Goal: Task Accomplishment & Management: Manage account settings

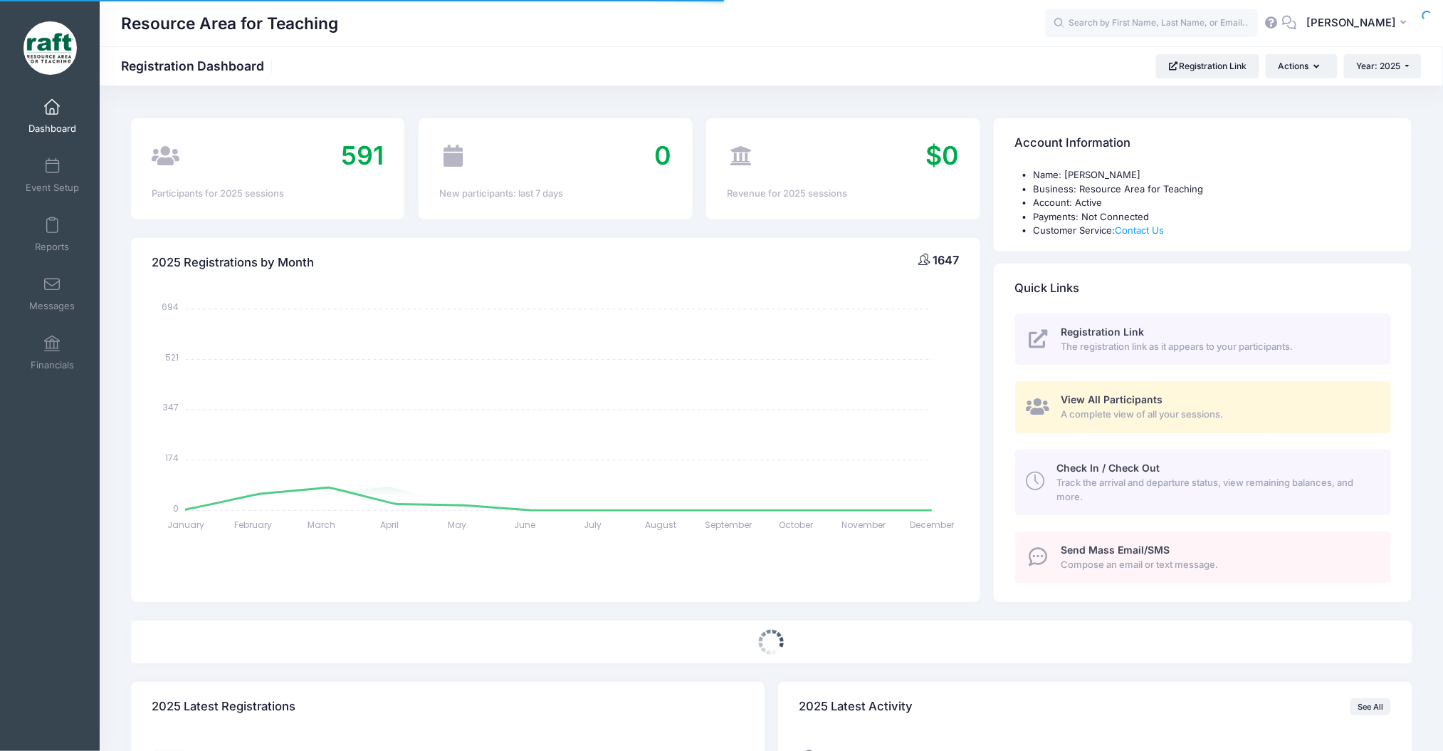
select select
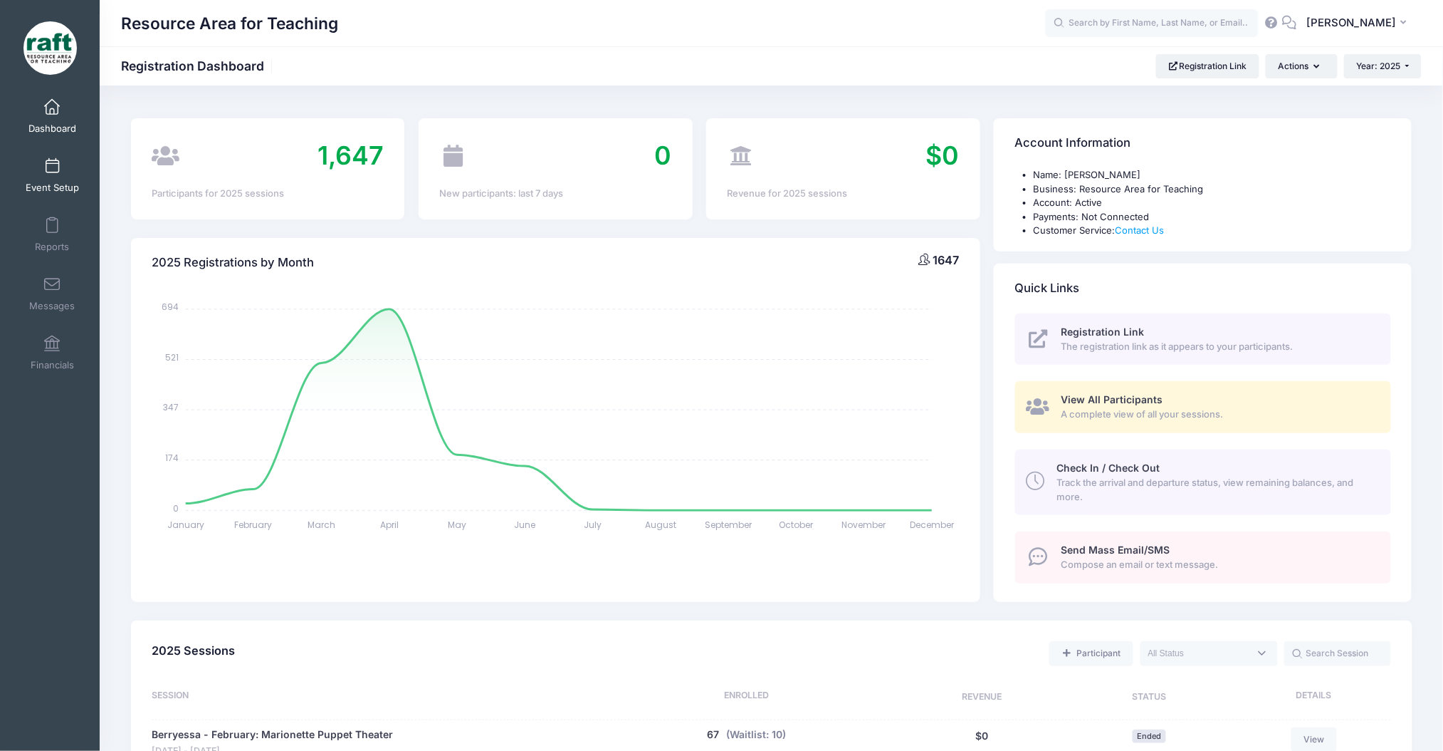
click at [63, 164] on link "Event Setup" at bounding box center [53, 175] width 68 height 50
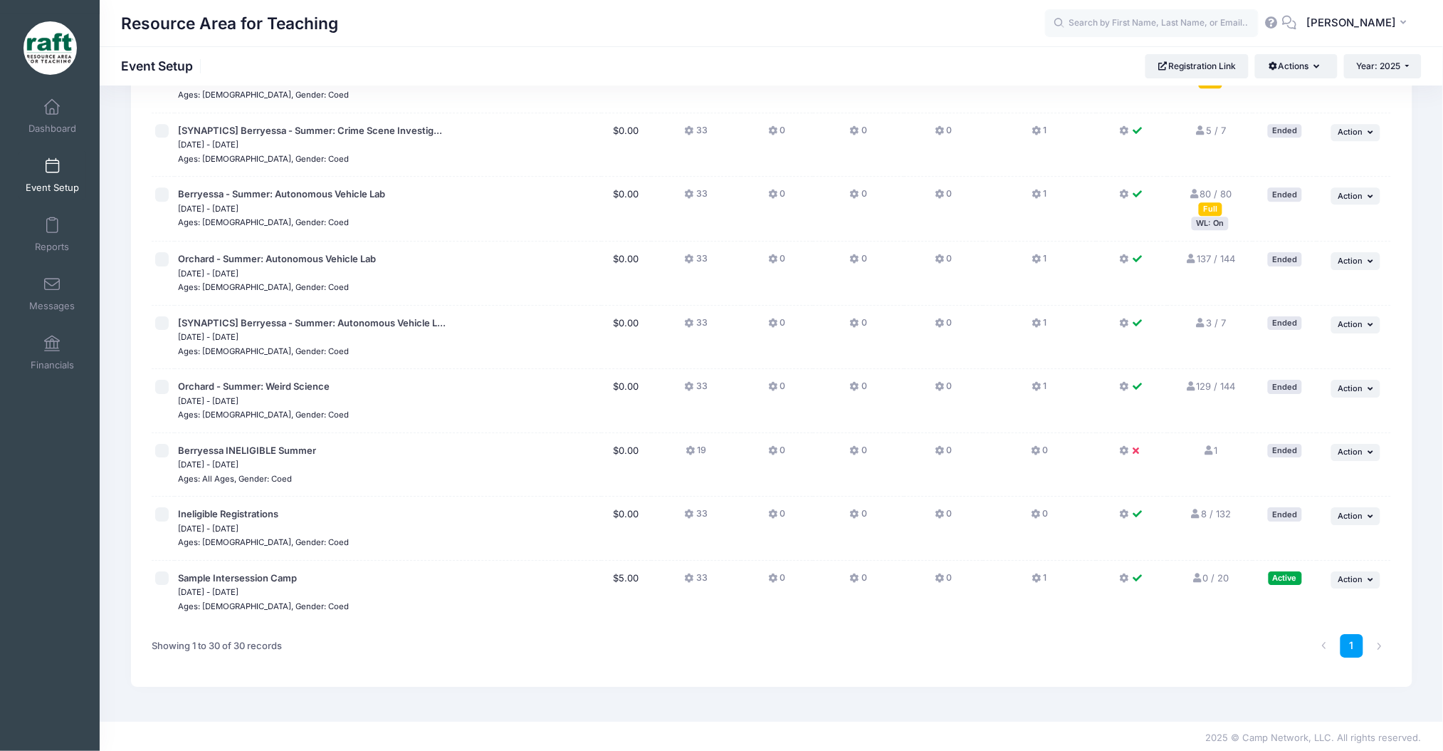
scroll to position [1478, 0]
click at [1352, 551] on td "... Action Edit Session Duplicate Session" at bounding box center [1354, 528] width 74 height 64
click at [1349, 573] on span "Action" at bounding box center [1351, 578] width 25 height 10
click at [1325, 632] on link "Edit Session" at bounding box center [1309, 635] width 129 height 27
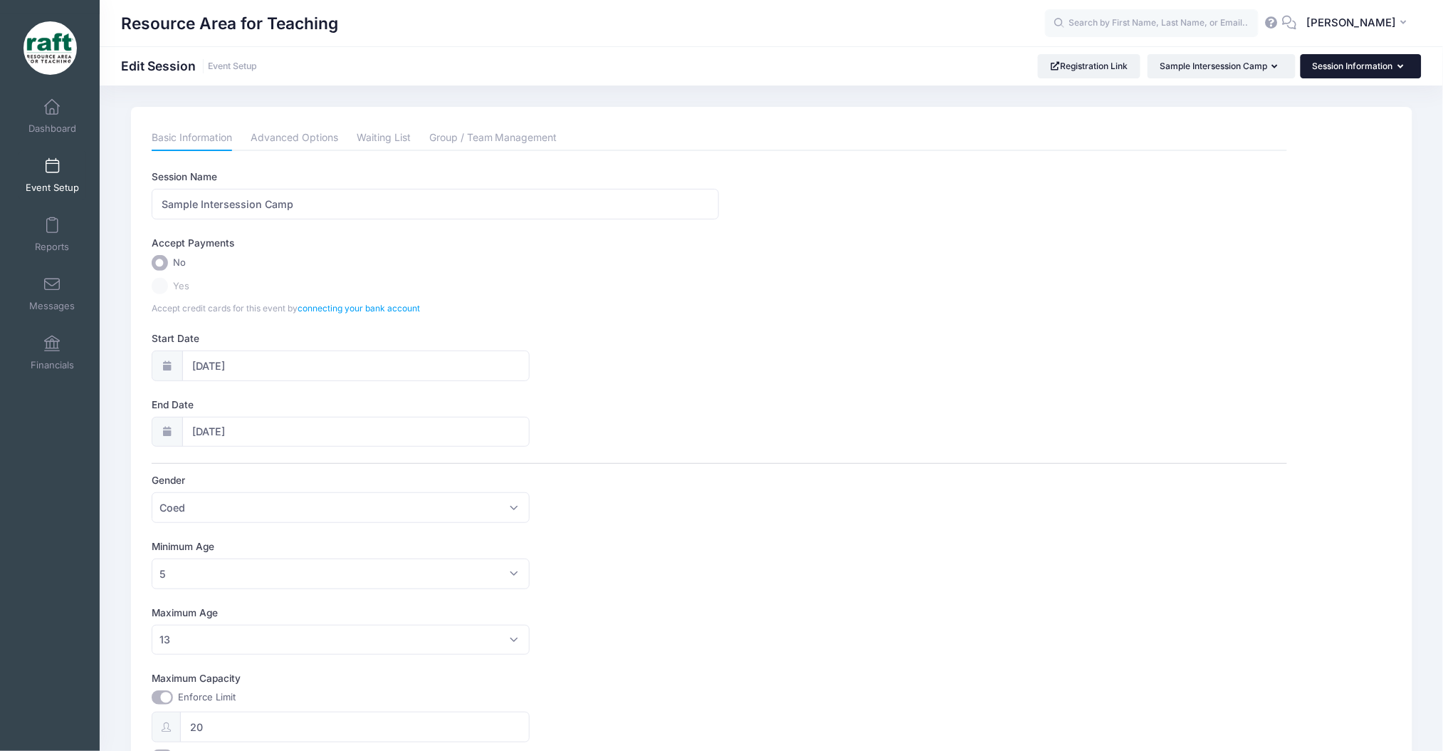
click at [1330, 56] on button "Session Information" at bounding box center [1361, 66] width 121 height 24
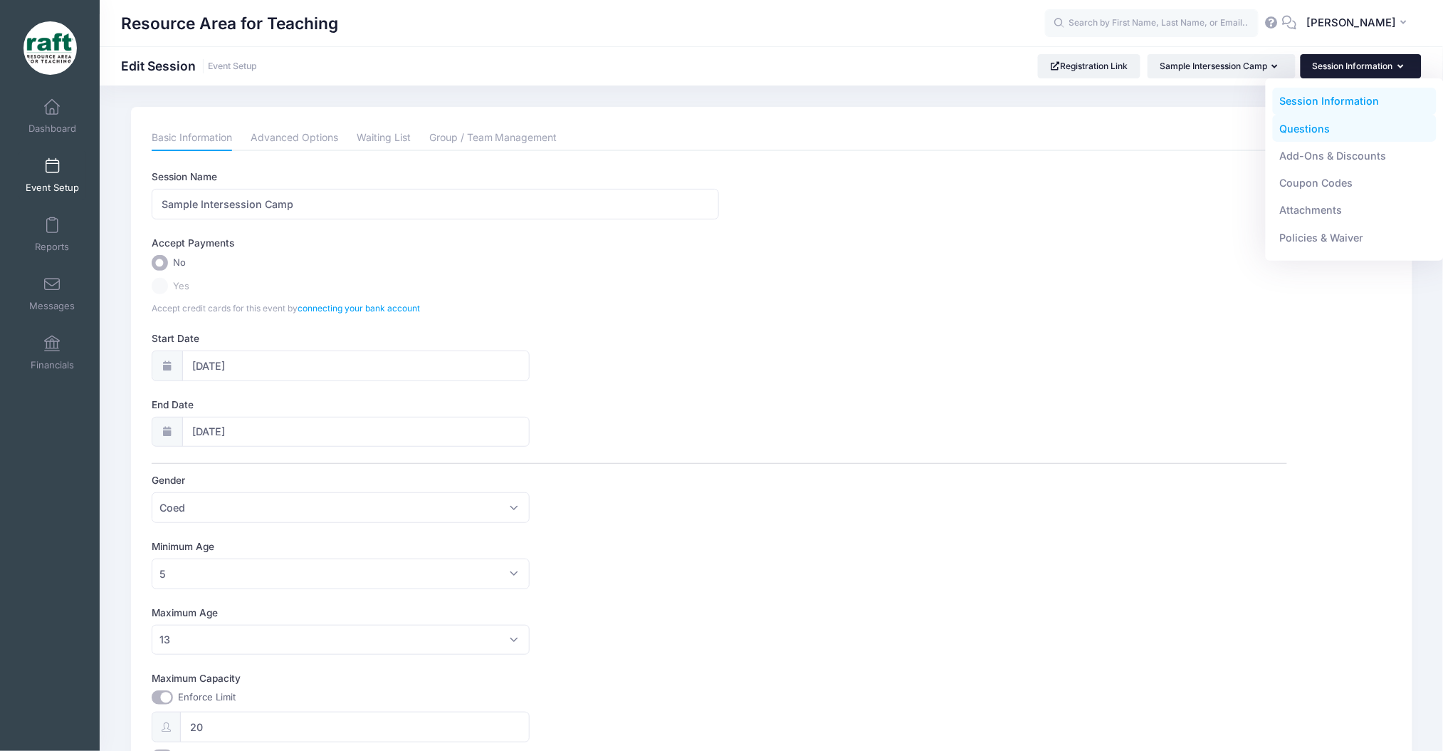
click at [1302, 128] on link "Questions" at bounding box center [1355, 128] width 164 height 27
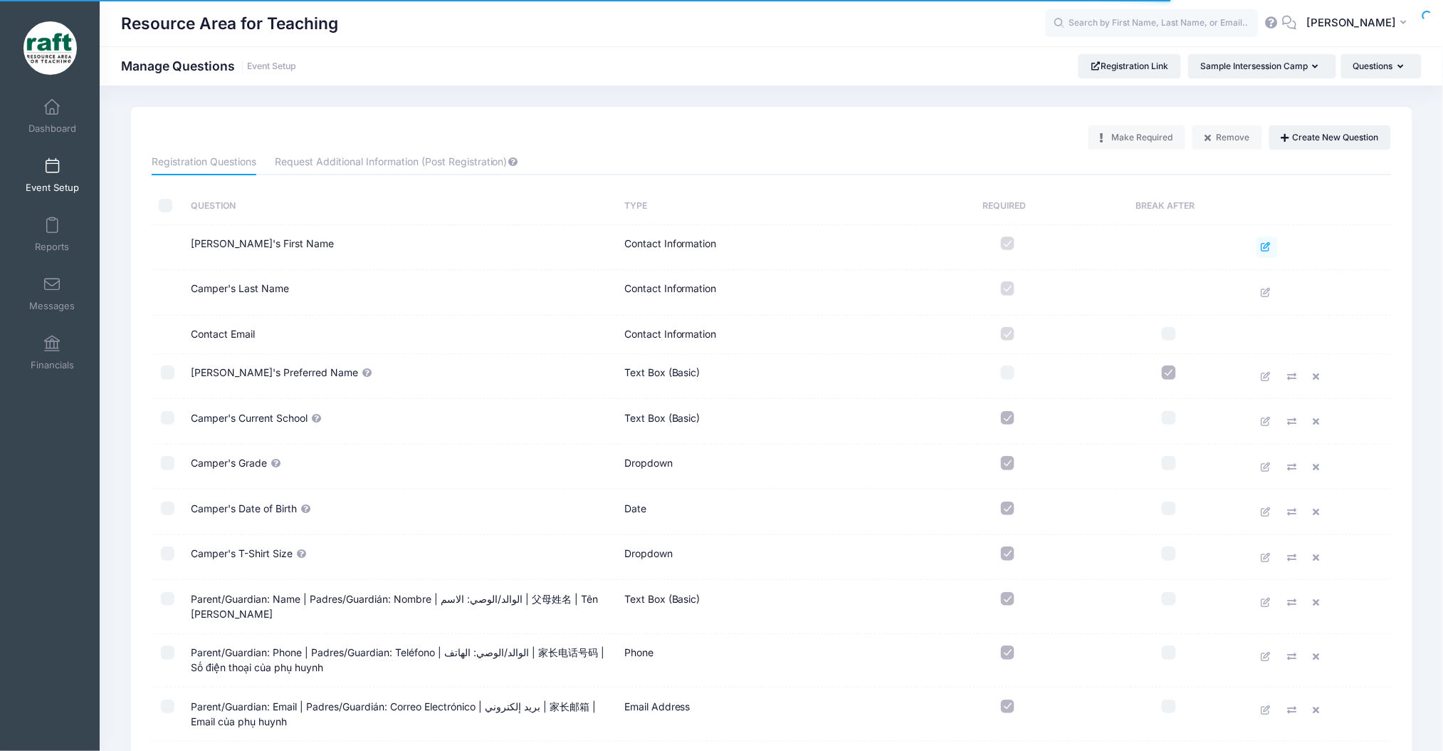
click at [1265, 248] on icon at bounding box center [1267, 246] width 11 height 9
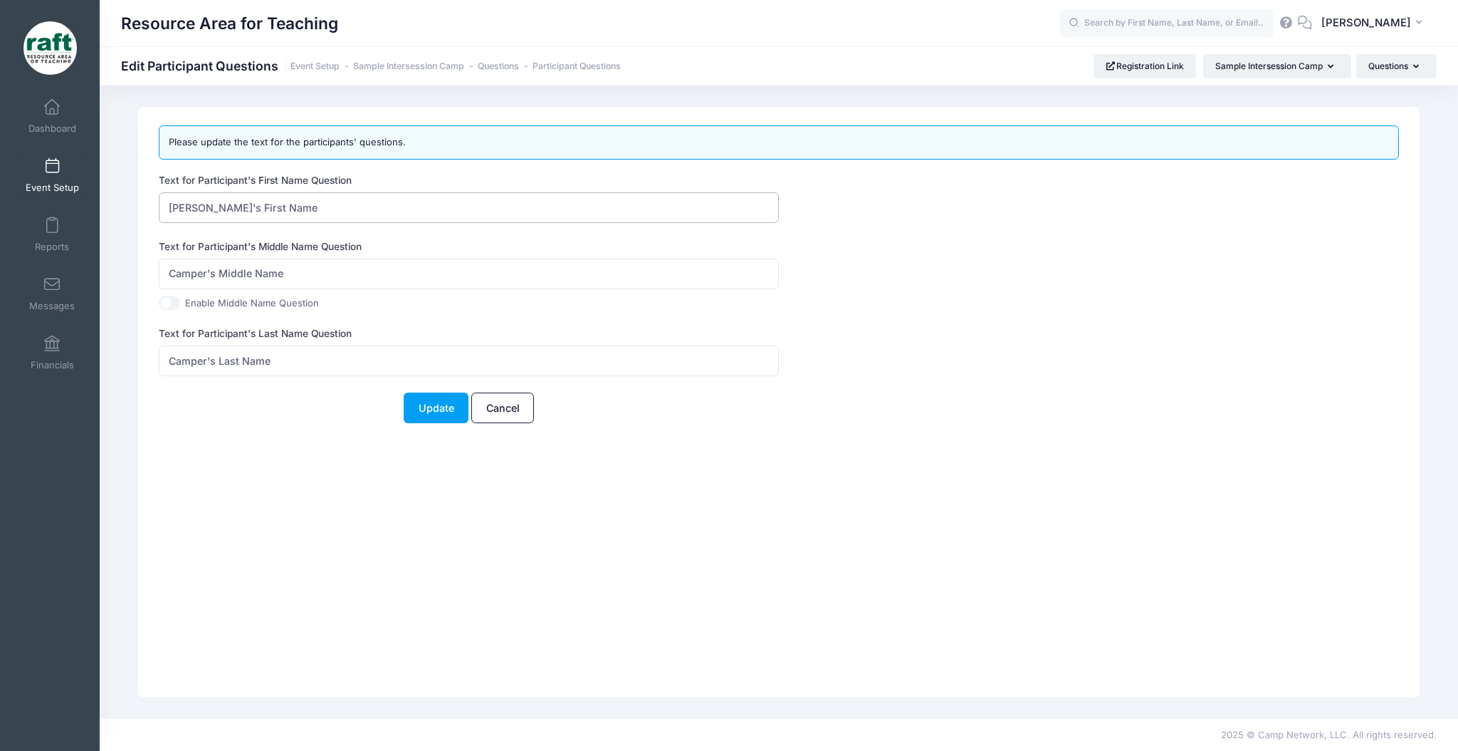
click at [325, 192] on input "[PERSON_NAME]'s First Name" at bounding box center [469, 207] width 620 height 31
click at [172, 472] on div "Please update the text for the participants' questions. Text for Participant's …" at bounding box center [779, 402] width 1282 height 590
click at [439, 424] on div "Please update the text for the participants' questions. Text for Participant's …" at bounding box center [779, 281] width 1254 height 313
click at [441, 409] on button "Update" at bounding box center [436, 407] width 65 height 31
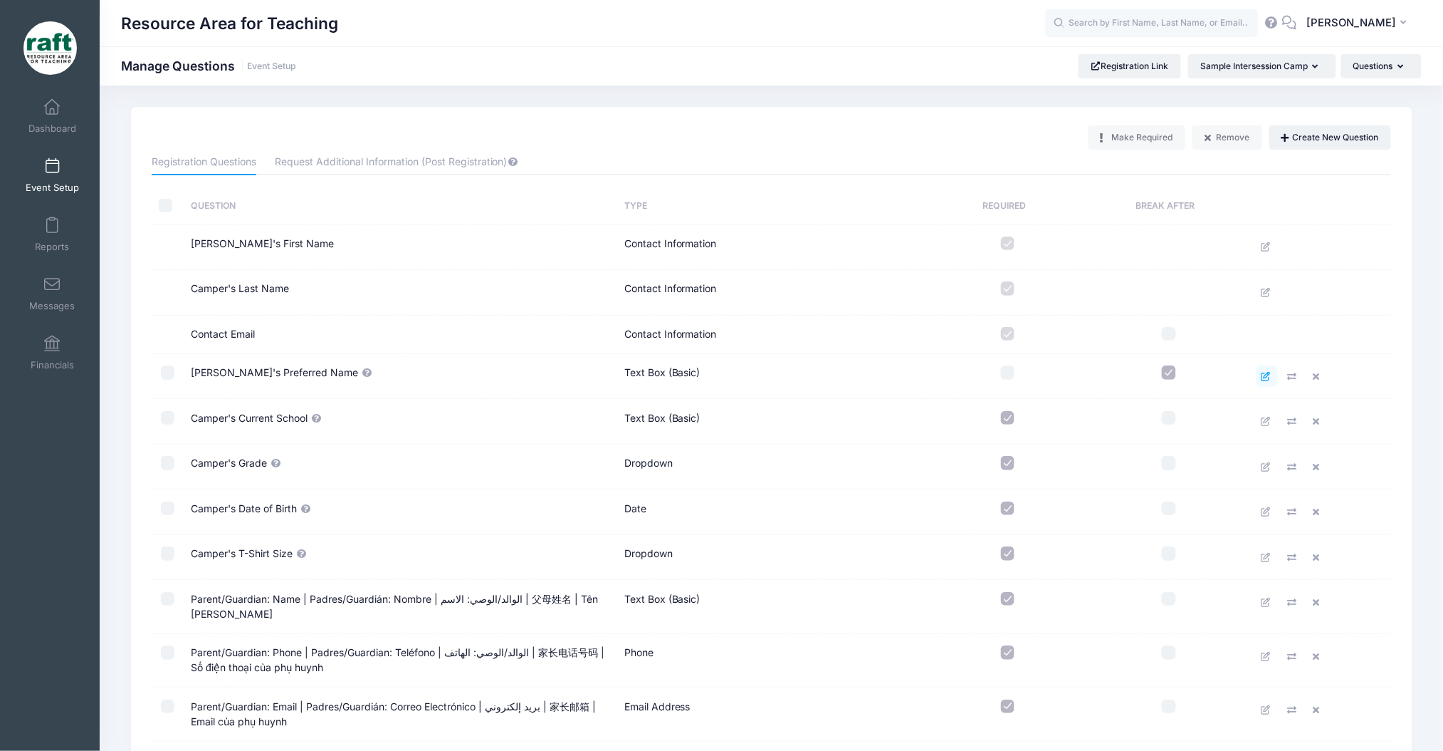
click at [1270, 374] on icon at bounding box center [1267, 376] width 11 height 9
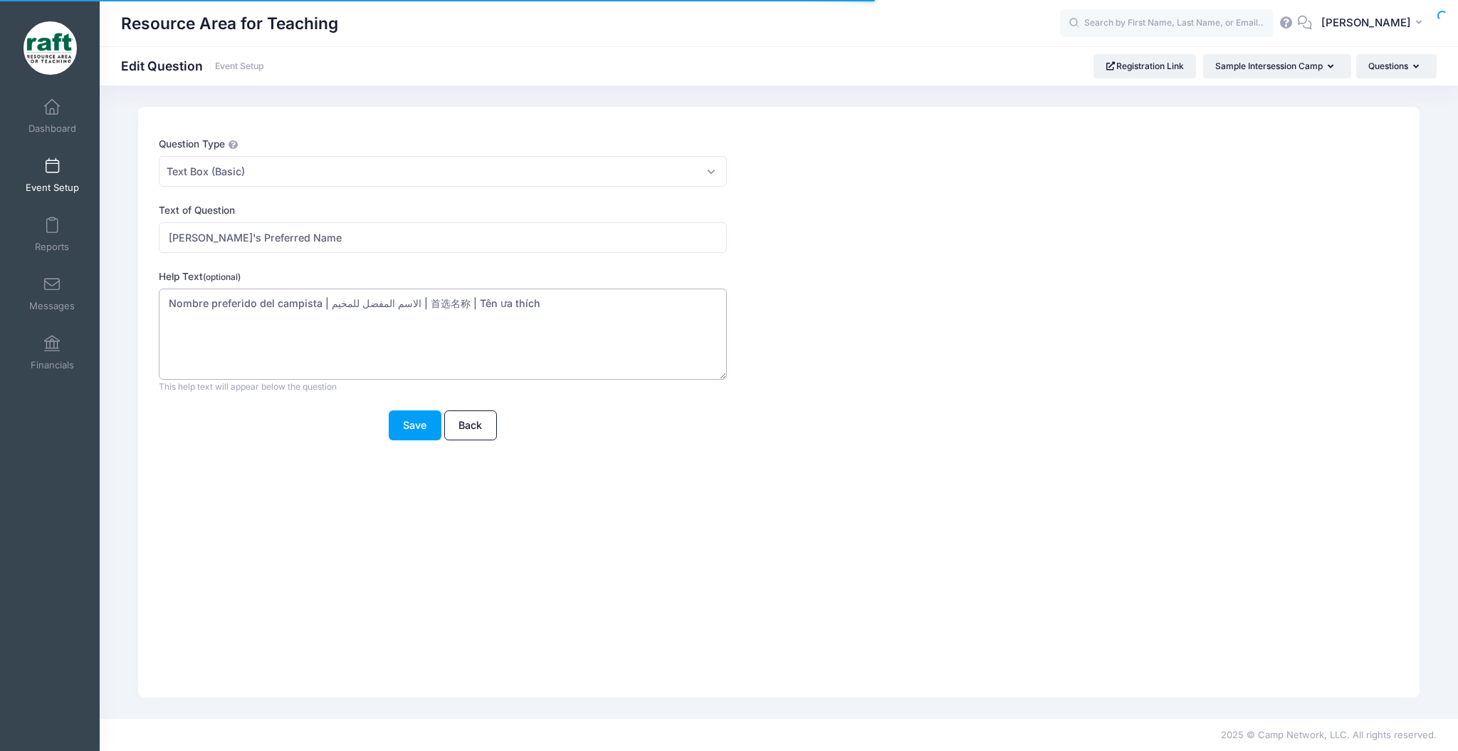
click at [278, 303] on textarea "Nombre preferido del campista | الاسم المفضل للمخيم | 首选名称 | Tên ưa thích" at bounding box center [443, 334] width 568 height 92
click at [324, 305] on textarea "Nombre preferido del campista | الاسم المفضل للمخيم | 首选名称 | Tên ưa thích" at bounding box center [443, 334] width 568 height 92
click at [323, 305] on textarea "Nombre preferido del campista | الاسم المفضل للمخيم | 首选名称 | Tên ưa thích" at bounding box center [443, 334] width 568 height 92
drag, startPoint x: 322, startPoint y: 305, endPoint x: 141, endPoint y: 304, distance: 180.9
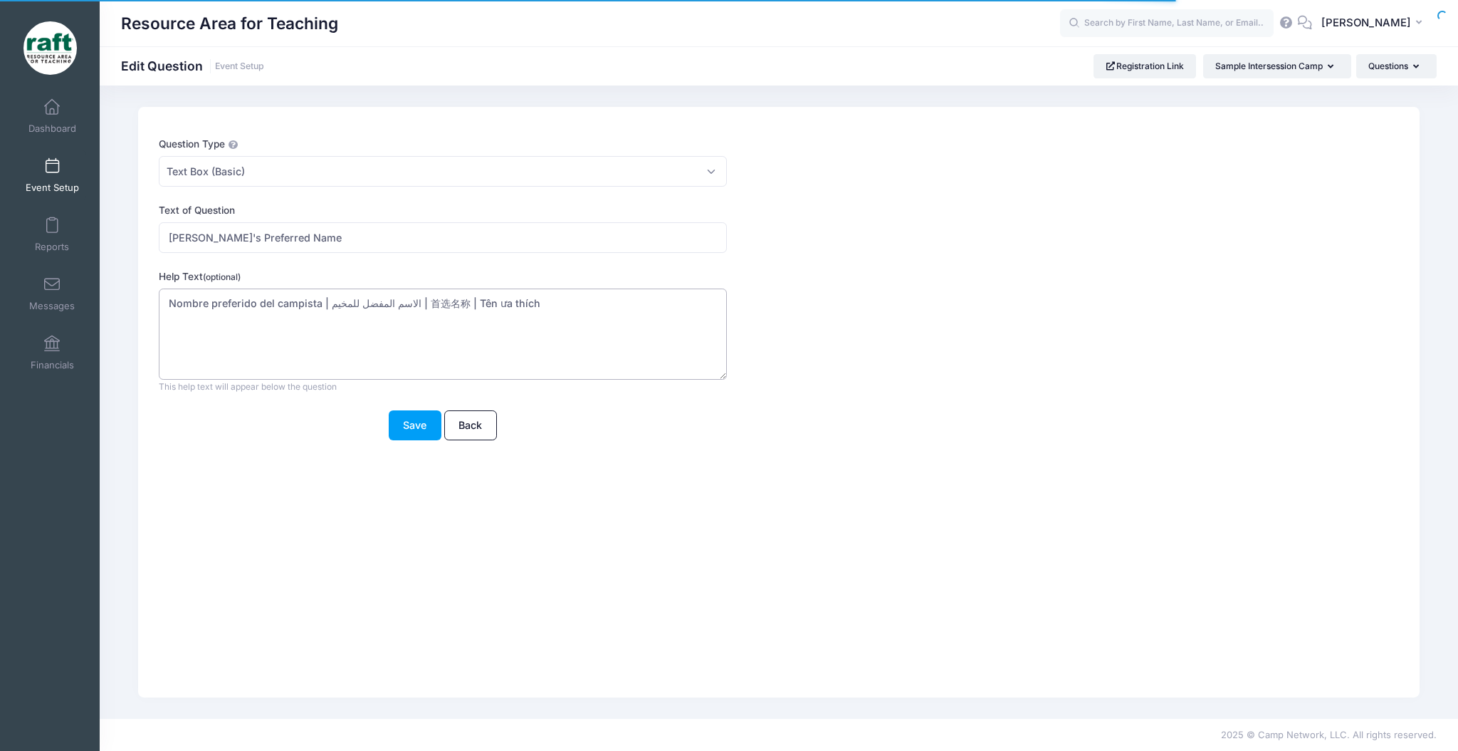
click at [141, 304] on div "Question Type Please Select Checkboxes Country Date Document Upload Dropdown Dr…" at bounding box center [779, 402] width 1282 height 590
click at [333, 177] on span "Text Box (Basic)" at bounding box center [443, 171] width 568 height 31
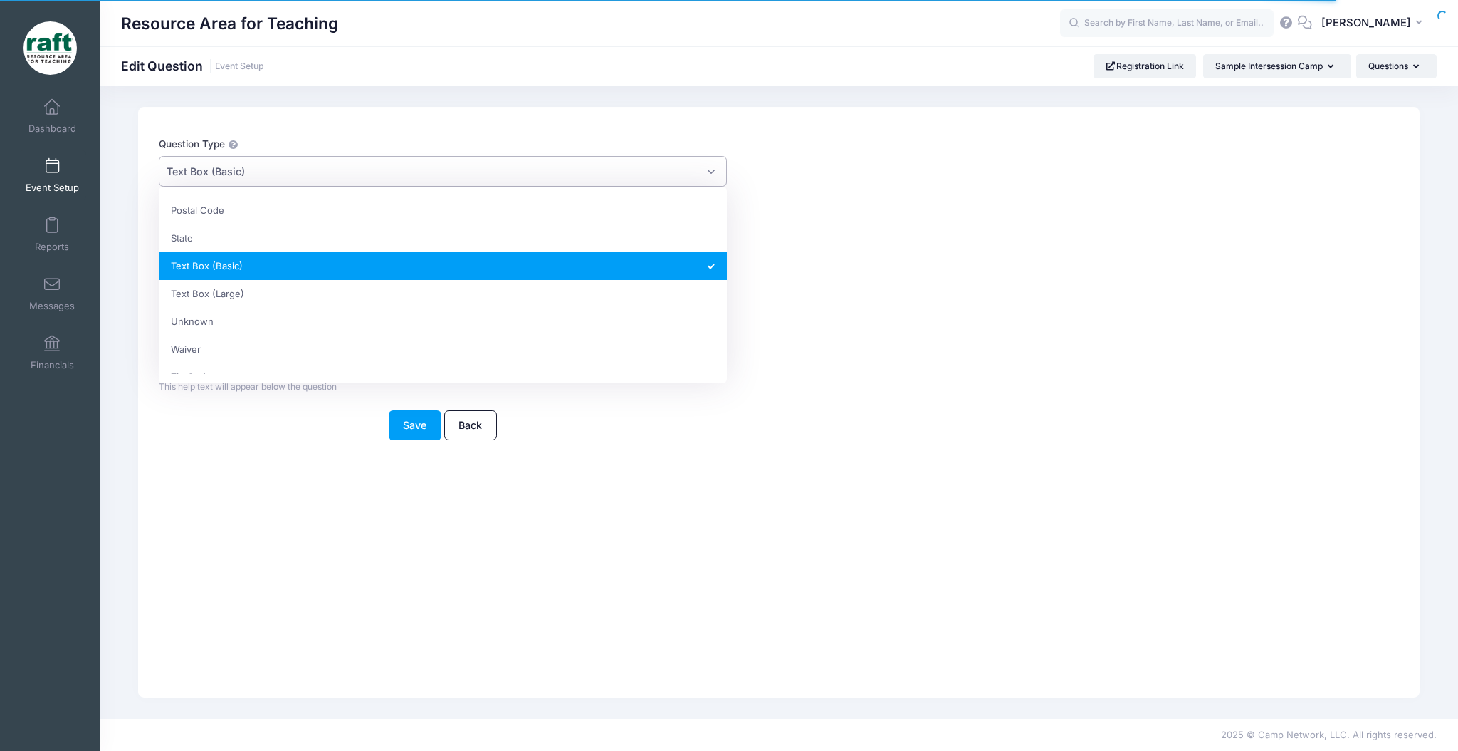
click at [181, 427] on div "Save Back" at bounding box center [443, 425] width 568 height 31
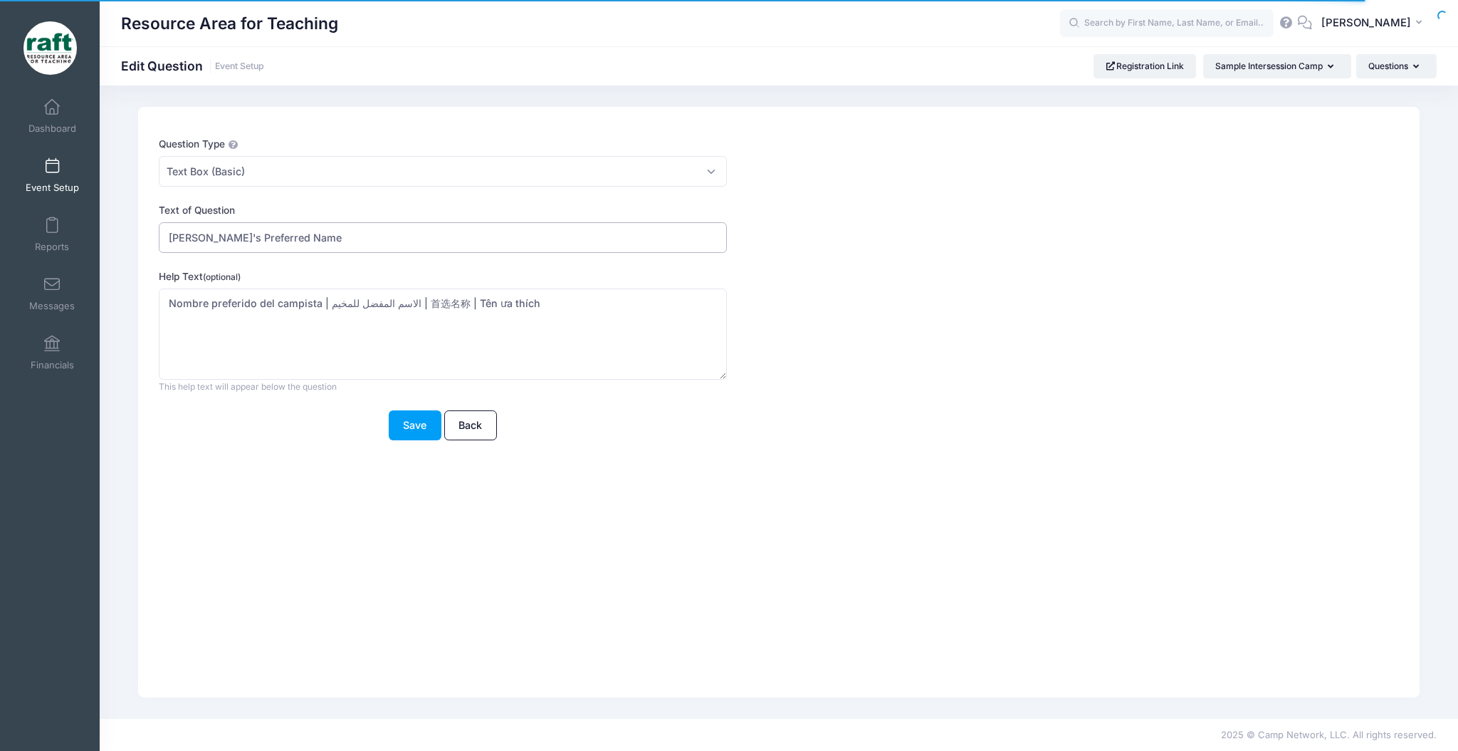
click at [315, 239] on input "Camper's Preferred Name" at bounding box center [443, 237] width 568 height 31
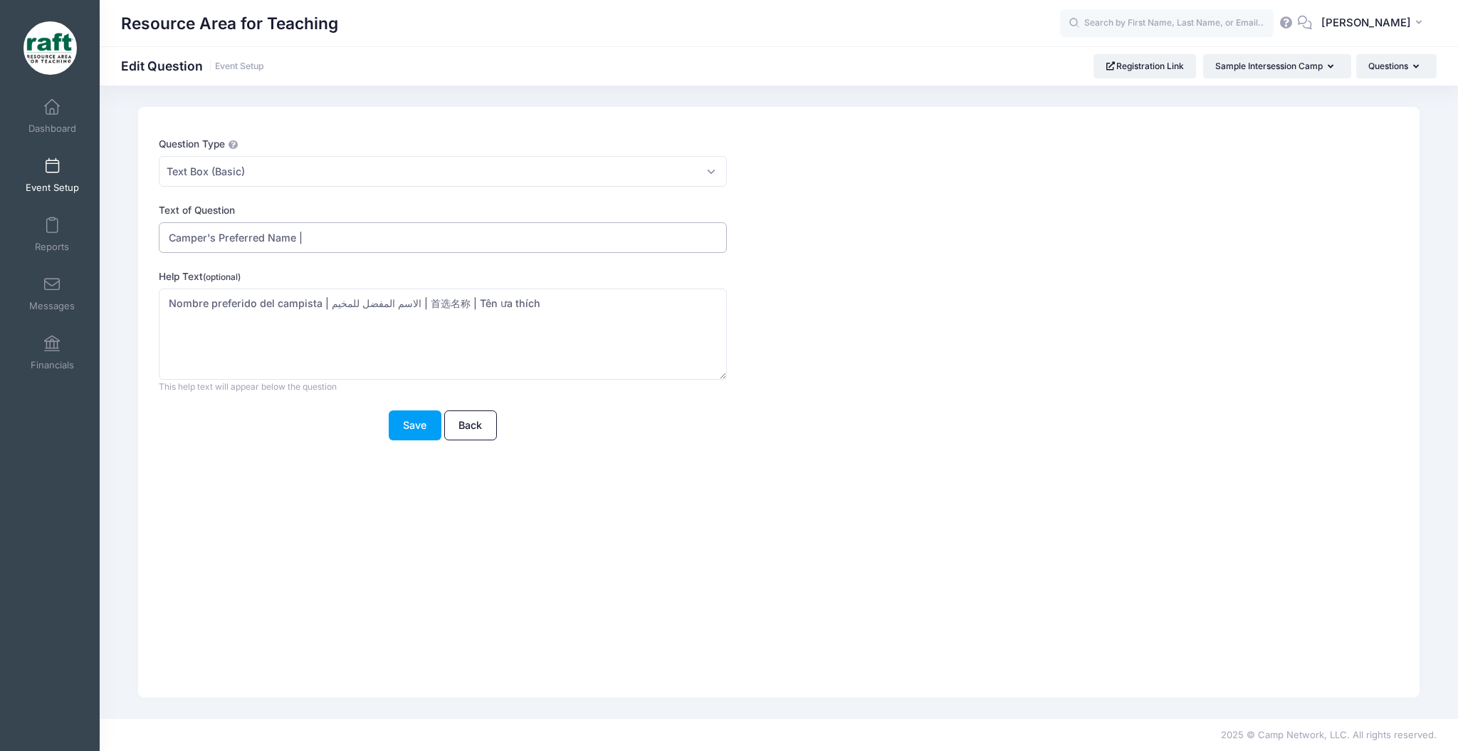
paste input "Nombre preferido del campista |"
drag, startPoint x: 525, startPoint y: 296, endPoint x: 402, endPoint y: 318, distance: 125.2
click at [402, 318] on textarea "Nombre preferido del campista | الاسم المفضل للمخيم | 首选名称 | Tên ưa thích" at bounding box center [443, 334] width 568 height 92
click at [416, 313] on textarea "Nombre preferido del campista | الاسم المفضل للمخيم | 首选名称 | Tên ưa thích" at bounding box center [443, 334] width 568 height 92
drag, startPoint x: 538, startPoint y: 305, endPoint x: 406, endPoint y: 317, distance: 132.2
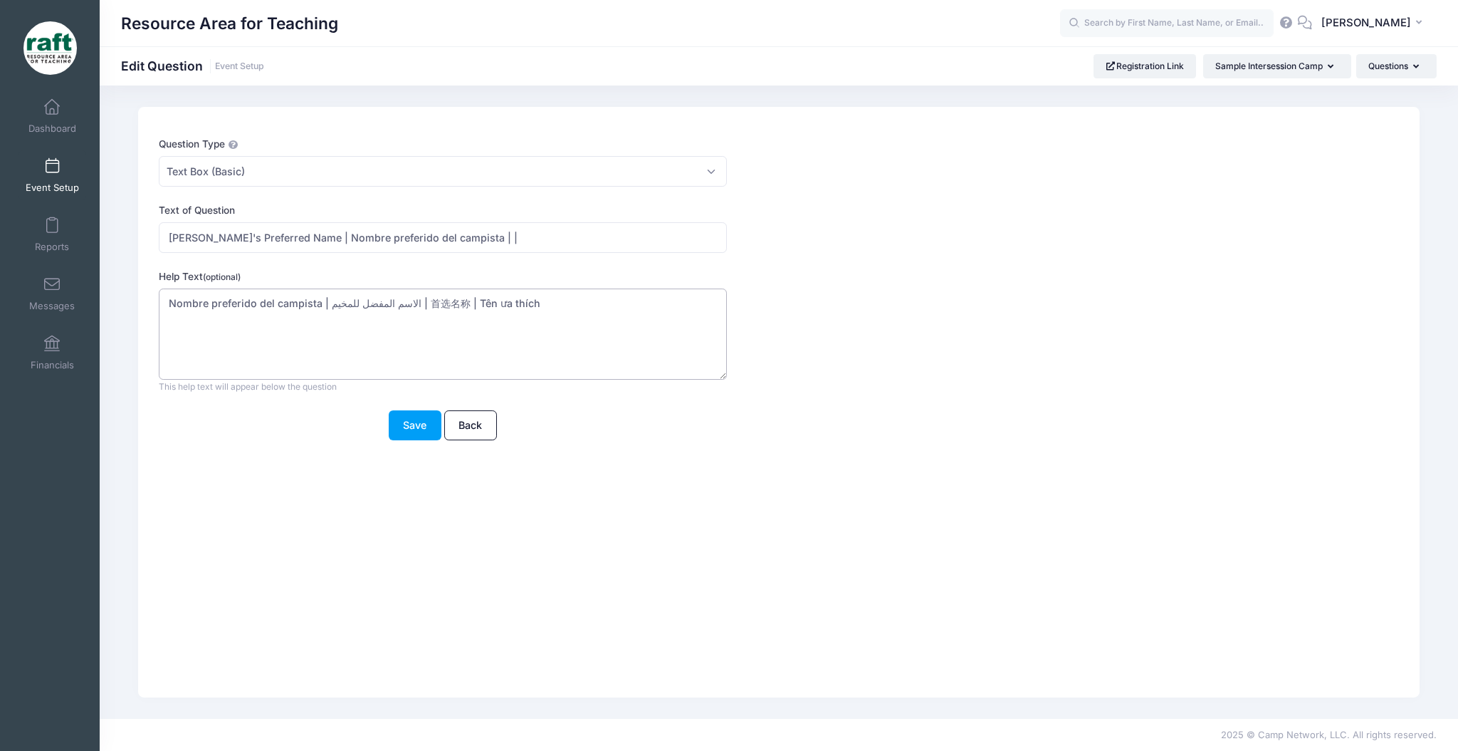
click at [406, 317] on textarea "Nombre preferido del campista | الاسم المفضل للمخيم | 首选名称 | Tên ưa thích" at bounding box center [443, 334] width 568 height 92
click at [510, 231] on input "Camper's Preferred Name | Nombre preferido del campista | |" at bounding box center [443, 237] width 568 height 31
paste input "首选名称 | Tên ưa thích"
type input "Camper's Preferred Name | Nombre preferido del campista | 首选名称 | Tên ưa thích"
drag, startPoint x: 588, startPoint y: 313, endPoint x: 69, endPoint y: 362, distance: 521.5
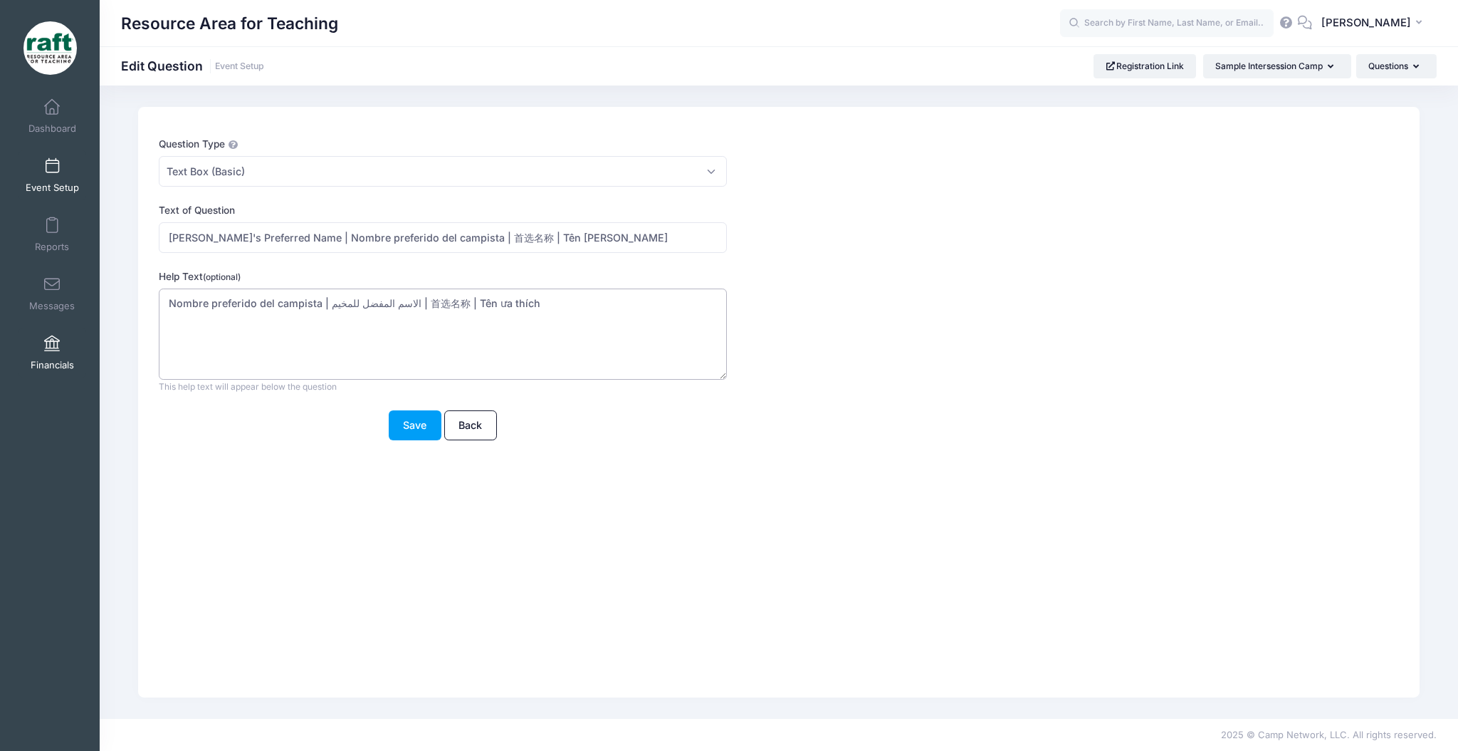
click at [69, 362] on div "My Events Dashboard Reports" at bounding box center [729, 375] width 1458 height 751
click at [402, 423] on button "Save" at bounding box center [415, 425] width 53 height 31
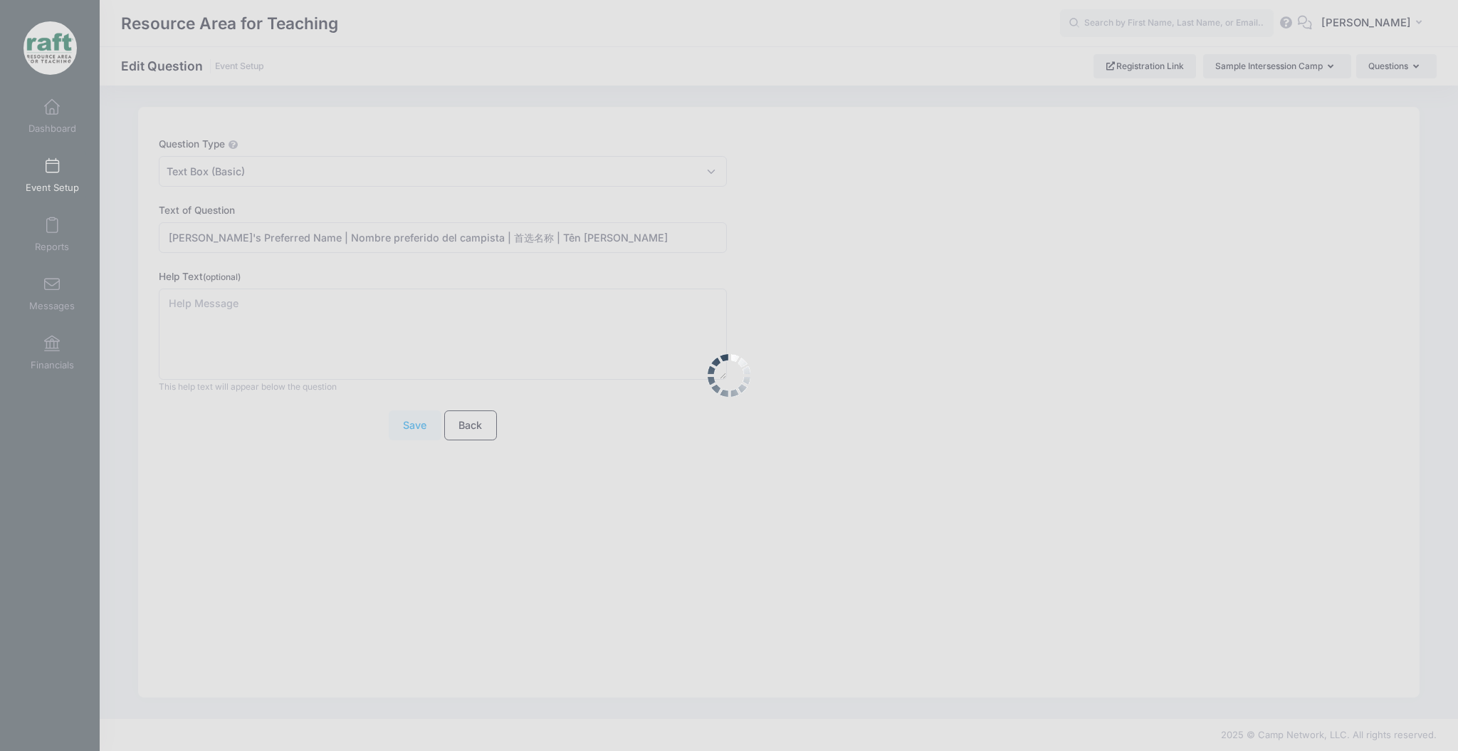
scroll to position [0, 0]
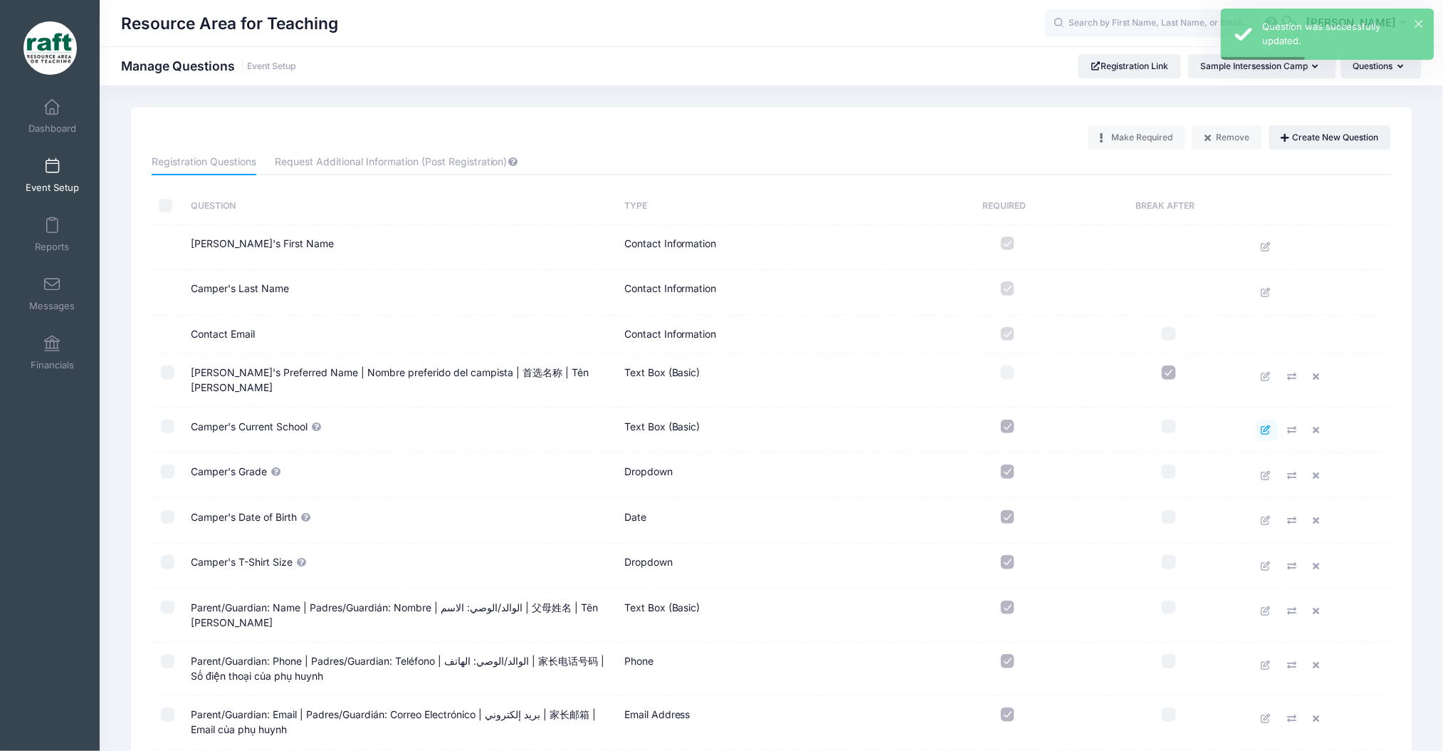
click at [1266, 425] on icon at bounding box center [1267, 429] width 11 height 9
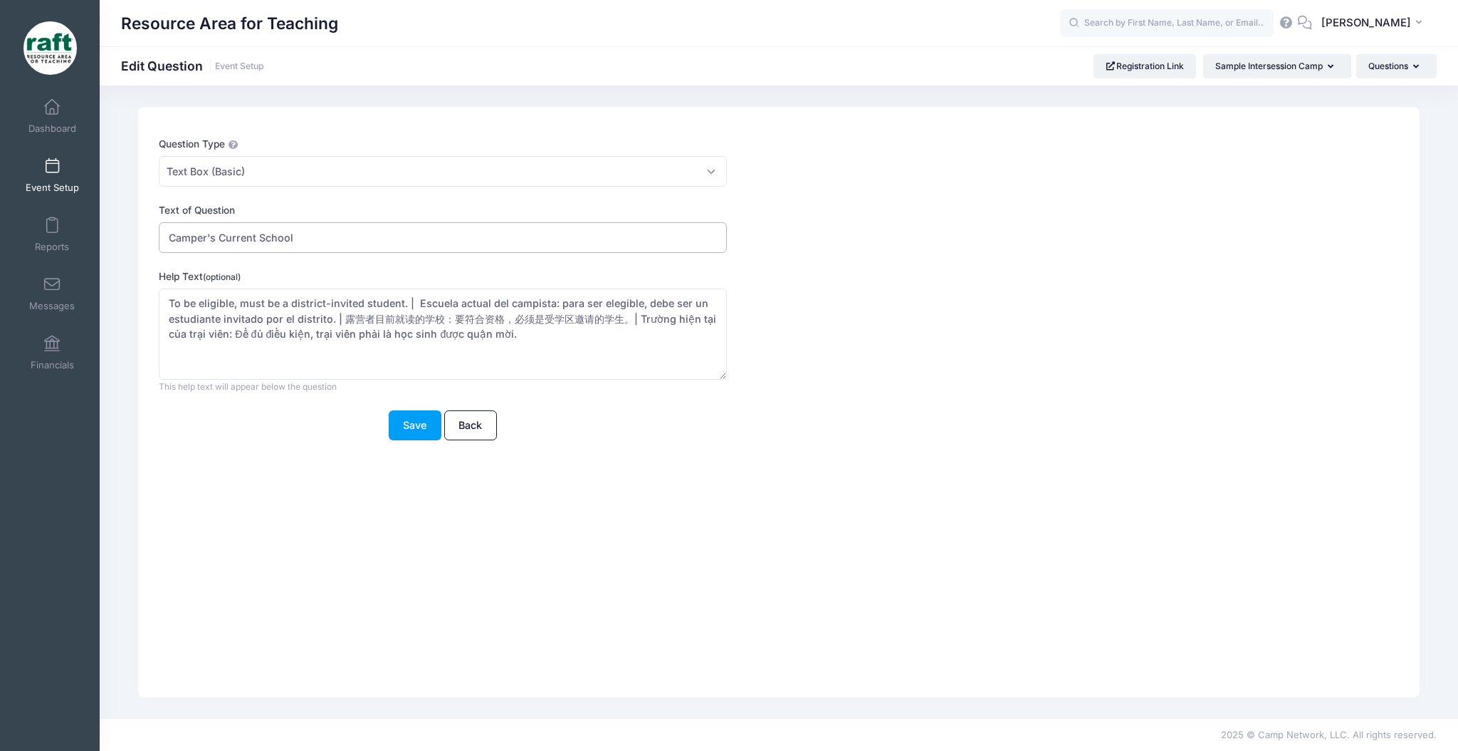
click at [322, 236] on input "Camper's Current School" at bounding box center [443, 237] width 568 height 31
click at [704, 348] on textarea "To be eligible, must be a district-invited student. | Escuela actual del campis…" at bounding box center [443, 334] width 568 height 92
drag, startPoint x: 553, startPoint y: 304, endPoint x: 414, endPoint y: 304, distance: 138.1
click at [414, 304] on textarea "To be eligible, must be a district-invited student. | Escuela actual del campis…" at bounding box center [443, 334] width 568 height 92
type textarea "To be eligible, must be a district-invited student. | para ser elegible, debe s…"
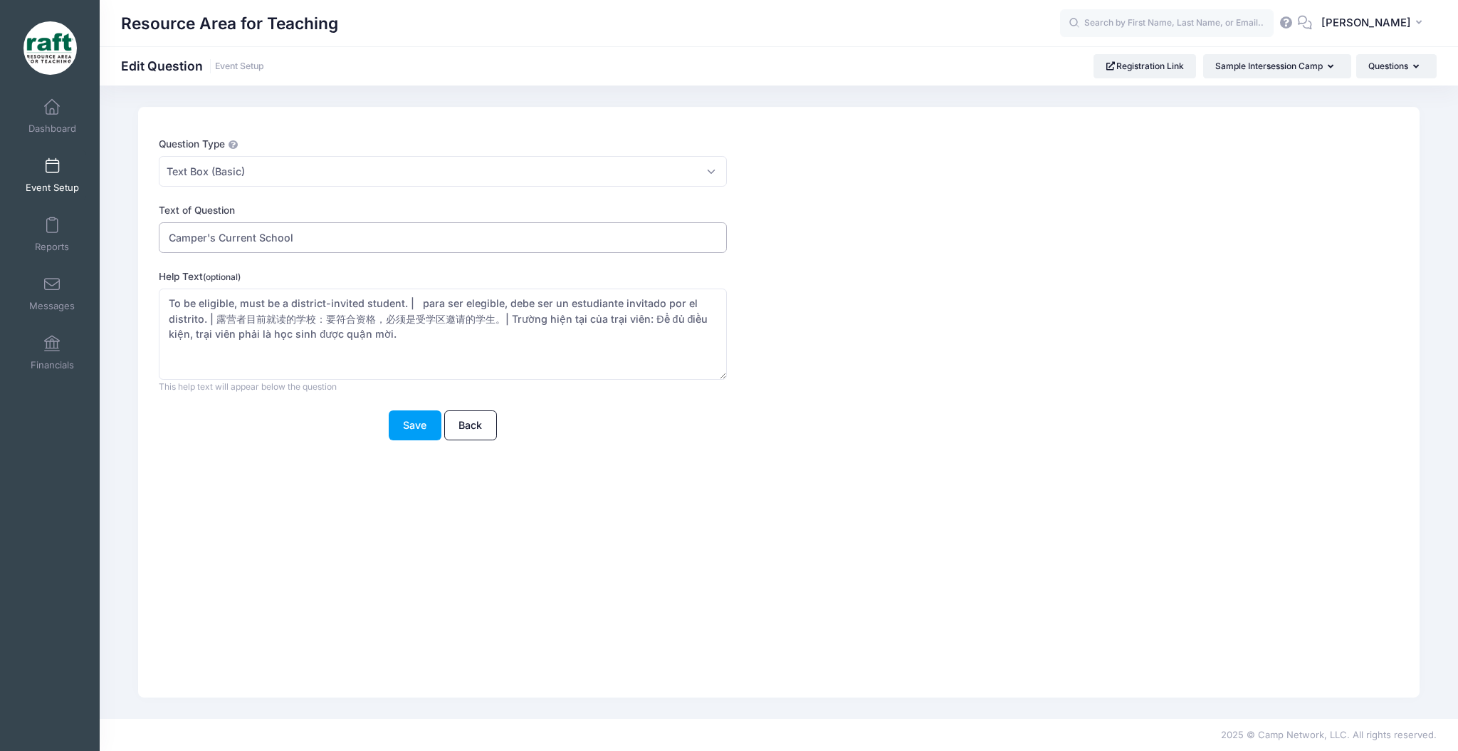
click at [328, 223] on input "Camper's Current School" at bounding box center [443, 237] width 568 height 31
paste input "Escuela actual del campista:"
drag, startPoint x: 315, startPoint y: 320, endPoint x: 212, endPoint y: 323, distance: 103.3
click at [212, 323] on textarea "To be eligible, must be a district-invited student. | Escuela actual del campis…" at bounding box center [443, 334] width 568 height 92
click at [475, 238] on input "Camper's Current School | Escuela actual del campista |" at bounding box center [443, 237] width 568 height 31
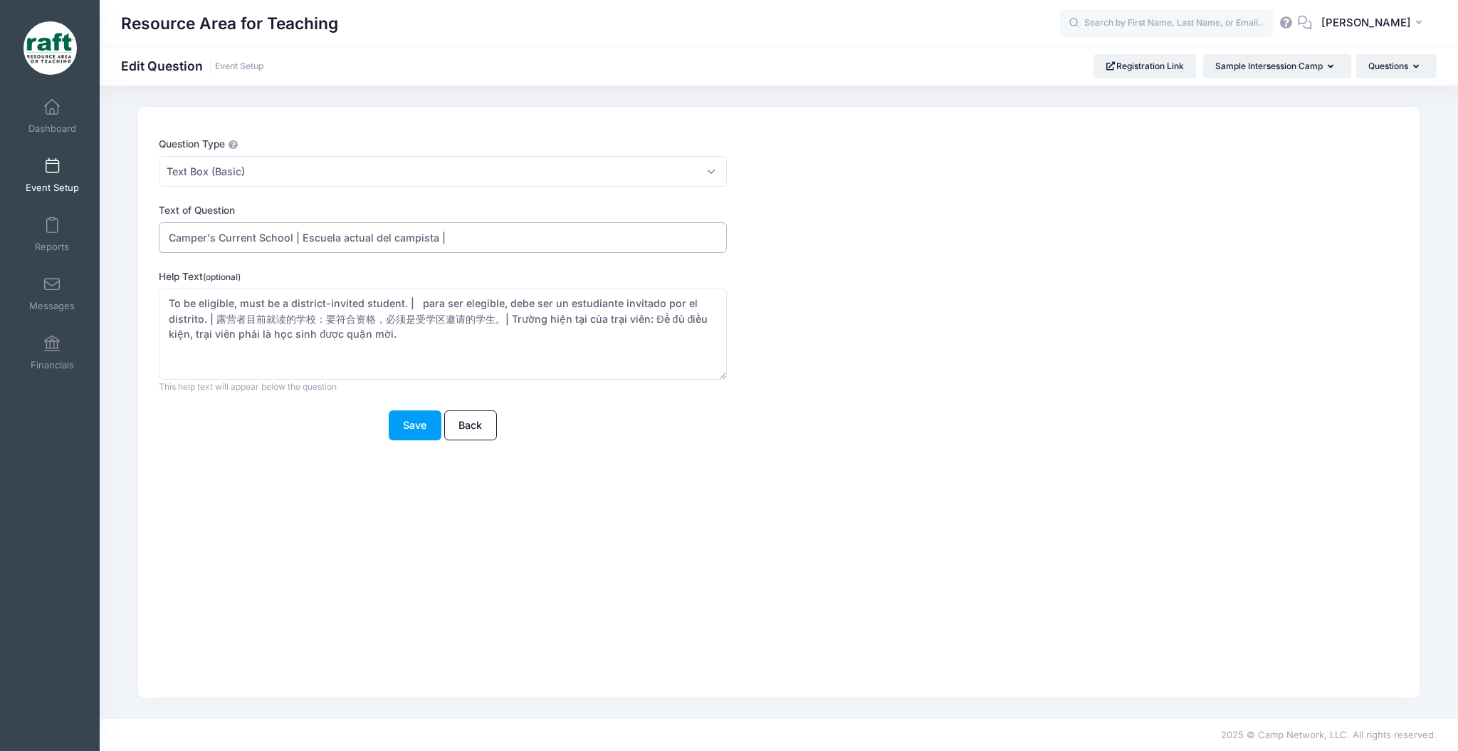
paste input "露营者目前就读的学校"
drag, startPoint x: 518, startPoint y: 324, endPoint x: 649, endPoint y: 325, distance: 131.0
click at [649, 325] on textarea "To be eligible, must be a district-invited student. | Escuela actual del campis…" at bounding box center [443, 334] width 568 height 92
click at [624, 239] on input "Camper's Current School | Escuela actual del campista | 露营者目前就读的学校 |" at bounding box center [443, 237] width 568 height 31
paste input "Trường hiện tại của trại viên"
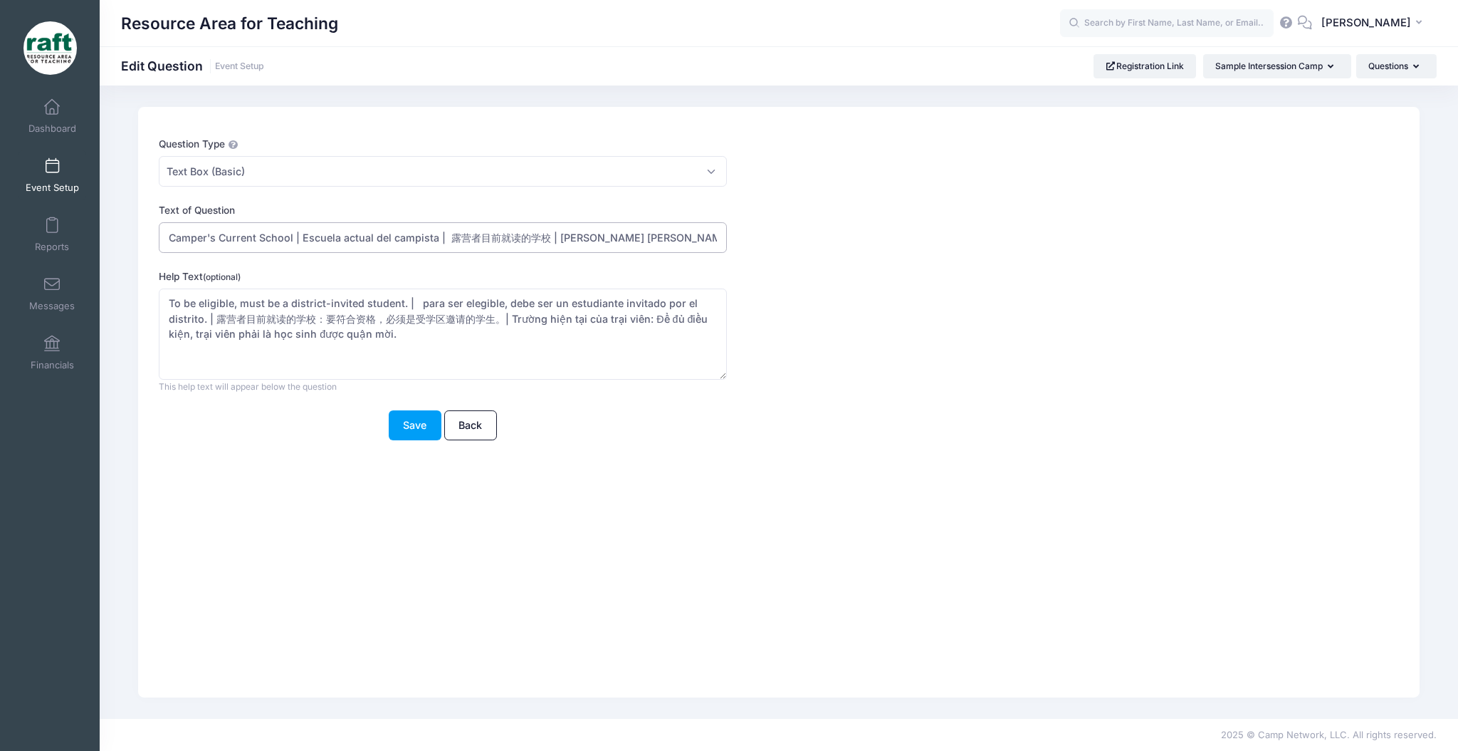
type input "Camper's Current School | Escuela actual del campista | 露营者目前就读的学校 | Trường hiệ…"
drag, startPoint x: 522, startPoint y: 368, endPoint x: 404, endPoint y: 309, distance: 132.2
click at [404, 309] on textarea "To be eligible, must be a district-invited student. | Escuela actual del campis…" at bounding box center [443, 334] width 568 height 92
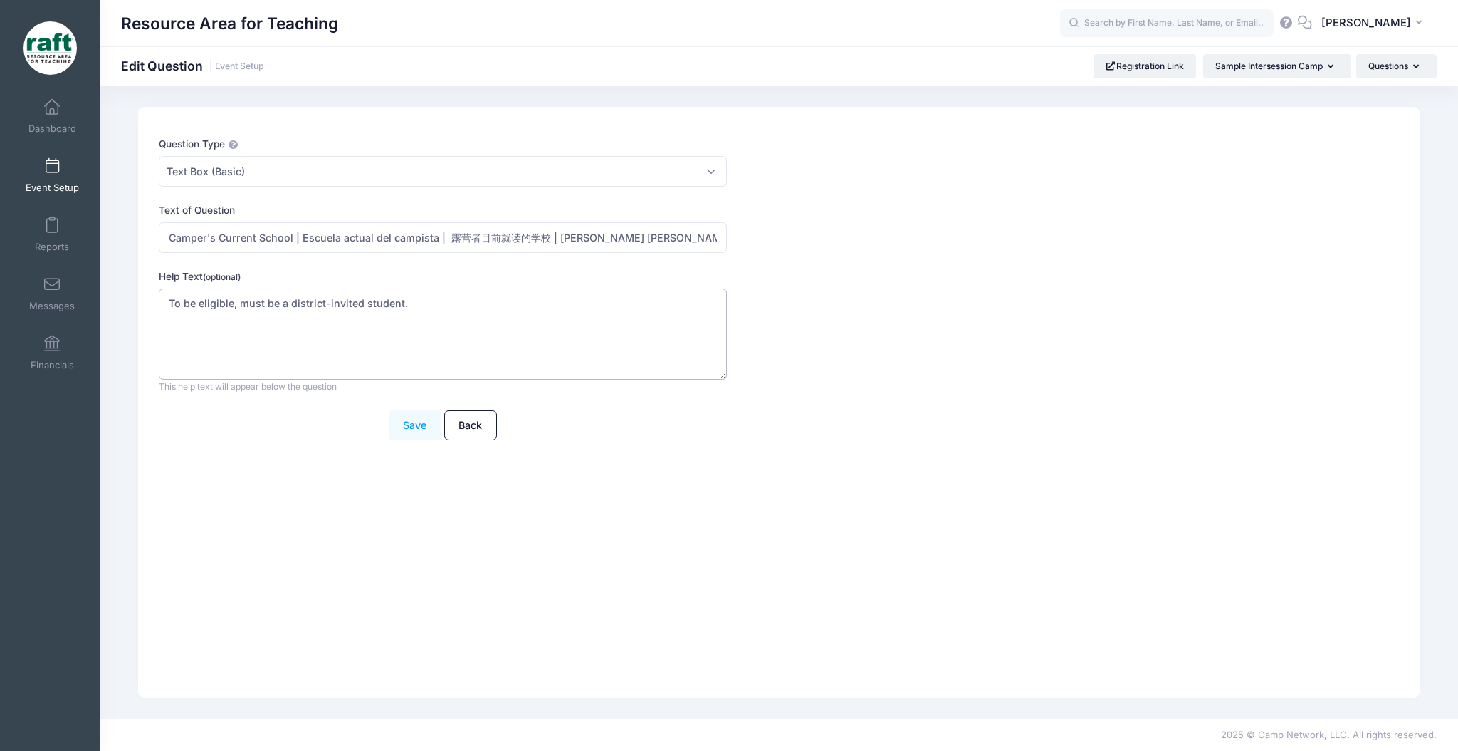
type textarea "To be eligible, must be a district-invited student."
click at [400, 434] on button "Save" at bounding box center [415, 425] width 53 height 31
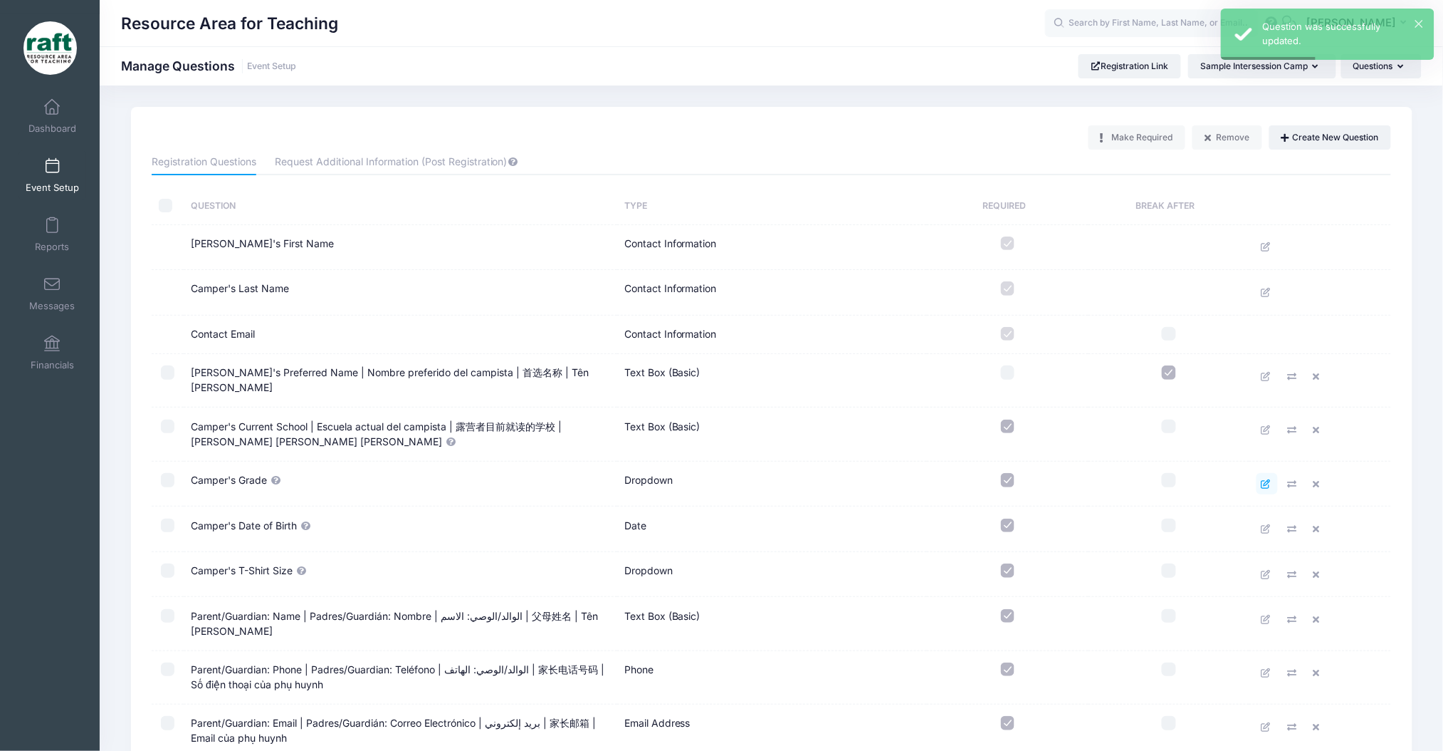
click at [1267, 480] on link at bounding box center [1267, 483] width 21 height 21
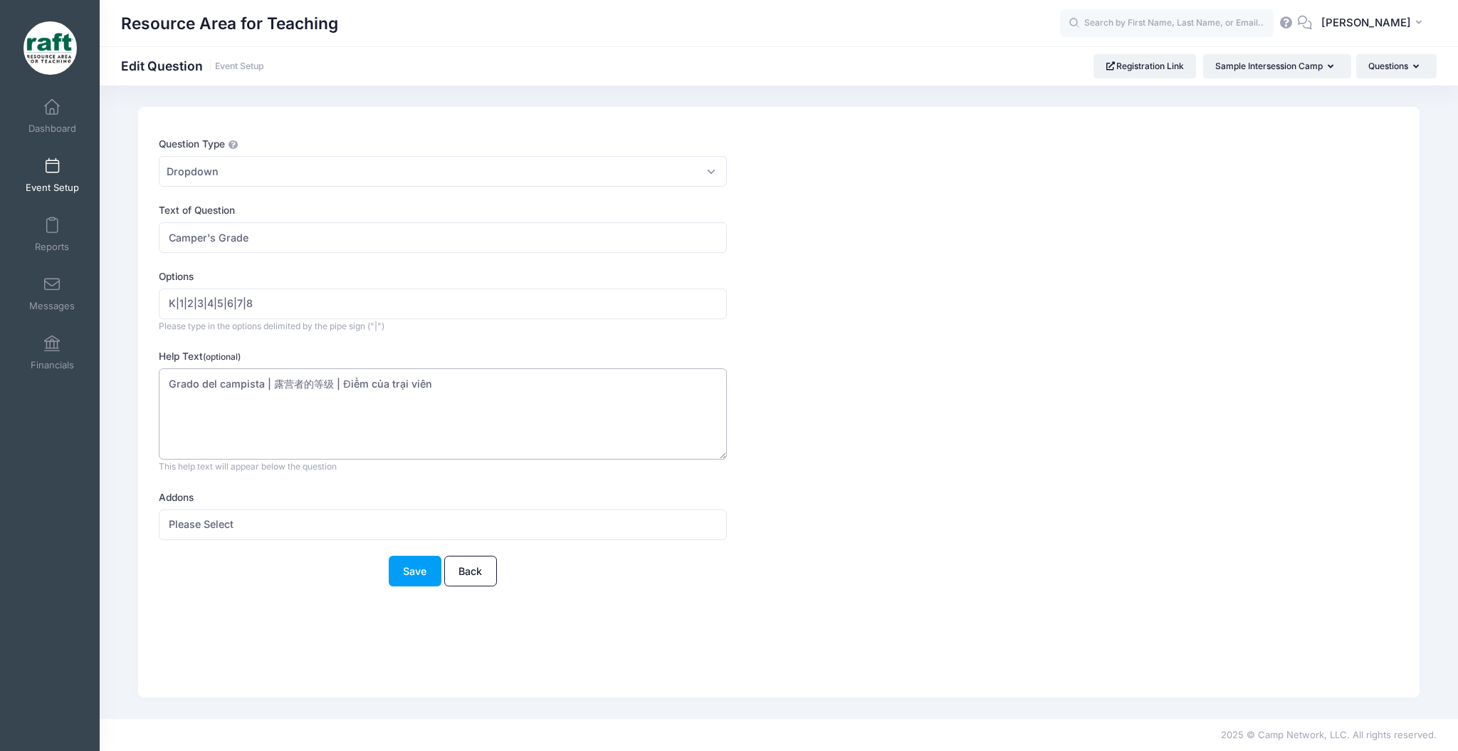
drag, startPoint x: 456, startPoint y: 387, endPoint x: 101, endPoint y: 421, distance: 356.9
click at [101, 421] on div "Question Type Please Select Checkboxes Country Date Document Upload Dropdown Dr…" at bounding box center [779, 402] width 1359 height 590
click at [320, 231] on input "Camper's Grade" at bounding box center [443, 237] width 568 height 31
paste input "Grado del campista | 露营者的等级 | Điểm của trại viên"
type input "Camper's Grade | Grado del campista | 露营者的等级 | Điểm của trại viên"
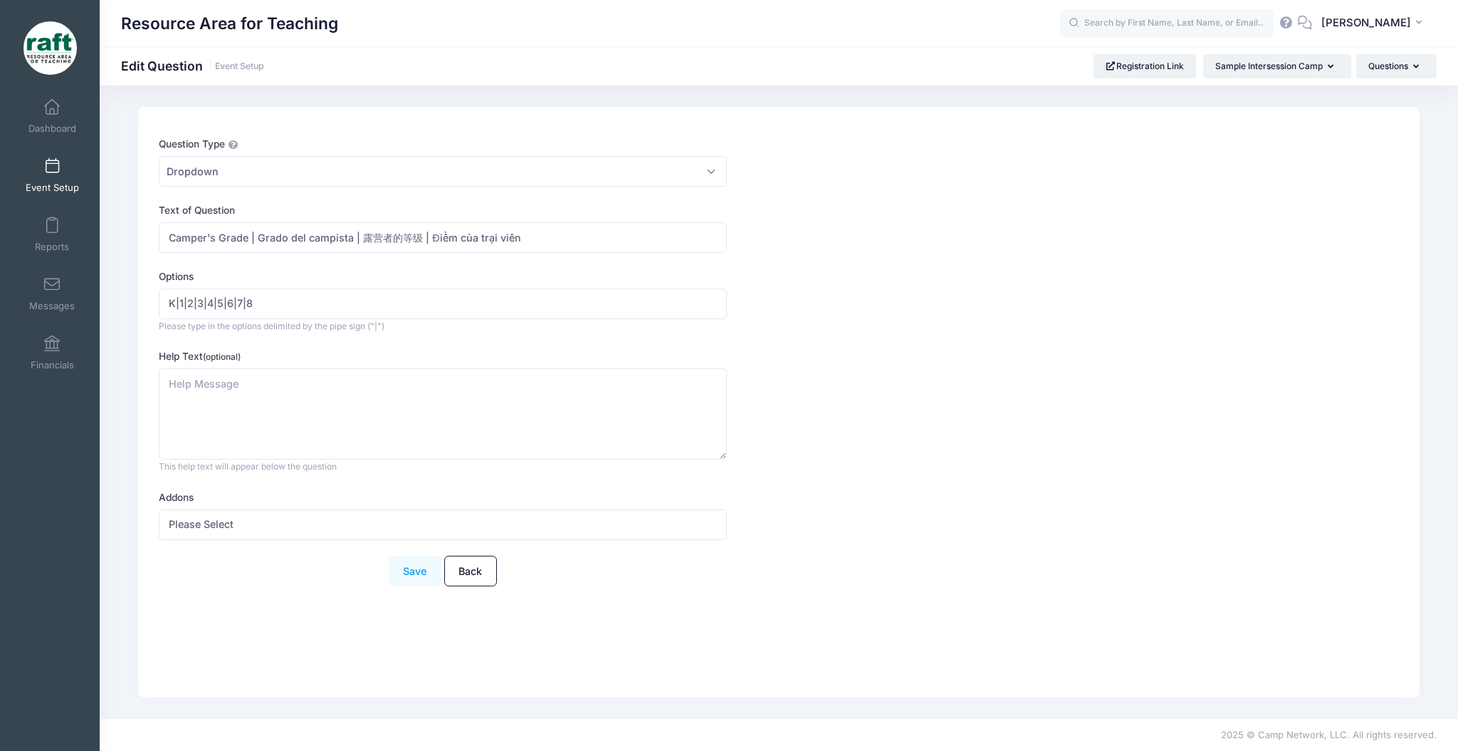
click at [427, 580] on button "Save" at bounding box center [415, 570] width 53 height 31
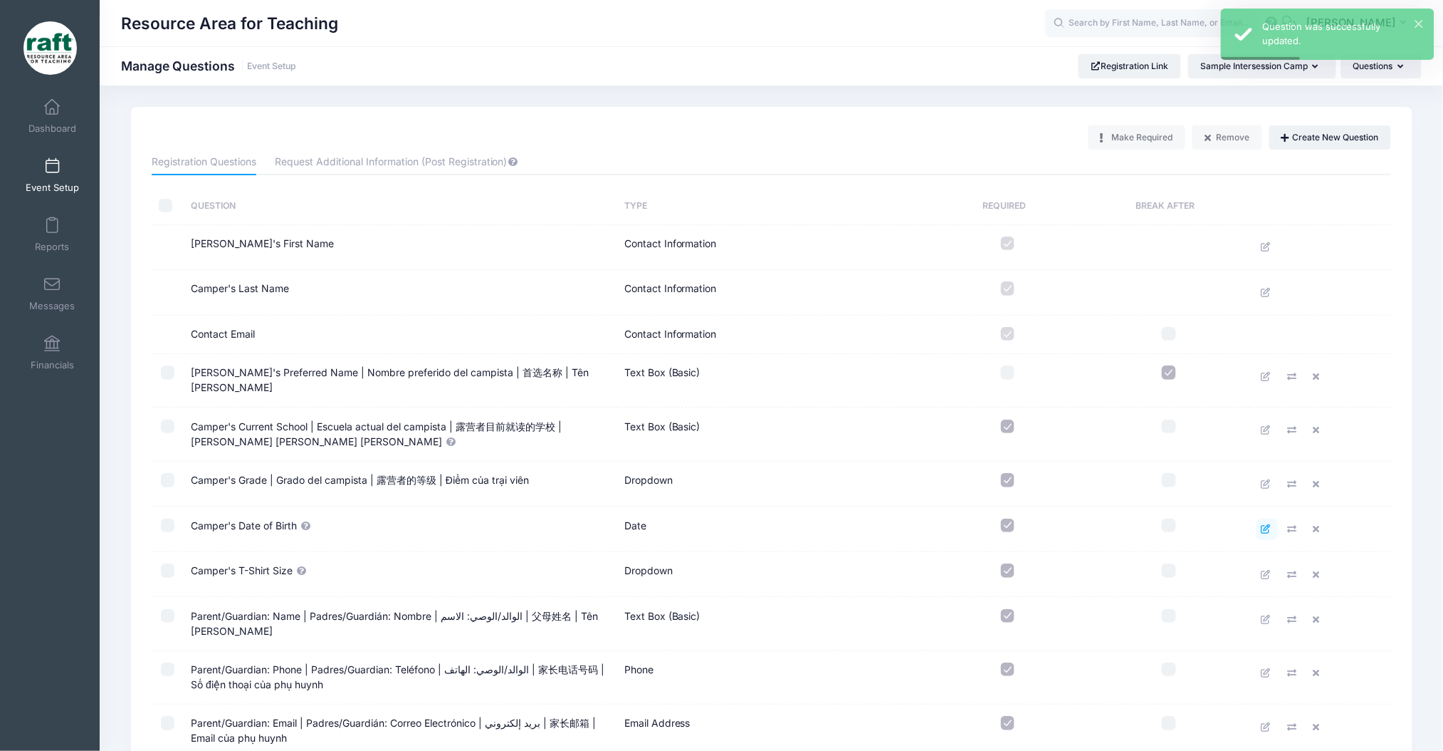
click at [1268, 524] on icon at bounding box center [1267, 528] width 11 height 9
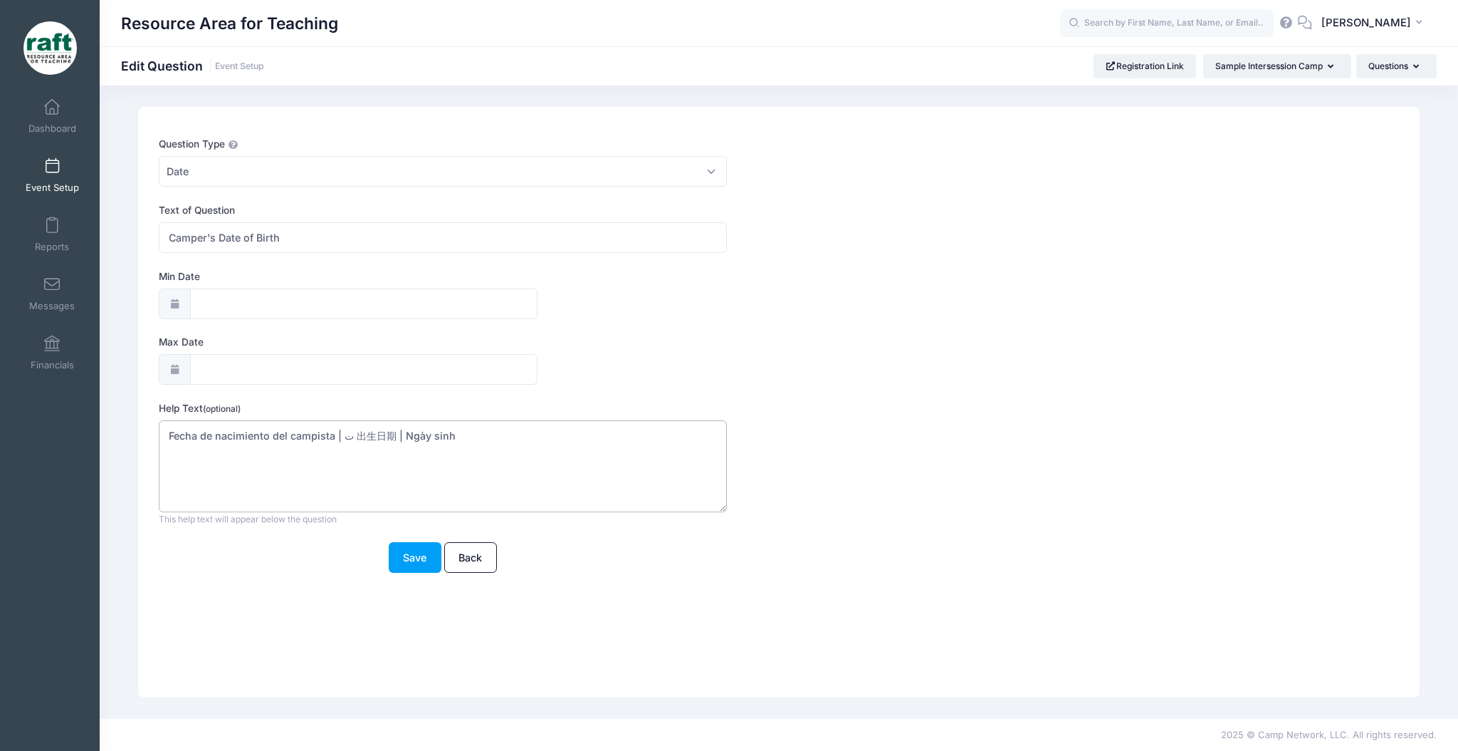
drag, startPoint x: 491, startPoint y: 449, endPoint x: 100, endPoint y: 423, distance: 391.1
click at [100, 423] on div "Question Type Please Select Checkboxes Country Date Document Upload Dropdown Dr…" at bounding box center [779, 402] width 1359 height 590
click at [313, 234] on input "Camper's Date of Birth" at bounding box center [443, 237] width 568 height 31
paste input "Fecha de nacimiento del campista | ت 出生日期 | Ngày sinh"
type input "Camper's Date of Birth | Fecha de nacimiento del campista | ت 出生日期 | Ngày sinh"
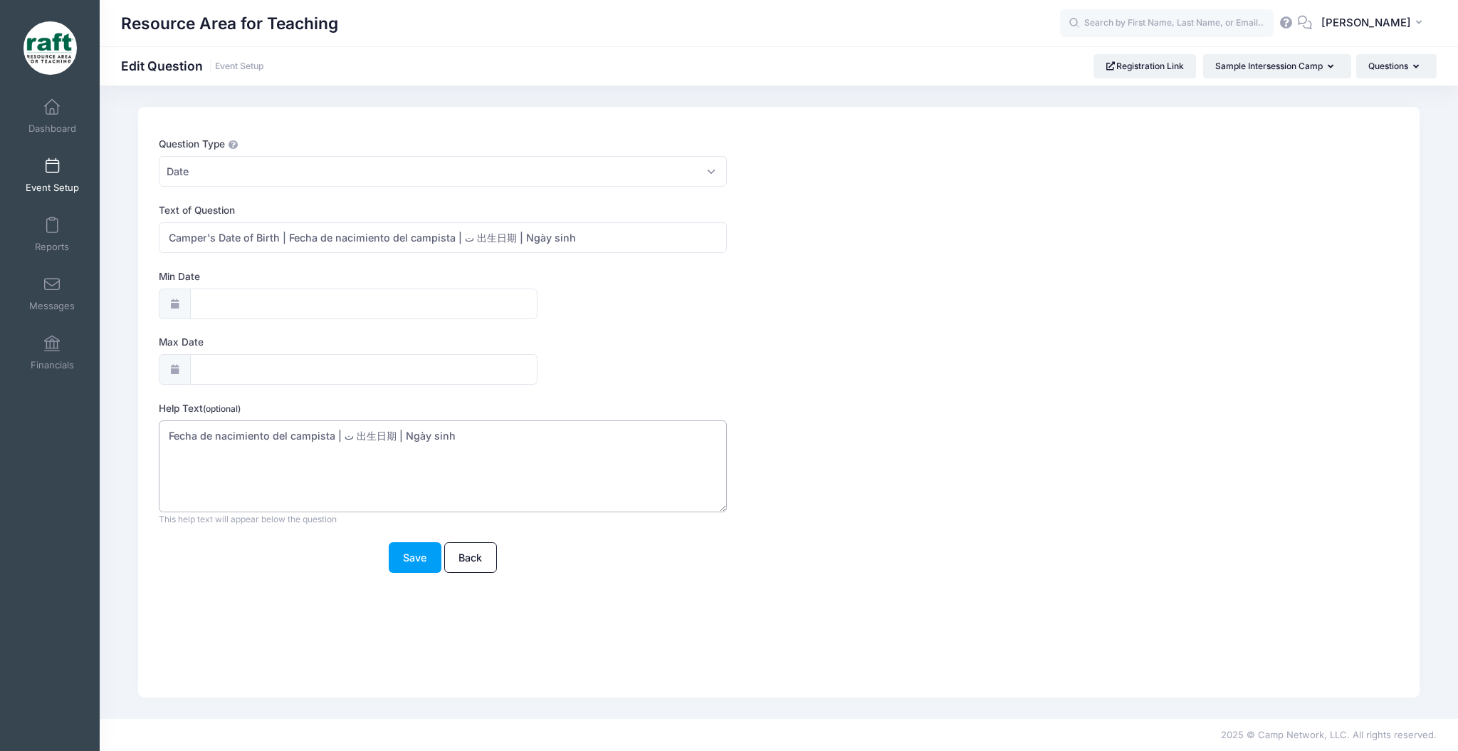
click at [467, 446] on textarea "Fecha de nacimiento del campista | ت 出生日期 | Ngày sinh" at bounding box center [443, 466] width 568 height 92
click at [466, 448] on textarea "Fecha de nacimiento del campista | ت 出生日期 | Ngày sinh" at bounding box center [443, 466] width 568 height 92
click at [424, 552] on button "Save" at bounding box center [415, 557] width 53 height 31
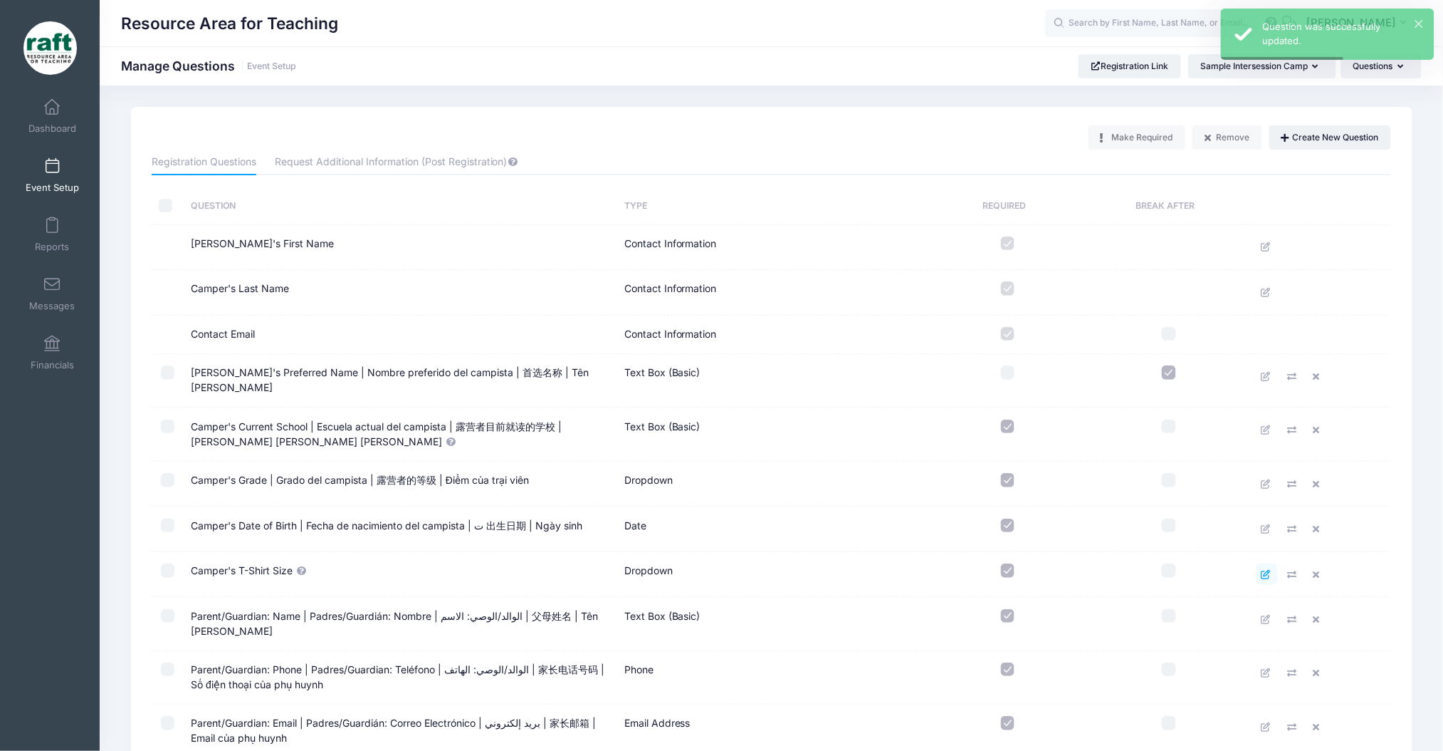
click at [1274, 565] on link at bounding box center [1267, 573] width 21 height 21
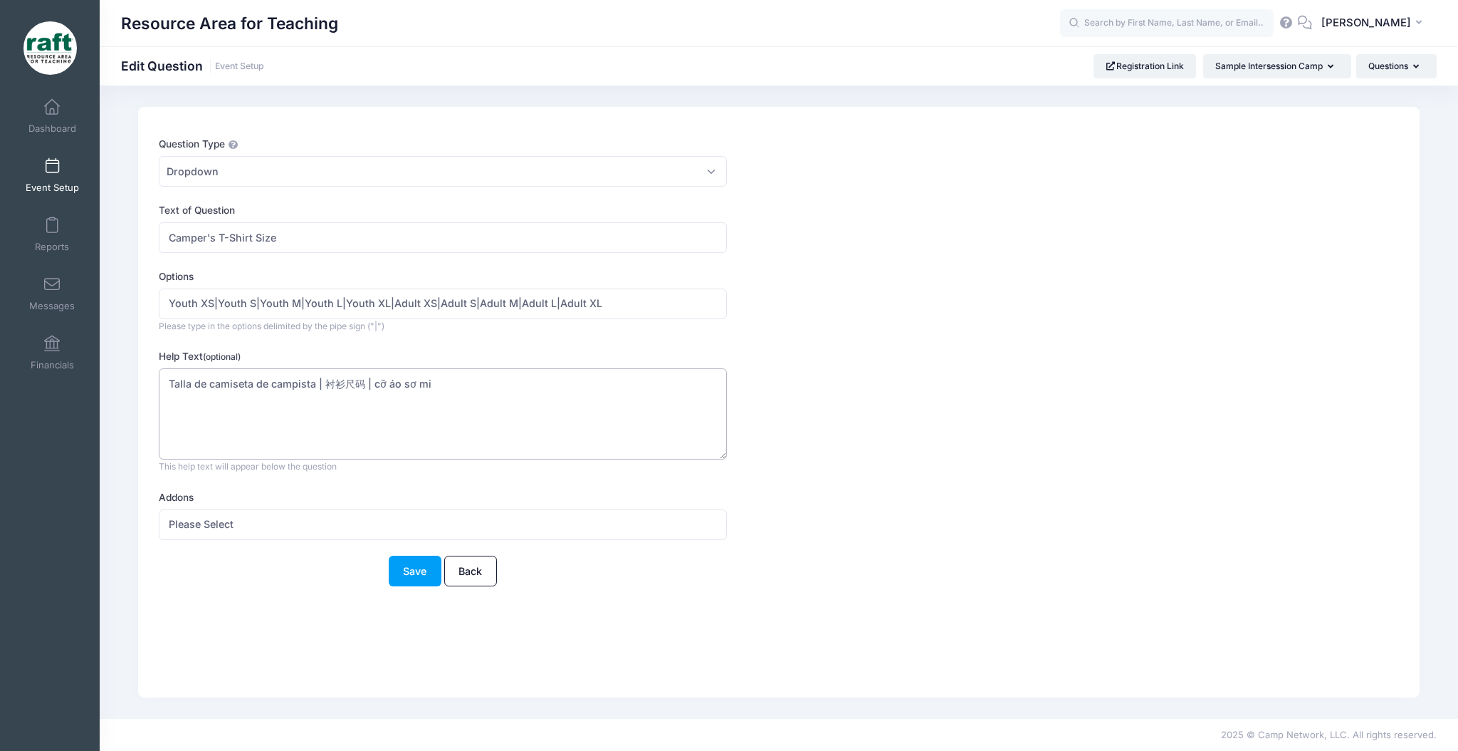
drag, startPoint x: 437, startPoint y: 392, endPoint x: 46, endPoint y: 396, distance: 390.3
click at [46, 396] on div "My Events Dashboard Reports" at bounding box center [729, 375] width 1458 height 751
click at [414, 241] on input "Camper's T-Shirt Size" at bounding box center [443, 237] width 568 height 31
paste input "Talla de camiseta de campista | 衬衫尺码 | cỡ áo sơ mi"
type input "Camper's T-Shirt Size | Talla de camiseta de campista | 衬衫尺码 | cỡ áo sơ mi"
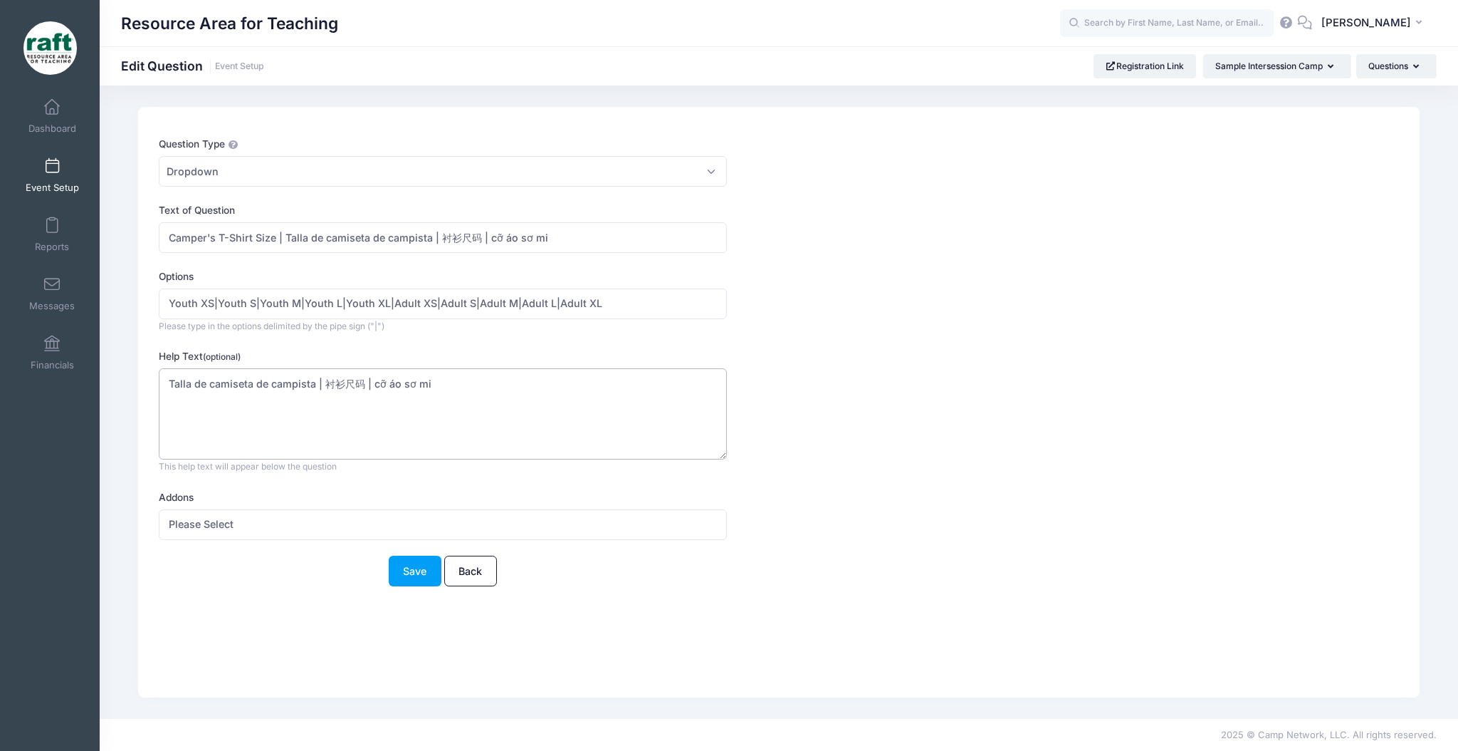
click at [388, 395] on textarea "Talla de camiseta de campista | 衬衫尺码 | cỡ áo sơ mi" at bounding box center [443, 414] width 568 height 92
click at [431, 578] on button "Save" at bounding box center [415, 570] width 53 height 31
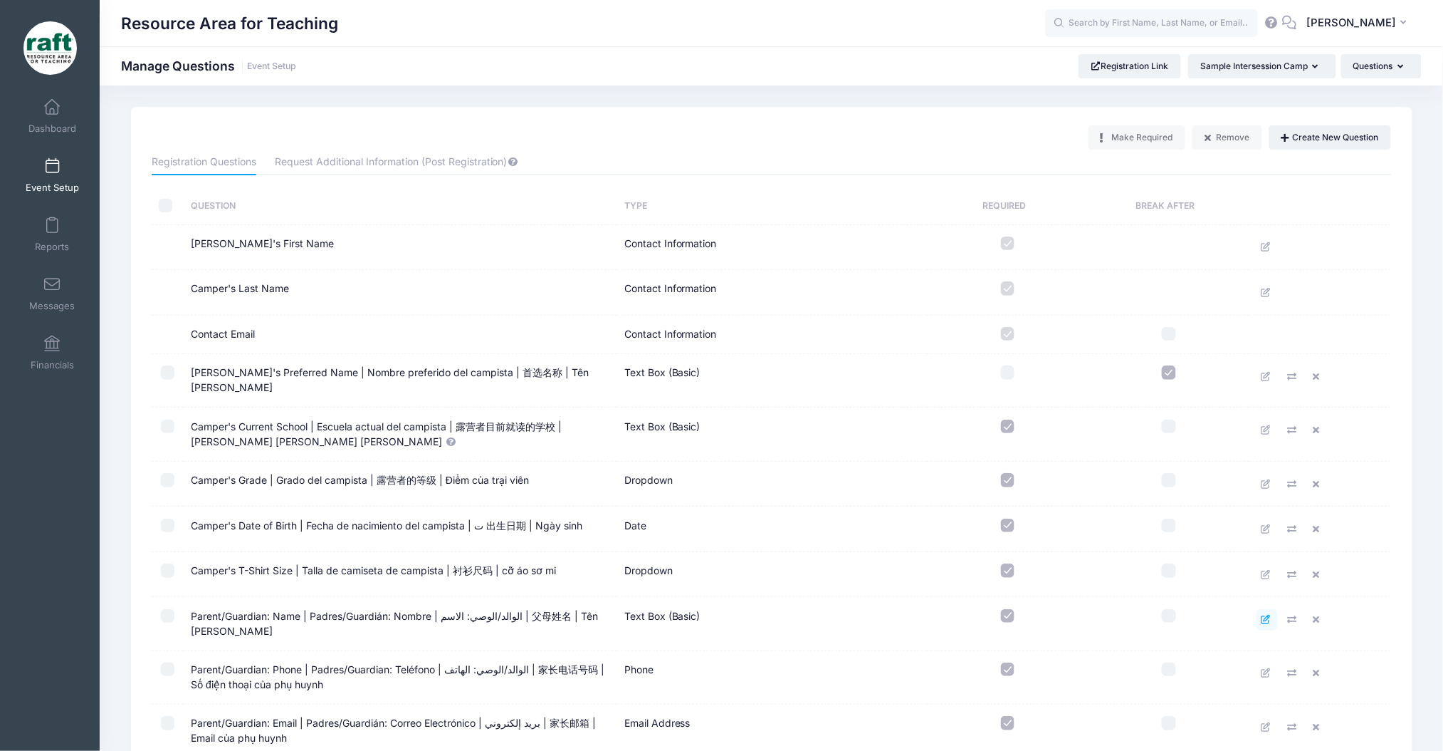
click at [1271, 615] on icon at bounding box center [1267, 619] width 11 height 9
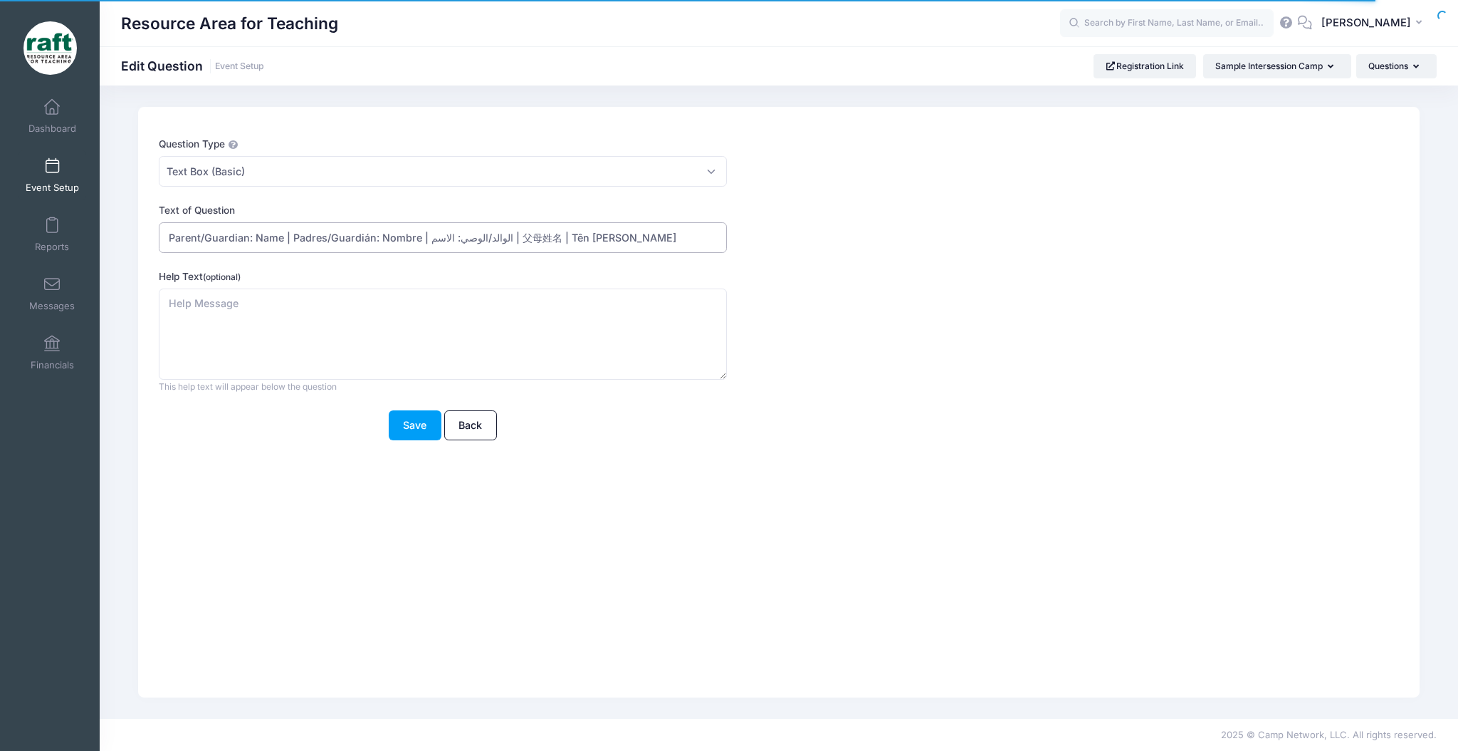
click at [442, 242] on input "Parent/Guardian: Name | Padres/Guardián: Nombre | الوالد/الوصي: الاسم | 父母姓名 | …" at bounding box center [443, 237] width 568 height 31
click at [442, 241] on input "Parent/Guardian: Name | Padres/Guardián: Nombre | الوالد/الوصي: الاسم | 父母姓名 | …" at bounding box center [443, 237] width 568 height 31
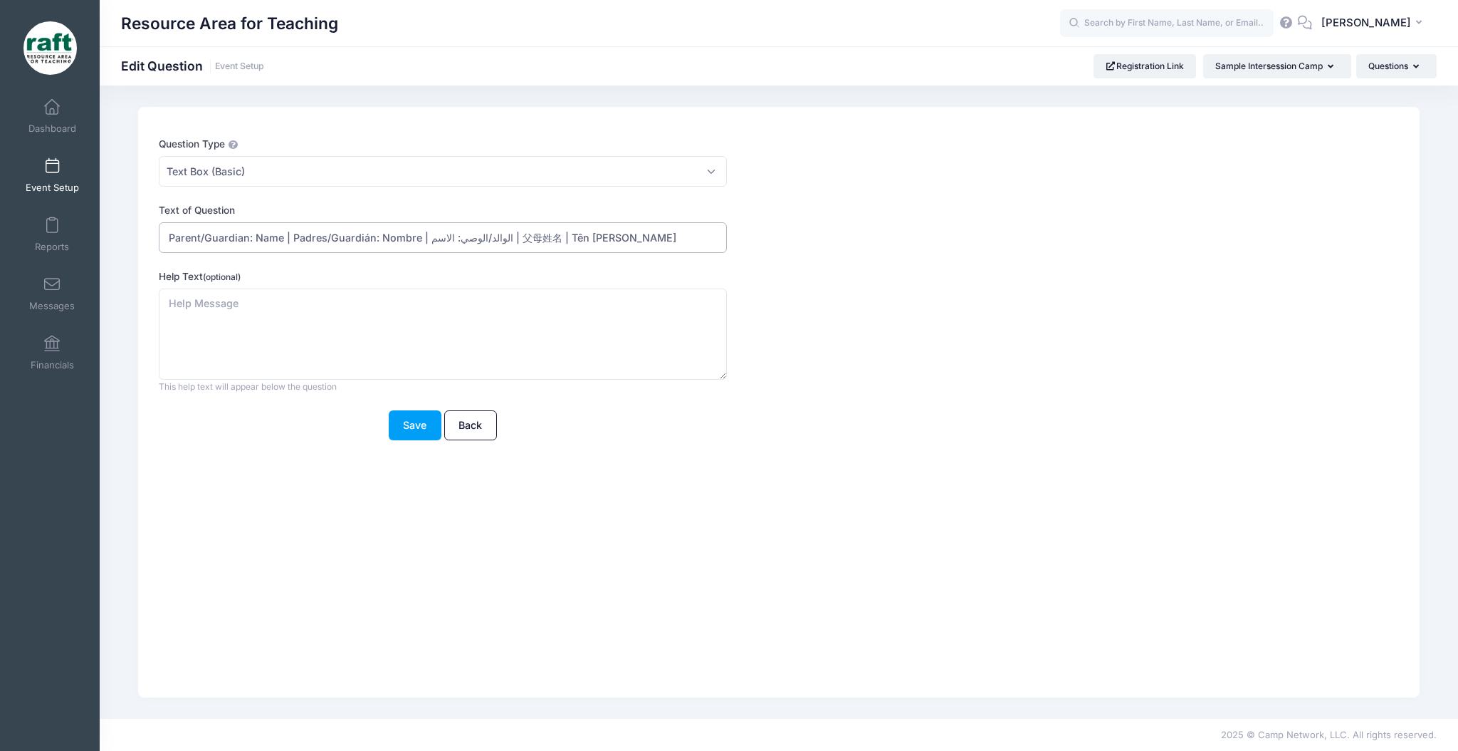
click at [444, 241] on input "Parent/Guardian: Name | Padres/Guardián: Nombre | الوالد/الوصي: الاسم | 父母姓名 | …" at bounding box center [443, 237] width 568 height 31
click at [449, 245] on input "Parent/Guardian: Name | Padres/Guardián: Nombre | الوالد/الوصي: الاسم | 父母姓名 | …" at bounding box center [443, 237] width 568 height 31
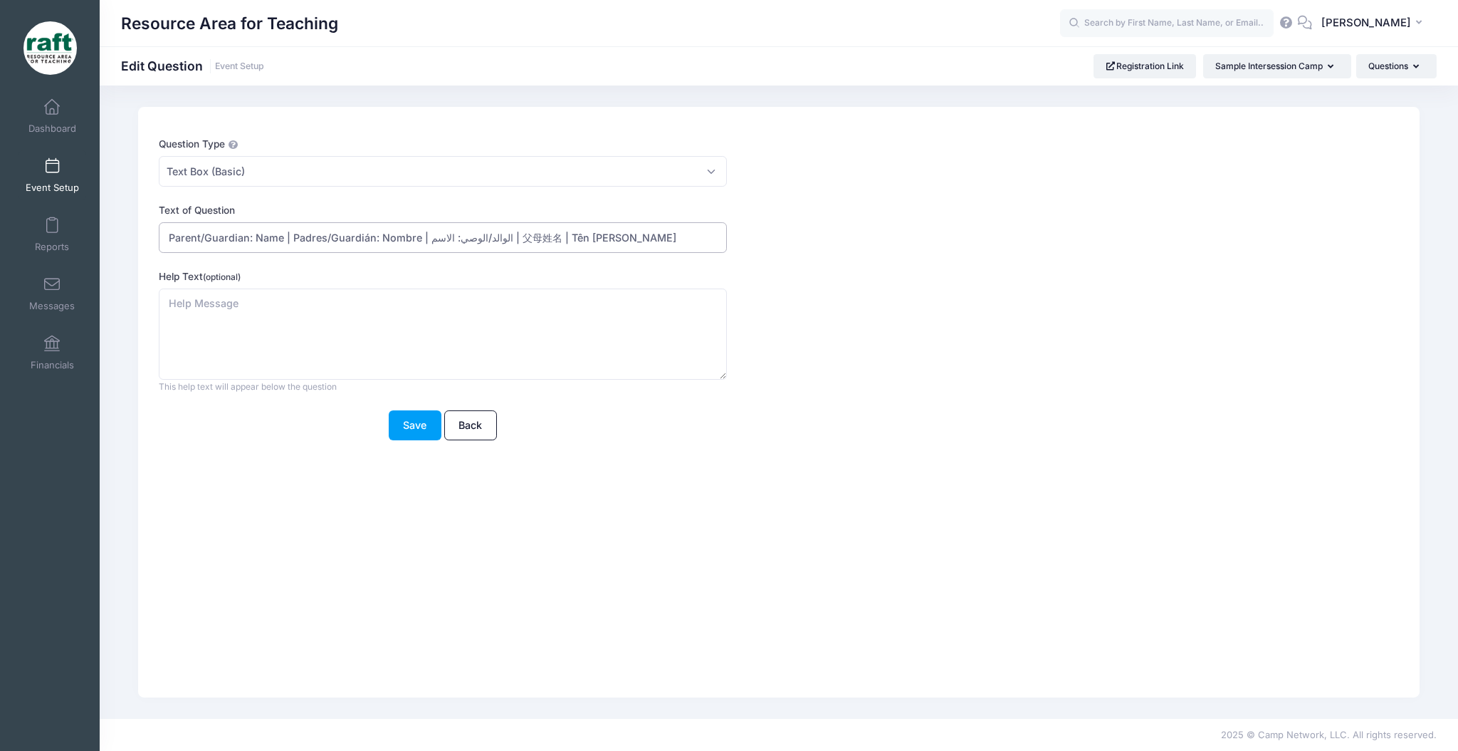
click at [449, 245] on input "Parent/Guardian: Name | Padres/Guardián: Nombre | الوالد/الوصي: الاسم | 父母姓名 | …" at bounding box center [443, 237] width 568 height 31
click at [449, 248] on input "Parent/Guardian: Name | Padres/Guardián: Nombre | الوالد/الوصي: الاسم | 父母姓名 | …" at bounding box center [443, 237] width 568 height 31
click at [476, 244] on input "Parent/Guardian: Name | Padres/Guardián: Nombre | الوالد/الوصي: الاسم | 父母姓名 | …" at bounding box center [443, 237] width 568 height 31
click at [492, 244] on input "Parent/Guardian: Name | Padres/Guardián: Nombre | الوالد/الوصي: الاسم | 父母姓名 | …" at bounding box center [443, 237] width 568 height 31
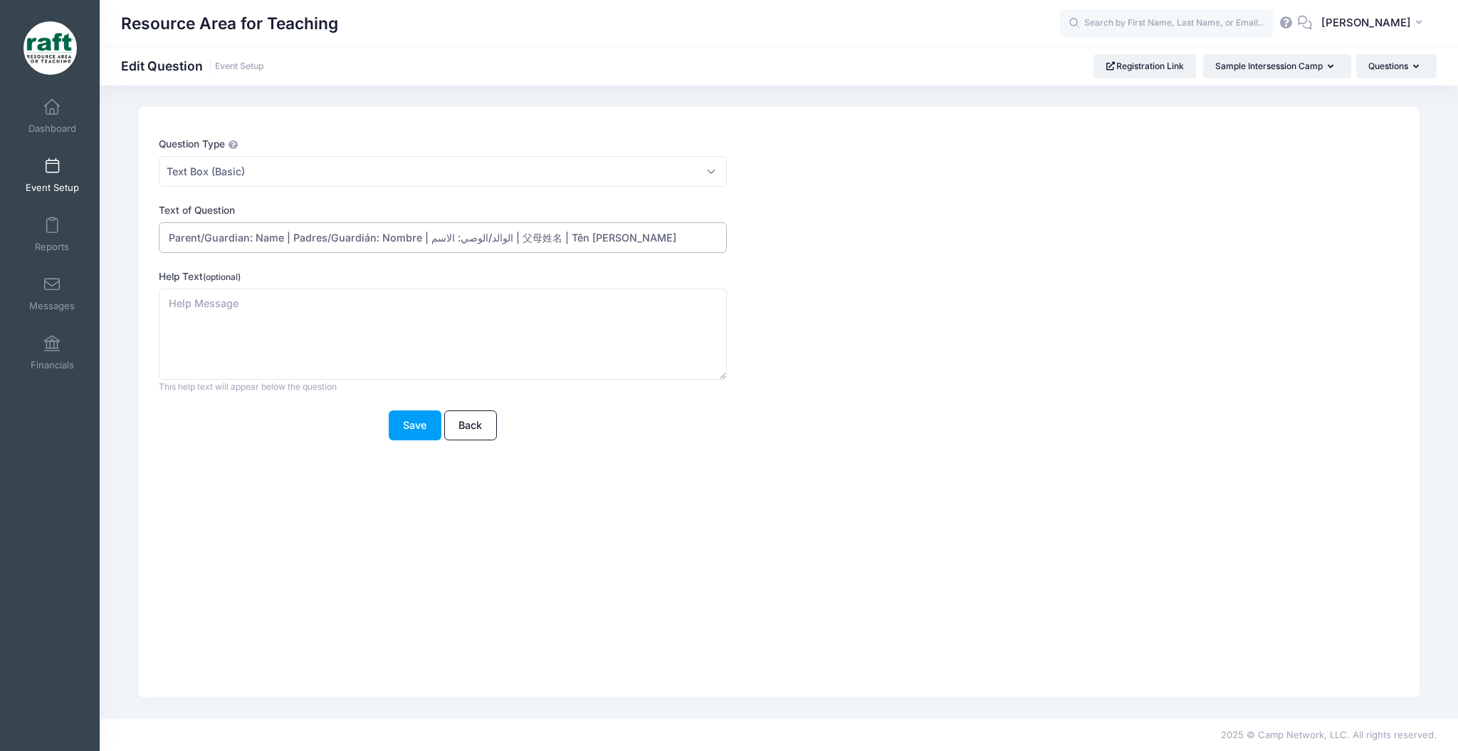
click at [467, 244] on input "Parent/Guardian: Name | Padres/Guardián: Nombre | الوالد/الوصي: الاسم | 父母姓名 | …" at bounding box center [443, 237] width 568 height 31
click at [452, 237] on input "Parent/Guardian: Name | Padres/Guardián: Nombre | الوالد/: الاسم | 父母姓名 | Tên p…" at bounding box center [443, 237] width 568 height 31
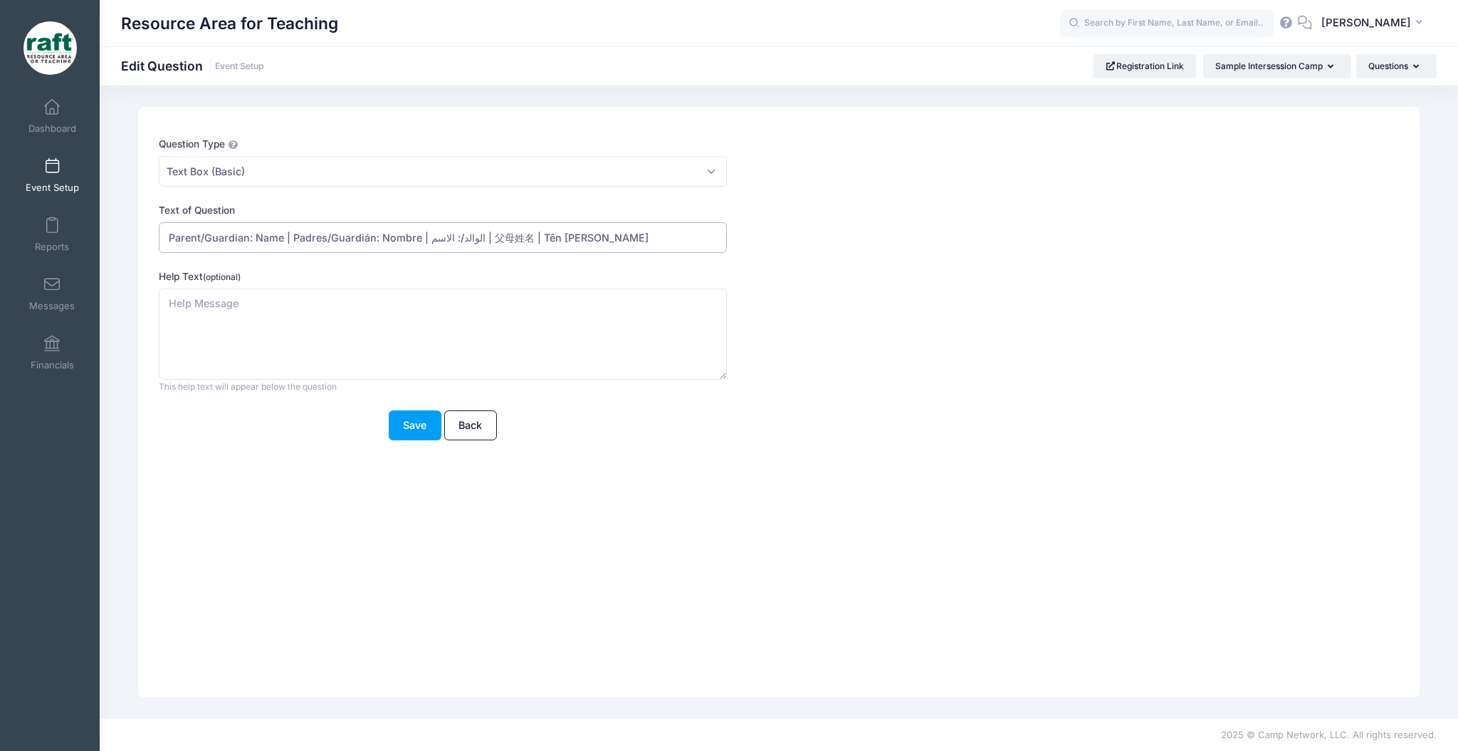
click at [459, 238] on input "Parent/Guardian: Name | Padres/Guardián: Nombre | الوالد/: الاسم | 父母姓名 | Tên p…" at bounding box center [443, 237] width 568 height 31
click at [476, 244] on input "Parent/Guardian: Name | Padres/Guardián: Nombre | الوالد/: الاسم | 父母姓名 | Tên p…" at bounding box center [443, 237] width 568 height 31
click at [474, 244] on input "Parent/Guardian: Name | Padres/Guardián: Nombre | الوالد/: الاسم | 父母姓名 | Tên p…" at bounding box center [443, 237] width 568 height 31
click at [468, 239] on input "Parent/Guardian: Name | Padres/Guardián: Nombre | الوالد/: الاسم | 父母姓名 | Tên p…" at bounding box center [443, 237] width 568 height 31
type input "Parent/Guardian: Name | Padres/Guardián: Nombre | 父母姓名 | Tên phụ huynh"
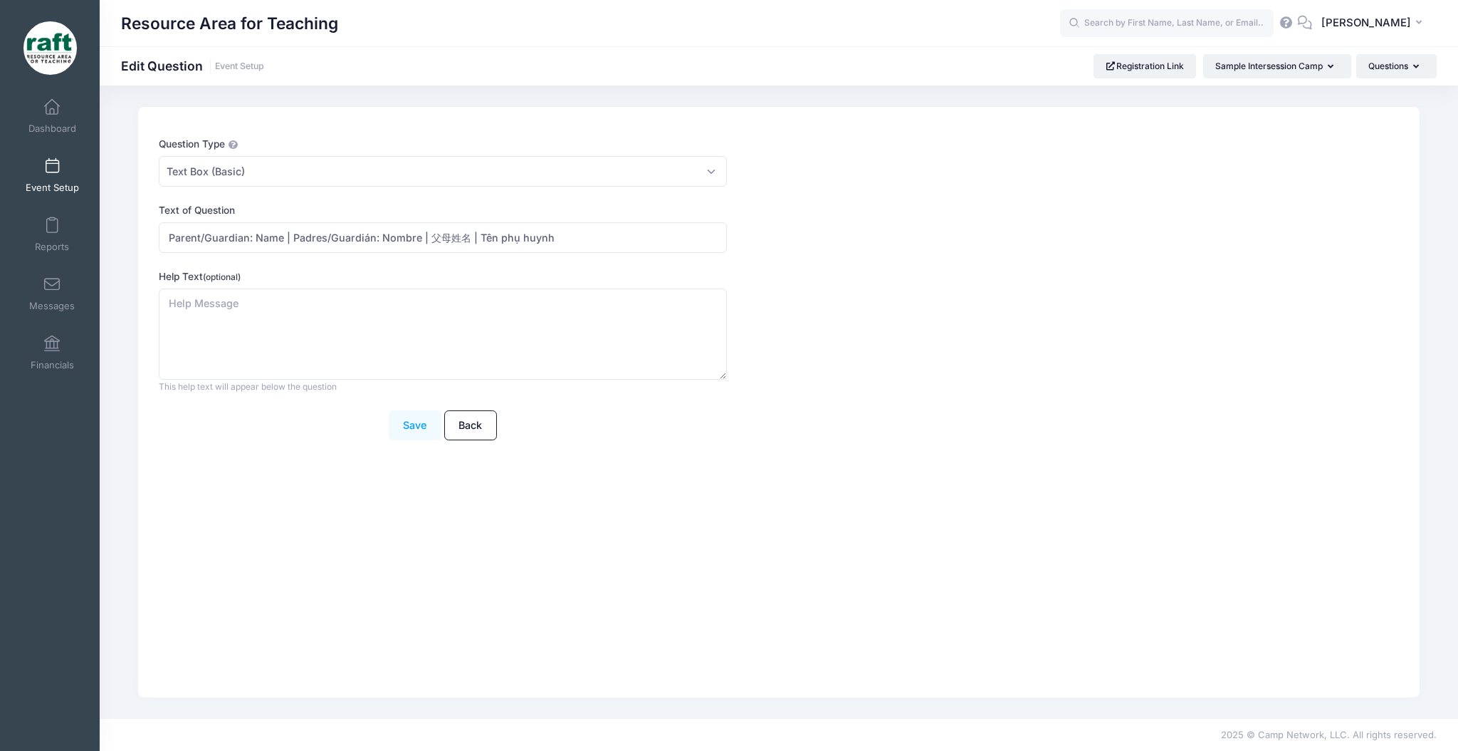
click at [429, 424] on button "Save" at bounding box center [415, 425] width 53 height 31
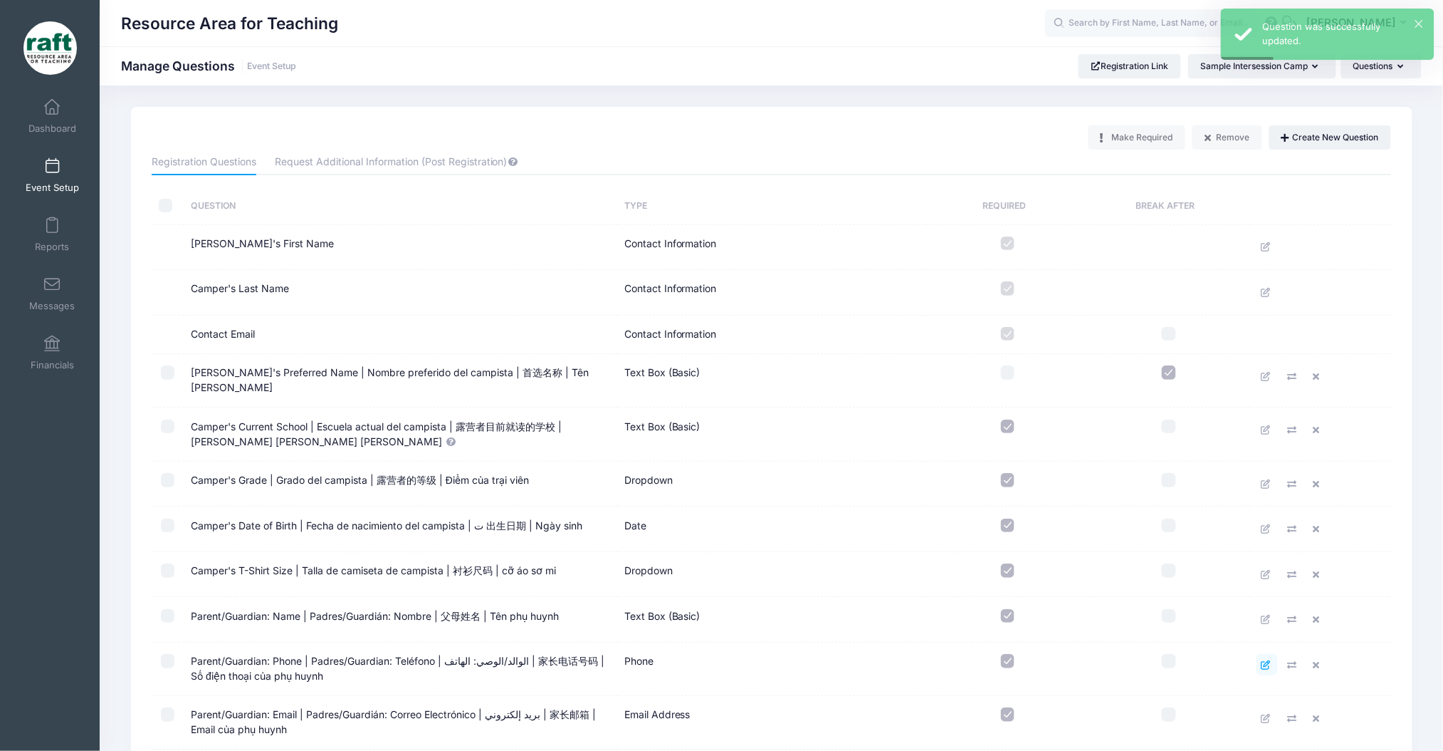
click at [1260, 654] on link at bounding box center [1267, 664] width 21 height 21
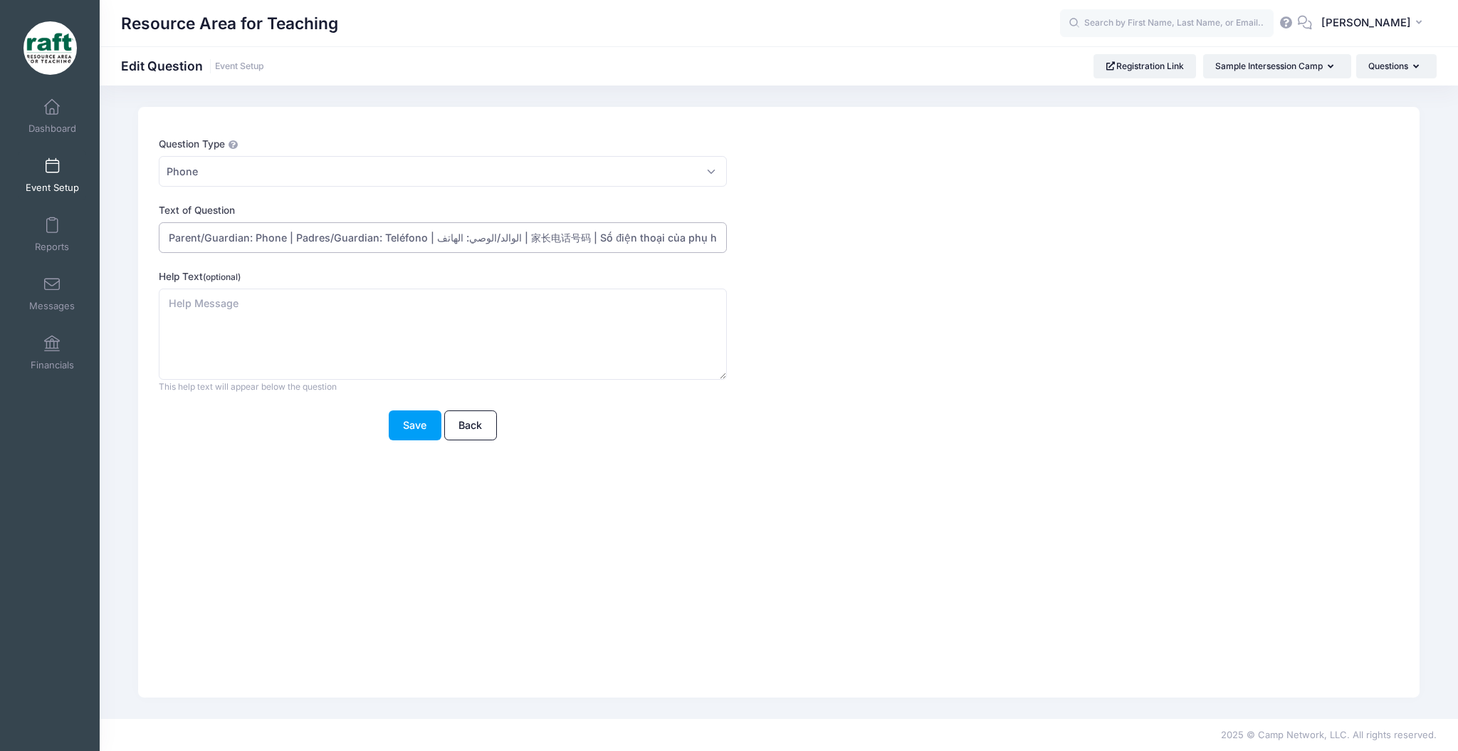
click at [506, 240] on input "Parent/Guardian: Phone | Padres/Guardian: Teléfono | الوالد/الوصي: الهاتف | 家长电…" at bounding box center [443, 237] width 568 height 31
type input "Parent/Guardian: Phone | Padres/Guardian: Teléfono | 家长电话号码 | Số điện thoại của…"
click at [419, 443] on div "Question Type Please Select Checkboxes Country Date Document Upload Dropdown Dr…" at bounding box center [726, 297] width 1149 height 320
click at [417, 425] on button "Save" at bounding box center [415, 425] width 53 height 31
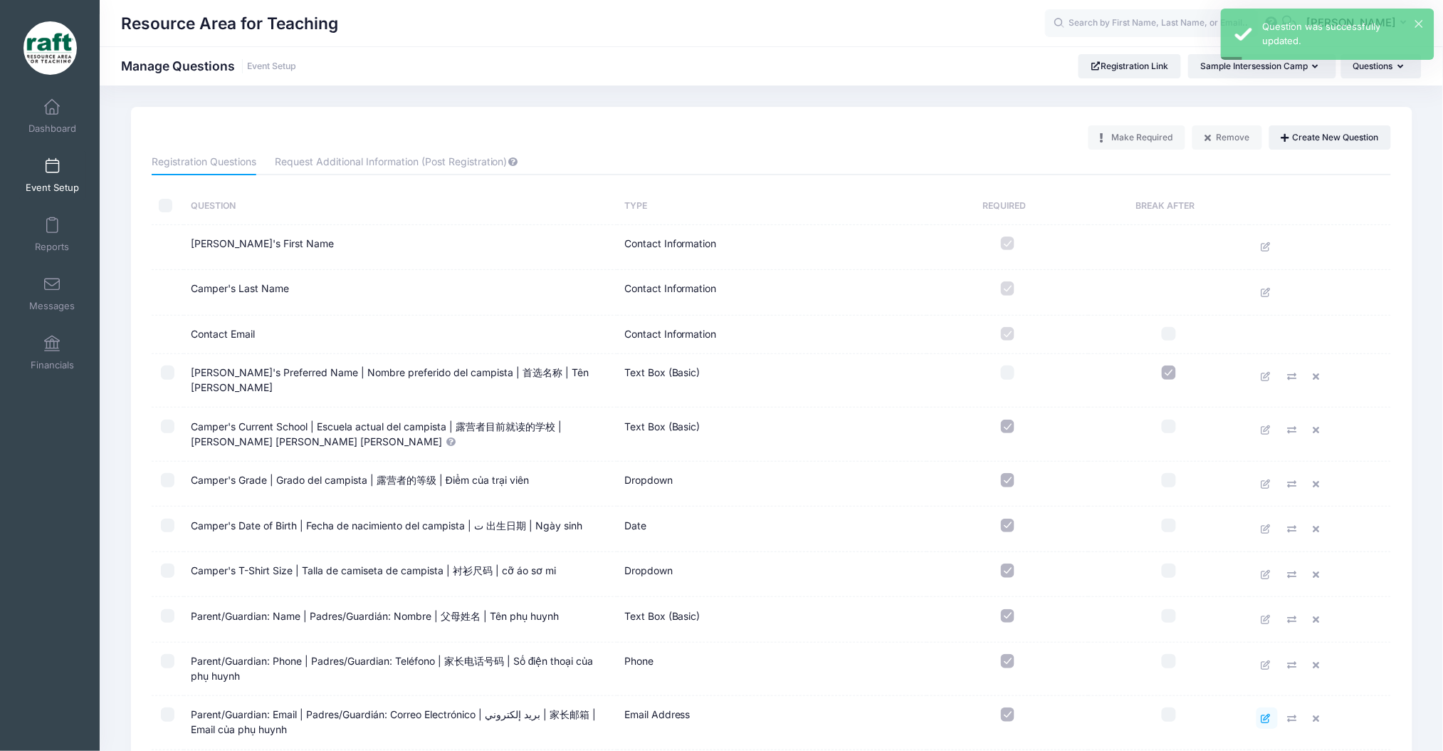
click at [1265, 714] on icon at bounding box center [1267, 718] width 11 height 9
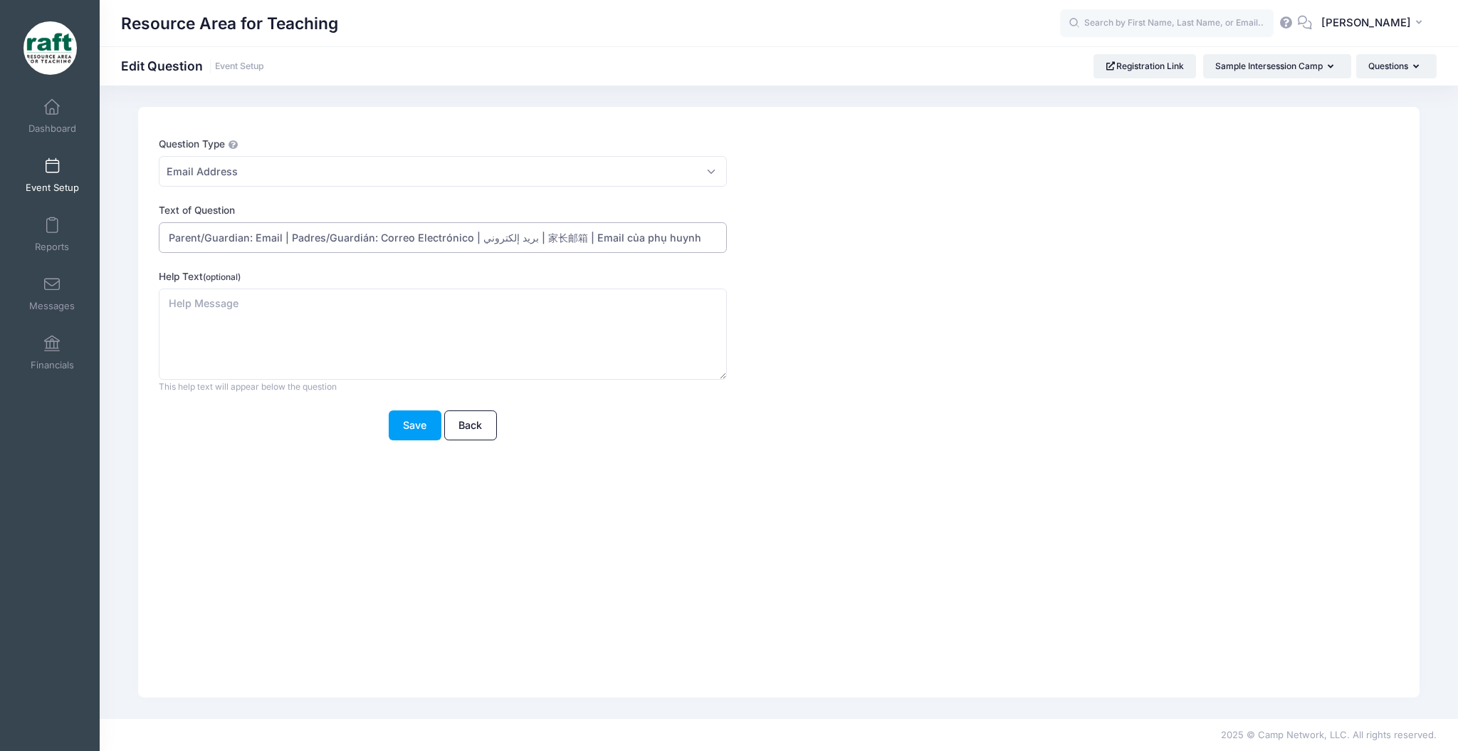
click at [527, 239] on input "Parent/Guardian: Email | Padres/Guardián: Correo Electrónico | بريد إلكتروني | …" at bounding box center [443, 237] width 568 height 31
type input "Parent/Guardian: Email | Padres/Guardián: Correo Electrónico | 家长邮箱 | Email của…"
click at [404, 419] on button "Save" at bounding box center [415, 425] width 53 height 31
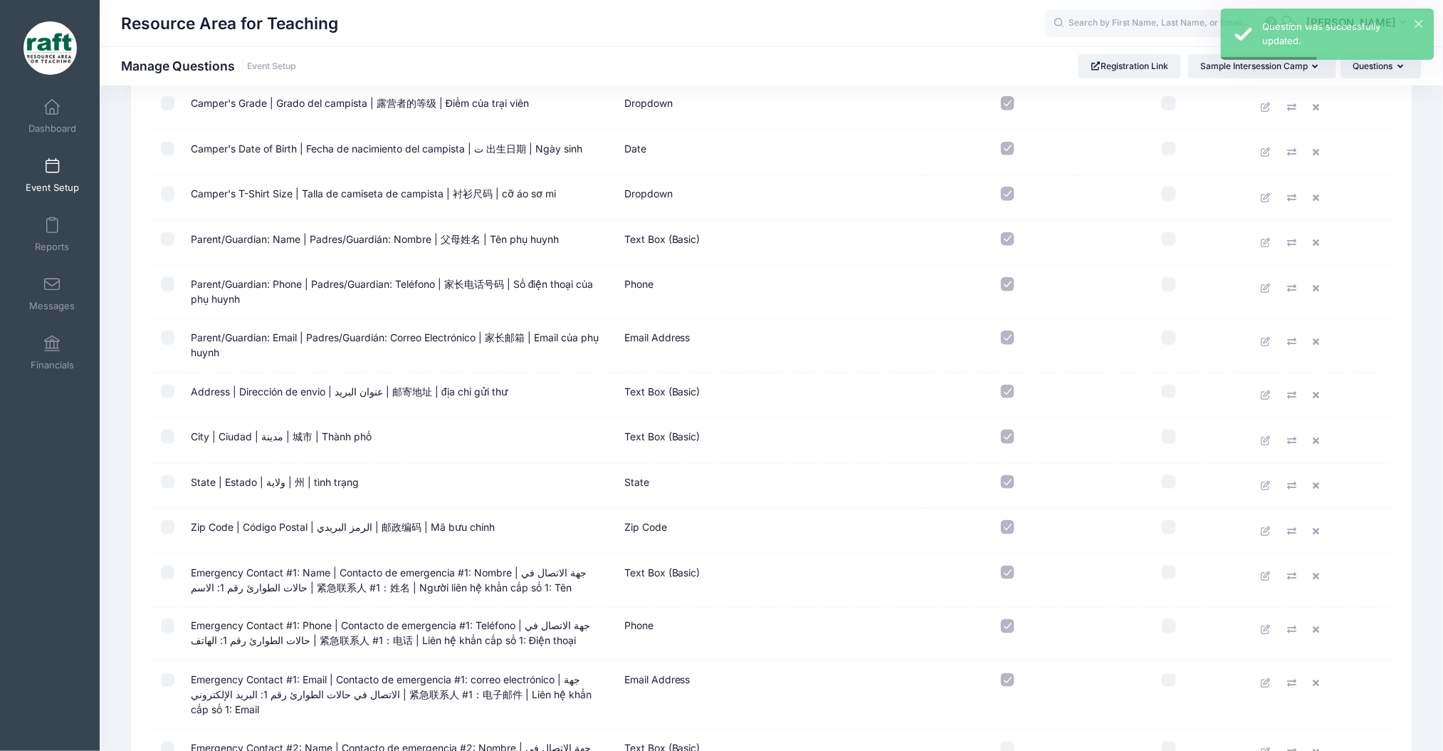
scroll to position [380, 0]
click at [1267, 387] on icon at bounding box center [1267, 391] width 11 height 9
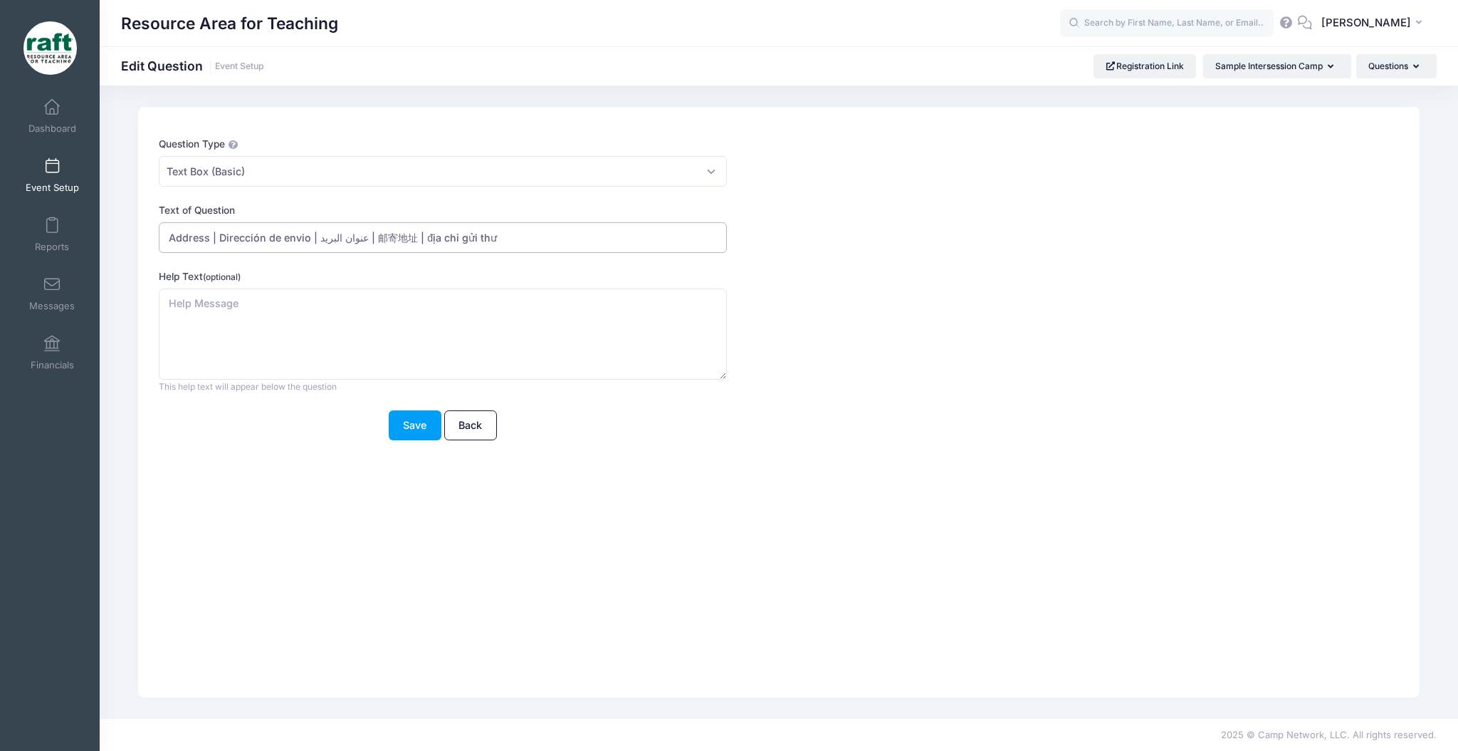
drag, startPoint x: 366, startPoint y: 233, endPoint x: 387, endPoint y: 194, distance: 44.6
click at [387, 194] on form "Question Type Please Select Checkboxes Country Date Document Upload Dropdown Dr…" at bounding box center [727, 288] width 1136 height 303
click at [366, 240] on input "Address | Dirección de envio | عنوان البريد | 邮寄地址 | địa chỉ gửi thư" at bounding box center [443, 237] width 568 height 31
type input "Address | Dirección de envio | ع邮寄地址 | địa chỉ gửi thư"
click at [407, 421] on button "Save" at bounding box center [415, 425] width 53 height 31
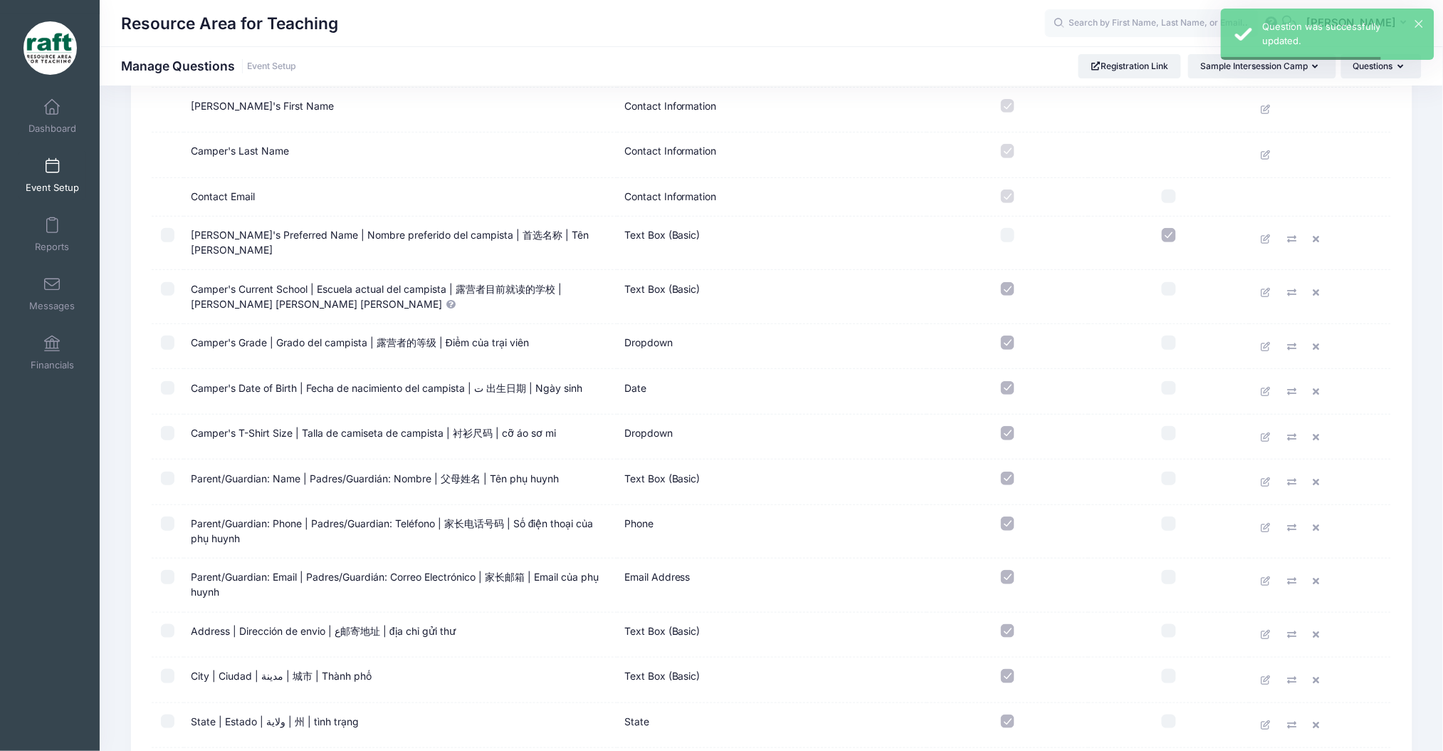
scroll to position [285, 0]
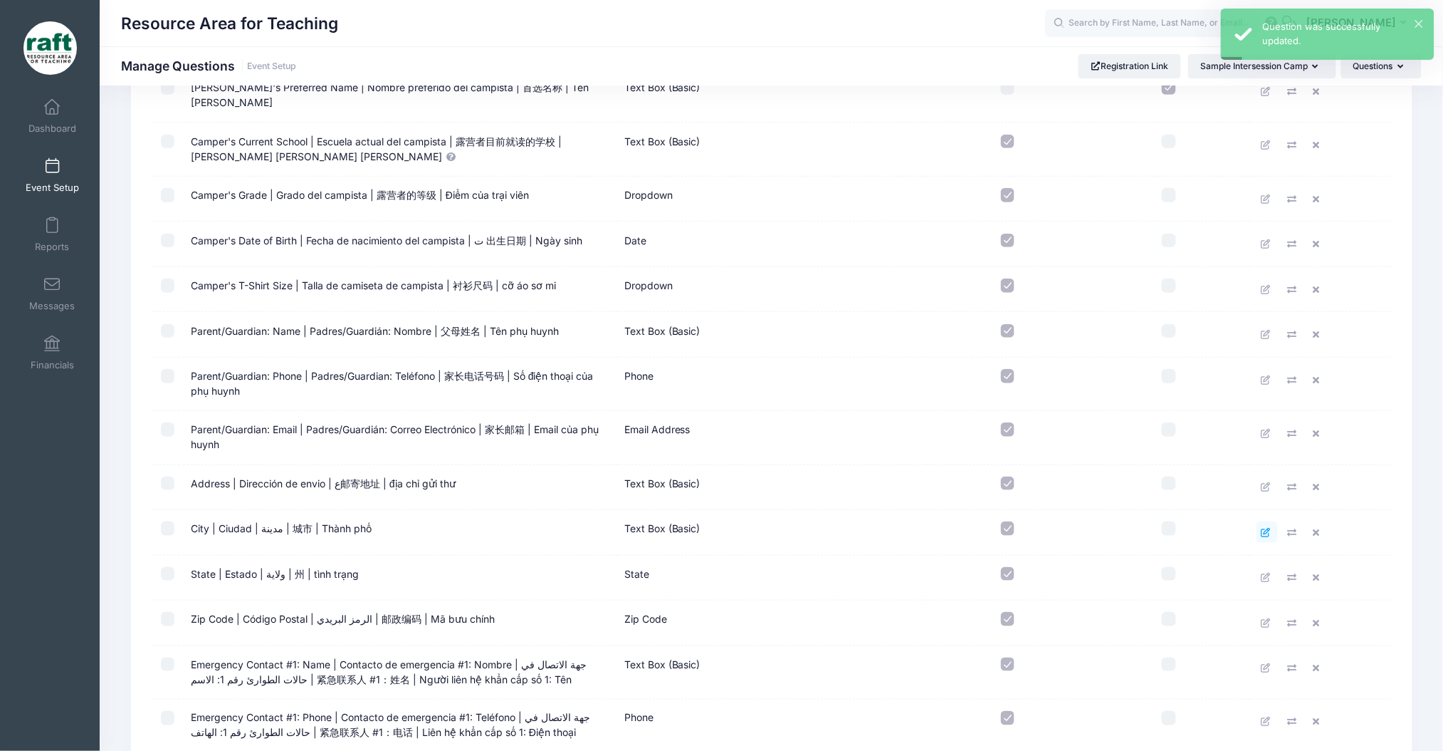
click at [1262, 528] on icon at bounding box center [1267, 532] width 11 height 9
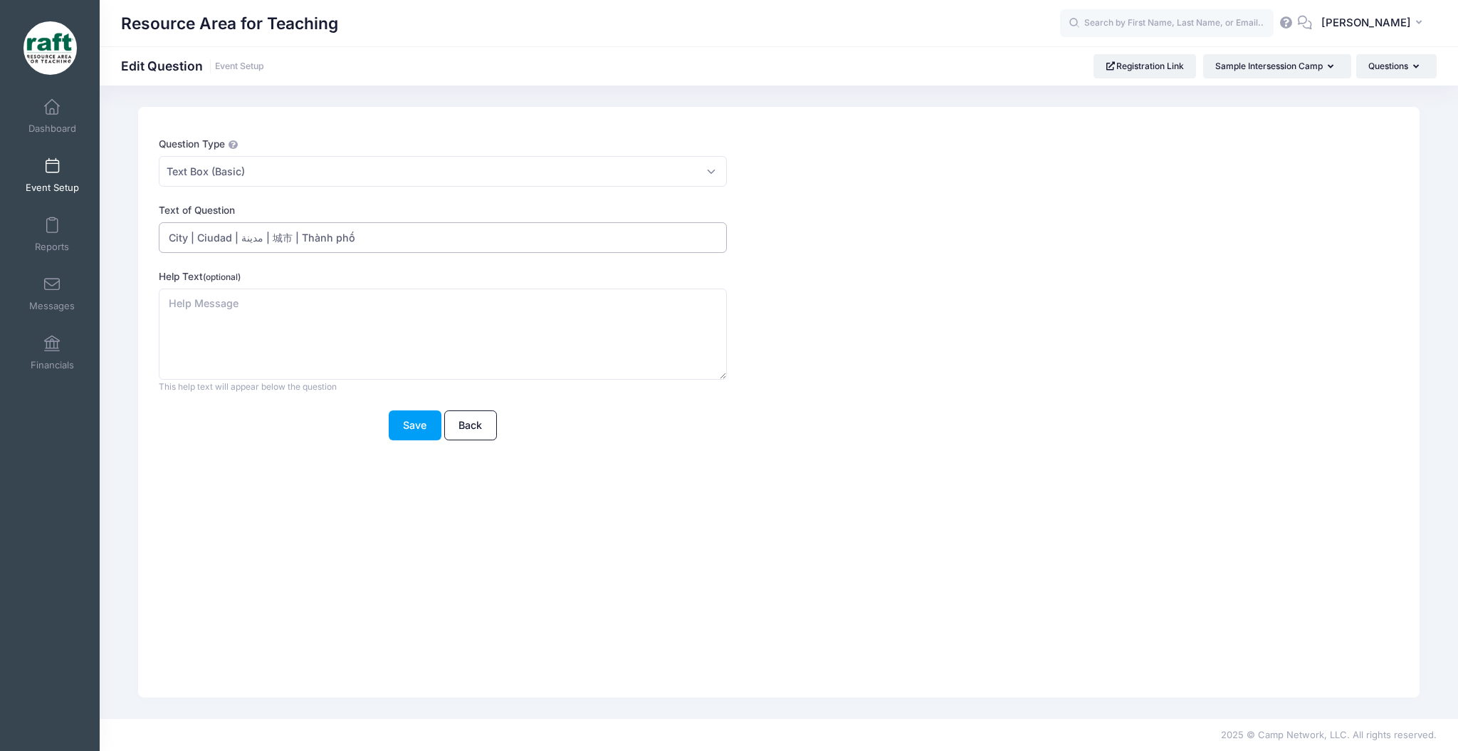
click at [255, 244] on input "City | Ciudad | مدينة | 城市 | Thành phố" at bounding box center [443, 237] width 568 height 31
click at [264, 243] on input "City | Ciudad | مدينة | 城市 | Thành phố" at bounding box center [443, 237] width 568 height 31
type input "City | [GEOGRAPHIC_DATA] | 城市 | [PERSON_NAME]"
click at [419, 423] on button "Save" at bounding box center [415, 425] width 53 height 31
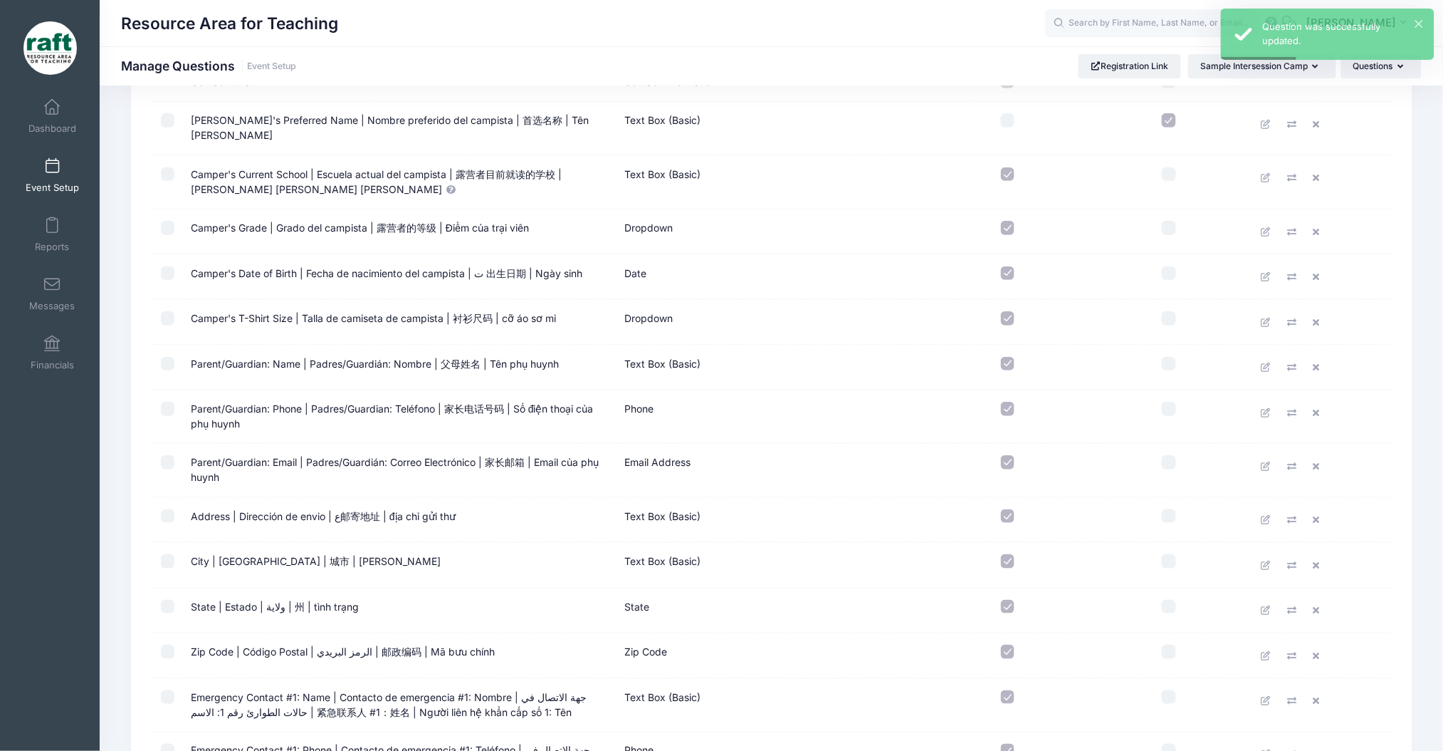
scroll to position [285, 0]
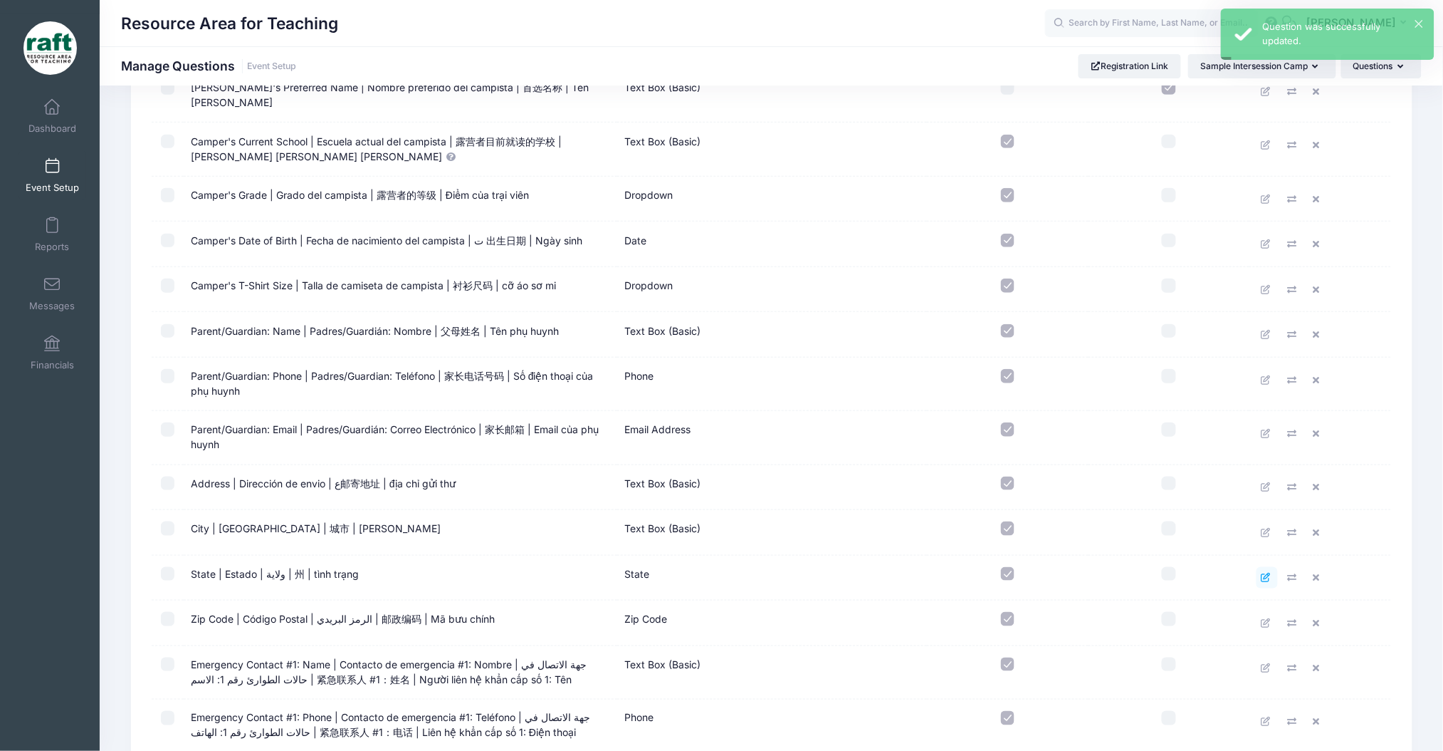
click at [1270, 567] on link at bounding box center [1267, 577] width 21 height 21
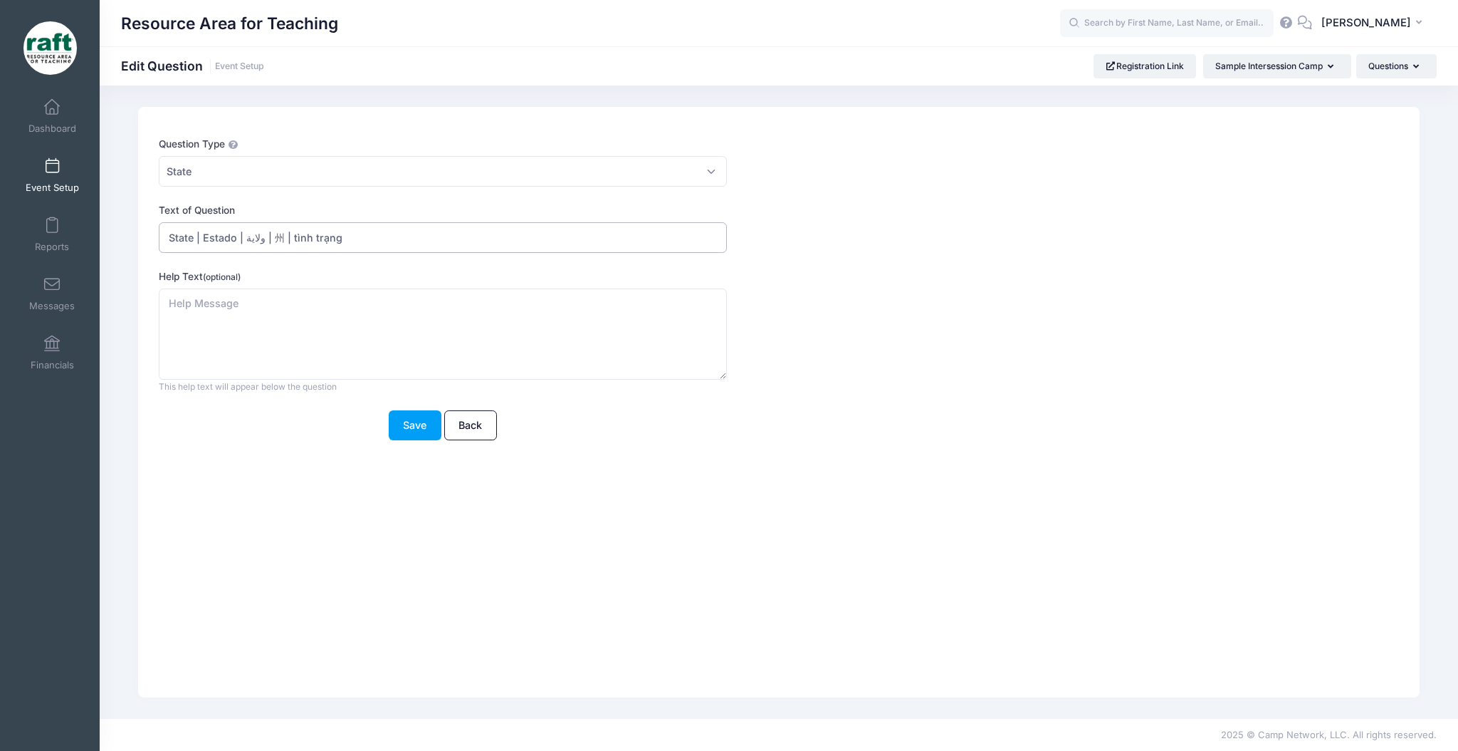
click at [268, 235] on input "State | Estado | ولاية | 州 | tình trạng" at bounding box center [443, 237] width 568 height 31
type input "State | Estado | 州 | tình trạng"
click at [415, 434] on button "Save" at bounding box center [415, 425] width 53 height 31
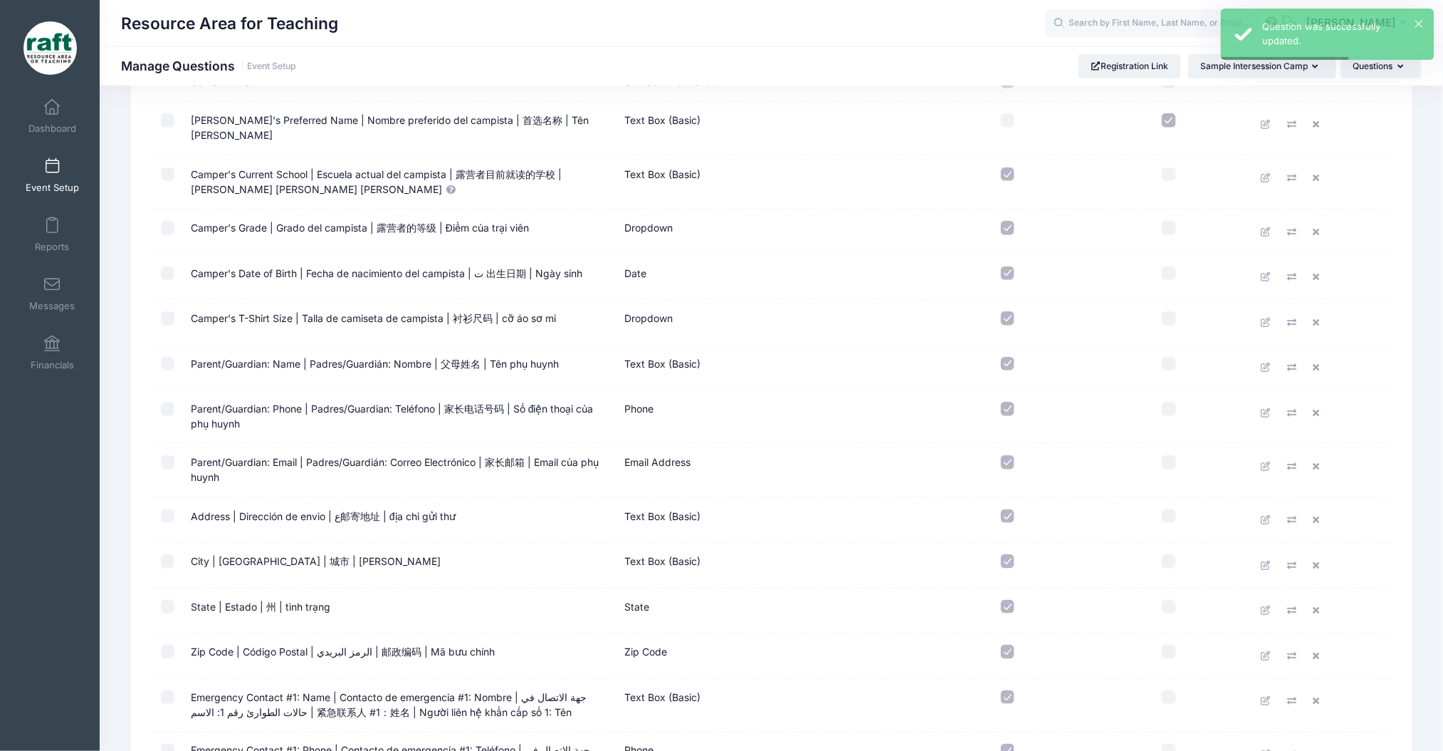
scroll to position [285, 0]
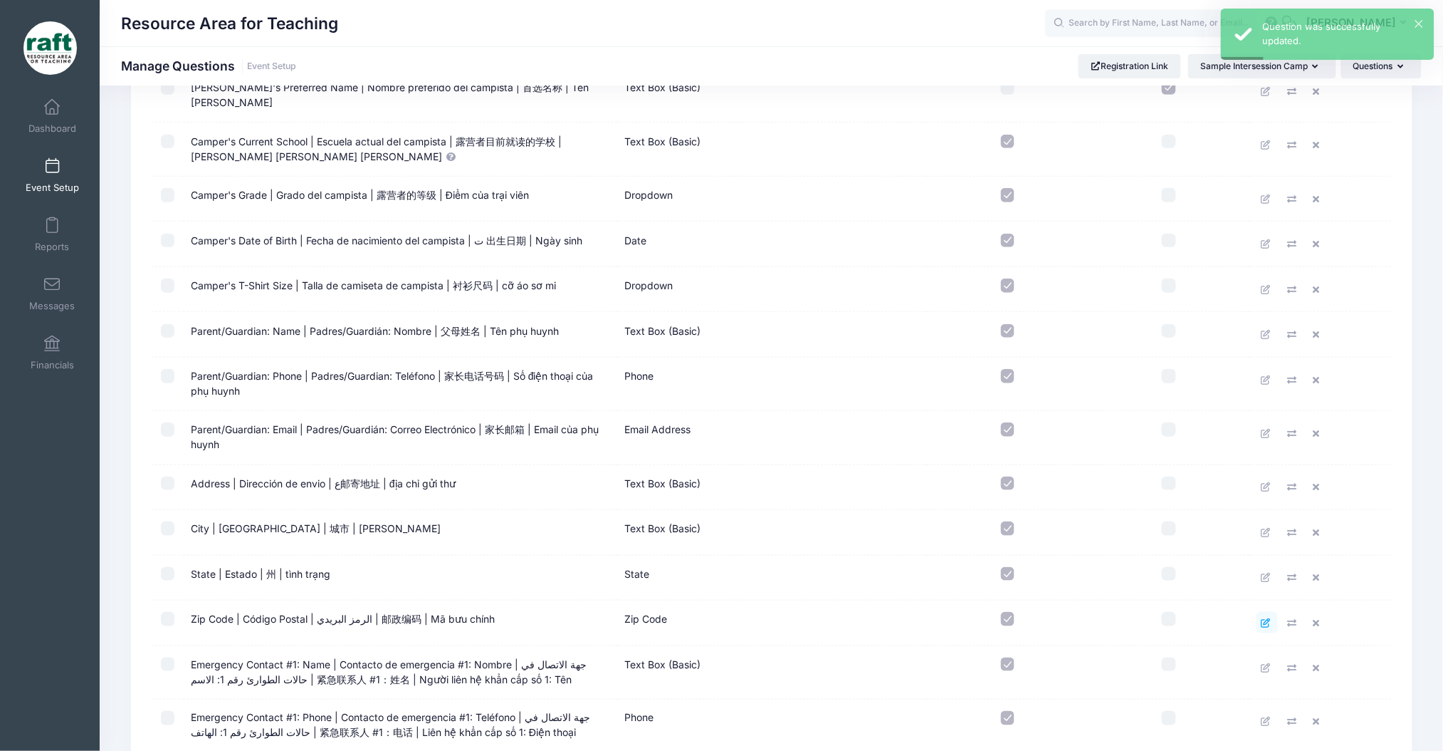
click at [1268, 618] on icon at bounding box center [1267, 622] width 11 height 9
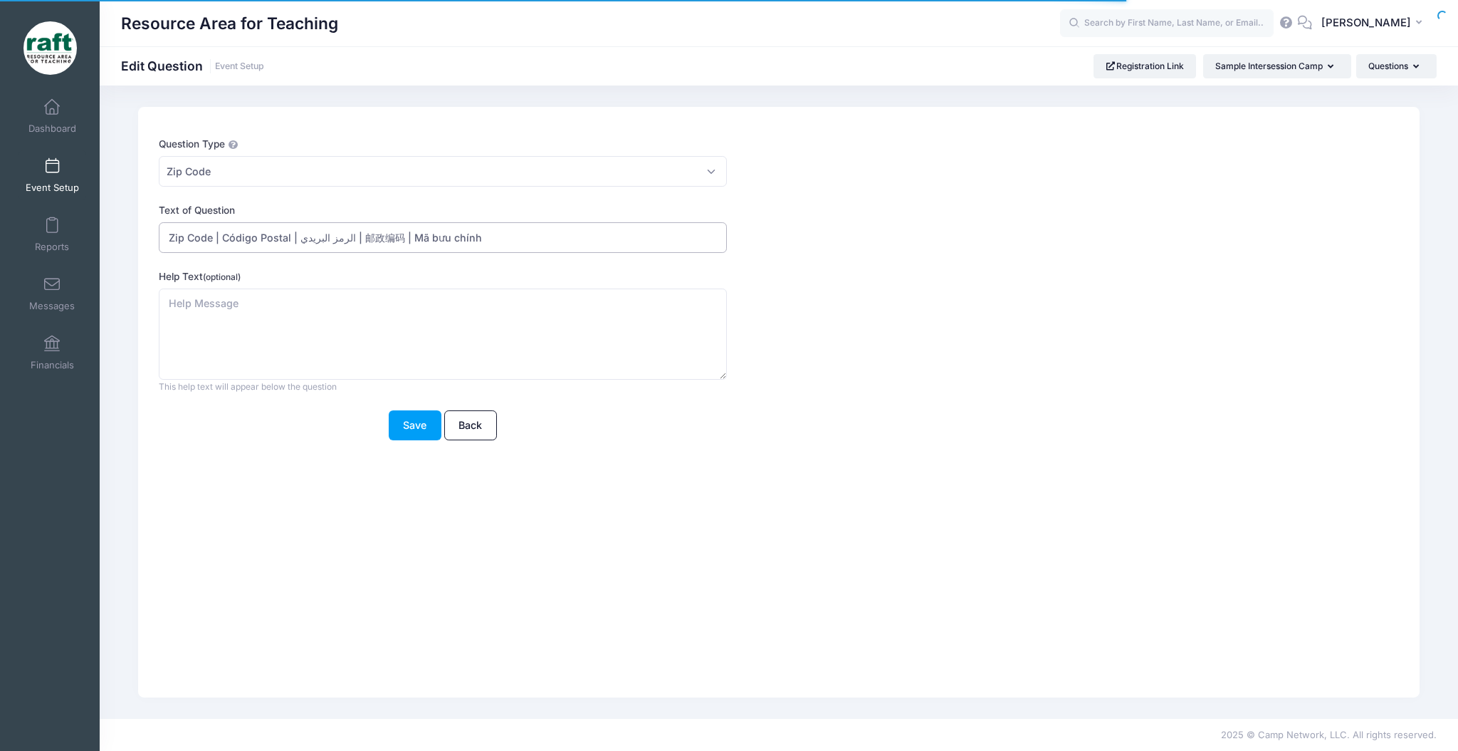
click at [346, 246] on input "Zip Code | Código Postal | الرمز البريدي | 邮政编码 | Mã bưu chính" at bounding box center [443, 237] width 568 height 31
click at [354, 244] on input "Zip Code | Código Postal | الرمز البريدي | 邮政编码 | Mã bưu chính" at bounding box center [443, 237] width 568 height 31
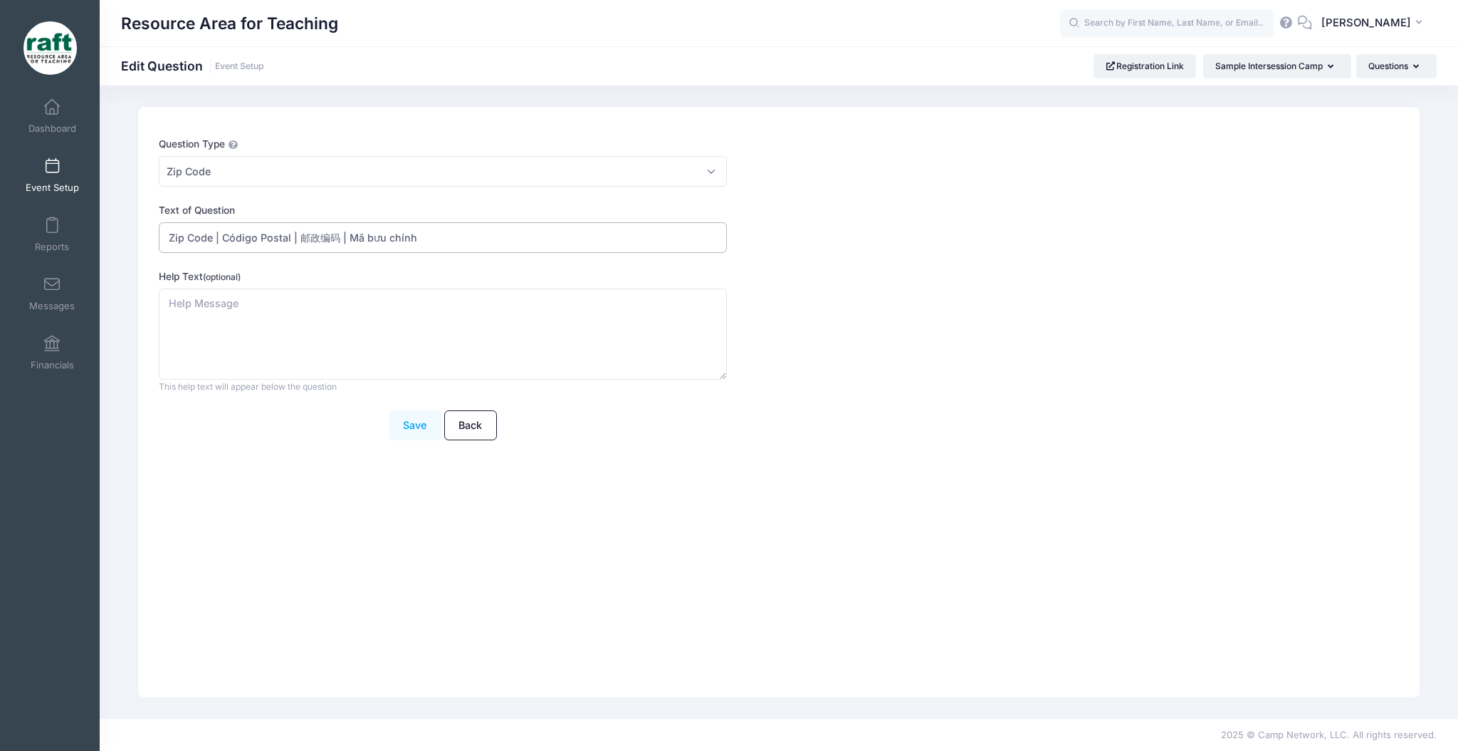
type input "Zip Code | Código Postal | 邮政编码 | Mã bưu chính"
click at [402, 436] on button "Save" at bounding box center [415, 425] width 53 height 31
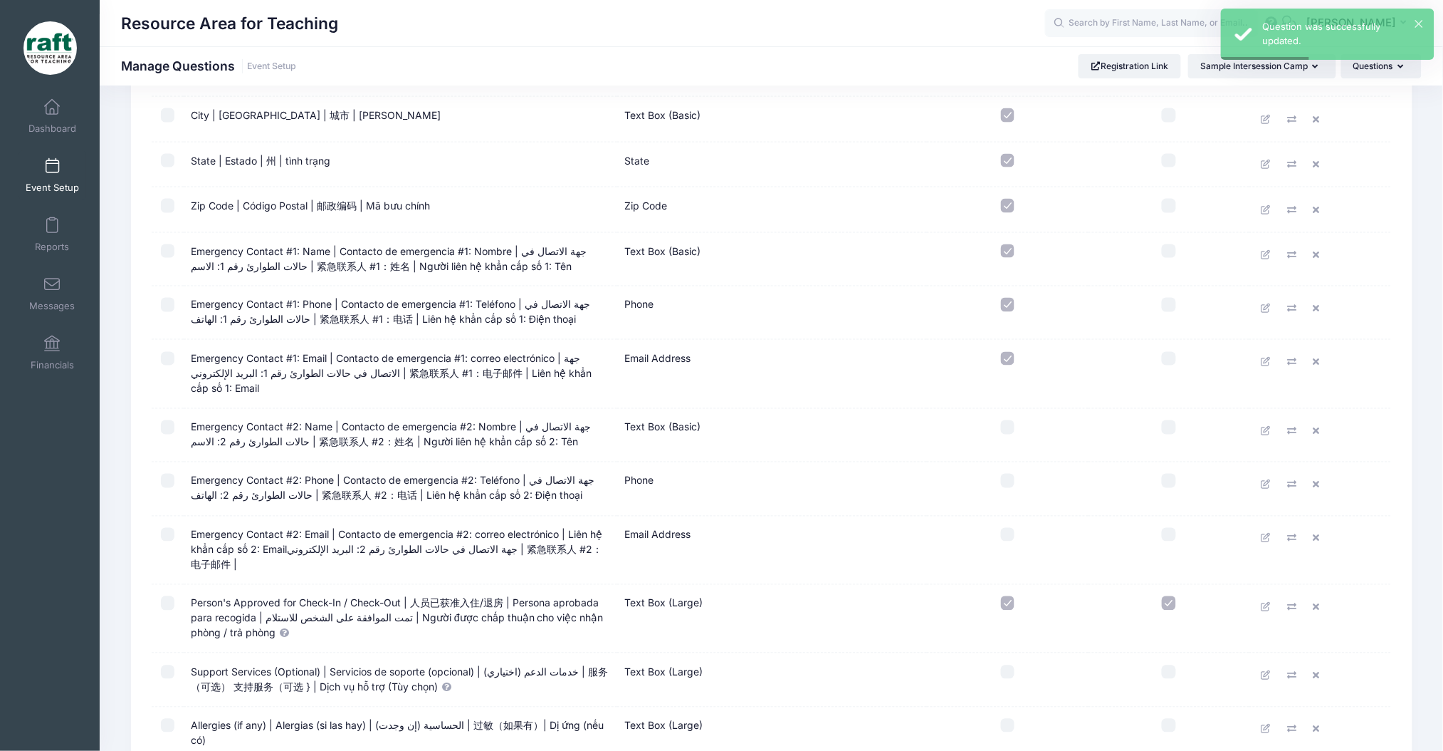
scroll to position [664, 0]
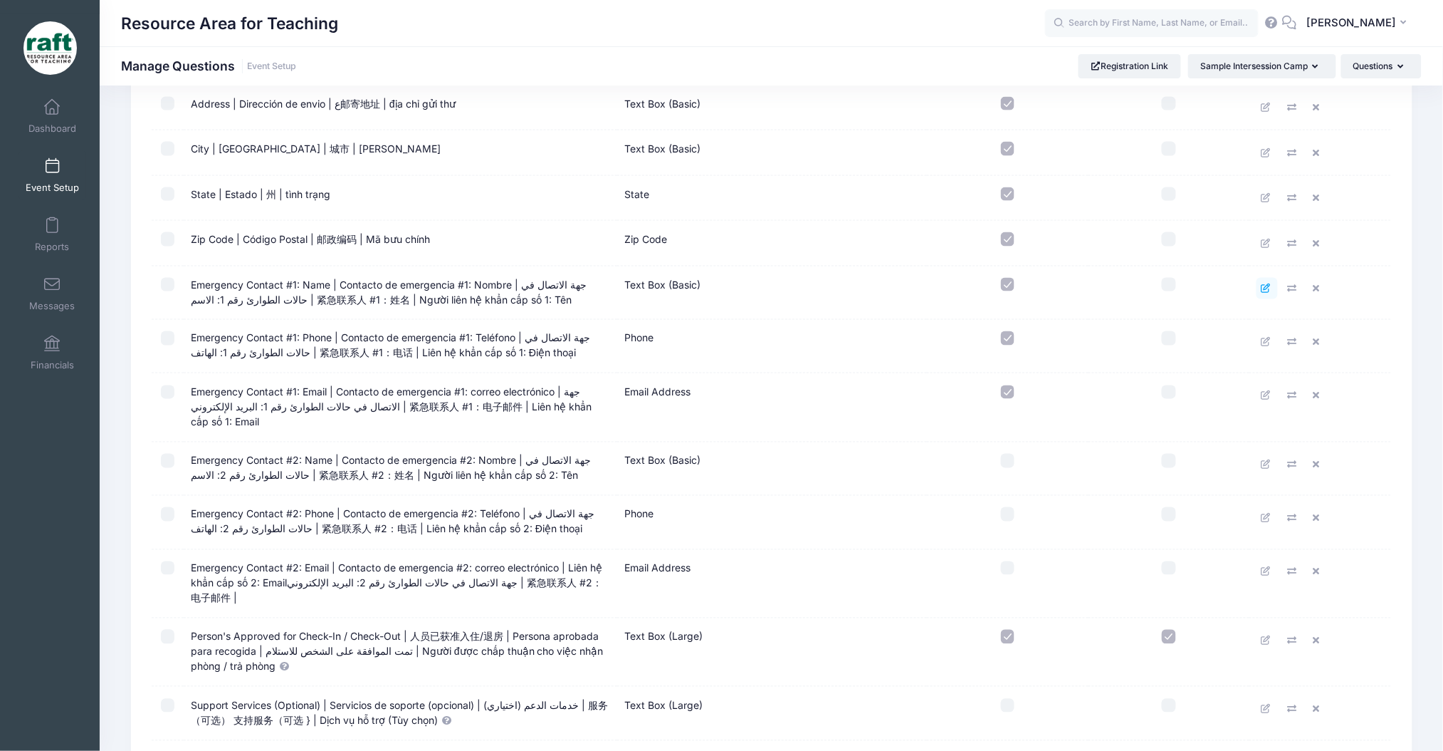
click at [1272, 286] on link at bounding box center [1267, 288] width 21 height 21
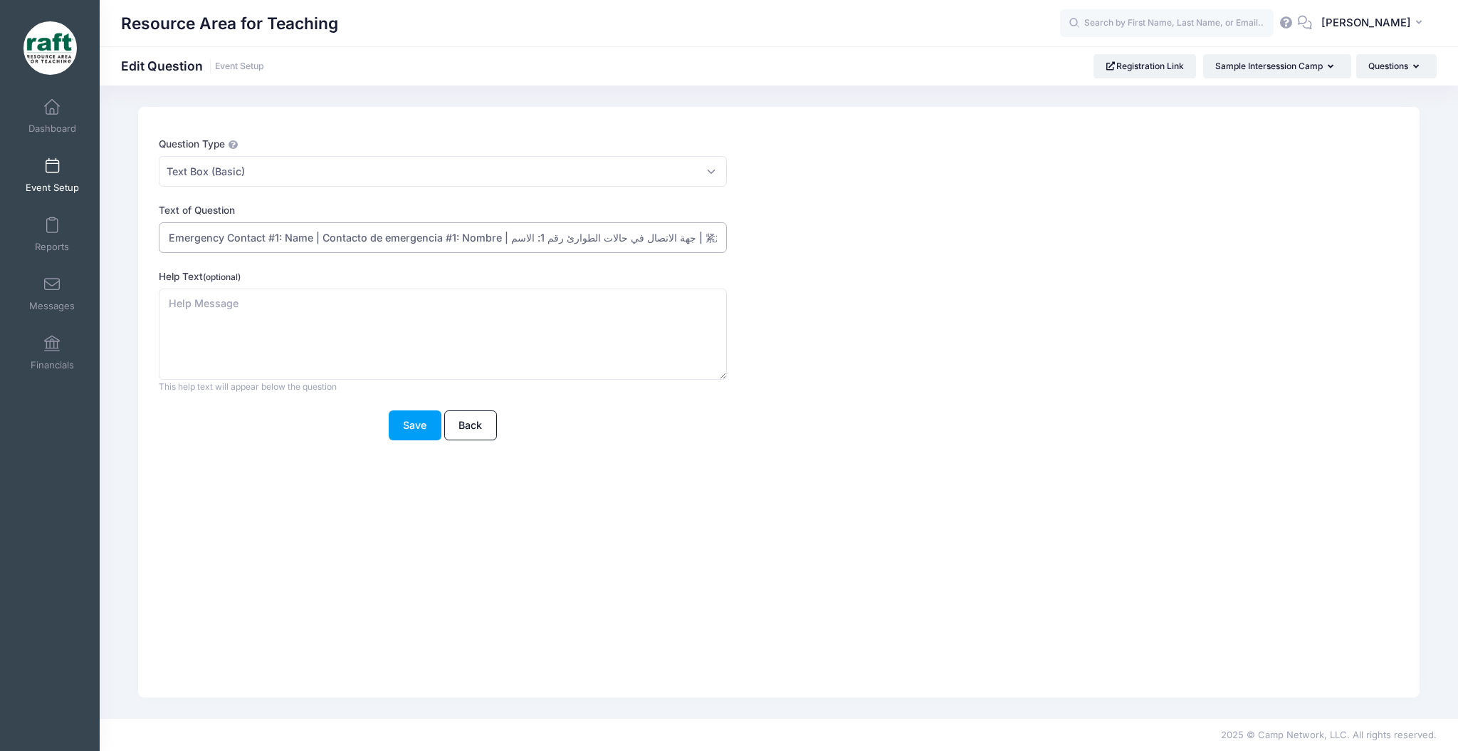
drag, startPoint x: 661, startPoint y: 238, endPoint x: 654, endPoint y: 239, distance: 7.3
click at [654, 239] on input "Emergency Contact #1: Name | Contacto de emergencia #1: Nombre | جهة الاتصال في…" at bounding box center [443, 237] width 568 height 31
type input "Emergency Contact #1: Name | Contacto de emergencia #1: Nombre | 紧急联系人 #1：姓名 | …"
click at [422, 427] on button "Save" at bounding box center [415, 425] width 53 height 31
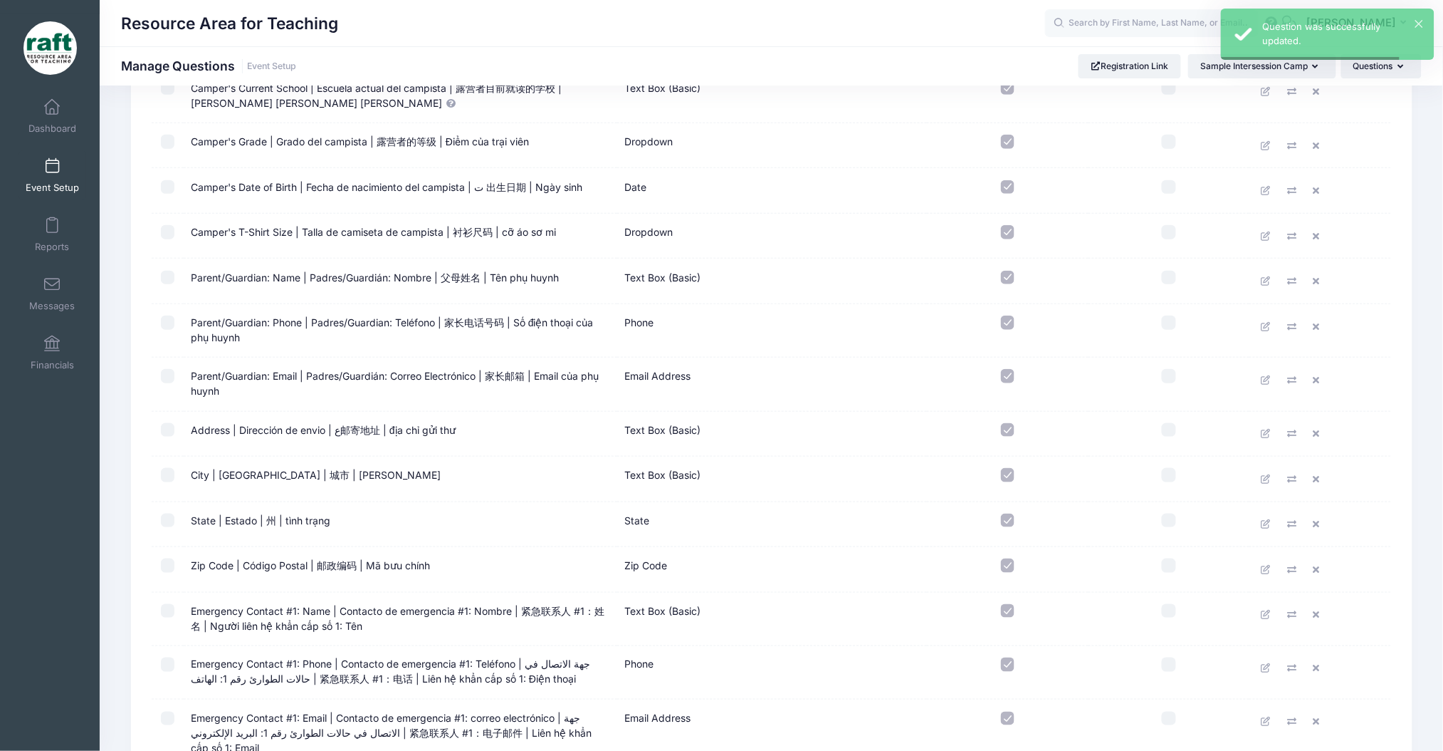
scroll to position [664, 0]
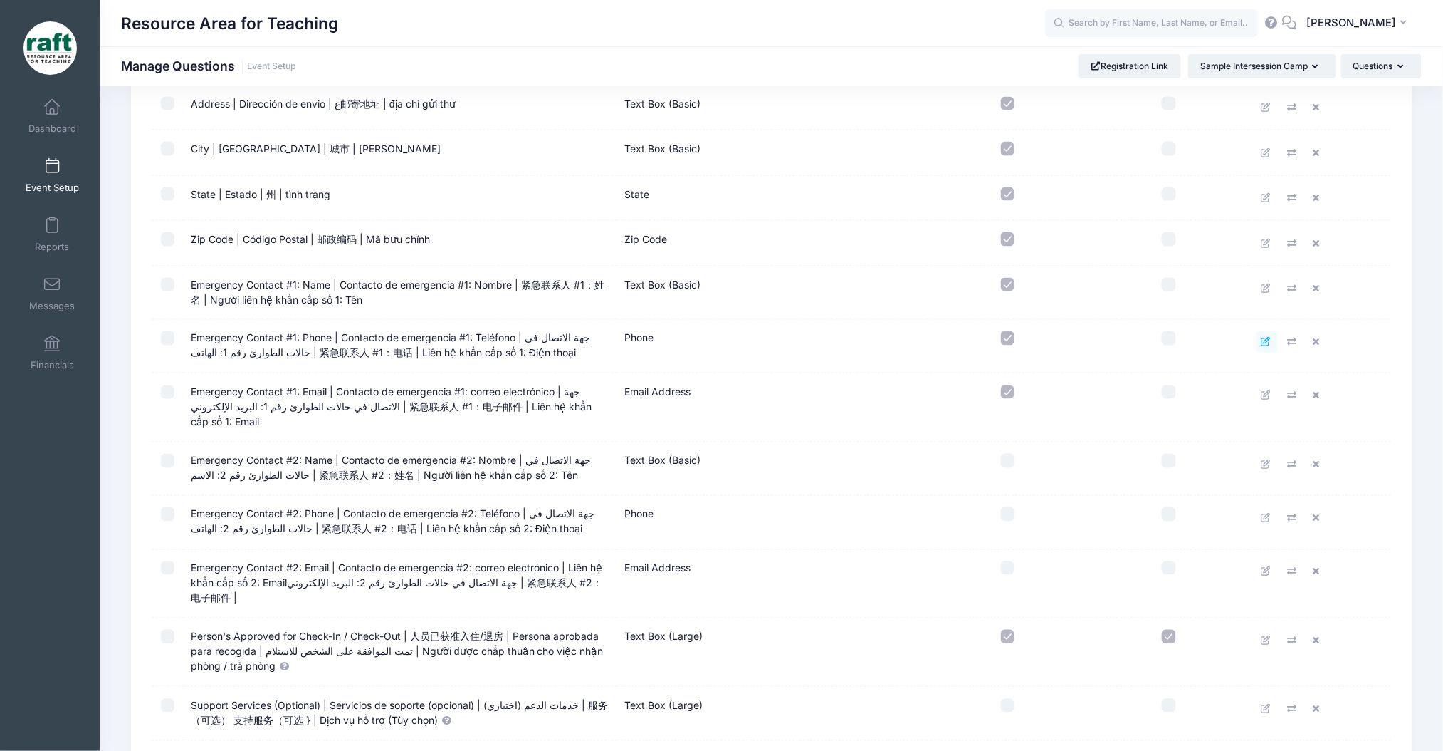
click at [1258, 331] on link at bounding box center [1267, 341] width 21 height 21
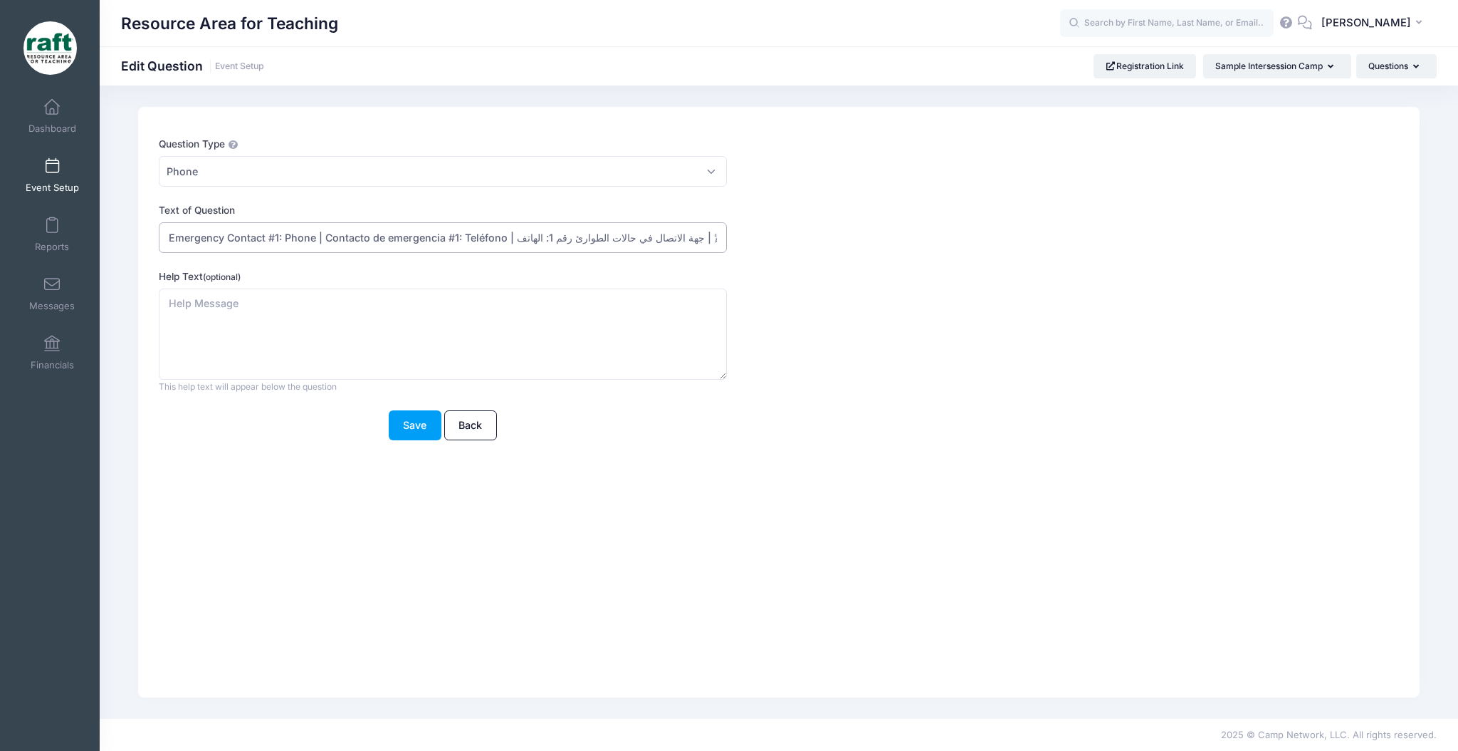
drag, startPoint x: 511, startPoint y: 233, endPoint x: 518, endPoint y: 229, distance: 8.3
click at [518, 229] on input "Emergency Contact #1: Phone | Contacto de emergencia #1: Teléfono | جهة الاتصال…" at bounding box center [443, 237] width 568 height 31
click at [532, 238] on input "Emergency Contact #1: Phone | Contacto de emergencia #1: Teléfono |جهة الاتصال …" at bounding box center [443, 237] width 568 height 31
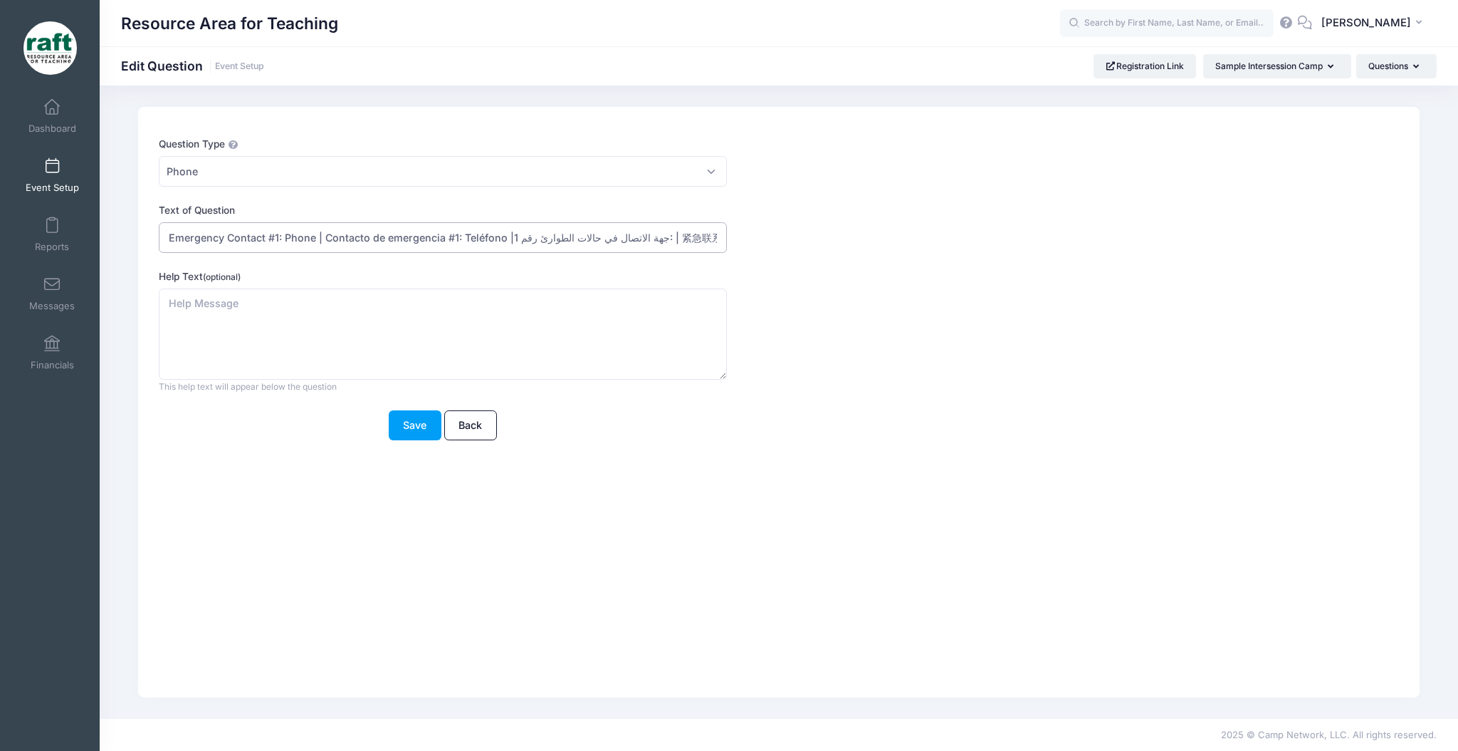
click at [532, 238] on input "Emergency Contact #1: Phone | Contacto de emergencia #1: Teléfono |جهة الاتصال …" at bounding box center [443, 237] width 568 height 31
click at [620, 224] on input "Emergency Contact #1: Phone | Contacto de emergencia #1: Teléfono |جهة الاتصال …" at bounding box center [443, 237] width 568 height 31
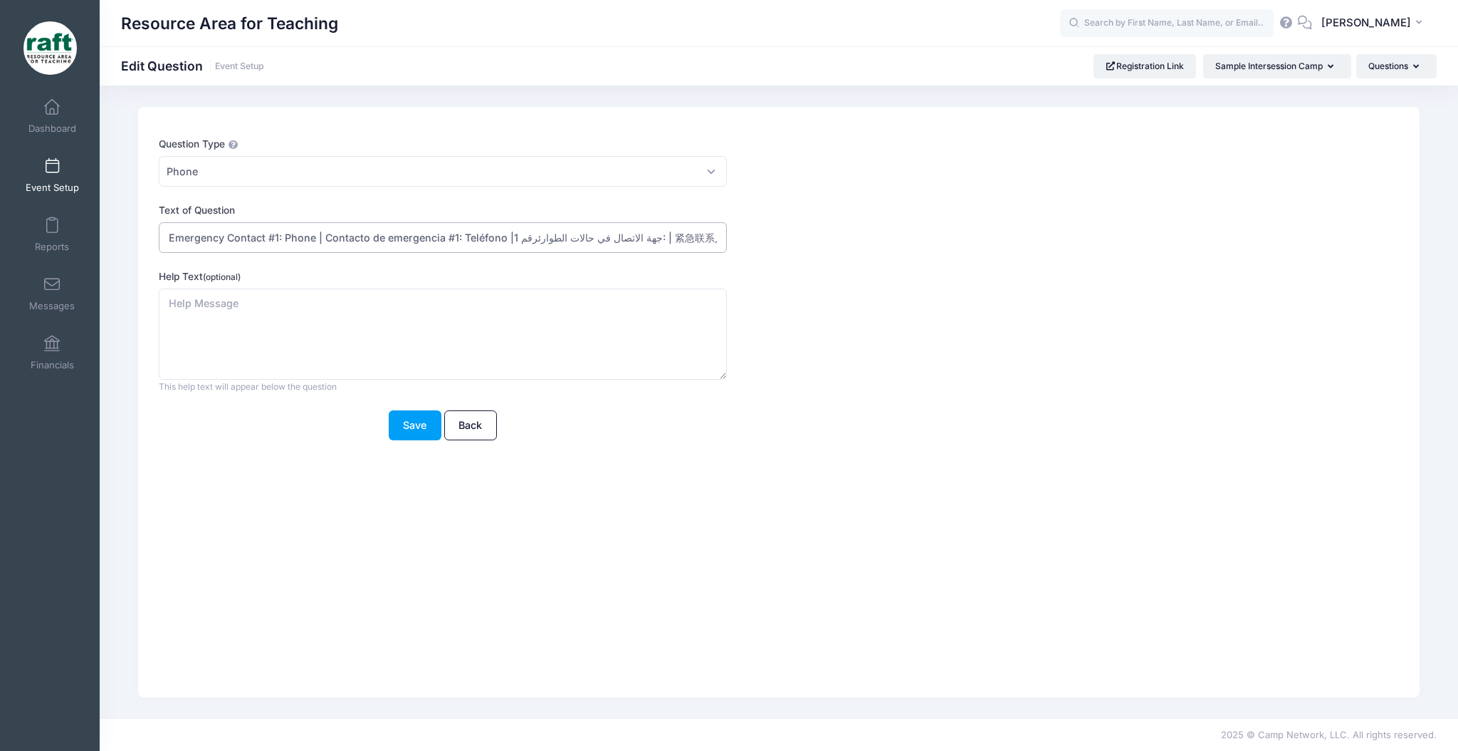
drag, startPoint x: 639, startPoint y: 232, endPoint x: 614, endPoint y: 249, distance: 30.2
click at [614, 249] on input "Emergency Contact #1: Phone | Contacto de emergencia #1: Teléfono |جهة الاتصال …" at bounding box center [443, 237] width 568 height 31
type input "Emergency Contact #1: Phone | Contacto de emergencia #1: Teléfono | 紧急联系人 #1：电话…"
click at [422, 429] on button "Save" at bounding box center [415, 425] width 53 height 31
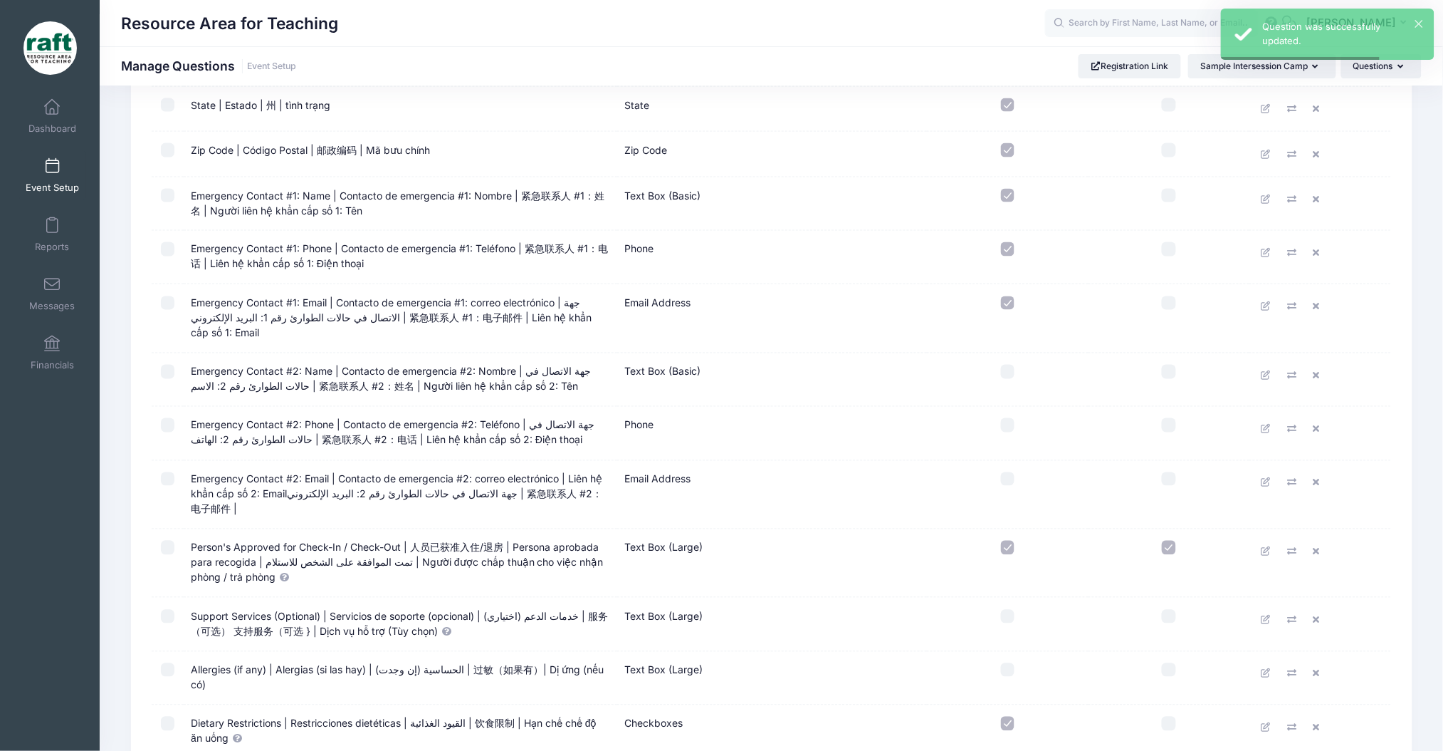
scroll to position [759, 0]
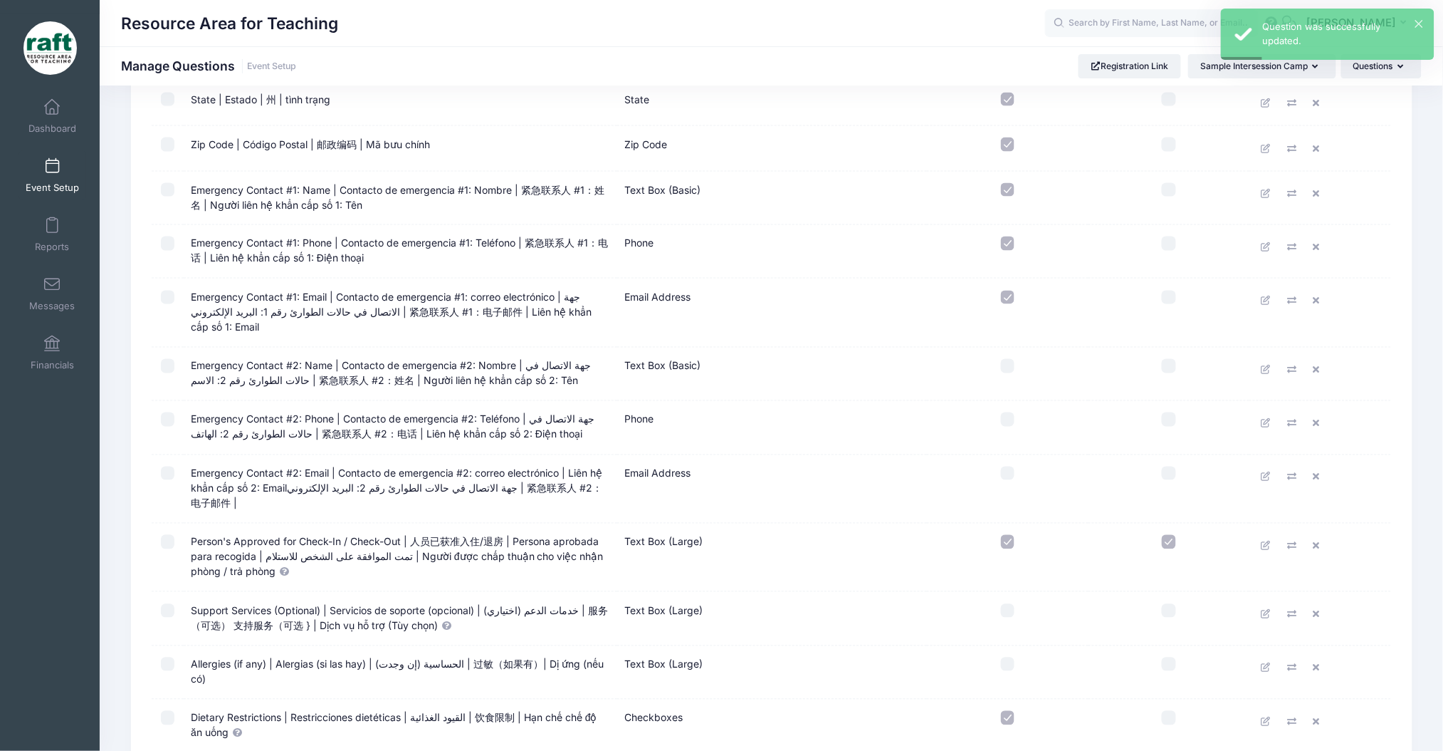
click at [1255, 291] on td at bounding box center [1321, 312] width 142 height 68
click at [1272, 296] on icon at bounding box center [1267, 300] width 11 height 9
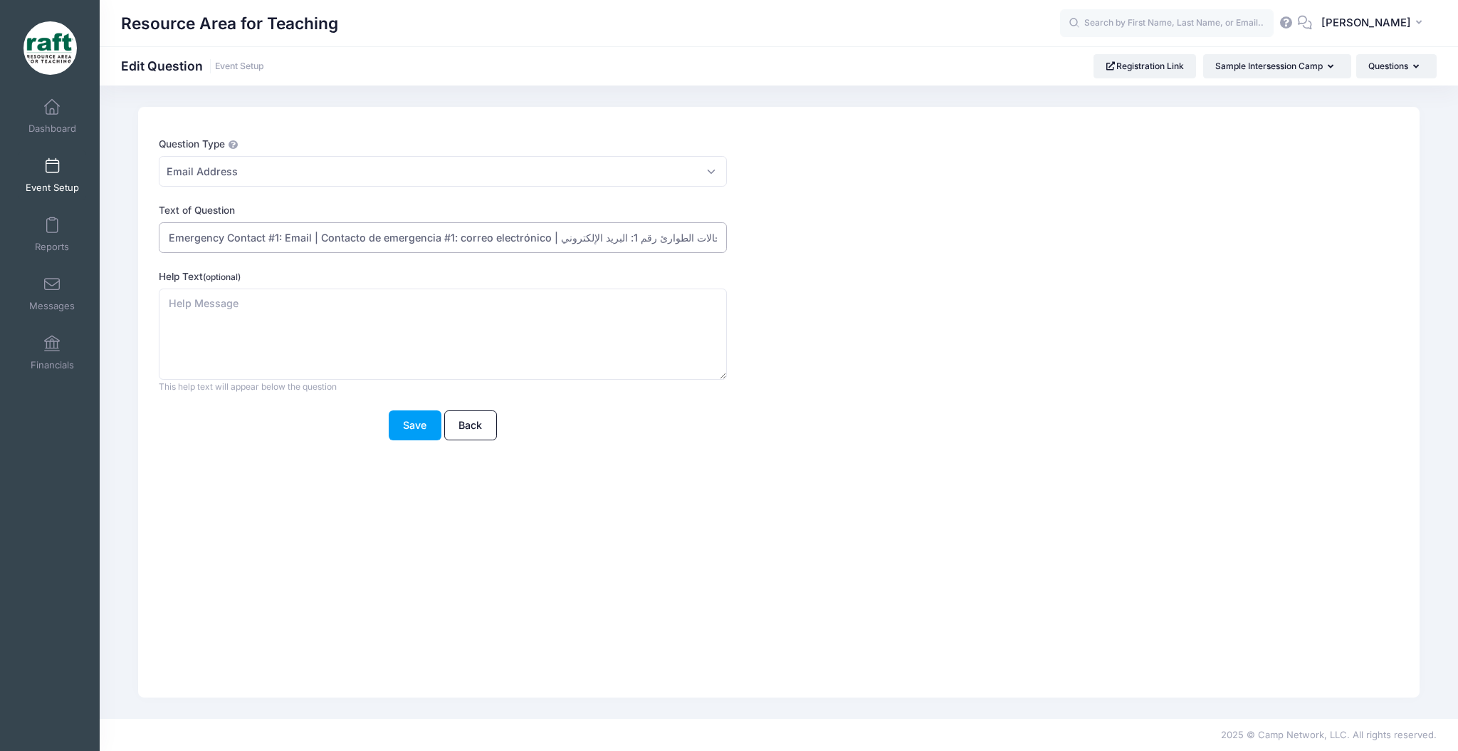
drag, startPoint x: 557, startPoint y: 239, endPoint x: 699, endPoint y: 226, distance: 142.4
click at [699, 226] on input "Emergency Contact #1: Email | Contacto de emergencia #1: correo electrónico | ج…" at bounding box center [443, 237] width 568 height 31
click at [595, 239] on input "Emergency Contact #1: Email | Contacto de emergencia #1: correo electrónico | ج…" at bounding box center [443, 237] width 568 height 31
type input "Emergency Contact #1: Email | Contacto de emergencia #1: correo electrónico | 紧…"
click at [431, 432] on button "Save" at bounding box center [415, 425] width 53 height 31
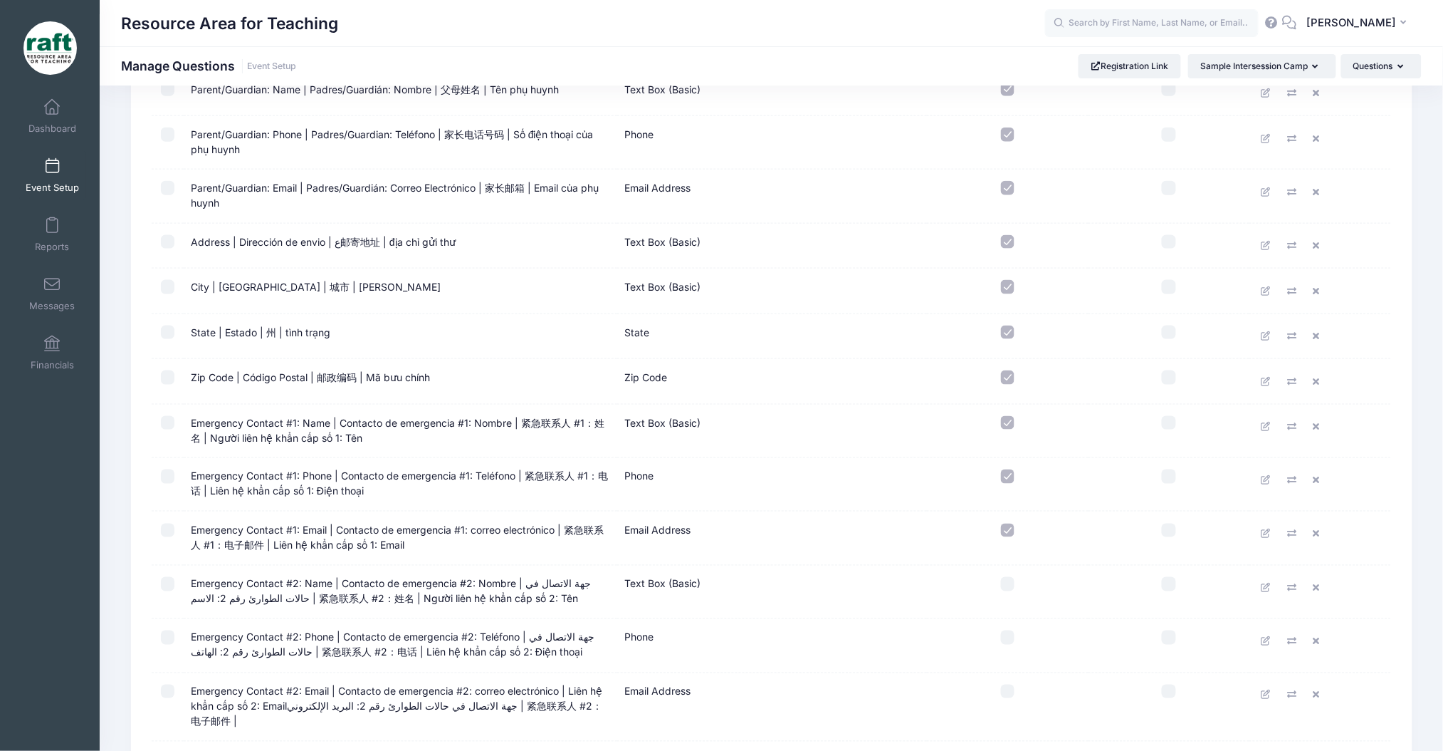
scroll to position [570, 0]
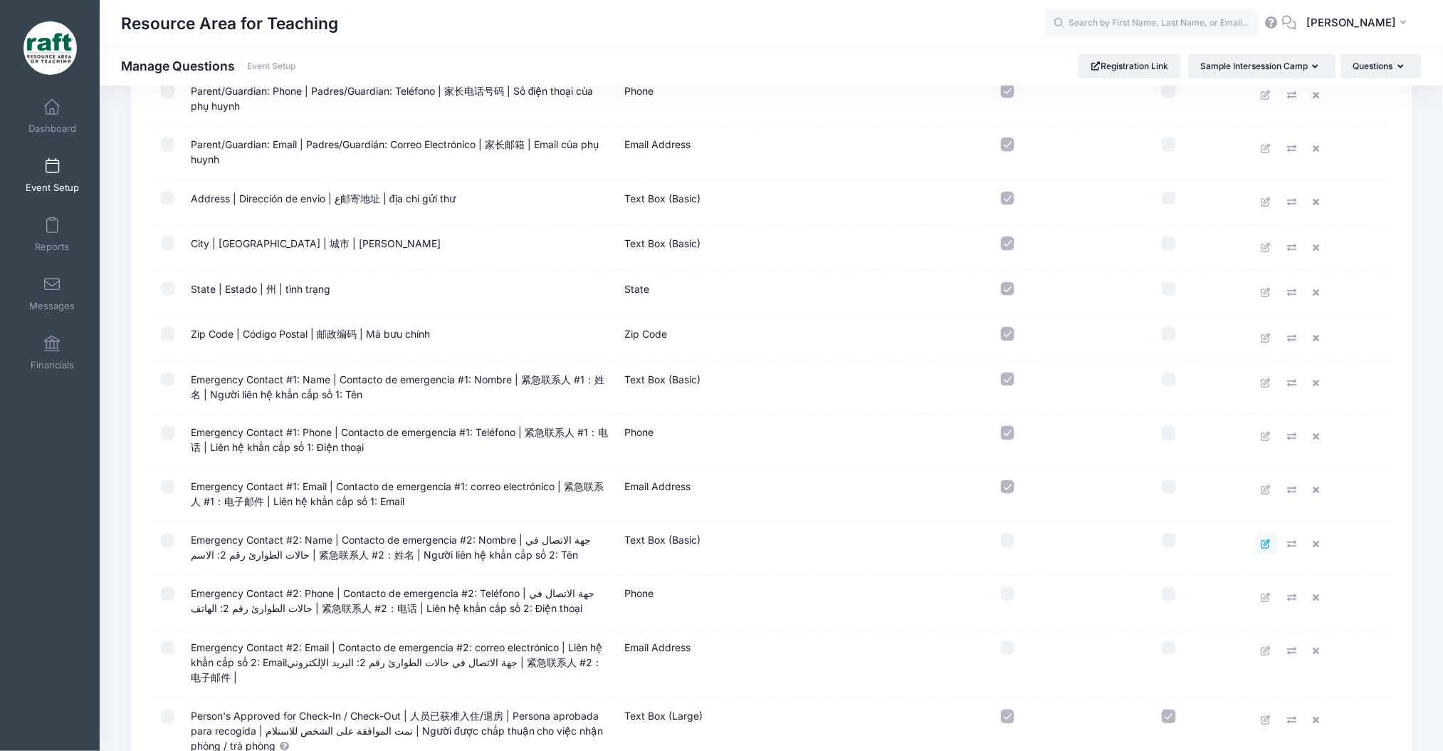
click at [1262, 540] on icon at bounding box center [1267, 544] width 11 height 9
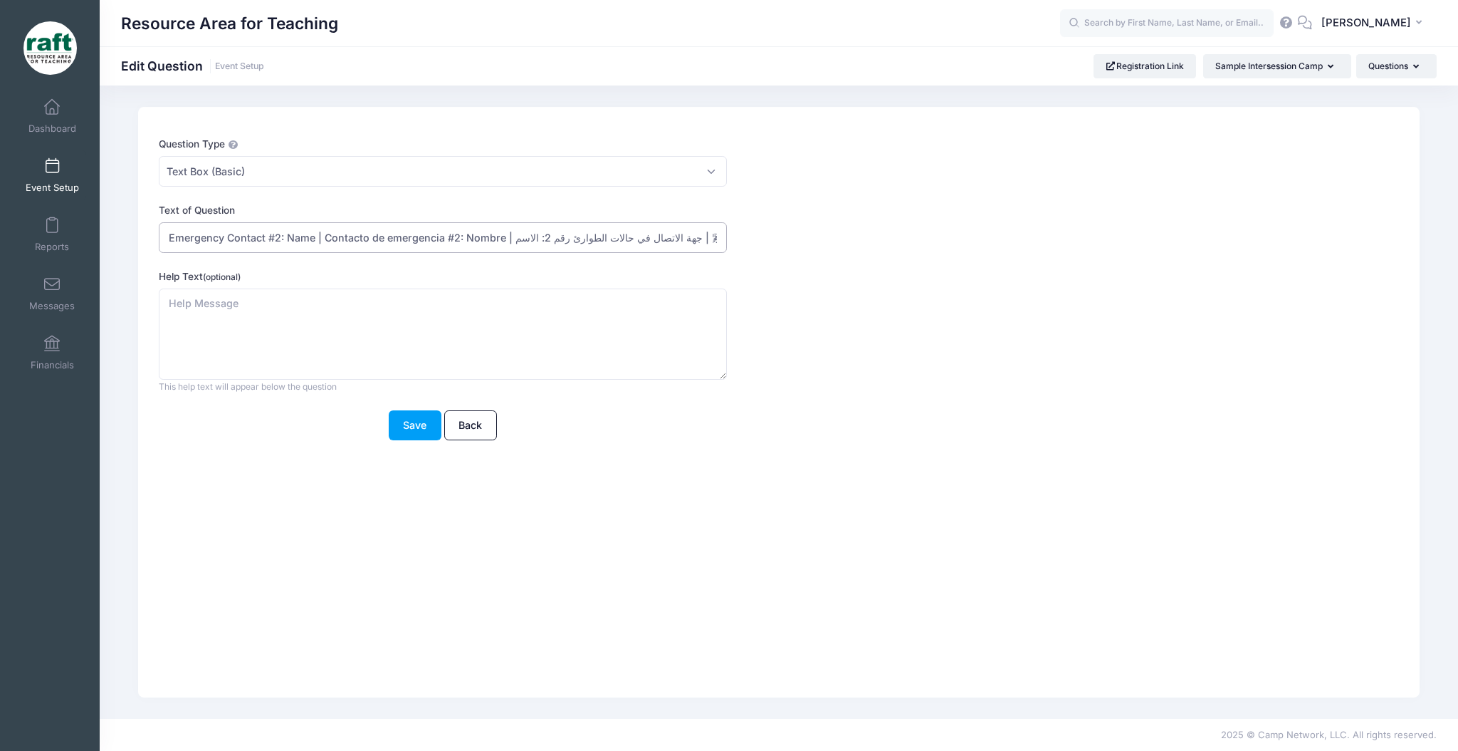
drag, startPoint x: 527, startPoint y: 235, endPoint x: 664, endPoint y: 242, distance: 137.6
click at [664, 242] on input "Emergency Contact #2: Name | Contacto de emergencia #2: Nombre | جهة الاتصال في…" at bounding box center [443, 237] width 568 height 31
click at [522, 235] on input "Emergency Contact #2: Name | Contacto de emergencia #2: Nombre |لاسم | 紧急联系人 #2…" at bounding box center [443, 237] width 568 height 31
click at [515, 236] on input "Emergency Contact #2: Name | Contacto de emergencia #2: Nombre |لاسم | 紧急联系人 #2…" at bounding box center [443, 237] width 568 height 31
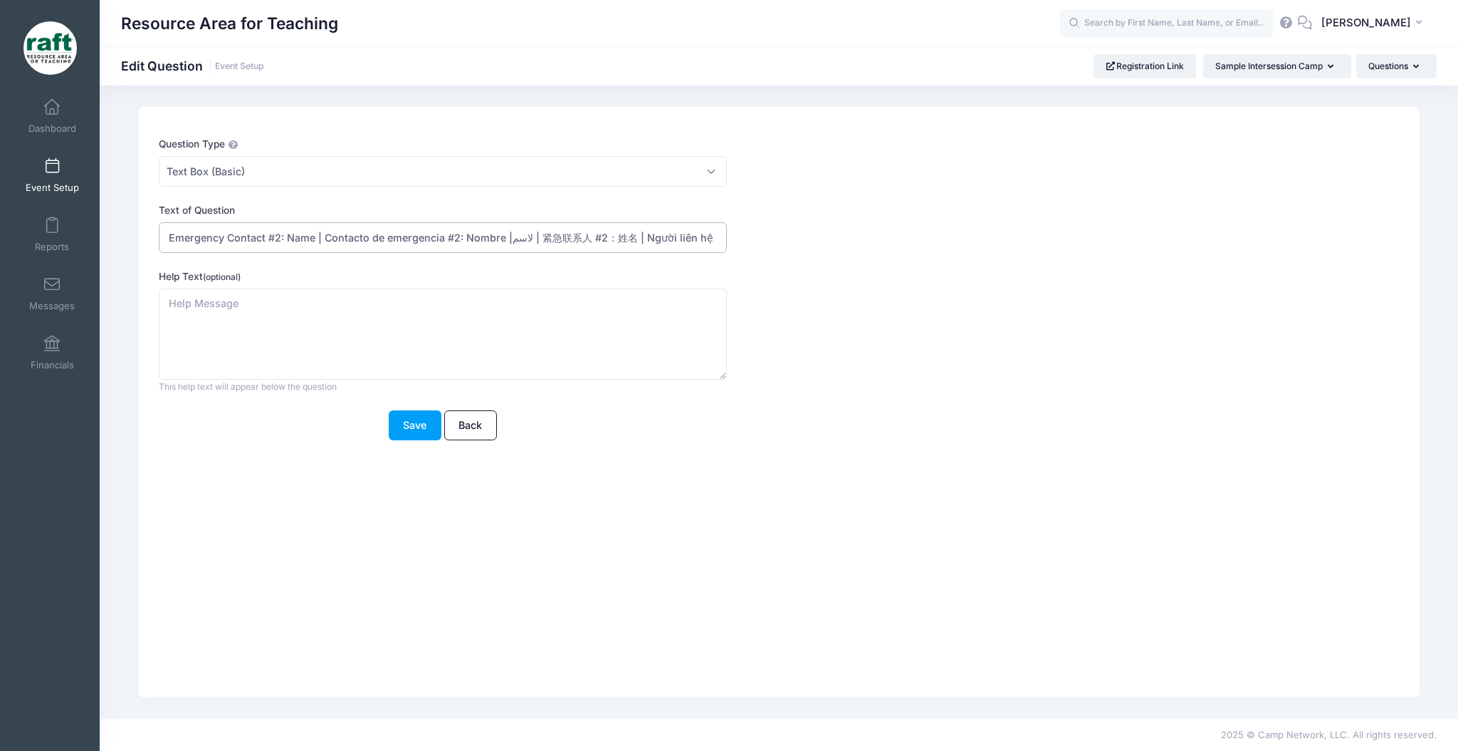
click at [515, 236] on input "Emergency Contact #2: Name | Contacto de emergencia #2: Nombre |لاسم | 紧急联系人 #2…" at bounding box center [443, 237] width 568 height 31
type input "Emergency Contact #2: Name | Contacto de emergencia #2: Nombre | 紧急联系人 #2：姓名 | …"
click at [391, 432] on button "Save" at bounding box center [415, 425] width 53 height 31
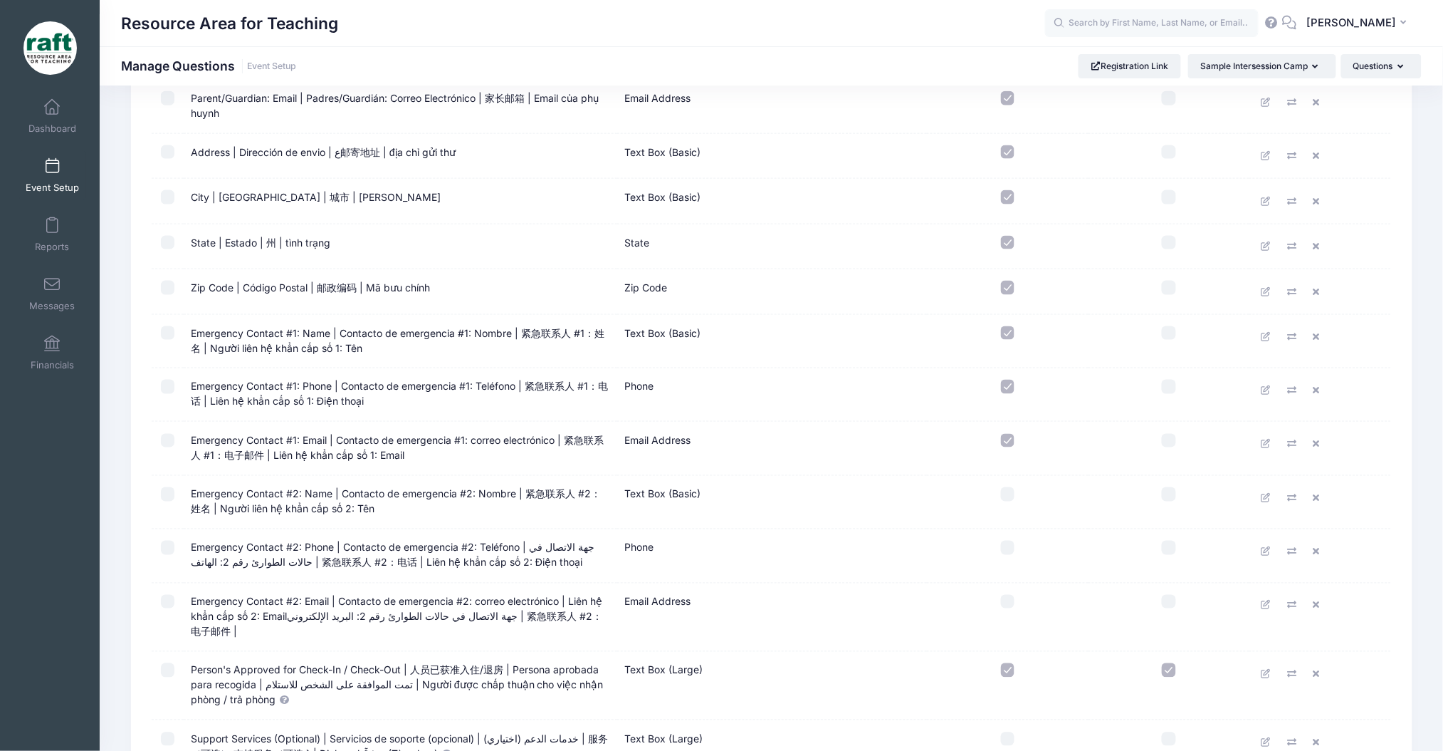
scroll to position [855, 0]
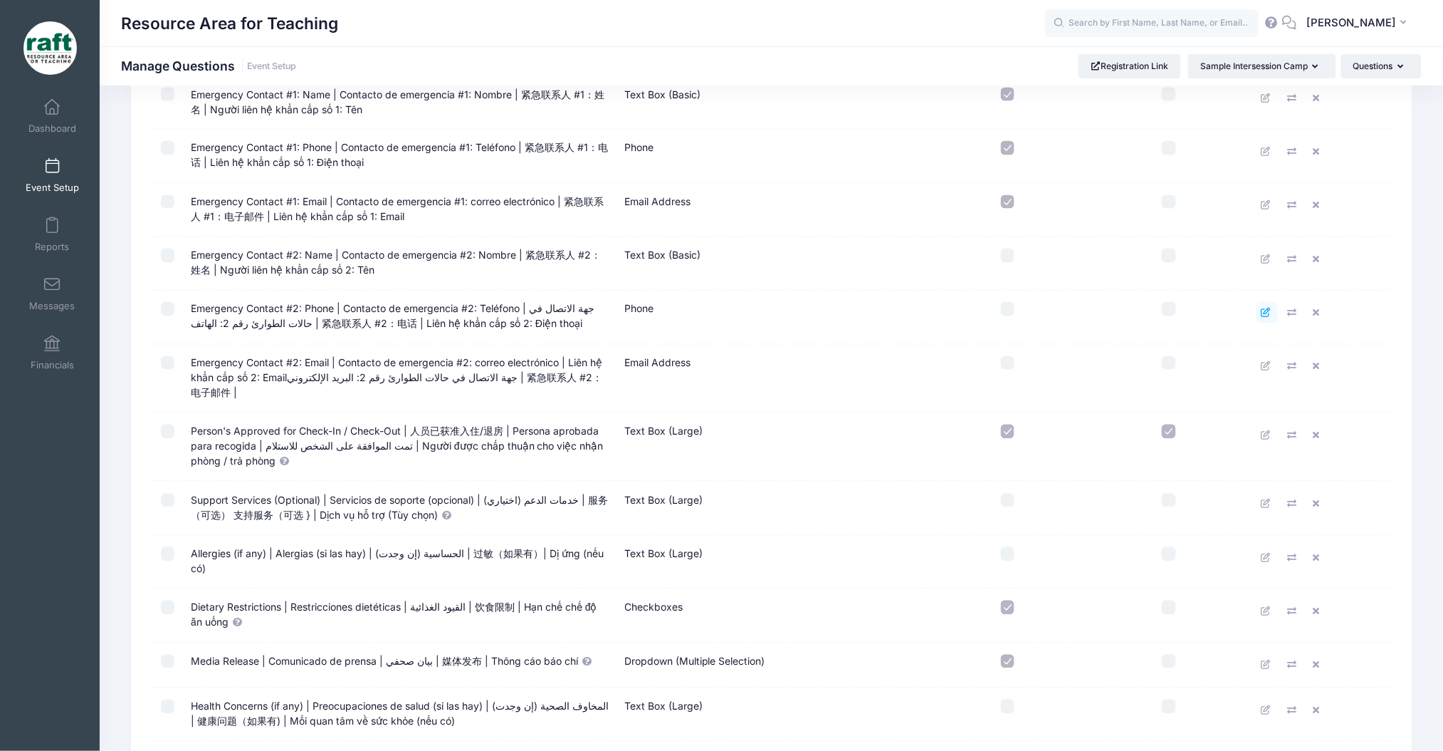
click at [1260, 313] on link at bounding box center [1267, 312] width 21 height 21
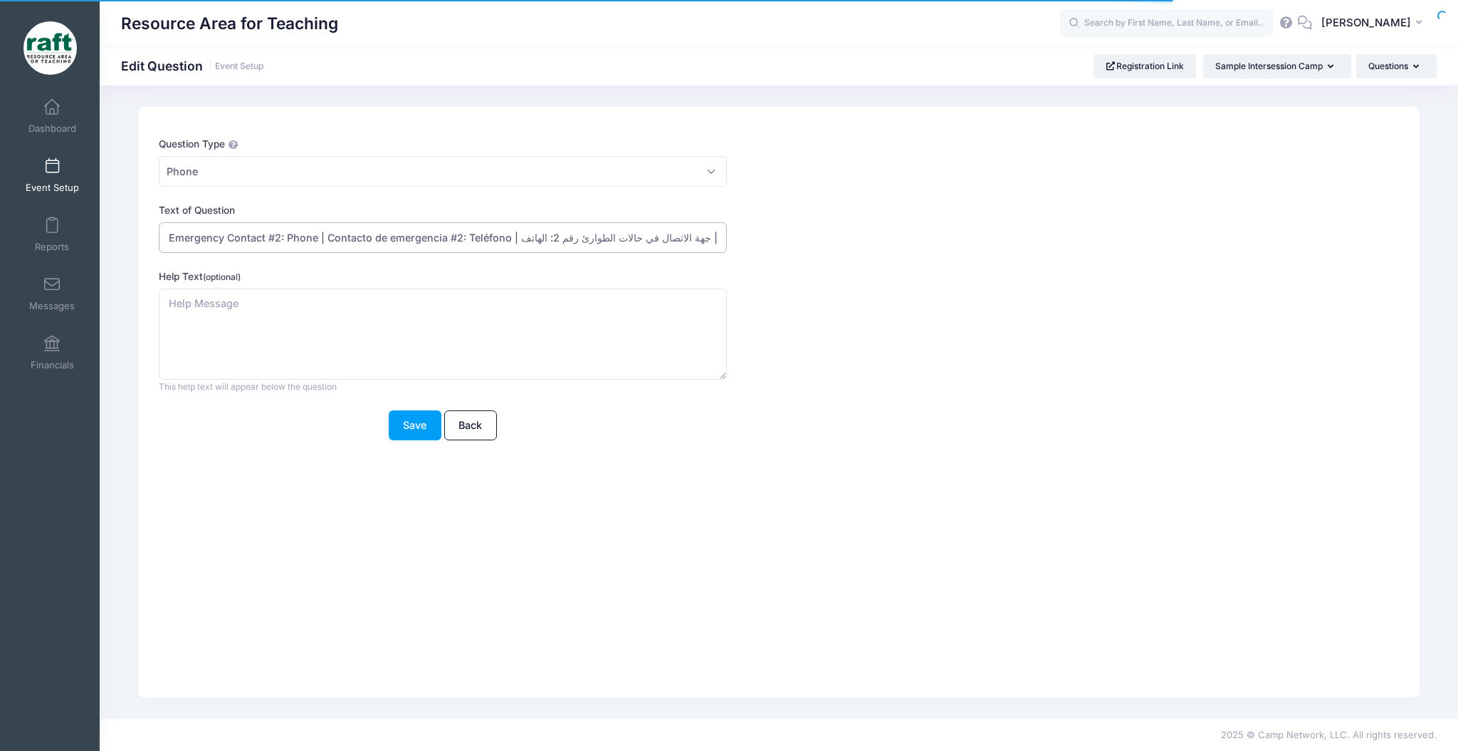
click at [543, 245] on input "Emergency Contact #2: Phone | Contacto de emergencia #2: Teléfono | جهة الاتصال…" at bounding box center [443, 237] width 568 height 31
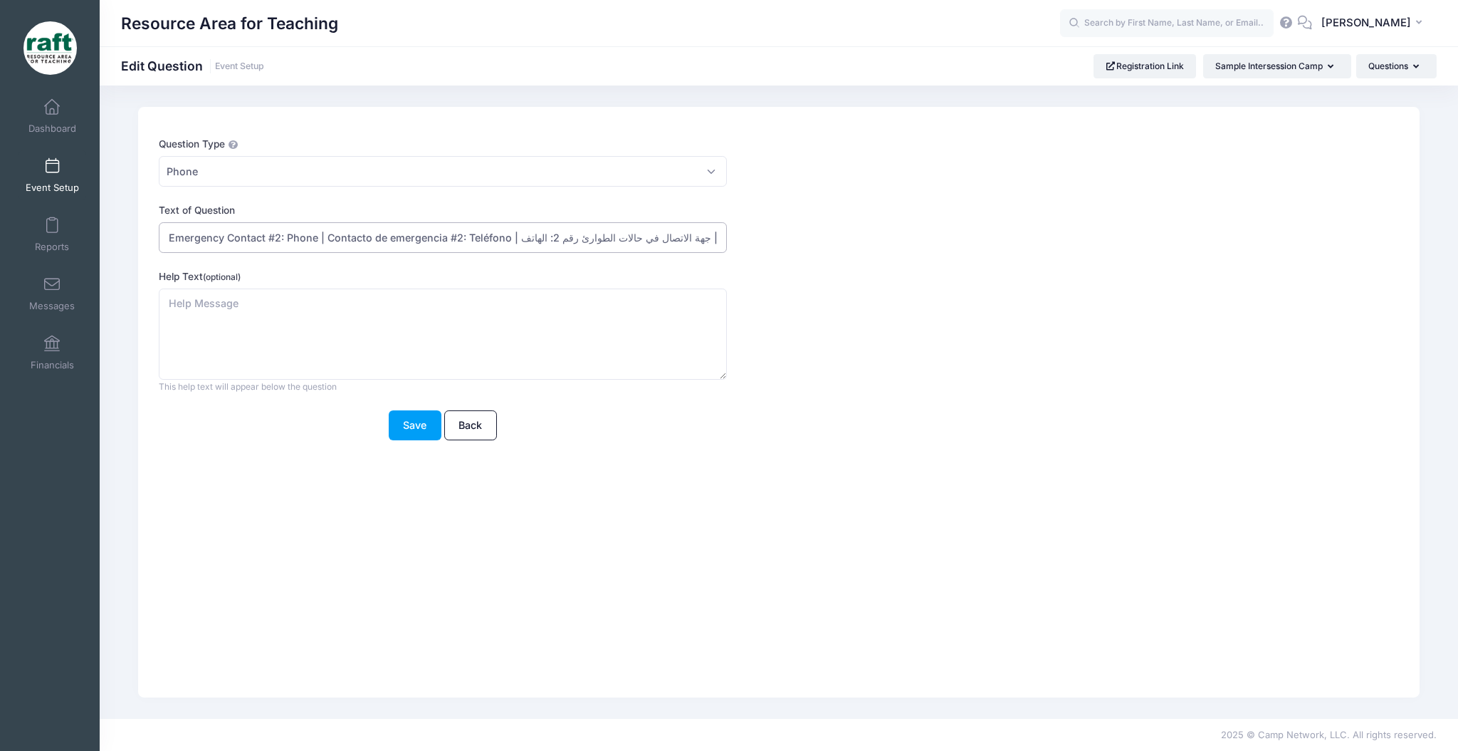
drag, startPoint x: 671, startPoint y: 245, endPoint x: 527, endPoint y: 241, distance: 143.9
click at [527, 241] on input "Emergency Contact #2: Phone | Contacto de emergencia #2: Teléfono | جهة الاتصال…" at bounding box center [443, 237] width 568 height 31
click at [525, 244] on input "Emergency Contact #2: Phone | Contacto de emergencia #2: Teléfono | ف | 紧急联系人 #…" at bounding box center [443, 237] width 568 height 31
type input "Emergency Contact #2: Phone | Contacto de emergencia #2: Teléfono | 紧急联系人 #2：电话…"
click at [412, 433] on button "Save" at bounding box center [415, 425] width 53 height 31
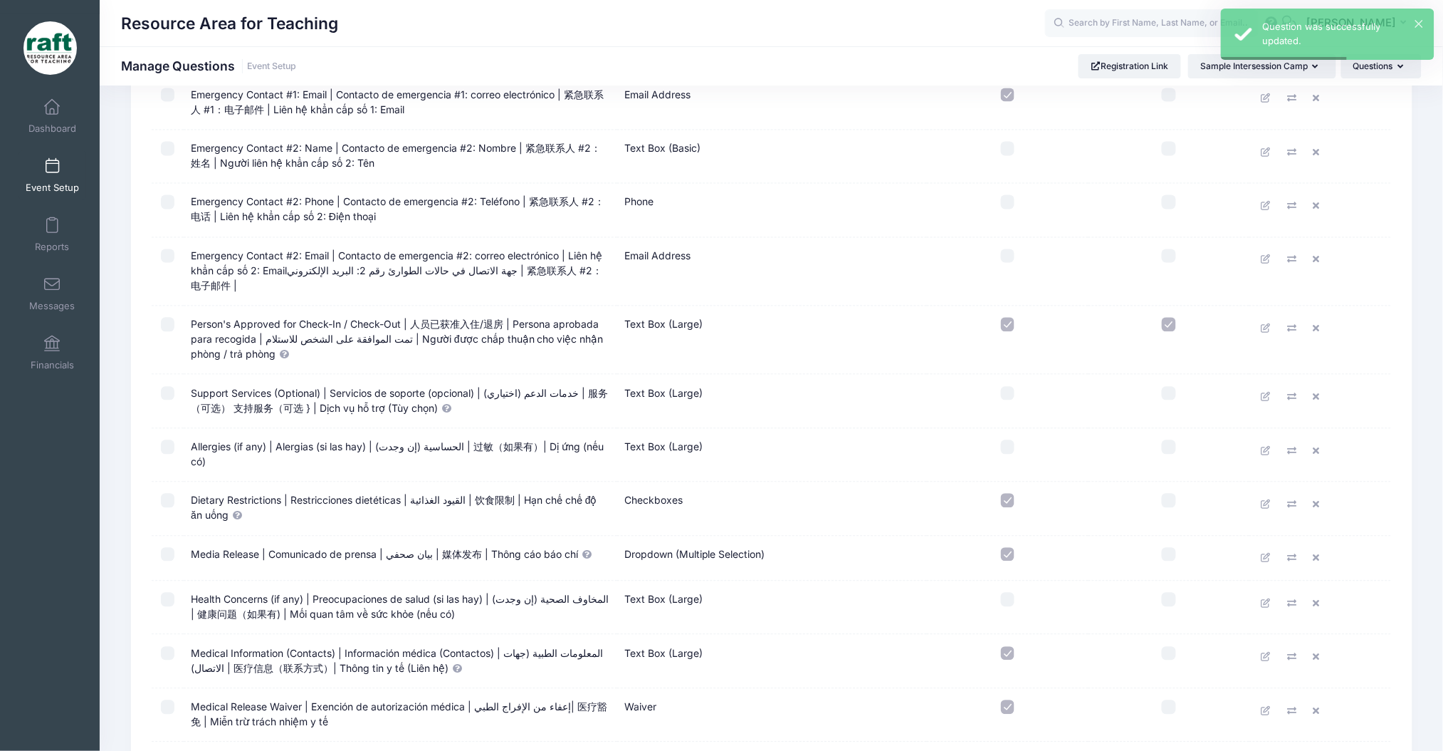
scroll to position [949, 0]
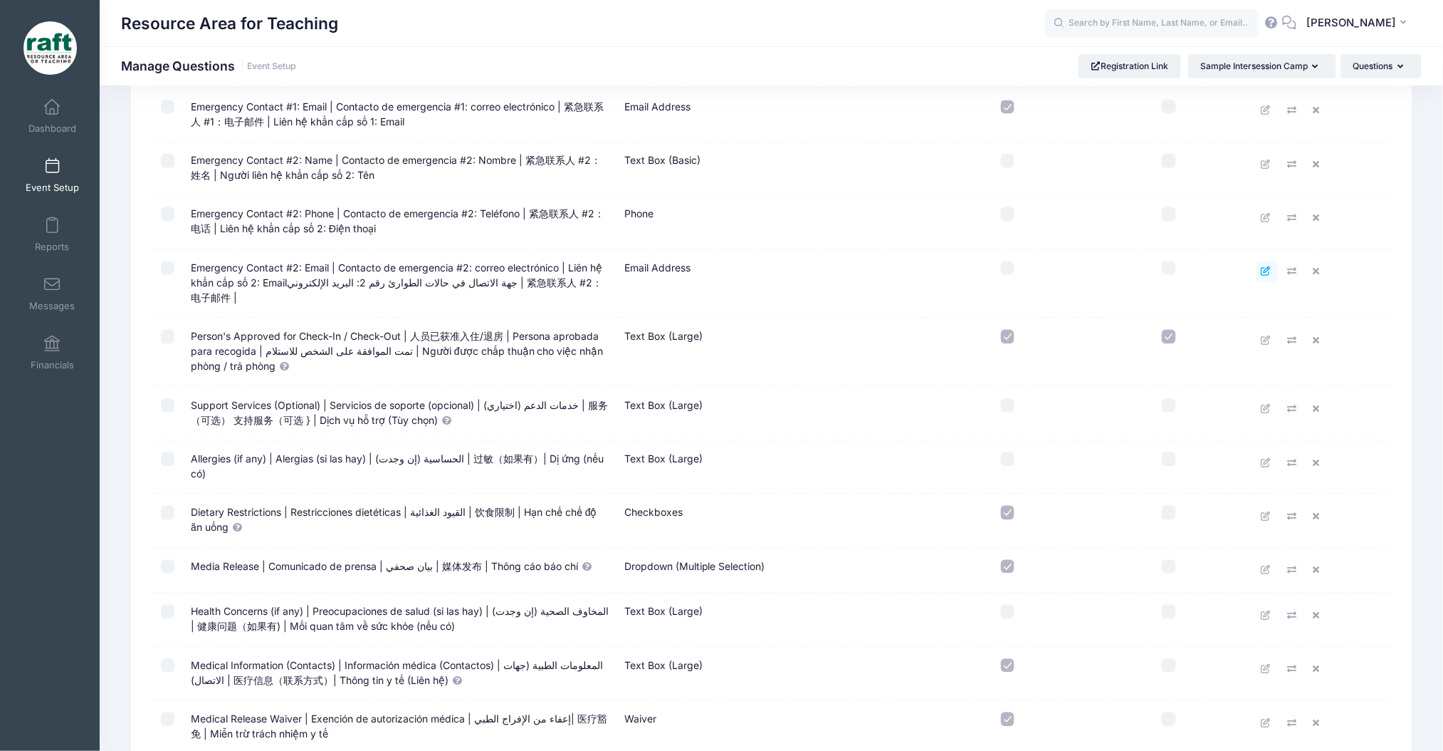
click at [1265, 267] on icon at bounding box center [1267, 271] width 11 height 9
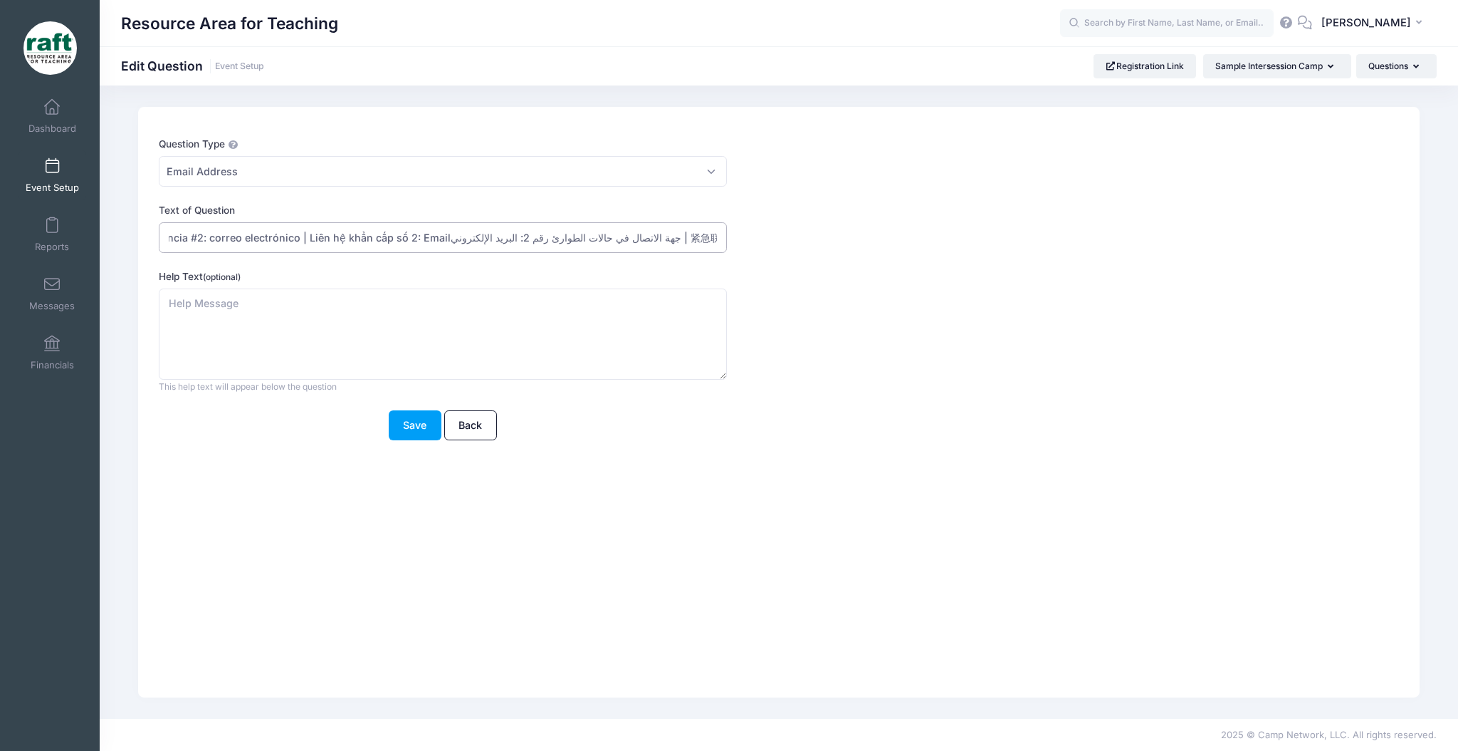
scroll to position [0, 303]
drag, startPoint x: 506, startPoint y: 243, endPoint x: 800, endPoint y: 288, distance: 297.6
click at [800, 288] on form "Question Type Please Select Checkboxes Country Date Document Upload Dropdown Dr…" at bounding box center [727, 288] width 1136 height 303
click at [533, 234] on input "Emergency Contact #2: Email | Contacto de emergencia #2: correo electrónico | L…" at bounding box center [443, 237] width 568 height 31
drag, startPoint x: 583, startPoint y: 239, endPoint x: 409, endPoint y: 226, distance: 175.0
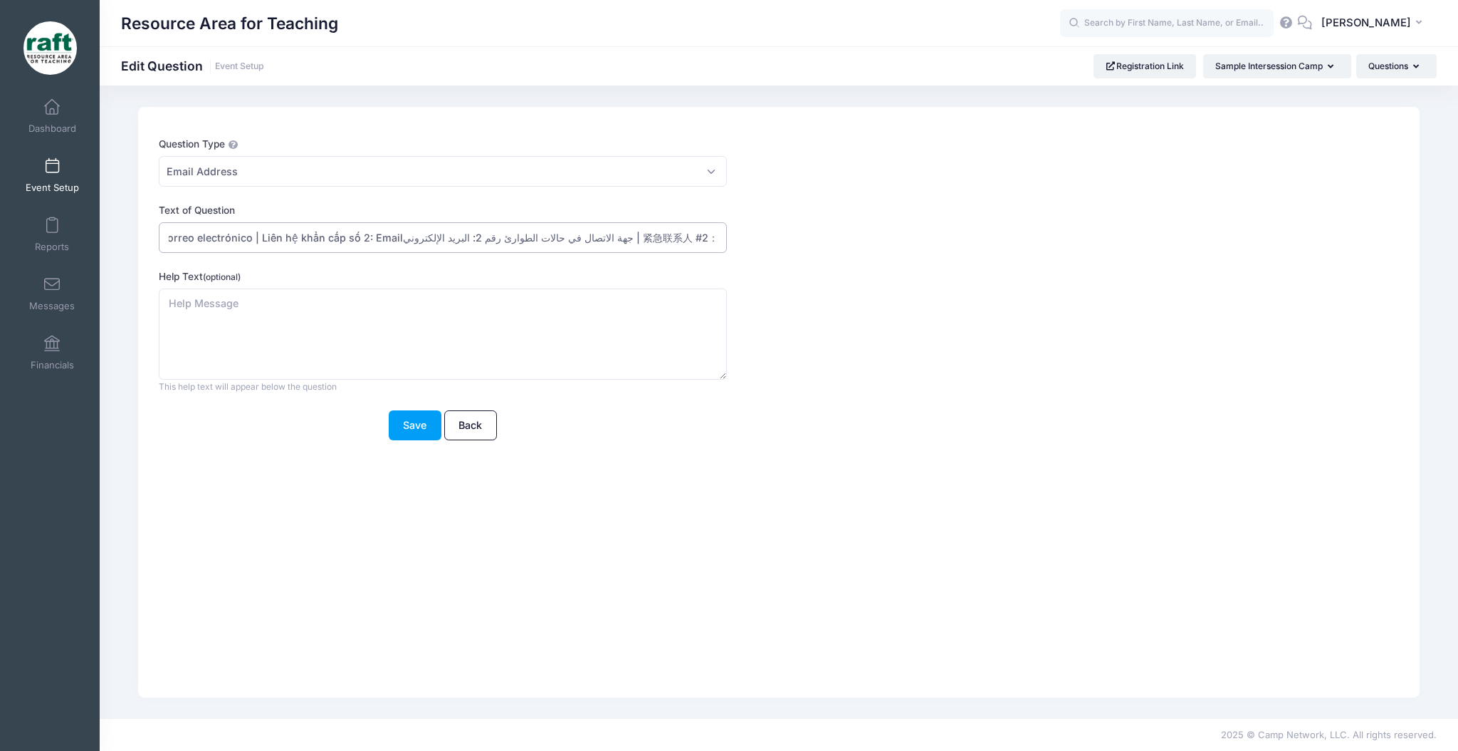
click at [409, 226] on input "Emergency Contact #2: Email | Contacto de emergencia #2: correo electrónico | L…" at bounding box center [443, 237] width 568 height 31
click at [568, 235] on input "Emergency Contact #2: Email | Contacto de emergencia #2: correo electrónico | L…" at bounding box center [443, 237] width 568 height 31
click at [582, 238] on input "Emergency Contact #2: Email | Contacto de emergencia #2: correo electrónico | L…" at bounding box center [443, 237] width 568 height 31
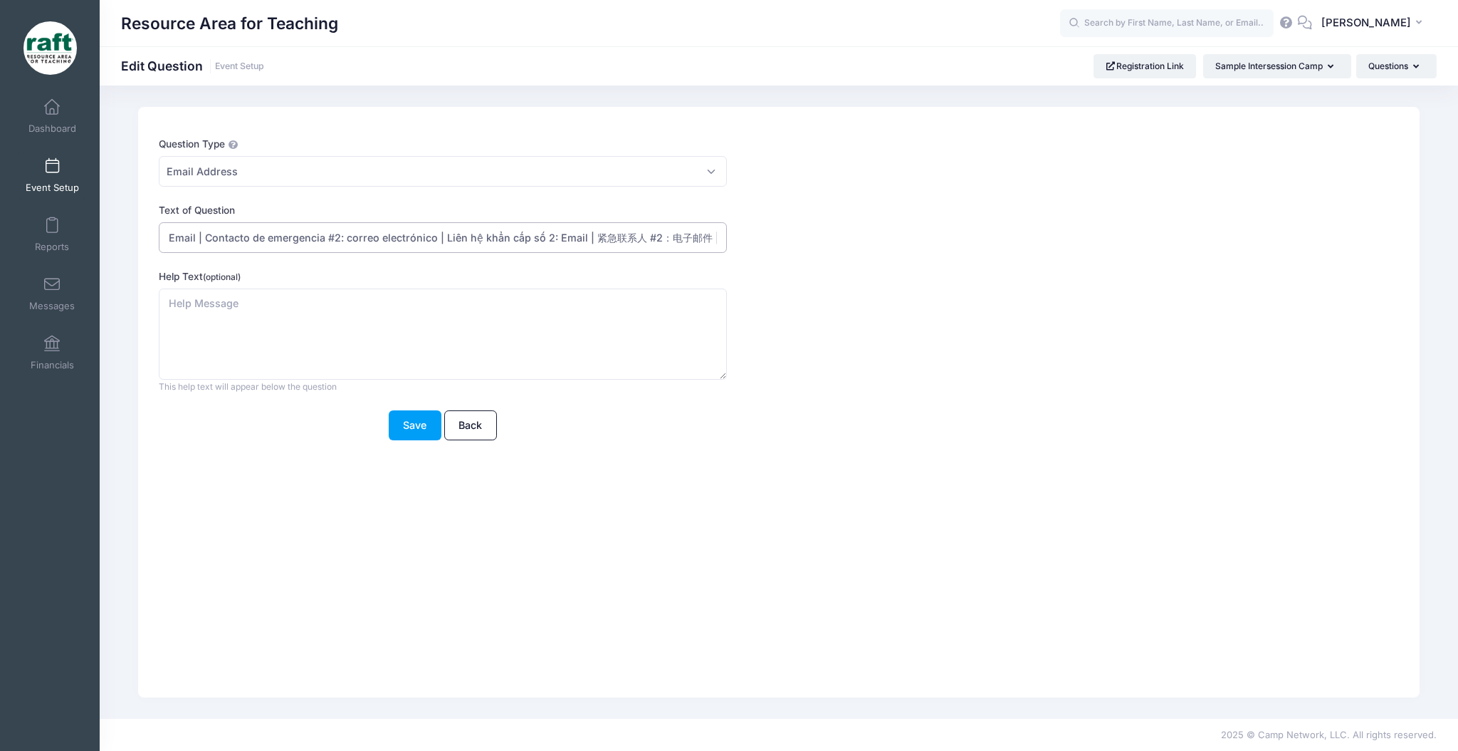
scroll to position [0, 113]
drag, startPoint x: 595, startPoint y: 239, endPoint x: 449, endPoint y: 246, distance: 146.2
click at [449, 246] on input "Emergency Contact #2: Email | Contacto de emergencia #2: correo electrónico | L…" at bounding box center [443, 237] width 568 height 31
click at [691, 243] on input "Emergency Contact #2: Email | Contacto de emergencia #2: correo electrónico | 紧…" at bounding box center [443, 237] width 568 height 31
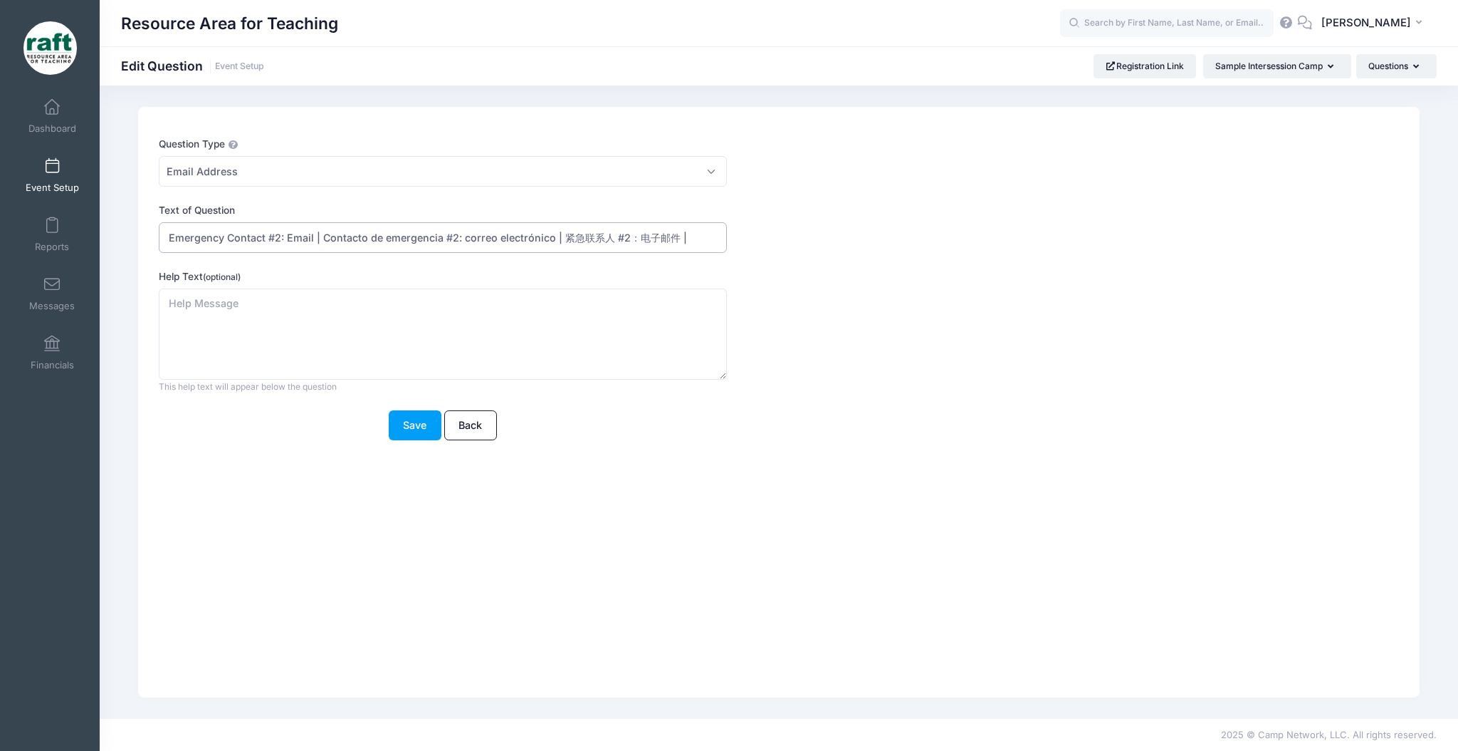
paste input "Liên hệ khẩn cấp số 2: Email |"
type input "Emergency Contact #2: Email | Contacto de emergencia #2: correo electrónico | 紧…"
click at [423, 416] on button "Save" at bounding box center [415, 425] width 53 height 31
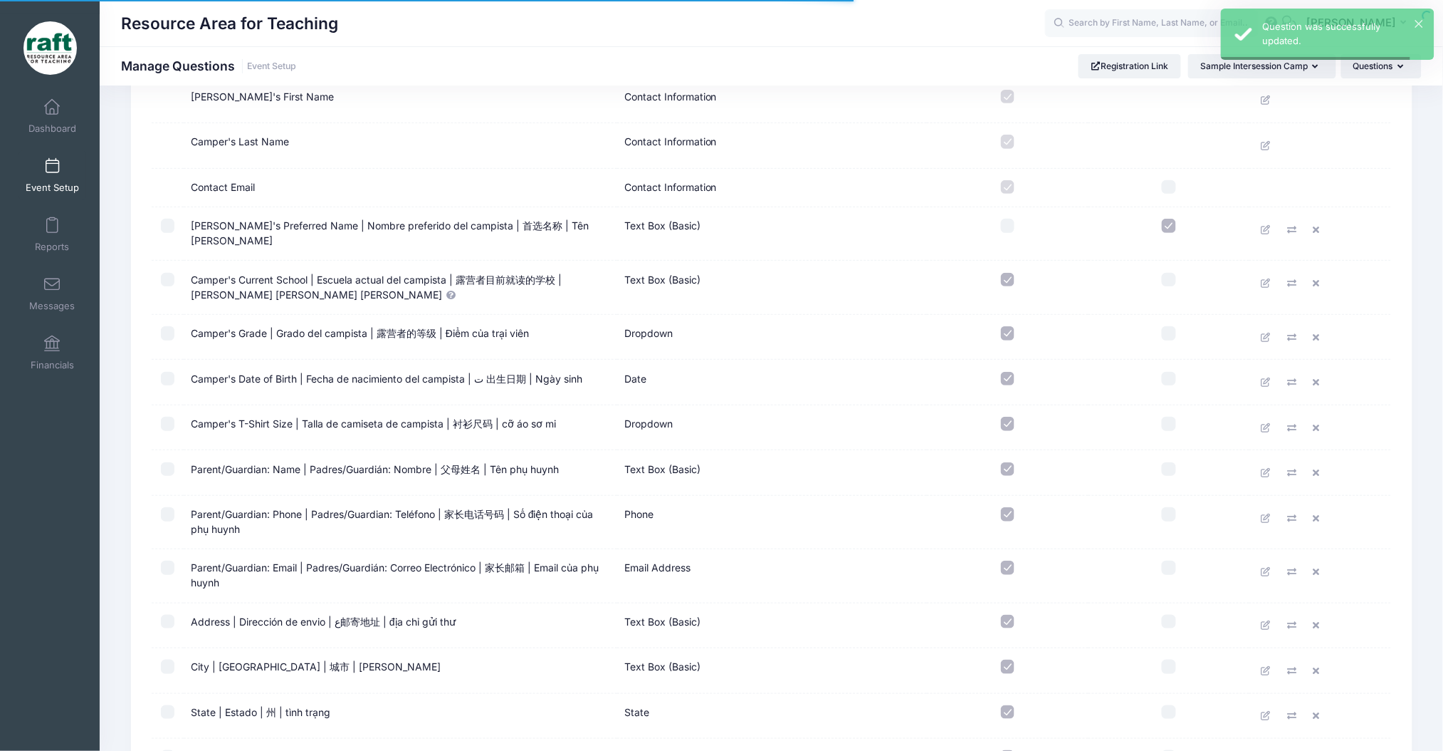
scroll to position [664, 0]
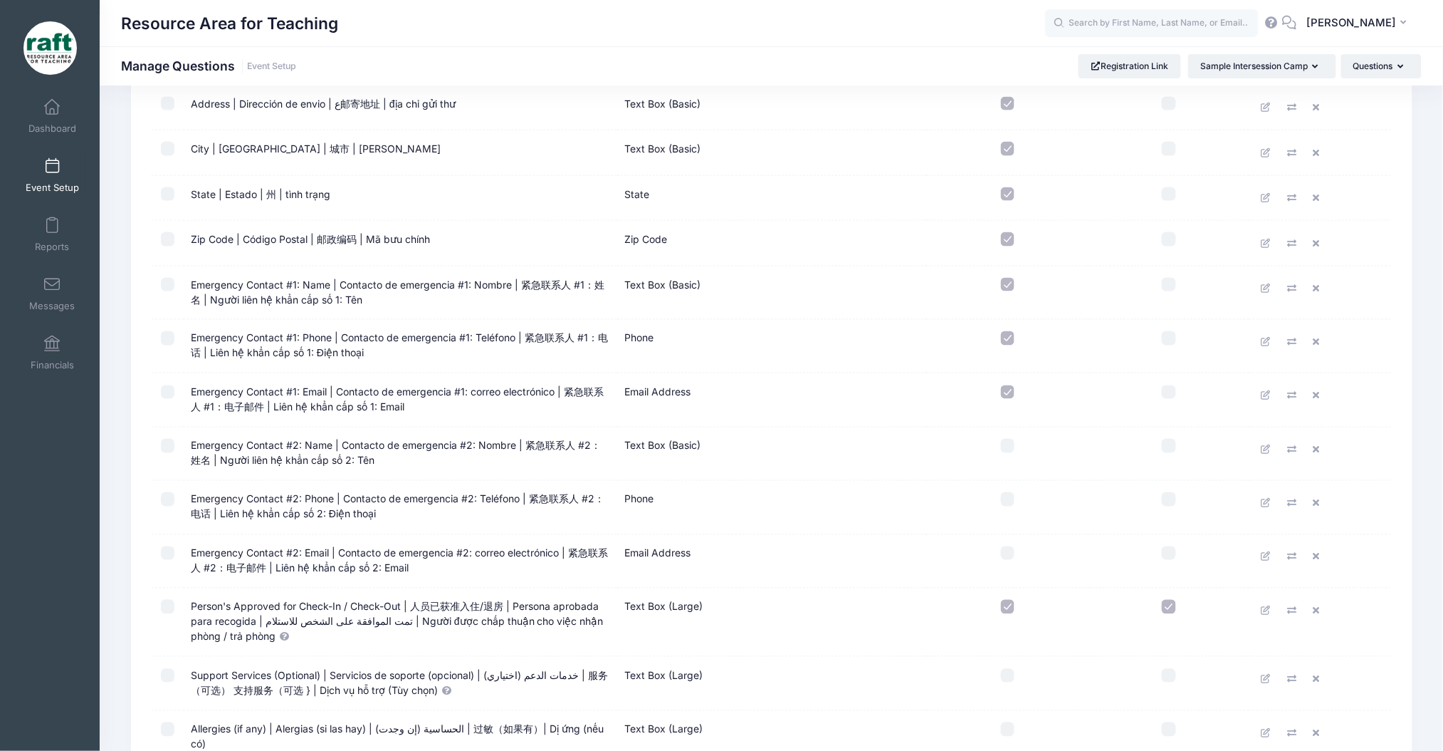
click at [490, 612] on td "Person's Approved for Check-In / Check-Out | 人员已获准入住/退房 | Persona aprobada para…" at bounding box center [401, 622] width 434 height 68
click at [1265, 606] on icon at bounding box center [1267, 610] width 11 height 9
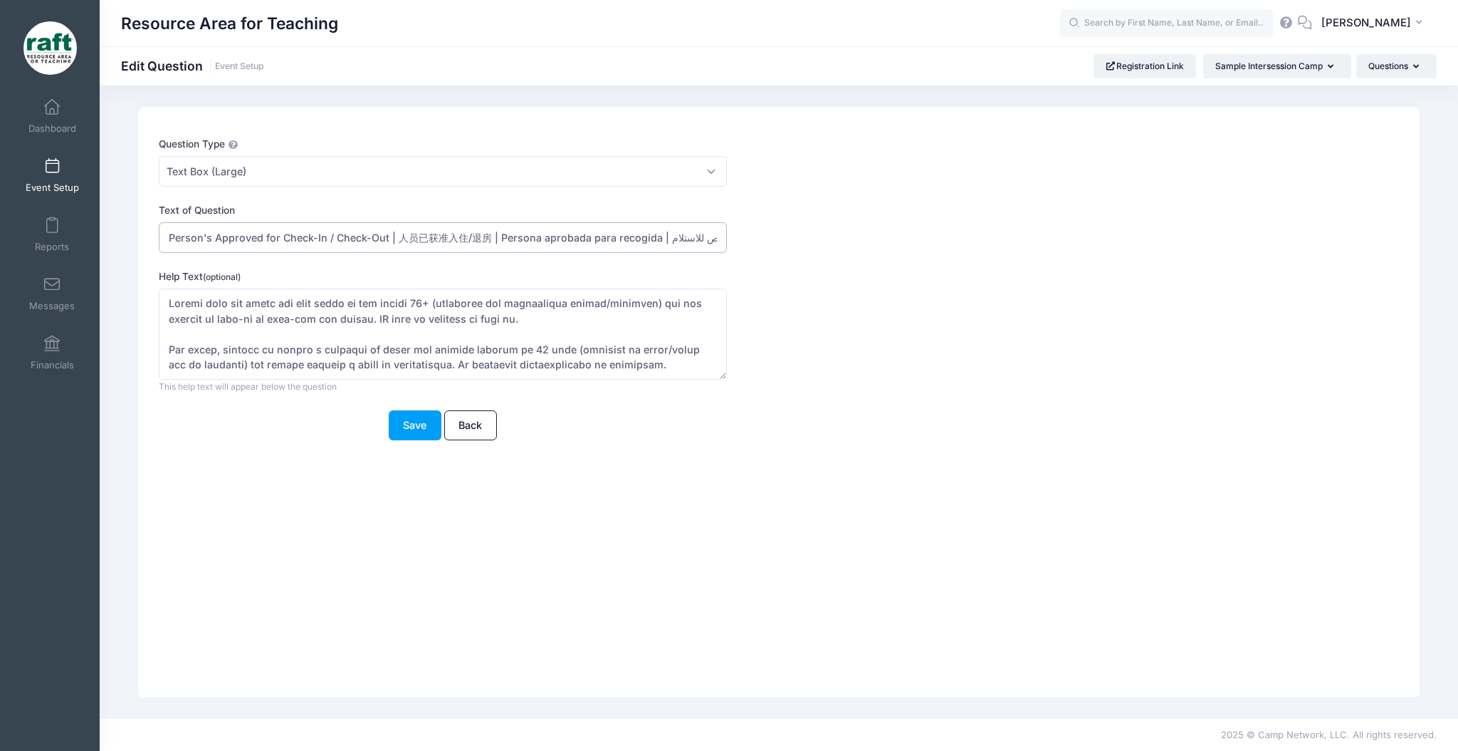
click at [553, 238] on input "Person's Approved for Check-In / Check-Out | 人员已获准入住/退房 | Persona aprobada para…" at bounding box center [443, 237] width 568 height 31
drag, startPoint x: 665, startPoint y: 228, endPoint x: 435, endPoint y: 237, distance: 230.2
click at [435, 237] on input "Person's Approved for Check-In / Check-Out | 人员已获准入住/退房 | Persona aprobada para…" at bounding box center [443, 237] width 568 height 31
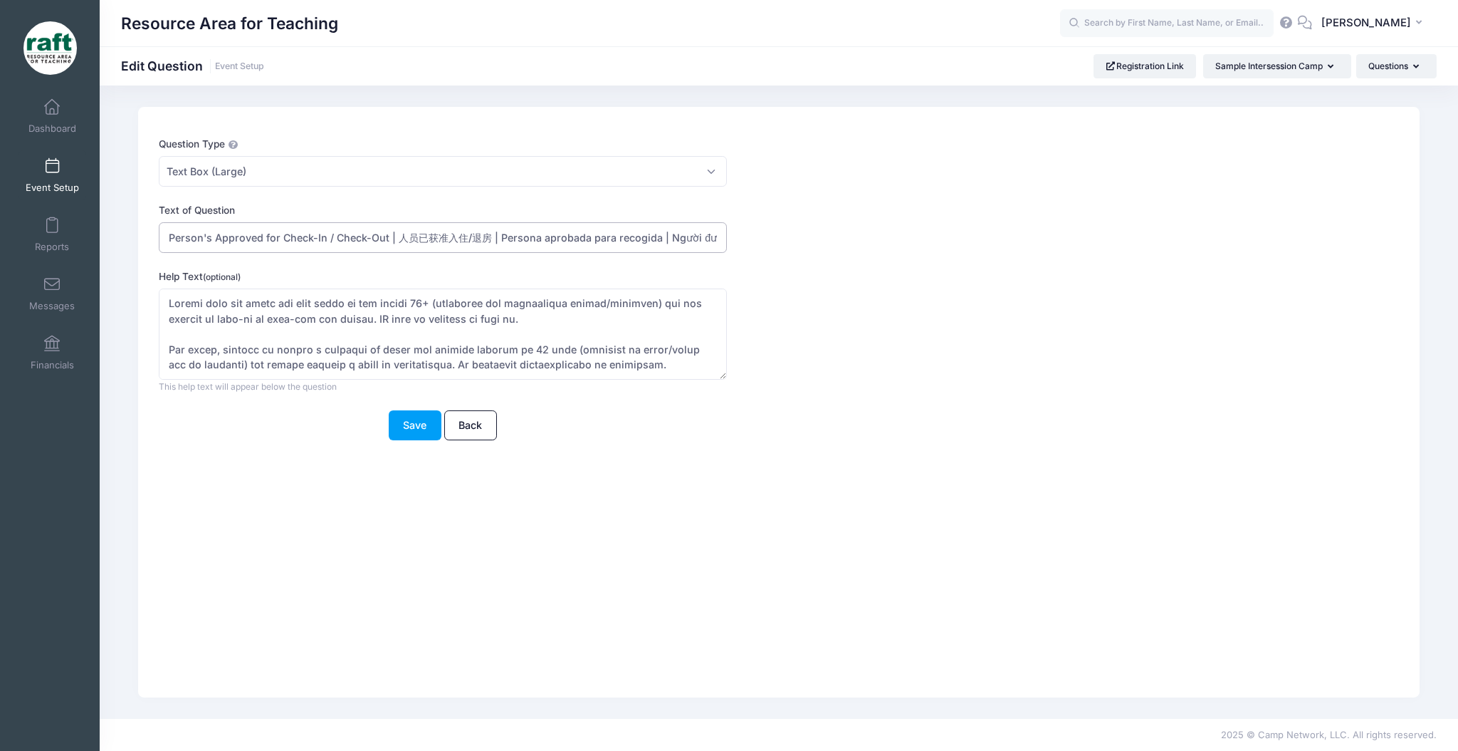
drag, startPoint x: 264, startPoint y: 231, endPoint x: 389, endPoint y: 239, distance: 124.9
click at [389, 239] on input "Person's Approved for Check-In / Check-Out | 人员已获准入住/退房 | Persona aprobada para…" at bounding box center [443, 237] width 568 height 31
click at [570, 235] on input "Person's Approved for Check-In / Check-Out | Persona aprobada para recogida | N…" at bounding box center [443, 237] width 568 height 31
click at [565, 237] on input "Person's Approved for Check-In / Check-Out | Persona aprobada para recogida | N…" at bounding box center [443, 237] width 568 height 31
paste input "| 人员已获准入住/退房"
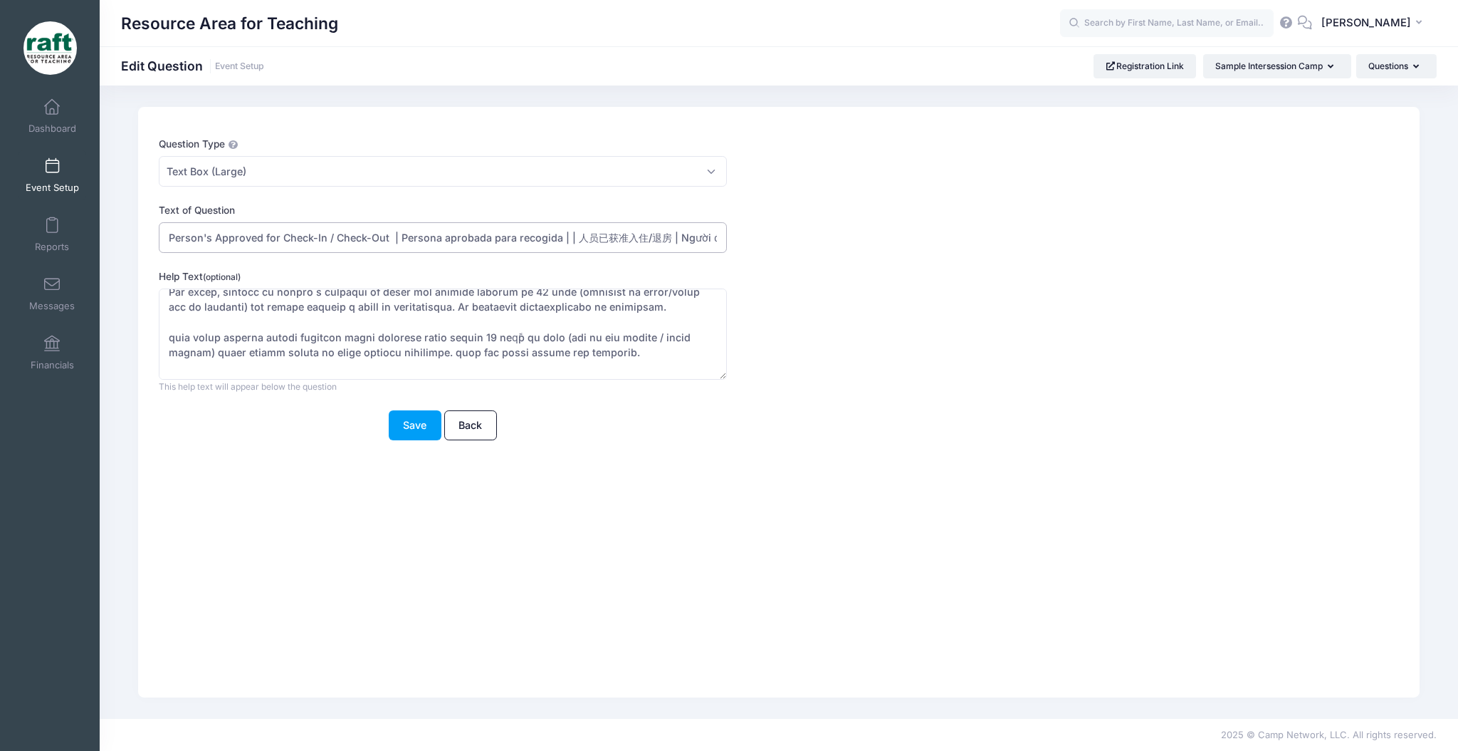
scroll to position [27, 0]
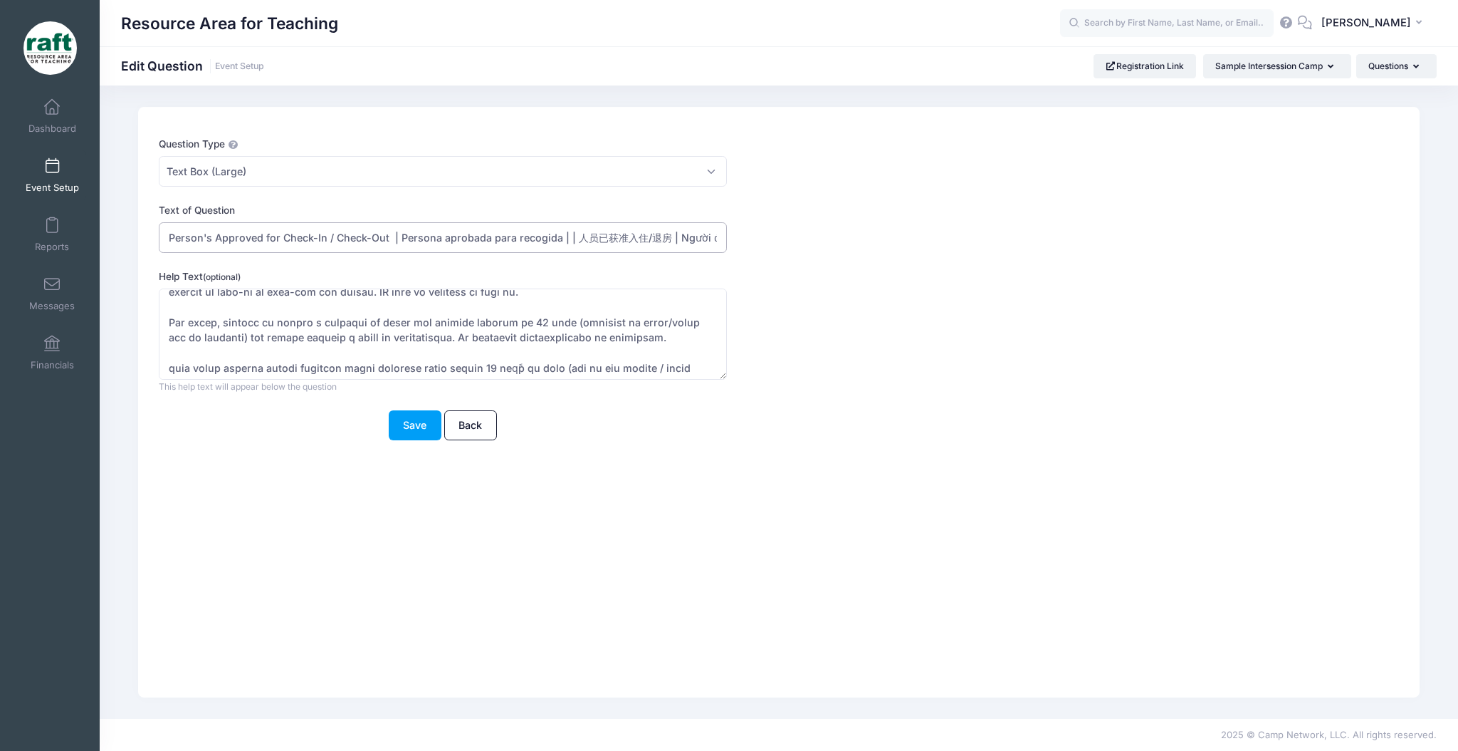
type input "Person's Approved for Check-In / Check-Out | Persona aprobada para recogida | |…"
click at [494, 362] on textarea "Help Text (optional)" at bounding box center [443, 334] width 568 height 92
click at [495, 362] on textarea "Help Text (optional)" at bounding box center [443, 334] width 568 height 92
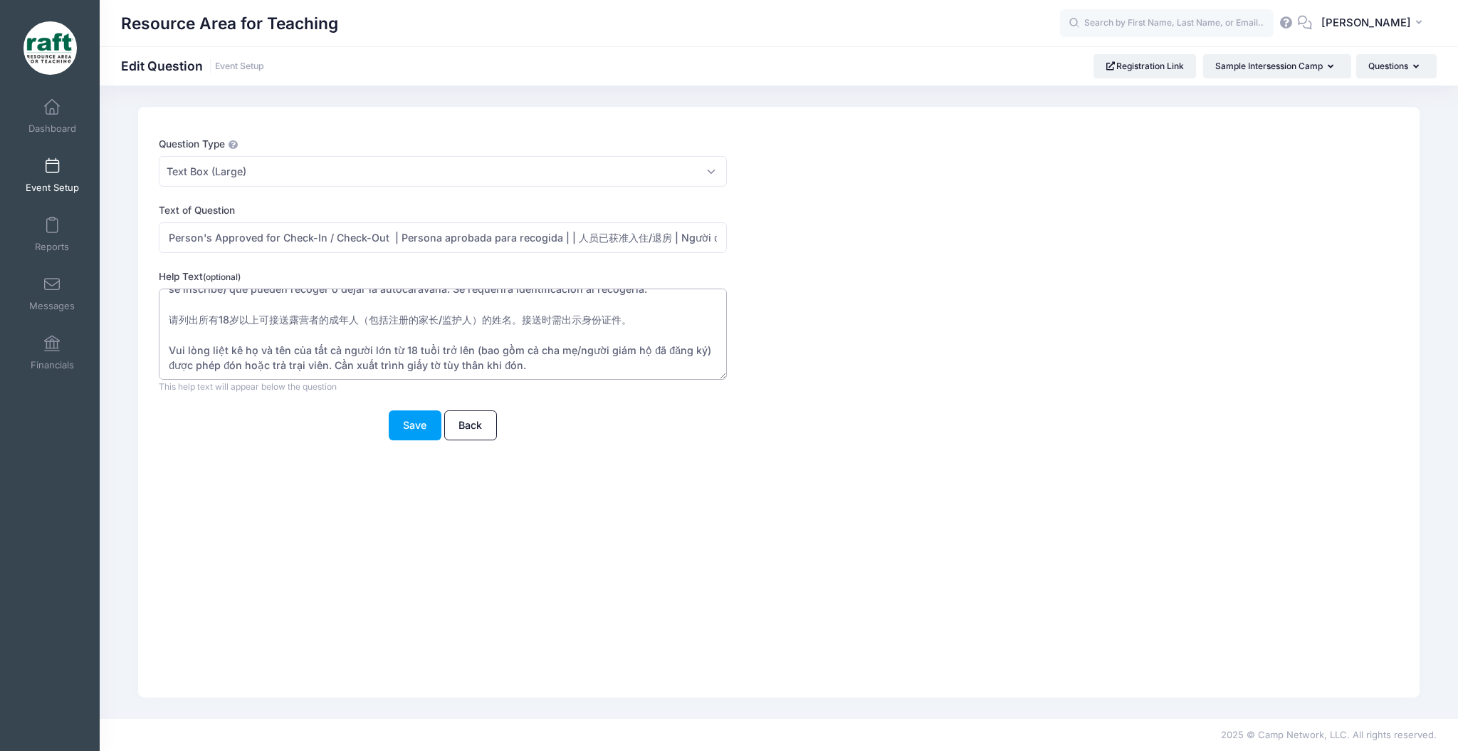
scroll to position [0, 0]
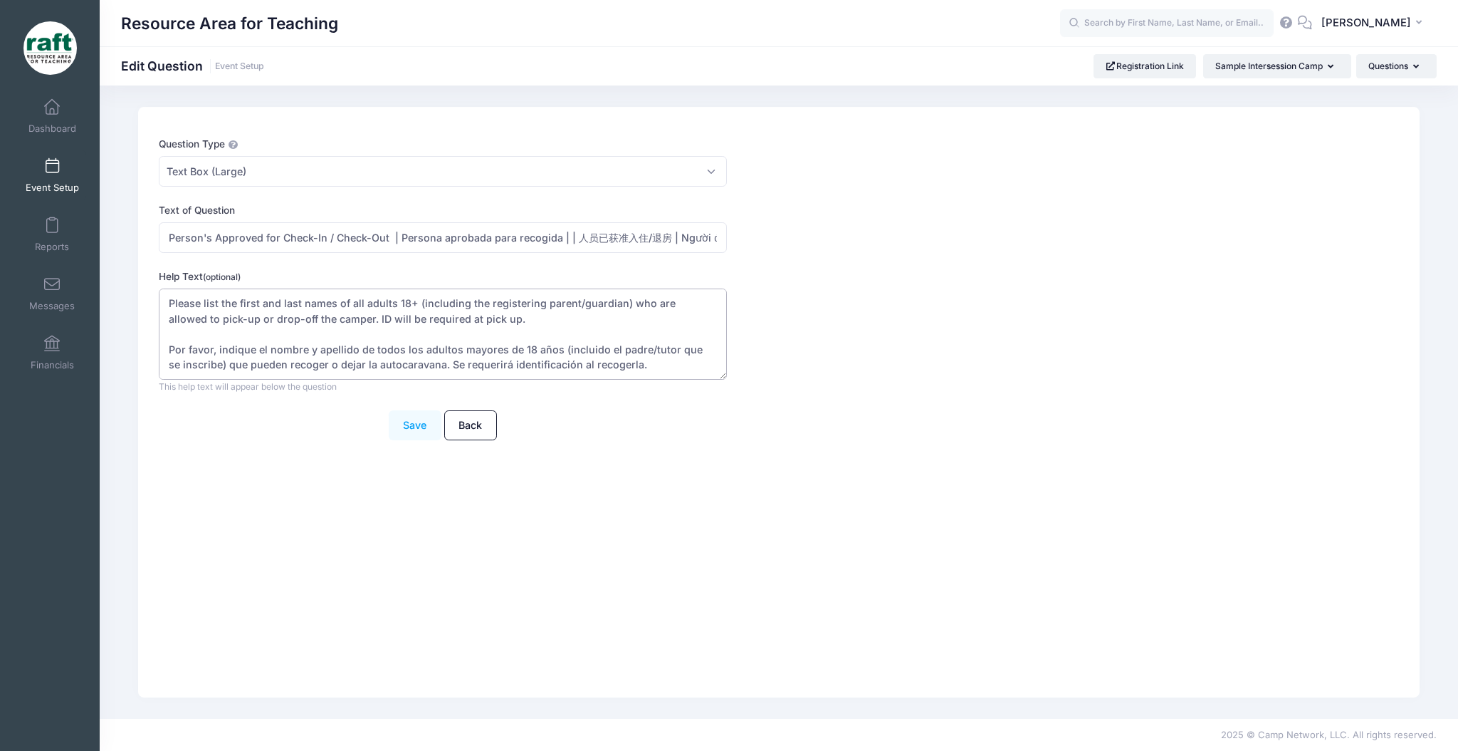
type textarea "Please list the first and last names of all adults 18+ (including the registeri…"
click at [426, 414] on button "Save" at bounding box center [415, 425] width 53 height 31
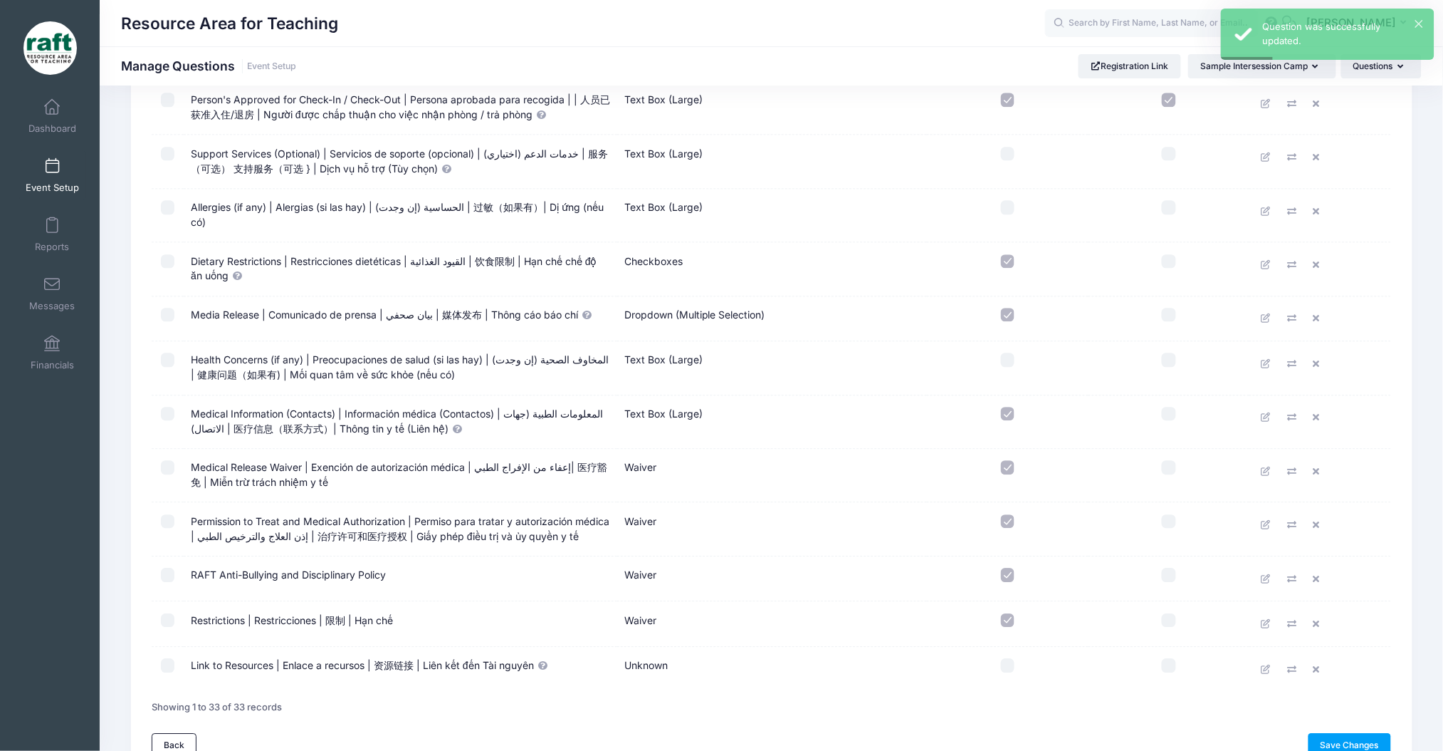
scroll to position [1138, 0]
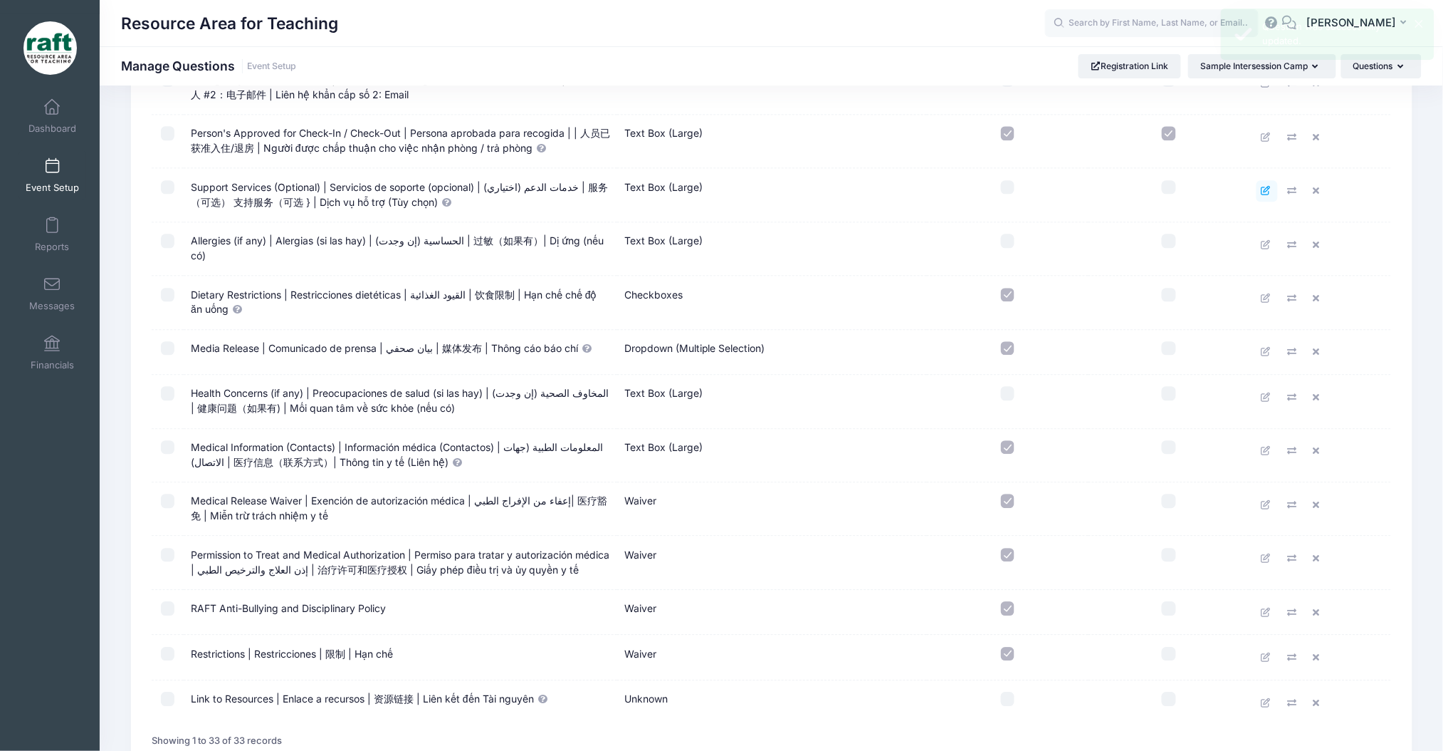
click at [1270, 186] on icon at bounding box center [1267, 190] width 11 height 9
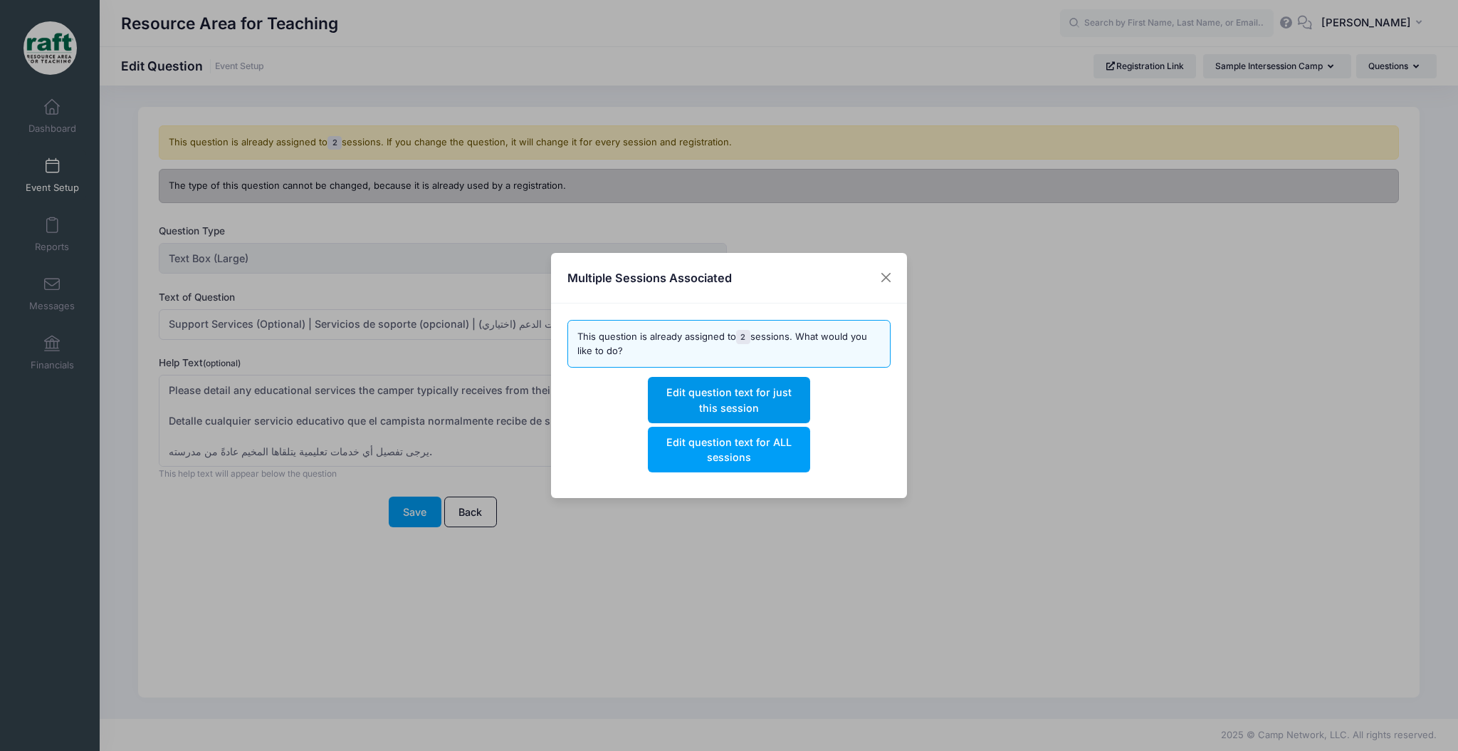
click at [696, 397] on button "Edit question text for just this session" at bounding box center [729, 400] width 162 height 46
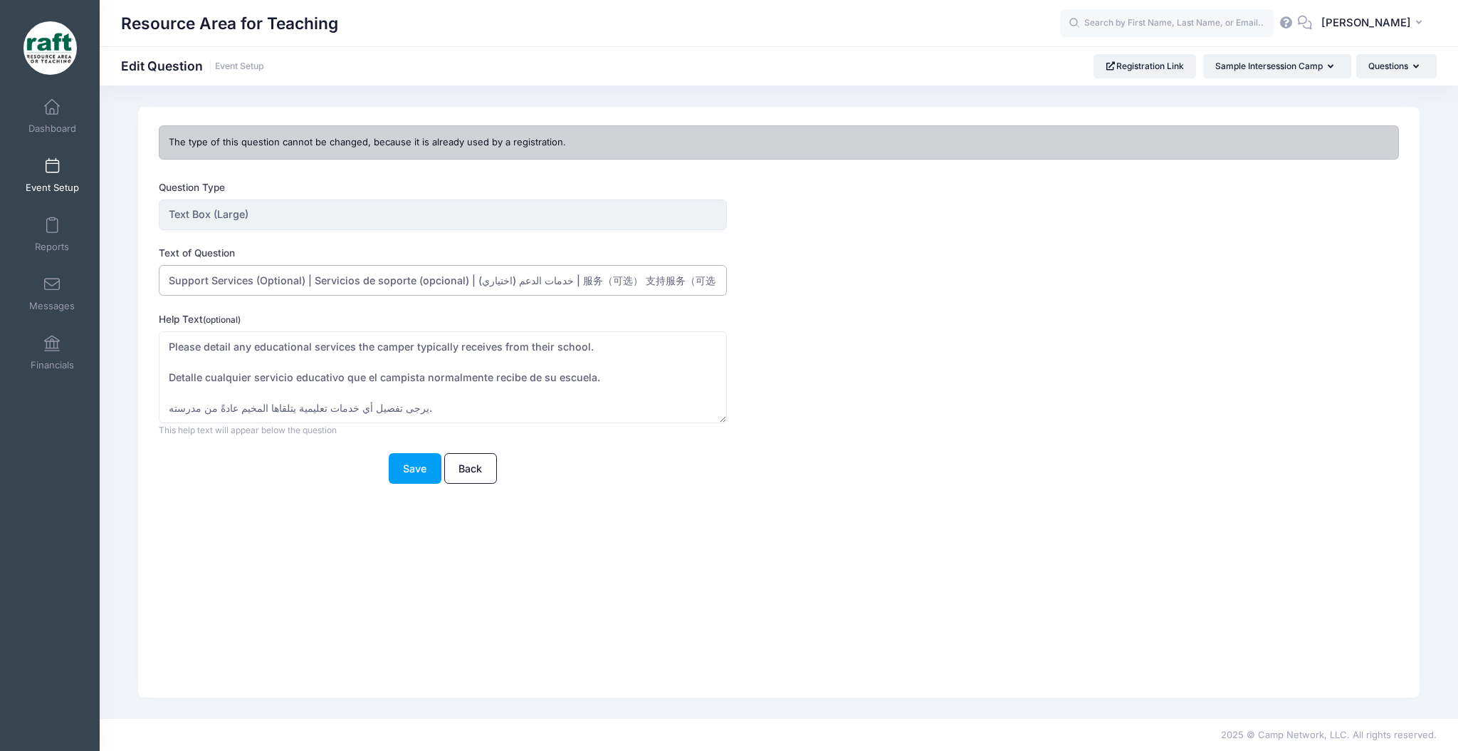
drag, startPoint x: 559, startPoint y: 289, endPoint x: 547, endPoint y: 304, distance: 19.2
click at [547, 304] on form "Question Type Text Box (Large) Once you create the question, you will be prompt…" at bounding box center [727, 331] width 1136 height 303
drag, startPoint x: 509, startPoint y: 282, endPoint x: 885, endPoint y: 329, distance: 378.9
click at [885, 329] on form "Question Type Text Box (Large) Once you create the question, you will be prompt…" at bounding box center [727, 331] width 1136 height 303
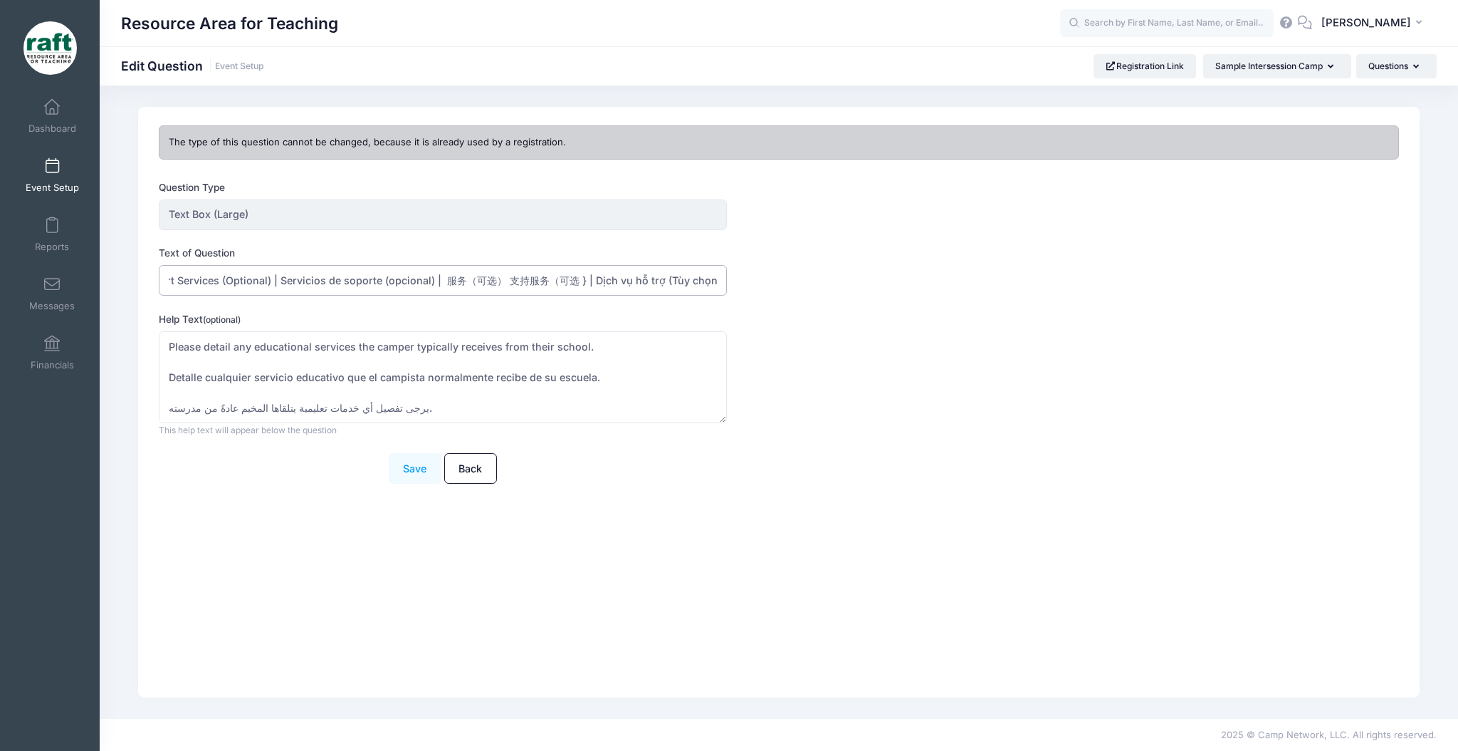
type input "Support Services (Optional) | Servicios de soporte (opcional) | 服务（可选） 支持服务（可选 …"
click at [395, 467] on button "Save" at bounding box center [415, 468] width 53 height 31
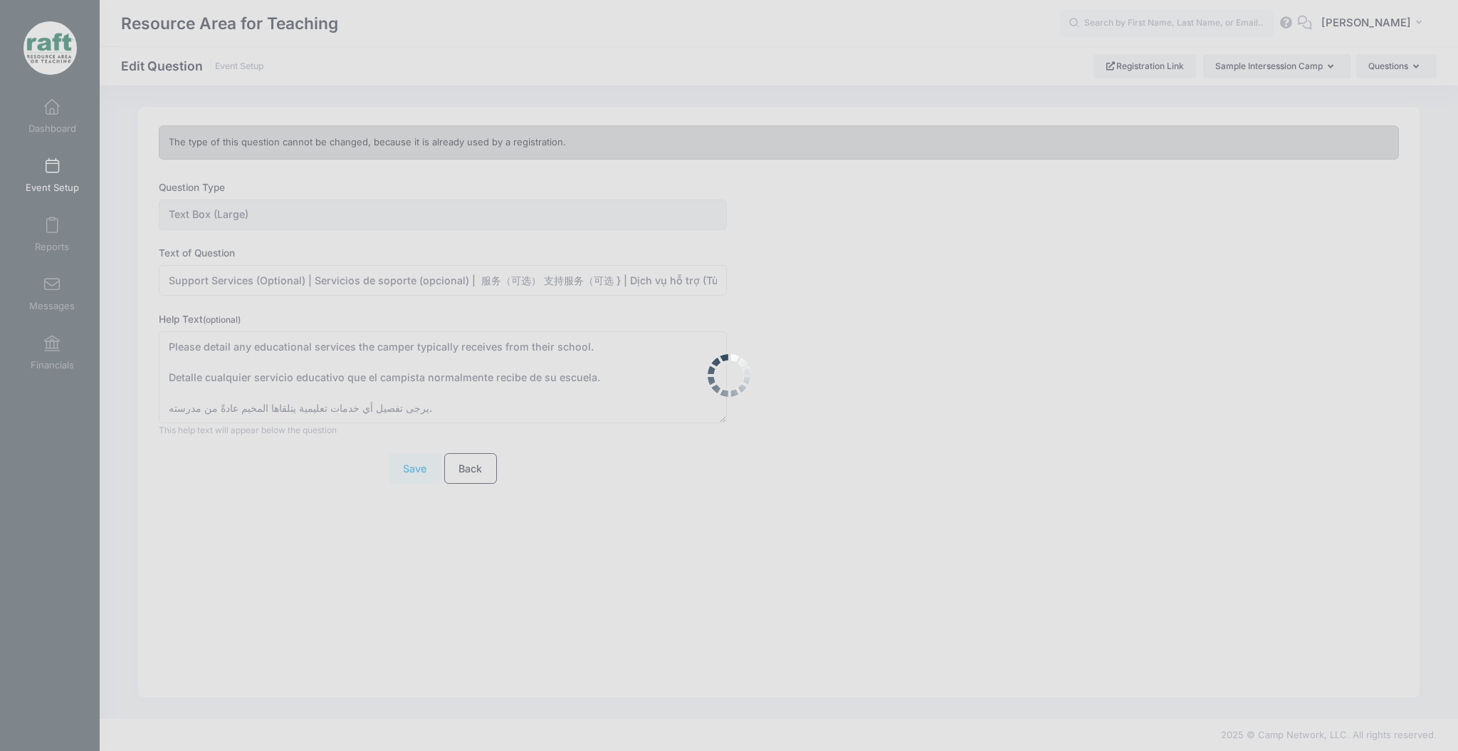
scroll to position [0, 0]
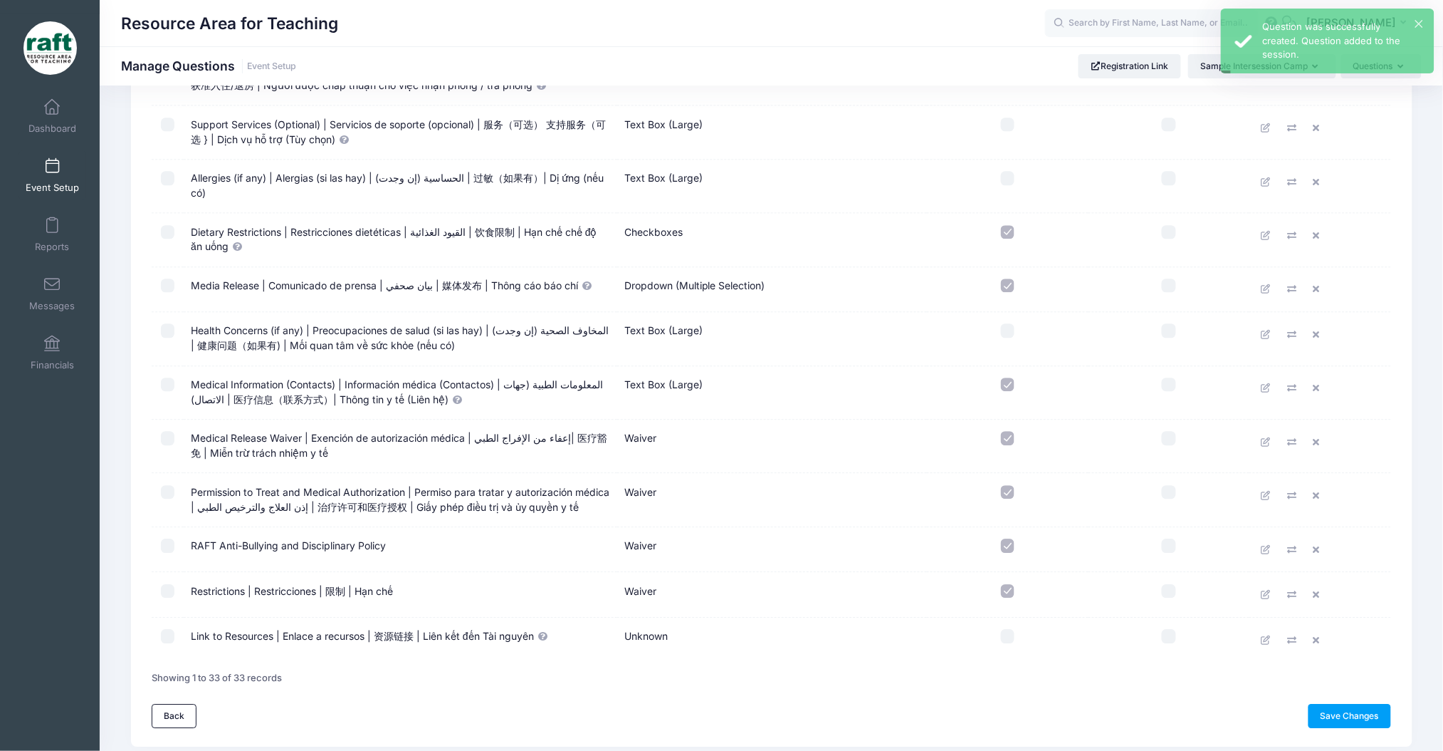
scroll to position [1233, 0]
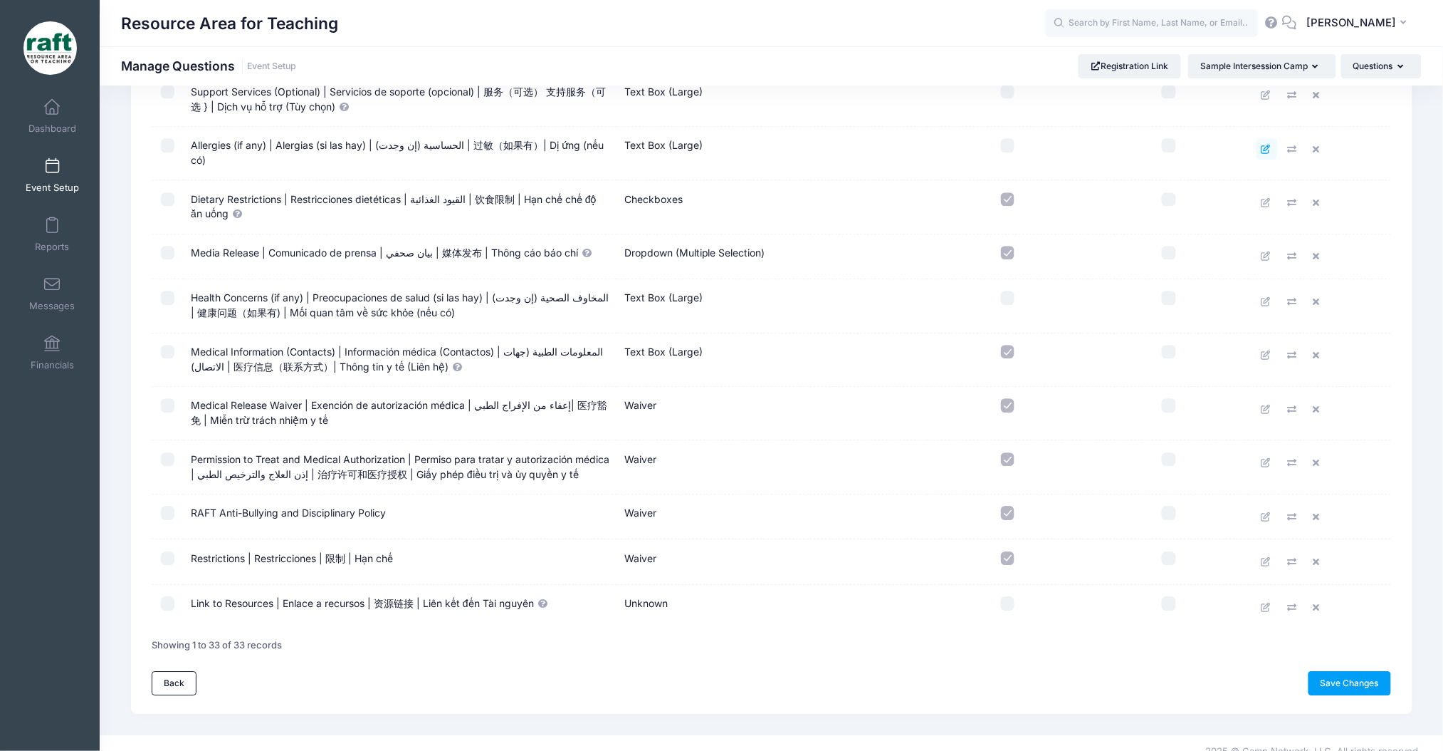
click at [1268, 151] on link at bounding box center [1267, 148] width 21 height 21
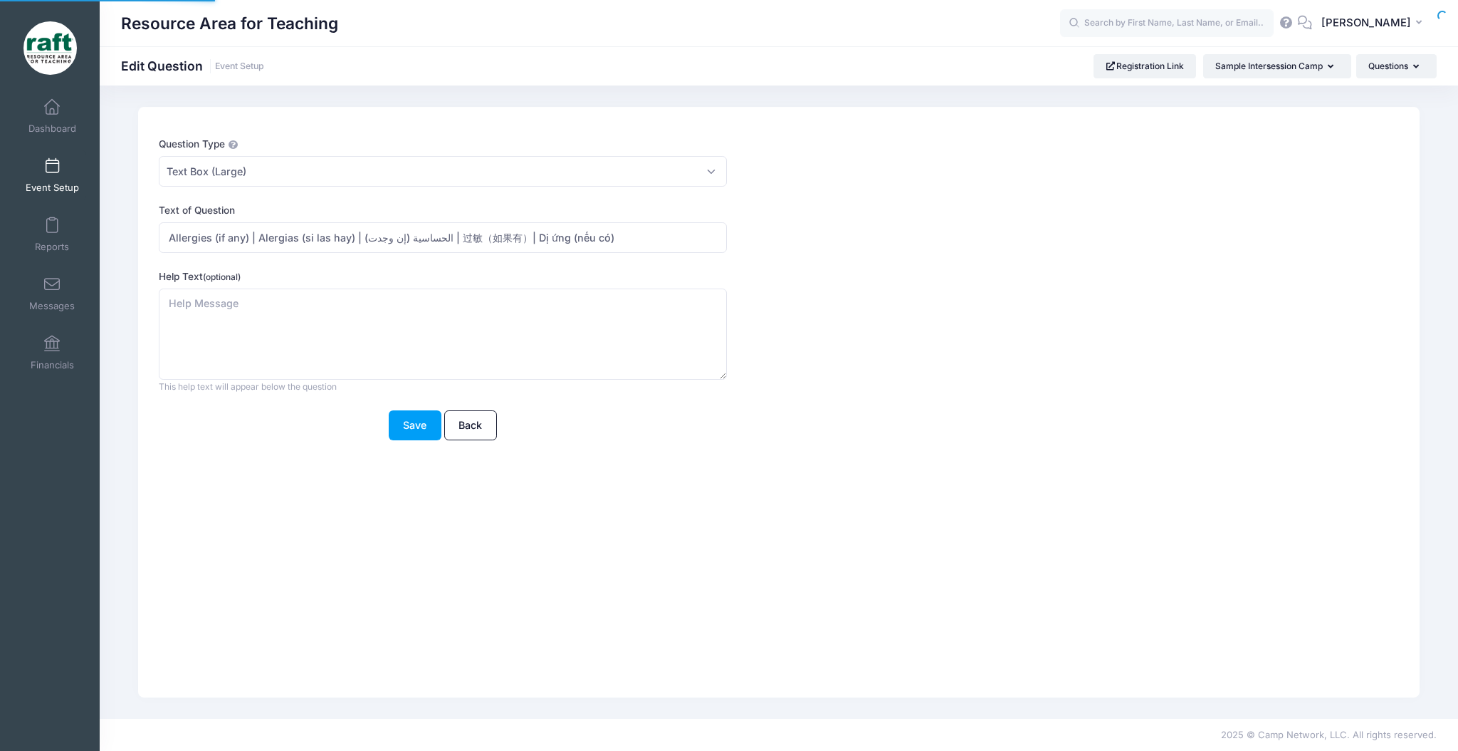
click at [1268, 147] on div "Question Type Please Select Checkboxes Country Date Document Upload Dropdown Dr…" at bounding box center [727, 162] width 1136 height 50
drag, startPoint x: 434, startPoint y: 239, endPoint x: 426, endPoint y: 235, distance: 9.3
click at [426, 235] on input "Allergies (if any) | Alergias (si las hay) | الحساسية (إن وجدت) | 过敏（如果有）| Dị ứ…" at bounding box center [443, 237] width 568 height 31
type input "Allergies (if any) | Alergias (si las hay) | 过敏（如果有）| [PERSON_NAME] ([PERSON_NA…"
click at [415, 422] on button "Save" at bounding box center [415, 425] width 53 height 31
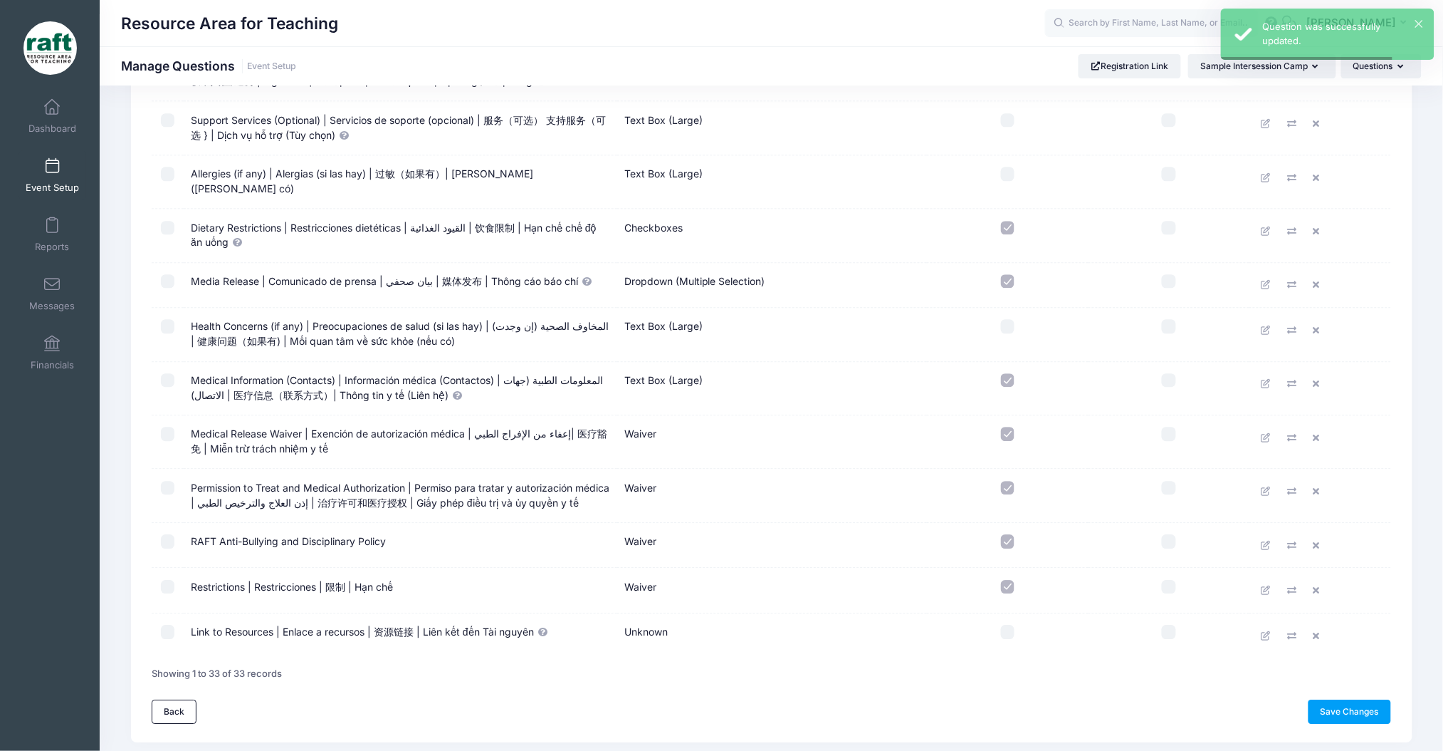
scroll to position [1233, 0]
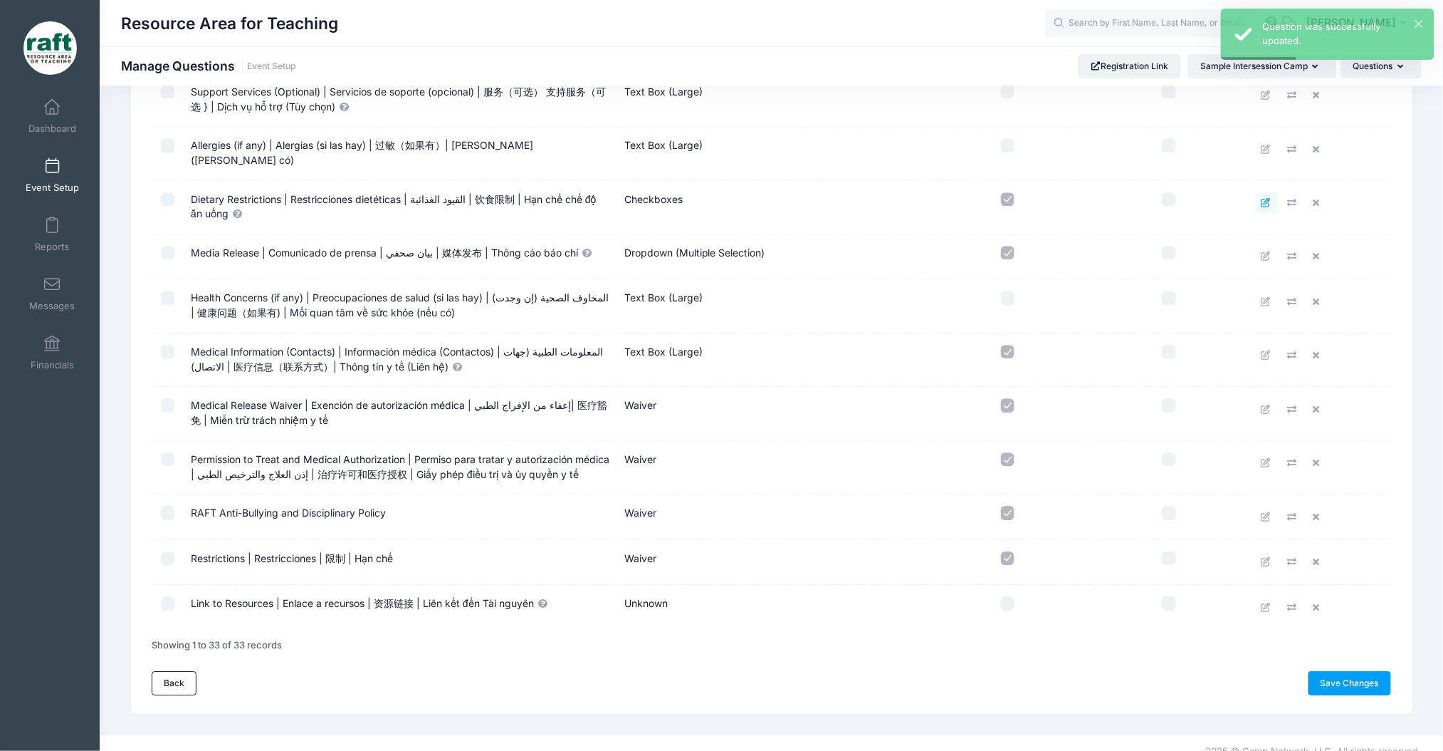
click at [1262, 195] on link at bounding box center [1267, 202] width 21 height 21
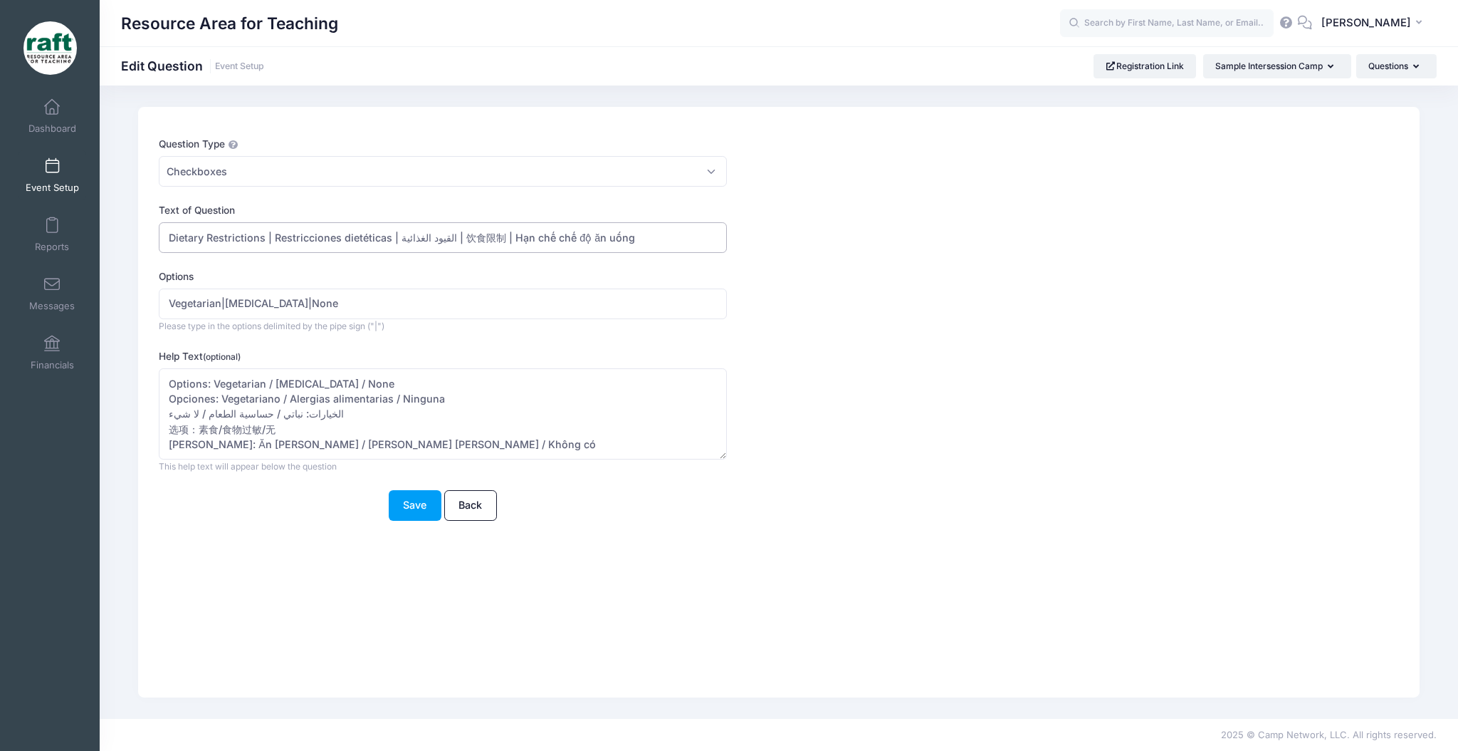
drag, startPoint x: 446, startPoint y: 237, endPoint x: 397, endPoint y: 236, distance: 48.4
click at [397, 236] on input "Dietary Restrictions | Restricciones dietéticas | القيود الغذائية | 饮食限制 | Hạn …" at bounding box center [443, 237] width 568 height 31
type input "Dietary Restrictions | Restricciones dietéticas | 饮食限制 | Hạn chế chế độ ăn uống"
click at [397, 497] on button "Save" at bounding box center [415, 505] width 53 height 31
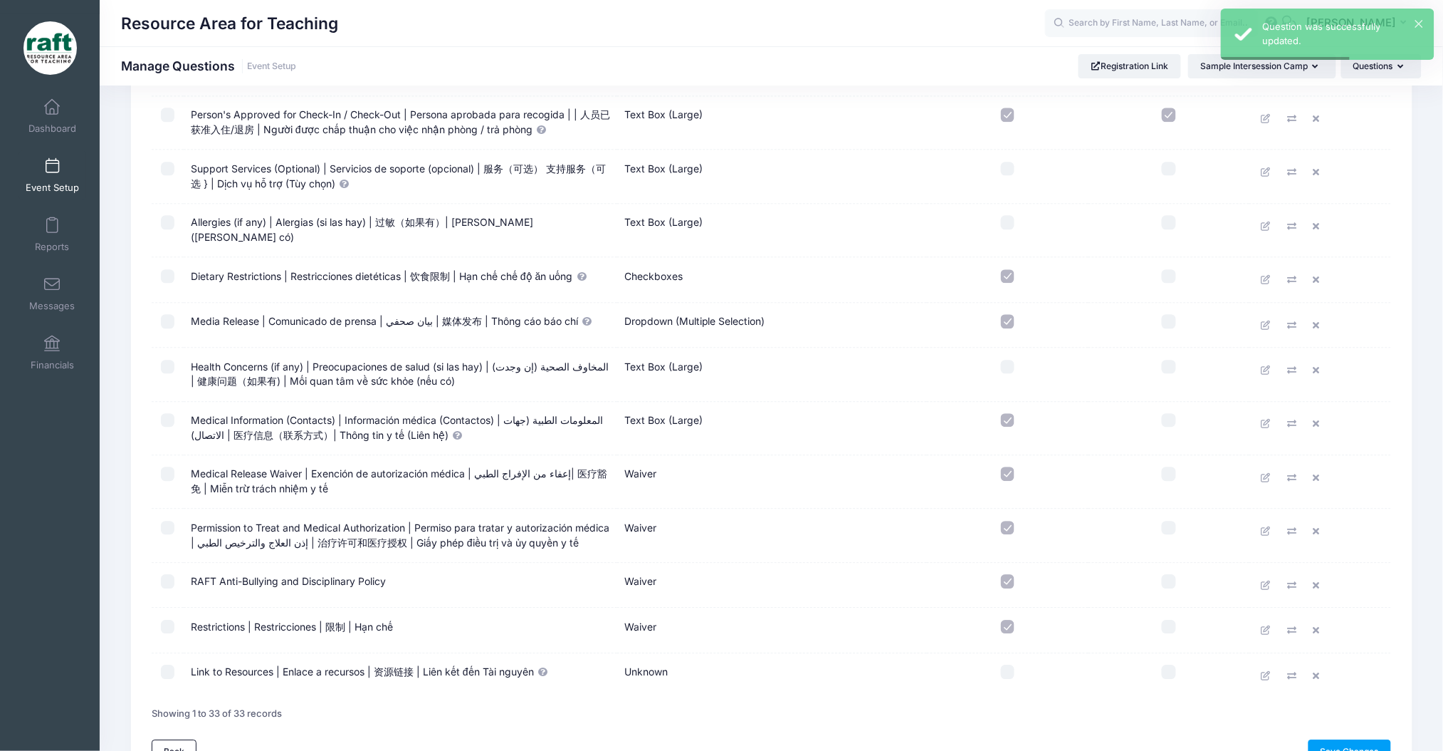
scroll to position [1224, 0]
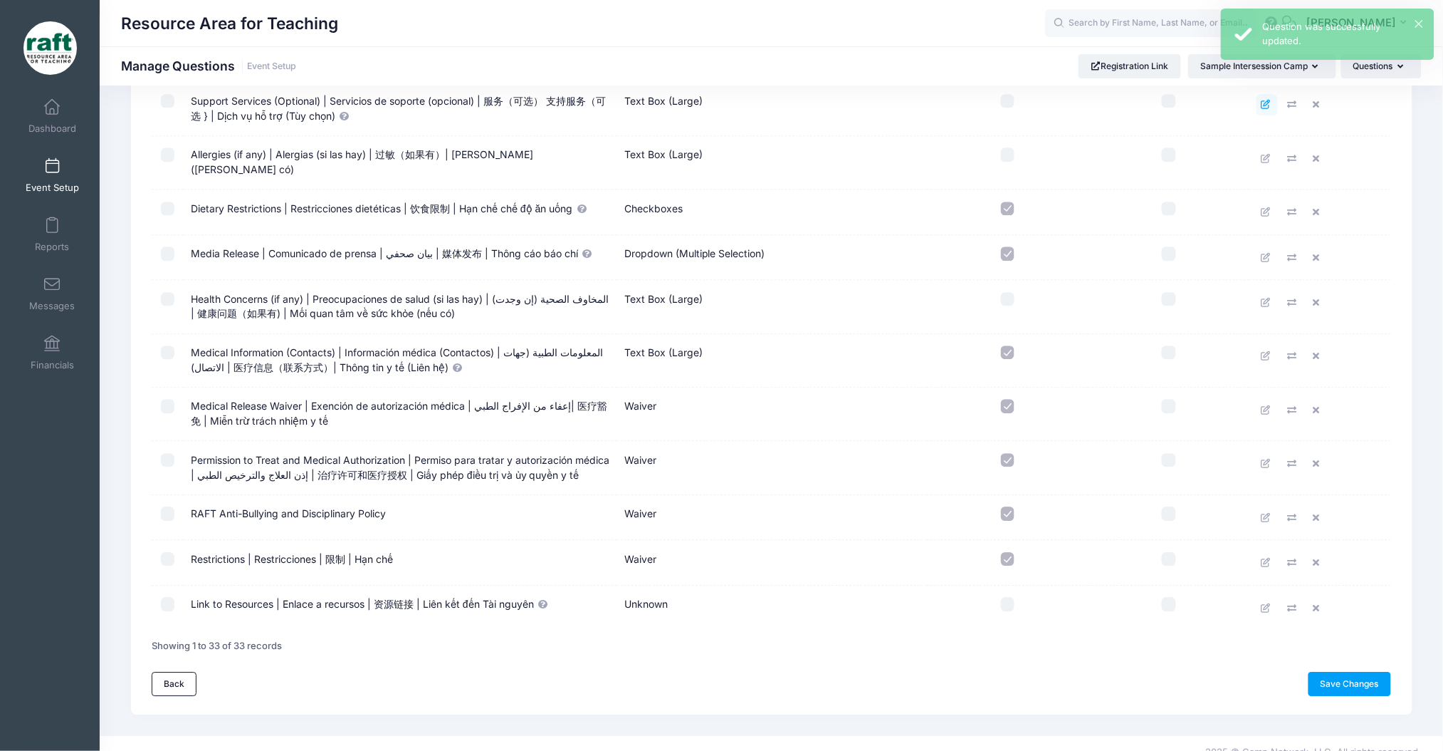
click at [1263, 100] on link at bounding box center [1267, 104] width 21 height 21
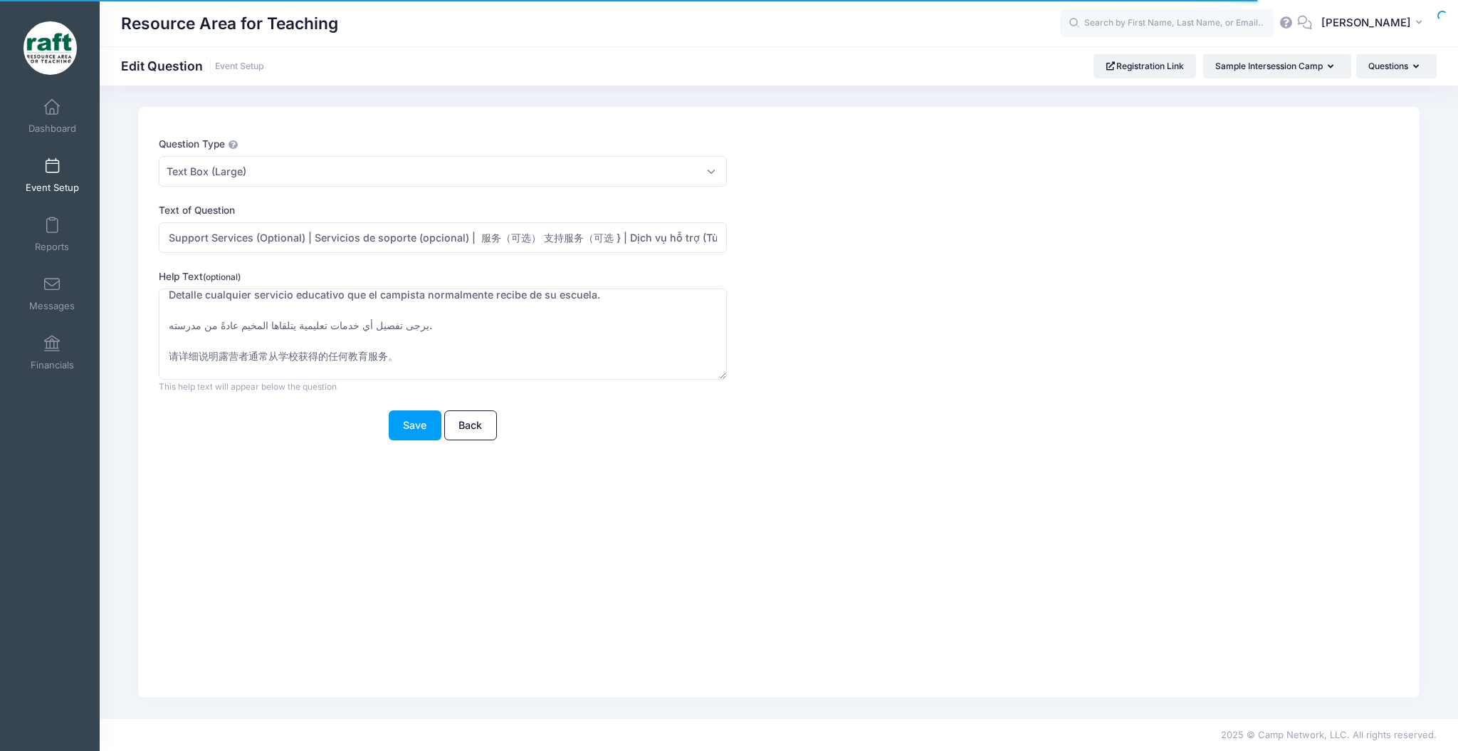
scroll to position [61, 0]
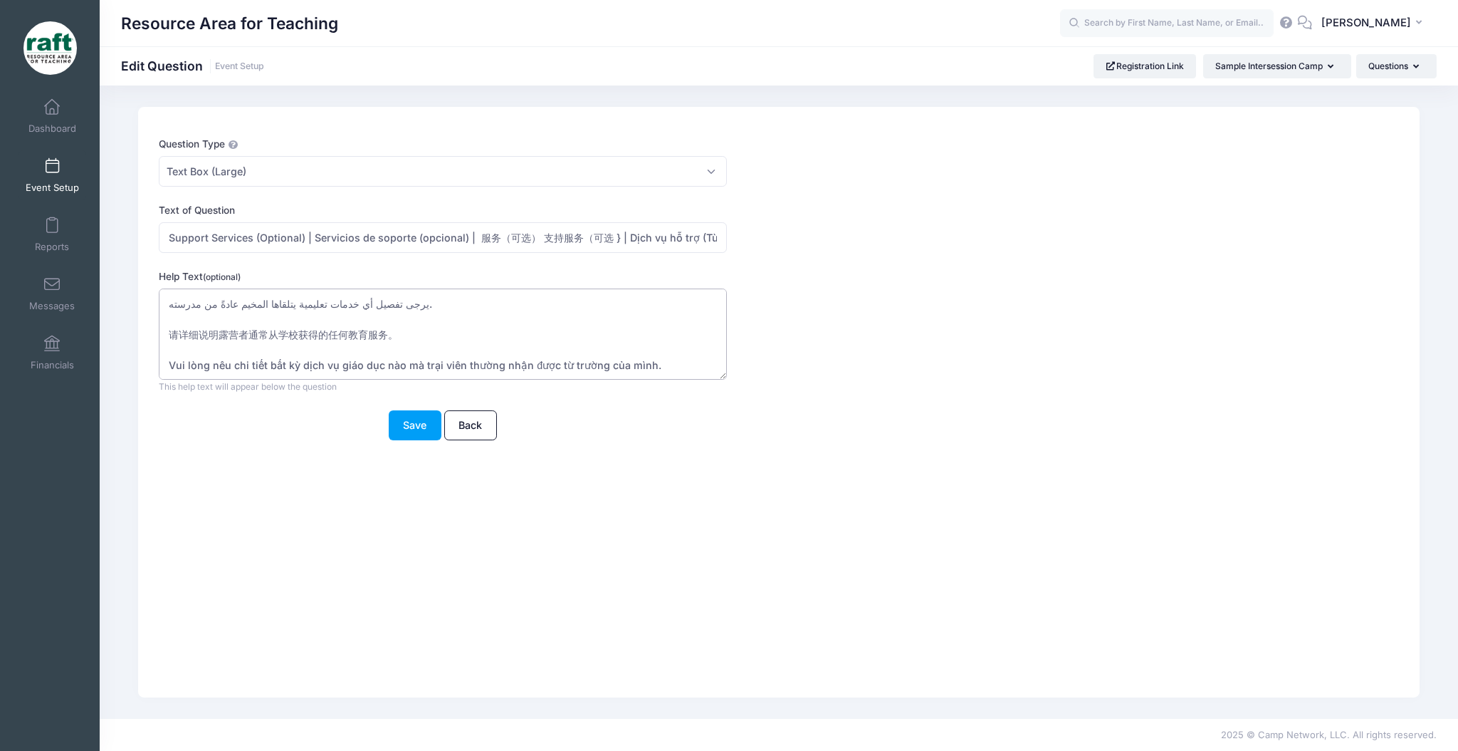
click at [313, 309] on textarea "Please detail any educational services the camper typically receives from their…" at bounding box center [443, 334] width 568 height 92
click at [311, 307] on textarea "Please detail any educational services the camper typically receives from their…" at bounding box center [443, 334] width 568 height 92
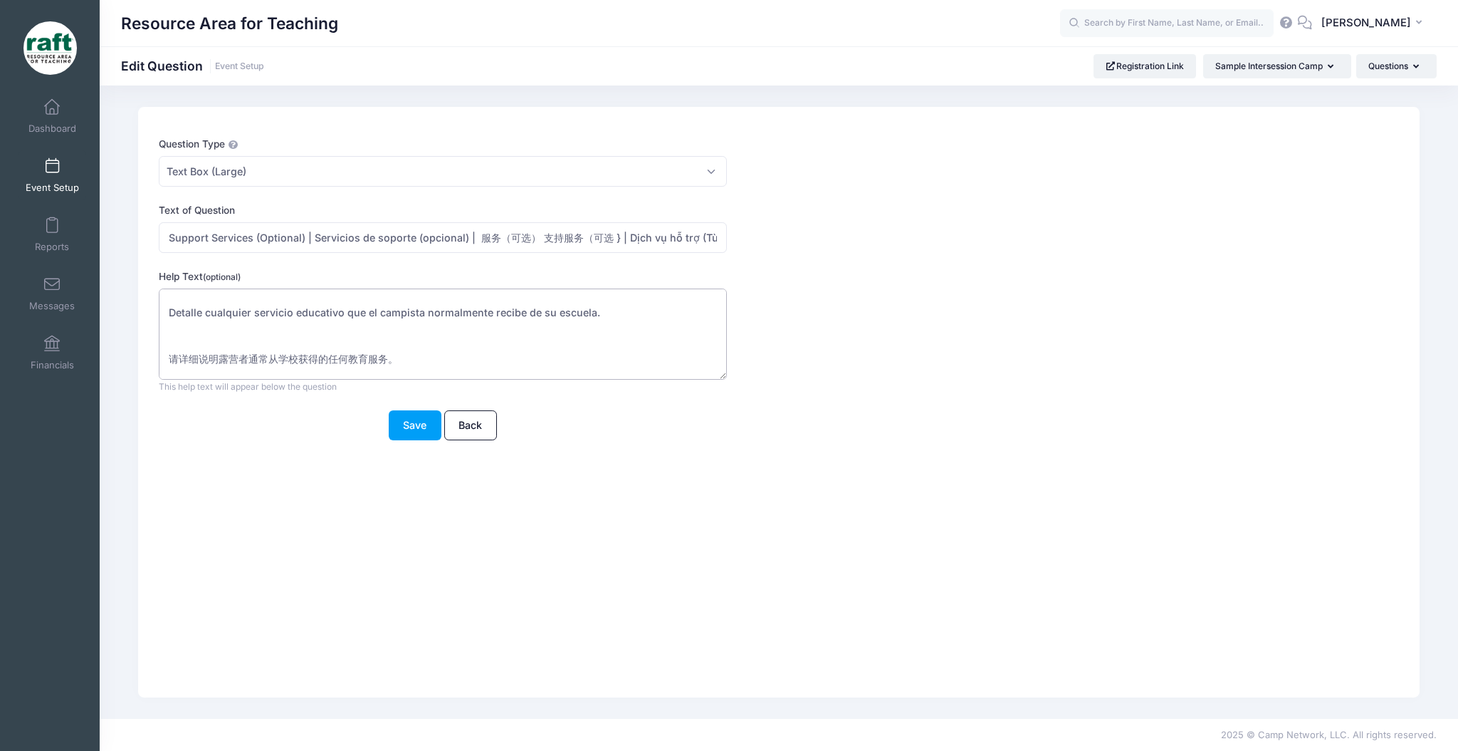
scroll to position [0, 0]
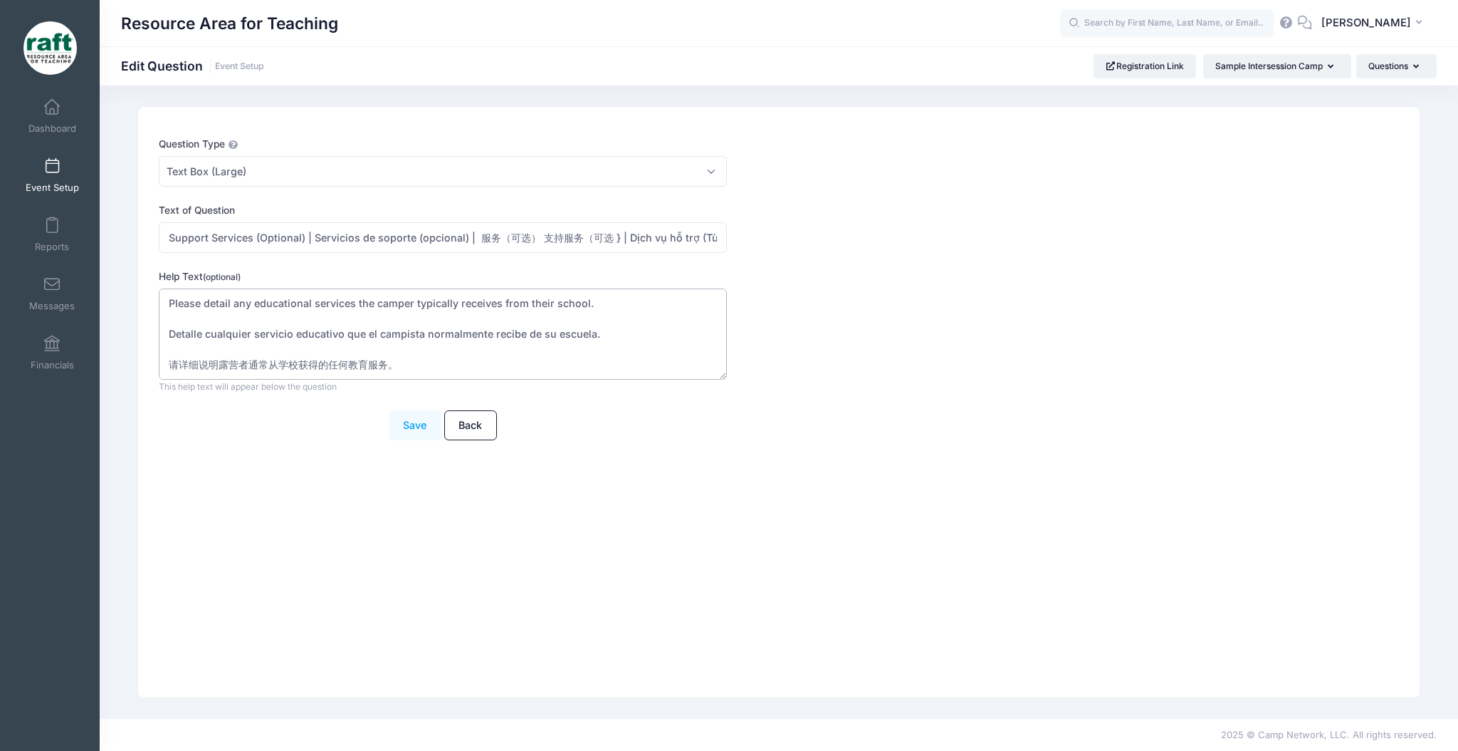
type textarea "Please detail any educational services the camper typically receives from their…"
click at [400, 417] on button "Save" at bounding box center [415, 425] width 53 height 31
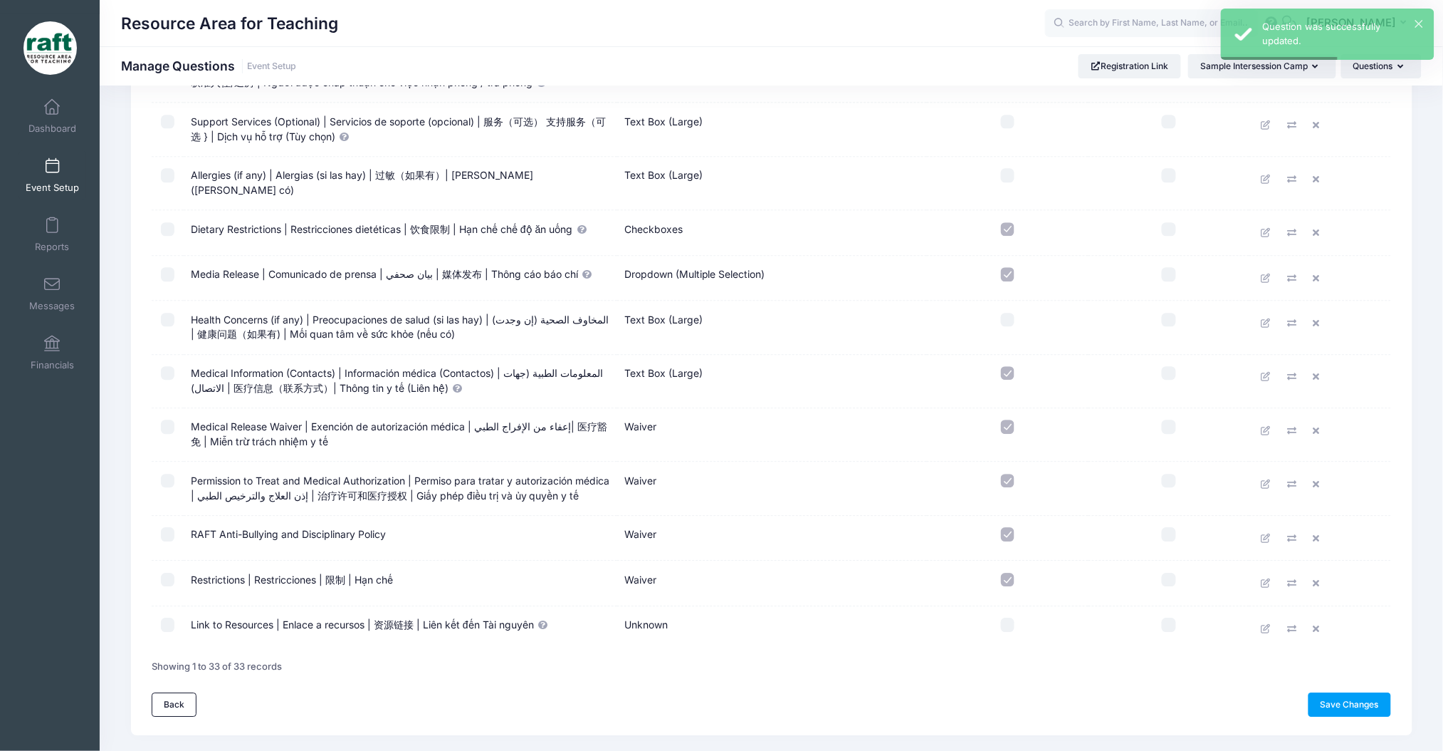
scroll to position [1224, 0]
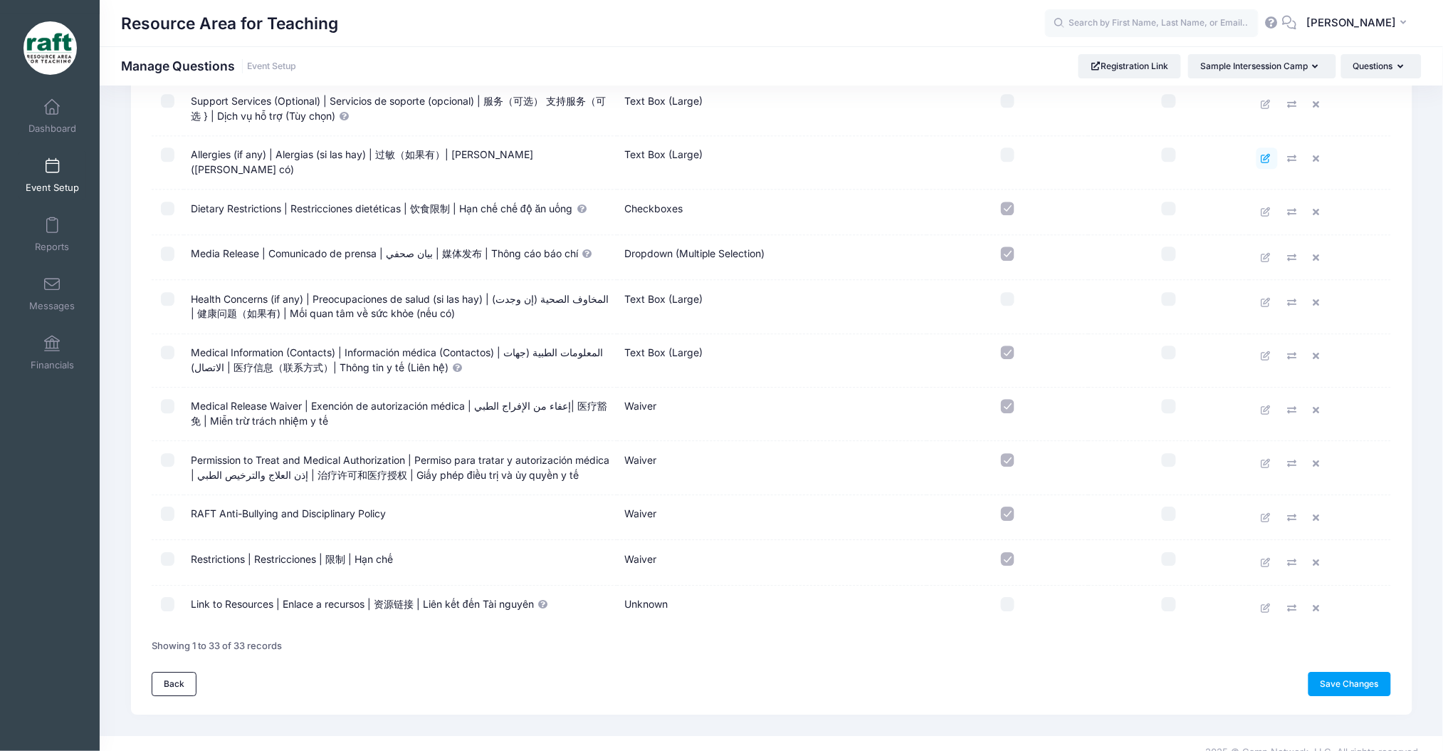
click at [1268, 158] on link at bounding box center [1267, 157] width 21 height 21
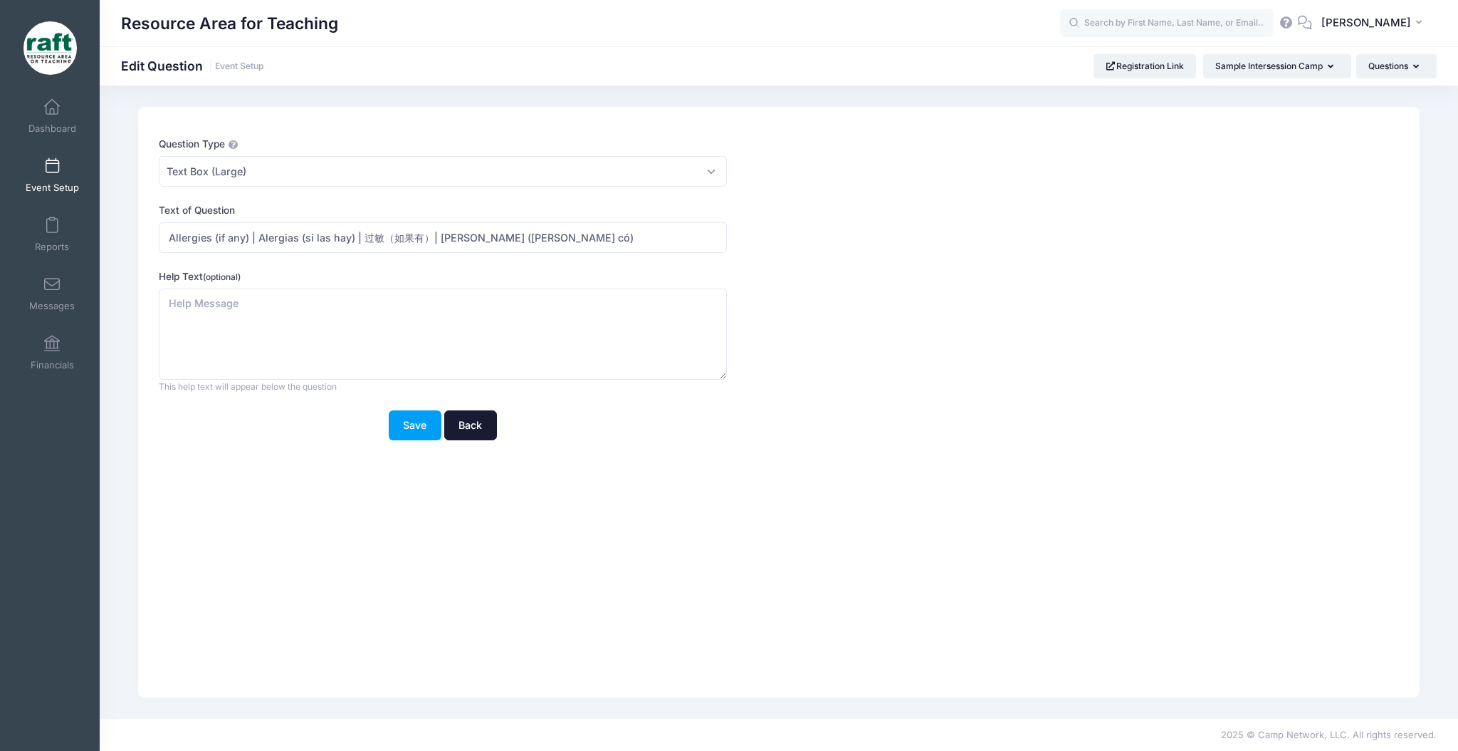
click at [476, 420] on link "Back" at bounding box center [470, 425] width 53 height 31
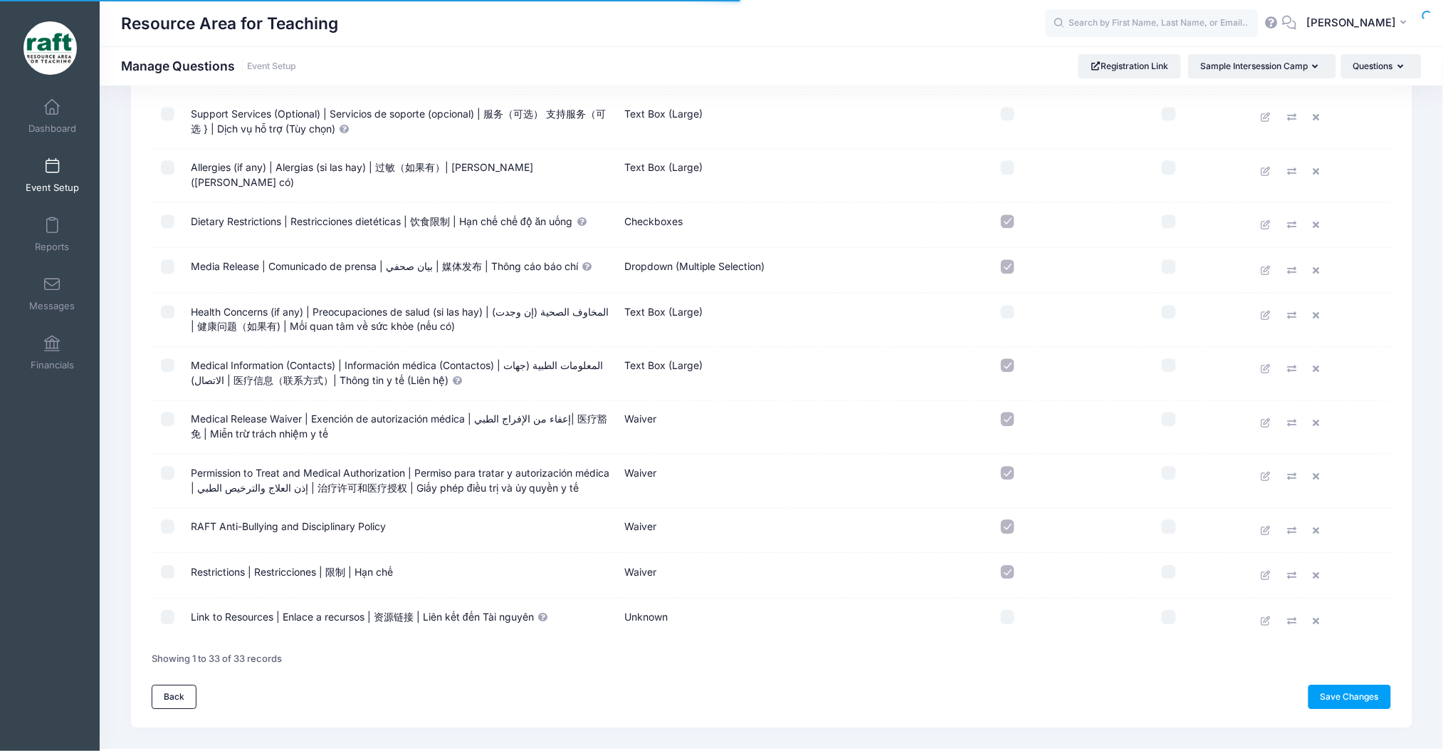
scroll to position [1224, 0]
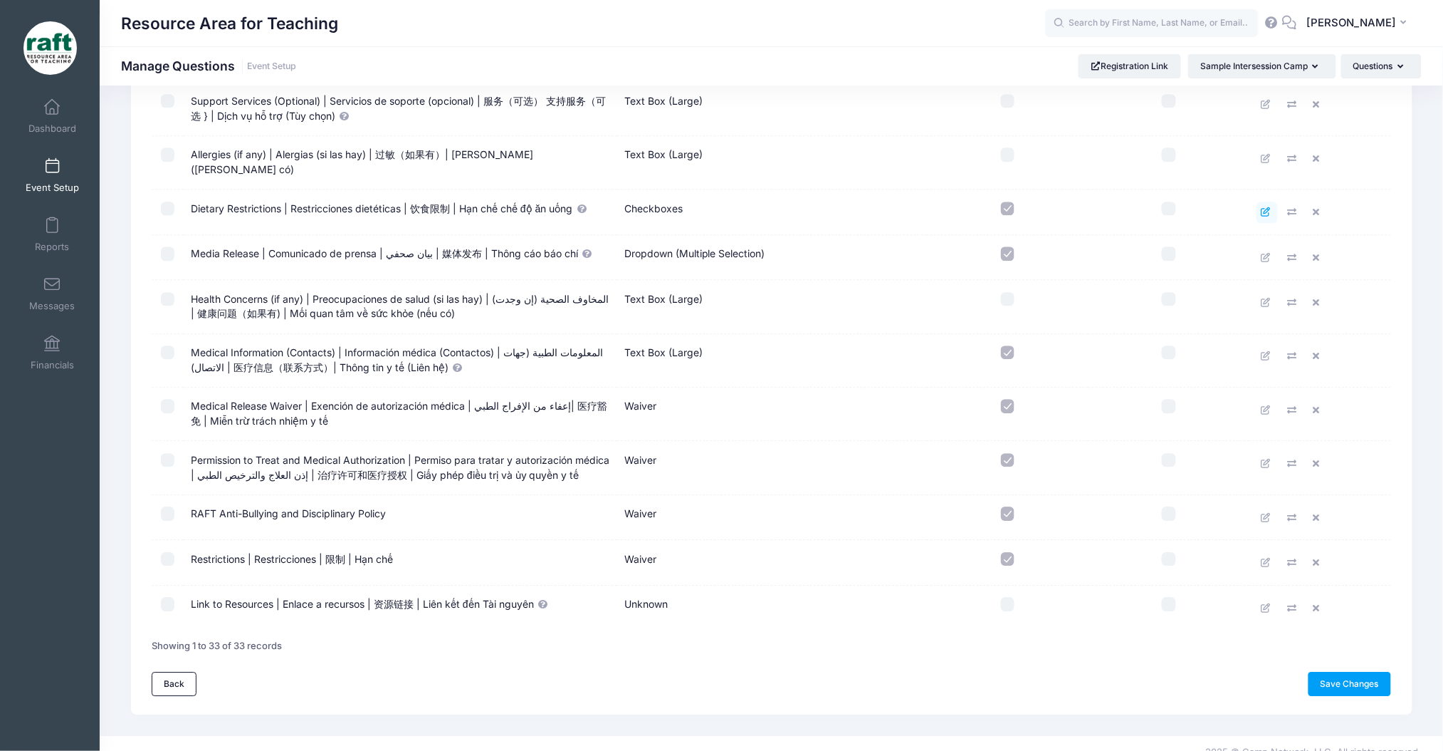
click at [1263, 207] on icon at bounding box center [1267, 211] width 11 height 9
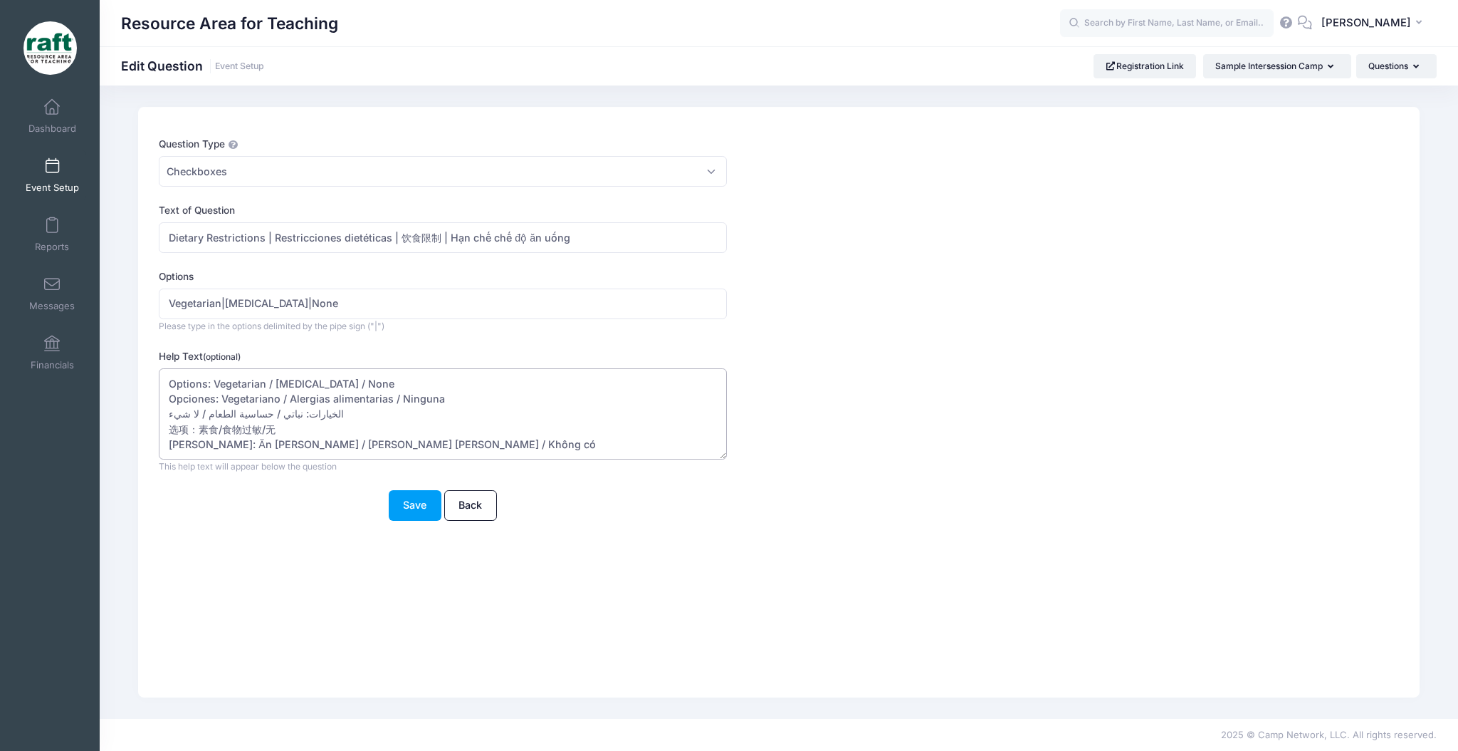
click at [254, 409] on textarea "Options: Vegetarian / Food Allergies / None Opciones: Vegetariano / Alergias al…" at bounding box center [443, 414] width 568 height 92
type textarea "Options: Vegetarian / Food Allergies / None Opciones: Vegetariano / Alergias al…"
click at [419, 501] on button "Save" at bounding box center [415, 505] width 53 height 31
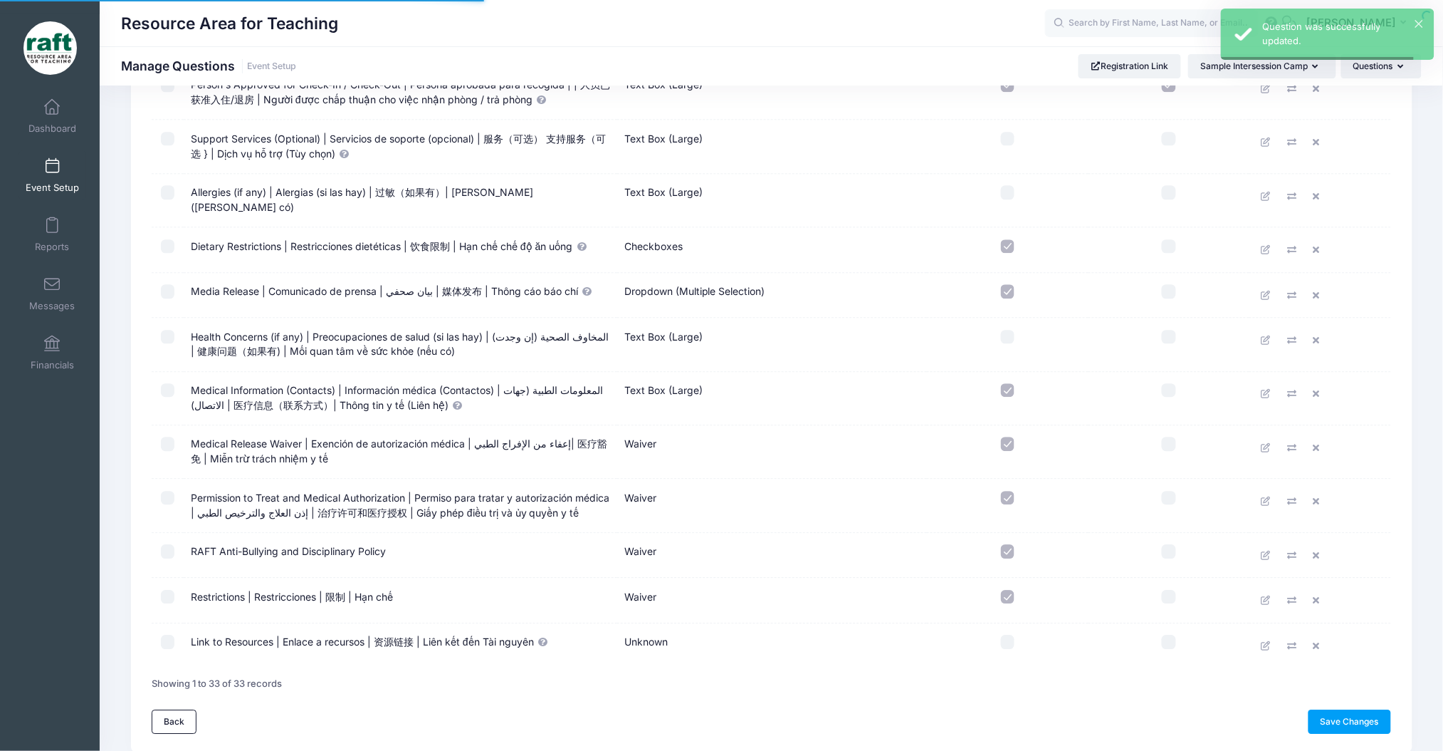
scroll to position [1224, 0]
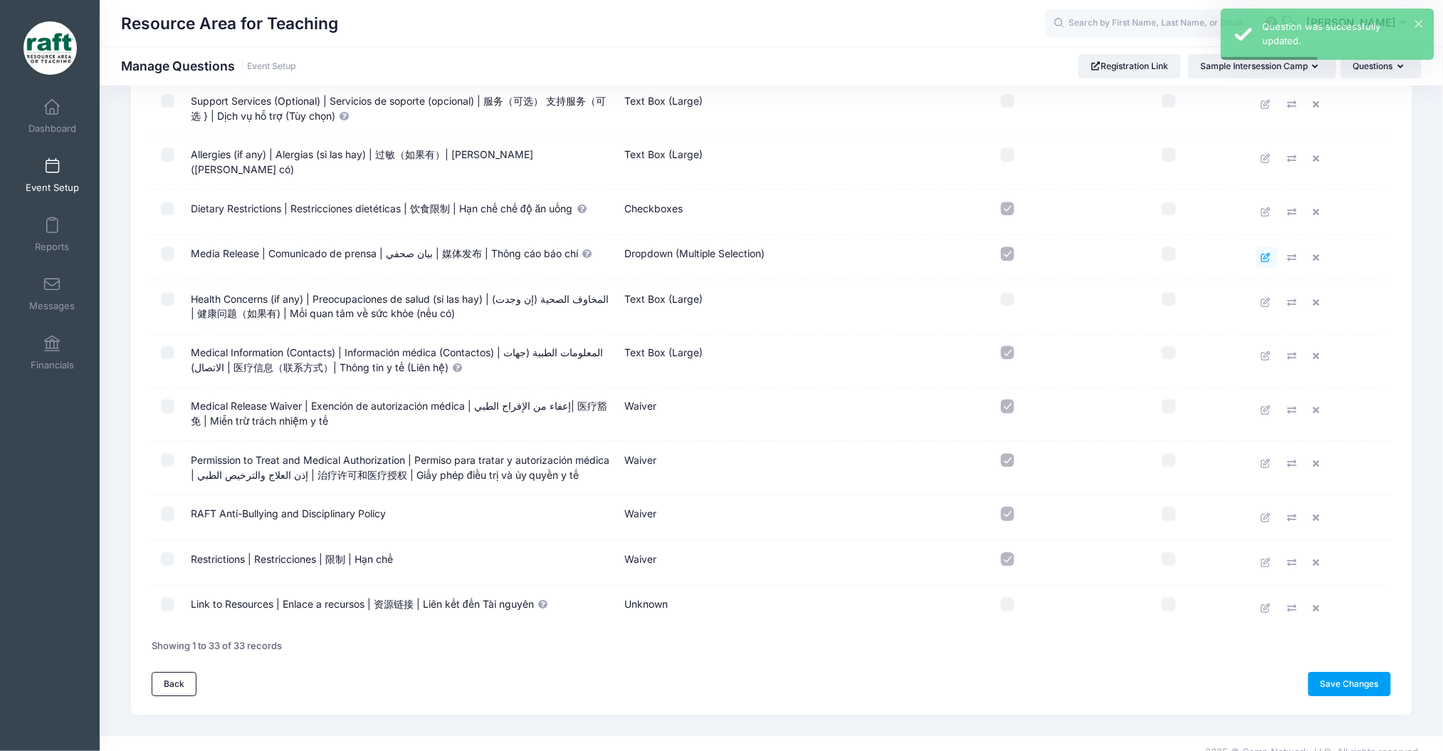
click at [1265, 253] on icon at bounding box center [1267, 257] width 11 height 9
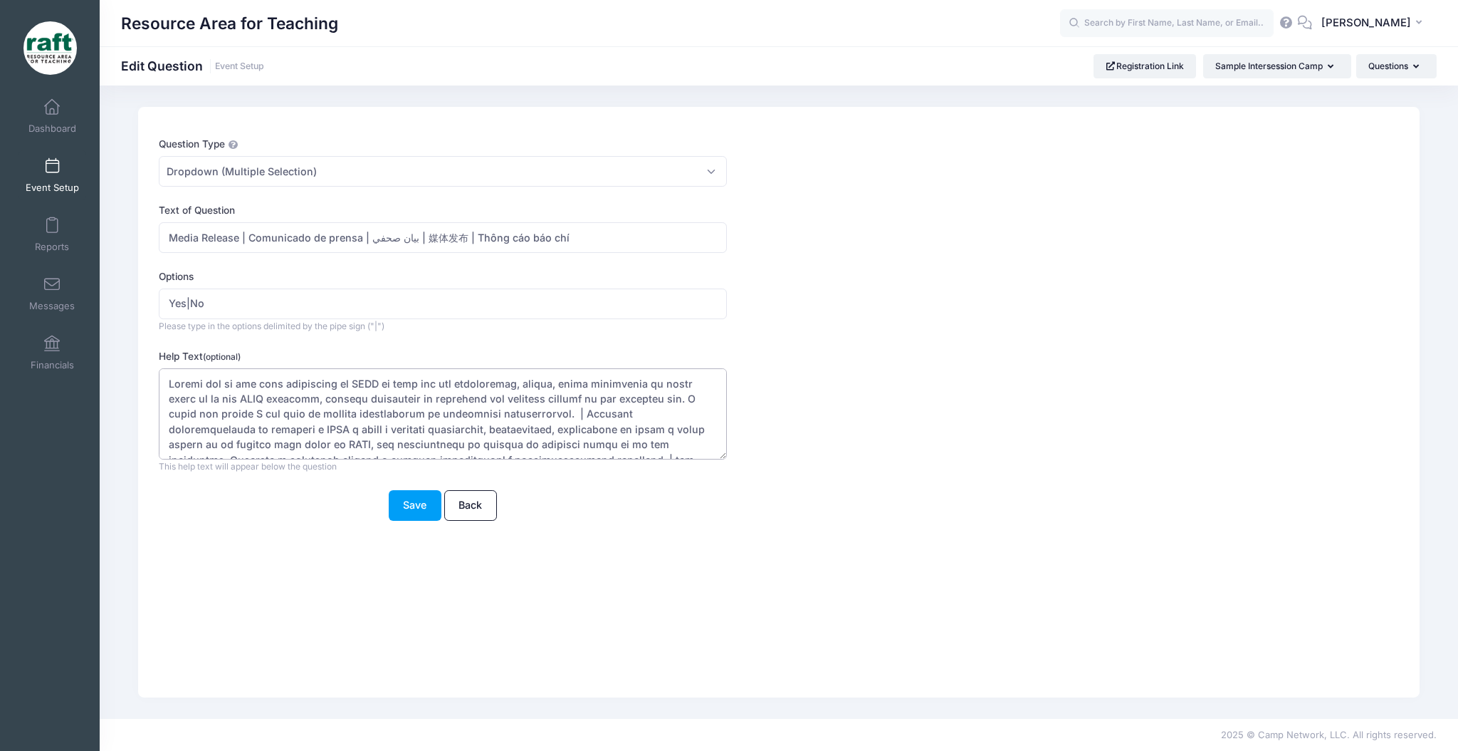
drag, startPoint x: 380, startPoint y: 411, endPoint x: 155, endPoint y: 336, distance: 236.4
click at [155, 336] on div "Question Type Please Select Checkboxes Country Date Document Upload Dropdown Dr…" at bounding box center [726, 336] width 1149 height 399
click at [195, 388] on textarea "Help Text (optional)" at bounding box center [443, 414] width 568 height 92
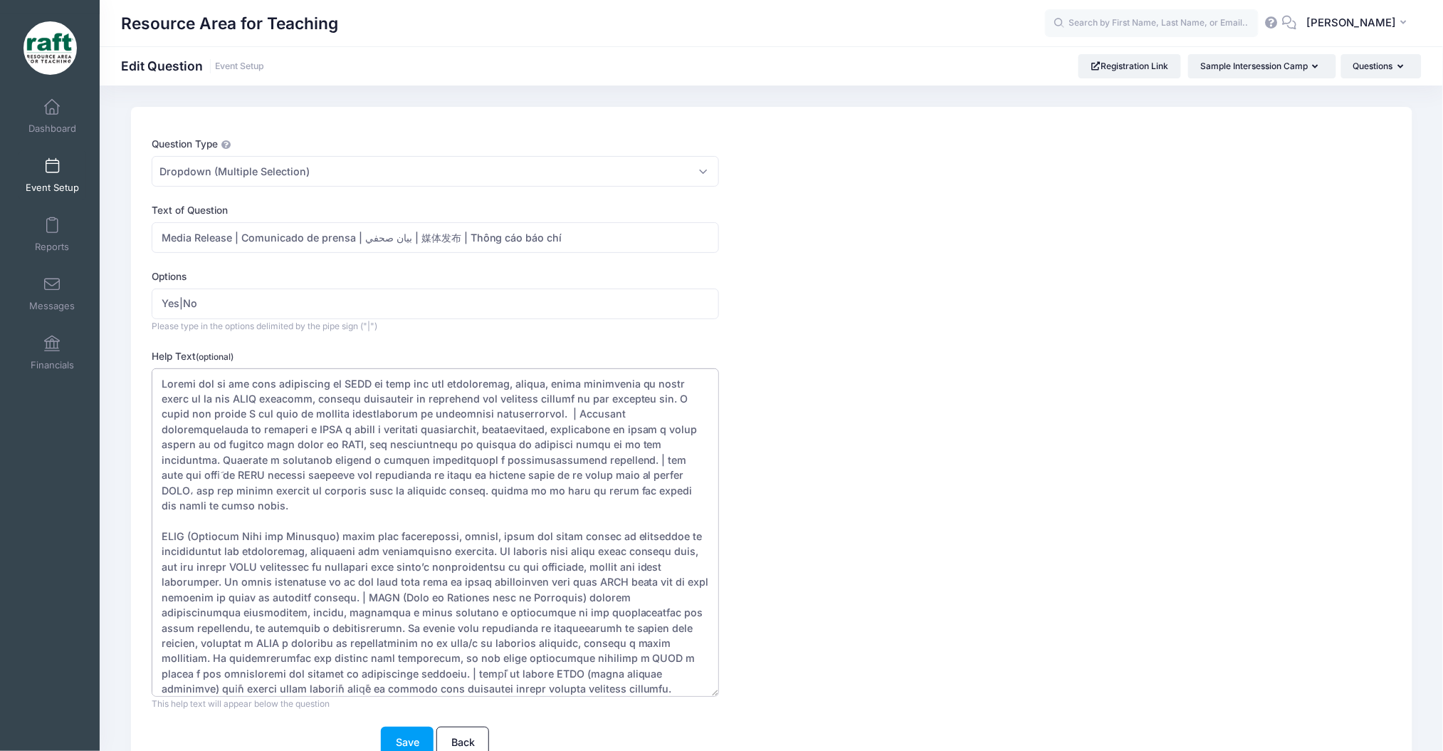
drag, startPoint x: 724, startPoint y: 456, endPoint x: 726, endPoint y: 693, distance: 237.1
click at [726, 693] on div "Help Text (optional) This help text will appear below the question This text wi…" at bounding box center [720, 529] width 1136 height 361
drag, startPoint x: 599, startPoint y: 484, endPoint x: 560, endPoint y: 407, distance: 85.3
click at [560, 407] on textarea "Help Text (optional)" at bounding box center [436, 532] width 568 height 328
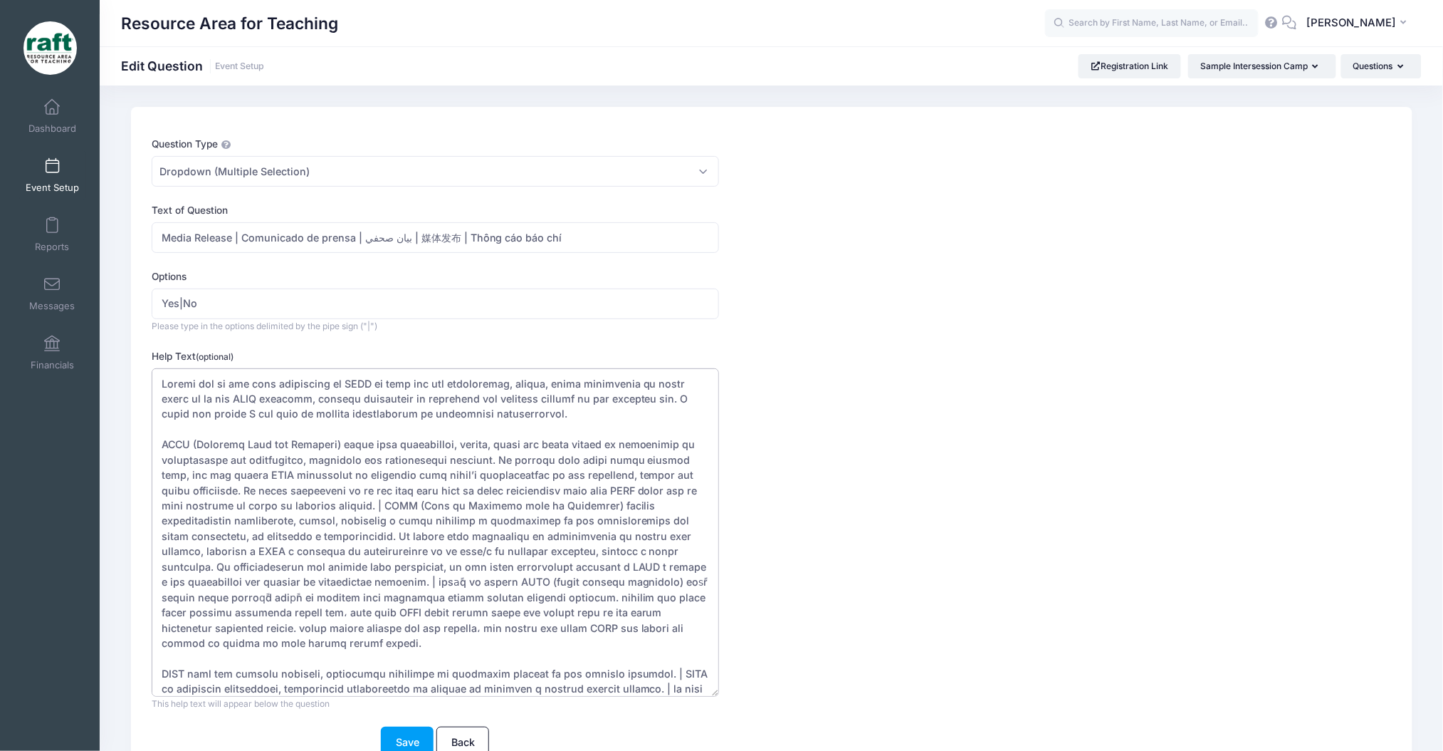
drag, startPoint x: 399, startPoint y: 622, endPoint x: 399, endPoint y: 612, distance: 10.0
click at [399, 612] on textarea "Help Text (optional)" at bounding box center [436, 532] width 568 height 328
click at [419, 632] on textarea "Help Text (optional)" at bounding box center [436, 532] width 568 height 328
drag, startPoint x: 419, startPoint y: 632, endPoint x: 401, endPoint y: 501, distance: 132.2
click at [401, 501] on textarea "Help Text (optional)" at bounding box center [436, 532] width 568 height 328
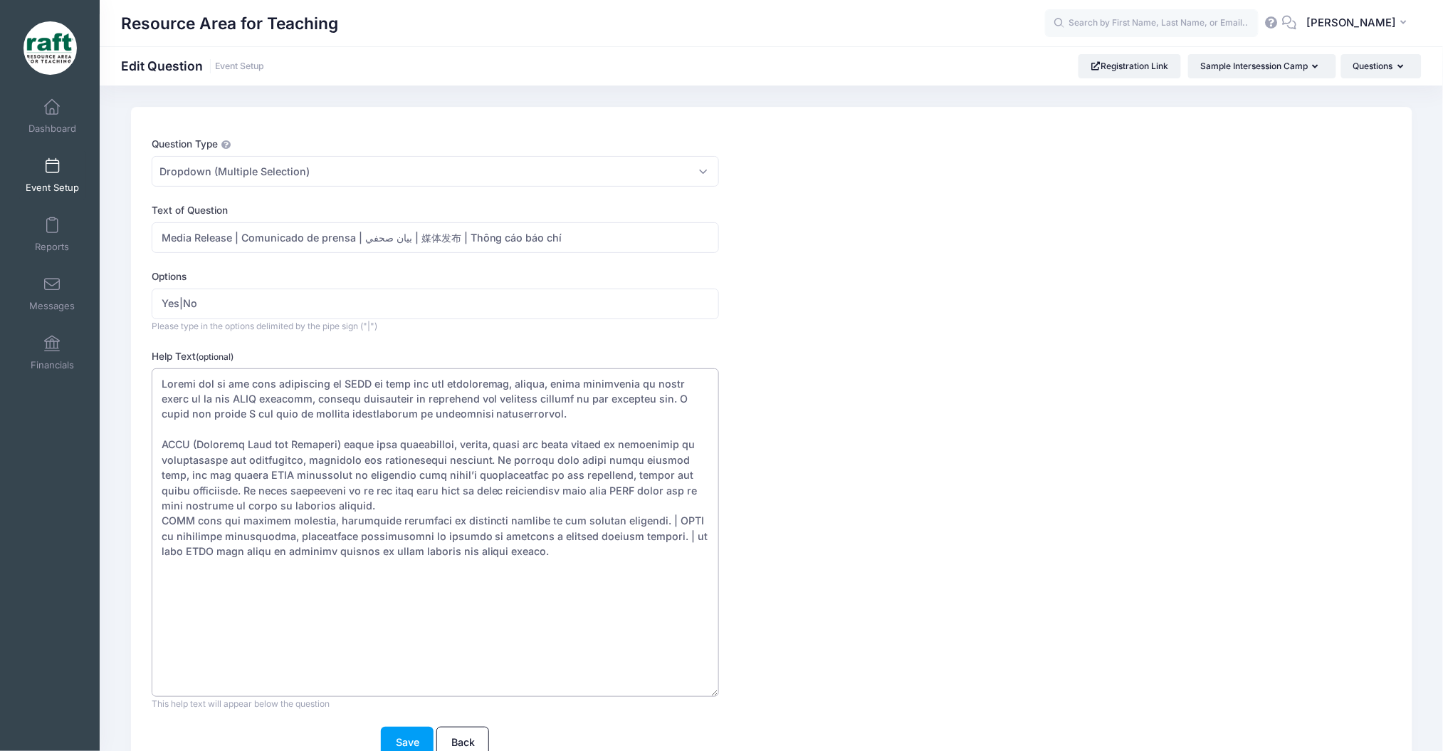
drag, startPoint x: 419, startPoint y: 553, endPoint x: 645, endPoint y: 517, distance: 228.6
click at [645, 517] on textarea "Help Text (optional)" at bounding box center [436, 532] width 568 height 328
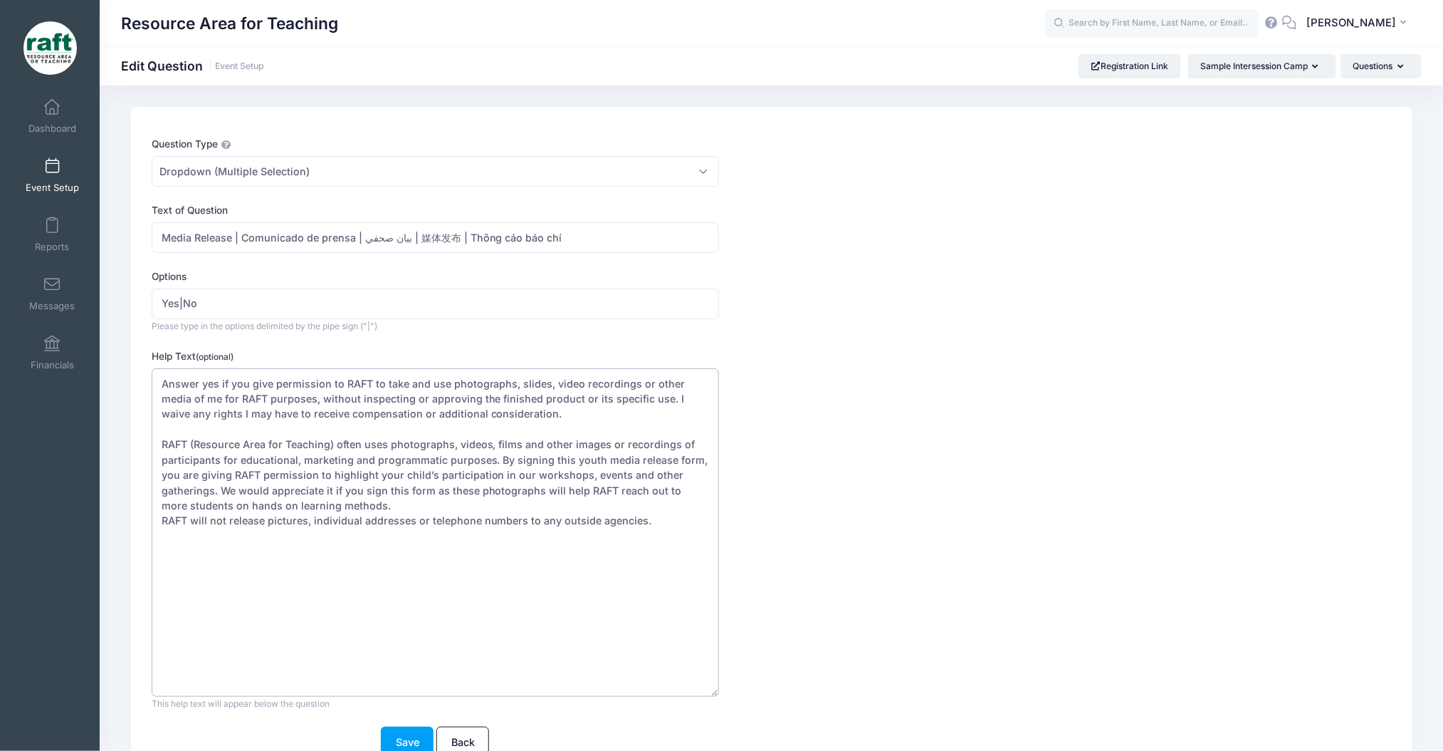
click at [548, 490] on textarea "Help Text (optional)" at bounding box center [436, 532] width 568 height 328
click at [553, 513] on textarea "Help Text (optional)" at bounding box center [436, 532] width 568 height 328
type textarea "Answer yes if you give permission to RAFT to take and use photographs, slides, …"
click at [422, 721] on form "Question Type Please Select Checkboxes Country Date Document Upload Dropdown Dr…" at bounding box center [720, 447] width 1136 height 620
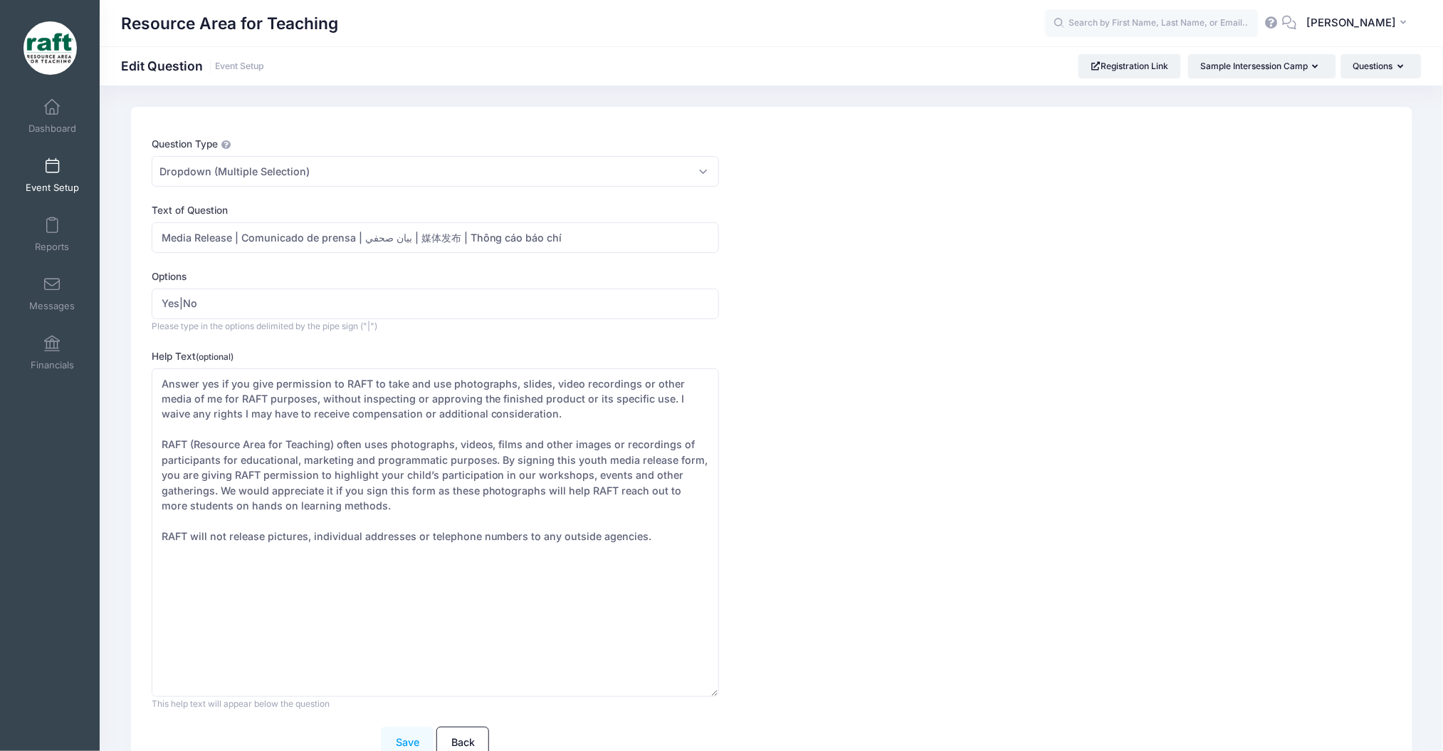
click at [417, 746] on button "Save" at bounding box center [407, 741] width 53 height 31
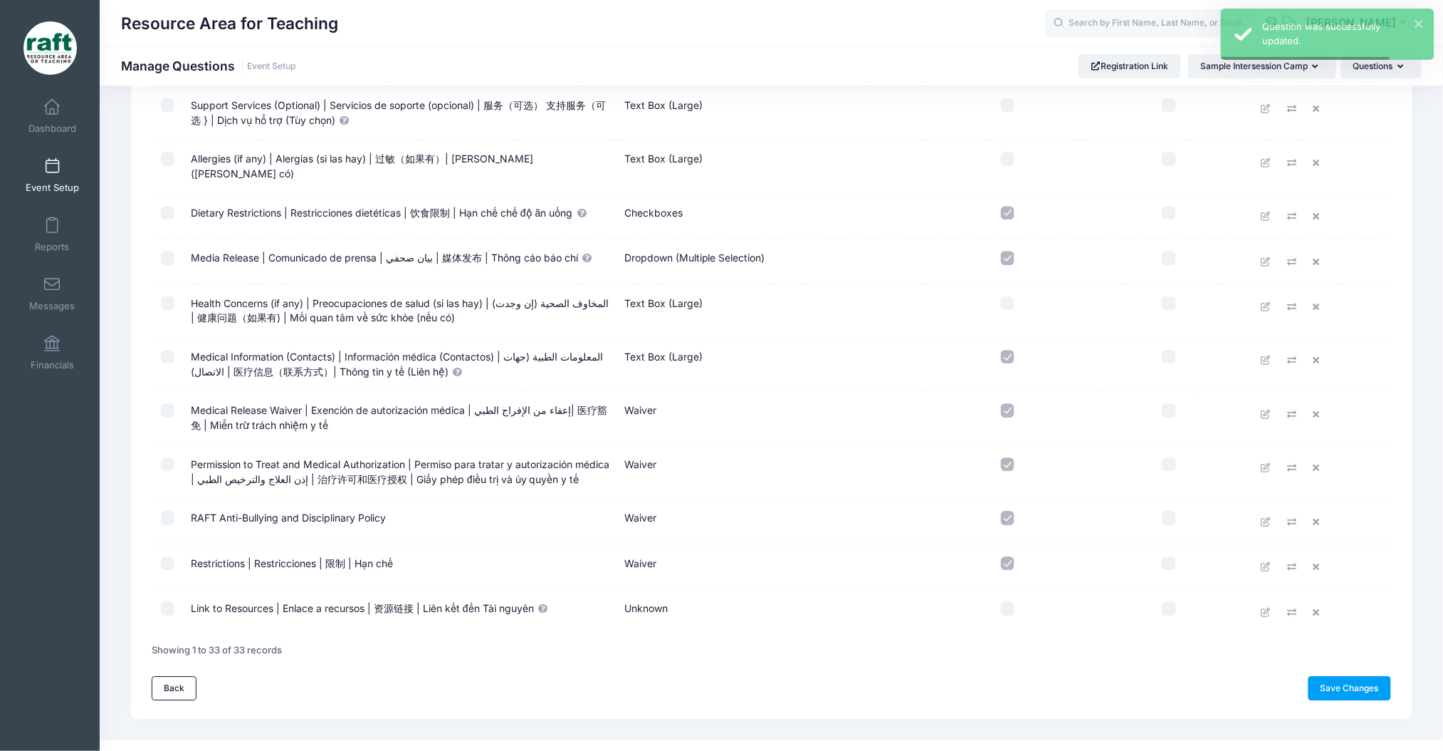
scroll to position [1224, 0]
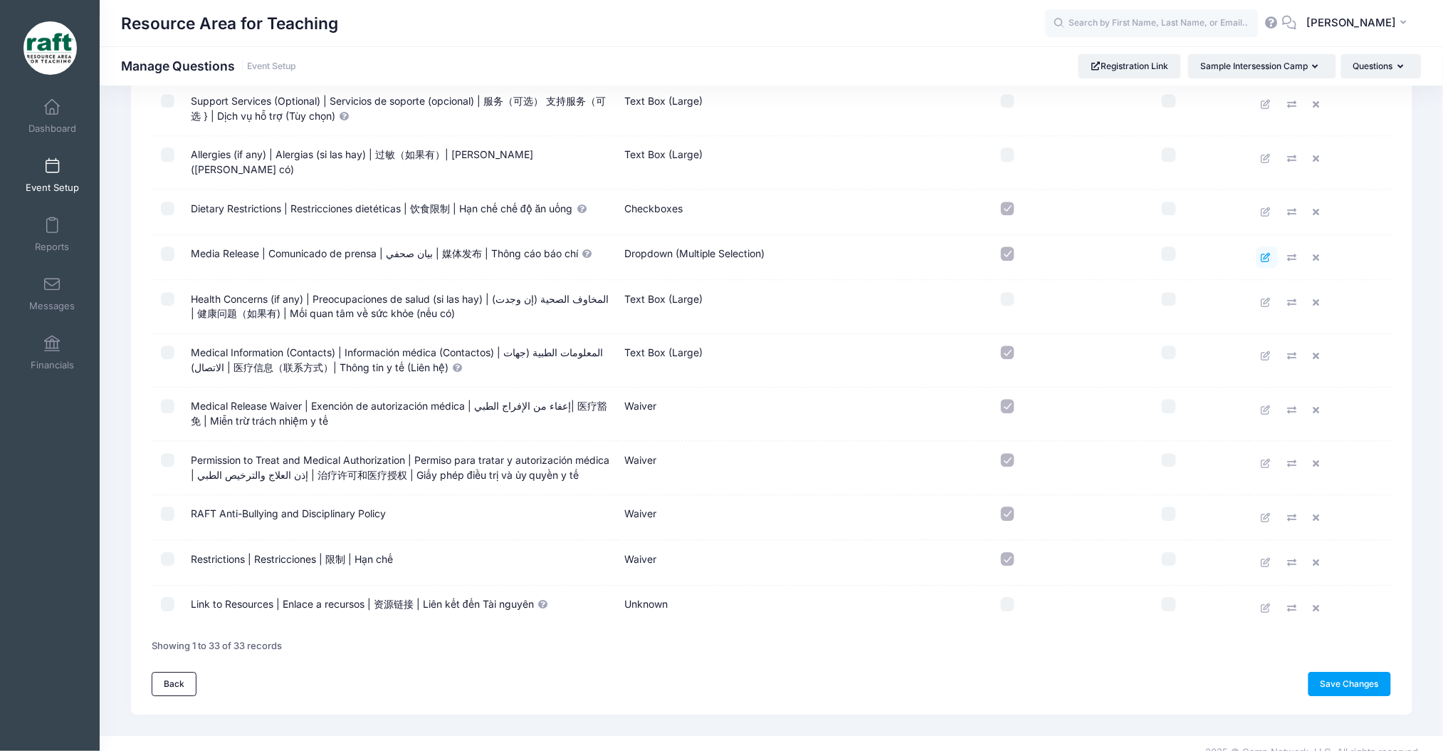
click at [1262, 253] on icon at bounding box center [1267, 257] width 11 height 9
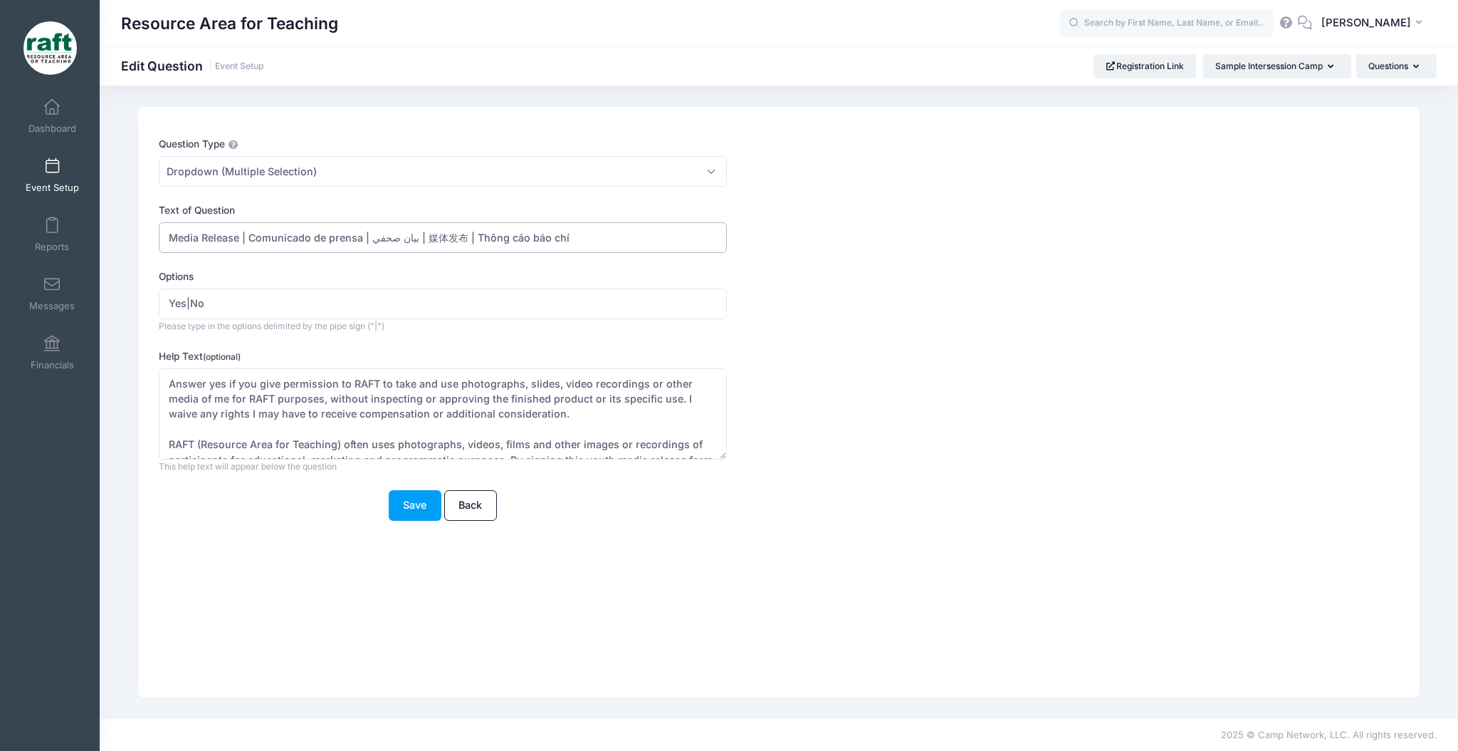
click at [404, 233] on input "Media Release | Comunicado de prensa | بيان صحفي | 媒体发布 | Thông cáo báo chí" at bounding box center [443, 237] width 568 height 31
click at [412, 240] on input "Media Release | Comunicado de prensa | بيان صحفي | 媒体发布 | Thông cáo báo chí" at bounding box center [443, 237] width 568 height 31
click at [404, 238] on input "Media Release | Comunicado de prensa | بيان صحفي | 媒体发布 | Thông cáo báo chí" at bounding box center [443, 237] width 568 height 31
click at [383, 233] on input "Media Release | Comunicado de prensa |صحفي | 媒体发布 | Thông cáo báo chí" at bounding box center [443, 237] width 568 height 31
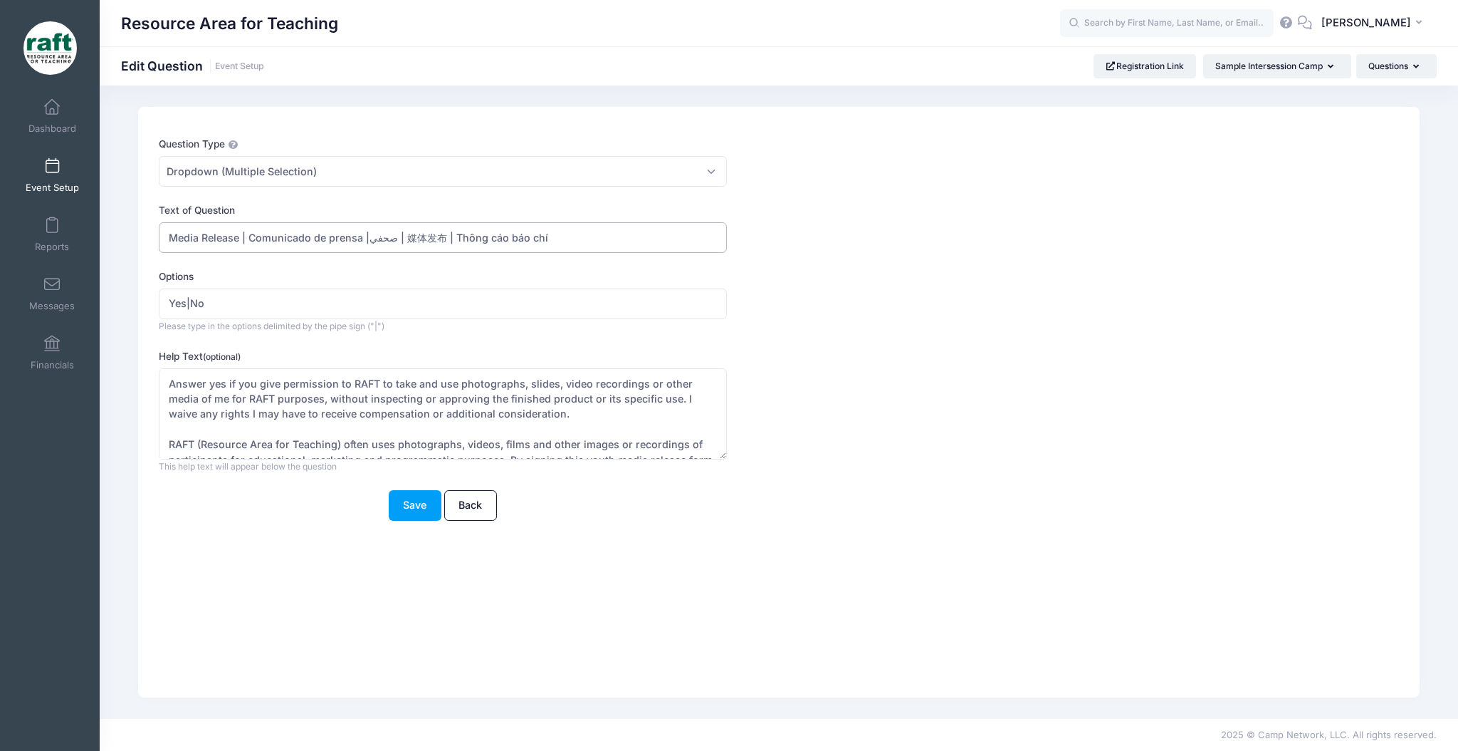
click at [383, 233] on input "Media Release | Comunicado de prensa |صحفي | 媒体发布 | Thông cáo báo chí" at bounding box center [443, 237] width 568 height 31
type input "Media Release | Comunicado de prensa | 媒体发布 | Thông cáo báo chí"
click at [409, 516] on button "Save" at bounding box center [415, 505] width 53 height 31
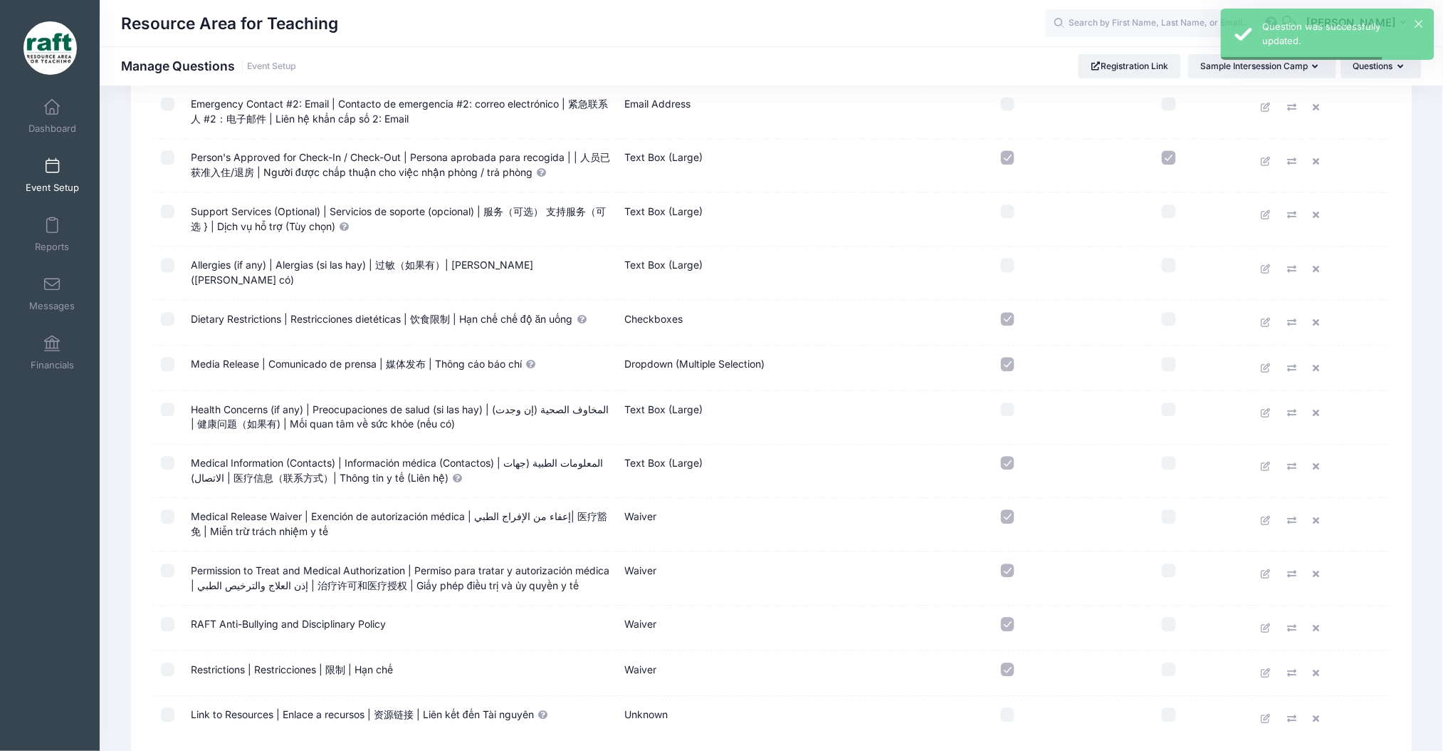
scroll to position [1224, 0]
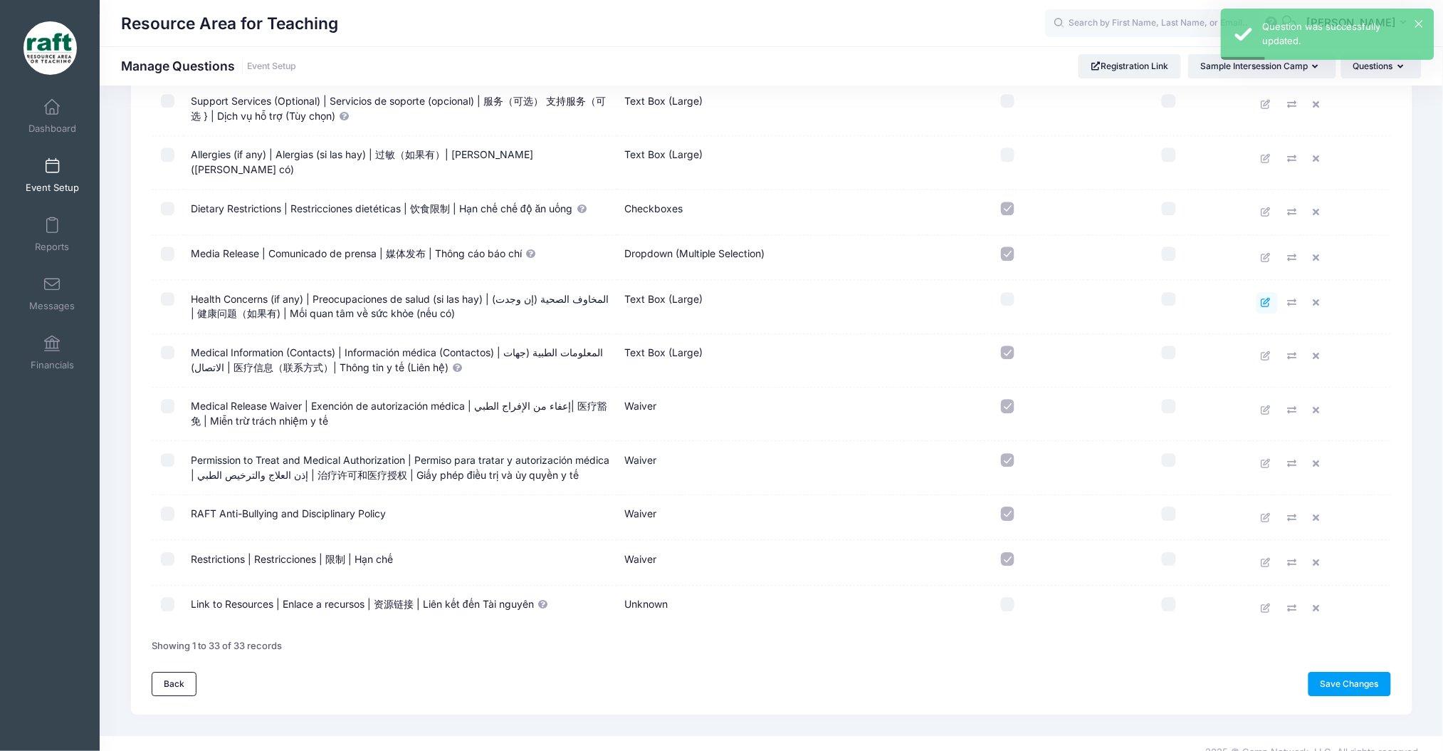
click at [1267, 298] on icon at bounding box center [1267, 302] width 11 height 9
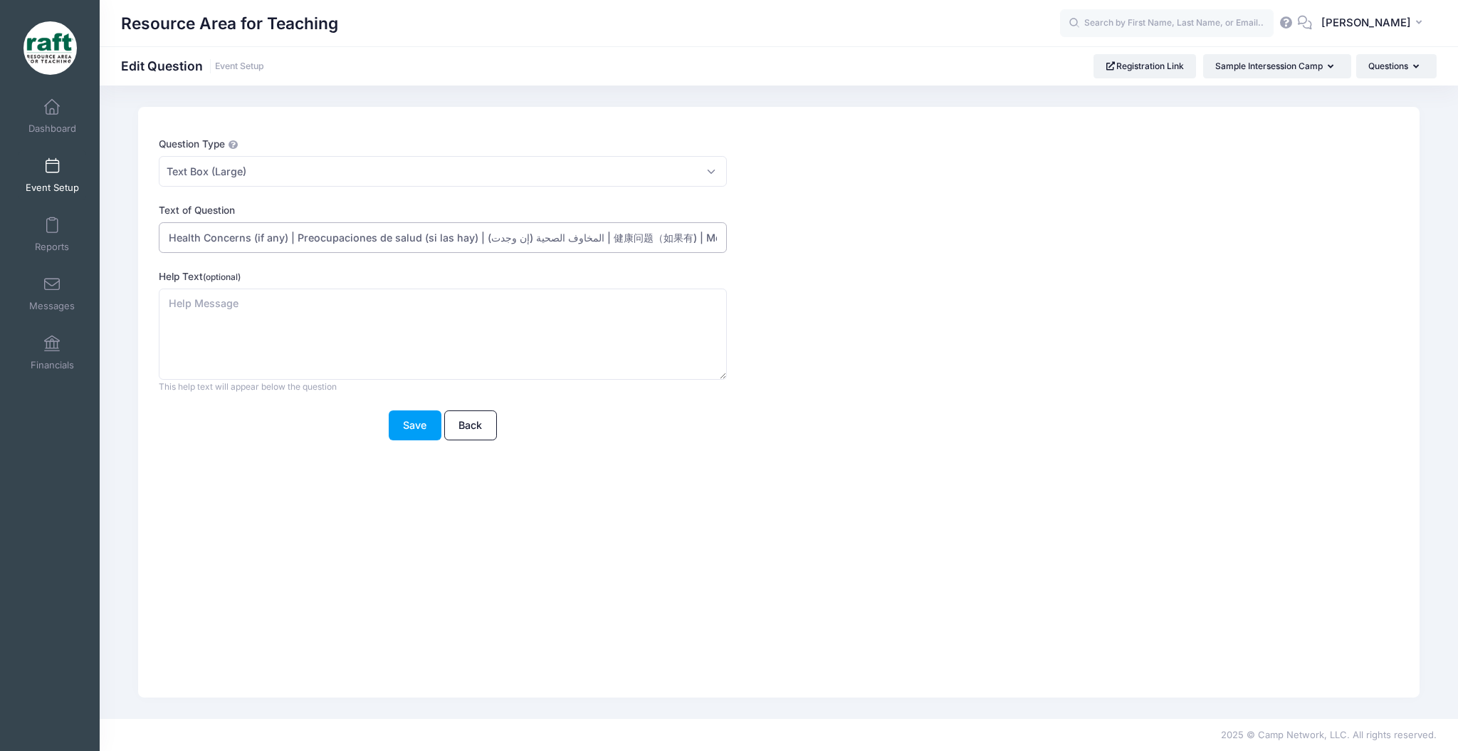
click at [538, 229] on input "Health Concerns (if any) | Preocupaciones de salud (si las hay) | المخاوف الصحي…" at bounding box center [443, 237] width 568 height 31
drag, startPoint x: 580, startPoint y: 232, endPoint x: 482, endPoint y: 248, distance: 98.8
click at [482, 248] on input "Health Concerns (if any) | Preocupaciones de salud (si las hay) | المخاوف الصحي…" at bounding box center [443, 237] width 568 height 31
type input "Health Concerns (if any) | Preocupaciones de salud (si las hay) | 健康问题（如果有) | M…"
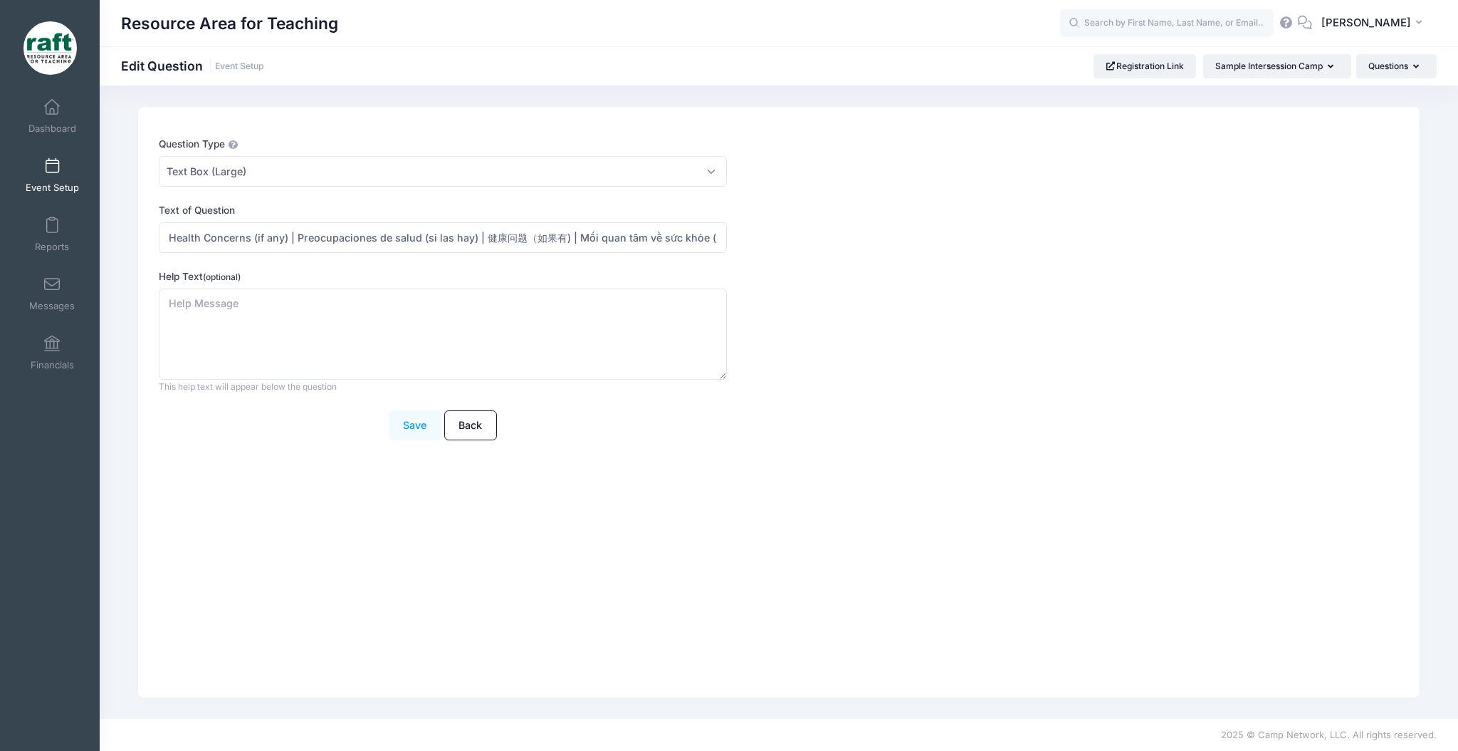
click at [404, 427] on button "Save" at bounding box center [415, 425] width 53 height 31
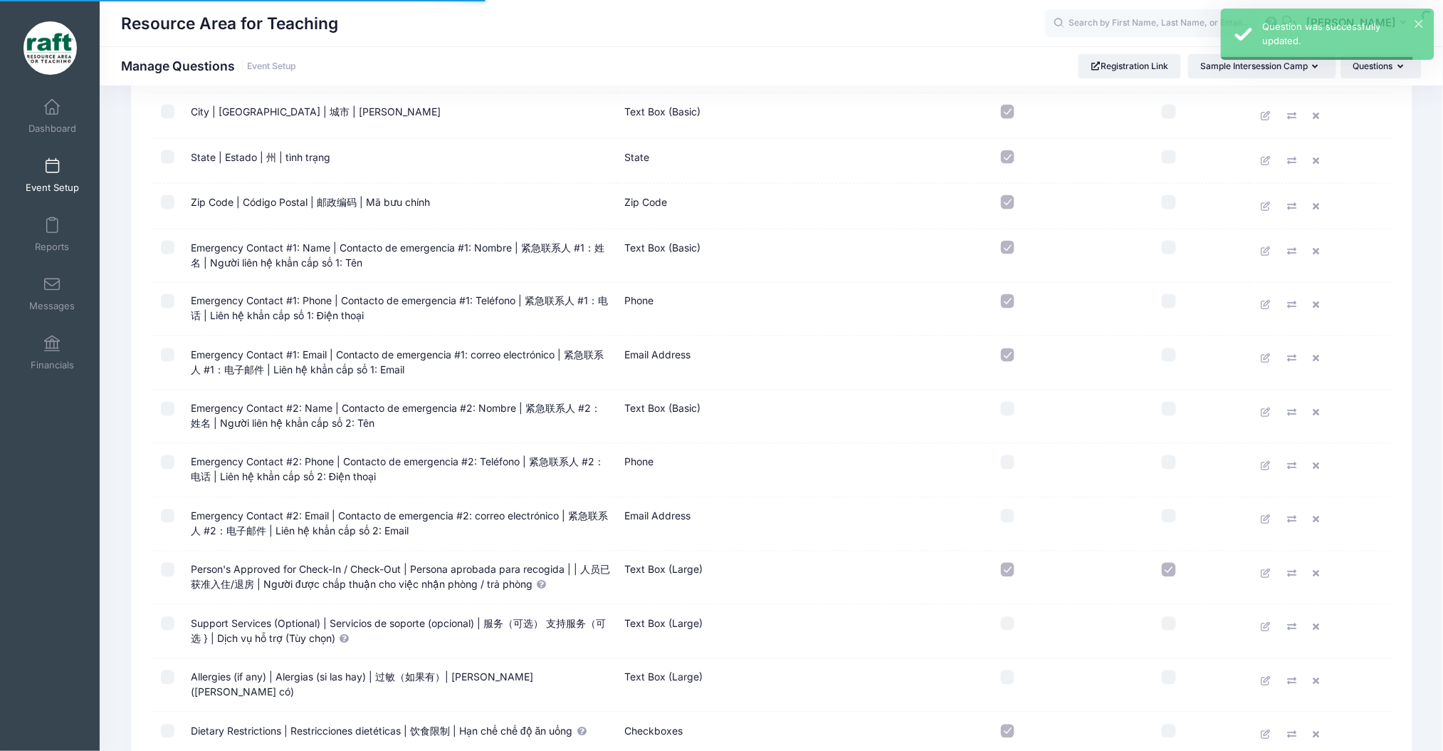
scroll to position [1224, 0]
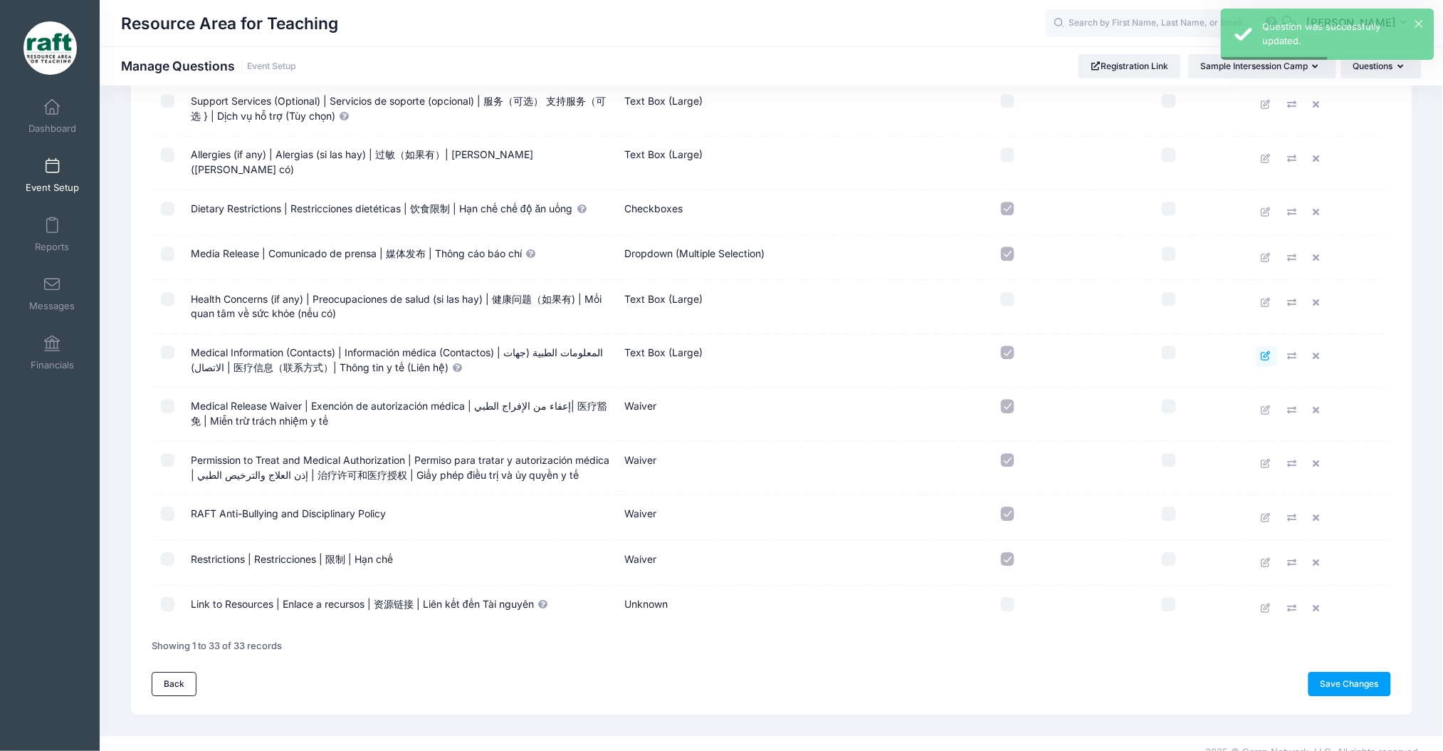
click at [1270, 351] on icon at bounding box center [1267, 355] width 11 height 9
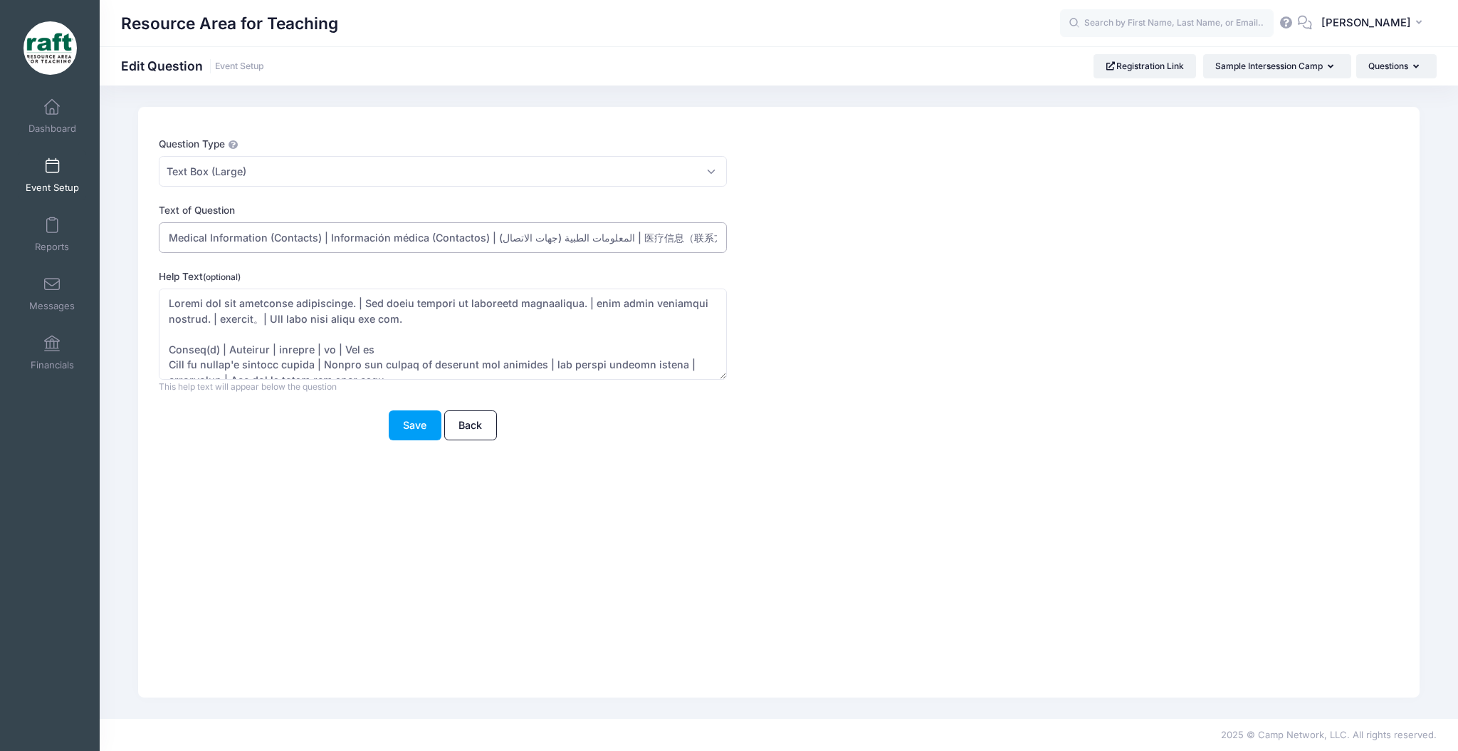
drag, startPoint x: 610, startPoint y: 236, endPoint x: 601, endPoint y: 231, distance: 10.3
click at [601, 231] on input "Medical Information (Contacts) | Información médica (Contactos) | المعلومات الط…" at bounding box center [443, 237] width 568 height 31
type input "Medical Information (Contacts) | Información médica (Contactos) | 医疗信息（联系方式）| T…"
click at [393, 323] on textarea "Help Text (optional)" at bounding box center [443, 334] width 568 height 92
click at [639, 292] on textarea "Help Text (optional)" at bounding box center [443, 334] width 568 height 92
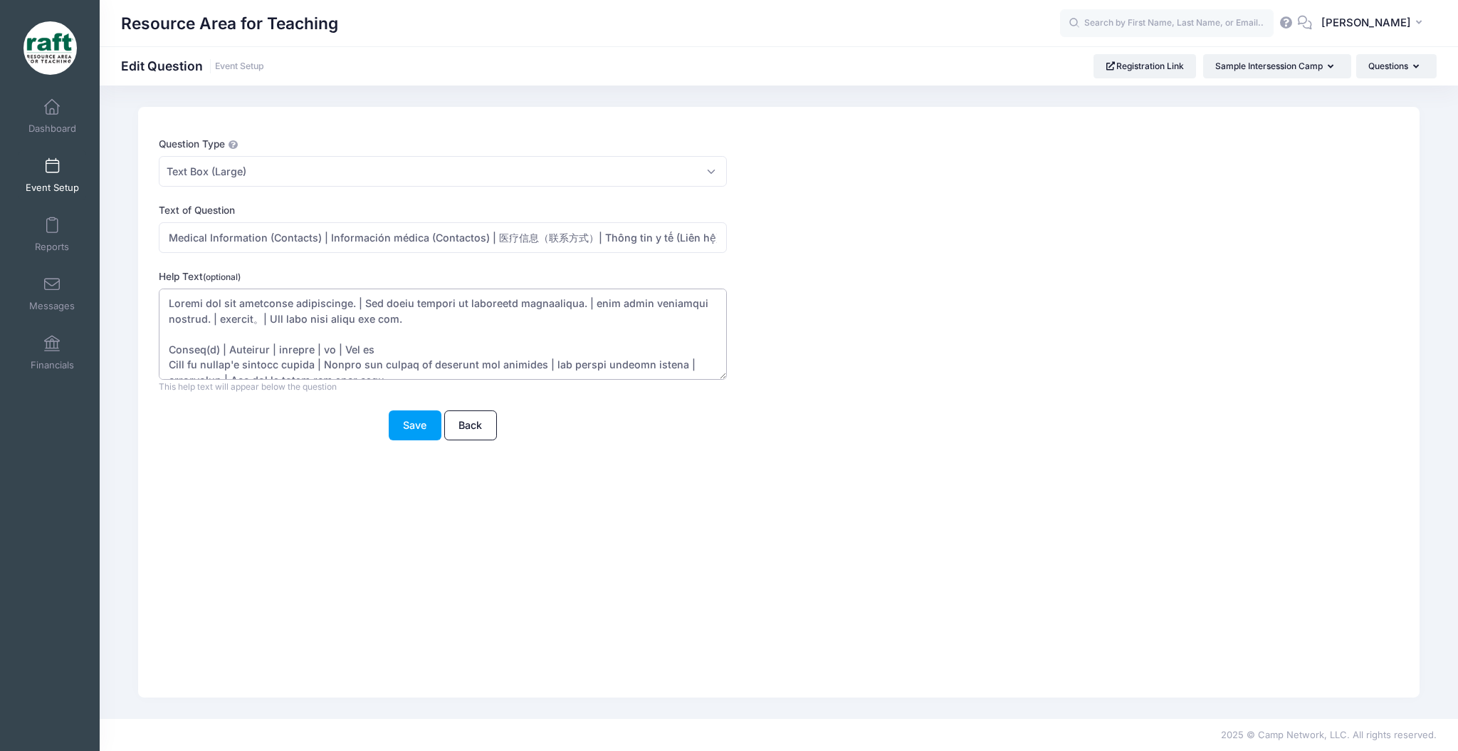
click at [645, 293] on textarea "Help Text (optional)" at bounding box center [443, 334] width 568 height 92
drag, startPoint x: 681, startPoint y: 302, endPoint x: 671, endPoint y: 302, distance: 10.0
click at [671, 302] on textarea "Help Text (optional)" at bounding box center [443, 334] width 568 height 92
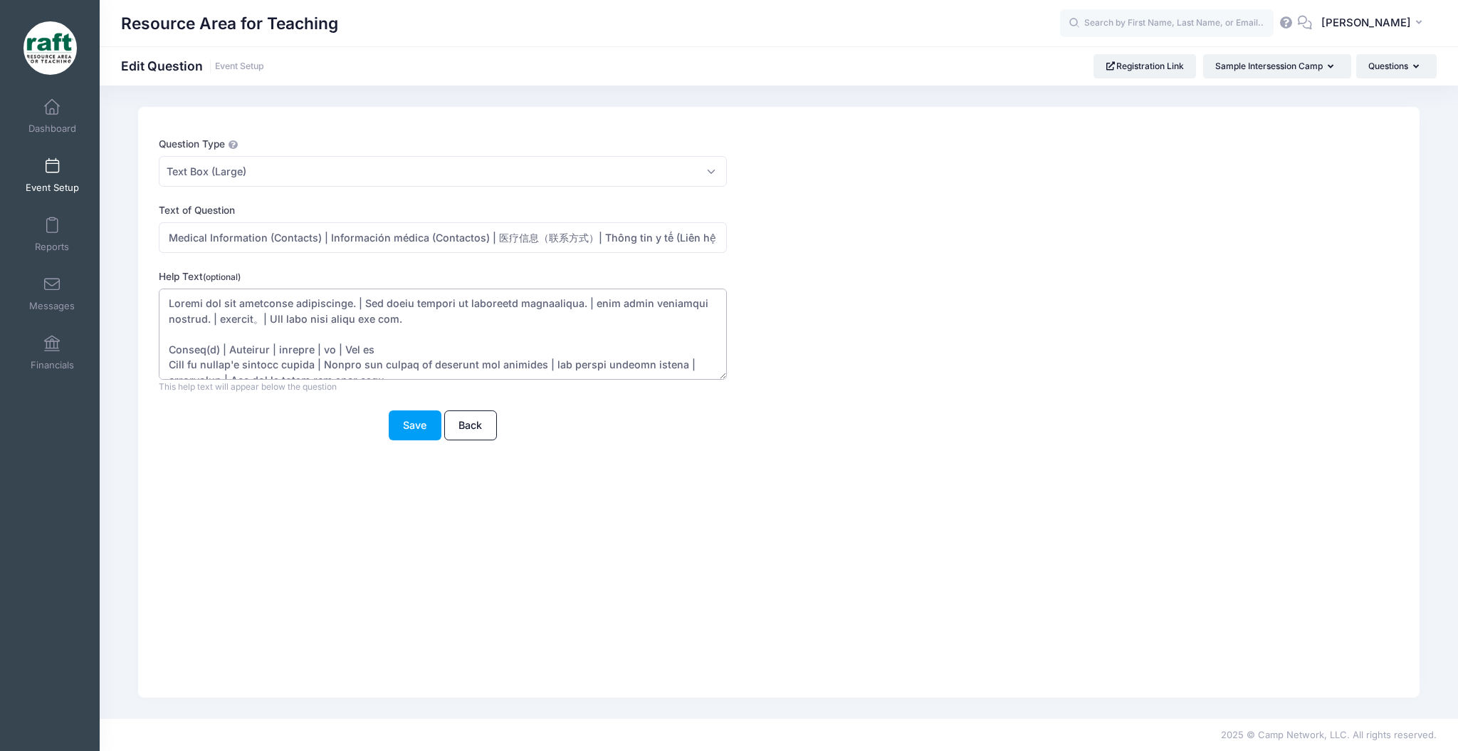
click at [671, 302] on textarea "Help Text (optional)" at bounding box center [443, 334] width 568 height 92
click at [680, 302] on textarea "Help Text (optional)" at bounding box center [443, 334] width 568 height 92
drag, startPoint x: 687, startPoint y: 303, endPoint x: 667, endPoint y: 301, distance: 20.1
click at [667, 301] on textarea "Help Text (optional)" at bounding box center [443, 334] width 568 height 92
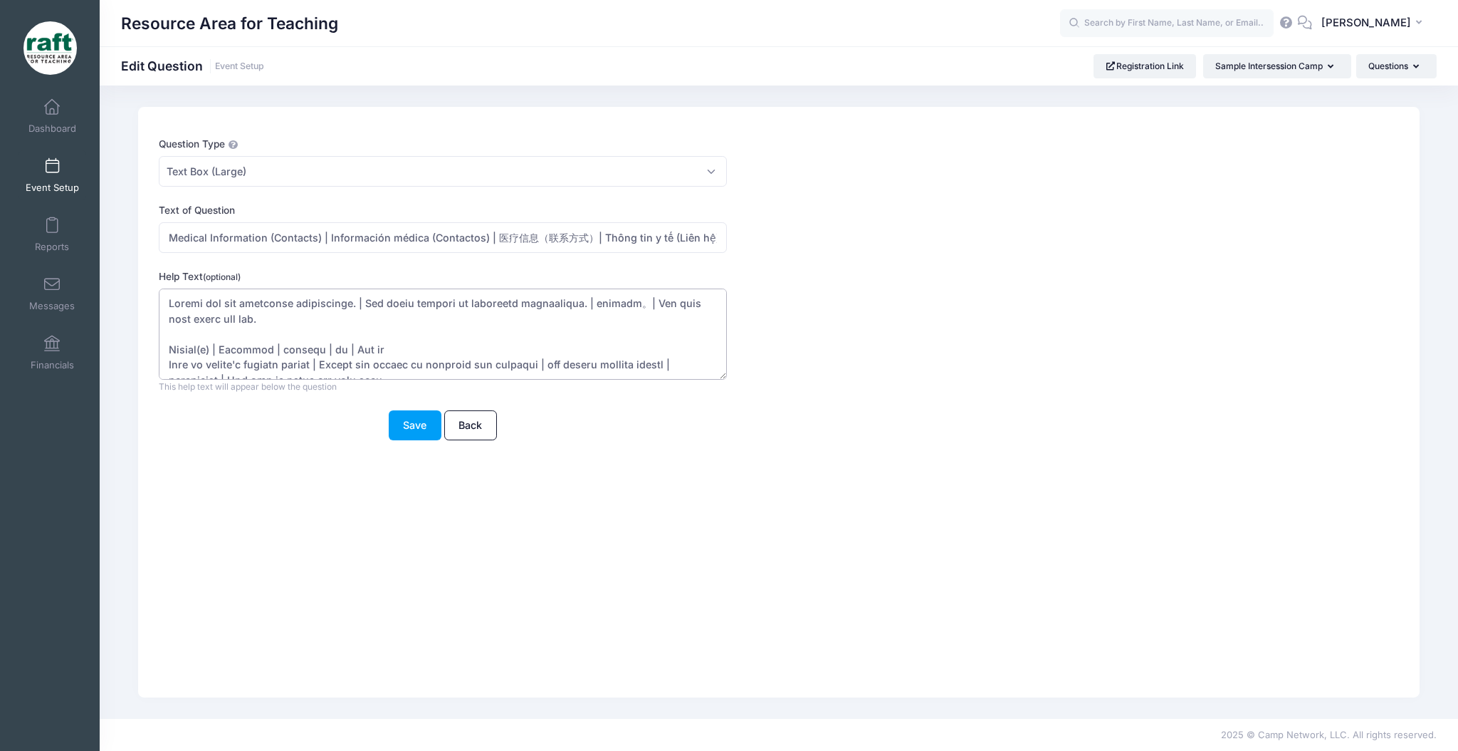
click at [611, 357] on textarea "Help Text (optional)" at bounding box center [443, 334] width 568 height 92
click at [296, 349] on textarea "Help Text (optional)" at bounding box center [443, 334] width 568 height 92
click at [611, 366] on textarea "Help Text (optional)" at bounding box center [443, 334] width 568 height 92
click at [612, 366] on textarea "Help Text (optional)" at bounding box center [443, 334] width 568 height 92
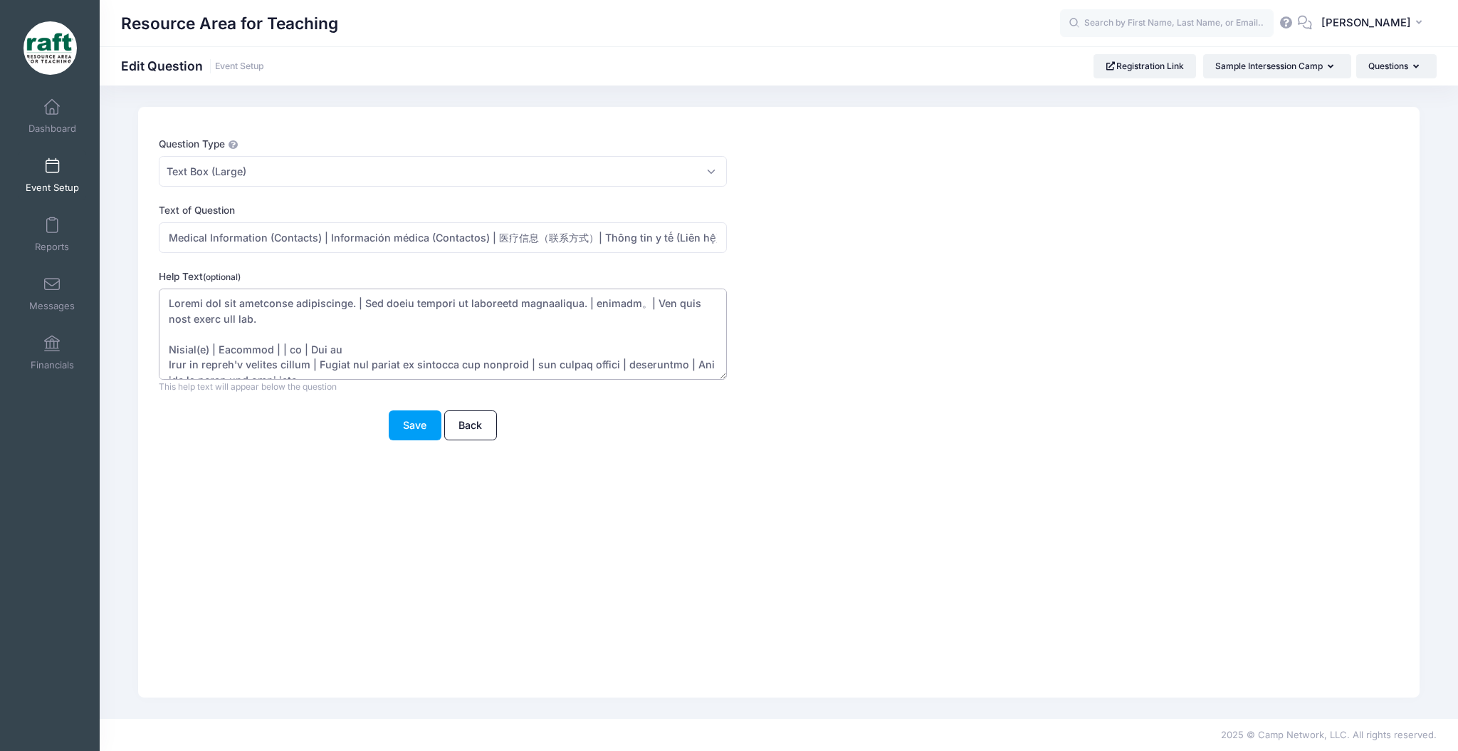
click at [616, 366] on textarea "Help Text (optional)" at bounding box center [443, 334] width 568 height 92
click at [589, 369] on textarea "Help Text (optional)" at bounding box center [443, 334] width 568 height 92
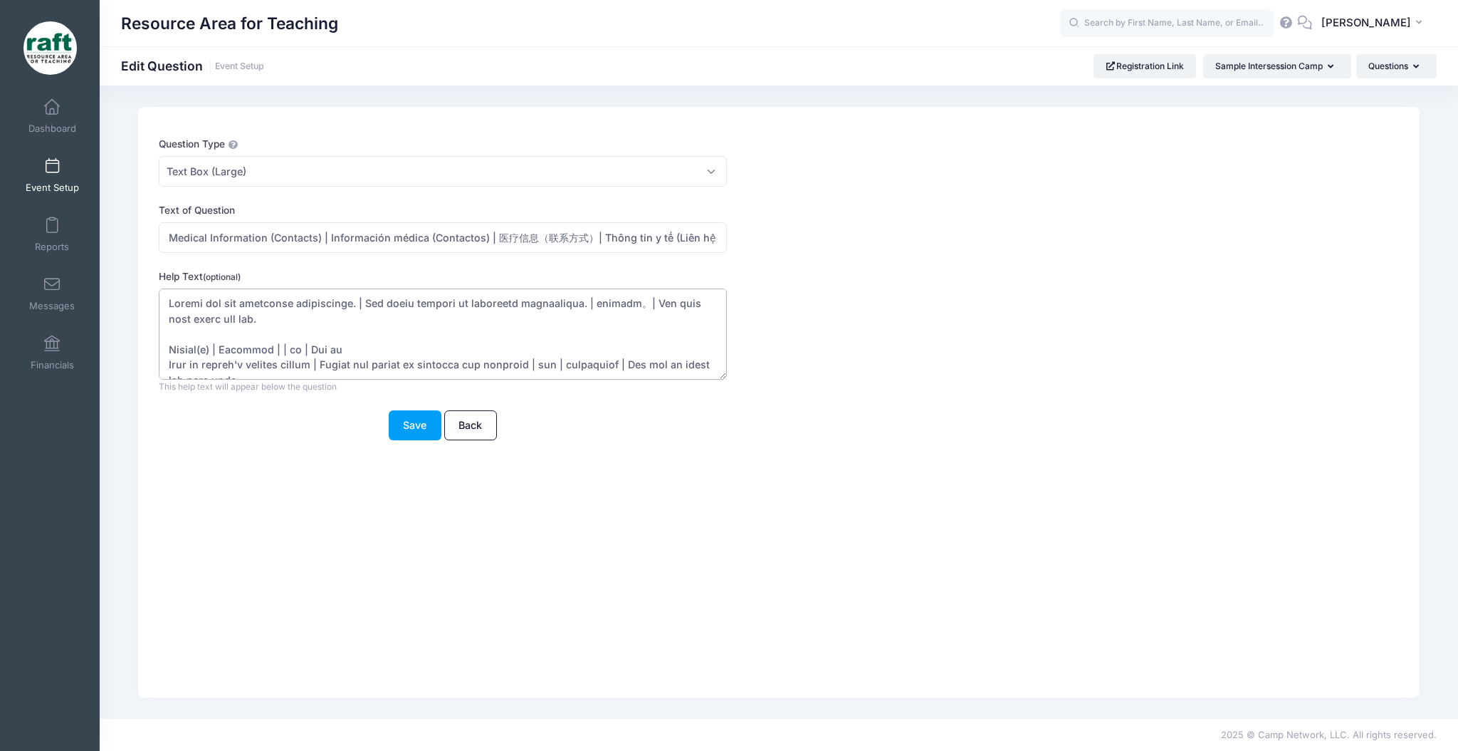
click at [578, 365] on textarea "Help Text (optional)" at bounding box center [443, 334] width 568 height 92
click at [578, 361] on textarea "Help Text (optional)" at bounding box center [443, 334] width 568 height 92
click at [566, 362] on textarea "Help Text (optional)" at bounding box center [443, 334] width 568 height 92
click at [578, 365] on textarea "Help Text (optional)" at bounding box center [443, 334] width 568 height 92
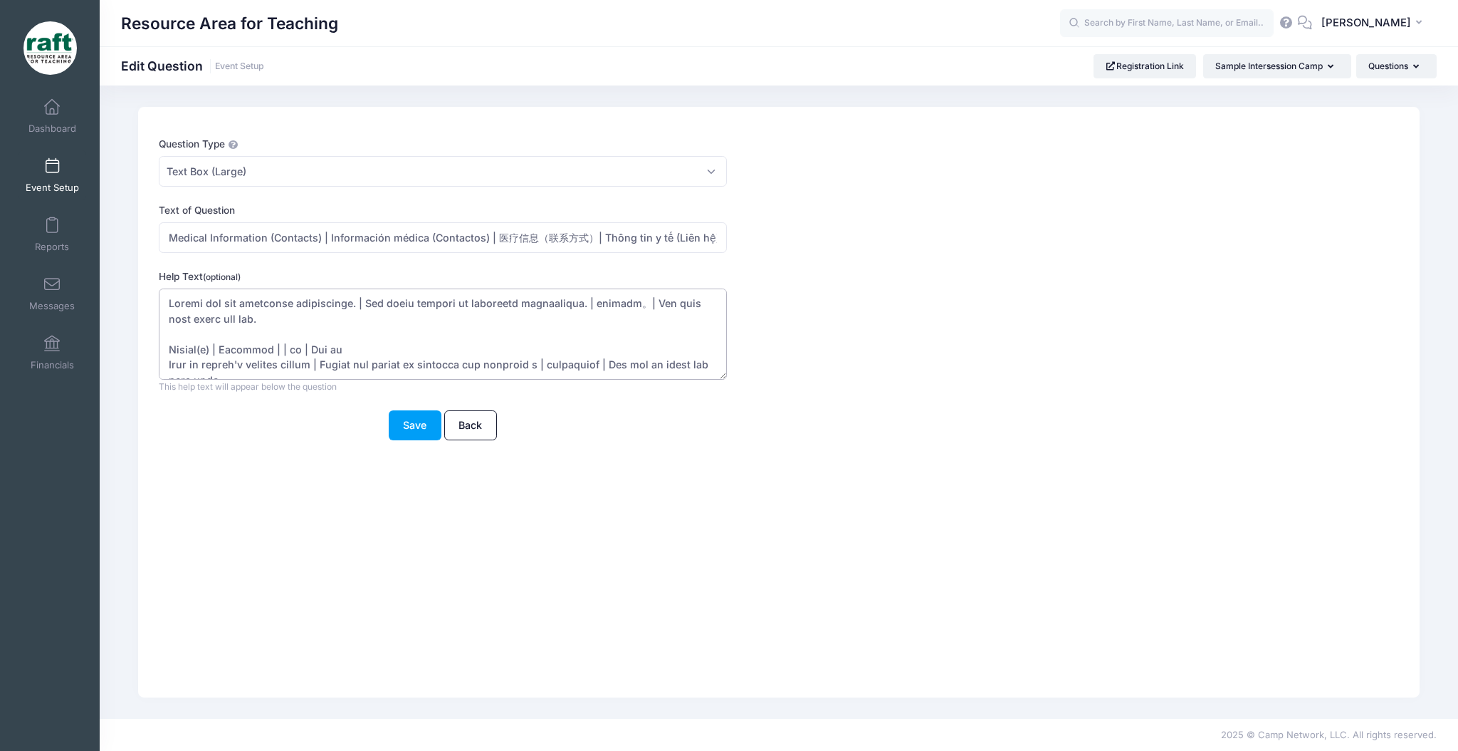
click at [574, 367] on textarea "Help Text (optional)" at bounding box center [443, 334] width 568 height 92
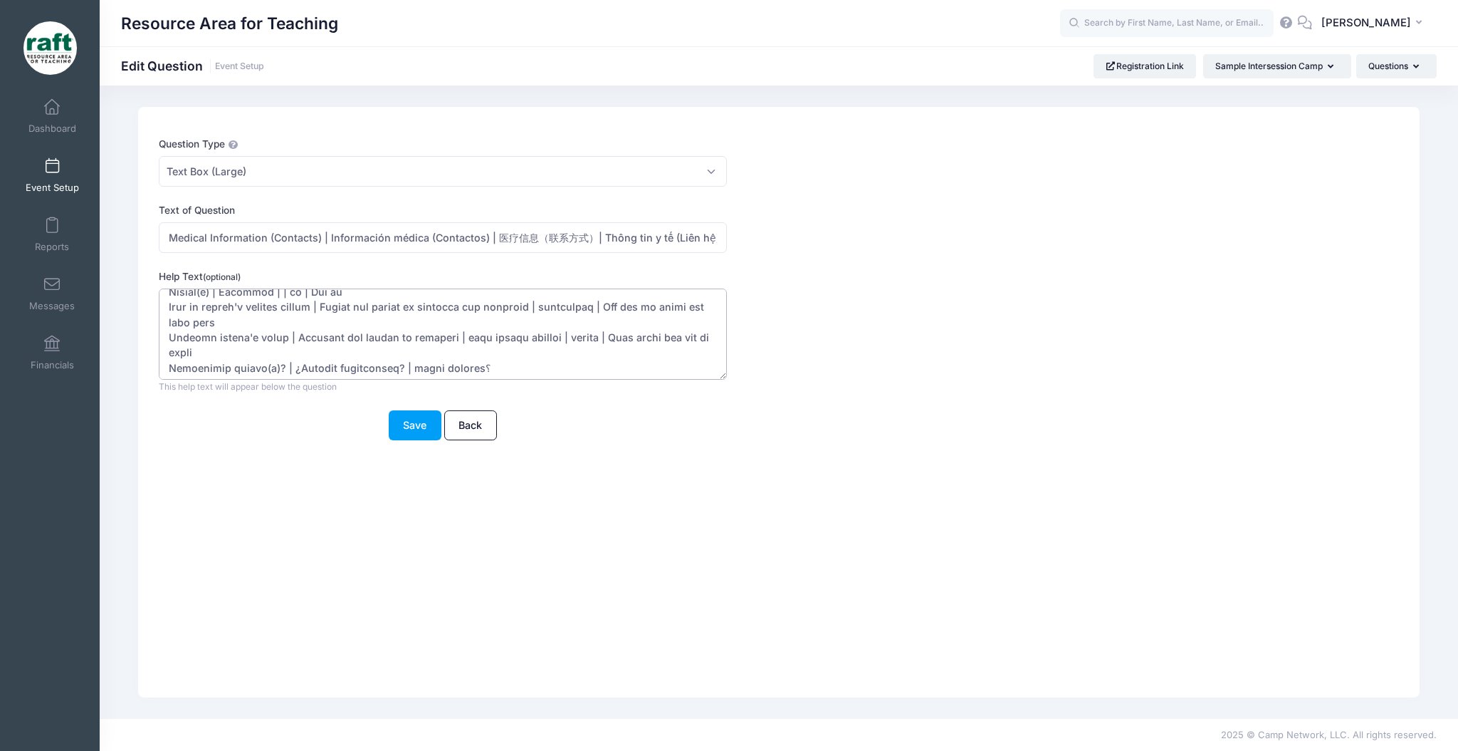
drag, startPoint x: 531, startPoint y: 335, endPoint x: 464, endPoint y: 337, distance: 67.7
click at [464, 337] on textarea "Help Text (optional)" at bounding box center [443, 334] width 568 height 92
drag, startPoint x: 461, startPoint y: 350, endPoint x: 397, endPoint y: 357, distance: 64.5
click at [397, 357] on textarea "Help Text (optional)" at bounding box center [443, 334] width 568 height 92
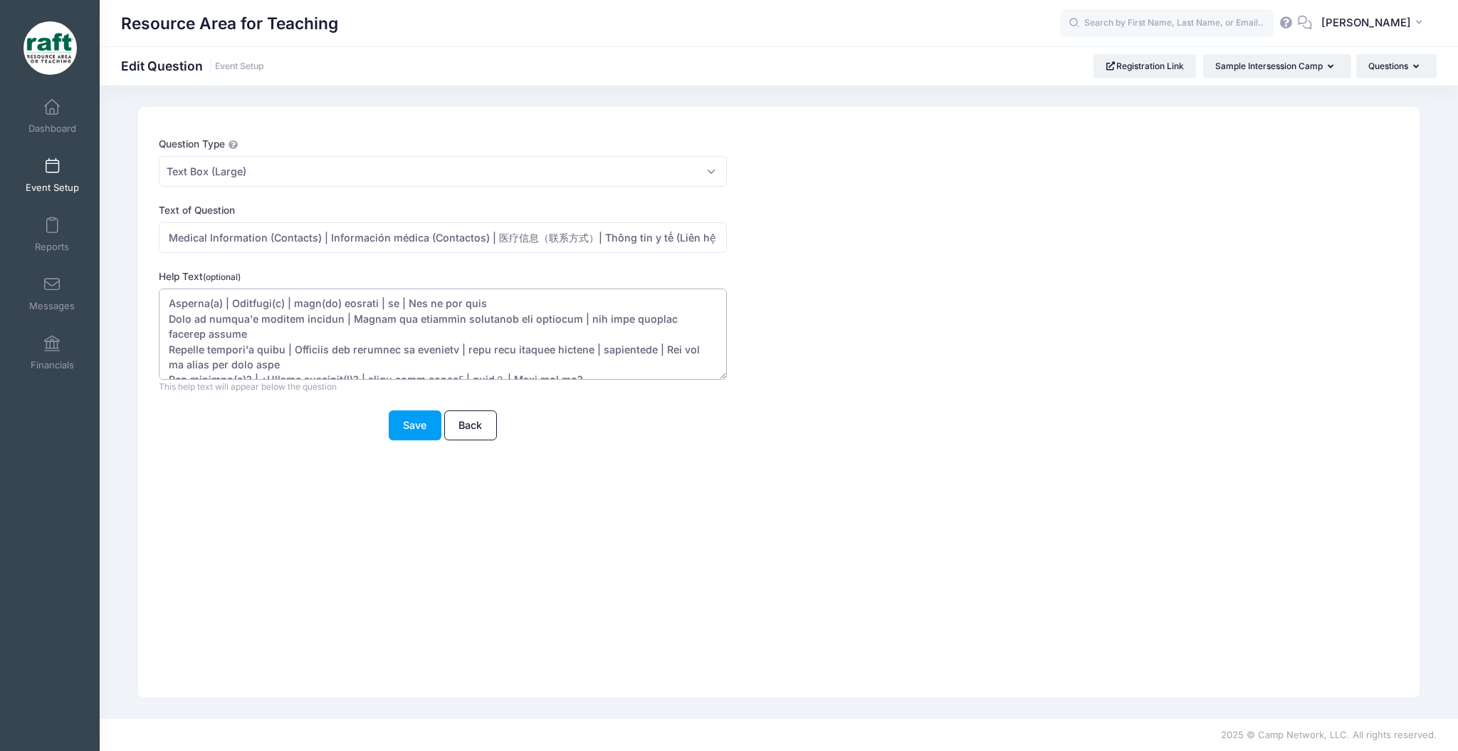
click at [321, 305] on textarea "Help Text (optional)" at bounding box center [443, 334] width 568 height 92
click at [317, 301] on textarea "Help Text (optional)" at bounding box center [443, 334] width 568 height 92
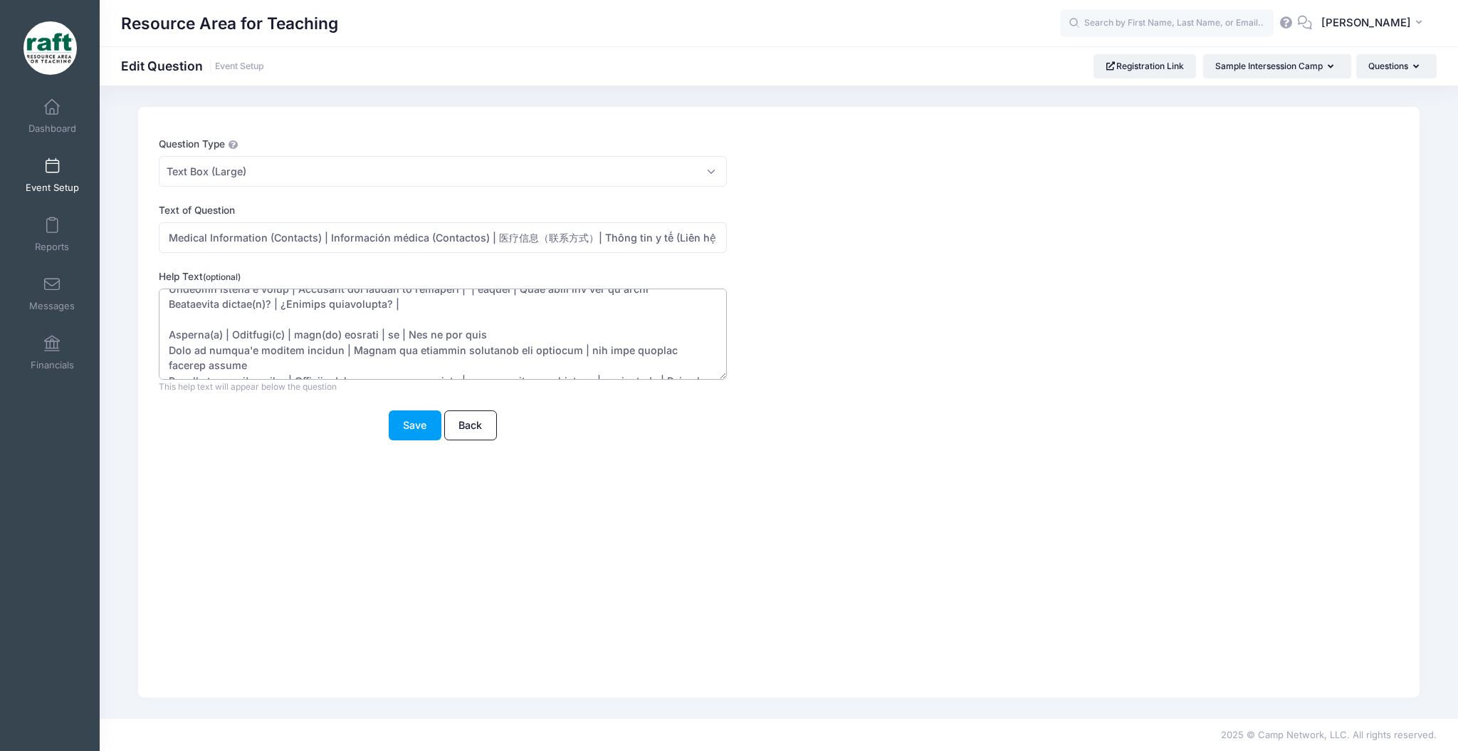
scroll to position [95, 0]
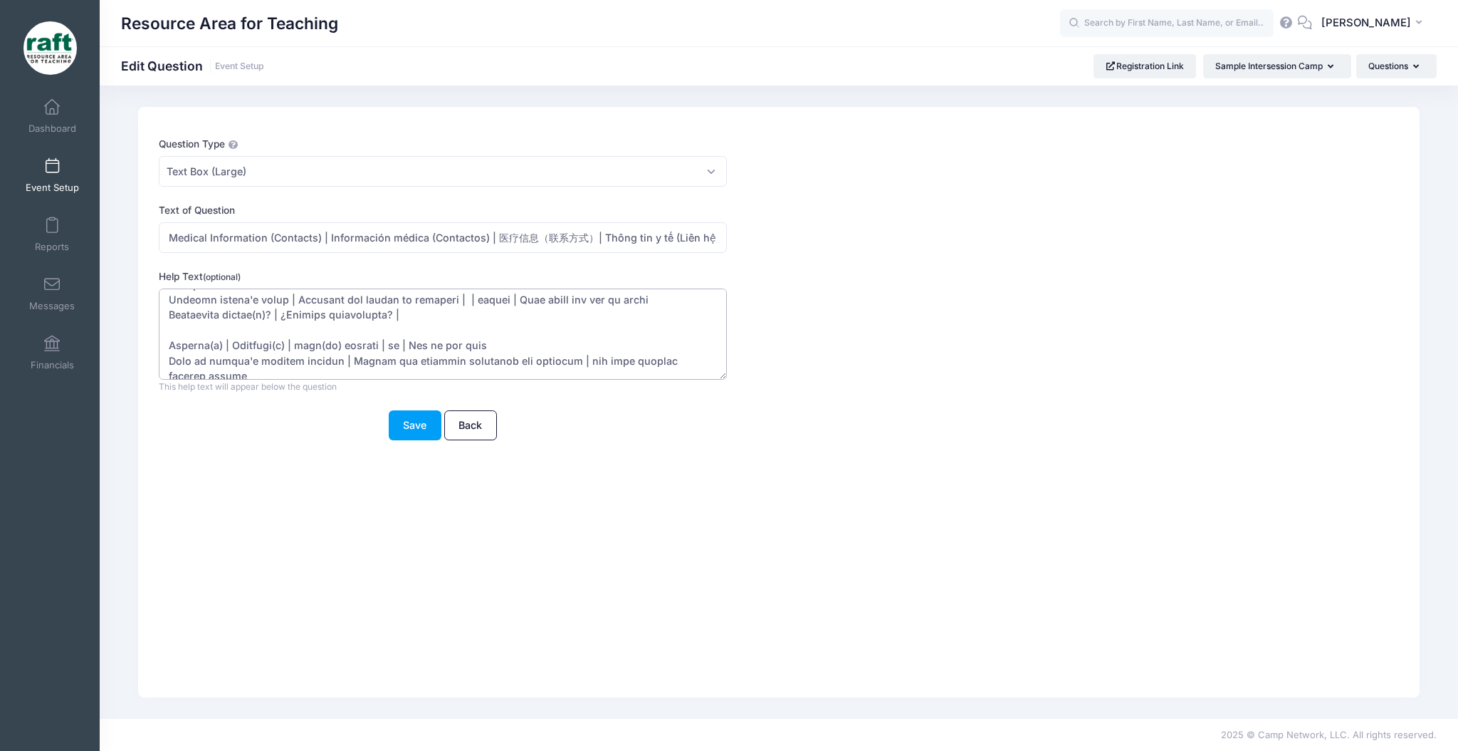
drag, startPoint x: 350, startPoint y: 299, endPoint x: 290, endPoint y: 345, distance: 76.2
click at [290, 345] on textarea "Help Text (optional)" at bounding box center [443, 334] width 568 height 92
drag, startPoint x: 669, startPoint y: 352, endPoint x: 601, endPoint y: 363, distance: 69.2
click at [601, 363] on textarea "Help Text (optional)" at bounding box center [443, 334] width 568 height 92
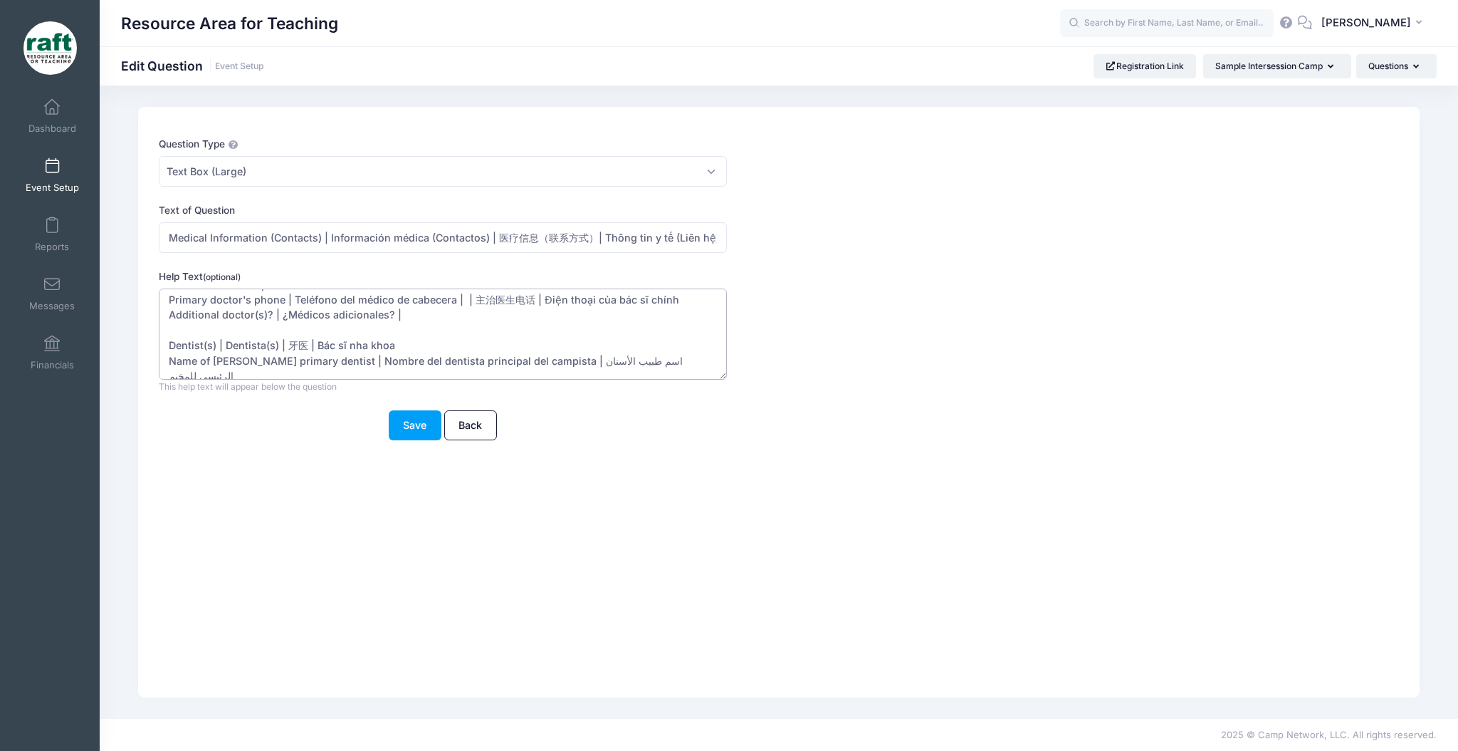
drag, startPoint x: 654, startPoint y: 358, endPoint x: 560, endPoint y: 362, distance: 94.1
click at [560, 362] on textarea "Help Text (optional)" at bounding box center [443, 334] width 568 height 92
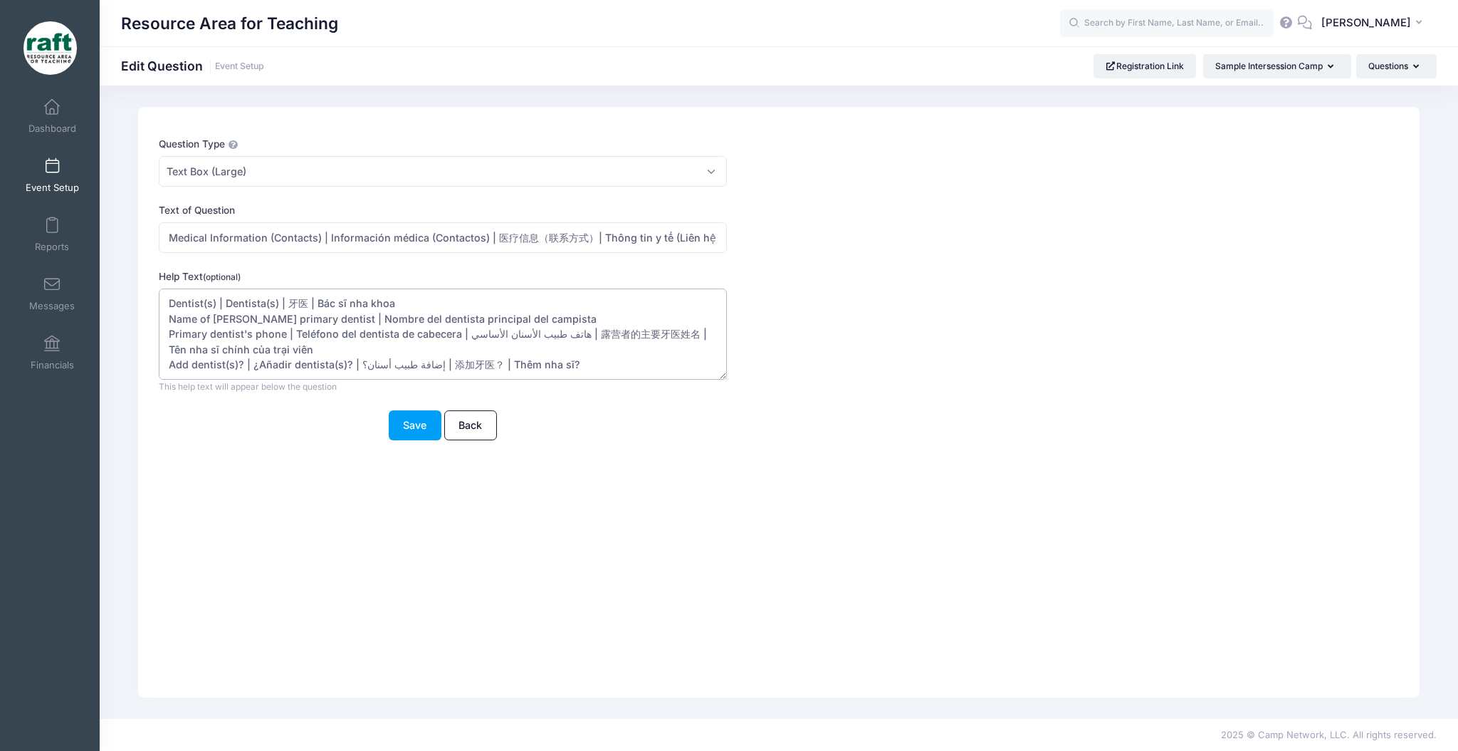
click at [558, 328] on textarea "Help Text (optional)" at bounding box center [443, 334] width 568 height 92
click at [396, 370] on textarea "Help Text (optional)" at bounding box center [443, 334] width 568 height 92
click at [390, 369] on textarea "Help Text (optional)" at bounding box center [443, 334] width 568 height 92
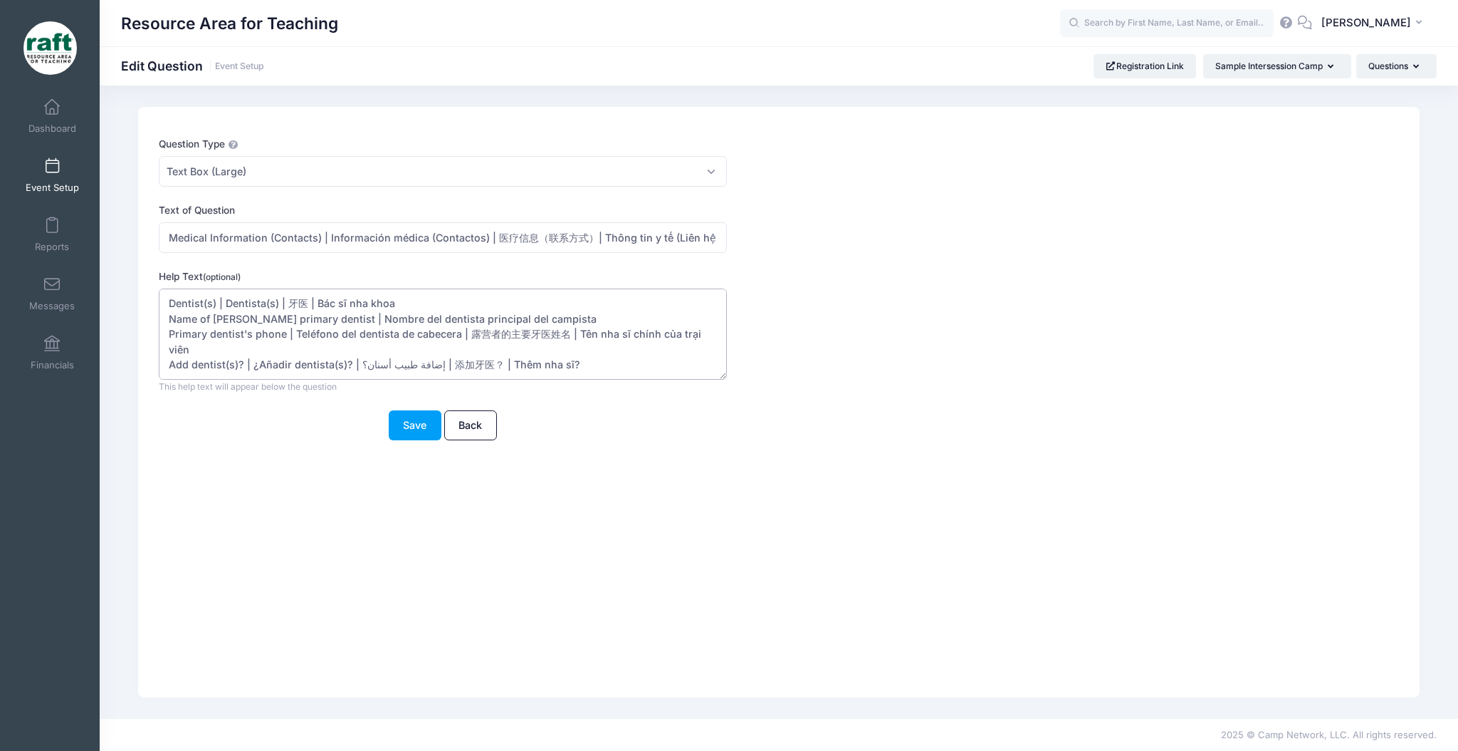
click at [417, 362] on textarea "Help Text (optional)" at bounding box center [443, 334] width 568 height 92
drag, startPoint x: 425, startPoint y: 363, endPoint x: 417, endPoint y: 360, distance: 9.3
click at [417, 360] on textarea "Help Text (optional)" at bounding box center [443, 334] width 568 height 92
type textarea "Please add the following information. | Por favor agregue la siguiente informac…"
click at [431, 430] on button "Save" at bounding box center [415, 425] width 53 height 31
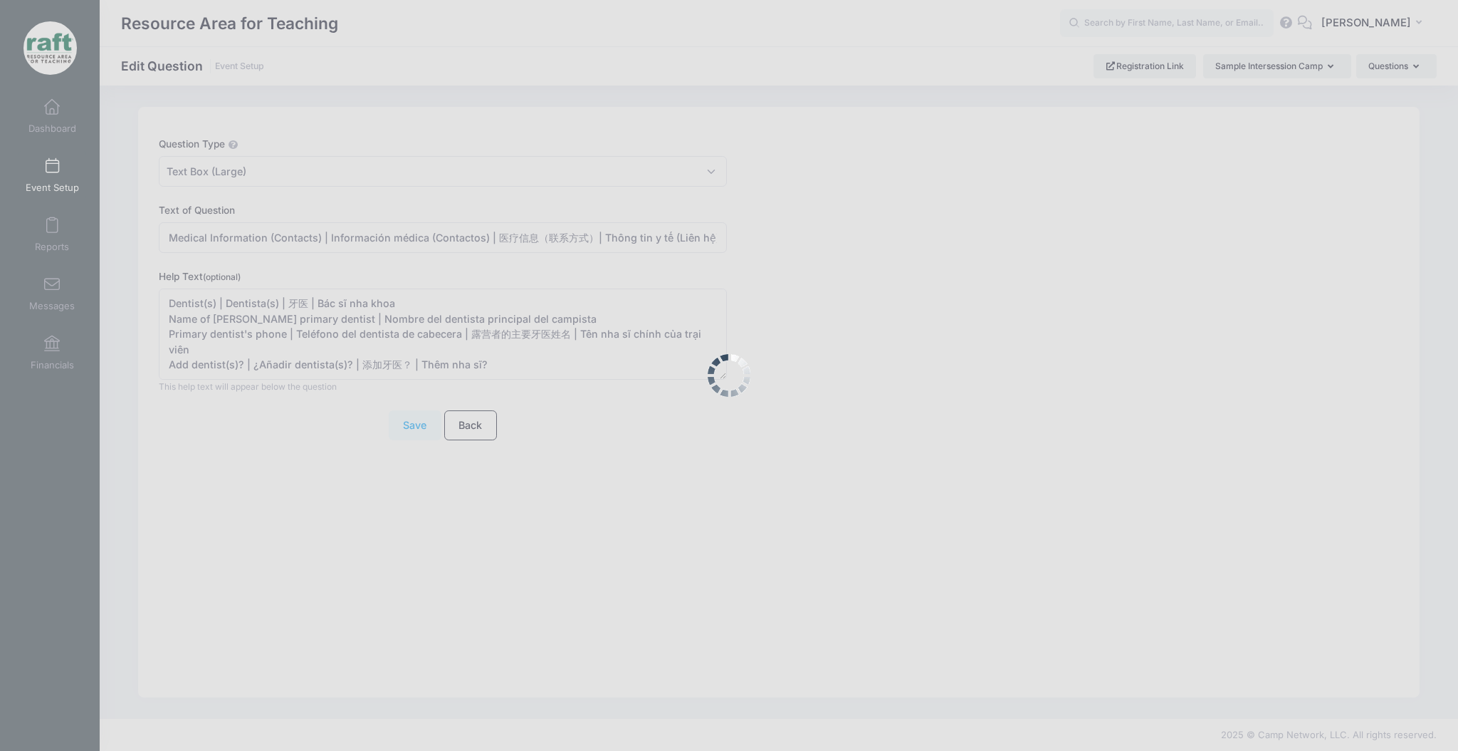
scroll to position [0, 0]
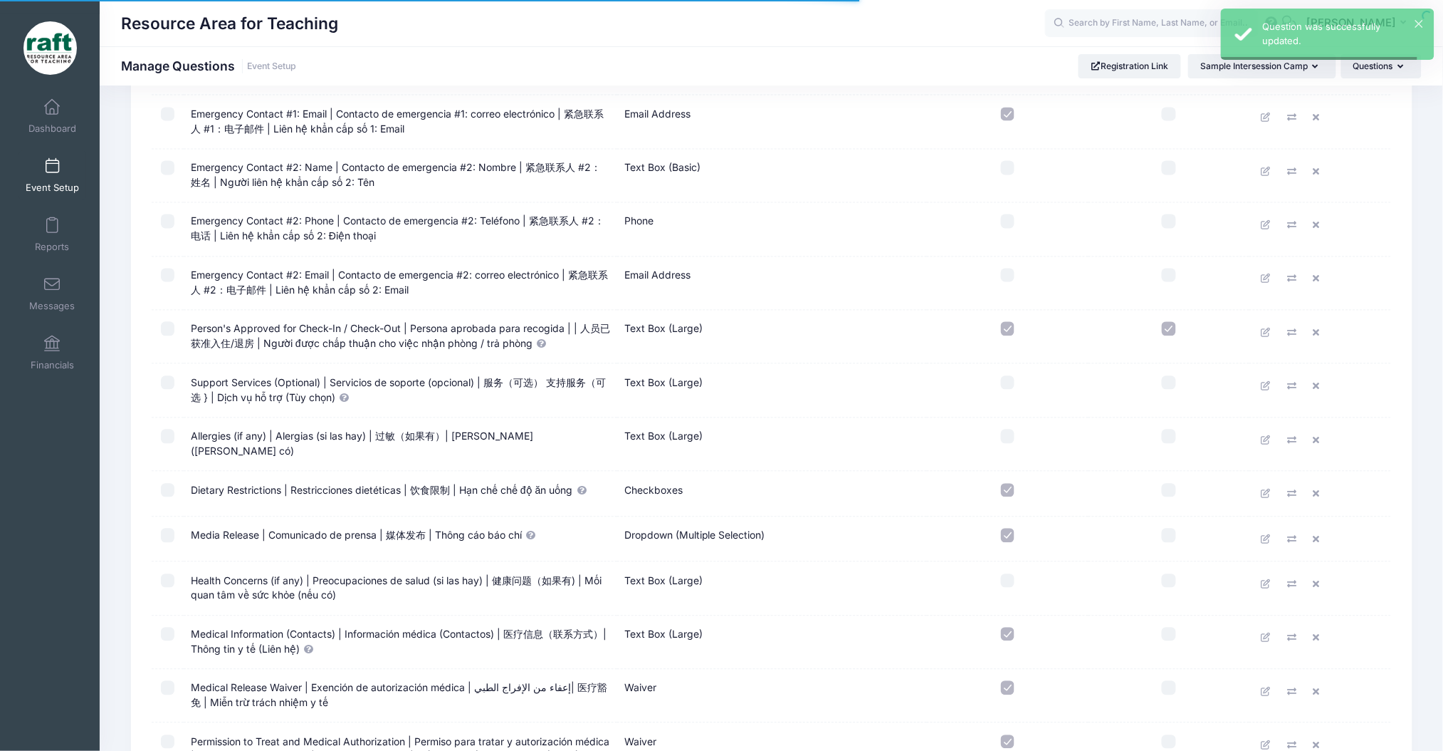
scroll to position [1224, 0]
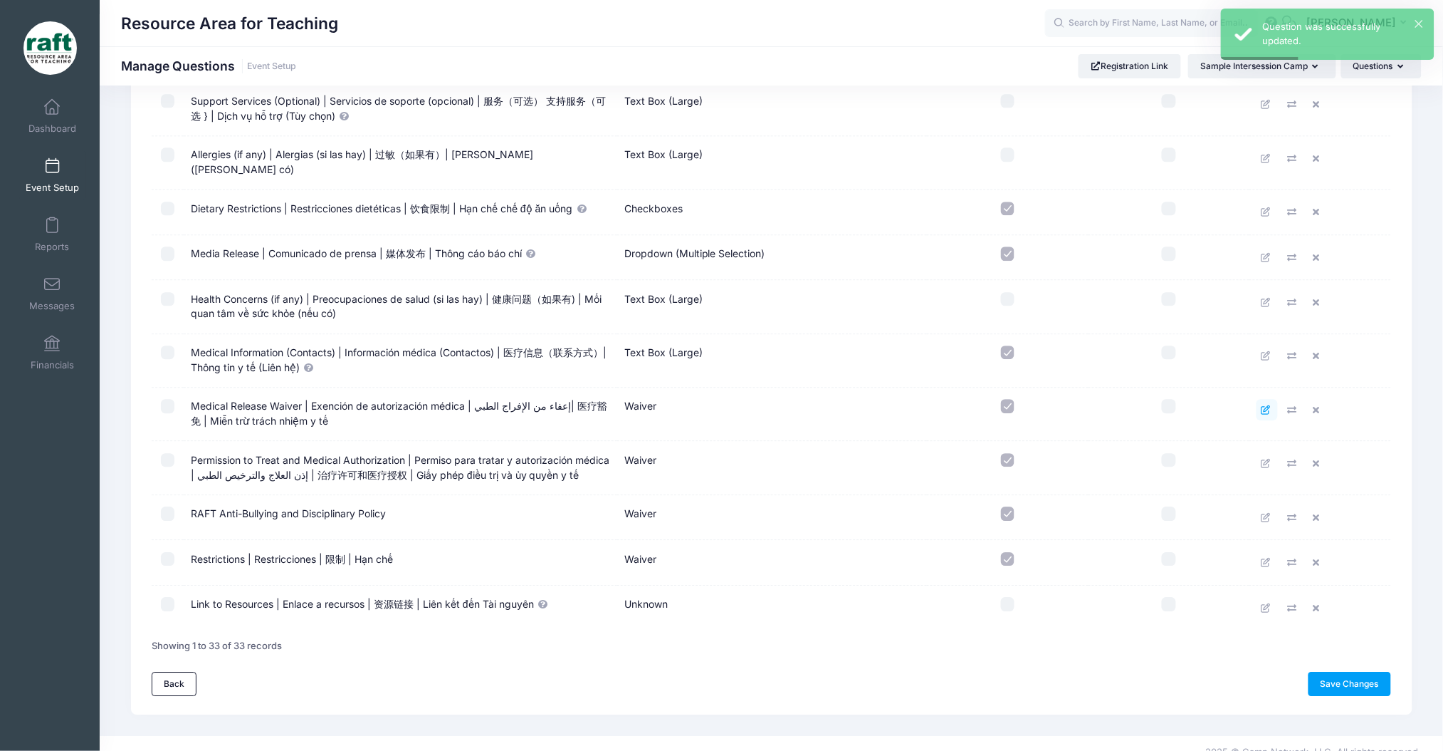
click at [1263, 399] on link at bounding box center [1267, 409] width 21 height 21
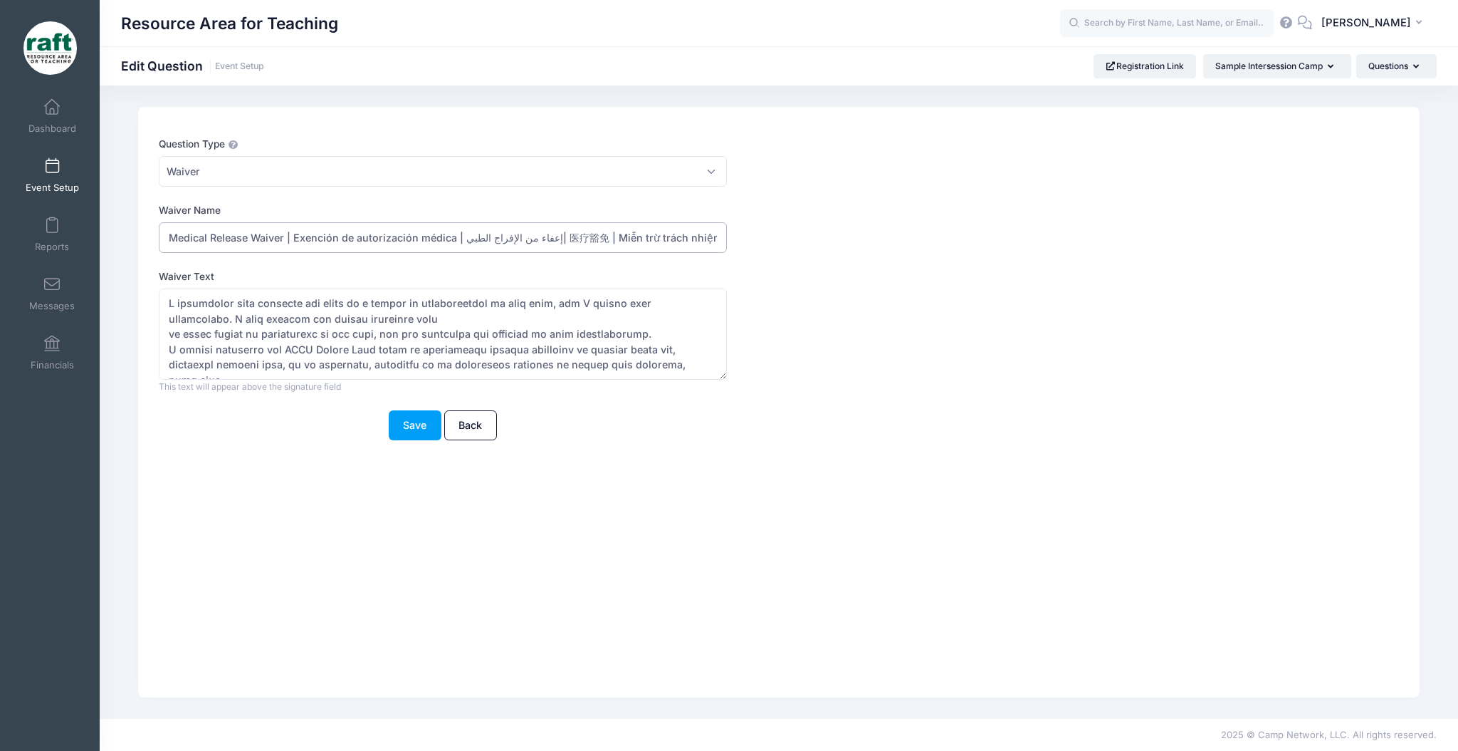
click at [514, 246] on input "Medical Release Waiver | Exención de autorización médica | إعفاء من الإفراج الط…" at bounding box center [443, 237] width 568 height 31
drag, startPoint x: 545, startPoint y: 237, endPoint x: 537, endPoint y: 234, distance: 8.3
click at [537, 234] on input "Medical Release Waiver | Exención de autorización médica | إعفاء من الإفراج الط…" at bounding box center [443, 237] width 568 height 31
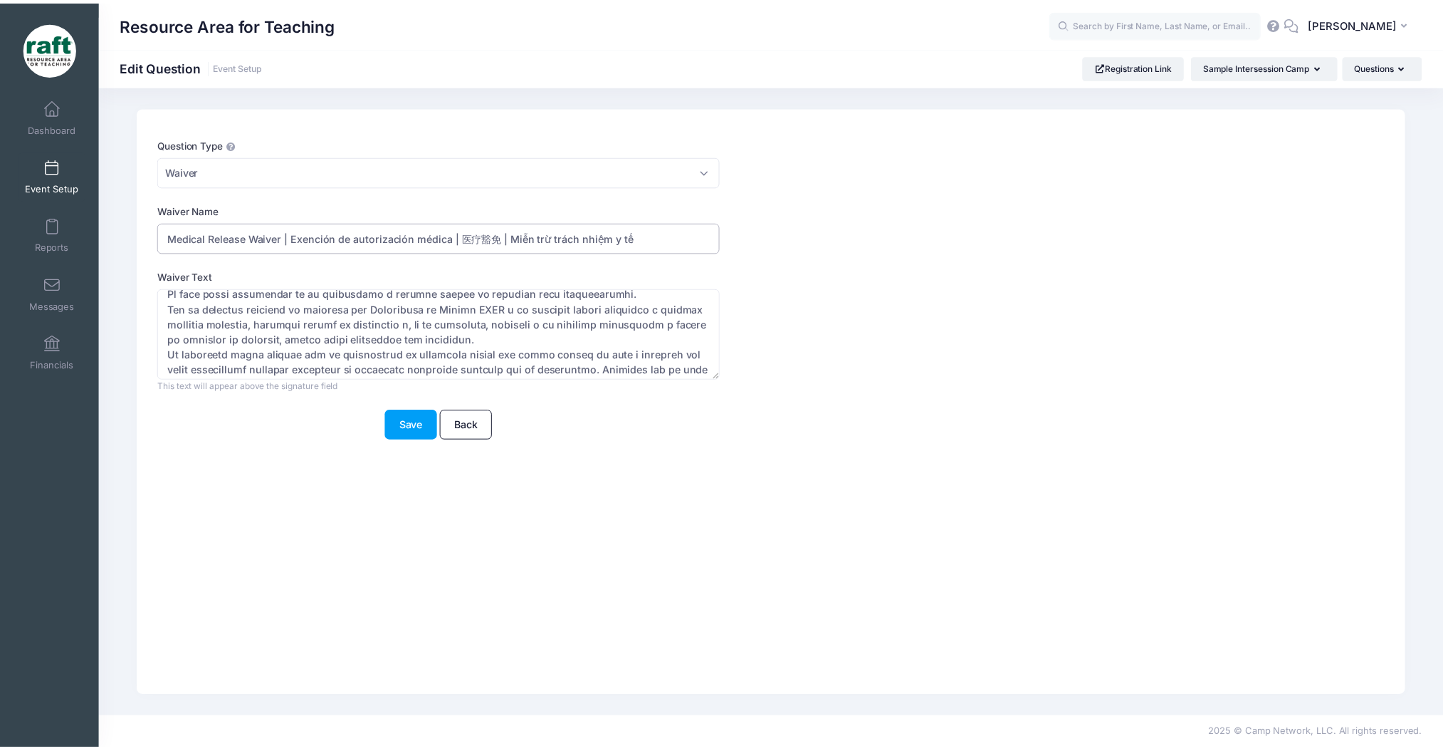
scroll to position [570, 0]
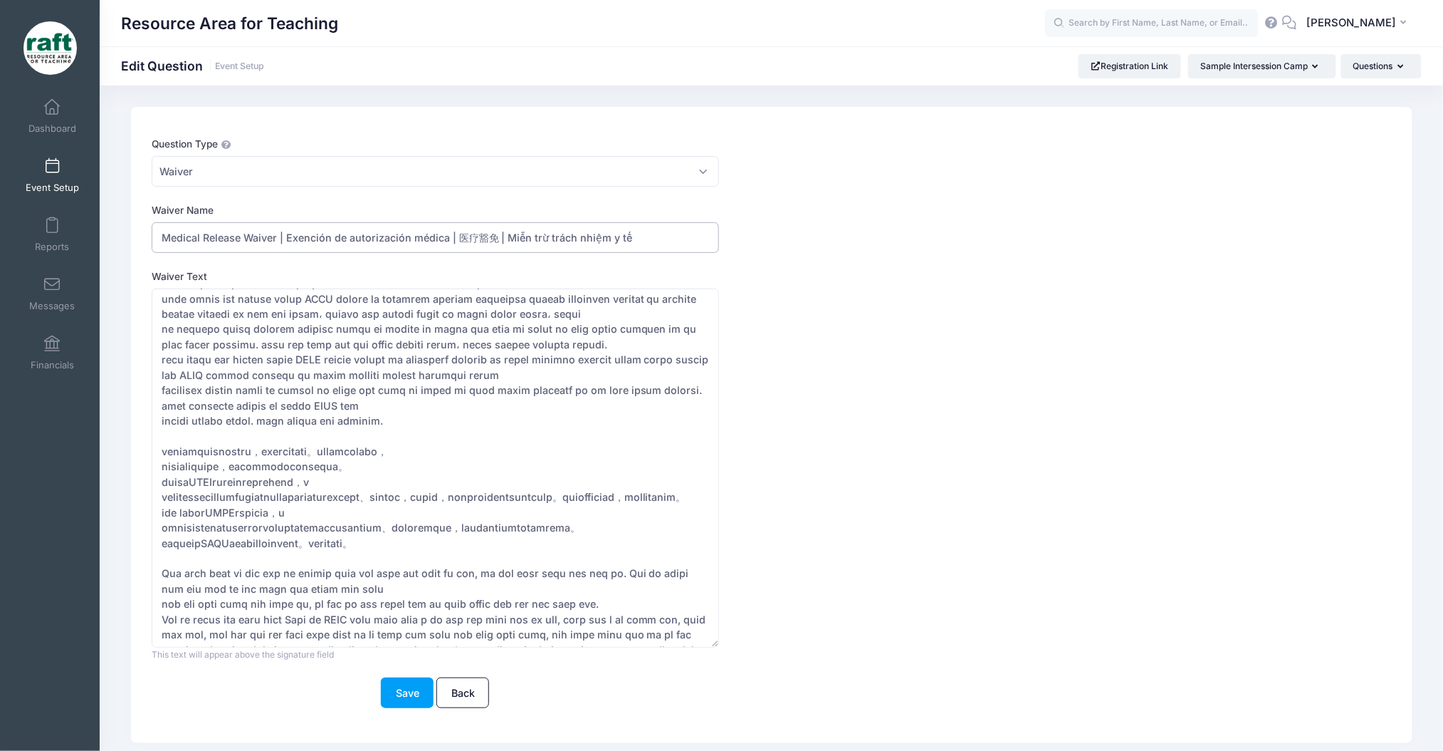
drag, startPoint x: 722, startPoint y: 373, endPoint x: 725, endPoint y: 656, distance: 282.7
click at [725, 656] on div "Waiver Text This help text will appear below the question This text will appear…" at bounding box center [720, 465] width 1136 height 392
type input "Medical Release Waiver | Exención de autorización médica | 医疗豁免 | Miễn trừ trác…"
click at [401, 702] on button "Save" at bounding box center [407, 707] width 53 height 31
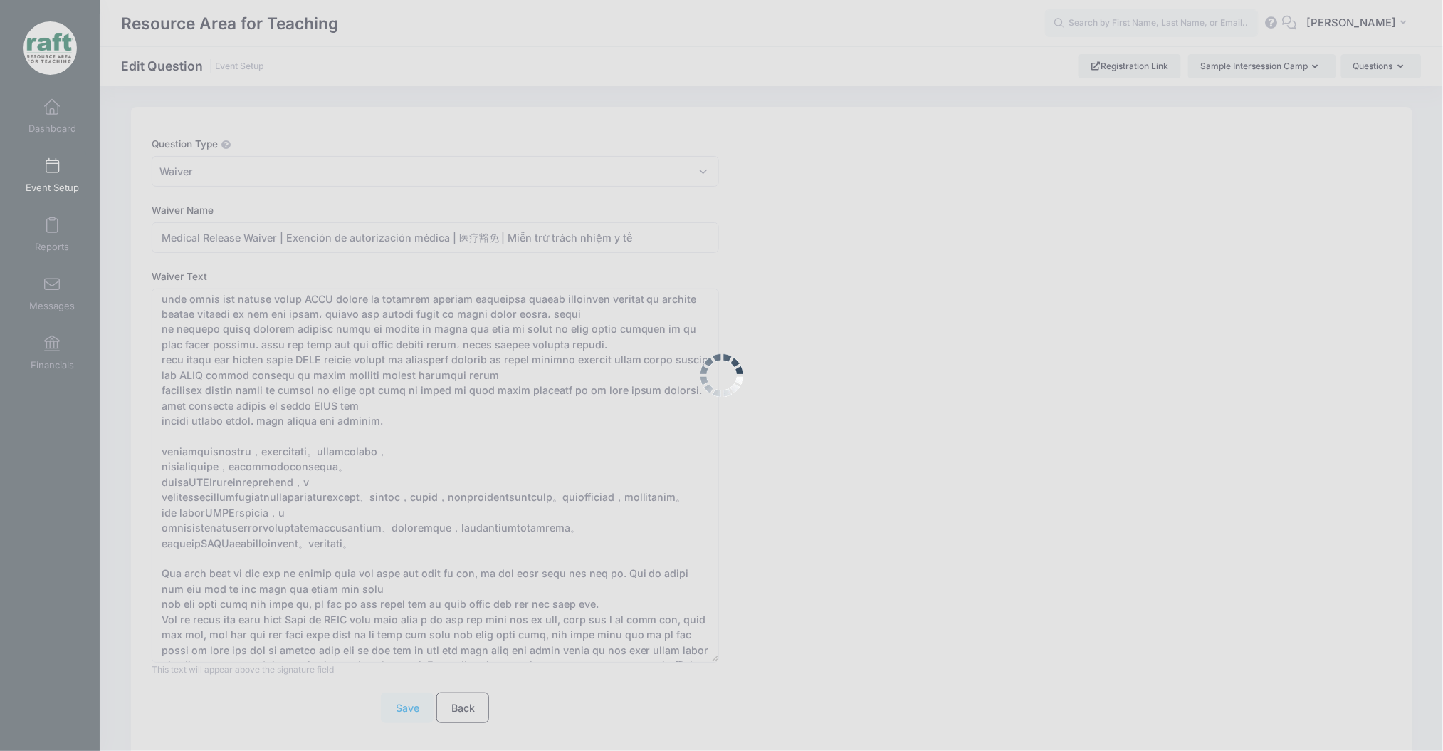
scroll to position [0, 0]
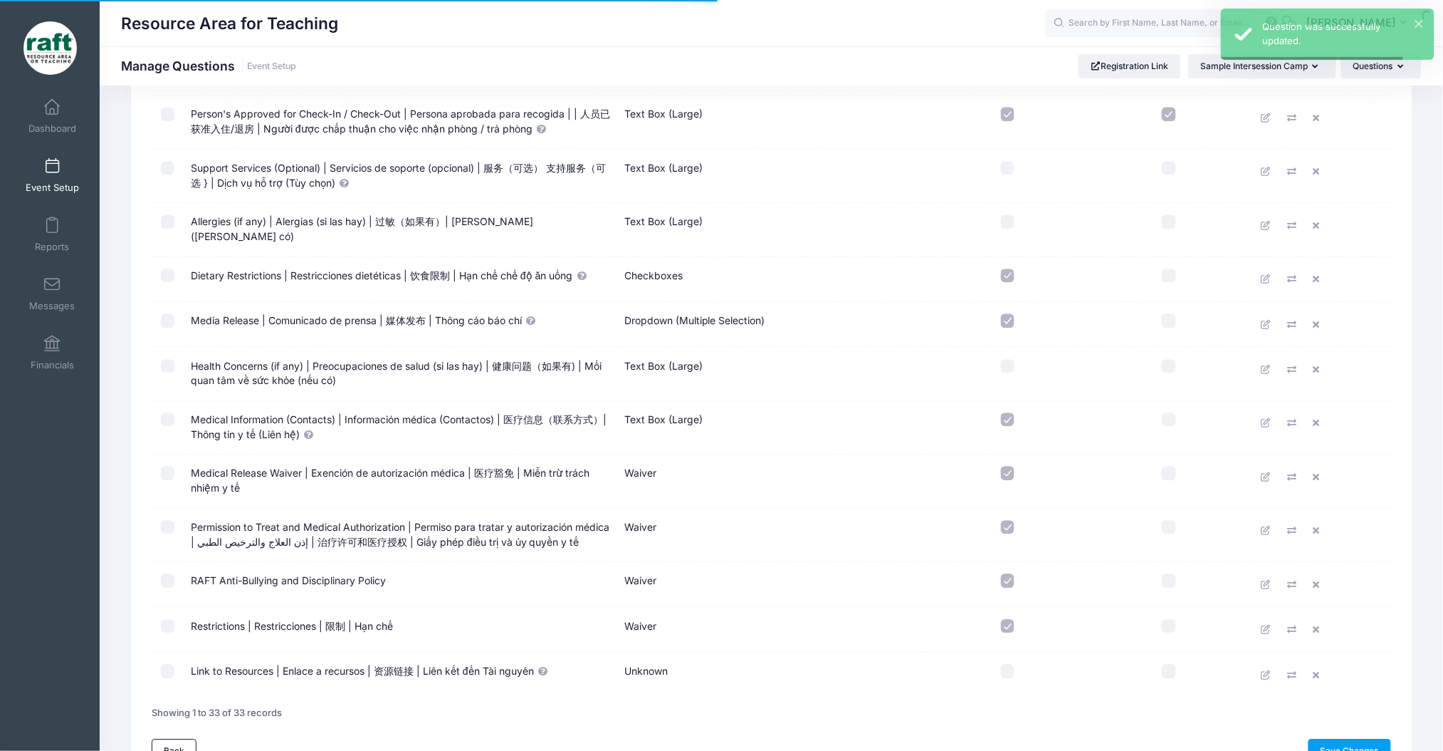
scroll to position [1224, 0]
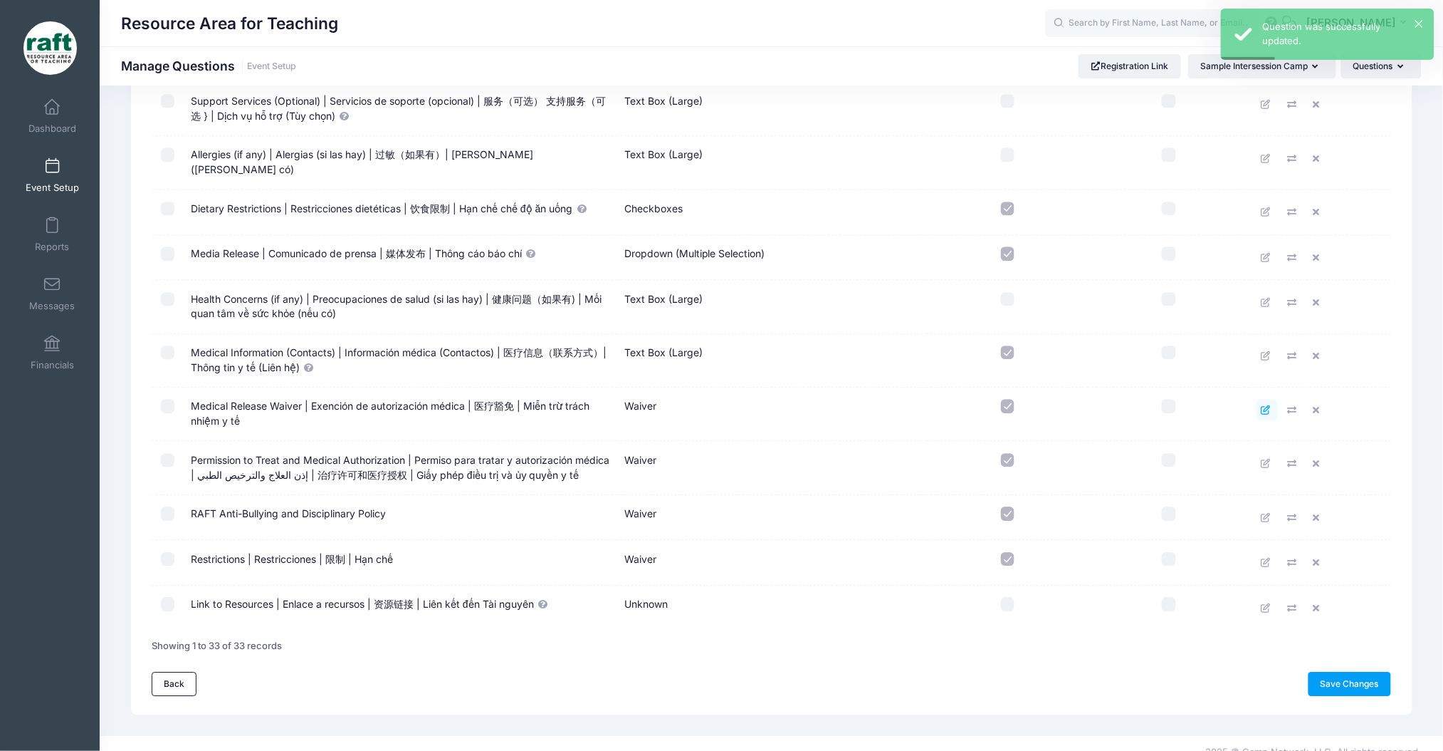
click at [1262, 405] on icon at bounding box center [1267, 409] width 11 height 9
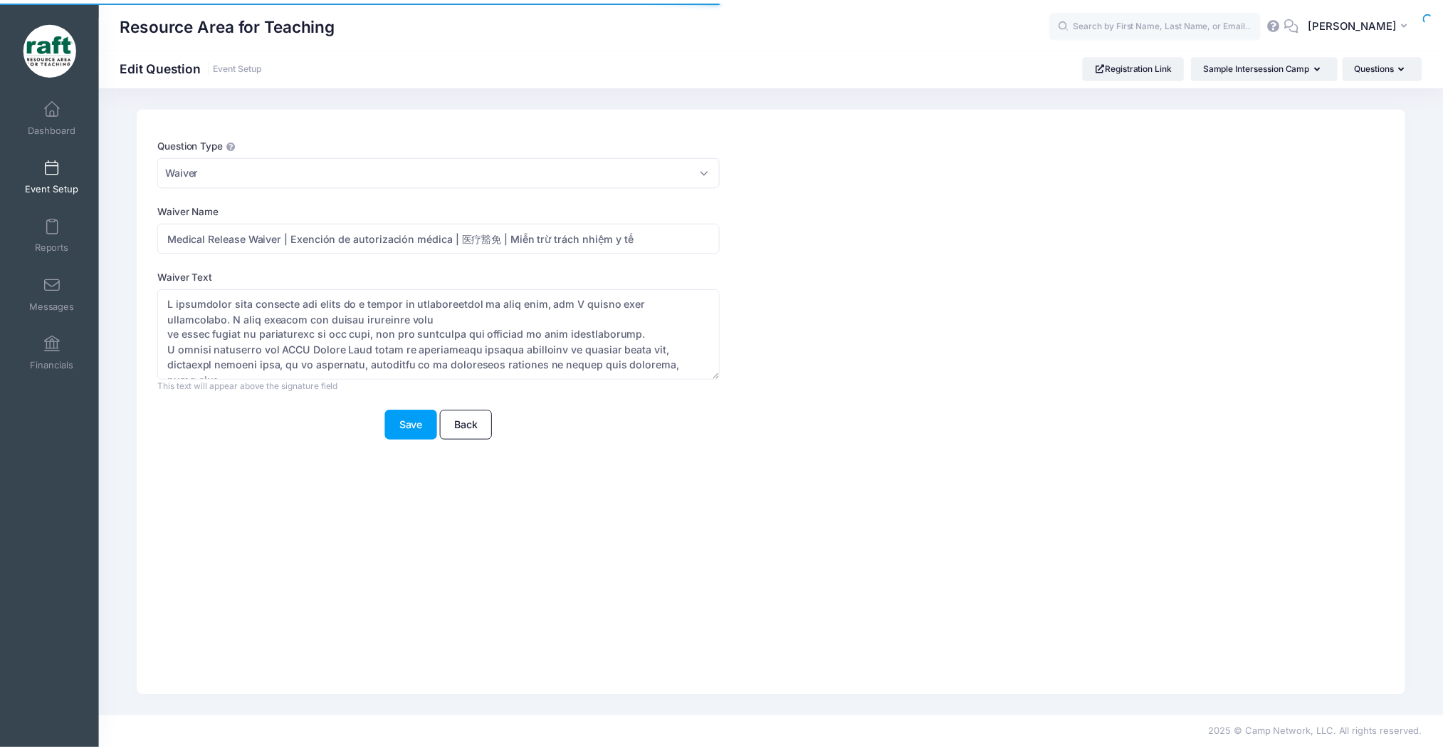
scroll to position [570, 0]
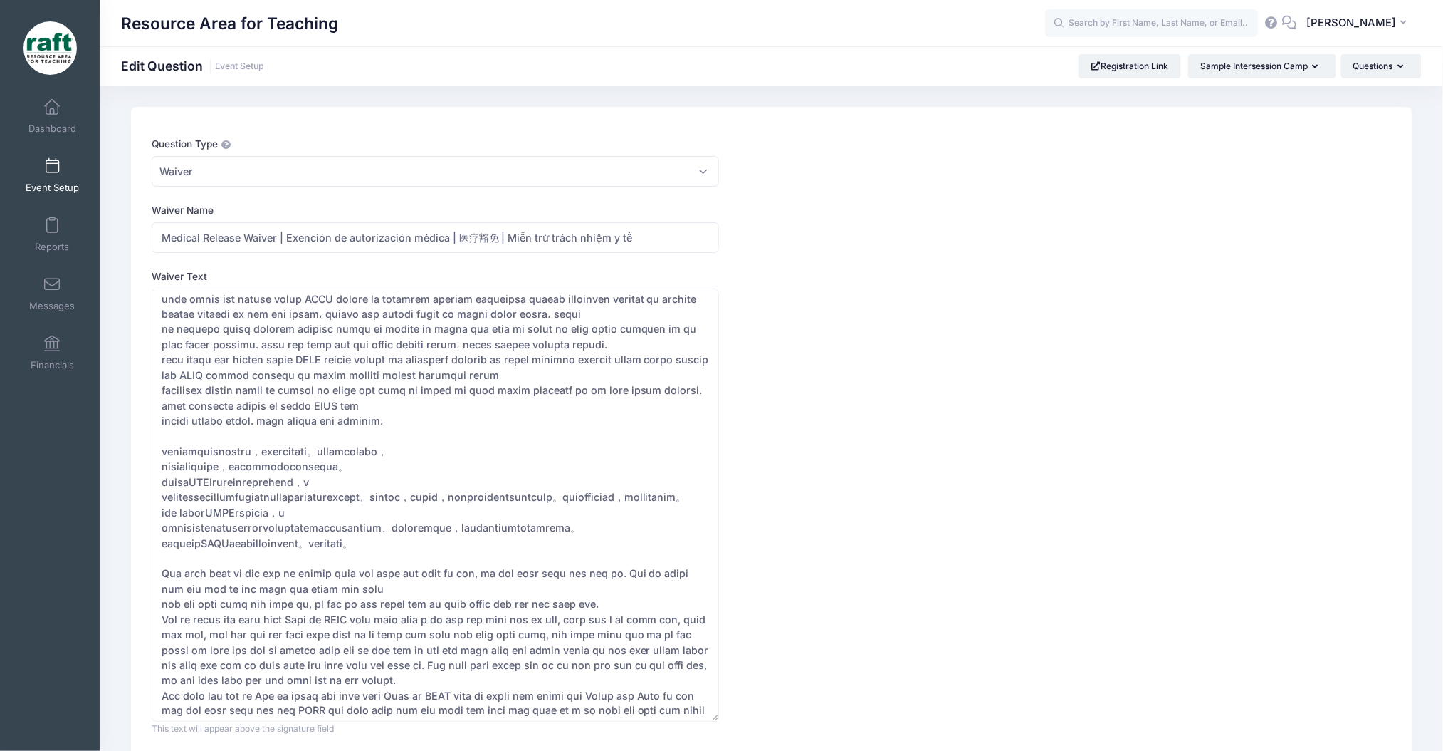
drag, startPoint x: 723, startPoint y: 372, endPoint x: 726, endPoint y: 677, distance: 305.5
click at [748, 704] on div "Waiver Text This help text will appear below the question This text will appear…" at bounding box center [720, 502] width 1136 height 466
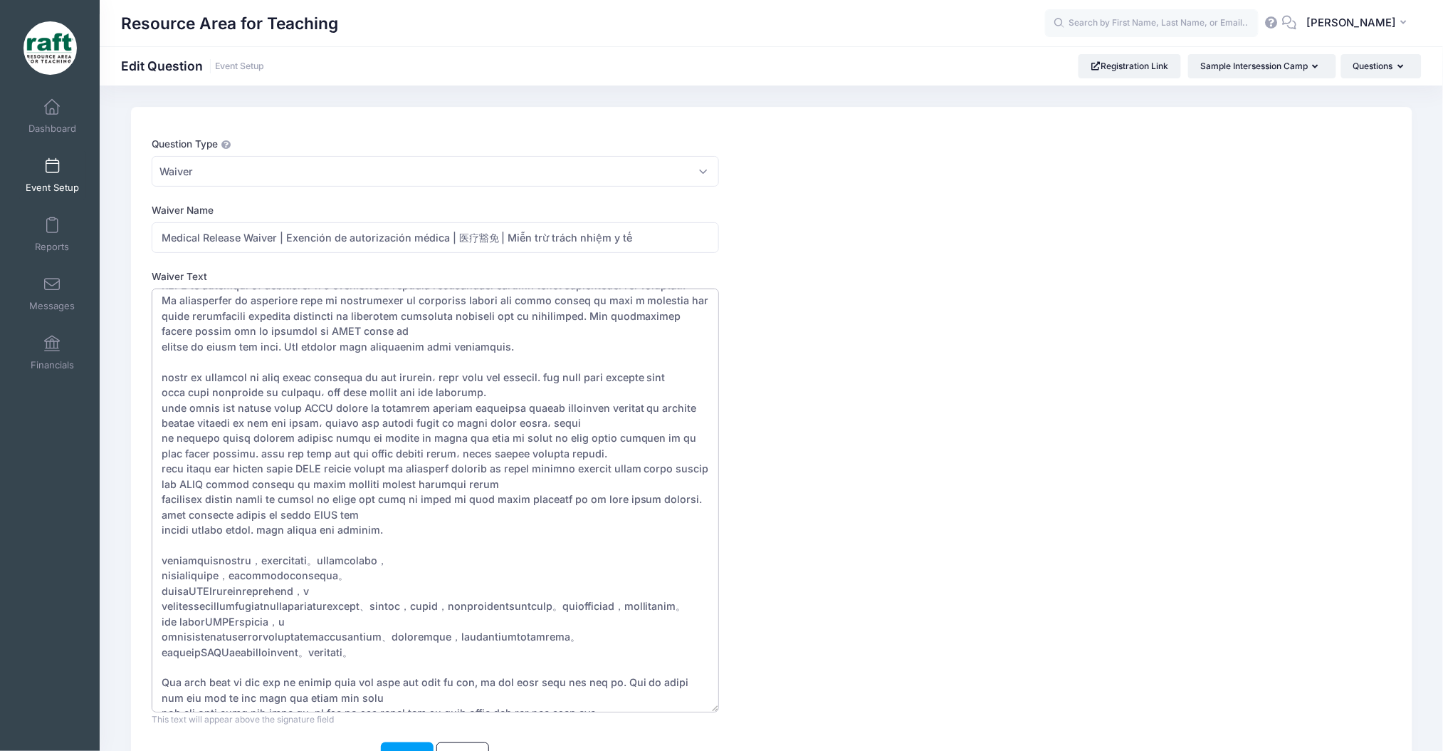
scroll to position [380, 0]
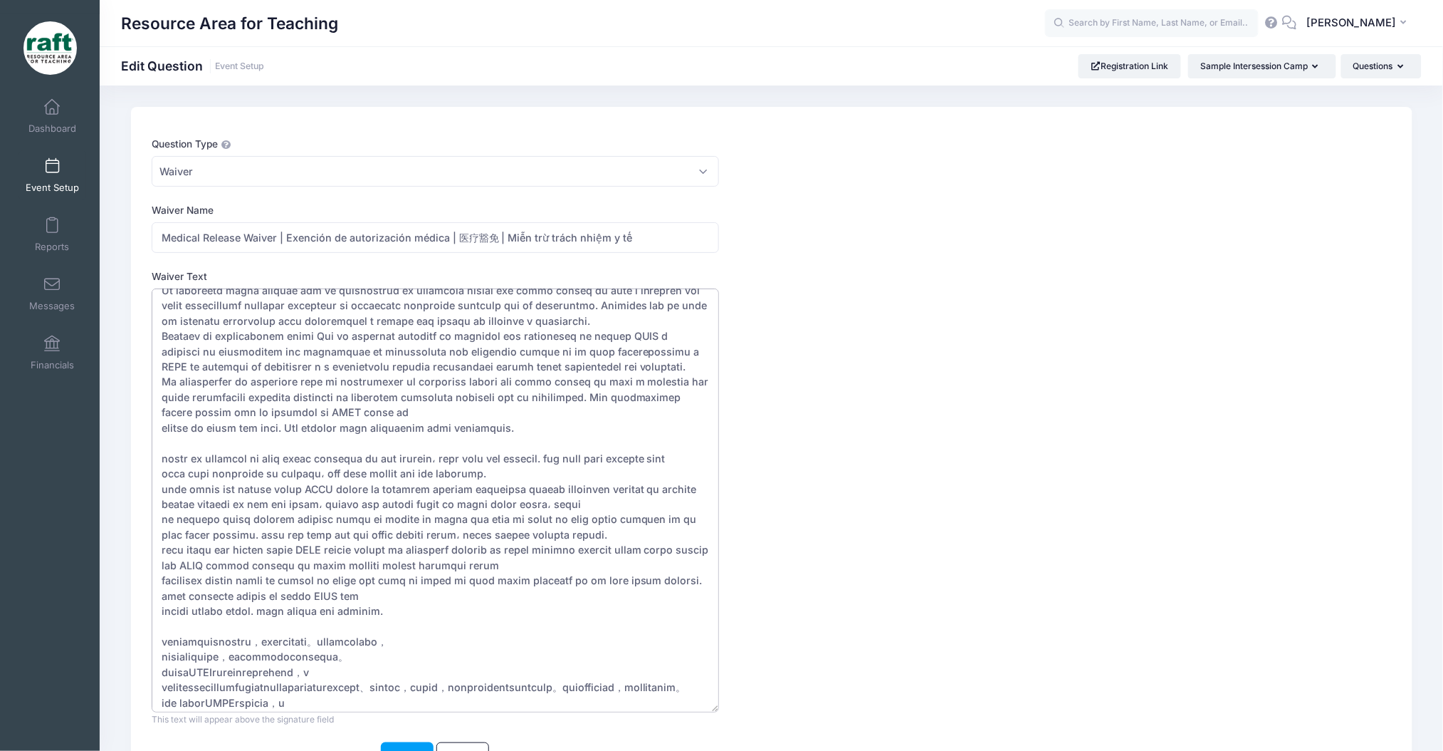
drag, startPoint x: 319, startPoint y: 414, endPoint x: 157, endPoint y: 454, distance: 167.4
click at [157, 454] on textarea "Waiver Text" at bounding box center [436, 500] width 568 height 424
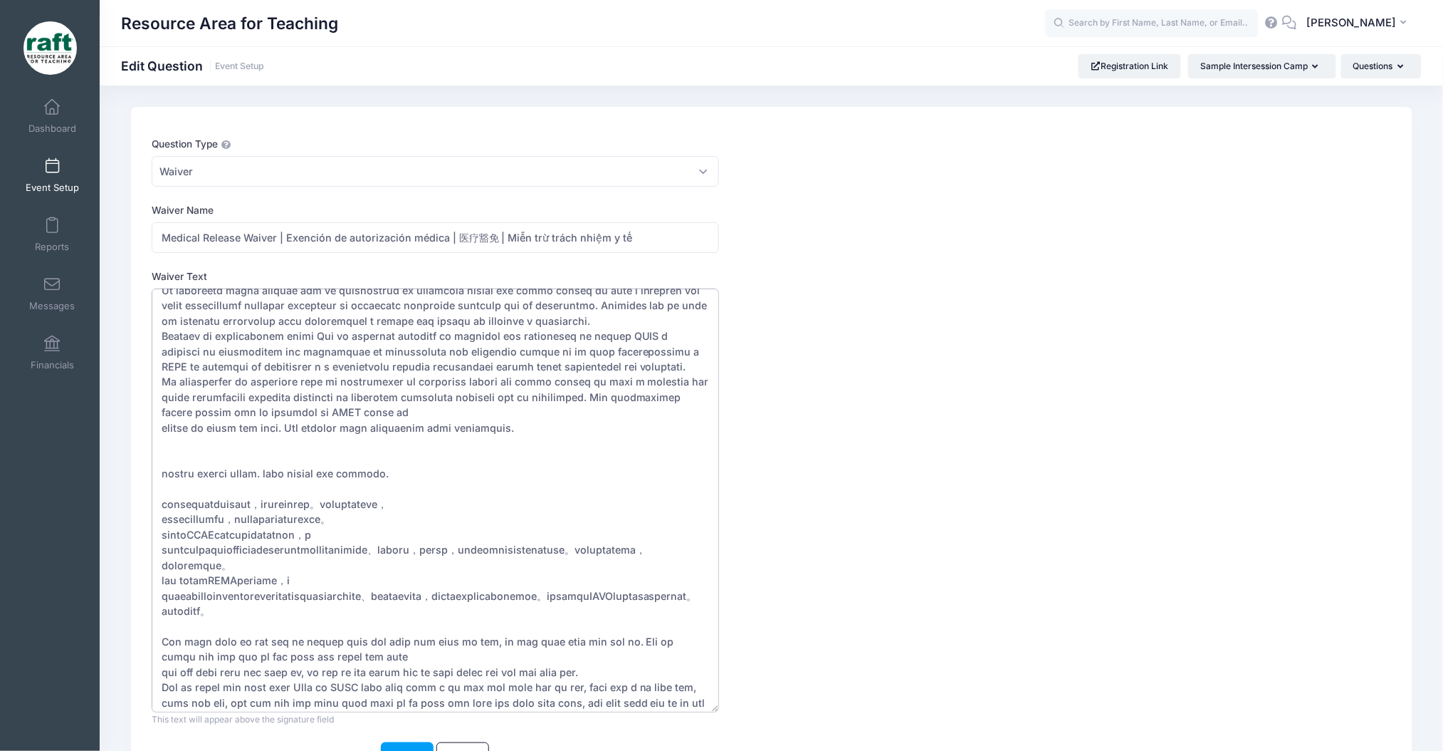
click at [194, 476] on textarea "Waiver Text" at bounding box center [436, 500] width 568 height 424
click at [192, 476] on textarea "Waiver Text" at bounding box center [436, 500] width 568 height 424
click at [189, 480] on textarea "Waiver Text" at bounding box center [436, 500] width 568 height 424
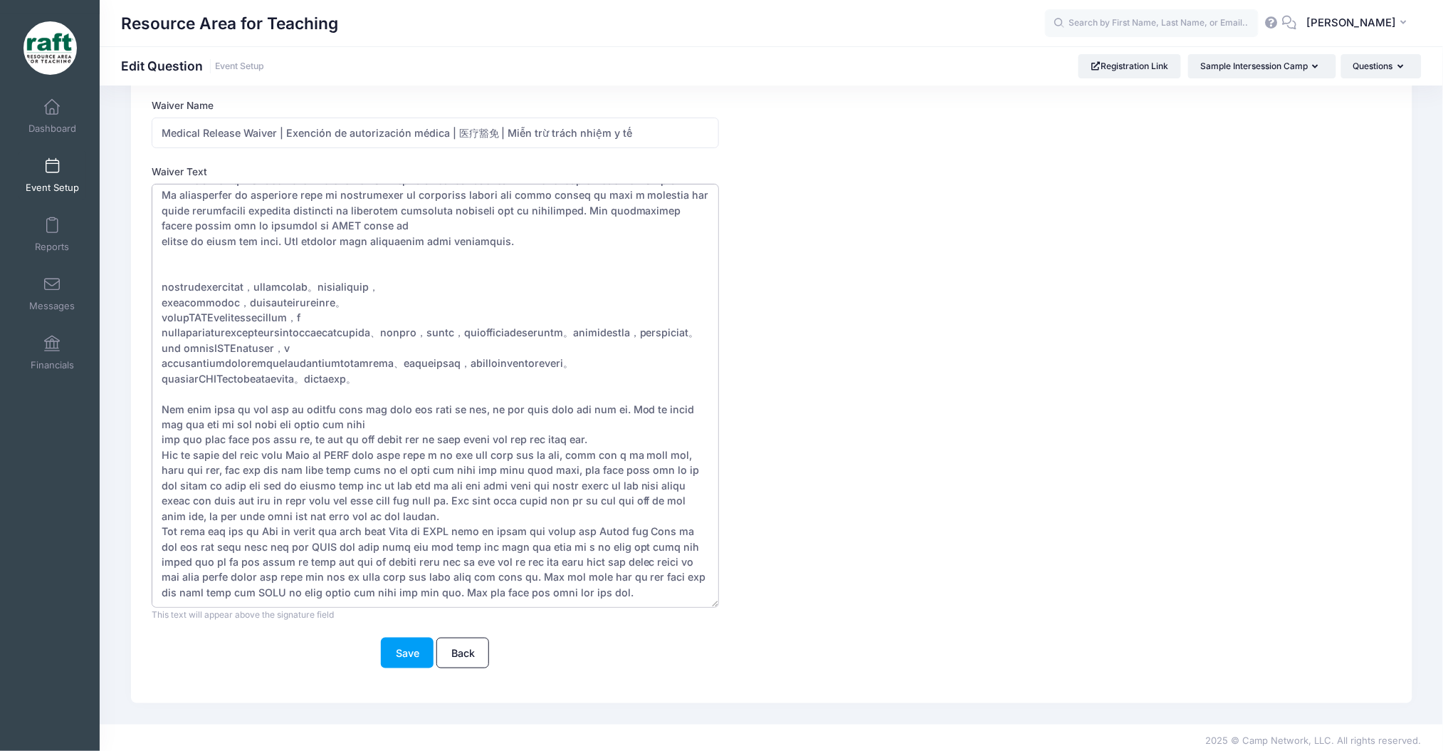
scroll to position [110, 0]
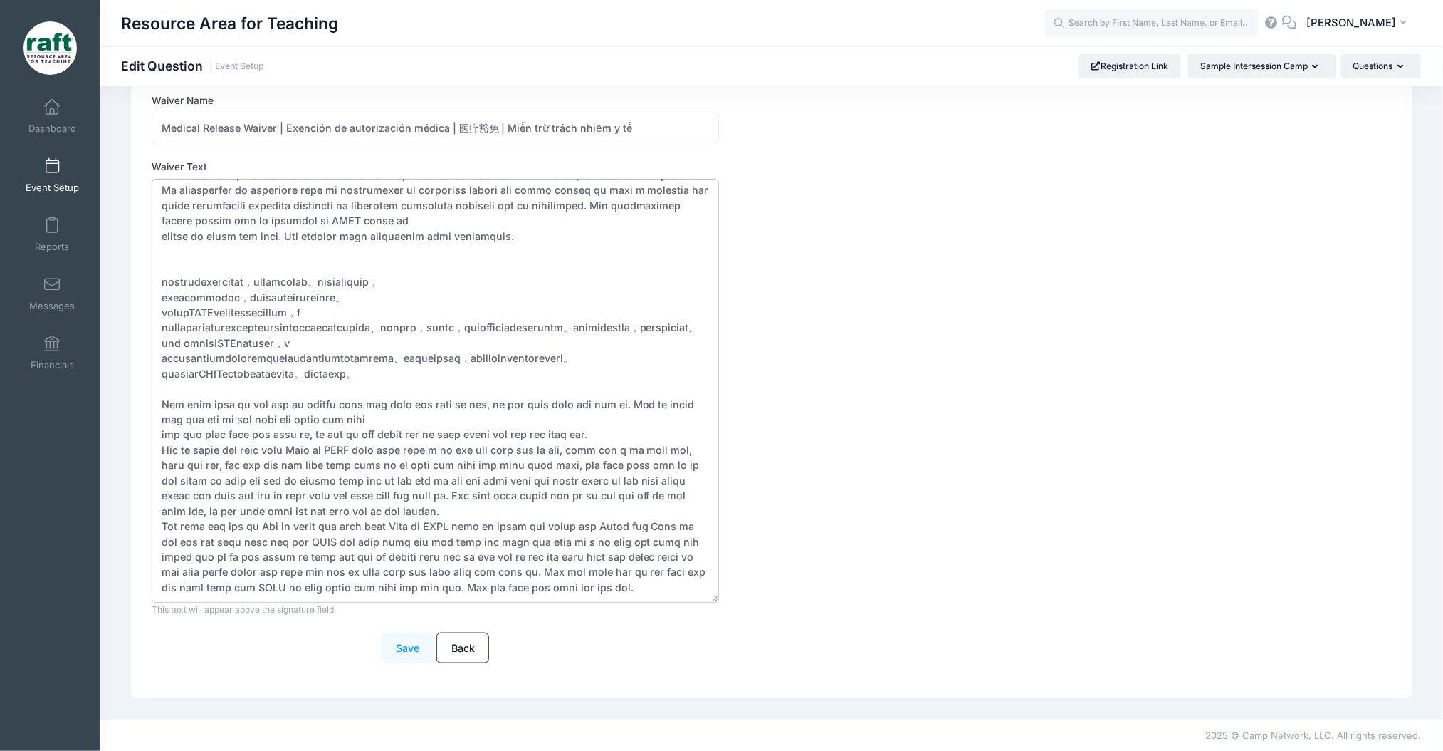
type textarea "I understand that injuries may occur as a result of participation in this camp,…"
click at [411, 654] on button "Save" at bounding box center [407, 647] width 53 height 31
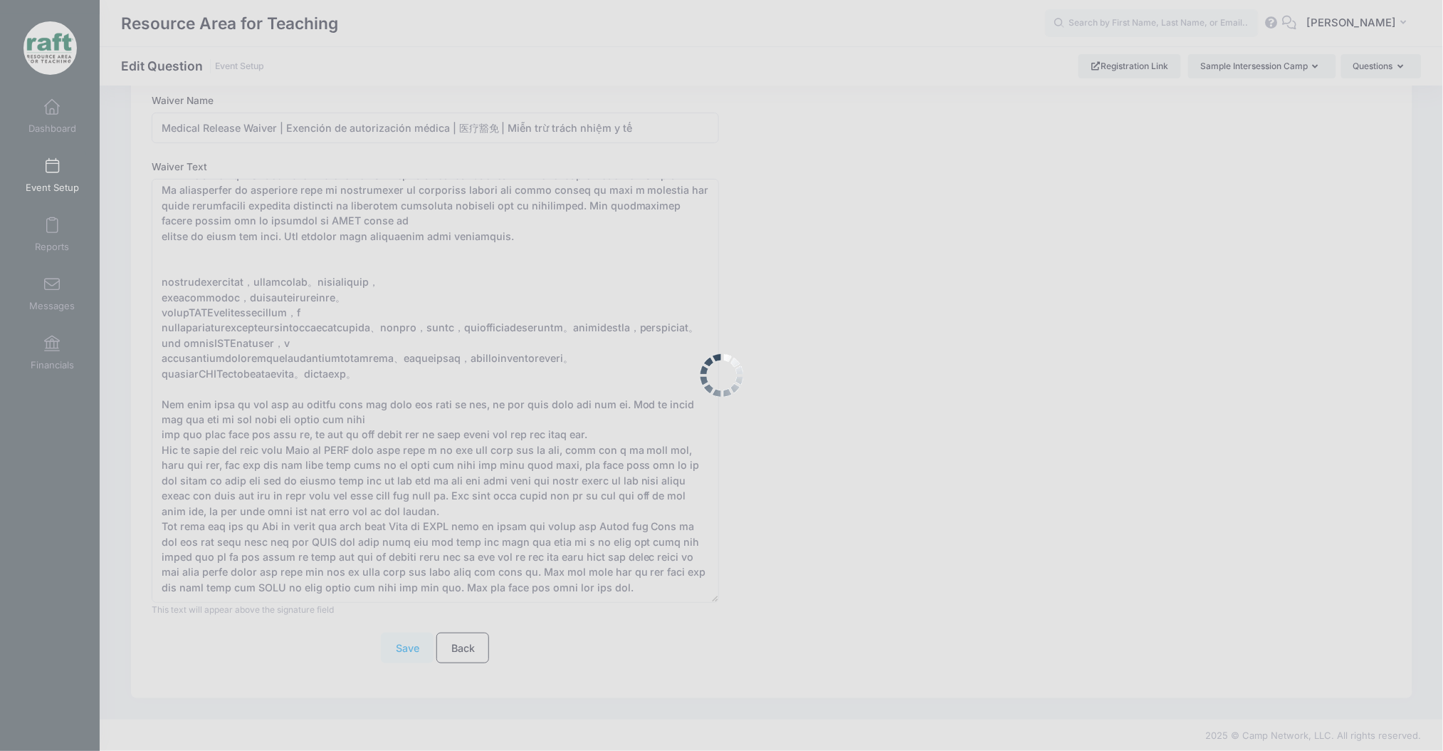
scroll to position [0, 0]
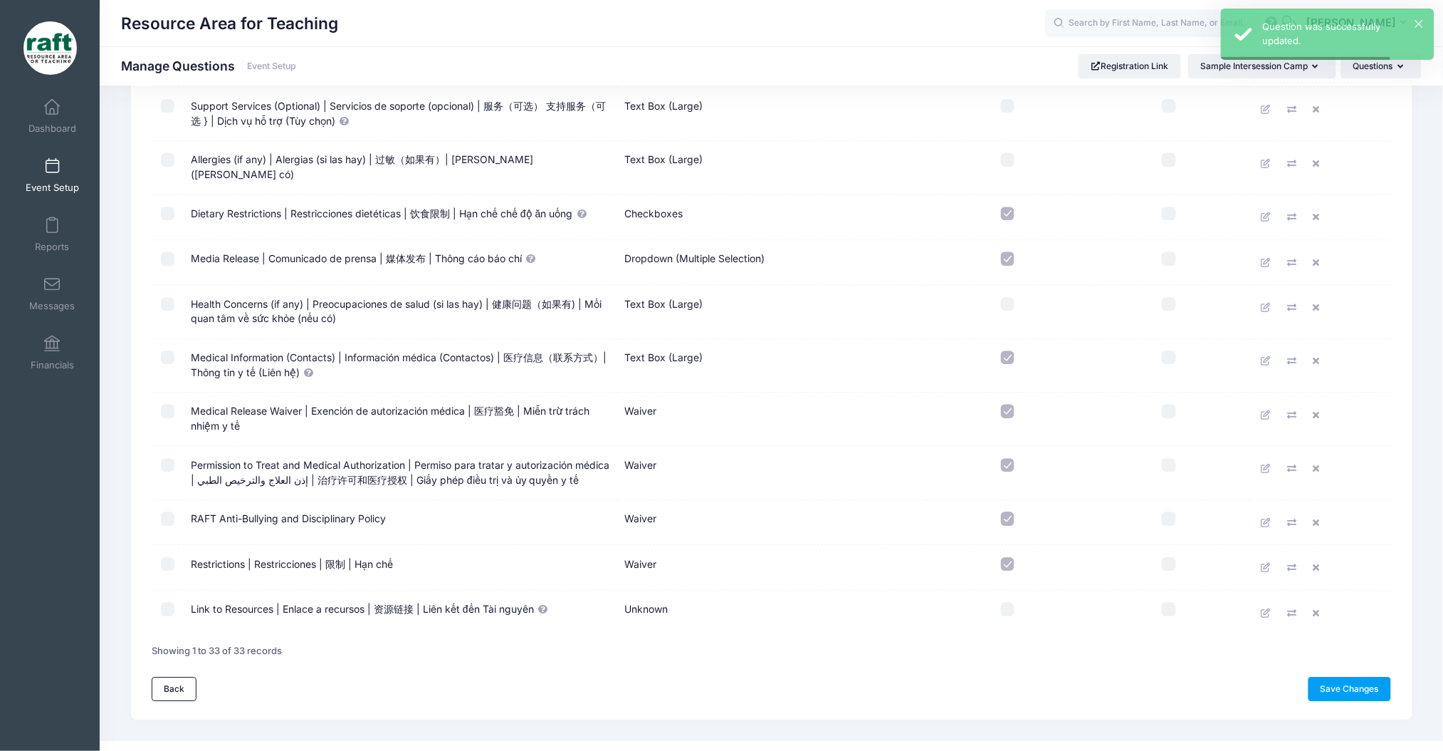
scroll to position [1224, 0]
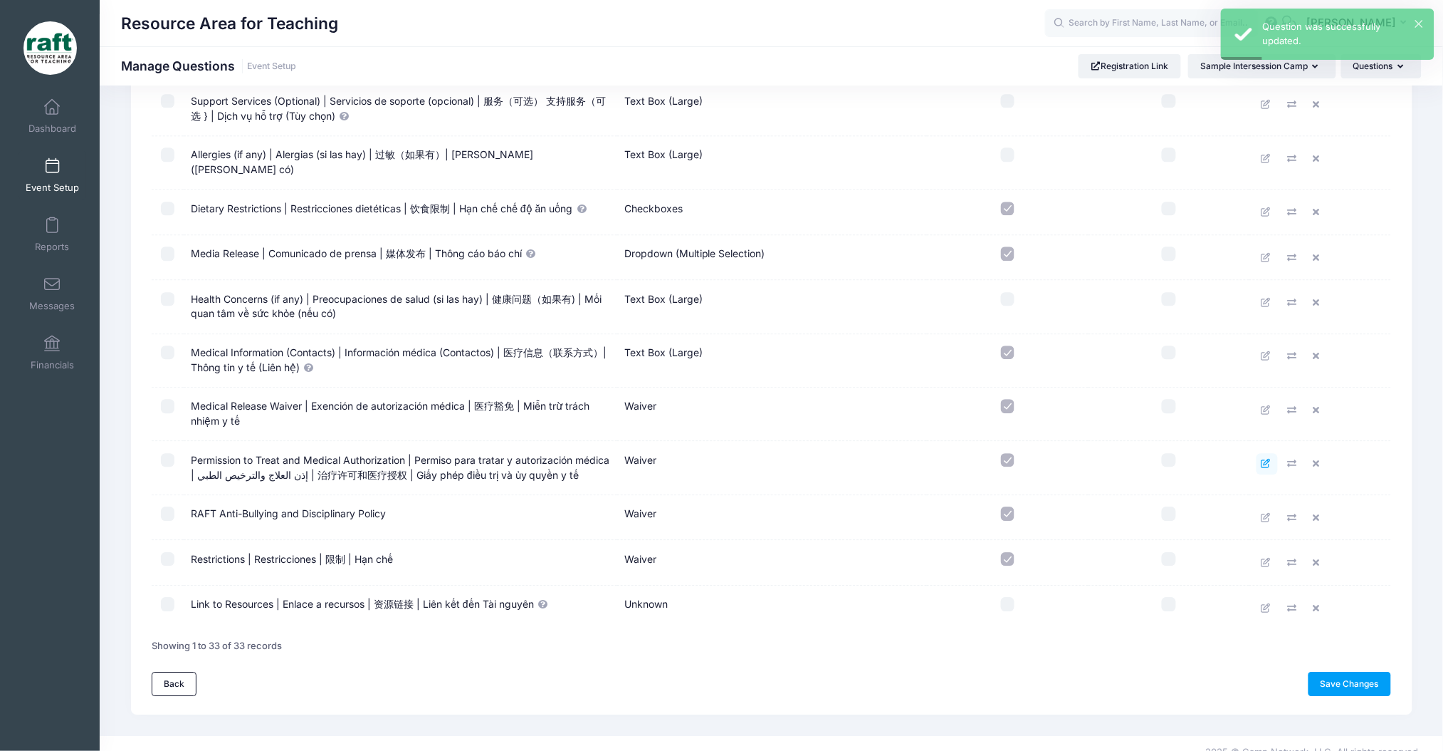
click at [1260, 453] on link at bounding box center [1267, 463] width 21 height 21
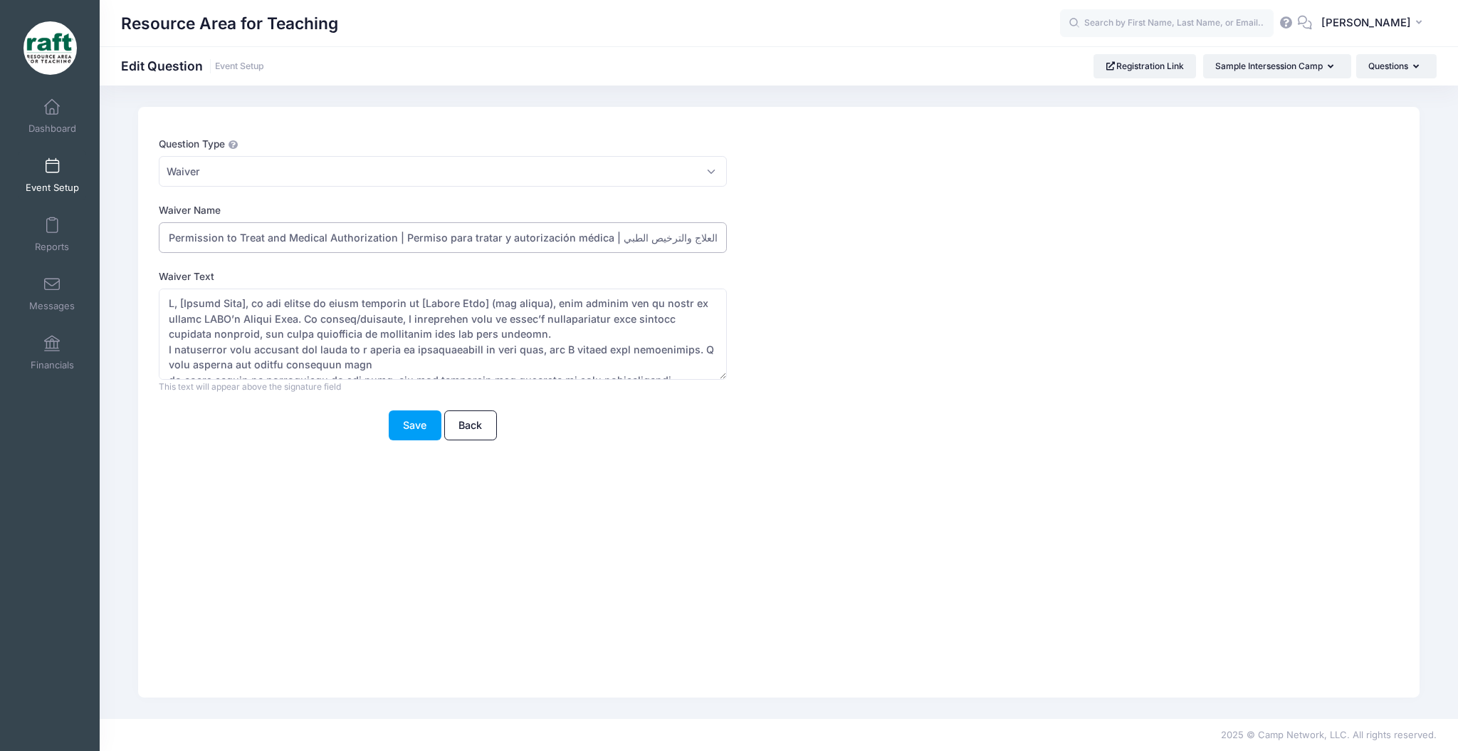
click at [675, 238] on input "Permission to Treat and Medical Authorization | Permiso para tratar y autorizac…" at bounding box center [443, 237] width 568 height 31
click at [676, 244] on input "Permission to Treat and Medical Authorization | Permiso para tratar y autorizac…" at bounding box center [443, 237] width 568 height 31
click at [677, 247] on input "Permission to Treat and Medical Authorization | Permiso para tratar y autorizac…" at bounding box center [443, 237] width 568 height 31
drag, startPoint x: 711, startPoint y: 239, endPoint x: 652, endPoint y: 235, distance: 59.2
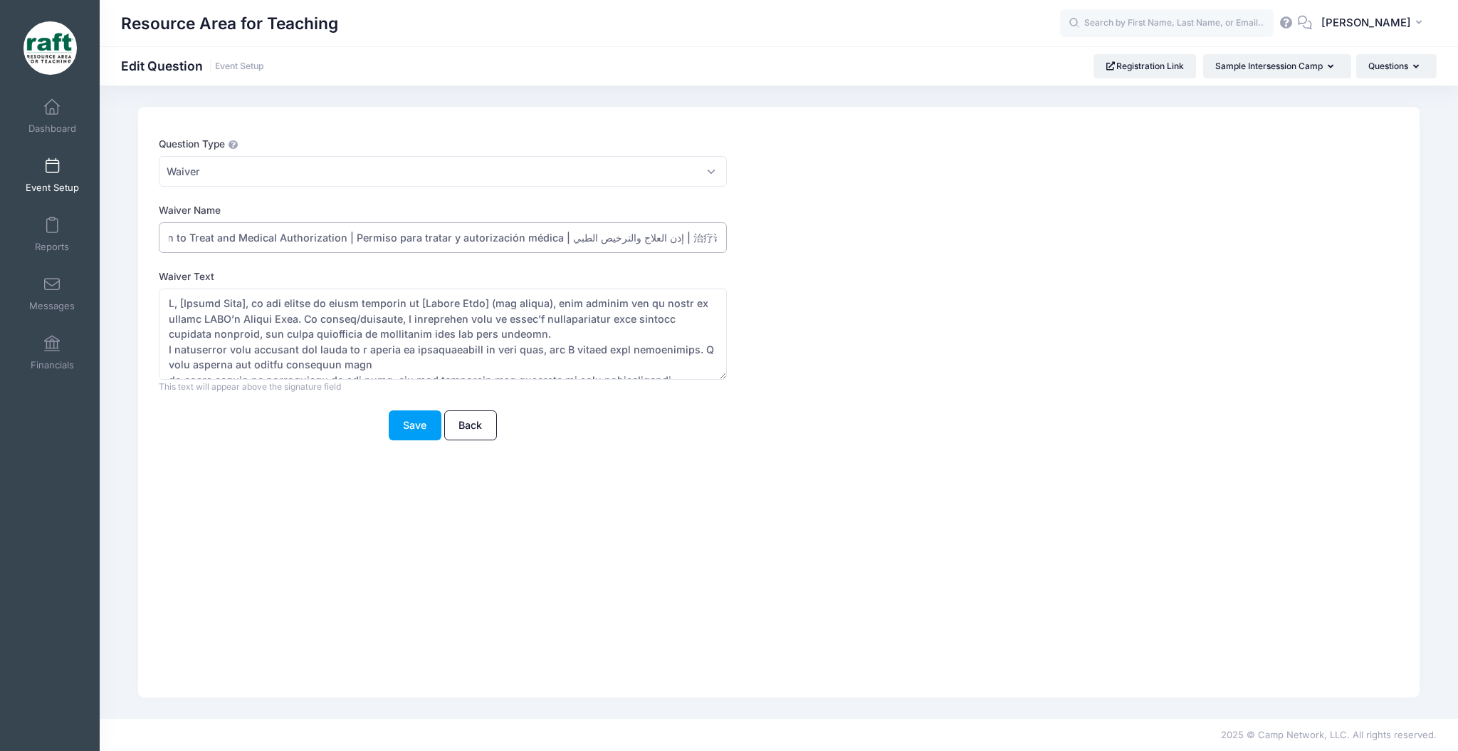
click at [652, 235] on input "Permission to Treat and Medical Authorization | Permiso para tratar y autorizac…" at bounding box center [443, 237] width 568 height 31
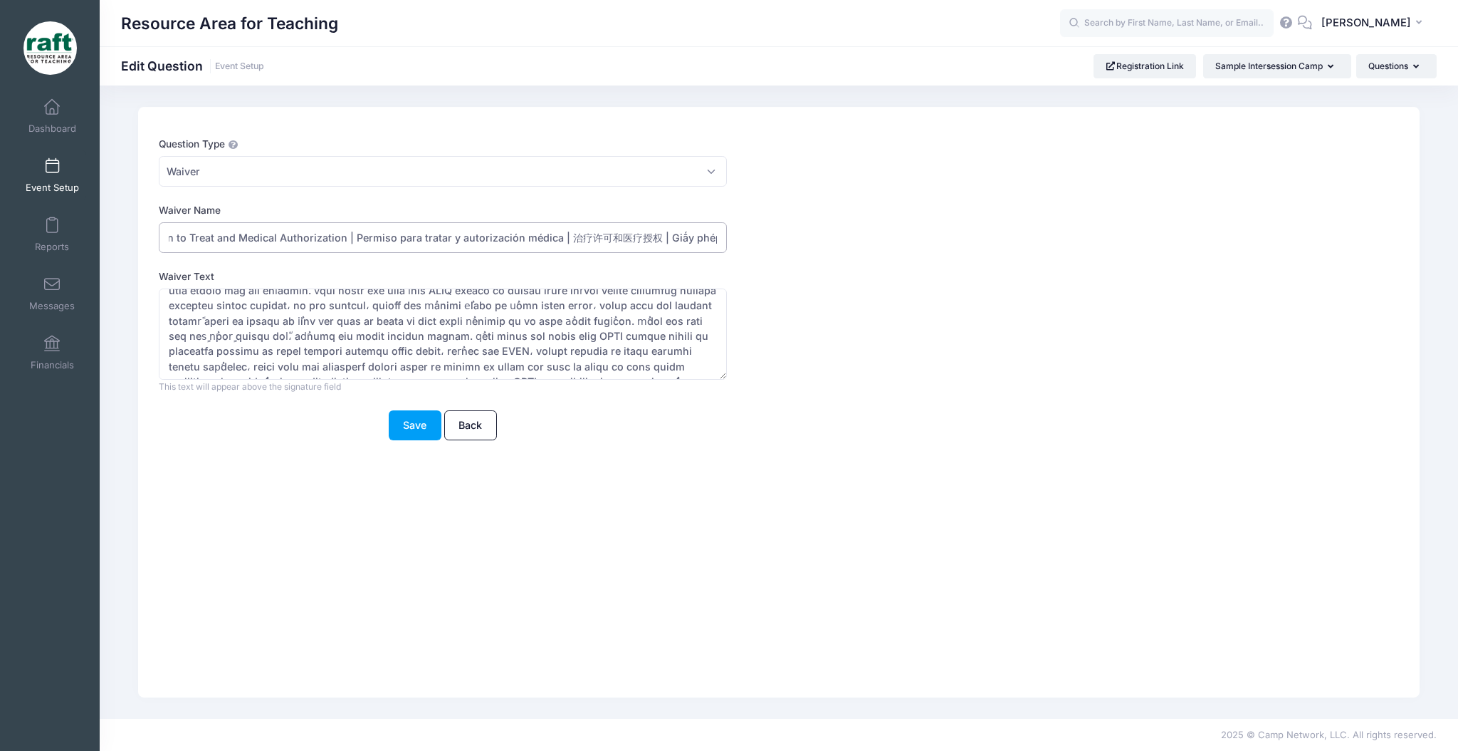
scroll to position [664, 0]
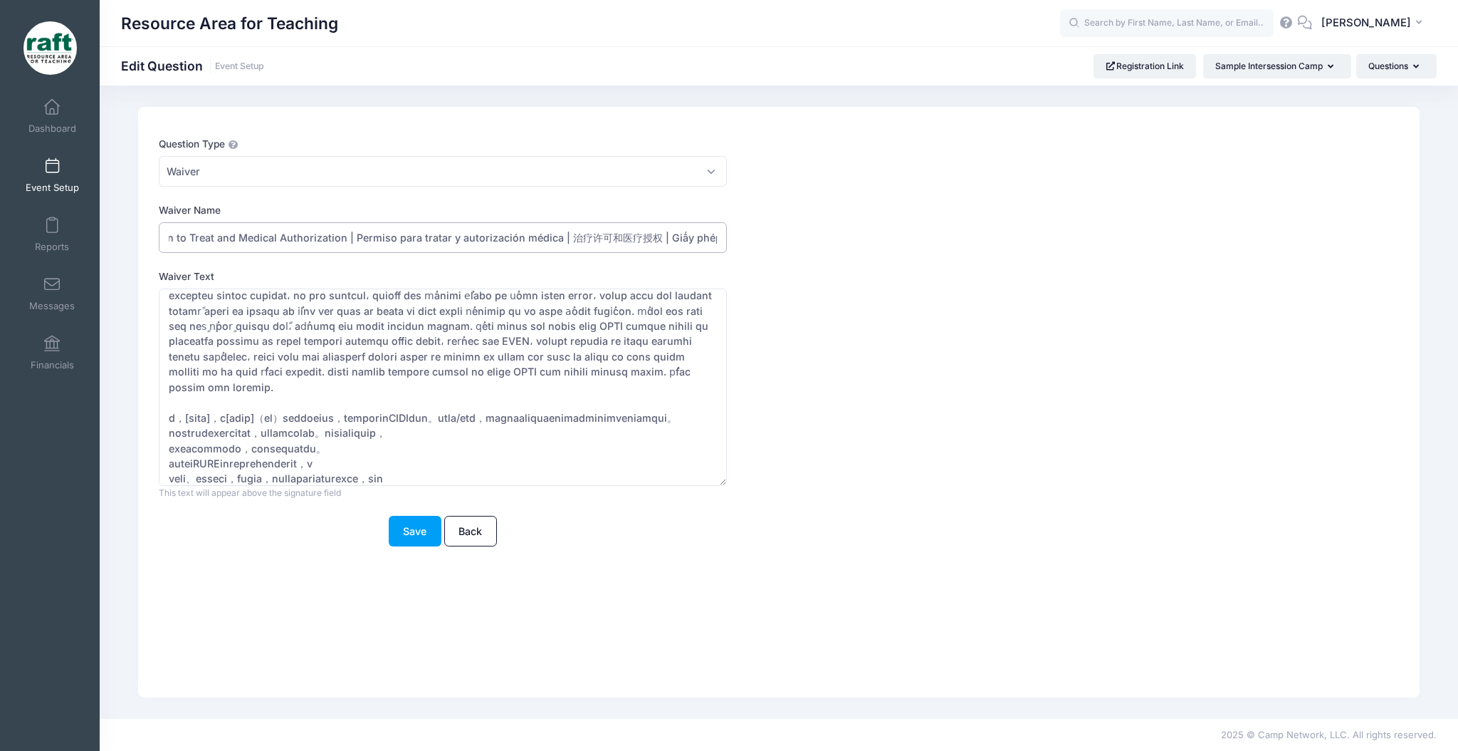
drag, startPoint x: 718, startPoint y: 373, endPoint x: 738, endPoint y: 568, distance: 196.1
click at [738, 499] on div "Waiver Text This help text will appear below the question This text will appear…" at bounding box center [727, 384] width 1136 height 230
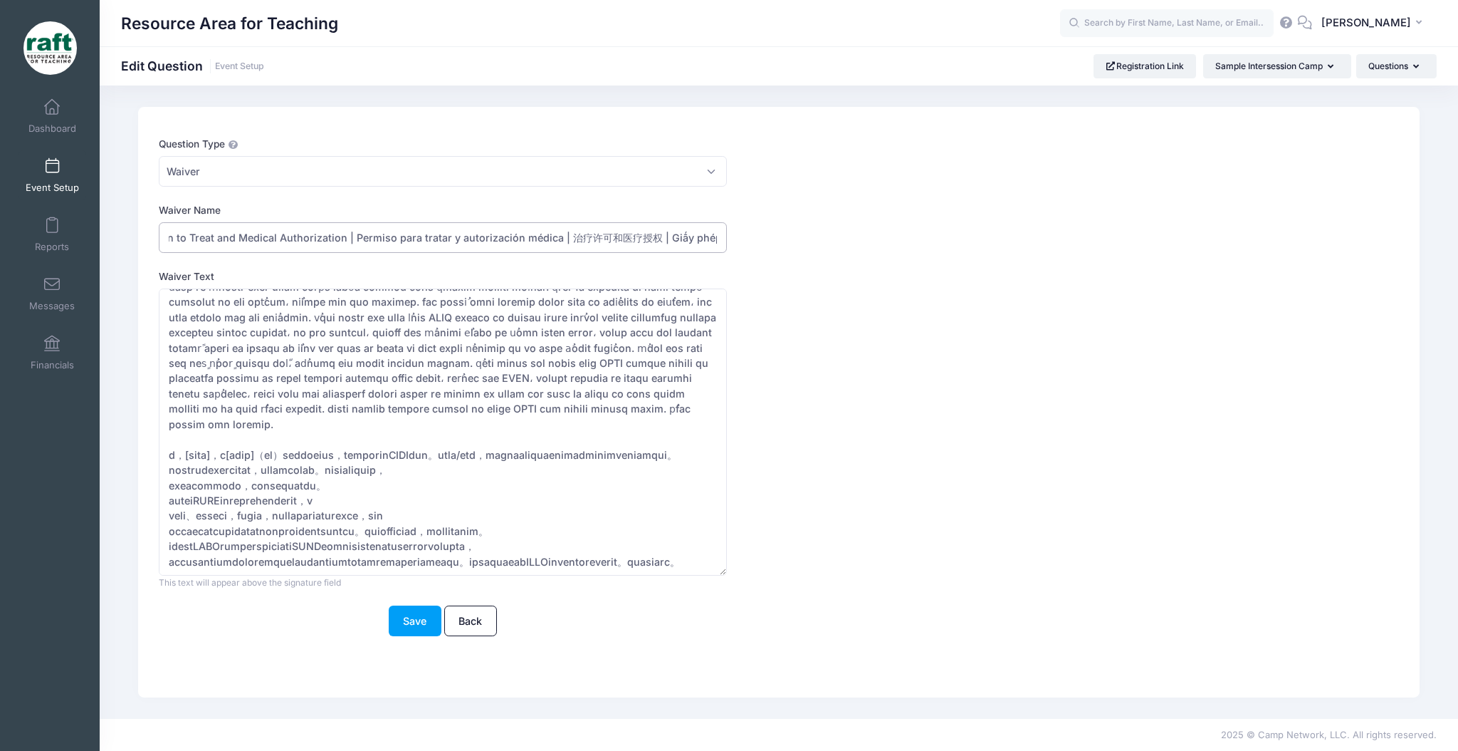
scroll to position [570, 0]
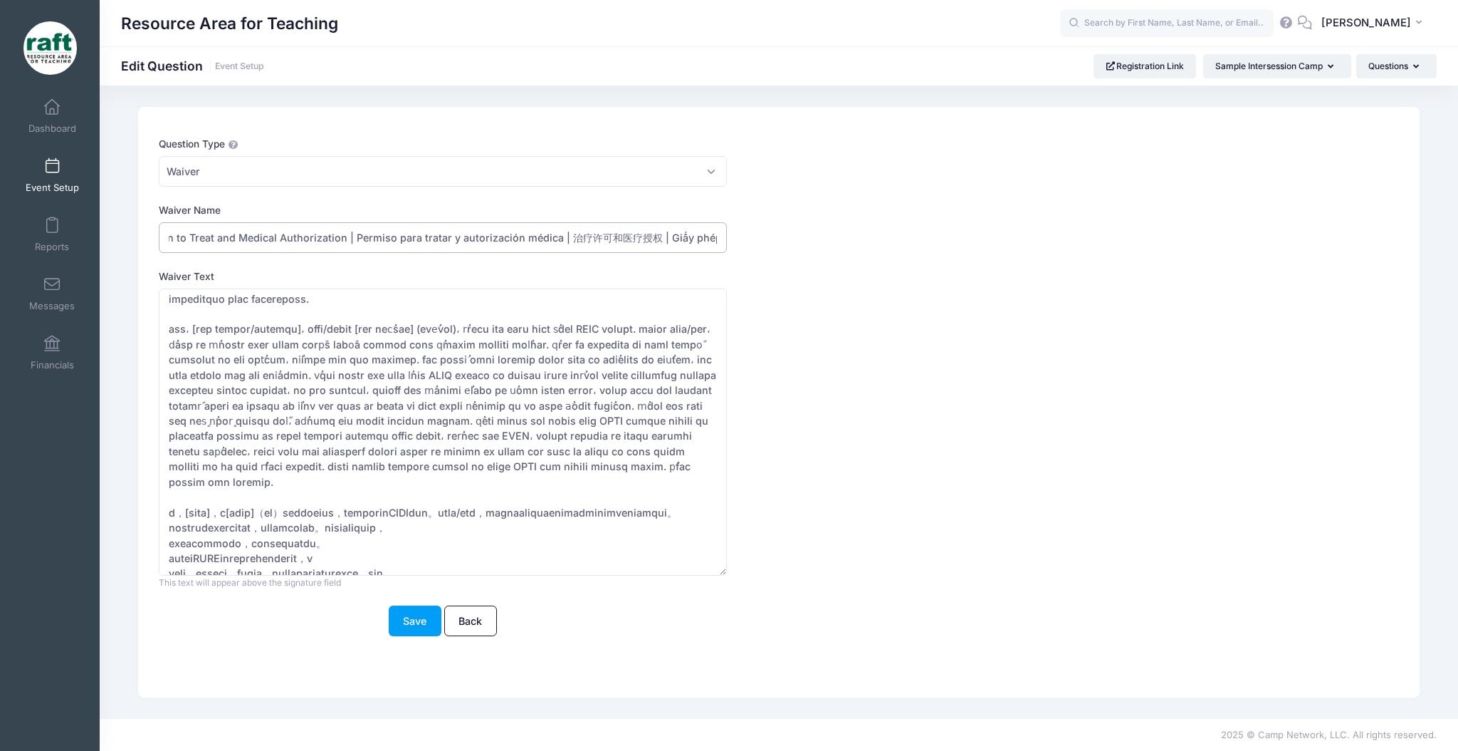
type input "Permission to Treat and Medical Authorization | Permiso para tratar y autorizac…"
click at [457, 417] on textarea "Waiver Text" at bounding box center [443, 431] width 568 height 287
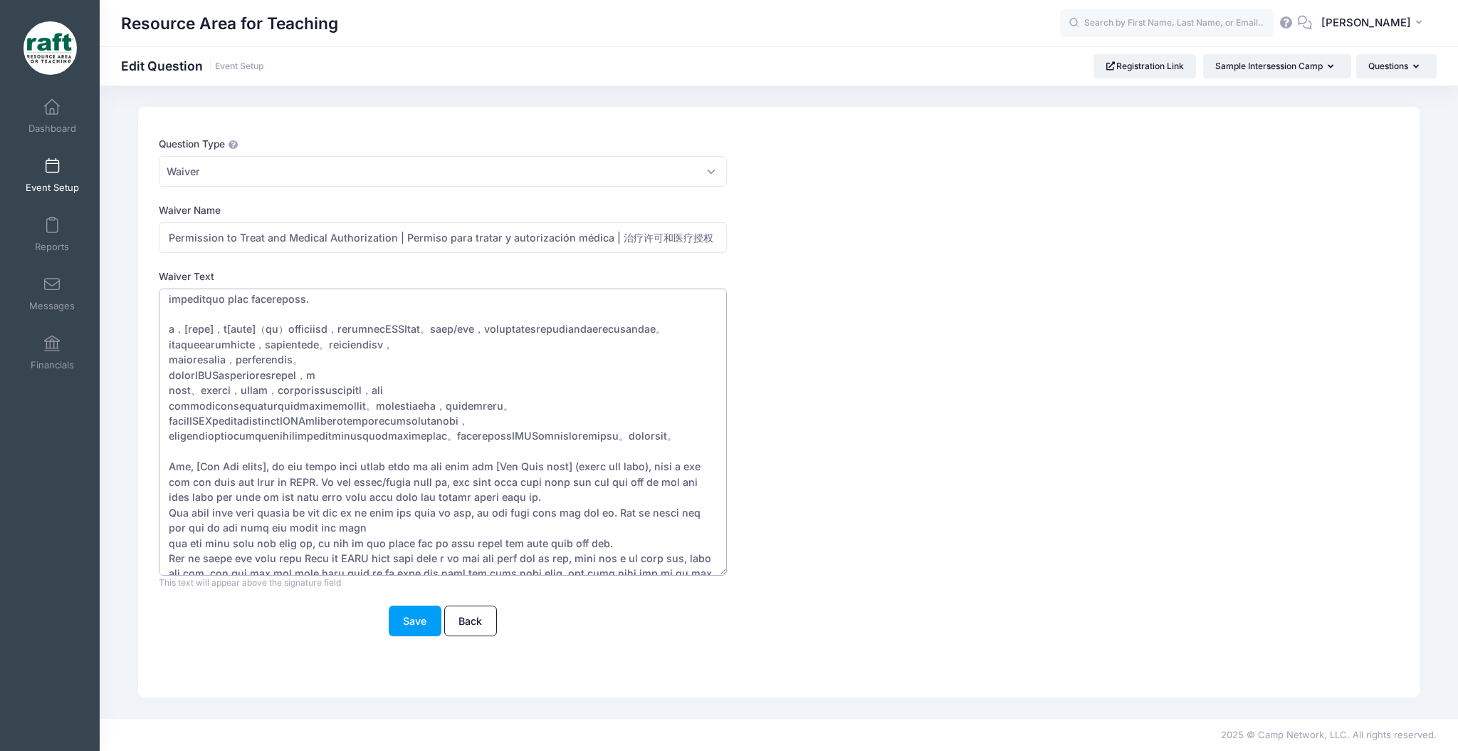
type textarea "I, [Parent Name], am the parent or legal guardian of [Camper Name] (the camper)…"
click at [400, 584] on div "This help text will appear below the question This text will appear above the s…" at bounding box center [443, 438] width 568 height 301
click at [408, 612] on button "Save" at bounding box center [415, 620] width 53 height 31
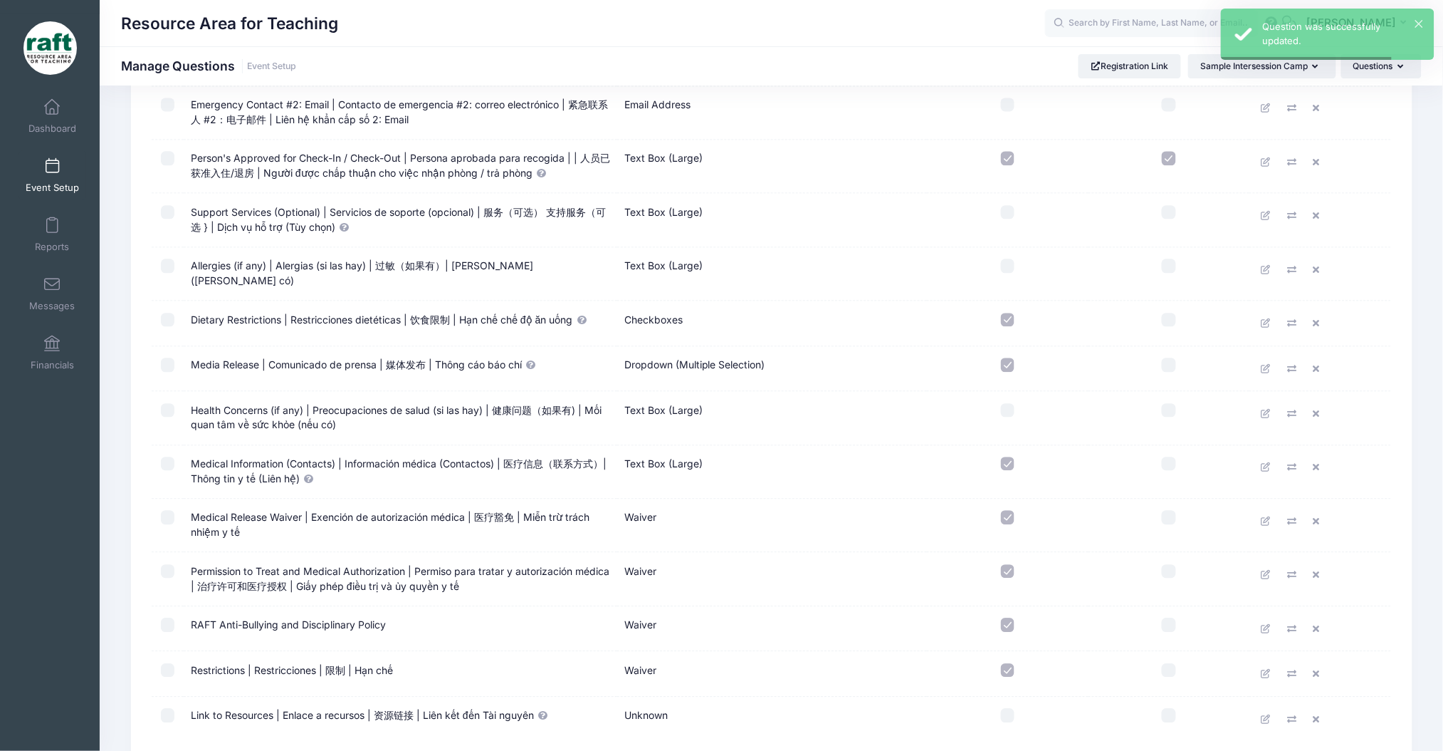
scroll to position [1224, 0]
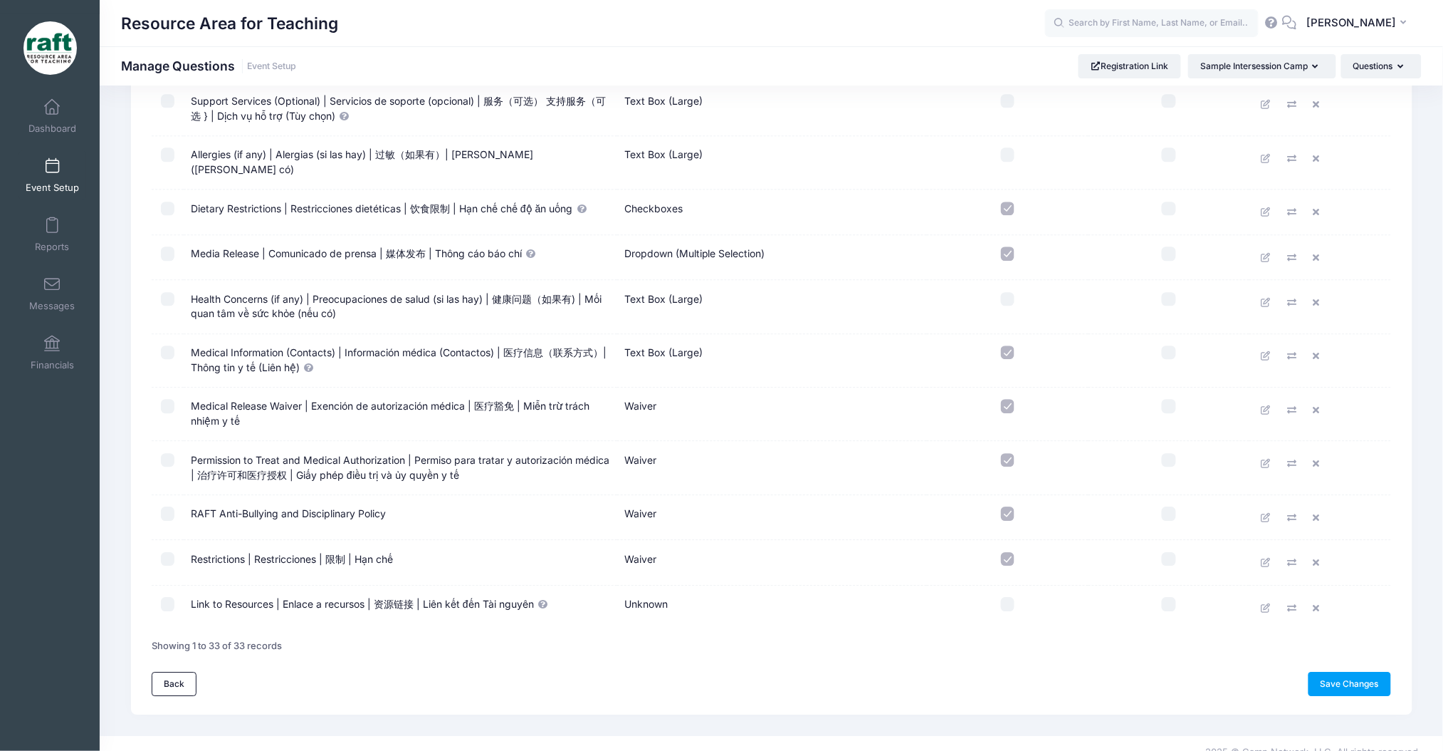
click at [1325, 677] on link "Save Changes" at bounding box center [1350, 684] width 83 height 24
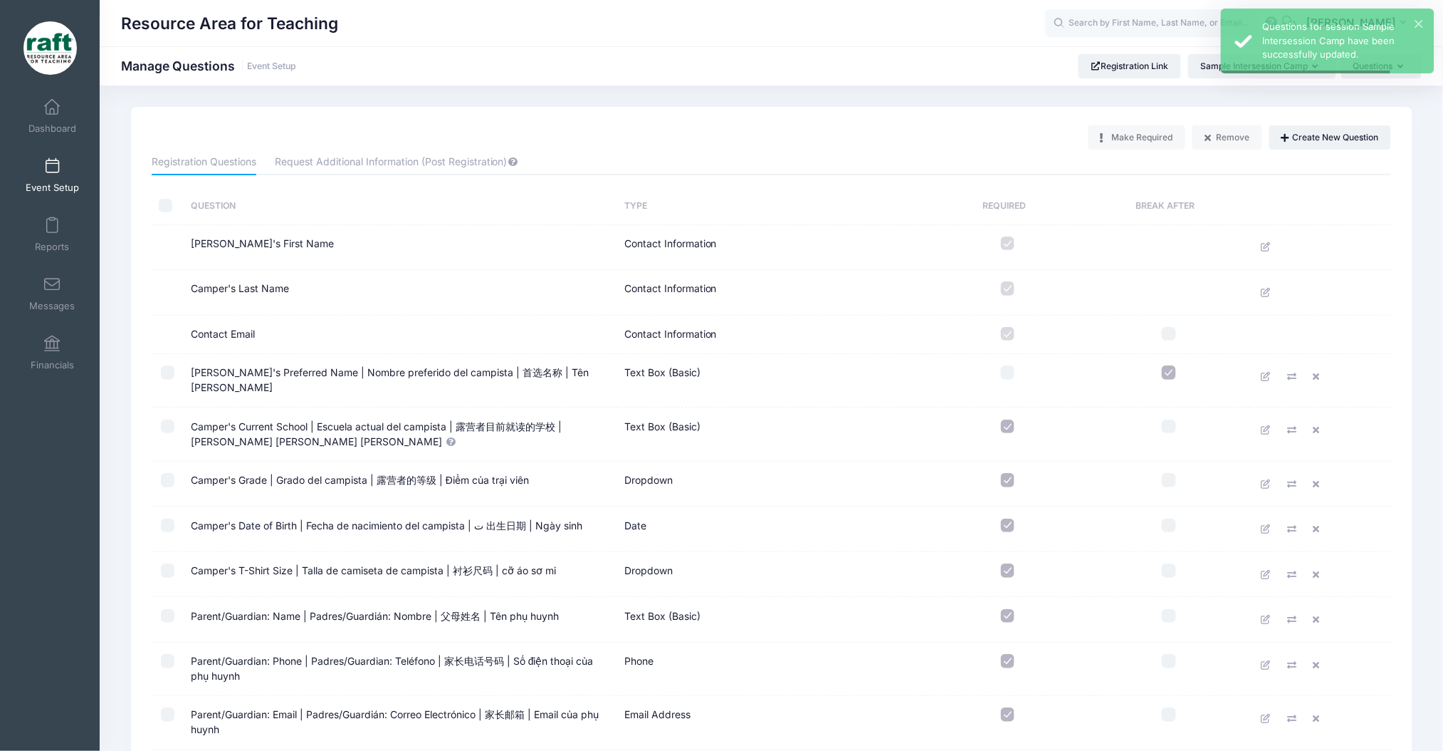
click at [27, 182] on span "Event Setup" at bounding box center [52, 188] width 53 height 12
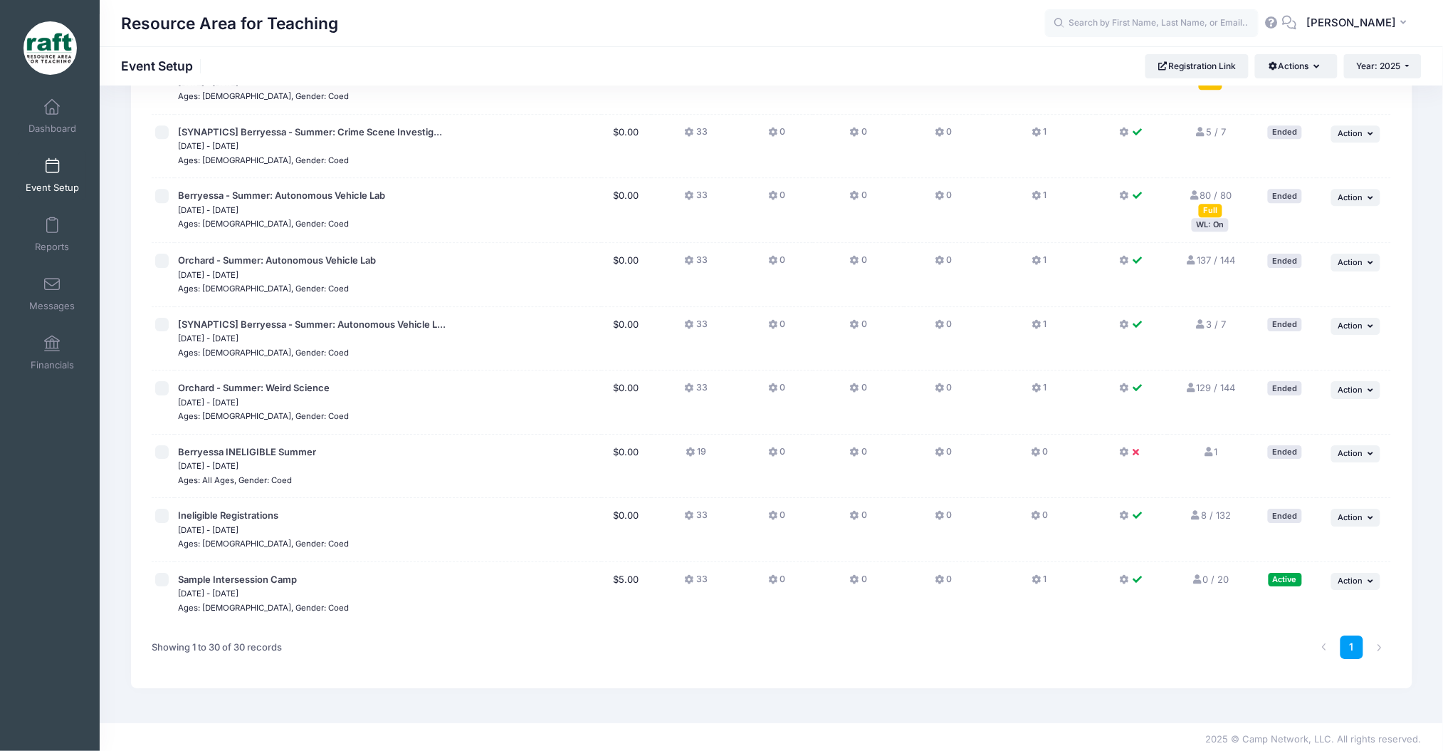
scroll to position [1478, 0]
click at [1381, 573] on td "... Action Resume Session Pause Session Edit Session Duplicate Session Delete S…" at bounding box center [1354, 591] width 74 height 63
click at [1374, 575] on icon "button" at bounding box center [1372, 579] width 9 height 8
click at [1290, 734] on div "Resume Session Pause Session Edit Session Duplicate Session Delete Session Prev…" at bounding box center [1309, 662] width 142 height 155
click at [1283, 728] on link "Preview" at bounding box center [1309, 717] width 129 height 27
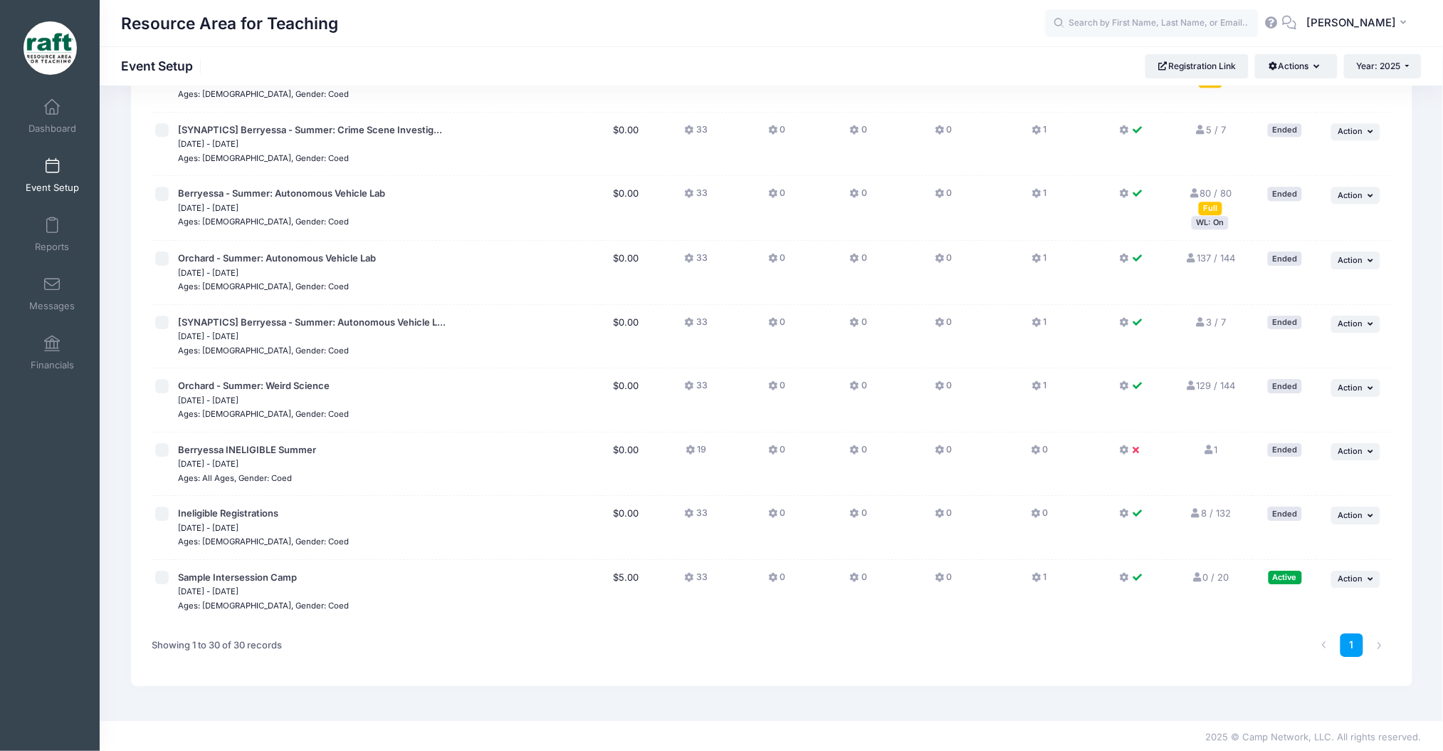
click at [1386, 553] on td "... Action Edit Session Duplicate Session" at bounding box center [1354, 528] width 74 height 64
click at [1363, 582] on button "... Action" at bounding box center [1357, 578] width 50 height 17
click at [1337, 635] on link "Edit Session" at bounding box center [1309, 635] width 129 height 27
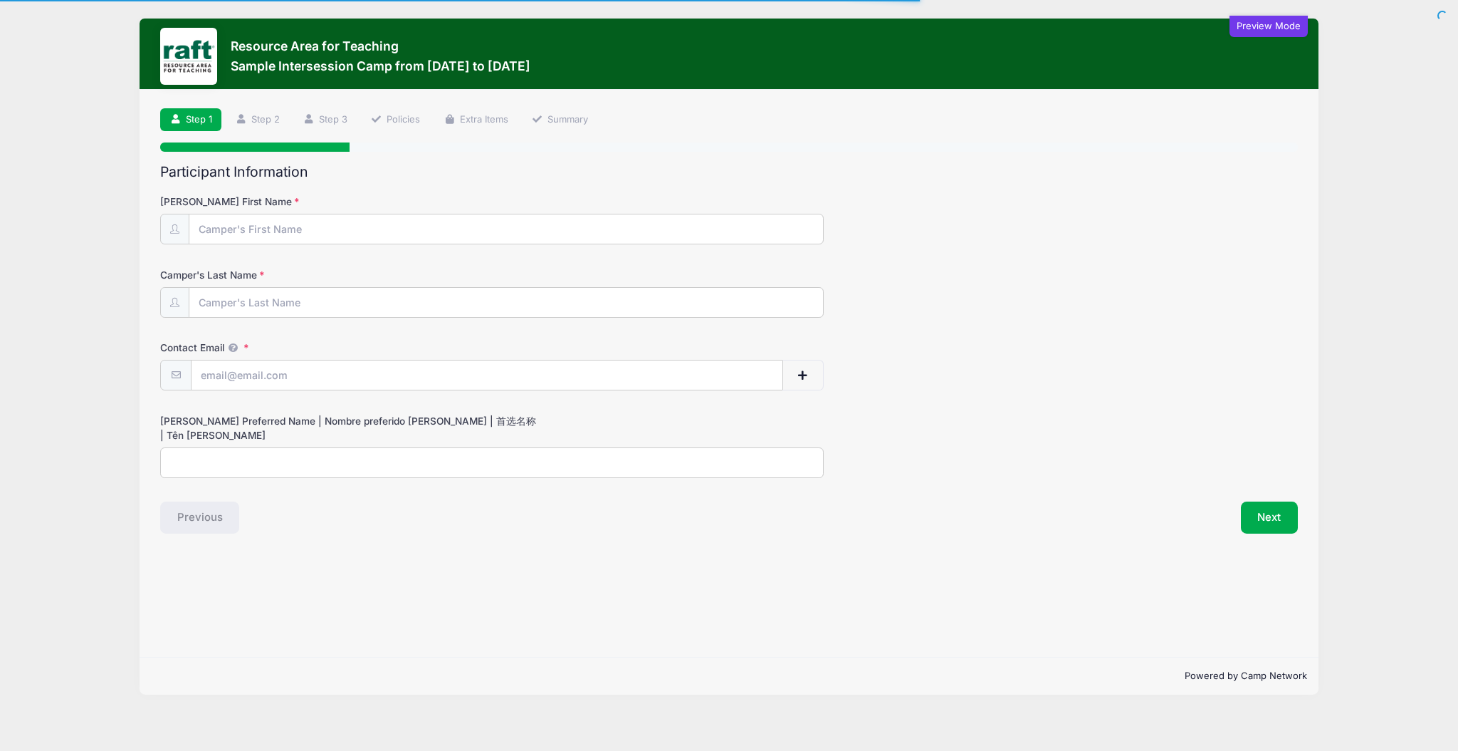
click at [237, 205] on label "[PERSON_NAME] First Name" at bounding box center [350, 201] width 380 height 14
click at [237, 214] on input "[PERSON_NAME] First Name" at bounding box center [506, 229] width 634 height 31
click at [253, 225] on input "[PERSON_NAME] First Name" at bounding box center [506, 229] width 634 height 31
type input "test"
click at [308, 311] on input "Camper's Last Name" at bounding box center [506, 303] width 634 height 31
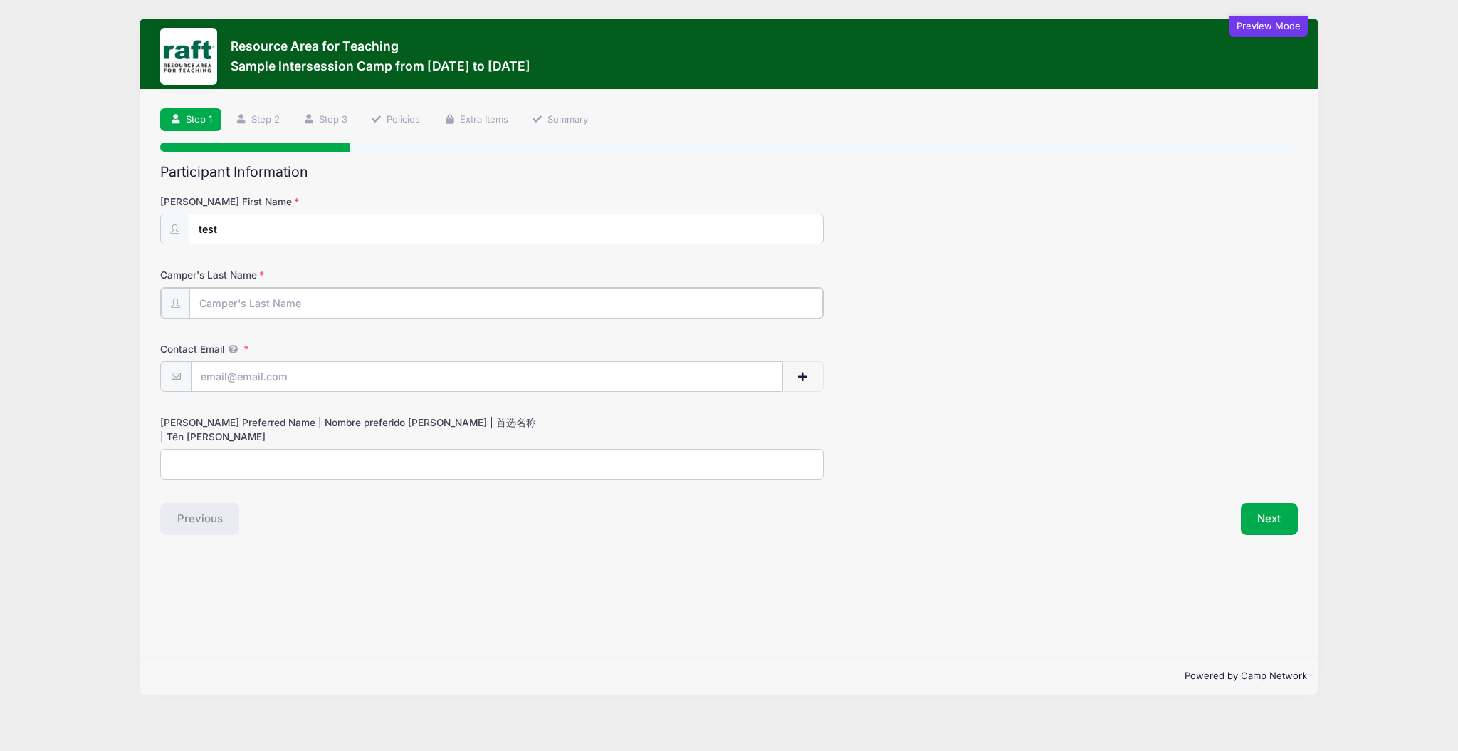
type input "Quidit"
drag, startPoint x: 298, startPoint y: 361, endPoint x: 298, endPoint y: 391, distance: 29.9
click at [298, 369] on input "Contact Email" at bounding box center [487, 375] width 591 height 31
click at [298, 391] on input "Contact Email" at bounding box center [487, 375] width 591 height 31
type input "[EMAIL_ADDRESS][DOMAIN_NAME]"
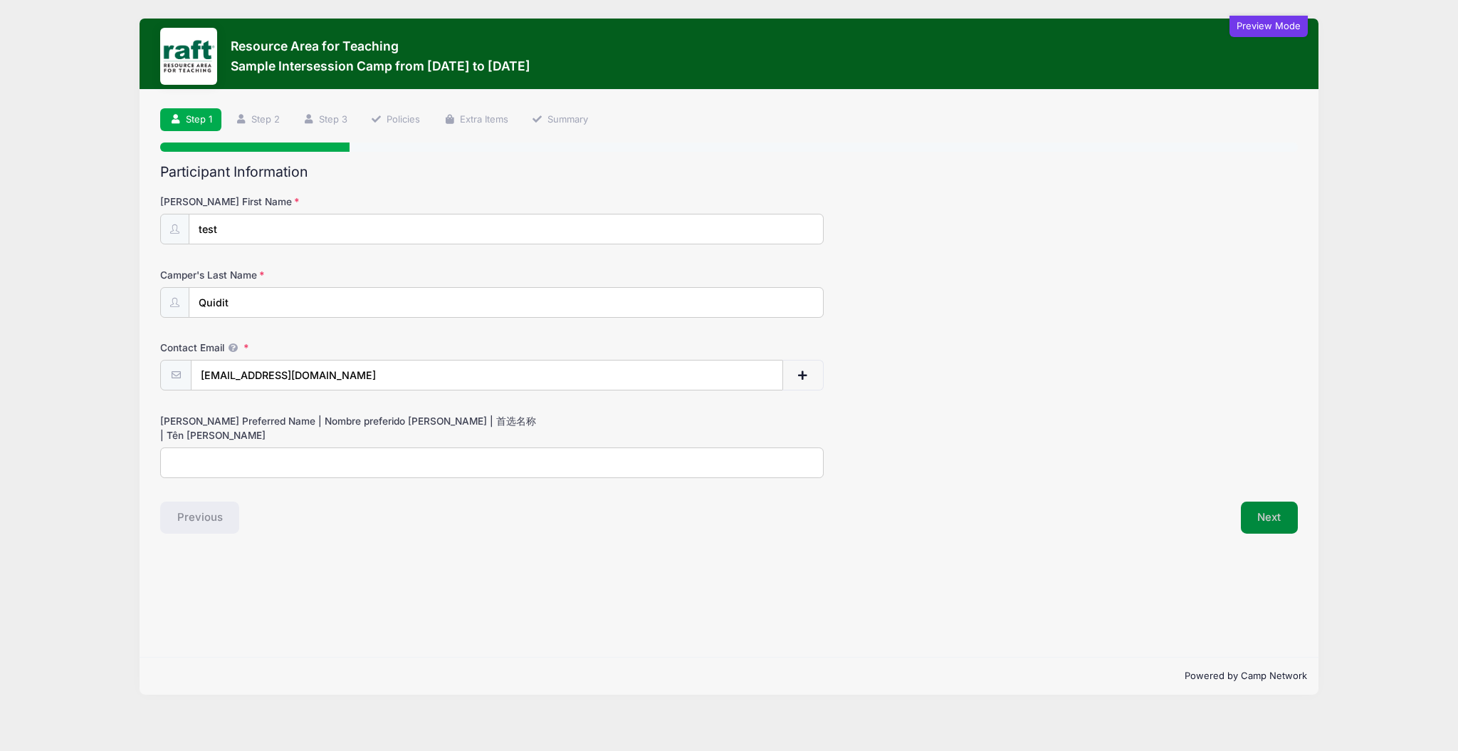
drag, startPoint x: 1250, startPoint y: 533, endPoint x: 1240, endPoint y: 535, distance: 9.4
click at [1244, 536] on div "Step 1 /7 Step 1 Step 2 Step 3 Policies Extra Items Summary Participant Informa…" at bounding box center [730, 373] width 1180 height 567
click at [1260, 533] on button "Next" at bounding box center [1270, 517] width 58 height 33
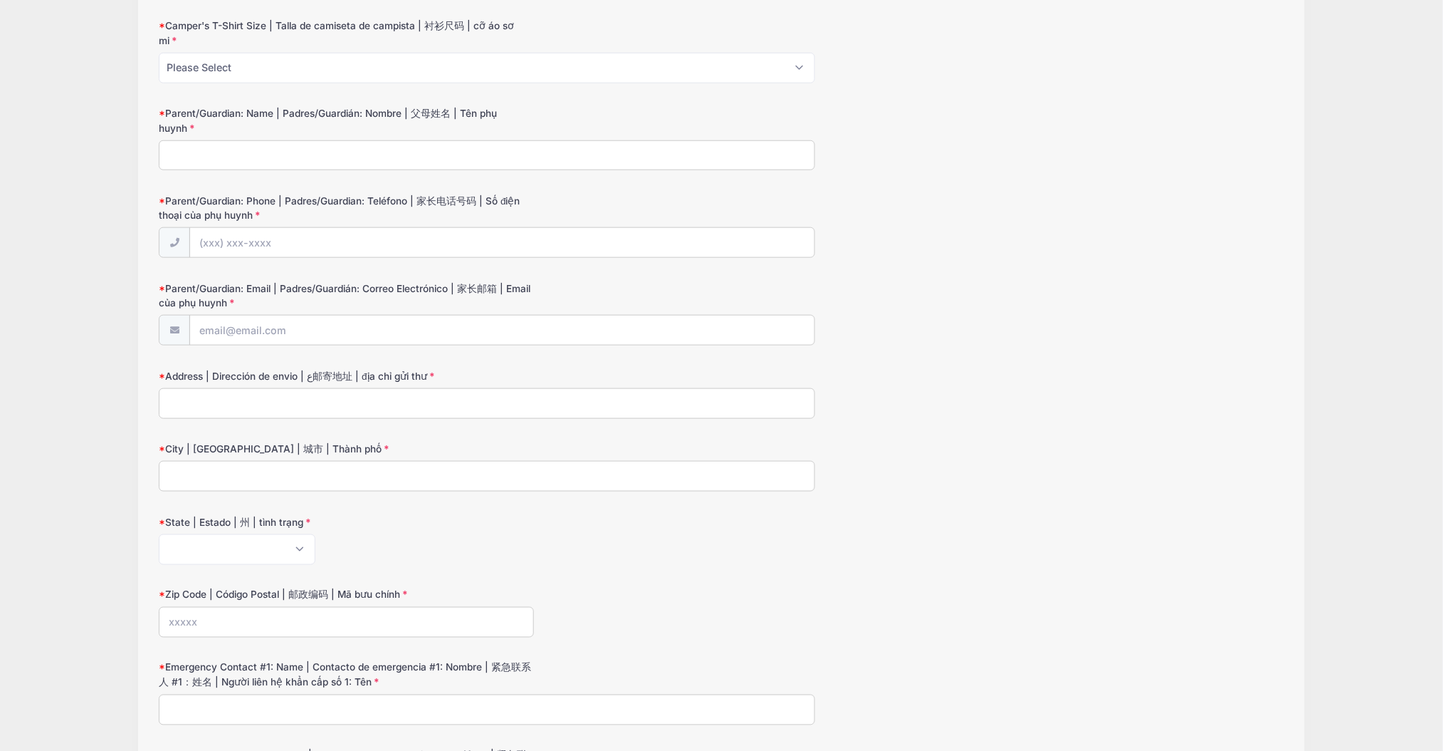
scroll to position [474, 0]
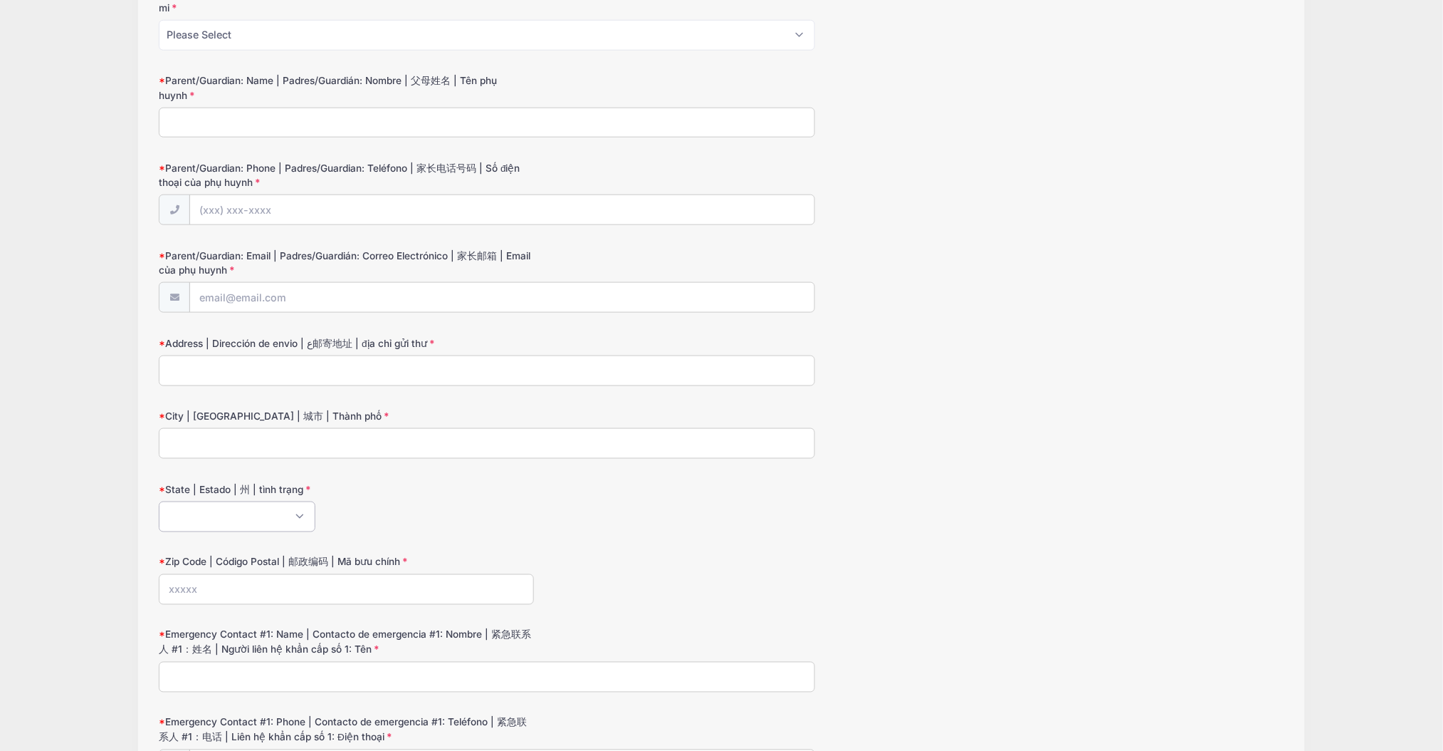
click at [288, 505] on select "[US_STATE] [US_STATE] [US_STATE] [US_STATE] [US_STATE] Armed Forces Africa Arme…" at bounding box center [237, 516] width 157 height 31
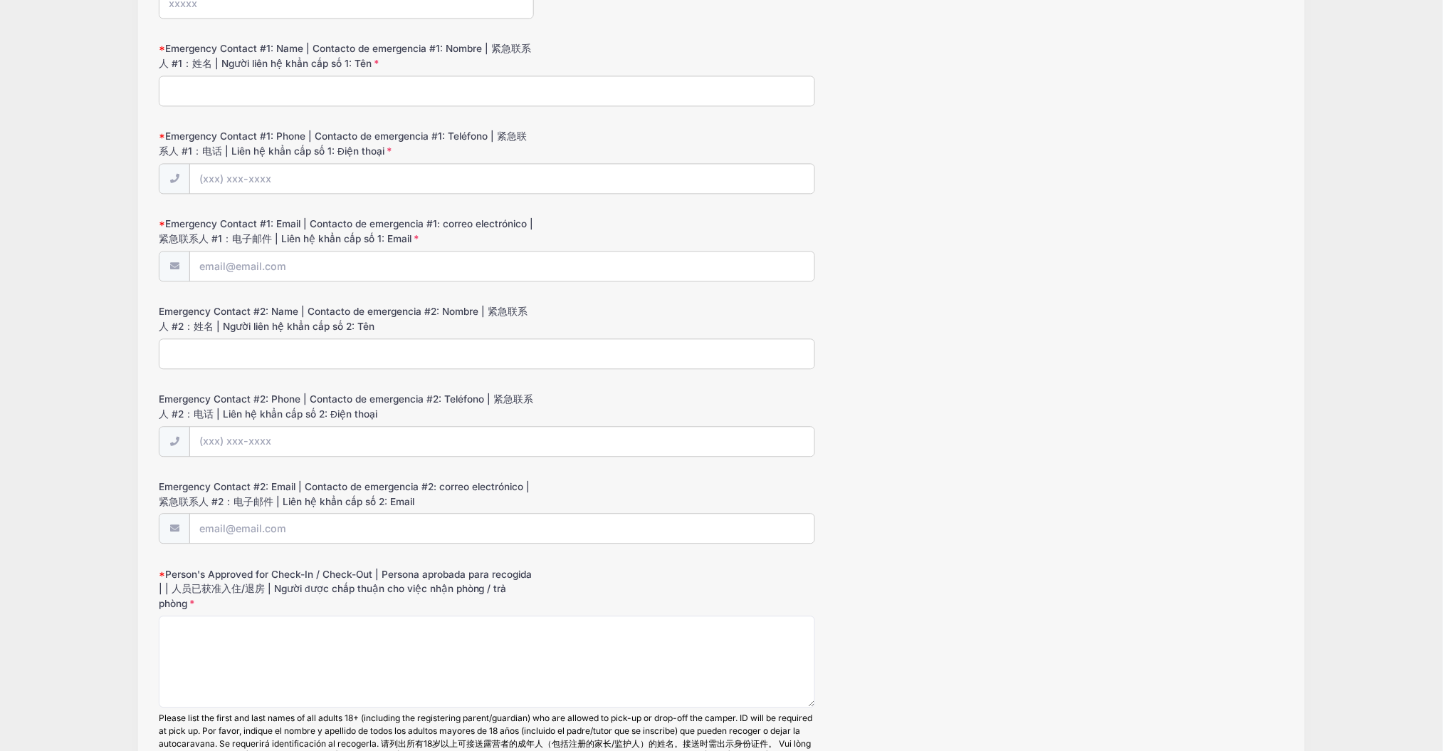
scroll to position [1202, 0]
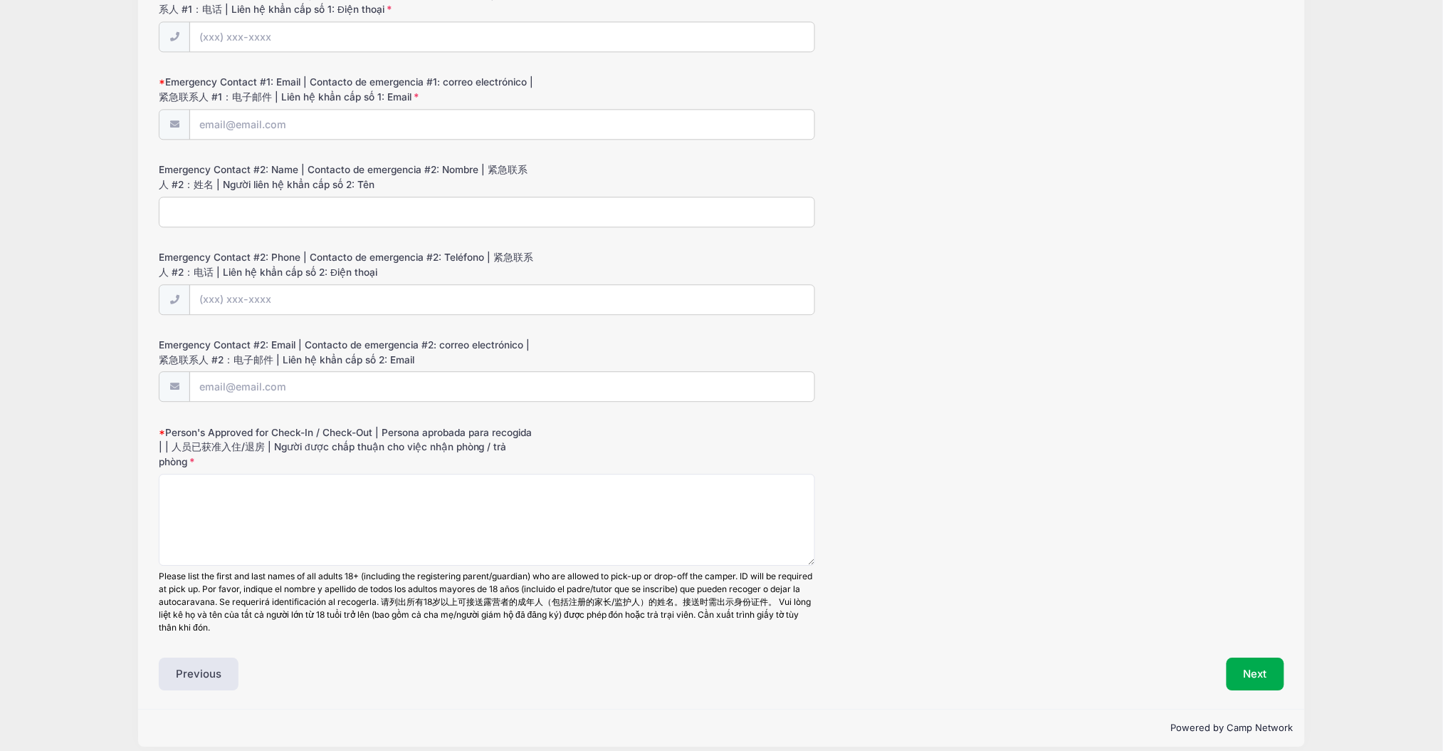
click at [273, 570] on div "Please list the first and last names of all adults 18+ (including the registeri…" at bounding box center [487, 602] width 657 height 64
click at [271, 570] on div "Please list the first and last names of all adults 18+ (including the registeri…" at bounding box center [487, 602] width 657 height 64
drag, startPoint x: 271, startPoint y: 565, endPoint x: 266, endPoint y: 582, distance: 18.0
click at [266, 582] on div "Please list the first and last names of all adults 18+ (including the registeri…" at bounding box center [487, 602] width 657 height 64
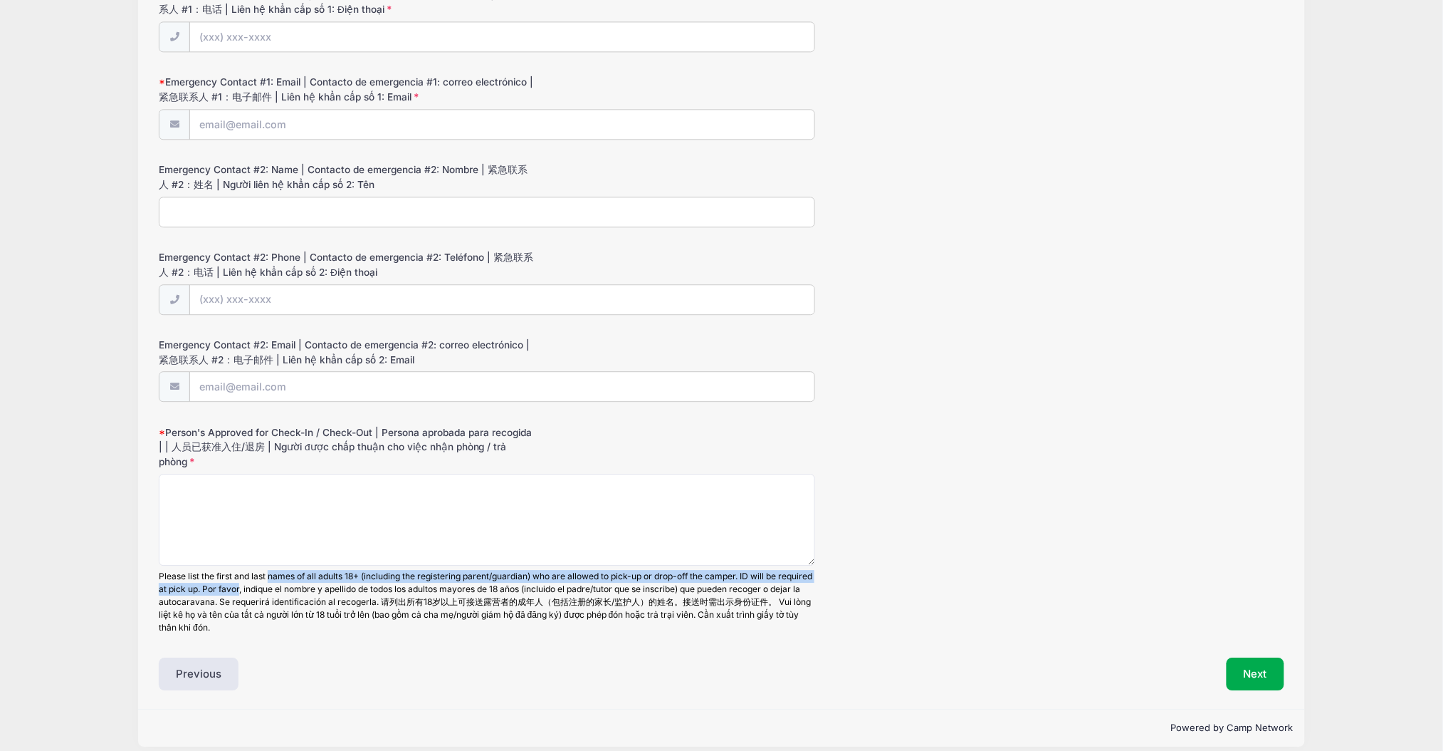
click at [266, 582] on div "Please list the first and last names of all adults 18+ (including the registeri…" at bounding box center [487, 602] width 657 height 64
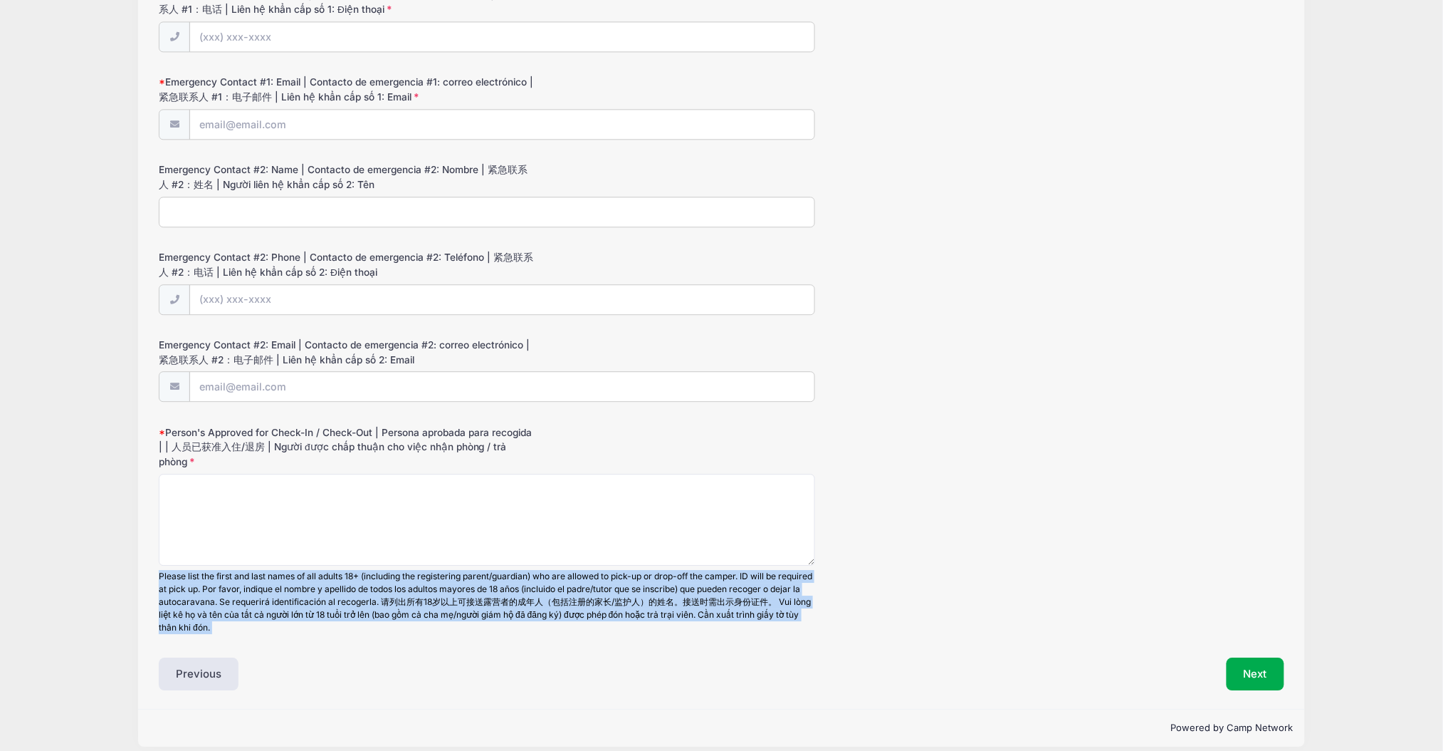
click at [266, 582] on div "Please list the first and last names of all adults 18+ (including the registeri…" at bounding box center [487, 602] width 657 height 64
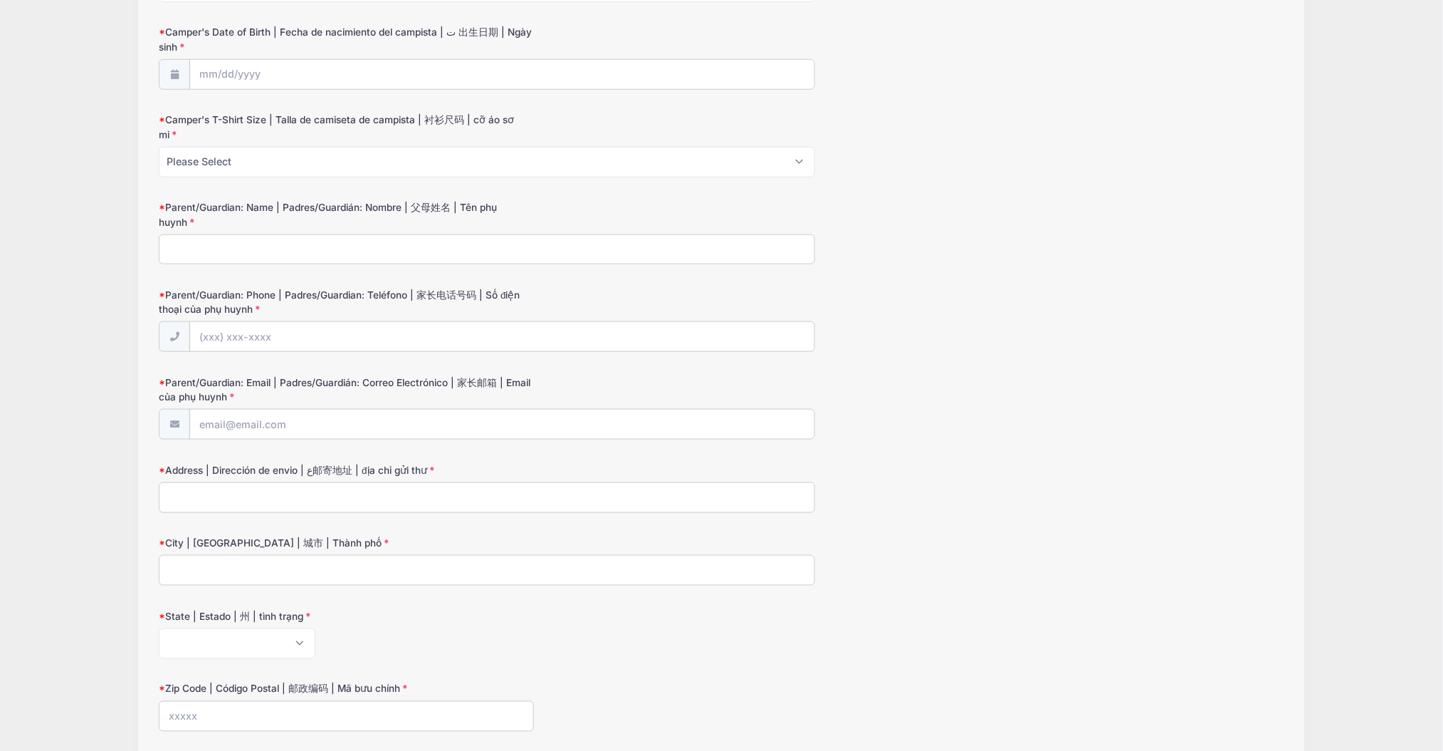
scroll to position [63, 0]
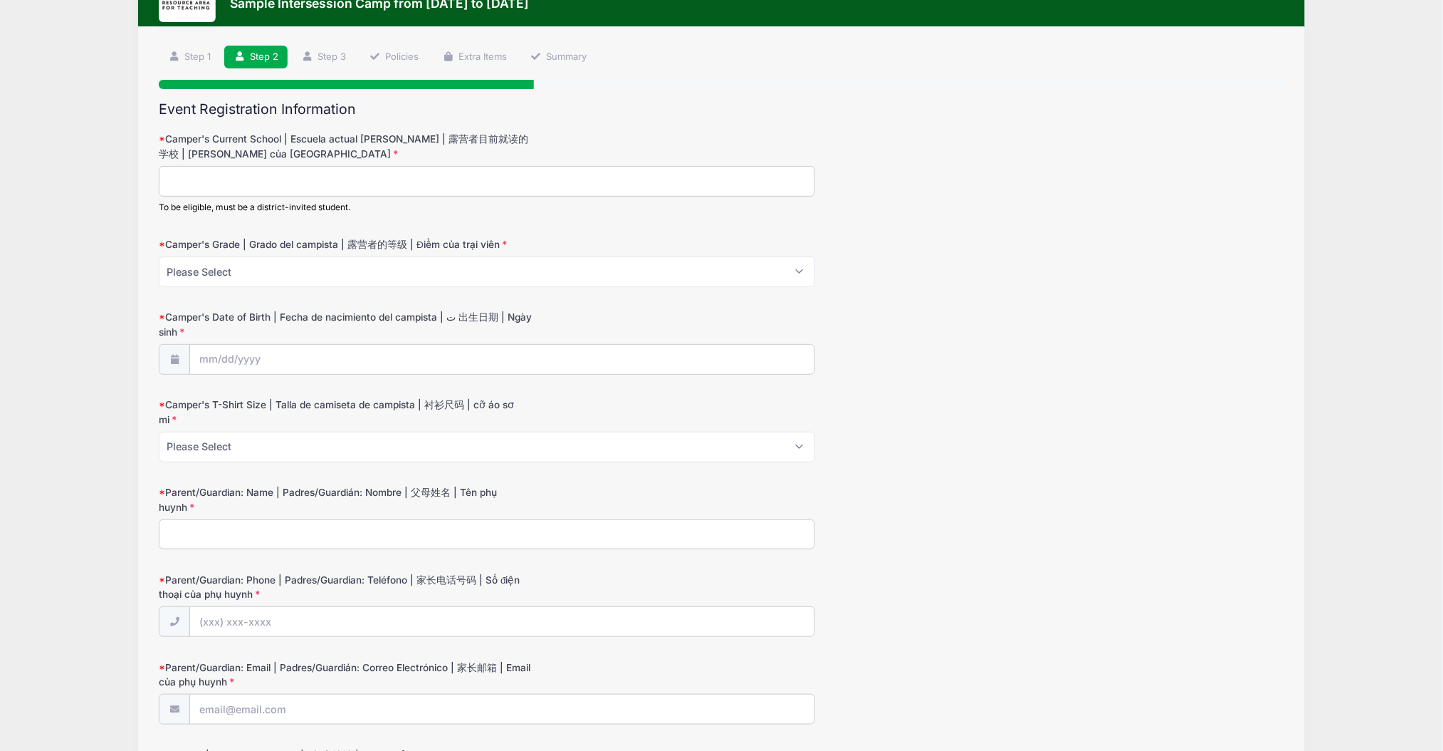
click at [229, 197] on div "To be eligible, must be a district-invited student." at bounding box center [487, 190] width 657 height 48
click at [222, 184] on input "Camper's Current School | Escuela actual [PERSON_NAME] | 露营者目前就读的学校 | [PERSON_N…" at bounding box center [487, 181] width 657 height 31
type input "u"
click at [226, 273] on select "Please Select K 1 2 3 4 5 6 7 8" at bounding box center [487, 271] width 657 height 31
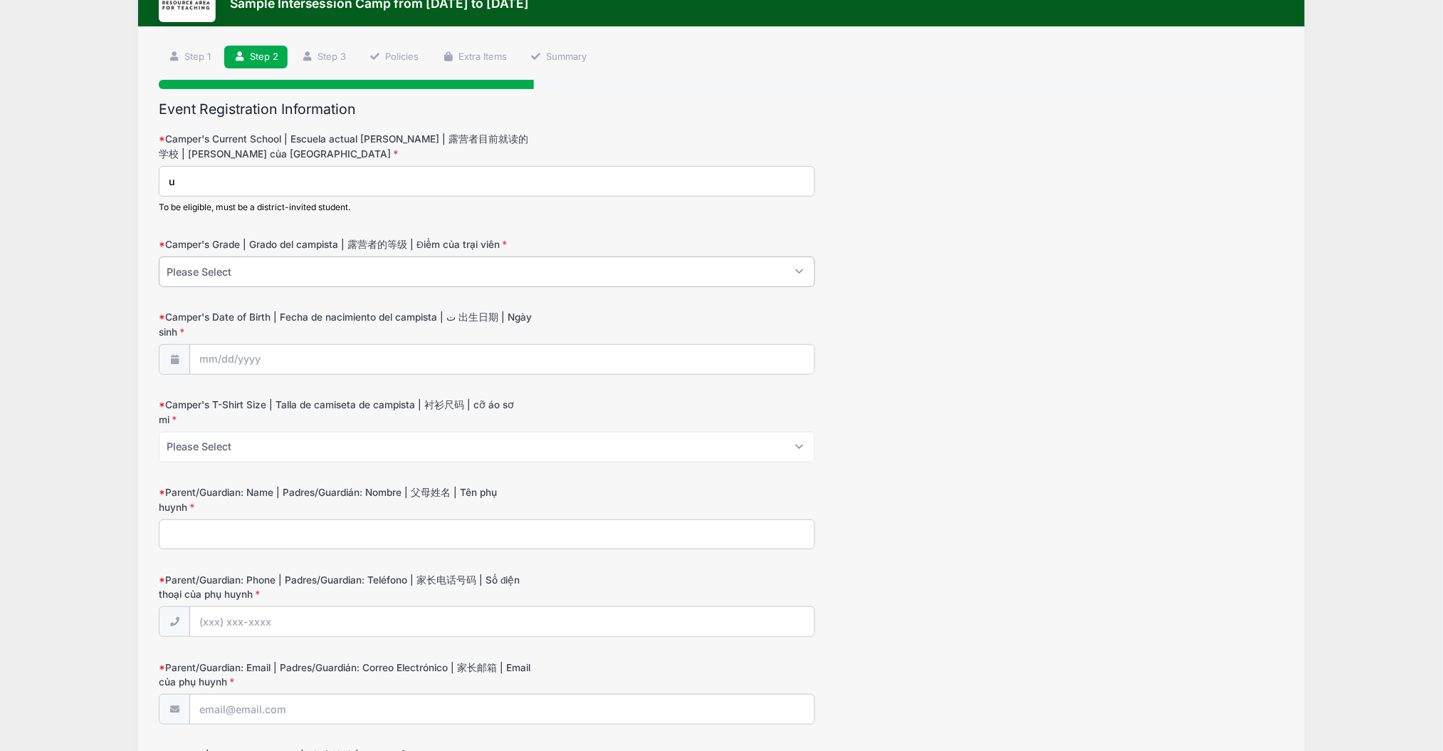
select select "2"
click at [159, 256] on select "Please Select K 1 2 3 4 5 6 7 8" at bounding box center [487, 271] width 657 height 31
click at [238, 361] on input "Camper's Date of Birth | Fecha de nacimiento del campista | ت 出生日期 | Ngày sinh" at bounding box center [502, 360] width 625 height 31
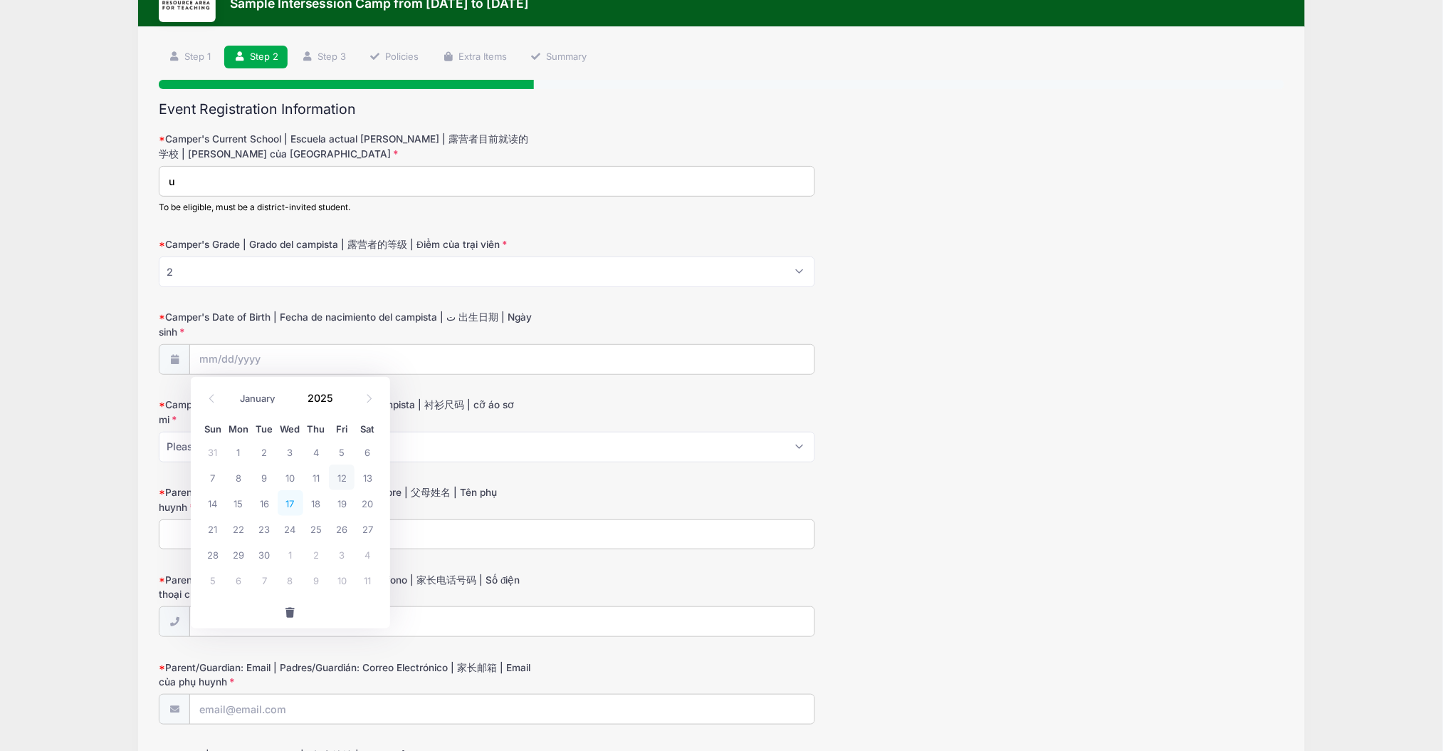
click at [285, 493] on span "17" at bounding box center [291, 503] width 26 height 26
type input "[DATE]"
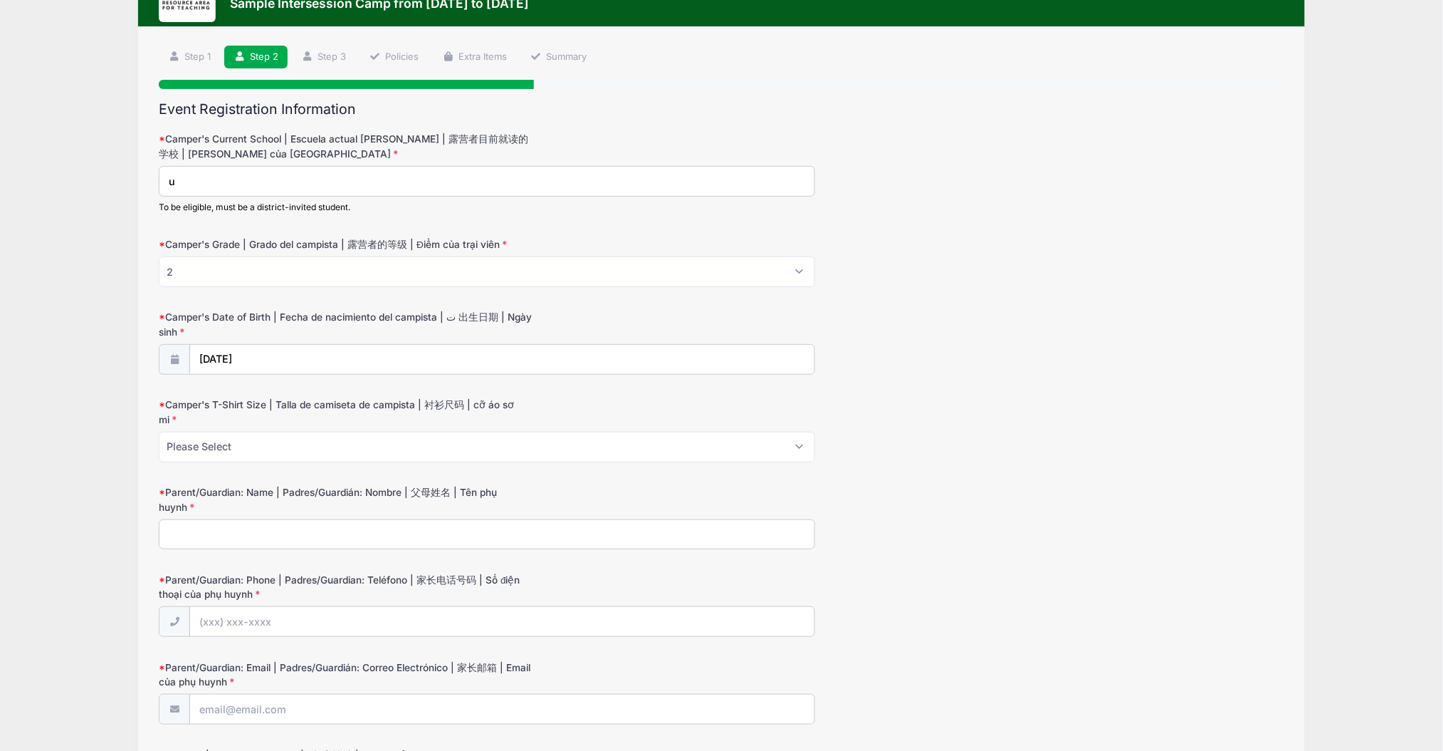
drag, startPoint x: 441, startPoint y: 415, endPoint x: 431, endPoint y: 418, distance: 10.4
click at [431, 418] on div "Camper's T-Shirt Size | Talla de camiseta de campista | 衬衫尺码 | cỡ áo sơ mi Plea…" at bounding box center [722, 429] width 1126 height 64
click at [425, 432] on select "Please Select Youth XS Youth S Youth M Youth L Youth XL Adult XS Adult S Adult …" at bounding box center [487, 447] width 657 height 31
select select "Youth M"
click at [159, 432] on select "Please Select Youth XS Youth S Youth M Youth L Youth XL Adult XS Adult S Adult …" at bounding box center [487, 447] width 657 height 31
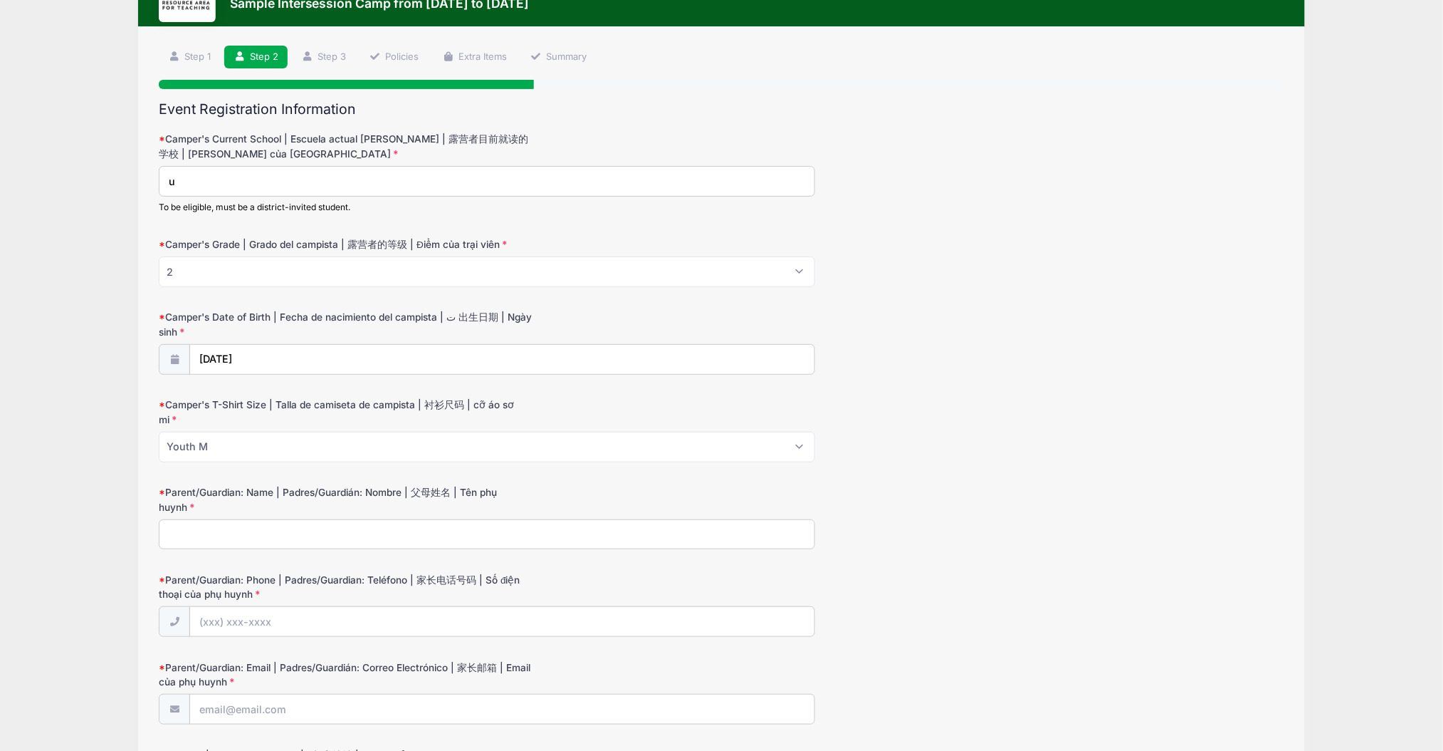
click at [456, 520] on input "Parent/Guardian: Name | Padres/Guardián: Nombre | 父母姓名 | Tên phụ huynh" at bounding box center [487, 534] width 657 height 31
type input "u"
click at [461, 607] on input "Parent/Guardian: Phone | Padres/Guardian: Teléfono | 家长电话号码 | Số điện thoại của…" at bounding box center [502, 622] width 625 height 31
type input "u"
click at [403, 607] on input "u" at bounding box center [502, 622] width 625 height 31
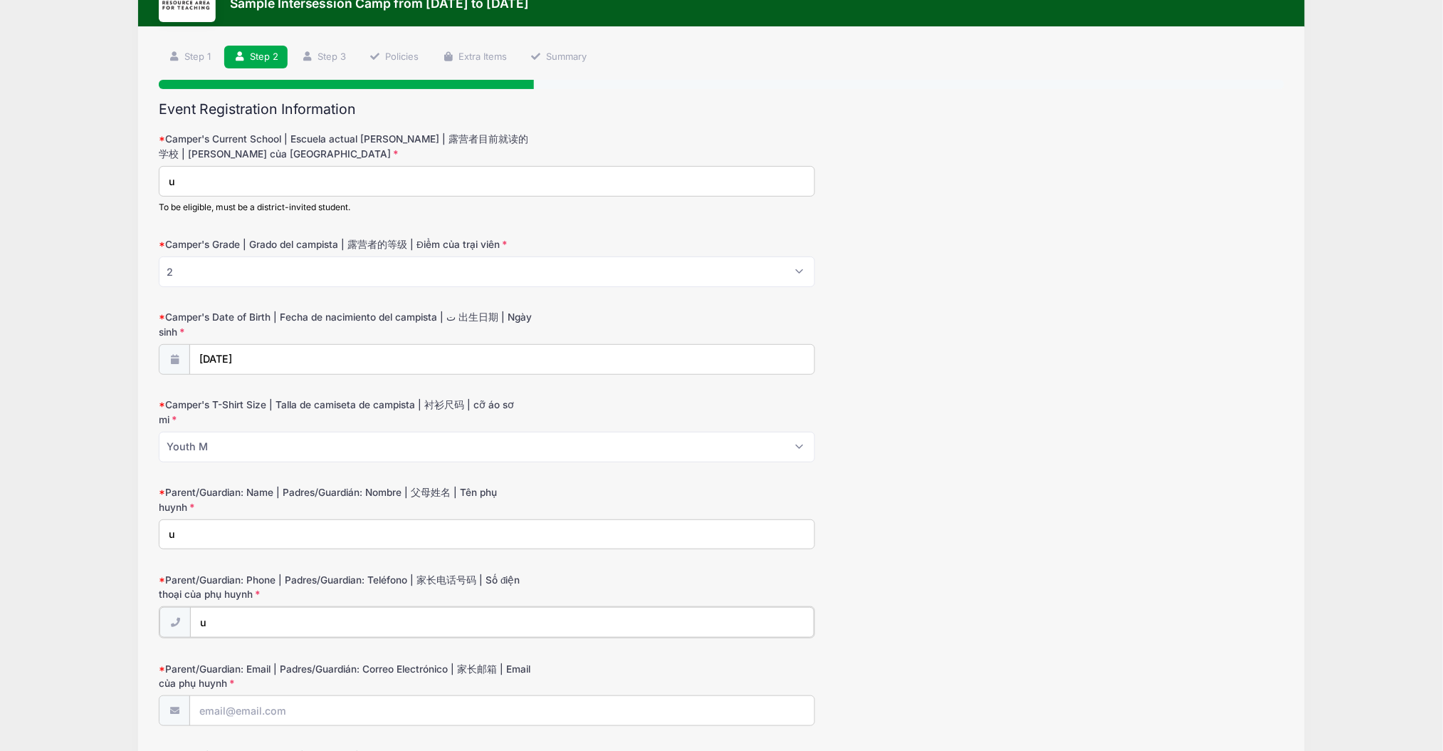
click at [403, 607] on input "u" at bounding box center [502, 622] width 625 height 31
type input "\"
click at [419, 607] on input "Parent/Guardian: Phone | Padres/Guardian: Teléfono | 家长电话号码 | Số điện thoại của…" at bounding box center [502, 622] width 625 height 31
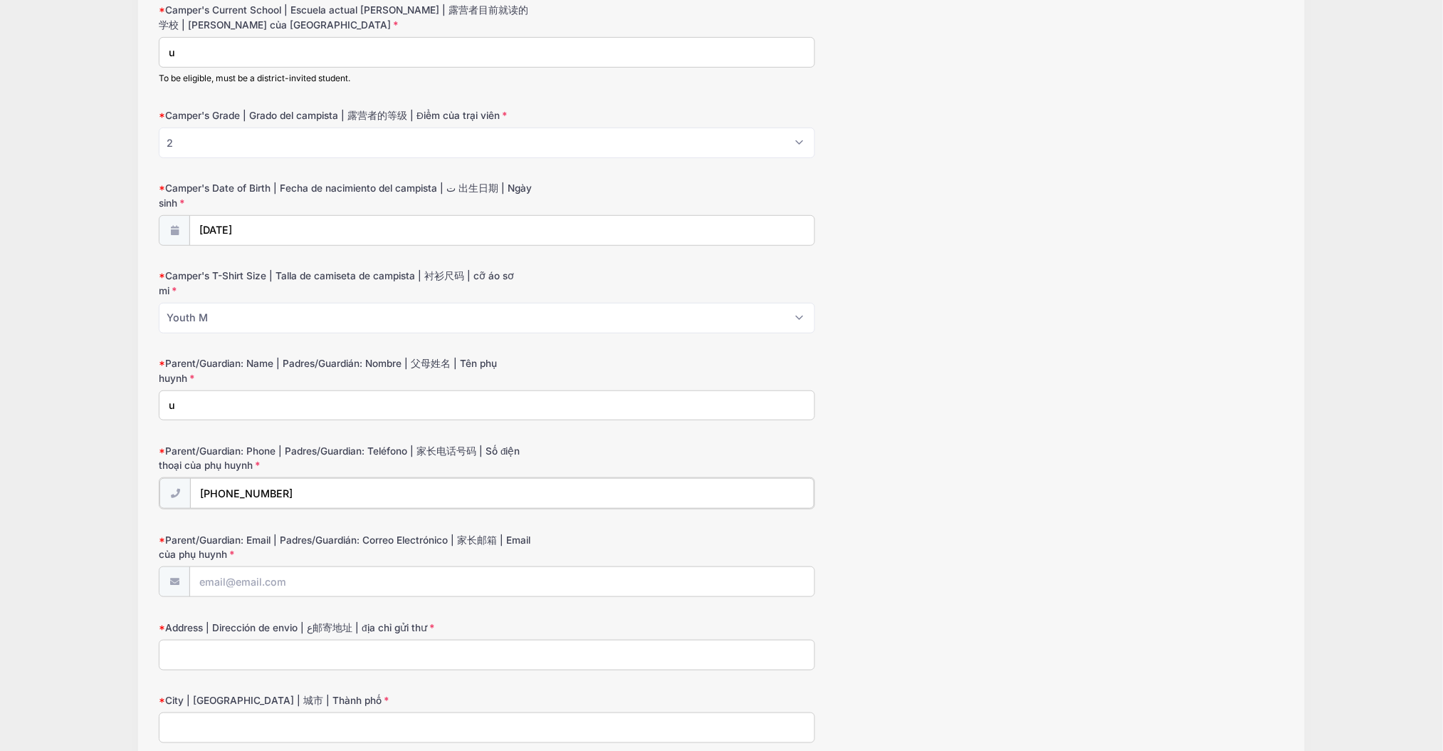
scroll to position [348, 0]
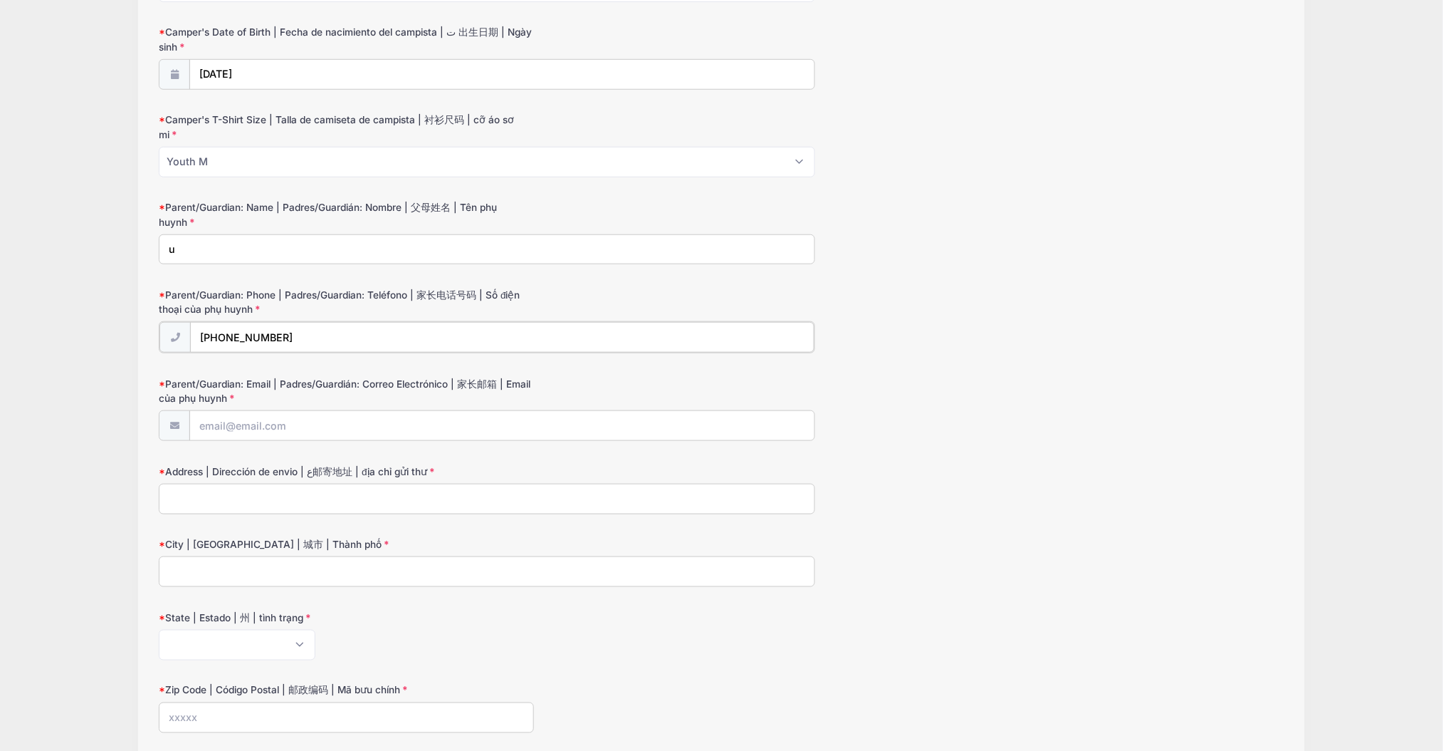
type input "[PHONE_NUMBER]"
click at [313, 415] on input "Parent/Guardian: Email | Padres/Guardián: Correo Electrónico | 家长邮箱 | Email của…" at bounding box center [502, 424] width 625 height 31
type input "s@[DOMAIN_NAME]"
type input "sdflkdlkf"
type input "sdklfjdsldfjk"
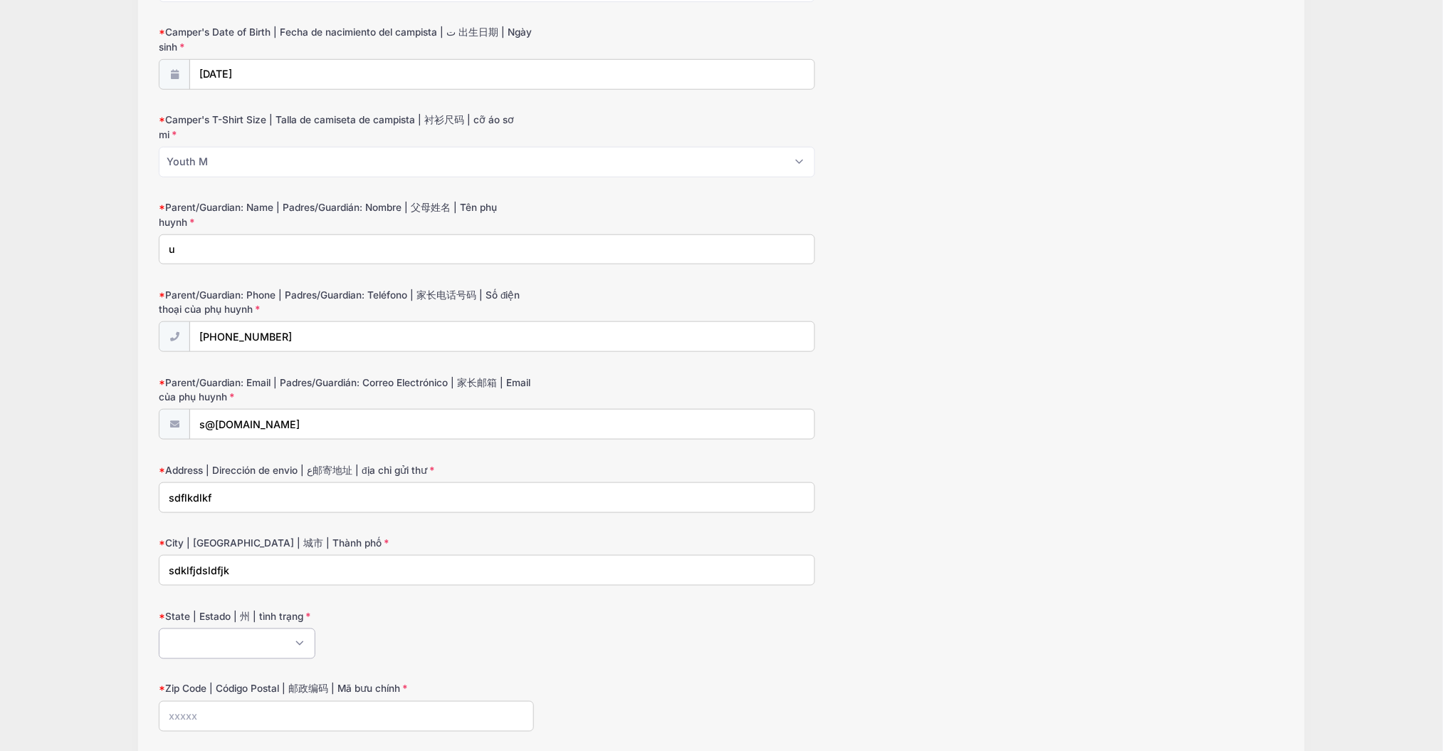
select select "CA"
type input "94585"
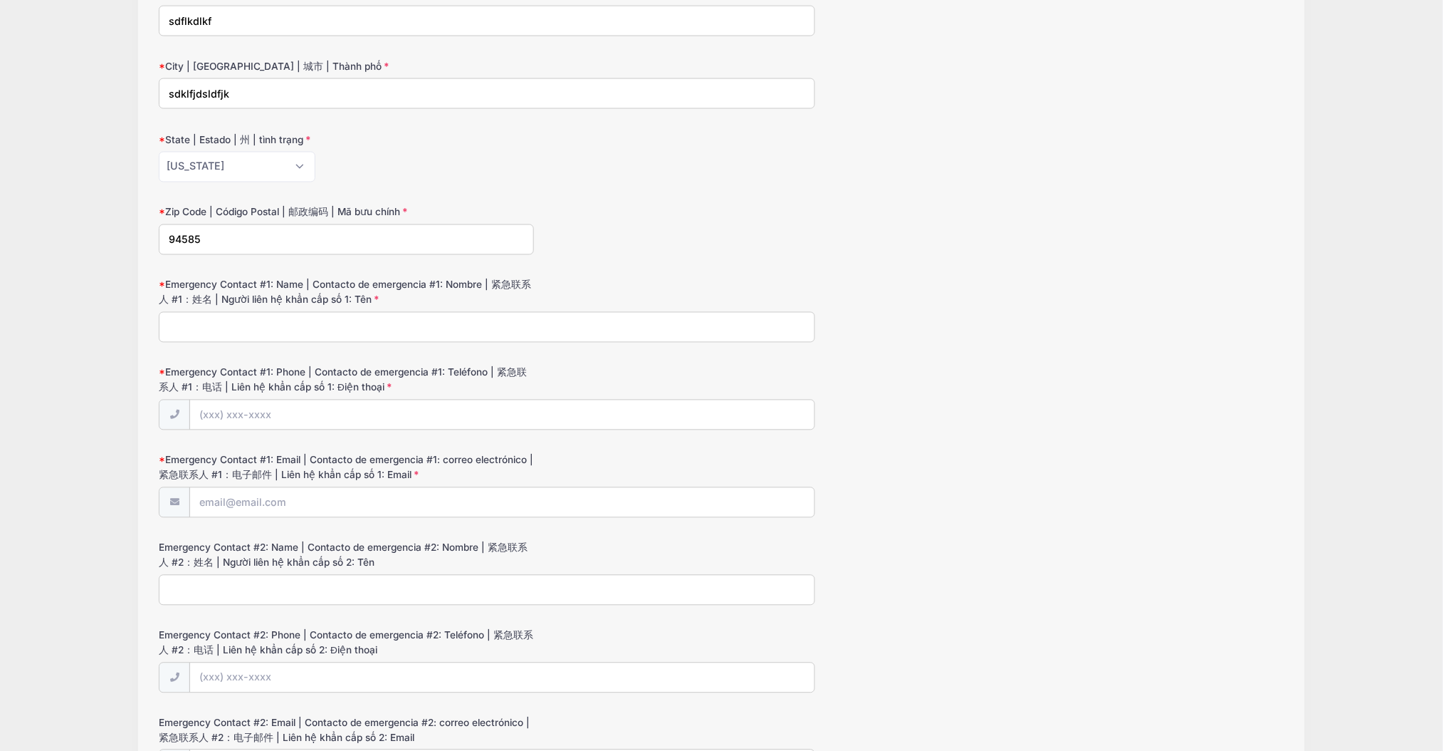
scroll to position [857, 0]
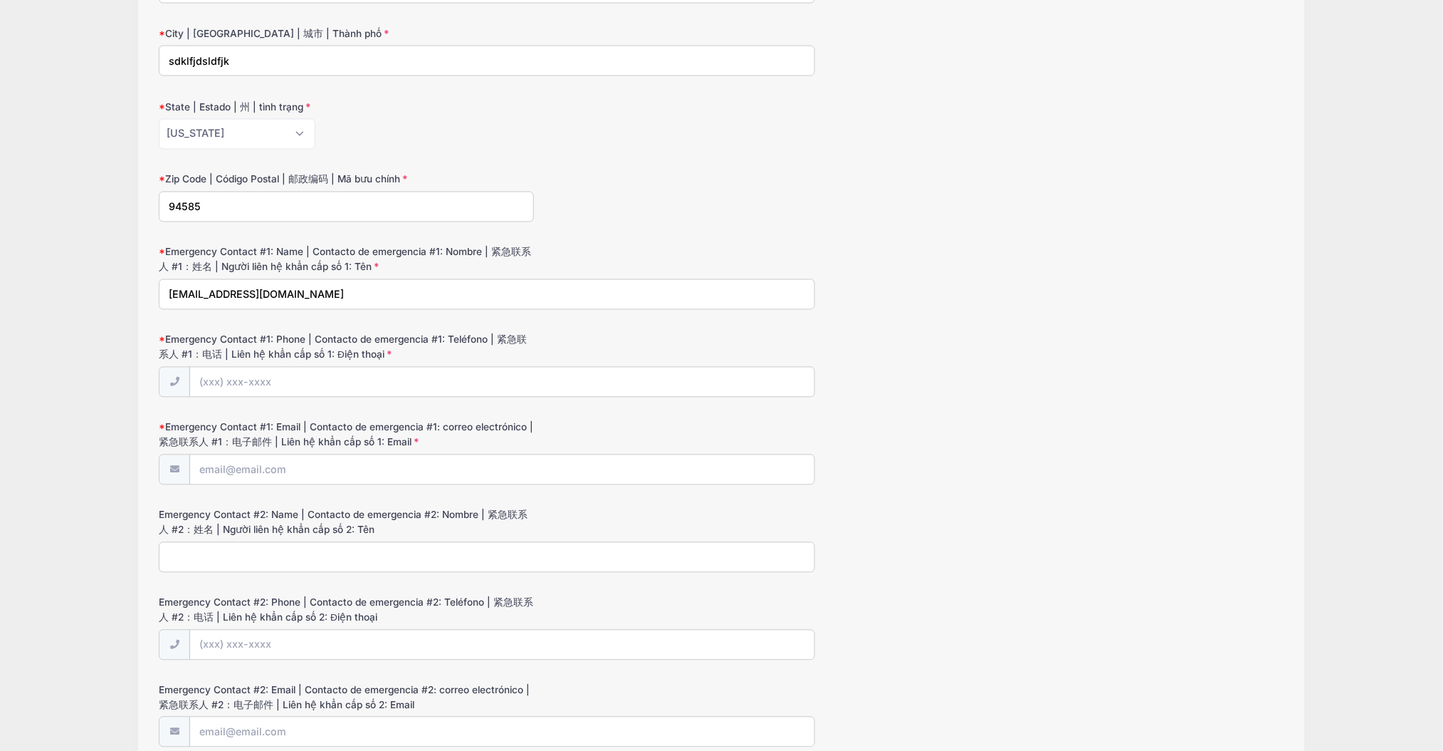
type input "[EMAIL_ADDRESS][DOMAIN_NAME]"
type input "ASS"
click at [286, 288] on input "[EMAIL_ADDRESS][DOMAIN_NAME]" at bounding box center [487, 294] width 657 height 31
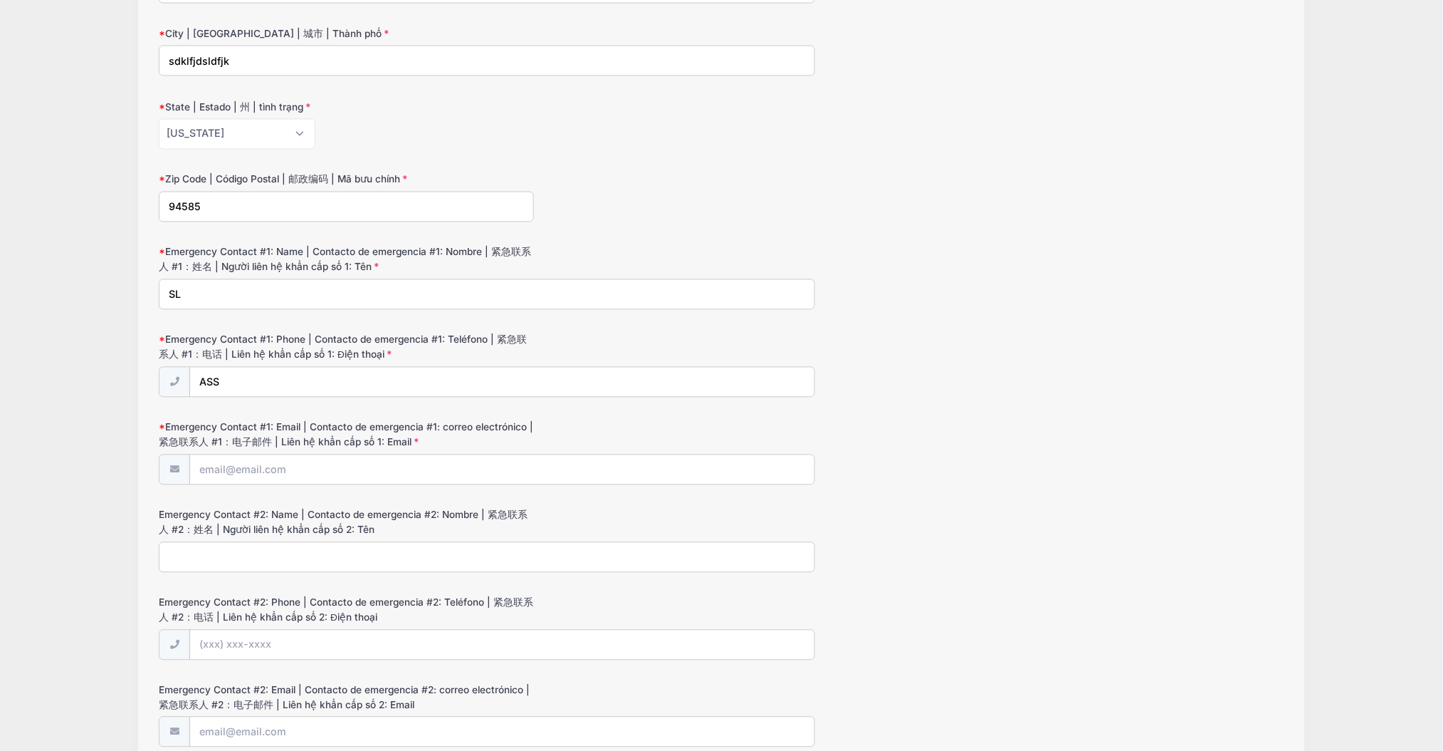
type input "S"
type input "dfs"
type input "A"
type input "[PHONE_NUMBER]"
type input "[EMAIL_ADDRESS][DOMAIN_NAME]"
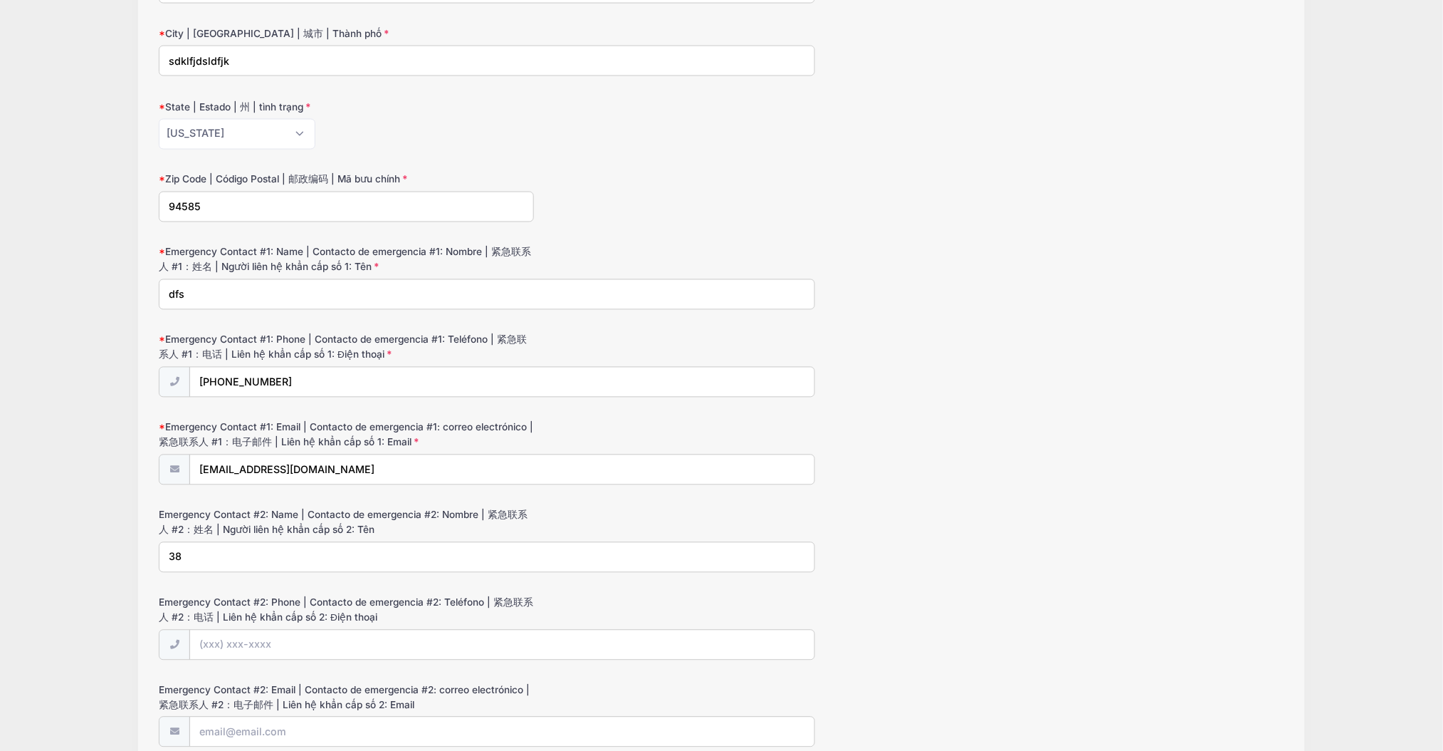
type input "3"
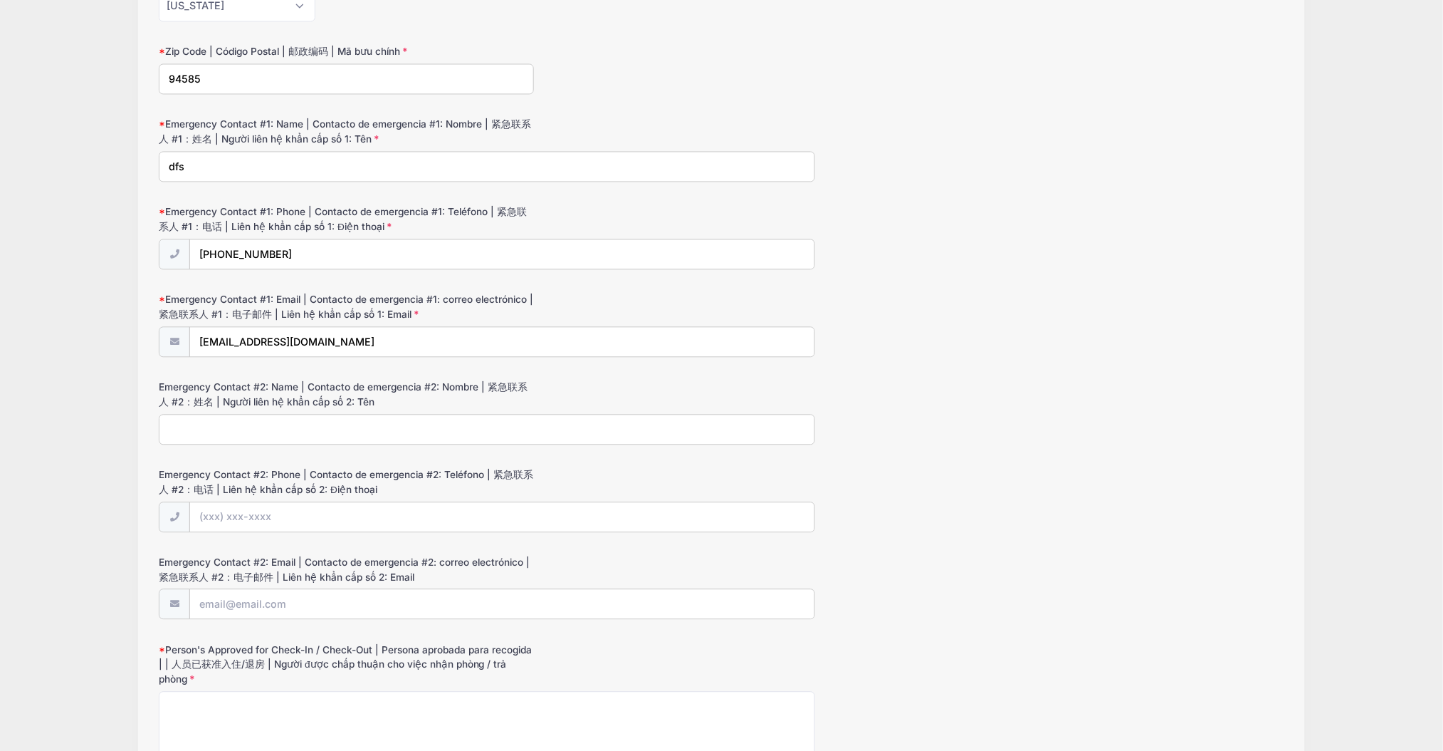
scroll to position [1142, 0]
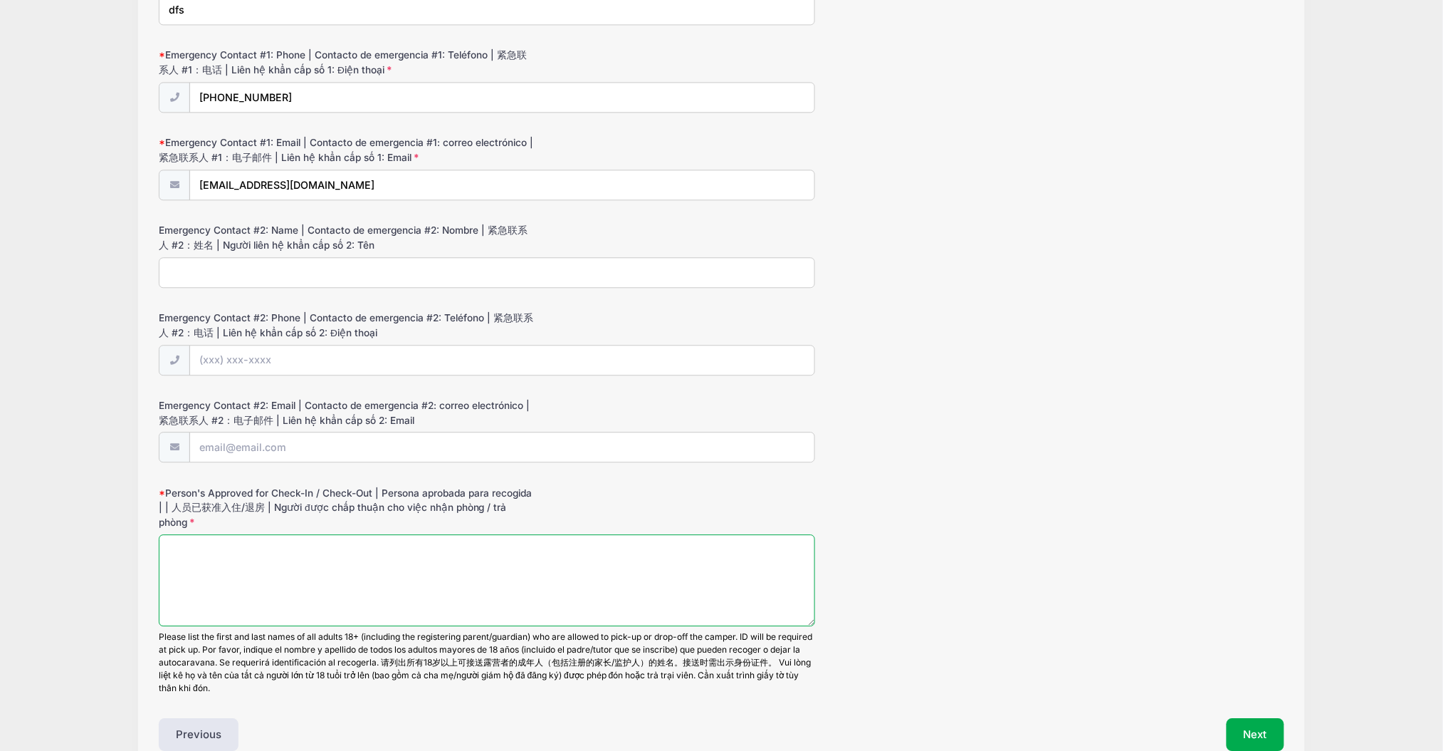
click at [260, 534] on textarea "Person's Approved for Check-In / Check-Out | Persona aprobada para recogida | |…" at bounding box center [487, 580] width 657 height 92
type textarea "DDDDDD"
click at [1261, 719] on button "Next" at bounding box center [1256, 734] width 58 height 33
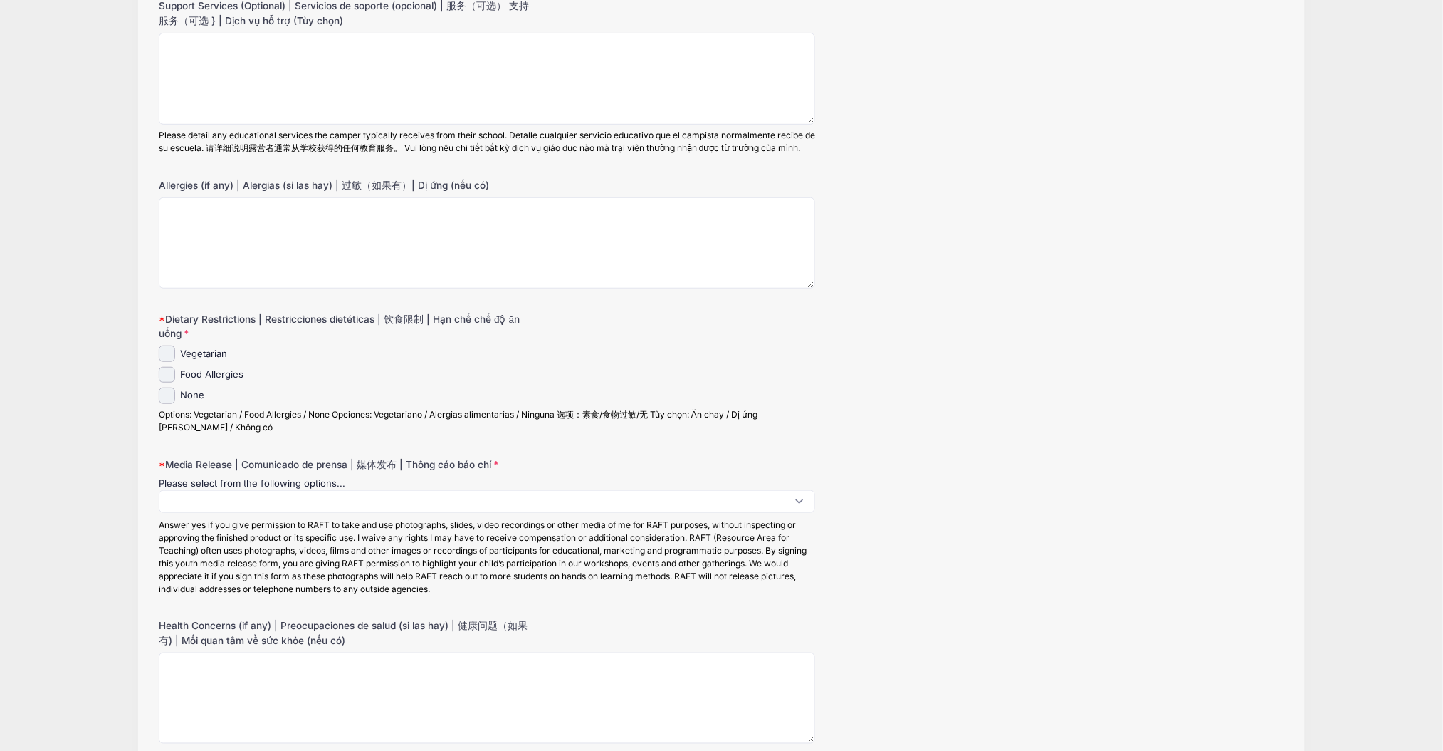
scroll to position [0, 0]
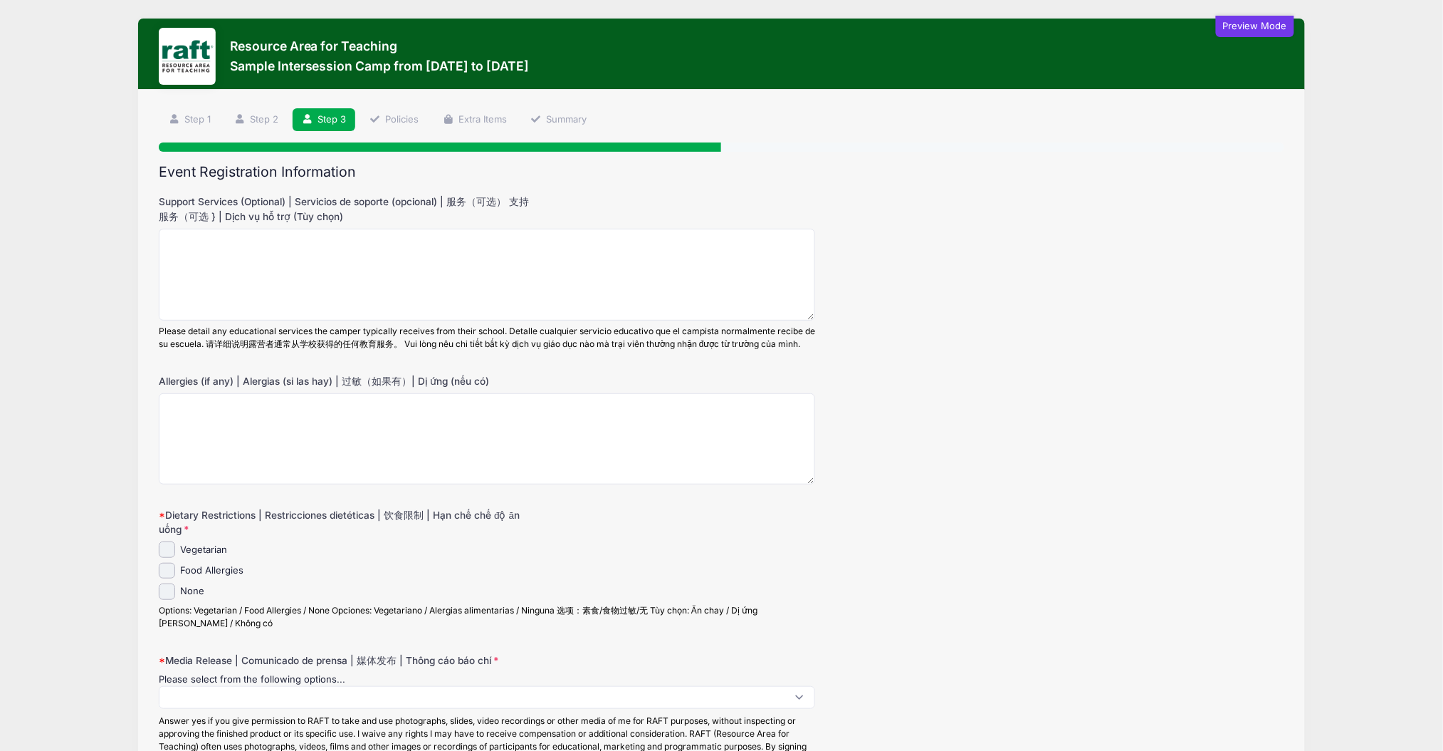
click at [218, 350] on div "Please detail any educational services the camper typically receives from their…" at bounding box center [487, 338] width 657 height 26
click at [315, 439] on textarea "Allergies (if any) | Alergias (si las hay) | 过敏（如果有）| Dị ứng (nếu có)" at bounding box center [487, 439] width 657 height 92
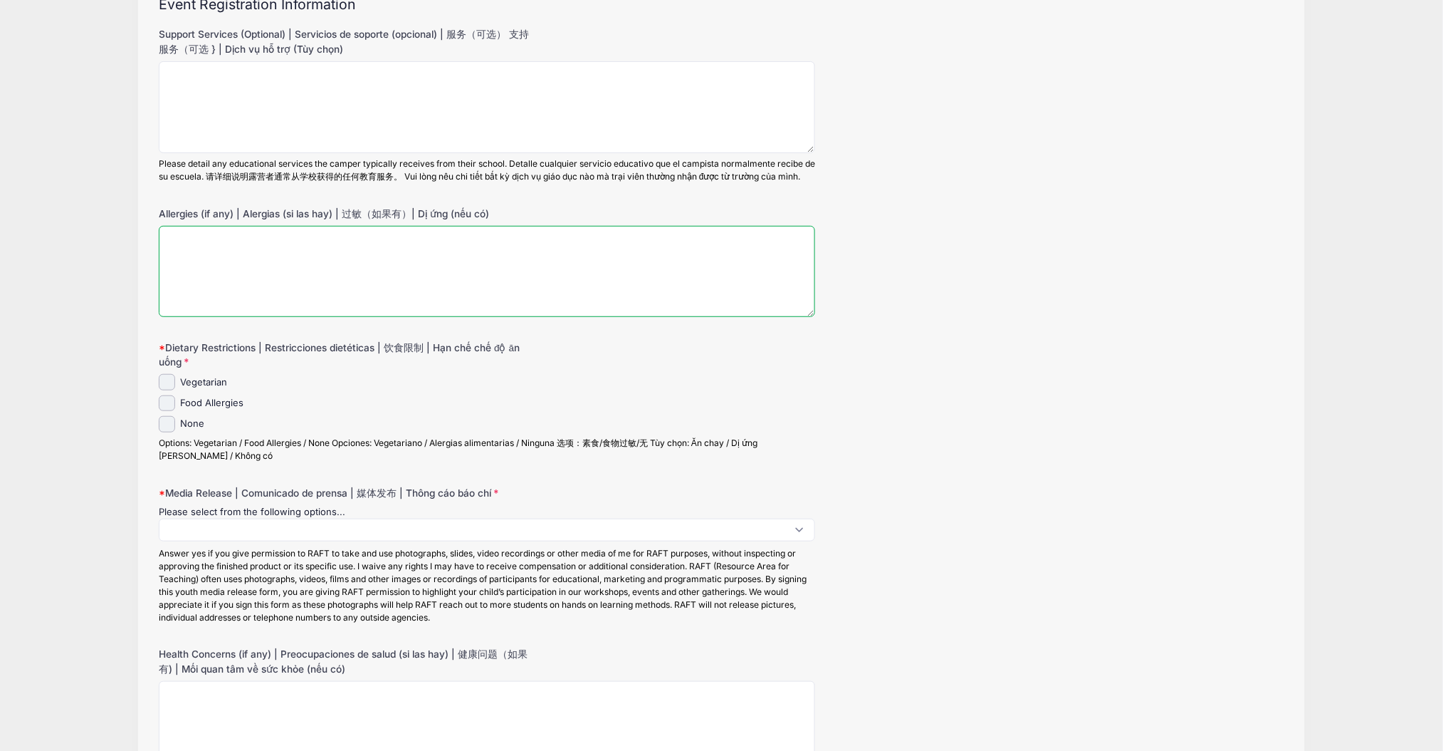
scroll to position [189, 0]
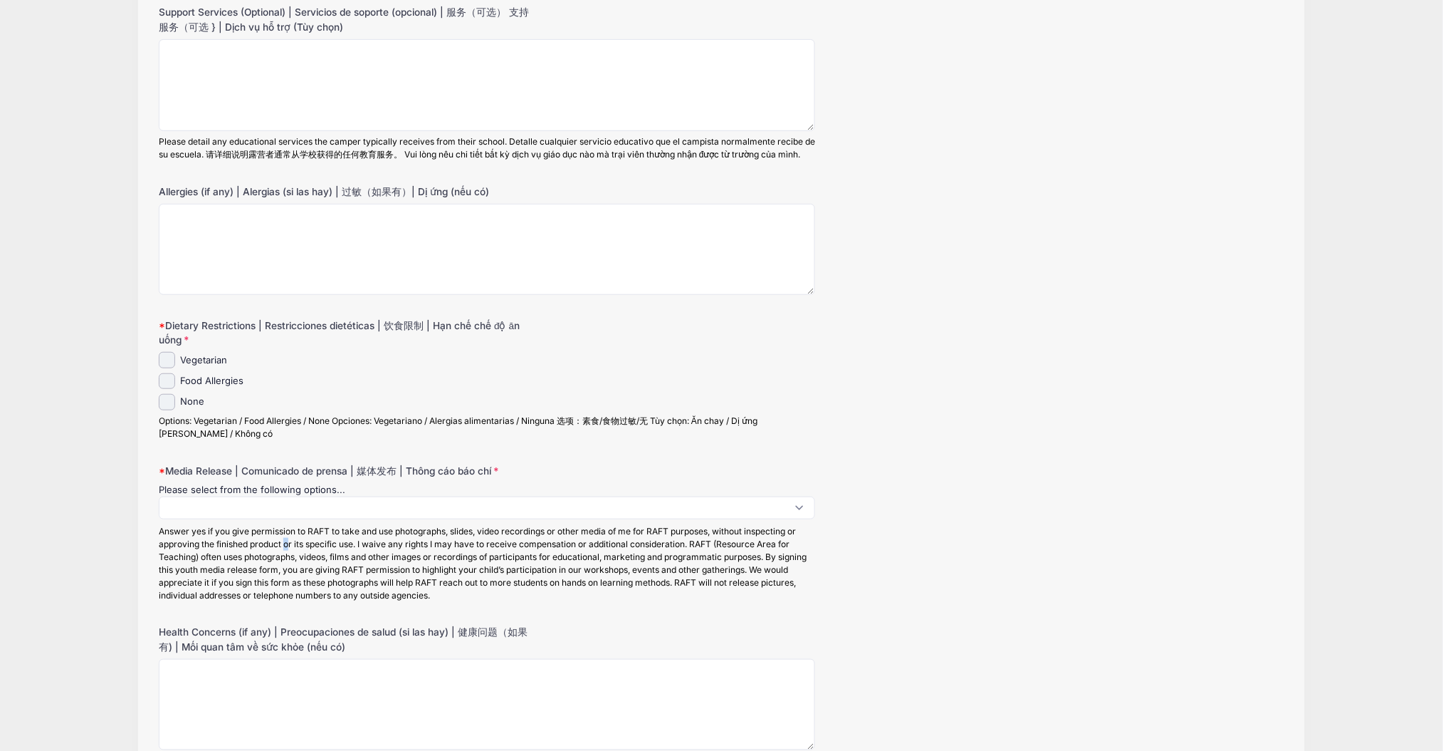
click at [285, 562] on div "Answer yes if you give permission to RAFT to take and use photographs, slides, …" at bounding box center [487, 563] width 657 height 77
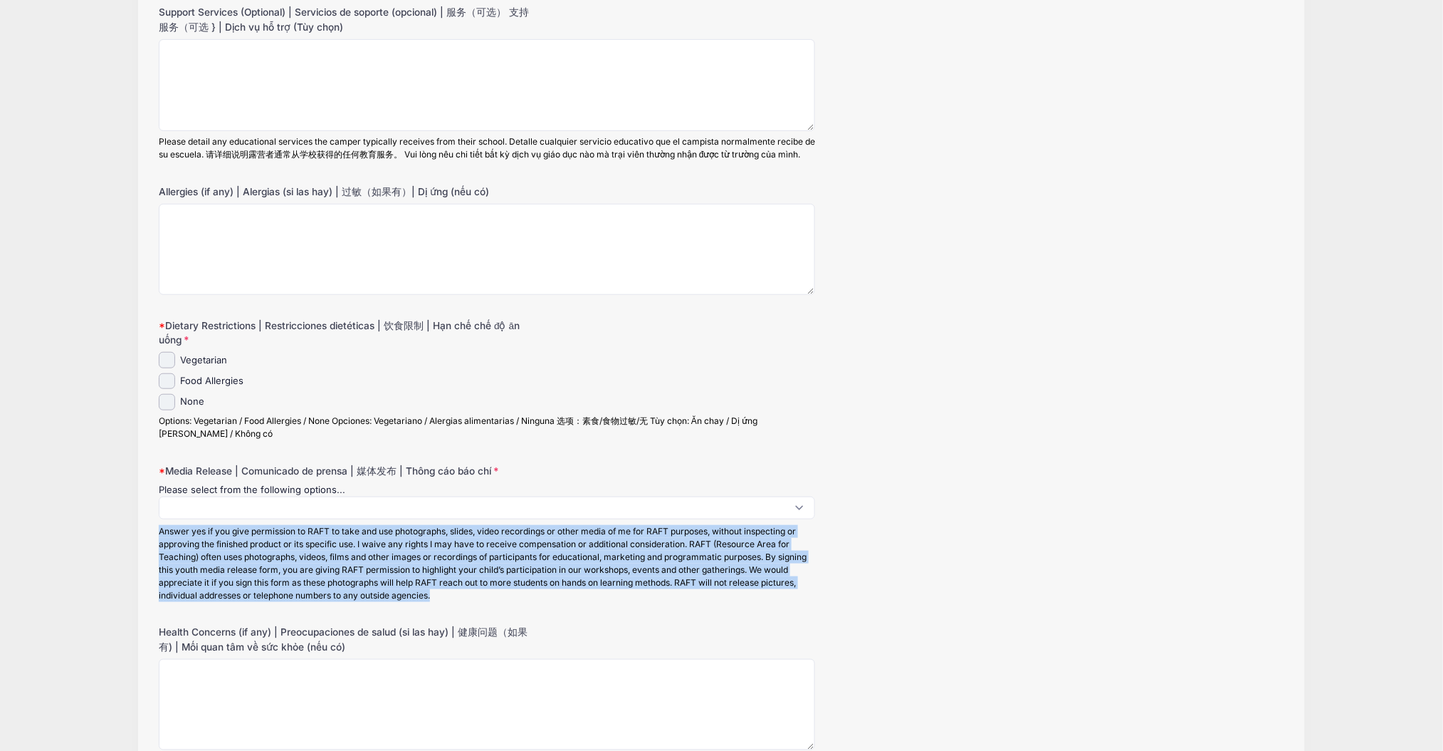
click at [286, 561] on div "Answer yes if you give permission to RAFT to take and use photographs, slides, …" at bounding box center [487, 563] width 657 height 77
click at [286, 562] on div "Answer yes if you give permission to RAFT to take and use photographs, slides, …" at bounding box center [487, 563] width 657 height 77
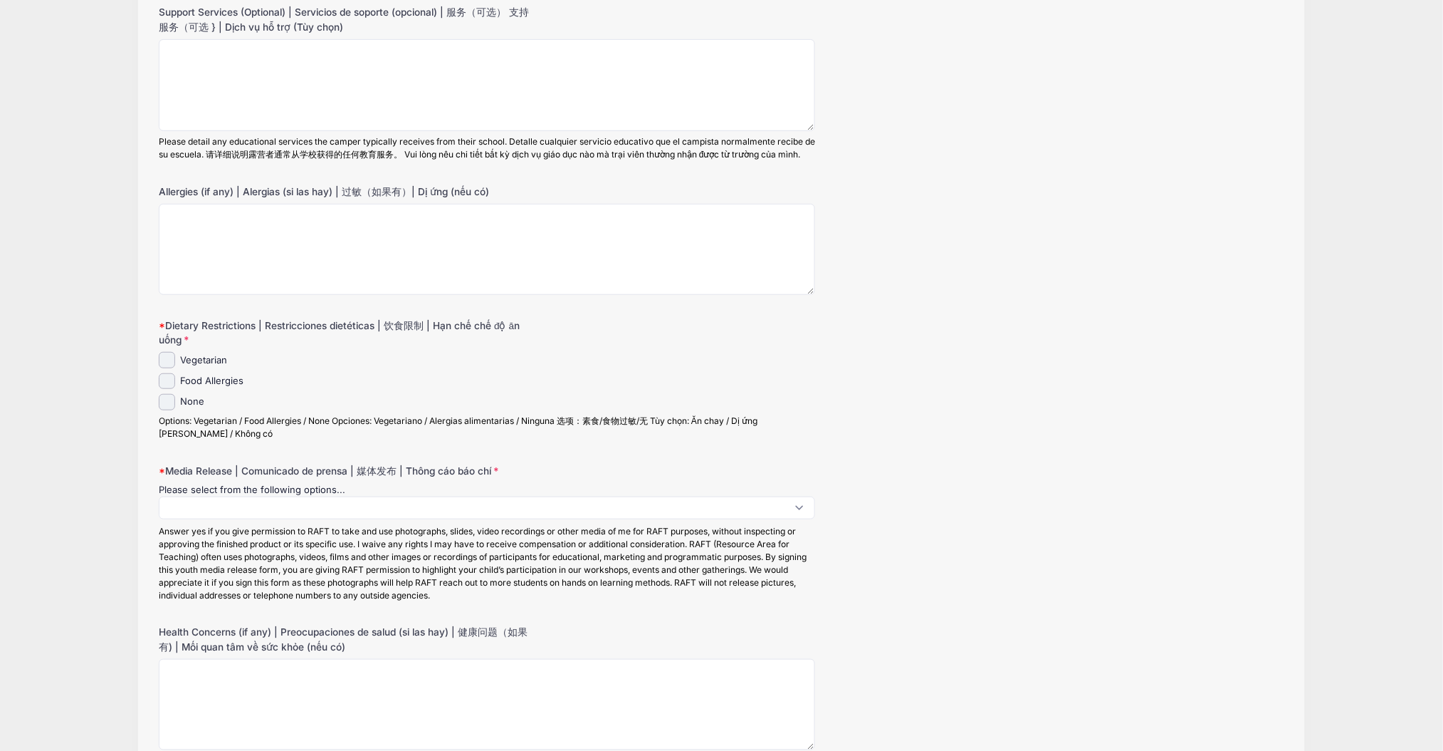
click at [510, 646] on label "Health Concerns (if any) | Preocupaciones de salud (si las hay) | 健康问题（如果有) | M…" at bounding box center [346, 639] width 375 height 29
click at [510, 659] on textarea "Health Concerns (if any) | Preocupaciones de salud (si las hay) | 健康问题（如果有) | M…" at bounding box center [487, 705] width 657 height 92
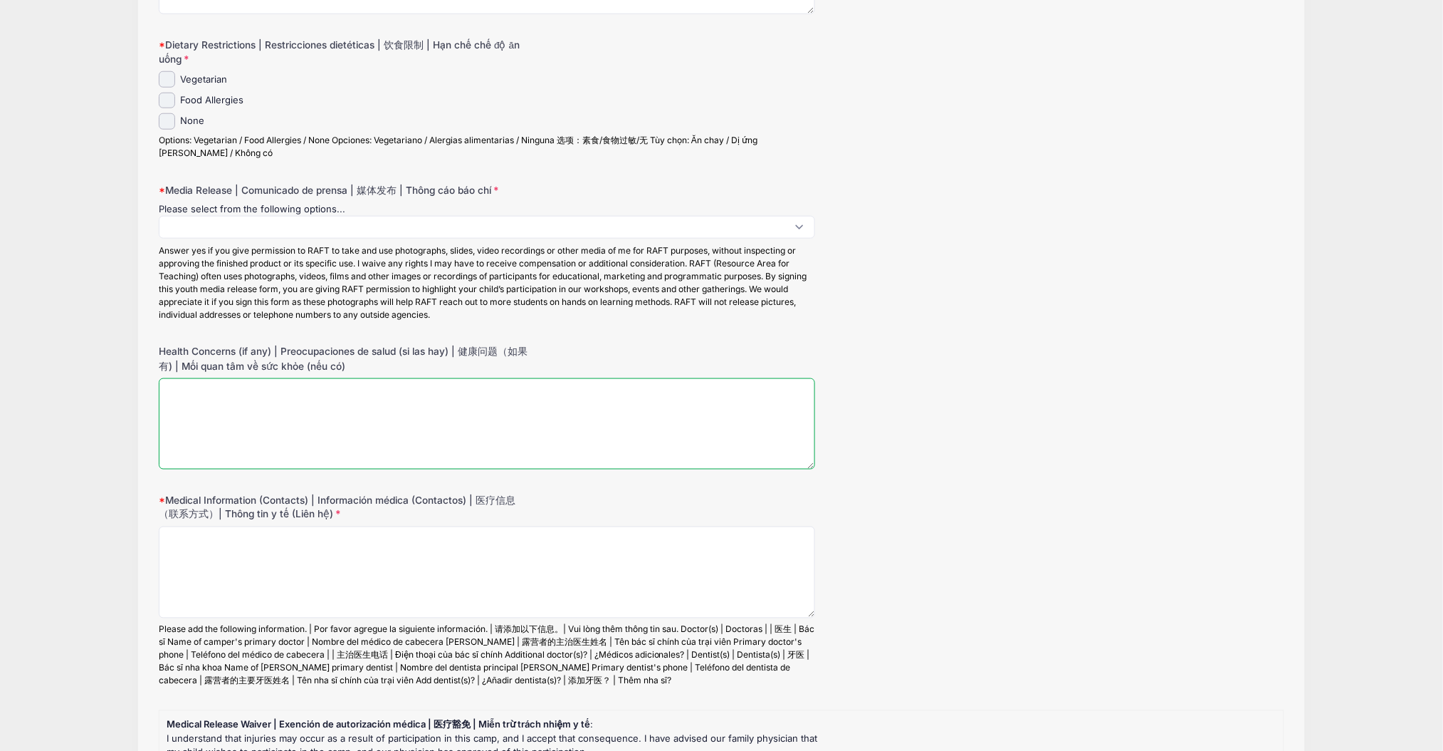
scroll to position [474, 0]
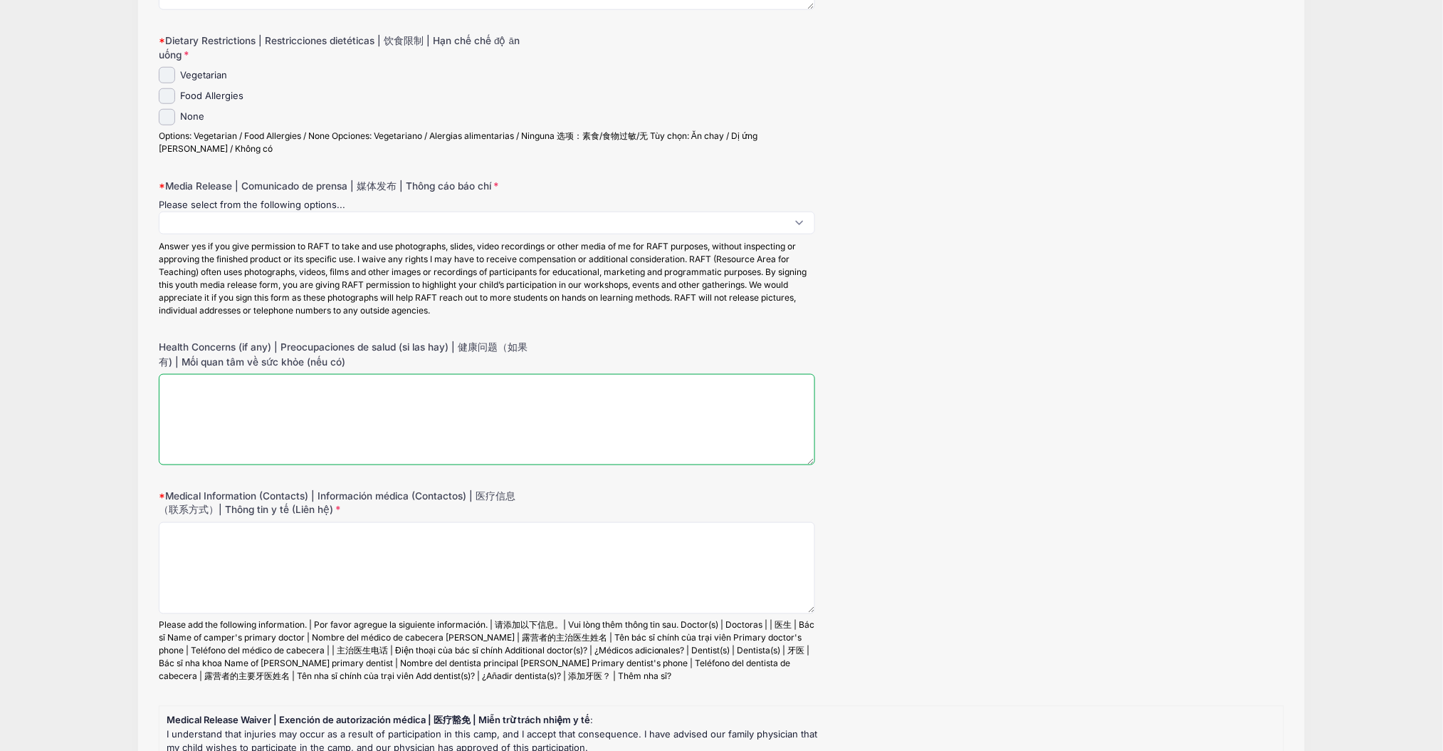
click at [395, 450] on textarea "Health Concerns (if any) | Preocupaciones de salud (si las hay) | 健康问题（如果有) | M…" at bounding box center [487, 420] width 657 height 92
click at [390, 540] on textarea "Medical Information (Contacts) | Información médica (Contactos) | 医疗信息（联系方式）| T…" at bounding box center [487, 568] width 657 height 92
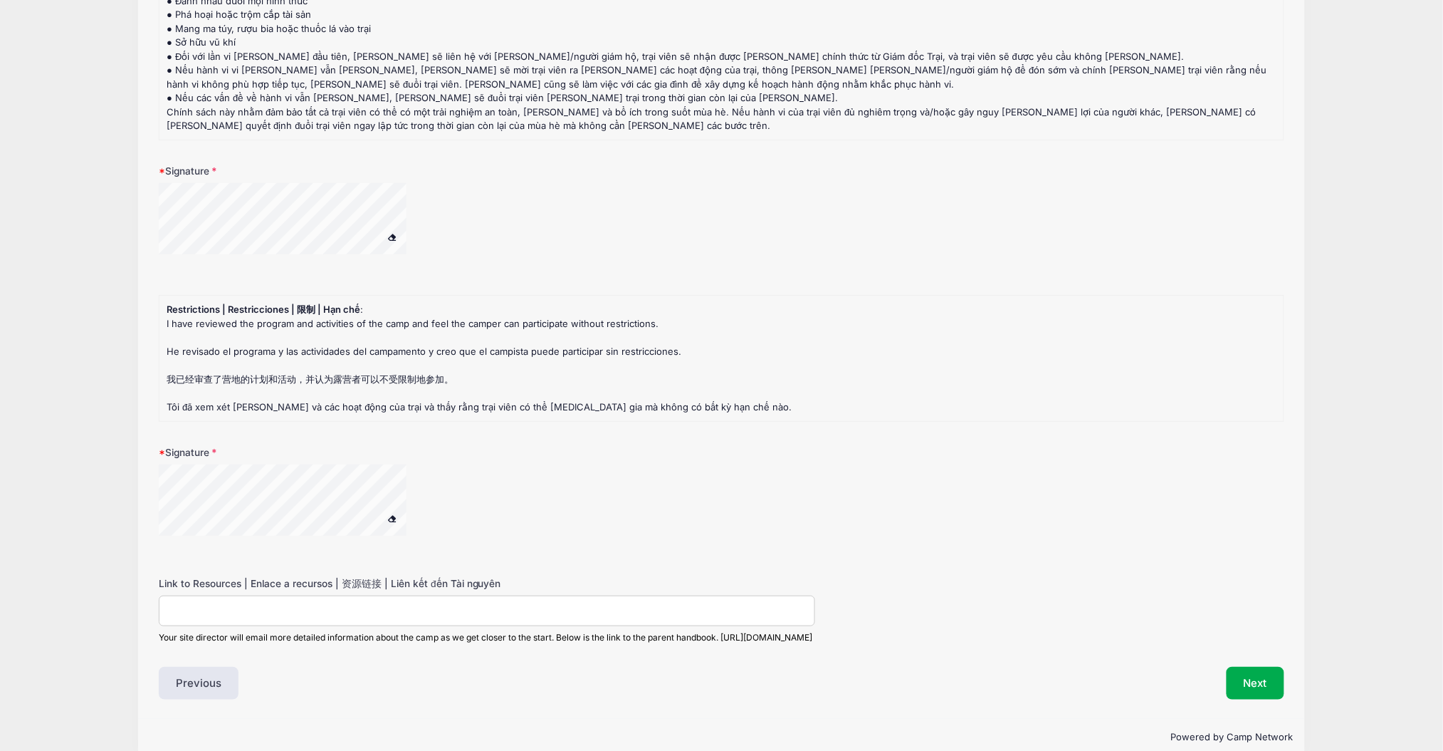
scroll to position [2086, 0]
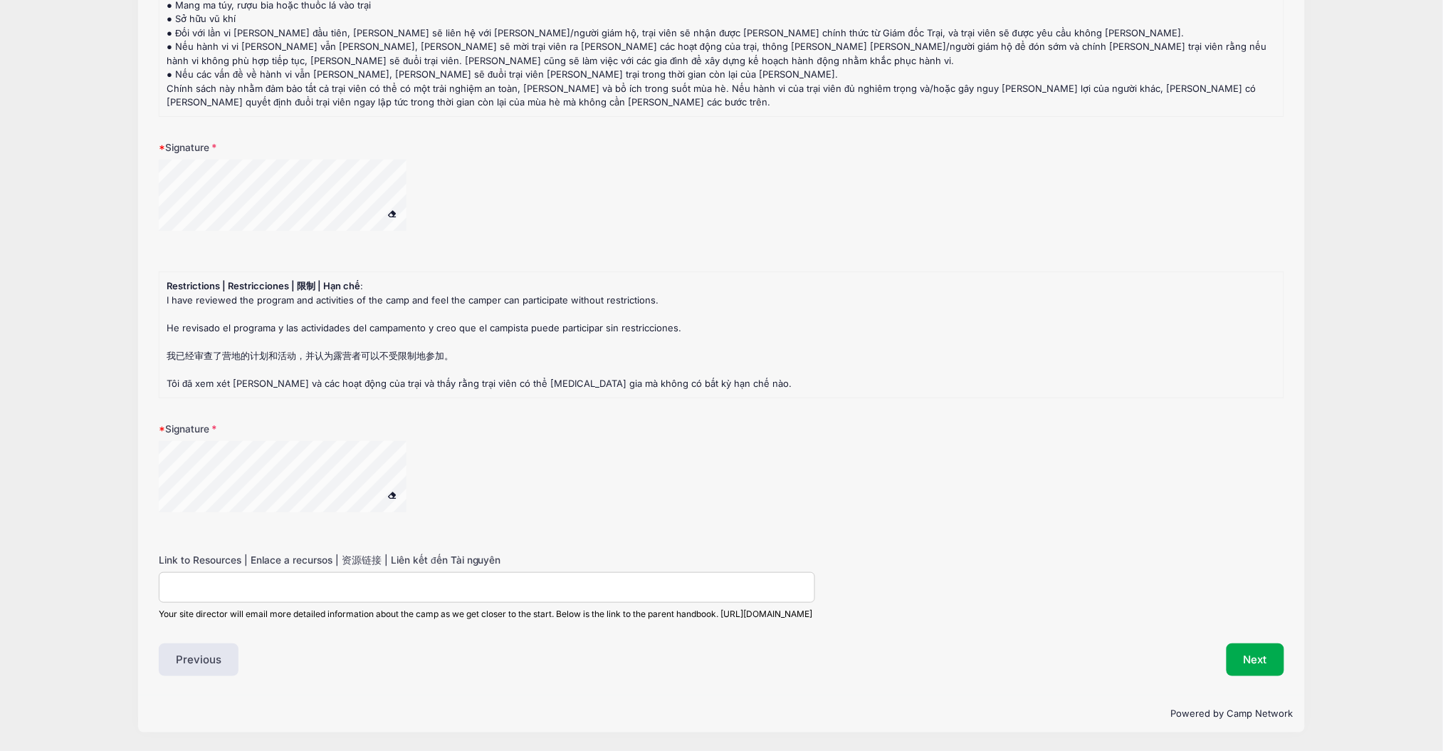
click at [581, 471] on div at bounding box center [487, 485] width 657 height 89
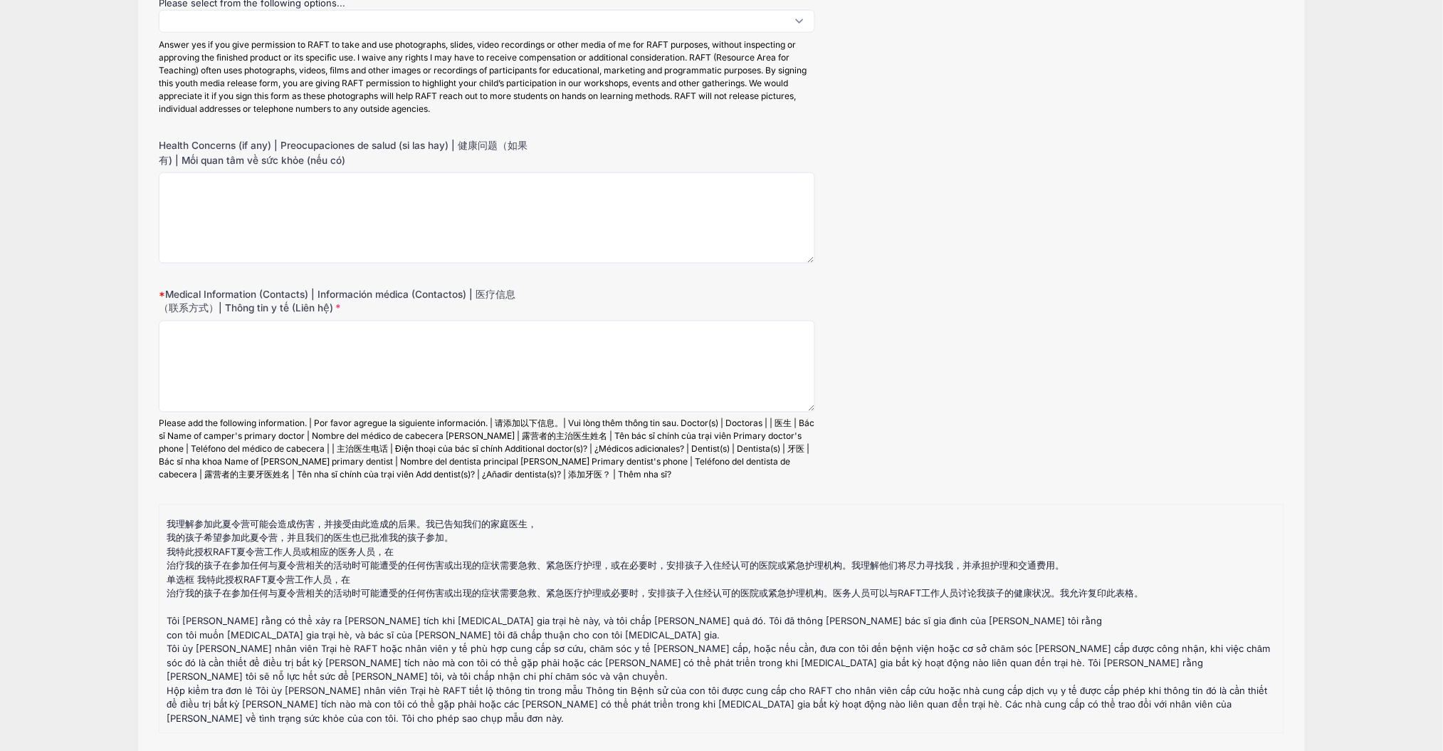
scroll to position [662, 0]
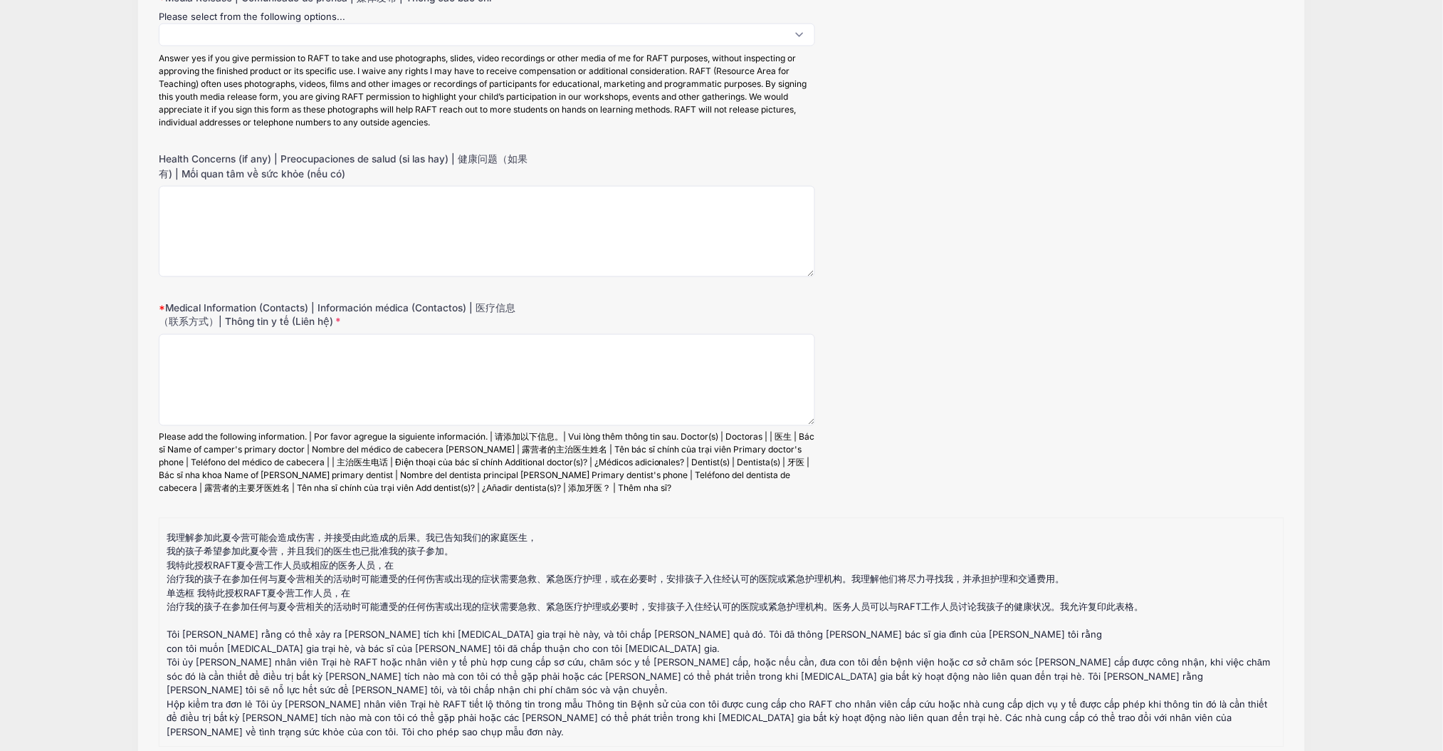
click at [397, 464] on div "Please add the following information. | Por favor agregue la siguiente informac…" at bounding box center [487, 463] width 657 height 64
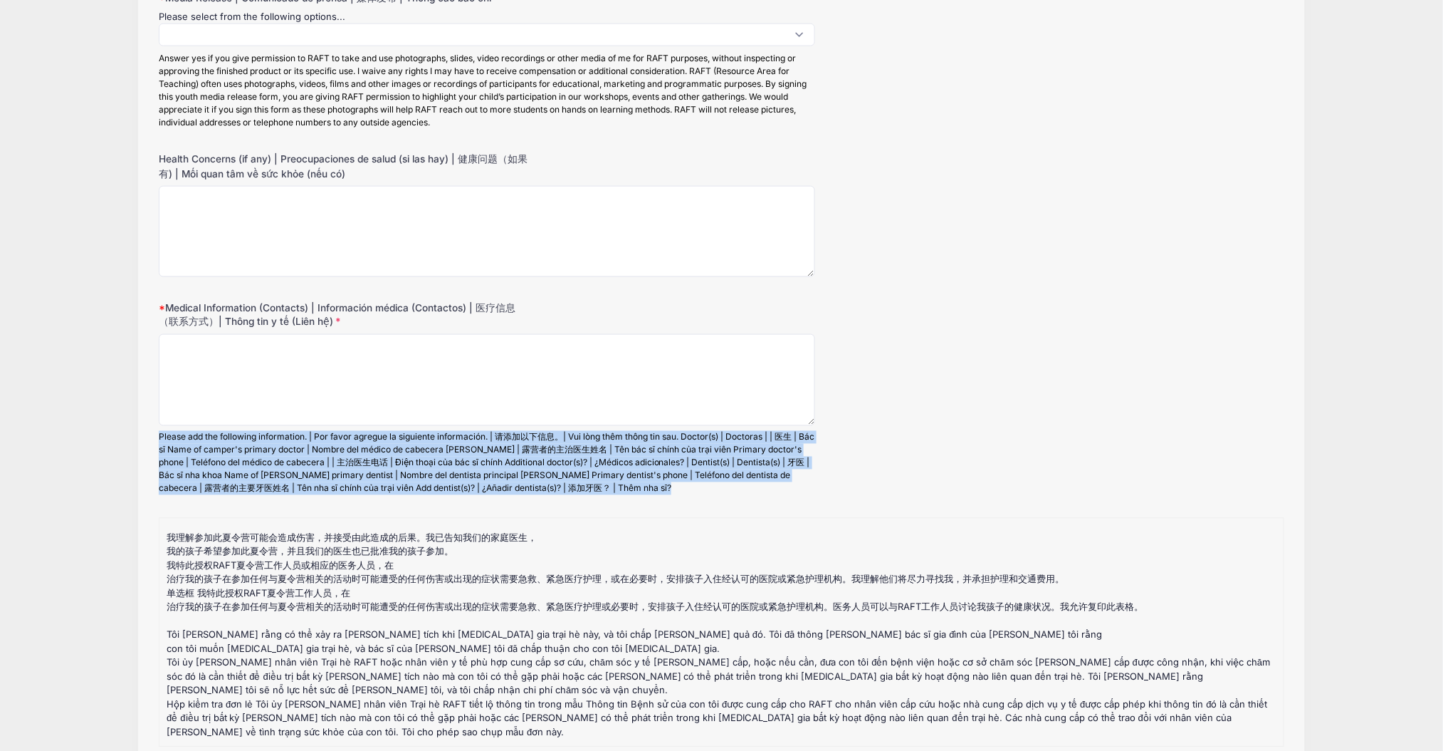
click at [397, 464] on div "Please add the following information. | Por favor agregue la siguiente informac…" at bounding box center [487, 463] width 657 height 64
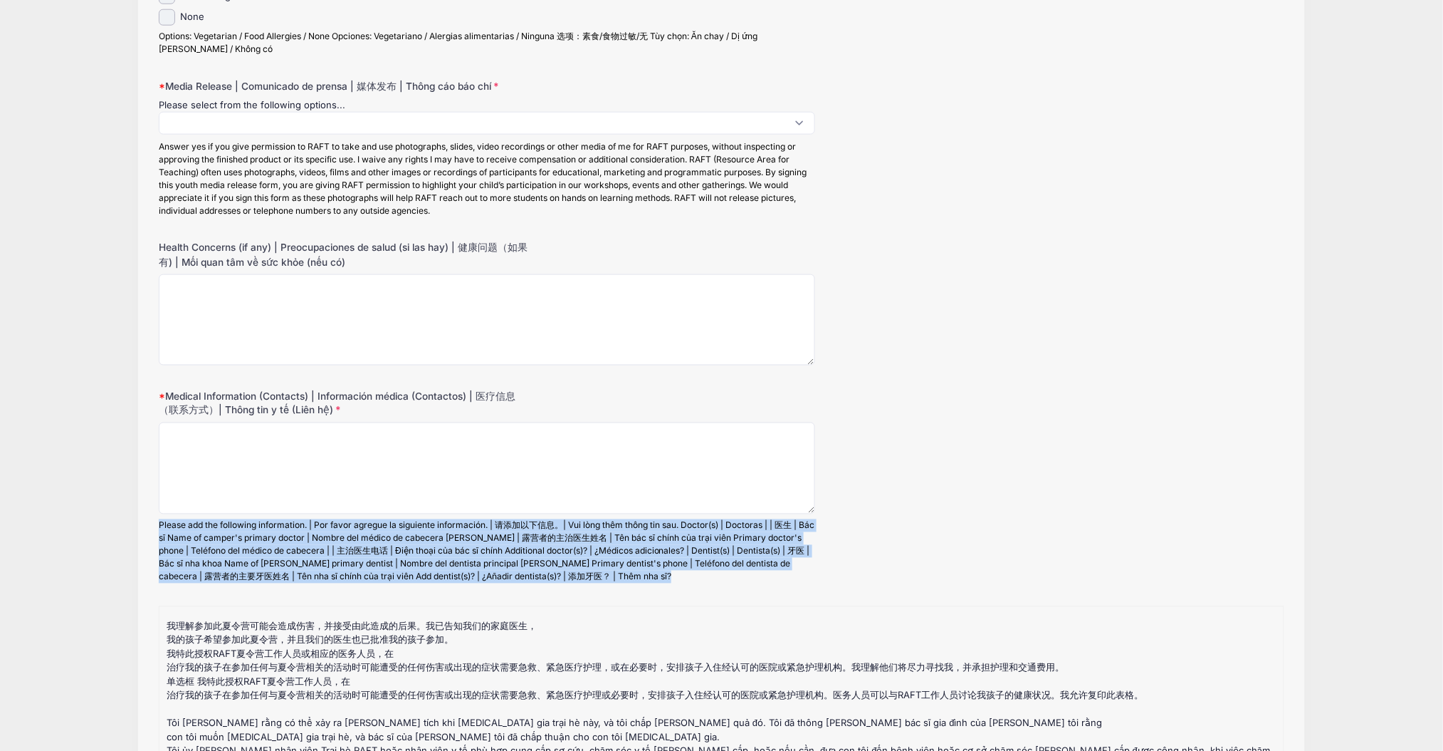
scroll to position [472, 0]
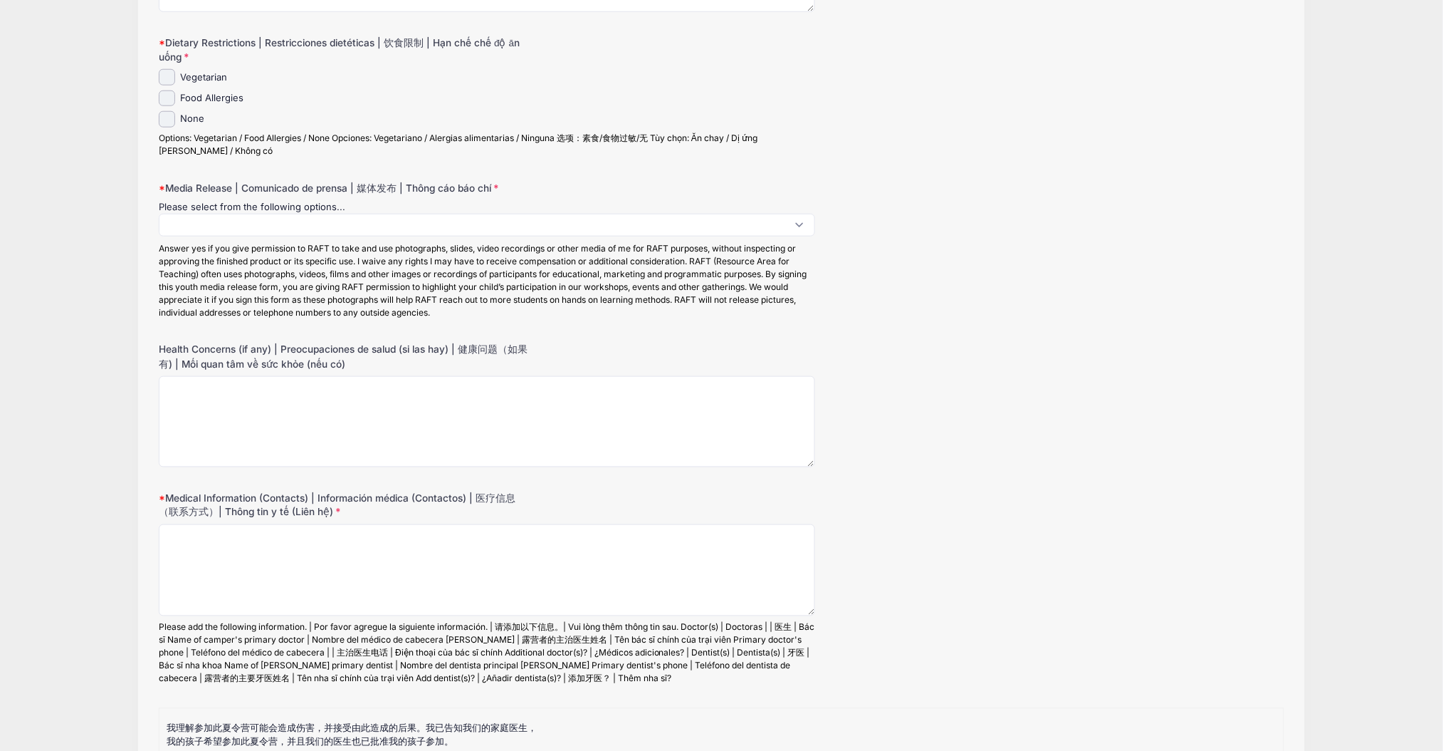
click at [418, 261] on div "Answer yes if you give permission to RAFT to take and use photographs, slides, …" at bounding box center [487, 280] width 657 height 77
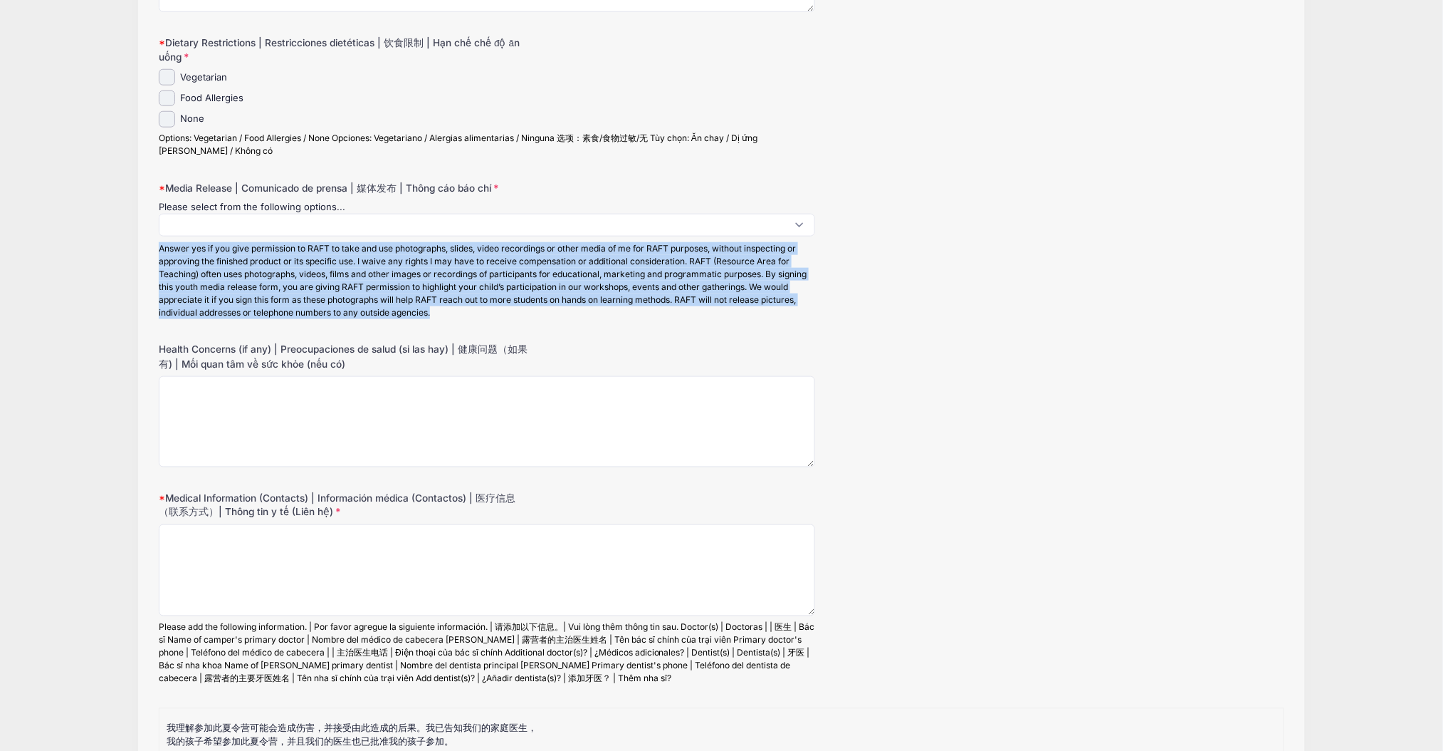
click at [418, 261] on div "Answer yes if you give permission to RAFT to take and use photographs, slides, …" at bounding box center [487, 280] width 657 height 77
click at [422, 278] on div "Answer yes if you give permission to RAFT to take and use photographs, slides, …" at bounding box center [487, 280] width 657 height 77
click at [454, 299] on div "Answer yes if you give permission to RAFT to take and use photographs, slides, …" at bounding box center [487, 280] width 657 height 77
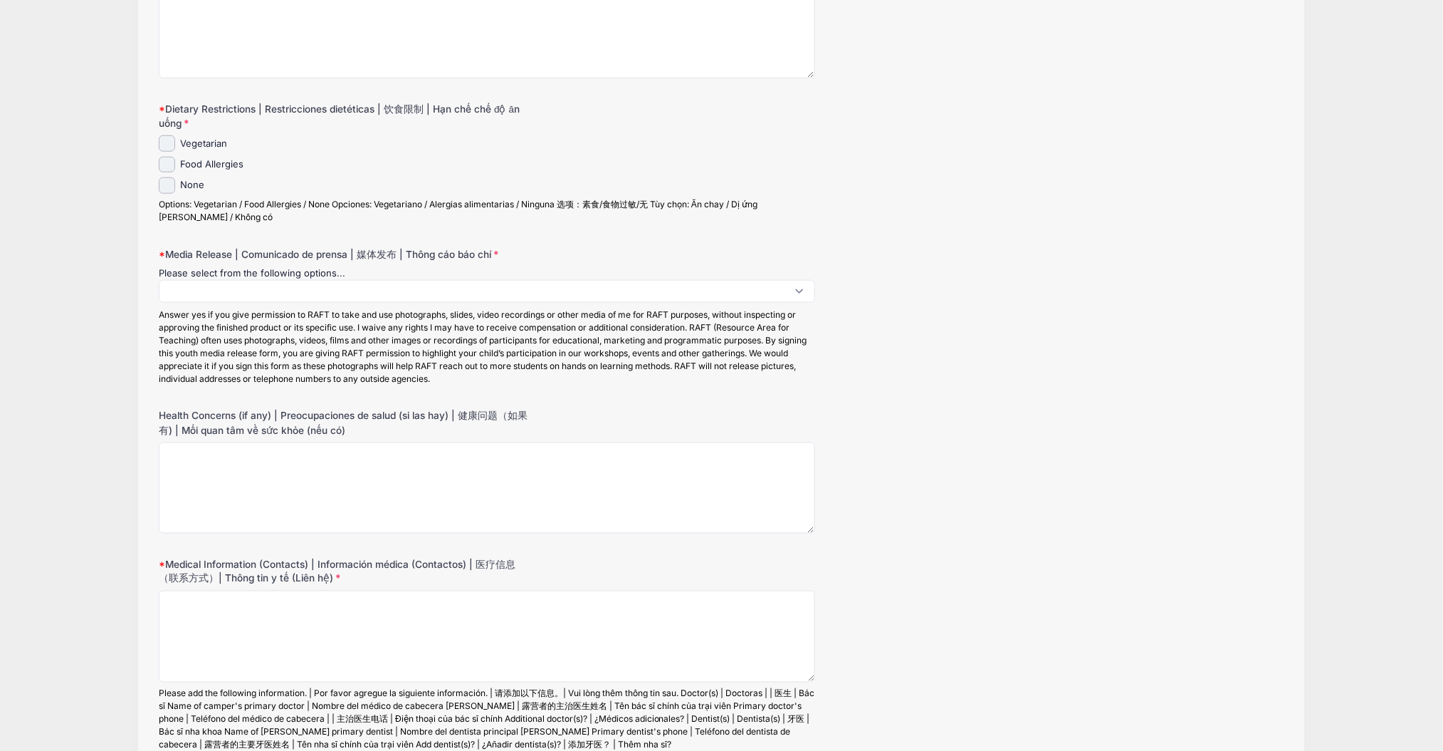
scroll to position [282, 0]
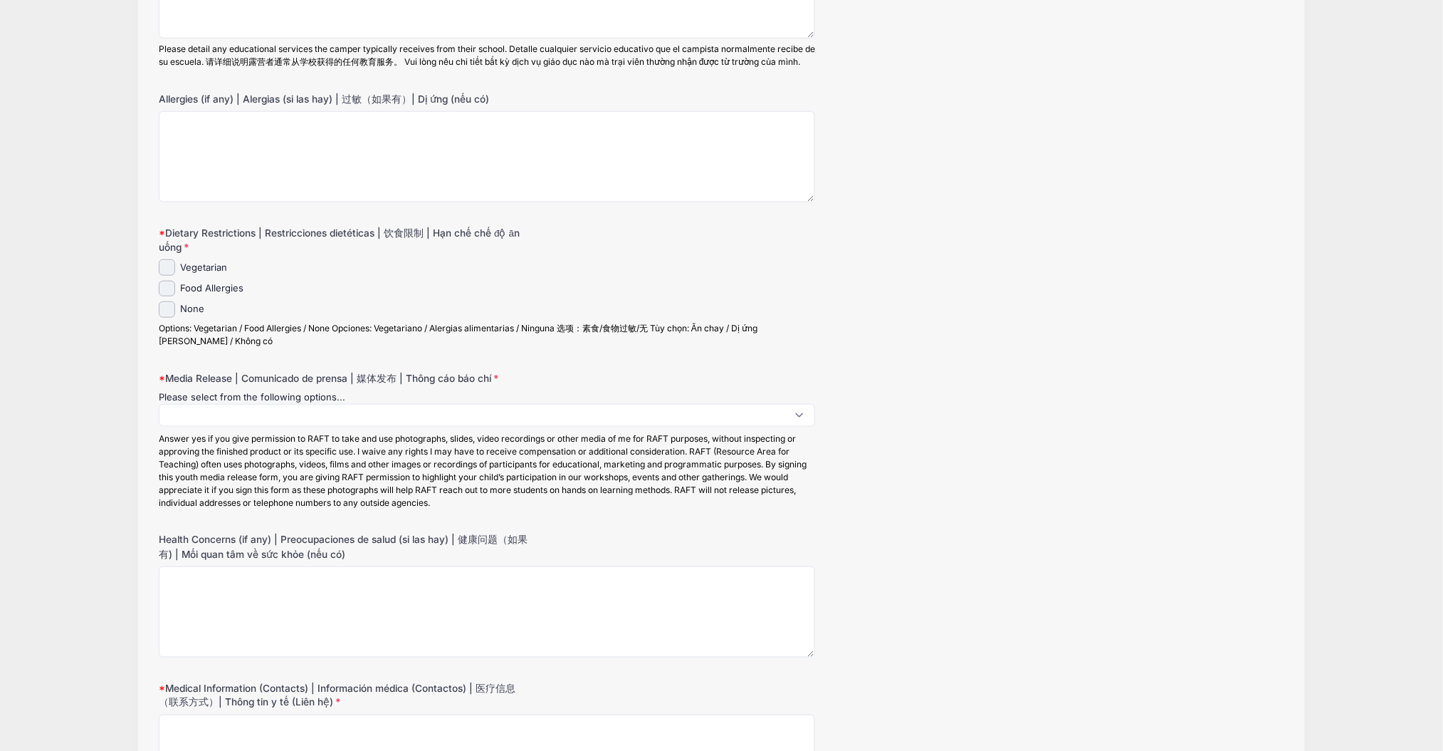
click at [442, 426] on span at bounding box center [487, 415] width 657 height 23
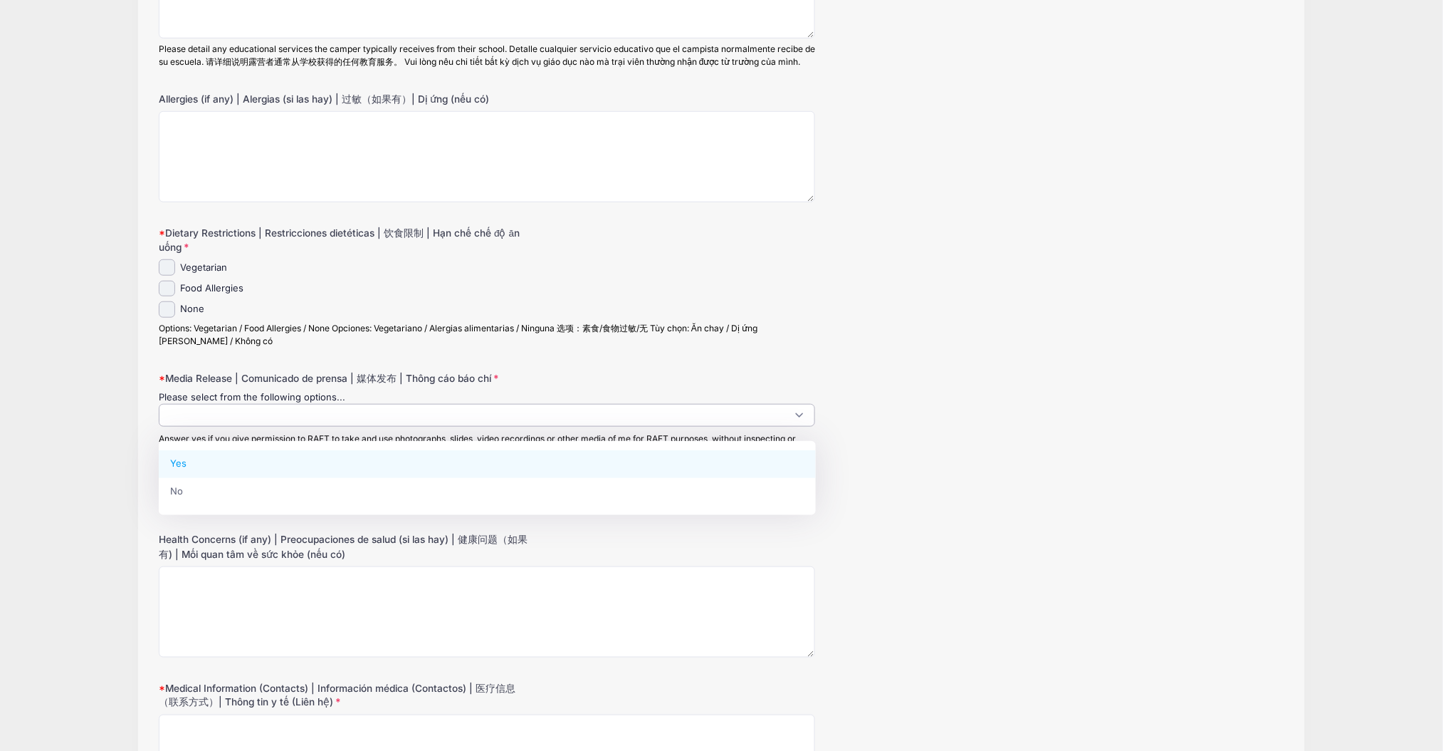
scroll to position [1, 0]
click at [442, 426] on span at bounding box center [487, 415] width 657 height 23
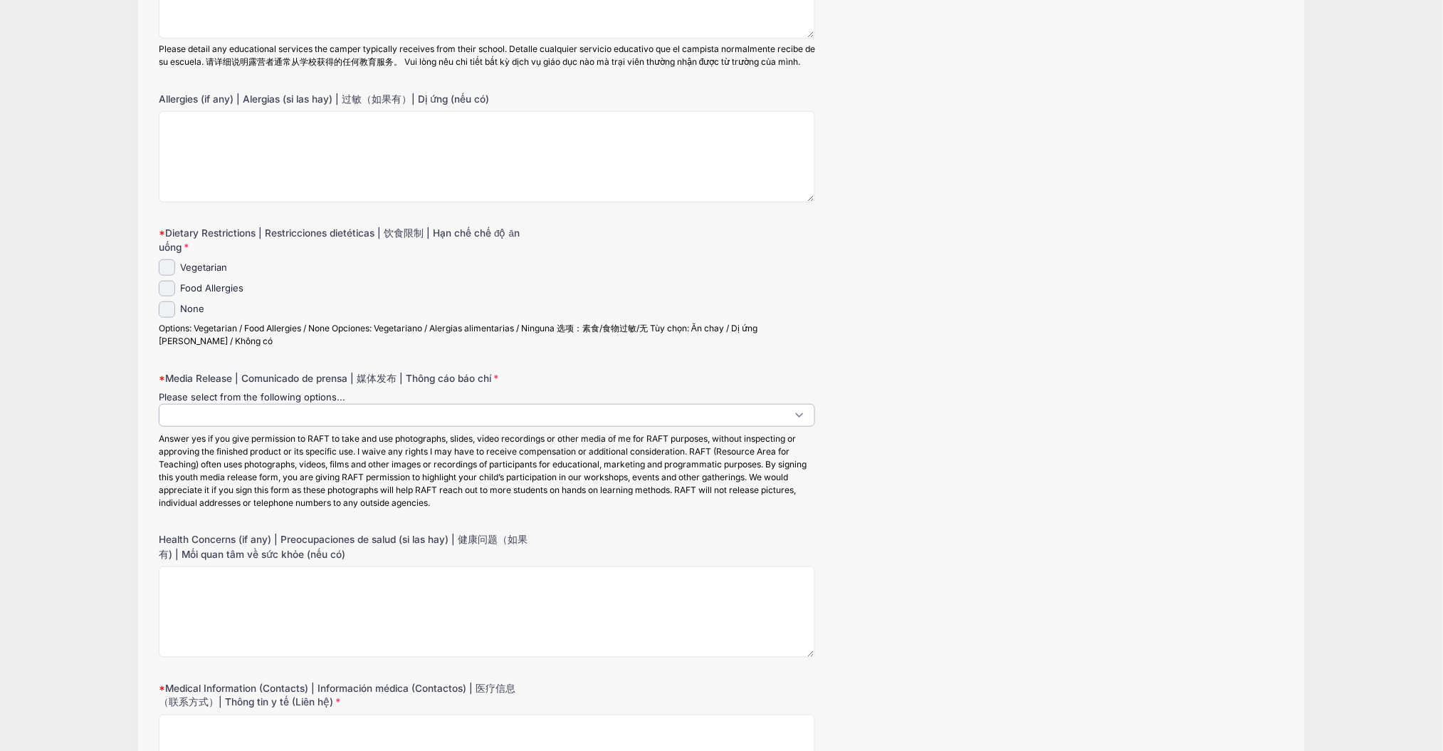
click at [408, 509] on div "Answer yes if you give permission to RAFT to take and use photographs, slides, …" at bounding box center [487, 470] width 657 height 77
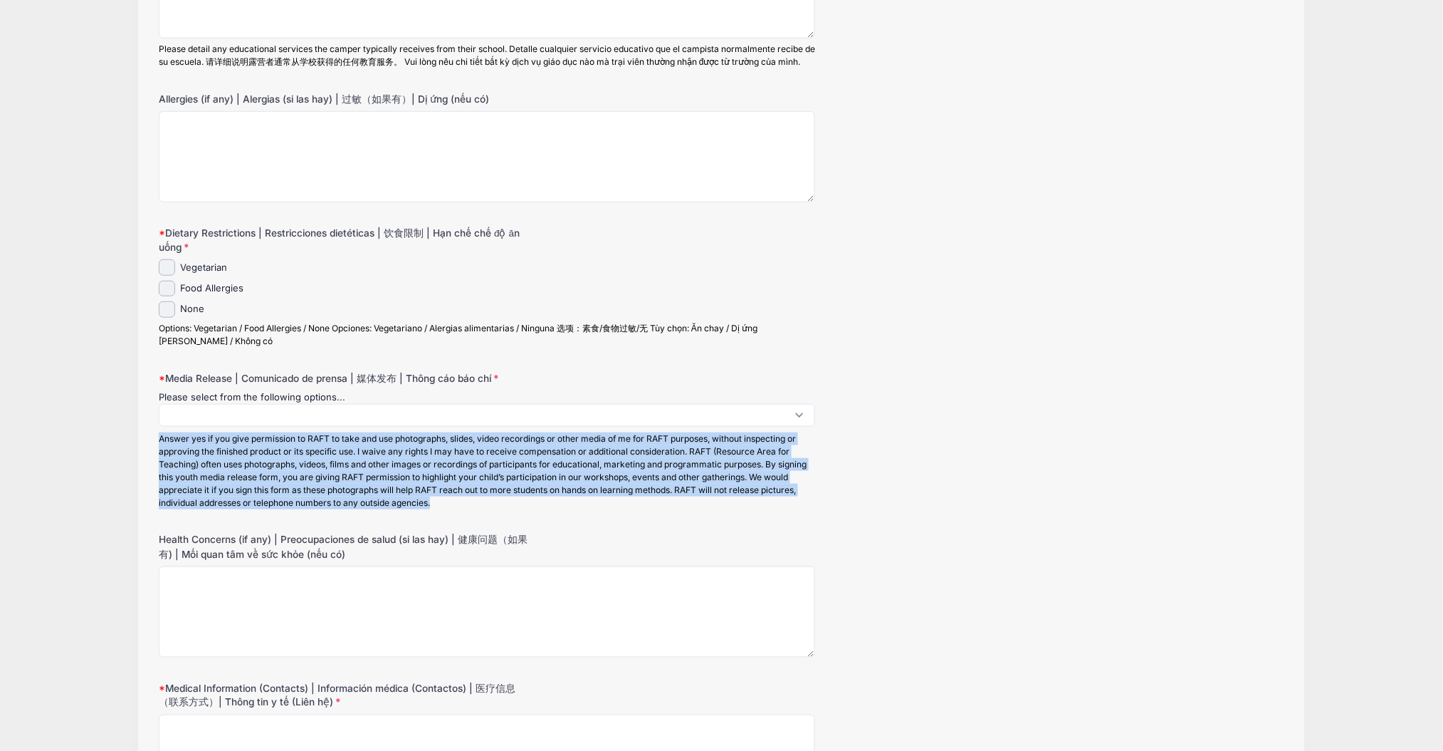
click at [408, 509] on div "Answer yes if you give permission to RAFT to take and use photographs, slides, …" at bounding box center [487, 470] width 657 height 77
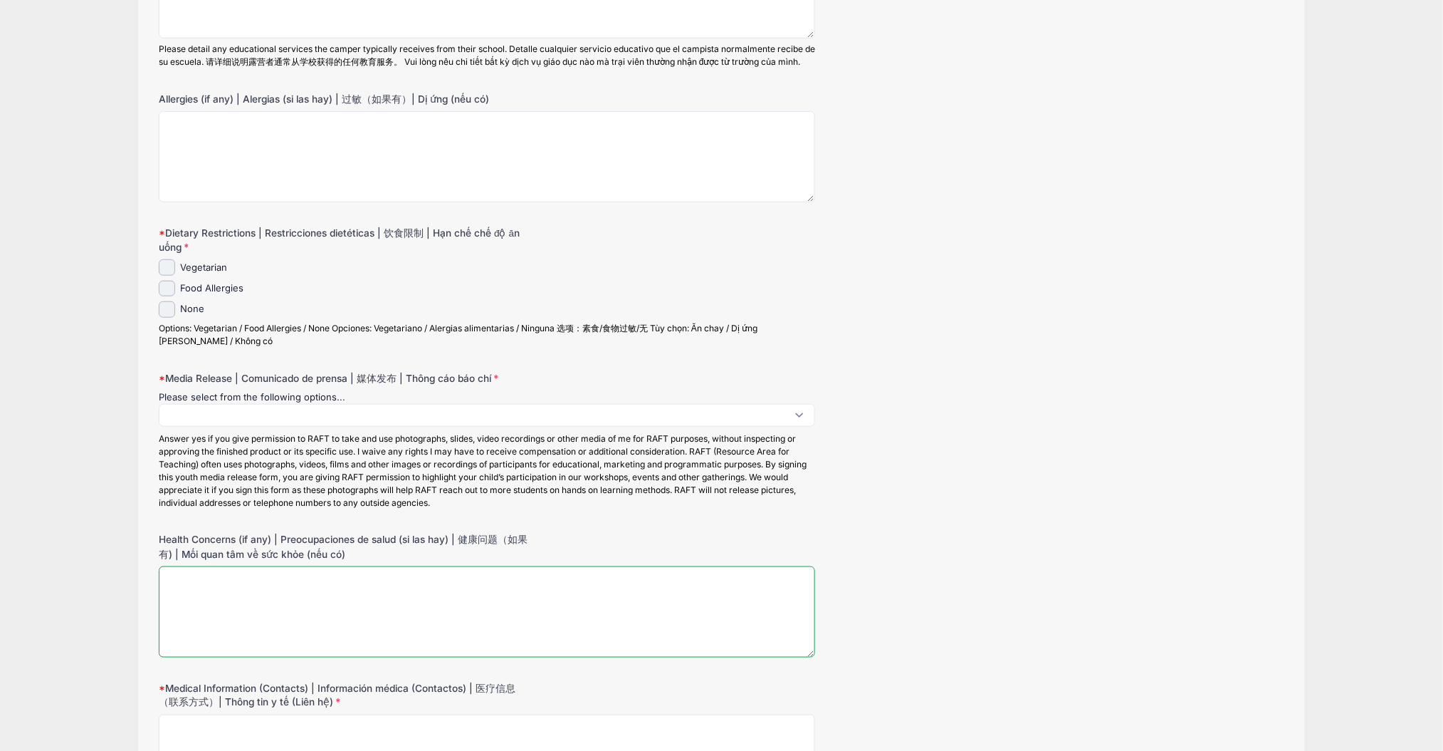
click at [423, 601] on textarea "Health Concerns (if any) | Preocupaciones de salud (si las hay) | 健康问题（如果有) | M…" at bounding box center [487, 612] width 657 height 92
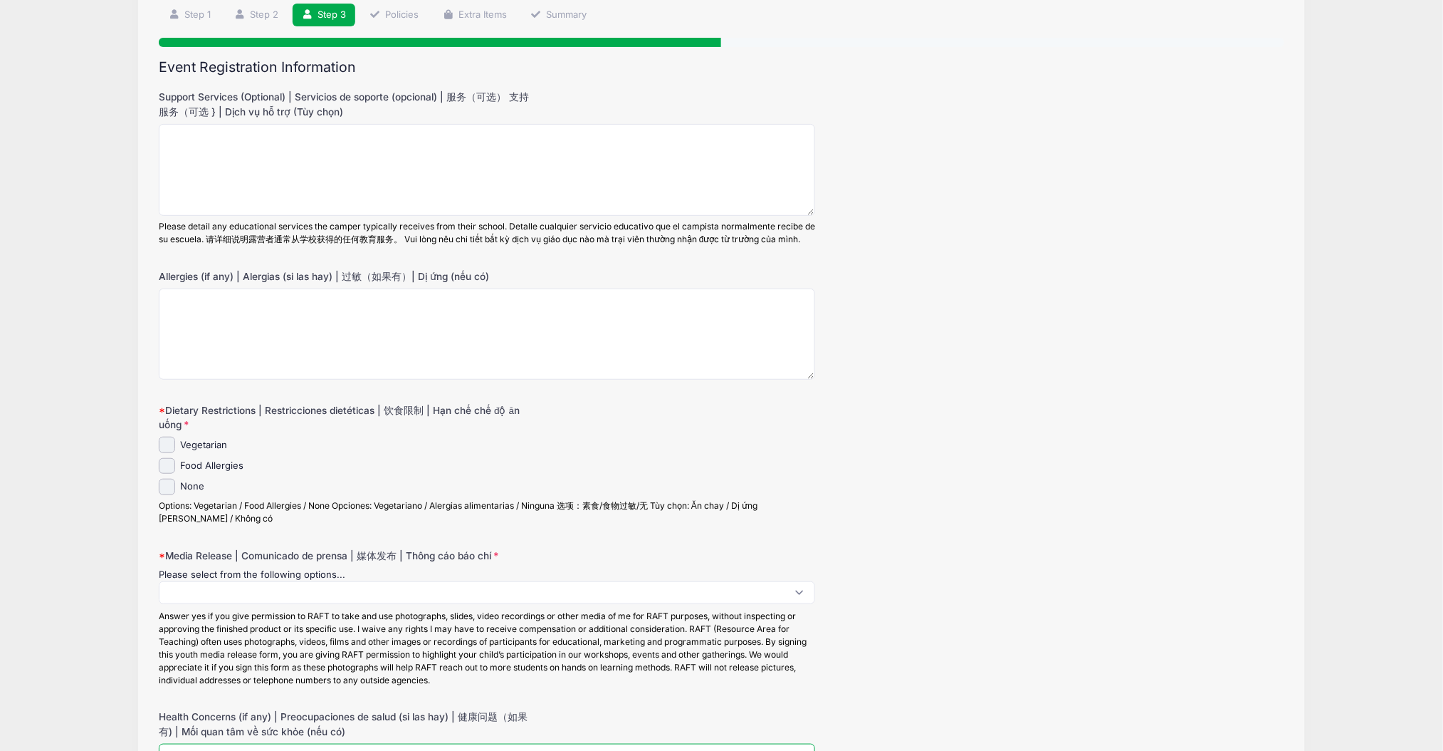
scroll to position [93, 0]
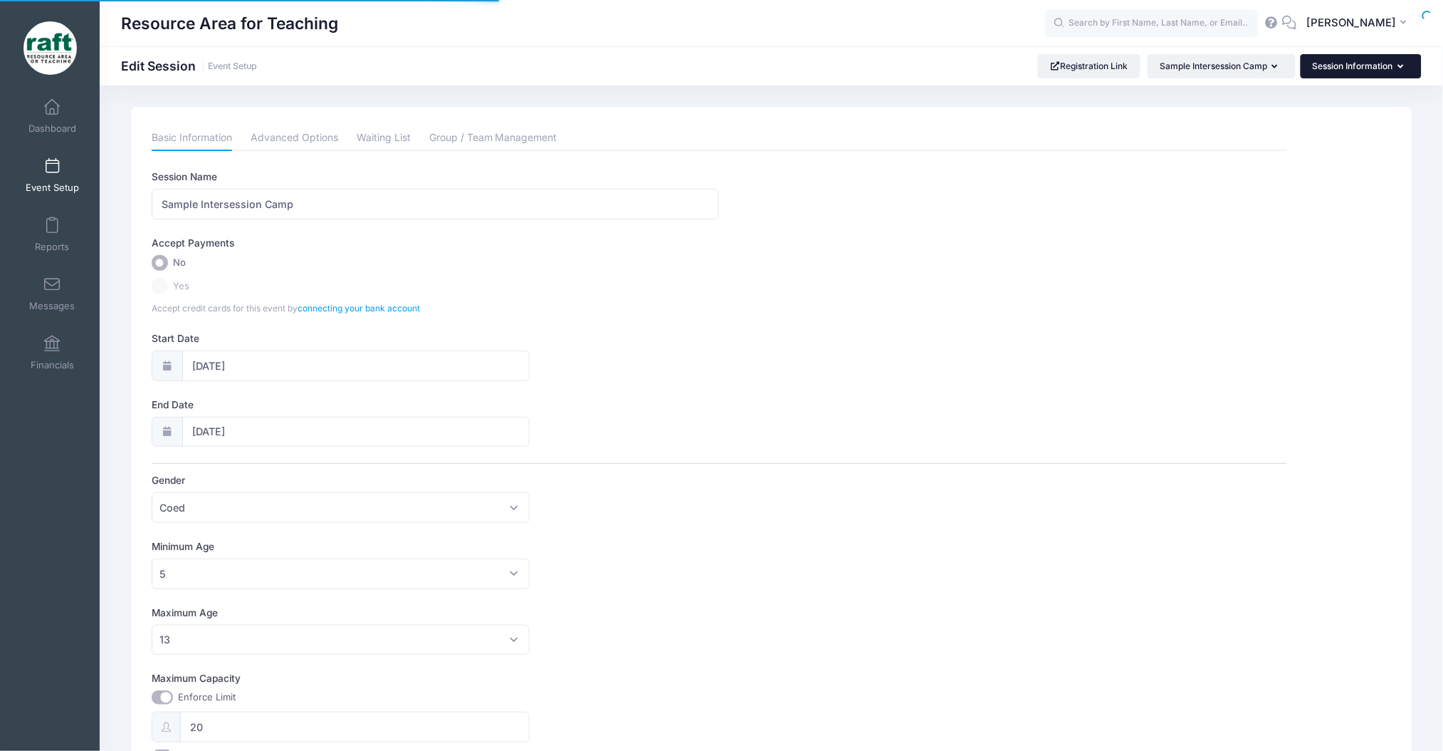
click at [1327, 69] on button "Session Information" at bounding box center [1361, 66] width 121 height 24
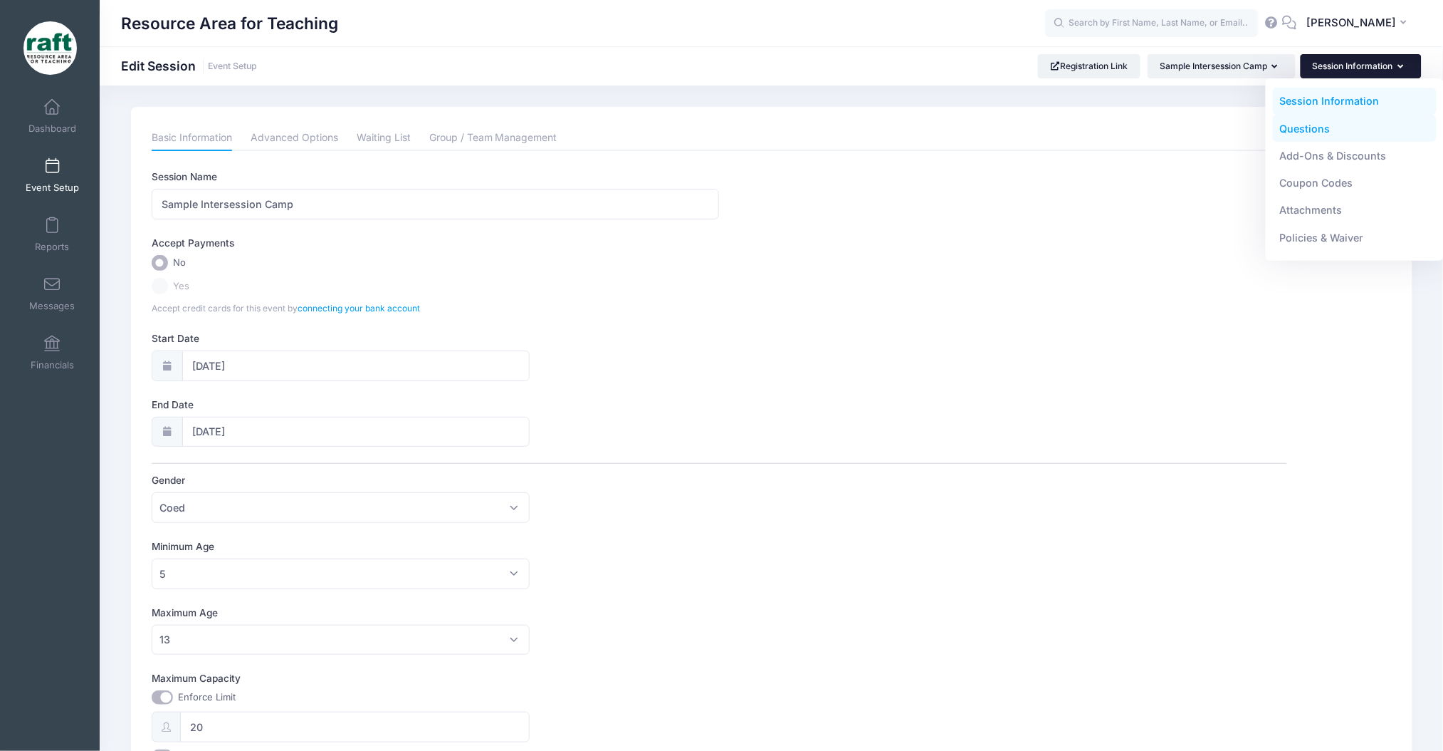
click at [1317, 120] on link "Questions" at bounding box center [1355, 128] width 164 height 27
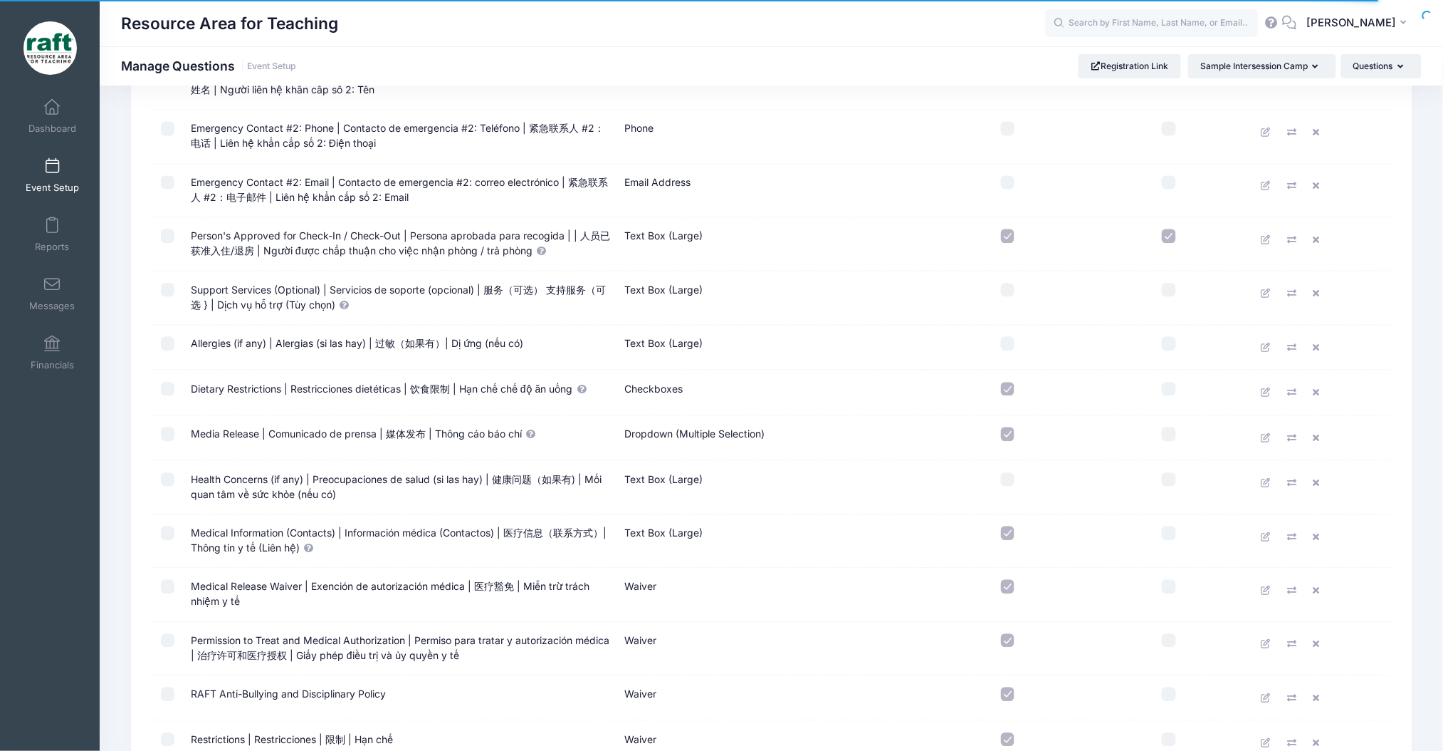
scroll to position [1224, 0]
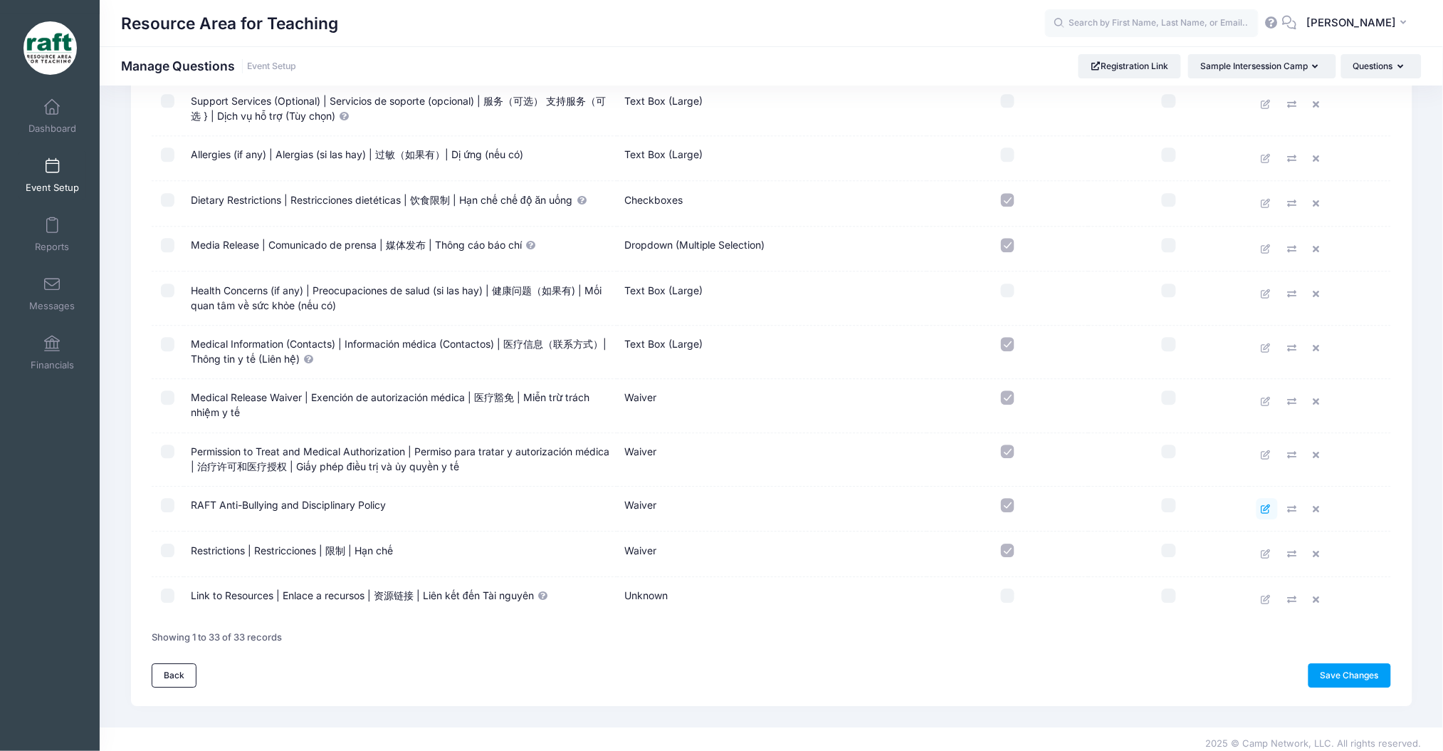
click at [1259, 503] on link at bounding box center [1267, 508] width 21 height 21
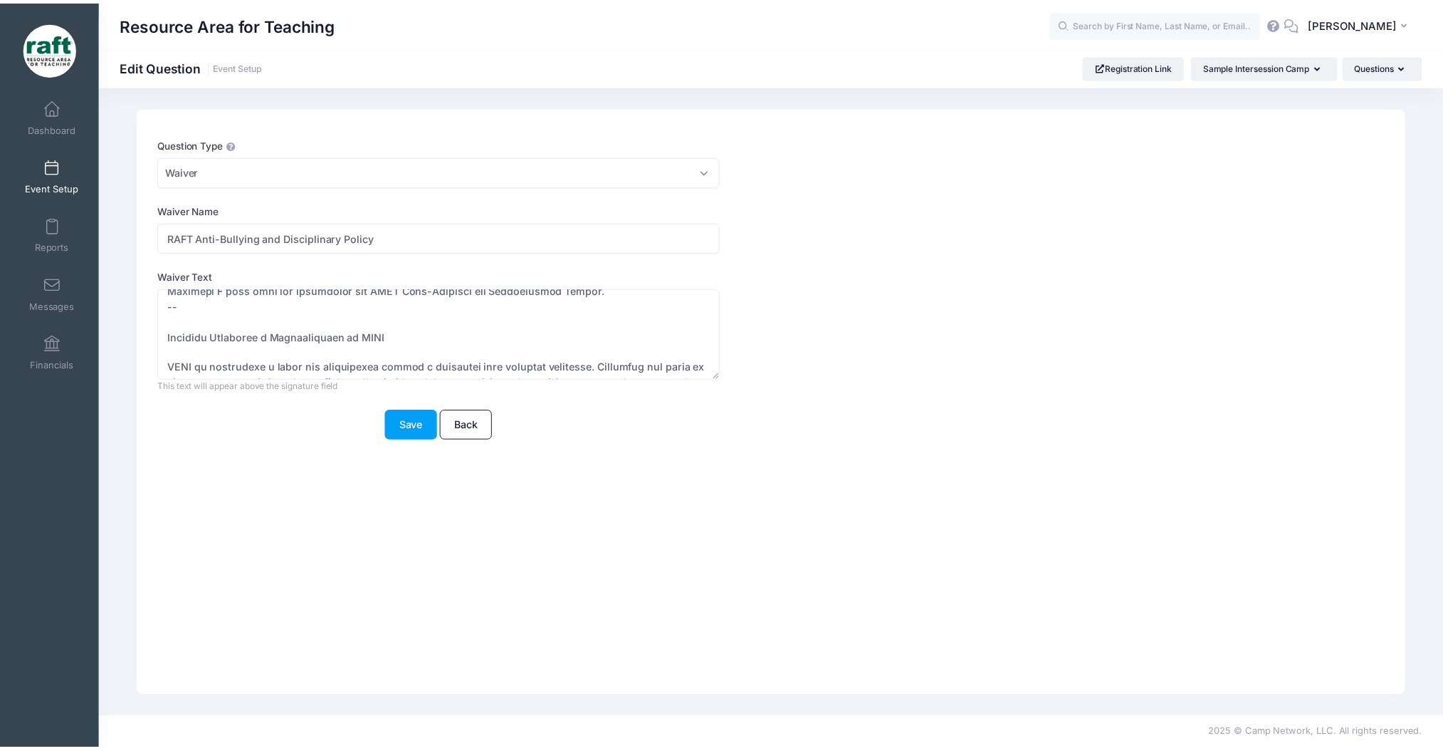
scroll to position [759, 0]
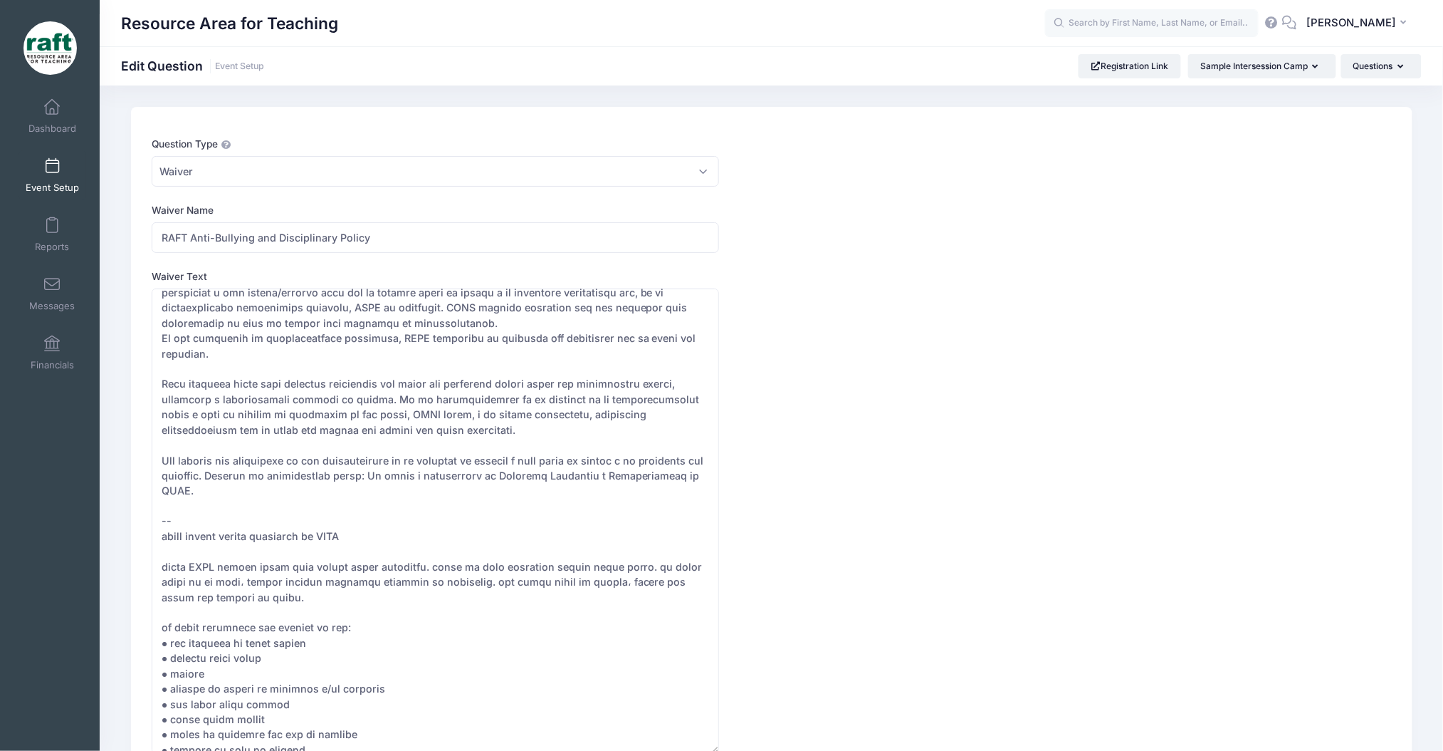
drag, startPoint x: 725, startPoint y: 376, endPoint x: 812, endPoint y: 714, distance: 349.2
click at [812, 714] on div "Waiver Text This help text will appear below the question This text will appear…" at bounding box center [720, 518] width 1136 height 498
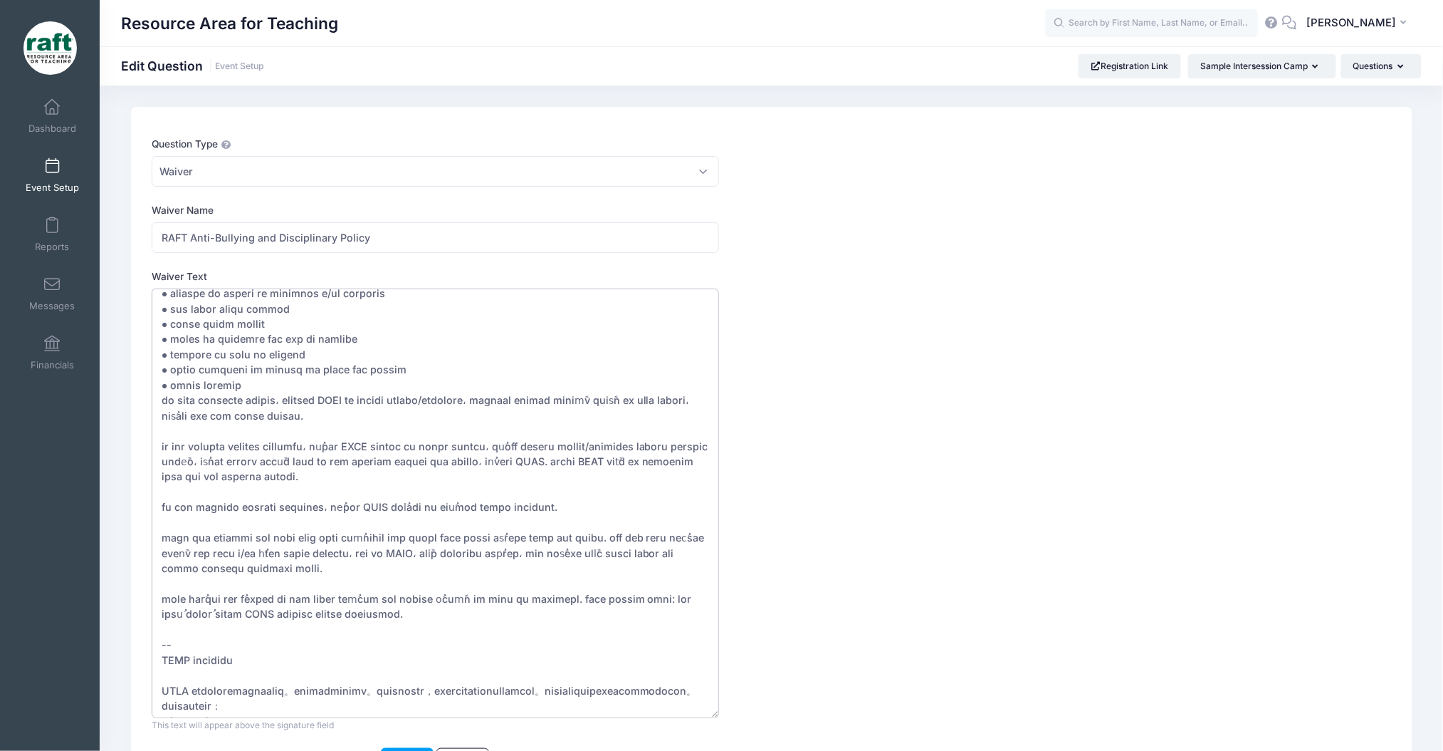
scroll to position [1234, 0]
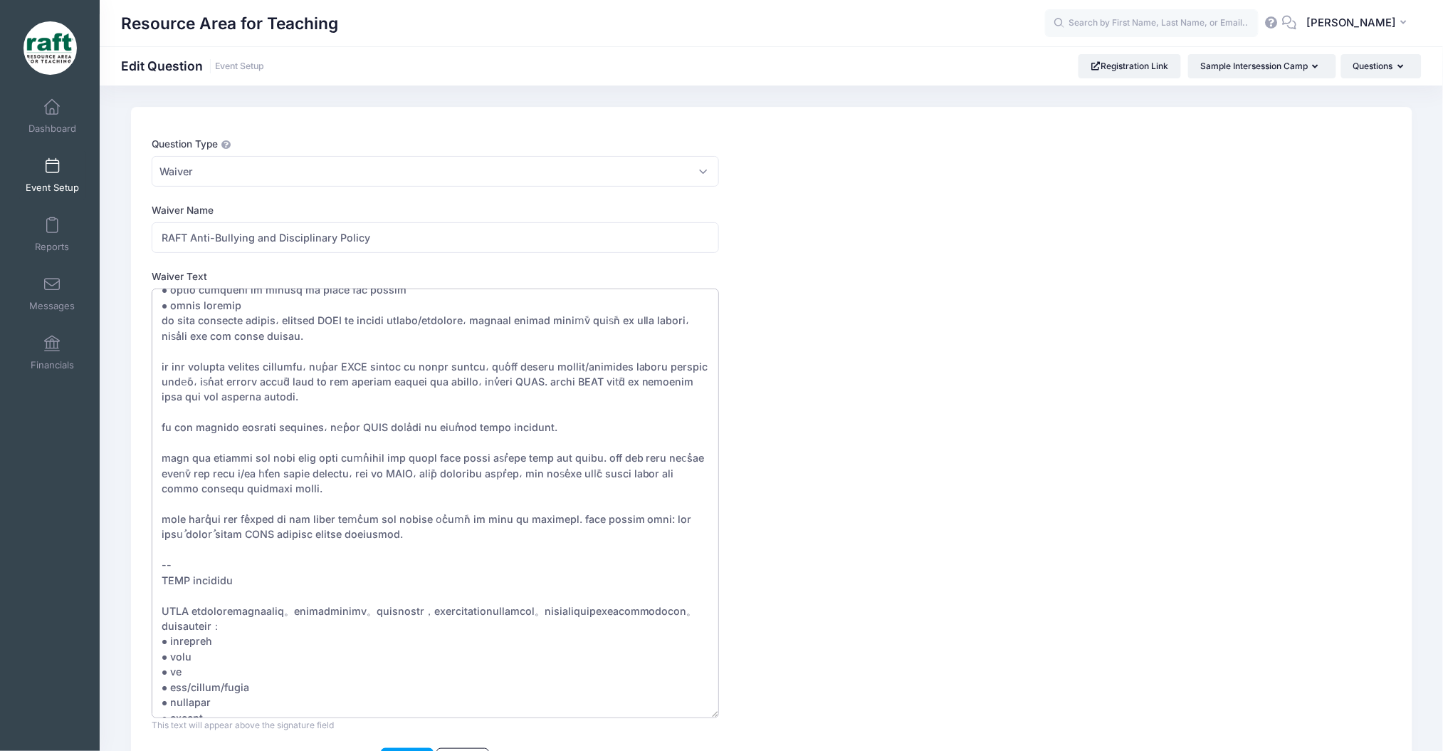
drag, startPoint x: 160, startPoint y: 443, endPoint x: 353, endPoint y: 497, distance: 200.4
click at [353, 497] on textarea "Waiver Text" at bounding box center [436, 502] width 568 height 429
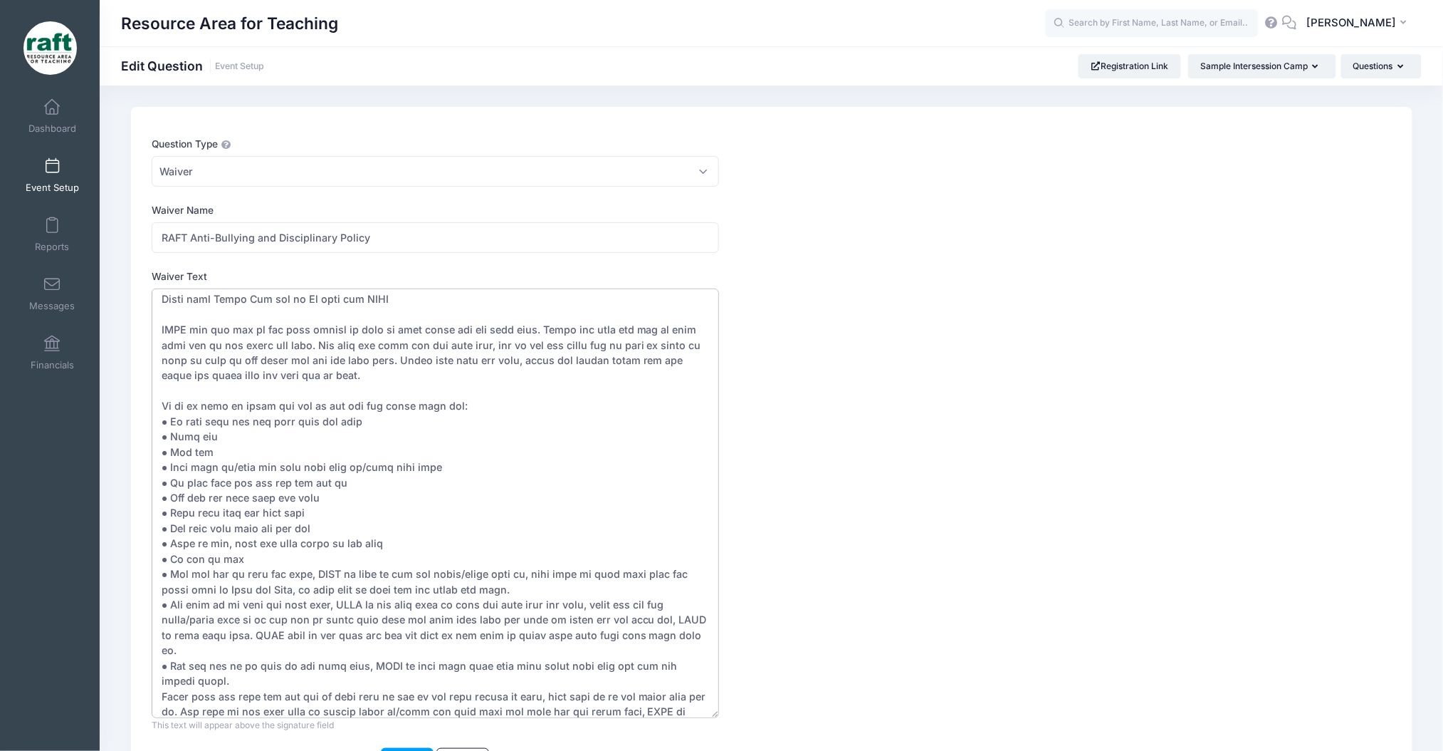
scroll to position [1290, 0]
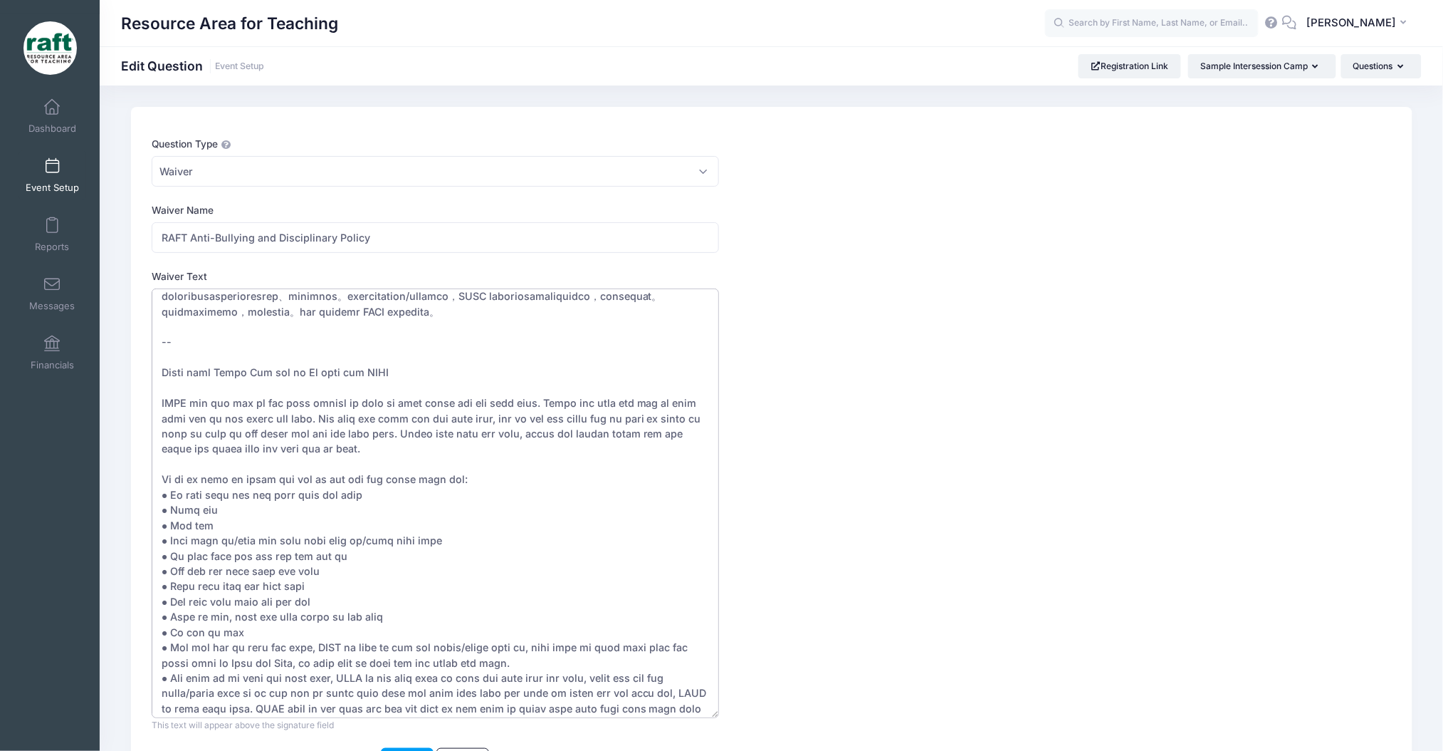
click at [615, 350] on textarea "Waiver Text" at bounding box center [436, 502] width 568 height 429
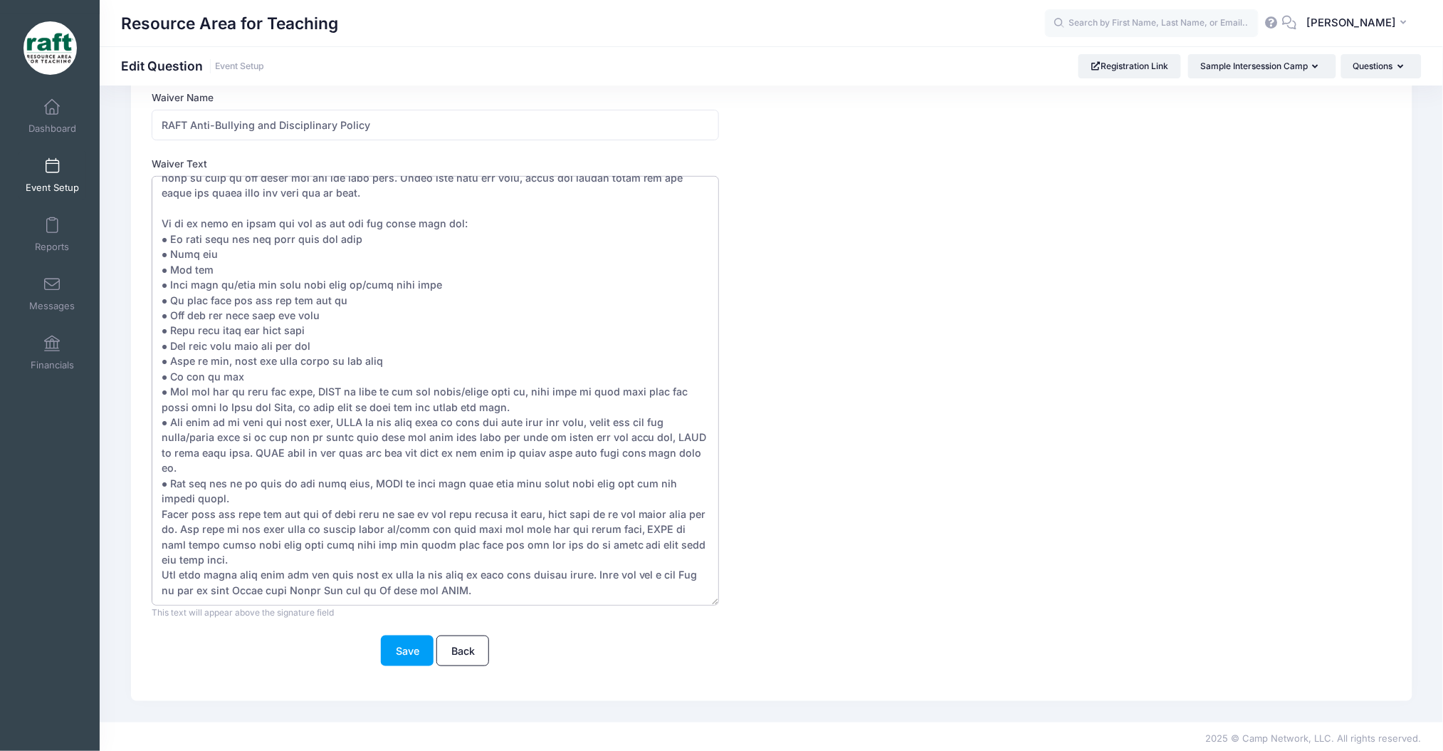
scroll to position [115, 0]
click at [527, 589] on textarea "Waiver Text" at bounding box center [436, 387] width 568 height 429
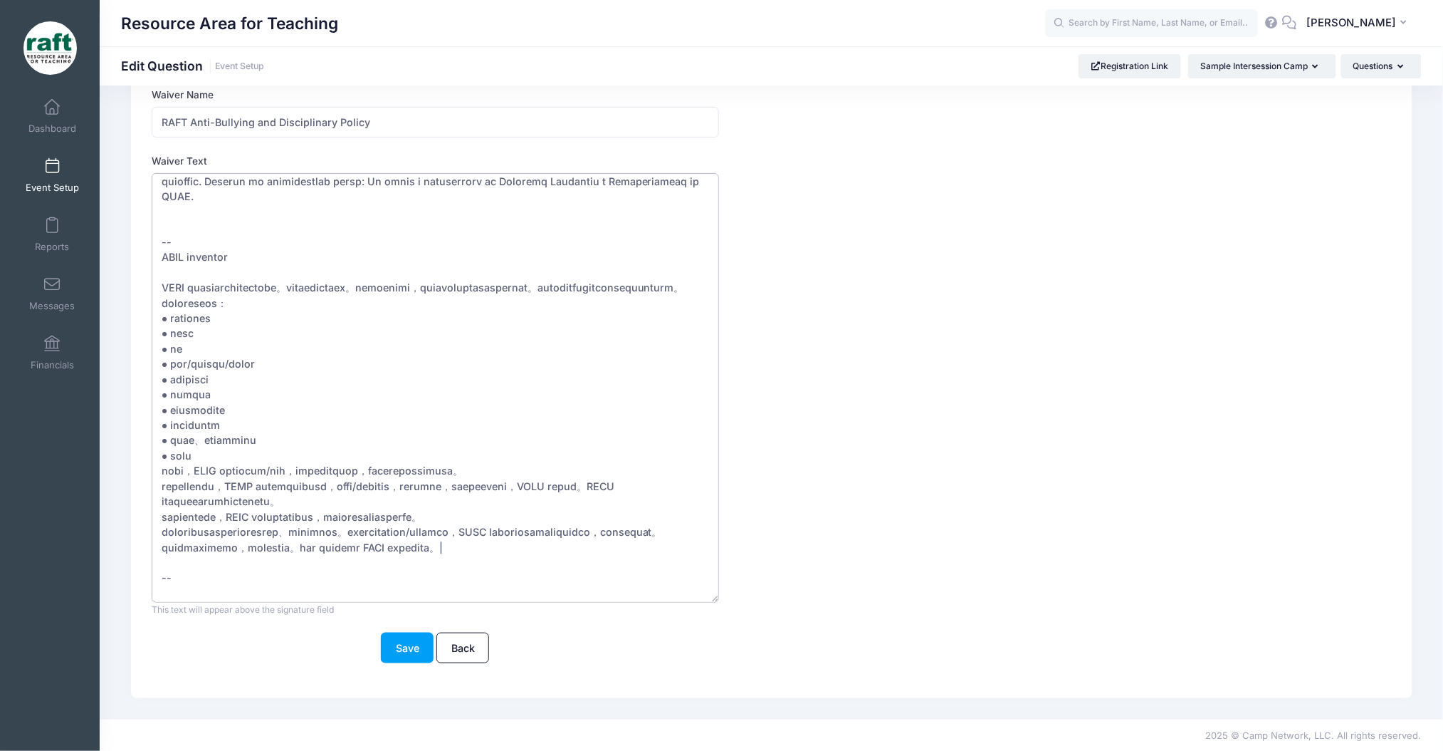
scroll to position [815, 0]
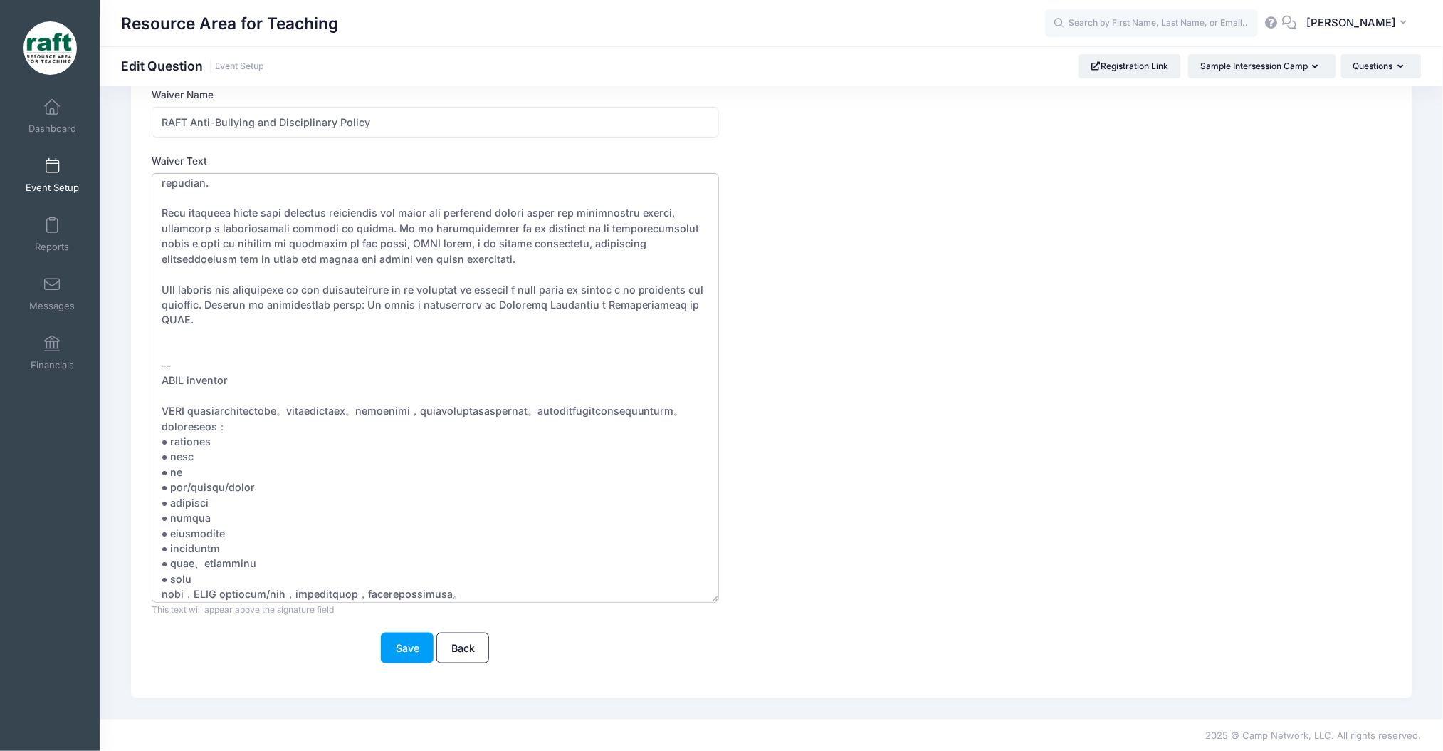
click at [617, 325] on textarea "Waiver Text" at bounding box center [436, 387] width 568 height 429
click at [614, 340] on textarea "Waiver Text" at bounding box center [436, 387] width 568 height 429
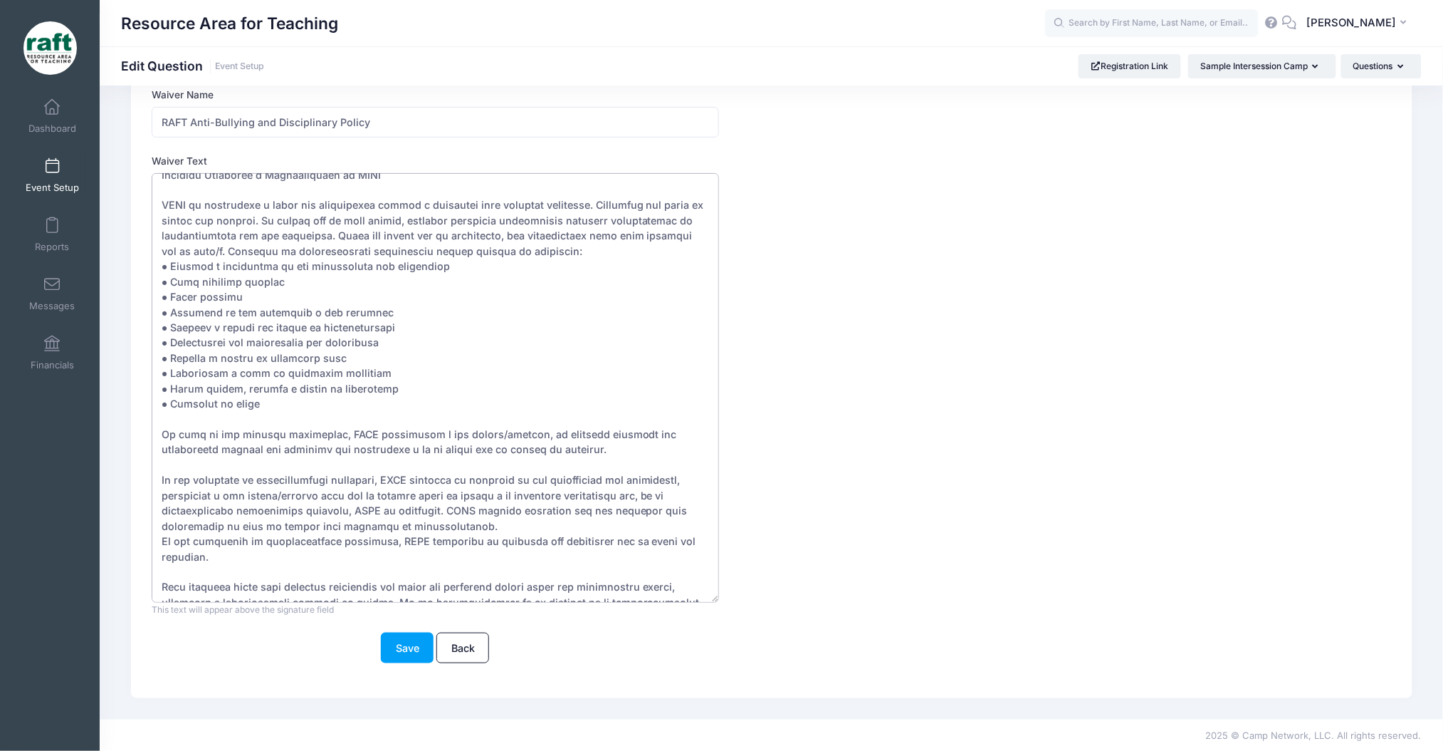
scroll to position [340, 0]
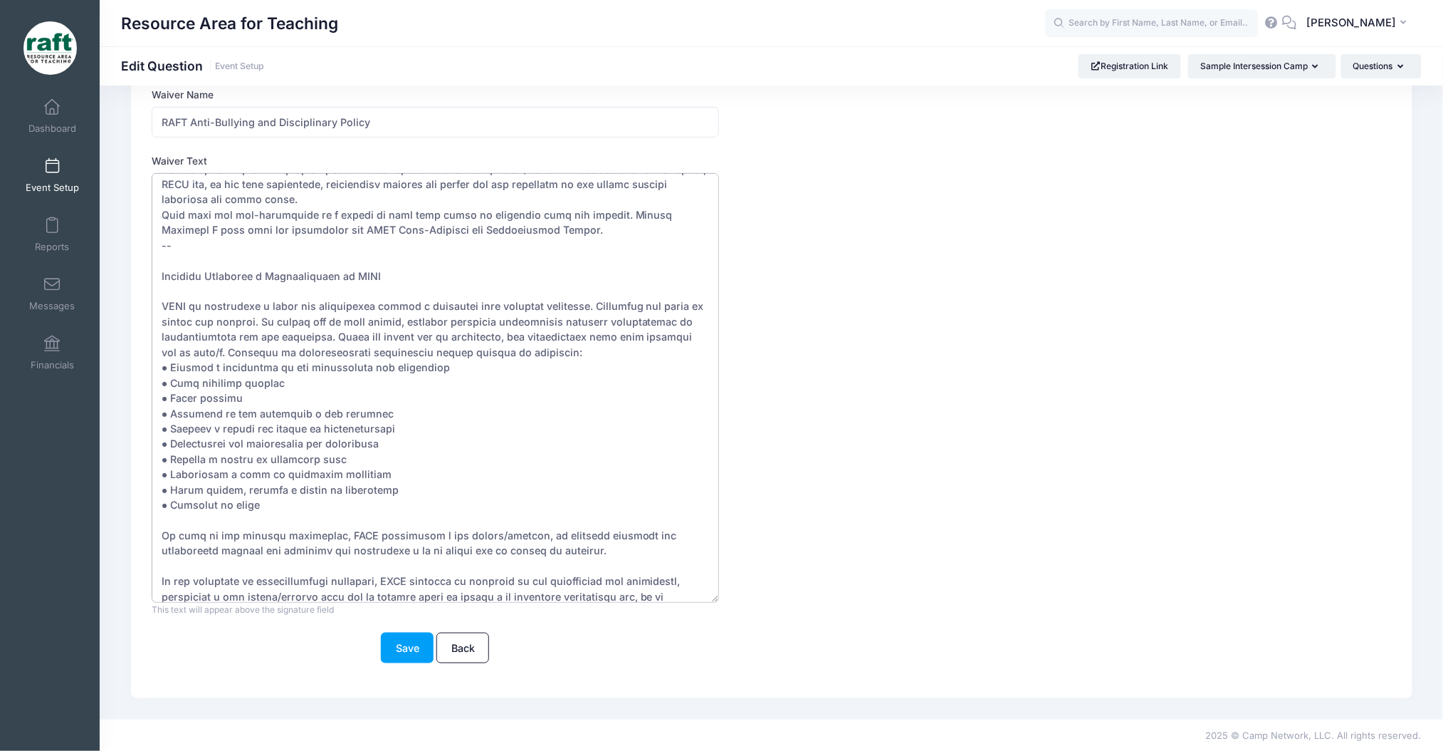
click at [607, 214] on textarea "Waiver Text" at bounding box center [436, 387] width 568 height 429
drag, startPoint x: 610, startPoint y: 277, endPoint x: 619, endPoint y: 238, distance: 40.2
click textarea "Waiver Text"
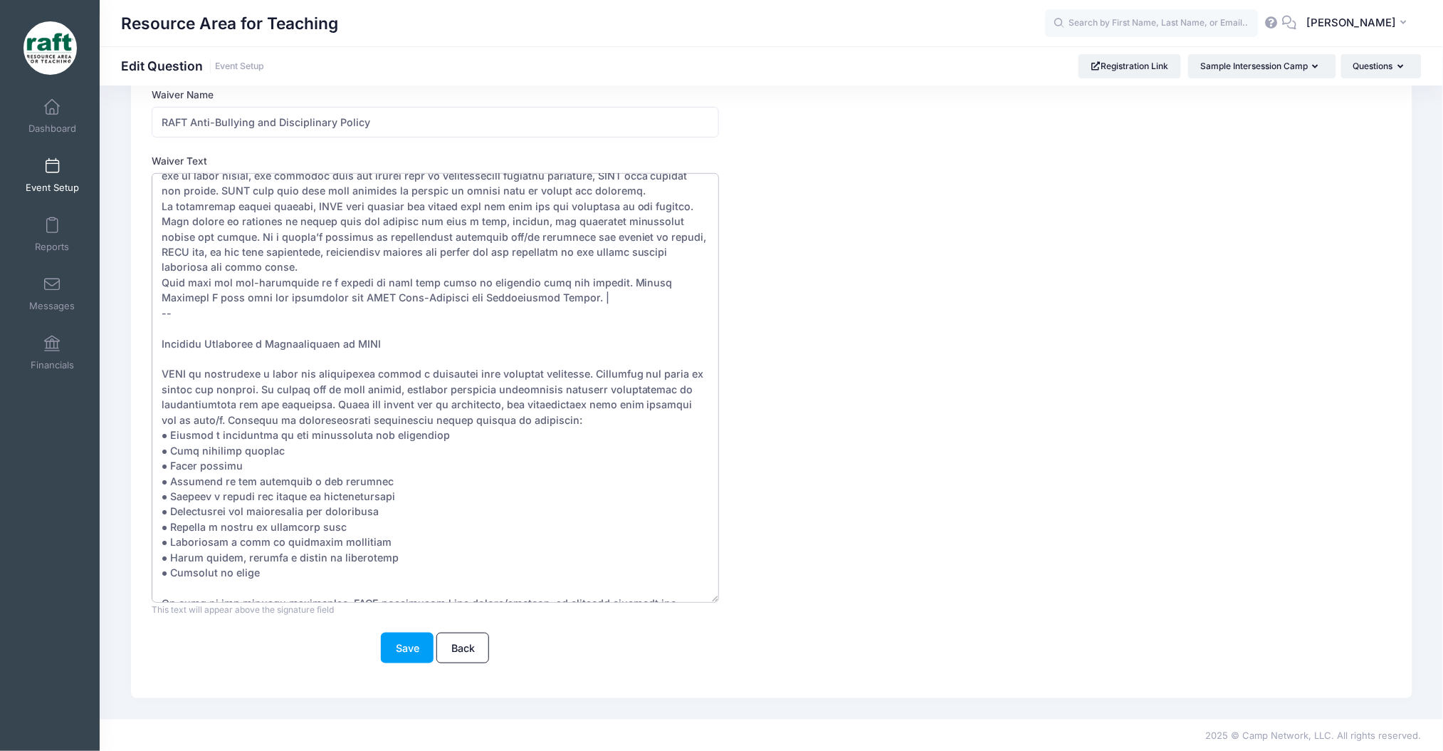
scroll to position [0, 0]
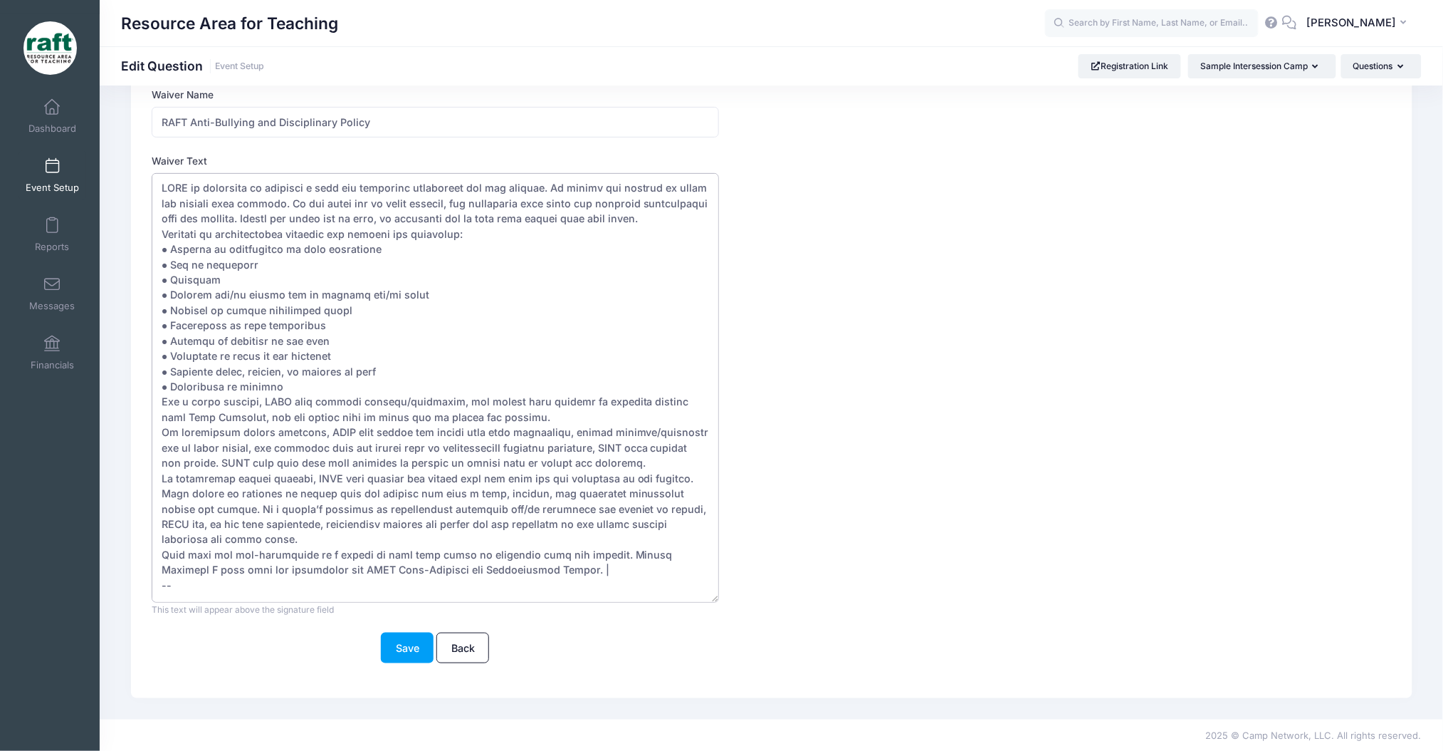
type textarea "RAFT is committed to creating a safe and welcoming experience for our campers. …"
click div "Question Type Please Select Checkboxes Country Date Document Upload Dropdown Dr…"
click form "Question Type Please Select Checkboxes Country Date Document Upload Dropdown Dr…"
click button "Save"
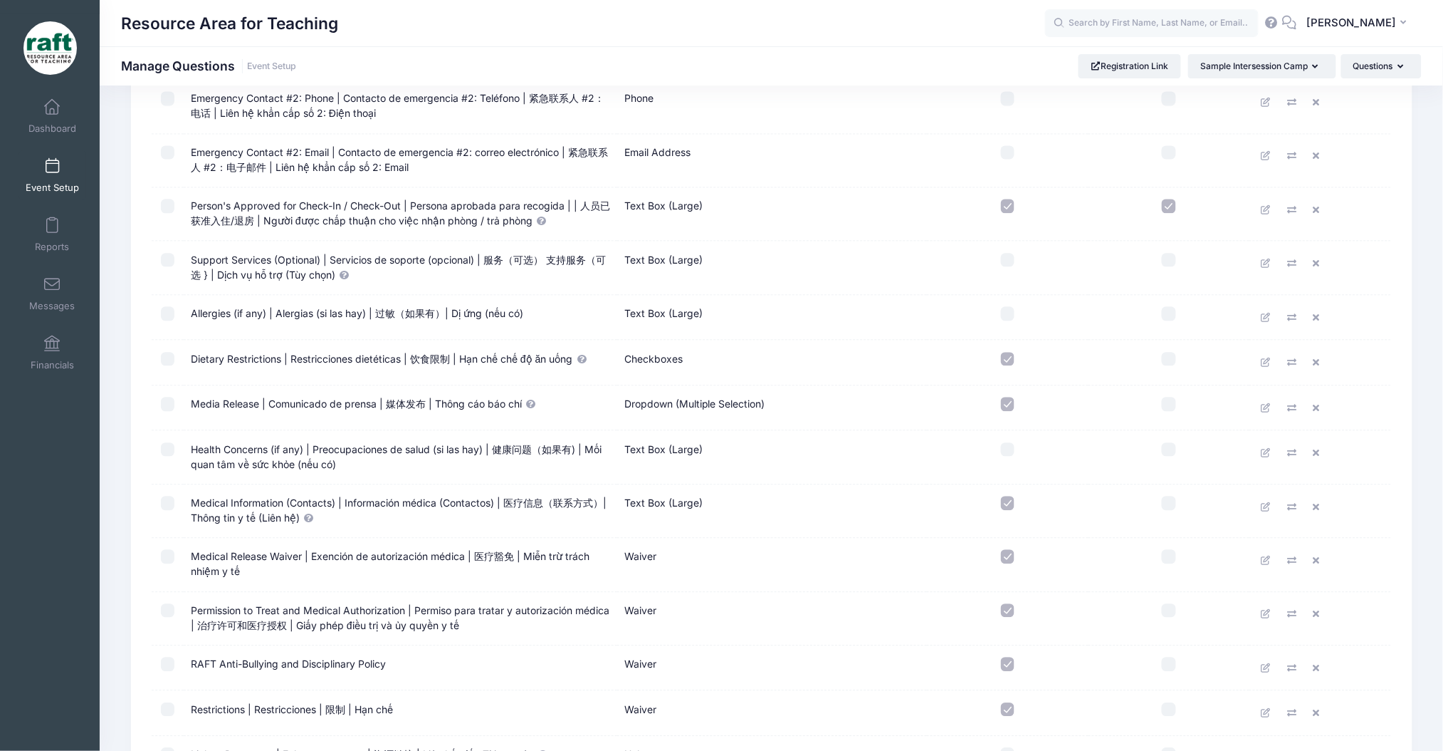
scroll to position [1034, 0]
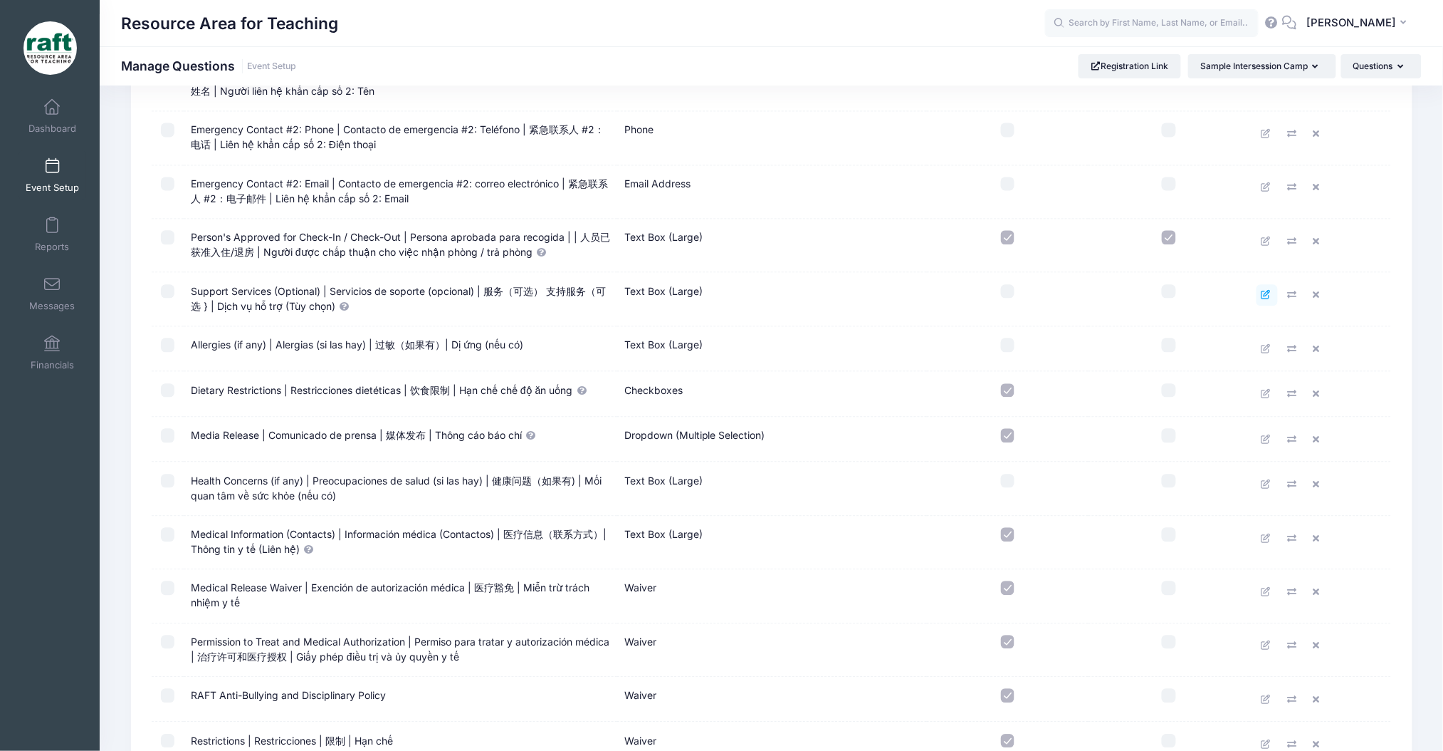
click at [1262, 290] on icon at bounding box center [1267, 294] width 11 height 9
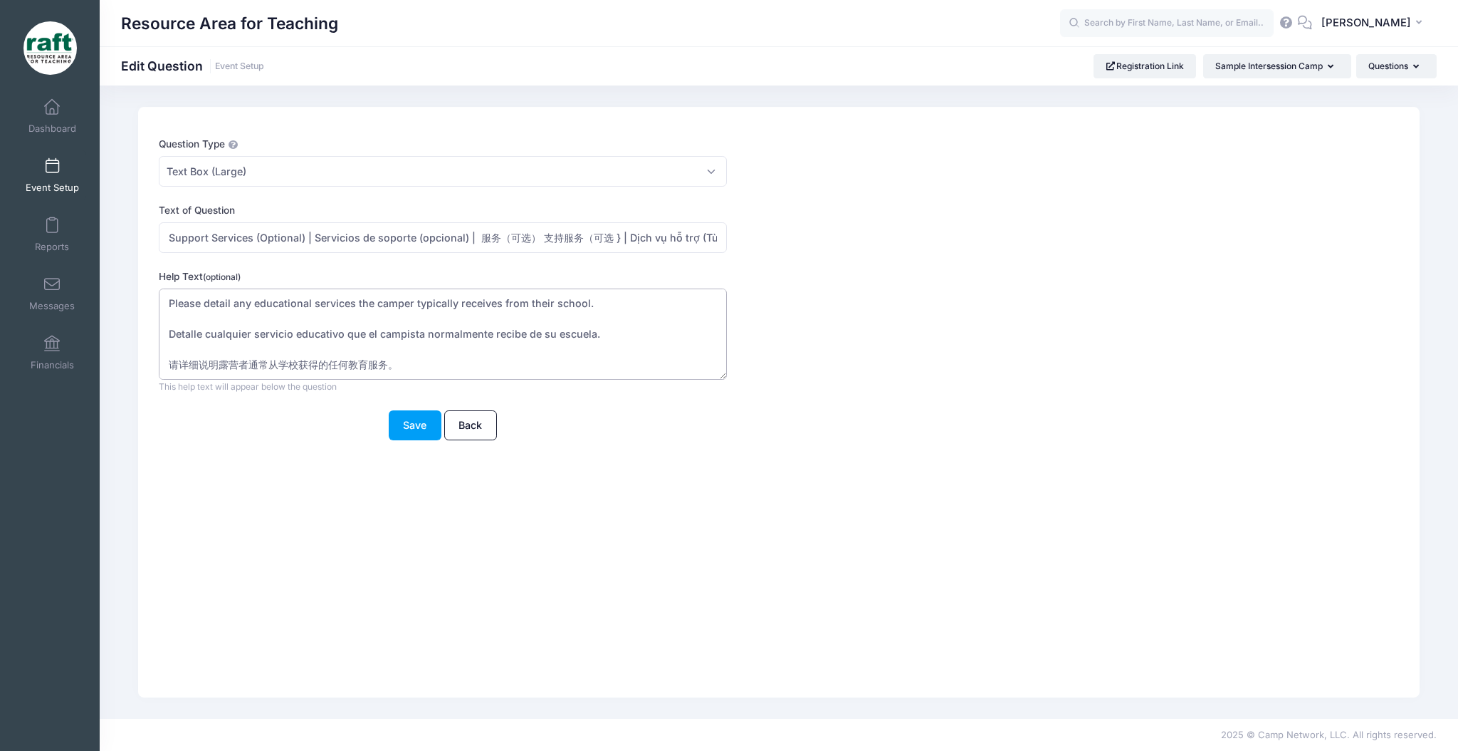
click at [615, 299] on textarea "Please detail any educational services the camper typically receives from their…" at bounding box center [443, 334] width 568 height 92
click at [610, 358] on textarea "Please detail any educational services the camper typically receives from their…" at bounding box center [443, 334] width 568 height 92
click at [610, 342] on textarea "Please detail any educational services the camper typically receives from their…" at bounding box center [443, 334] width 568 height 92
click at [611, 342] on textarea "Please detail any educational services the camper typically receives from their…" at bounding box center [443, 334] width 568 height 92
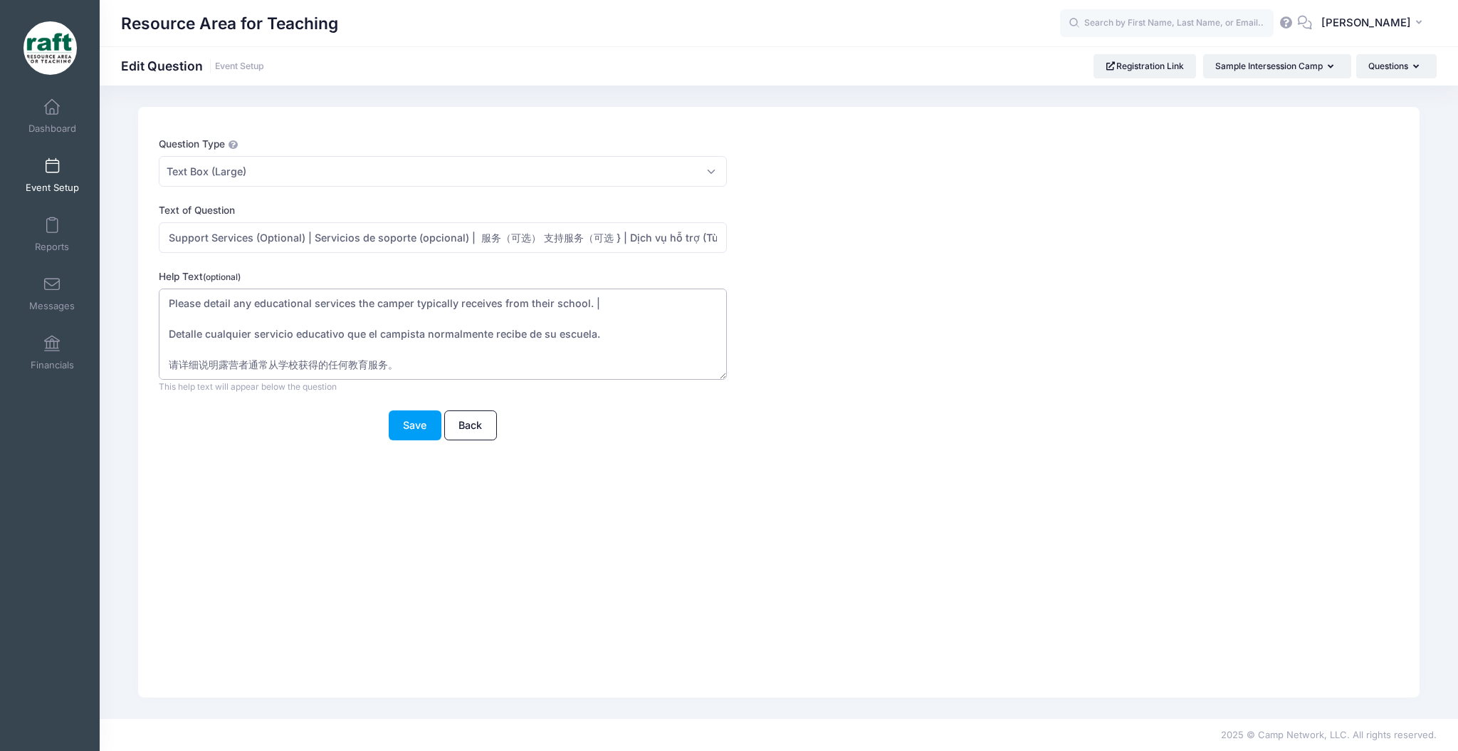
click at [624, 325] on textarea "Please detail any educational services the camper typically receives from their…" at bounding box center [443, 334] width 568 height 92
click at [622, 336] on textarea "Please detail any educational services the camper typically receives from their…" at bounding box center [443, 334] width 568 height 92
click at [496, 360] on textarea "Please detail any educational services the camper typically receives from their…" at bounding box center [443, 334] width 568 height 92
type textarea "Please detail any educational services the camper typically receives from their…"
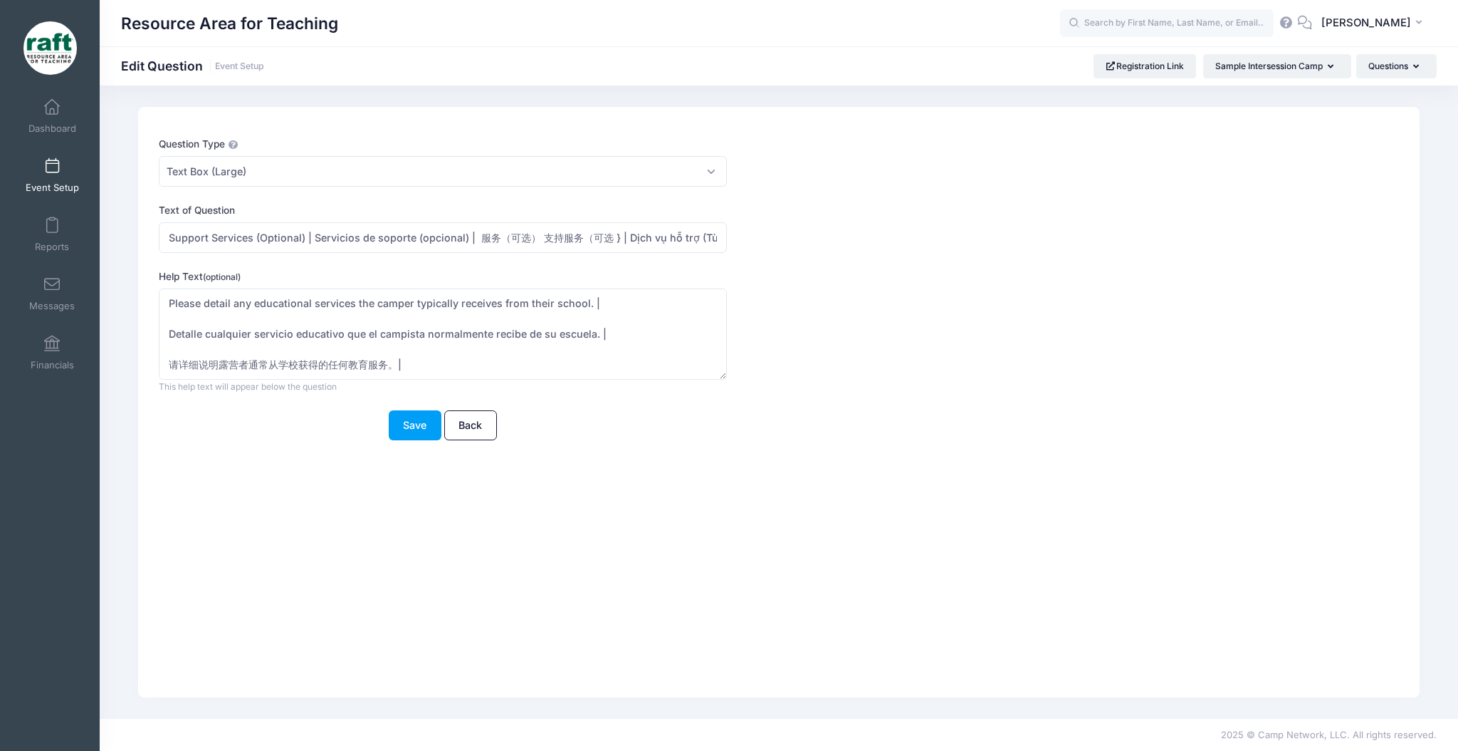
click at [377, 420] on div "Save Back" at bounding box center [443, 425] width 568 height 31
click at [419, 448] on div "Question Type Please Select Checkboxes Country Date Document Upload Dropdown Dr…" at bounding box center [726, 297] width 1149 height 320
click at [418, 446] on div "Question Type Please Select Checkboxes Country Date Document Upload Dropdown Dr…" at bounding box center [726, 297] width 1149 height 320
click at [416, 434] on button "Save" at bounding box center [415, 425] width 53 height 31
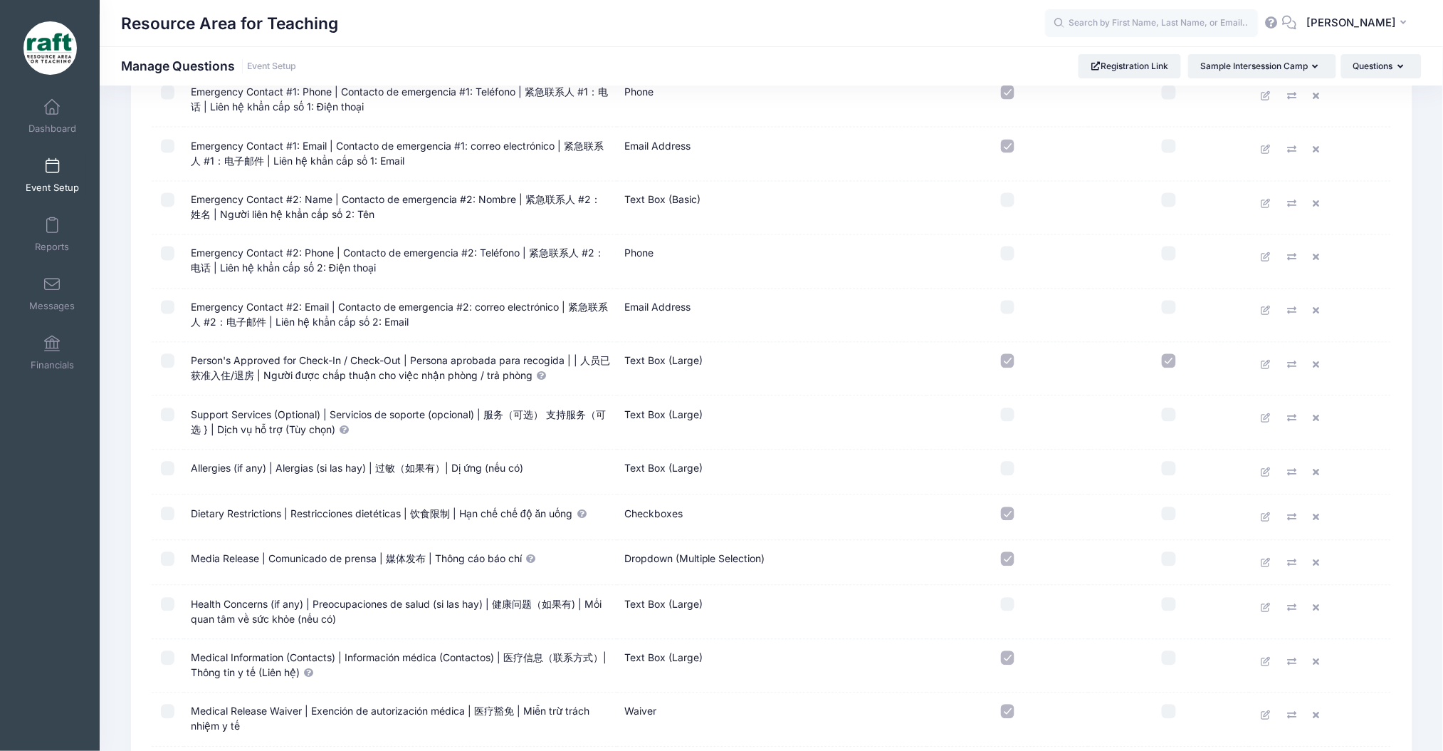
scroll to position [855, 0]
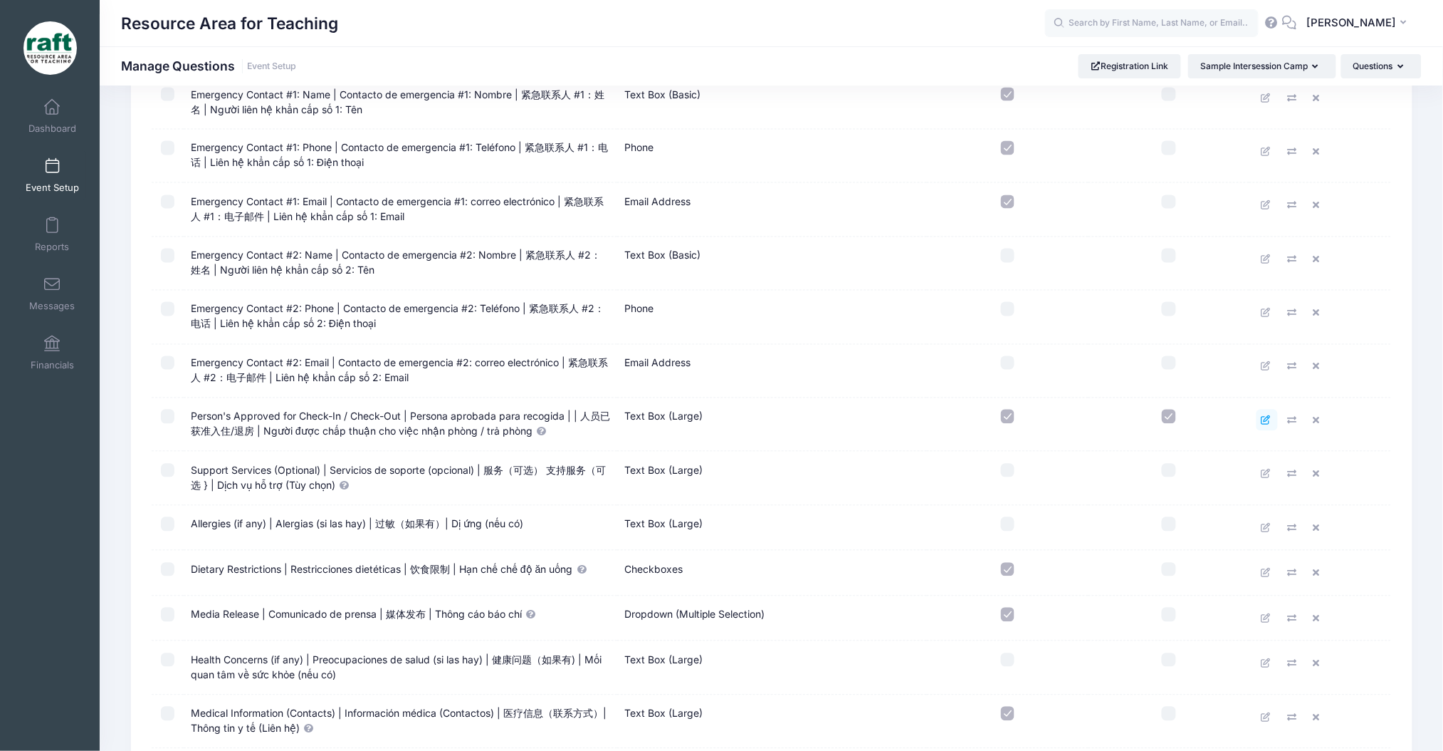
click at [1262, 416] on icon at bounding box center [1267, 420] width 11 height 9
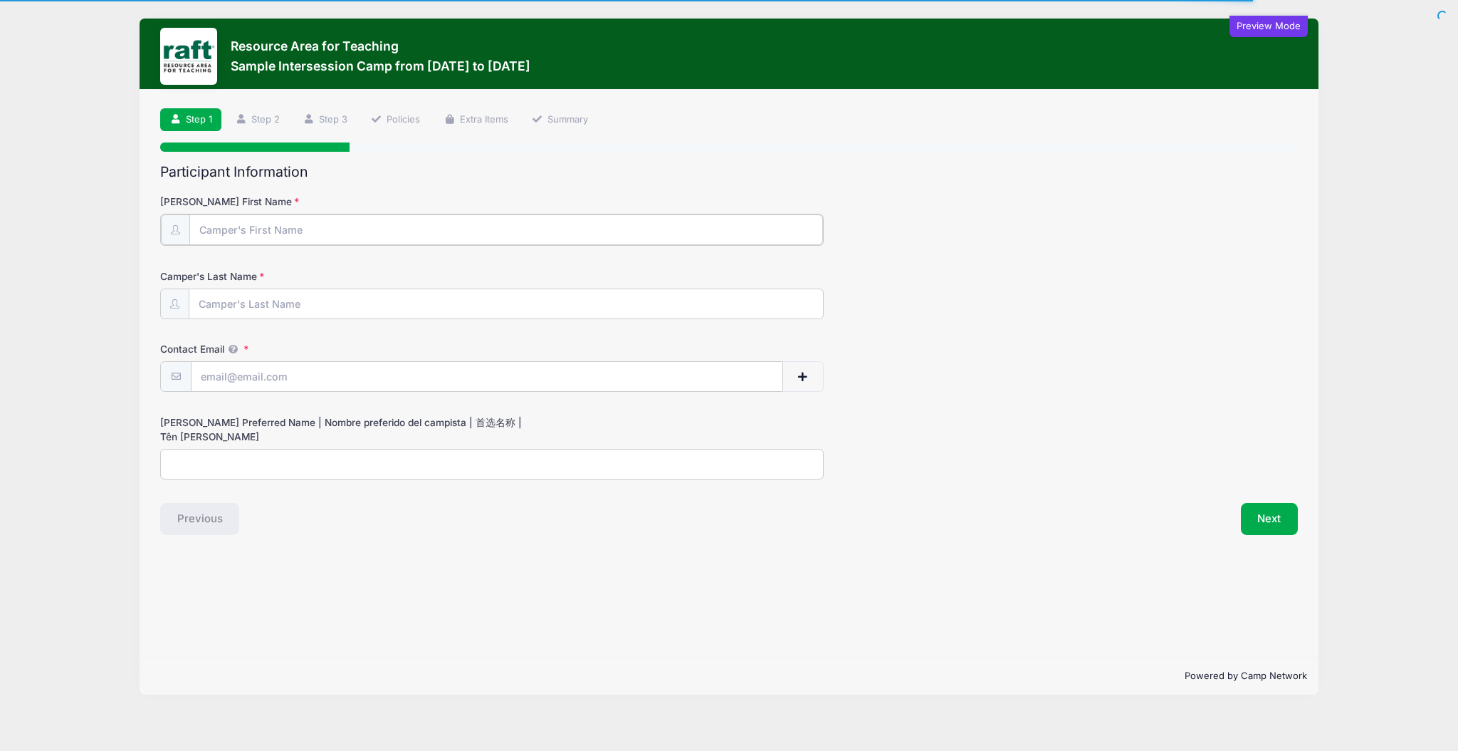
click at [459, 245] on form "[PERSON_NAME] First Name [PERSON_NAME] Last Name Contact Email Contact Email # …" at bounding box center [729, 336] width 1138 height 285
click at [462, 232] on input "[PERSON_NAME] First Name" at bounding box center [506, 229] width 634 height 31
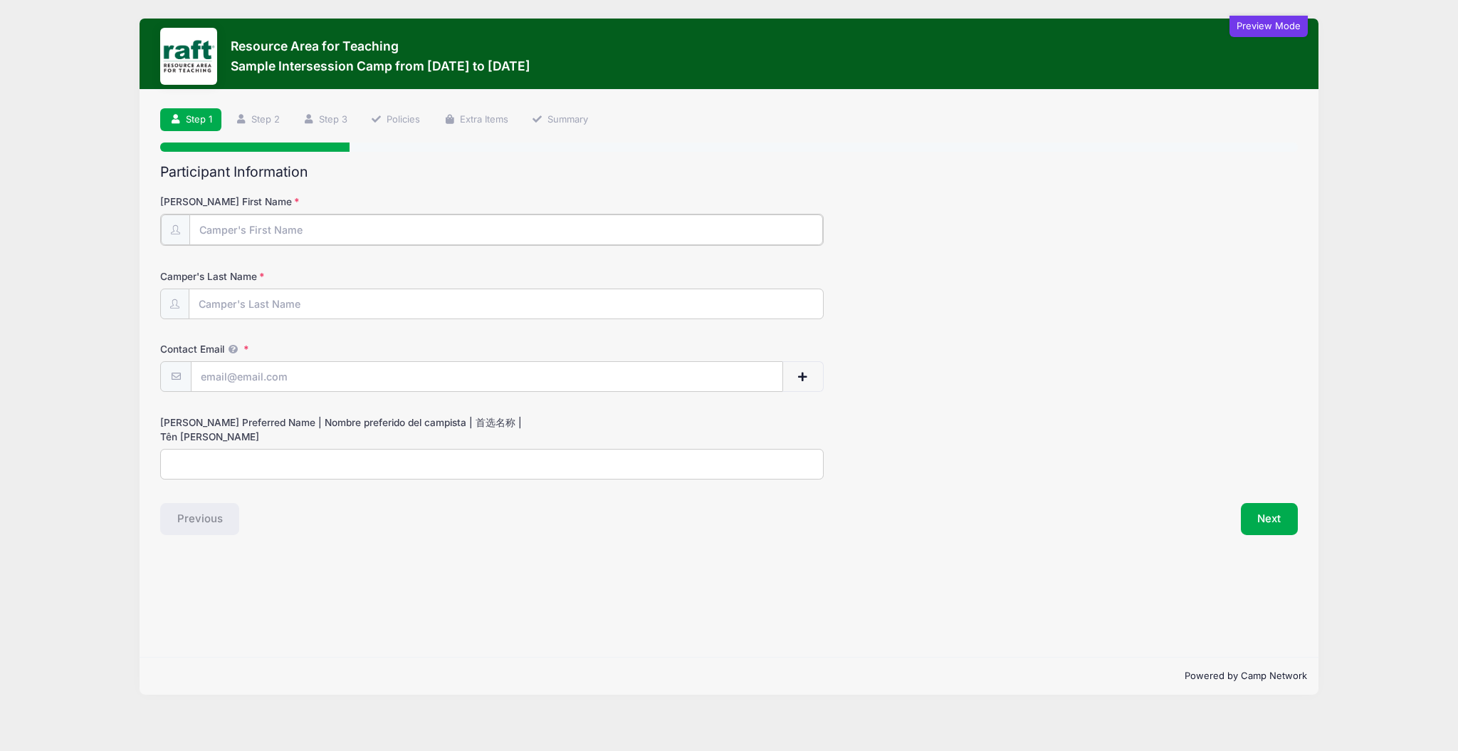
type input "test"
click at [438, 309] on input "Camper's Last Name" at bounding box center [506, 303] width 634 height 31
type input "Test"
click at [410, 385] on input "Contact Email" at bounding box center [487, 375] width 591 height 31
type input "[EMAIL_ADDRESS][DOMAIN_NAME]"
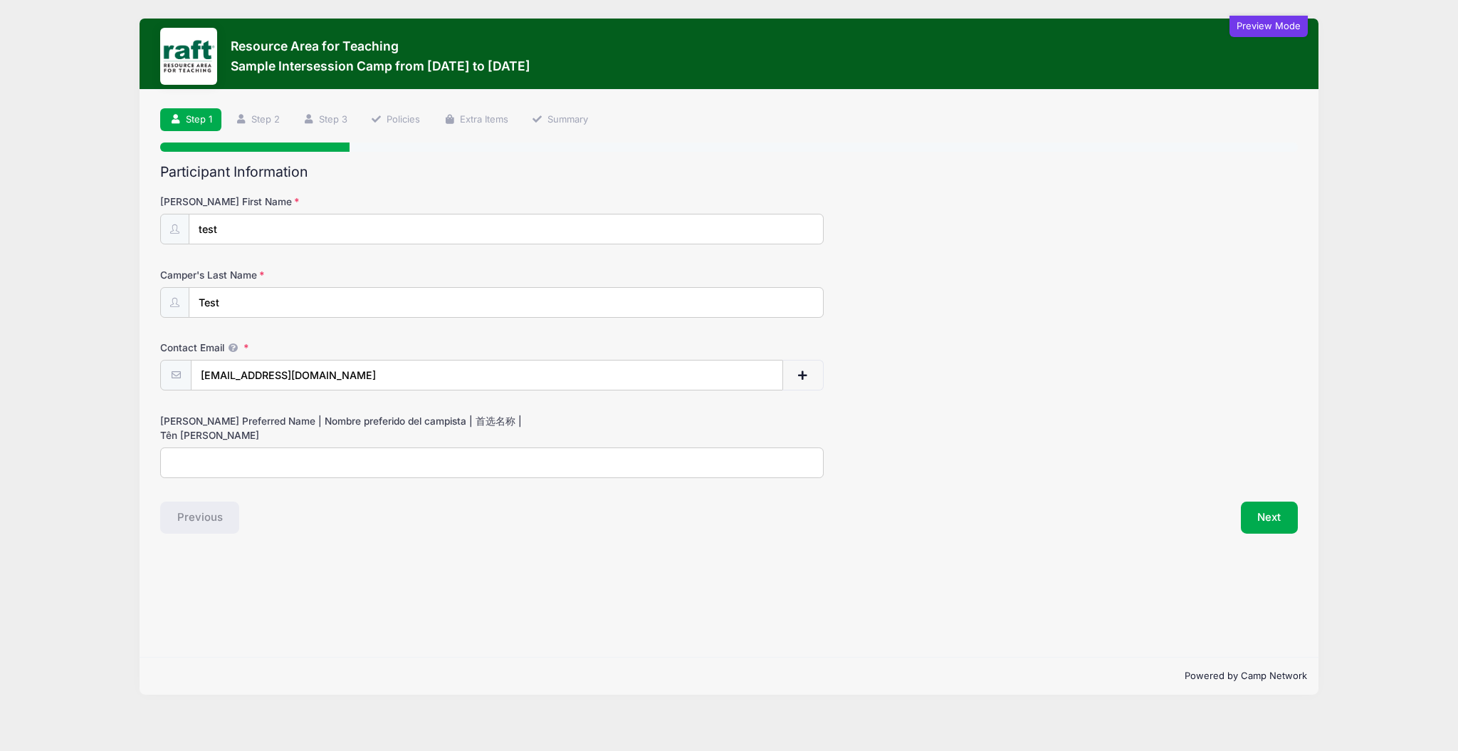
click at [414, 472] on input "[PERSON_NAME] Preferred Name | Nombre preferido del campista | 首选名称 | Tên [PERS…" at bounding box center [492, 462] width 664 height 31
drag, startPoint x: 1272, startPoint y: 495, endPoint x: 1273, endPoint y: 504, distance: 9.4
click at [1273, 500] on div "Participant Information [PERSON_NAME] First Name test [PERSON_NAME] Last Name T…" at bounding box center [729, 349] width 1138 height 370
click at [1273, 508] on button "Next" at bounding box center [1270, 517] width 58 height 33
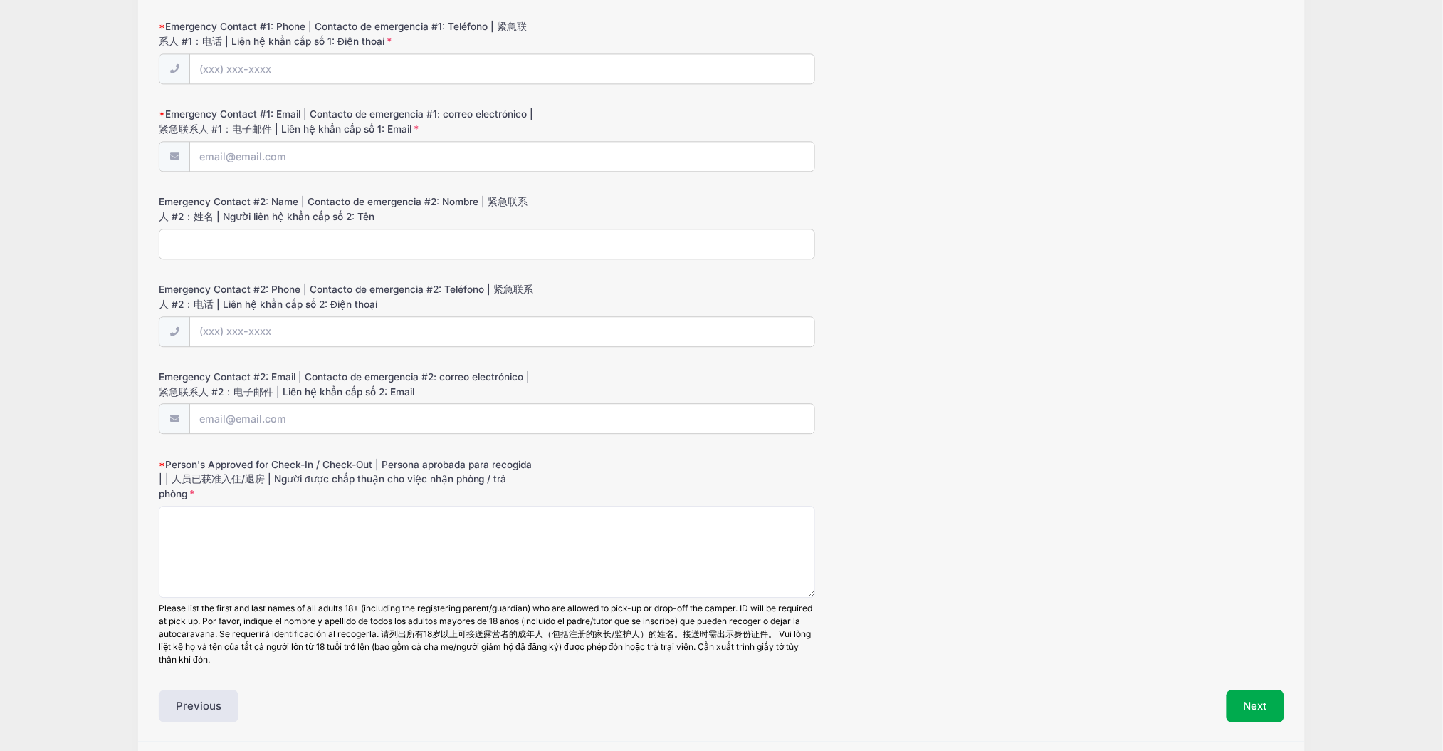
scroll to position [1202, 0]
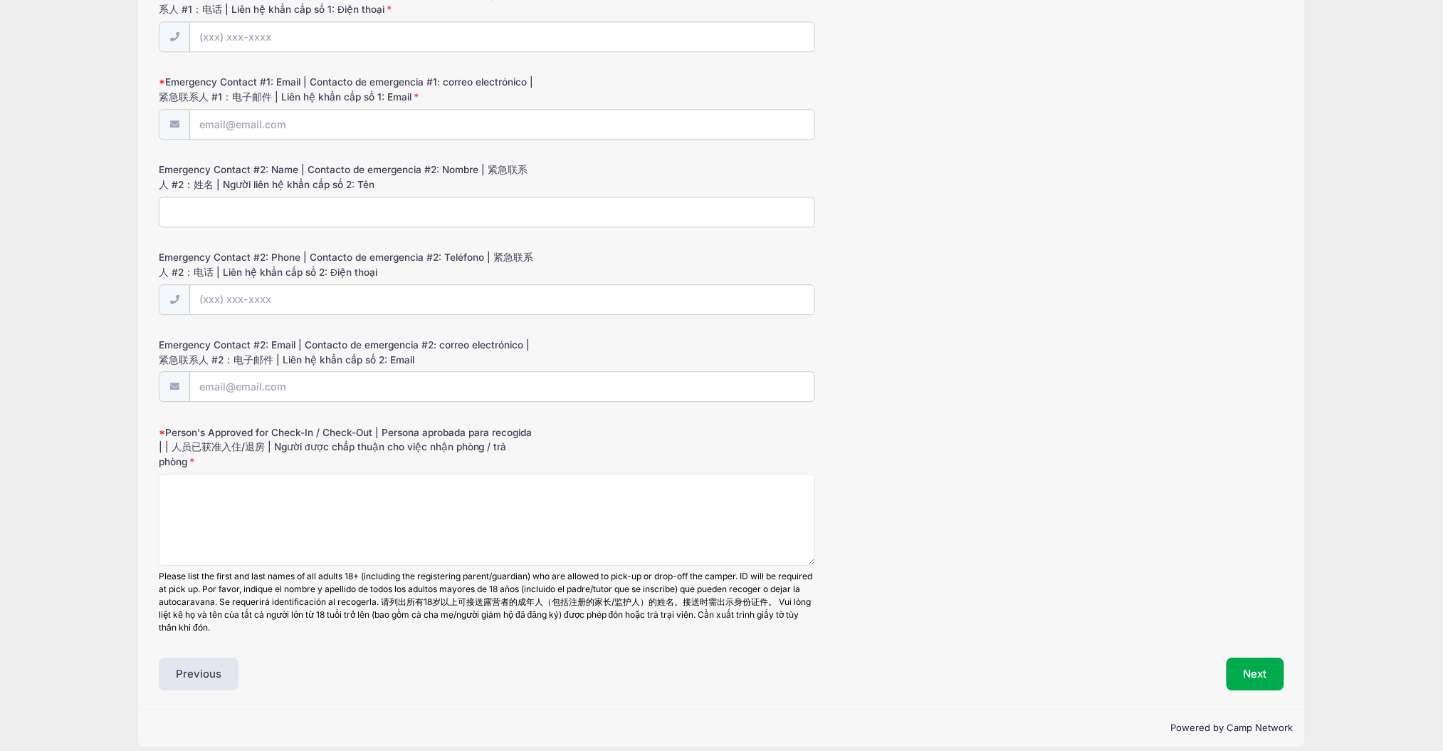
click at [775, 585] on div "Please list the first and last names of all adults 18+ (including the registeri…" at bounding box center [487, 602] width 657 height 64
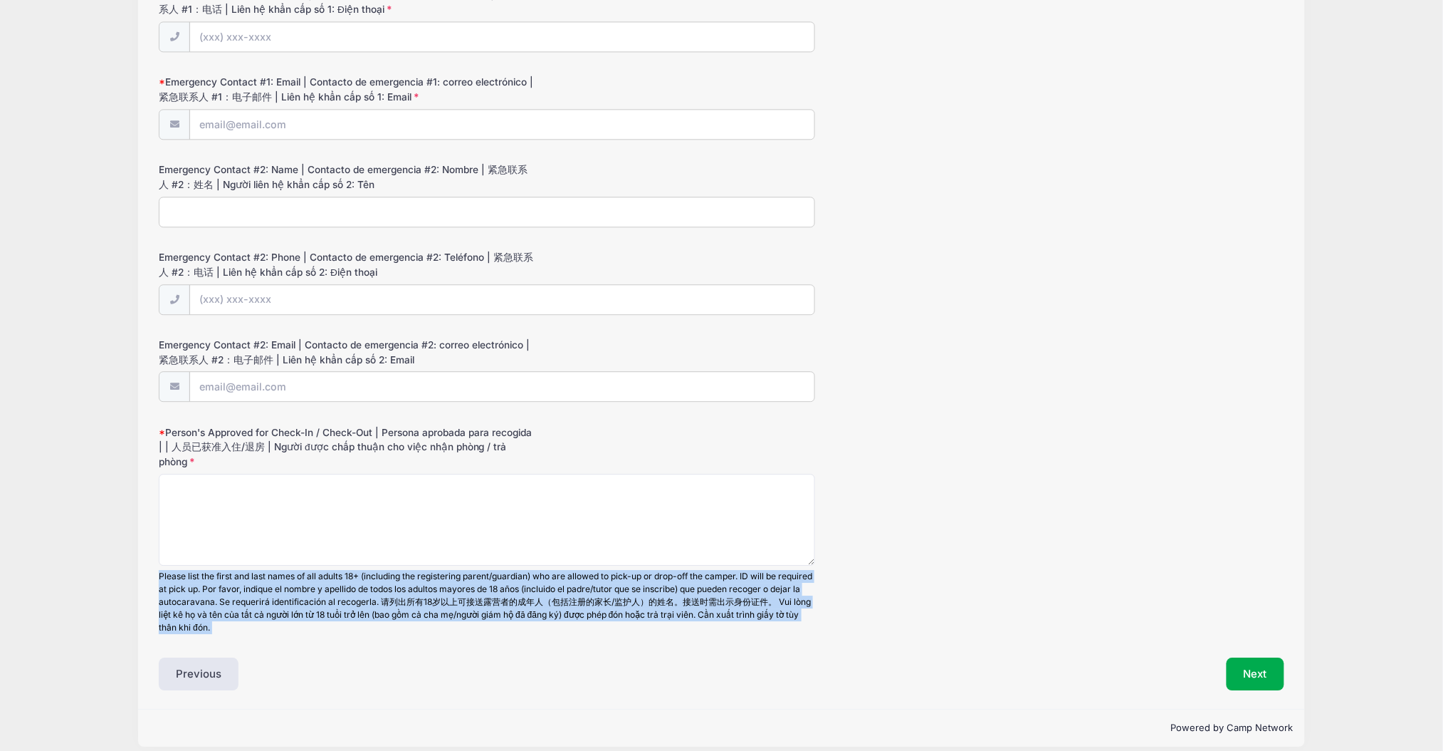
click at [775, 585] on div "Please list the first and last names of all adults 18+ (including the registeri…" at bounding box center [487, 602] width 657 height 64
click at [928, 587] on div "Person's Approved for Check-In / Check-Out | Persona aprobada para recogida | |…" at bounding box center [722, 529] width 1126 height 209
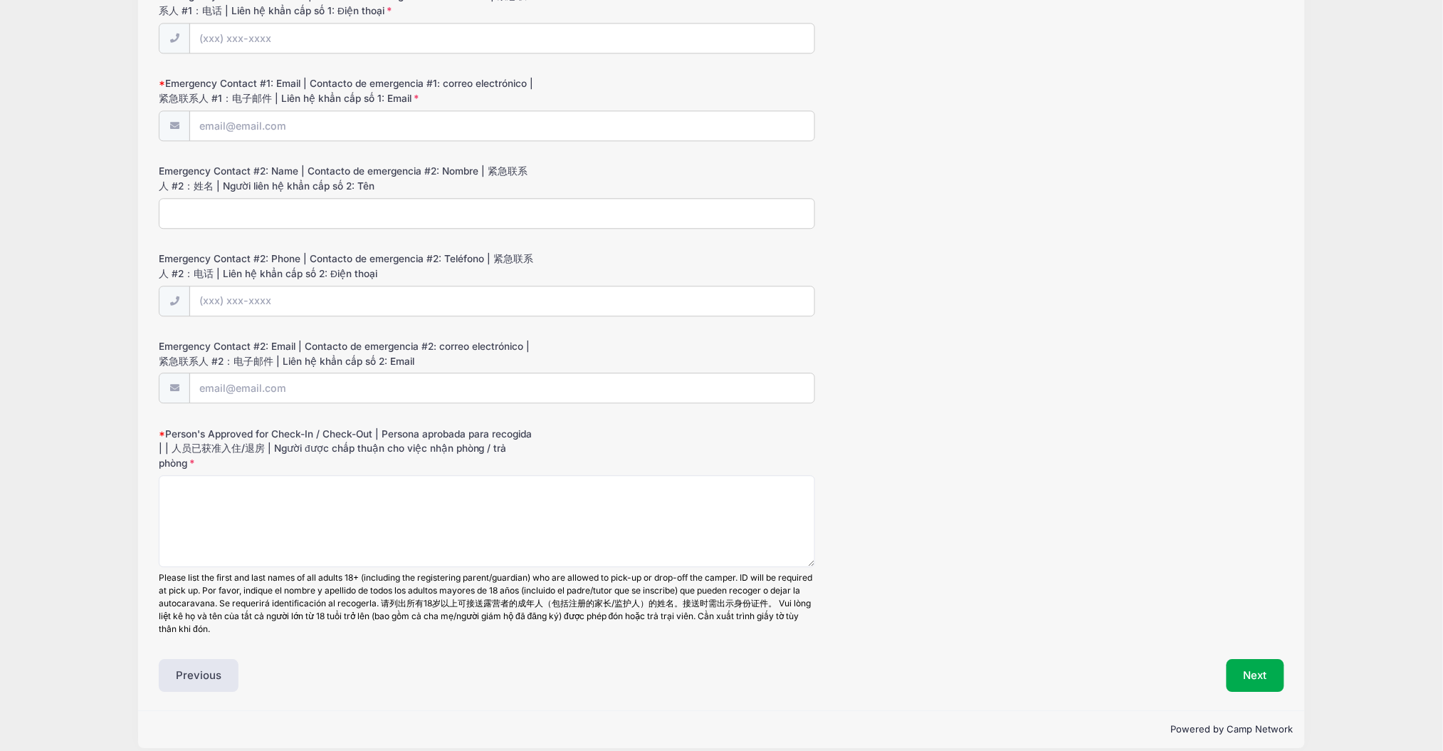
scroll to position [442, 0]
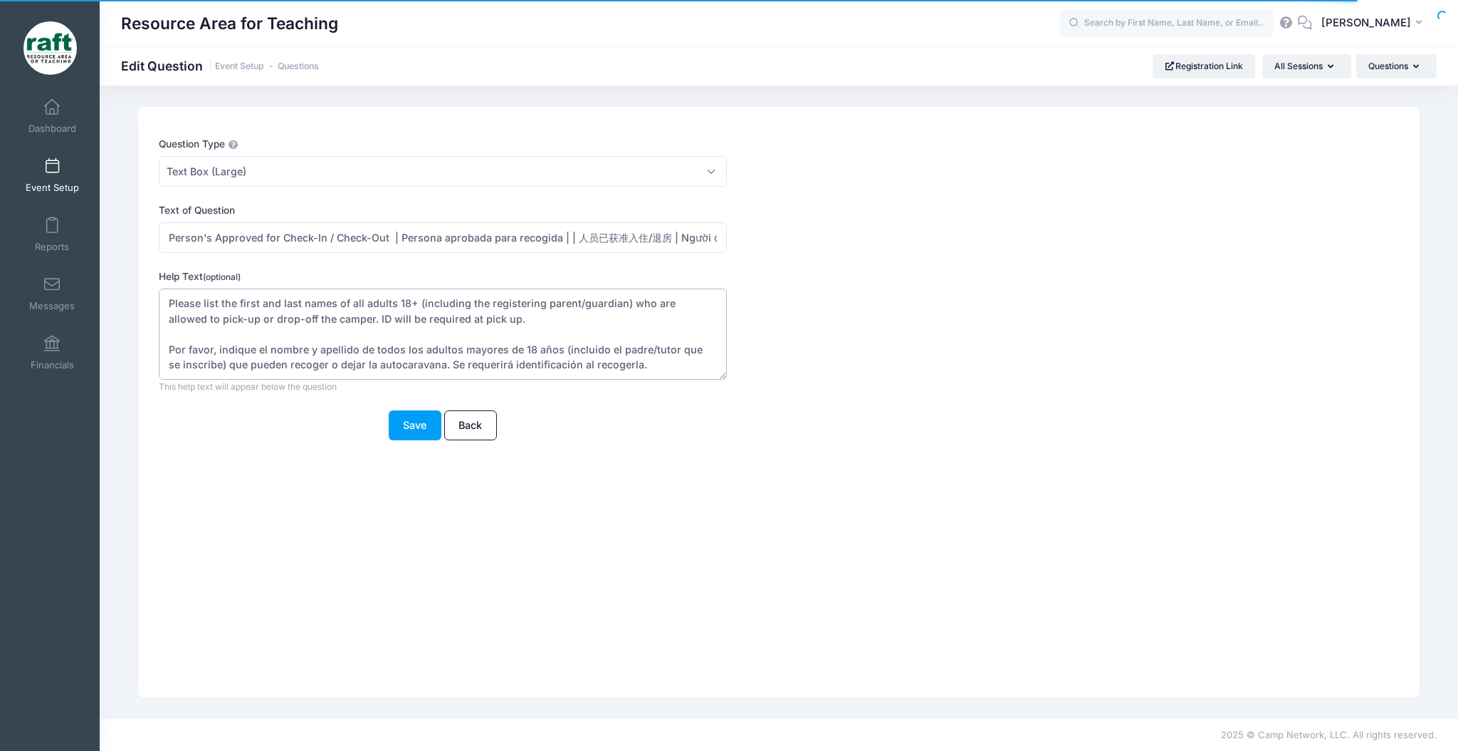
click at [578, 318] on textarea "Please list the first and last names of all adults 18+ (including the registeri…" at bounding box center [443, 334] width 568 height 92
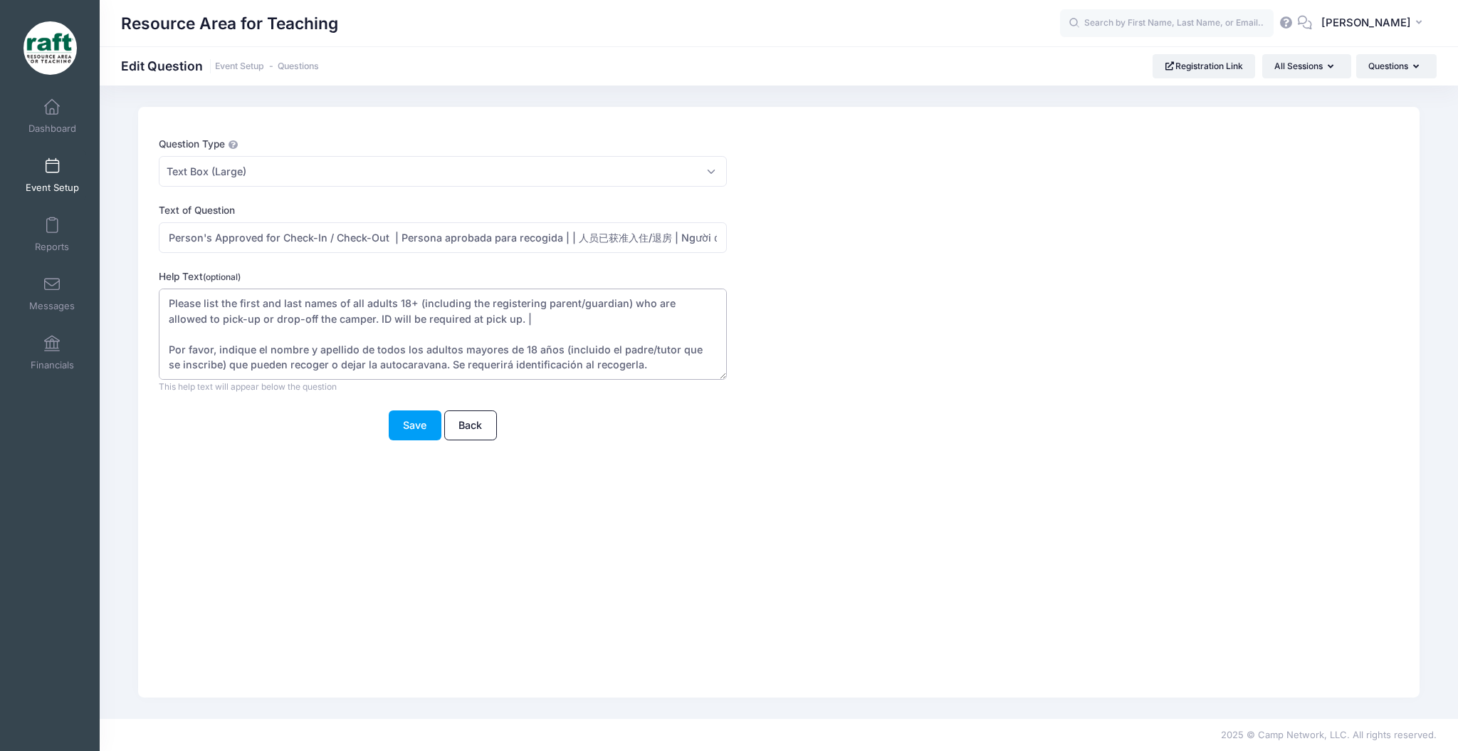
click at [657, 368] on textarea "Please list the first and last names of all adults 18+ (including the registeri…" at bounding box center [443, 334] width 568 height 92
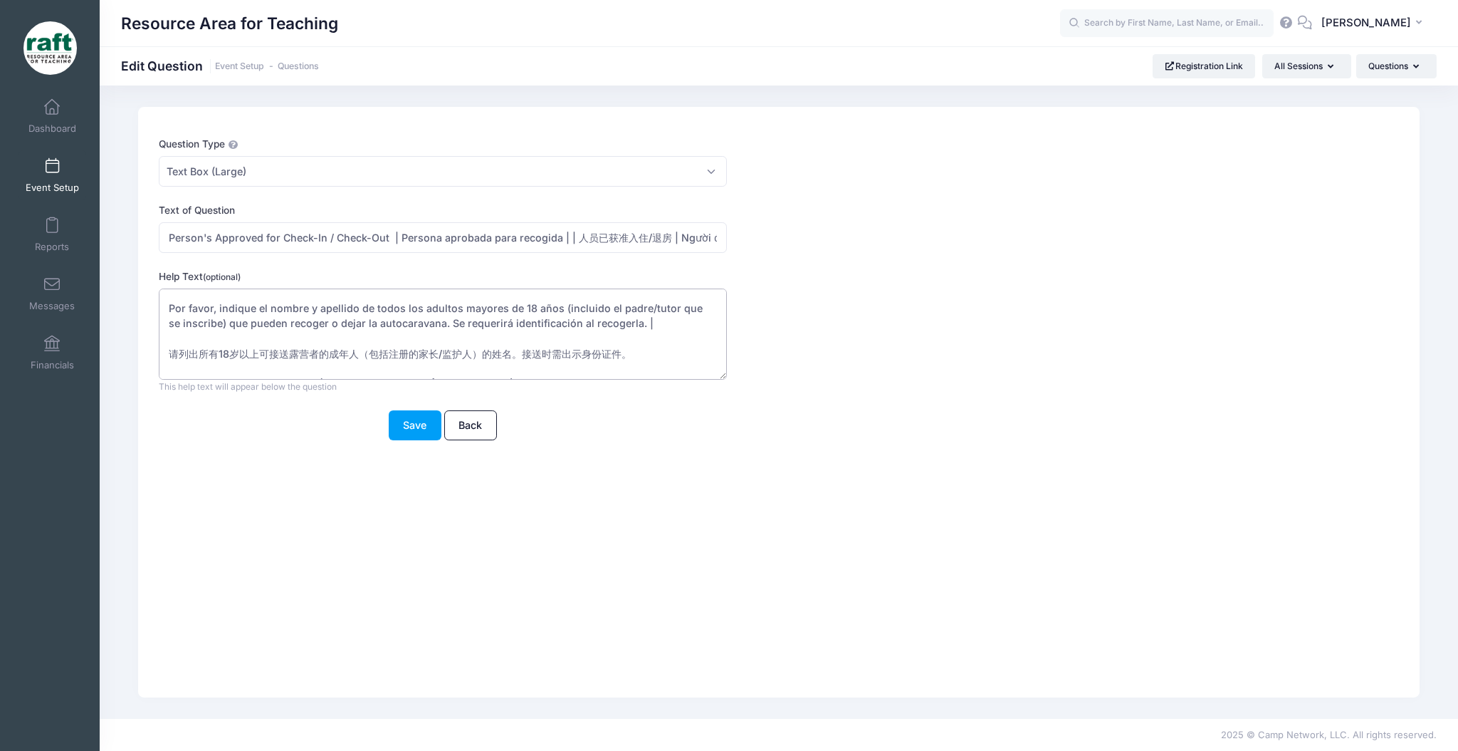
scroll to position [75, 0]
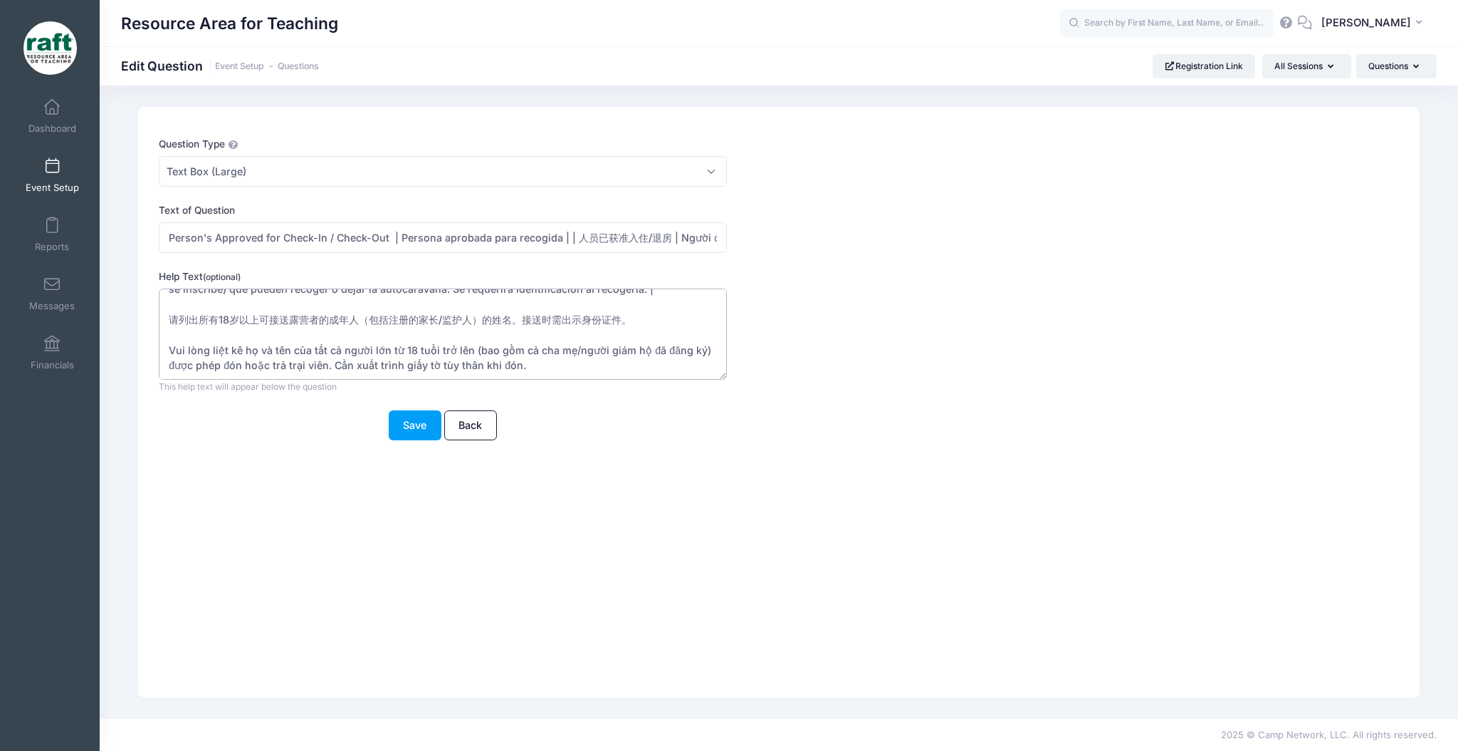
click at [649, 328] on textarea "Please list the first and last names of all adults 18+ (including the registeri…" at bounding box center [443, 334] width 568 height 92
click at [646, 325] on textarea "Please list the first and last names of all adults 18+ (including the registeri…" at bounding box center [443, 334] width 568 height 92
type textarea "Please list the first and last names of all adults 18+ (including the registeri…"
click at [409, 430] on button "Save" at bounding box center [415, 425] width 53 height 31
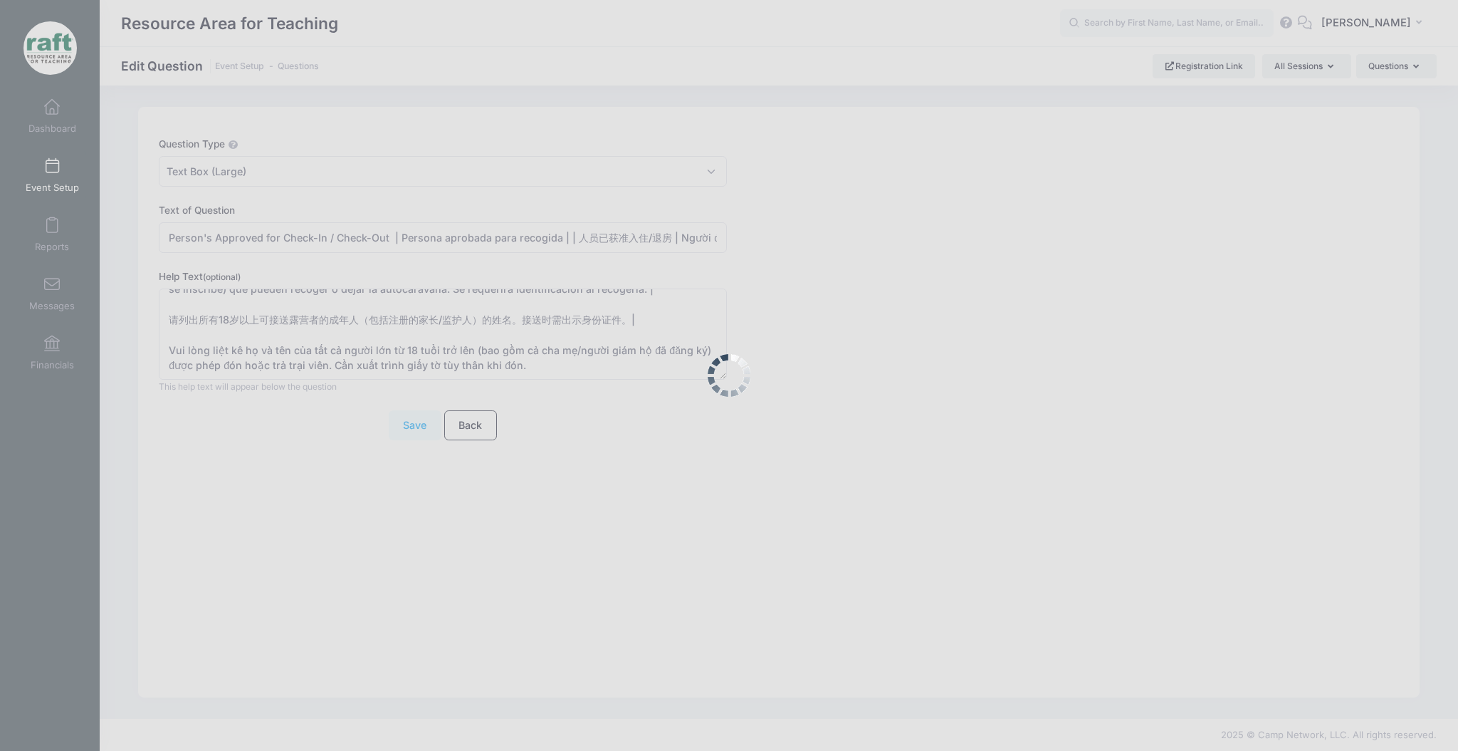
scroll to position [0, 0]
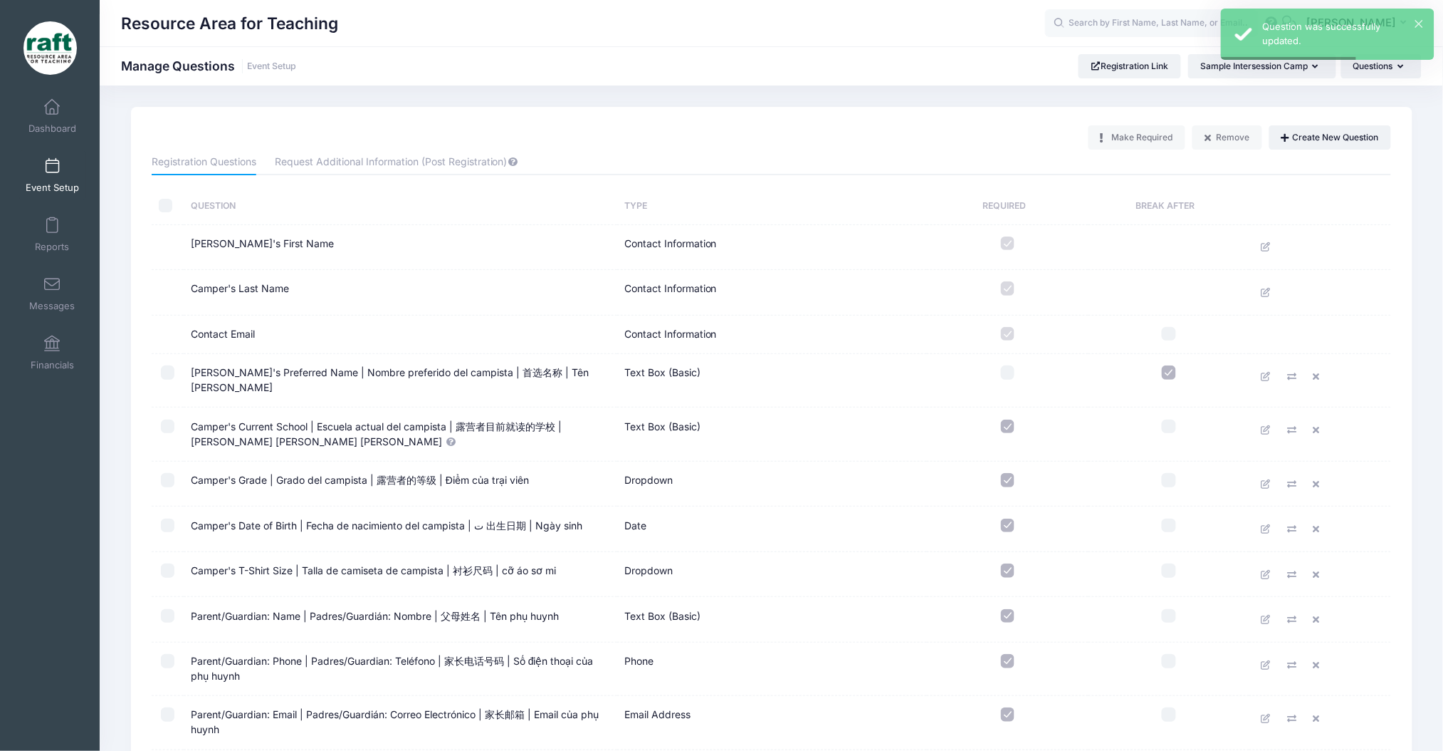
click at [53, 190] on span "Event Setup" at bounding box center [52, 188] width 53 height 12
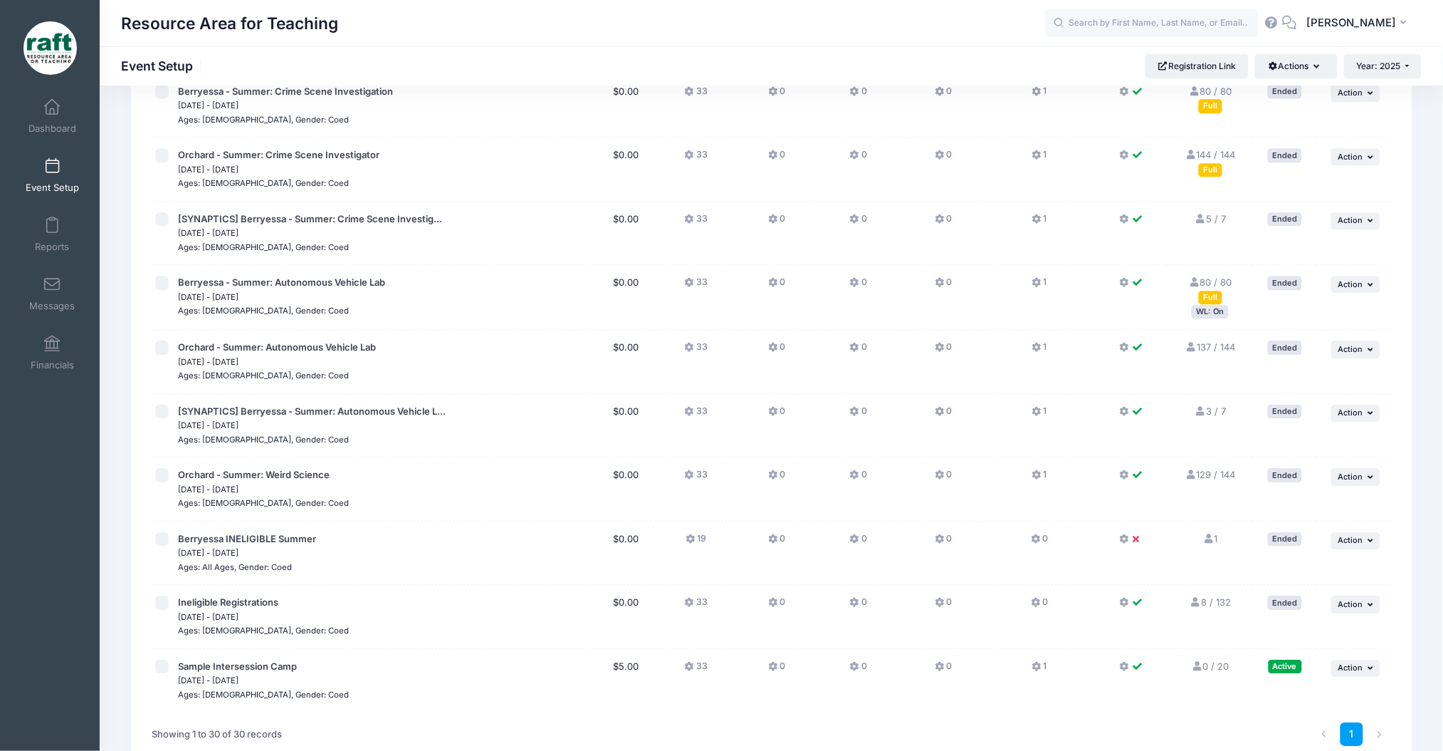
scroll to position [1478, 0]
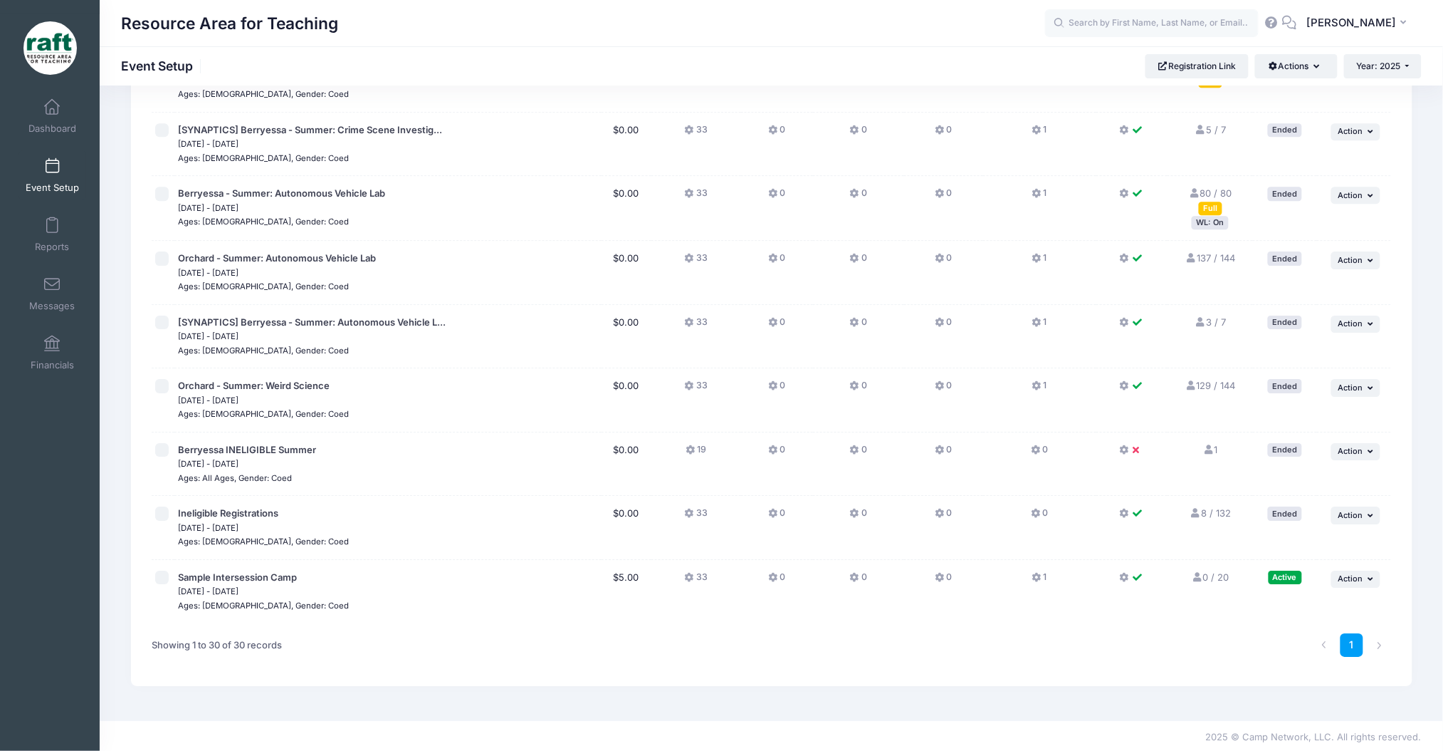
click at [1338, 588] on td "... Action Resume Session Pause Session Edit Session Duplicate Session Delete S…" at bounding box center [1354, 591] width 74 height 63
click at [1337, 578] on button "... Action" at bounding box center [1357, 578] width 50 height 17
click at [1279, 636] on link "Edit Session" at bounding box center [1309, 635] width 129 height 27
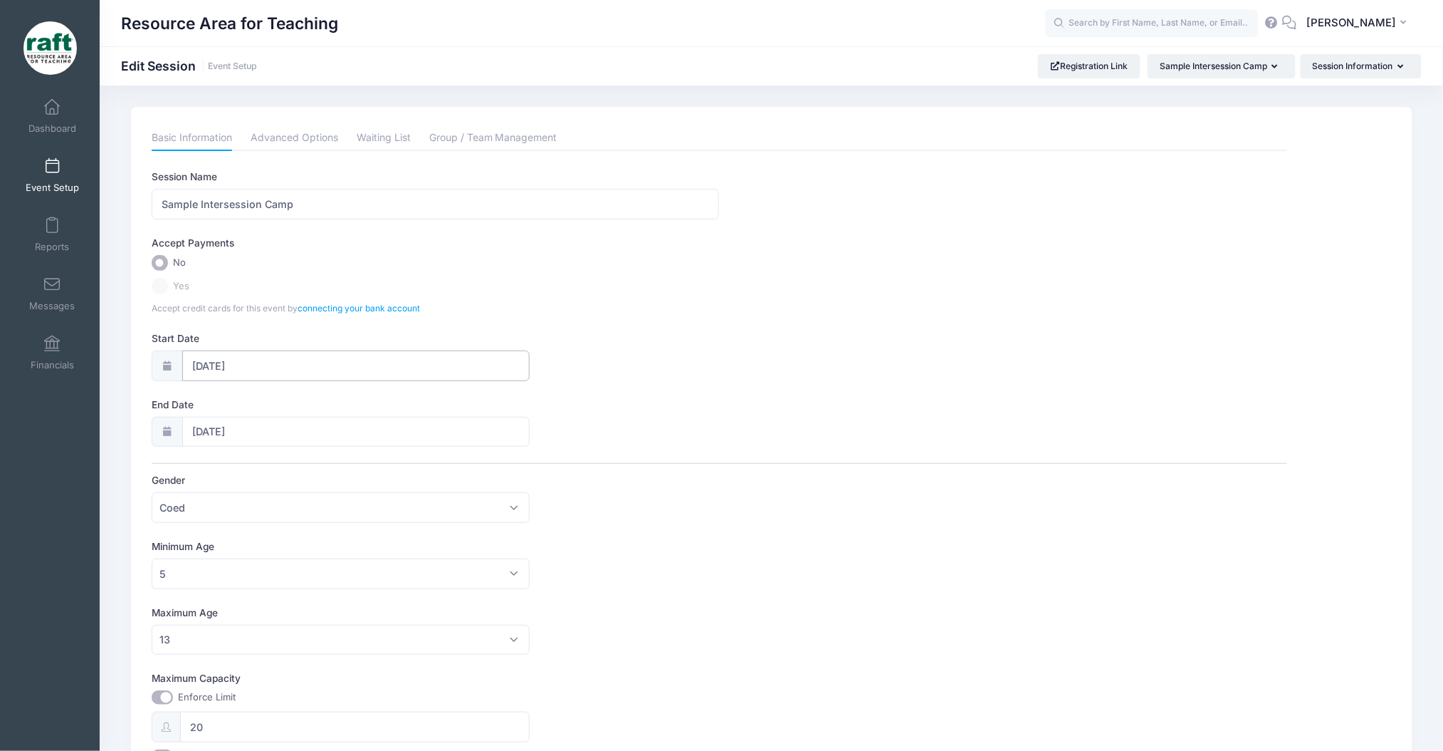
click at [366, 362] on input "[DATE]" at bounding box center [356, 365] width 348 height 31
click at [366, 402] on span at bounding box center [361, 402] width 23 height 24
select select "11"
click at [366, 402] on span at bounding box center [361, 402] width 23 height 24
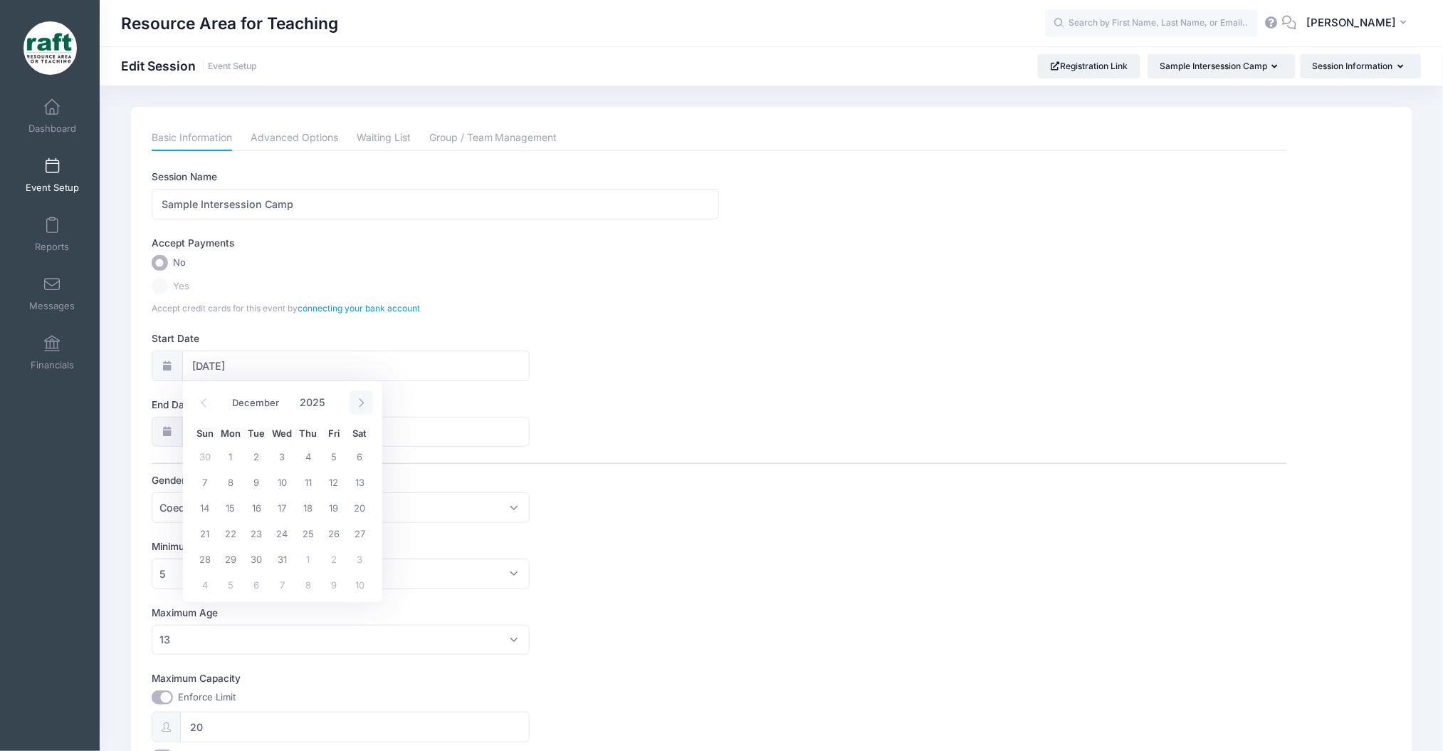
type input "2026"
select select "0"
click at [304, 466] on span "1" at bounding box center [309, 456] width 26 height 26
type input "[DATE]"
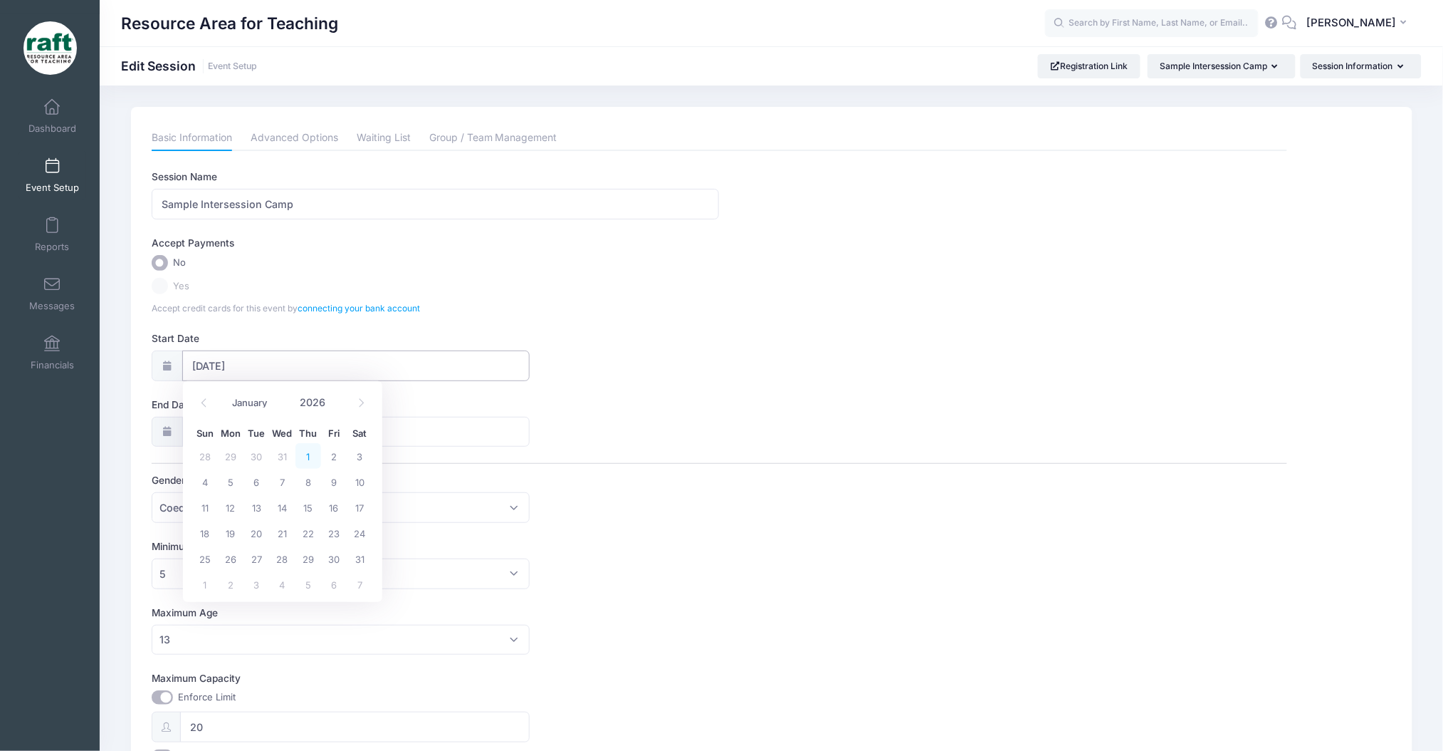
type input "2026"
select select "0"
click at [357, 553] on span "10" at bounding box center [360, 548] width 26 height 26
type input "[DATE]"
click at [638, 442] on div "End Date [DATE]" at bounding box center [720, 422] width 1136 height 50
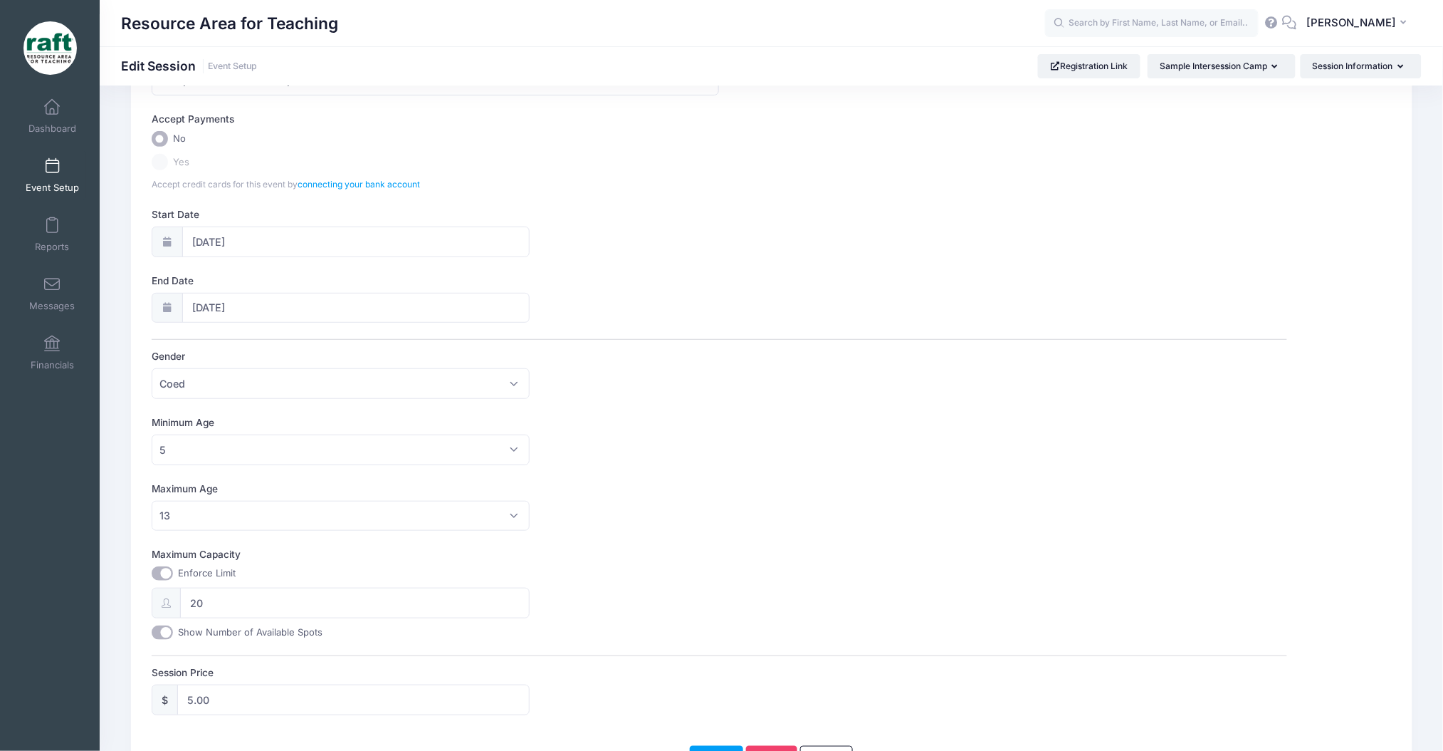
scroll to position [214, 0]
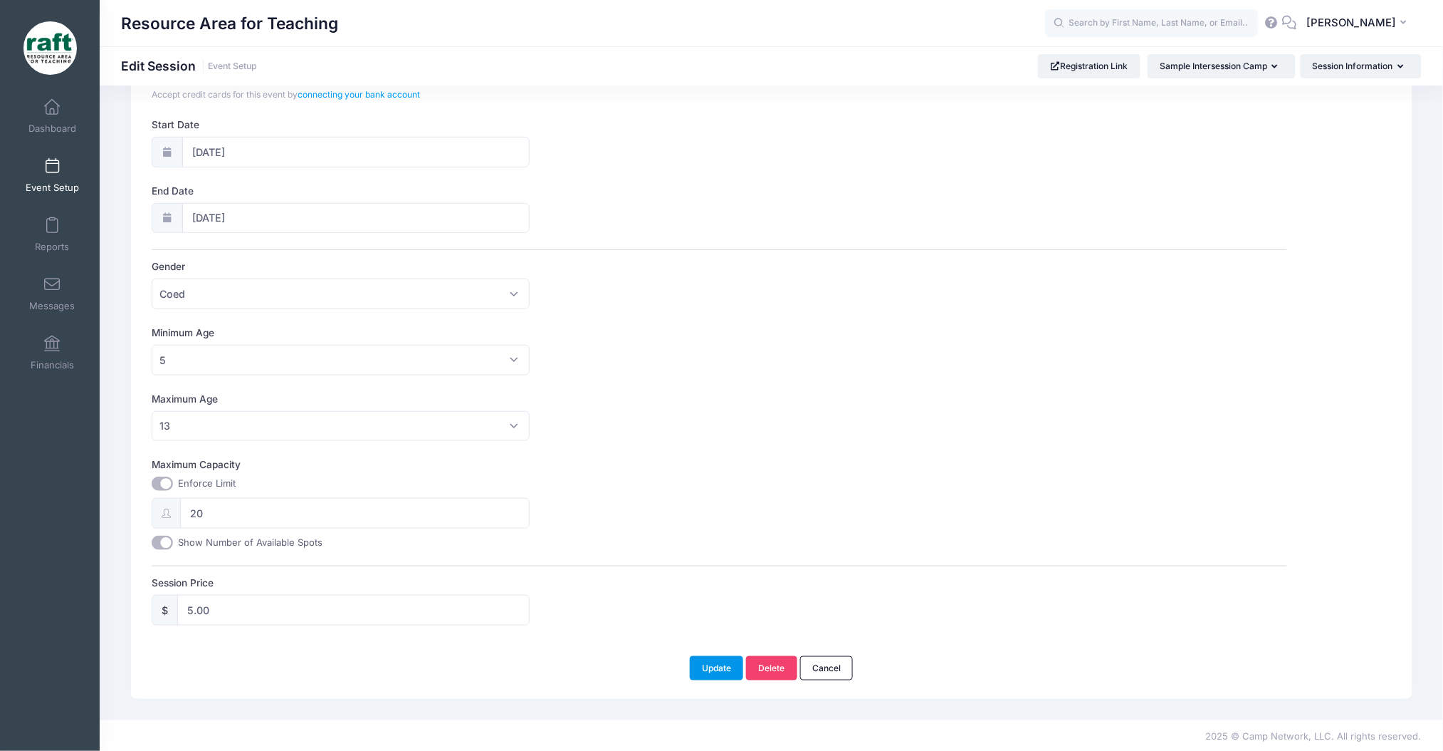
click at [719, 673] on button "Update" at bounding box center [717, 668] width 54 height 24
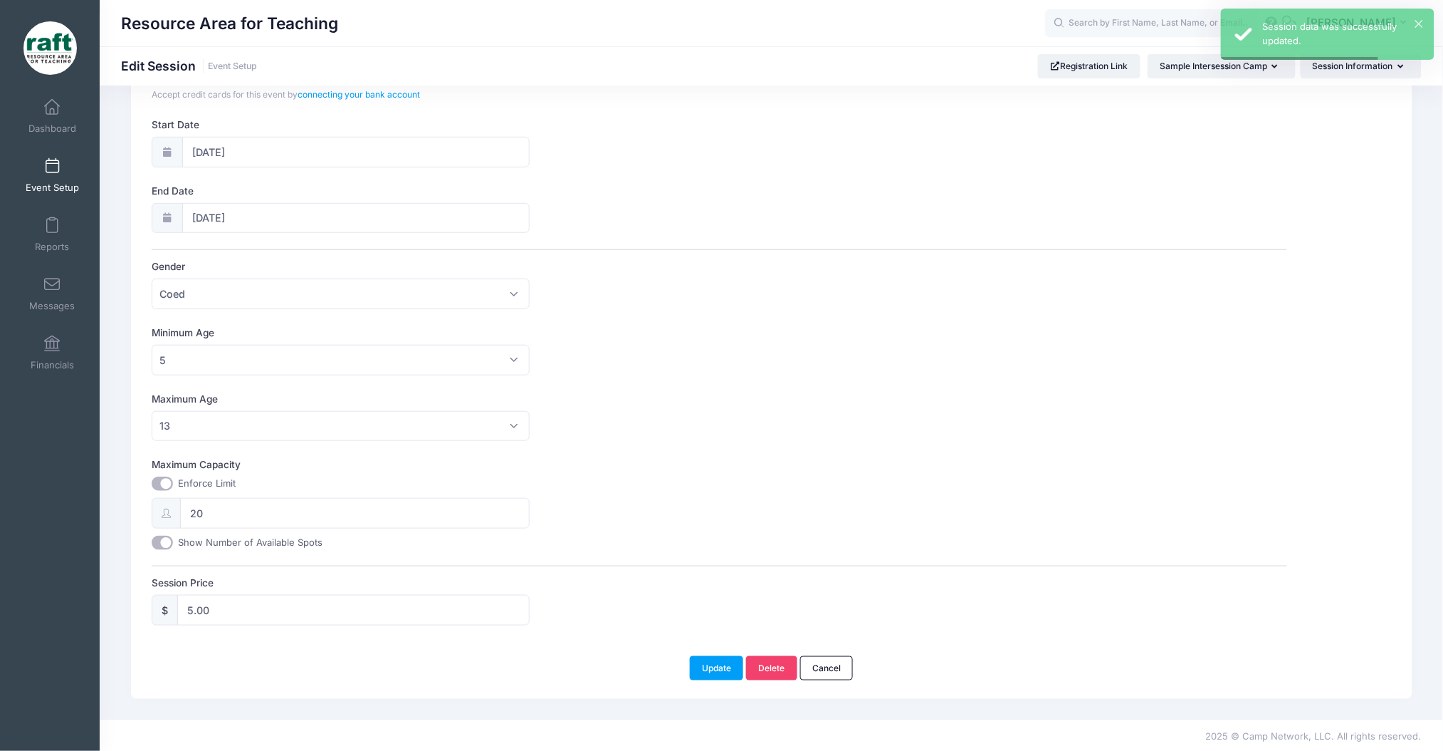
drag, startPoint x: 248, startPoint y: 588, endPoint x: 247, endPoint y: 599, distance: 10.7
click at [247, 599] on div "Session Price $ 5.00" at bounding box center [720, 600] width 1136 height 50
click at [247, 599] on input "5.00" at bounding box center [353, 610] width 353 height 31
type input "0"
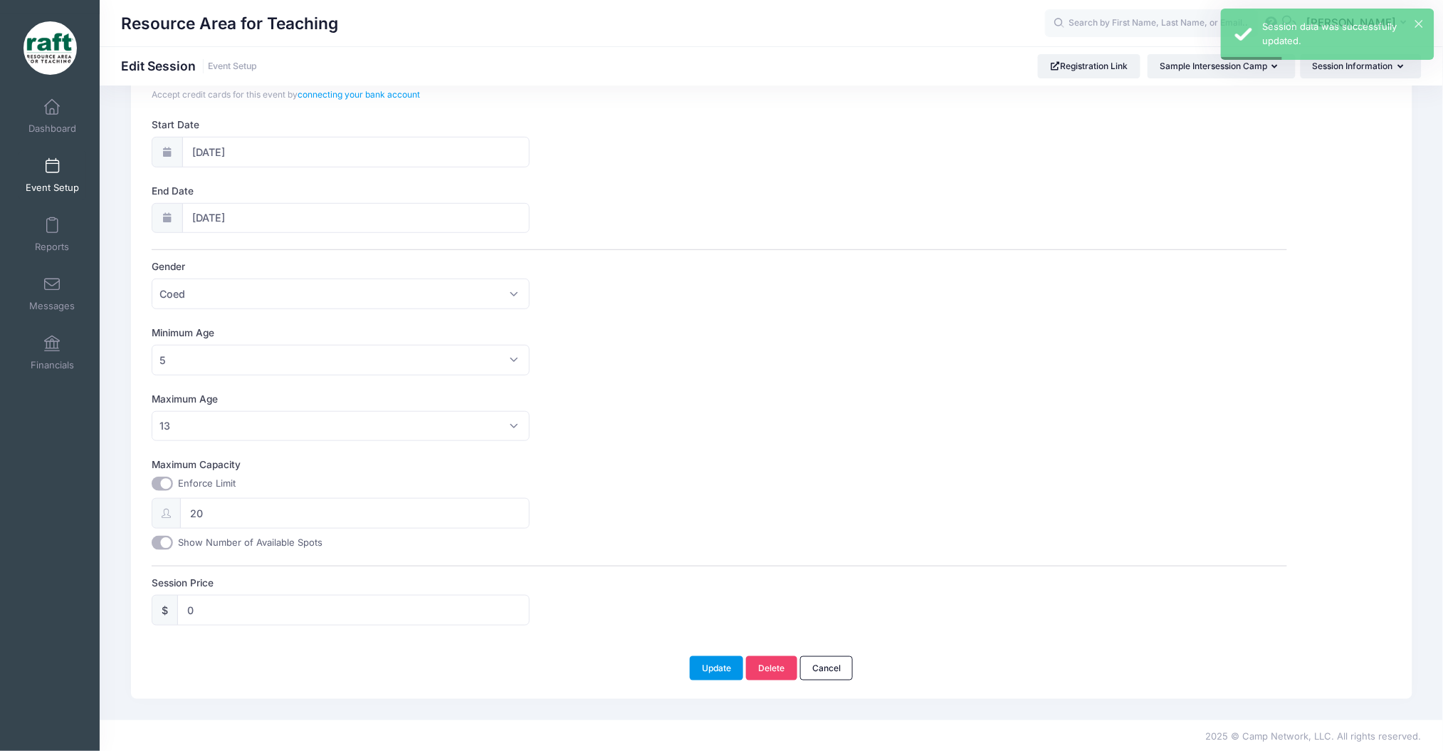
click at [723, 672] on button "Update" at bounding box center [717, 668] width 54 height 24
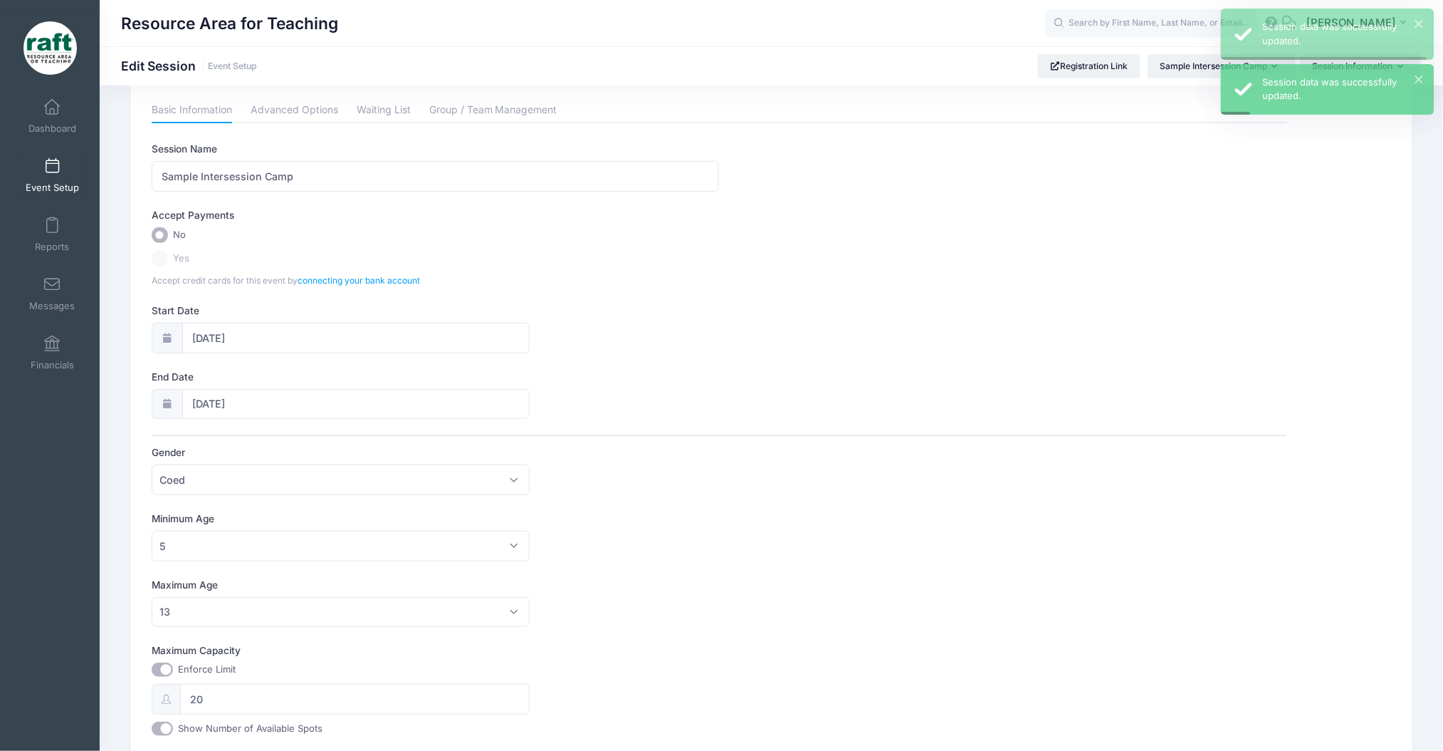
scroll to position [0, 0]
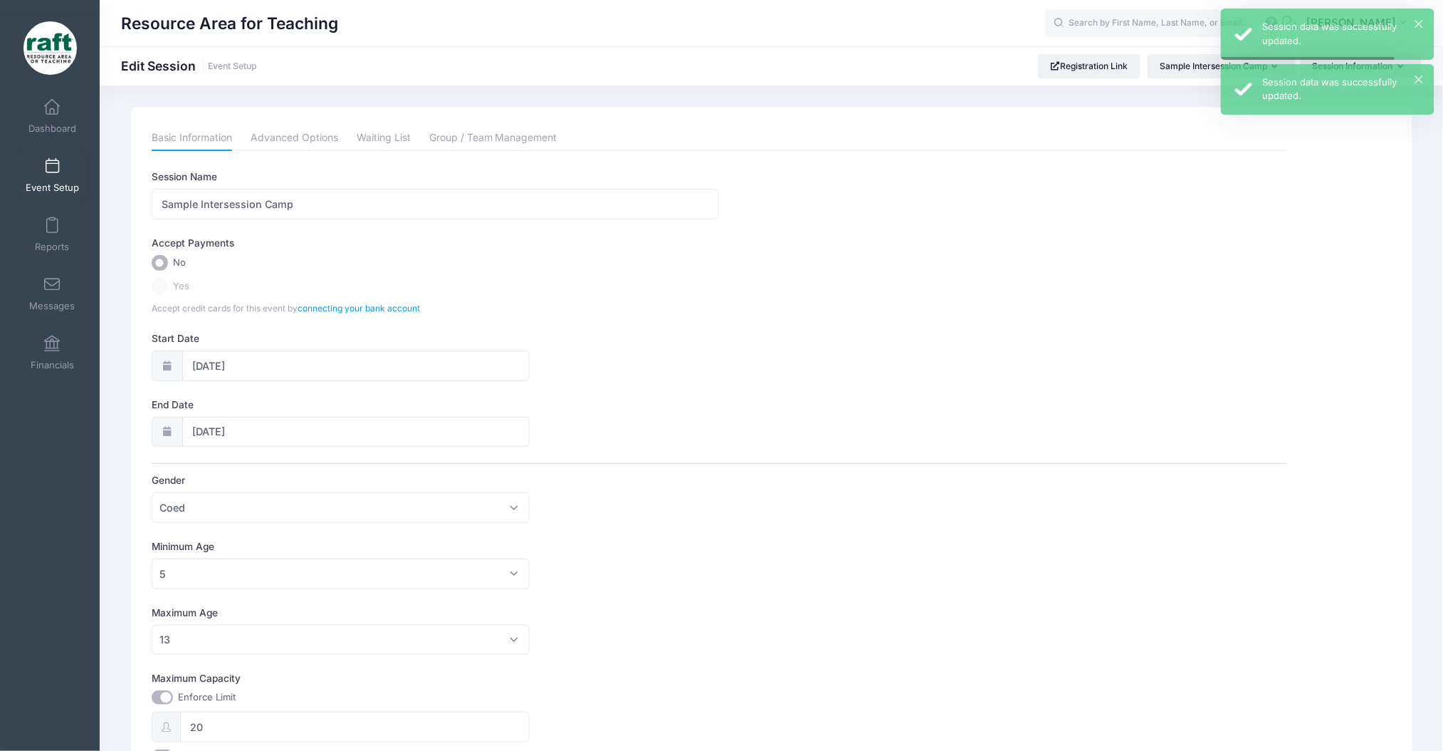
click at [296, 152] on div "Basic Information Advanced Options Waiting List Group / Team Management Session…" at bounding box center [720, 482] width 1136 height 714
click at [296, 113] on div "Please update the information for this particular session. Basic Information Ad…" at bounding box center [772, 509] width 1282 height 805
click at [310, 135] on link "Advanced Options" at bounding box center [295, 138] width 88 height 26
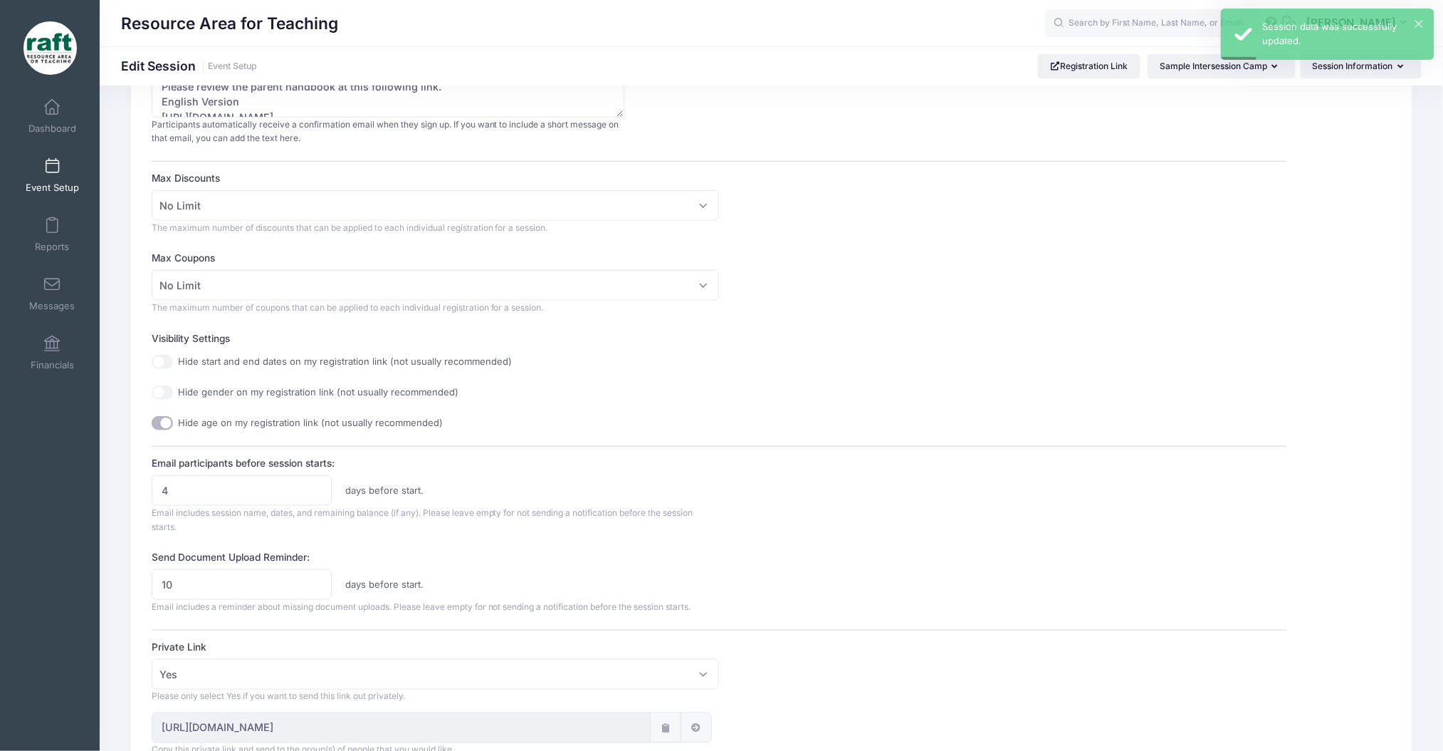
scroll to position [570, 0]
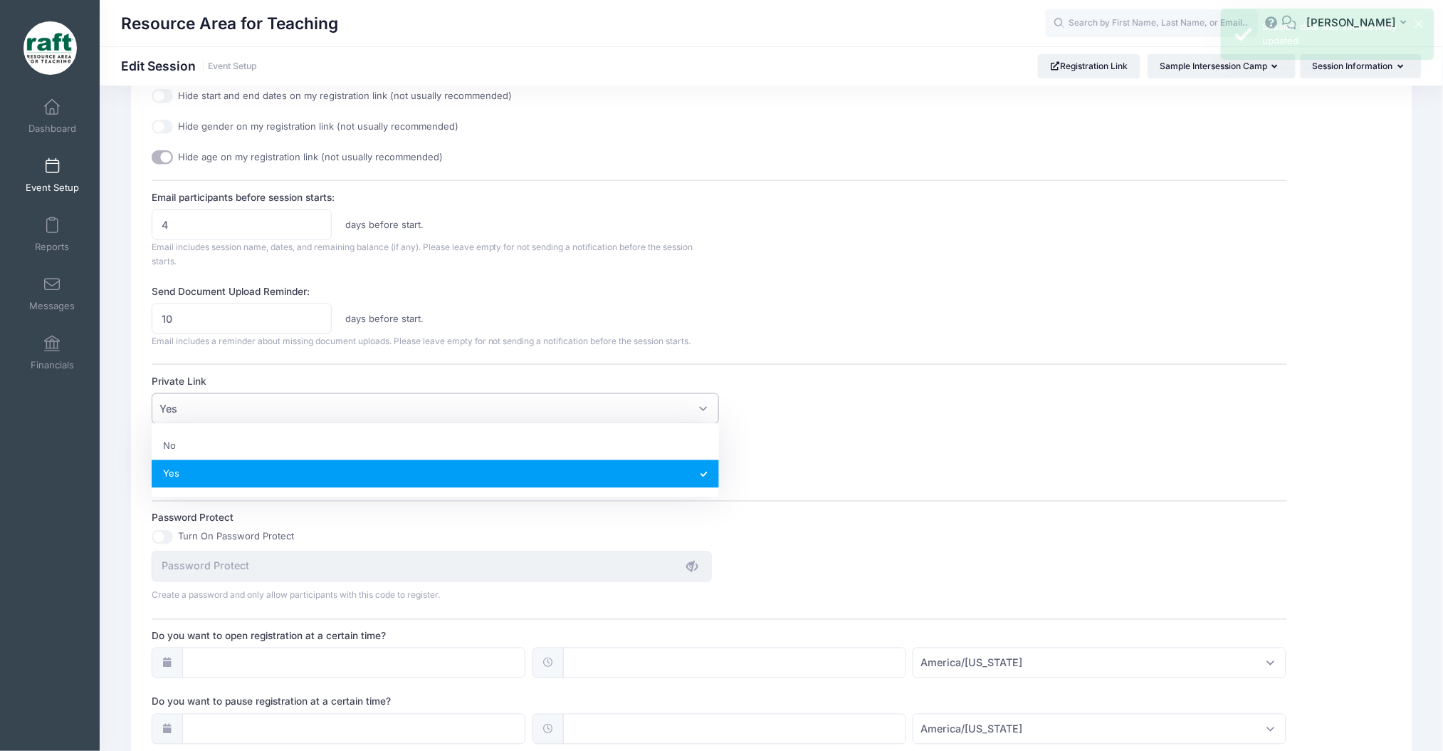
click at [532, 400] on span "Yes" at bounding box center [436, 408] width 568 height 31
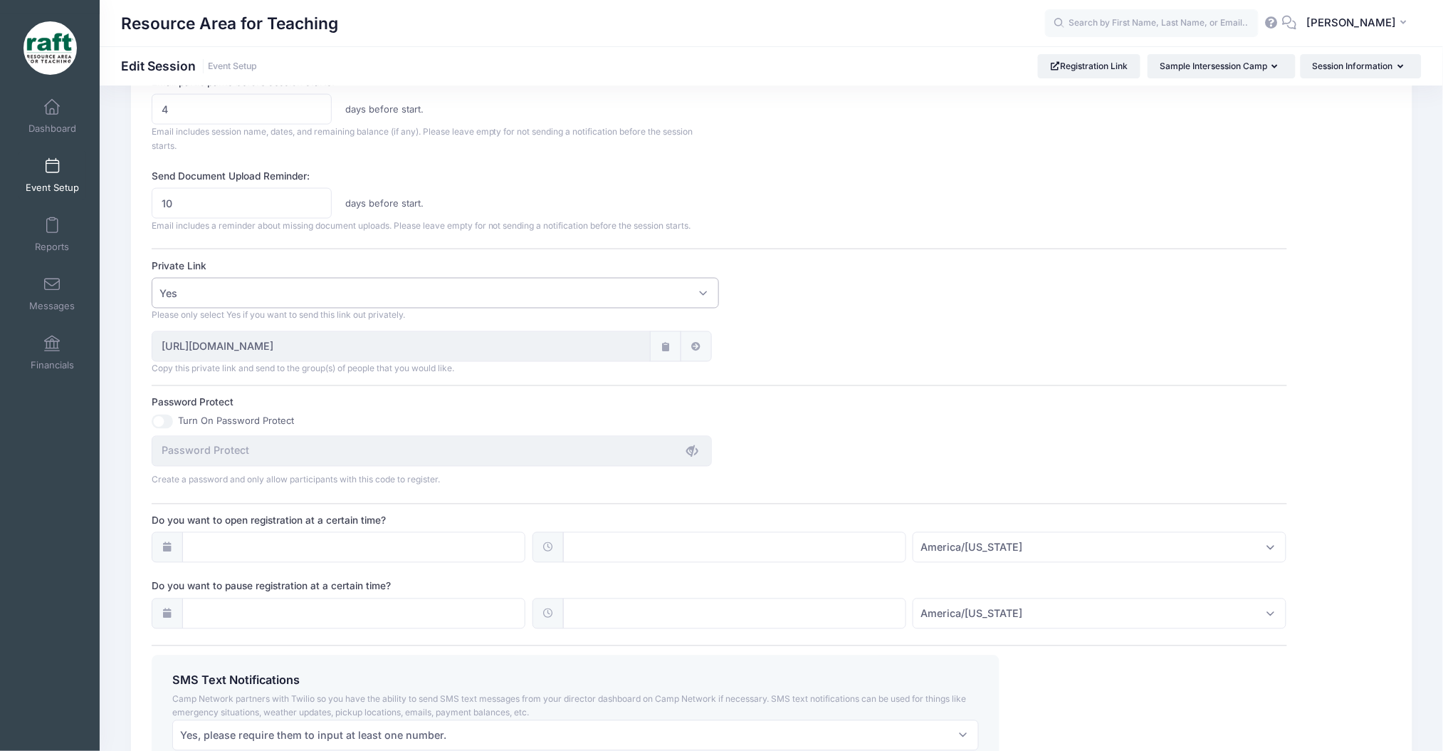
scroll to position [813, 0]
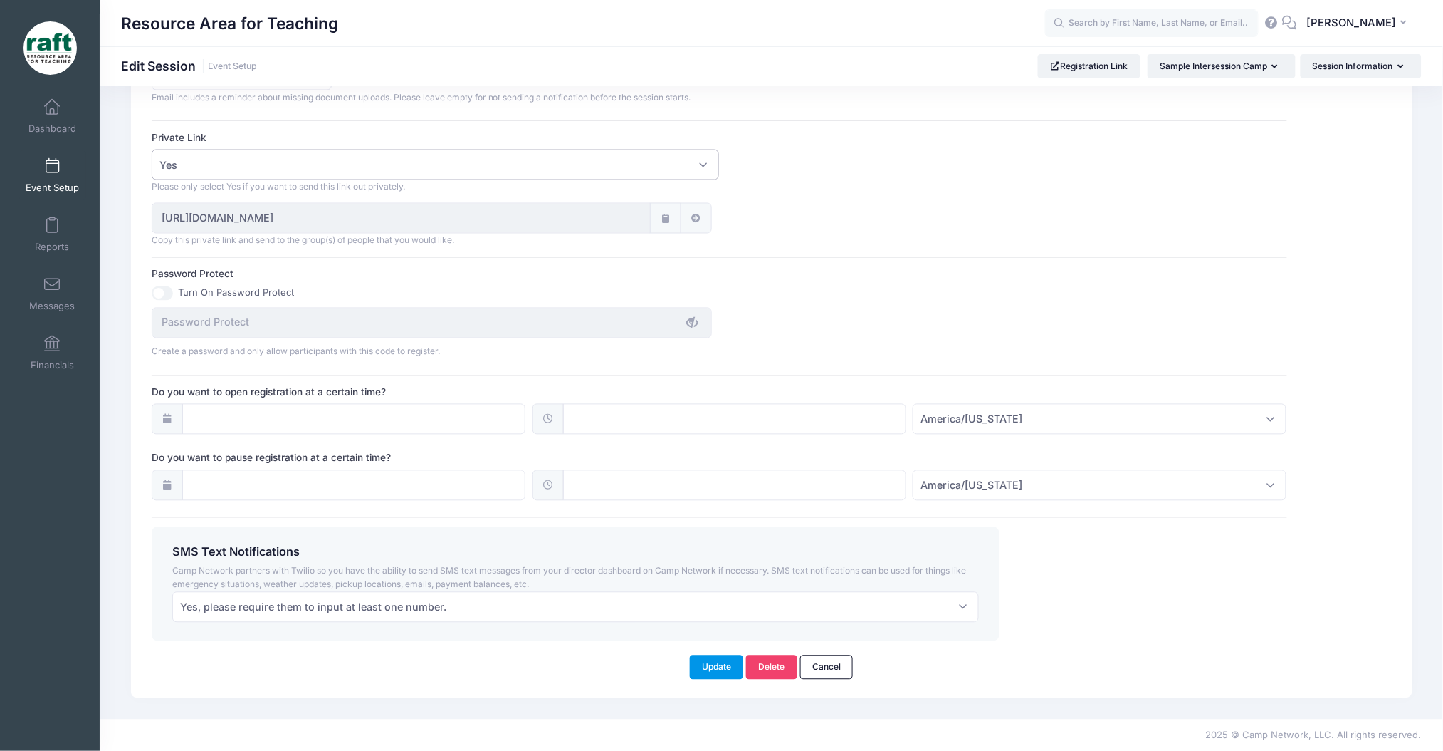
click at [711, 677] on button "Update" at bounding box center [717, 667] width 54 height 24
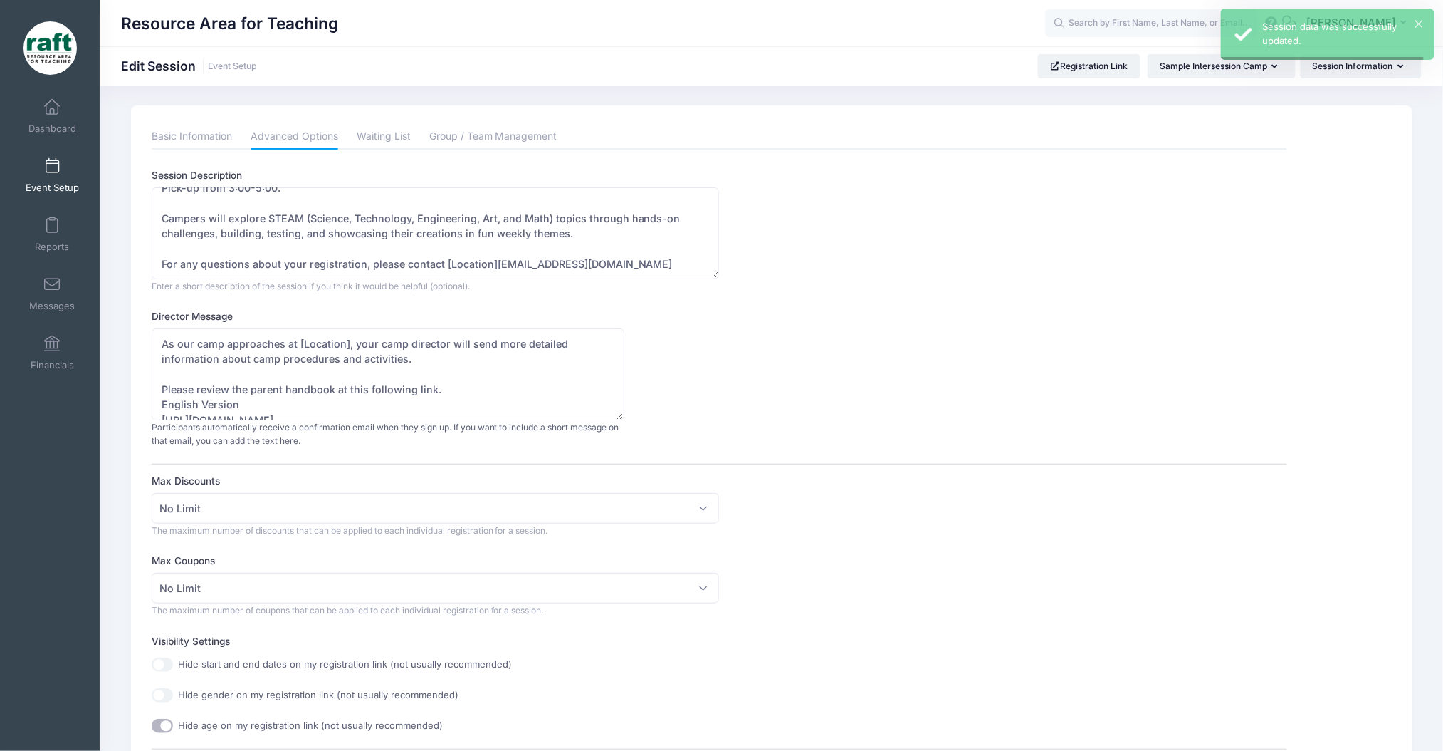
scroll to position [0, 0]
click at [51, 190] on span "Event Setup" at bounding box center [52, 188] width 53 height 12
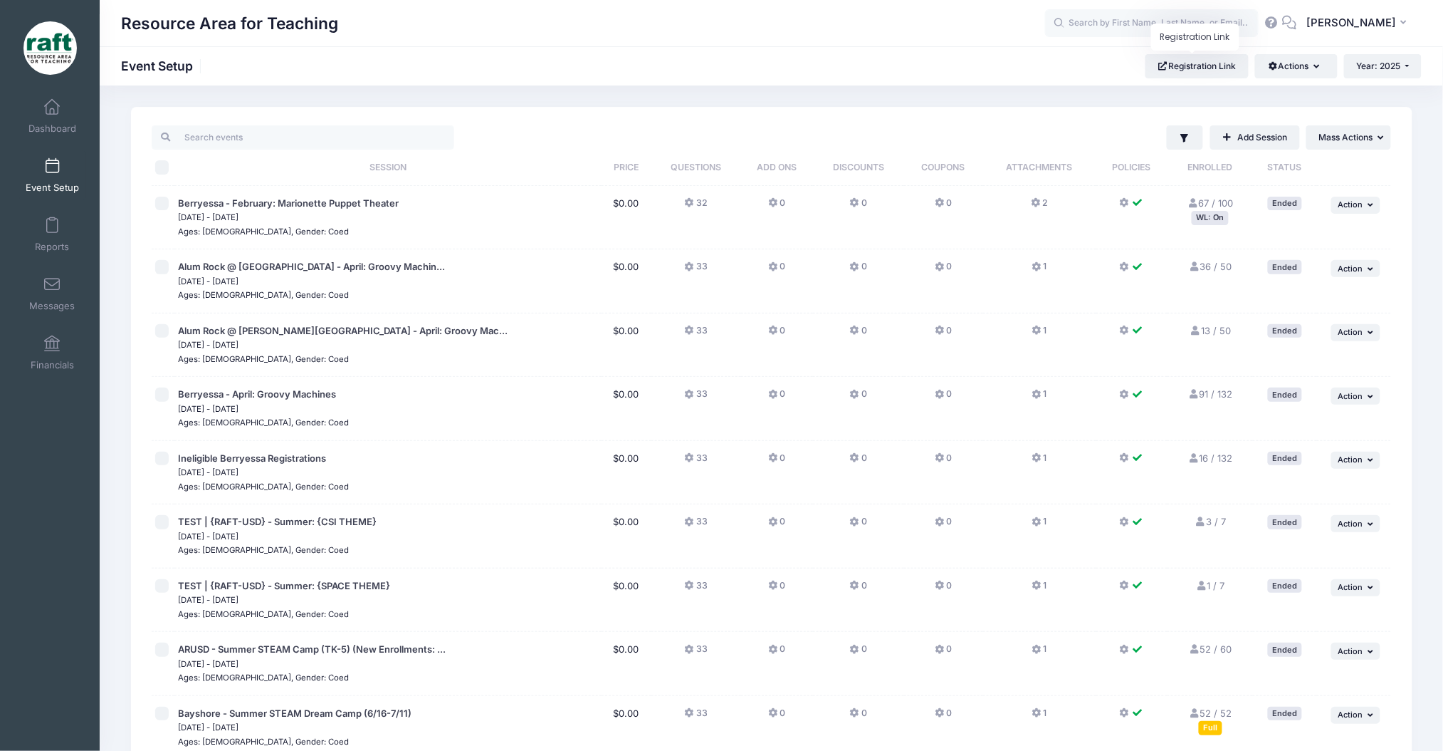
click at [1168, 40] on div "Resource Area for Teaching AQ" at bounding box center [772, 23] width 1344 height 46
click at [1182, 54] on body "Processing Request Please wait... Processing Request Please wait... Processing …" at bounding box center [721, 375] width 1443 height 751
click at [1198, 65] on link "Registration Link" at bounding box center [1197, 66] width 103 height 24
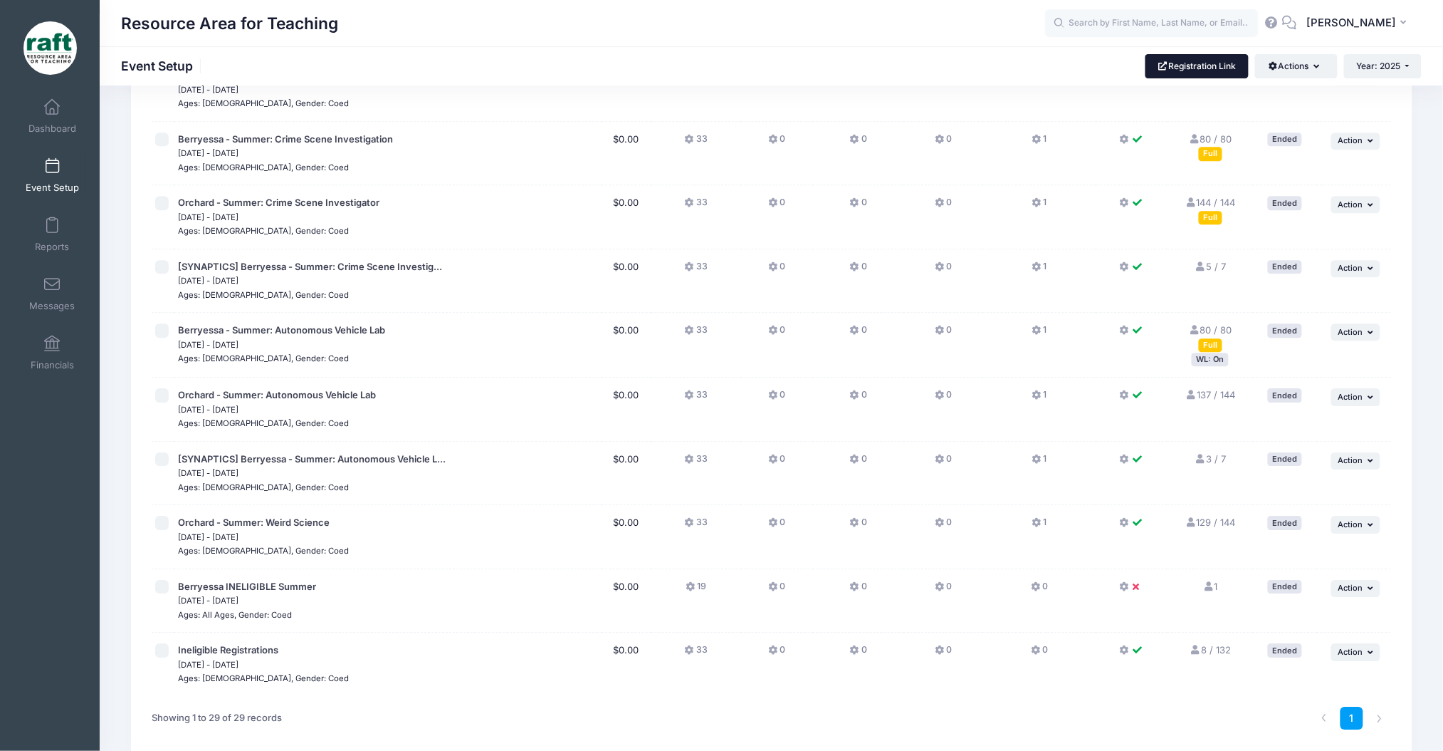
scroll to position [1414, 0]
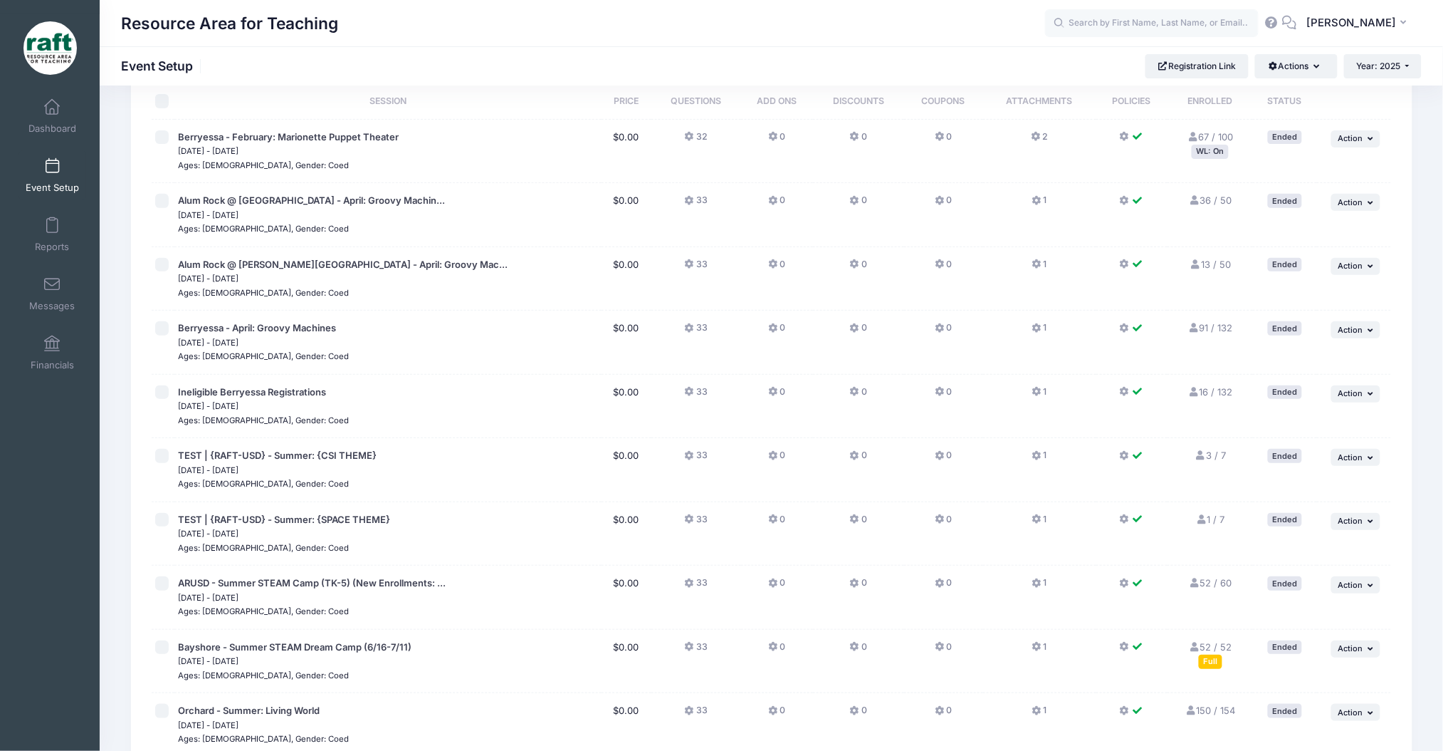
scroll to position [0, 0]
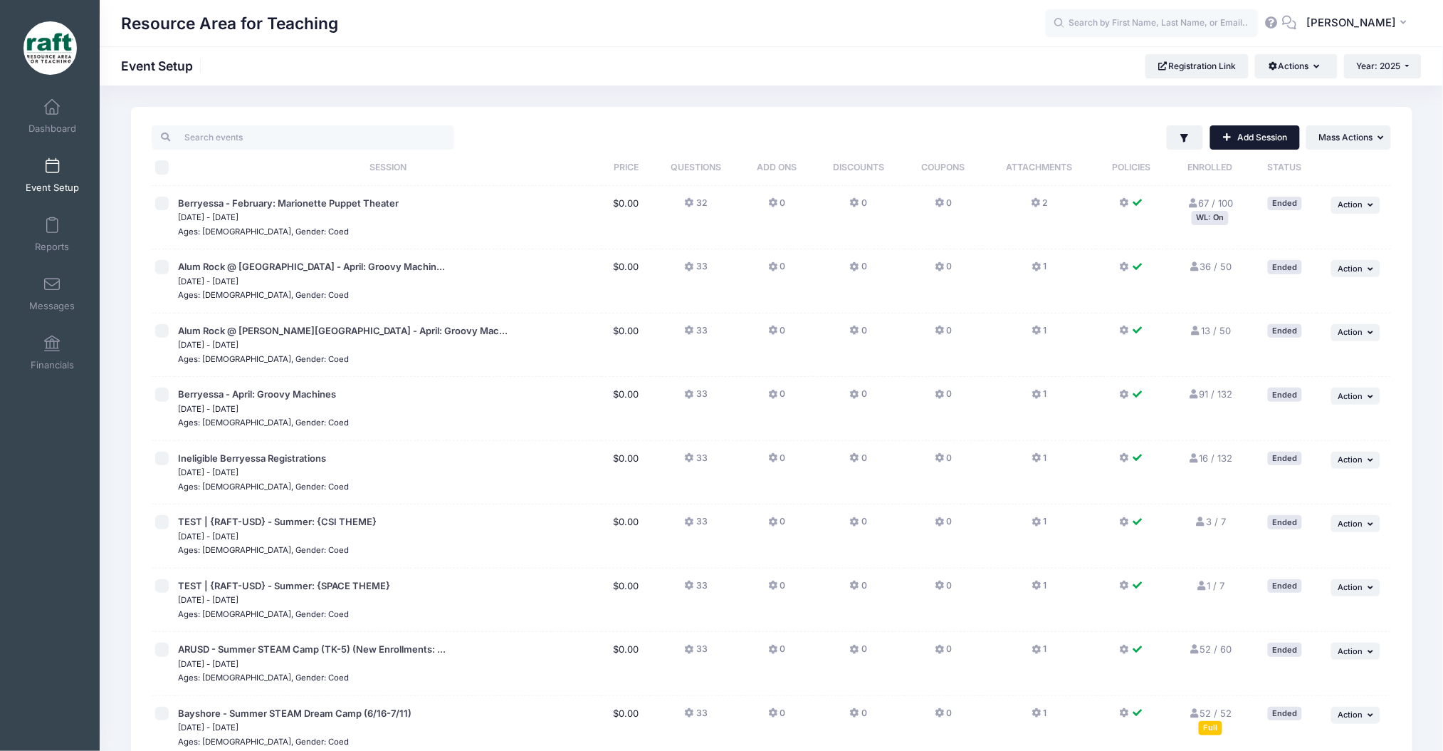
click at [1223, 135] on span at bounding box center [1228, 137] width 11 height 9
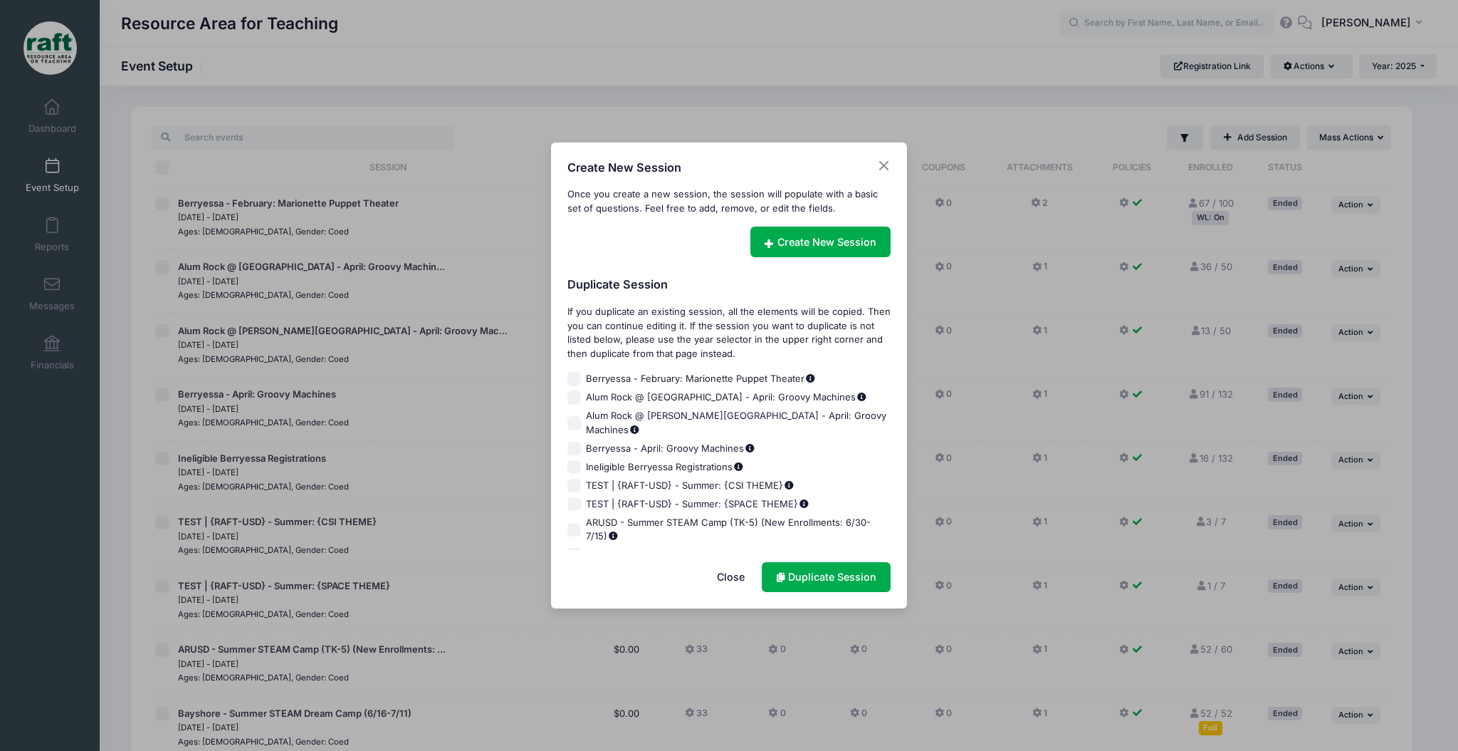
click at [890, 142] on div "Create New Session Once you create a new session, the session will populate wit…" at bounding box center [729, 375] width 1458 height 751
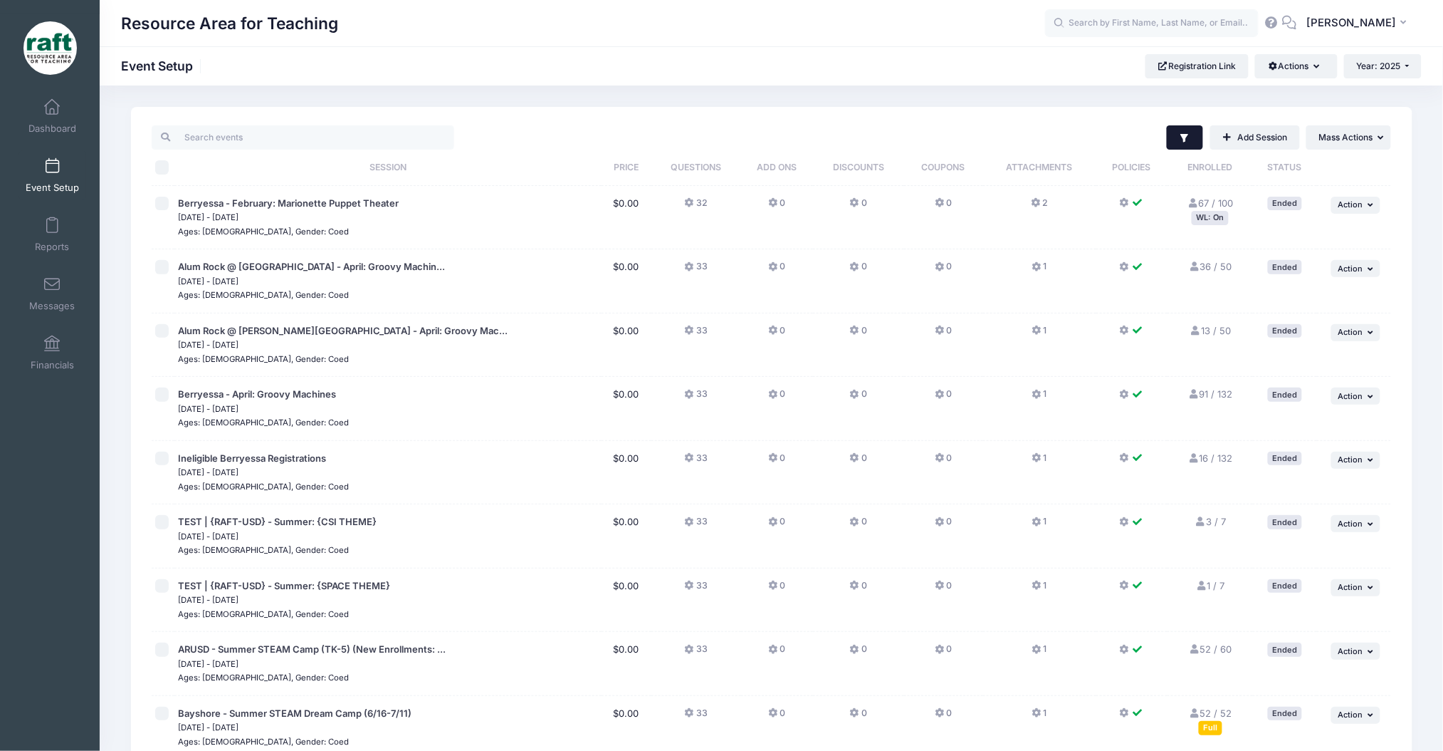
click at [1164, 132] on div "Filter Filter Options Show: Active Live Completed Add Session ... Mass Actions …" at bounding box center [926, 137] width 931 height 24
click at [1172, 150] on th "Enrolled" at bounding box center [1210, 168] width 85 height 36
click at [1181, 145] on button "Filter" at bounding box center [1185, 137] width 36 height 24
click at [992, 256] on input "Live" at bounding box center [993, 258] width 14 height 14
checkbox input "false"
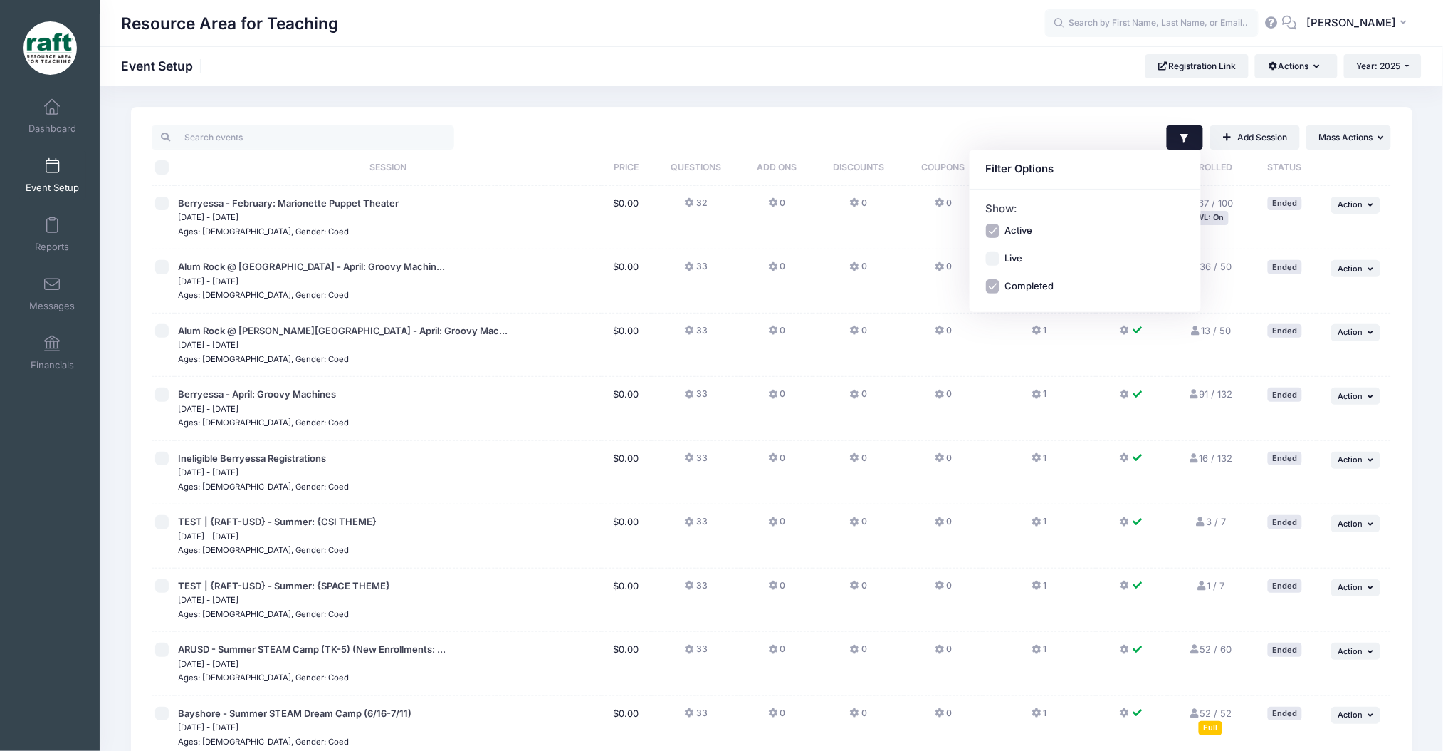
click at [997, 272] on div "Active Live Completed" at bounding box center [1085, 259] width 199 height 70
click at [988, 288] on input "Completed" at bounding box center [993, 286] width 14 height 14
checkbox input "false"
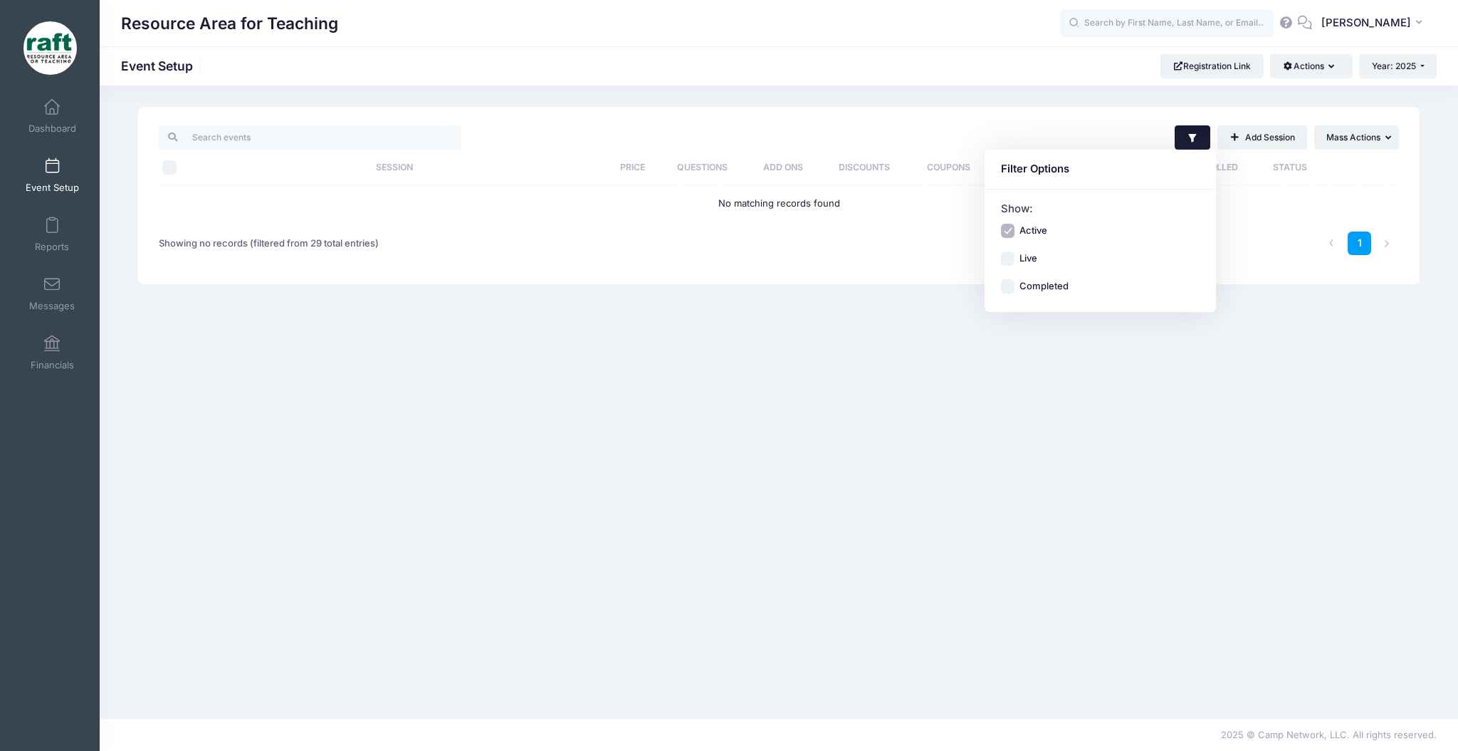
click at [1007, 251] on input "Live" at bounding box center [1008, 258] width 14 height 14
checkbox input "true"
click at [967, 391] on div "Filter Filter Options Show: Active Live Completed ..." at bounding box center [779, 402] width 1325 height 590
click at [1176, 140] on button "Filter" at bounding box center [1193, 137] width 36 height 24
click at [989, 284] on div "Show: Active Live Completed" at bounding box center [1092, 250] width 231 height 122
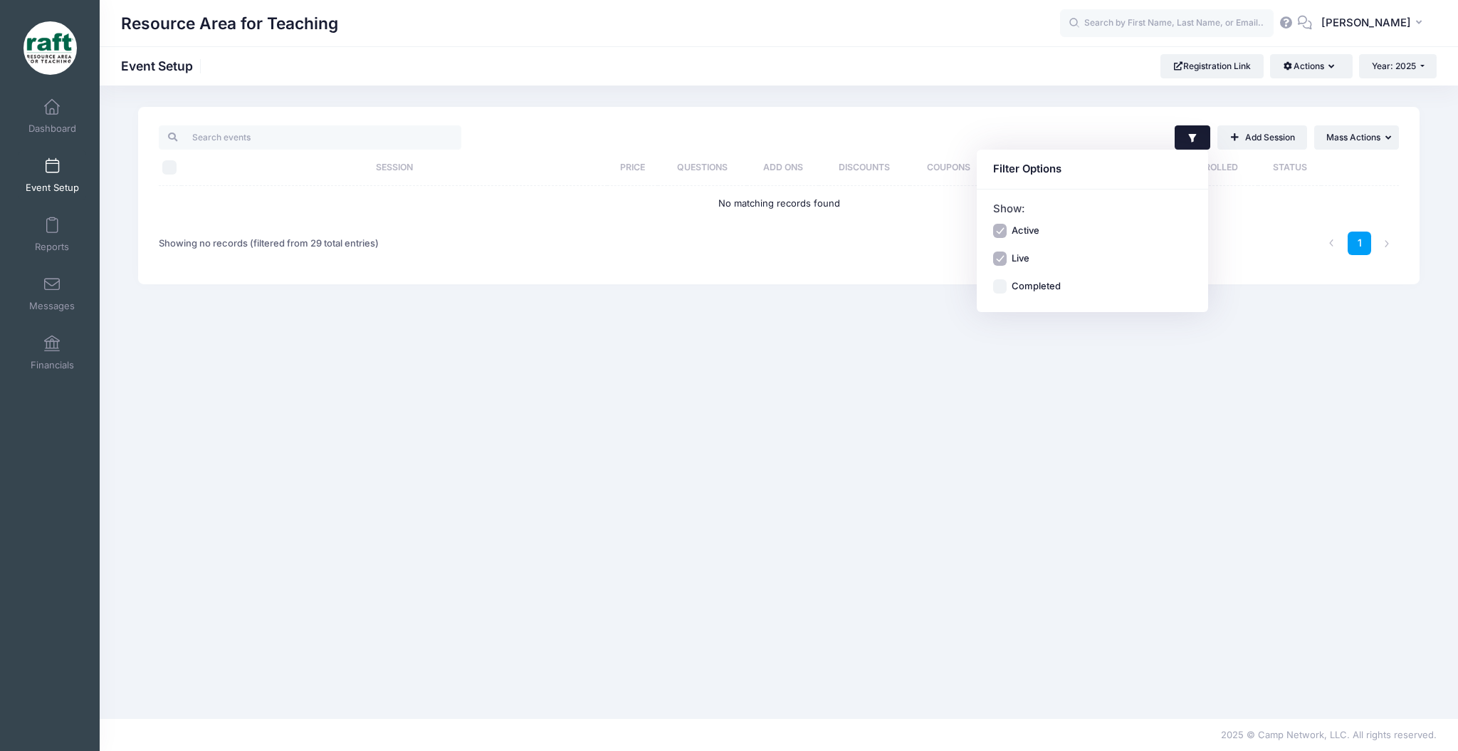
click at [997, 291] on input "Completed" at bounding box center [1000, 286] width 14 height 14
checkbox input "true"
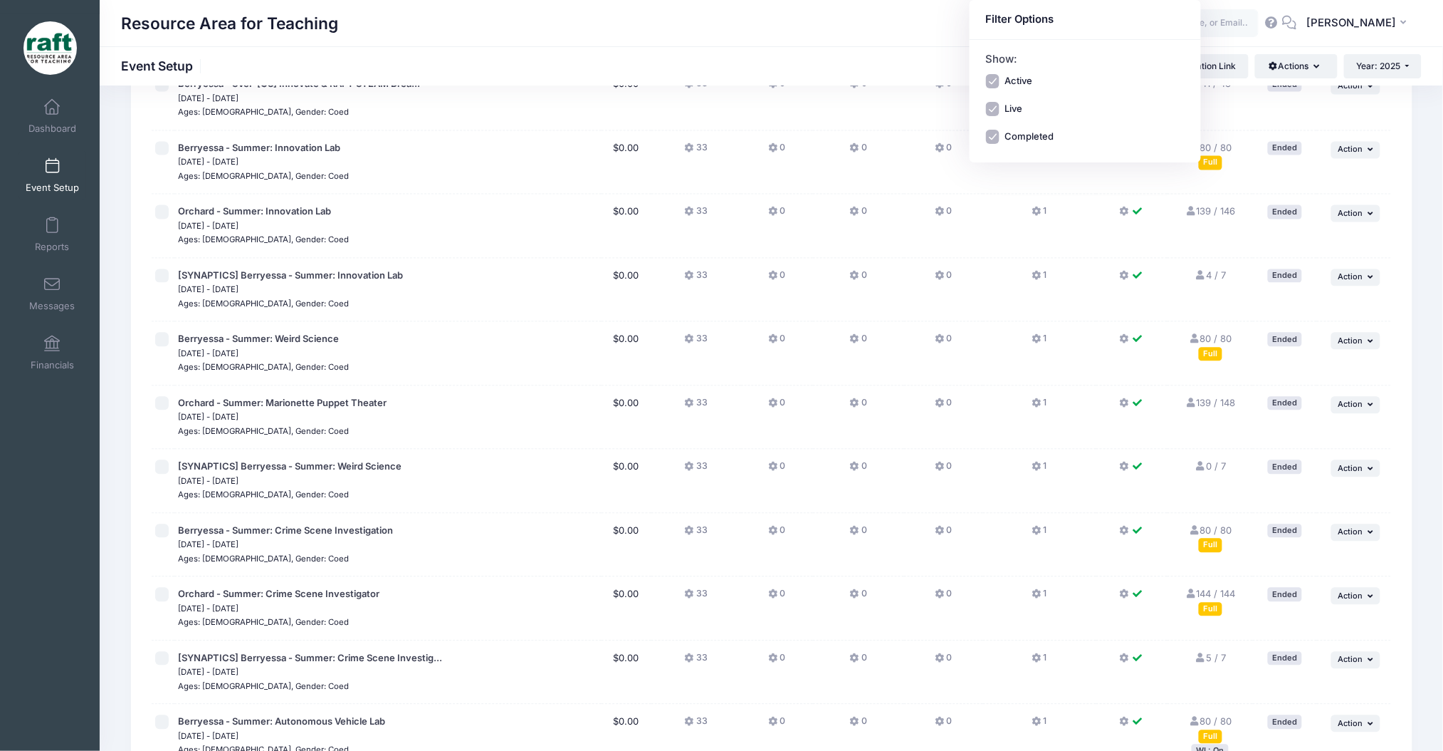
scroll to position [1414, 0]
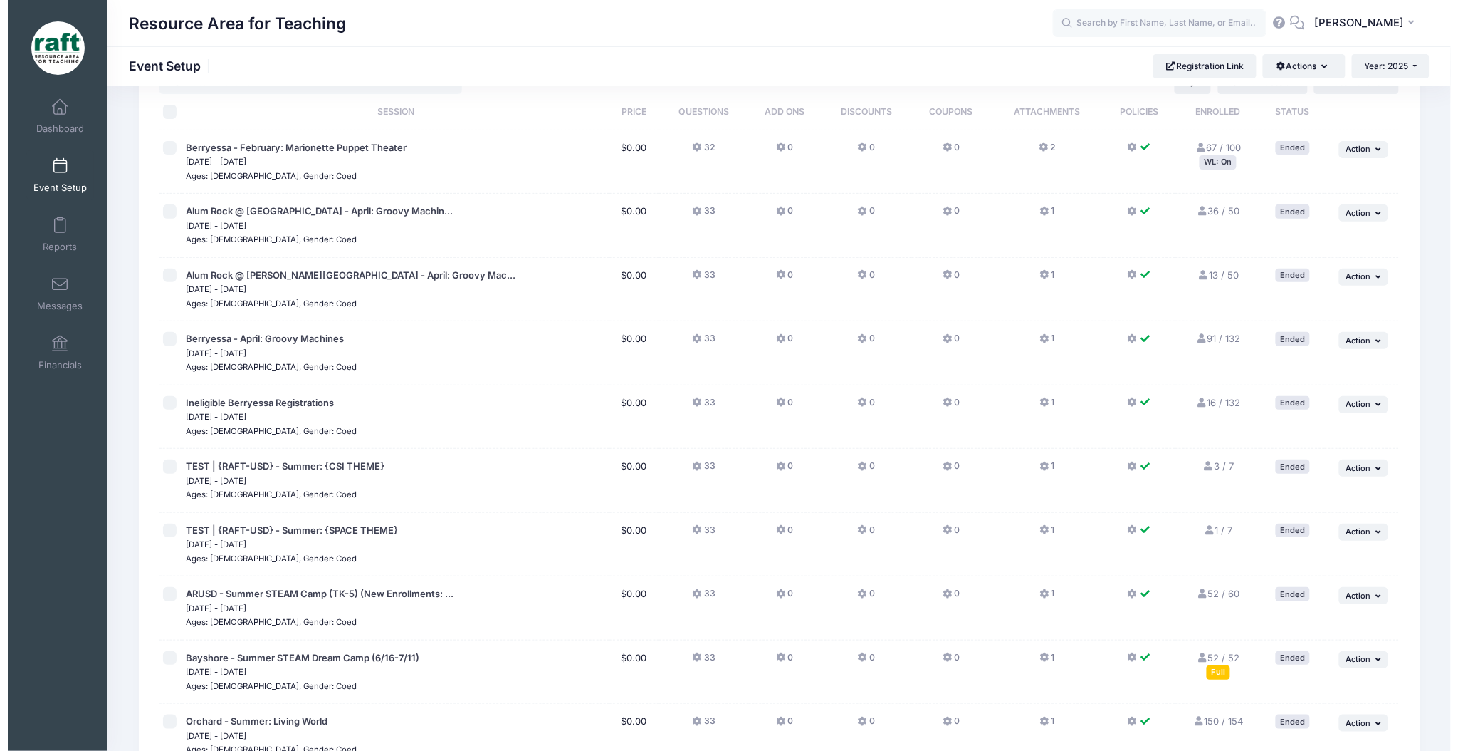
scroll to position [0, 0]
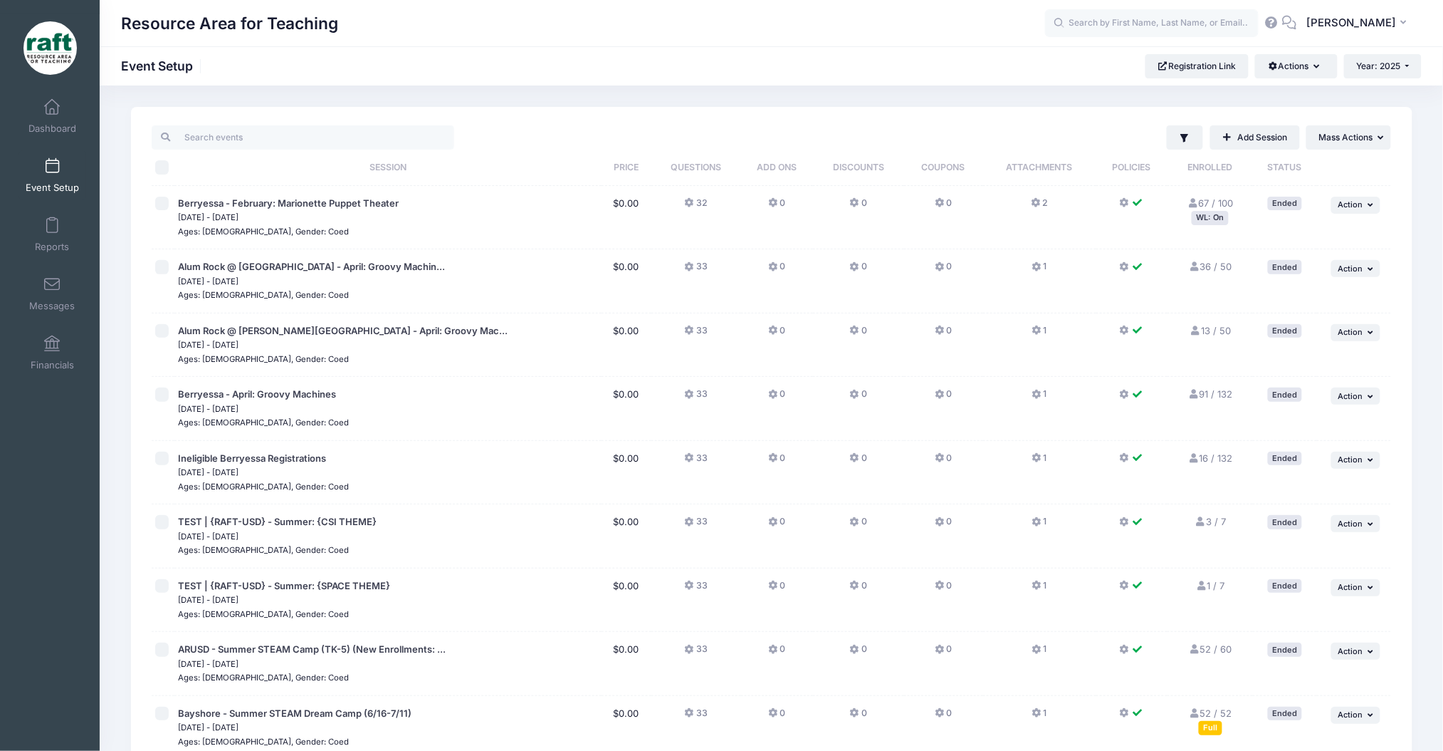
drag, startPoint x: 397, startPoint y: 109, endPoint x: 412, endPoint y: 120, distance: 18.4
click at [432, 138] on input "search" at bounding box center [303, 137] width 303 height 24
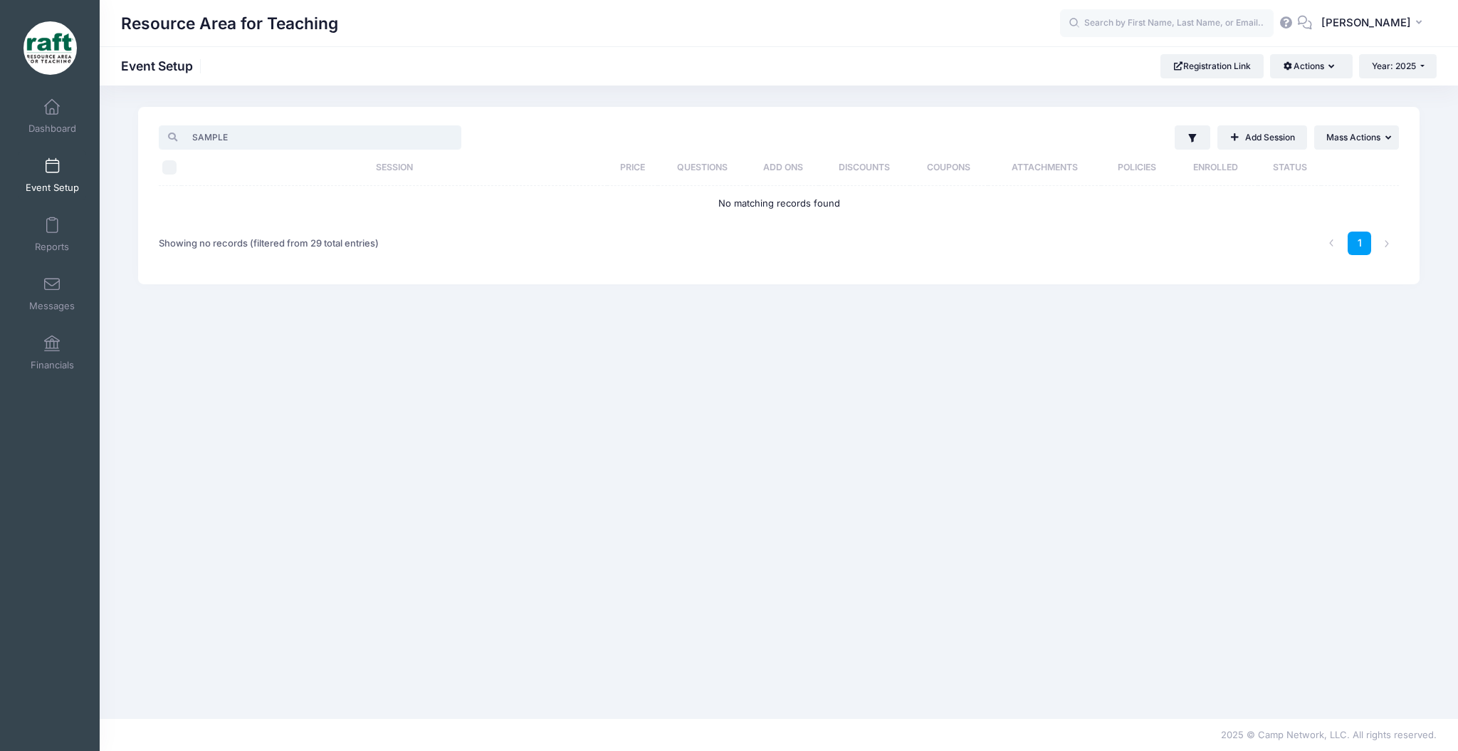
type input "SAMPLE"
click at [12, 147] on div "Event Setup" at bounding box center [52, 174] width 95 height 59
click at [52, 174] on span at bounding box center [52, 167] width 0 height 16
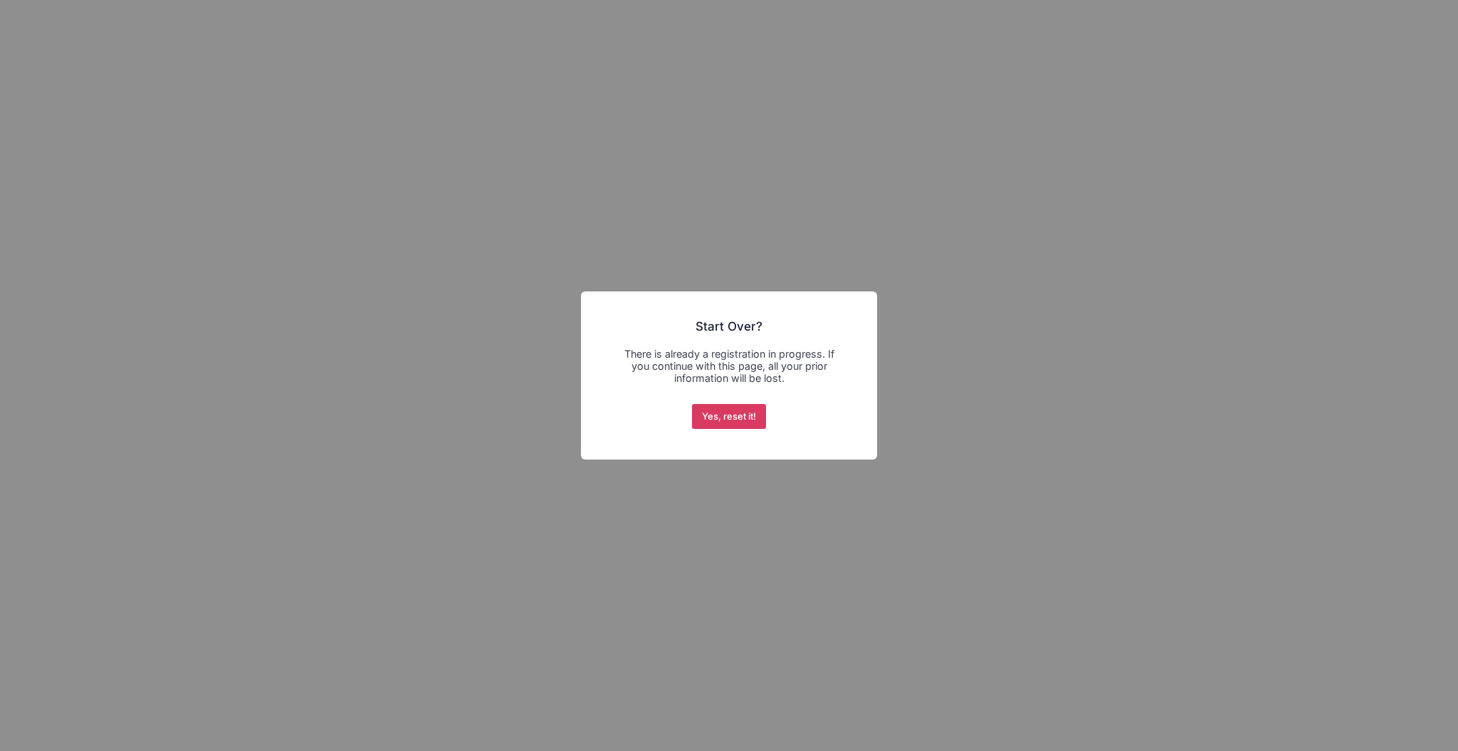
click at [738, 418] on button "Yes, reset it!" at bounding box center [729, 417] width 75 height 26
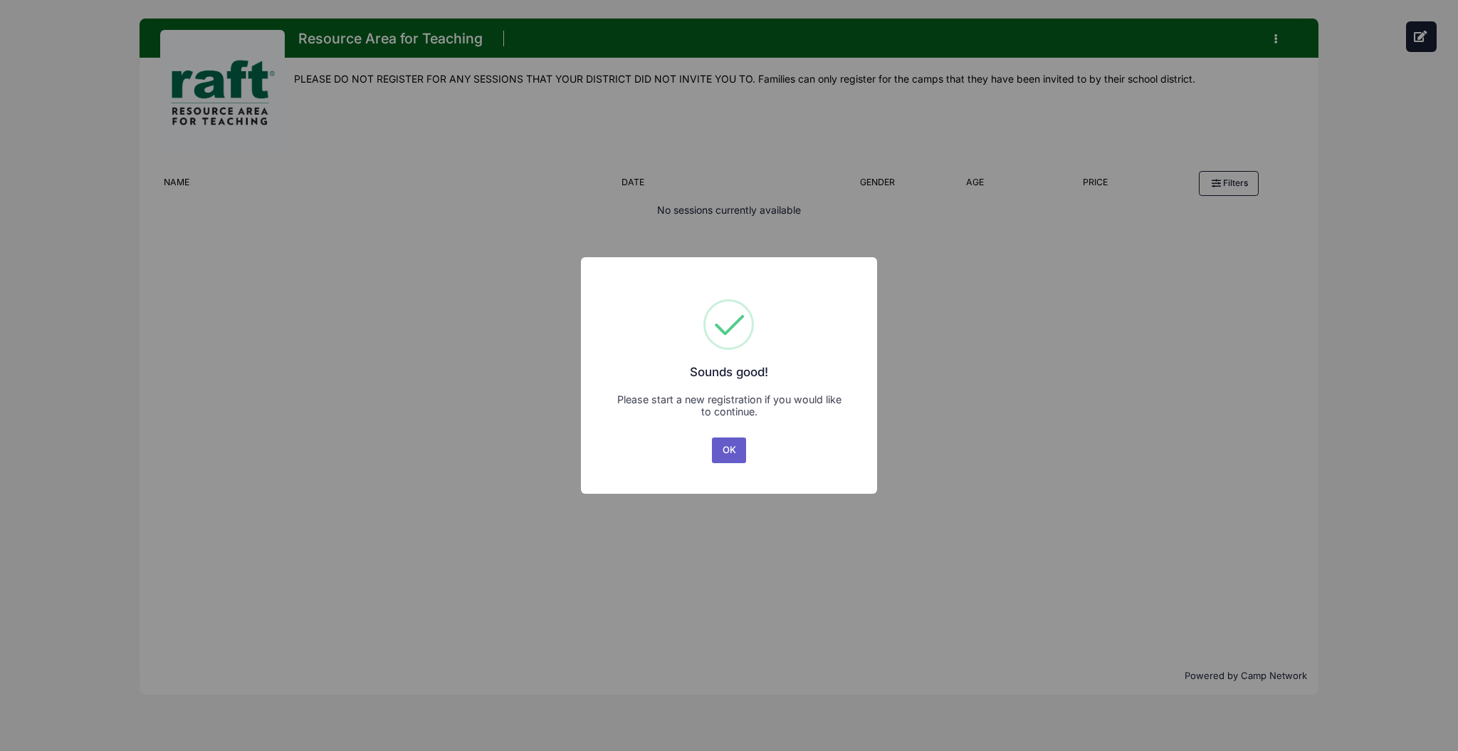
click at [715, 450] on button "OK" at bounding box center [729, 450] width 34 height 26
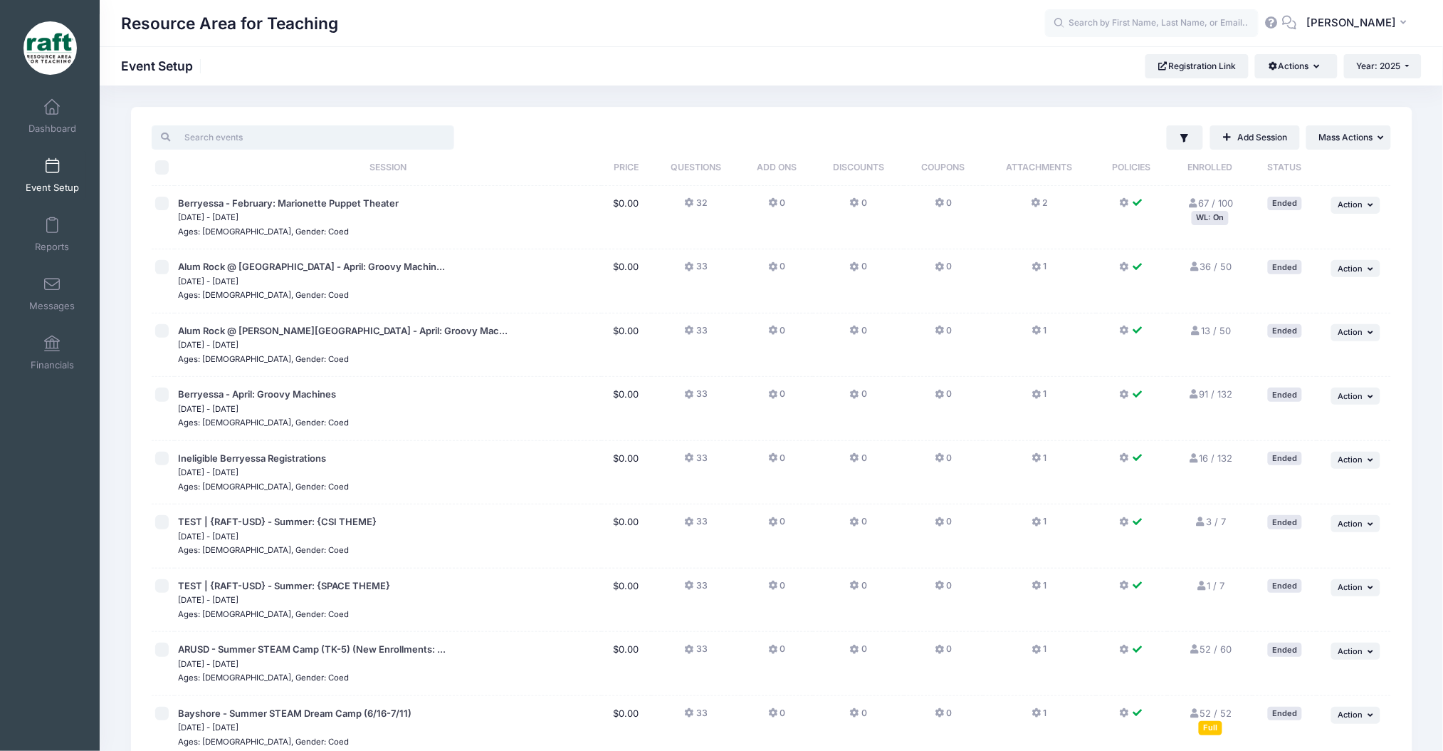
click at [264, 130] on input "search" at bounding box center [303, 137] width 303 height 24
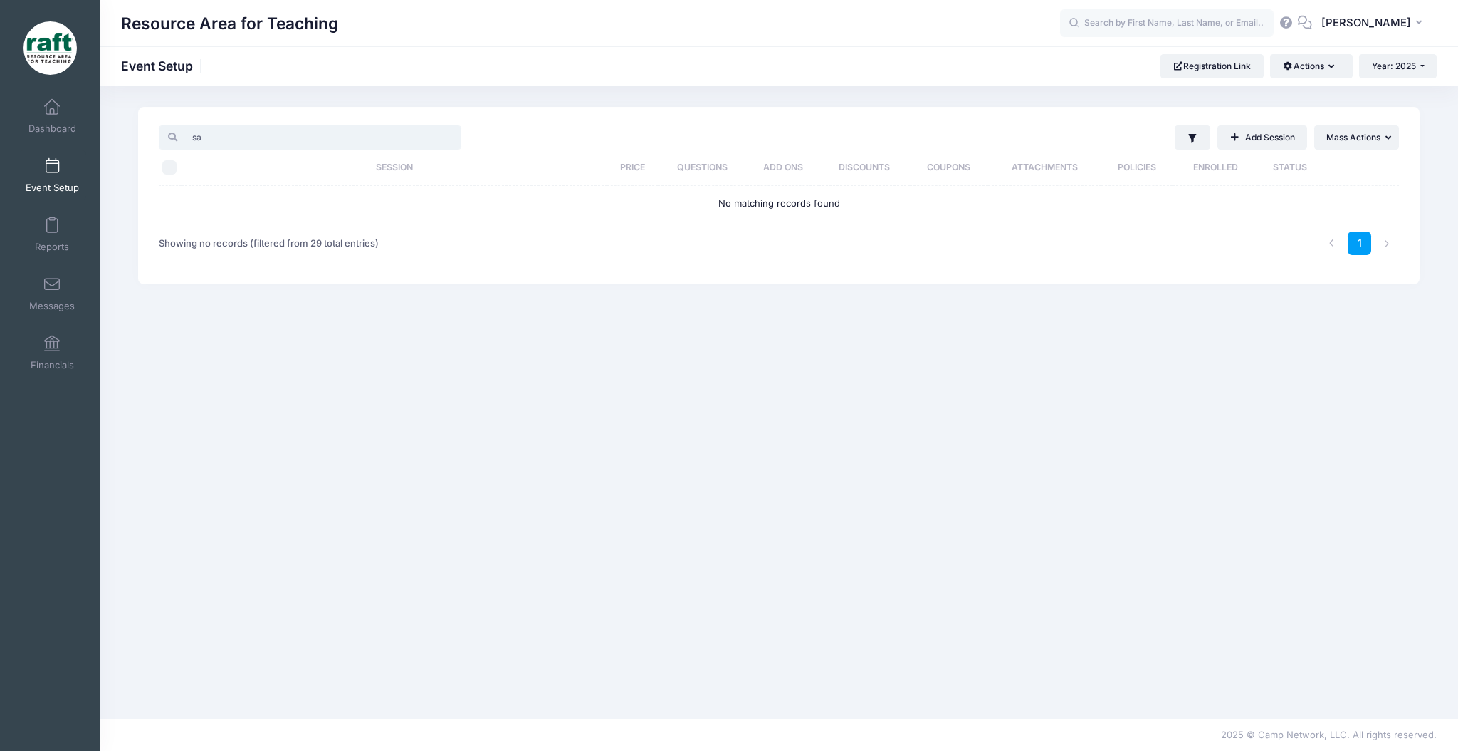
type input "s"
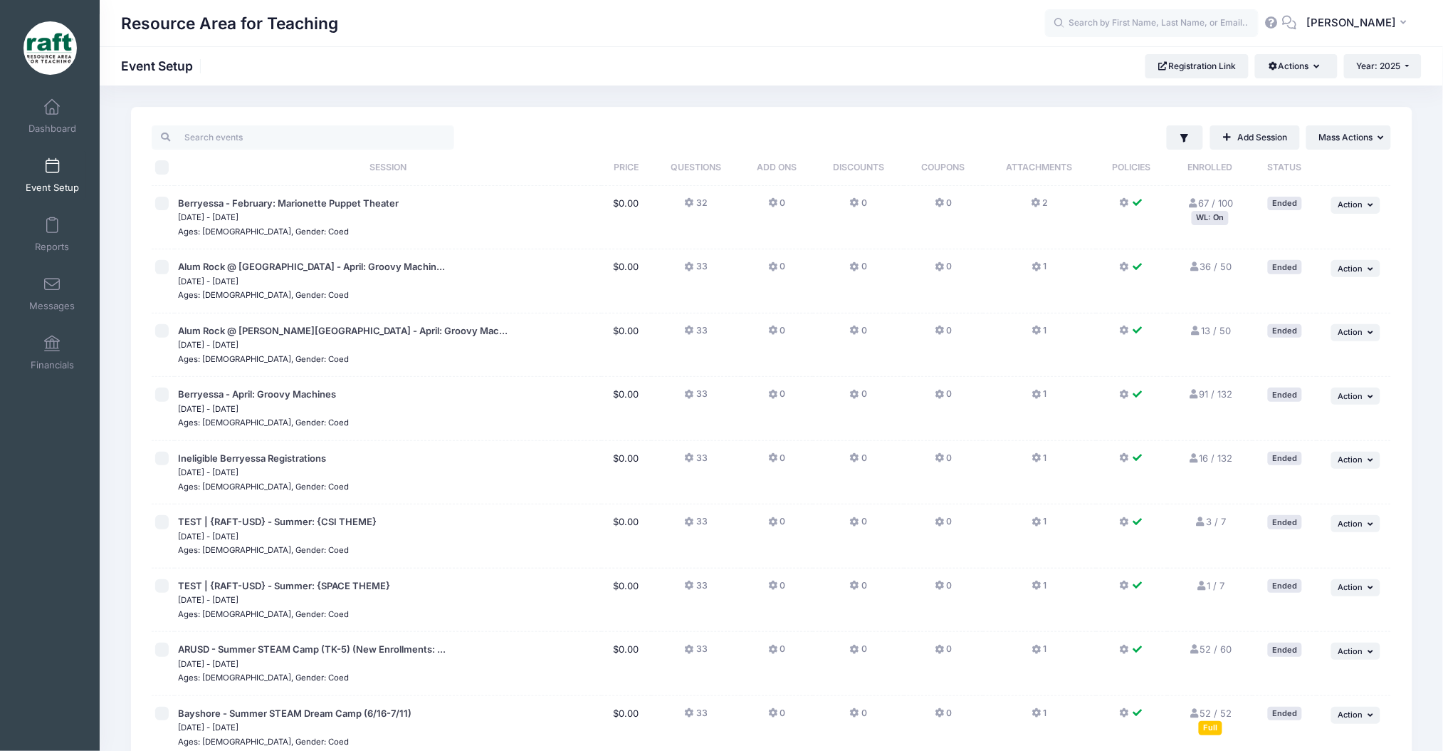
click at [1396, 79] on div "Resource Area for Teaching Event Setup Registration Link Actions Manage Registr…" at bounding box center [772, 65] width 1344 height 39
click at [1391, 73] on button "Year: 2025" at bounding box center [1383, 66] width 78 height 24
click at [1381, 86] on link "Year: 2026" at bounding box center [1390, 93] width 93 height 19
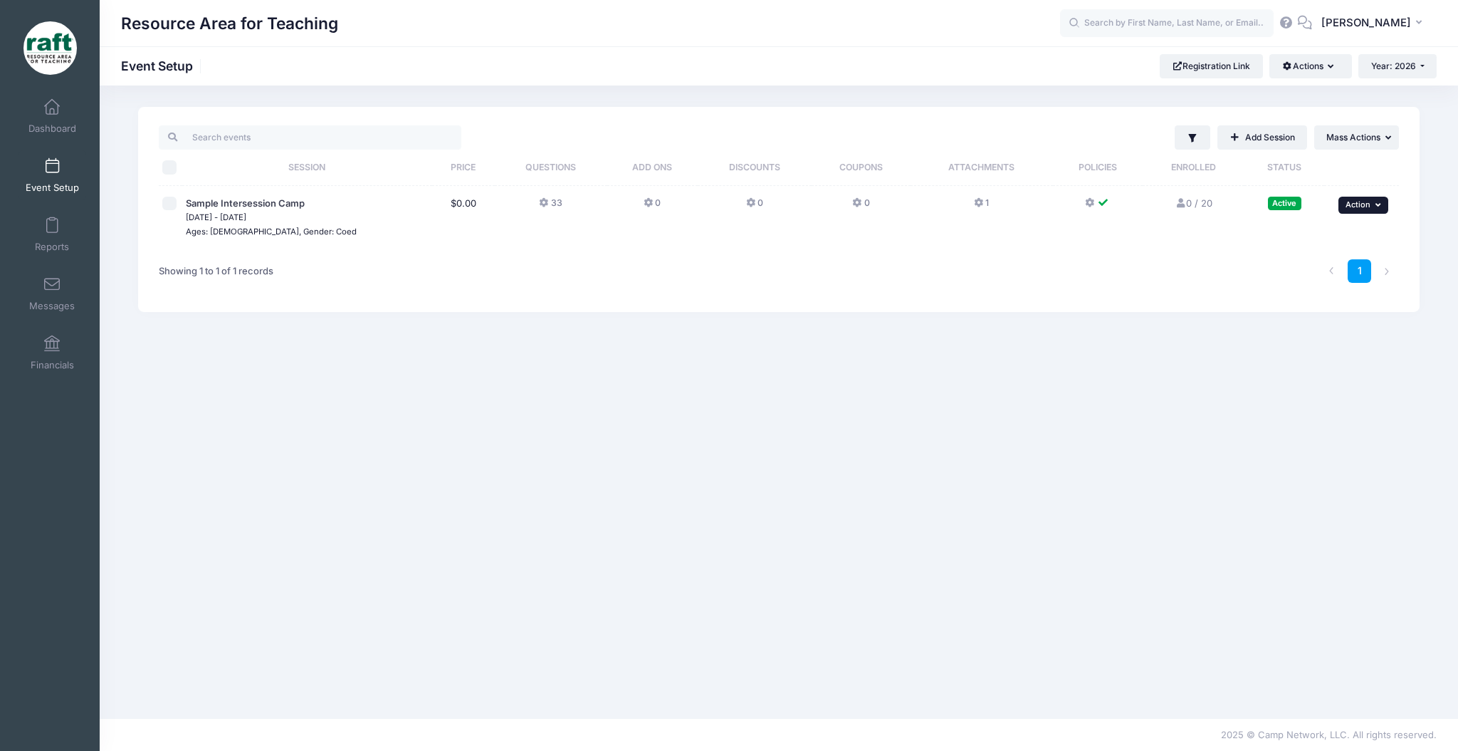
drag, startPoint x: 1337, startPoint y: 204, endPoint x: 1354, endPoint y: 211, distance: 18.9
click at [1343, 204] on td "... Action Resume Session Pause Session Edit Session Duplicate Session Delete S…" at bounding box center [1362, 217] width 74 height 63
click at [1357, 212] on button "... Action" at bounding box center [1364, 205] width 50 height 17
click at [1327, 250] on link "Edit Session" at bounding box center [1317, 263] width 129 height 27
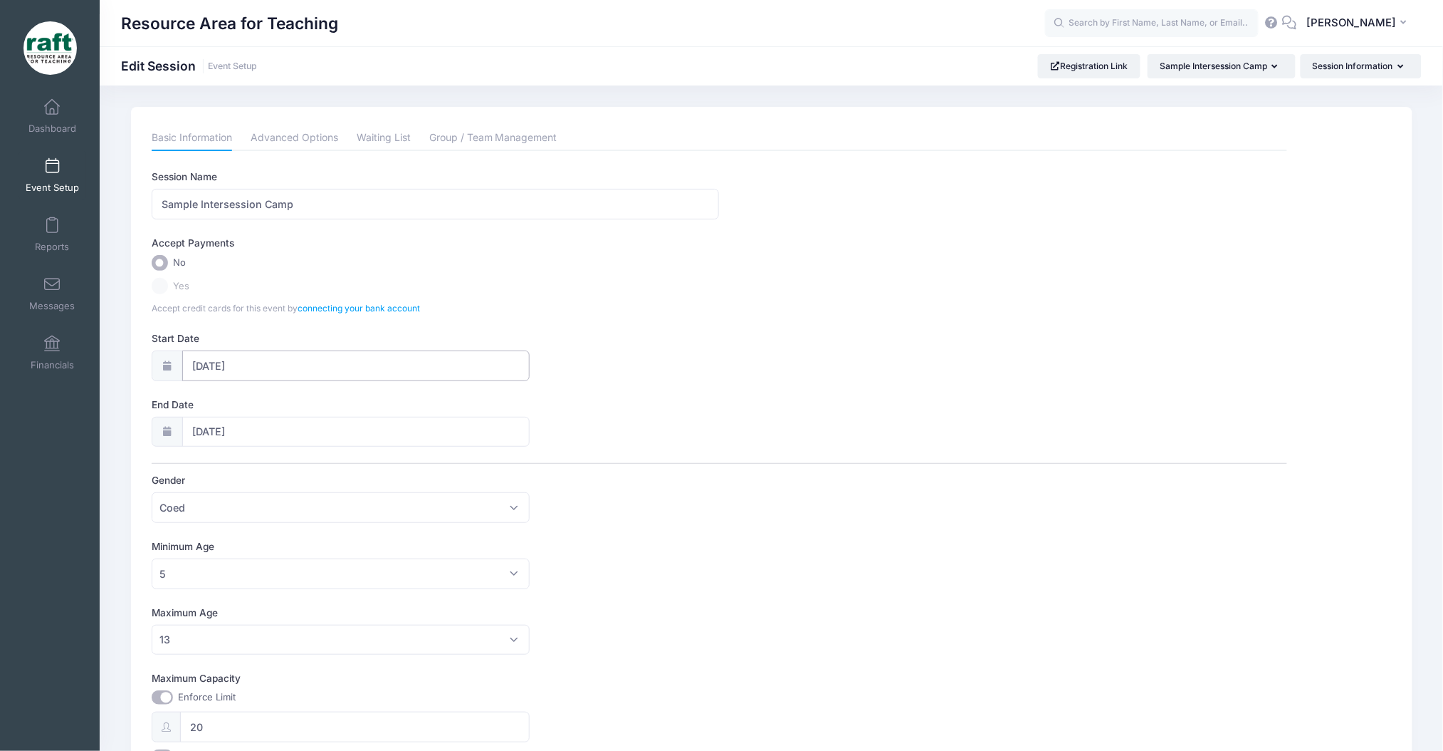
drag, startPoint x: 315, startPoint y: 358, endPoint x: 308, endPoint y: 359, distance: 7.9
click at [308, 359] on input "01/01/2026" at bounding box center [356, 365] width 348 height 31
click at [213, 392] on div "January February March April May June July August September October November De…" at bounding box center [282, 400] width 199 height 38
click at [207, 404] on icon at bounding box center [203, 402] width 9 height 9
type input "2025"
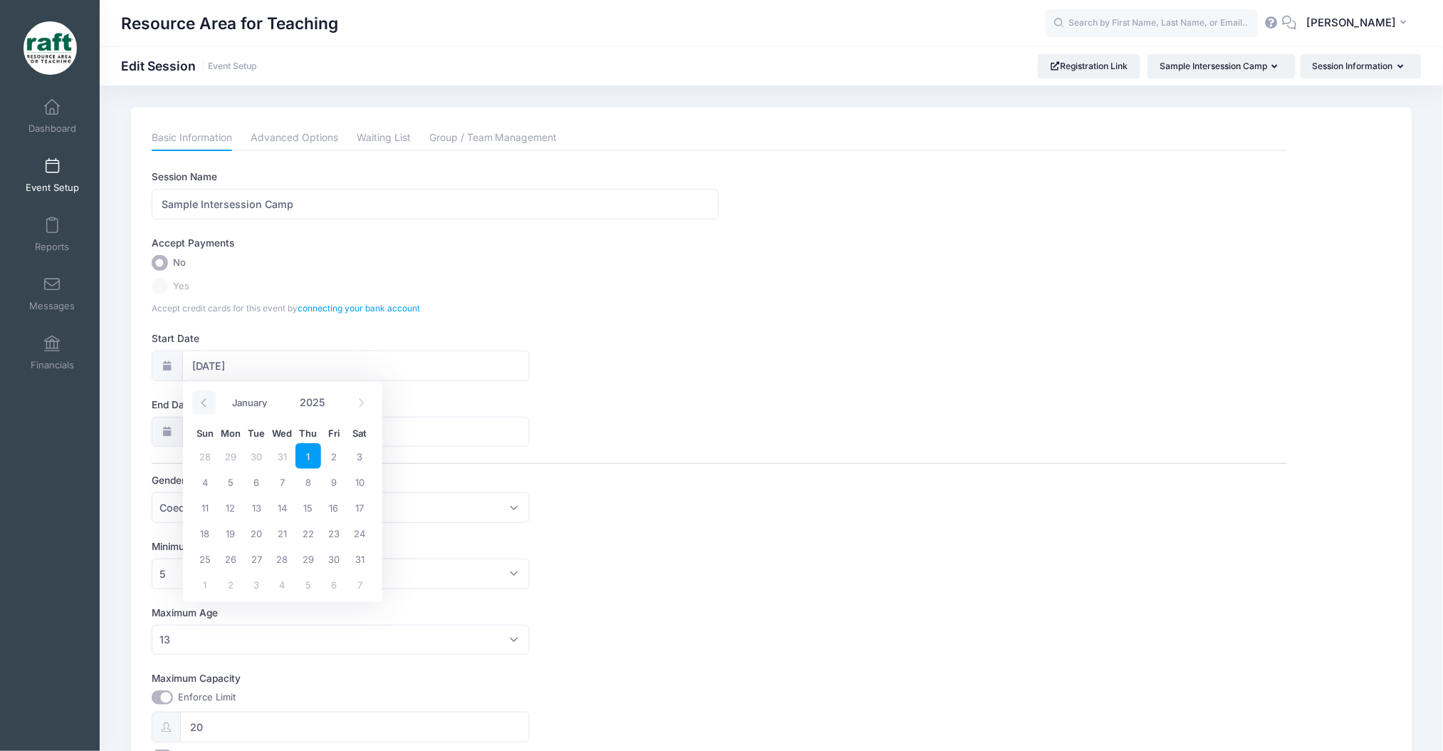
select select "11"
click at [201, 563] on span "28" at bounding box center [205, 558] width 26 height 26
type input "12/28/2025"
click at [600, 387] on div "Session Name Sample Intersession Camp Accept Payments No Yes Accept credit card…" at bounding box center [720, 503] width 1136 height 669
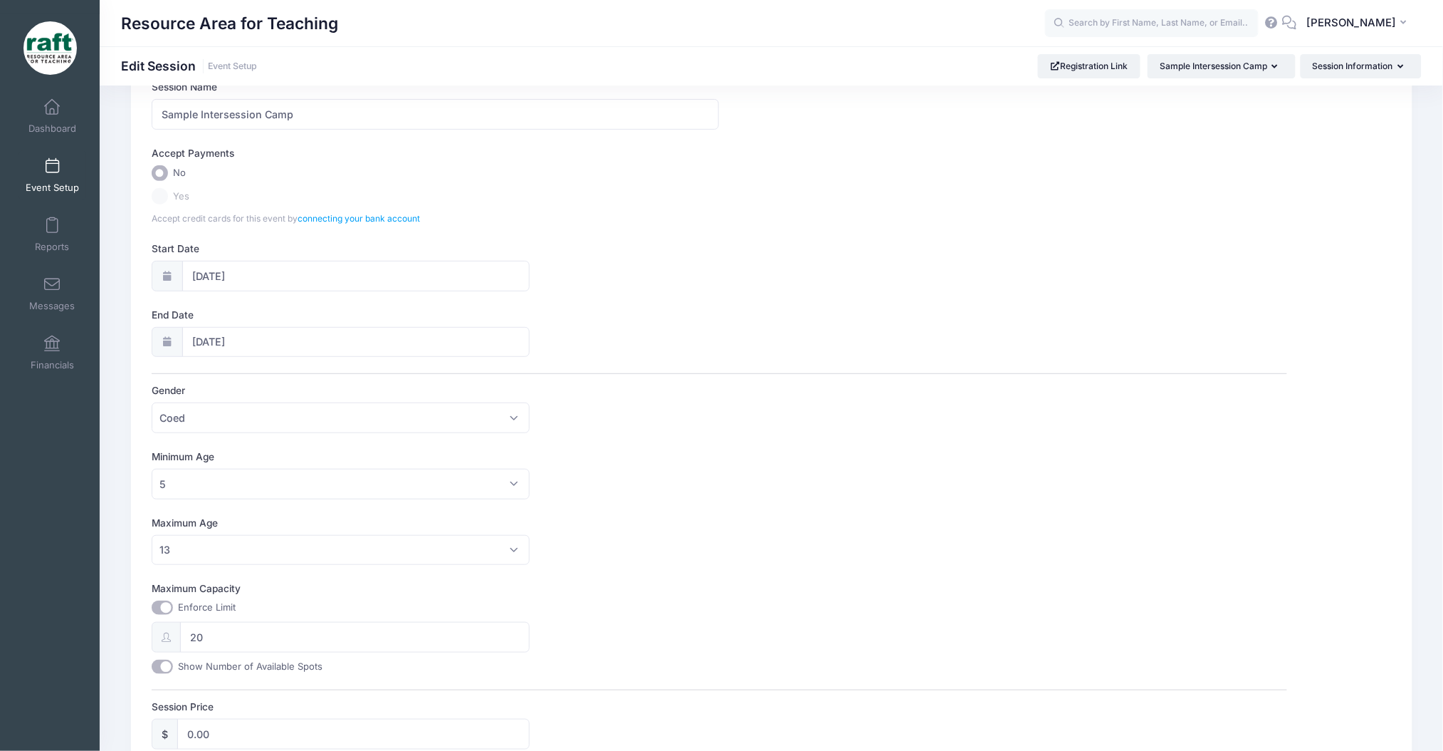
scroll to position [214, 0]
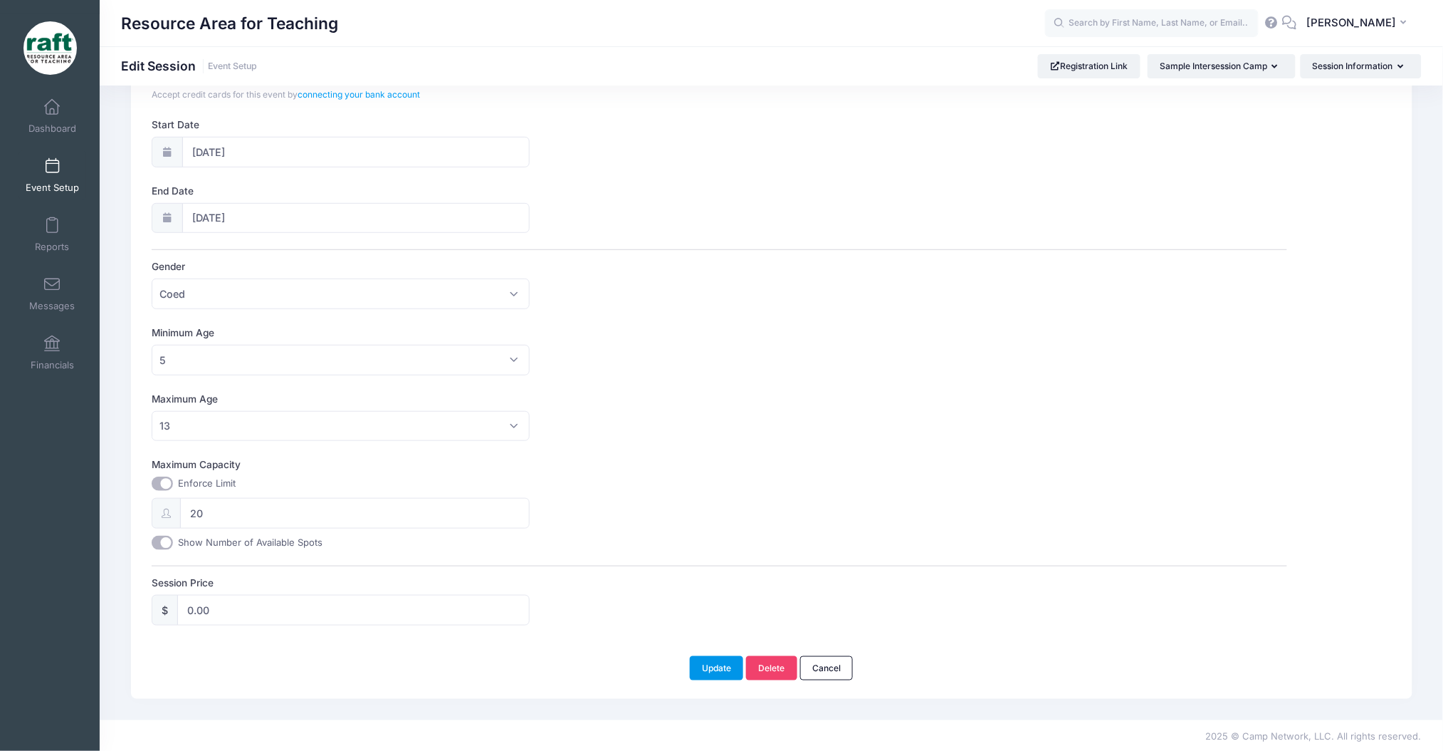
click at [716, 675] on button "Update" at bounding box center [717, 668] width 54 height 24
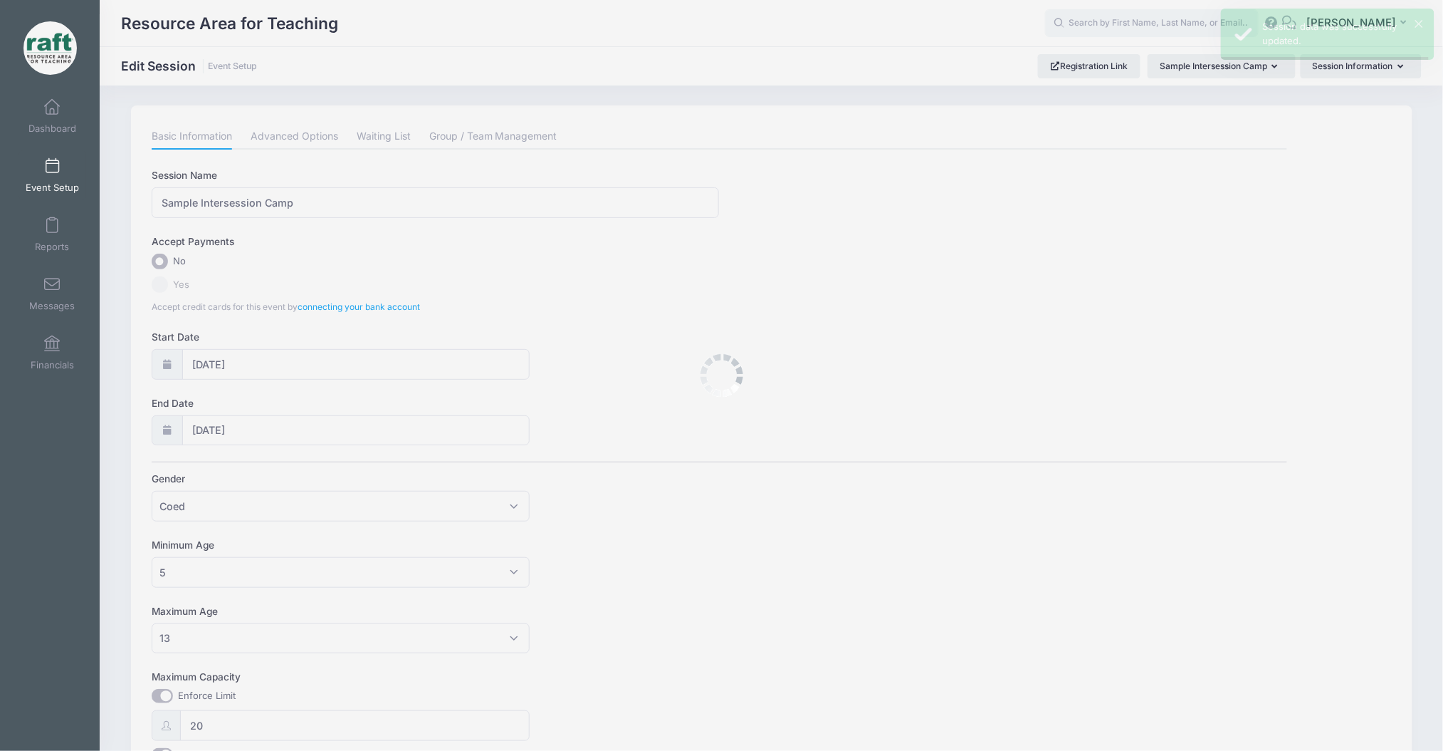
scroll to position [0, 0]
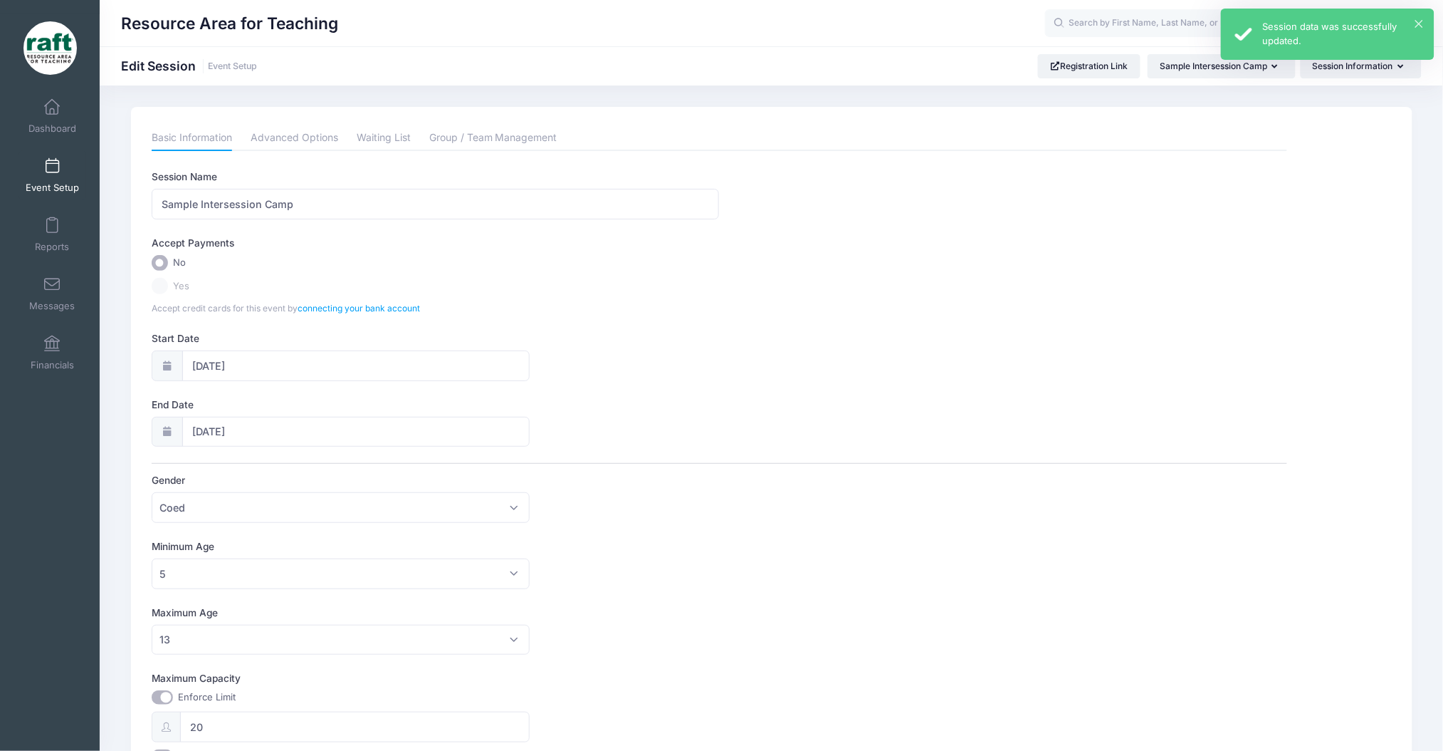
click at [1434, 19] on div "× Session data was successfully updated." at bounding box center [1328, 34] width 214 height 51
click at [1405, 8] on div "Resource Area for Teaching AQ" at bounding box center [772, 23] width 1344 height 46
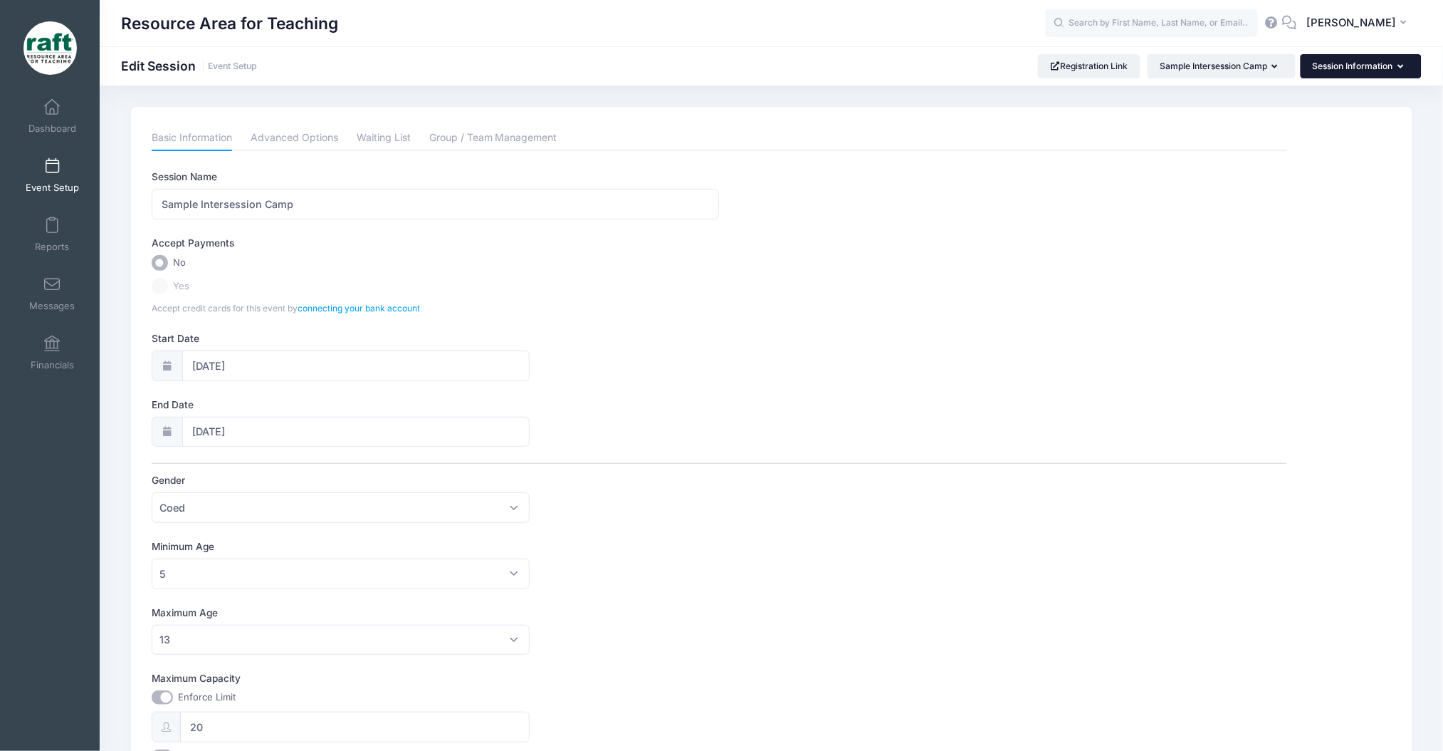
click at [1386, 77] on button "Session Information" at bounding box center [1361, 66] width 121 height 24
click at [27, 179] on link "Event Setup" at bounding box center [53, 175] width 68 height 50
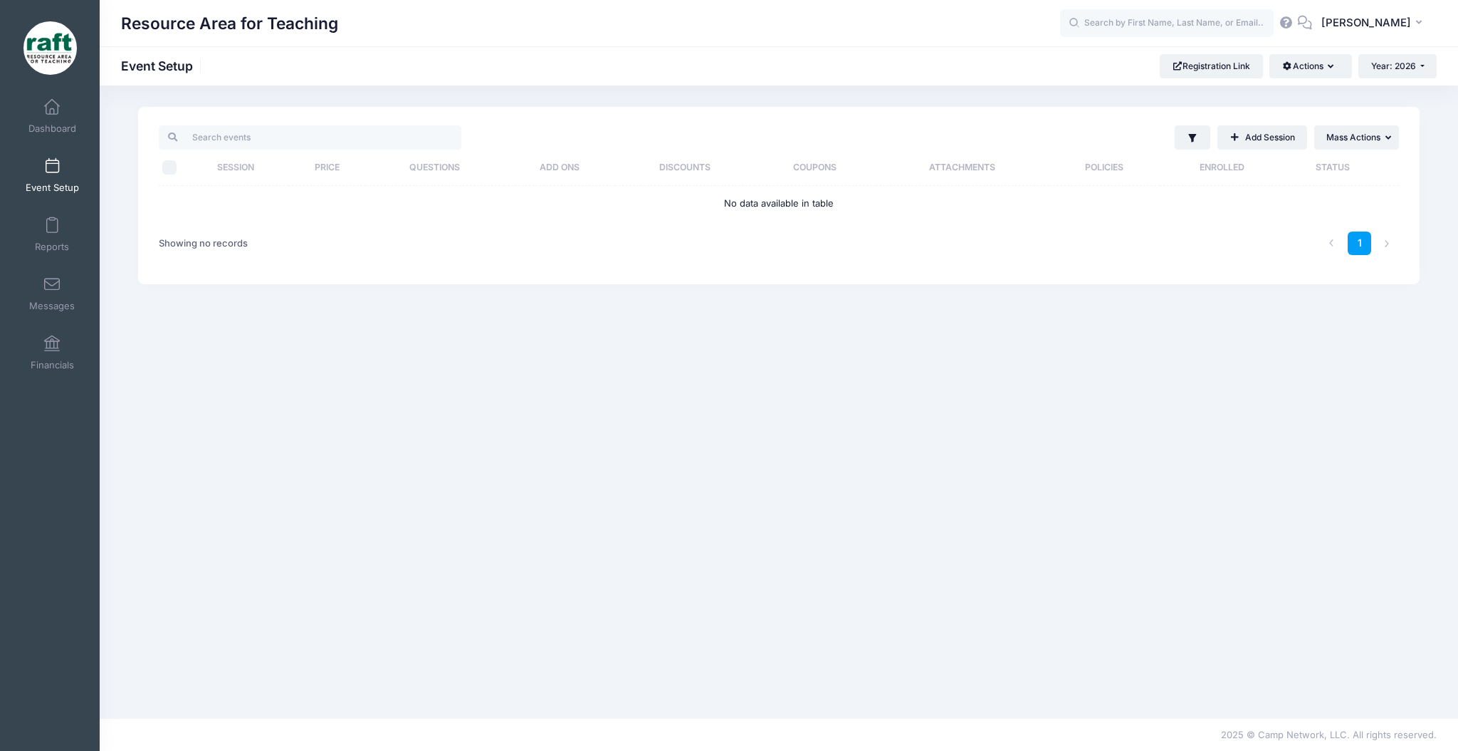
click at [1400, 78] on div "Resource Area for Teaching Event Setup Registration Link Actions Manage Registr…" at bounding box center [779, 65] width 1359 height 39
click at [1397, 54] on button "Year: 2026" at bounding box center [1398, 66] width 78 height 24
click at [1399, 83] on ul "Year: 2025" at bounding box center [1405, 94] width 93 height 28
drag, startPoint x: 1389, startPoint y: 64, endPoint x: 1396, endPoint y: 90, distance: 26.6
click at [1387, 64] on span "Year: 2026" at bounding box center [1394, 66] width 45 height 11
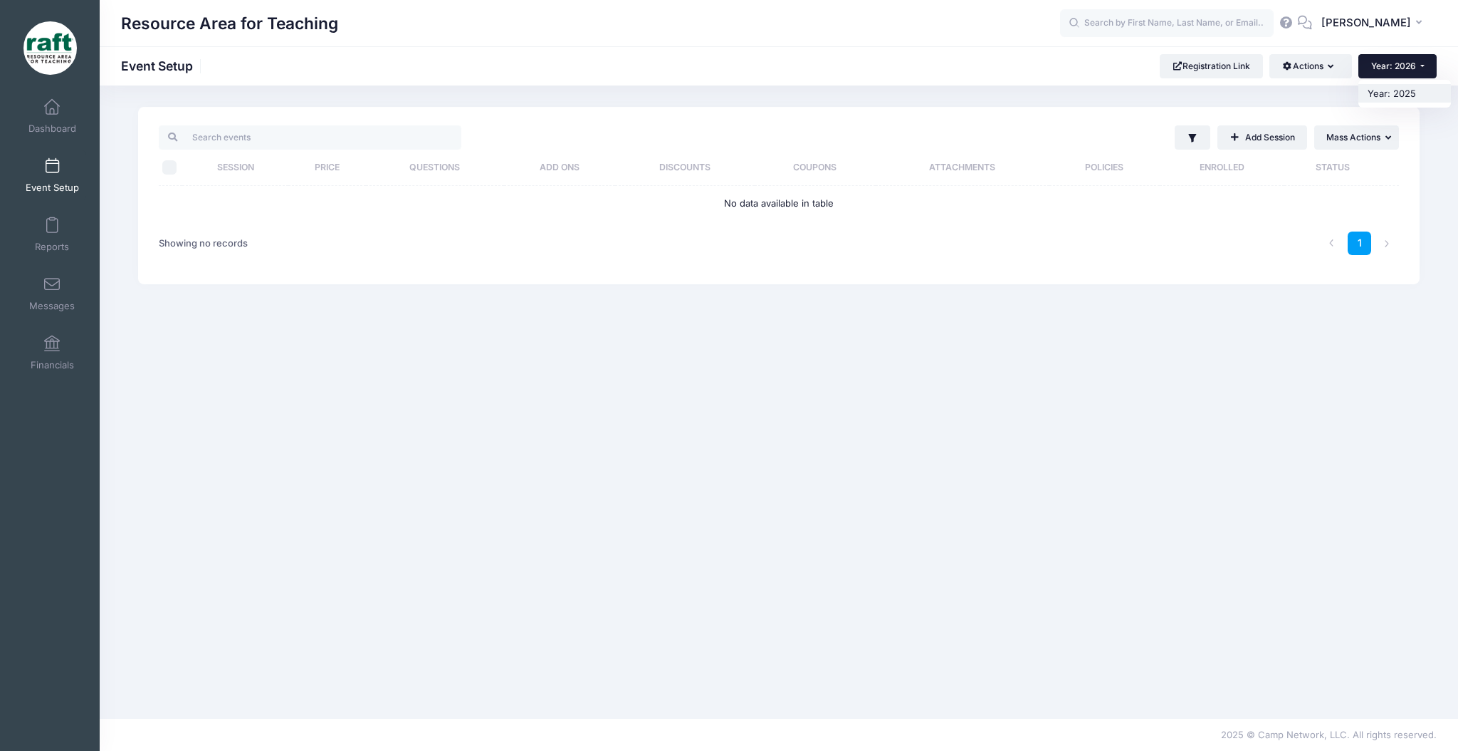
click at [1402, 101] on link "Year: 2025" at bounding box center [1405, 93] width 93 height 19
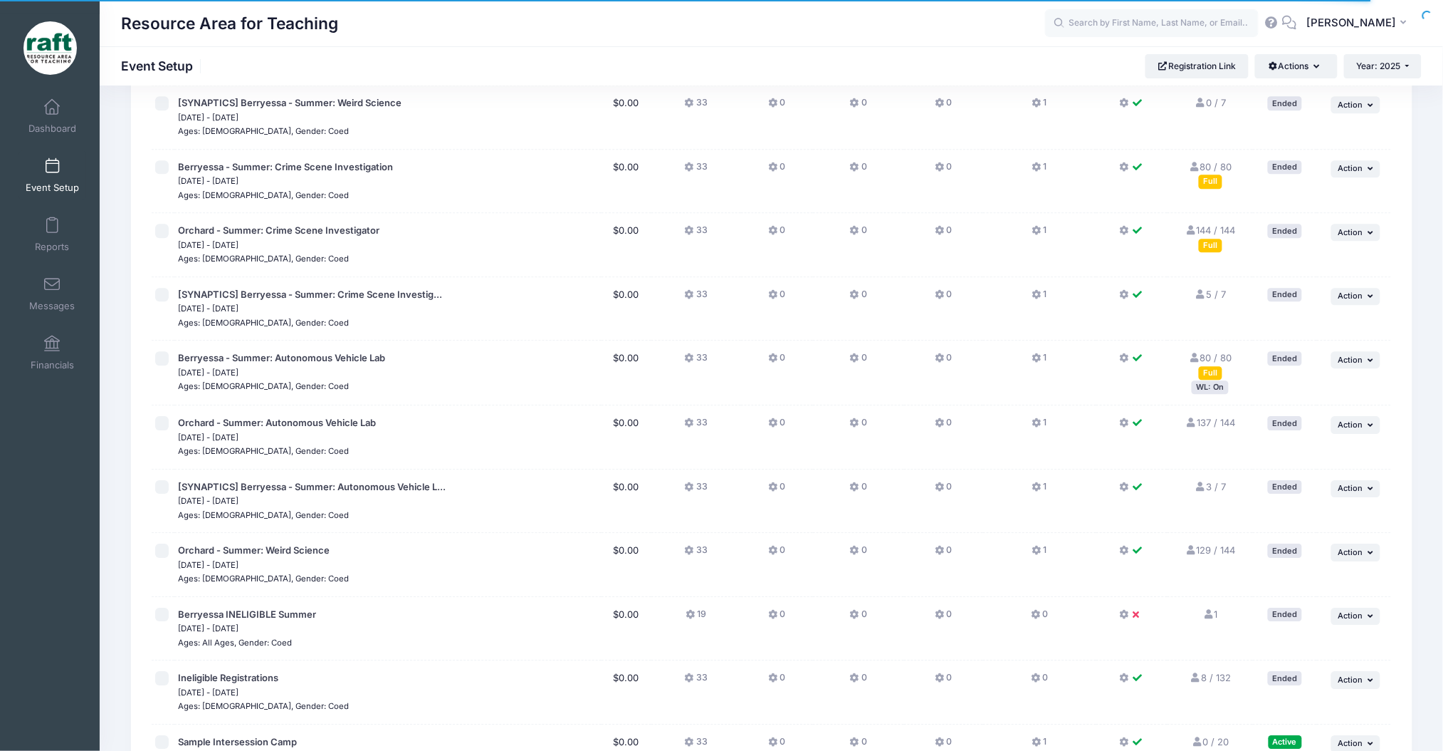
scroll to position [1478, 0]
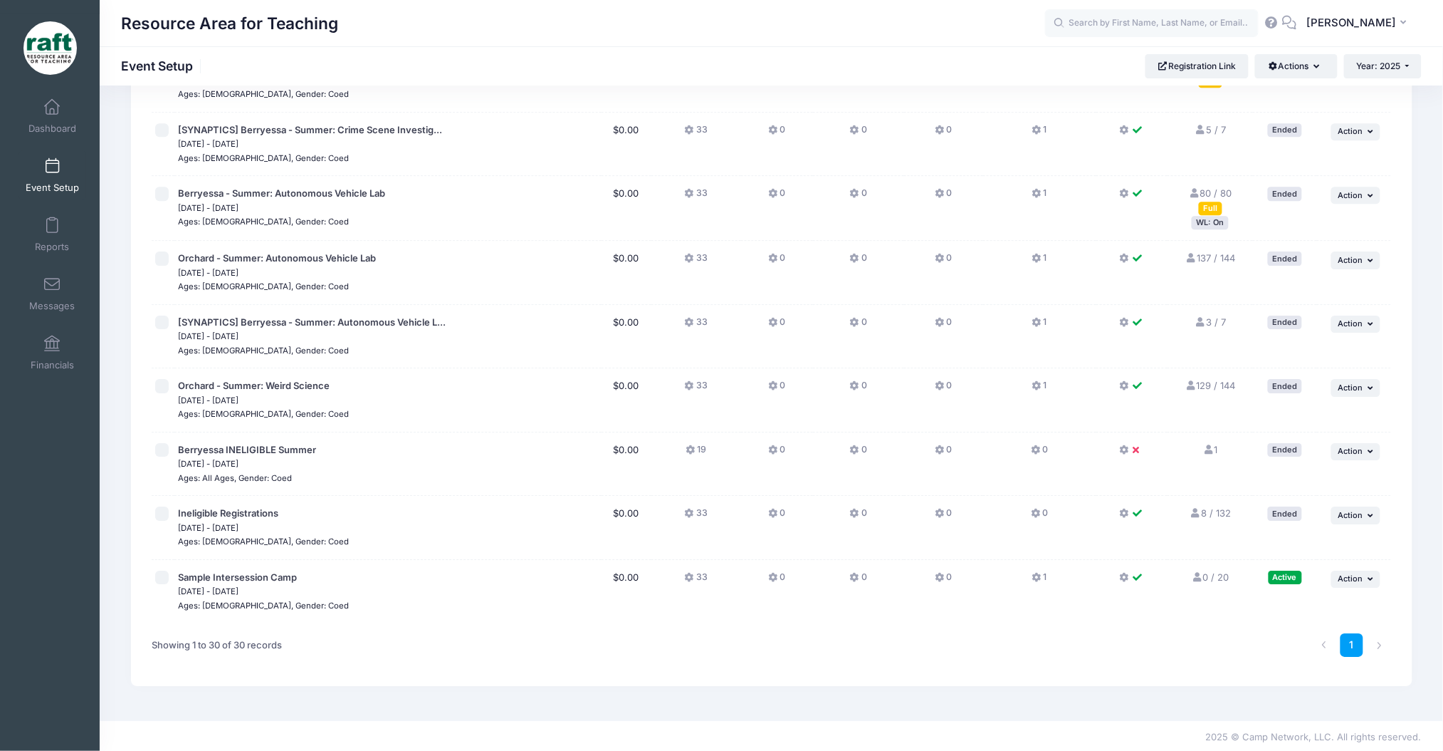
click at [1362, 597] on td "... Action Resume Session Pause Session Edit Session Duplicate Session Delete S…" at bounding box center [1354, 591] width 74 height 63
click at [1358, 576] on span "Action" at bounding box center [1351, 578] width 25 height 10
click at [1312, 657] on link "Duplicate Session" at bounding box center [1309, 662] width 129 height 27
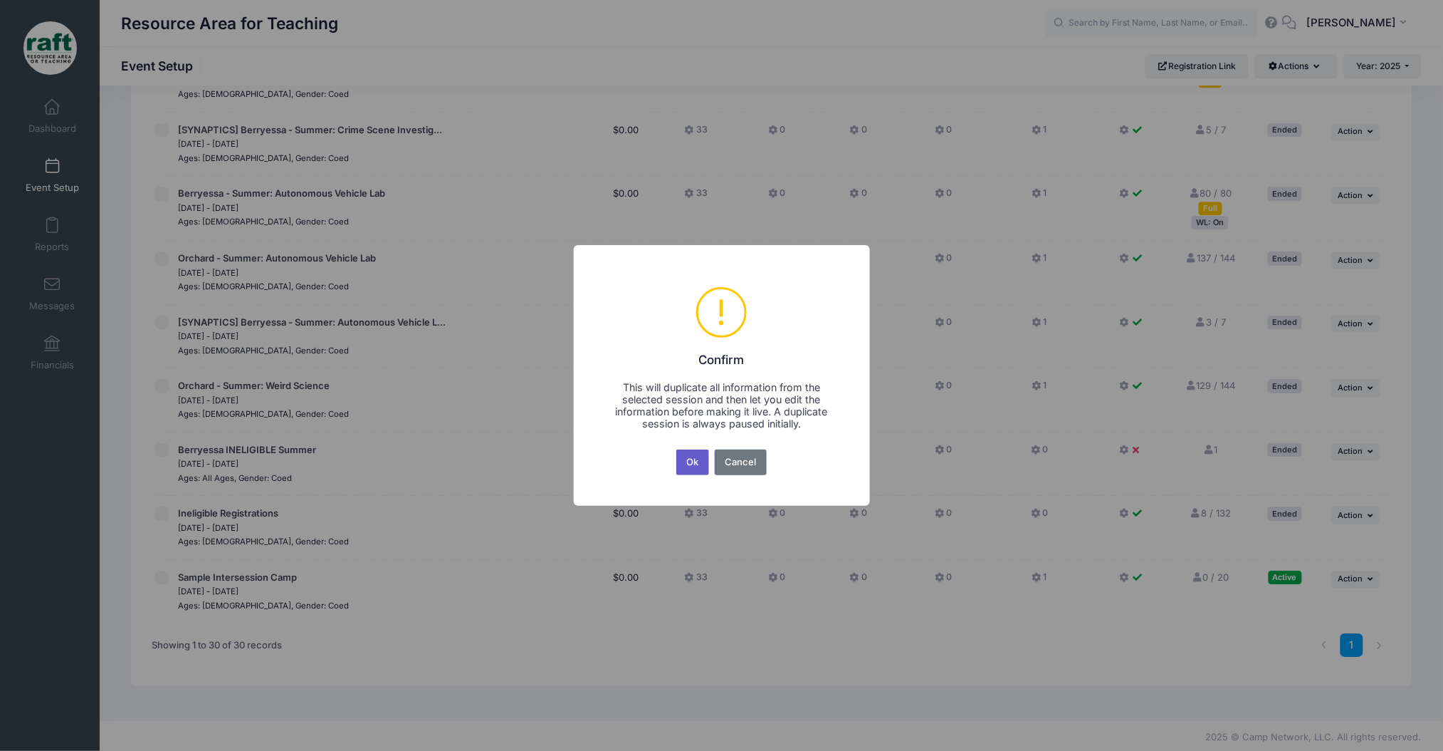
click at [699, 466] on button "Ok" at bounding box center [693, 462] width 33 height 26
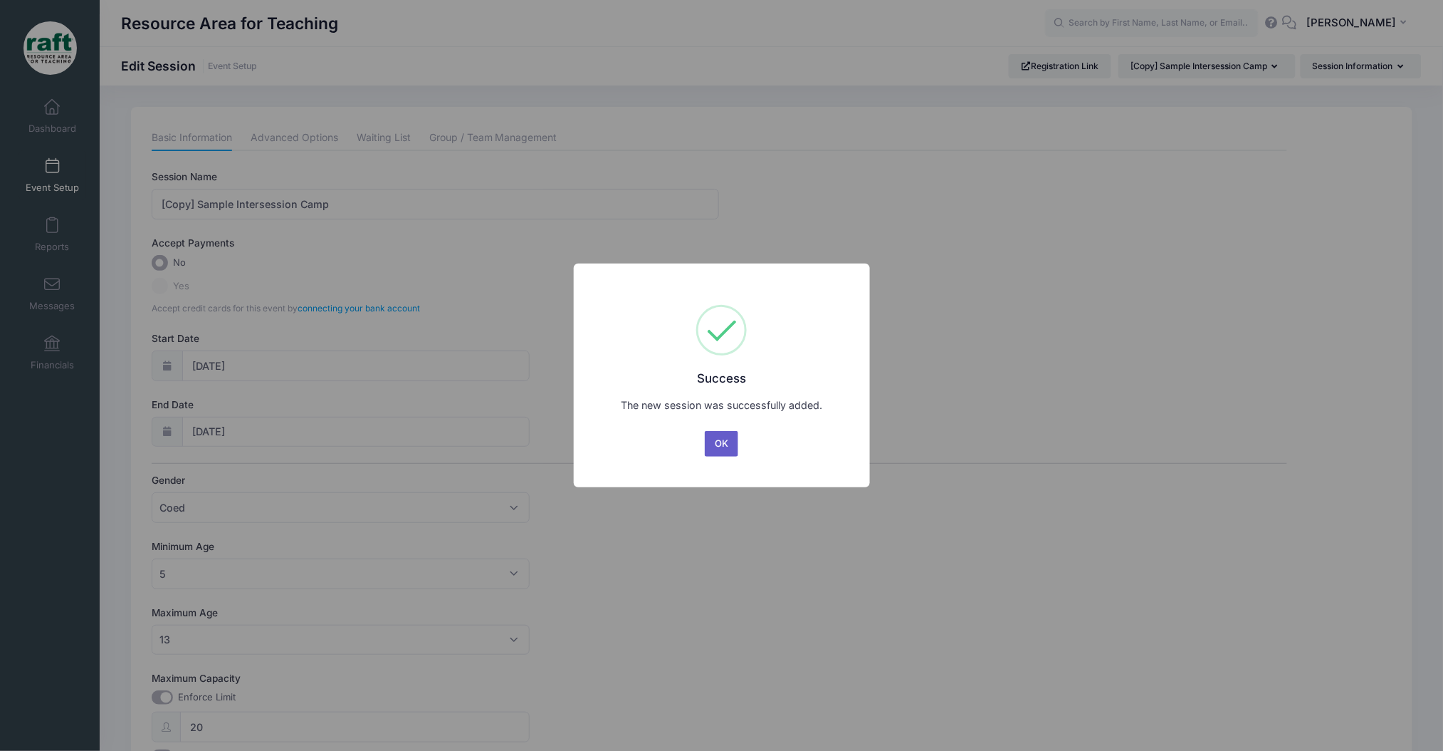
click at [726, 437] on button "OK" at bounding box center [722, 444] width 34 height 26
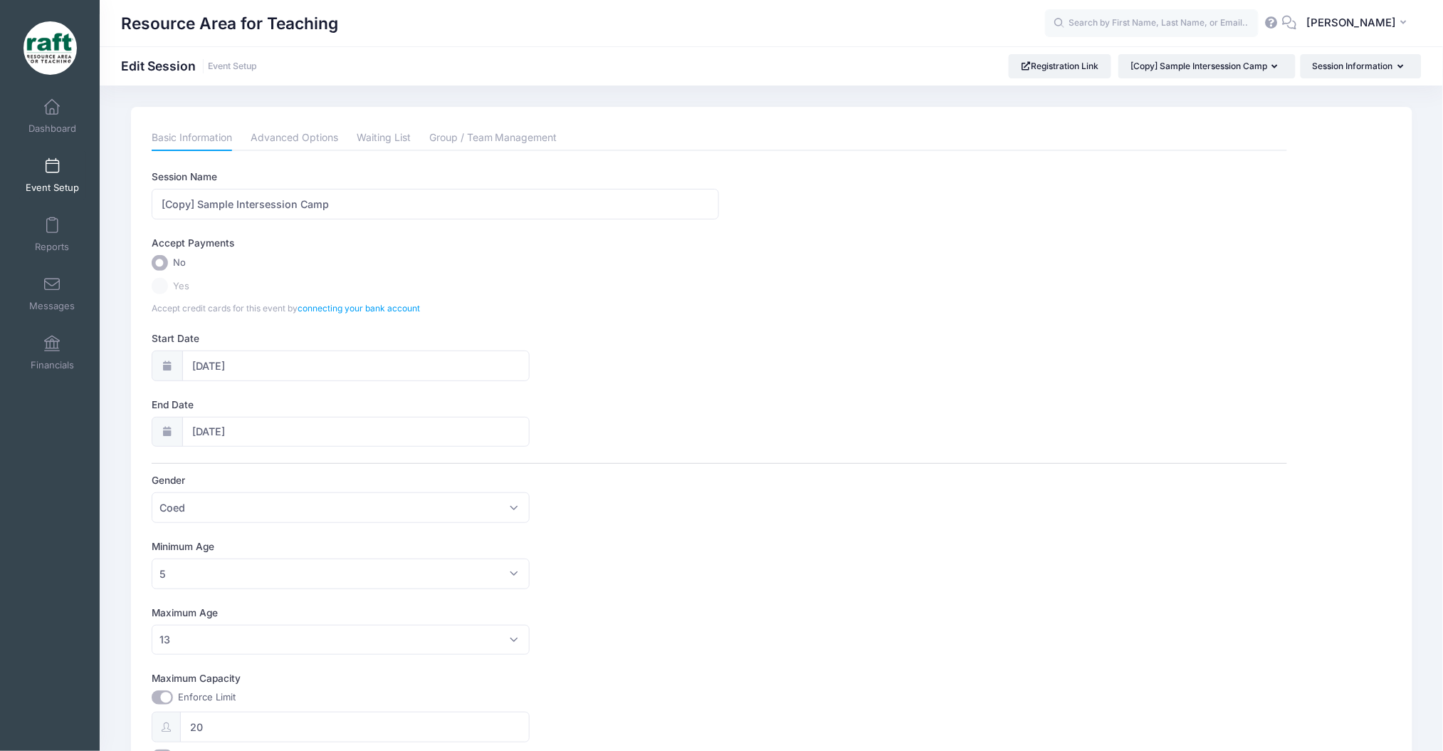
click at [261, 222] on div "Session Name [Copy] Sample Intersession Camp Accept Payments No Yes Accept cred…" at bounding box center [720, 503] width 1136 height 669
click at [259, 204] on input "[Copy] Sample Intersession Camp" at bounding box center [436, 204] width 568 height 31
click at [408, 202] on input "TK-K" at bounding box center [436, 204] width 568 height 31
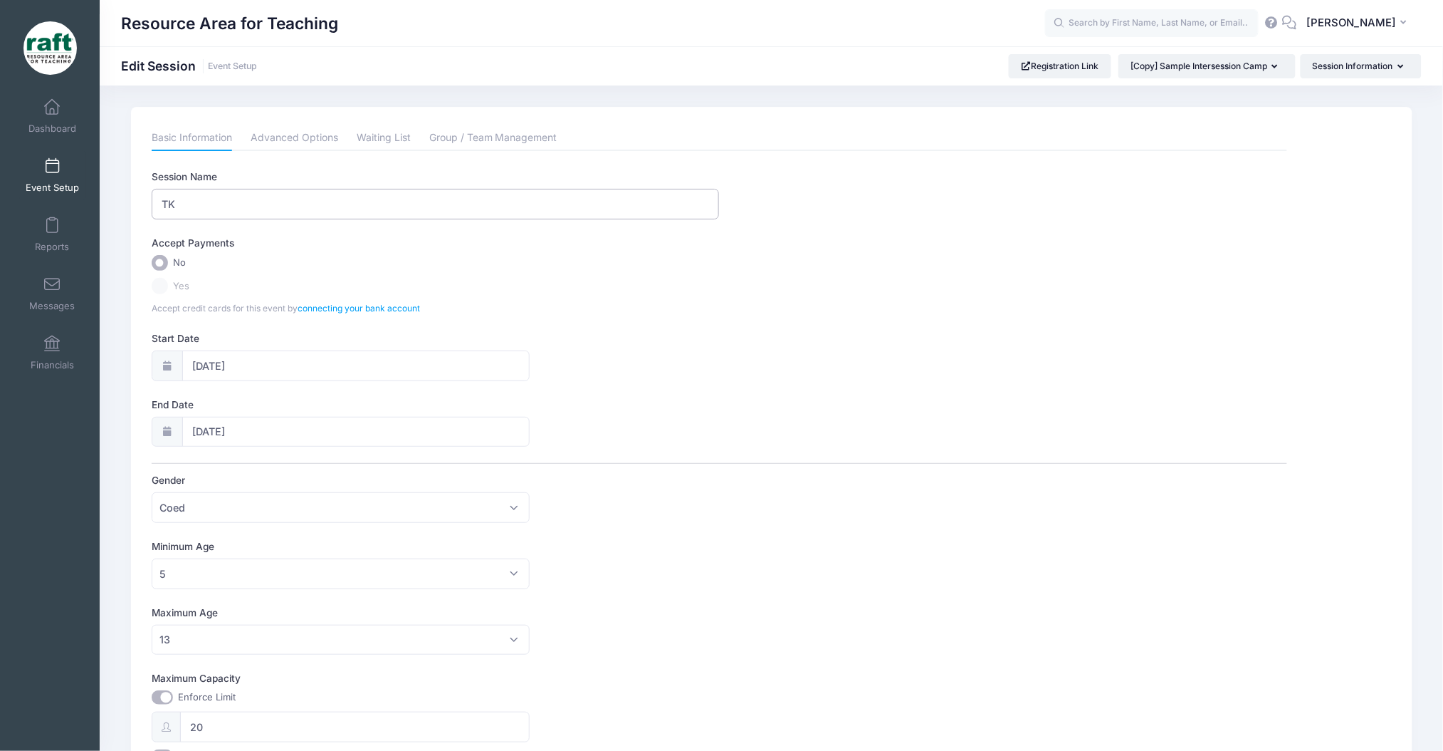
type input "T"
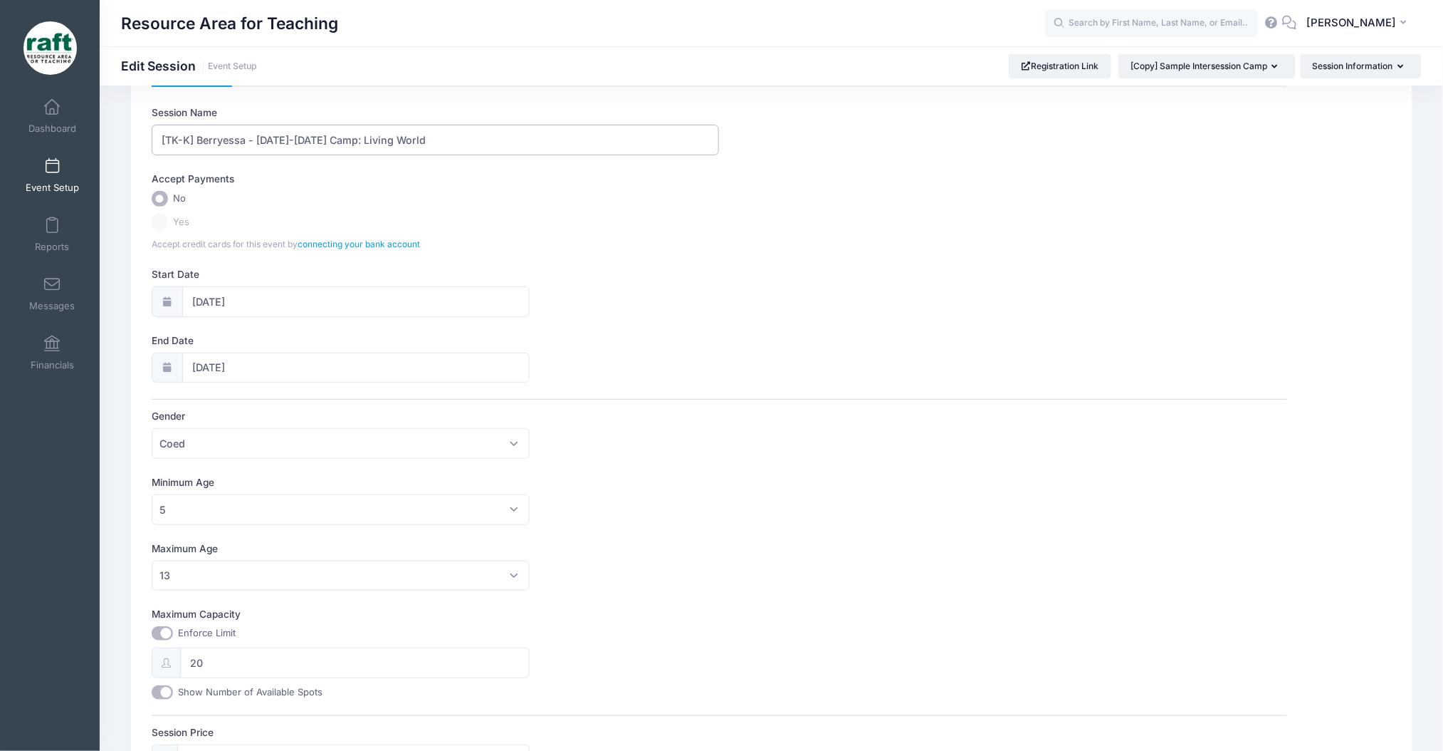
scroll to position [95, 0]
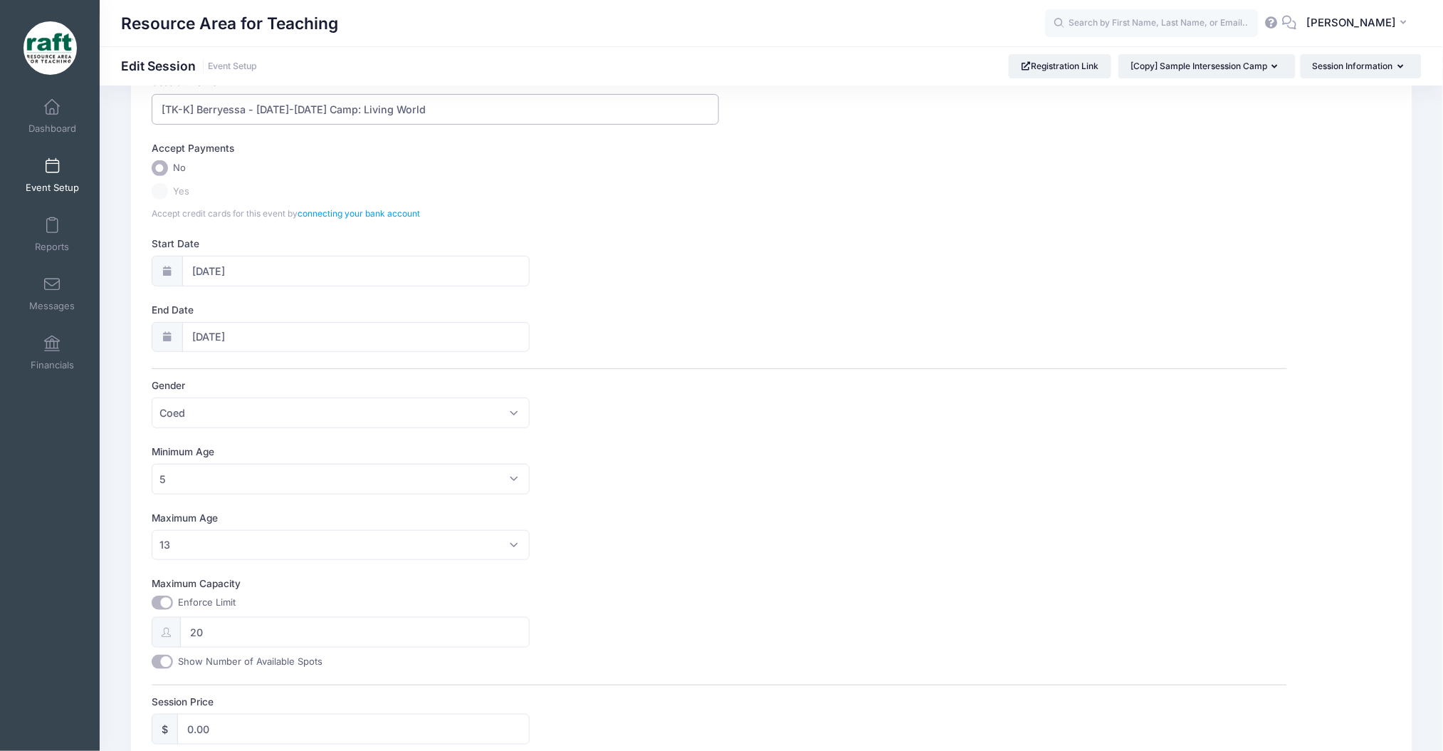
type input "[TK-K] Berryessa - [DATE]-[DATE] Camp: Living World"
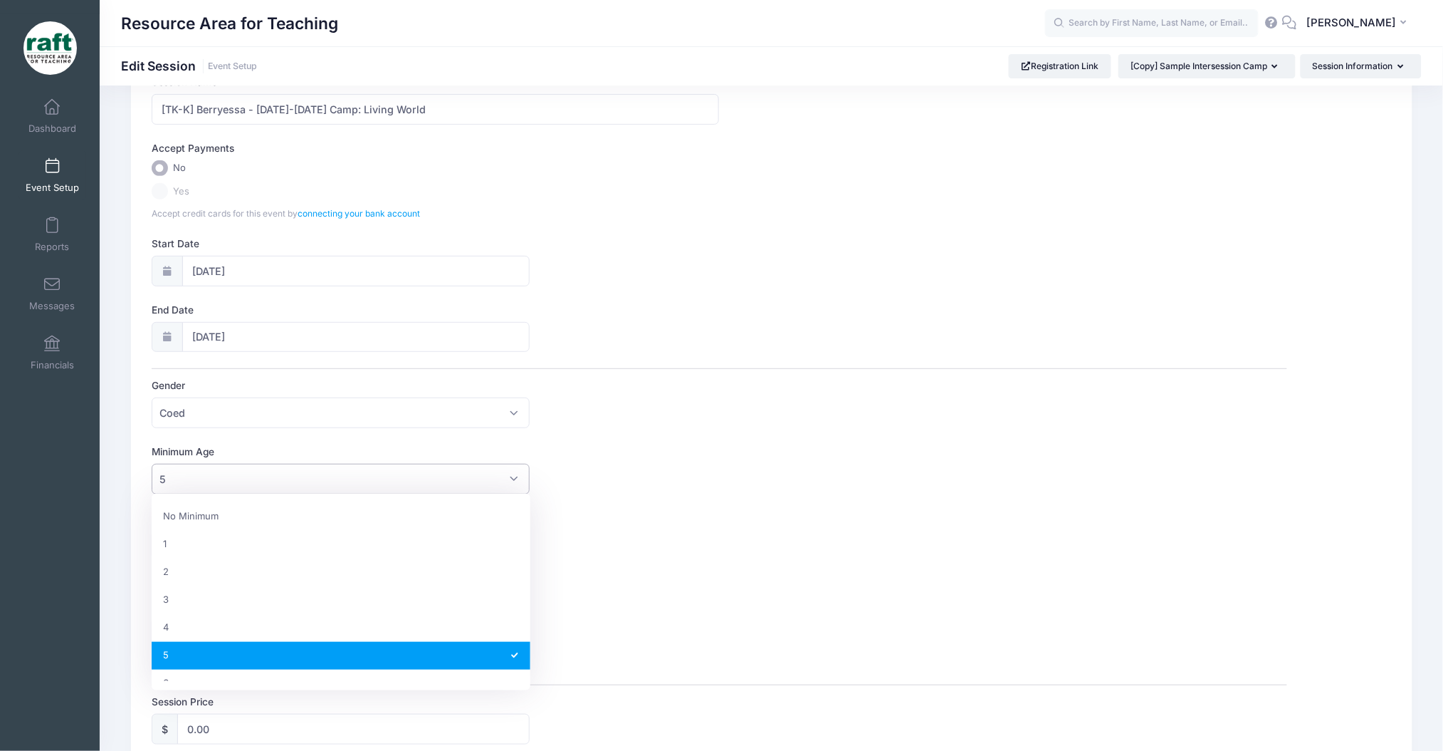
click at [313, 474] on span "5" at bounding box center [341, 479] width 379 height 31
select select "4"
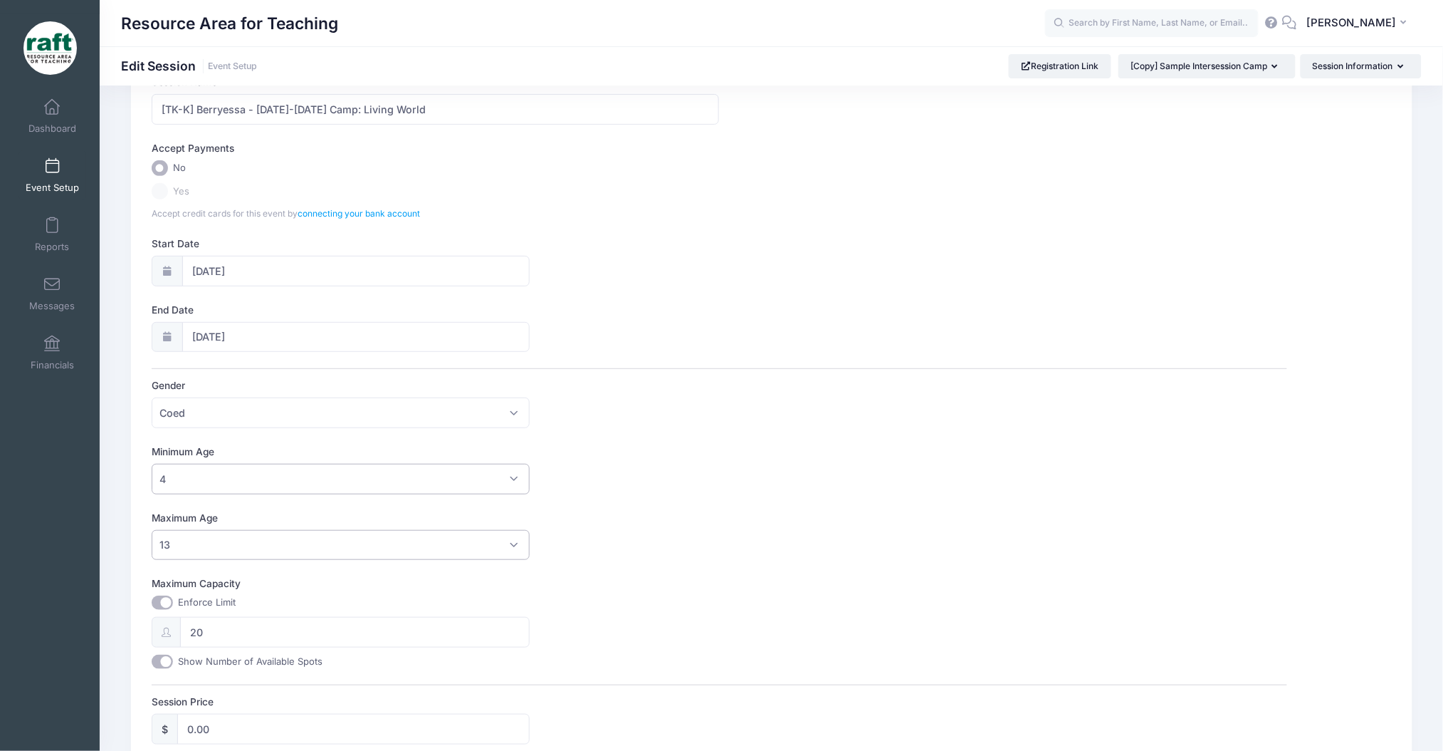
click at [269, 545] on span "13" at bounding box center [341, 545] width 379 height 31
select select "7"
click at [37, 543] on div "My Events Dashboard Event Setup Reports Messages Financials Settings My Profile…" at bounding box center [50, 424] width 100 height 677
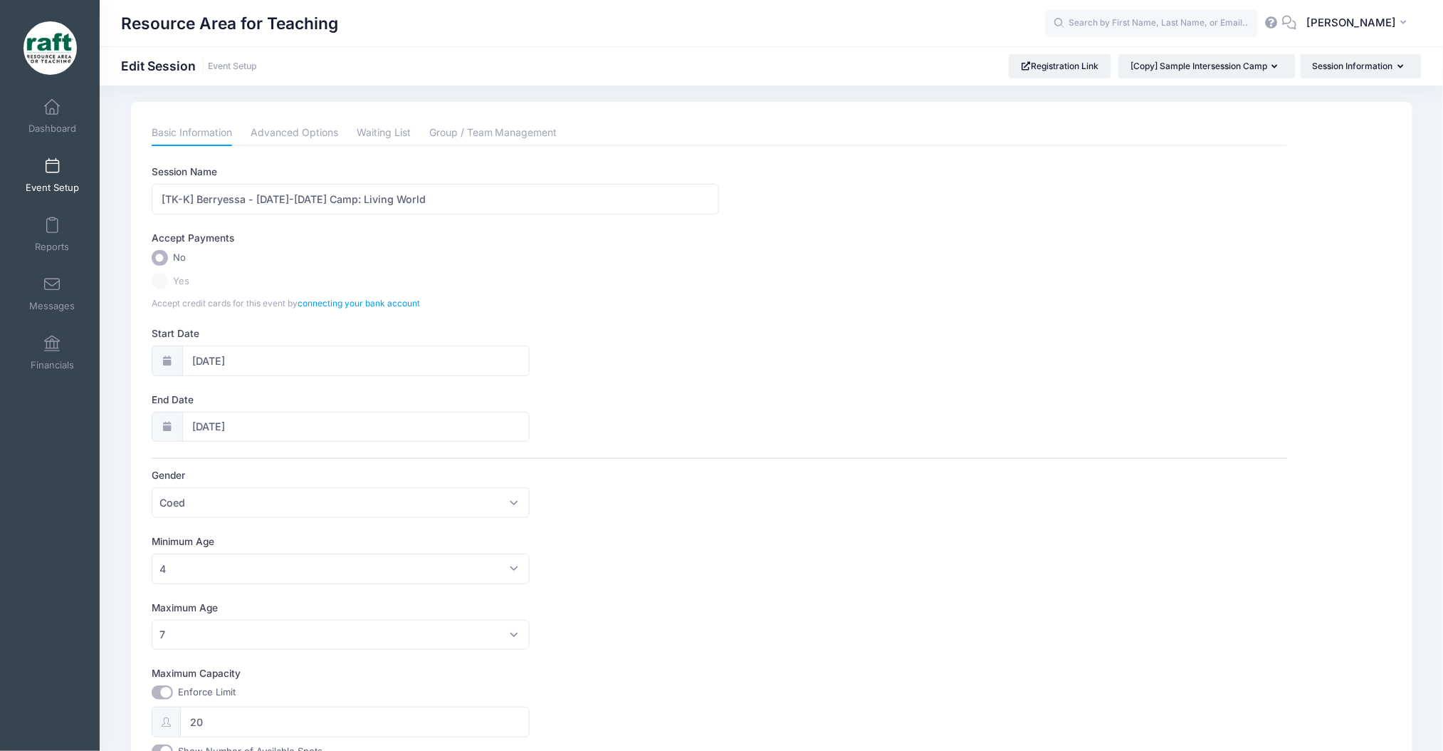
scroll to position [214, 0]
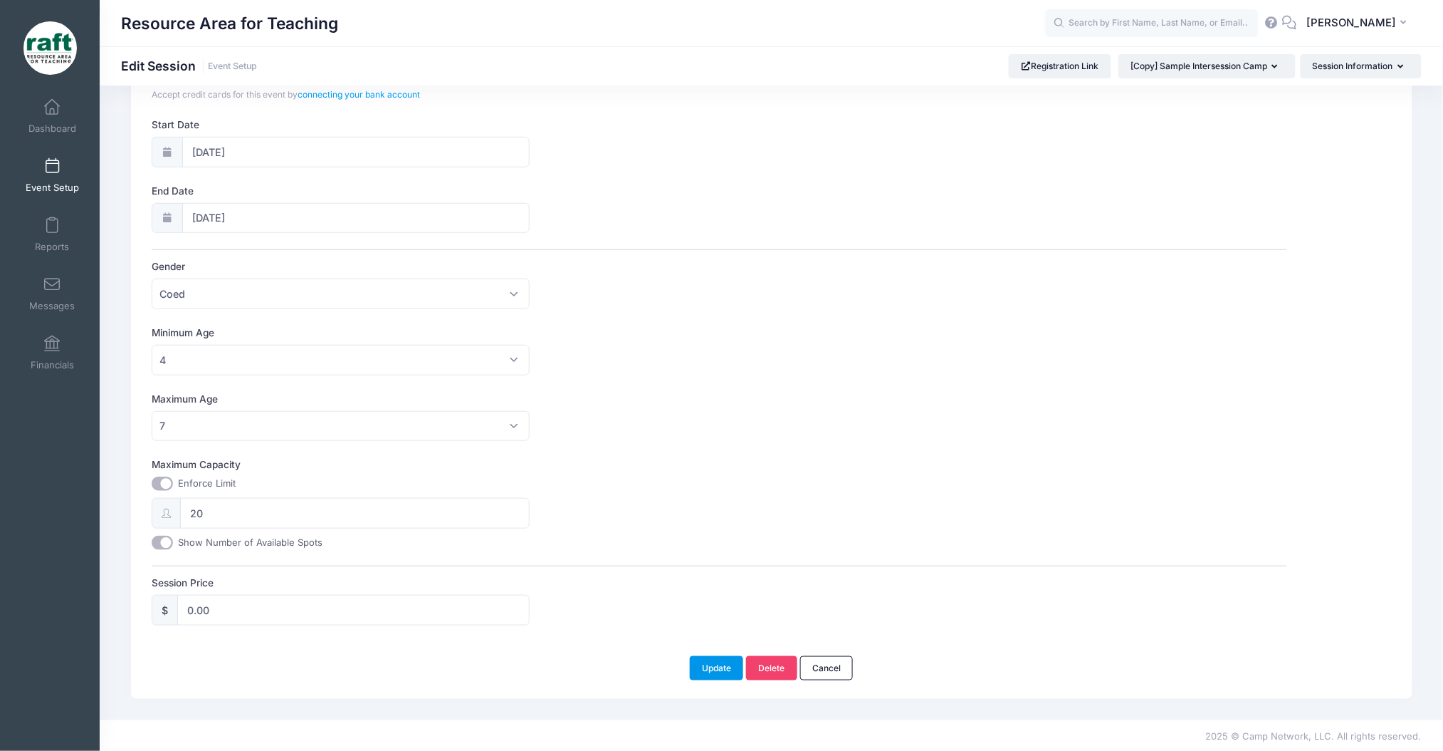
click at [704, 665] on button "Update" at bounding box center [717, 668] width 54 height 24
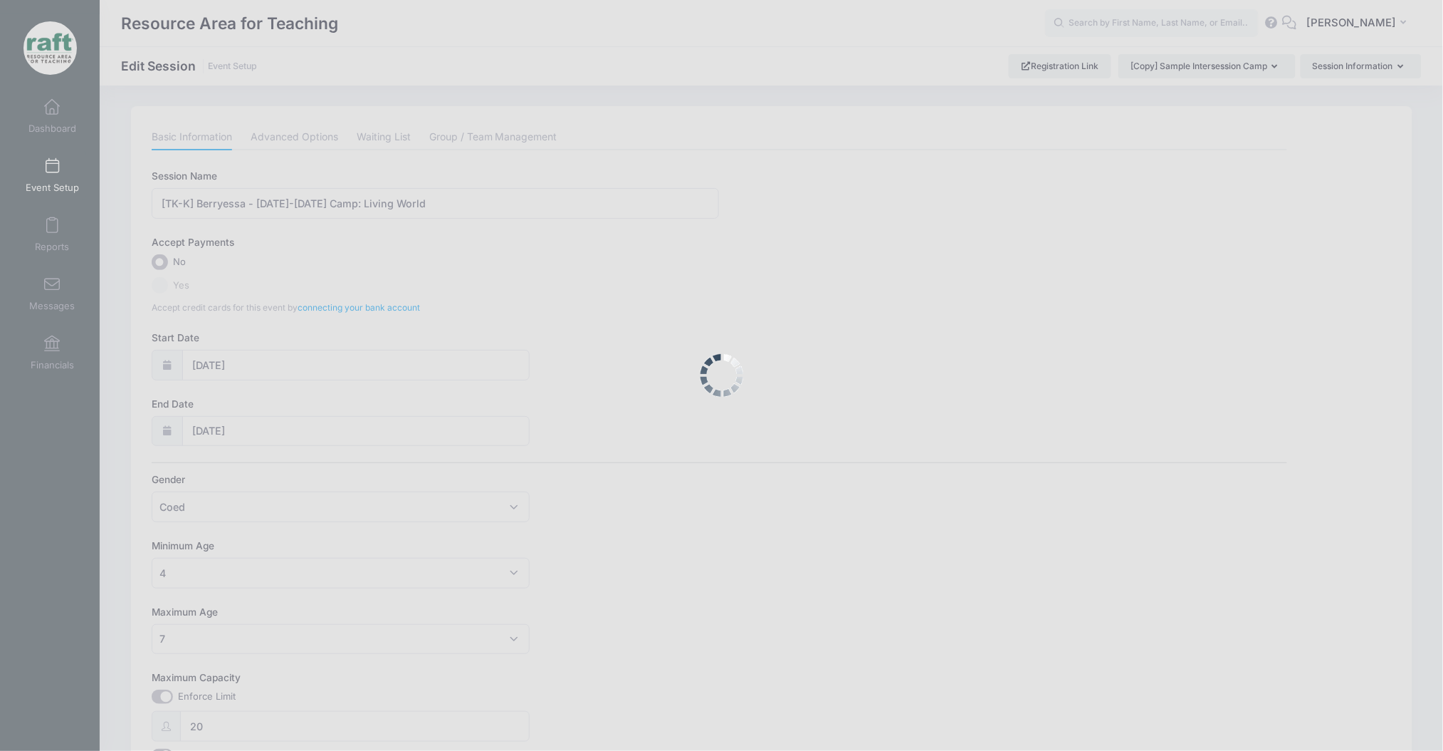
scroll to position [0, 0]
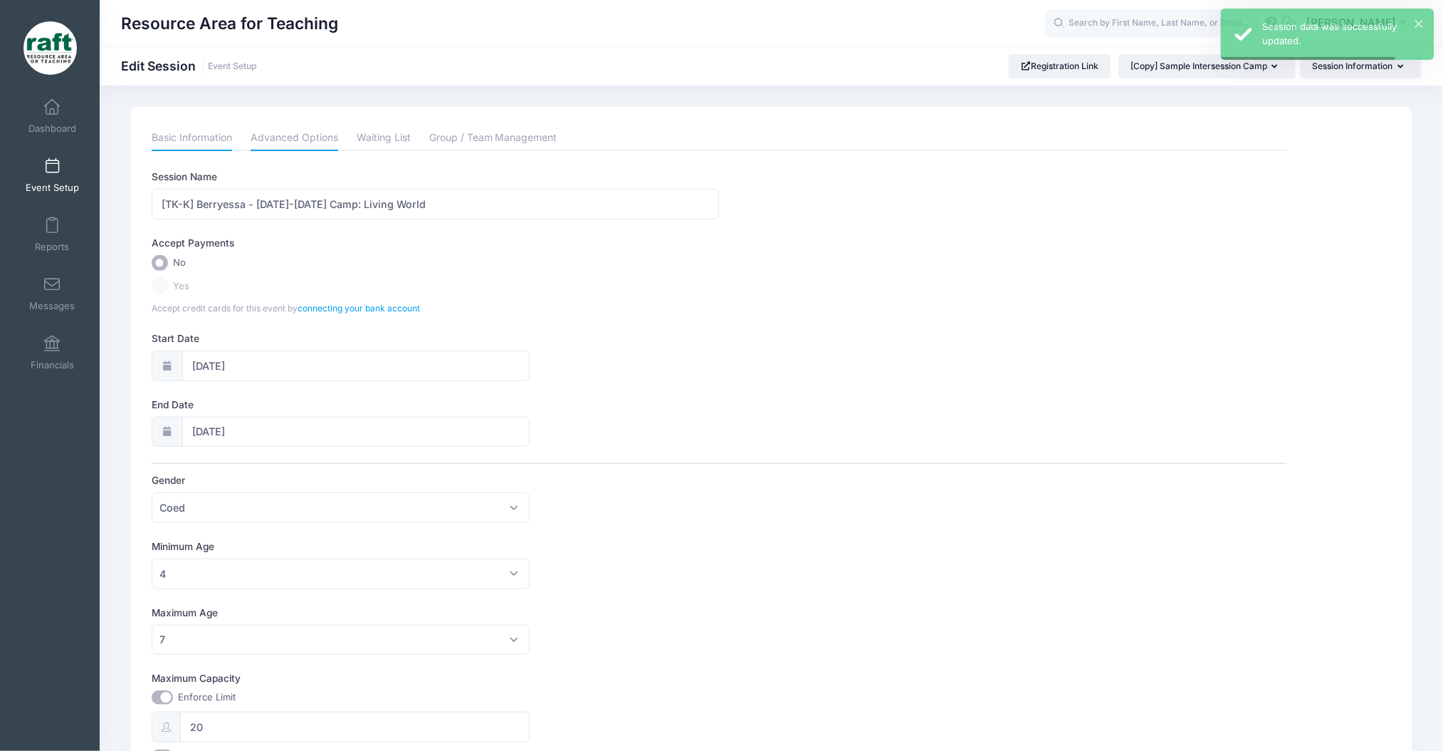
click at [274, 146] on link "Advanced Options" at bounding box center [295, 138] width 88 height 26
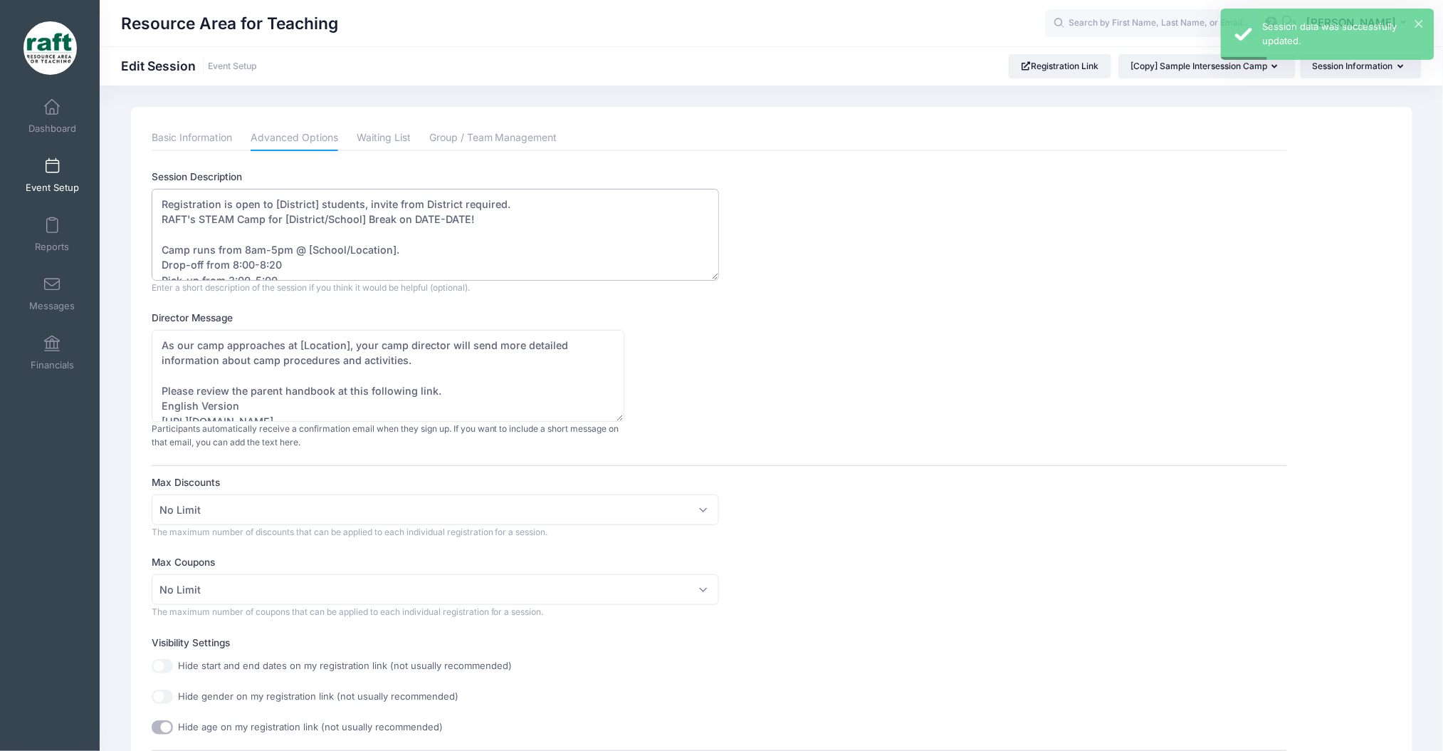
drag, startPoint x: 312, startPoint y: 206, endPoint x: 282, endPoint y: 208, distance: 30.0
click at [282, 208] on textarea "Registration is open to [District] students, invite from District required. RAF…" at bounding box center [436, 235] width 568 height 92
click at [309, 199] on textarea "Registration is open to [District] students, invite from District required. RAF…" at bounding box center [436, 235] width 568 height 92
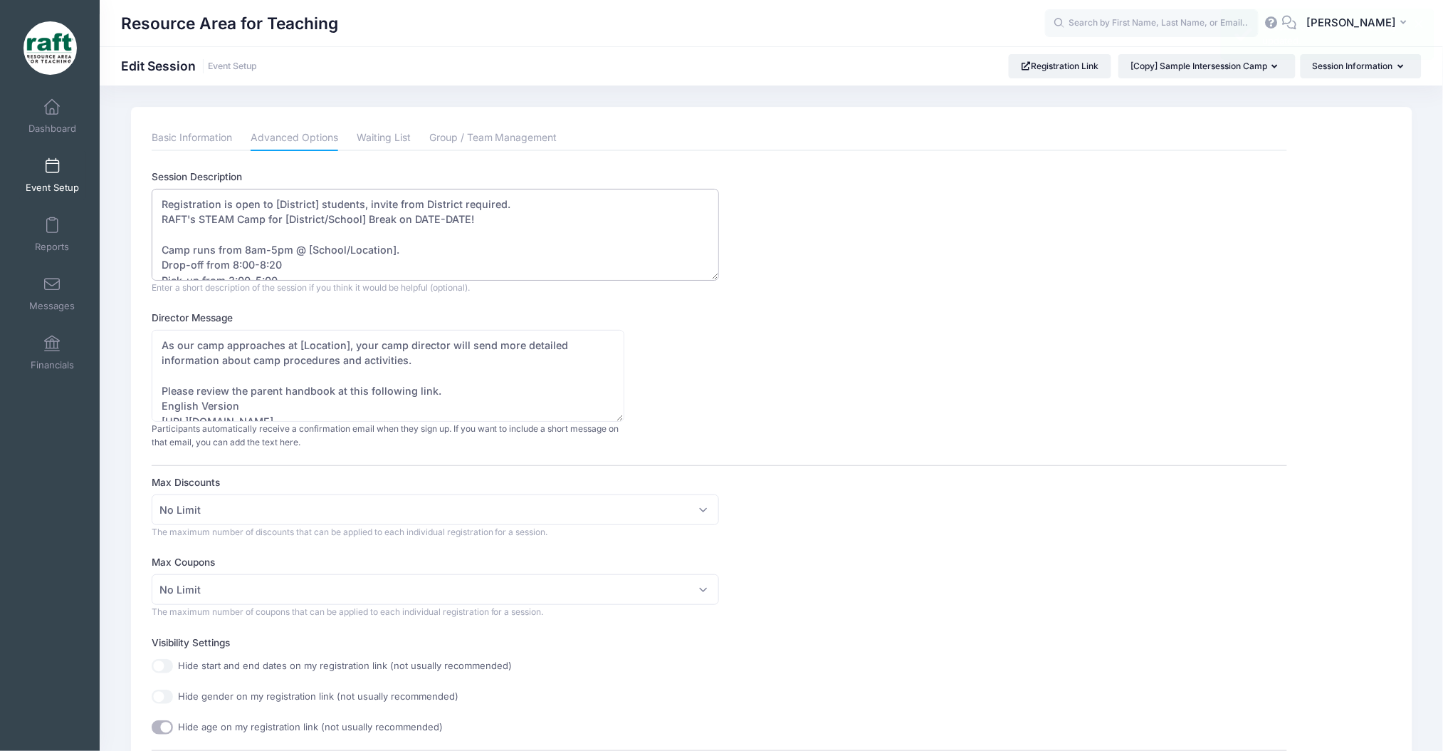
drag, startPoint x: 313, startPoint y: 199, endPoint x: 275, endPoint y: 210, distance: 40.1
click at [275, 210] on textarea "Registration is open to [District] students, invite from District required. RAF…" at bounding box center [436, 235] width 568 height 92
click at [354, 235] on textarea "Registration is open to [District] students, invite from District required. RAF…" at bounding box center [436, 235] width 568 height 92
drag, startPoint x: 362, startPoint y: 214, endPoint x: 290, endPoint y: 225, distance: 73.4
click at [290, 225] on textarea "Registration is open to [District] students, invite from District required. RAF…" at bounding box center [436, 235] width 568 height 92
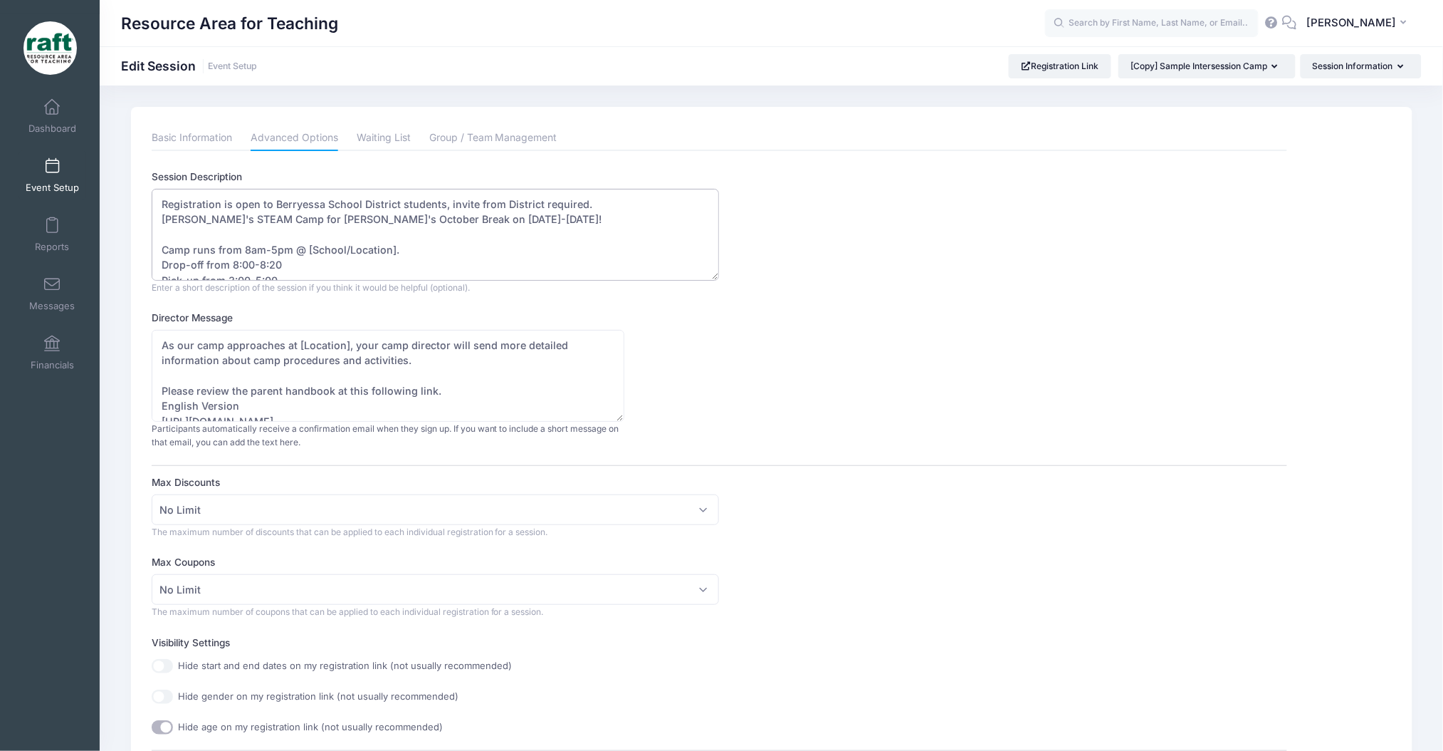
drag, startPoint x: 411, startPoint y: 241, endPoint x: 320, endPoint y: 242, distance: 90.4
click at [320, 242] on textarea "Registration is open to [District] students, invite from District required. RAF…" at bounding box center [436, 235] width 568 height 92
click at [365, 246] on textarea "Registration is open to [District] students, invite from District required. RAF…" at bounding box center [436, 235] width 568 height 92
drag, startPoint x: 395, startPoint y: 246, endPoint x: 312, endPoint y: 246, distance: 83.3
click at [312, 246] on textarea "Registration is open to [District] students, invite from District required. RAF…" at bounding box center [436, 235] width 568 height 92
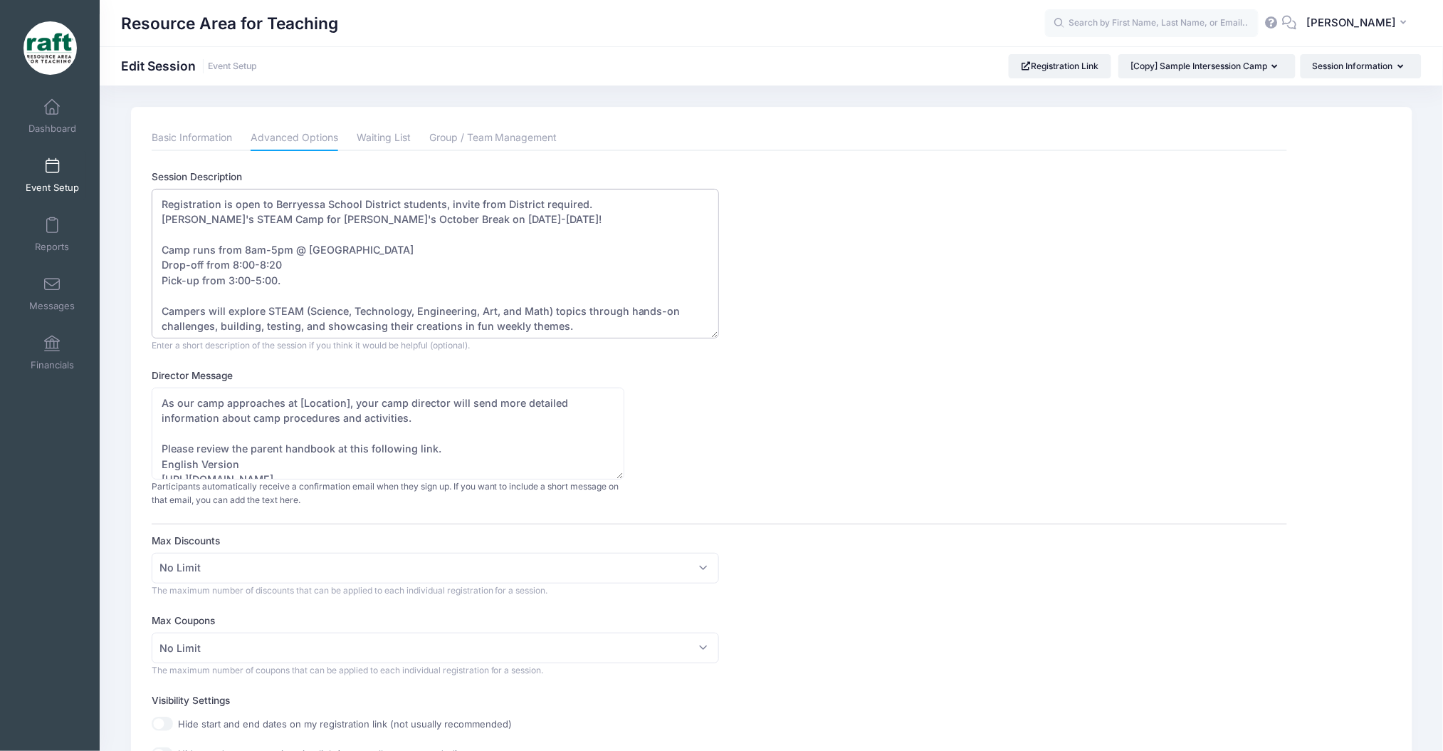
drag, startPoint x: 714, startPoint y: 274, endPoint x: 704, endPoint y: 351, distance: 77.6
click at [706, 338] on textarea "Registration is open to [District] students, invite from District required. RAF…" at bounding box center [436, 264] width 568 height 150
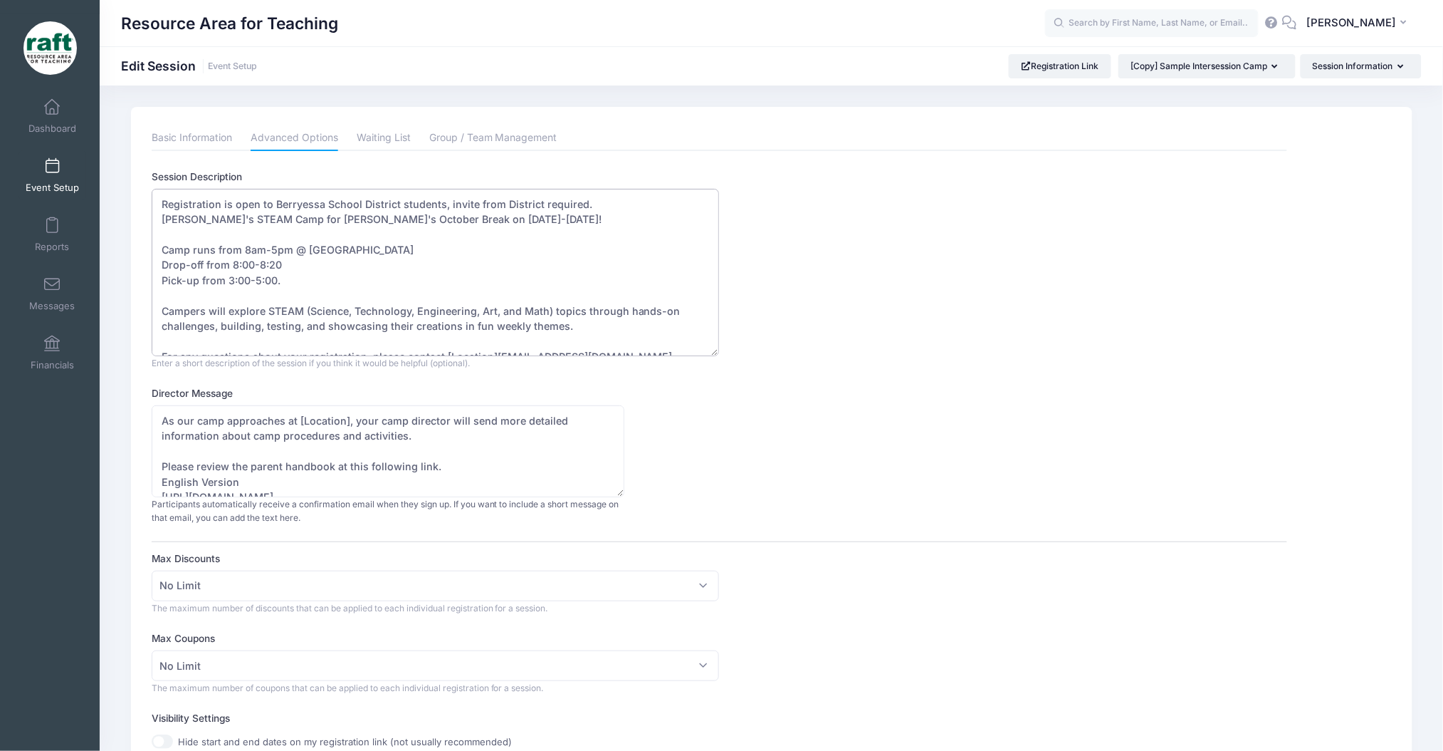
drag, startPoint x: 287, startPoint y: 266, endPoint x: 271, endPoint y: 266, distance: 16.4
click at [271, 266] on textarea "Registration is open to [District] students, invite from District required. RAF…" at bounding box center [436, 272] width 568 height 167
drag, startPoint x: 278, startPoint y: 279, endPoint x: 229, endPoint y: 280, distance: 49.1
click at [229, 280] on textarea "Registration is open to [District] students, invite from District required. RAF…" at bounding box center [436, 272] width 568 height 167
click at [386, 324] on textarea "Registration is open to [District] students, invite from District required. RAF…" at bounding box center [436, 272] width 568 height 167
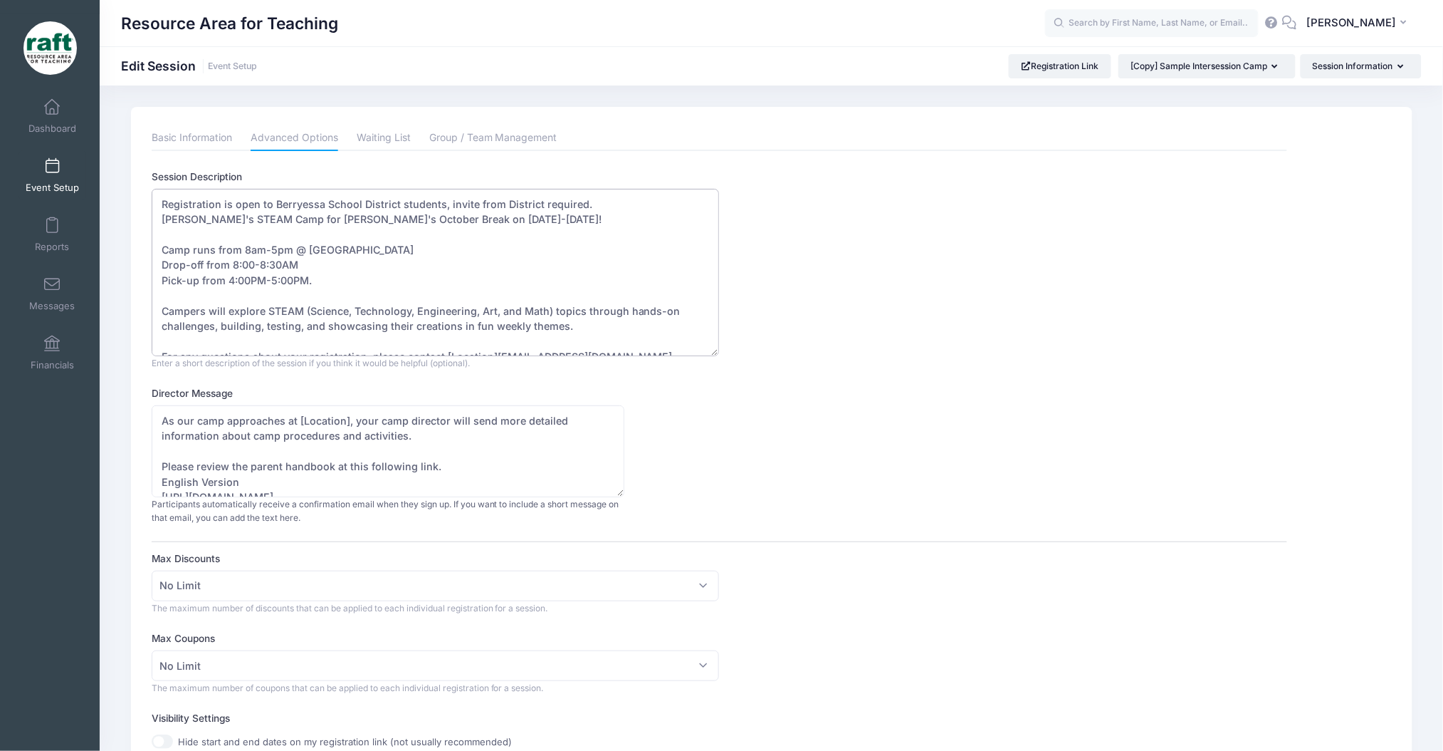
click at [386, 324] on textarea "Registration is open to [District] students, invite from District required. RAF…" at bounding box center [436, 272] width 568 height 167
click at [548, 325] on textarea "Registration is open to [District] students, invite from District required. RAF…" at bounding box center [436, 272] width 568 height 167
drag, startPoint x: 602, startPoint y: 315, endPoint x: 277, endPoint y: 320, distance: 324.8
click at [277, 320] on textarea "Registration is open to [District] students, invite from District required. RAF…" at bounding box center [436, 272] width 568 height 167
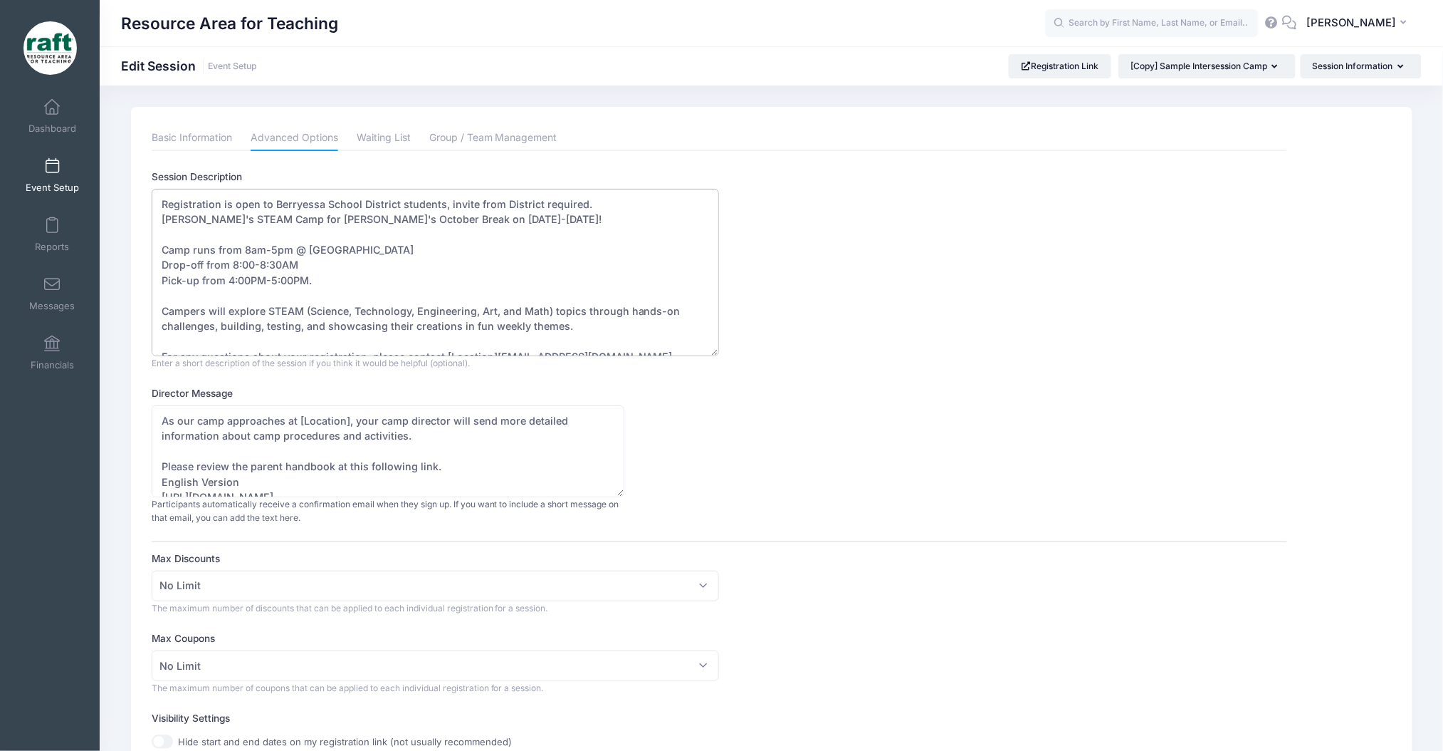
click at [277, 314] on textarea "Registration is open to [District] students, invite from District required. RAF…" at bounding box center [436, 272] width 568 height 167
click at [269, 308] on textarea "Registration is open to [District] students, invite from District required. RAF…" at bounding box center [436, 272] width 568 height 167
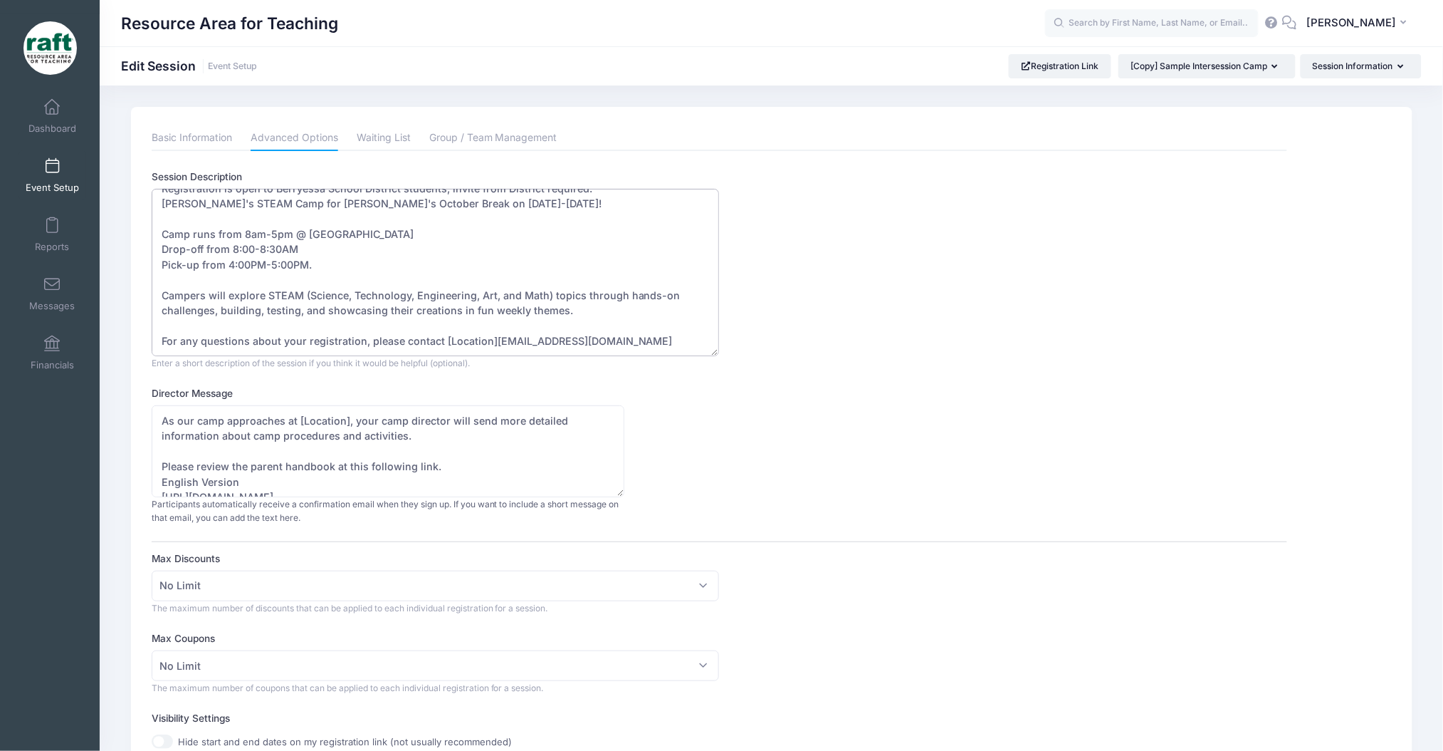
drag, startPoint x: 267, startPoint y: 308, endPoint x: 579, endPoint y: 300, distance: 312.0
click at [579, 300] on textarea "Registration is open to [District] students, invite from District required. RAF…" at bounding box center [436, 272] width 568 height 167
click at [589, 305] on textarea "Registration is open to [District] students, invite from District required. RAF…" at bounding box center [436, 272] width 568 height 167
click at [575, 308] on textarea "Registration is open to [District] students, invite from District required. RAF…" at bounding box center [436, 272] width 568 height 167
drag, startPoint x: 570, startPoint y: 309, endPoint x: 263, endPoint y: 298, distance: 306.4
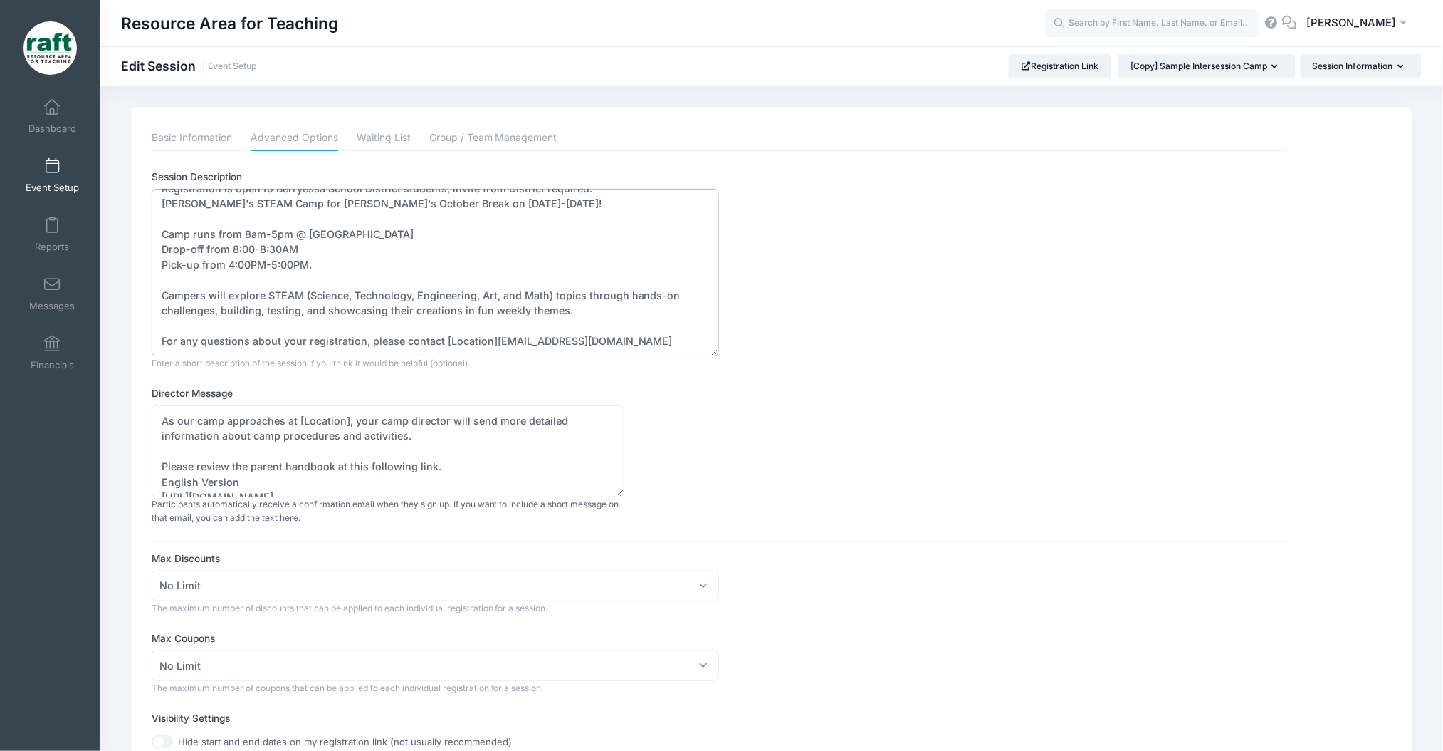
click at [263, 298] on textarea "Registration is open to [District] students, invite from District required. RAF…" at bounding box center [436, 272] width 568 height 167
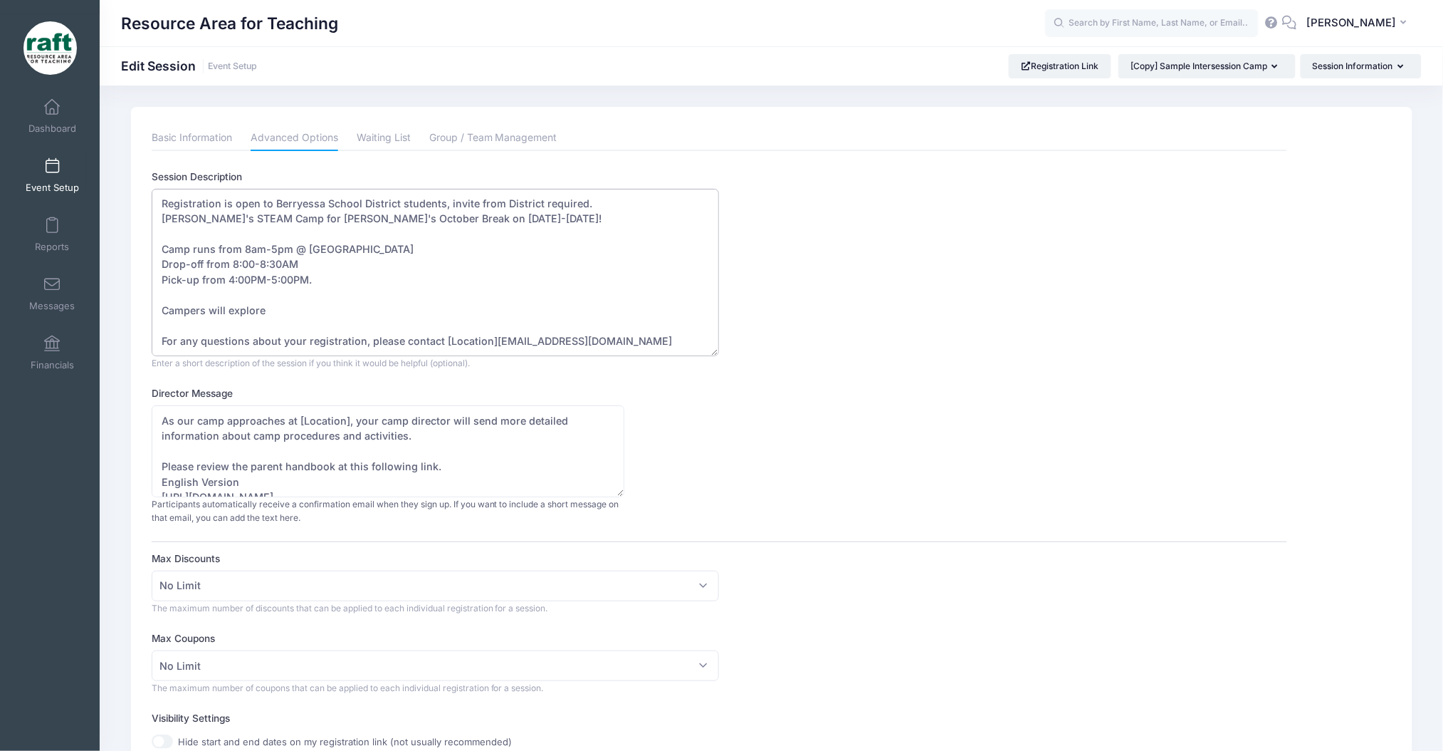
scroll to position [1, 0]
paste textarea "Campers become biologists and dive into the living world of biodiversity. They …"
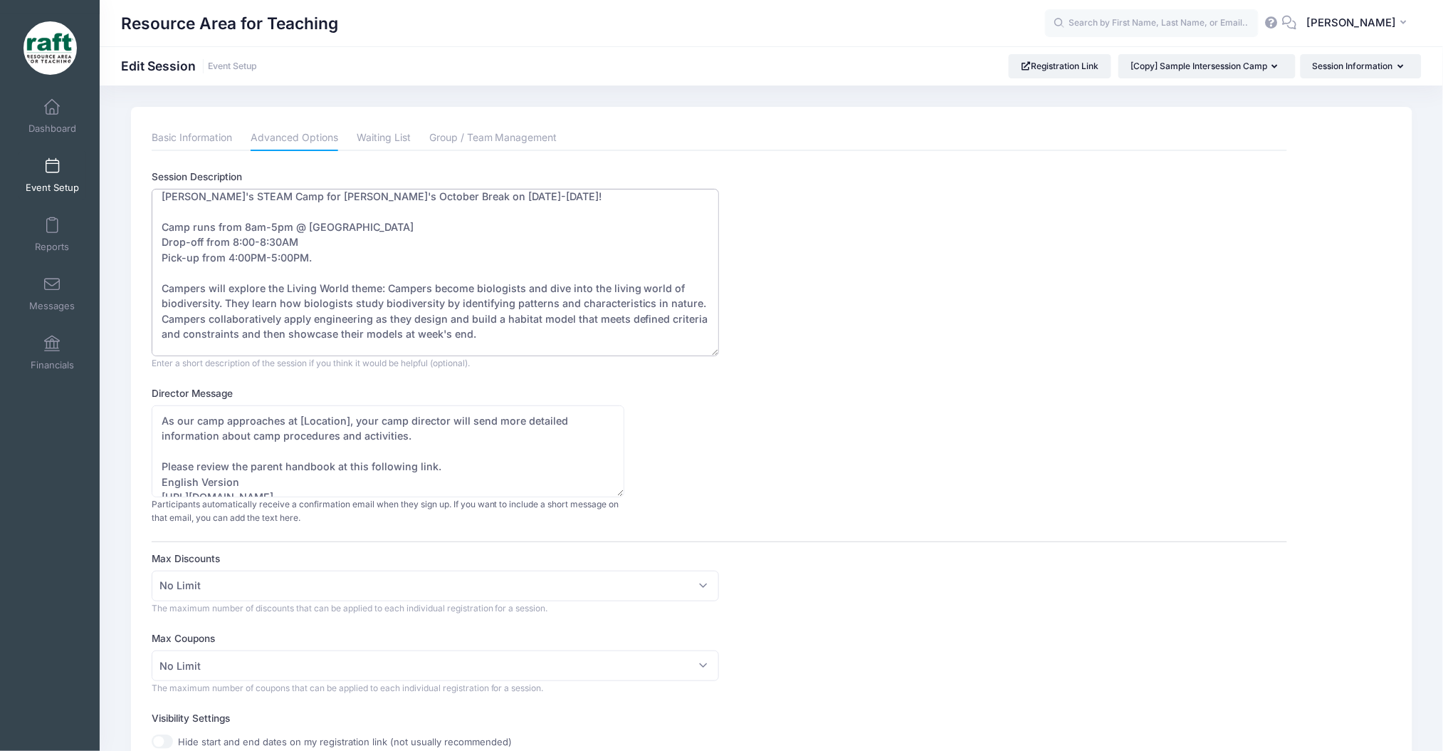
scroll to position [61, 0]
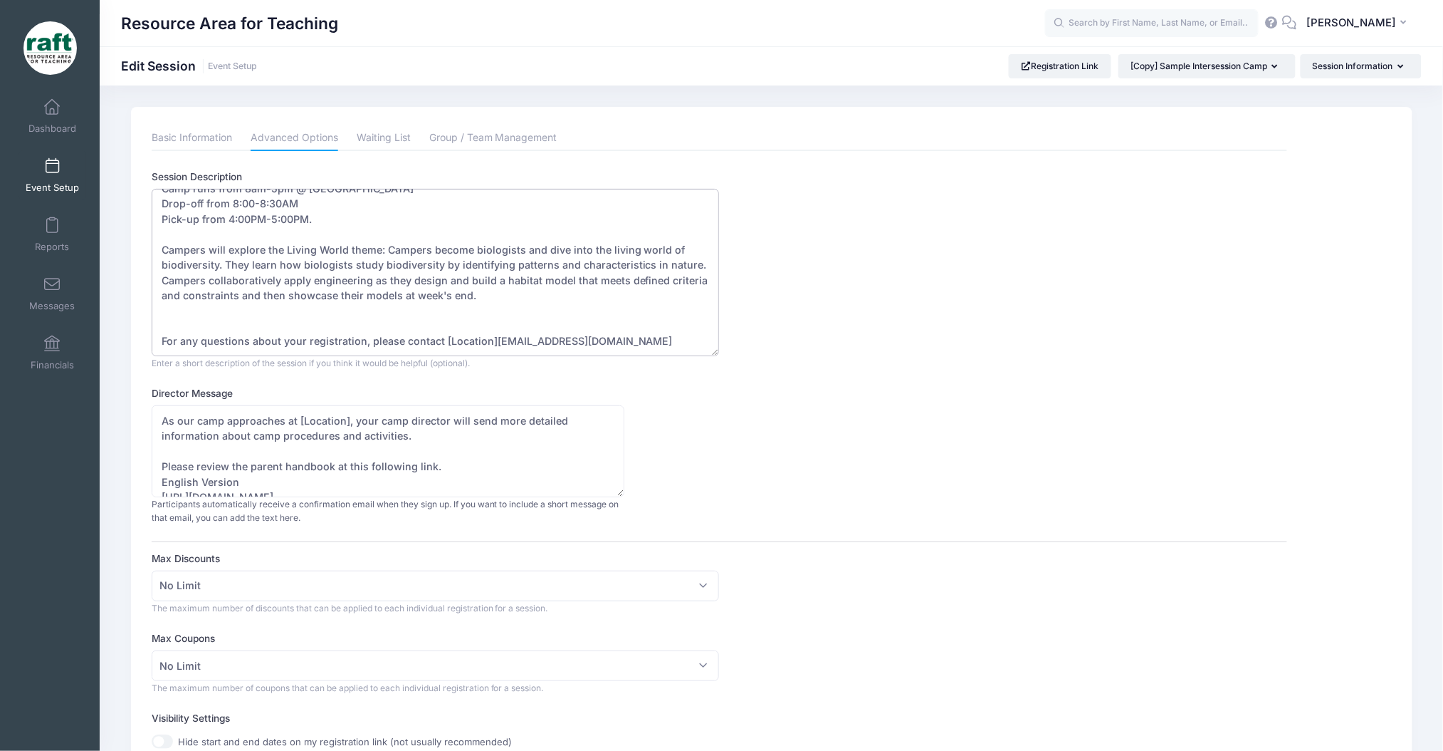
click at [295, 311] on textarea "Registration is open to [District] students, invite from District required. RAF…" at bounding box center [436, 272] width 568 height 167
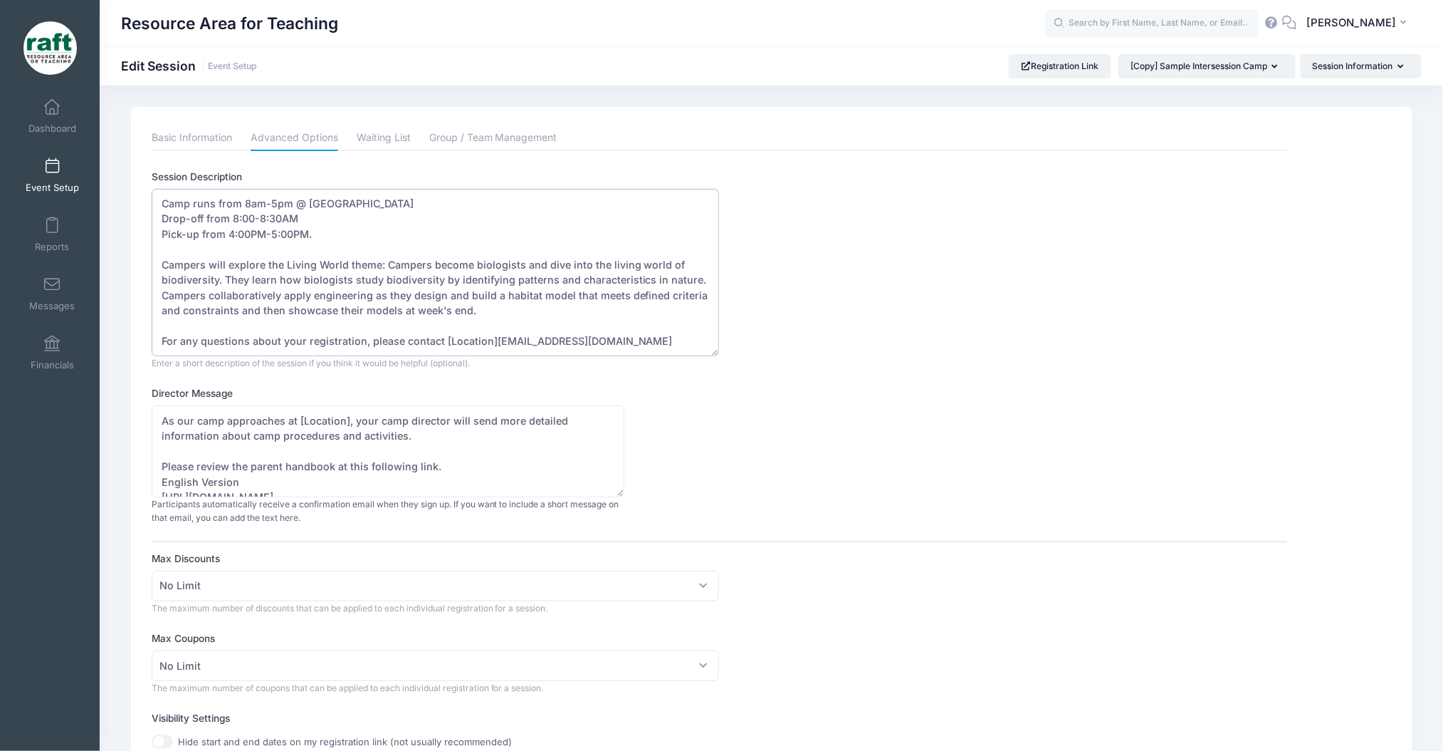
scroll to position [47, 0]
click at [438, 341] on textarea "Registration is open to [District] students, invite from District required. RAF…" at bounding box center [436, 272] width 568 height 167
drag, startPoint x: 442, startPoint y: 340, endPoint x: 494, endPoint y: 343, distance: 52.8
click at [494, 343] on textarea "Registration is open to [District] students, invite from District required. RAF…" at bounding box center [436, 272] width 568 height 167
type textarea "Registration is open to Berryessa School District students, invite from Distric…"
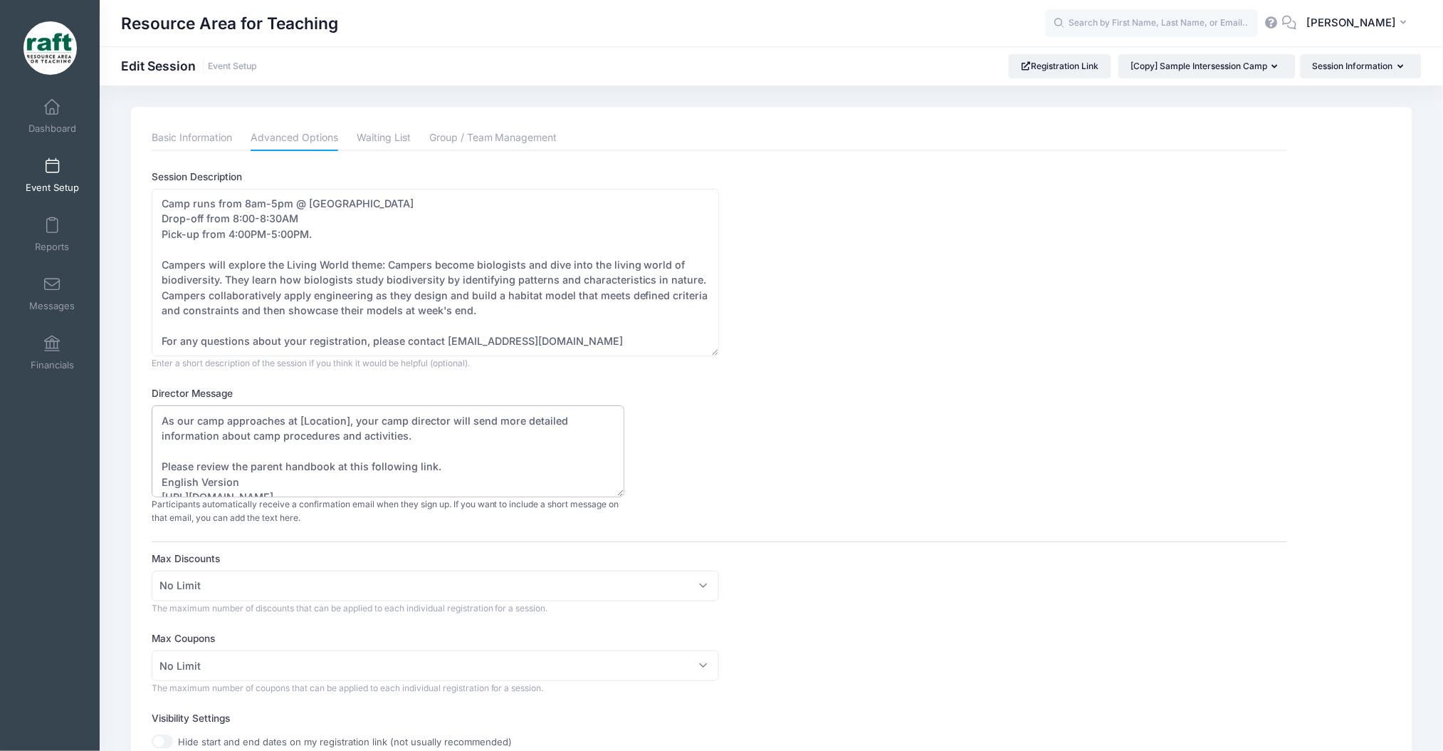
drag, startPoint x: 296, startPoint y: 422, endPoint x: 347, endPoint y: 425, distance: 50.7
click at [347, 425] on textarea "As our camp approaches at [Location], your camp director will send more detaile…" at bounding box center [388, 451] width 473 height 92
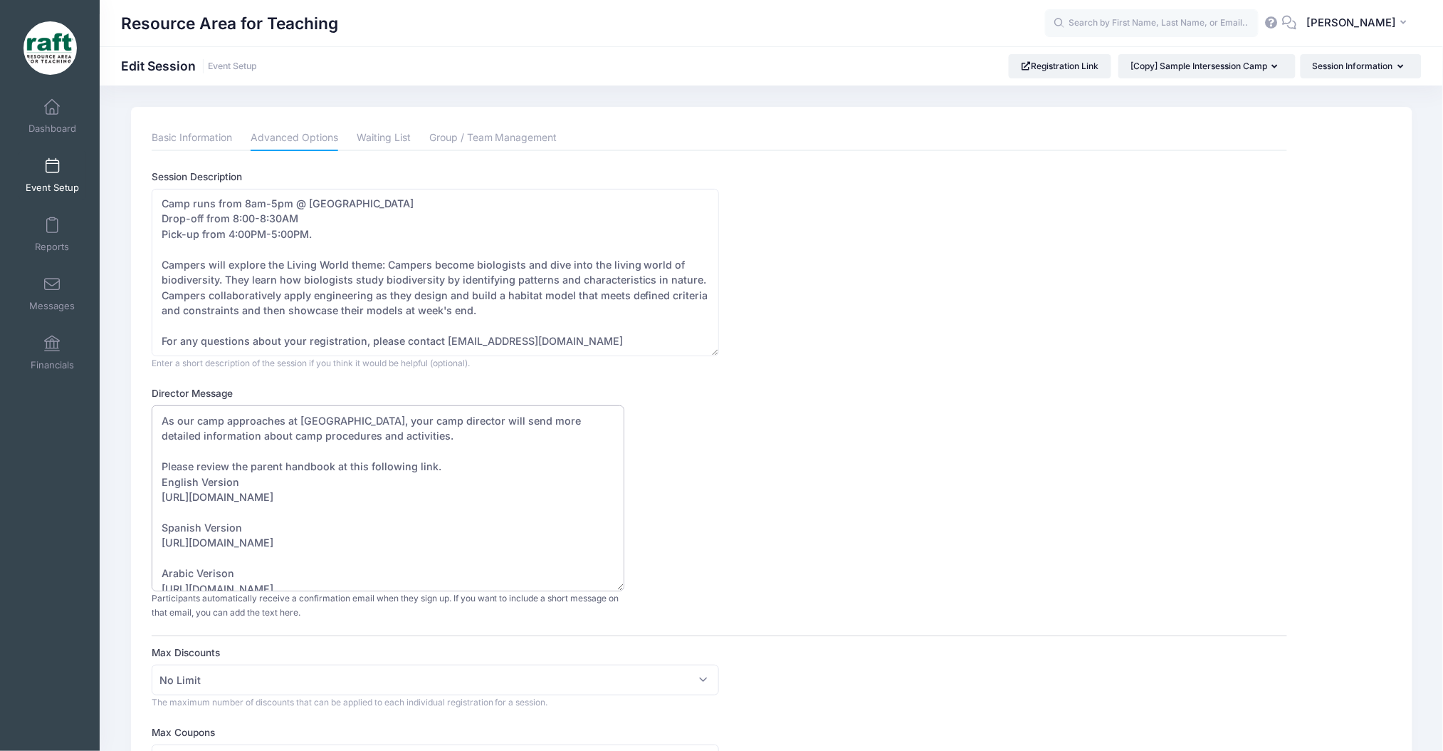
drag, startPoint x: 616, startPoint y: 482, endPoint x: 610, endPoint y: 605, distance: 122.7
click at [610, 591] on textarea "As our camp approaches at [Location], your camp director will send more detaile…" at bounding box center [388, 498] width 473 height 186
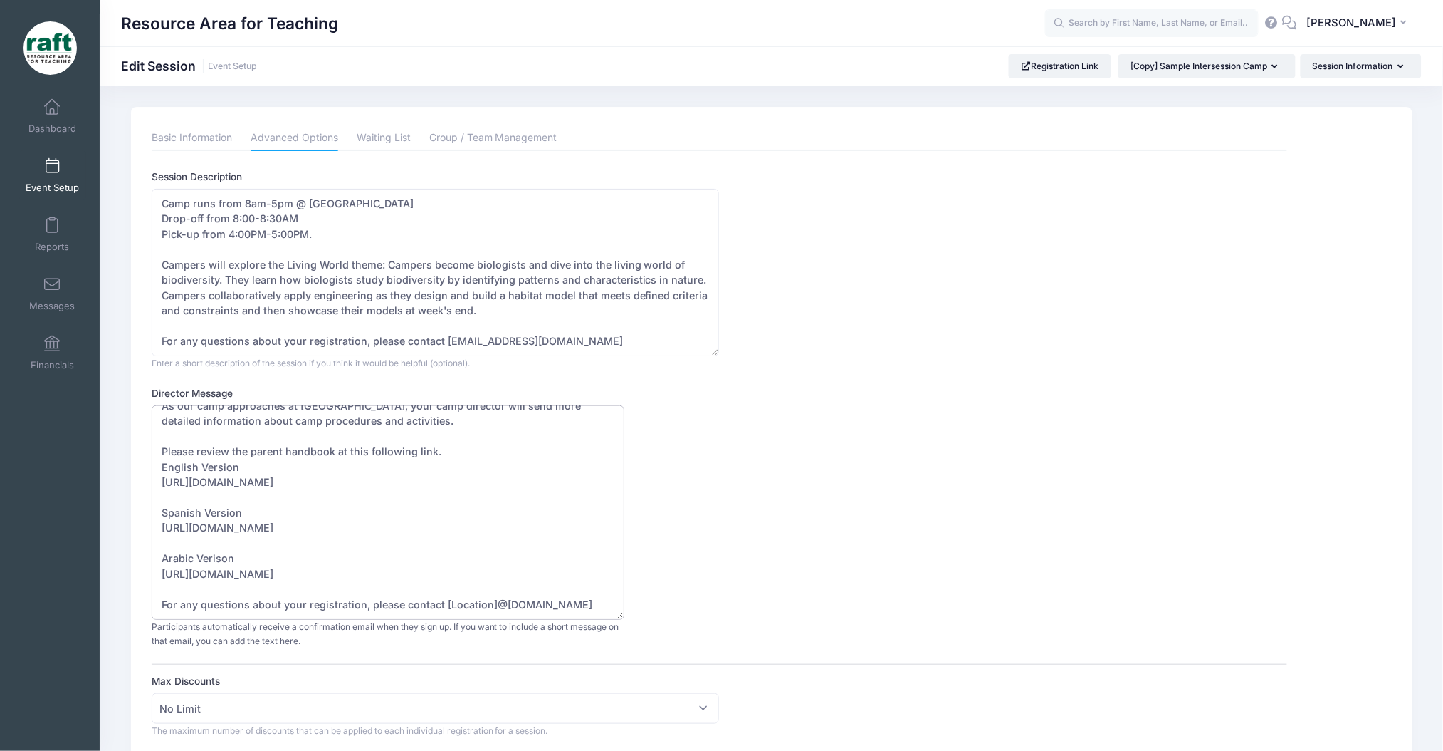
scroll to position [189, 0]
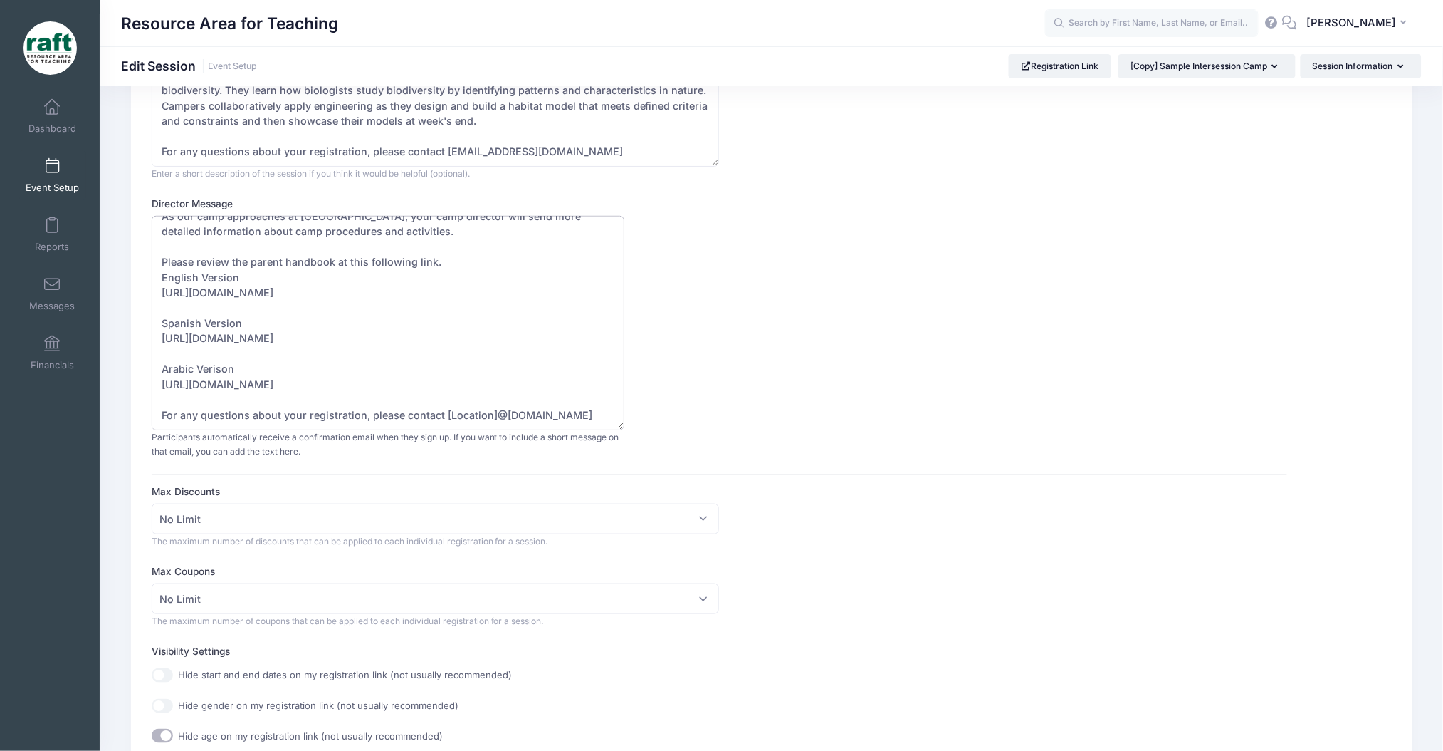
drag, startPoint x: 490, startPoint y: 417, endPoint x: 443, endPoint y: 417, distance: 47.0
click at [443, 417] on textarea "As our camp approaches at [Location], your camp director will send more detaile…" at bounding box center [388, 323] width 473 height 214
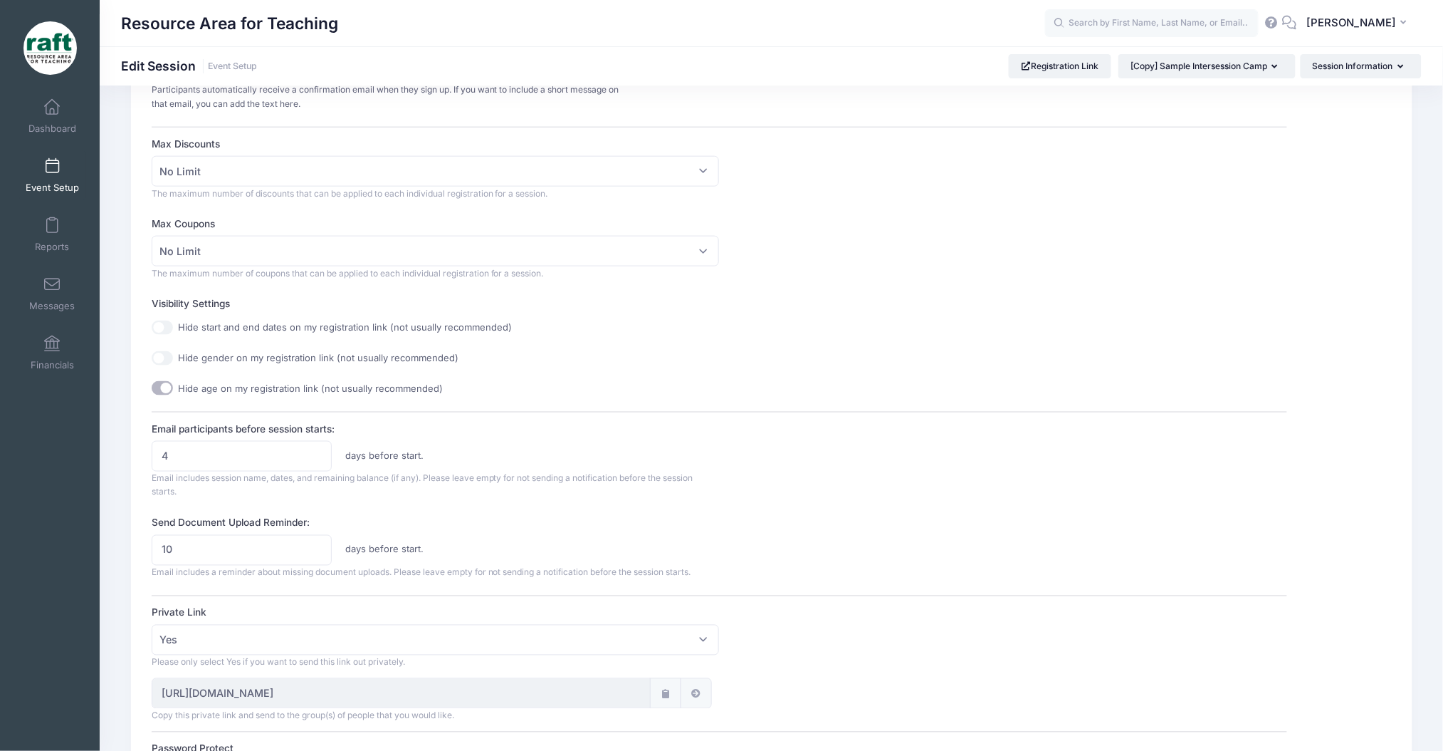
scroll to position [570, 0]
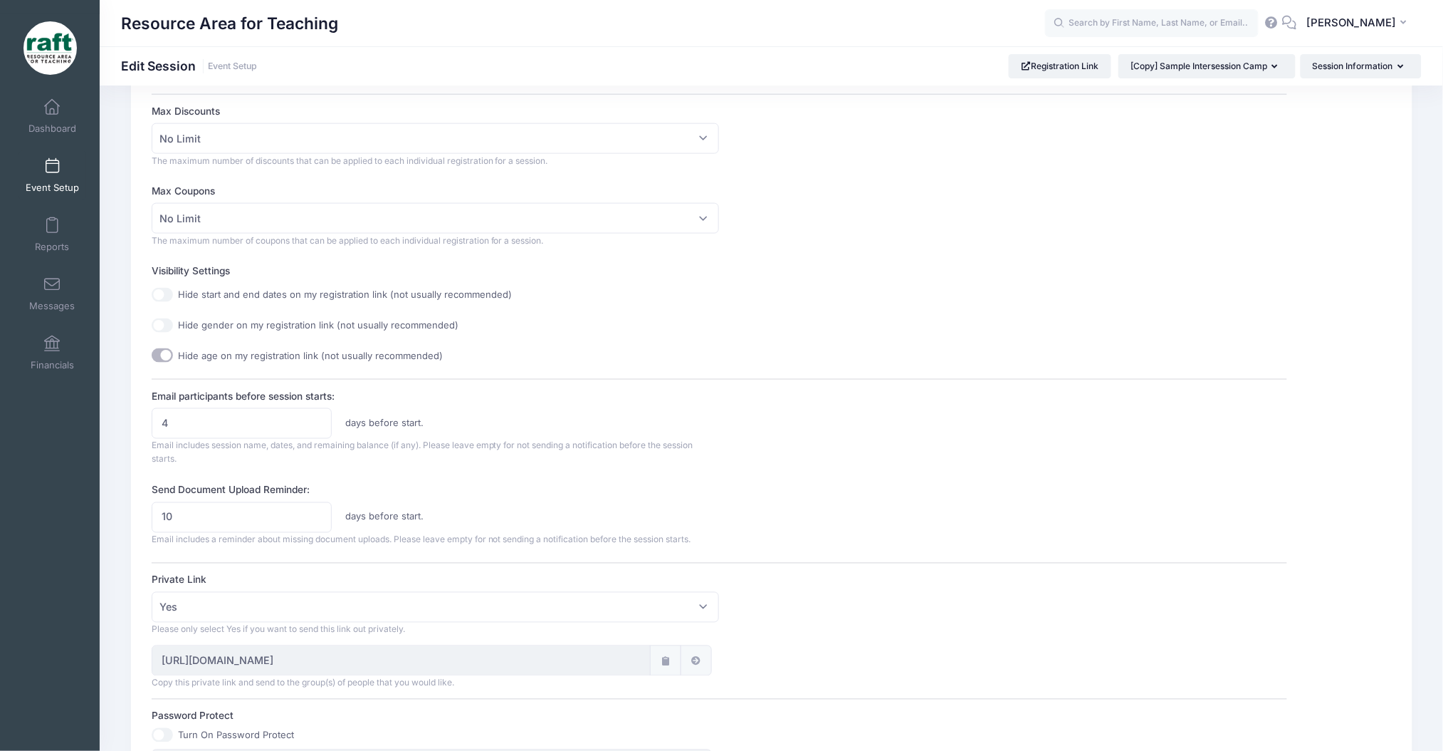
type textarea "As our camp approaches at Northwood Elementary, your camp director will send mo…"
click at [192, 421] on input "4" at bounding box center [242, 423] width 180 height 31
click at [198, 421] on input "4" at bounding box center [242, 423] width 180 height 31
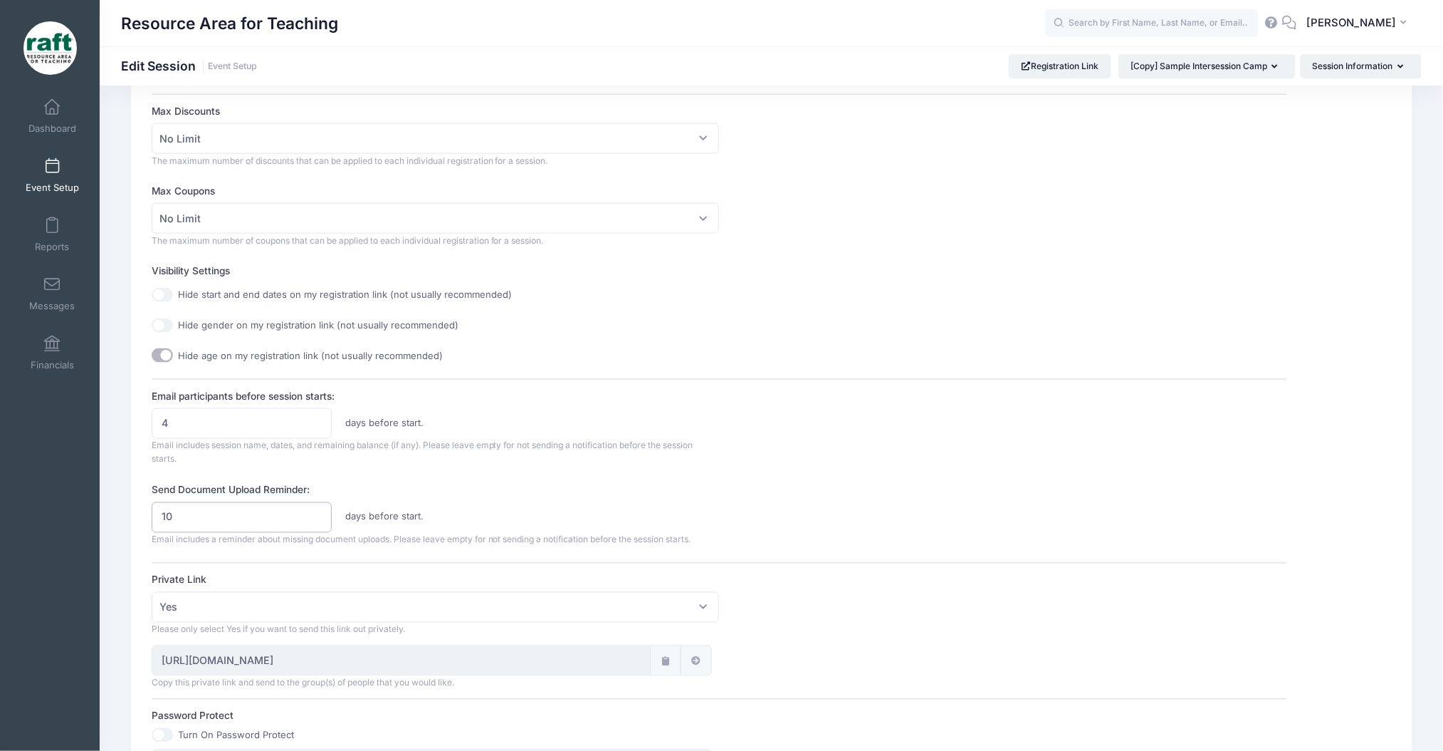
click at [201, 506] on input "10" at bounding box center [242, 517] width 180 height 31
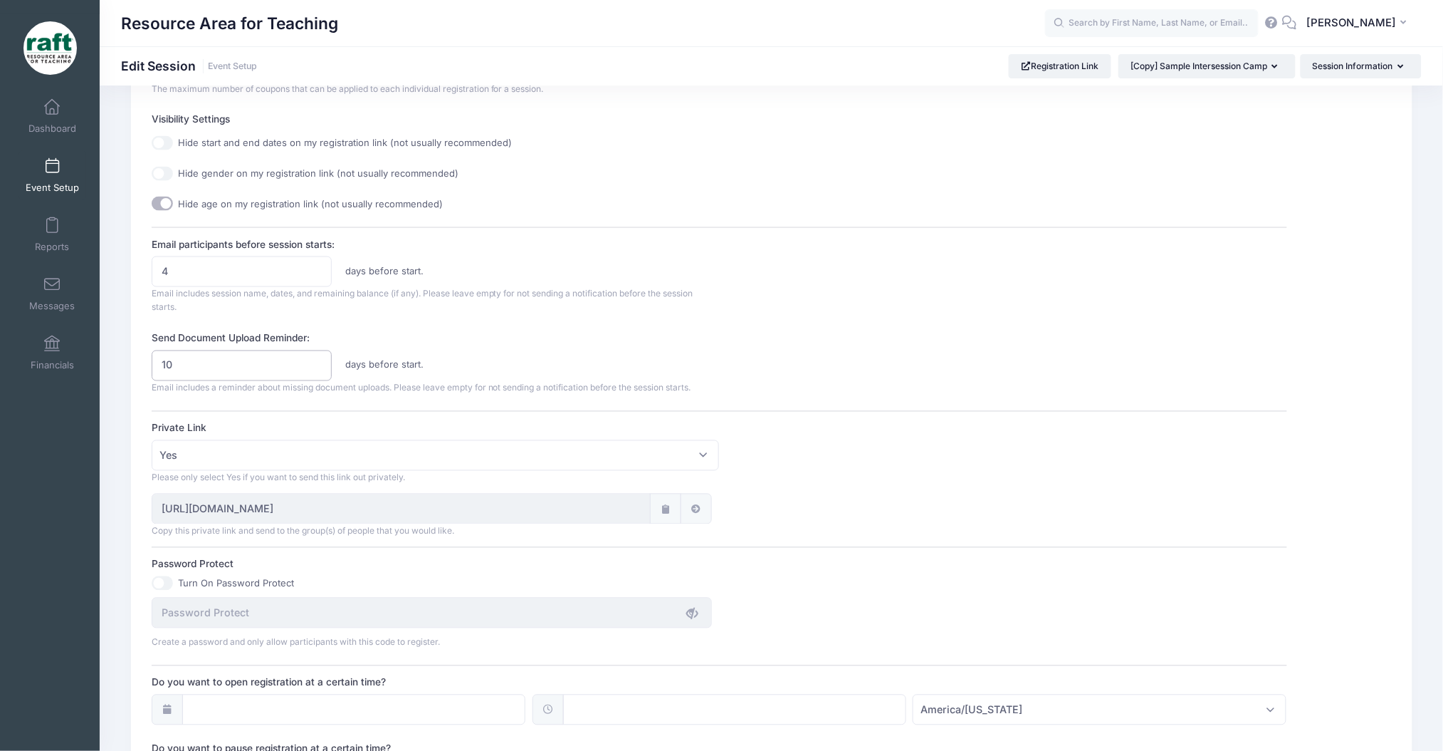
scroll to position [759, 0]
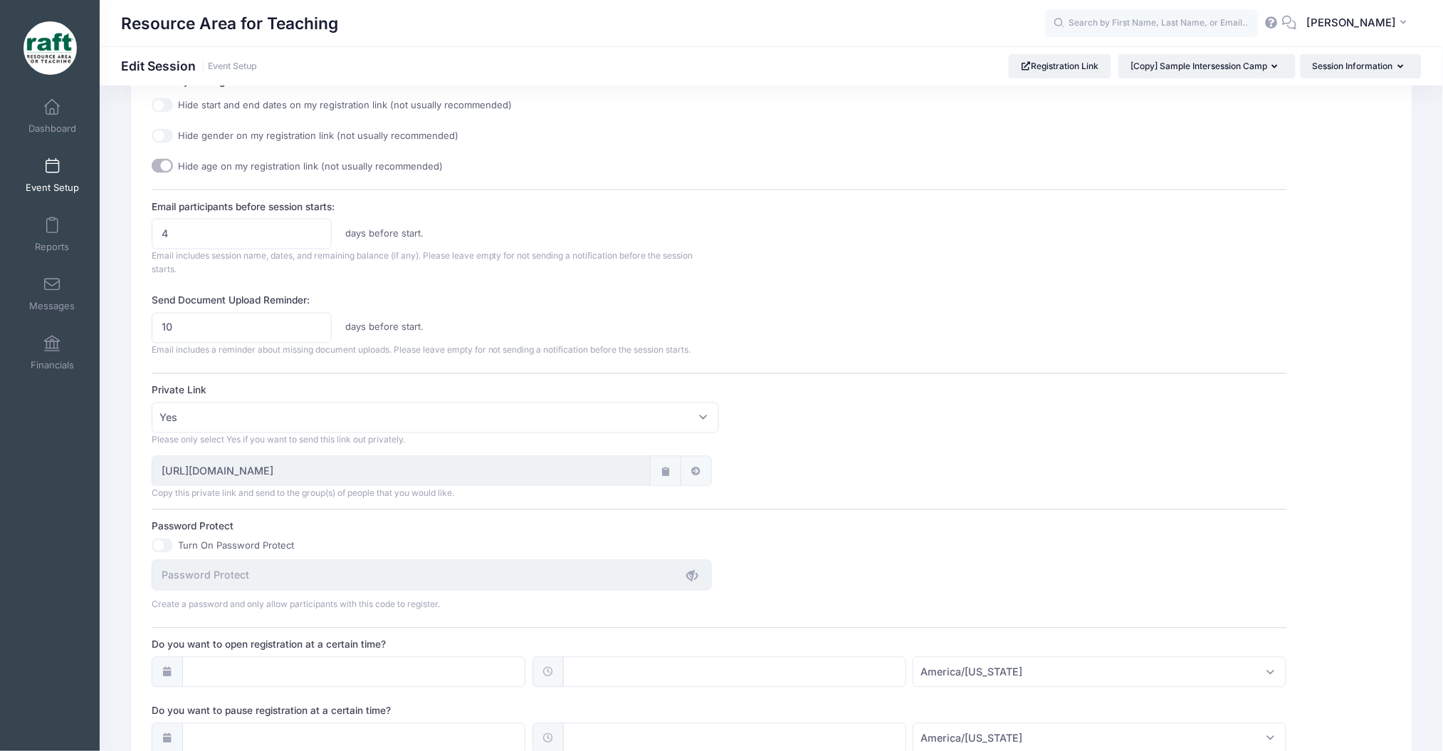
click at [311, 299] on label "Send Document Upload Reminder:" at bounding box center [436, 300] width 568 height 14
click at [311, 313] on input "10" at bounding box center [242, 328] width 180 height 31
click at [311, 299] on label "Send Document Upload Reminder:" at bounding box center [436, 300] width 568 height 14
click at [311, 313] on input "10" at bounding box center [242, 328] width 180 height 31
click at [311, 299] on label "Send Document Upload Reminder:" at bounding box center [436, 300] width 568 height 14
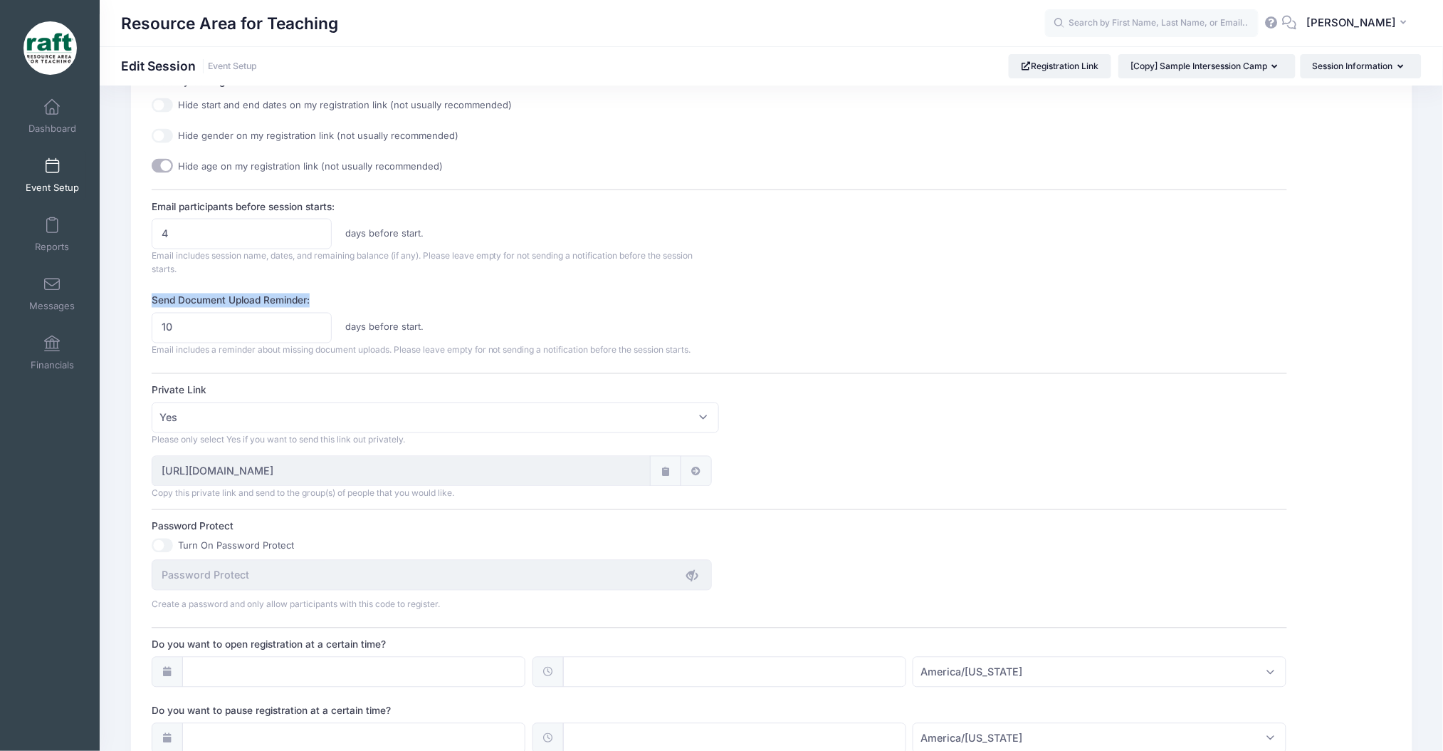
click at [311, 313] on input "10" at bounding box center [242, 328] width 180 height 31
click at [278, 242] on input "4" at bounding box center [242, 234] width 180 height 31
click at [256, 229] on input "4" at bounding box center [242, 234] width 180 height 31
click at [315, 226] on input "5" at bounding box center [242, 234] width 180 height 31
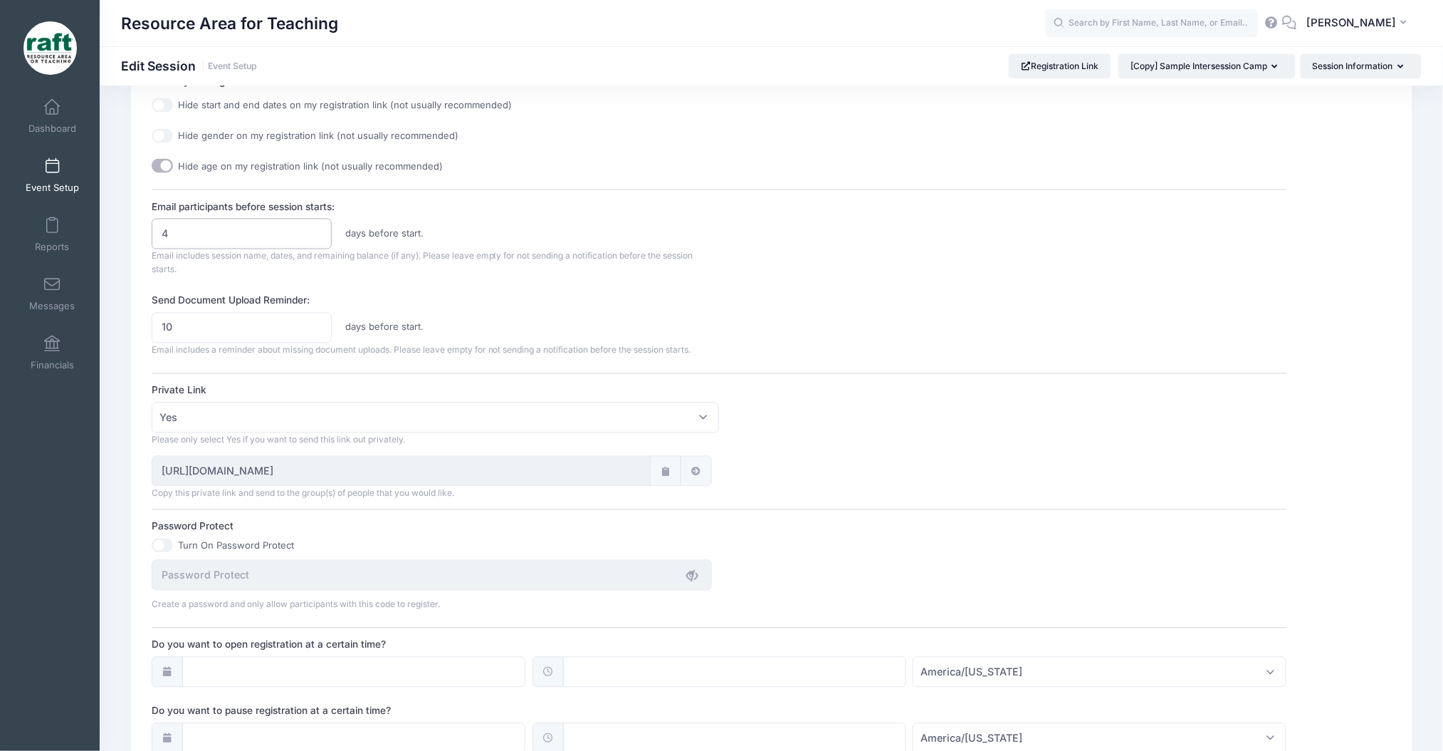
click at [315, 238] on input "4" at bounding box center [242, 234] width 180 height 31
type input "3"
click at [315, 238] on input "3" at bounding box center [242, 234] width 180 height 31
click at [315, 254] on span "Email includes session name, dates, and remaining balance (if any). Please leav…" at bounding box center [423, 263] width 542 height 25
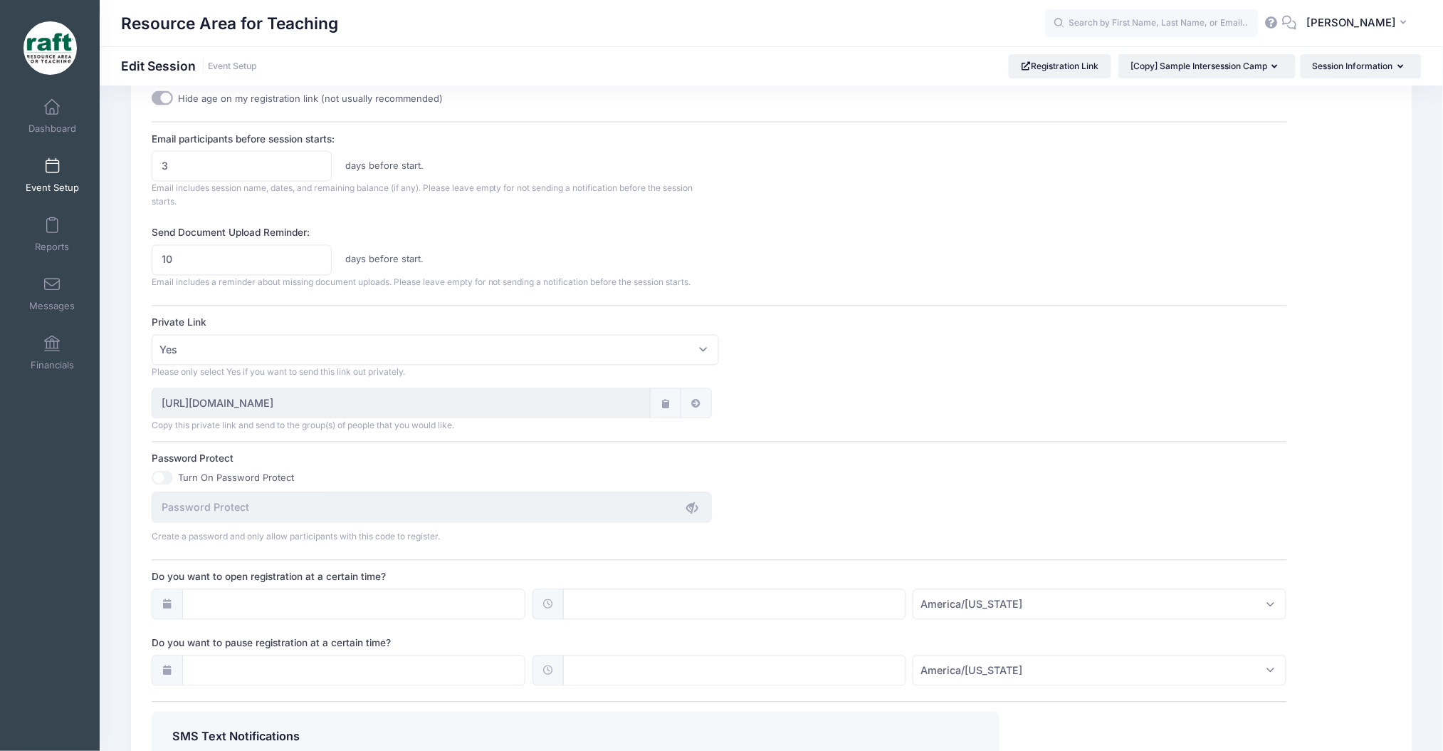
scroll to position [855, 0]
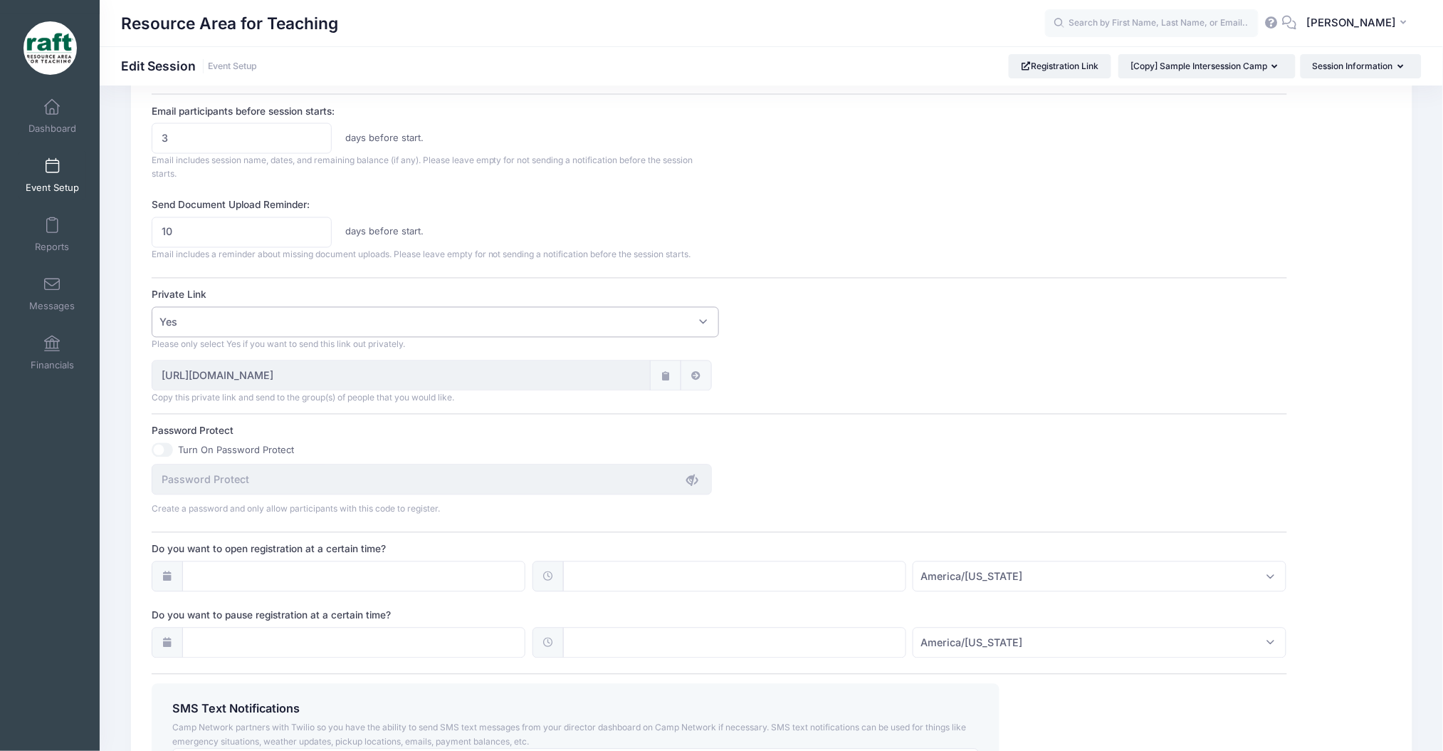
click at [441, 315] on span "Yes" at bounding box center [436, 322] width 568 height 31
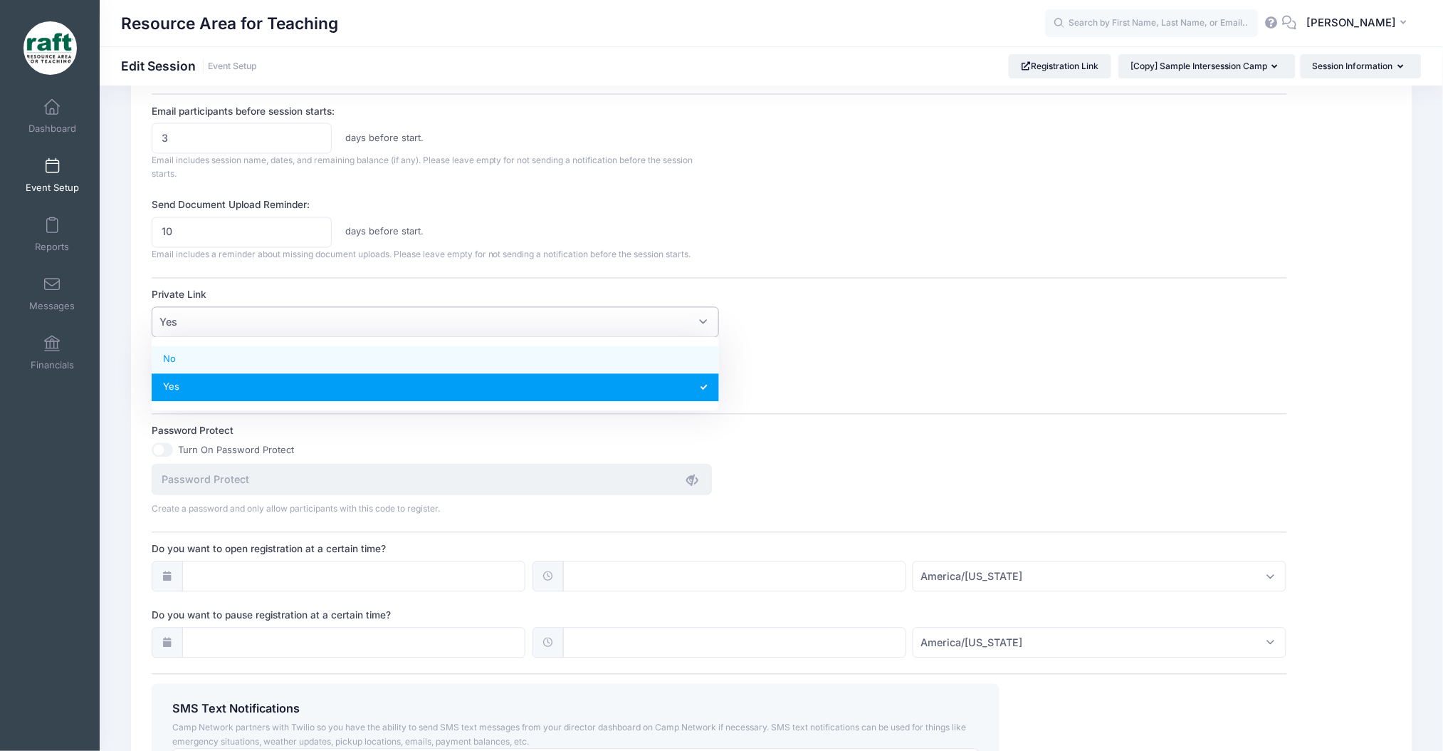
select select
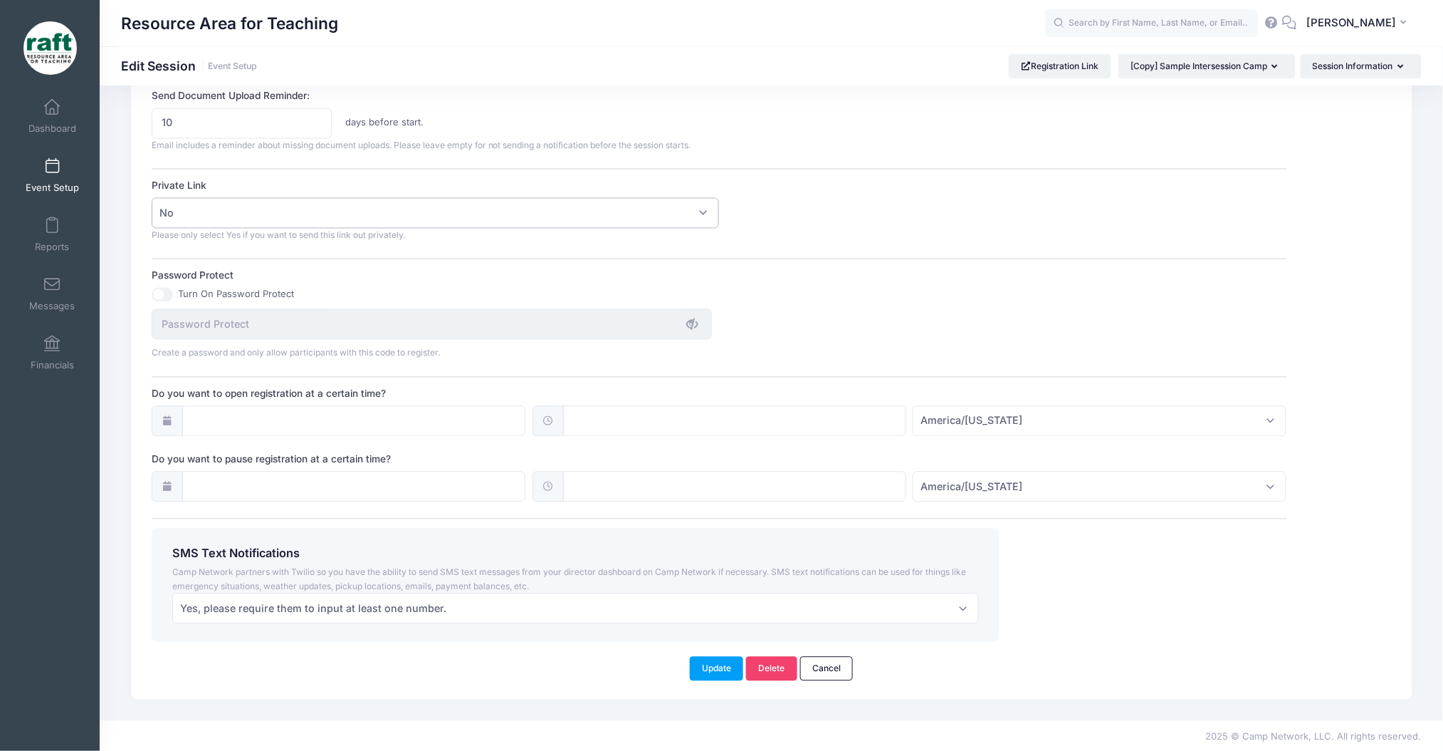
scroll to position [965, 0]
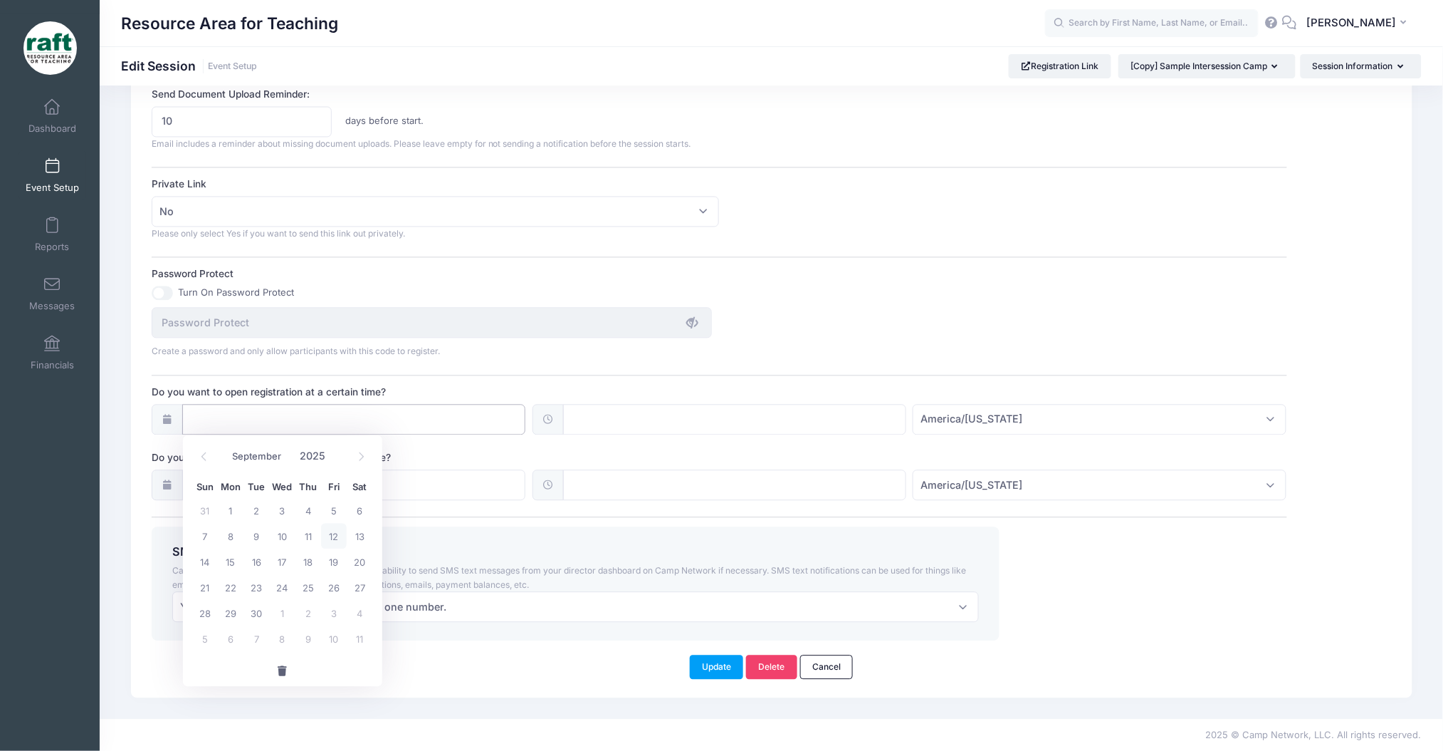
click at [315, 420] on input "Do you want to open registration at a certain time?" at bounding box center [353, 419] width 343 height 31
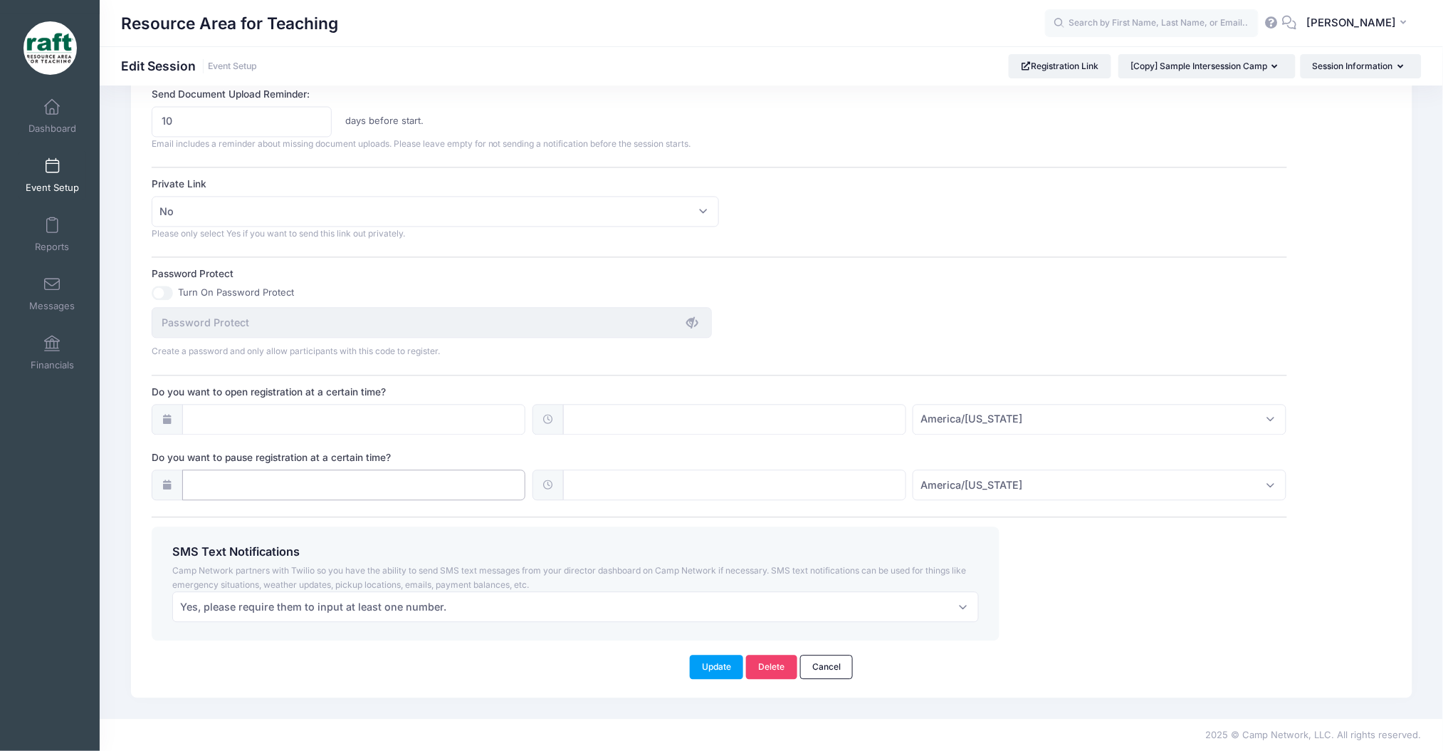
click at [271, 478] on input "Do you want to pause registration at a certain time?" at bounding box center [353, 485] width 343 height 31
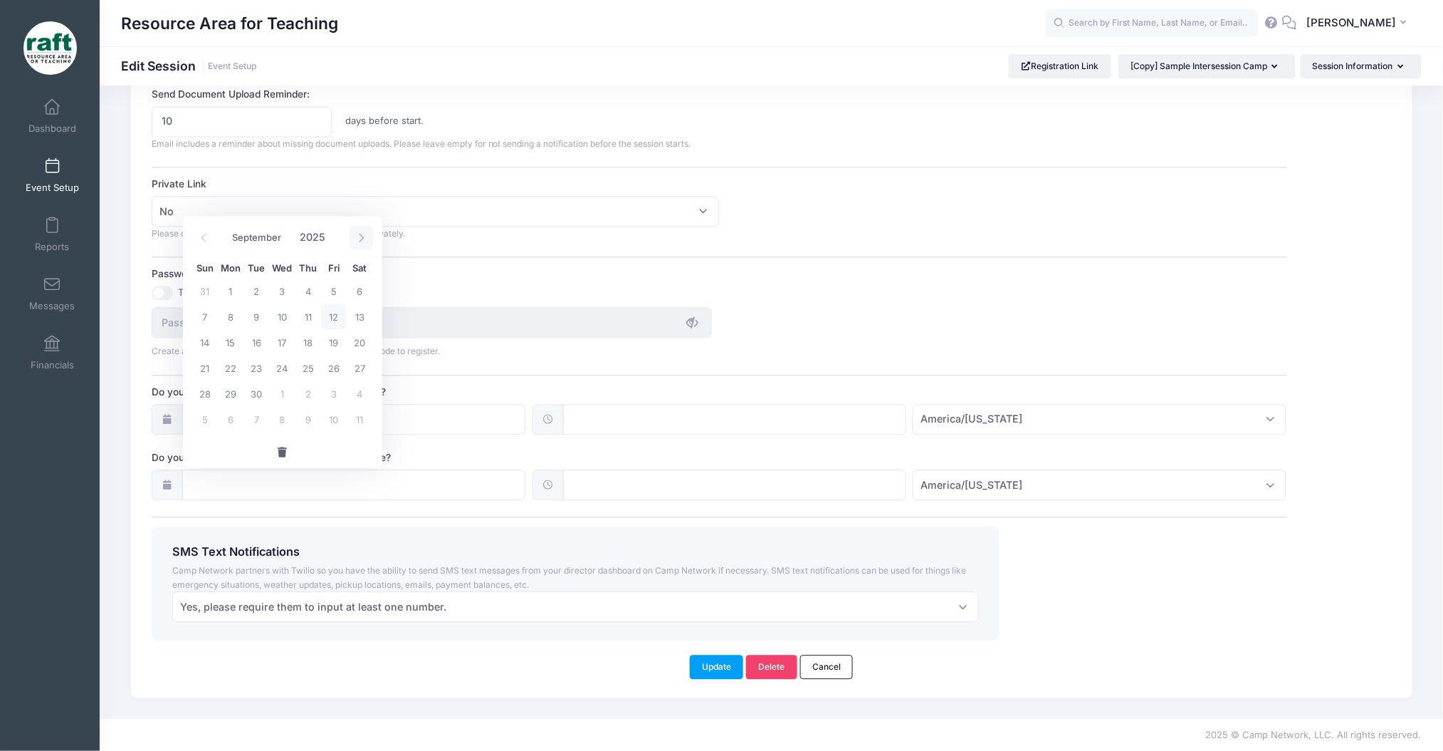
click at [355, 232] on span at bounding box center [361, 238] width 23 height 24
click at [370, 248] on span at bounding box center [361, 238] width 23 height 24
click at [207, 245] on span at bounding box center [203, 238] width 23 height 24
select select "9"
click at [340, 291] on span "3" at bounding box center [334, 291] width 26 height 26
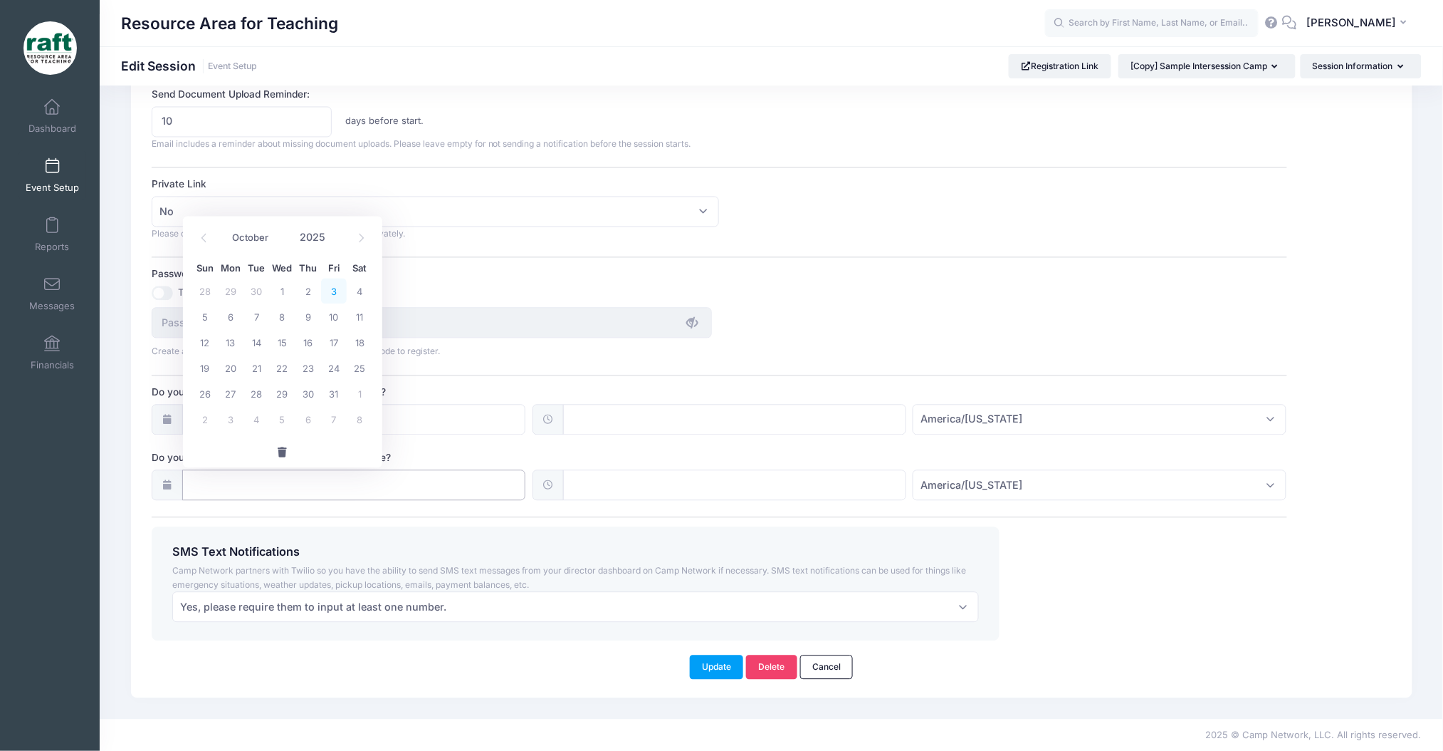
type input "10/03/2025"
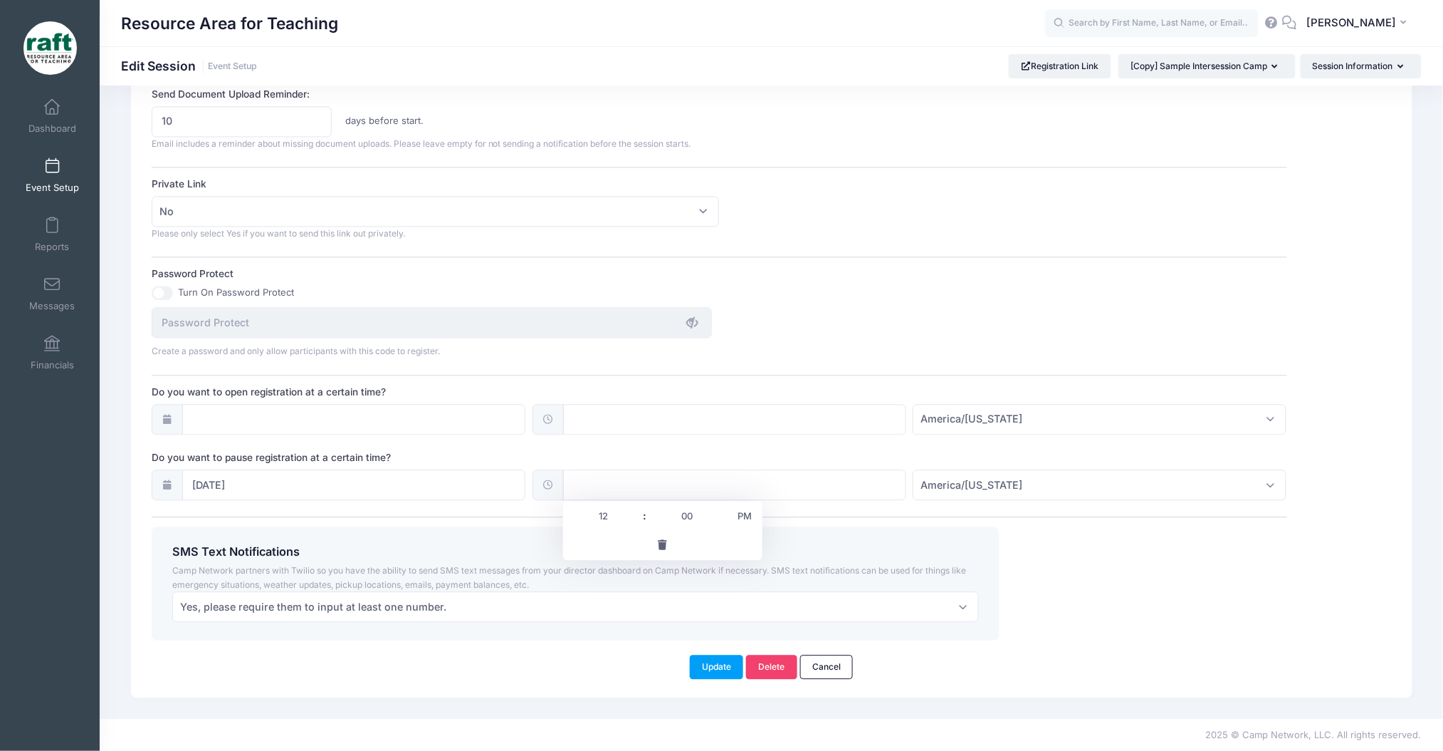
click at [734, 485] on input "text" at bounding box center [734, 485] width 343 height 31
type input "4"
type input "5"
type input "17:00"
click at [506, 536] on div "SMS Text Notifications Camp Network partners with Twilio so you have the abilit…" at bounding box center [576, 584] width 848 height 114
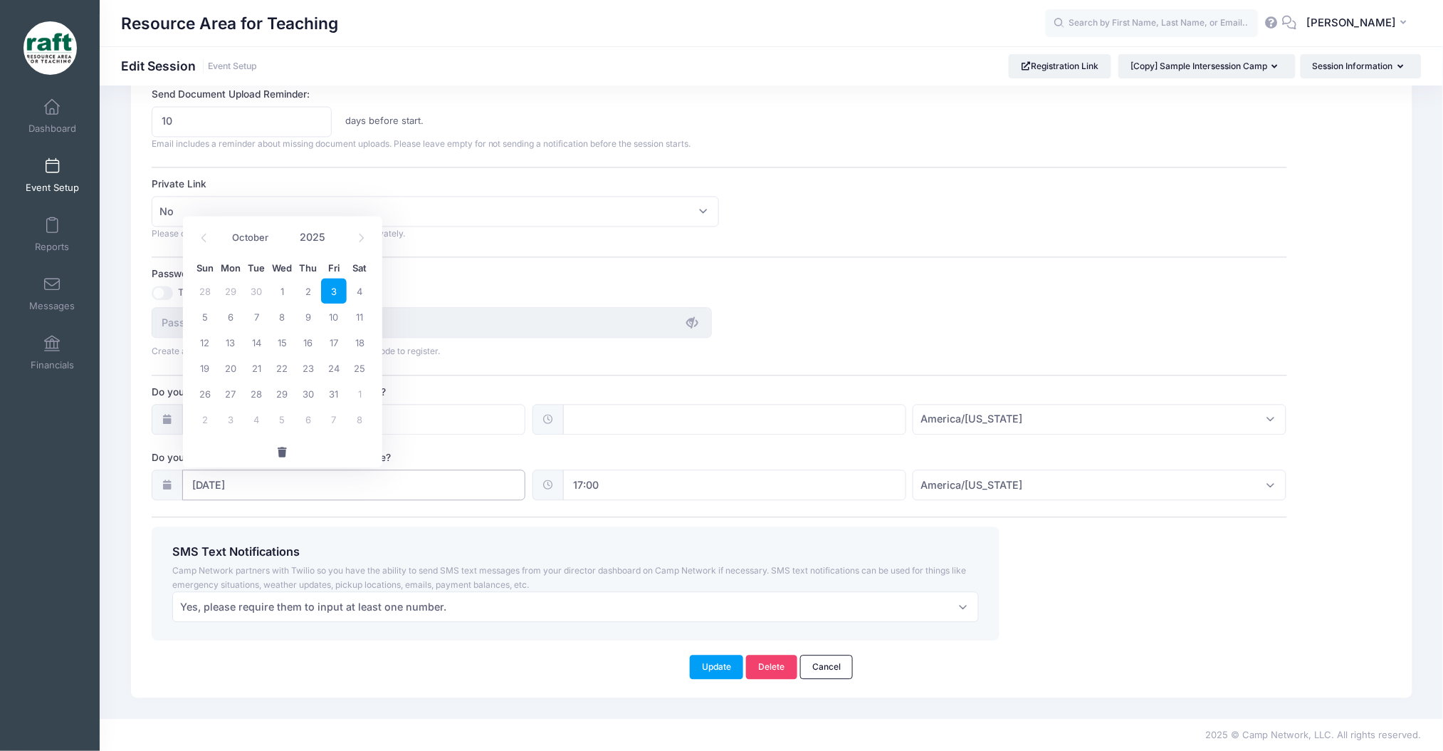
click at [518, 491] on input "10/03/2025" at bounding box center [353, 485] width 343 height 31
click at [288, 449] on span "button" at bounding box center [282, 453] width 13 height 10
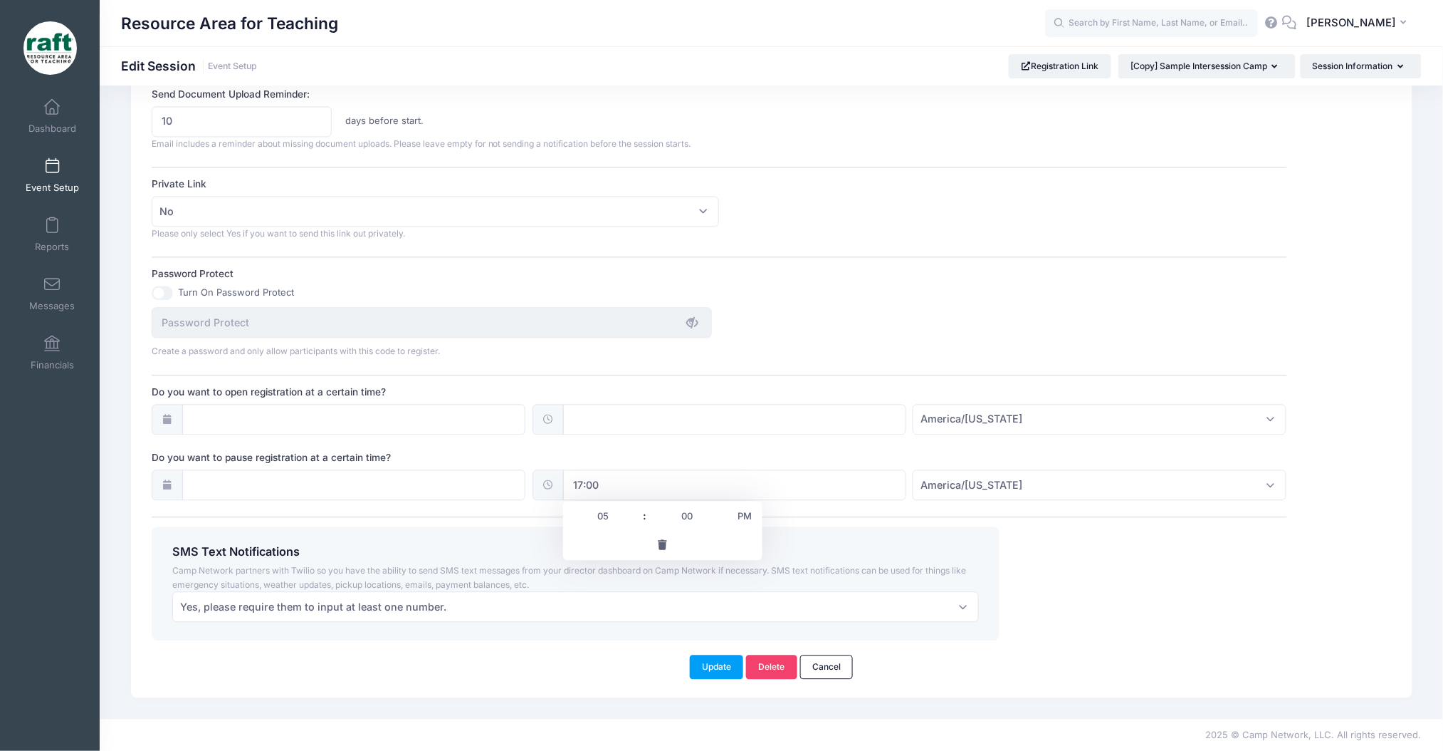
click at [669, 543] on button "button" at bounding box center [662, 545] width 199 height 31
click at [725, 677] on button "Update" at bounding box center [717, 667] width 54 height 24
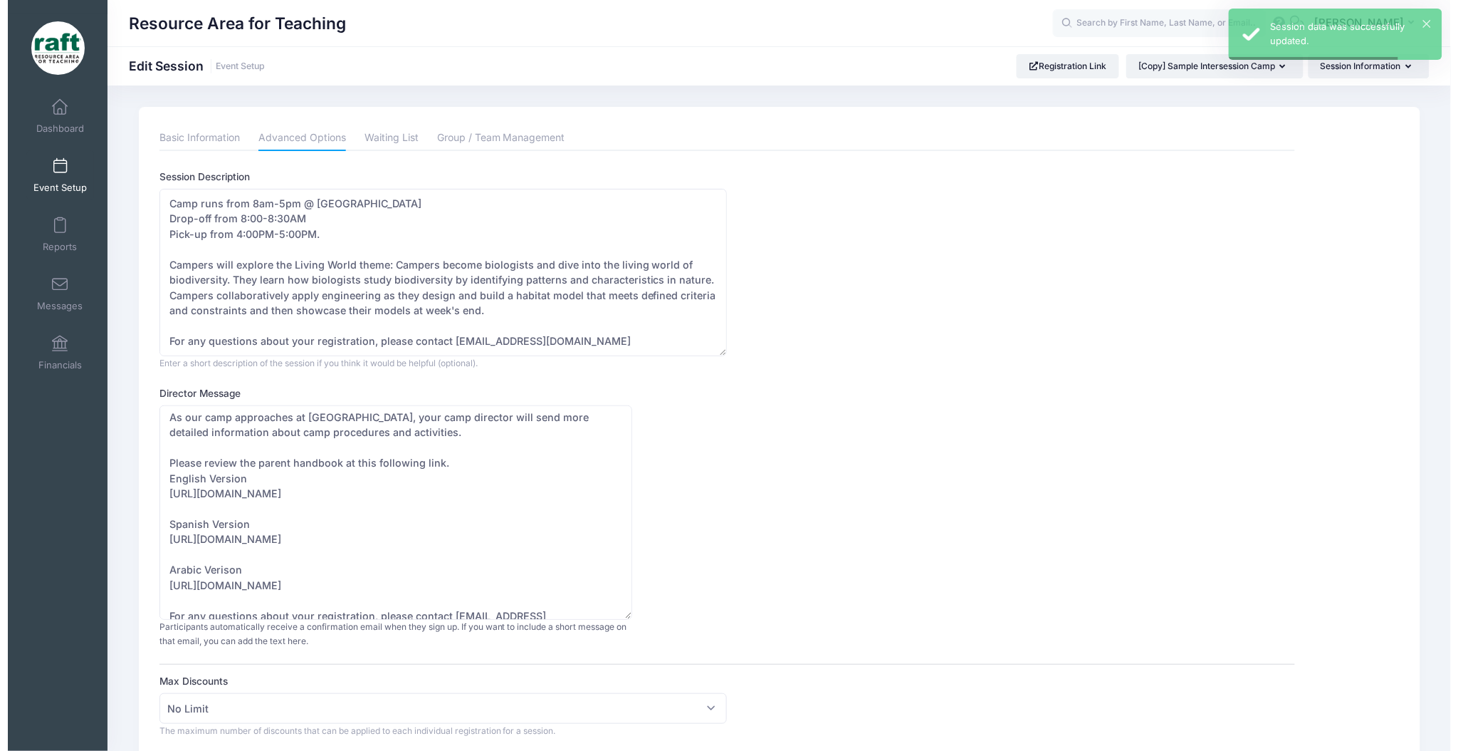
scroll to position [0, 0]
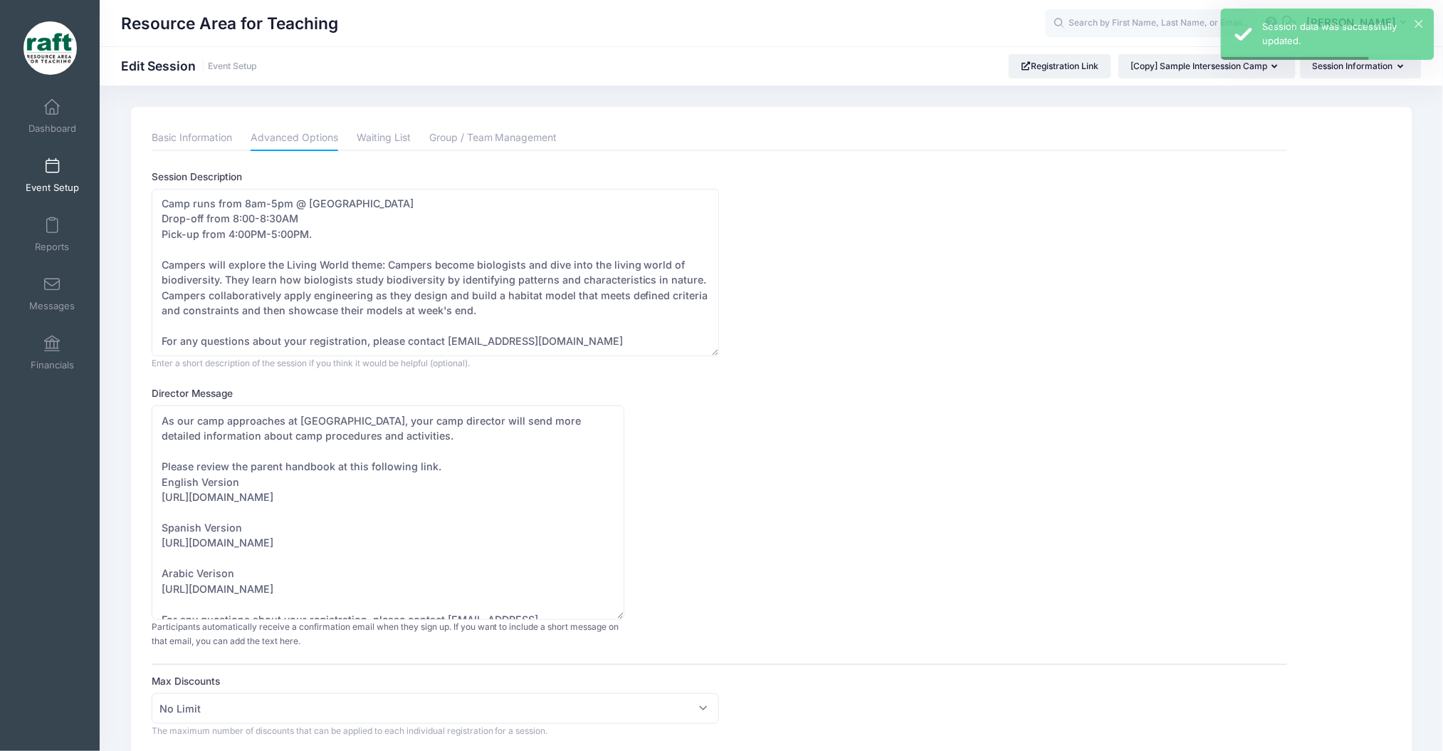
click at [385, 141] on link "Waiting List" at bounding box center [384, 138] width 54 height 26
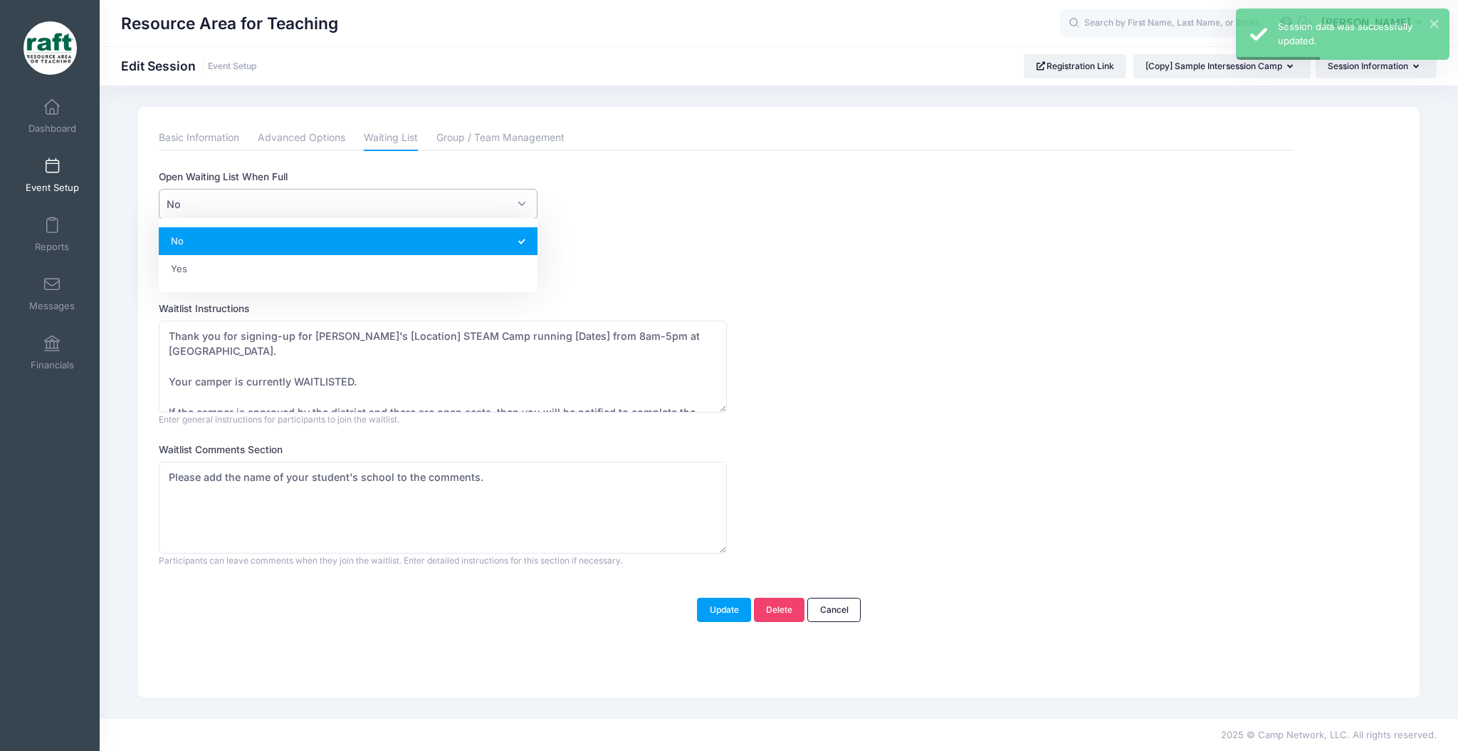
click at [260, 194] on span "No" at bounding box center [348, 204] width 379 height 31
click at [224, 283] on span "No Yes" at bounding box center [348, 255] width 379 height 74
select select "1"
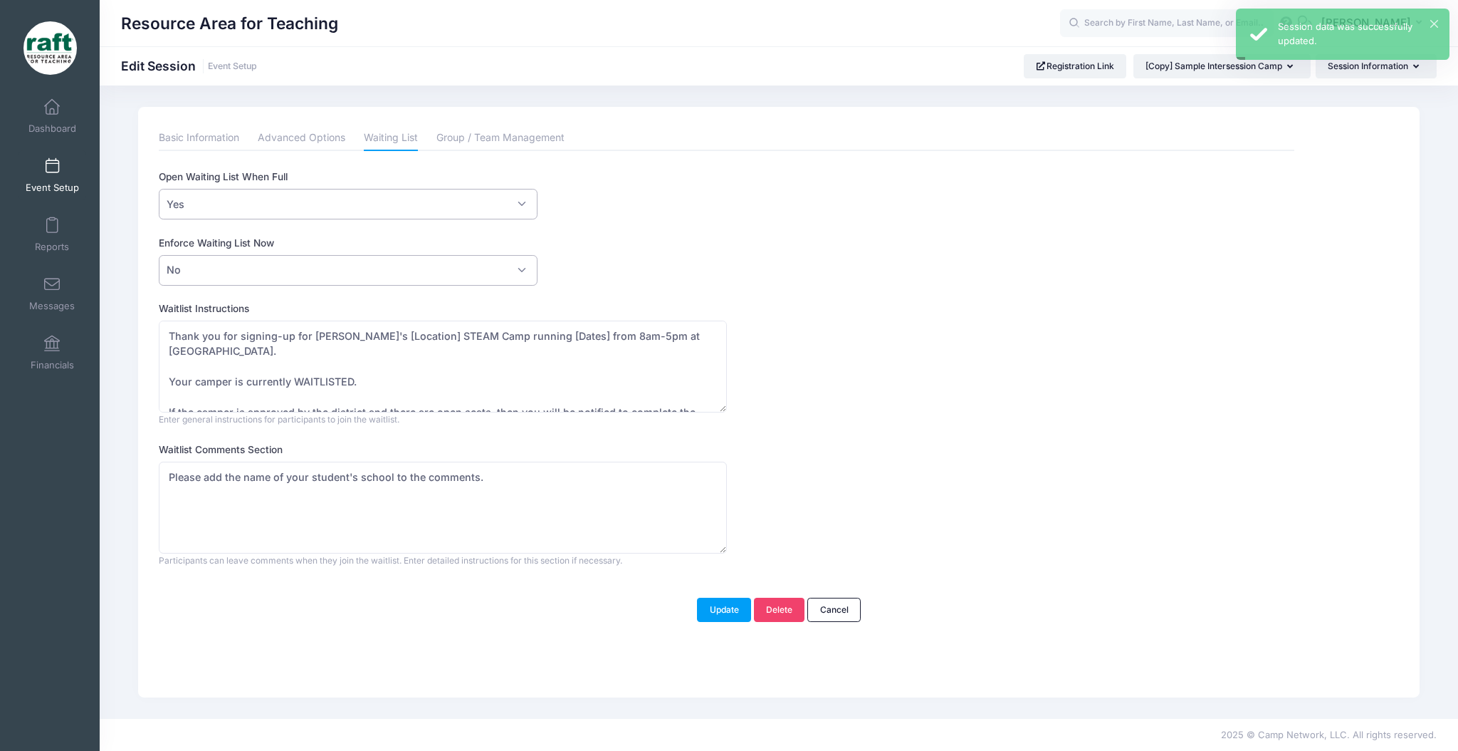
click at [186, 272] on span "No" at bounding box center [348, 270] width 379 height 31
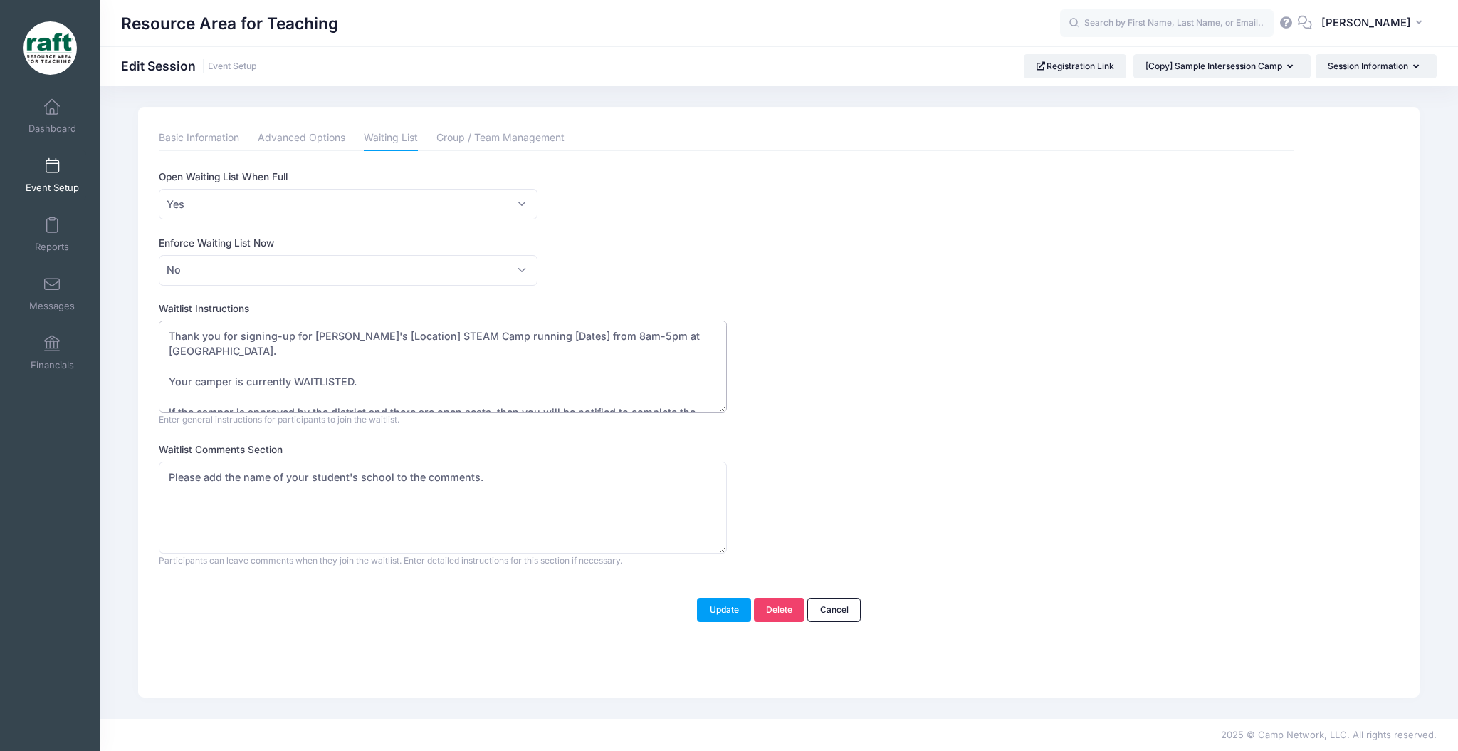
drag, startPoint x: 406, startPoint y: 338, endPoint x: 348, endPoint y: 333, distance: 58.5
click at [348, 333] on textarea "Thank you for signing-up for RAFT's [Location] STEAM Camp running [Dates] from …" at bounding box center [443, 366] width 568 height 92
click at [189, 352] on textarea "Thank you for signing-up for RAFT's [Location] STEAM Camp running [Dates] from …" at bounding box center [443, 366] width 568 height 92
drag, startPoint x: 189, startPoint y: 352, endPoint x: 164, endPoint y: 369, distance: 30.4
click at [182, 359] on textarea "Thank you for signing-up for RAFT's [Location] STEAM Camp running [Dates] from …" at bounding box center [443, 366] width 568 height 92
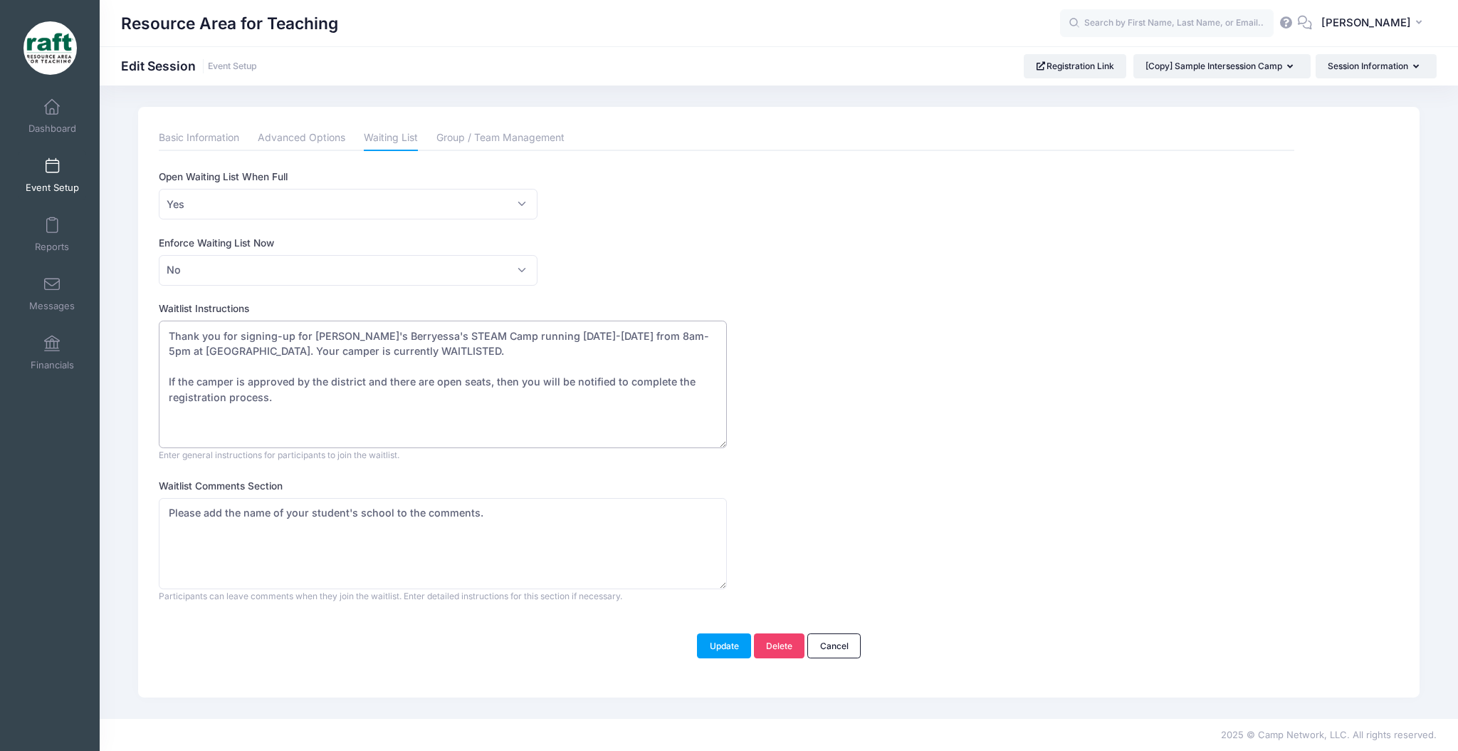
drag, startPoint x: 722, startPoint y: 409, endPoint x: 732, endPoint y: 437, distance: 28.8
click at [732, 437] on div "Waitlist Instructions Thank you for signing-up for RAFT's [Location] STEAM Camp…" at bounding box center [727, 381] width 1136 height 160
type textarea "Thank you for signing-up for RAFT's Berryessa's STEAM Camp running October 6-10…"
click at [723, 639] on button "Update" at bounding box center [724, 636] width 54 height 24
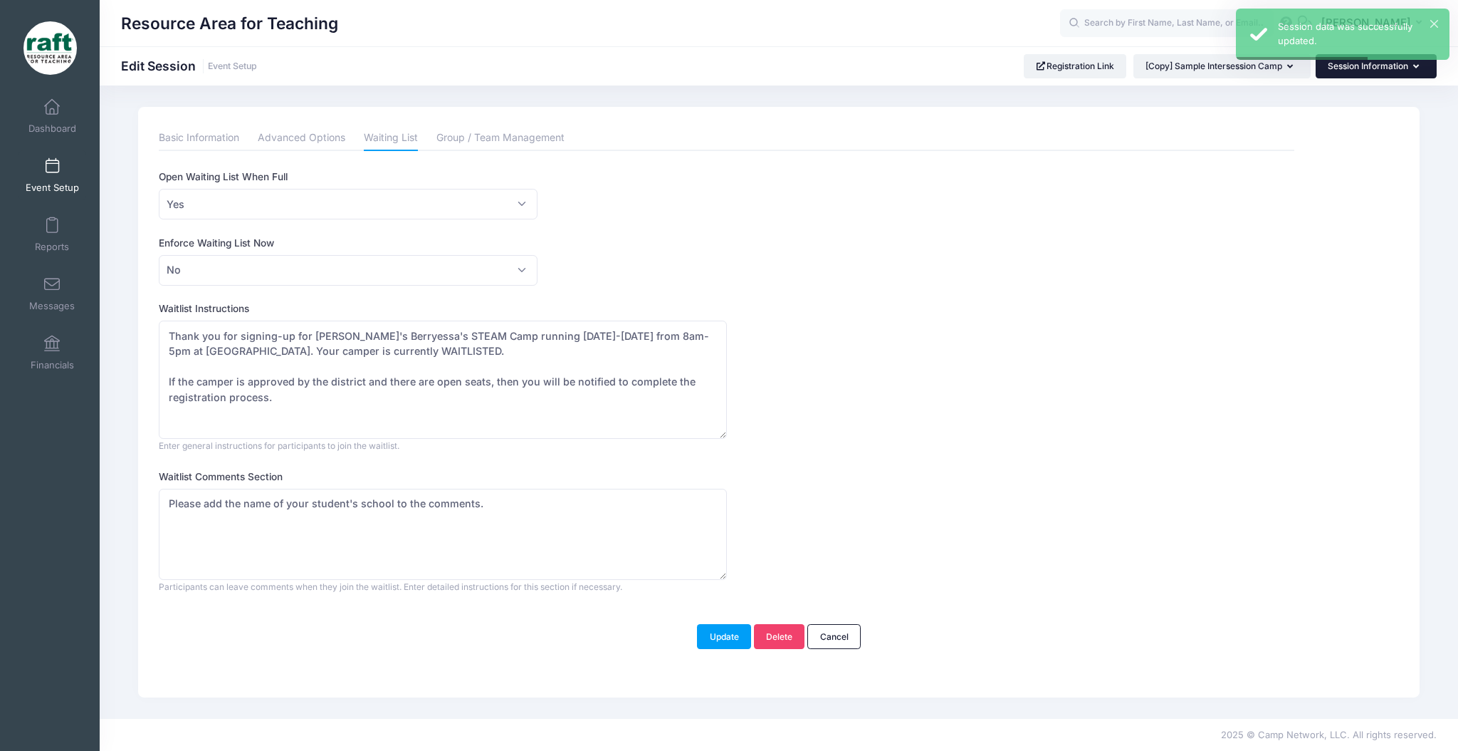
click at [1369, 67] on button "Session Information" at bounding box center [1376, 66] width 121 height 24
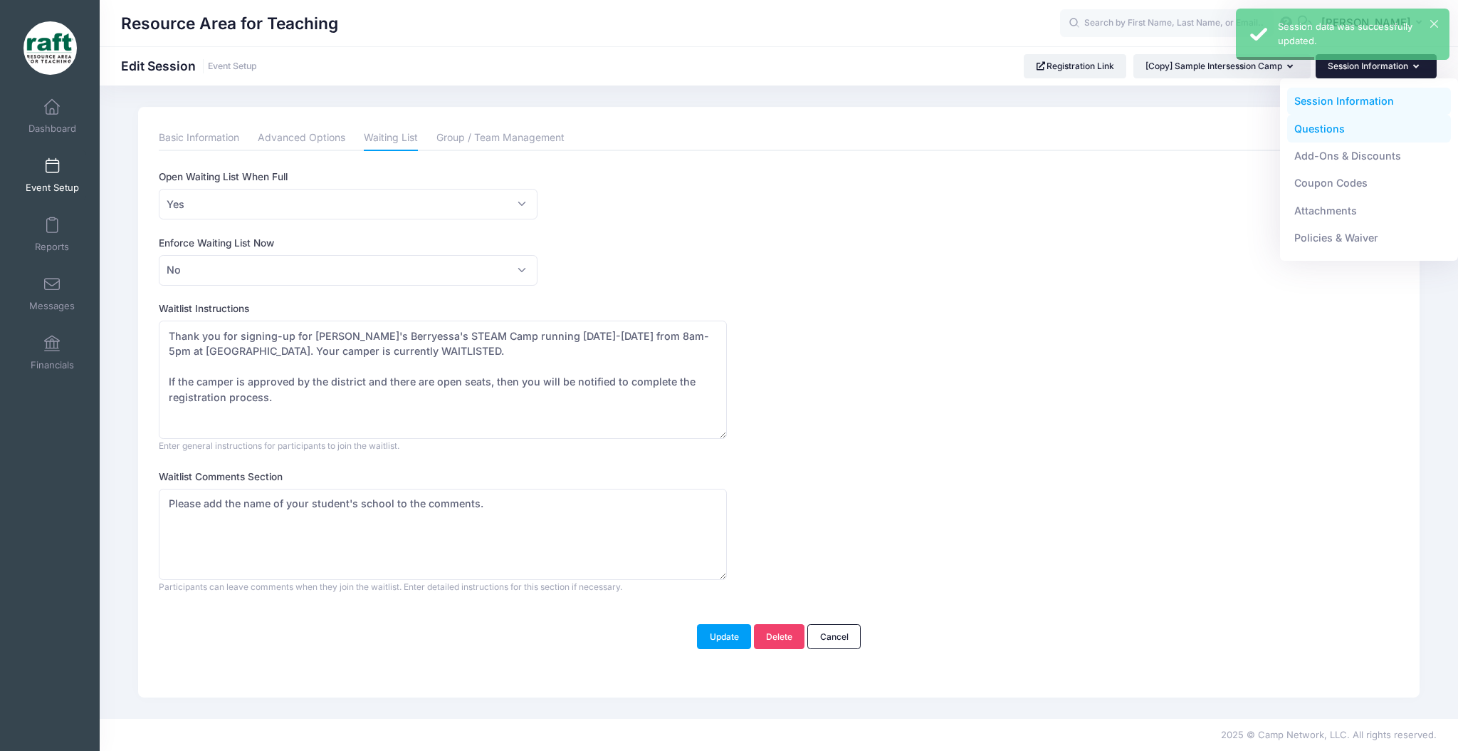
click at [1339, 137] on link "Questions" at bounding box center [1369, 128] width 164 height 27
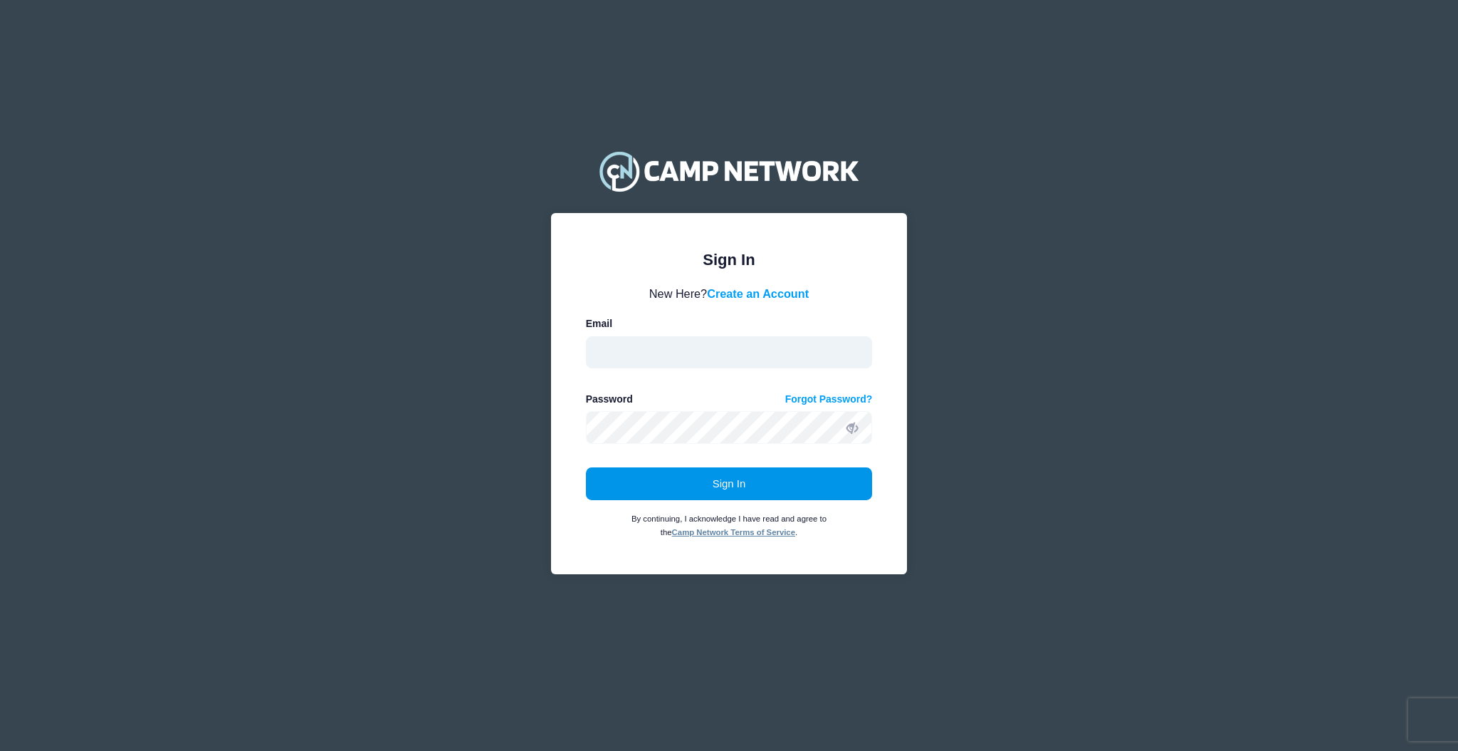
type input "[EMAIL_ADDRESS][DOMAIN_NAME]"
click at [668, 471] on button "Sign In" at bounding box center [729, 483] width 287 height 33
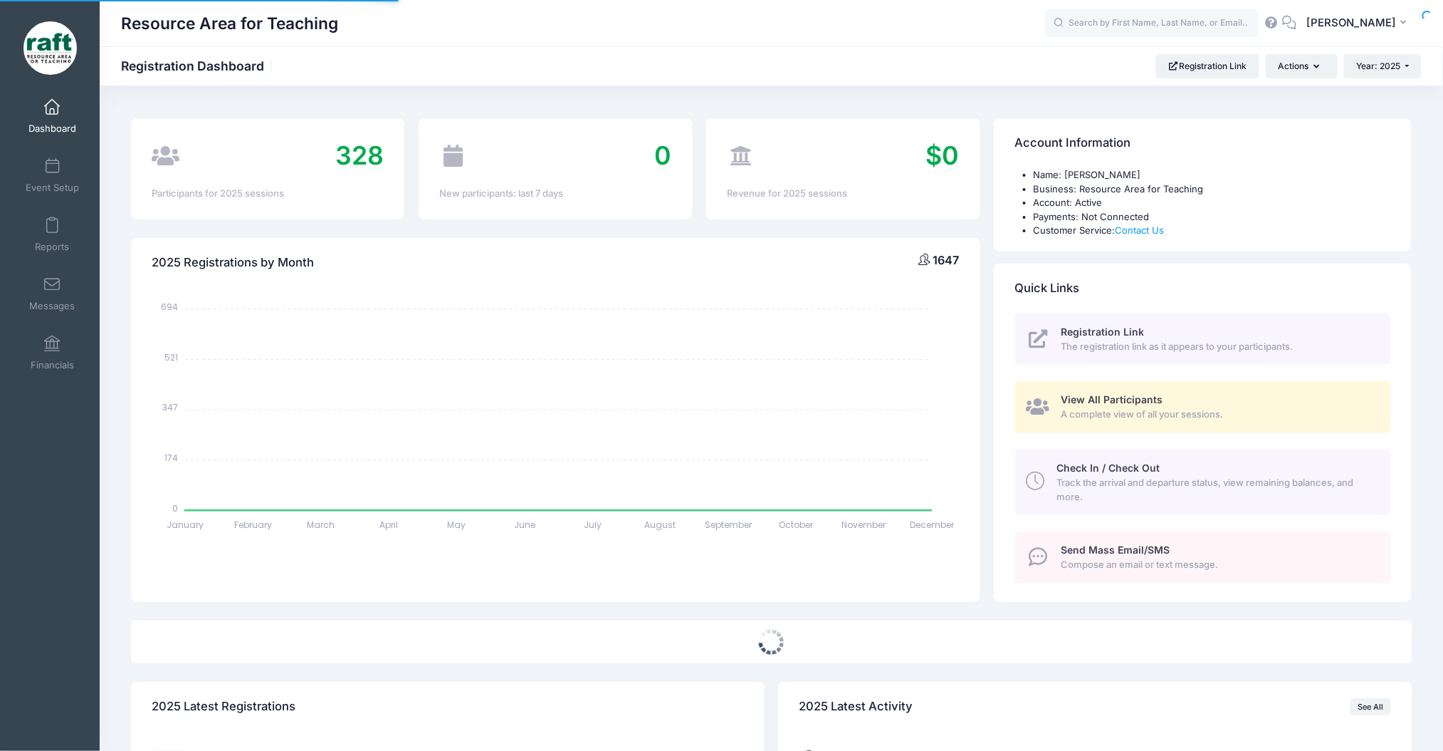
select select
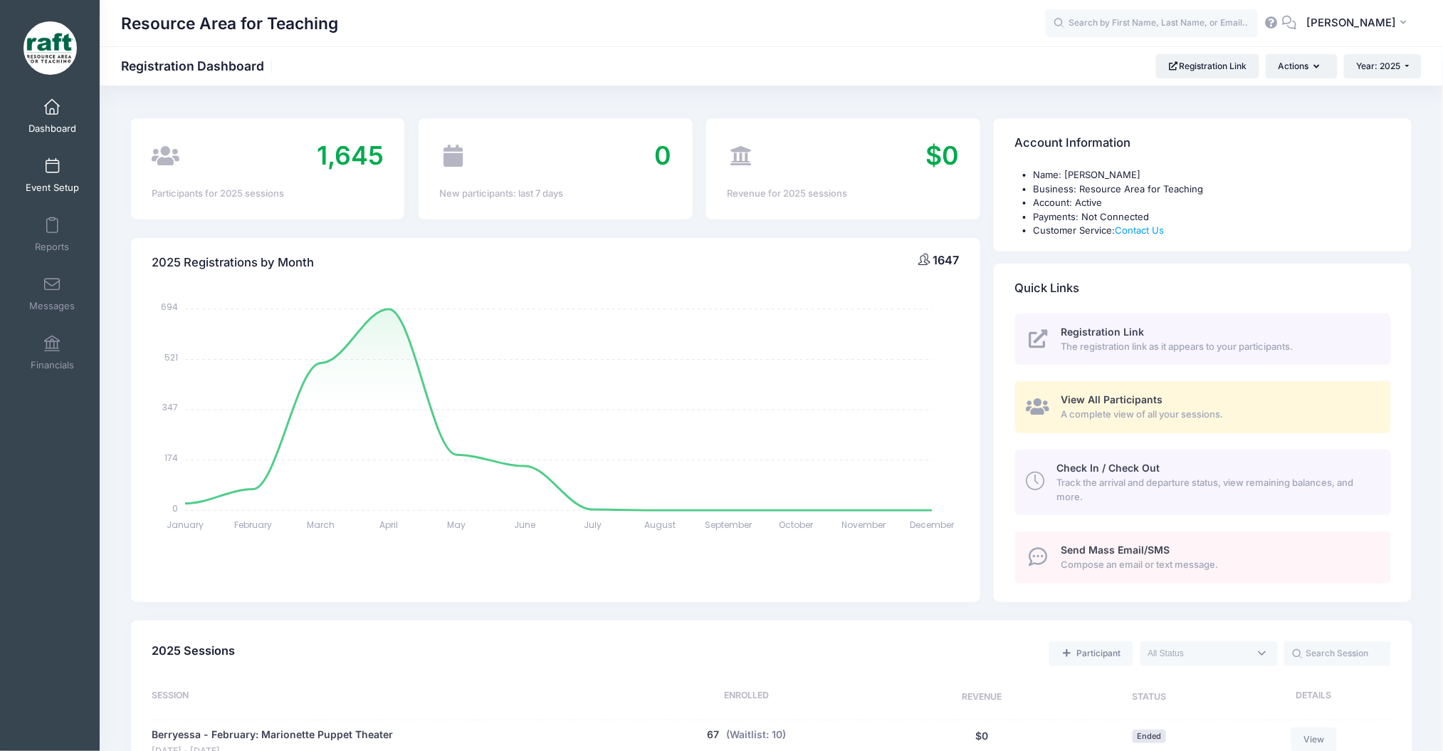
click at [69, 177] on link "Event Setup" at bounding box center [53, 175] width 68 height 50
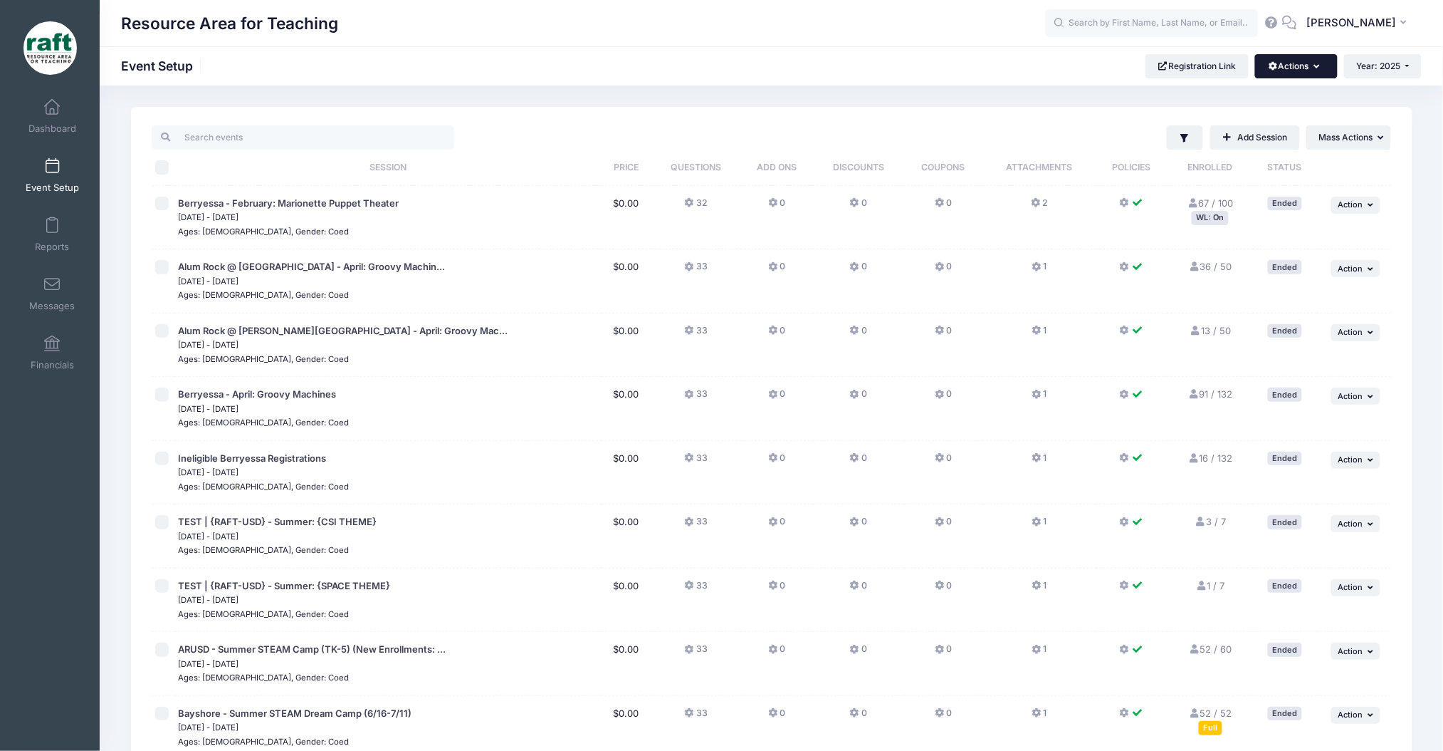
click at [1268, 77] on button "Actions" at bounding box center [1296, 66] width 82 height 24
click at [1261, 111] on link "Manage Registration Links" at bounding box center [1248, 101] width 164 height 27
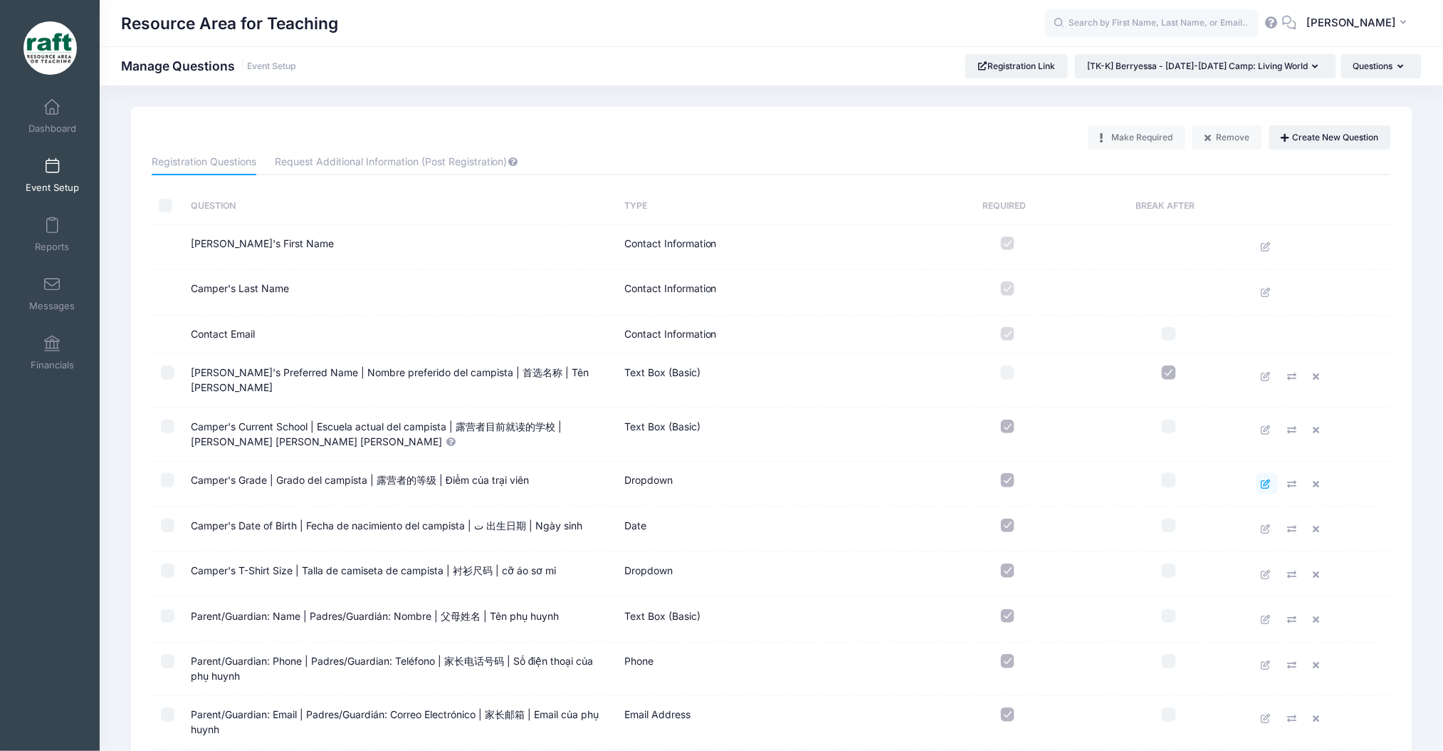
click at [1263, 479] on icon at bounding box center [1267, 483] width 11 height 9
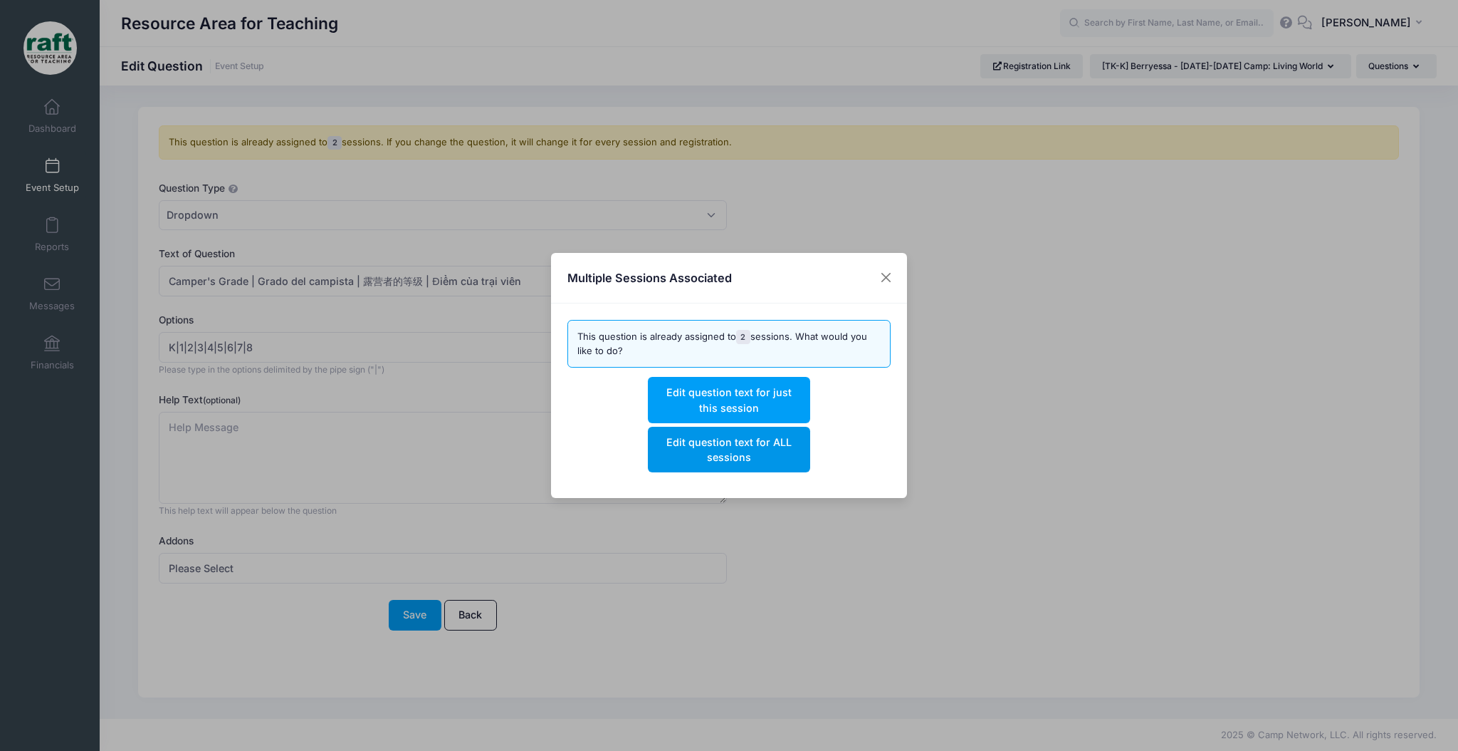
click at [766, 444] on button "Edit question text for ALL sessions" at bounding box center [729, 450] width 162 height 46
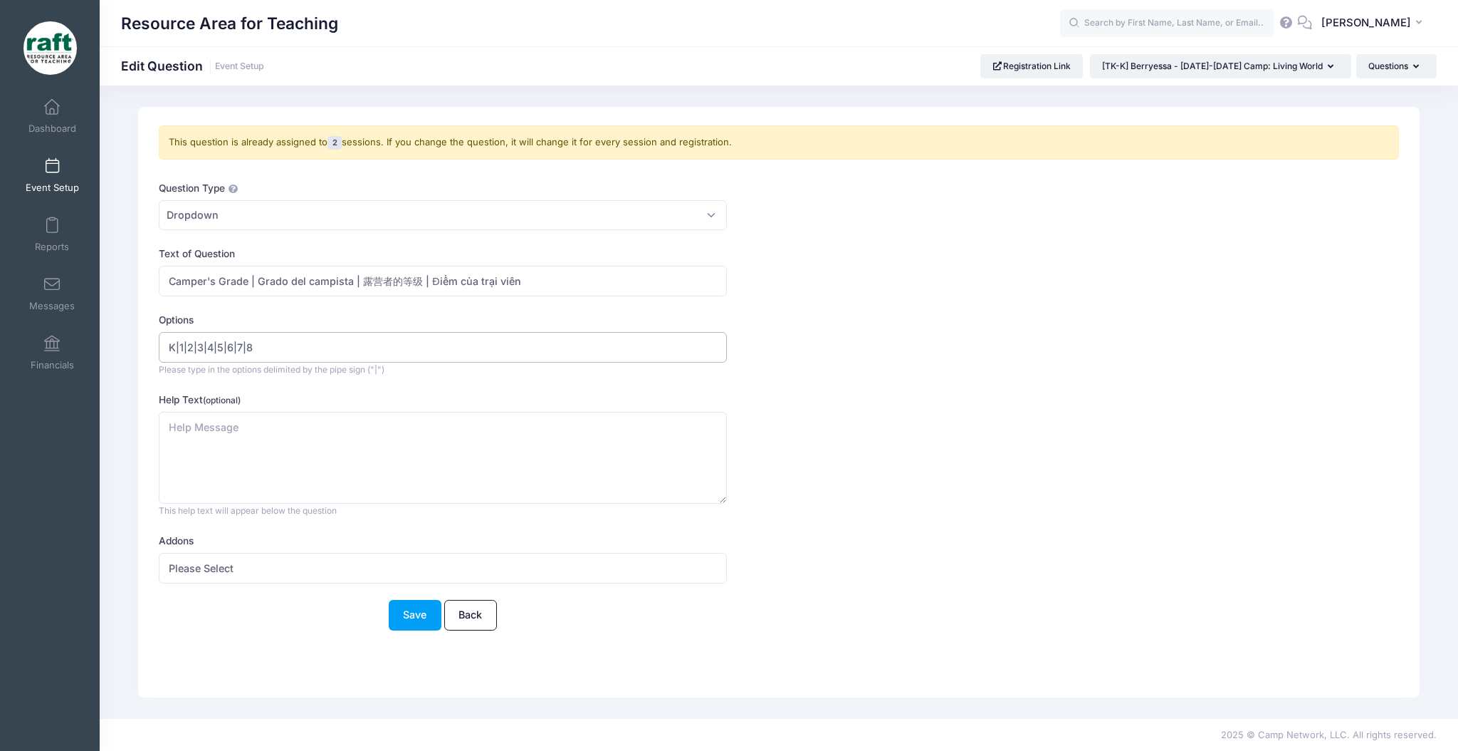
click at [168, 345] on input "K|1|2|3|4|5|6|7|8" at bounding box center [443, 347] width 568 height 31
type input "TK | K|1|2|3|4|5|6|7|8"
click at [438, 601] on button "Save" at bounding box center [415, 615] width 53 height 31
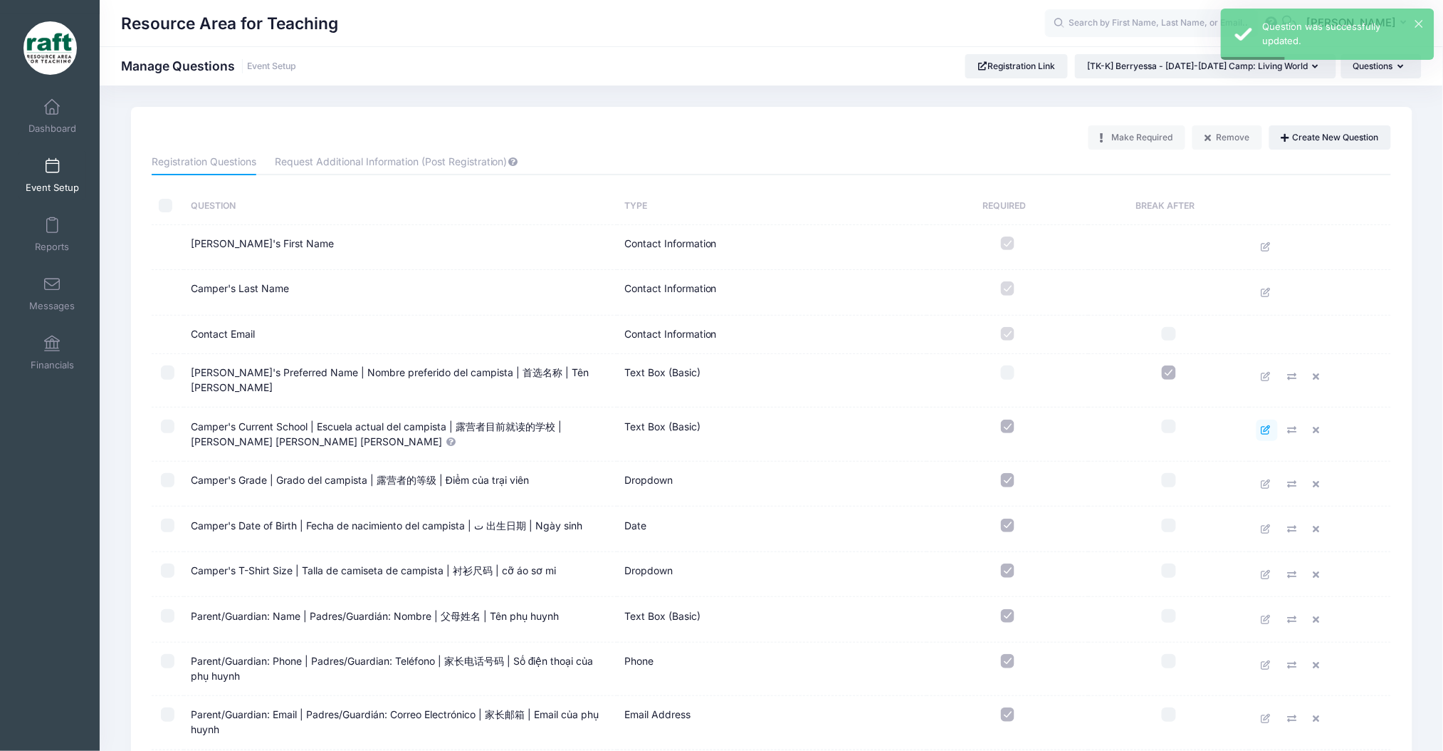
click at [1265, 425] on icon at bounding box center [1267, 429] width 11 height 9
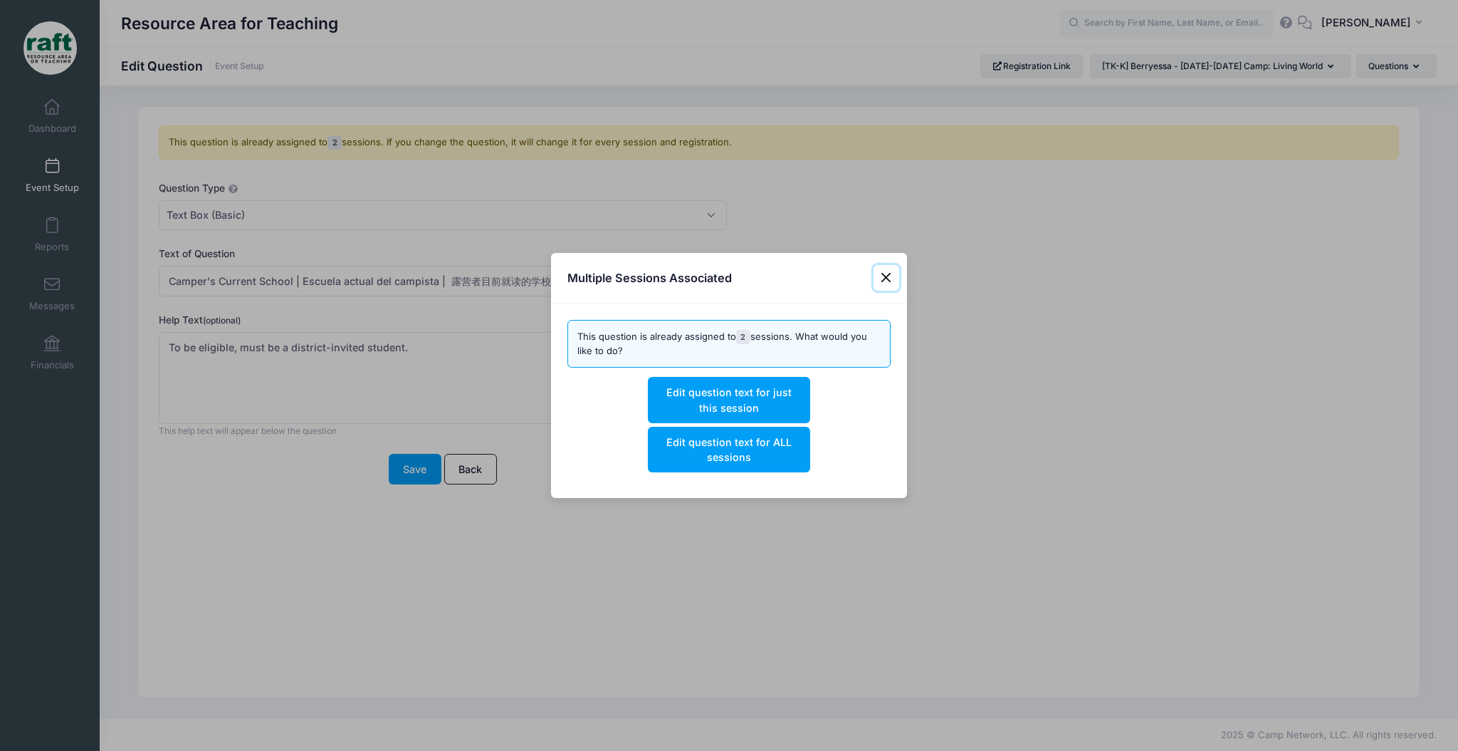
click at [894, 269] on button "Close" at bounding box center [887, 278] width 26 height 26
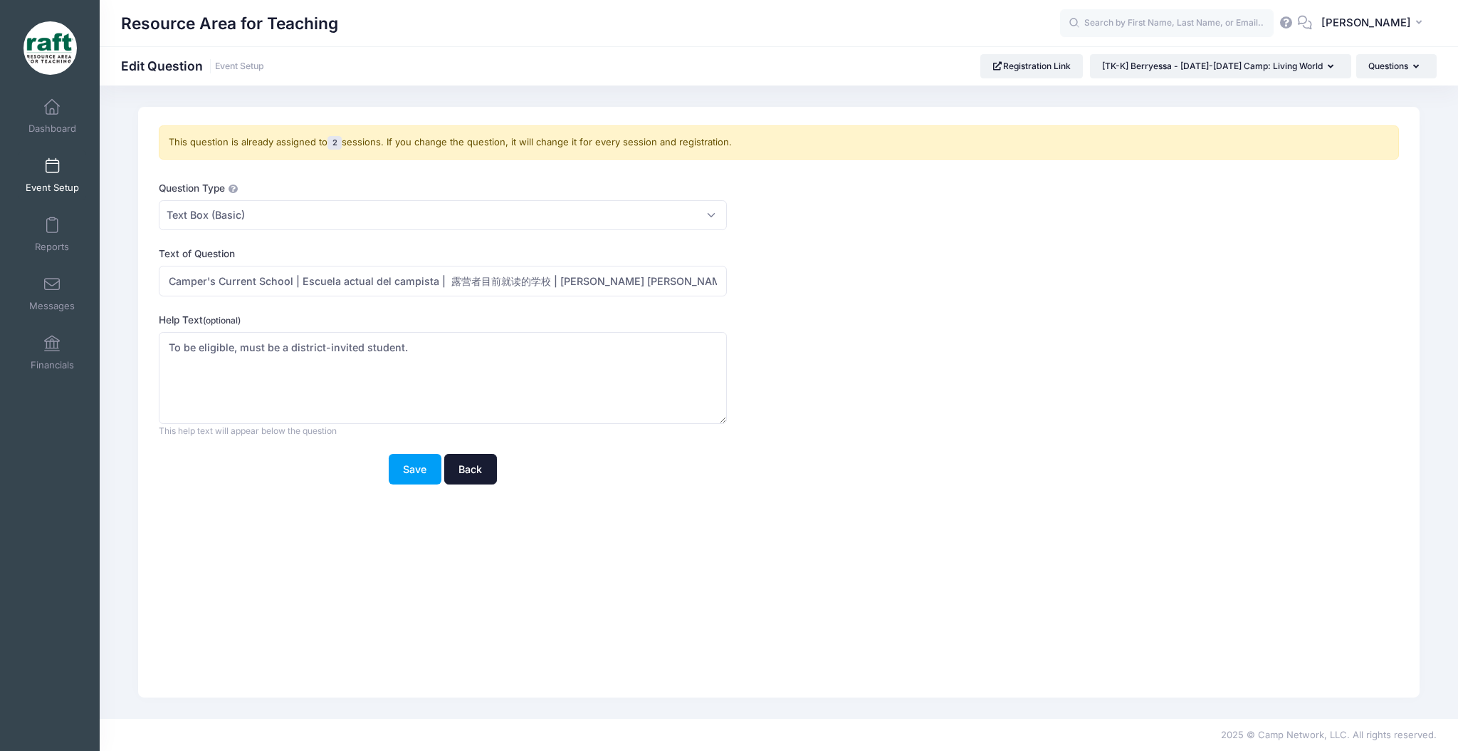
click at [483, 454] on link "Back" at bounding box center [470, 469] width 53 height 31
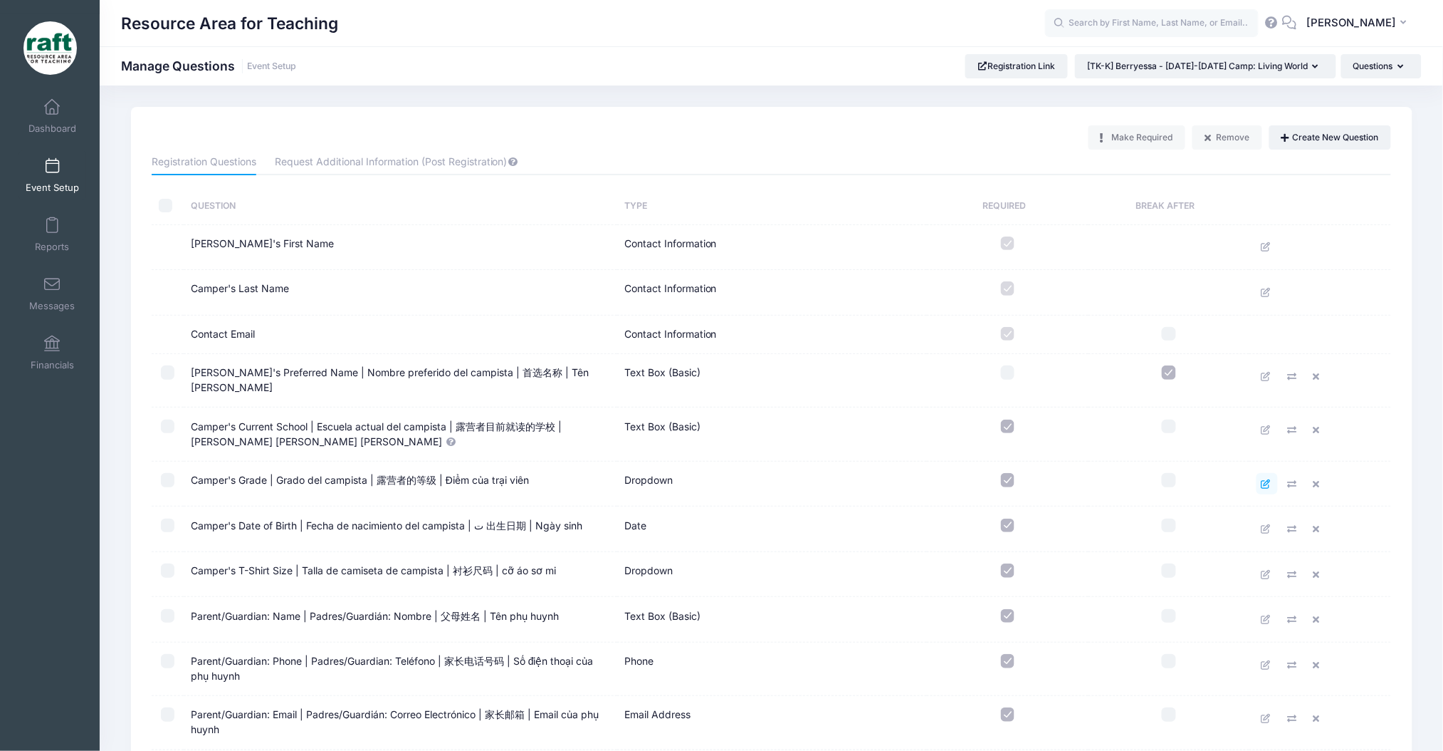
click at [1262, 479] on icon at bounding box center [1267, 483] width 11 height 9
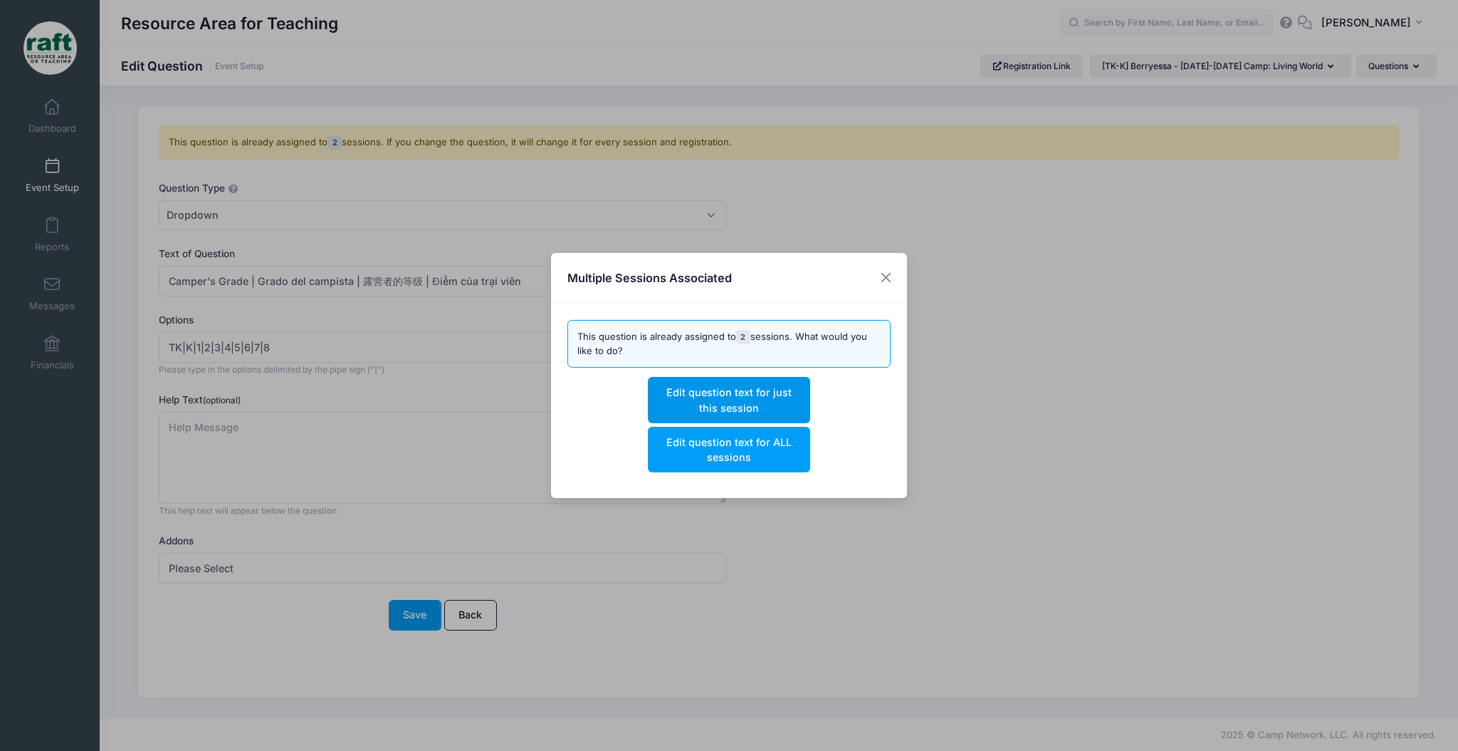
click at [741, 409] on button "Edit question text for just this session" at bounding box center [729, 400] width 162 height 46
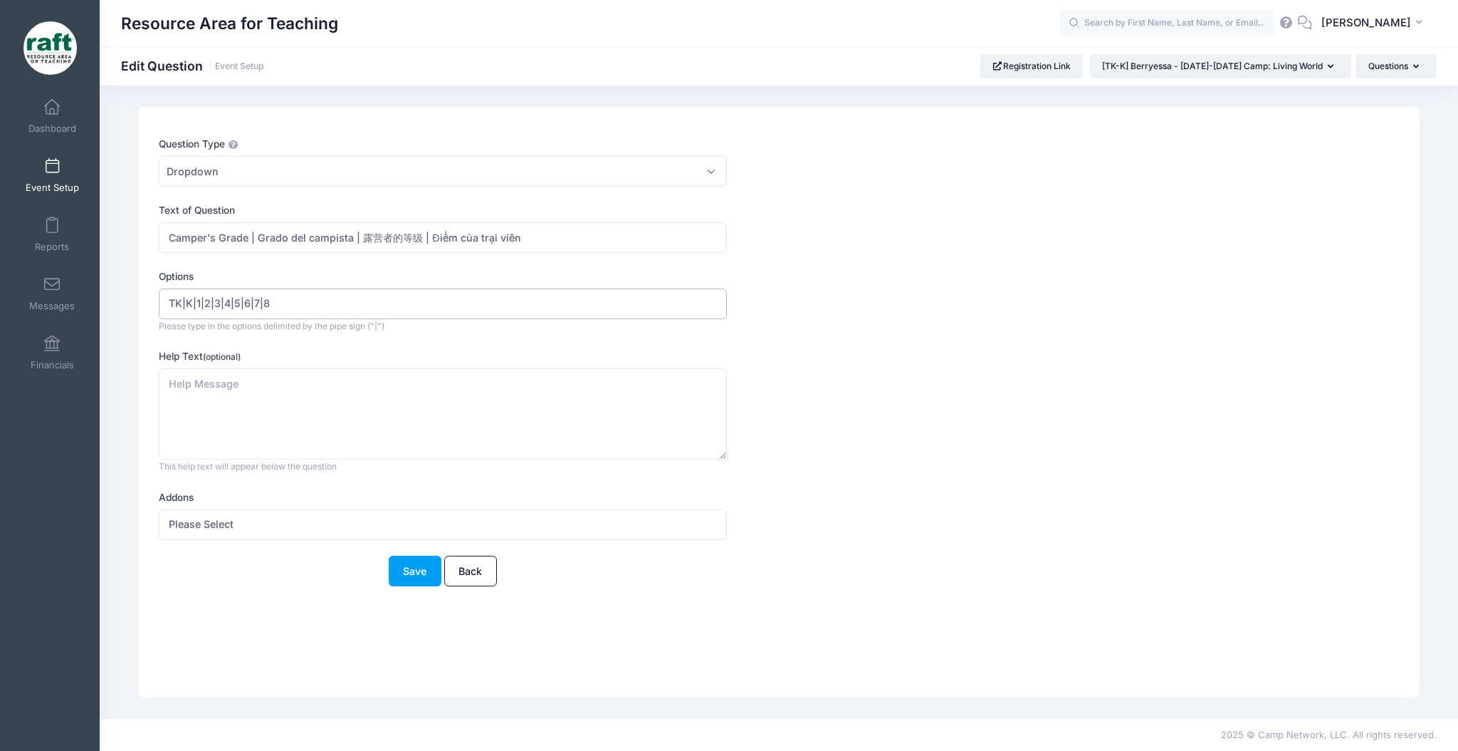
drag, startPoint x: 297, startPoint y: 301, endPoint x: 194, endPoint y: 324, distance: 105.2
click at [194, 324] on div "TK|K|1|2|3|4|5|6|7|8 Please type in the options delimited by the pipe sign ("|")" at bounding box center [443, 310] width 568 height 44
type input "TK|K"
click at [213, 374] on textarea "Help Text (optional)" at bounding box center [443, 414] width 568 height 92
click at [423, 582] on button "Save" at bounding box center [415, 570] width 53 height 31
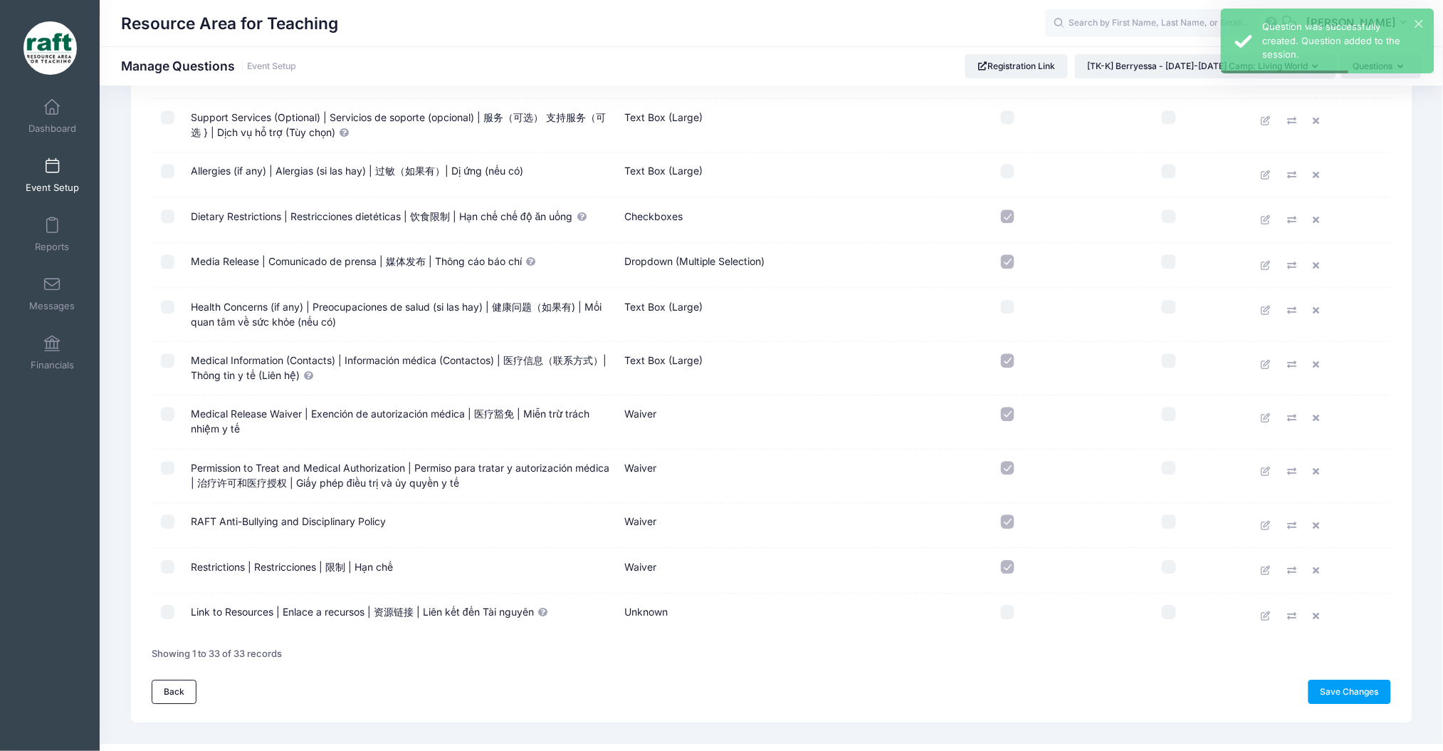
scroll to position [1224, 0]
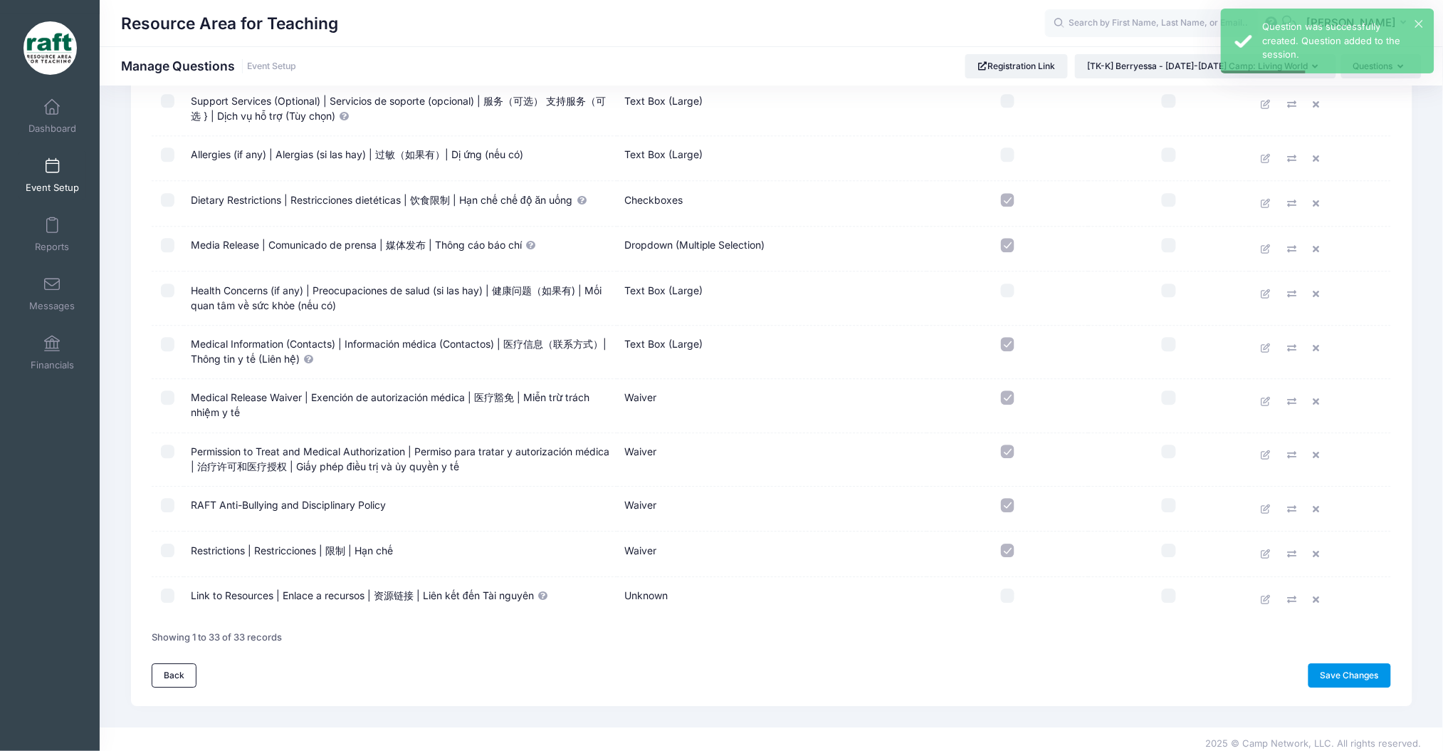
click at [1324, 663] on link "Save Changes" at bounding box center [1350, 675] width 83 height 24
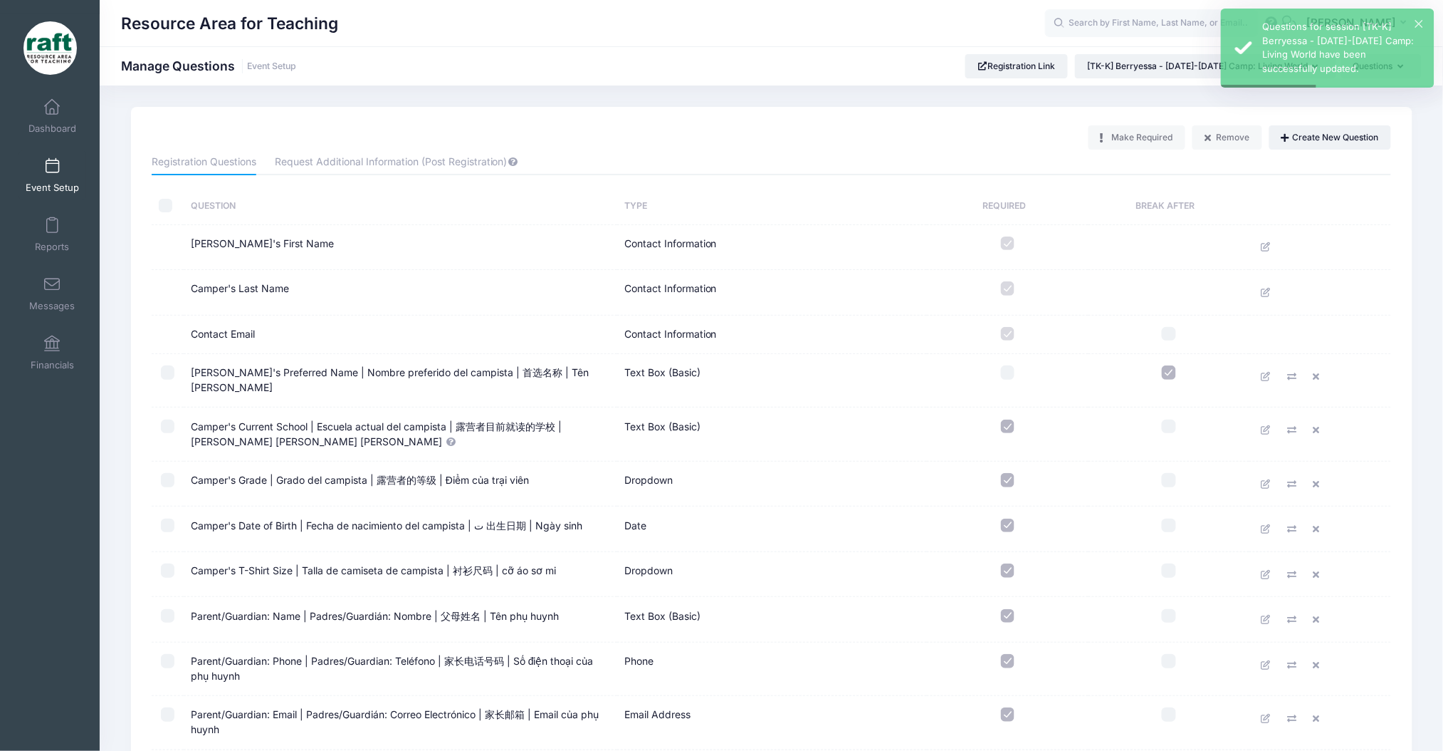
click at [50, 199] on link "Event Setup" at bounding box center [53, 175] width 68 height 50
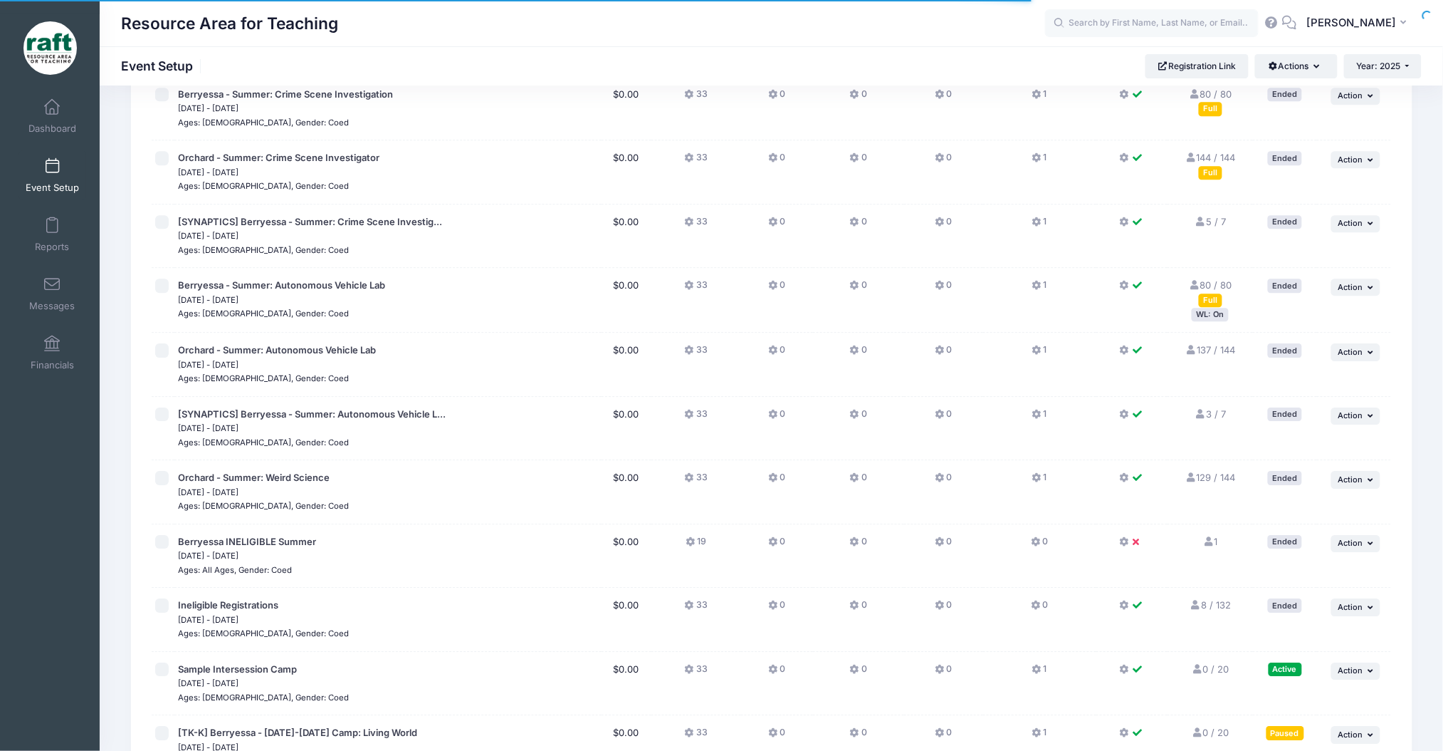
scroll to position [1542, 0]
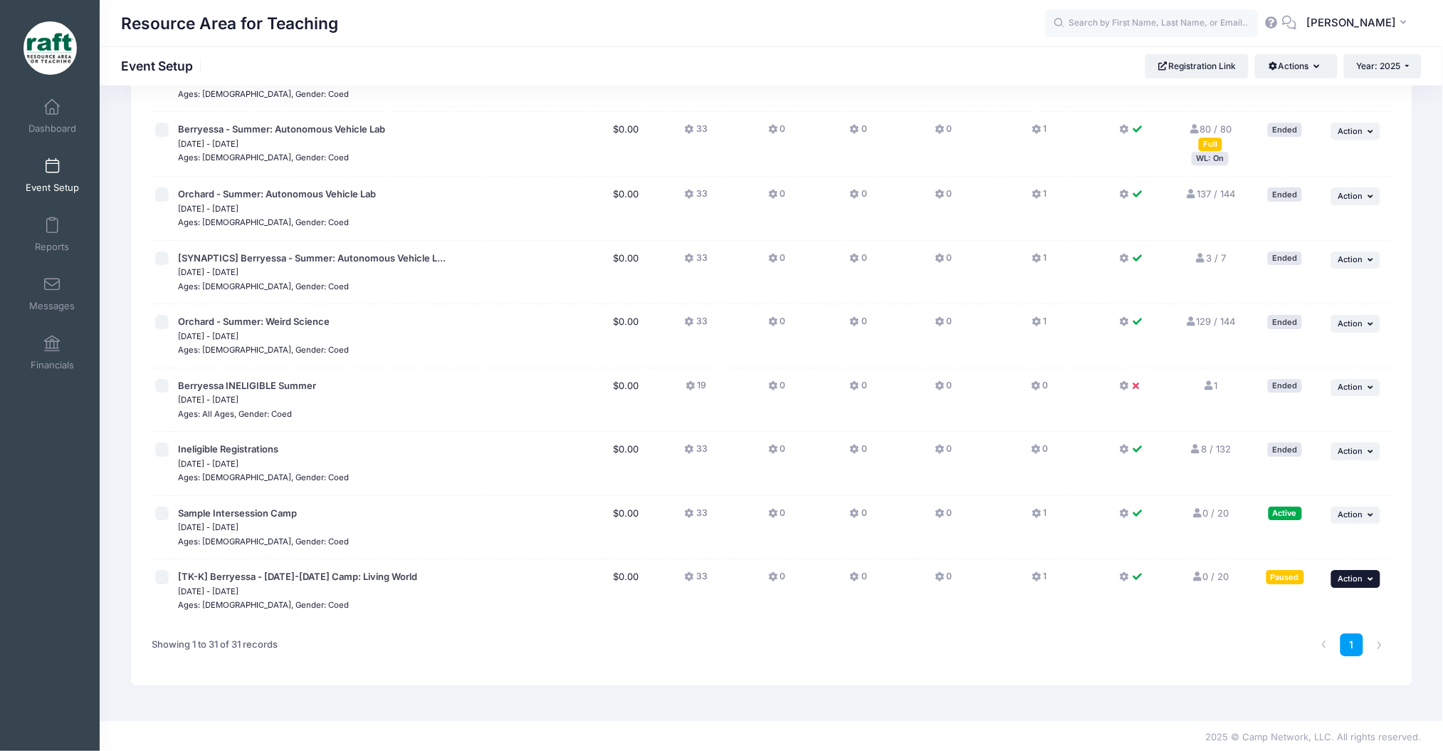
click at [1376, 573] on td "... Action Resume Session Pause Session Edit Session Duplicate Session Delete S…" at bounding box center [1354, 590] width 74 height 63
click at [1376, 573] on button "... Action" at bounding box center [1357, 578] width 50 height 17
click at [1348, 618] on link "Resume Session" at bounding box center [1309, 608] width 129 height 27
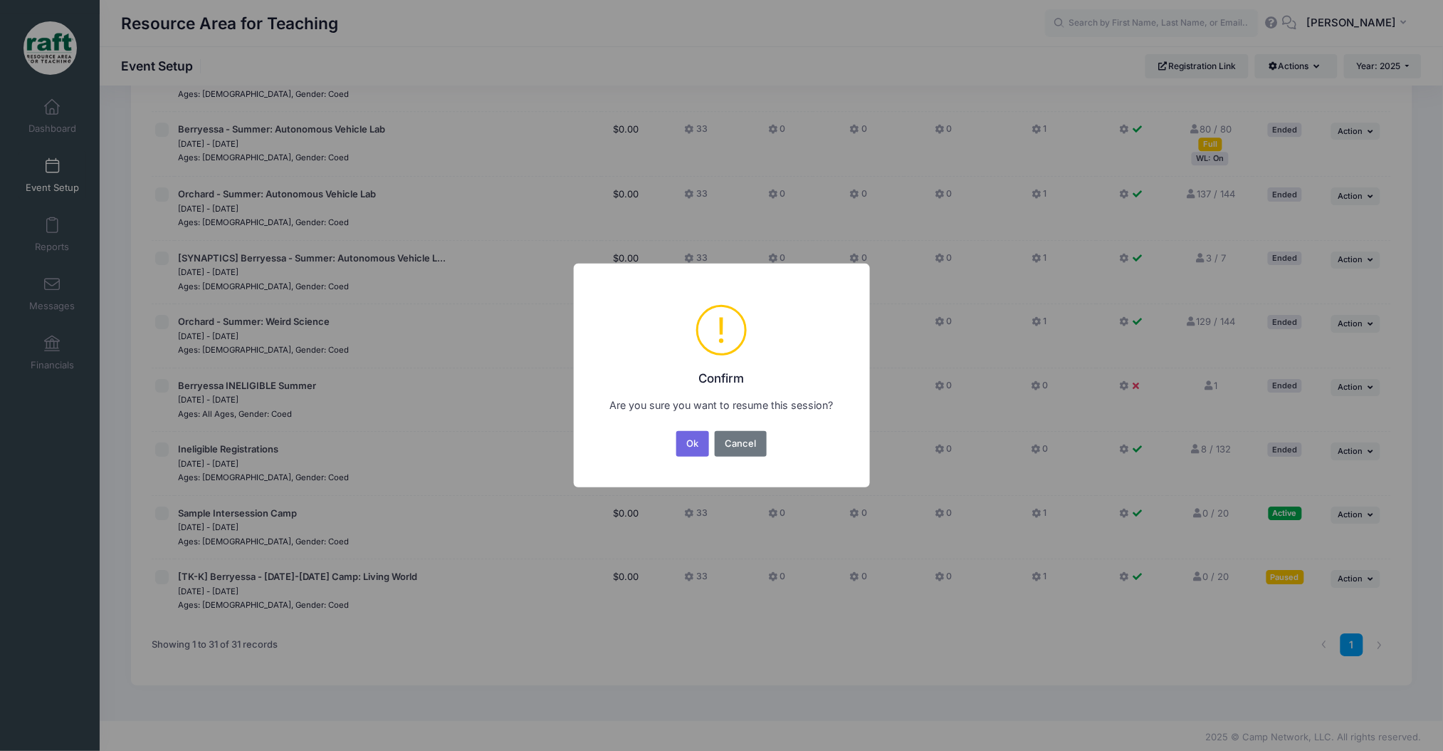
click at [711, 434] on div "Ok No Cancel" at bounding box center [721, 443] width 95 height 31
click at [688, 457] on div "Ok No Cancel" at bounding box center [721, 443] width 95 height 31
click at [709, 439] on button "Ok" at bounding box center [693, 444] width 33 height 26
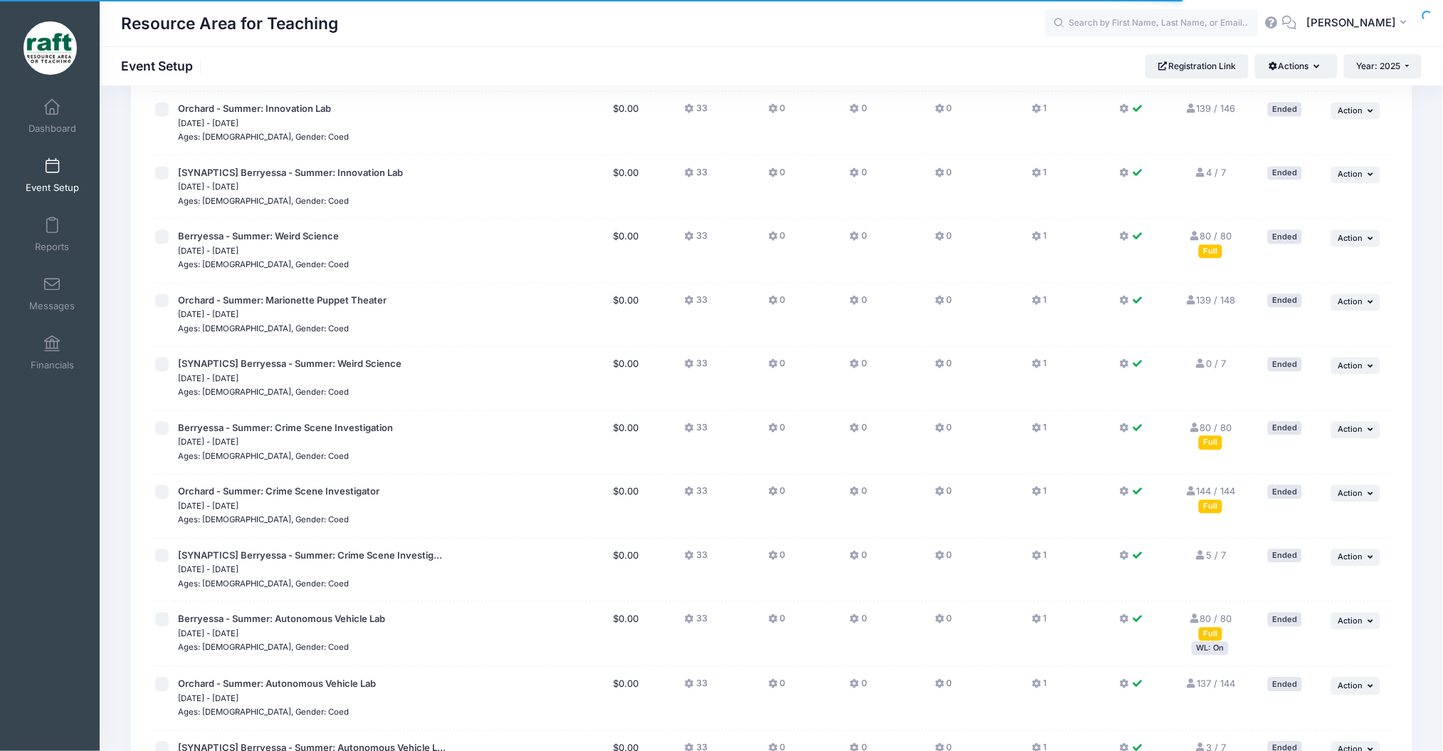
scroll to position [1542, 0]
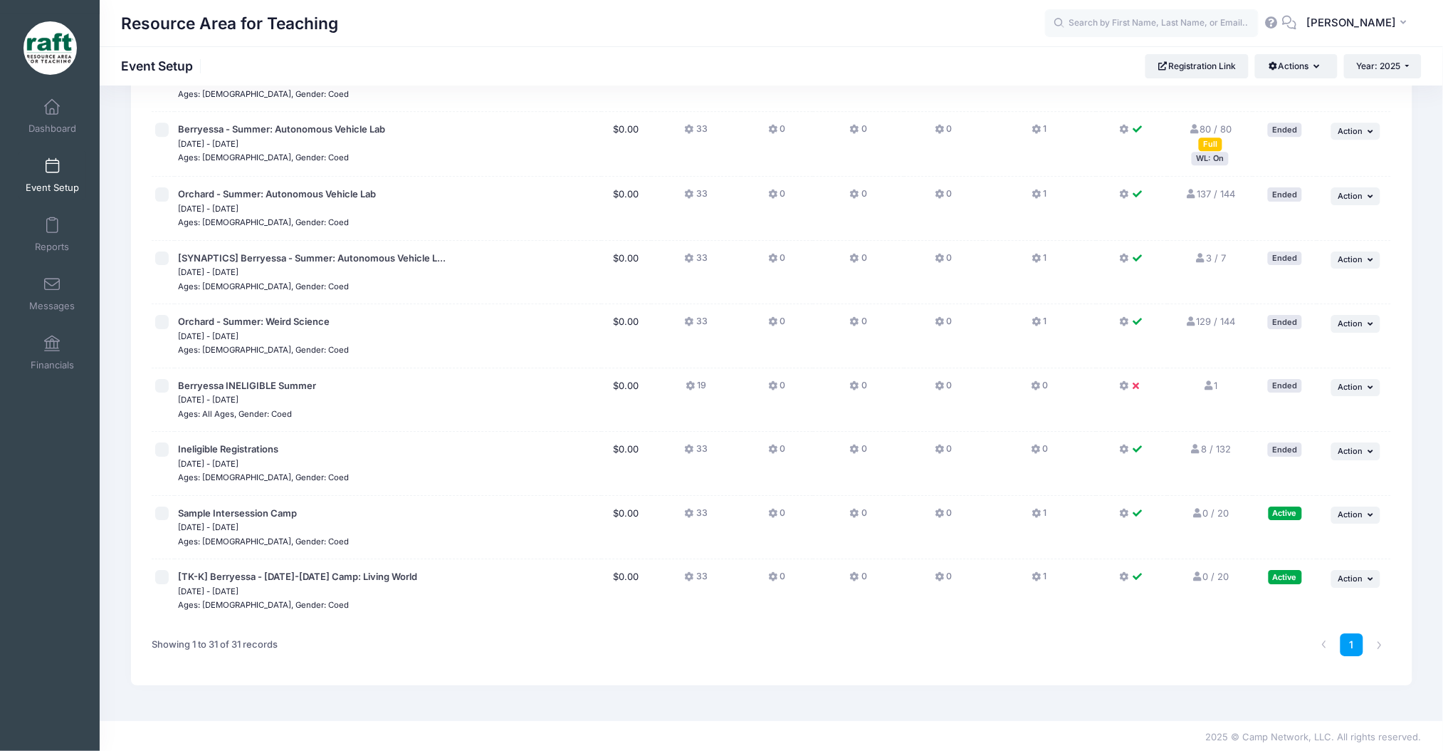
click at [1359, 587] on td "... Action Resume Session Pause Session Edit Session Duplicate Session Delete S…" at bounding box center [1354, 590] width 74 height 63
click at [1357, 583] on button "... Action" at bounding box center [1357, 578] width 50 height 17
click at [1317, 661] on link "Duplicate Session" at bounding box center [1309, 662] width 129 height 27
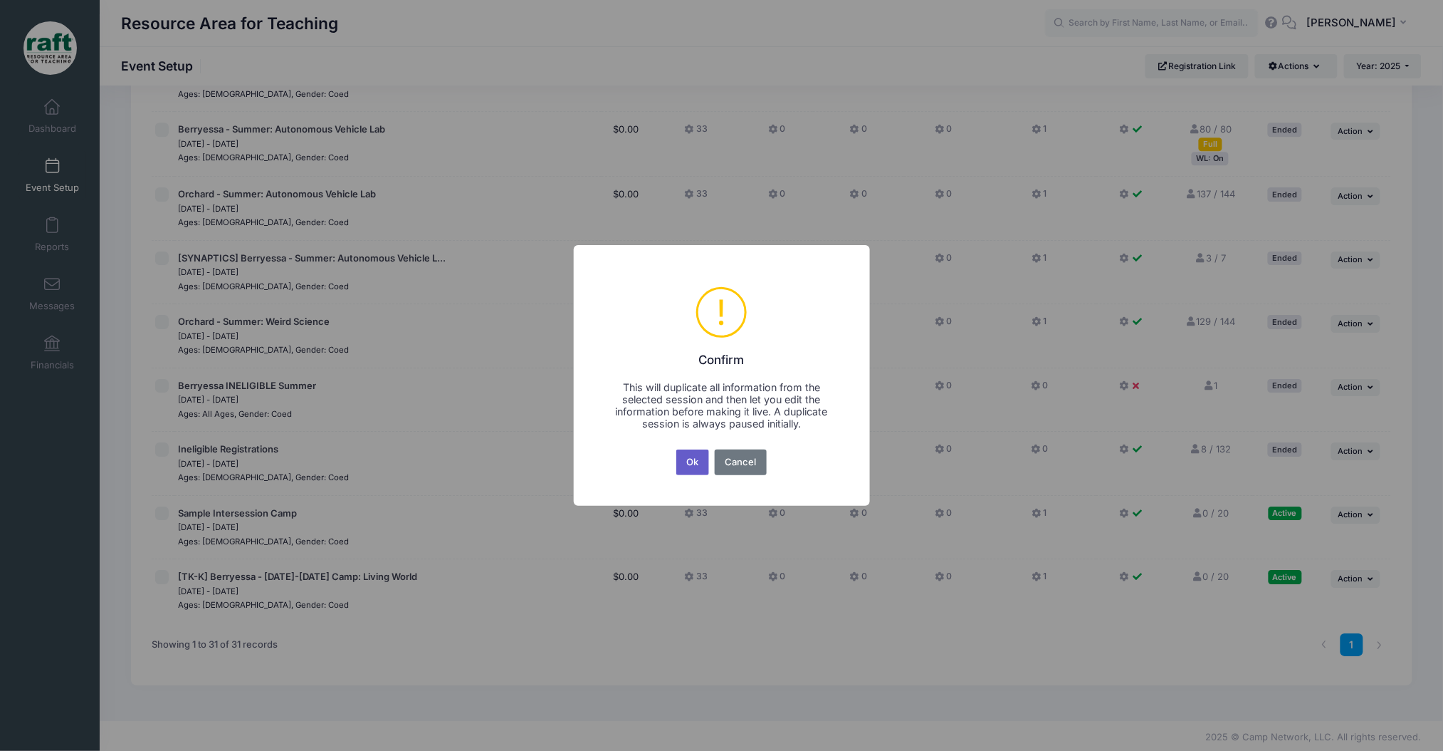
click at [684, 462] on button "Ok" at bounding box center [693, 462] width 33 height 26
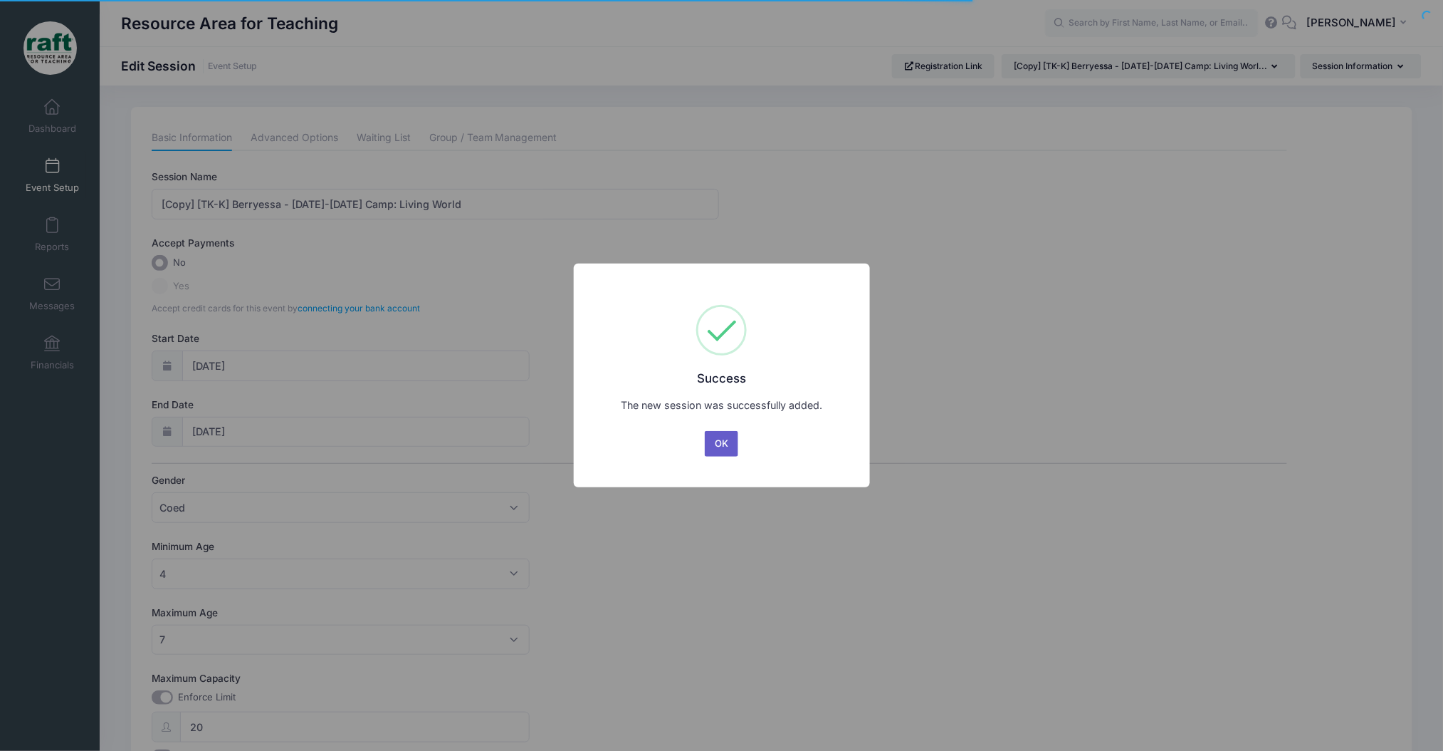
click at [707, 439] on button "OK" at bounding box center [722, 444] width 34 height 26
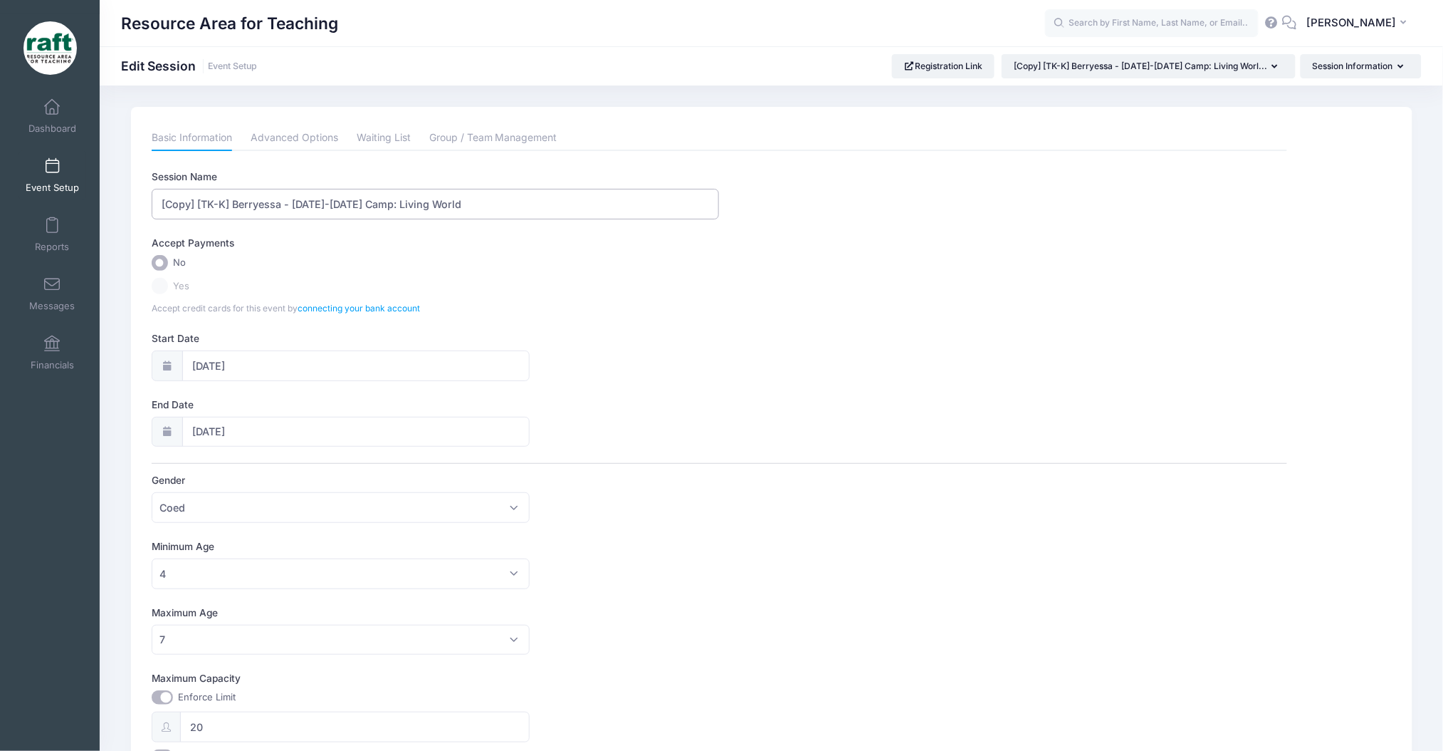
drag, startPoint x: 204, startPoint y: 207, endPoint x: 144, endPoint y: 199, distance: 60.2
click at [145, 199] on div "Basic Information Advanced Options Waiting List Group / Team Management Session…" at bounding box center [719, 490] width 1149 height 730
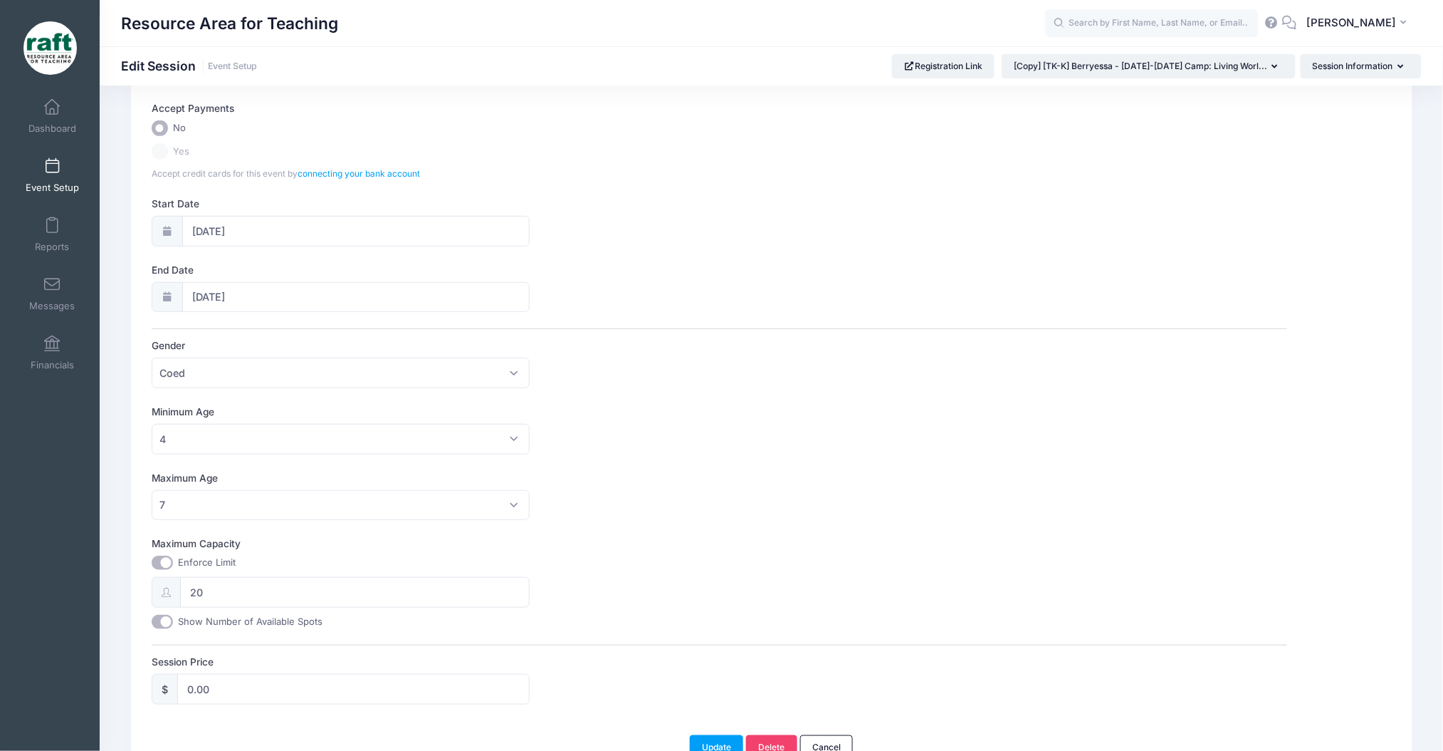
scroll to position [214, 0]
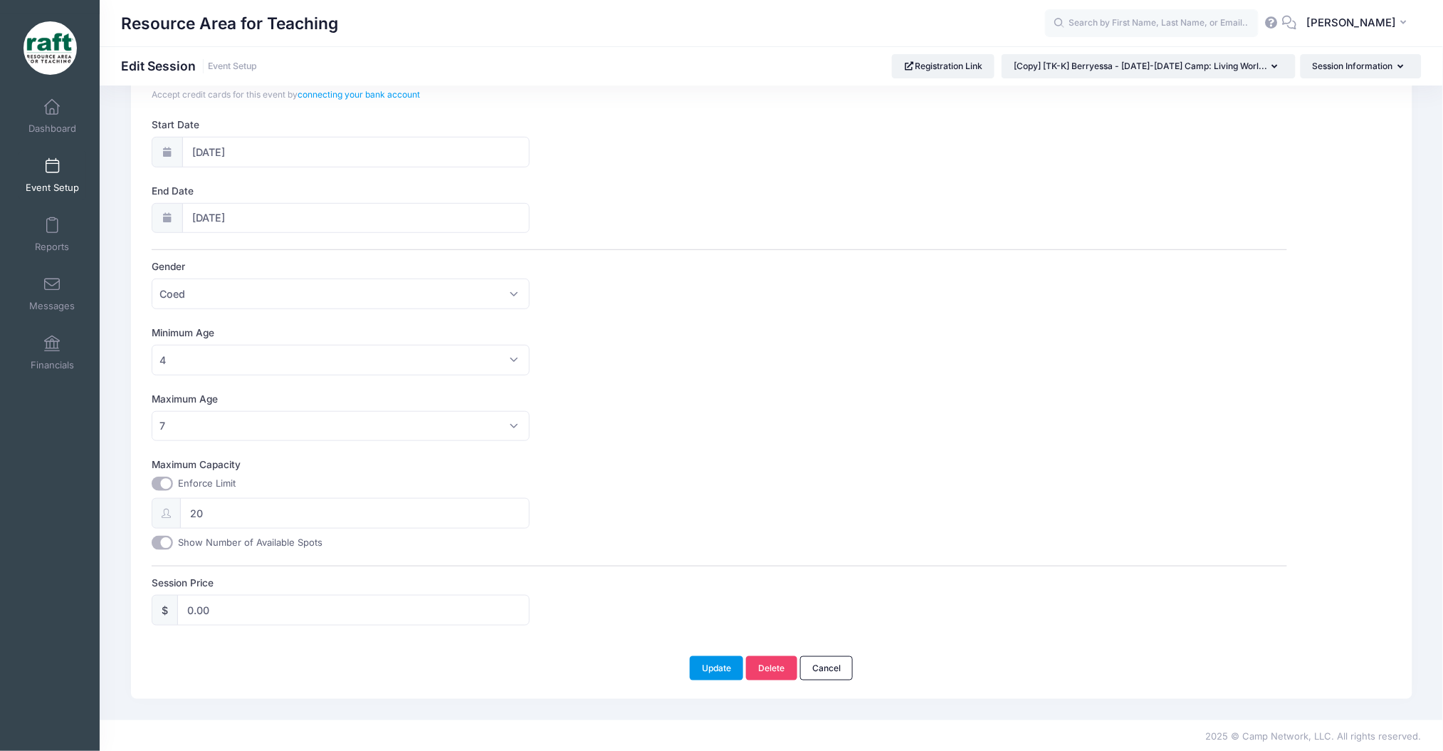
type input "[1st-6th Grade] [GEOGRAPHIC_DATA] - [DATE]-[DATE] Camp: Living World"
click at [708, 672] on button "Update" at bounding box center [717, 668] width 54 height 24
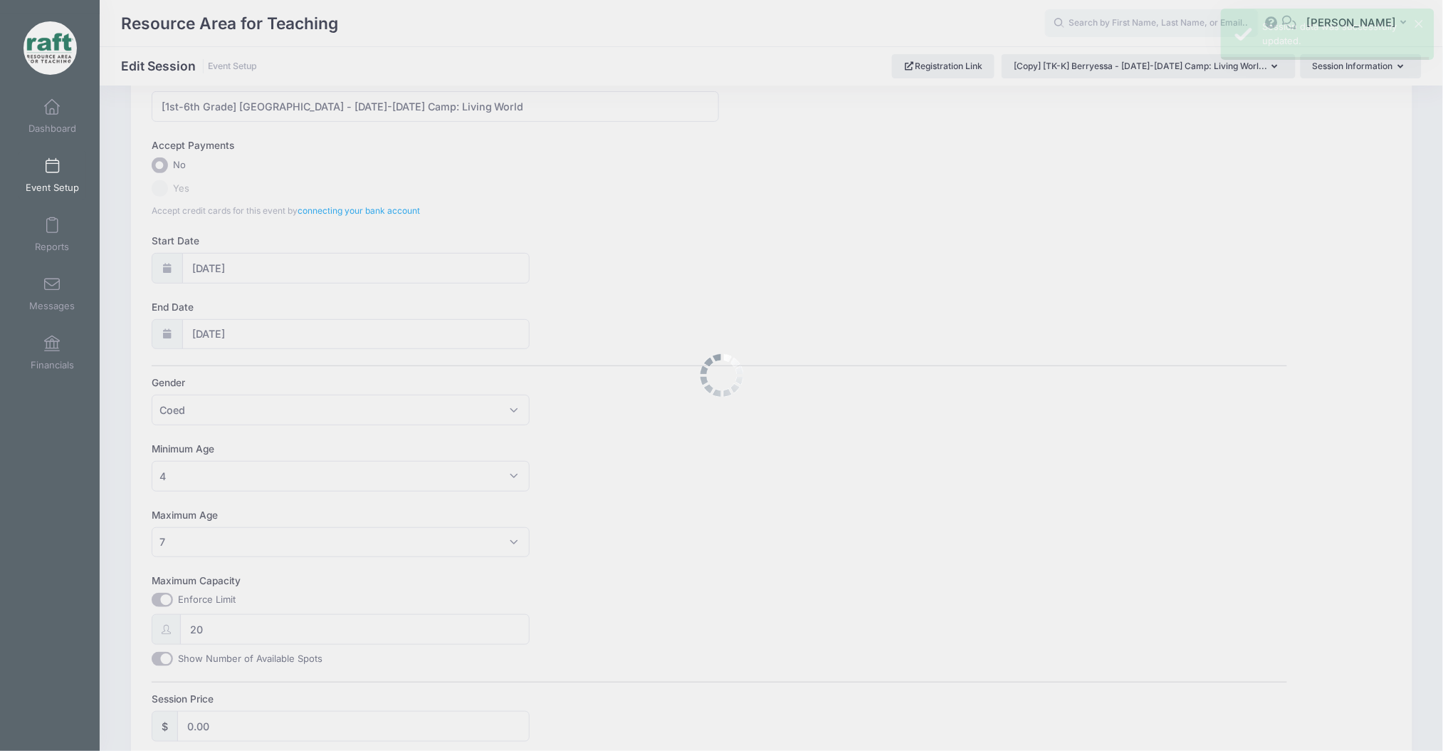
scroll to position [0, 0]
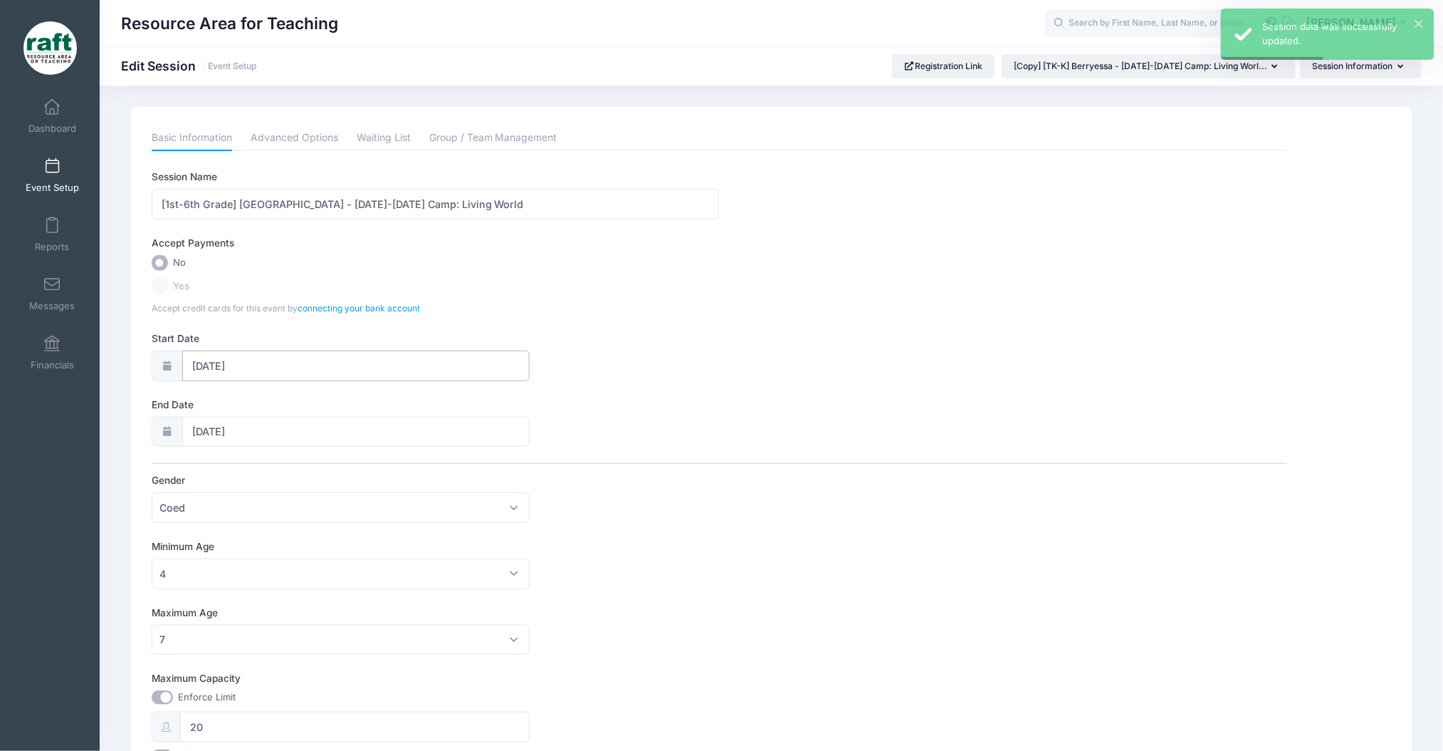
click at [278, 358] on input "[DATE]" at bounding box center [356, 365] width 348 height 31
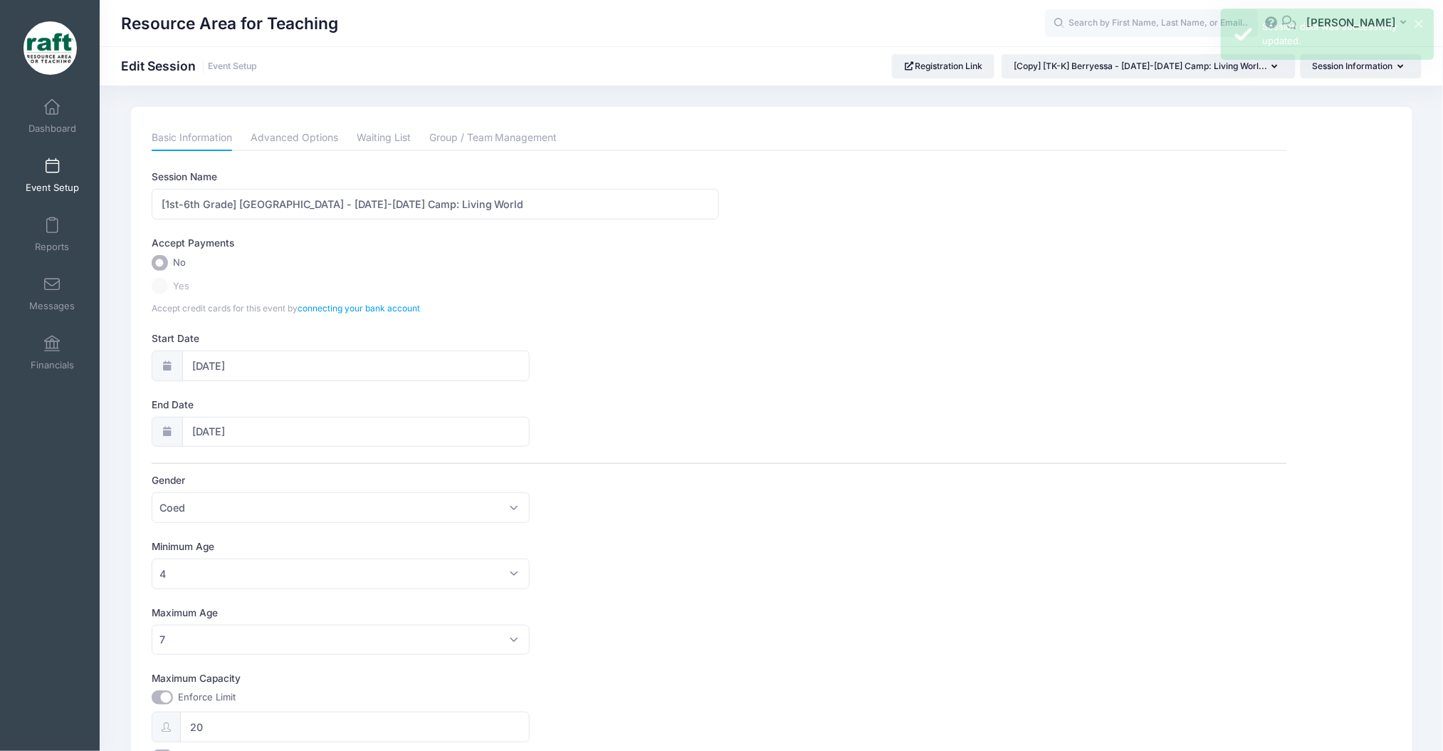
click at [52, 167] on span at bounding box center [52, 167] width 0 height 16
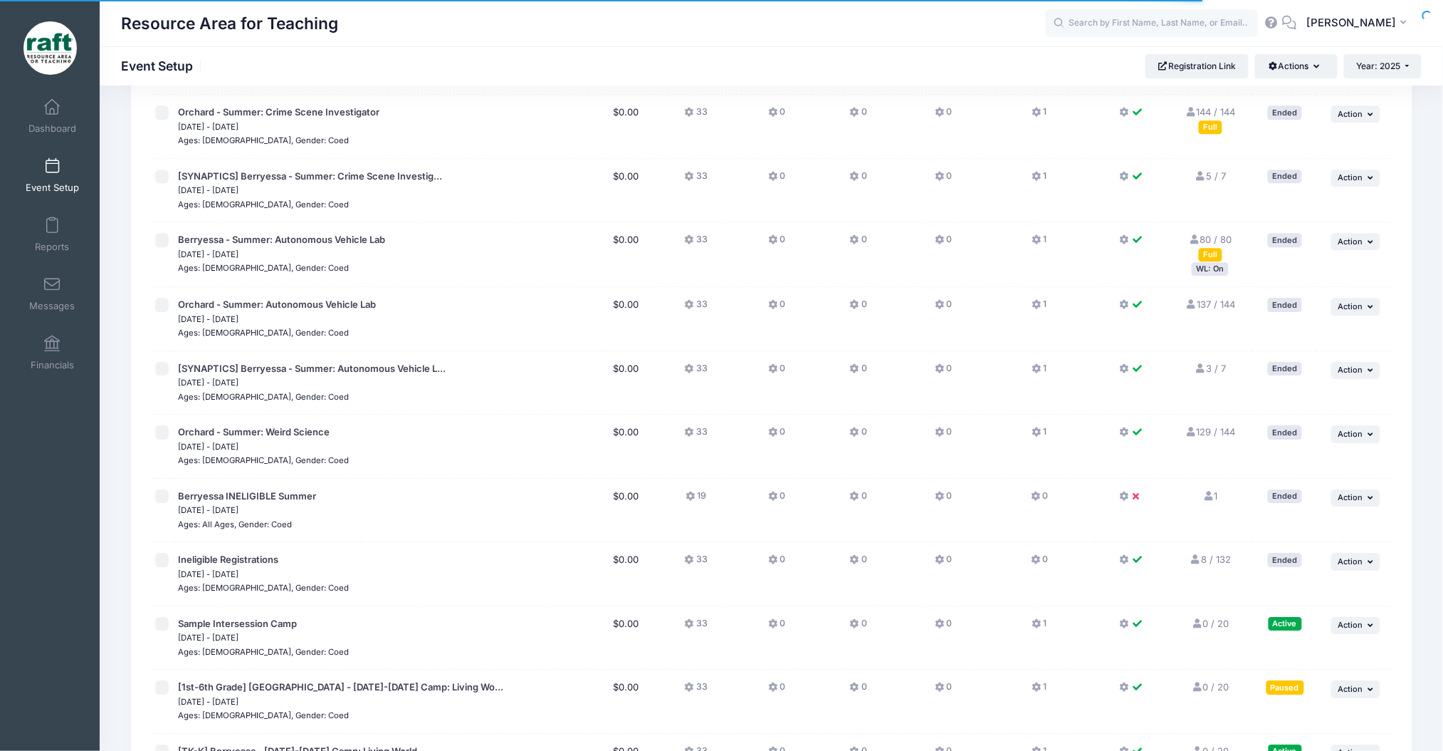
scroll to position [1605, 0]
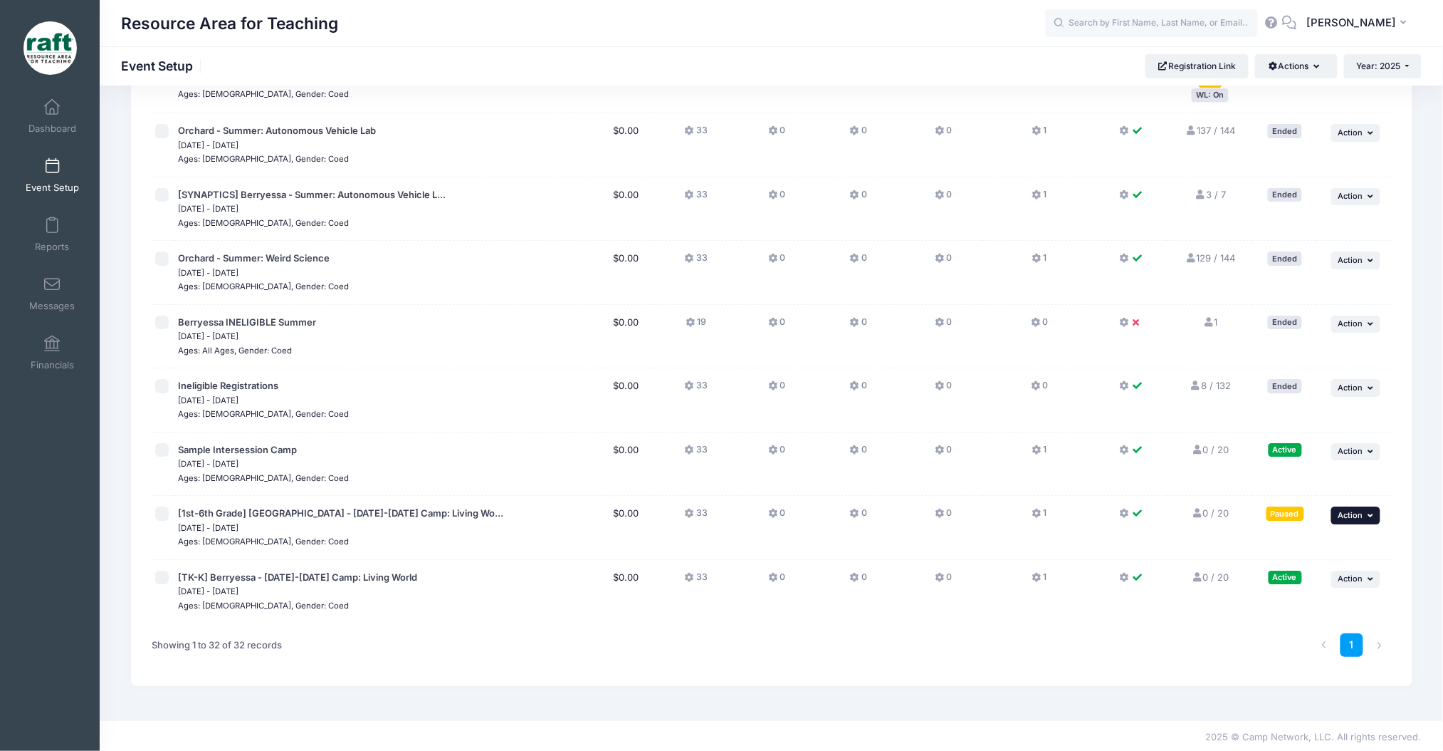
click at [1344, 516] on span "Action" at bounding box center [1351, 515] width 25 height 10
click at [1306, 567] on link "Edit Session" at bounding box center [1309, 571] width 129 height 27
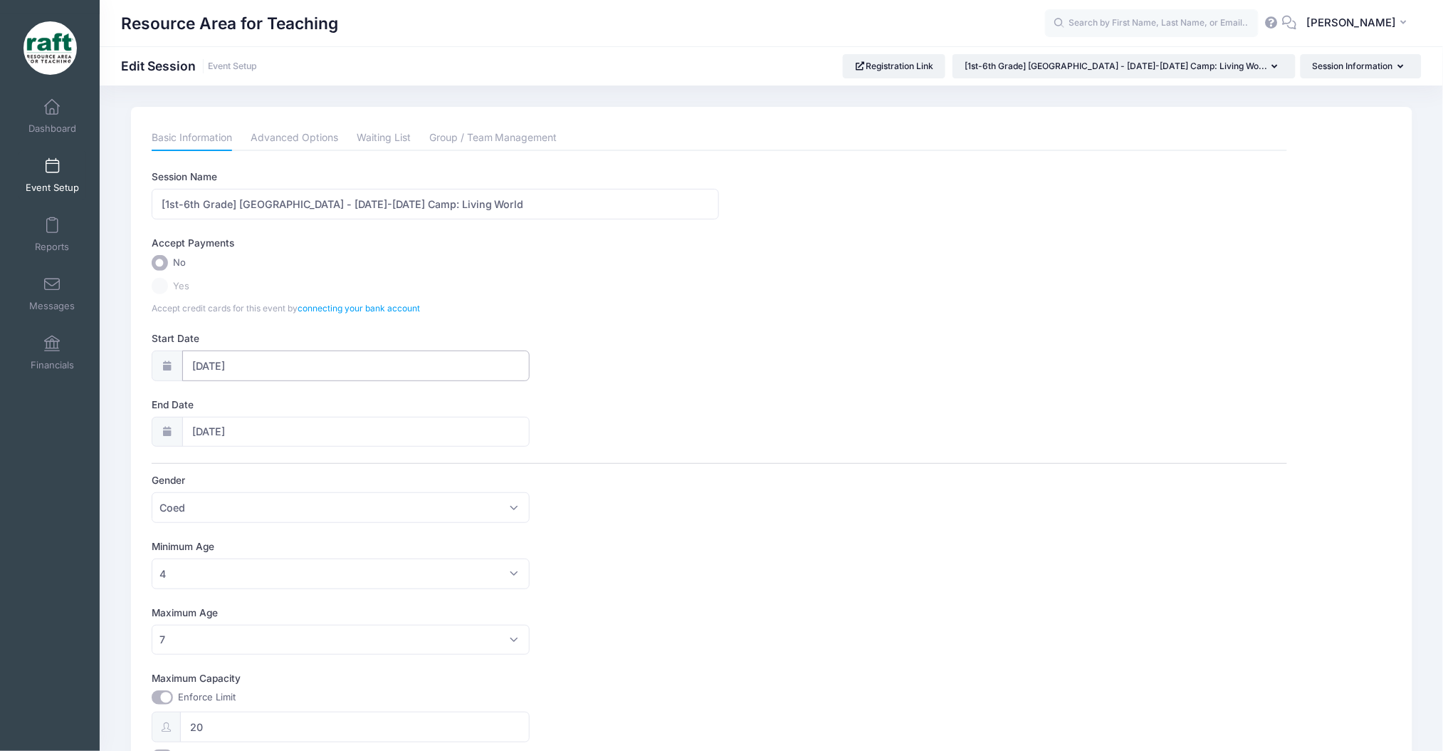
click at [221, 363] on input "12/28/2025" at bounding box center [356, 365] width 348 height 31
click at [221, 395] on div "January February March April May June July August September October November De…" at bounding box center [282, 398] width 136 height 24
click at [214, 395] on div "January February March April May June July August September October November De…" at bounding box center [282, 400] width 199 height 38
click at [208, 396] on span at bounding box center [203, 402] width 23 height 24
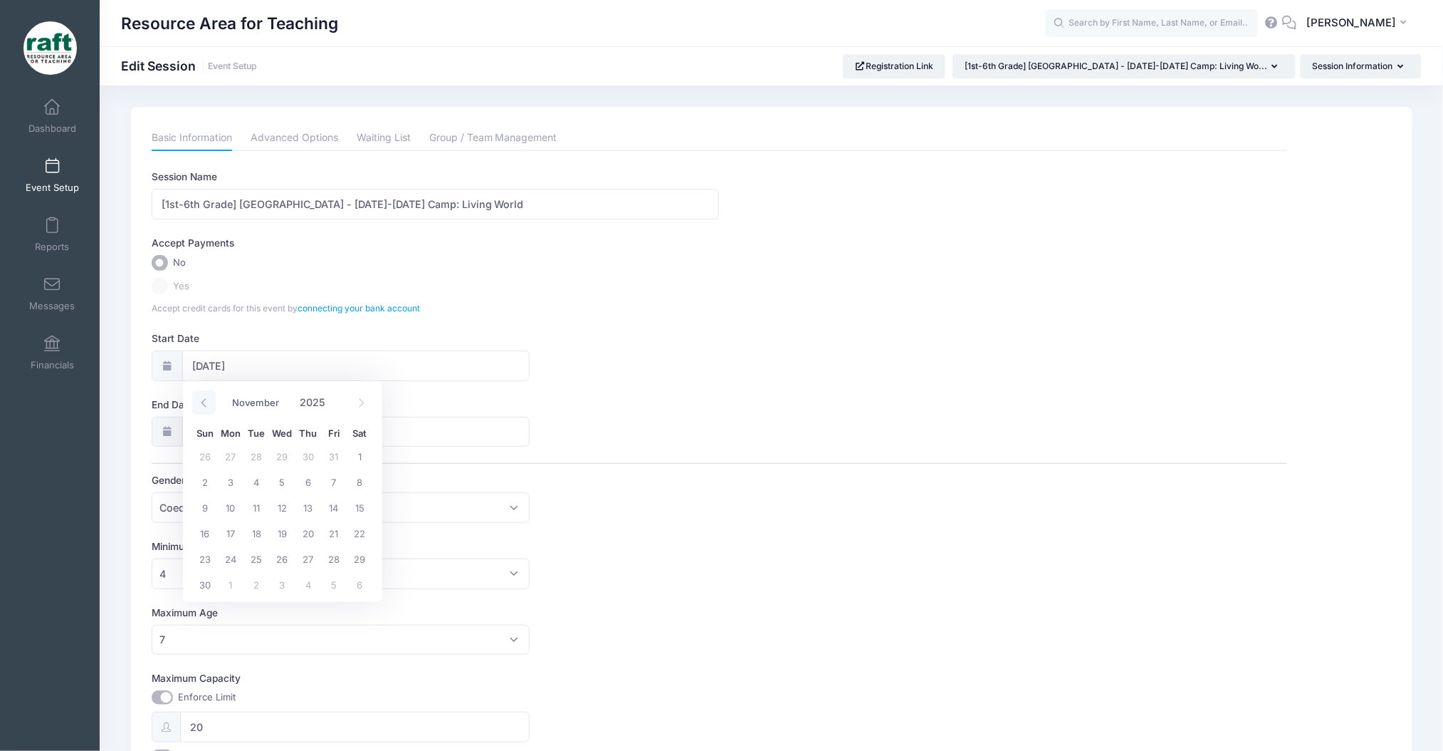
select select "9"
click at [218, 484] on span "6" at bounding box center [231, 482] width 26 height 26
type input "10/06/2025"
click at [203, 466] on icon at bounding box center [203, 468] width 5 height 9
type input "2025"
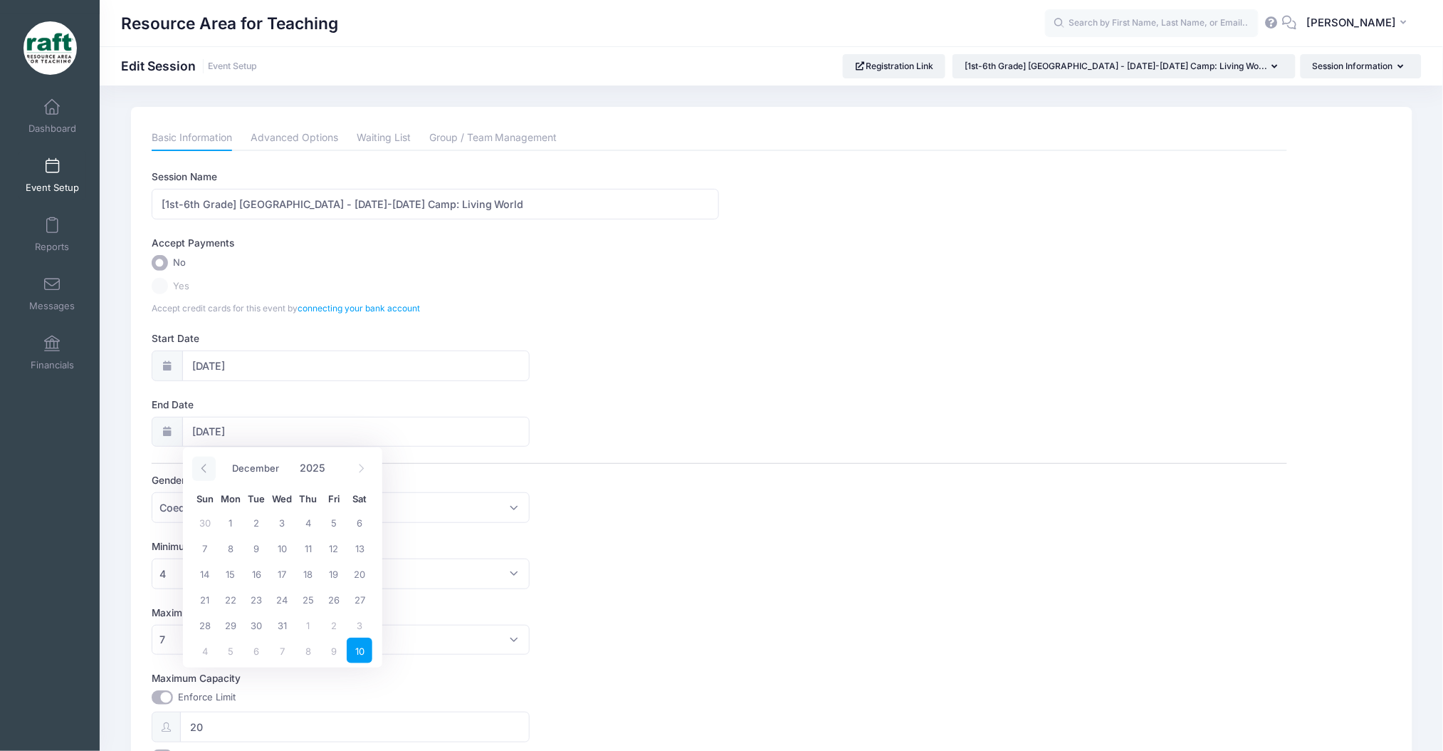
click at [203, 466] on icon at bounding box center [203, 468] width 5 height 9
click at [200, 475] on span at bounding box center [203, 468] width 23 height 24
select select "9"
click at [338, 544] on span "10" at bounding box center [334, 548] width 26 height 26
type input "10/10/2025"
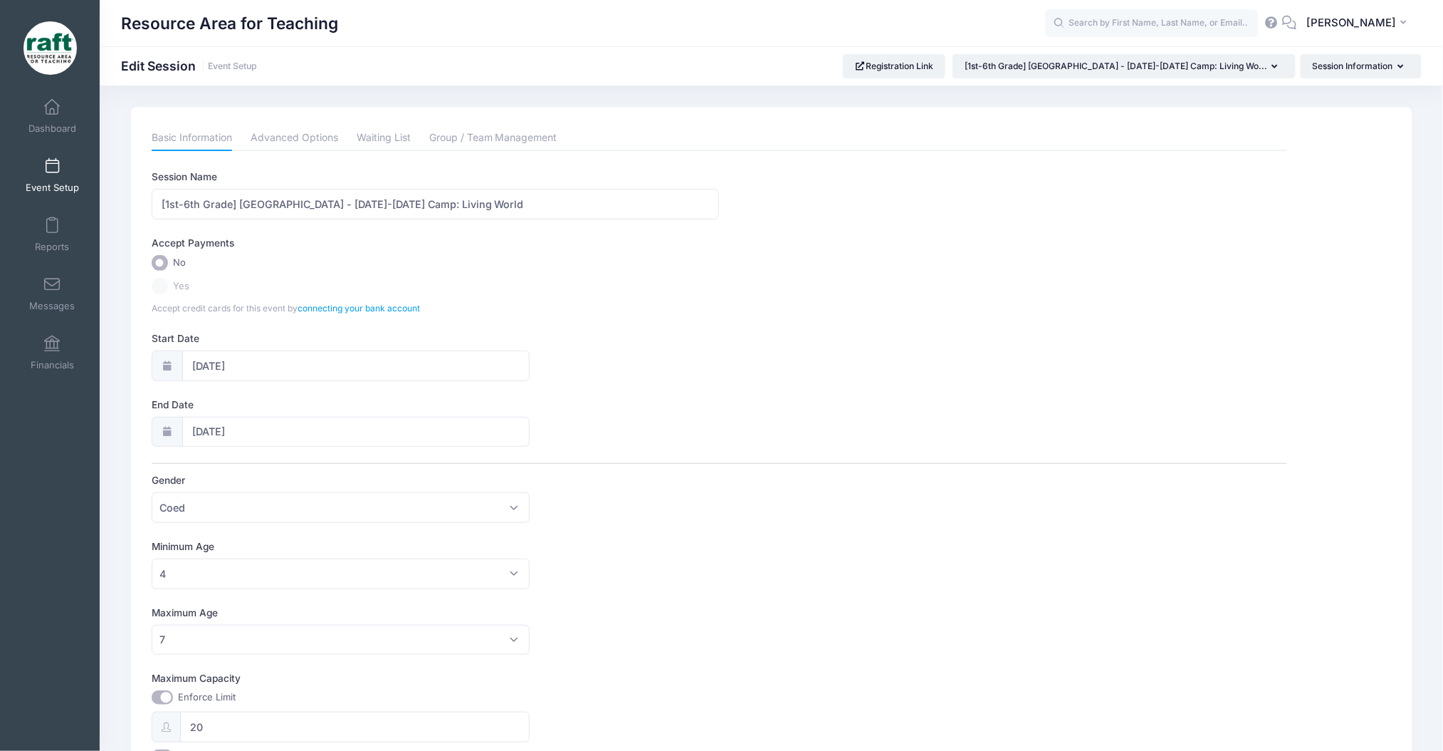
click at [696, 516] on div "Gender Please select Coed Boys Girls Any Coed" at bounding box center [720, 498] width 1136 height 50
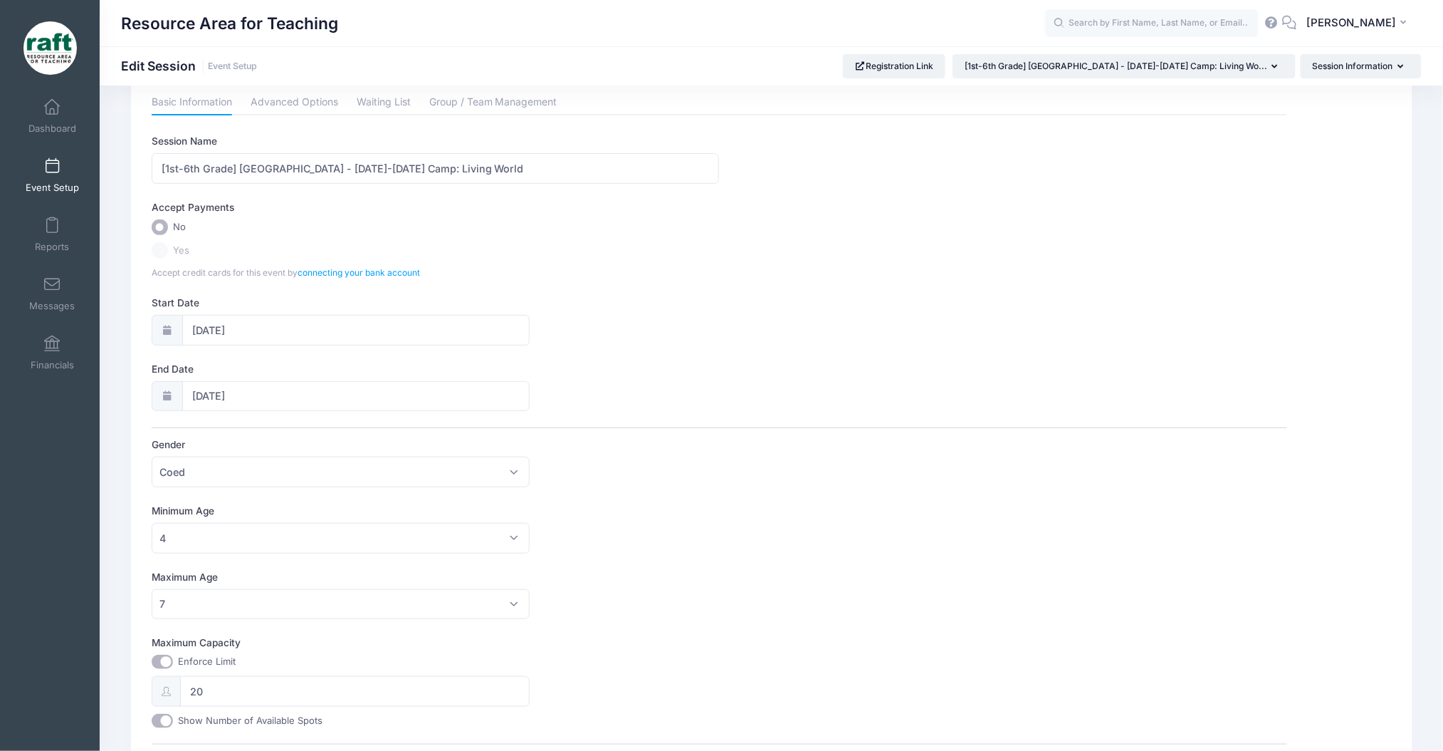
scroll to position [95, 0]
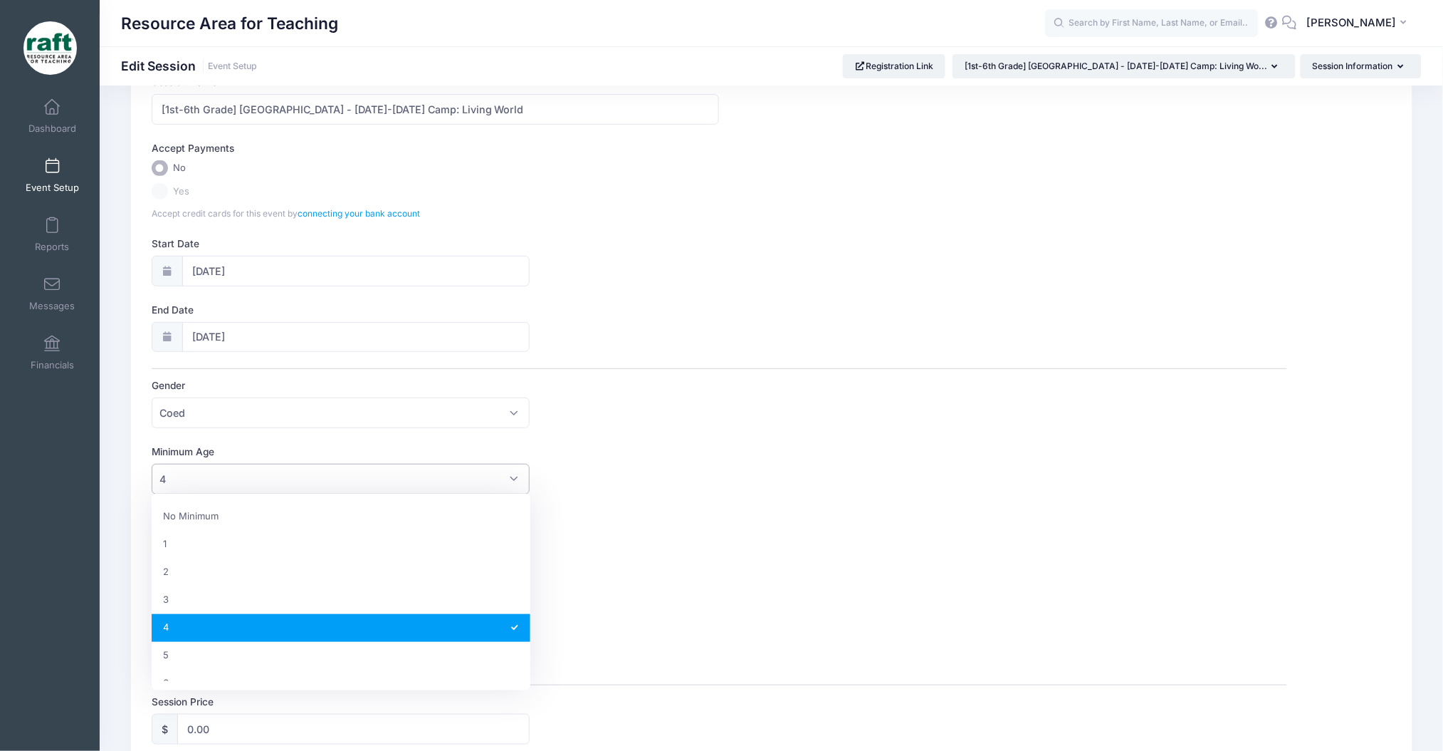
click at [263, 487] on span "4" at bounding box center [341, 479] width 379 height 31
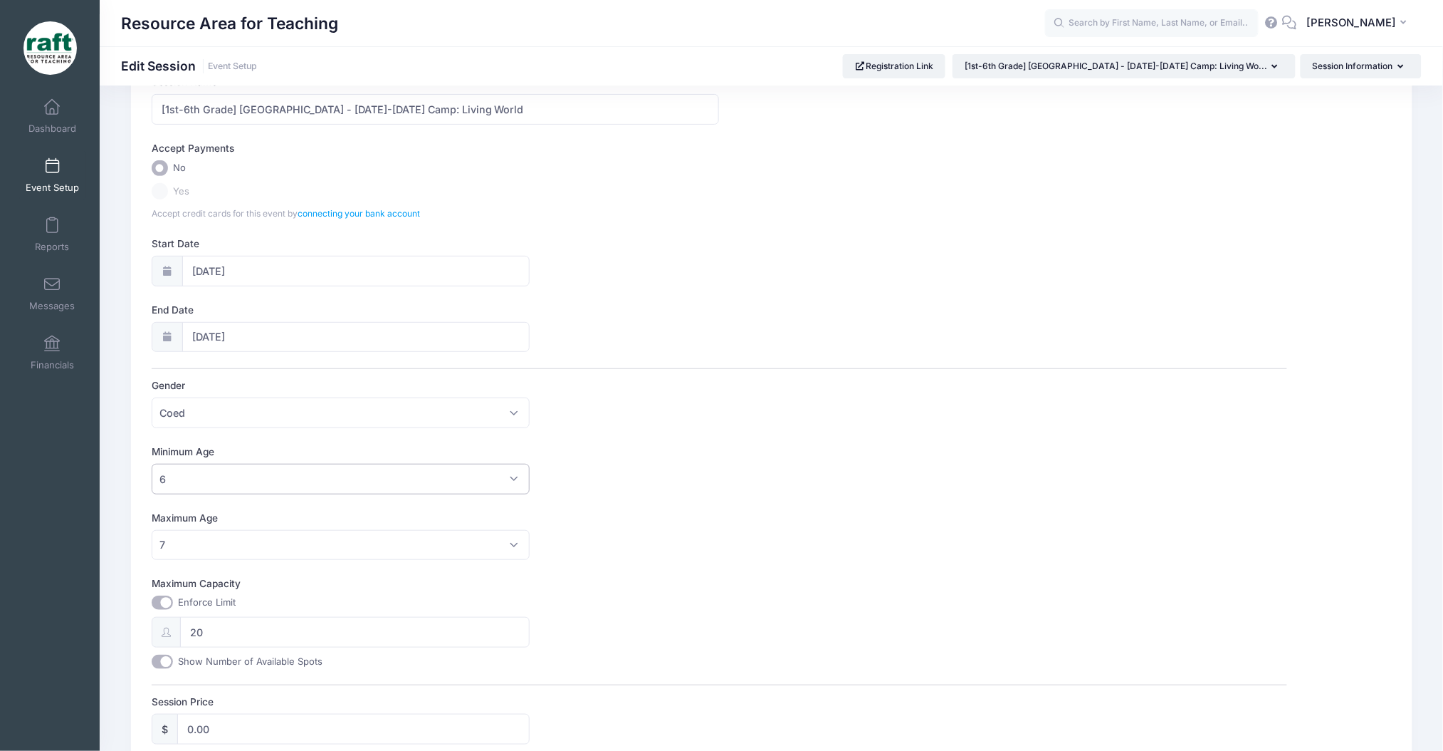
click at [176, 486] on span "6" at bounding box center [341, 479] width 379 height 31
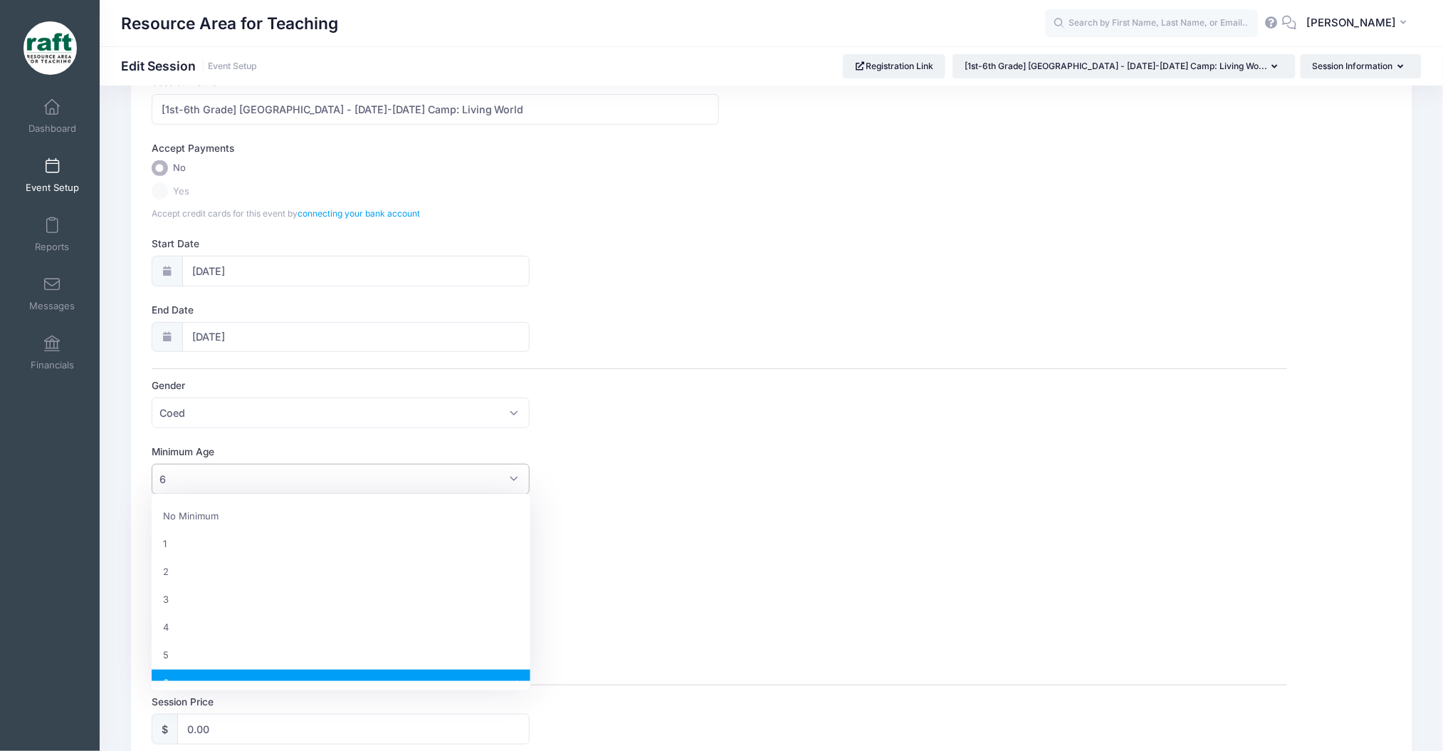
scroll to position [139, 0]
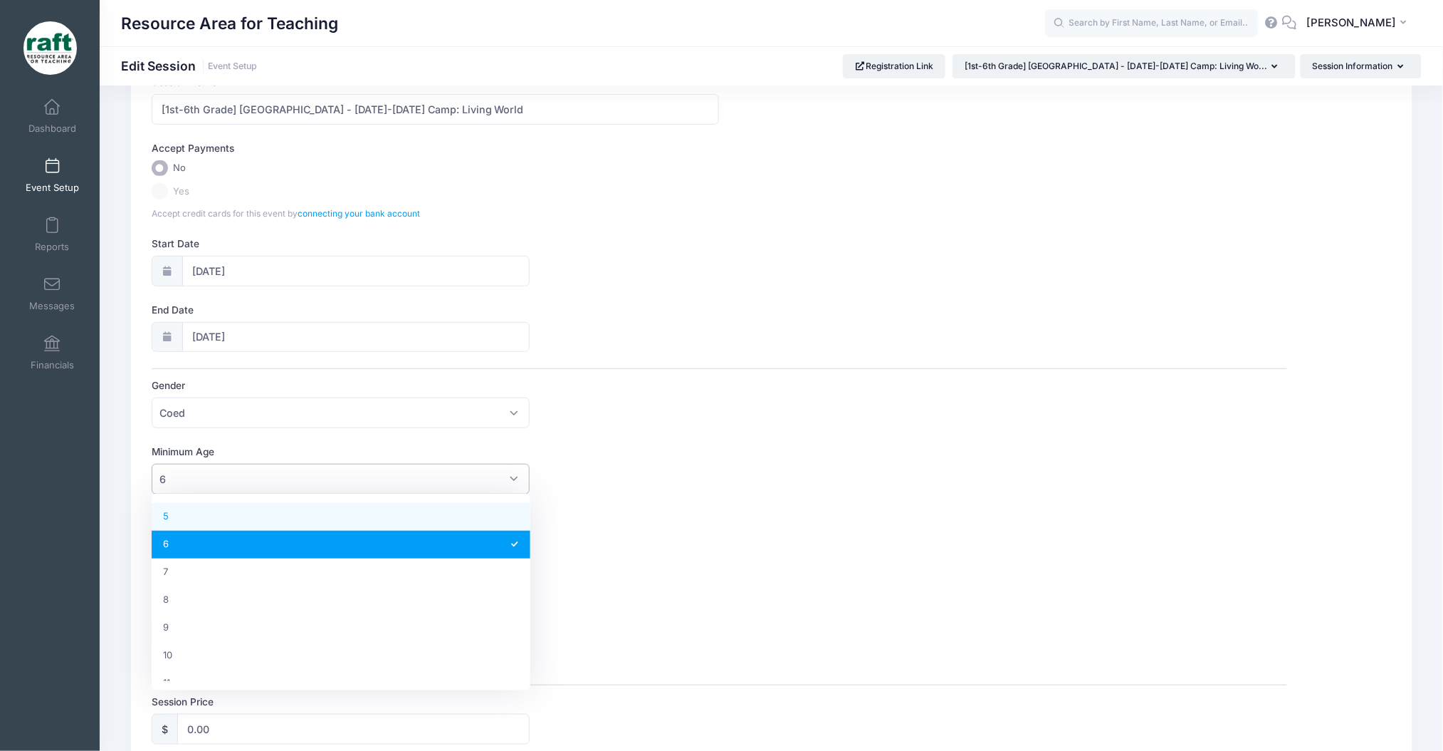
select select "5"
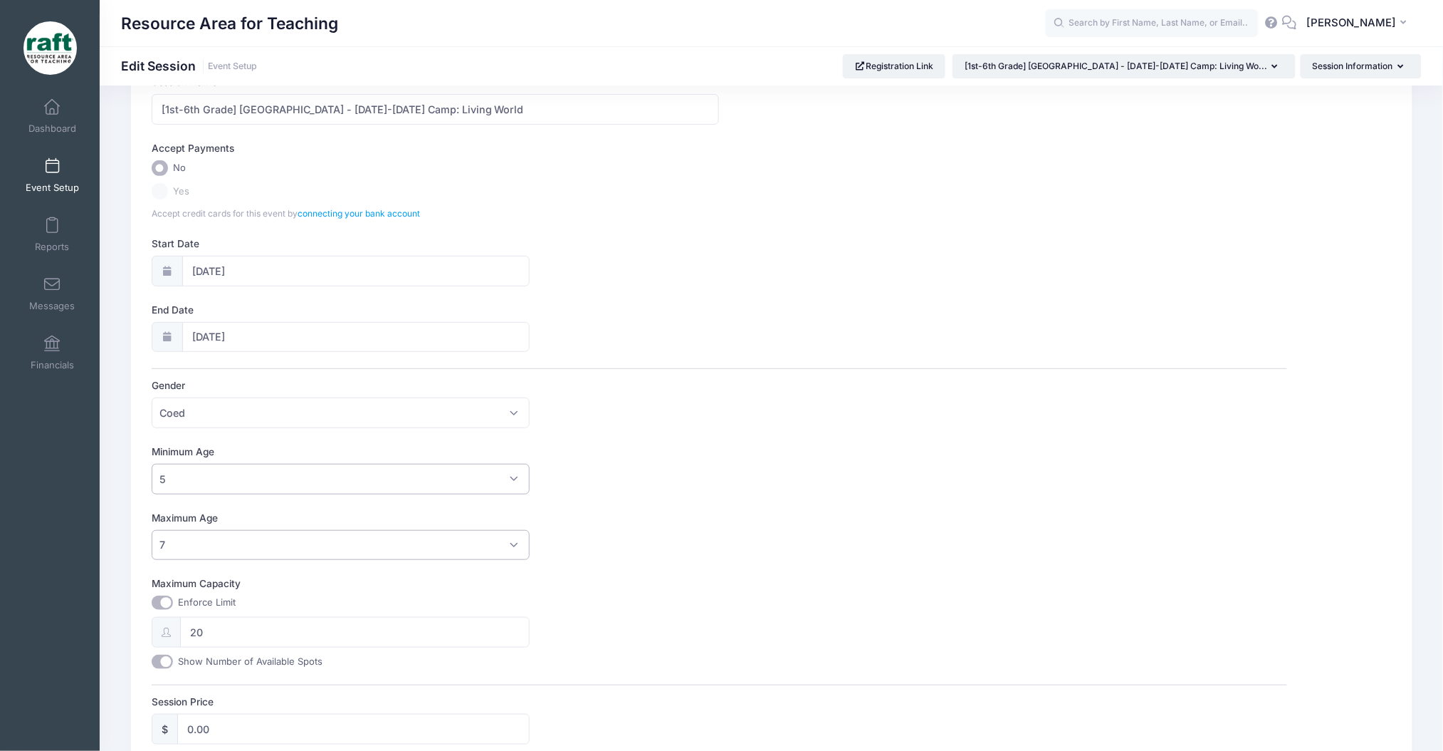
click at [191, 556] on span "7" at bounding box center [341, 545] width 379 height 31
drag, startPoint x: 221, startPoint y: 465, endPoint x: 224, endPoint y: 491, distance: 26.6
select select "13"
click at [880, 542] on div "Maximum Age No Maximum 1 2 3 4 5 6 7 8 9 10 11 12 13 14 15 16 17 18 19 20 21 22…" at bounding box center [720, 536] width 1136 height 50
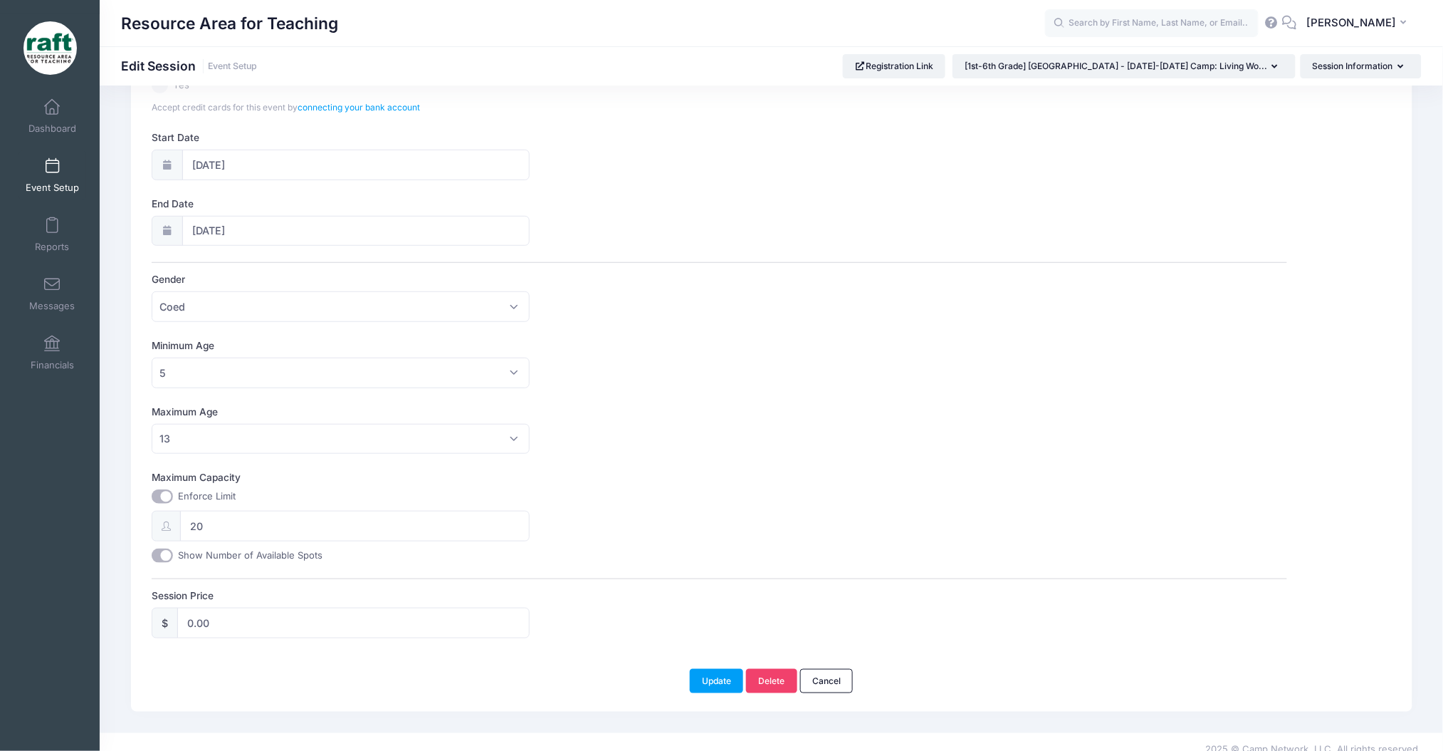
scroll to position [214, 0]
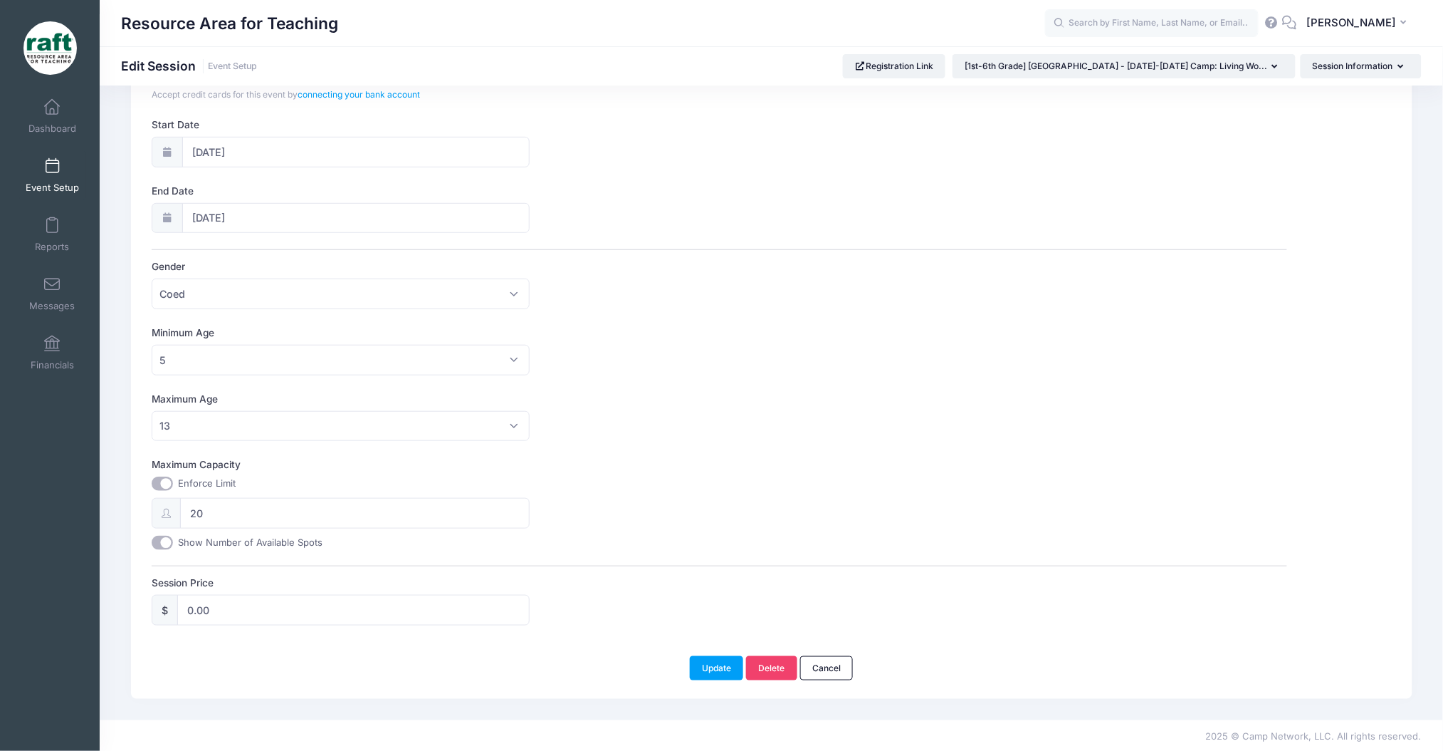
click at [703, 681] on div "Please update the information for this particular session. Basic Information Ad…" at bounding box center [772, 295] width 1282 height 805
click at [345, 531] on div "Enforce Limit 20 Show Number of Available Spots" at bounding box center [341, 512] width 379 height 73
click at [337, 511] on input "20" at bounding box center [355, 513] width 350 height 31
type input "40"
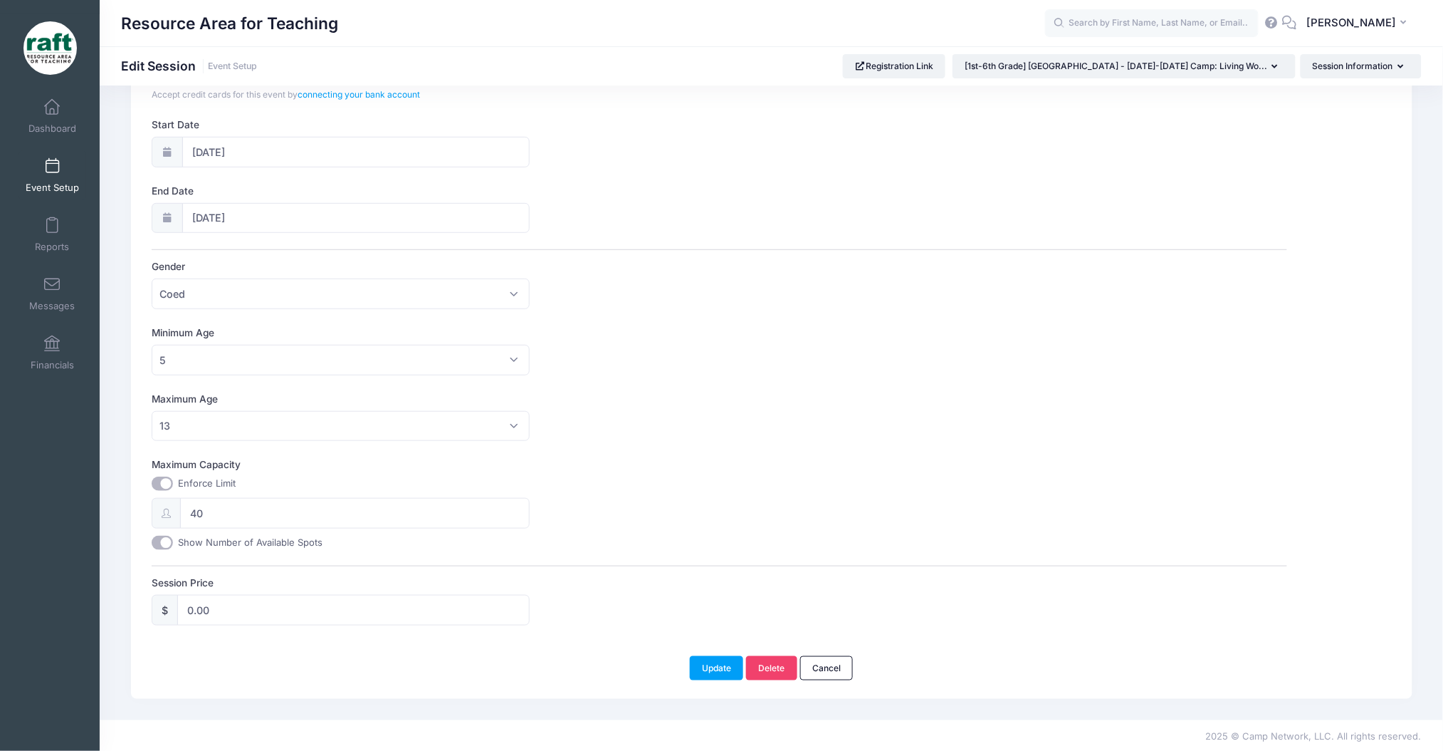
click at [164, 487] on input "Maximum Capacity" at bounding box center [162, 483] width 21 height 14
checkbox input "false"
type input "0"
click at [164, 483] on input "Maximum Capacity" at bounding box center [162, 483] width 21 height 14
checkbox input "true"
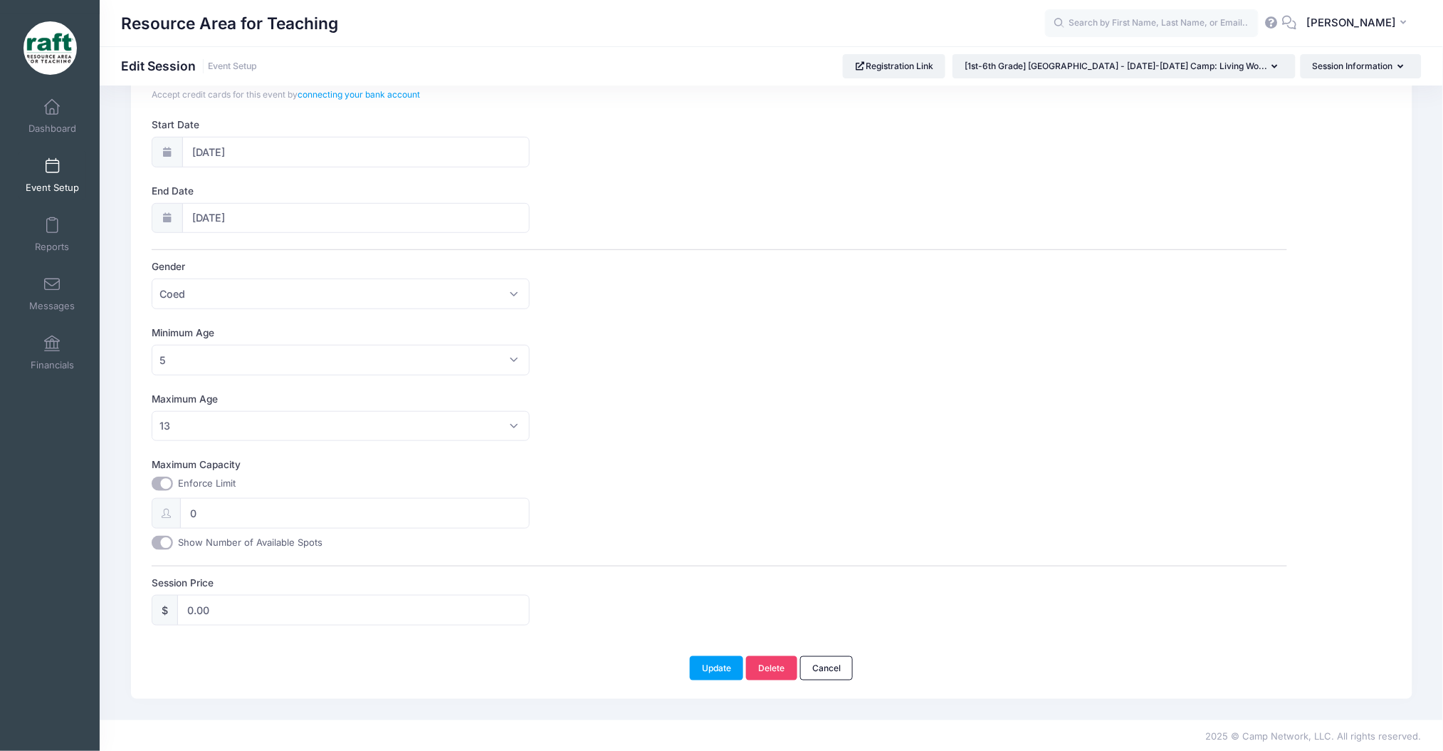
click at [301, 493] on div "Enforce Limit 0 Show Number of Available Spots" at bounding box center [341, 512] width 379 height 73
click at [338, 520] on input "0" at bounding box center [355, 513] width 350 height 31
type input "40"
click at [171, 539] on input "Show Number of Available Spots" at bounding box center [162, 543] width 21 height 14
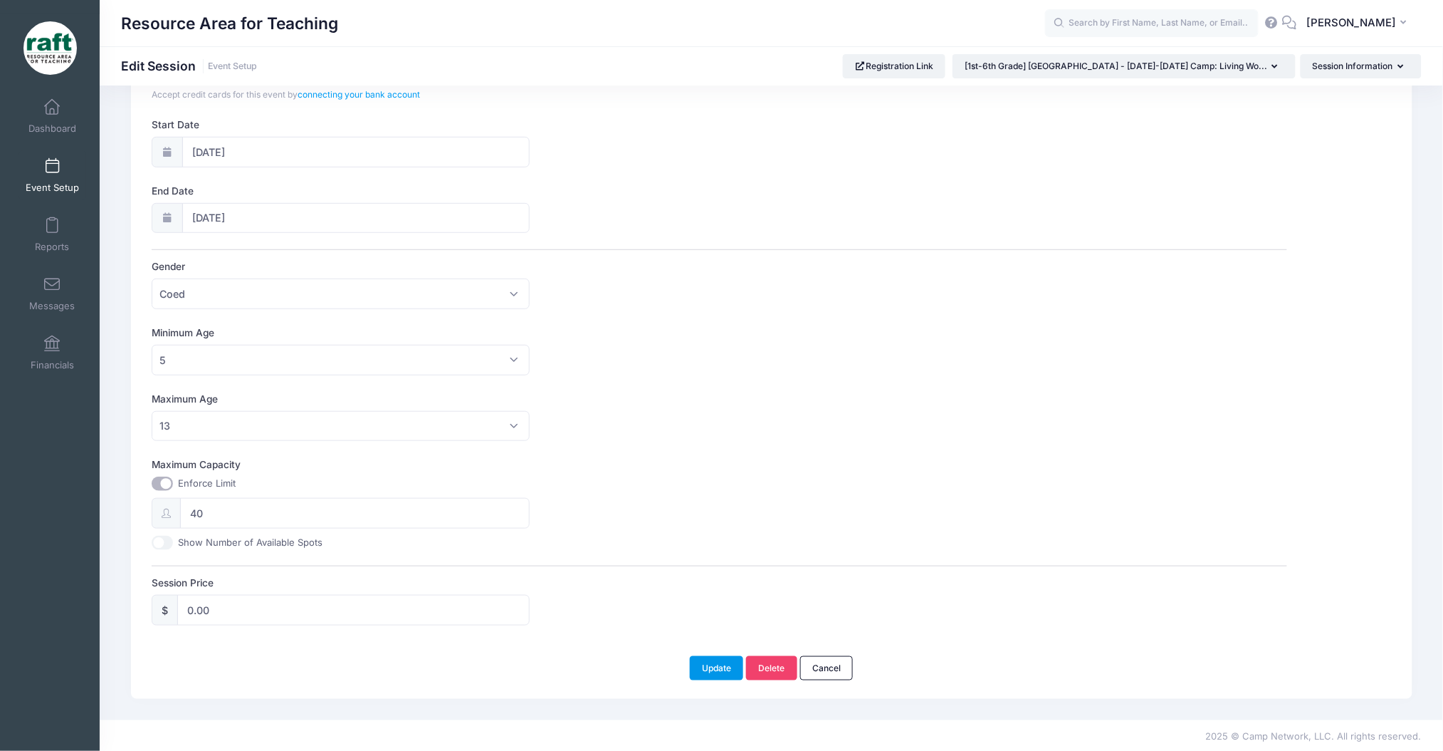
click at [719, 662] on button "Update" at bounding box center [717, 668] width 54 height 24
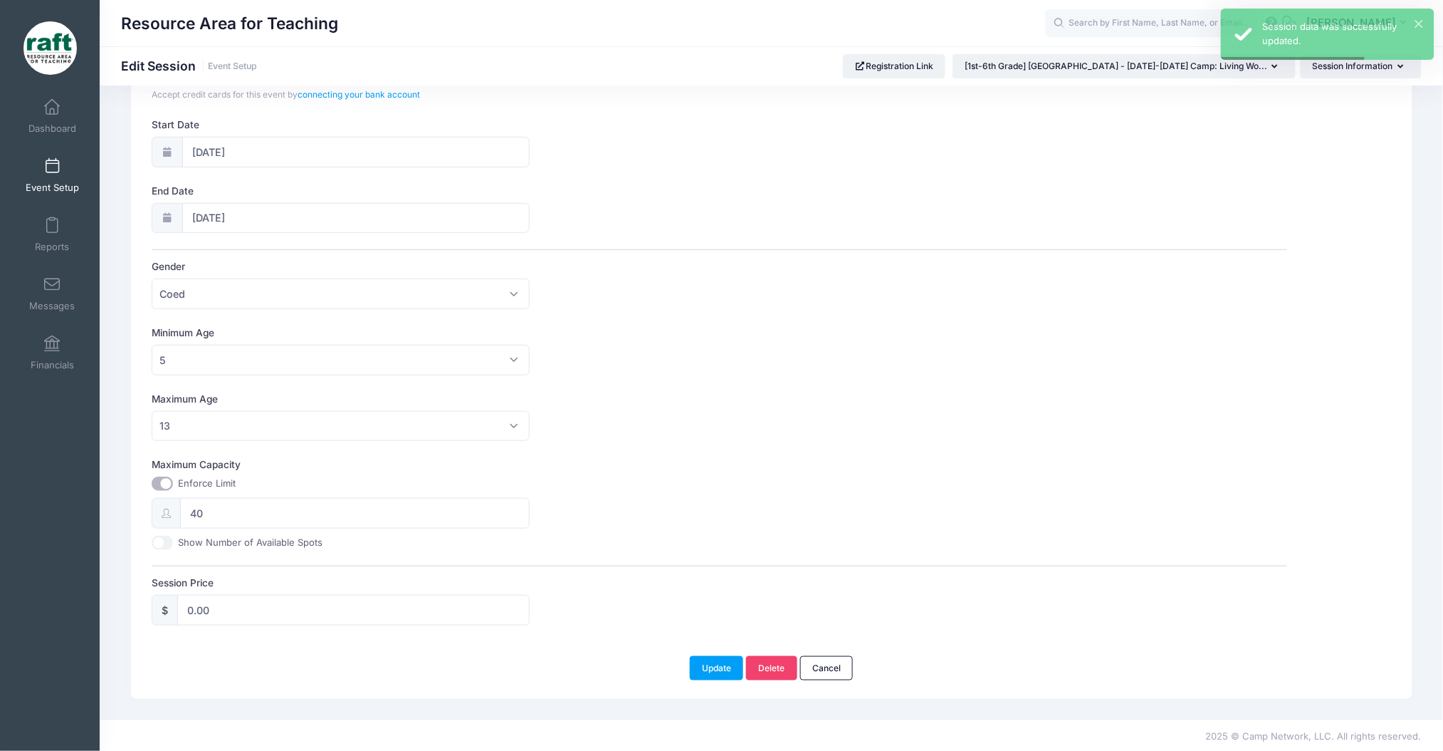
click at [160, 546] on input "Show Number of Available Spots" at bounding box center [162, 543] width 21 height 14
checkbox input "true"
click at [701, 669] on button "Update" at bounding box center [717, 668] width 54 height 24
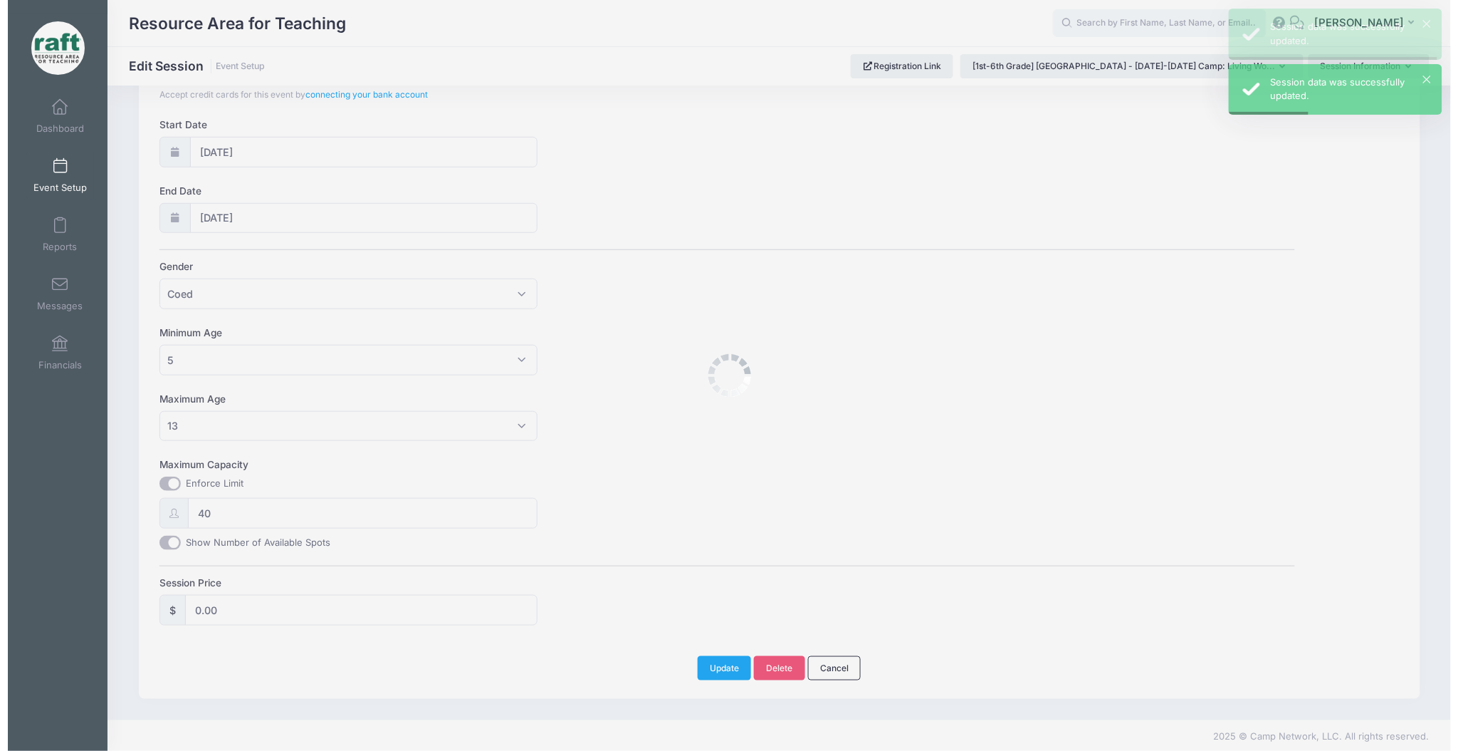
scroll to position [0, 0]
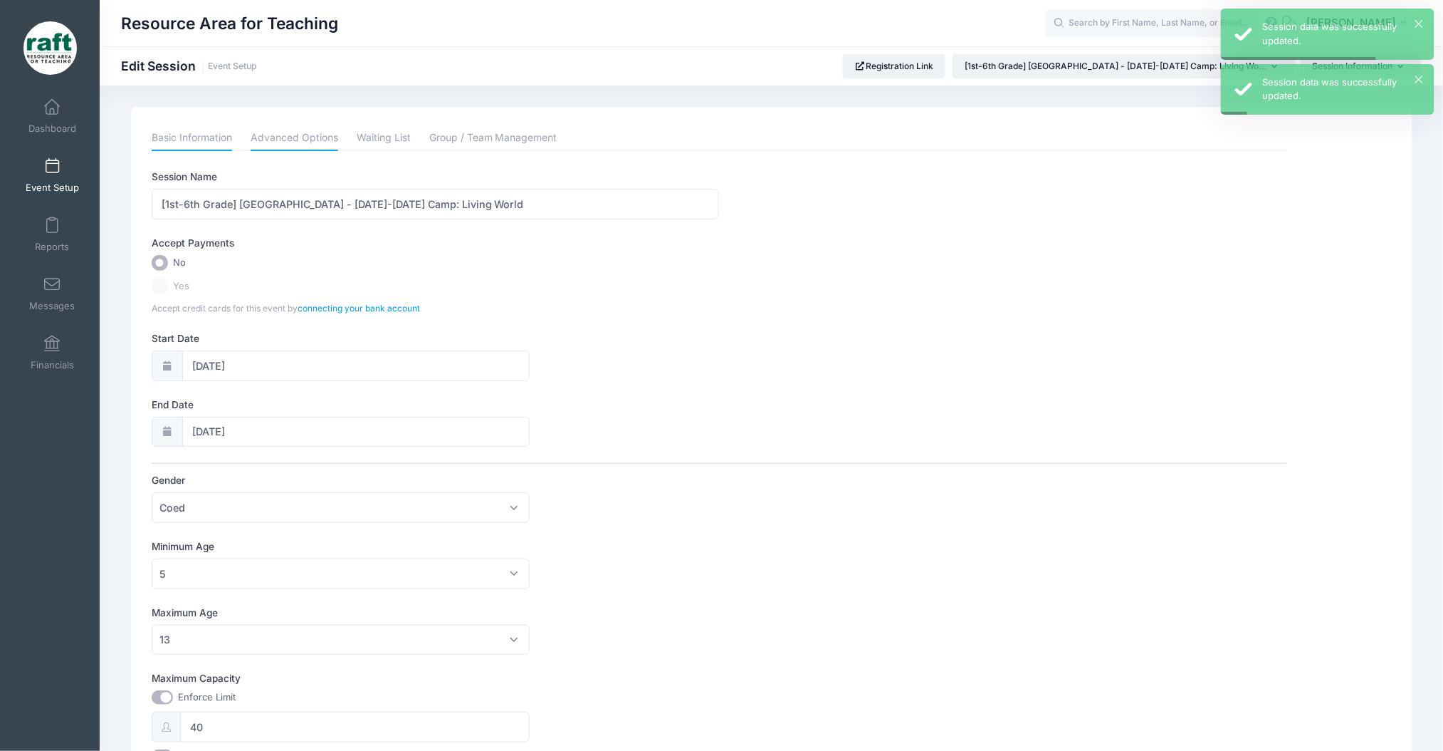
click at [269, 135] on link "Advanced Options" at bounding box center [295, 138] width 88 height 26
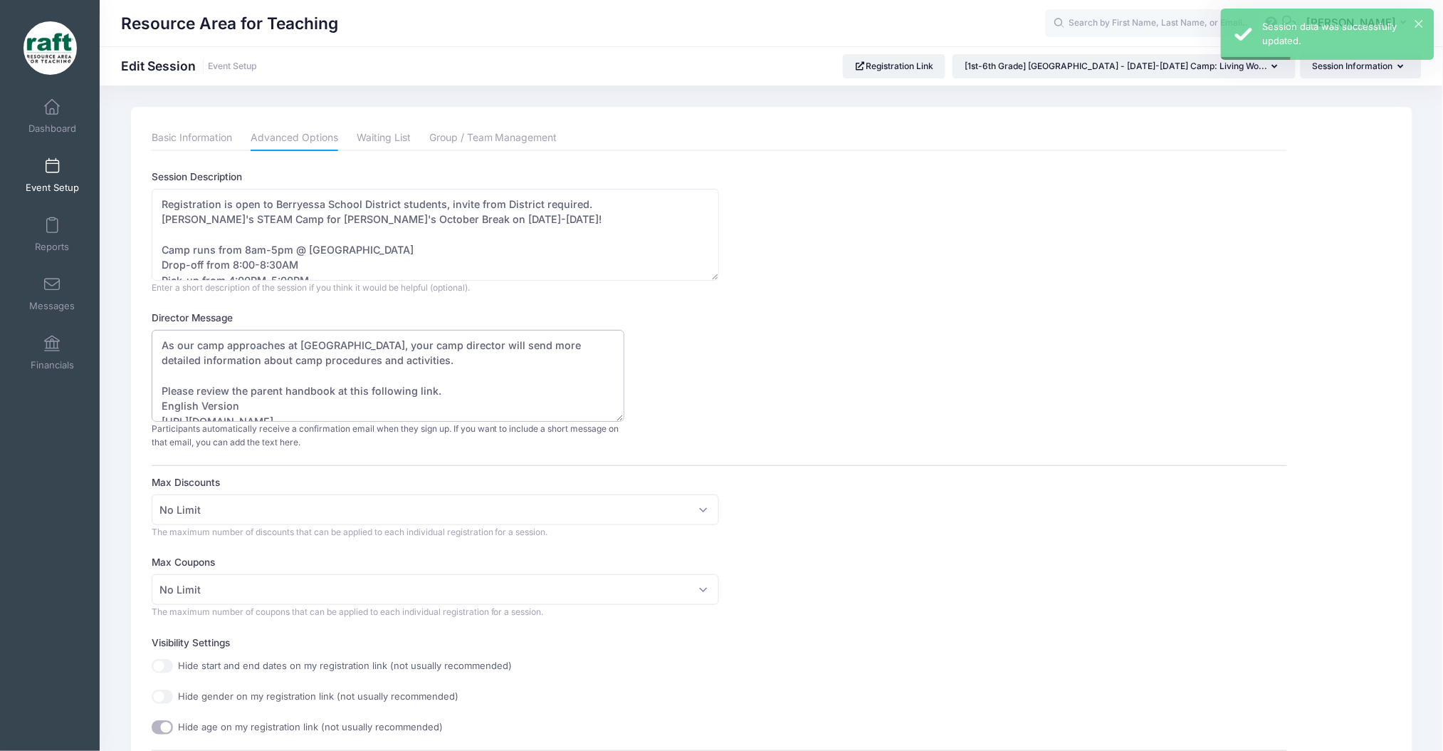
click at [580, 363] on textarea "As our camp approaches at Northwood Elementary, your camp director will send mo…" at bounding box center [388, 376] width 473 height 92
click at [335, 156] on div "Basic Information Advanced Options Waiting List Group / Team Management Session…" at bounding box center [720, 766] width 1136 height 1282
click at [391, 142] on link "Waiting List" at bounding box center [384, 138] width 54 height 26
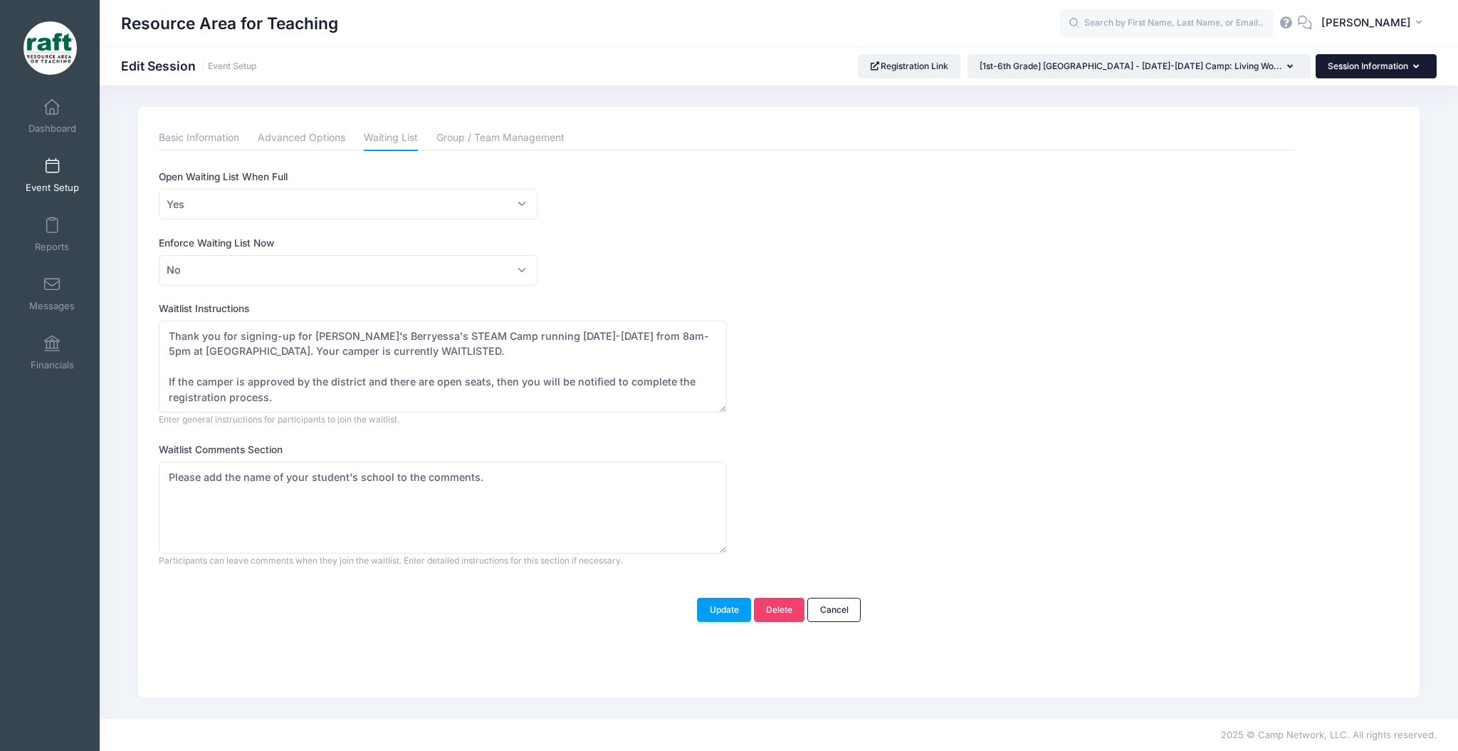
click at [1354, 69] on button "Session Information" at bounding box center [1376, 66] width 121 height 24
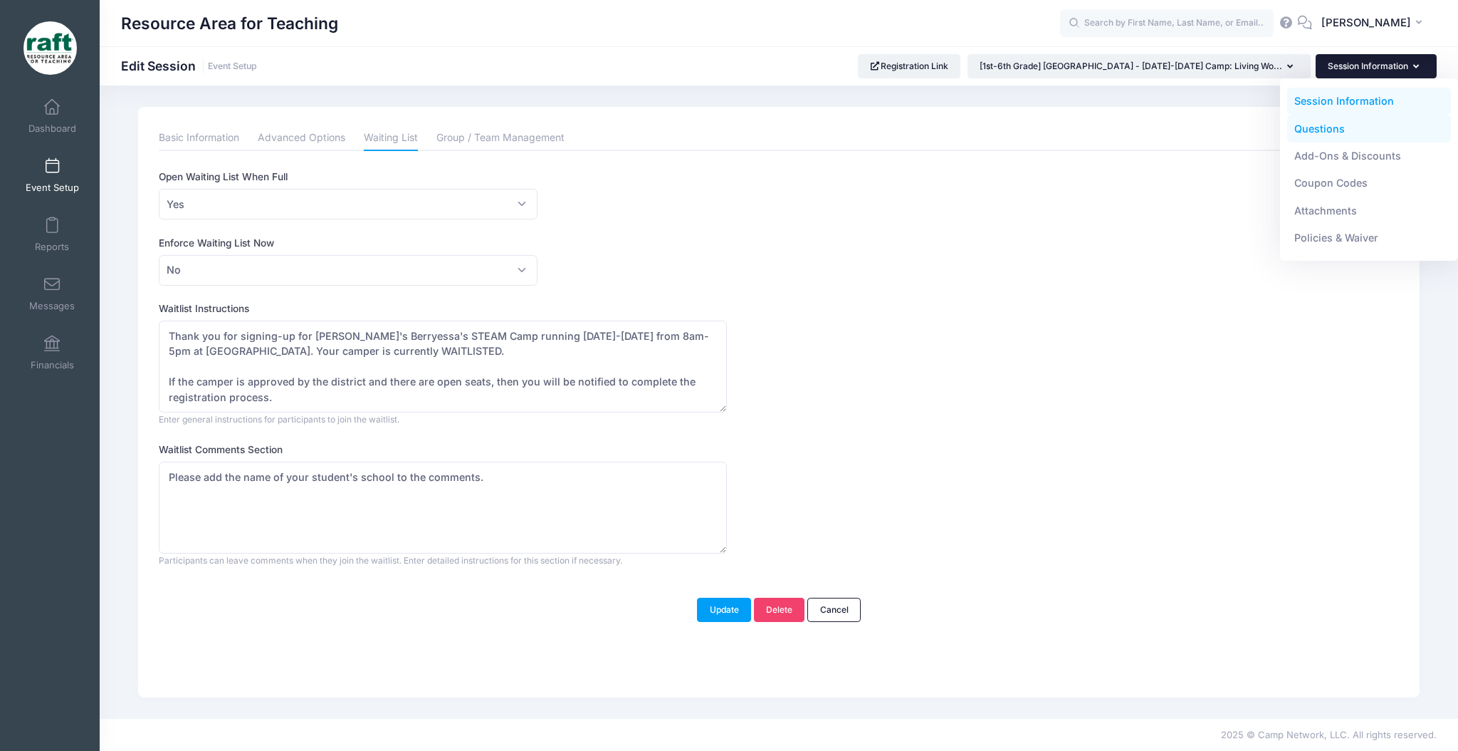
click at [1309, 137] on link "Questions" at bounding box center [1369, 128] width 164 height 27
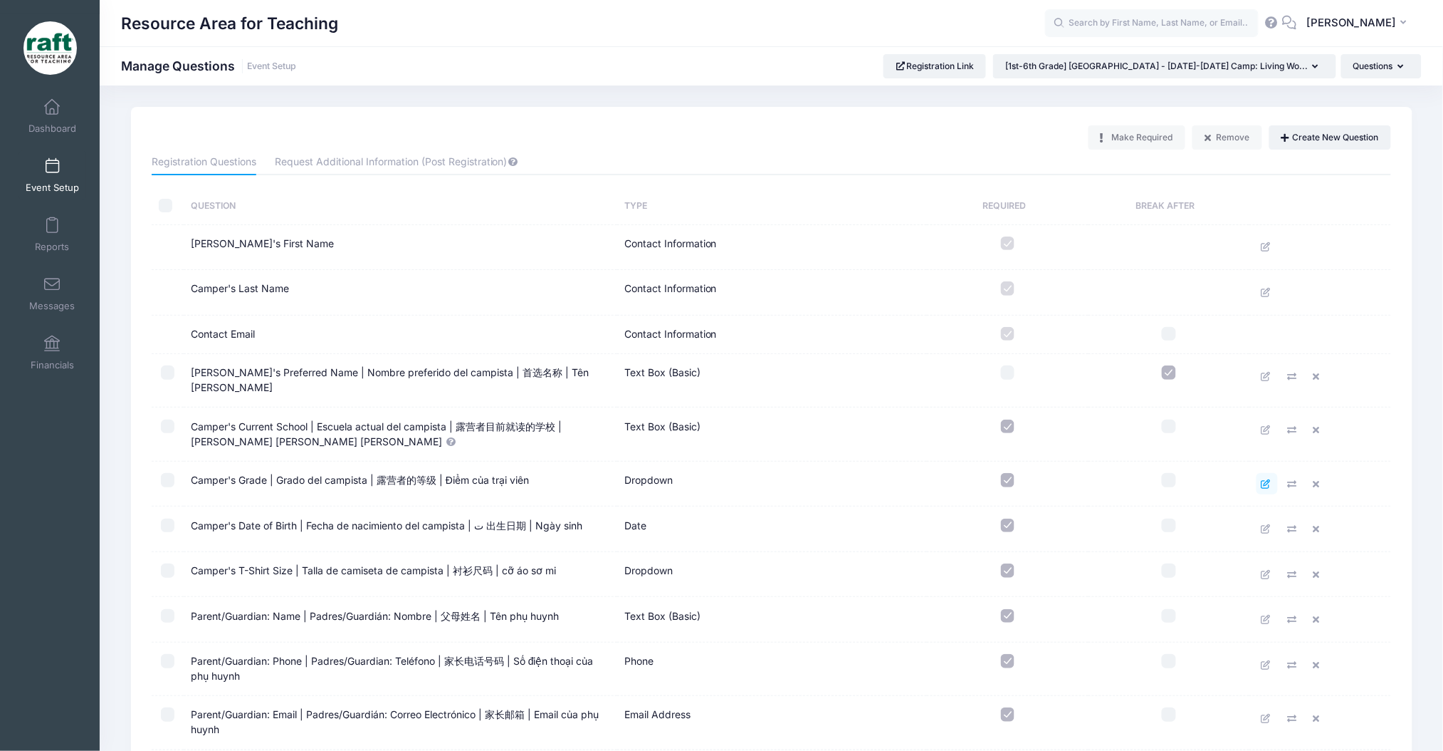
click at [1259, 475] on link at bounding box center [1267, 483] width 21 height 21
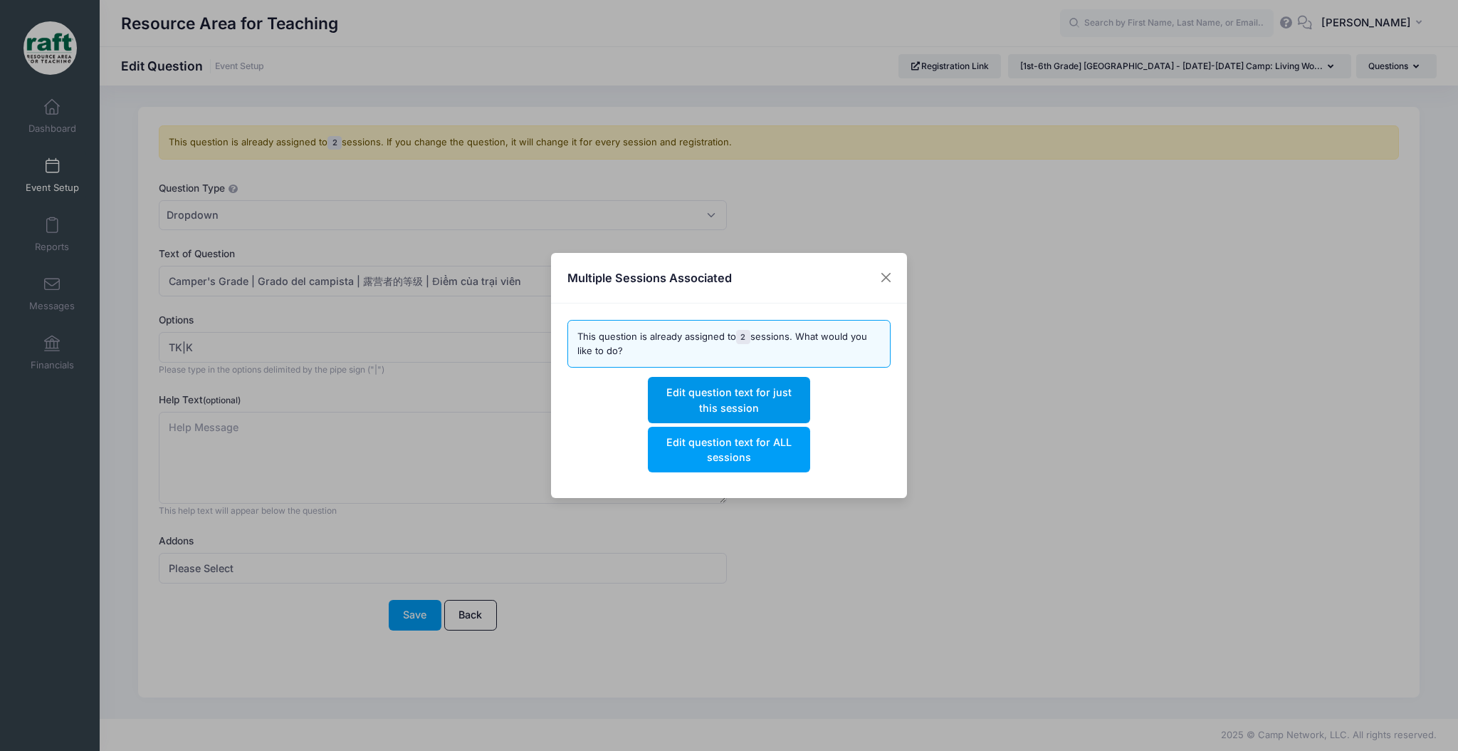
click at [700, 411] on button "Edit question text for just this session" at bounding box center [729, 400] width 162 height 46
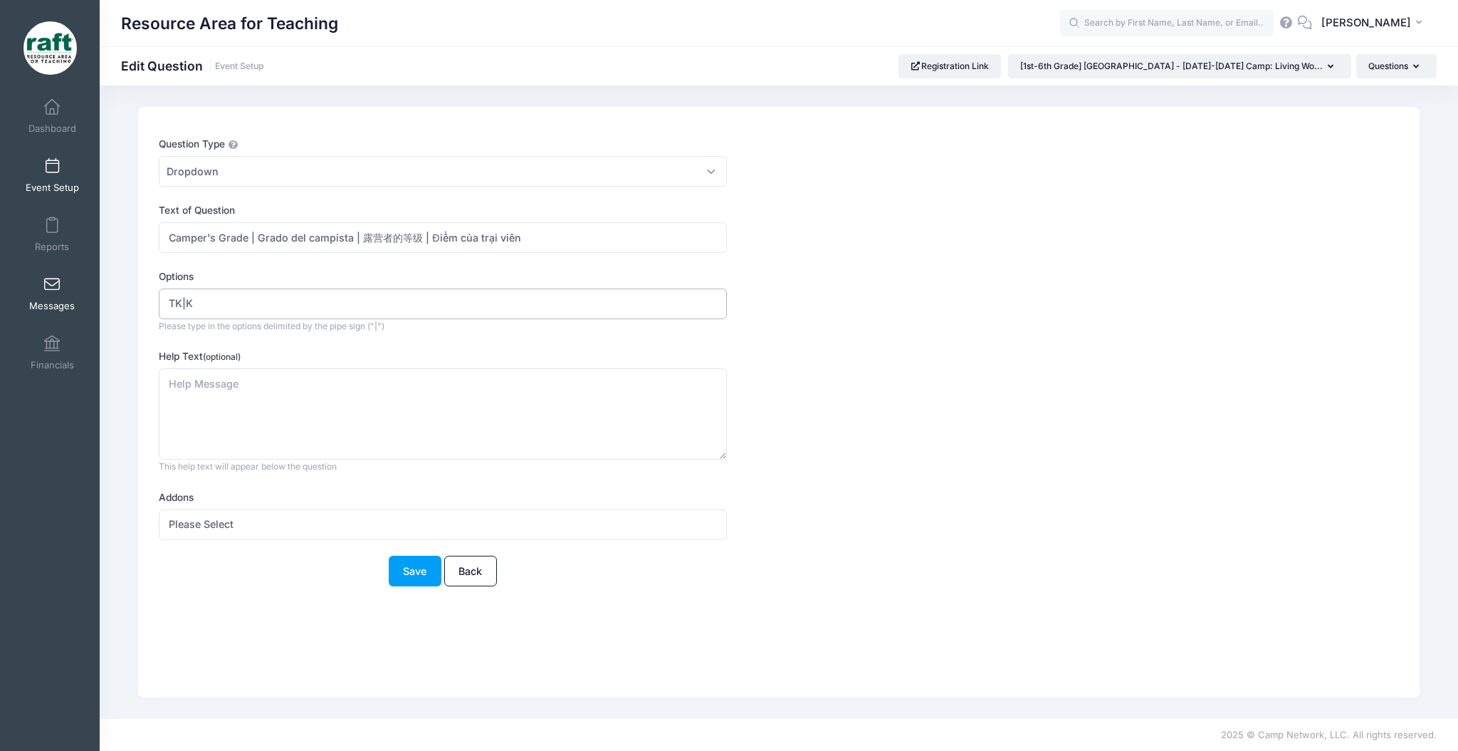
drag, startPoint x: 216, startPoint y: 301, endPoint x: 63, endPoint y: 312, distance: 154.2
click at [63, 312] on div "My Events Dashboard Reports" at bounding box center [729, 375] width 1458 height 751
type input "1 | 2 | 3 | 4 | 5 | 6"
click at [406, 571] on button "Save" at bounding box center [415, 570] width 53 height 31
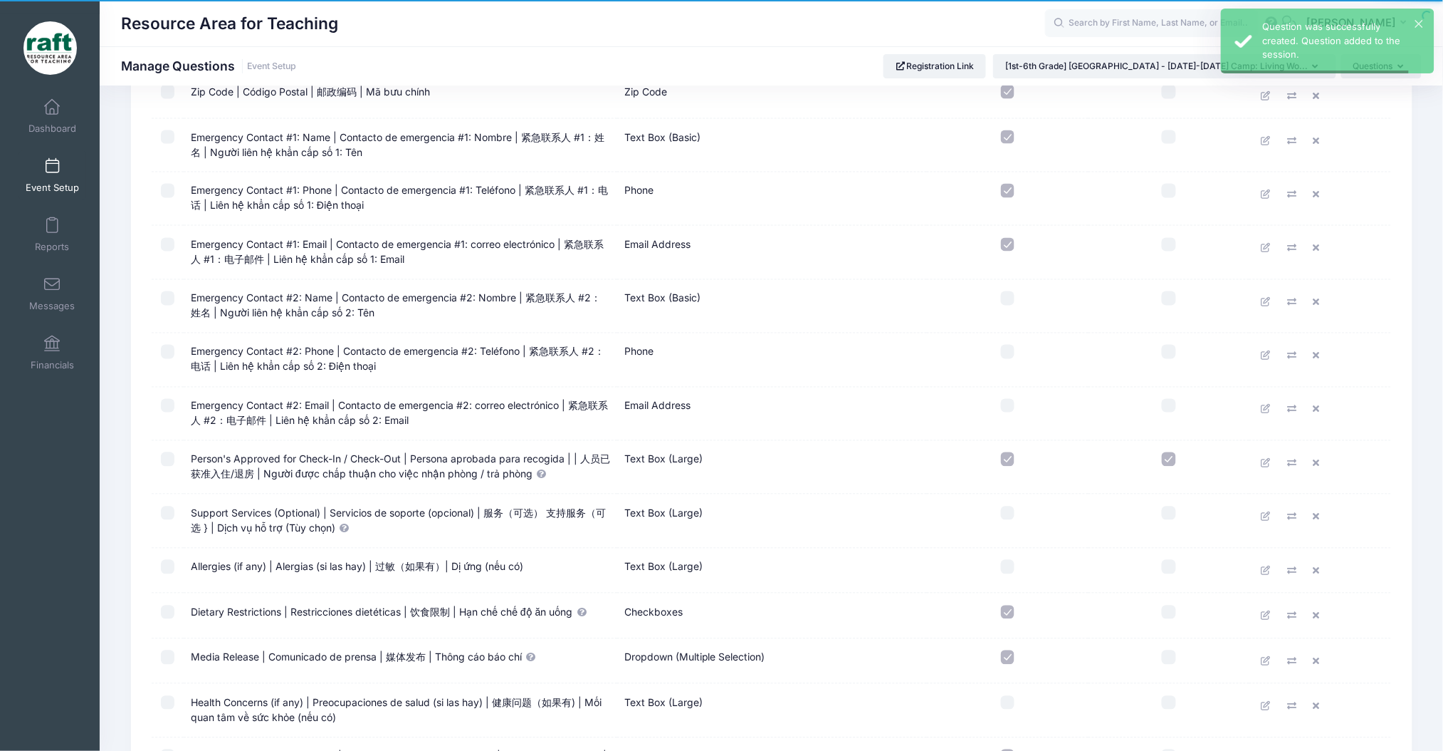
scroll to position [1224, 0]
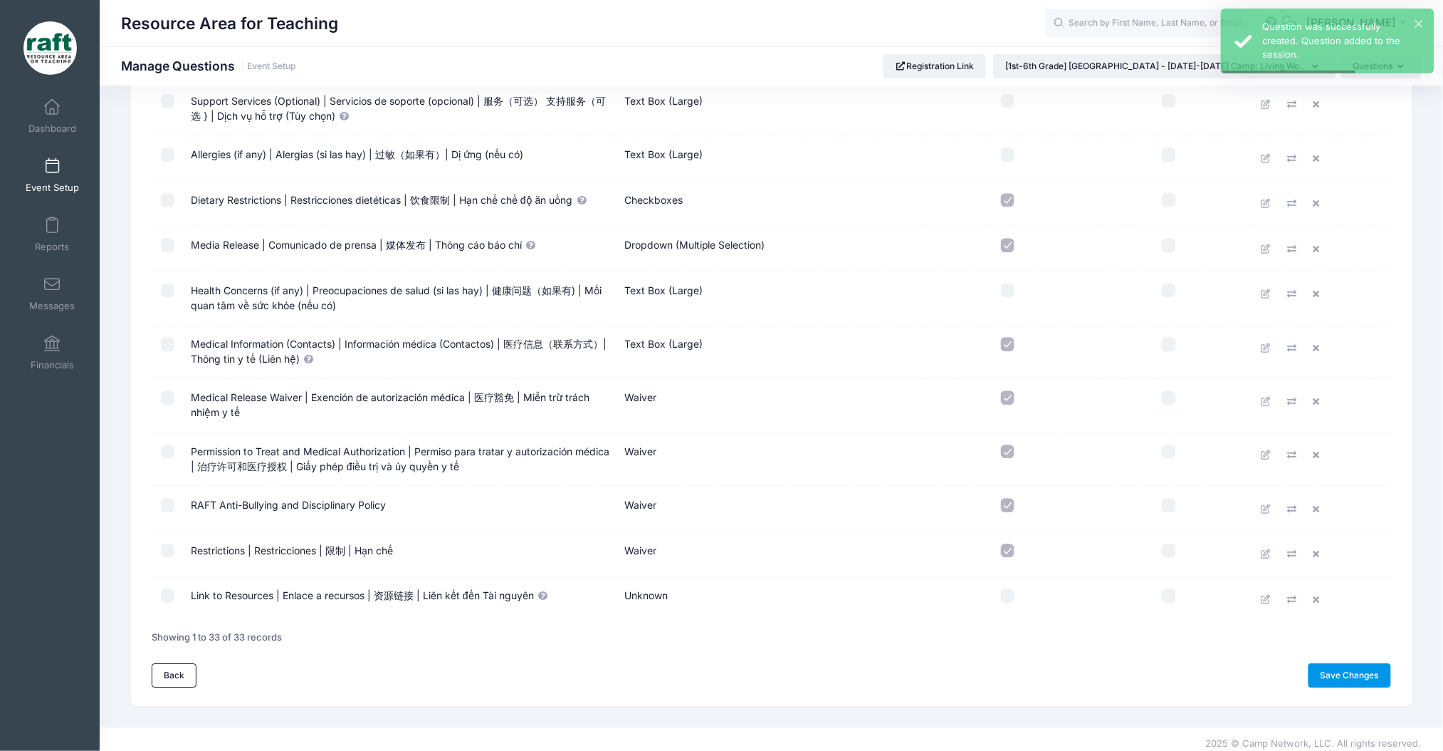
click at [1359, 663] on link "Save Changes" at bounding box center [1350, 675] width 83 height 24
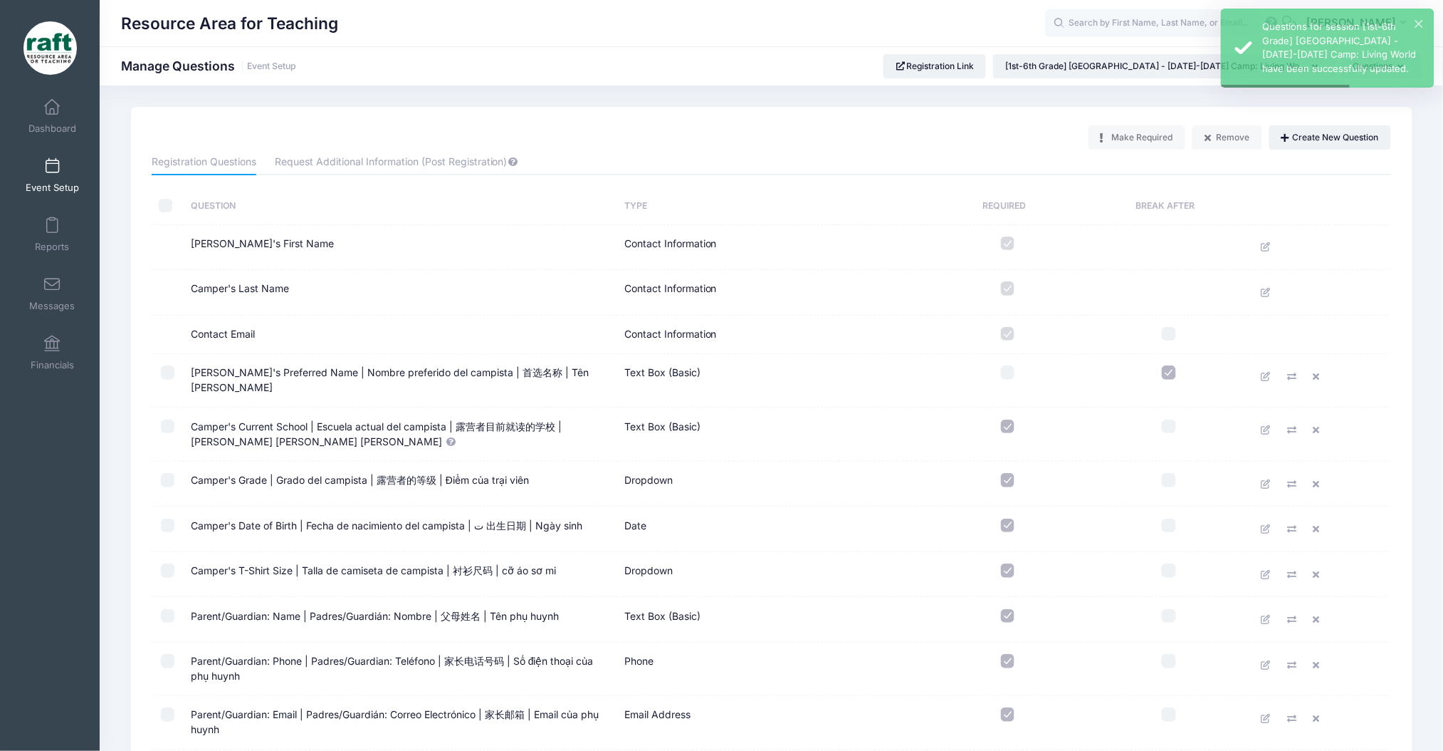
click at [1154, 79] on div "Resource Area for Teaching Manage Questions Event Setup Registration Link" at bounding box center [772, 65] width 1344 height 39
click at [1153, 77] on div "Resource Area for Teaching Manage Questions Event Setup Registration Link" at bounding box center [772, 65] width 1344 height 39
click at [1153, 77] on button "[1st-6th Grade] [GEOGRAPHIC_DATA] - [DATE]-[DATE] Camp: Living Wo..." at bounding box center [1164, 66] width 343 height 24
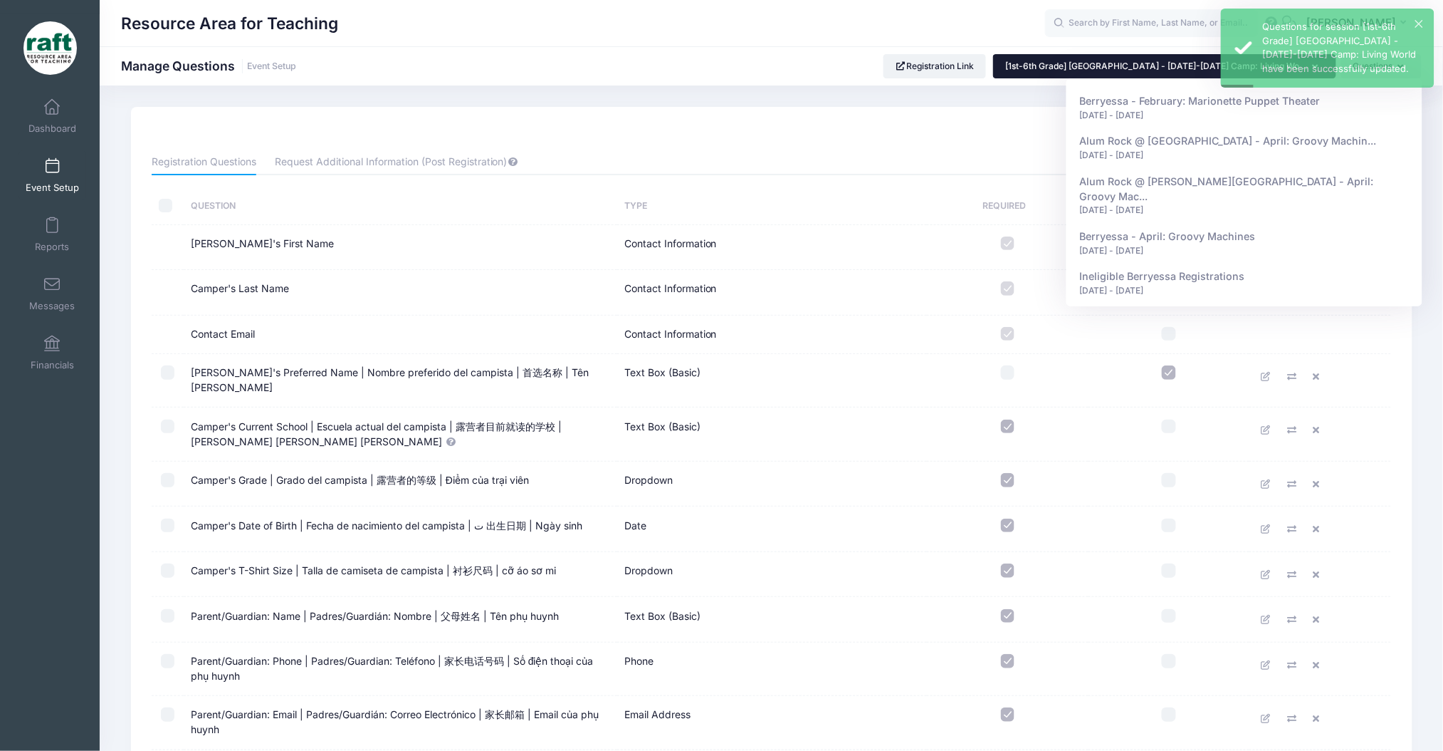
click at [65, 197] on link "Event Setup" at bounding box center [53, 175] width 68 height 50
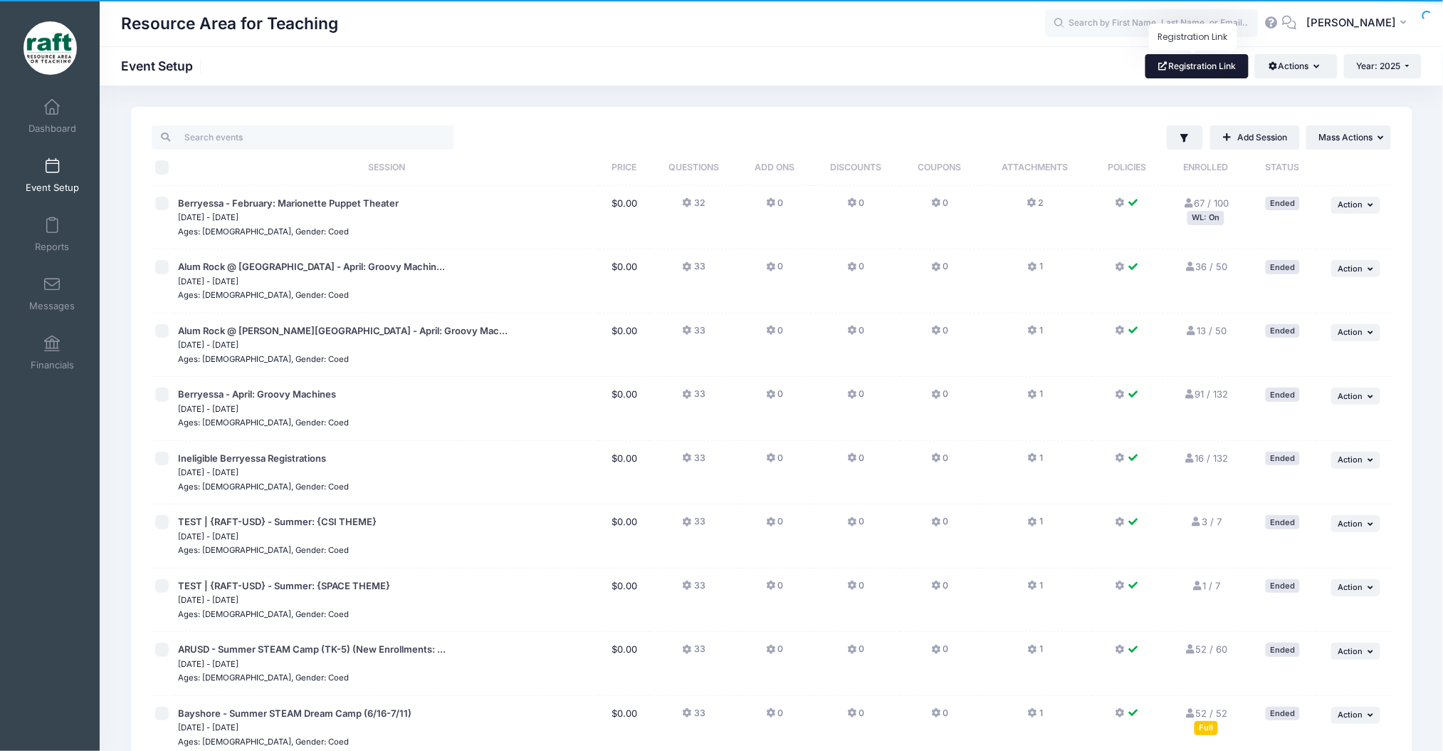
click at [1188, 62] on link "Registration Link" at bounding box center [1197, 66] width 103 height 24
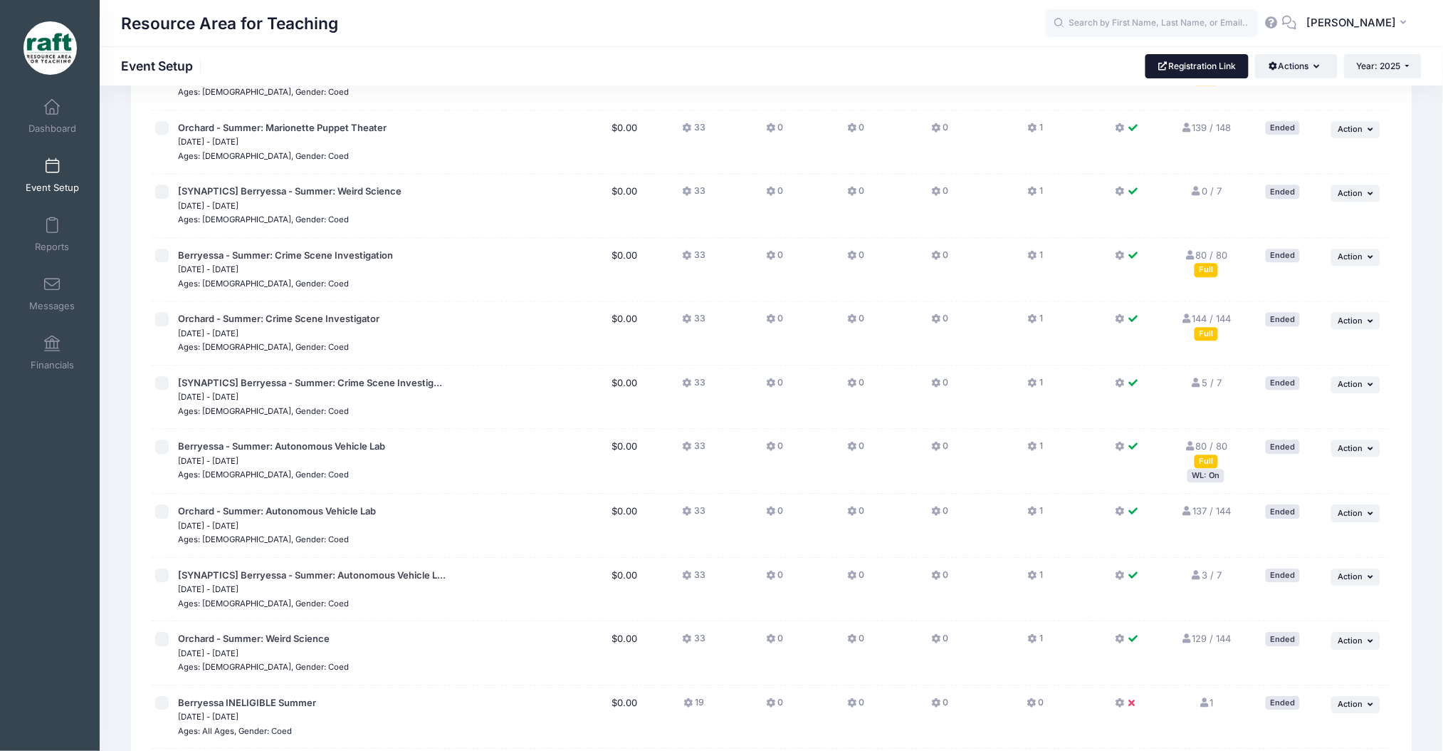
scroll to position [1605, 0]
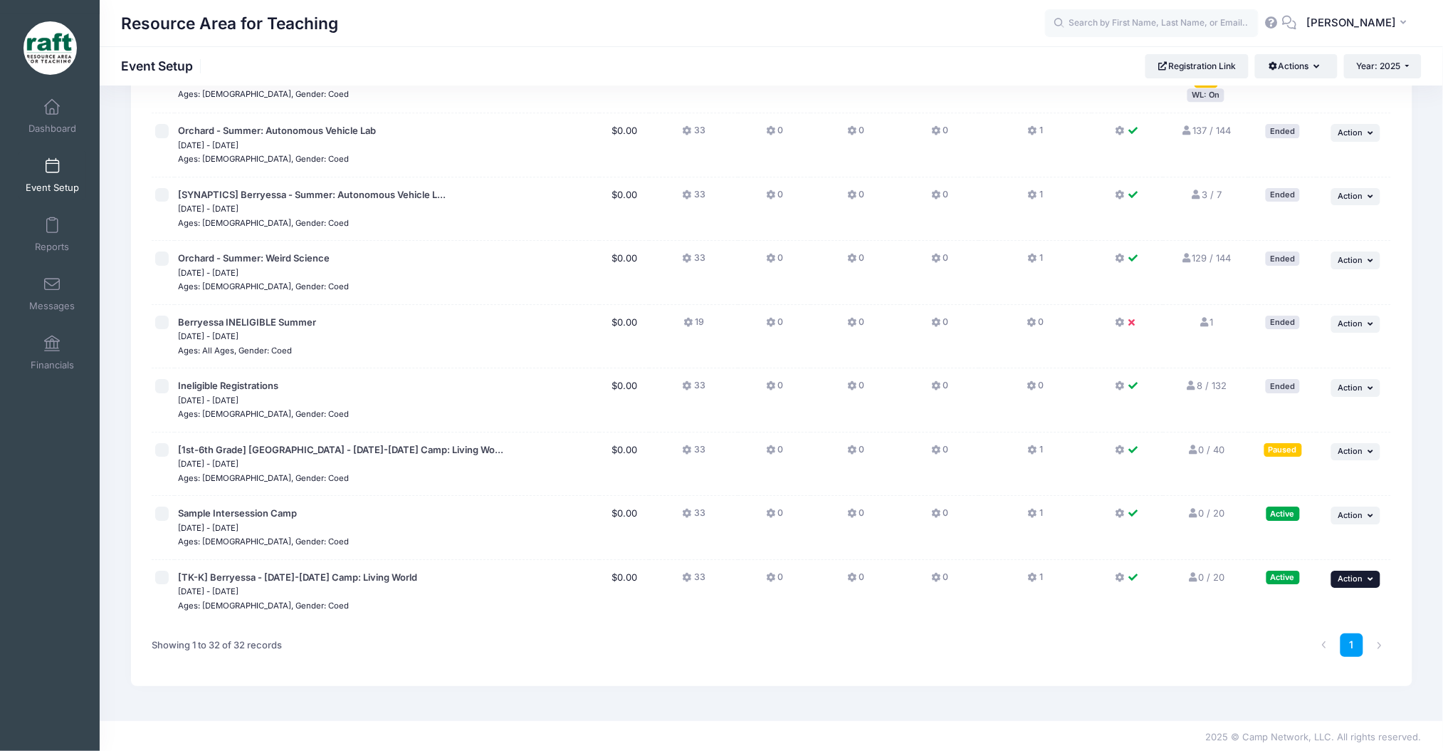
click at [1340, 578] on span "Action" at bounding box center [1351, 578] width 25 height 10
click at [1366, 506] on button "... Action" at bounding box center [1357, 514] width 50 height 17
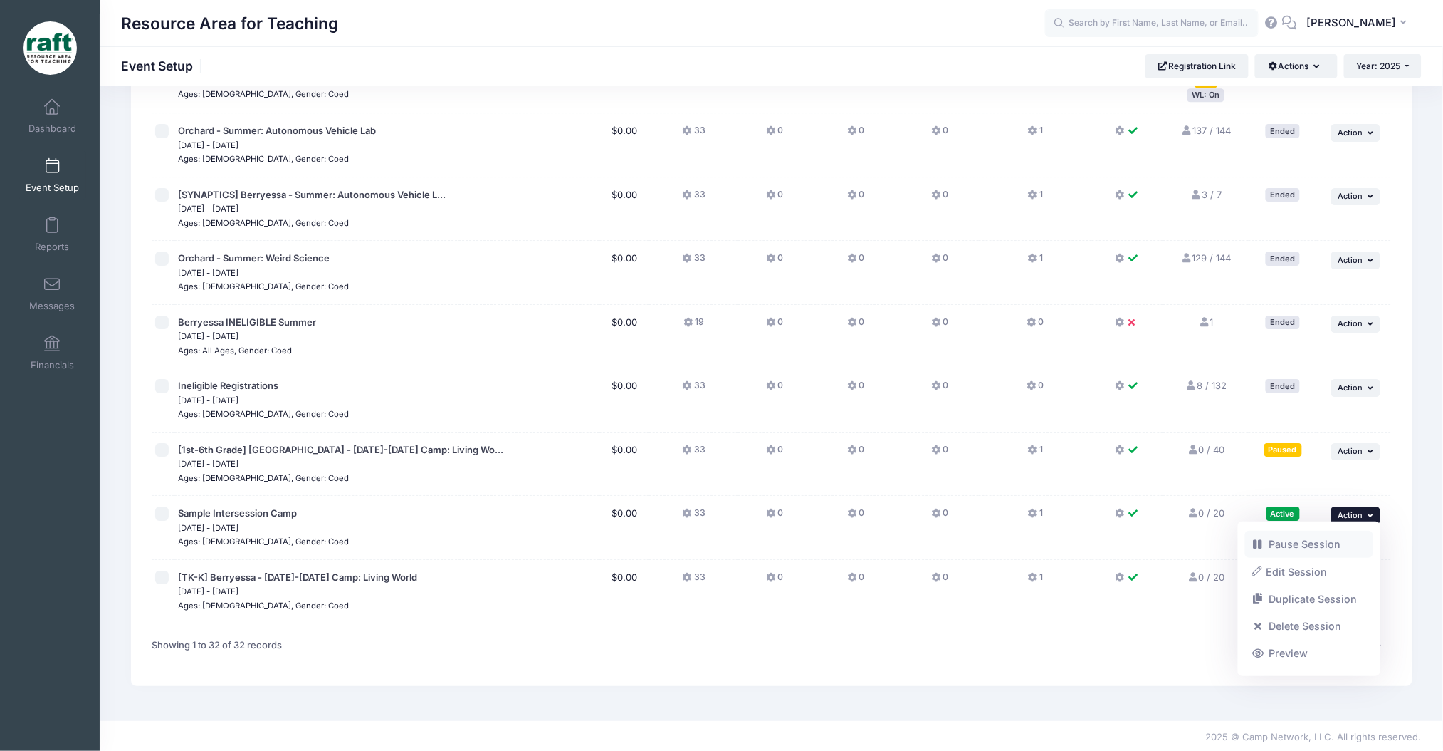
click at [1295, 554] on link "Pause Session" at bounding box center [1309, 544] width 129 height 27
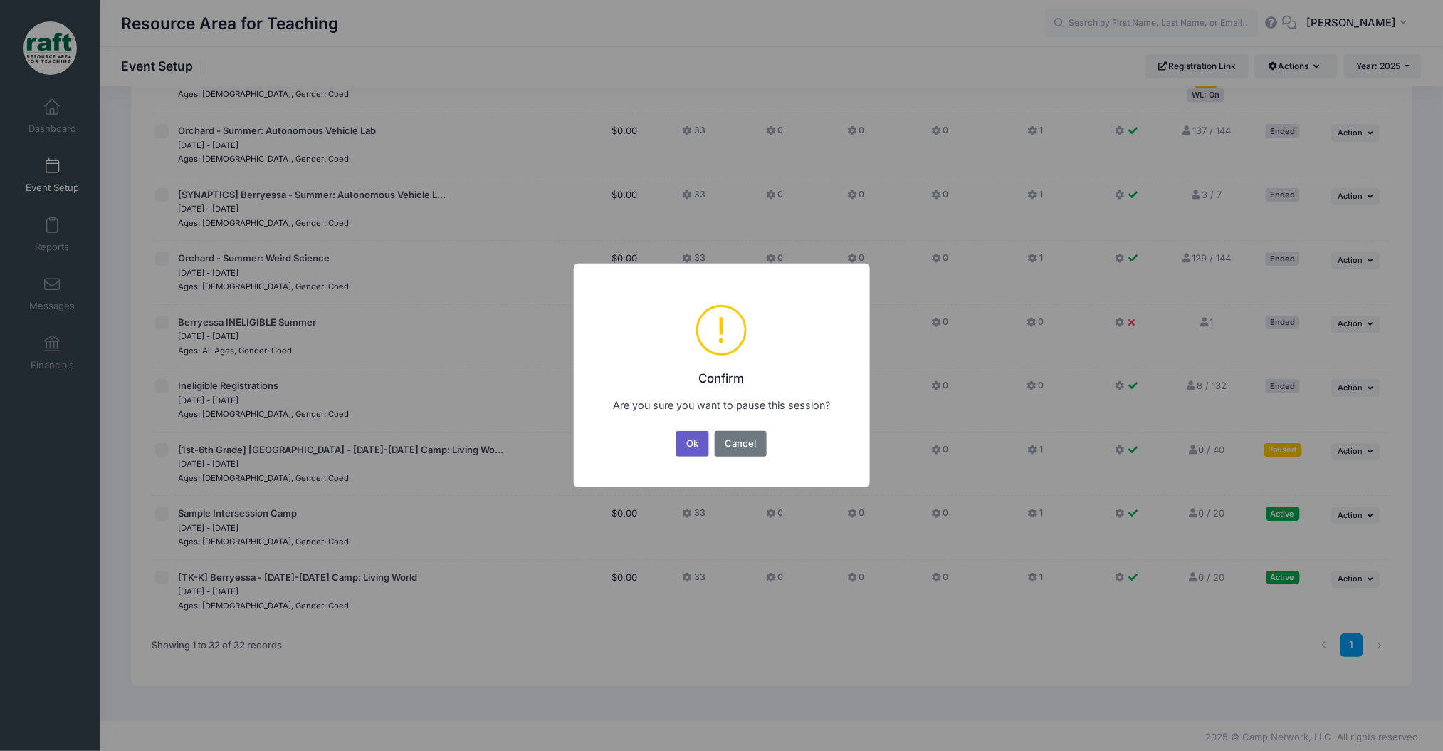
click at [699, 451] on button "Ok" at bounding box center [693, 444] width 33 height 26
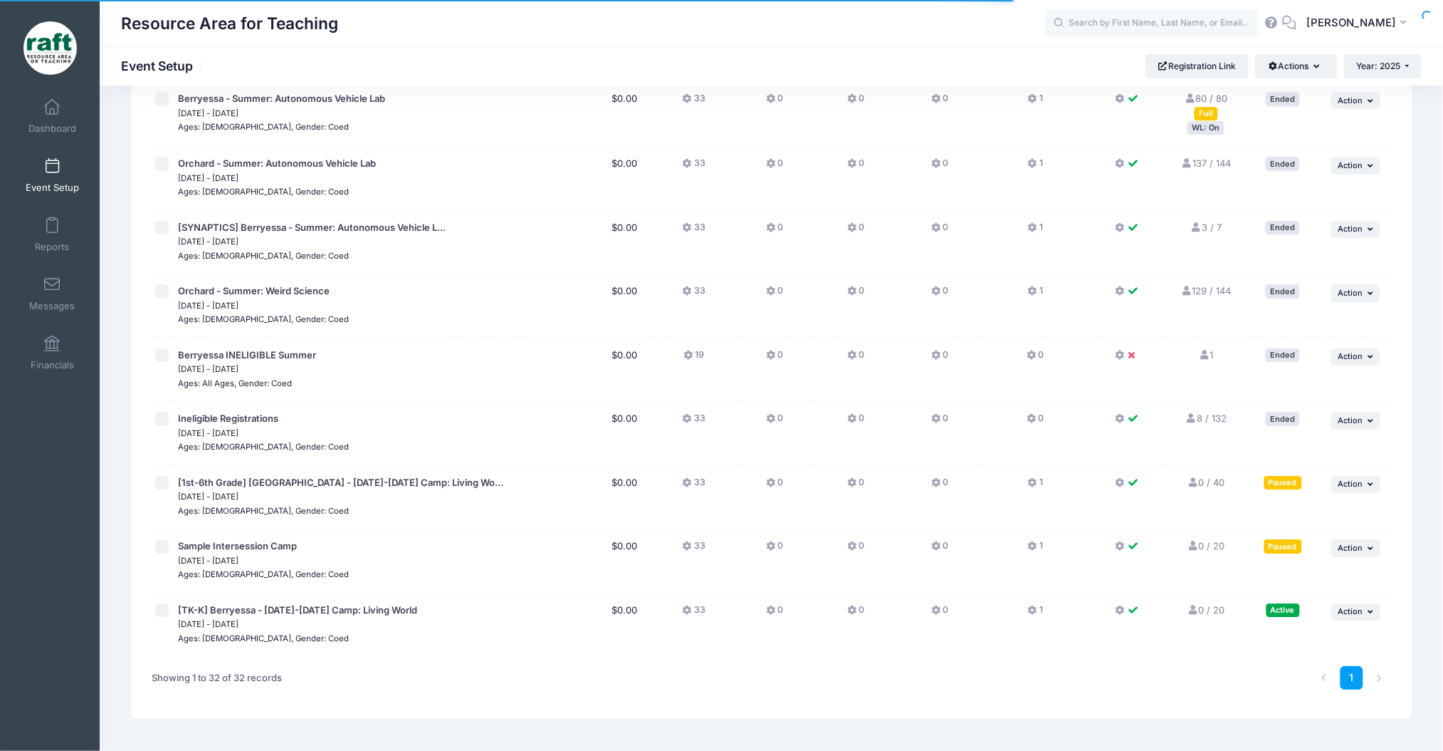
scroll to position [1605, 0]
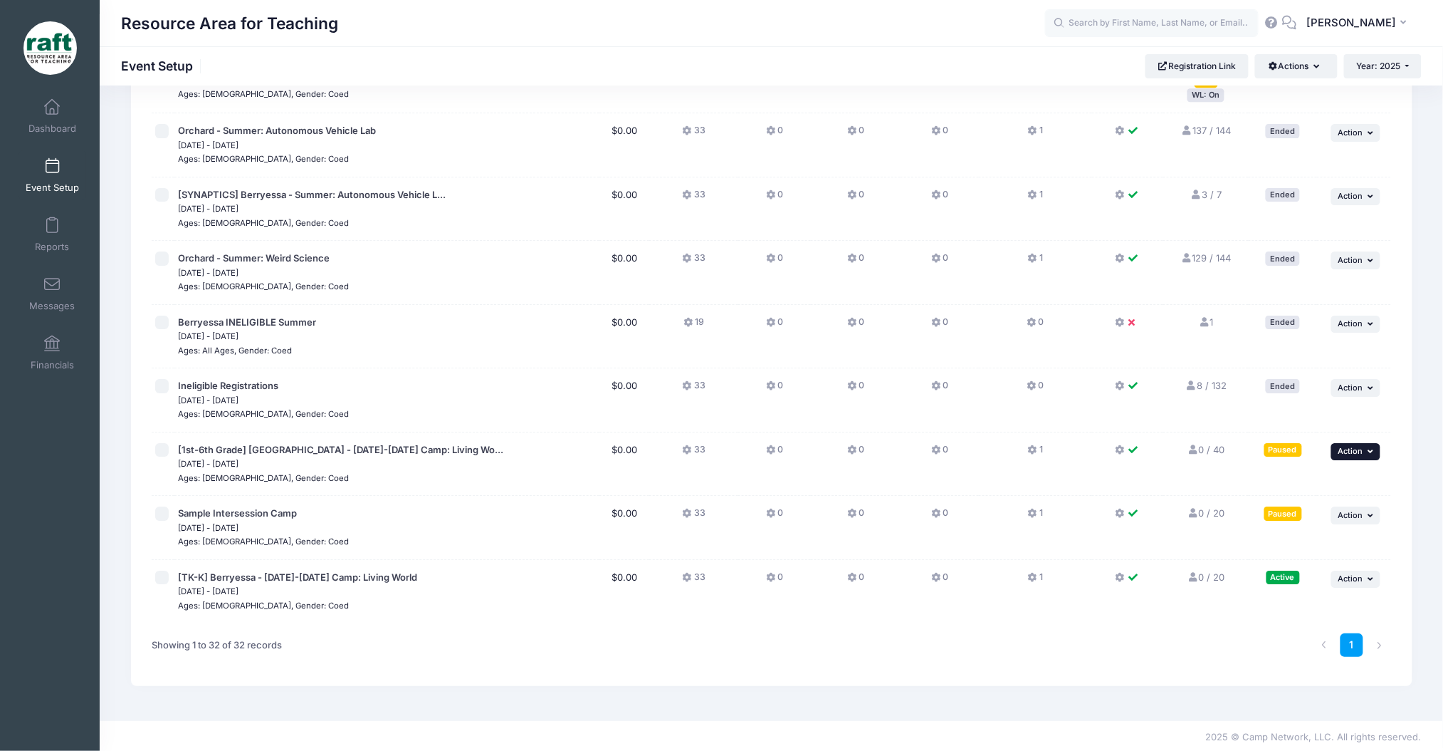
click at [1361, 446] on span "Action" at bounding box center [1351, 451] width 25 height 10
click at [1274, 479] on link "Resume Session" at bounding box center [1309, 480] width 129 height 27
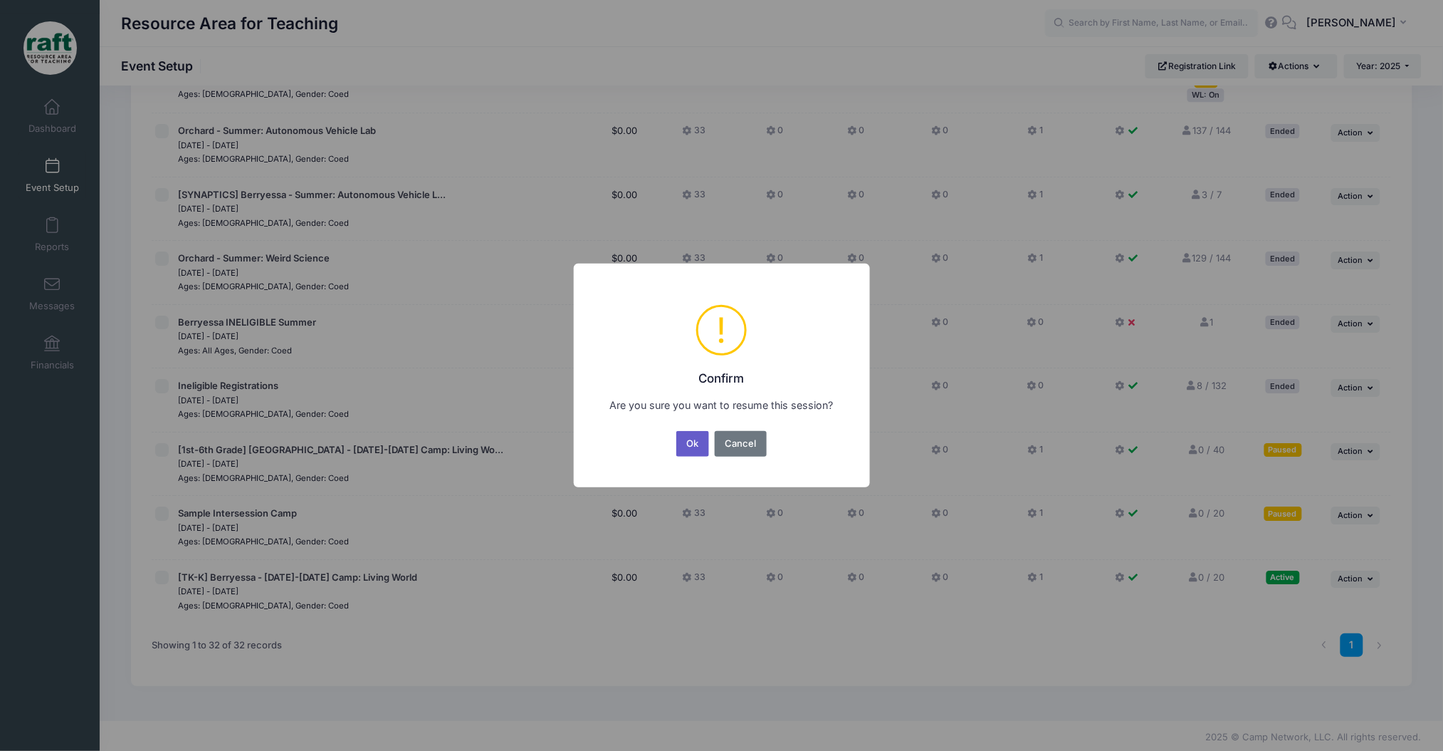
click at [681, 449] on button "Ok" at bounding box center [693, 444] width 33 height 26
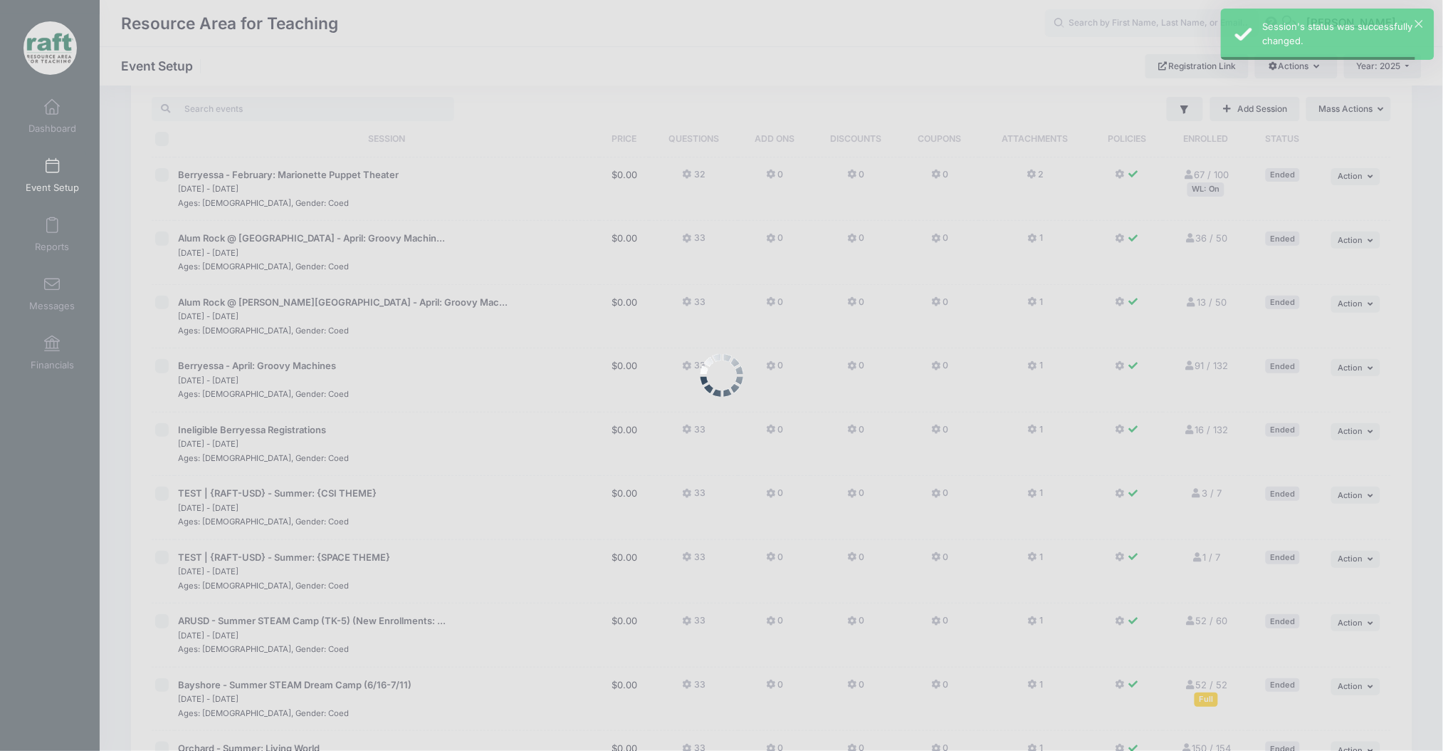
scroll to position [0, 0]
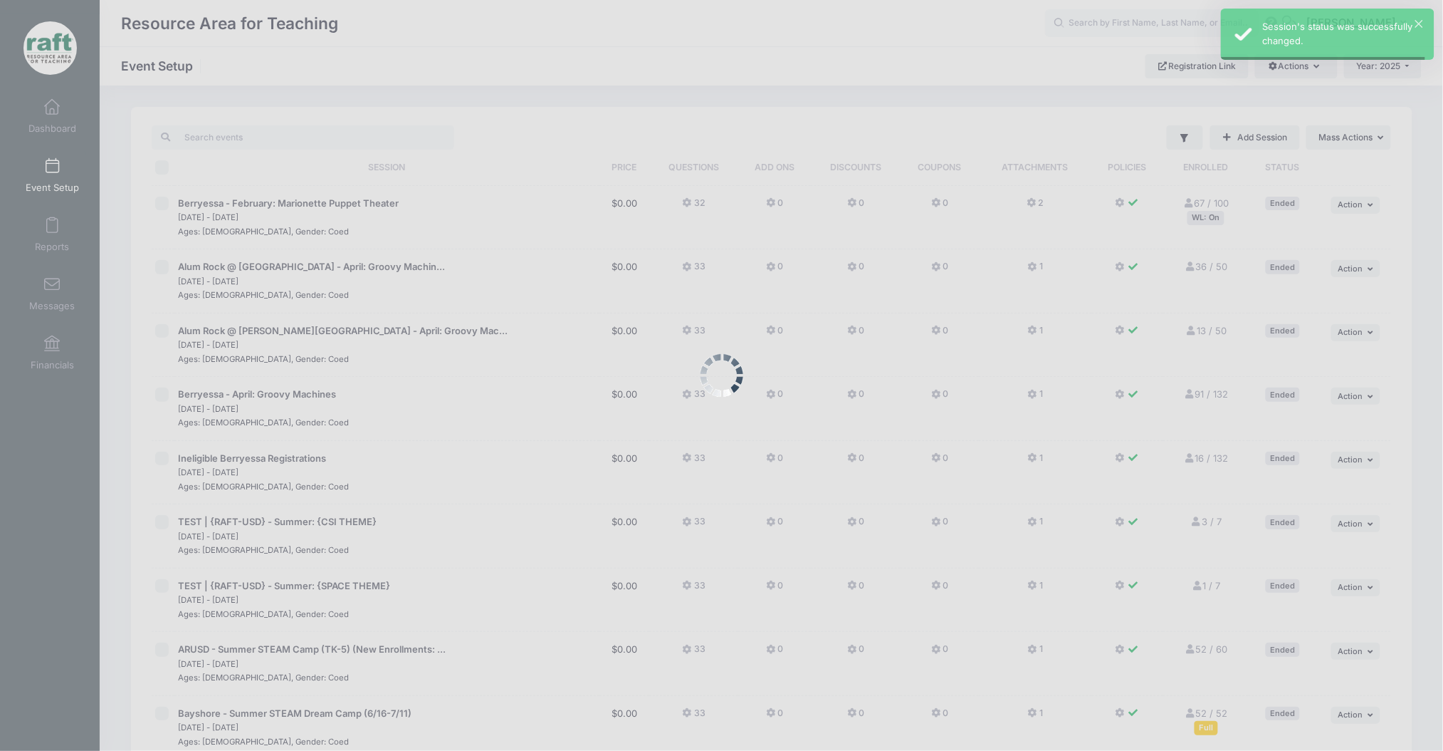
click at [1263, 73] on div at bounding box center [721, 375] width 1443 height 751
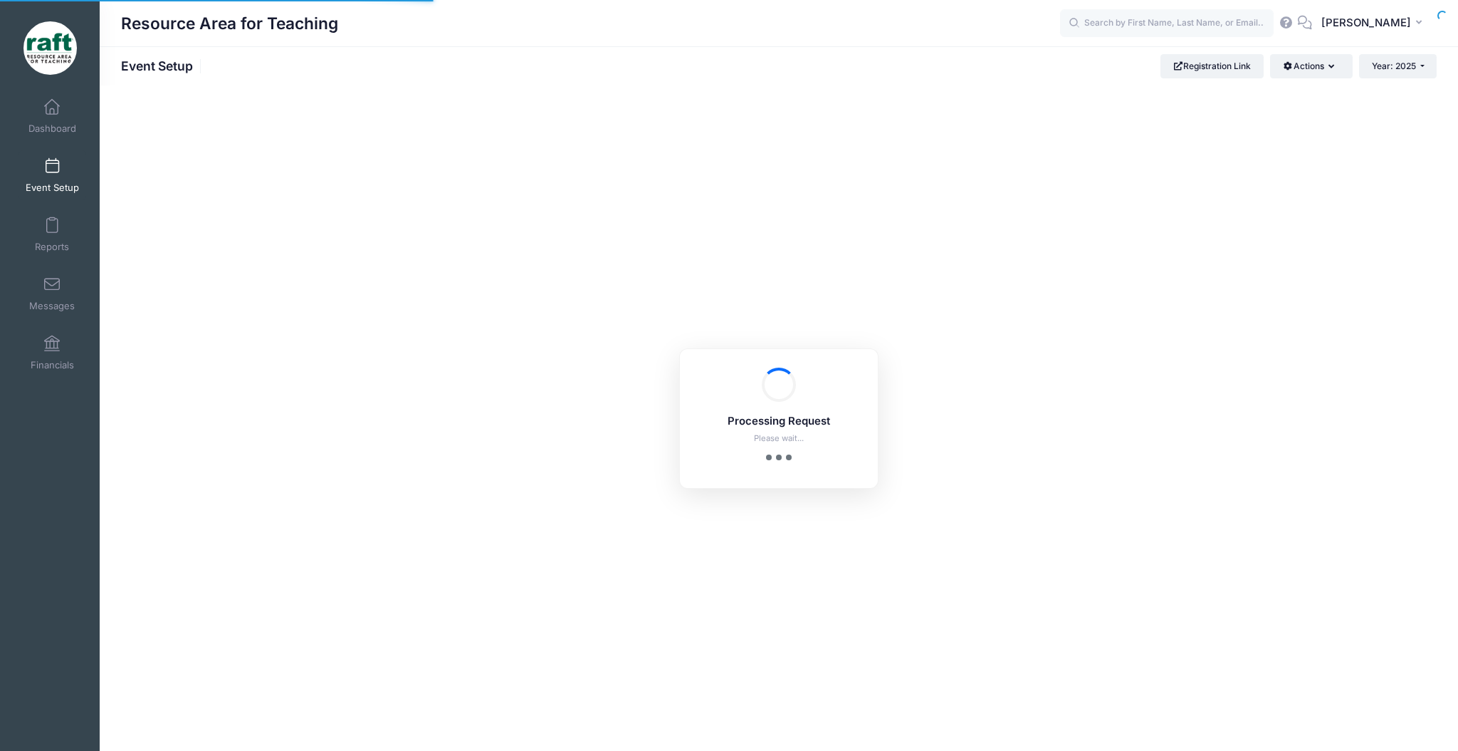
click at [1265, 72] on div "Registration Link Actions Manage Registration Links Customization Options AddOn…" at bounding box center [1299, 66] width 276 height 24
click at [1286, 64] on button "Actions" at bounding box center [1311, 66] width 82 height 24
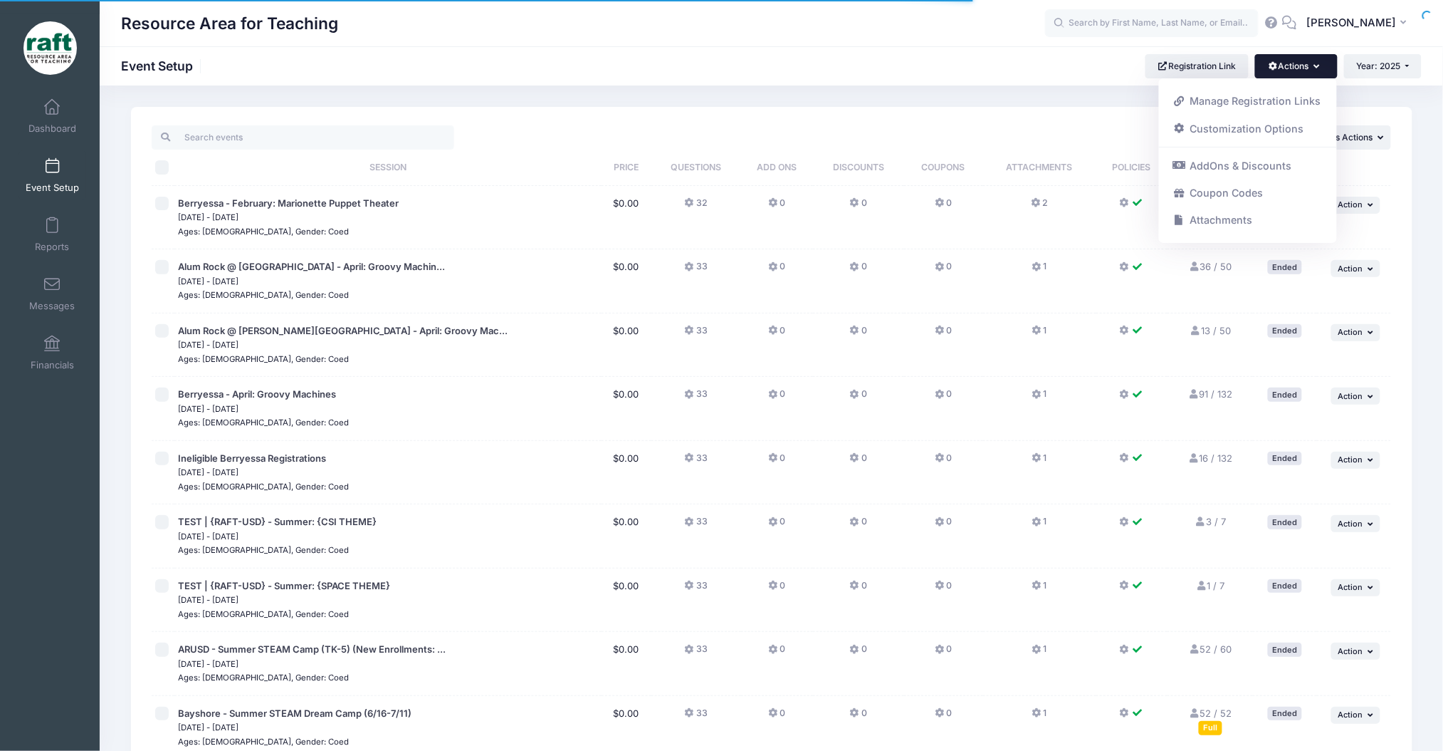
click at [1296, 65] on button "Actions" at bounding box center [1296, 66] width 82 height 24
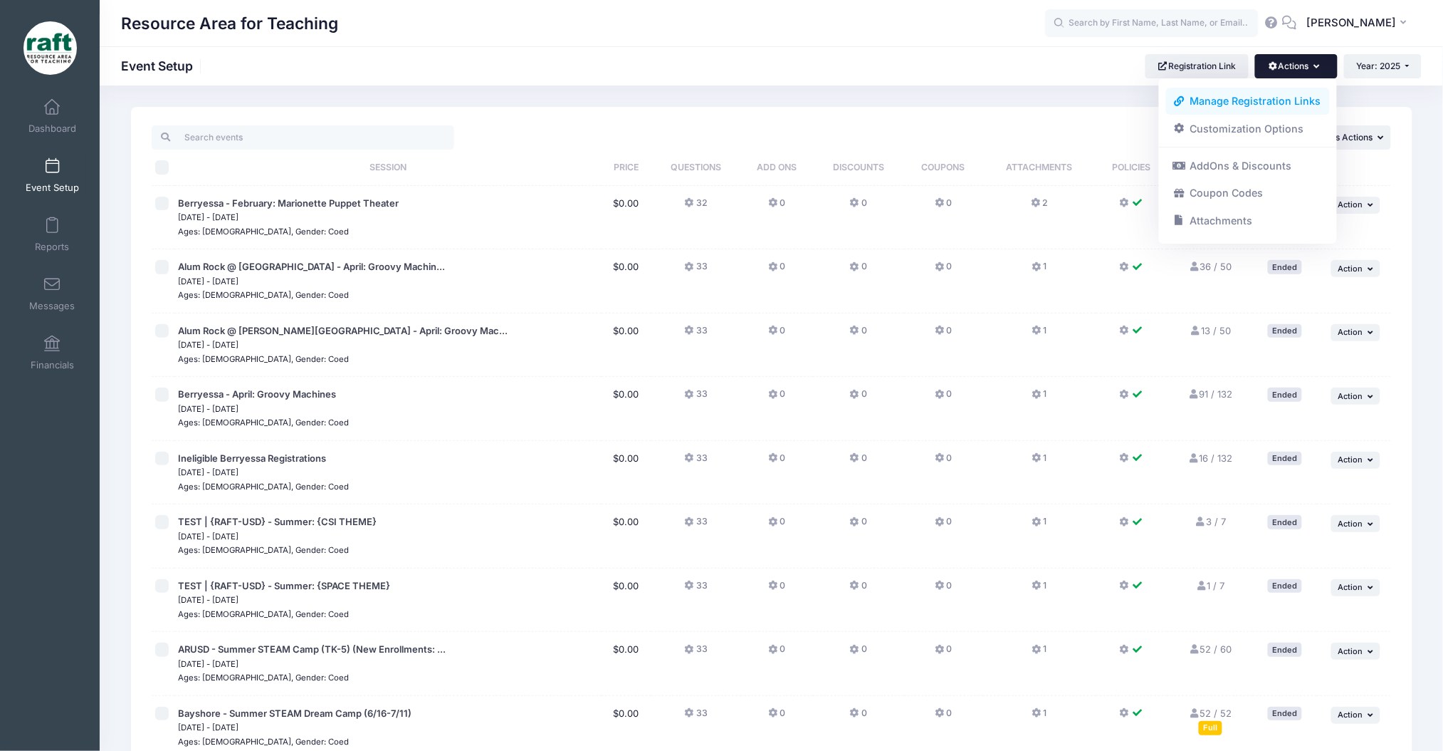
click at [1284, 92] on link "Manage Registration Links" at bounding box center [1248, 101] width 164 height 27
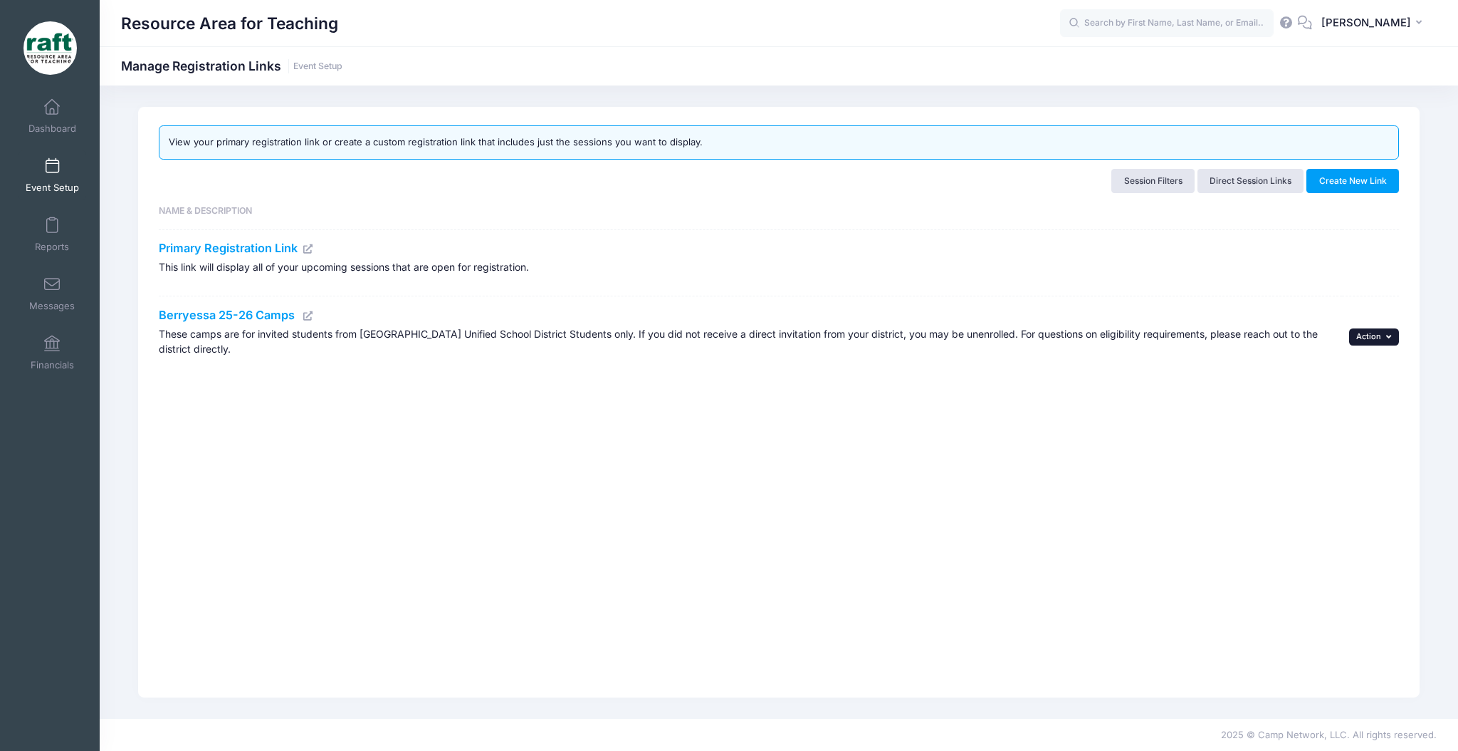
click at [1386, 340] on icon "button" at bounding box center [1390, 337] width 9 height 8
click at [1377, 362] on link "Edit" at bounding box center [1354, 368] width 75 height 27
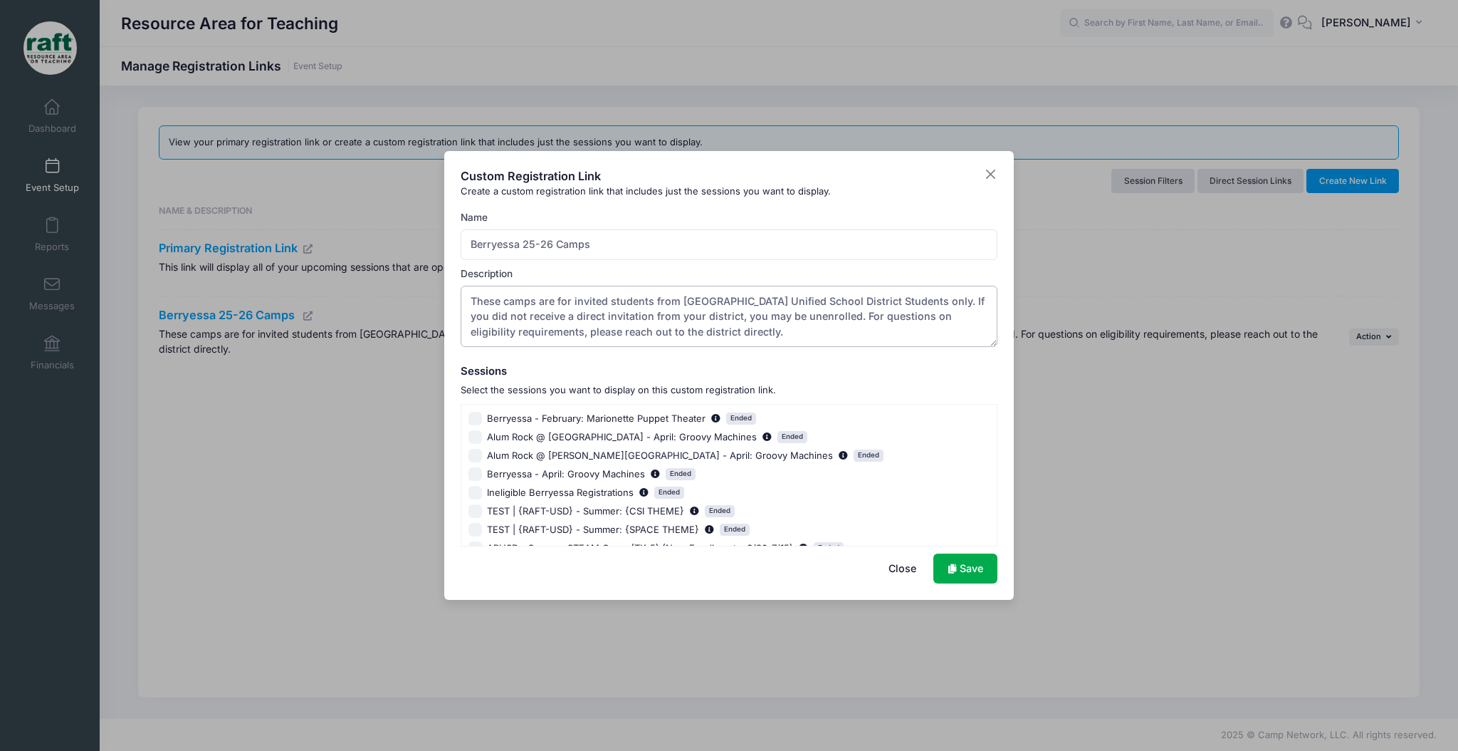
click at [664, 313] on textarea "These camps are for invited students from [GEOGRAPHIC_DATA] Unified School Dist…" at bounding box center [730, 316] width 538 height 61
click at [689, 325] on textarea "These camps are for invited students from [GEOGRAPHIC_DATA] Unified School Dist…" at bounding box center [730, 316] width 538 height 61
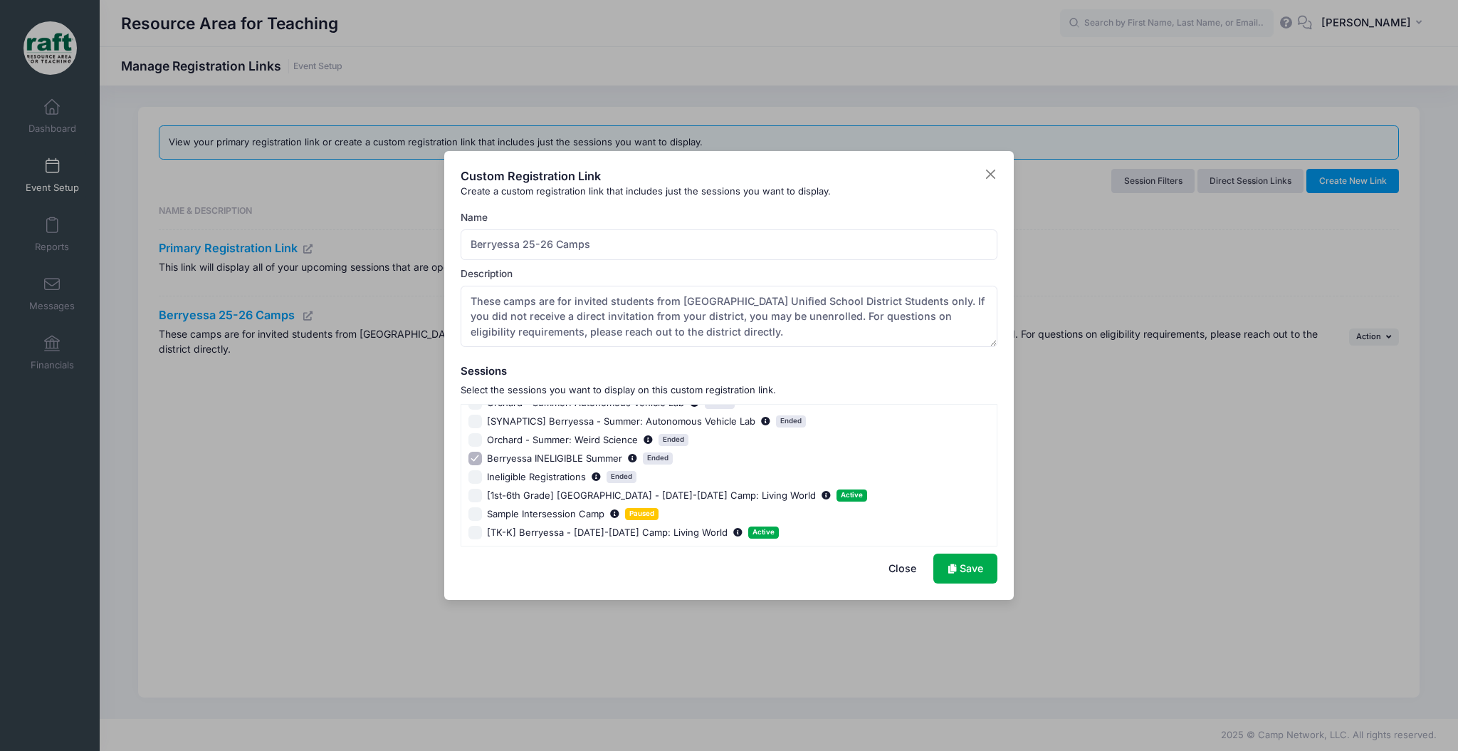
click at [476, 454] on input "Berryessa INELIGIBLE Summer Ended" at bounding box center [476, 458] width 14 height 14
checkbox input "false"
click at [472, 493] on input "[1st-6th Grade] Berryessa - Oct 6-10 Camp: Living World Active" at bounding box center [476, 496] width 14 height 14
checkbox input "true"
click at [477, 533] on input "[TK-K] Berryessa - Oct 6-10 Camp: Living World Active" at bounding box center [476, 533] width 14 height 14
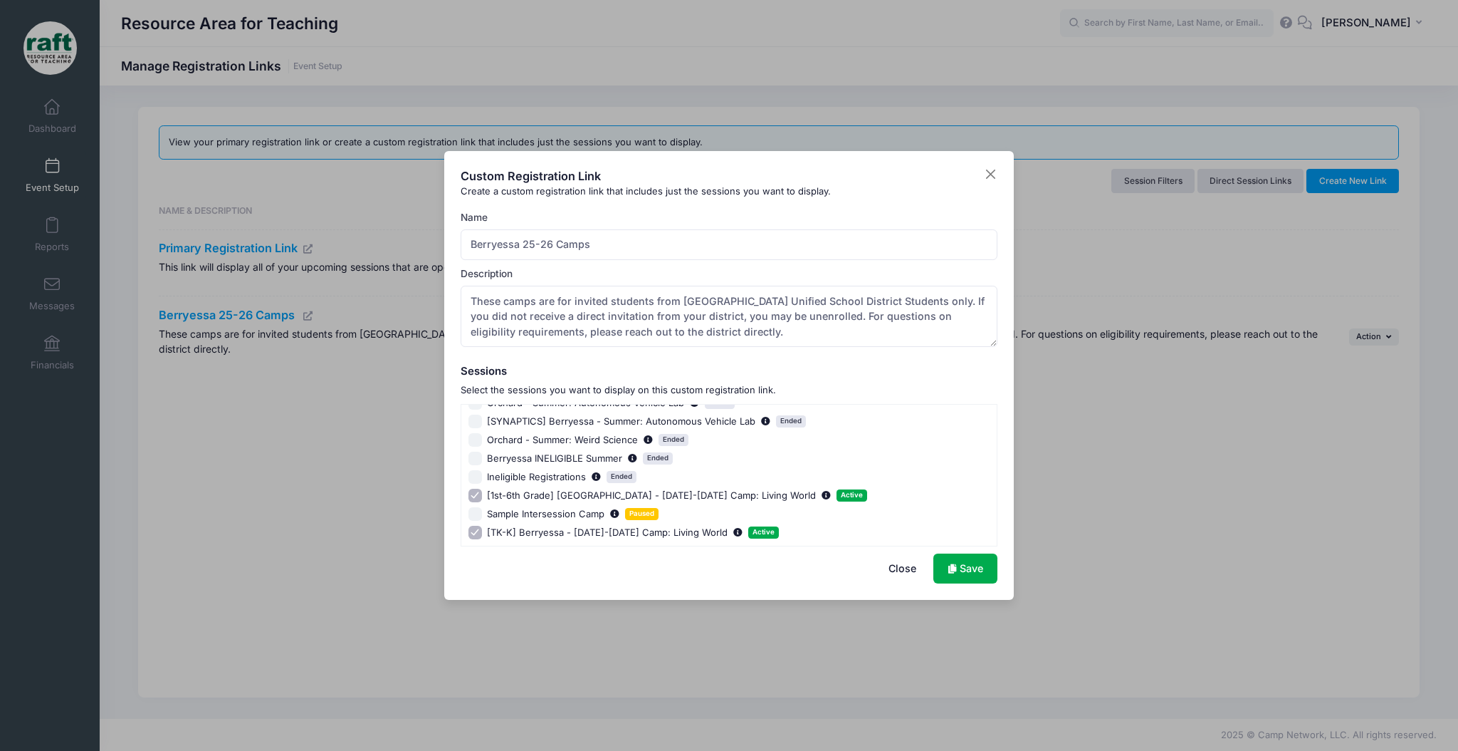
click at [476, 533] on input "[TK-K] Berryessa - Oct 6-10 Camp: Living World Active" at bounding box center [476, 533] width 14 height 14
click at [479, 529] on input "[TK-K] Berryessa - Oct 6-10 Camp: Living World Active" at bounding box center [476, 533] width 14 height 14
checkbox input "true"
click at [972, 554] on link "Save" at bounding box center [966, 568] width 64 height 31
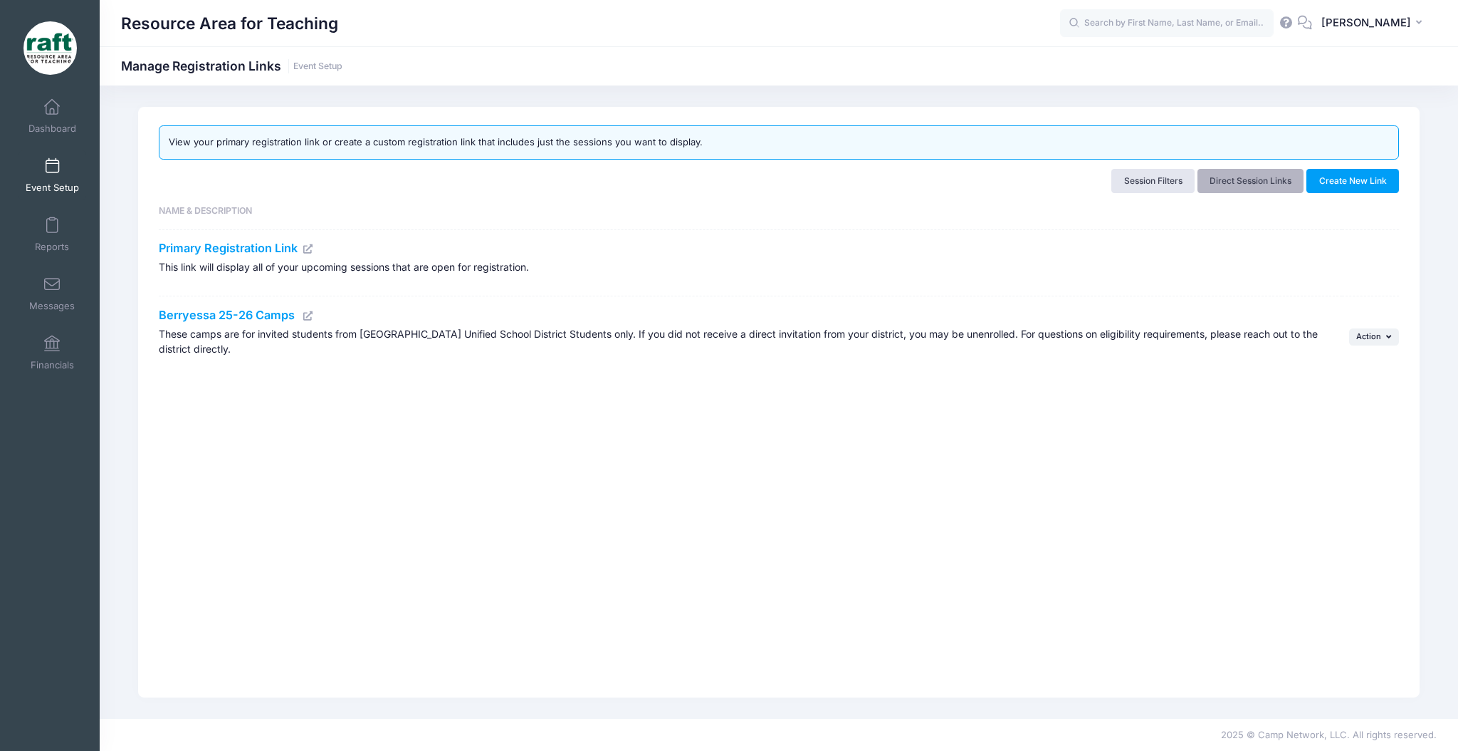
click at [1242, 179] on link "Direct Session Links" at bounding box center [1251, 181] width 107 height 24
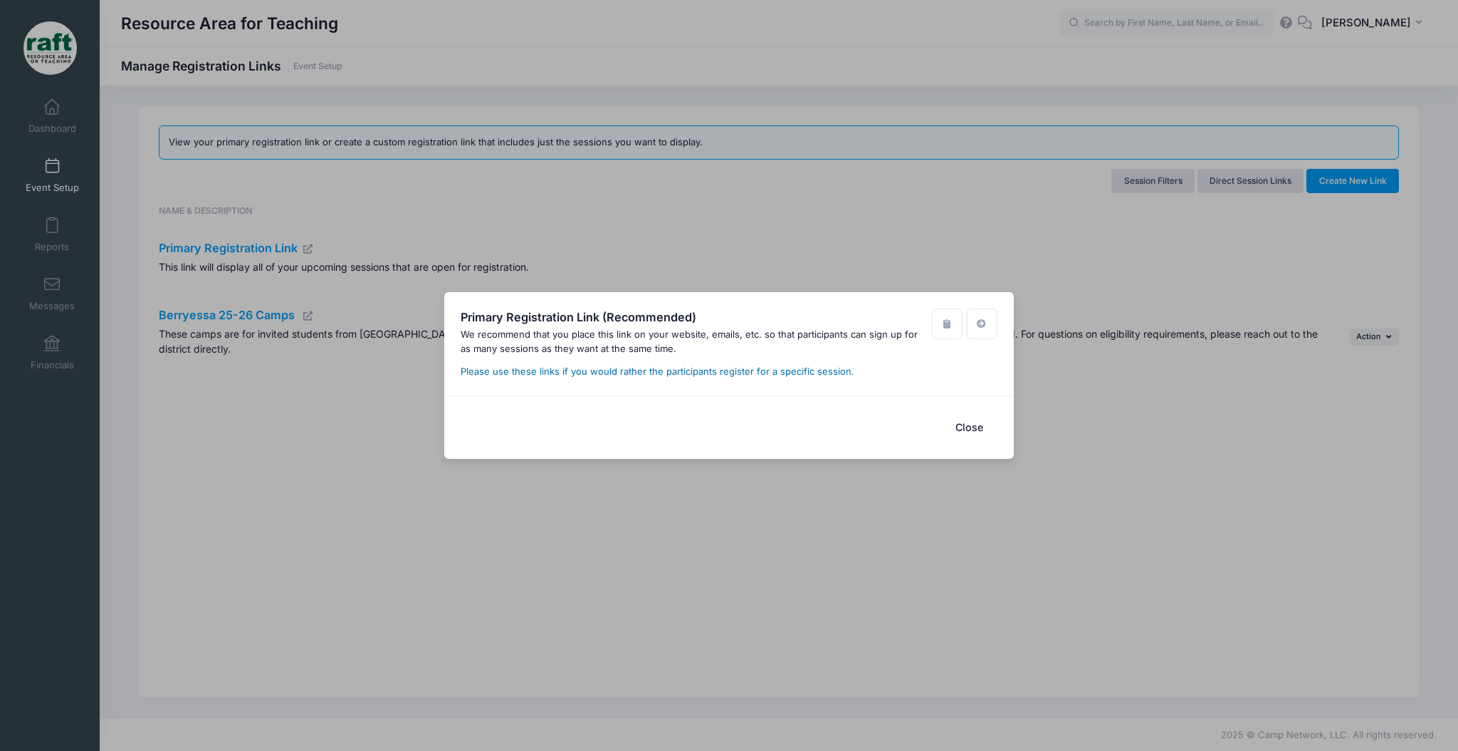
click at [822, 372] on link "Please use these links if you would rather the participants register for a spec…" at bounding box center [658, 370] width 394 height 11
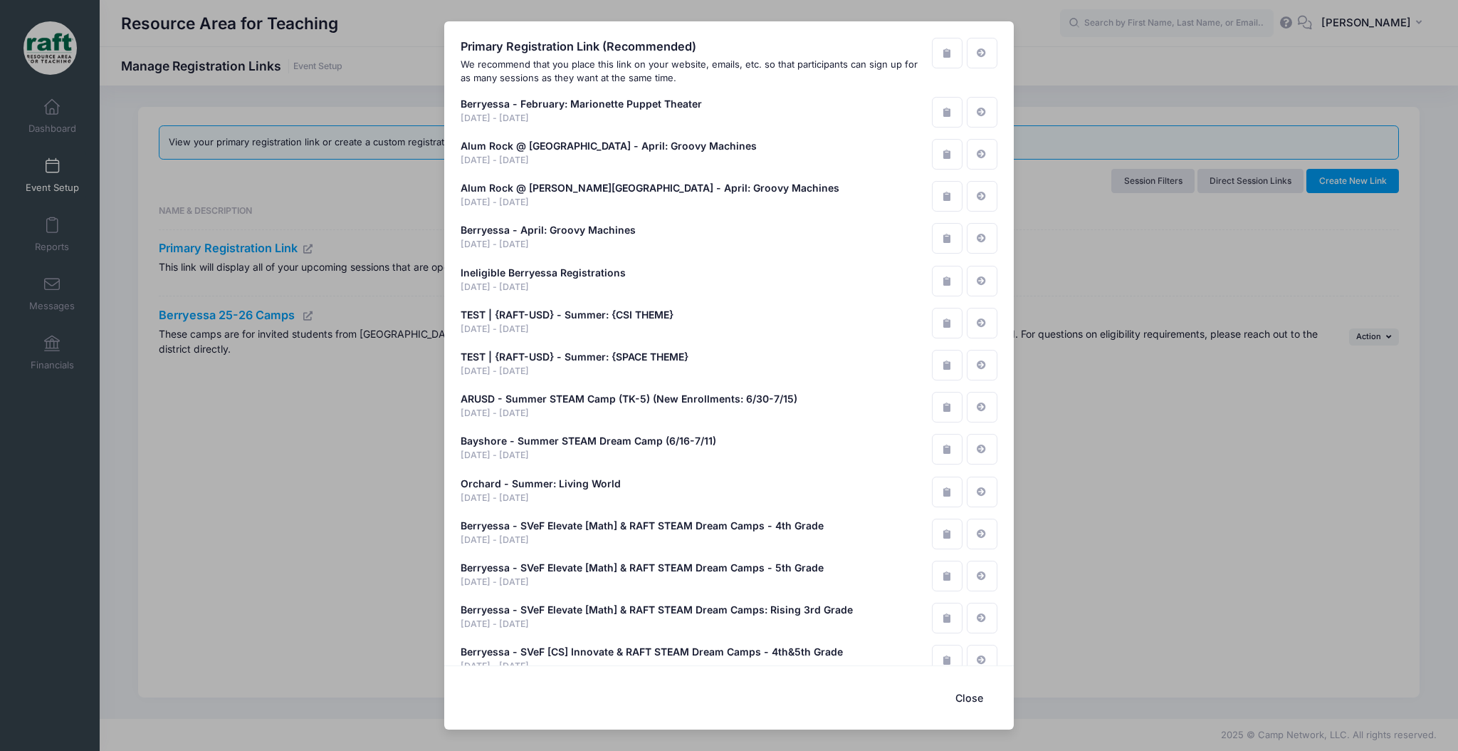
scroll to position [783, 0]
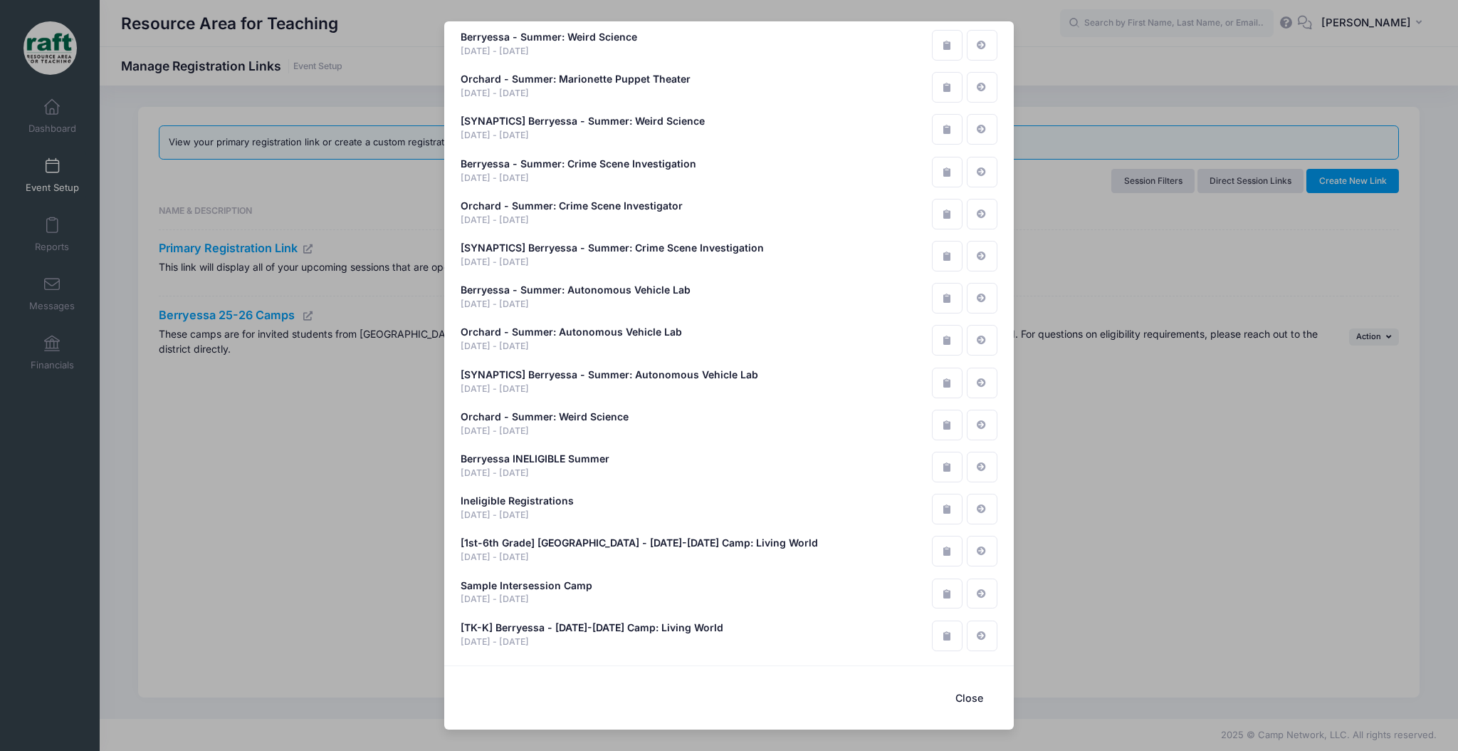
click at [1176, 491] on div "Primary Registration Link (Recommended) We recommend that you place this link o…" at bounding box center [729, 375] width 1458 height 751
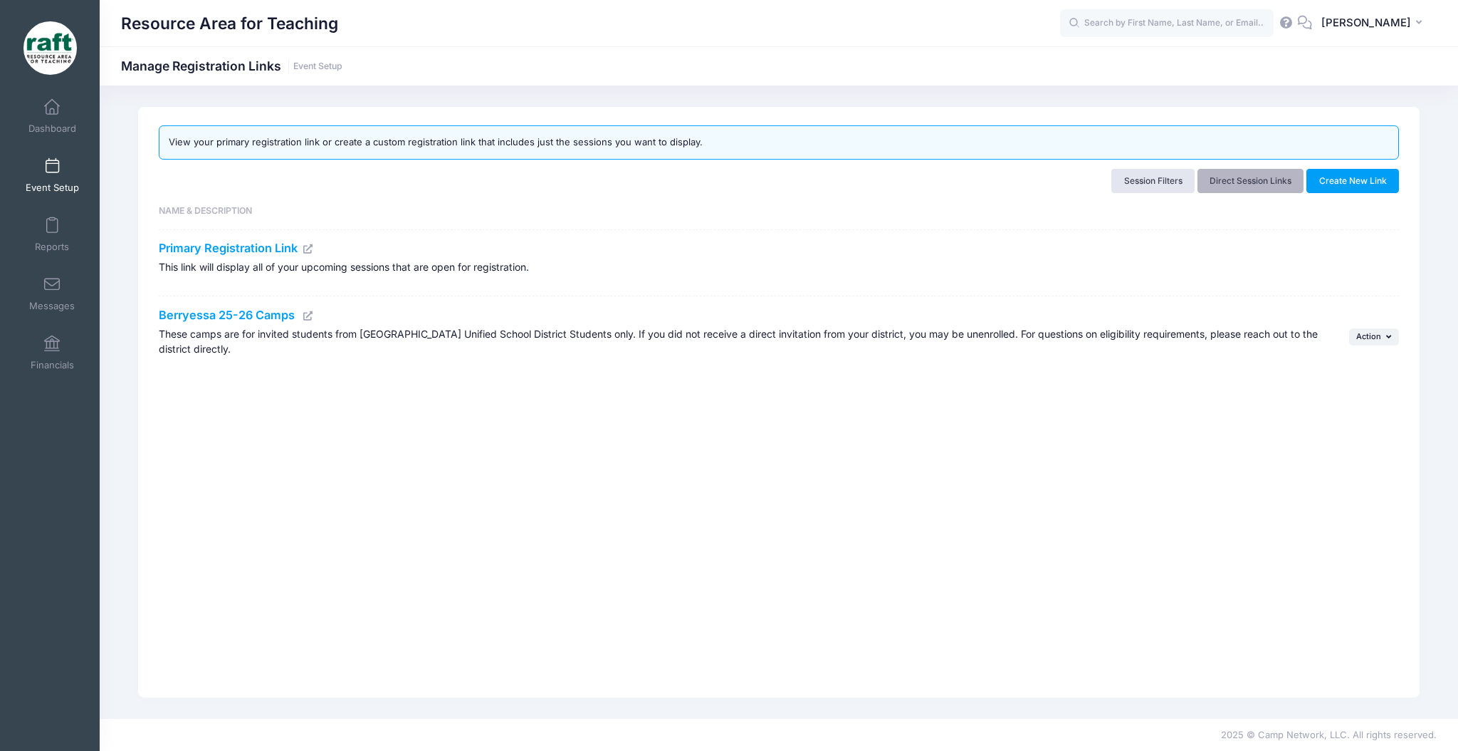
click at [1235, 189] on link "Direct Session Links" at bounding box center [1251, 181] width 107 height 24
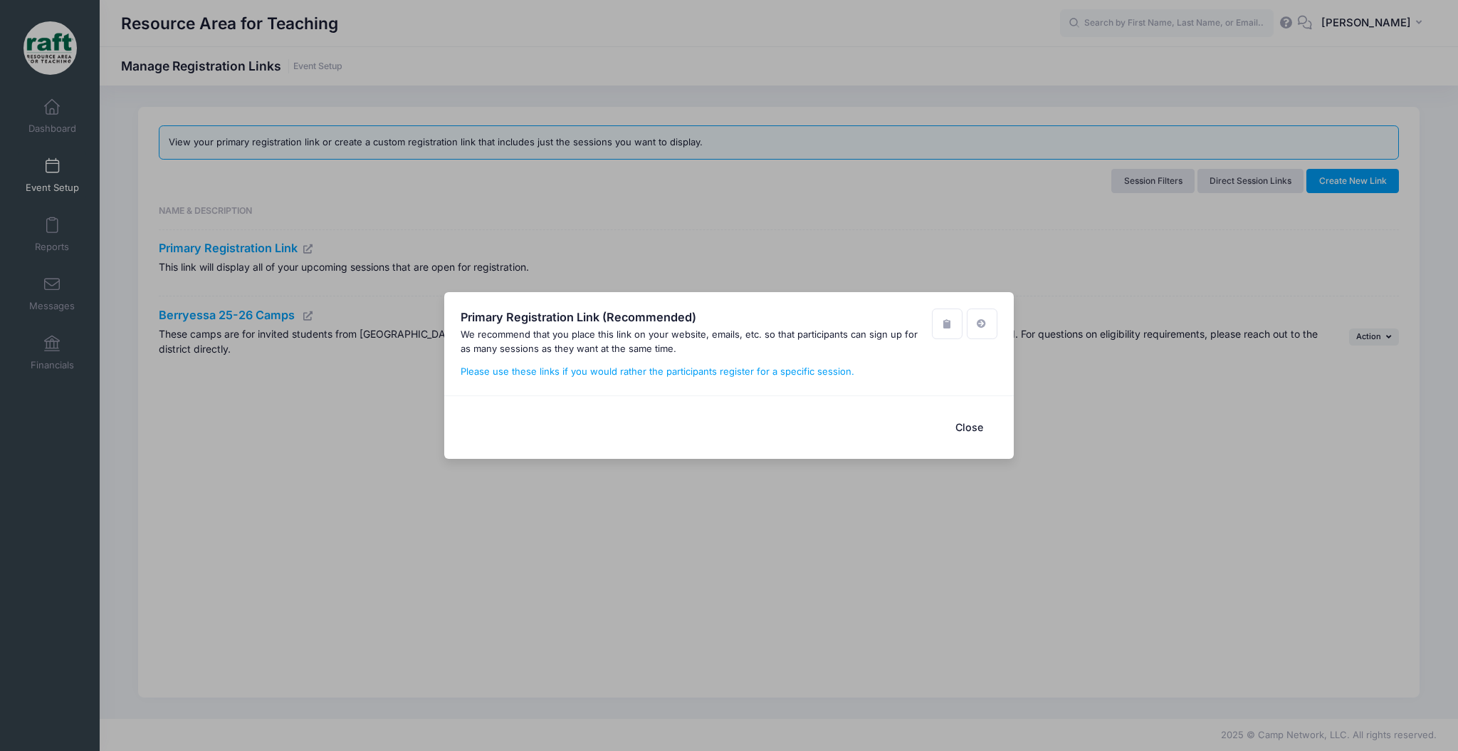
scroll to position [0, 0]
click at [946, 421] on button "Close" at bounding box center [969, 427] width 57 height 31
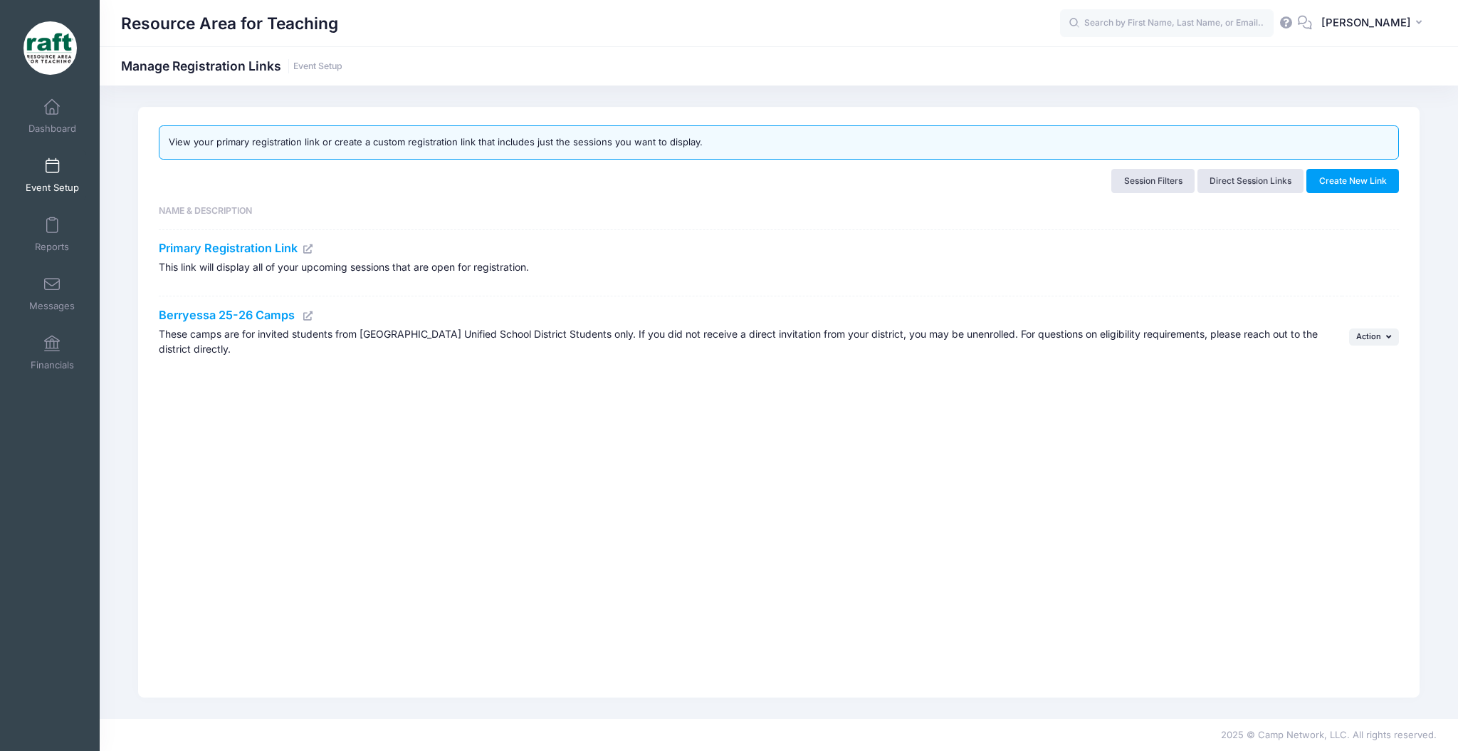
click at [306, 313] on icon at bounding box center [308, 315] width 11 height 9
click at [69, 161] on link "Event Setup" at bounding box center [53, 175] width 68 height 50
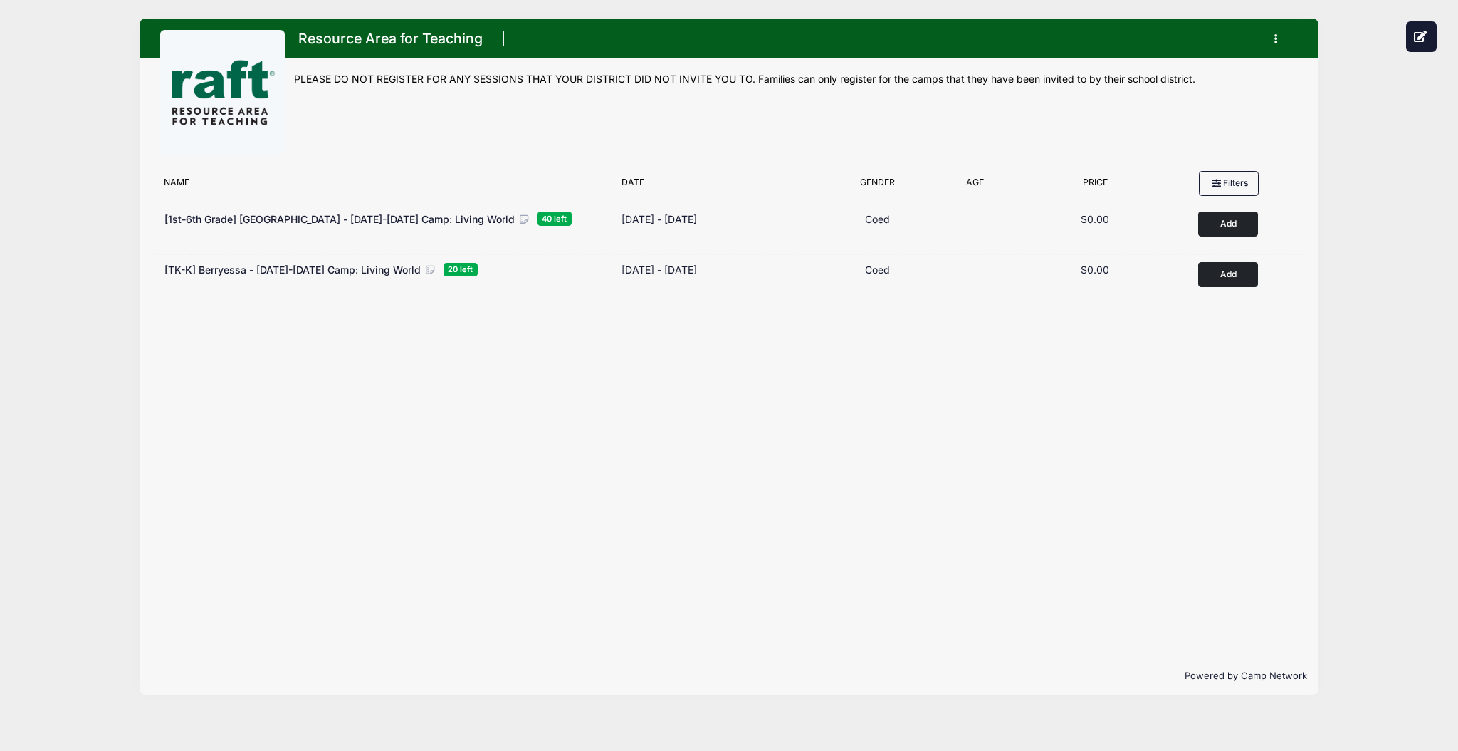
click at [533, 392] on div "Filter Options Alum Rock Bayshore Berryessa Berryessa Summer 25 Orchard SVeF CS…" at bounding box center [730, 410] width 1180 height 493
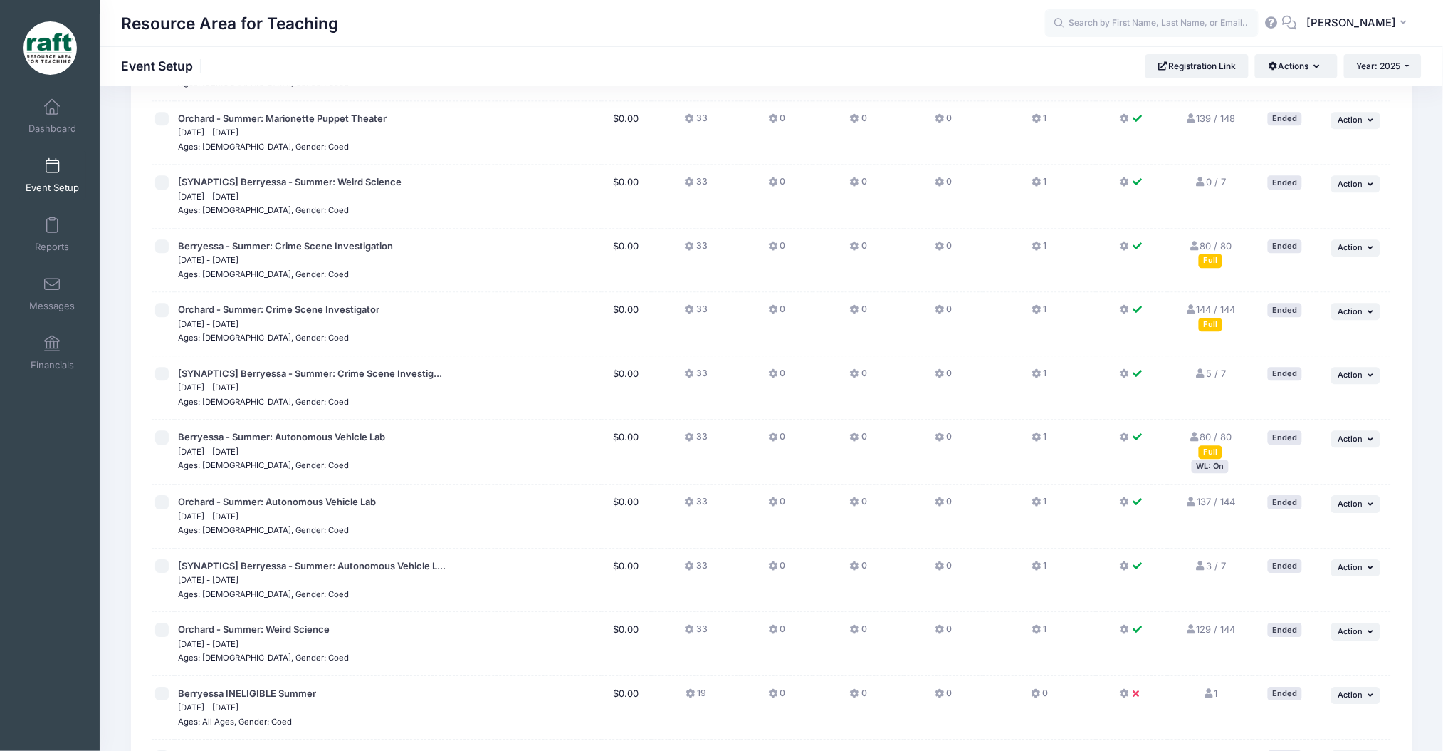
scroll to position [1605, 0]
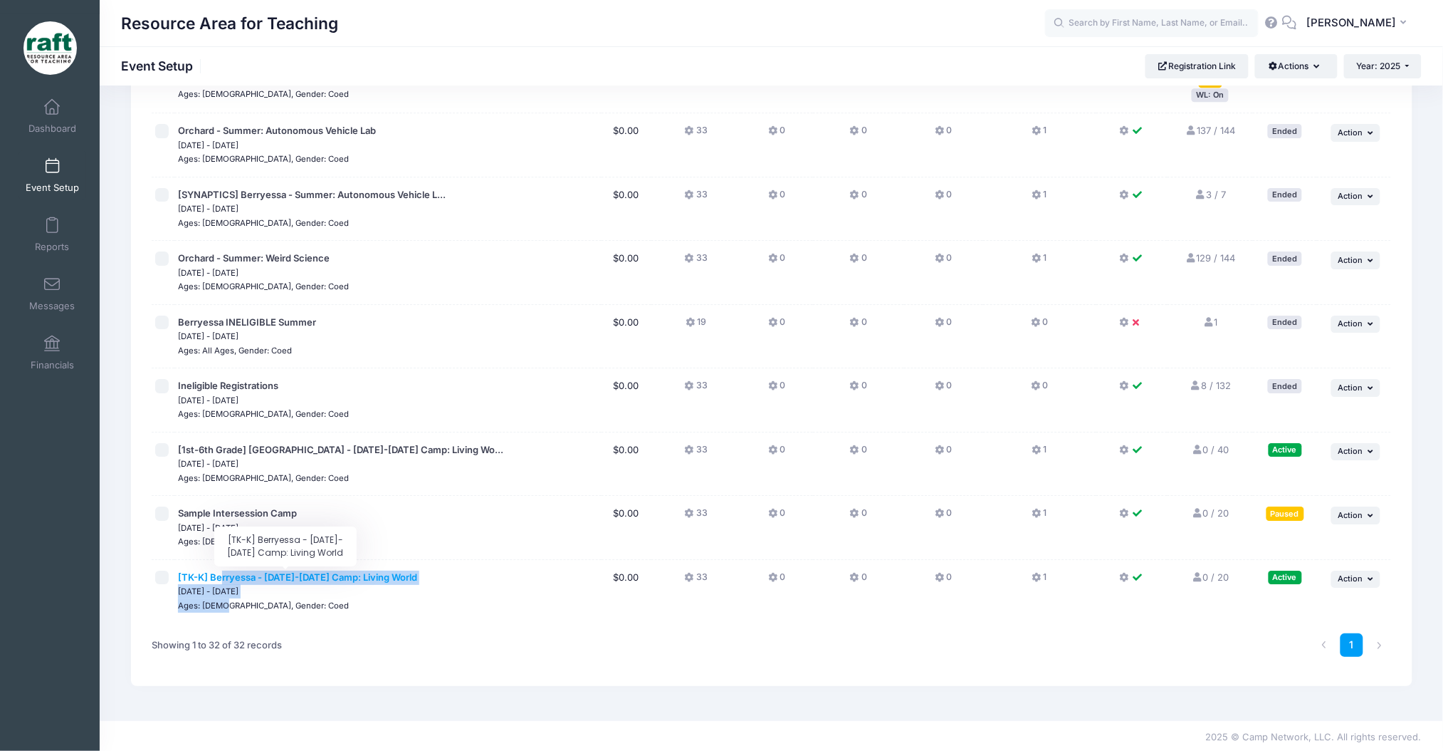
drag, startPoint x: 221, startPoint y: 598, endPoint x: 221, endPoint y: 570, distance: 28.5
click at [221, 570] on div "[TK-K] Berryessa - Oct 6-10 Camp: Living World Dec 28, 2025 - Jan 10, 2026 Ages…" at bounding box center [388, 591] width 420 height 42
click at [1327, 588] on td "... Action Resume Session Pause Session Edit Session Duplicate Session Delete S…" at bounding box center [1354, 591] width 74 height 63
click at [1346, 570] on button "... Action" at bounding box center [1357, 578] width 50 height 17
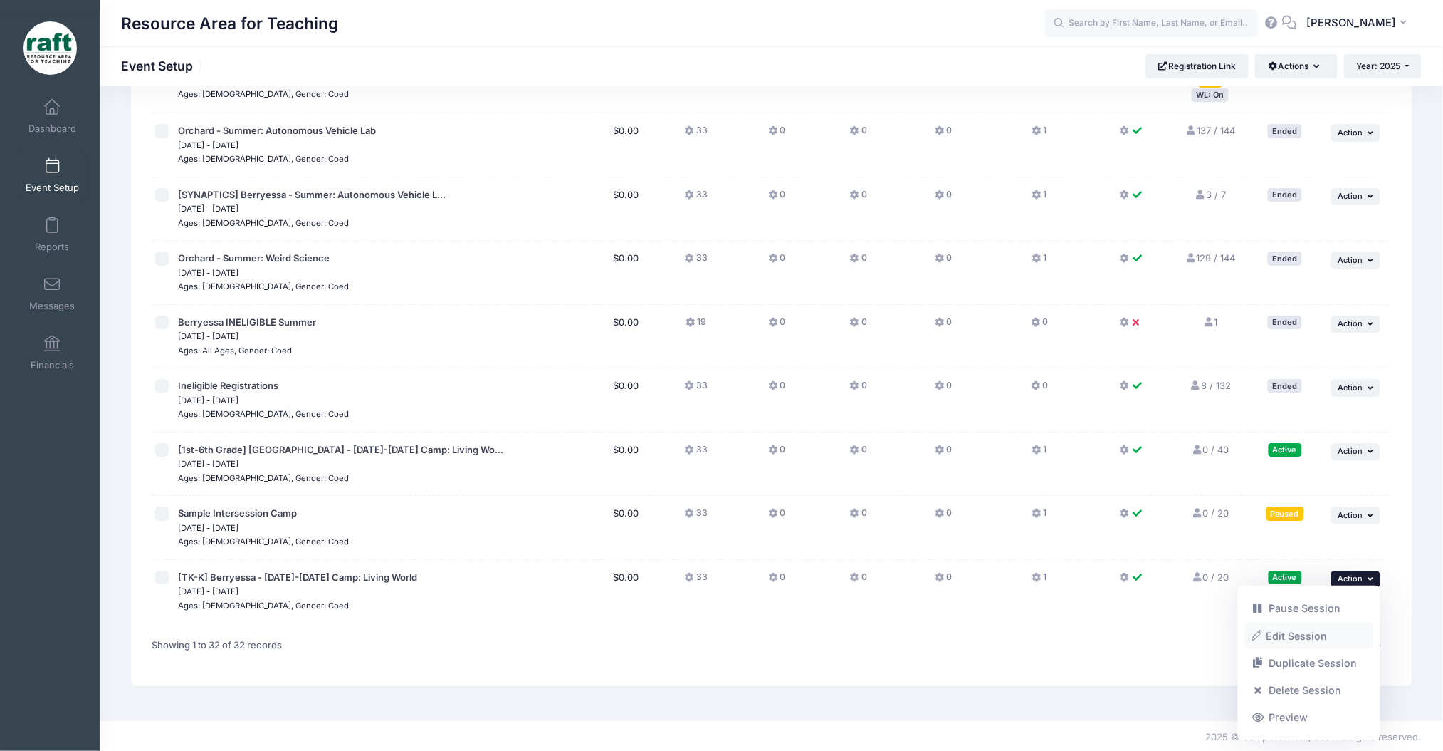
click at [1322, 627] on link "Edit Session" at bounding box center [1309, 635] width 129 height 27
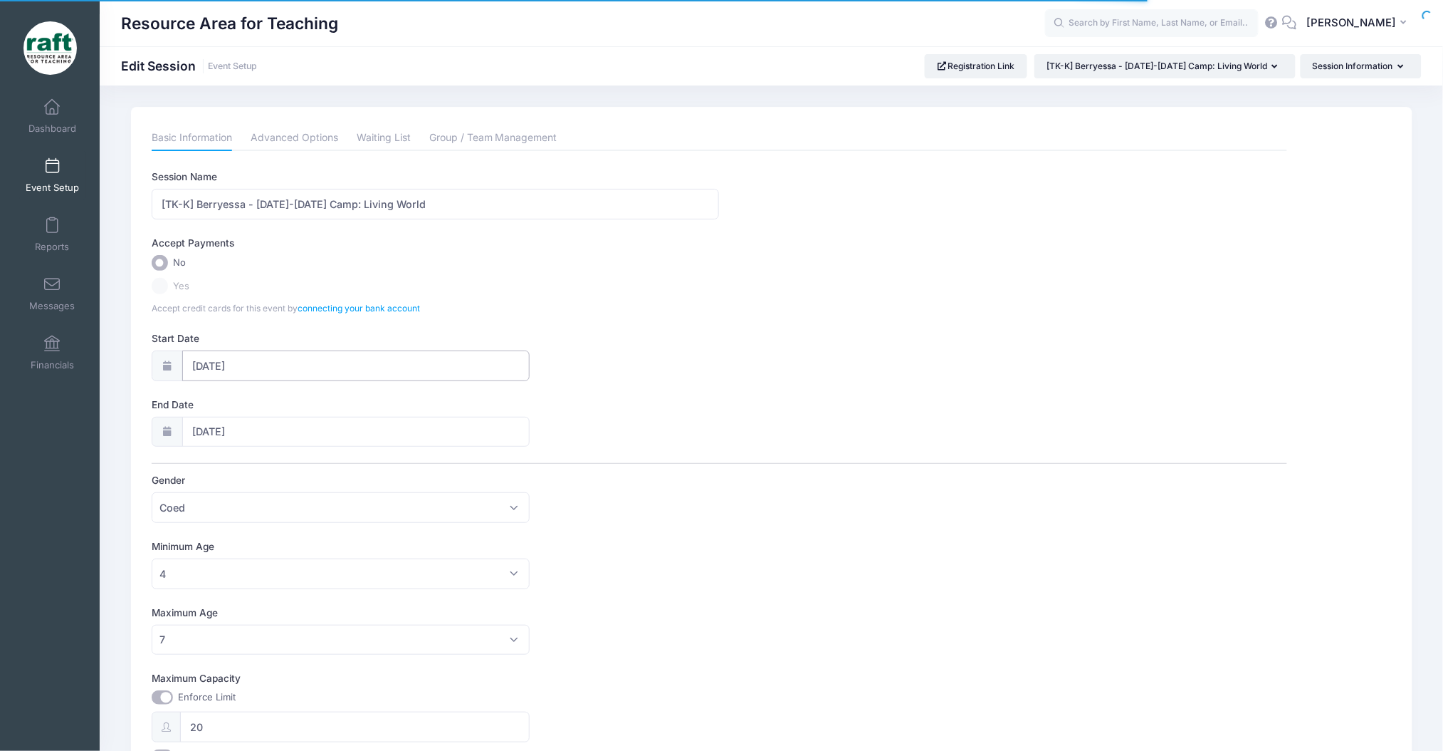
click at [263, 359] on input "[DATE]" at bounding box center [356, 365] width 348 height 31
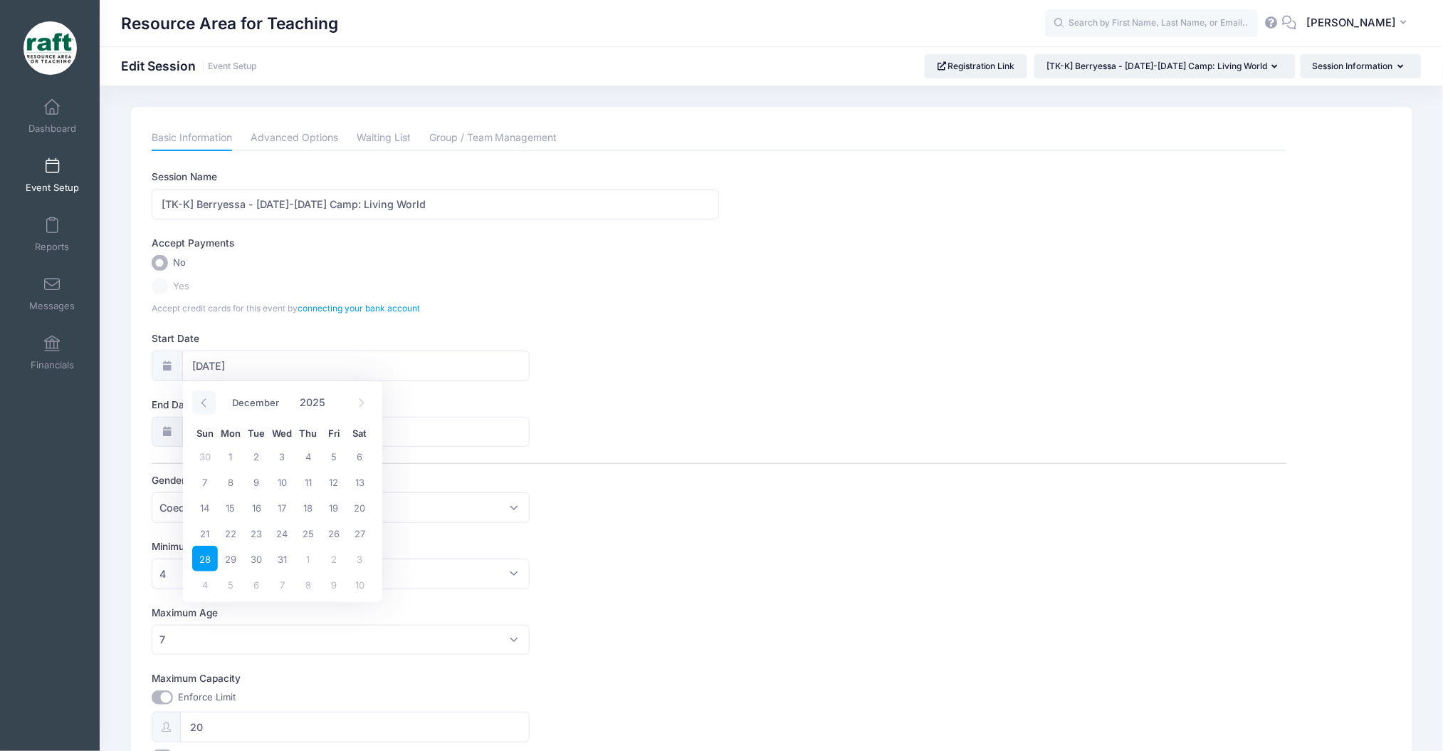
click at [197, 399] on span at bounding box center [203, 402] width 23 height 24
select select "9"
click at [224, 486] on span "6" at bounding box center [231, 482] width 26 height 26
type input "[DATE]"
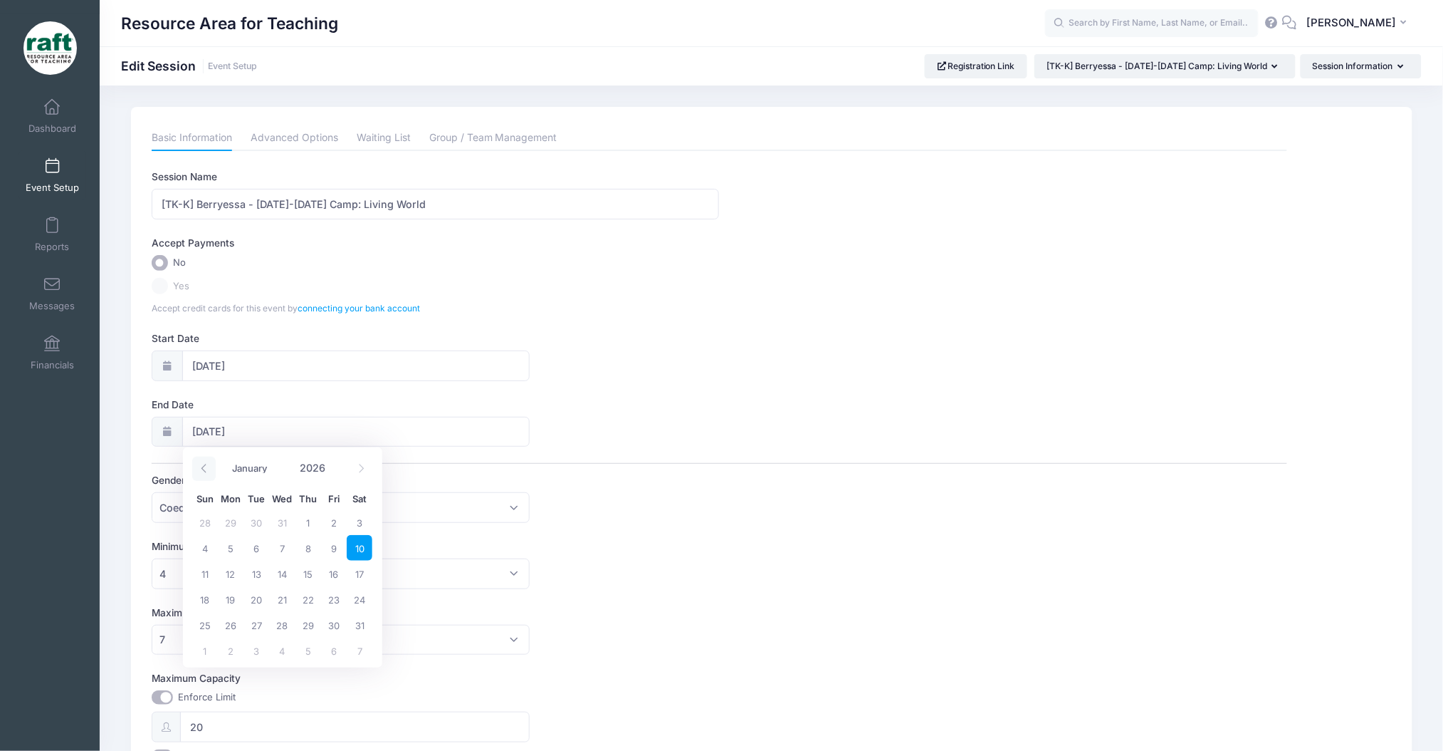
click at [194, 472] on span at bounding box center [203, 468] width 23 height 24
type input "2025"
click at [198, 471] on span at bounding box center [203, 468] width 23 height 24
click at [211, 474] on span at bounding box center [203, 468] width 23 height 24
select select "9"
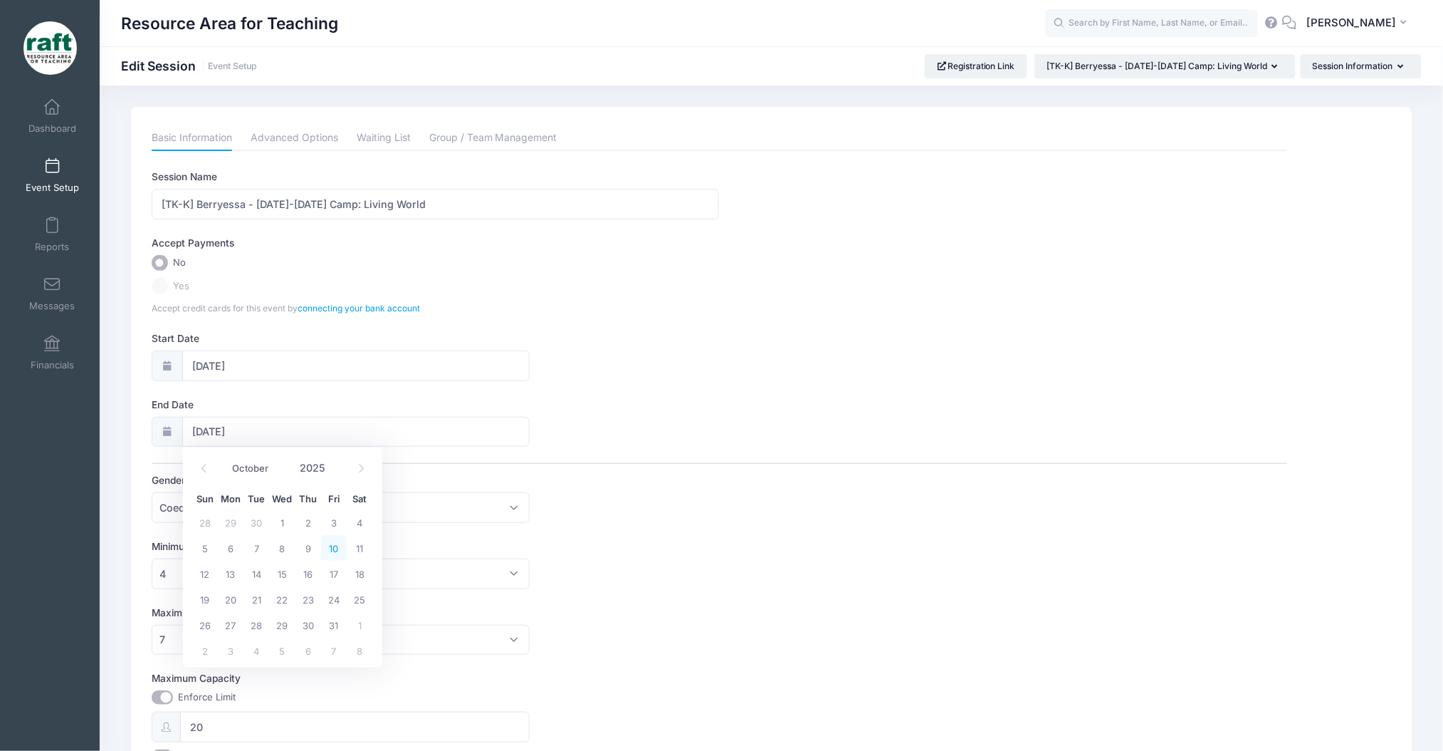
click at [321, 543] on span "10" at bounding box center [334, 548] width 26 height 26
type input "10/10/2025"
click at [689, 481] on label "Gender" at bounding box center [436, 480] width 568 height 14
click at [152, 492] on select "Please select Coed Boys Girls Any" at bounding box center [152, 492] width 1 height 1
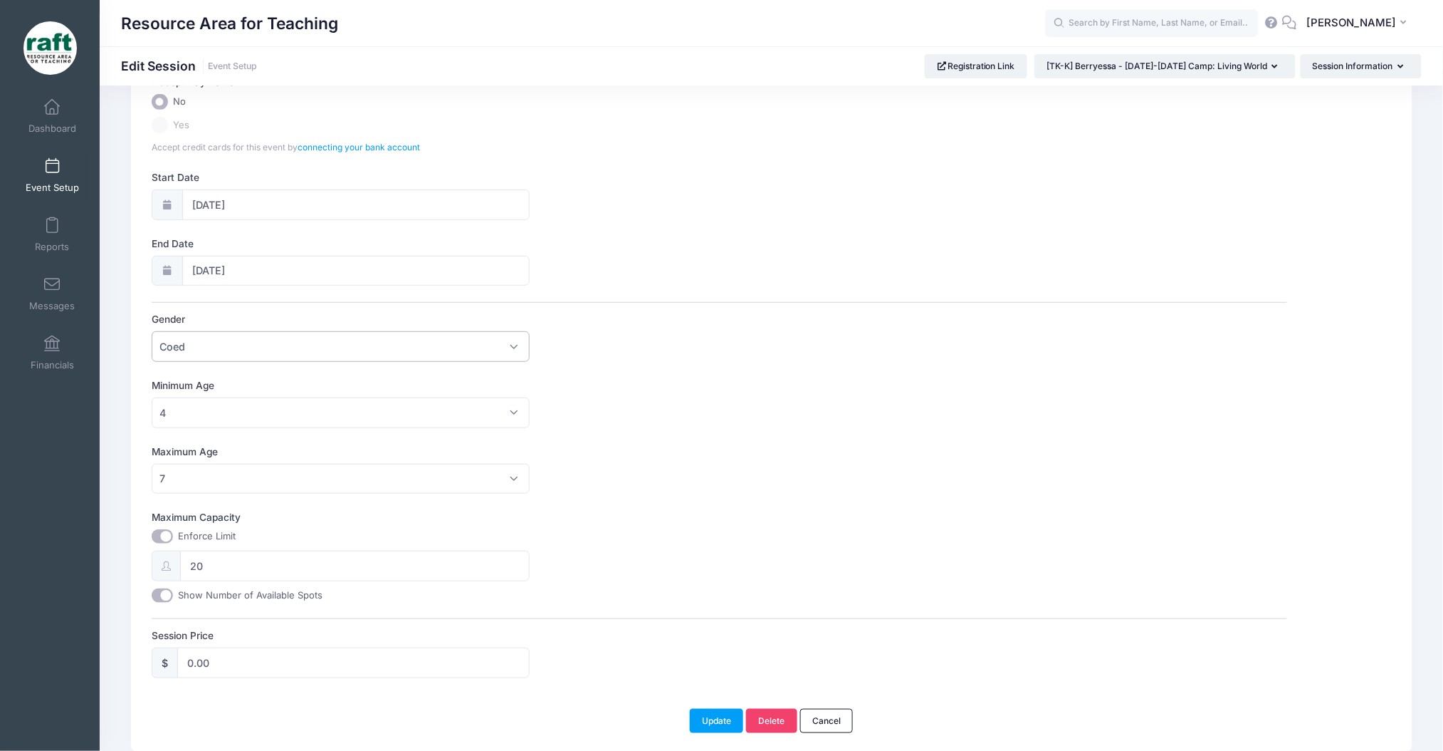
scroll to position [214, 0]
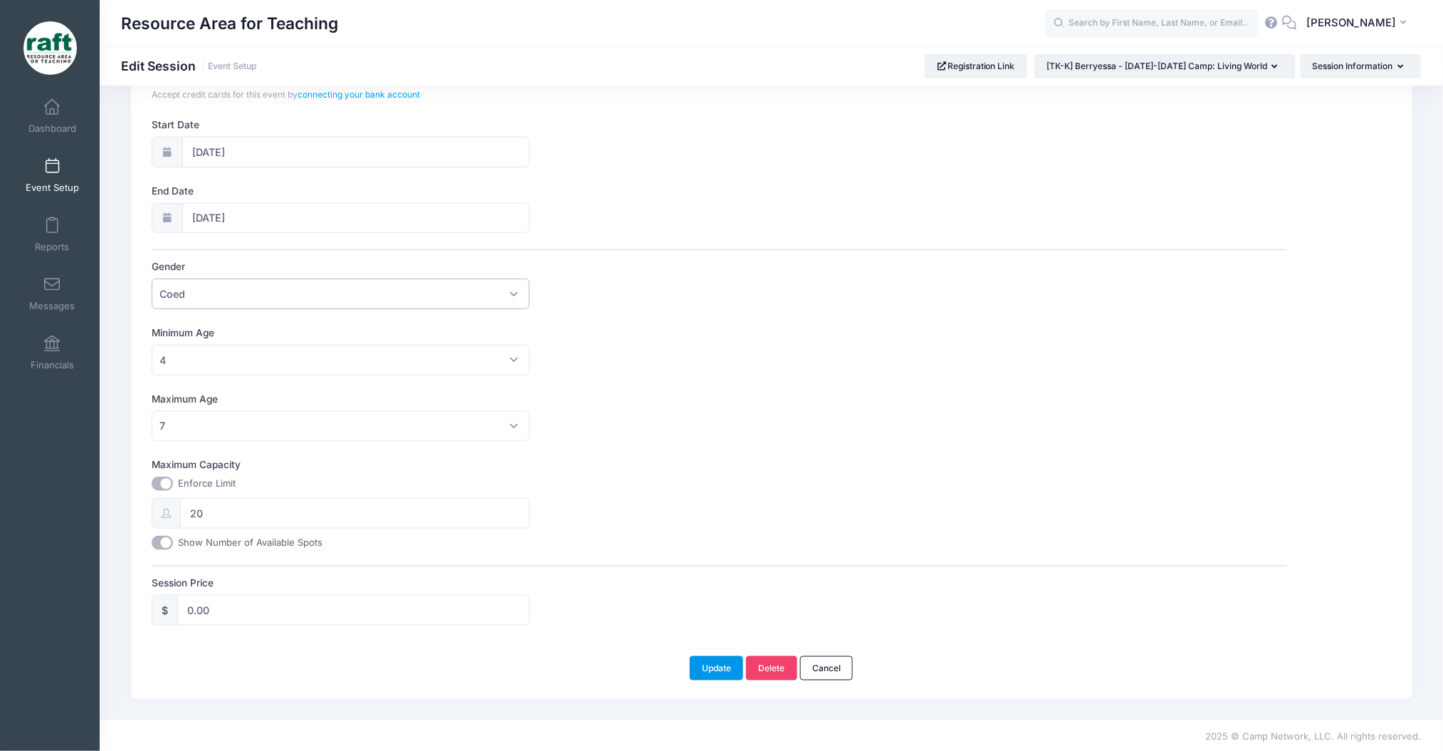
click at [711, 667] on button "Update" at bounding box center [717, 668] width 54 height 24
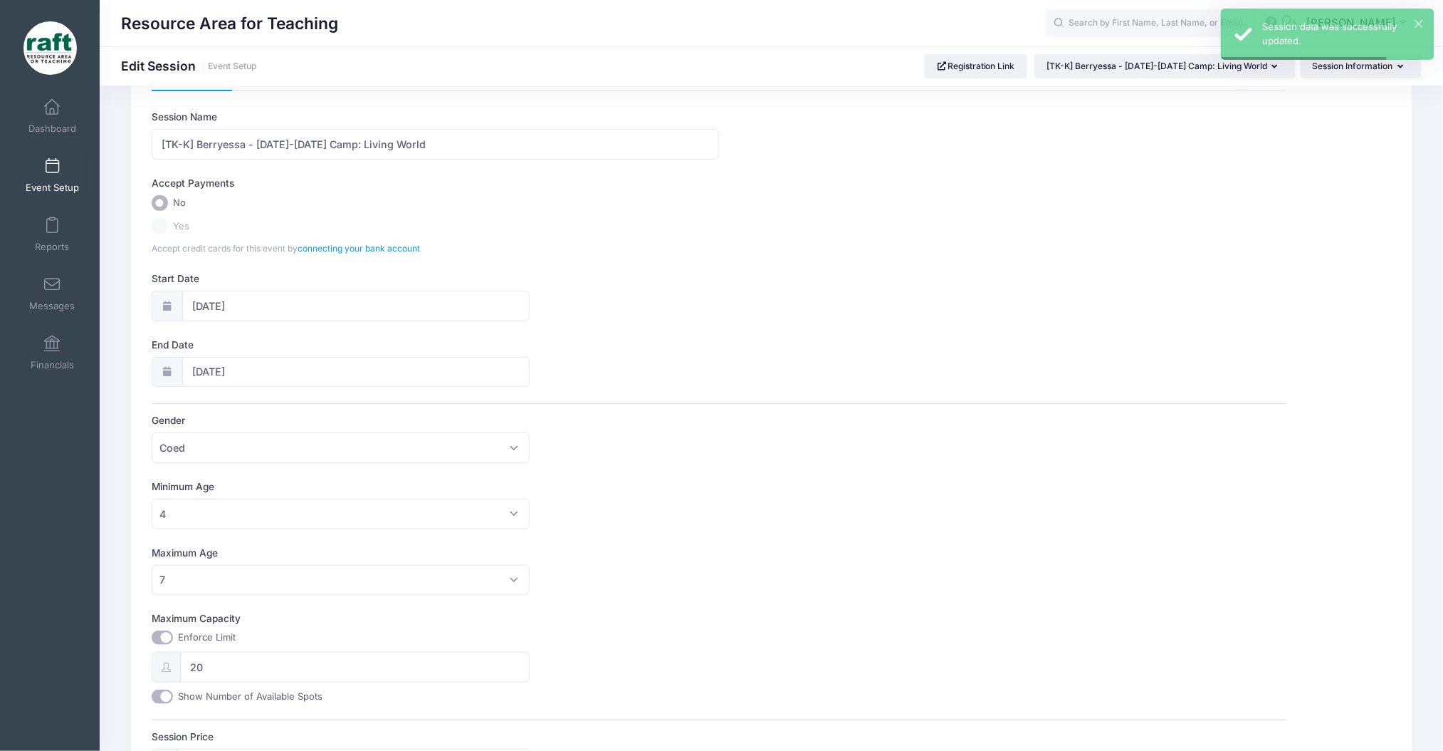
scroll to position [0, 0]
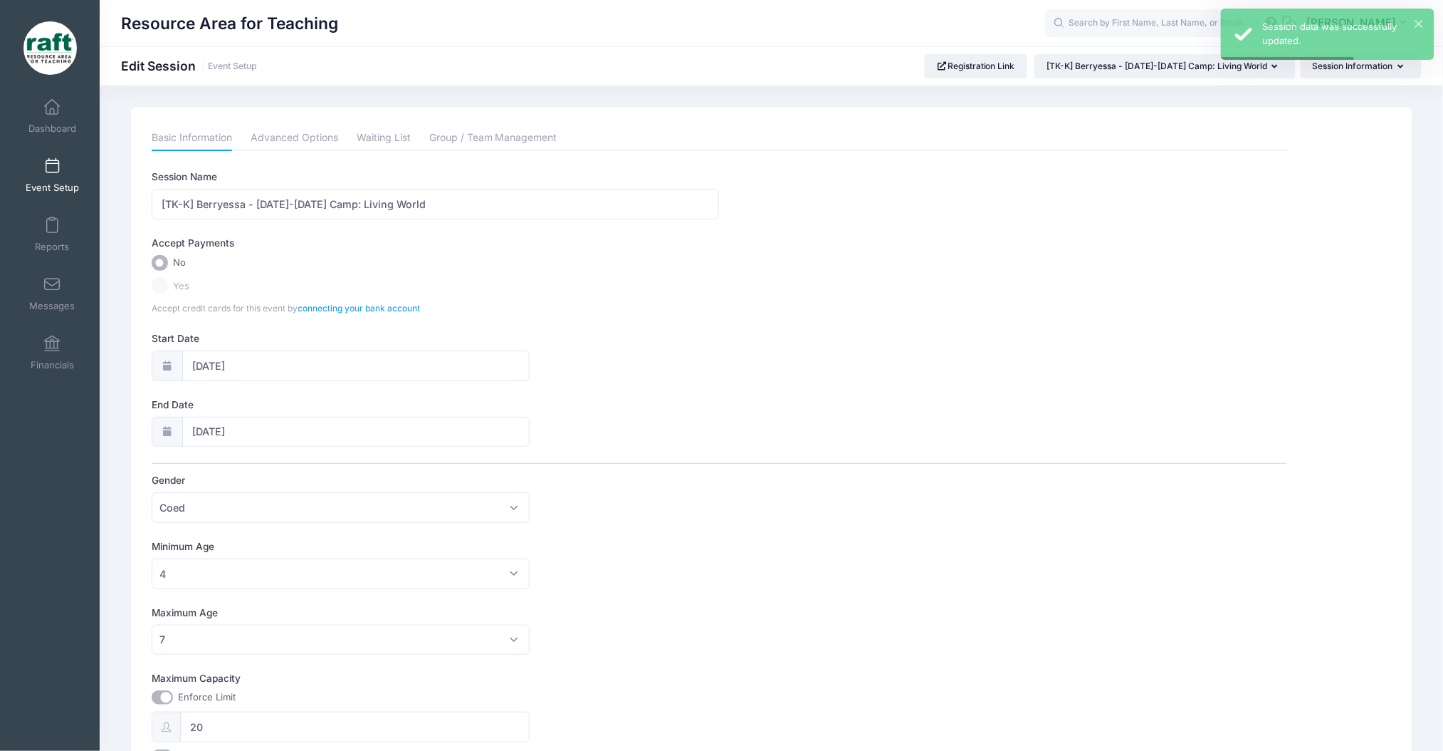
click at [38, 189] on span "Event Setup" at bounding box center [52, 188] width 53 height 12
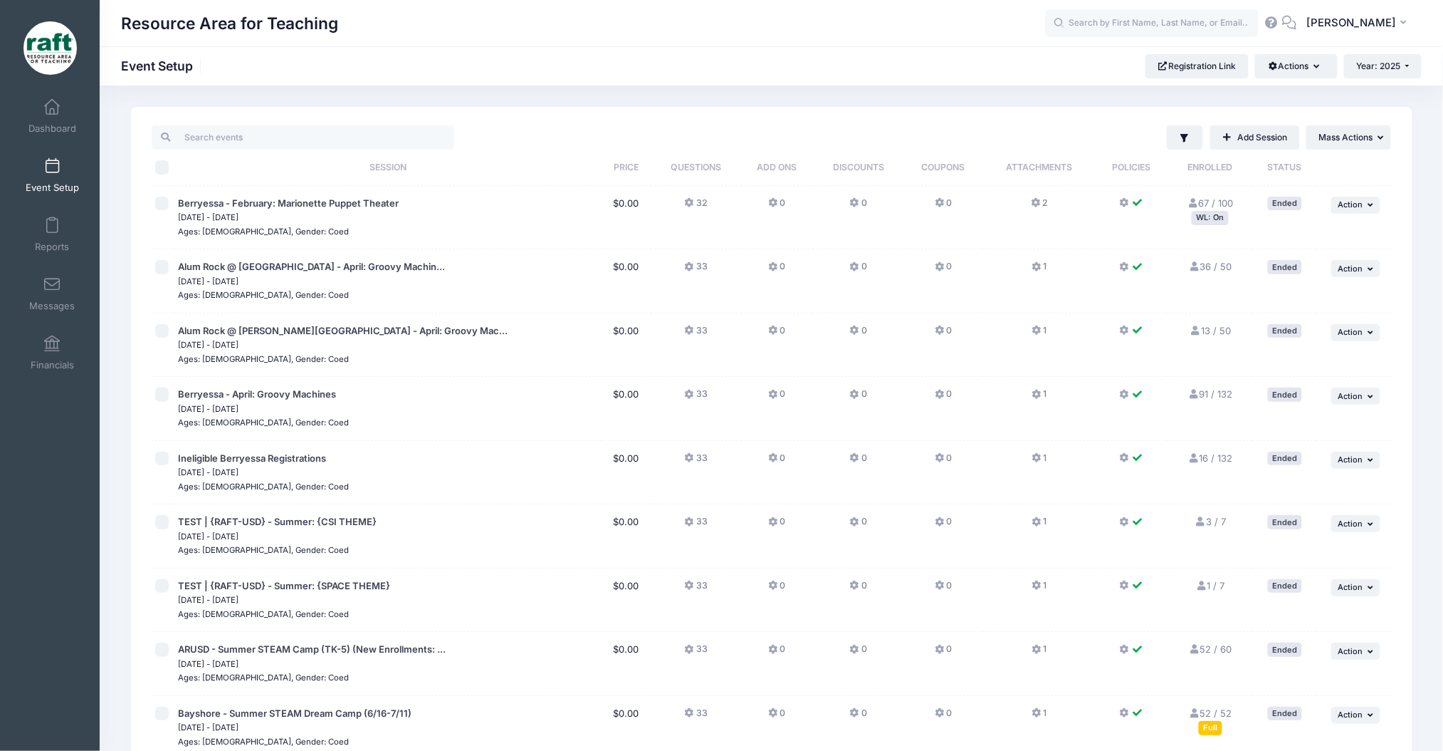
scroll to position [664, 0]
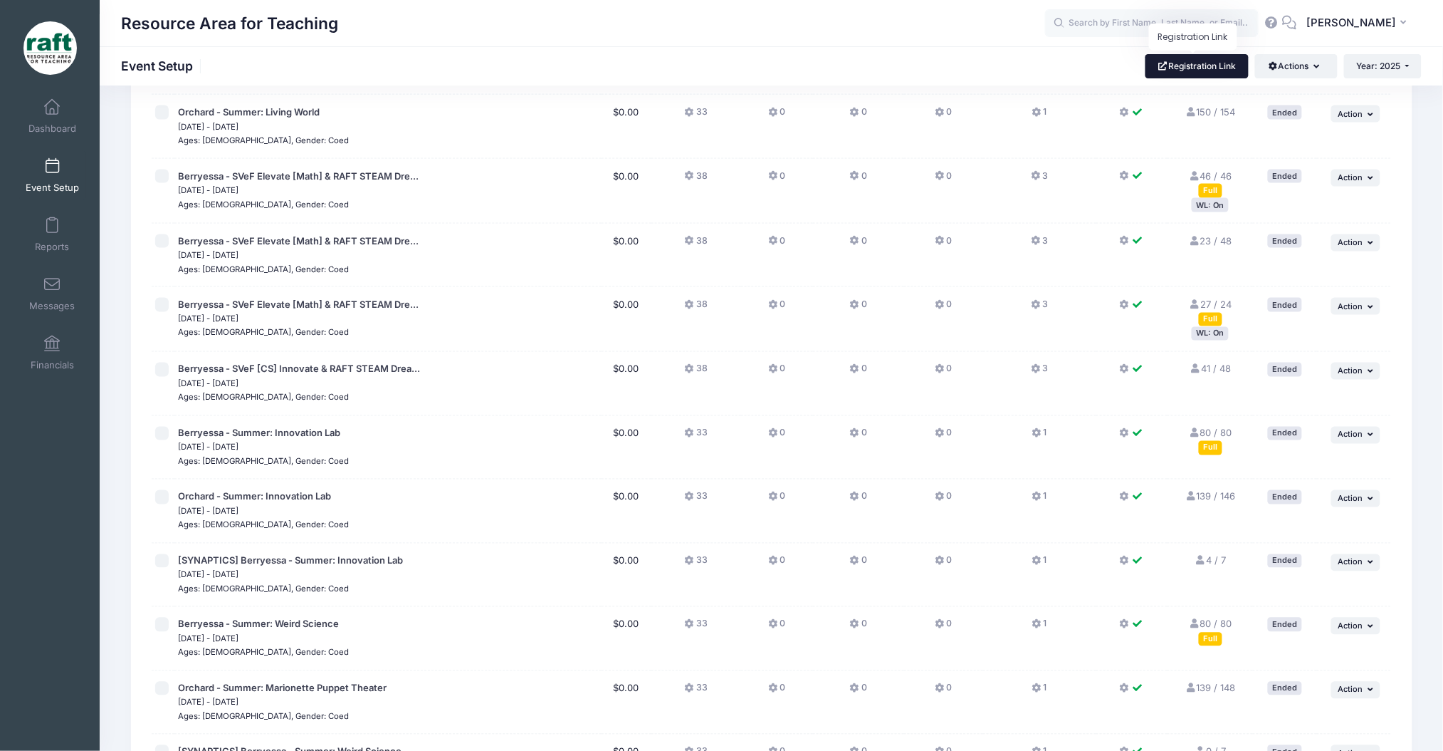
click at [1187, 68] on link "Registration Link" at bounding box center [1197, 66] width 103 height 24
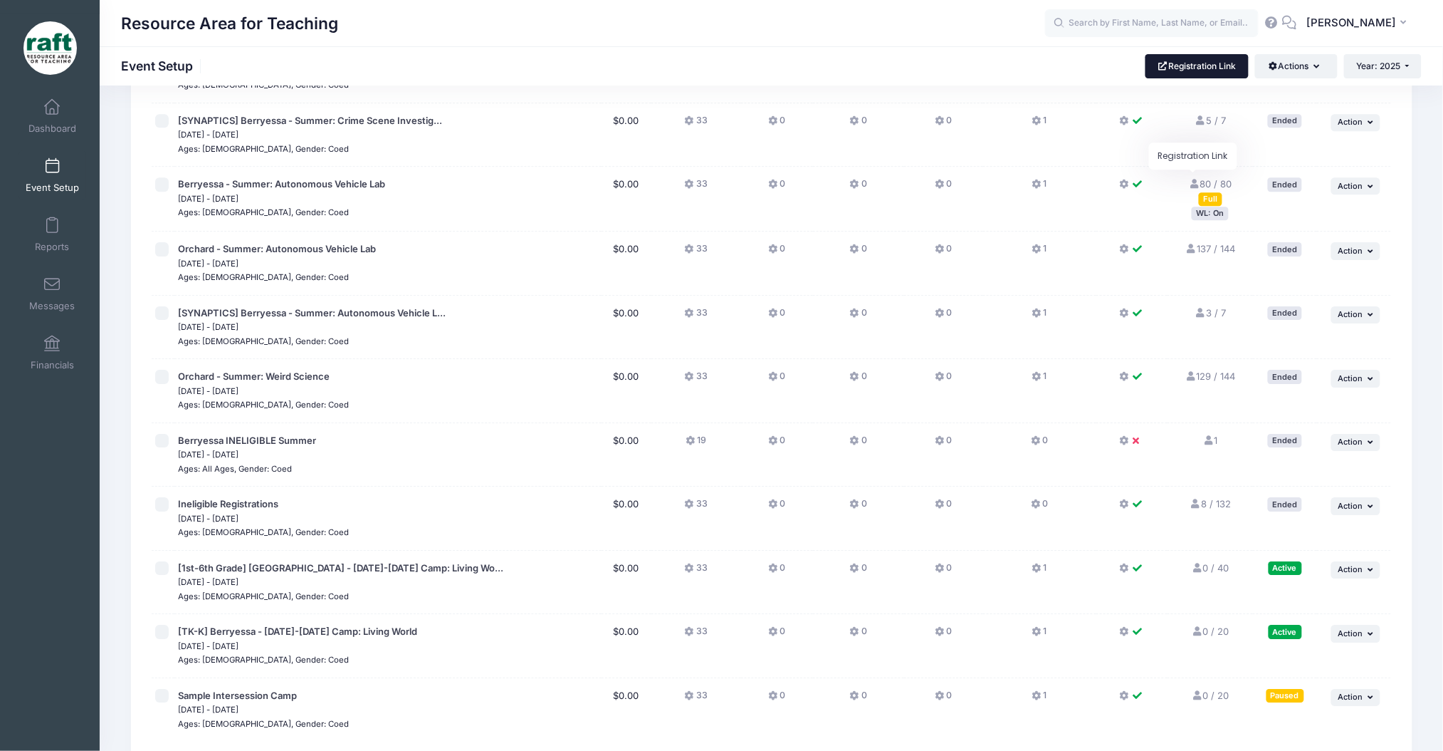
scroll to position [1605, 0]
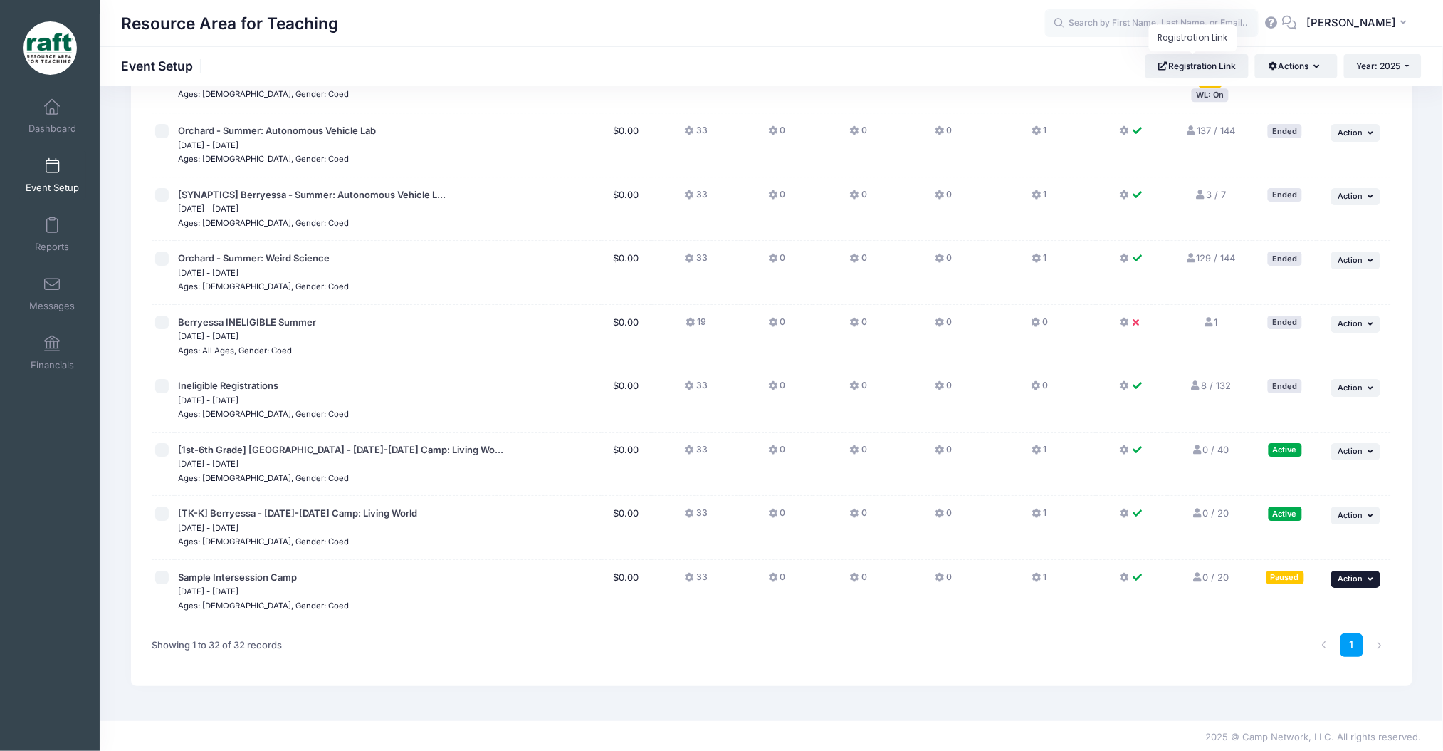
click at [1349, 577] on span "Action" at bounding box center [1351, 578] width 25 height 10
click at [1288, 611] on link "Resume Session" at bounding box center [1309, 608] width 129 height 27
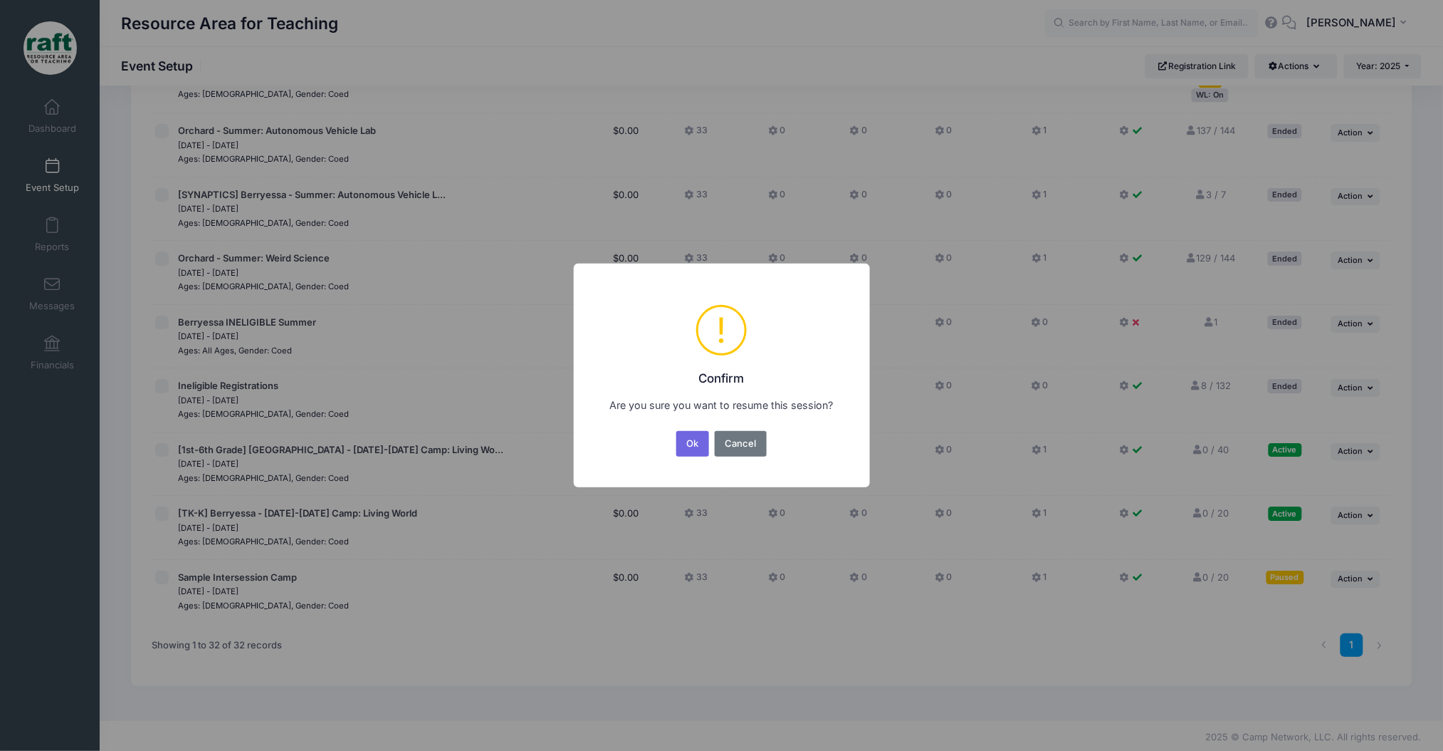
click at [686, 430] on div "Ok No Cancel" at bounding box center [721, 443] width 95 height 31
click at [701, 444] on button "Ok" at bounding box center [693, 444] width 33 height 26
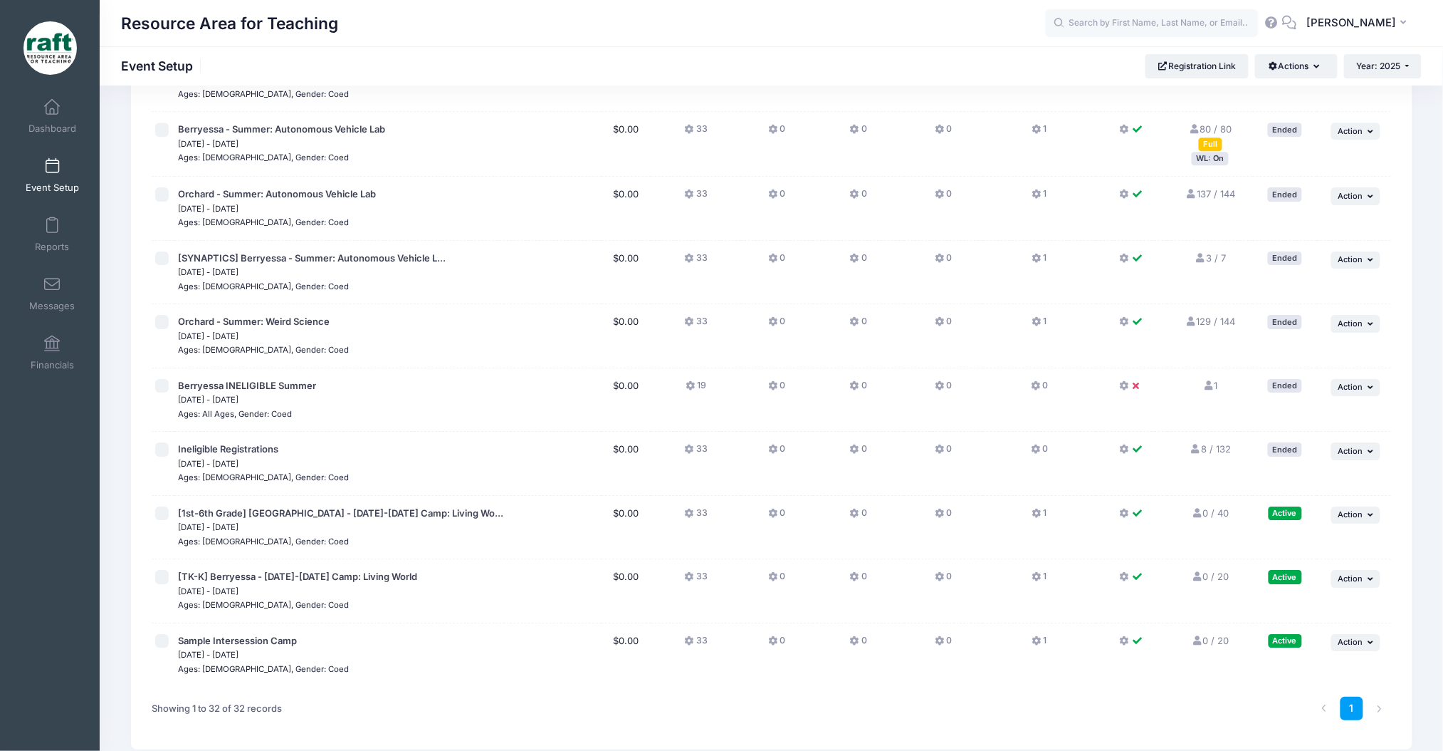
scroll to position [1605, 0]
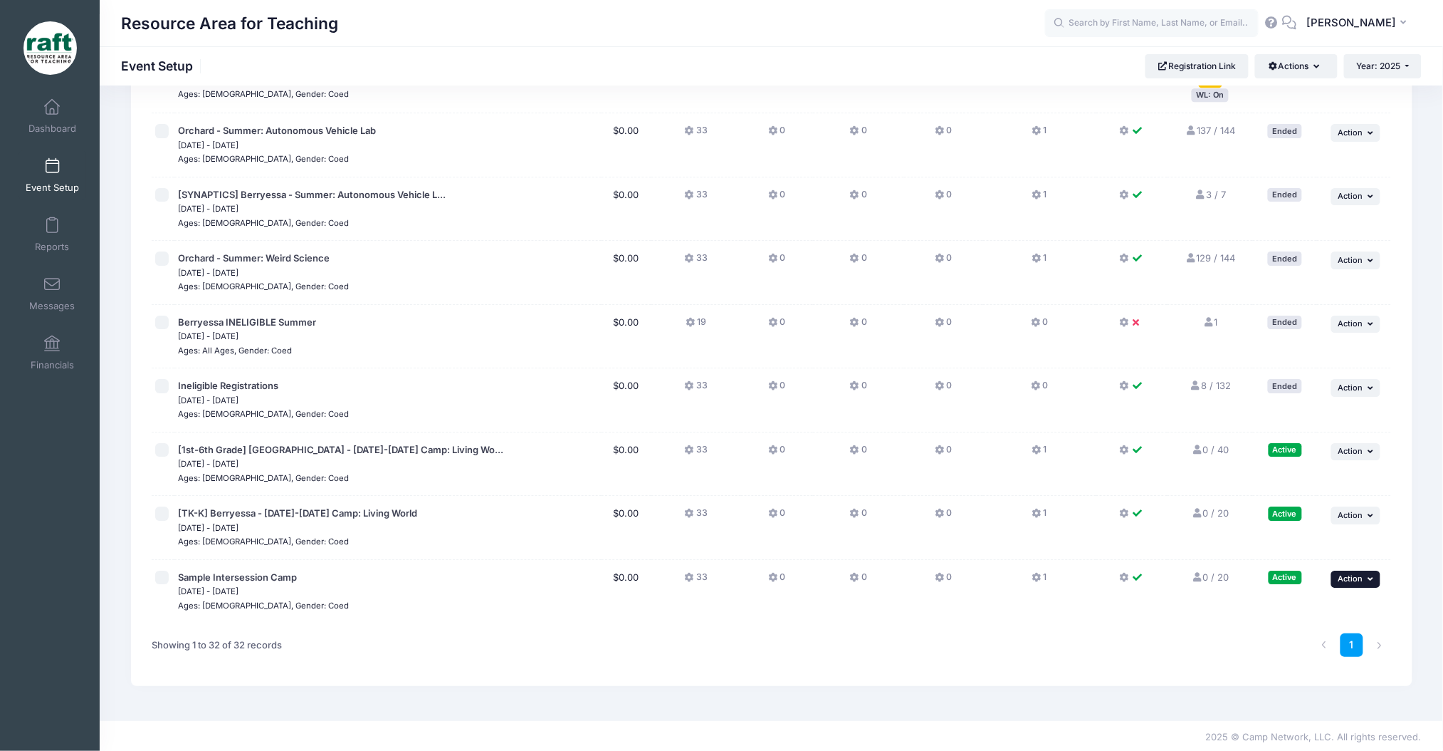
click at [1370, 582] on td "... Action Resume Session Pause Session Edit Session Duplicate Session Delete S…" at bounding box center [1354, 591] width 74 height 63
click at [1366, 580] on button "... Action" at bounding box center [1357, 578] width 50 height 17
click at [1357, 641] on link "Edit Session" at bounding box center [1309, 635] width 129 height 27
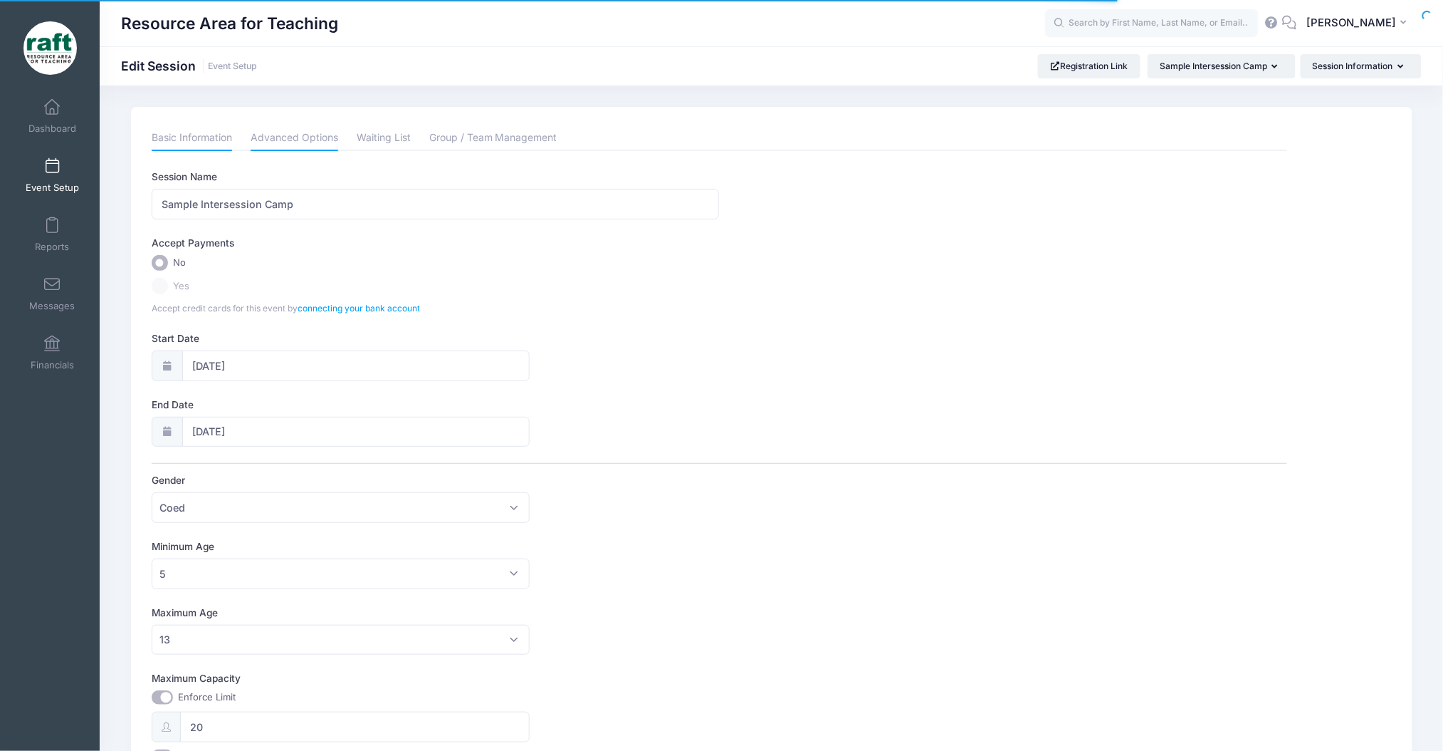
click at [268, 148] on link "Advanced Options" at bounding box center [295, 138] width 88 height 26
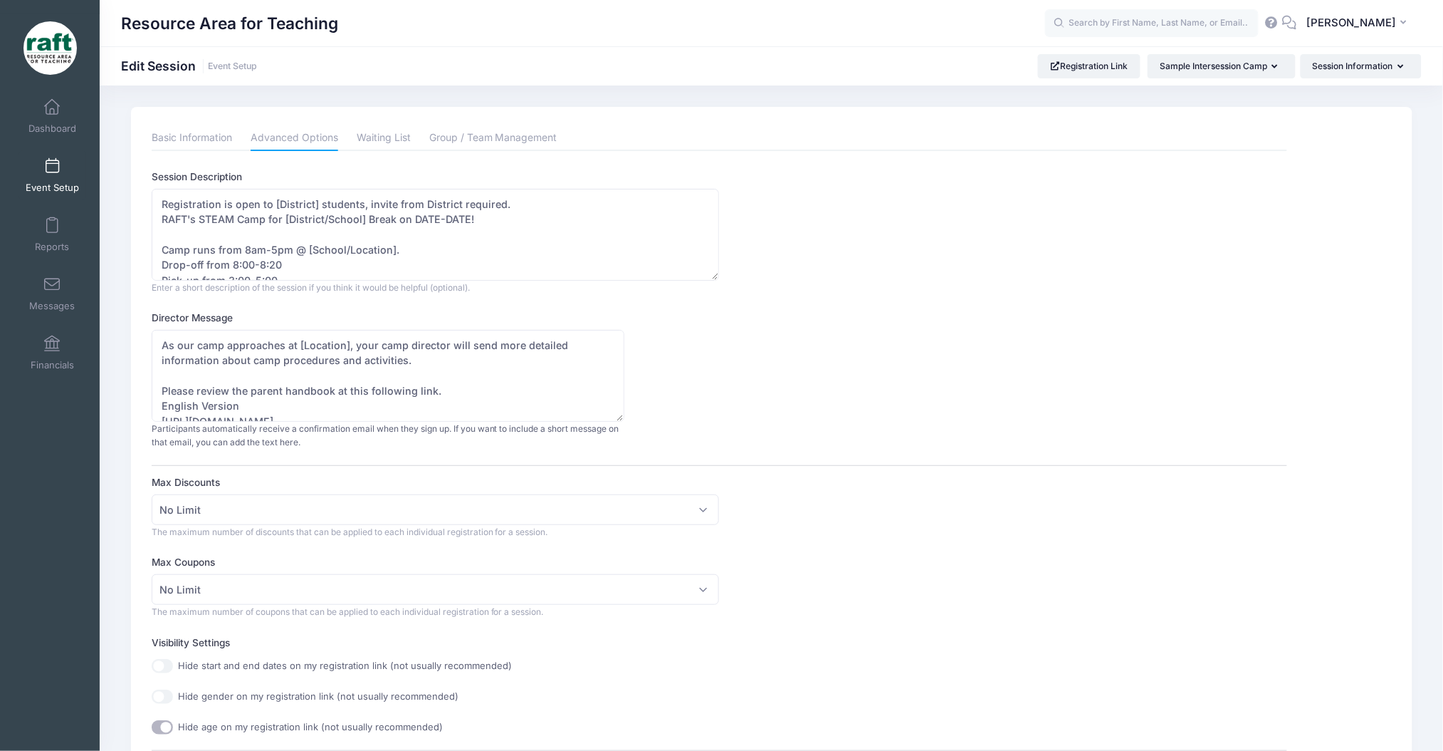
click at [350, 137] on li "Waiting List" at bounding box center [384, 138] width 73 height 26
click at [213, 128] on link "Basic Information" at bounding box center [192, 138] width 80 height 26
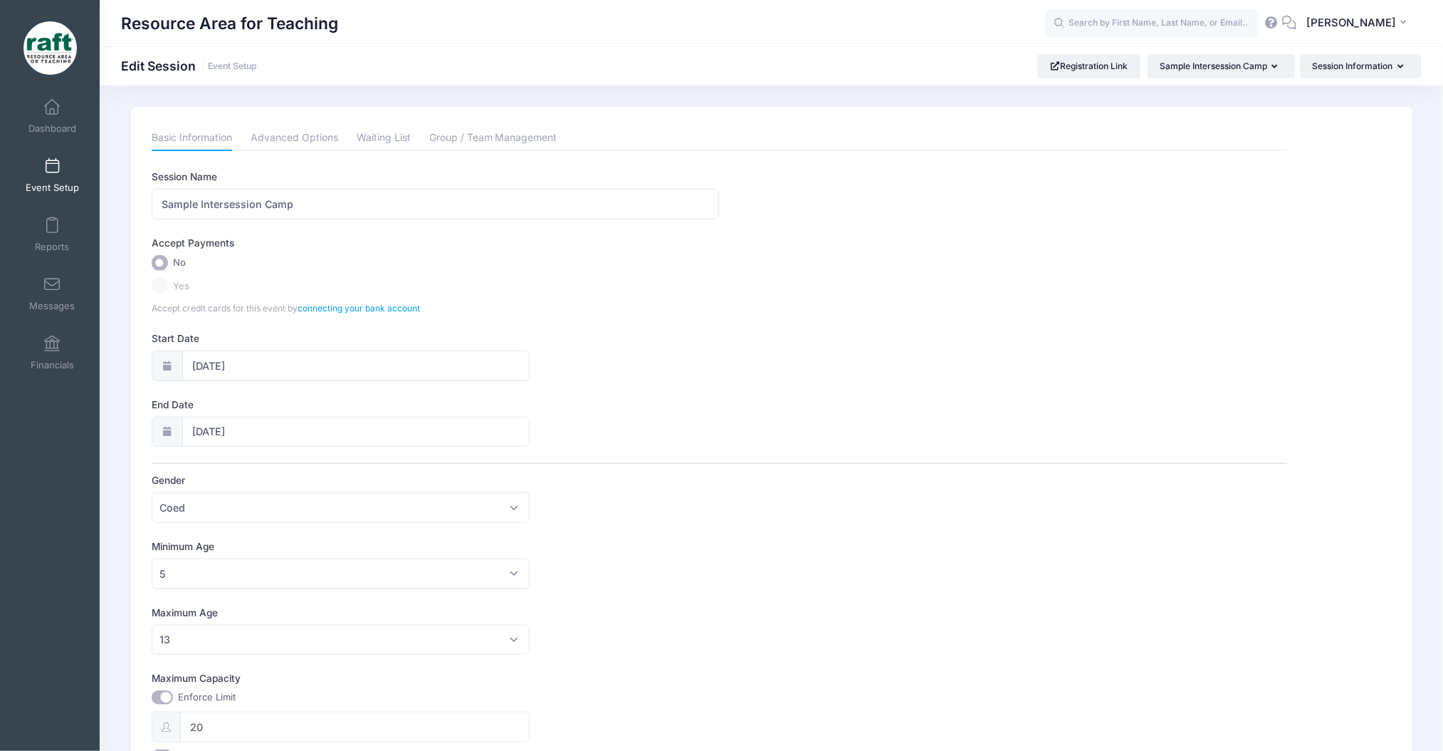
click at [249, 142] on li "Advanced Options" at bounding box center [294, 138] width 106 height 26
click at [276, 142] on link "Advanced Options" at bounding box center [295, 138] width 88 height 26
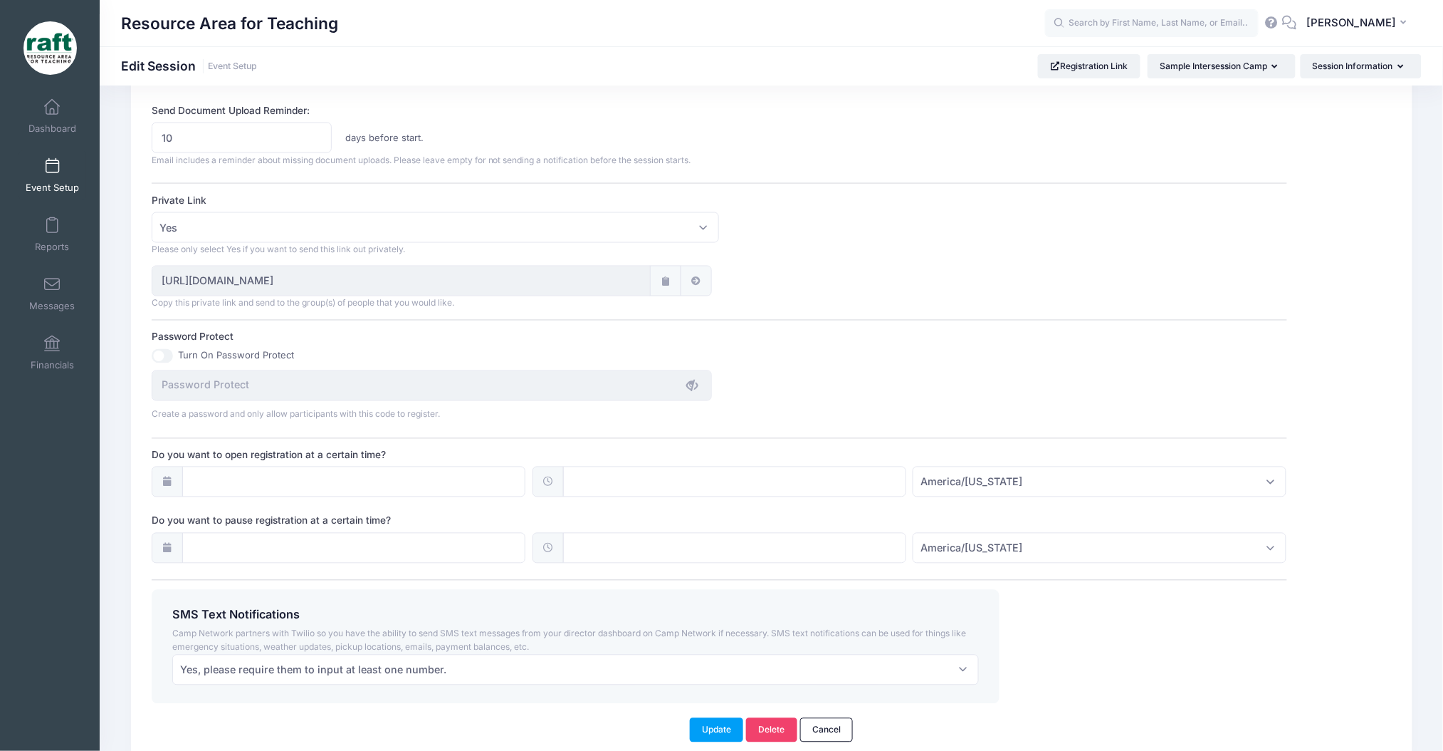
scroll to position [719, 0]
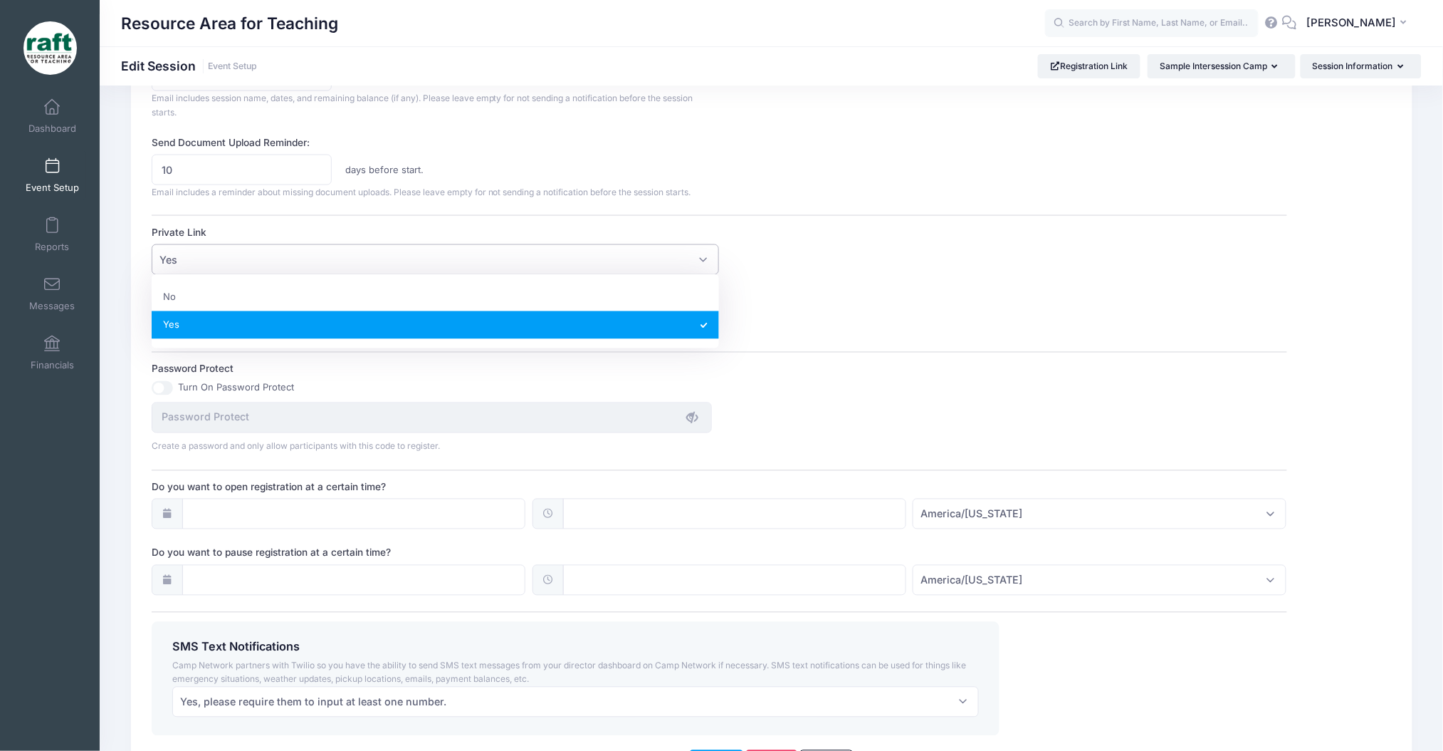
select select
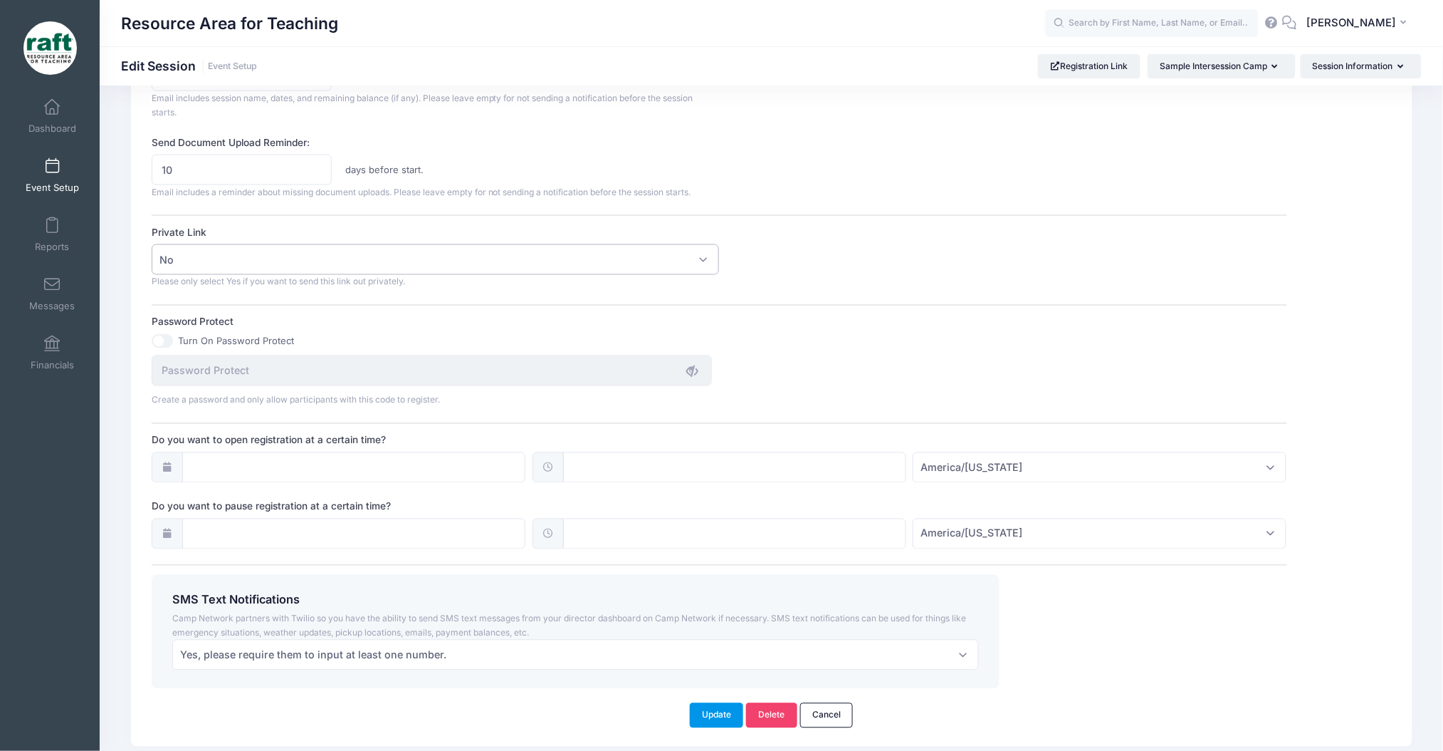
click at [696, 711] on button "Update" at bounding box center [717, 715] width 54 height 24
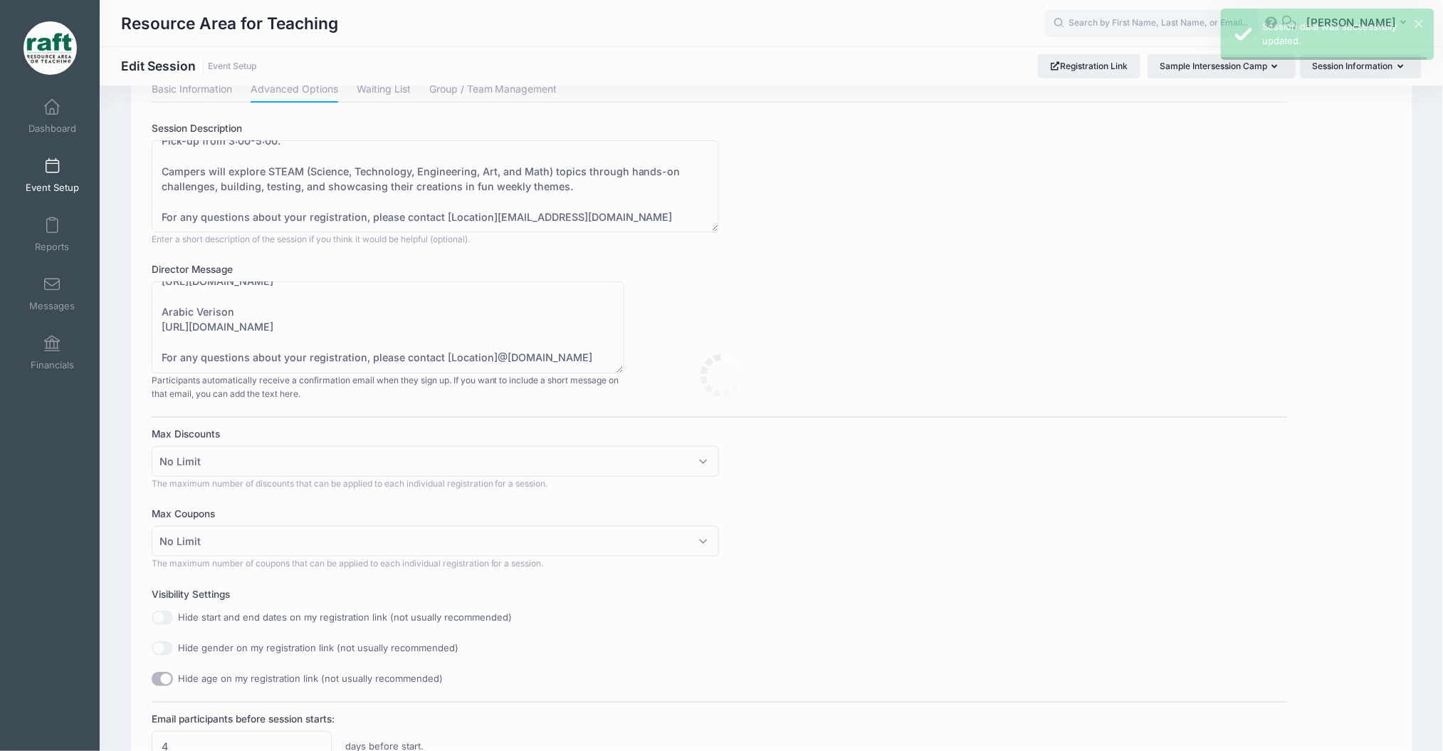
scroll to position [0, 0]
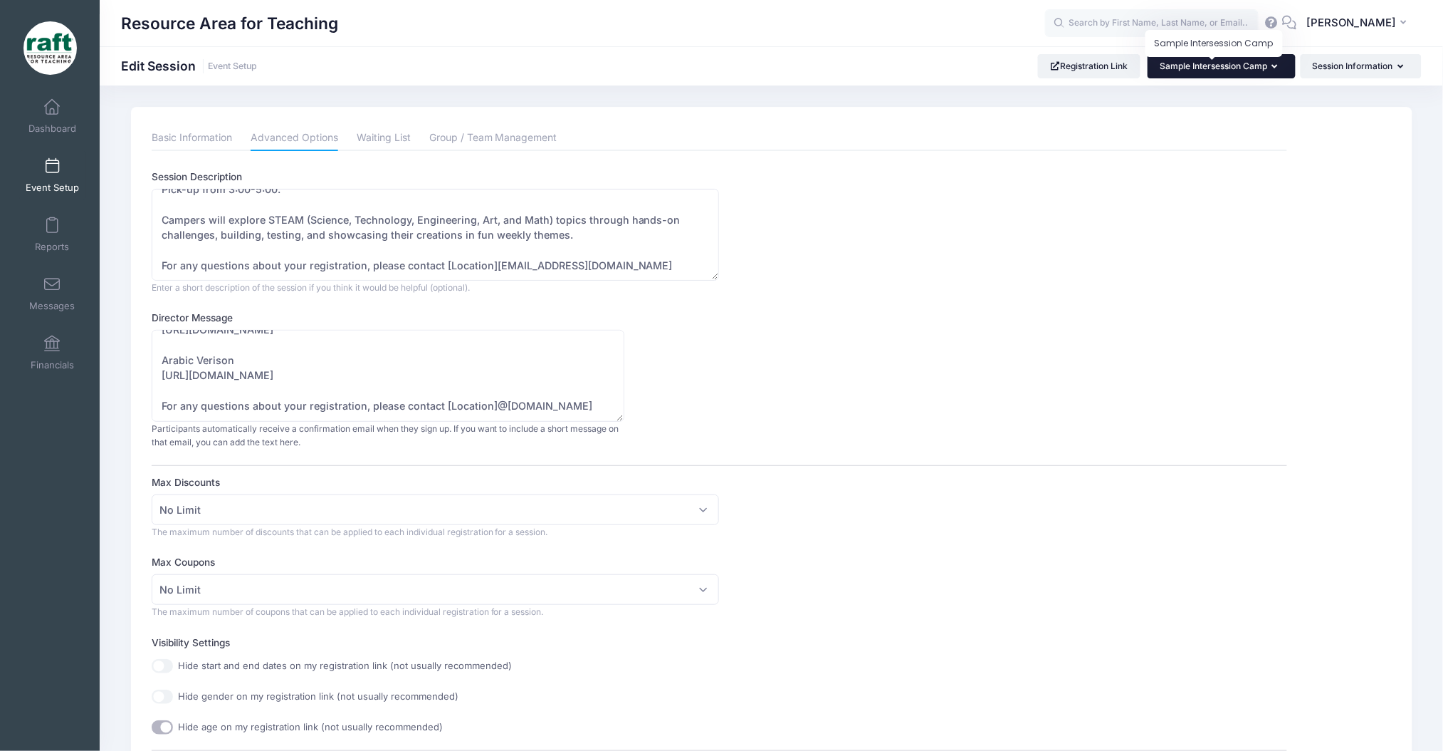
click at [1186, 69] on span "Sample Intersession Camp" at bounding box center [1214, 66] width 108 height 11
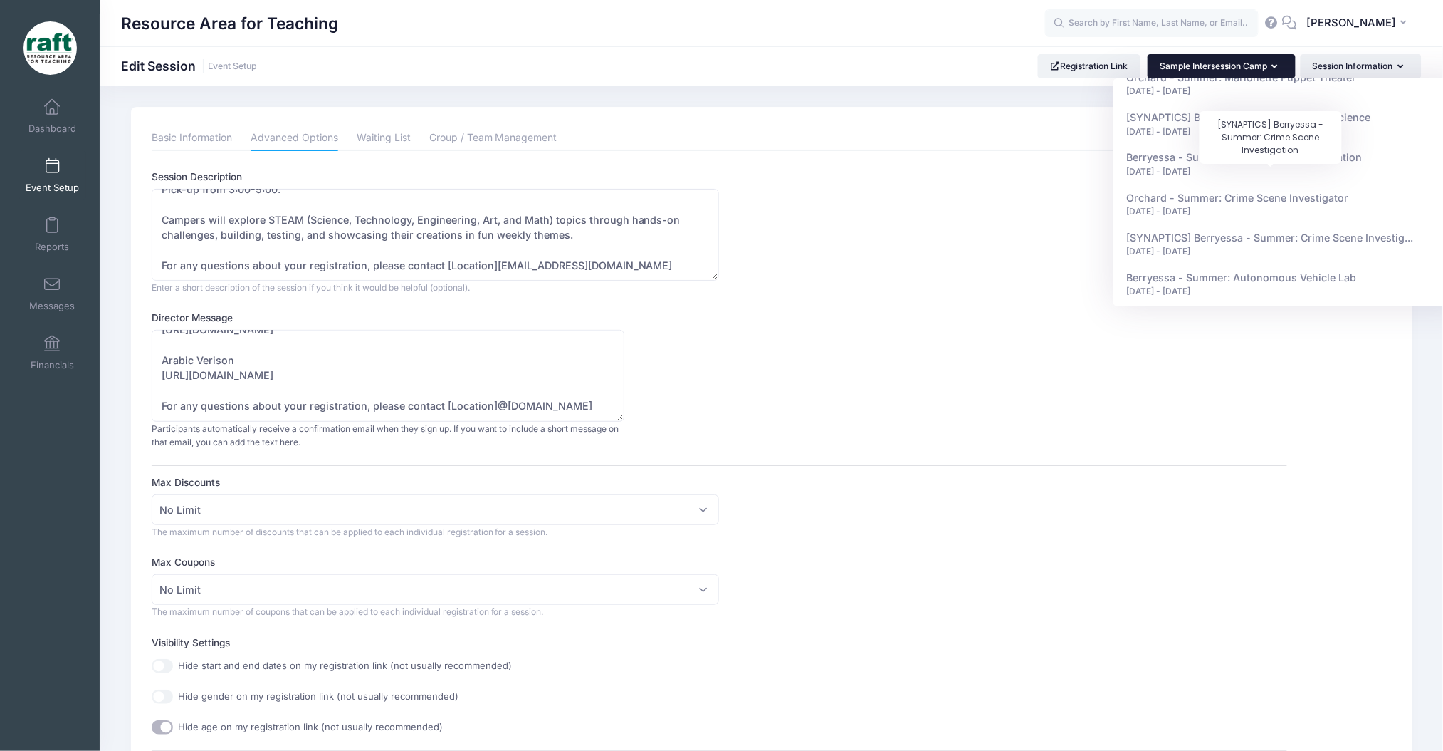
scroll to position [1072, 0]
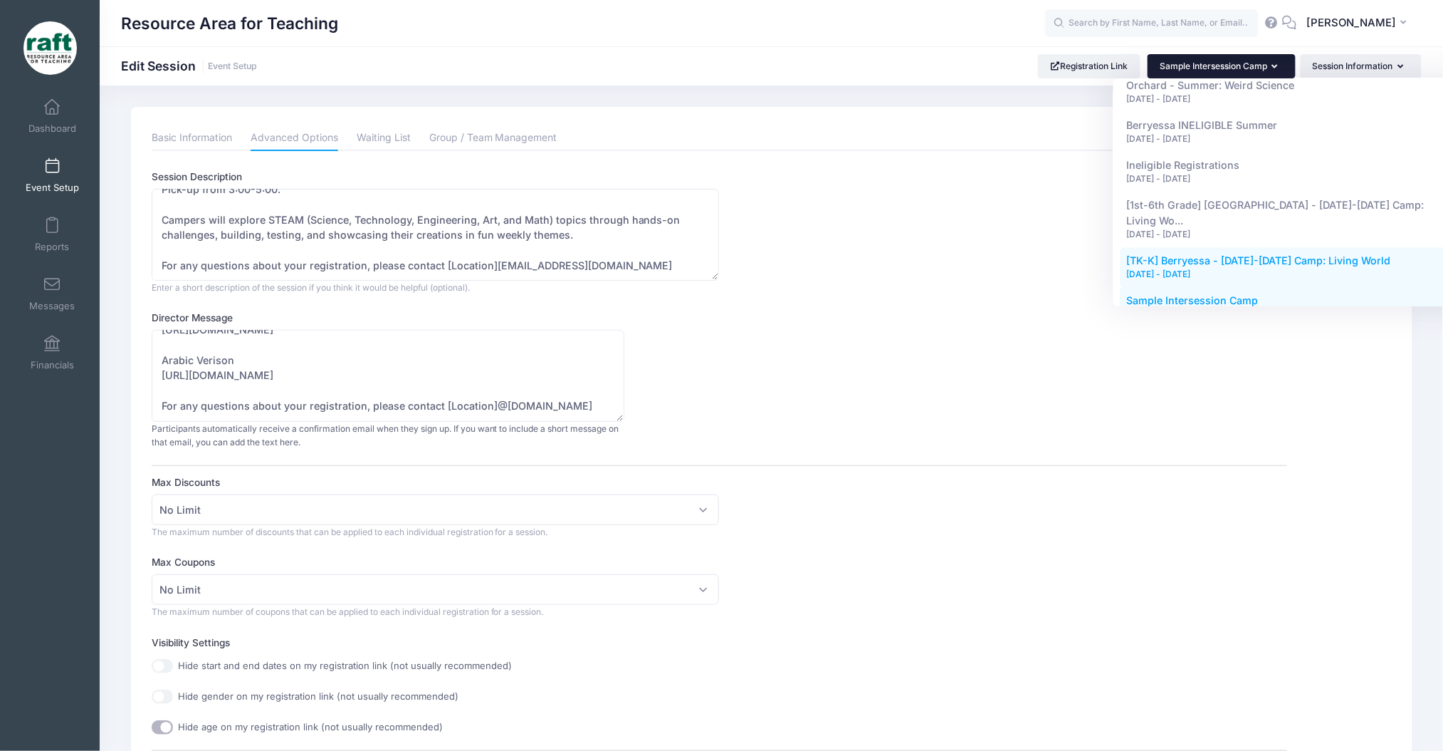
click at [1210, 268] on div "Oct 6, 2025 - Oct 10, 2025" at bounding box center [1292, 274] width 328 height 13
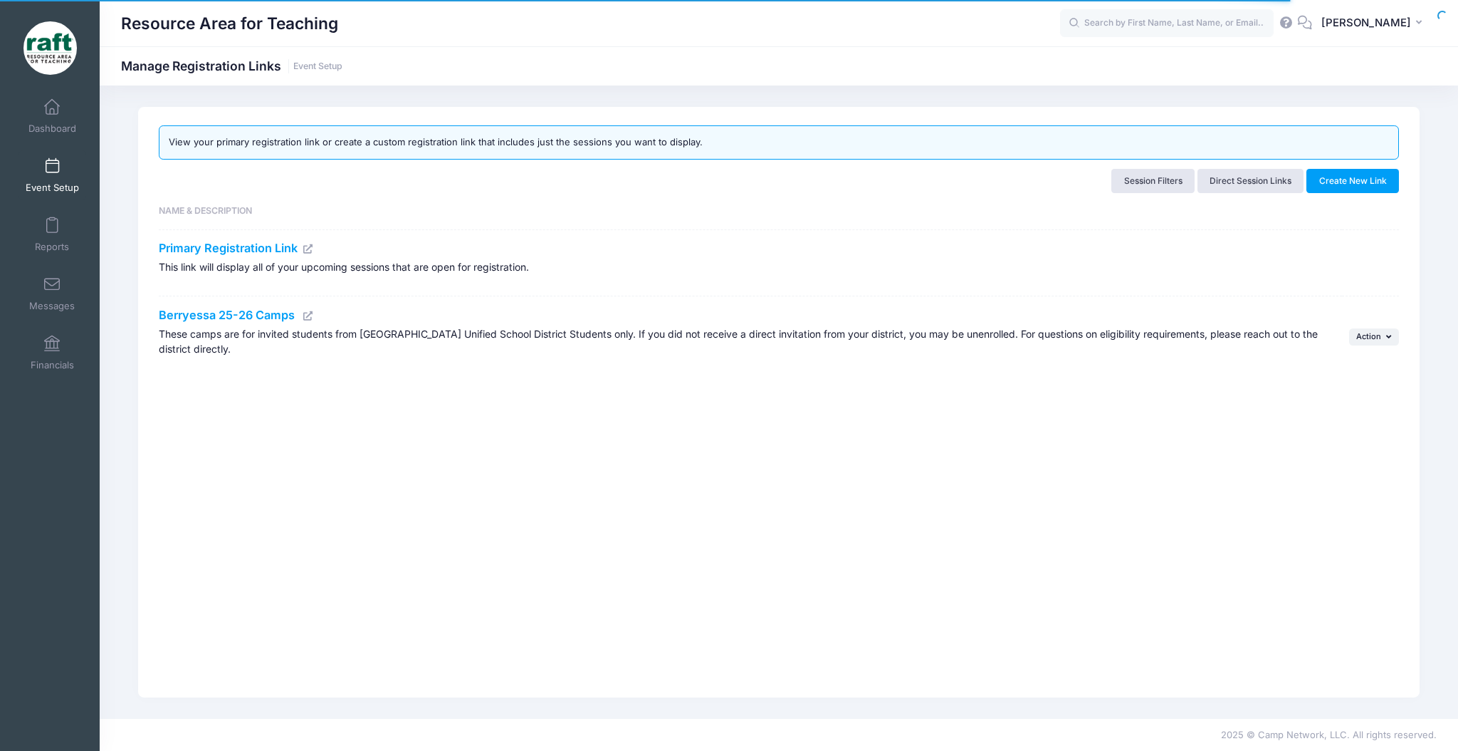
click at [311, 318] on icon at bounding box center [308, 315] width 11 height 9
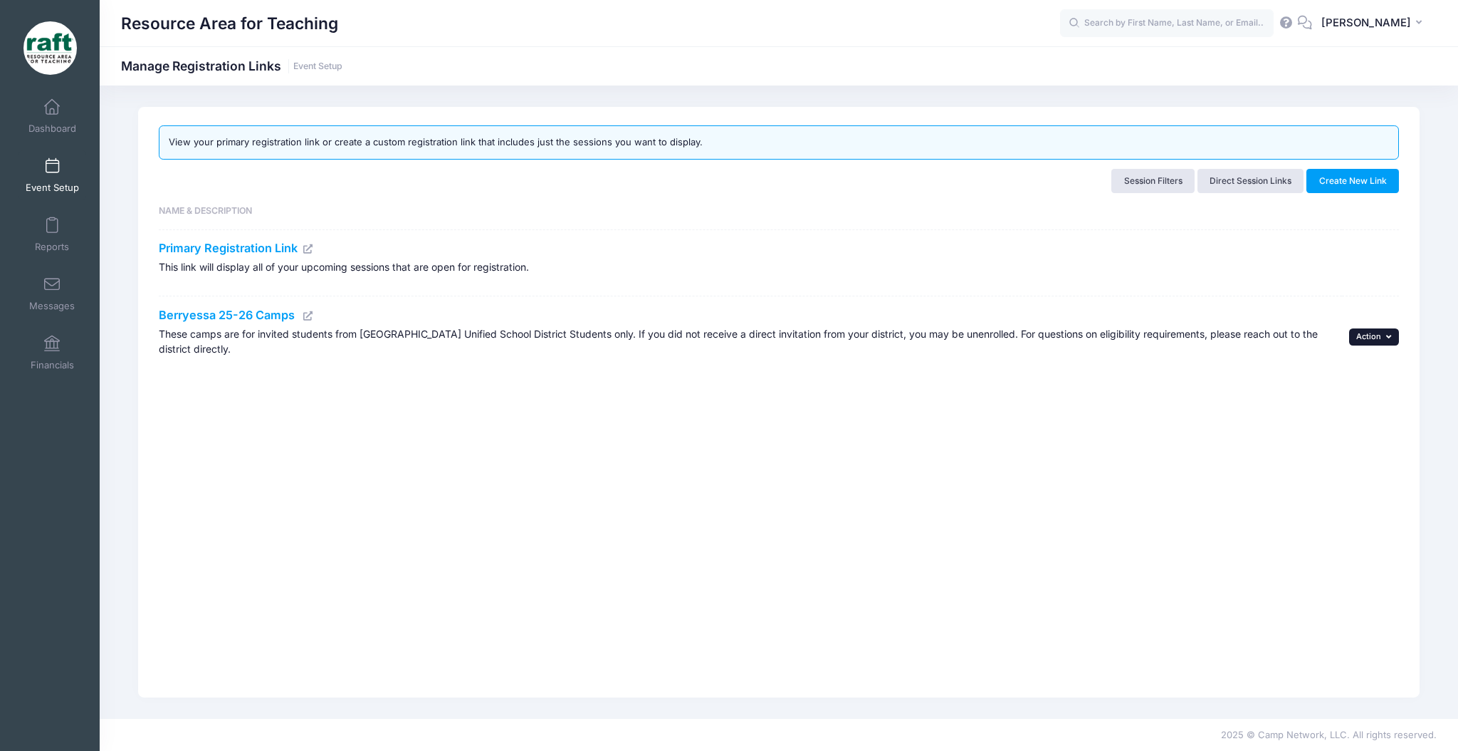
click at [1367, 337] on span "Action" at bounding box center [1369, 336] width 25 height 10
click at [1352, 365] on link "Edit" at bounding box center [1354, 368] width 75 height 27
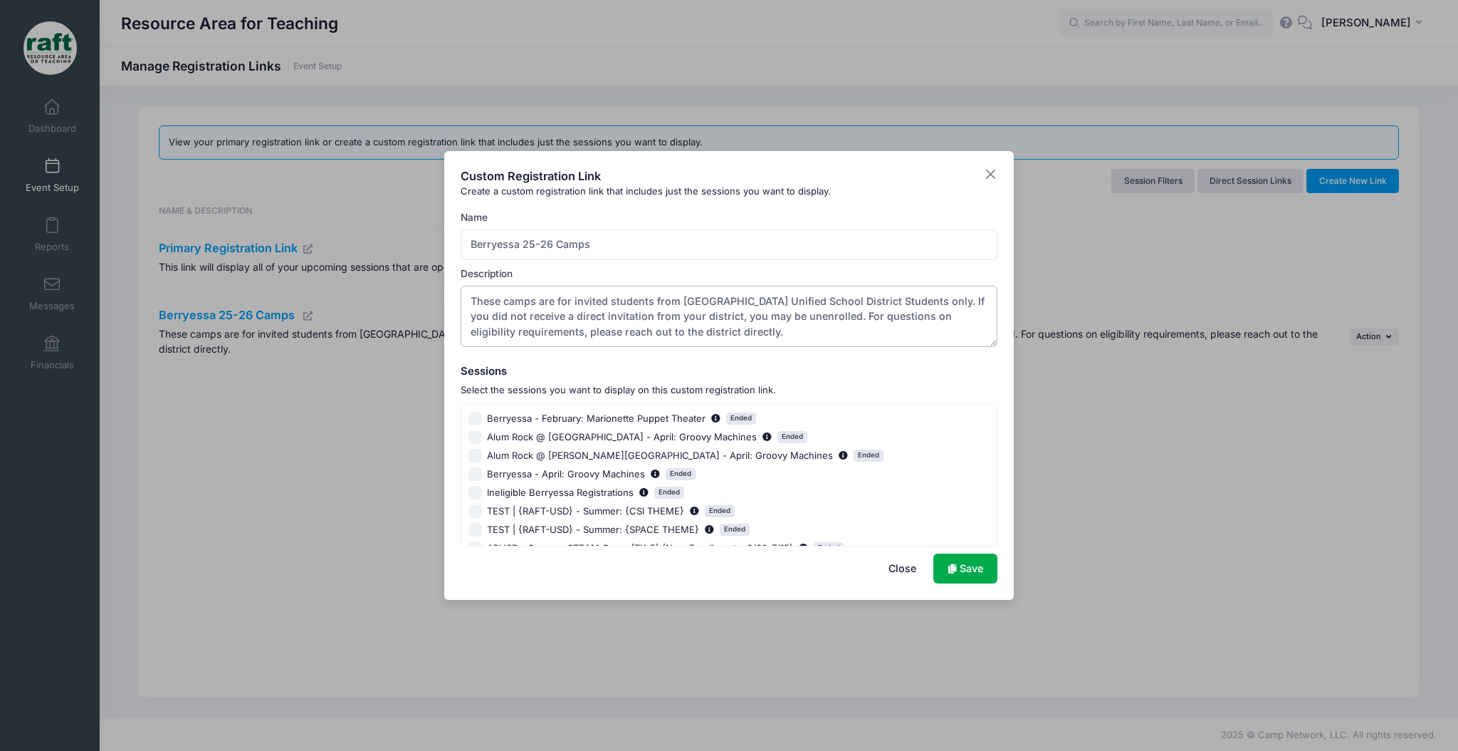
click at [640, 314] on textarea "These camps are for invited students from Berryessa Unified School District Stu…" at bounding box center [730, 316] width 538 height 61
click at [949, 569] on icon at bounding box center [954, 569] width 11 height 0
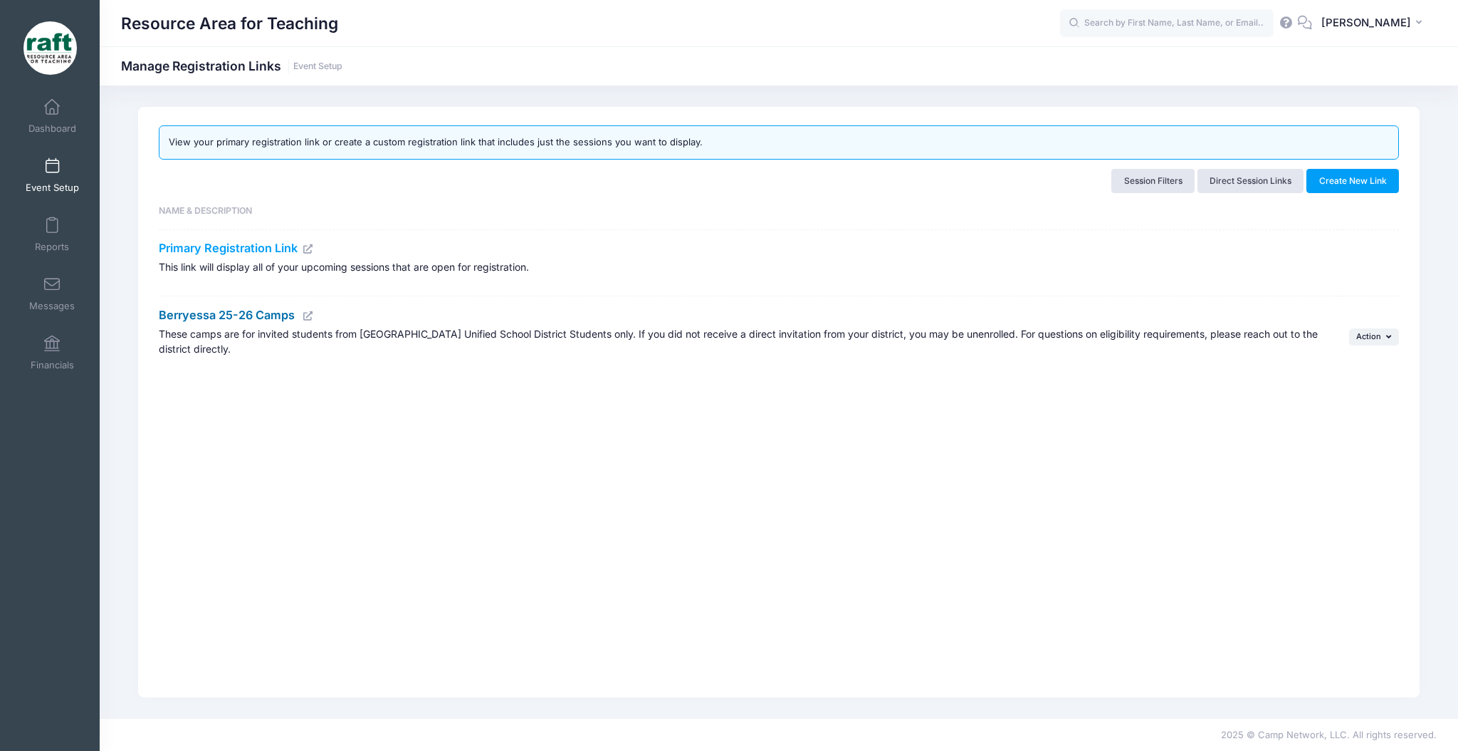
click at [261, 319] on link "Berryessa 25-26 Camps" at bounding box center [227, 315] width 136 height 14
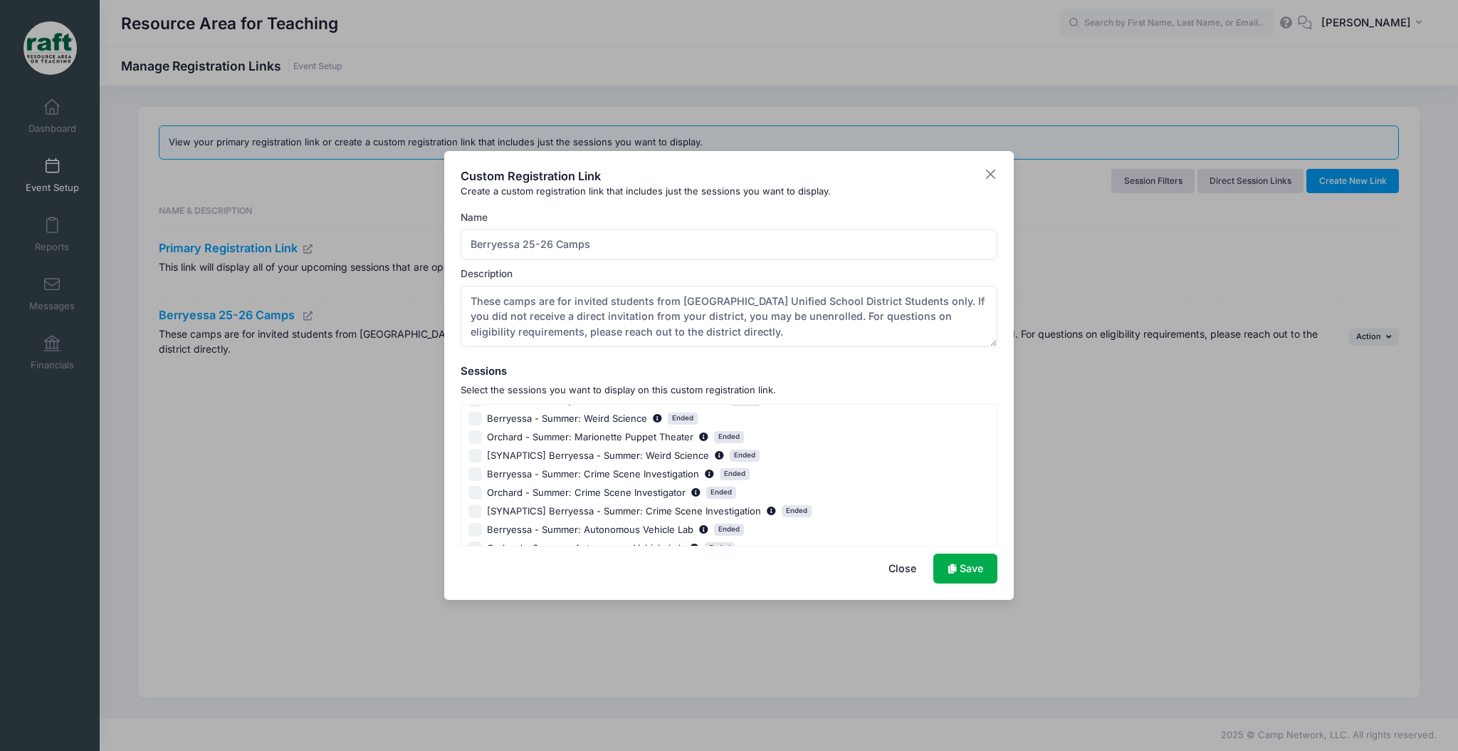
scroll to position [460, 0]
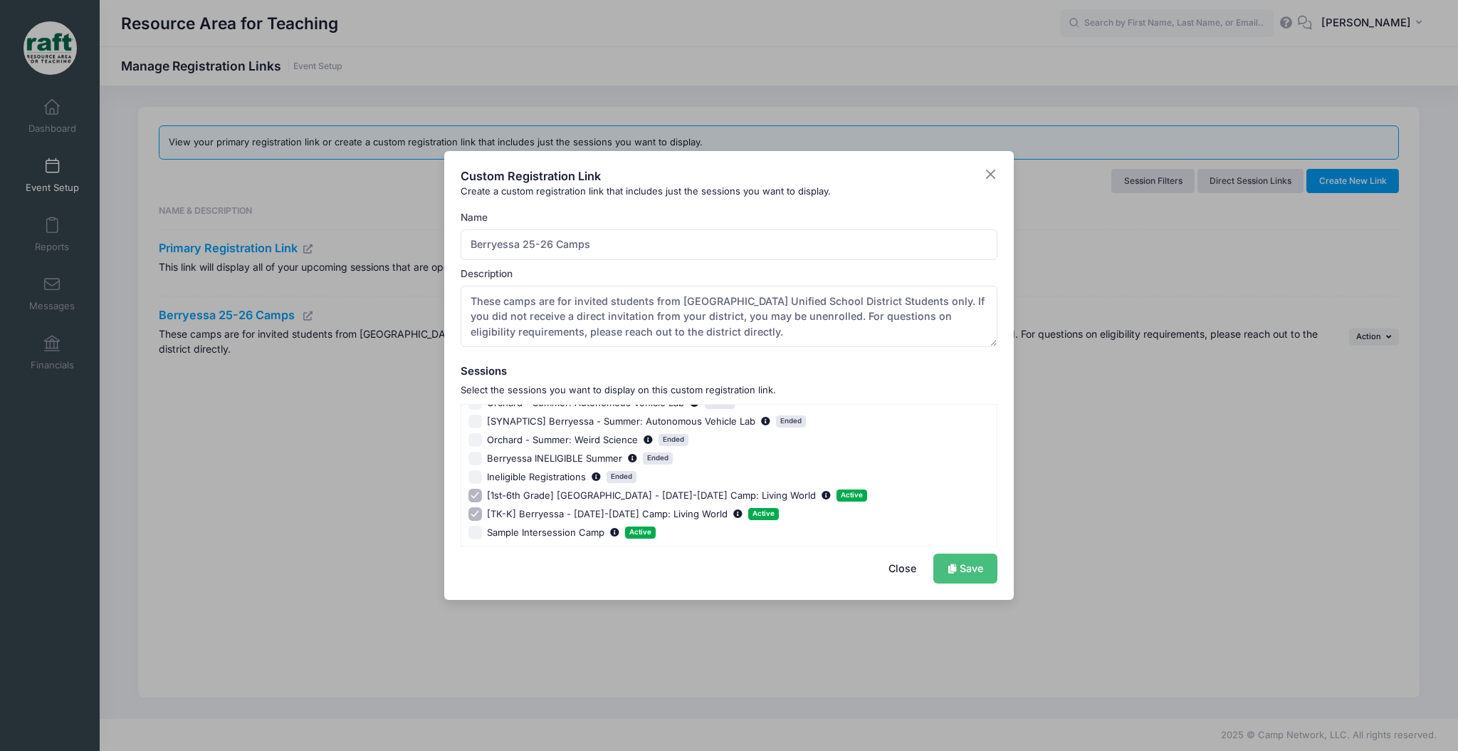
click at [977, 570] on link "Save" at bounding box center [966, 568] width 64 height 31
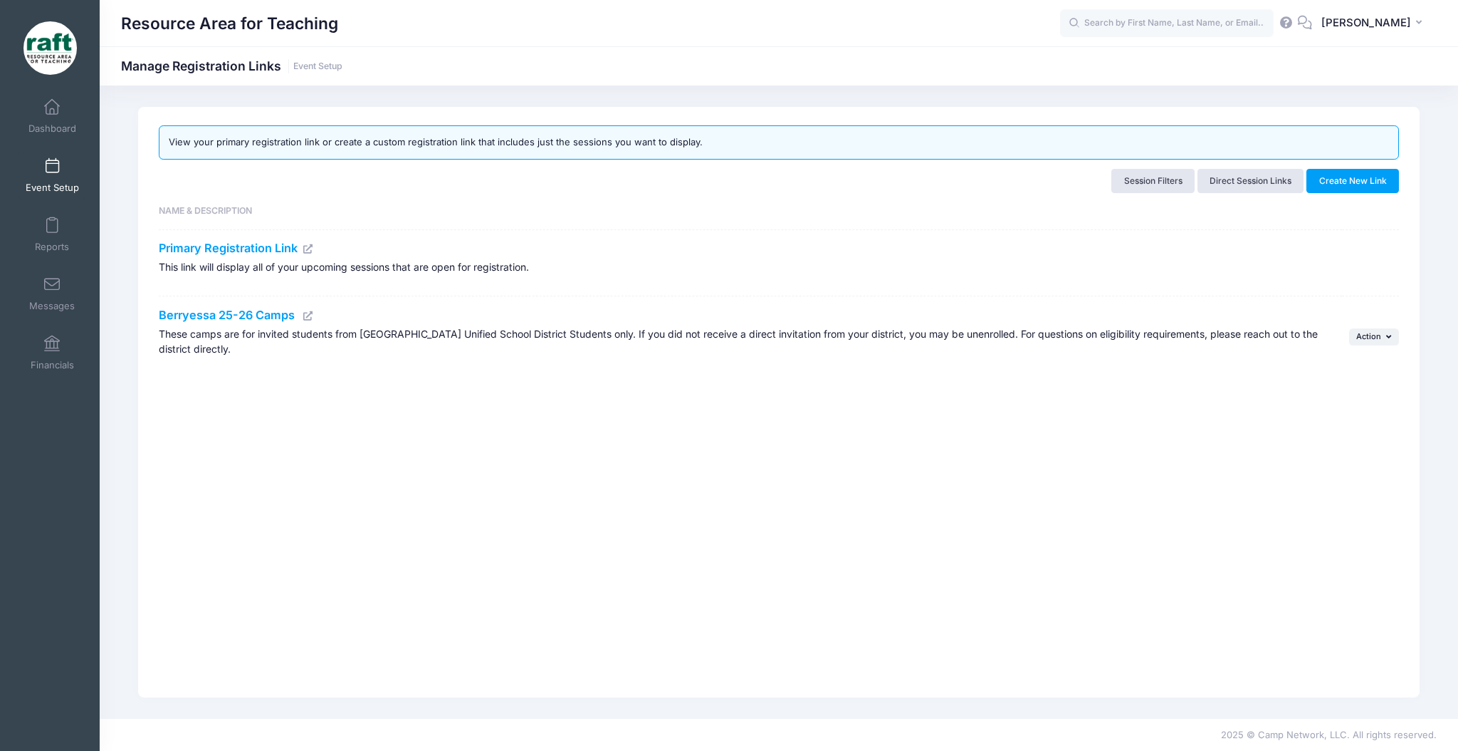
click at [310, 315] on icon at bounding box center [308, 315] width 11 height 9
click at [305, 316] on icon at bounding box center [308, 315] width 11 height 9
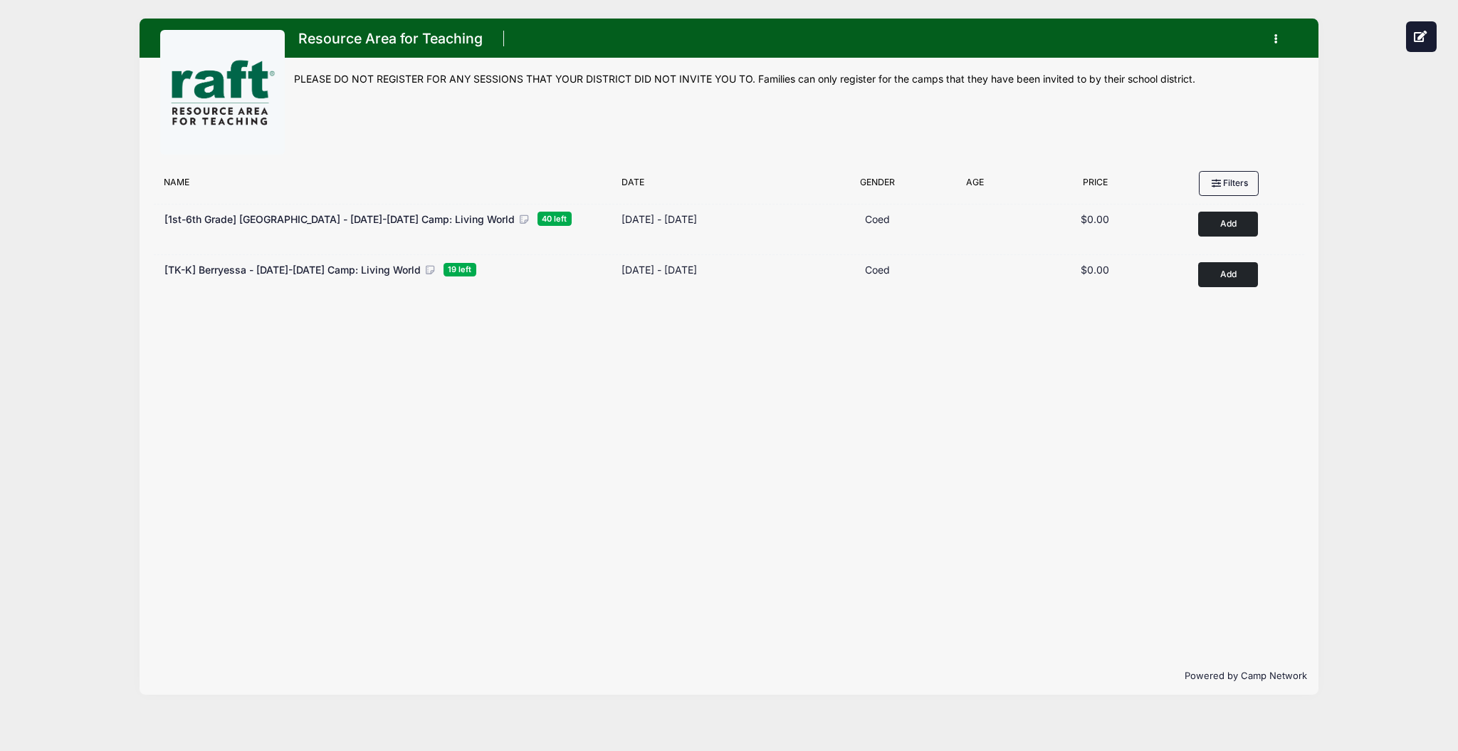
click at [233, 55] on img at bounding box center [222, 92] width 107 height 107
click at [329, 49] on h1 "Resource Area for Teaching" at bounding box center [391, 38] width 194 height 25
click at [334, 34] on h1 "Resource Area for Teaching" at bounding box center [391, 38] width 194 height 25
click at [345, 37] on h1 "Resource Area for Teaching" at bounding box center [391, 38] width 194 height 25
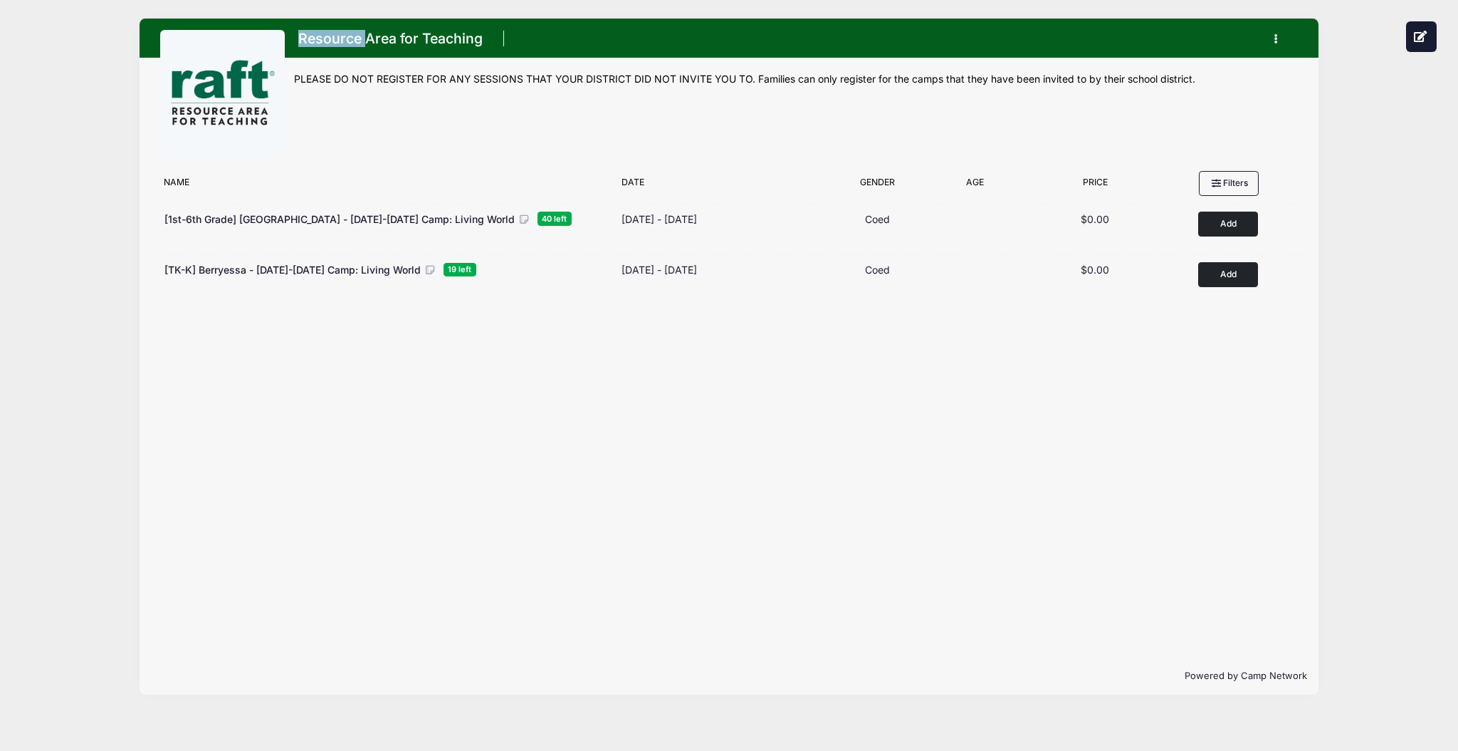
click at [239, 80] on img at bounding box center [222, 92] width 107 height 107
drag, startPoint x: 239, startPoint y: 80, endPoint x: 843, endPoint y: 21, distance: 606.8
click at [238, 85] on img at bounding box center [222, 92] width 107 height 107
click at [1270, 39] on button "button" at bounding box center [1279, 38] width 38 height 25
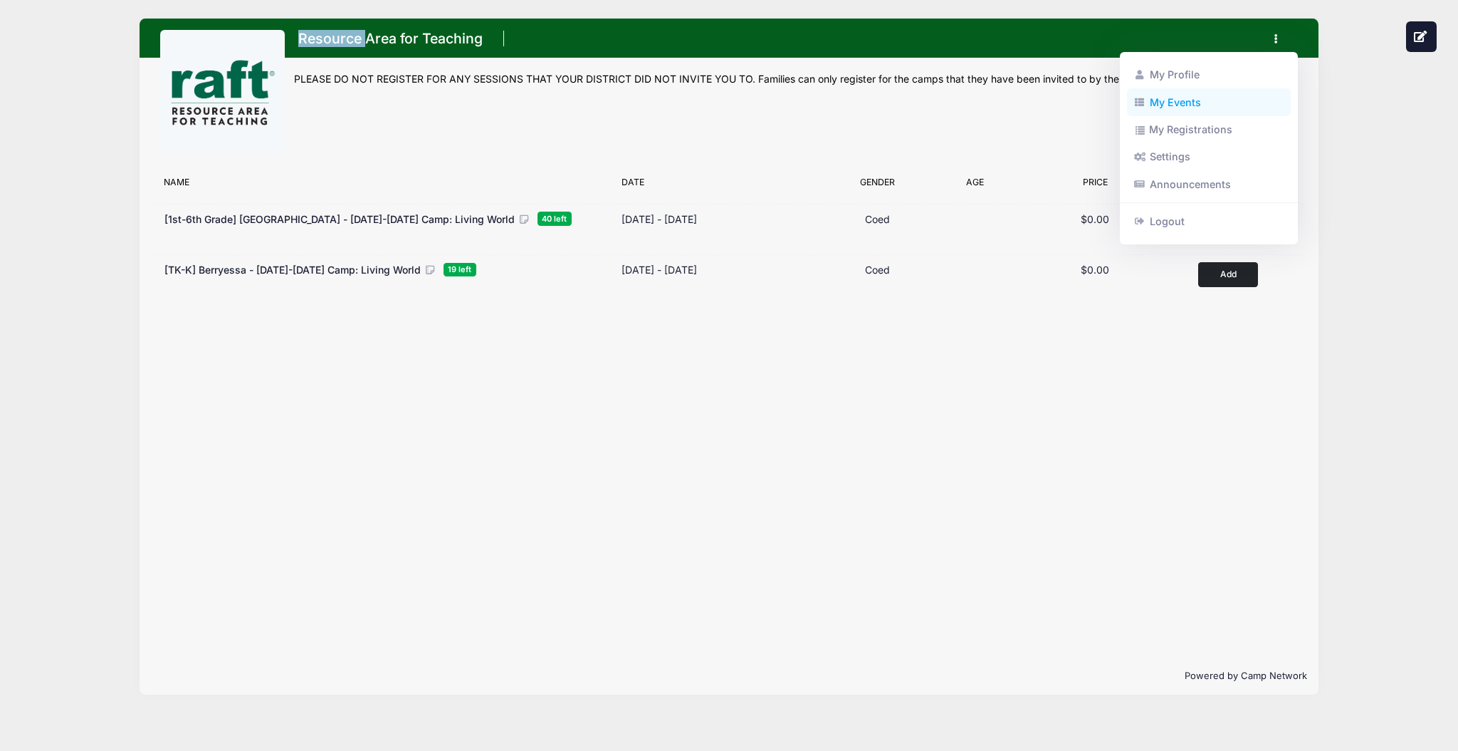
click at [1246, 100] on link "My Events" at bounding box center [1209, 101] width 164 height 27
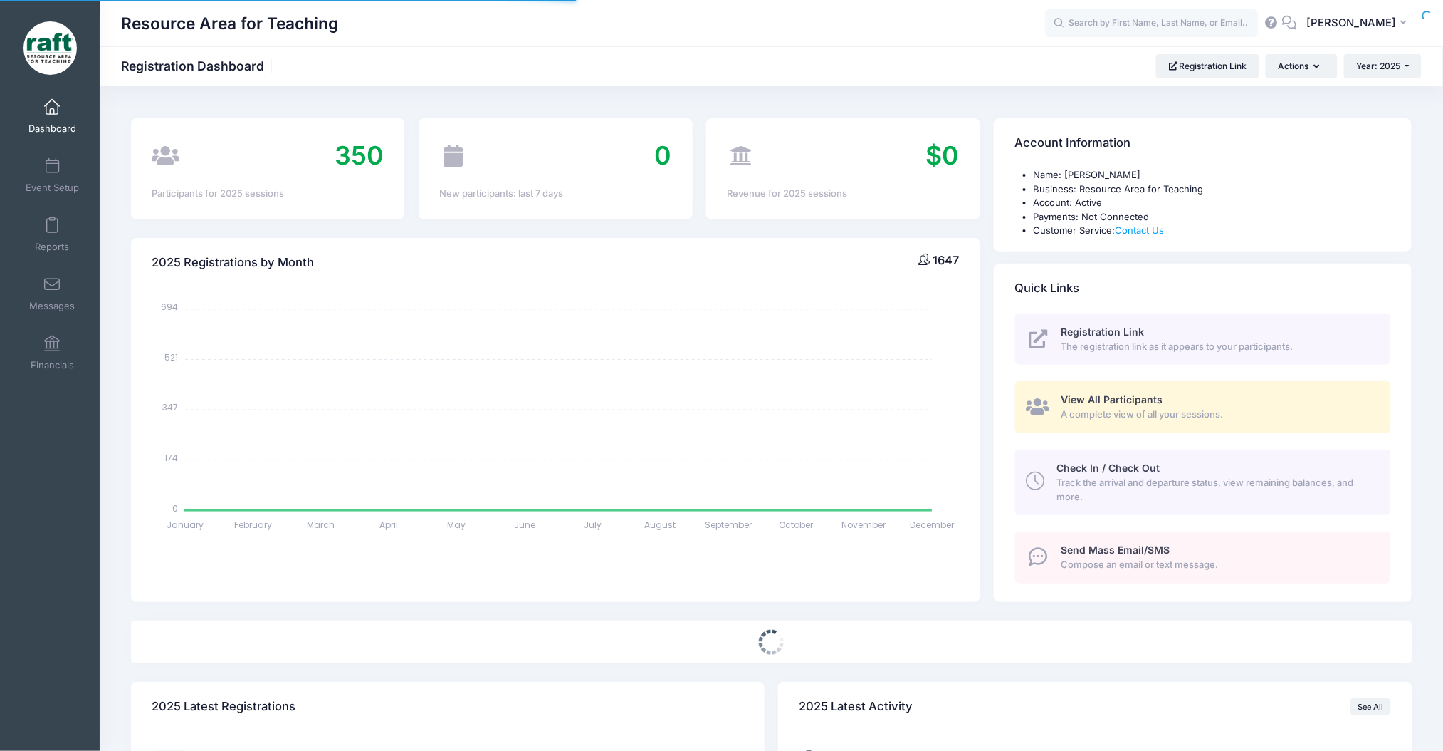
select select
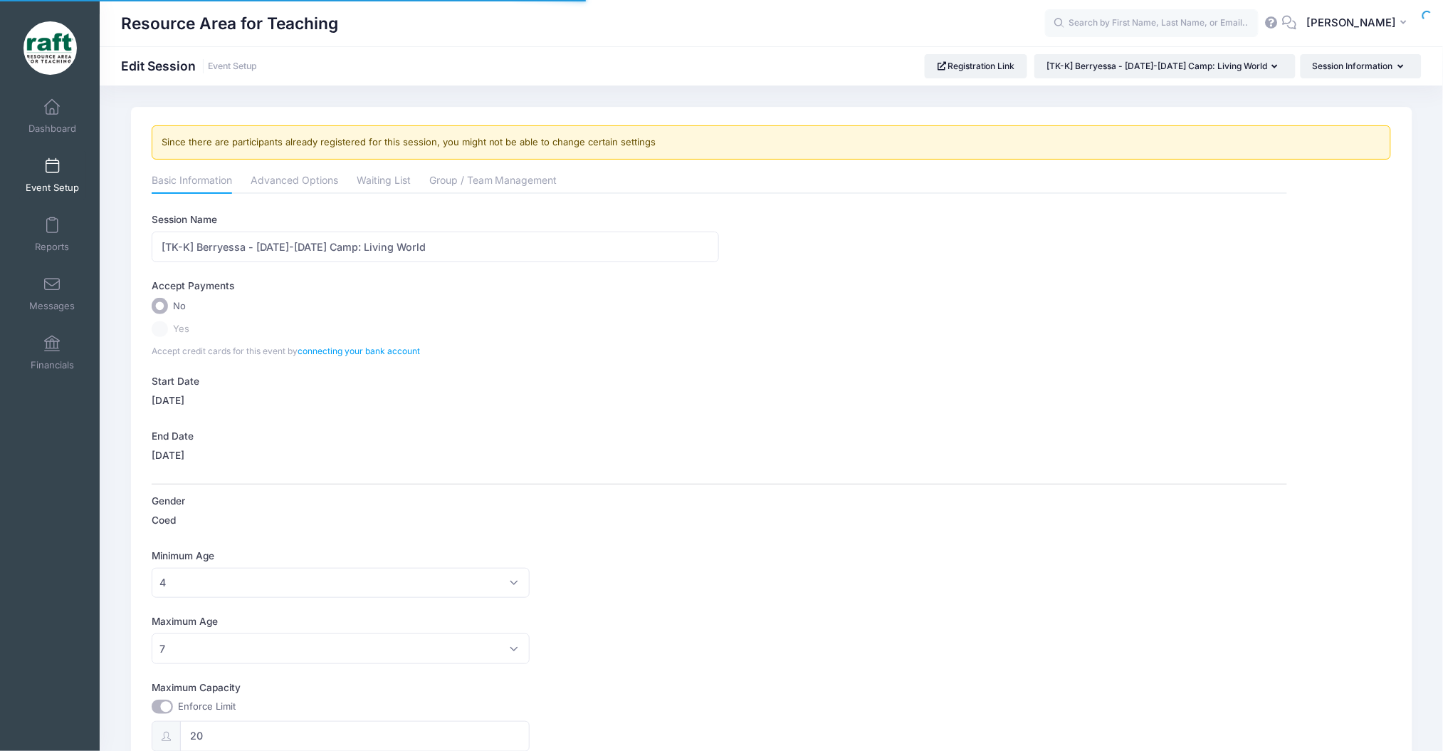
click at [1345, 78] on div "Resource Area for Teaching Edit Session Event Setup Registration Link" at bounding box center [772, 65] width 1344 height 39
click at [1345, 73] on button "Session Information" at bounding box center [1361, 66] width 121 height 24
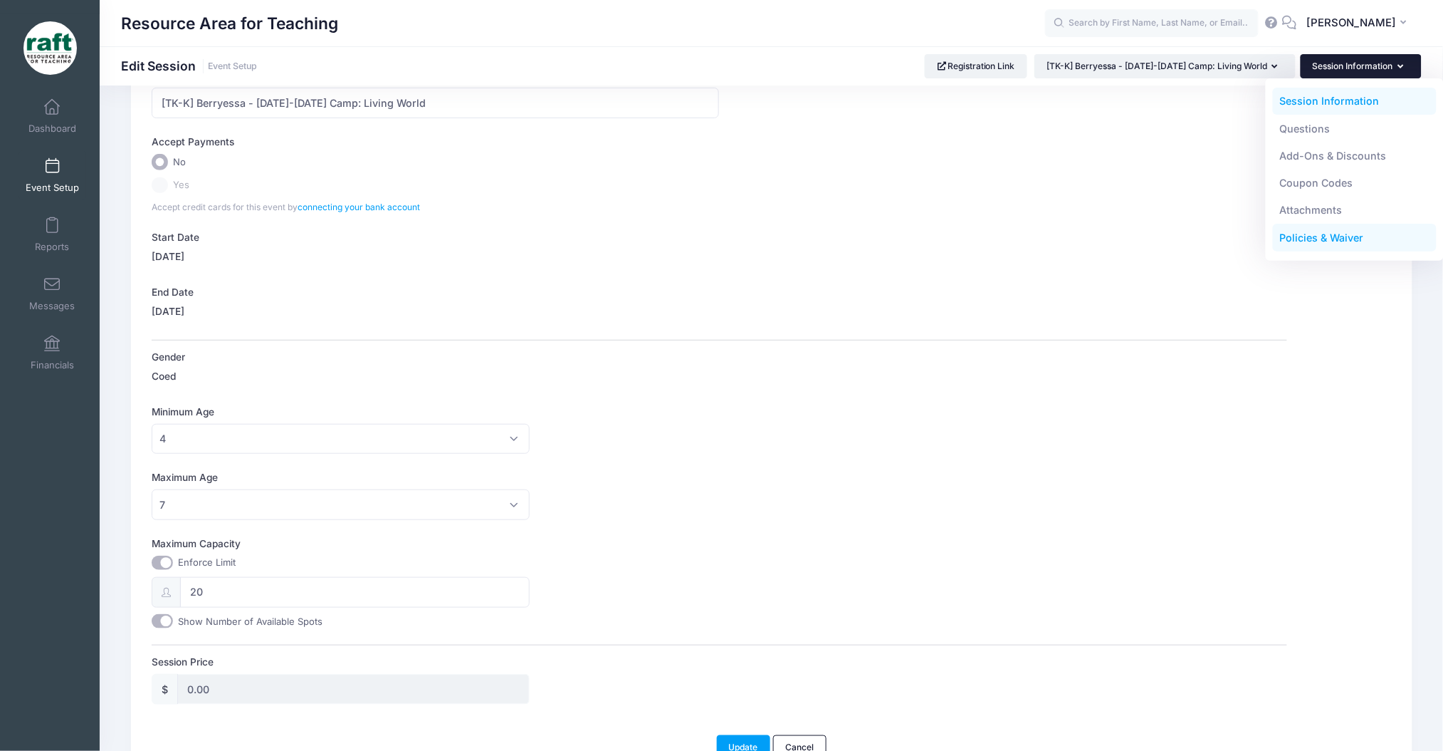
scroll to position [223, 0]
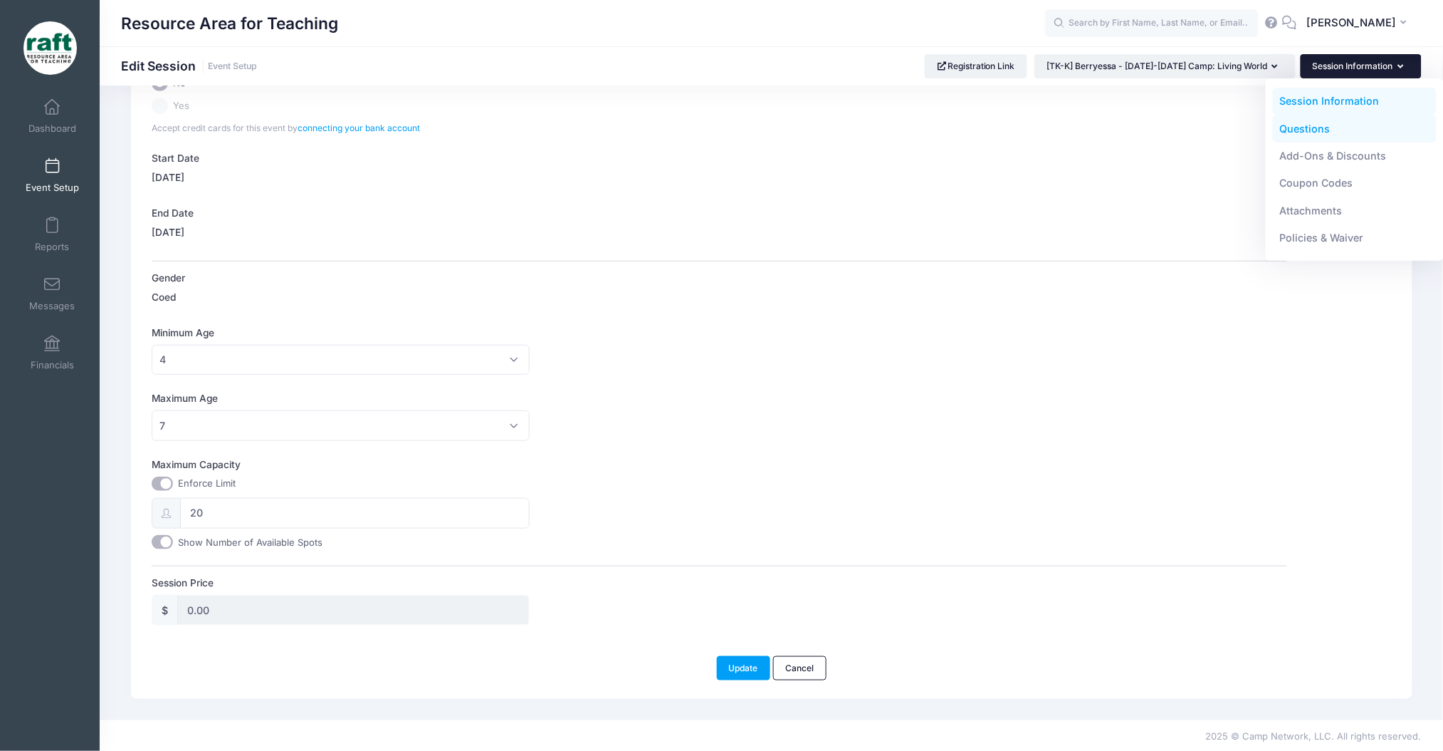
click at [1315, 133] on link "Questions" at bounding box center [1355, 128] width 164 height 27
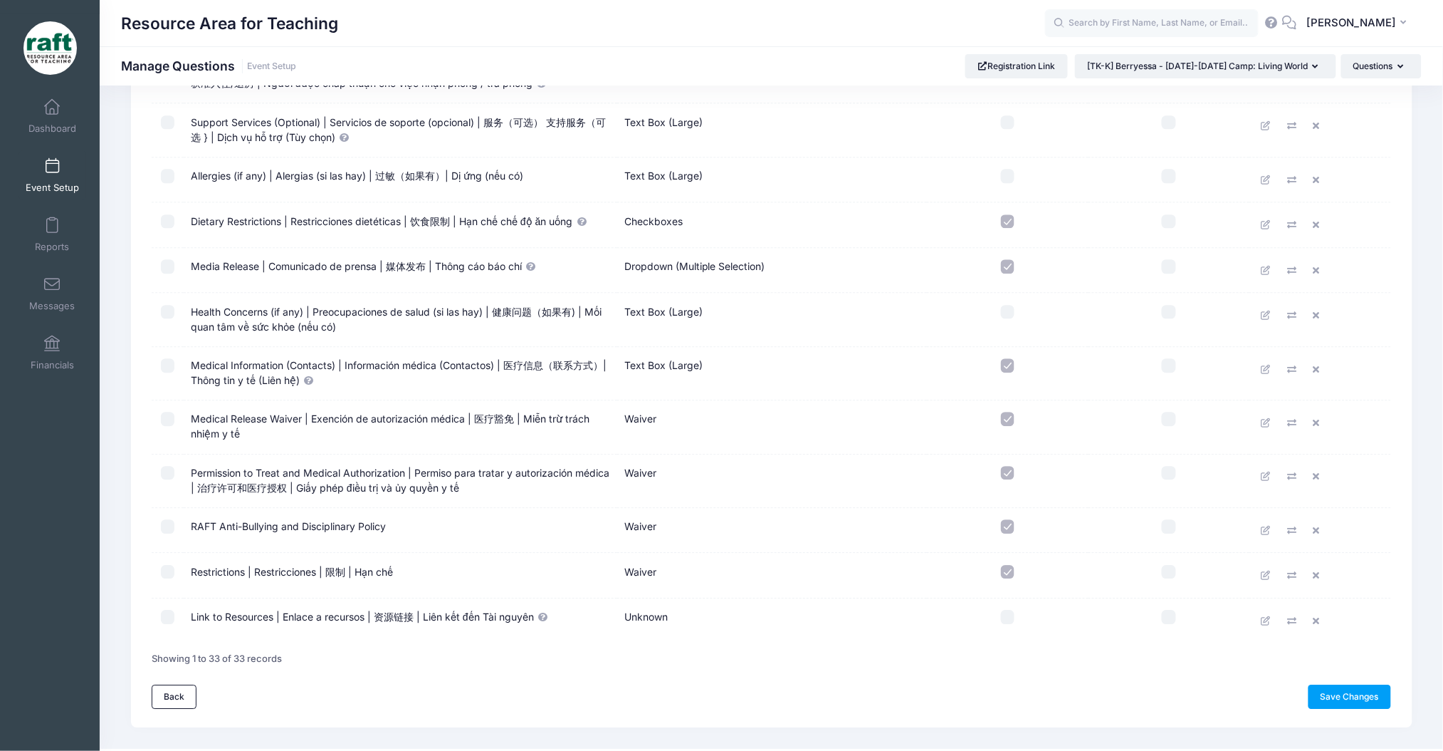
scroll to position [1224, 0]
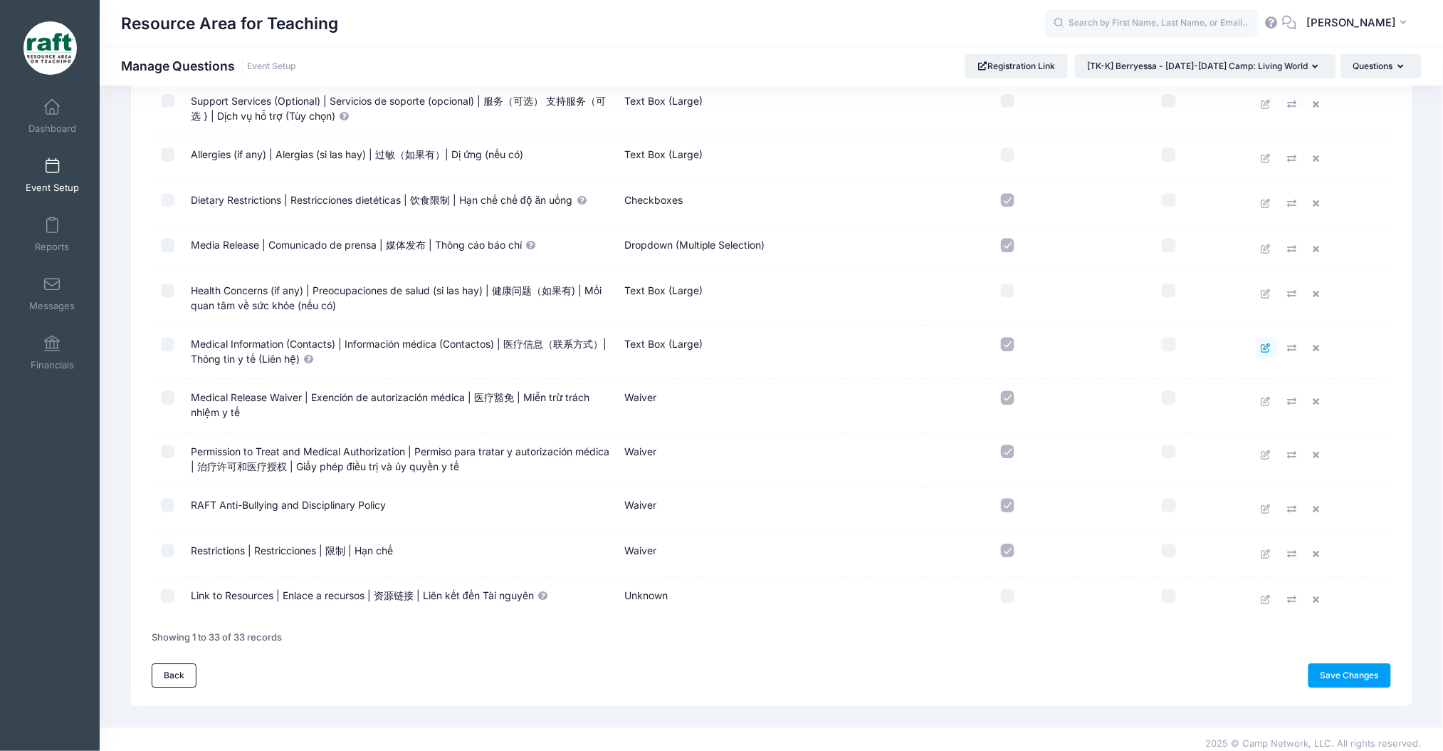
click at [1265, 343] on icon at bounding box center [1267, 347] width 11 height 9
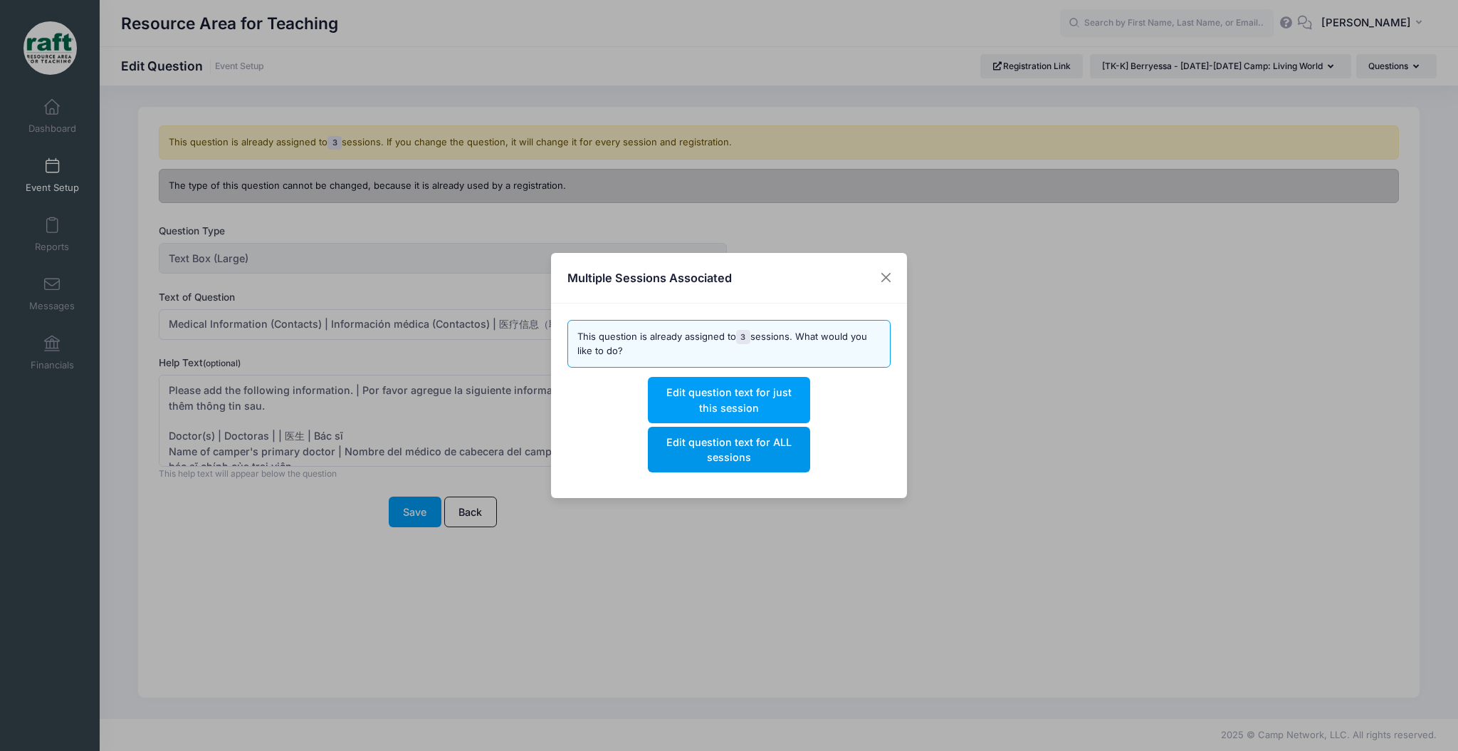
click at [753, 441] on button "Edit question text for ALL sessions" at bounding box center [729, 450] width 162 height 46
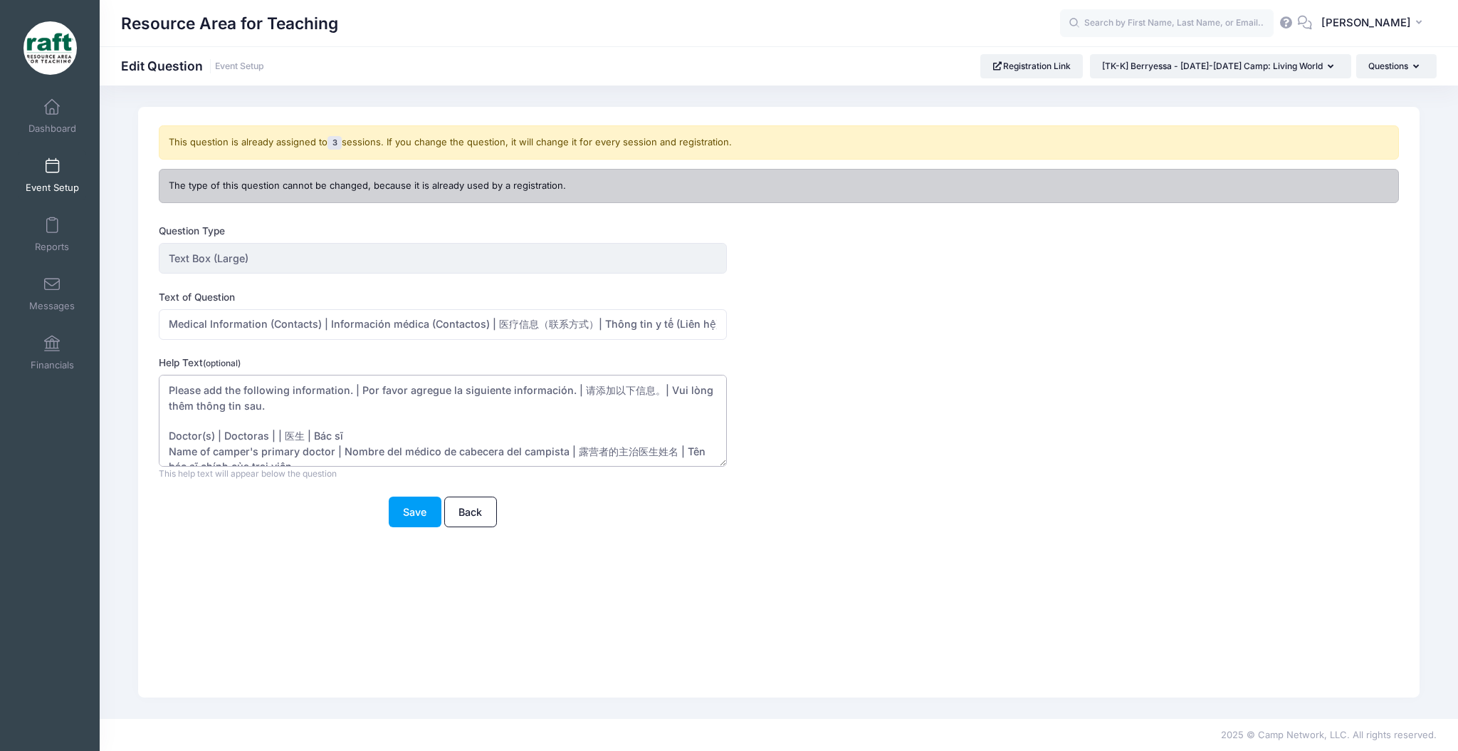
drag, startPoint x: 429, startPoint y: 400, endPoint x: 345, endPoint y: 383, distance: 86.4
click at [345, 382] on textarea "Please add the following information. | Por favor agregue la siguiente informac…" at bounding box center [443, 421] width 568 height 92
click at [360, 419] on textarea "Please add the following information. | Por favor agregue la siguiente informac…" at bounding box center [443, 421] width 568 height 92
drag, startPoint x: 360, startPoint y: 432, endPoint x: 213, endPoint y: 438, distance: 147.5
click at [213, 438] on textarea "Please add the following information. | Por favor agregue la siguiente informac…" at bounding box center [443, 421] width 568 height 92
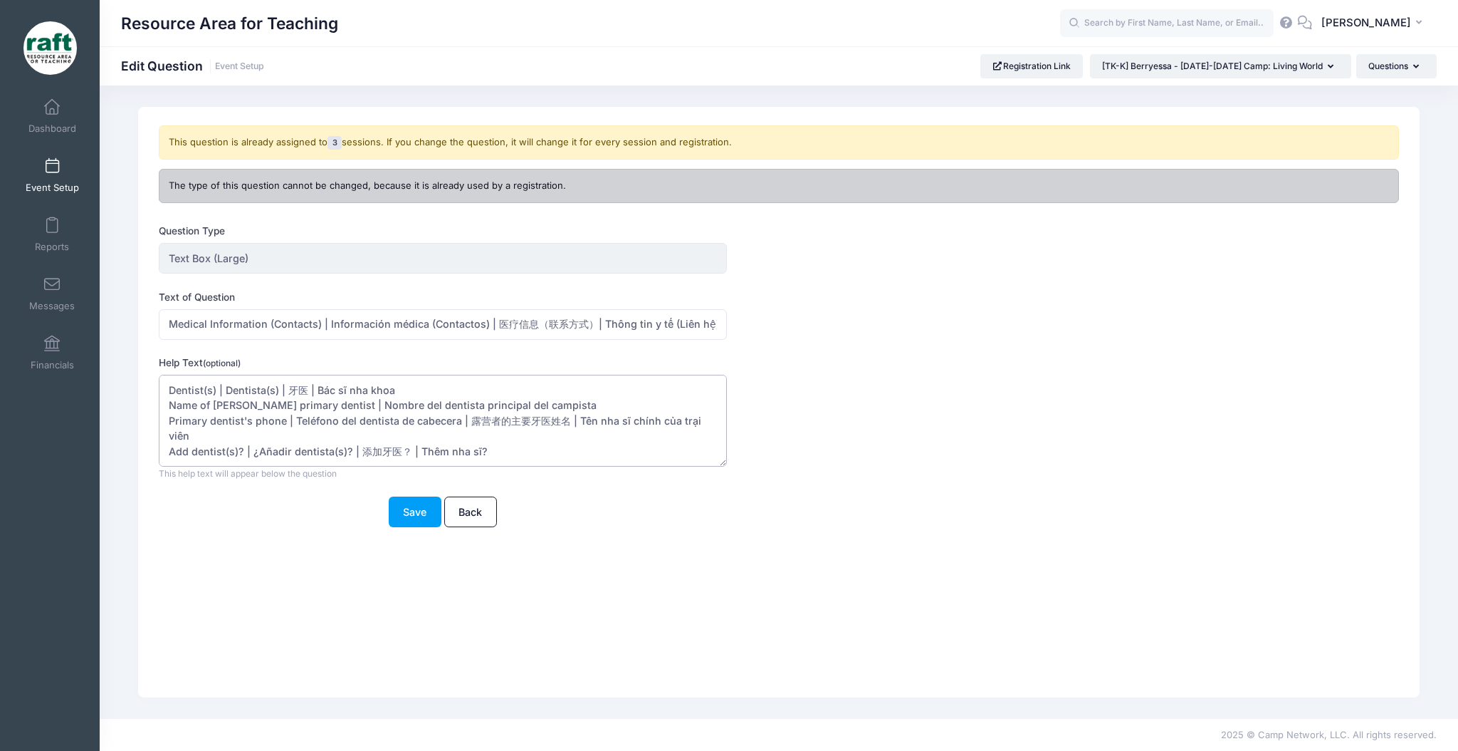
drag, startPoint x: 681, startPoint y: 451, endPoint x: 397, endPoint y: 410, distance: 286.3
click at [399, 413] on textarea "Please add the following information. | Por favor agregue la siguiente informac…" at bounding box center [443, 421] width 568 height 92
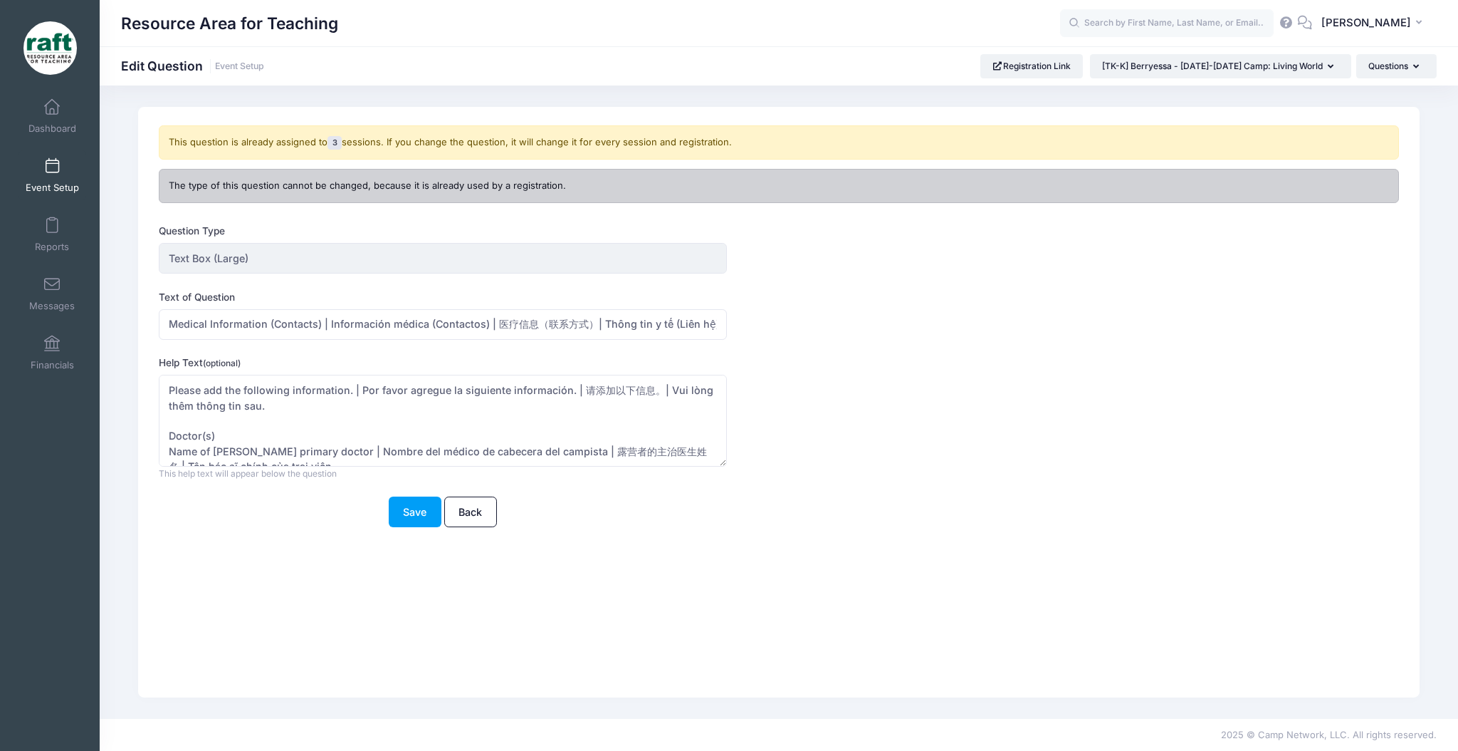
click at [727, 467] on div "Help Text (optional) Please add the following information. | Por favor agregue …" at bounding box center [727, 417] width 1136 height 125
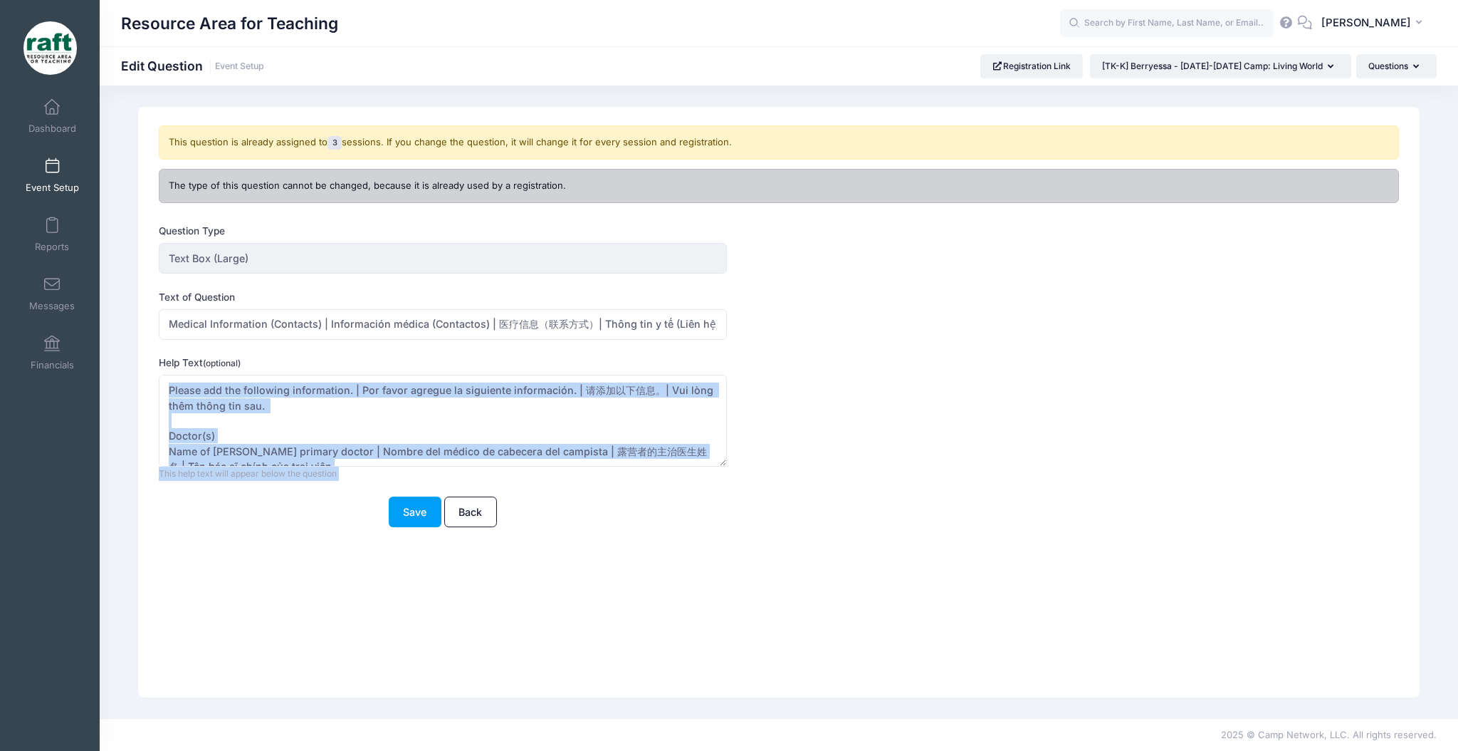
click at [726, 467] on div "Help Text (optional) Please add the following information. | Por favor agregue …" at bounding box center [727, 417] width 1136 height 125
click at [719, 467] on div "Please add the following information. | Por favor agregue la siguiente informac…" at bounding box center [443, 427] width 568 height 105
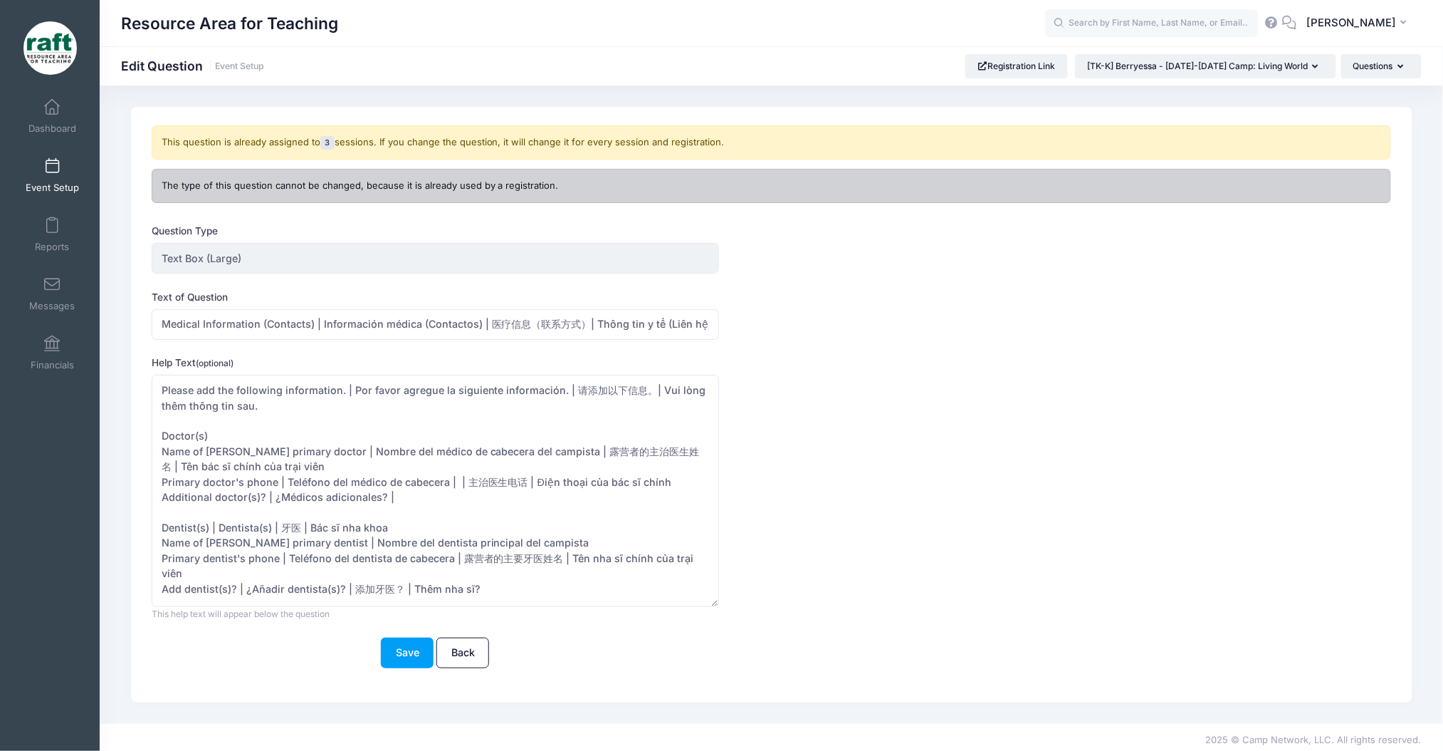
drag, startPoint x: 719, startPoint y: 459, endPoint x: 720, endPoint y: 605, distance: 146.7
click at [720, 605] on div "Help Text (optional) Please add the following information. | Por favor agregue …" at bounding box center [720, 487] width 1136 height 265
click at [351, 474] on textarea "Please add the following information. | Por favor agregue la siguiente informac…" at bounding box center [436, 494] width 568 height 239
drag, startPoint x: 338, startPoint y: 466, endPoint x: 327, endPoint y: 456, distance: 15.6
click at [327, 456] on textarea "Please add the following information. | Por favor agregue la siguiente informac…" at bounding box center [436, 494] width 568 height 239
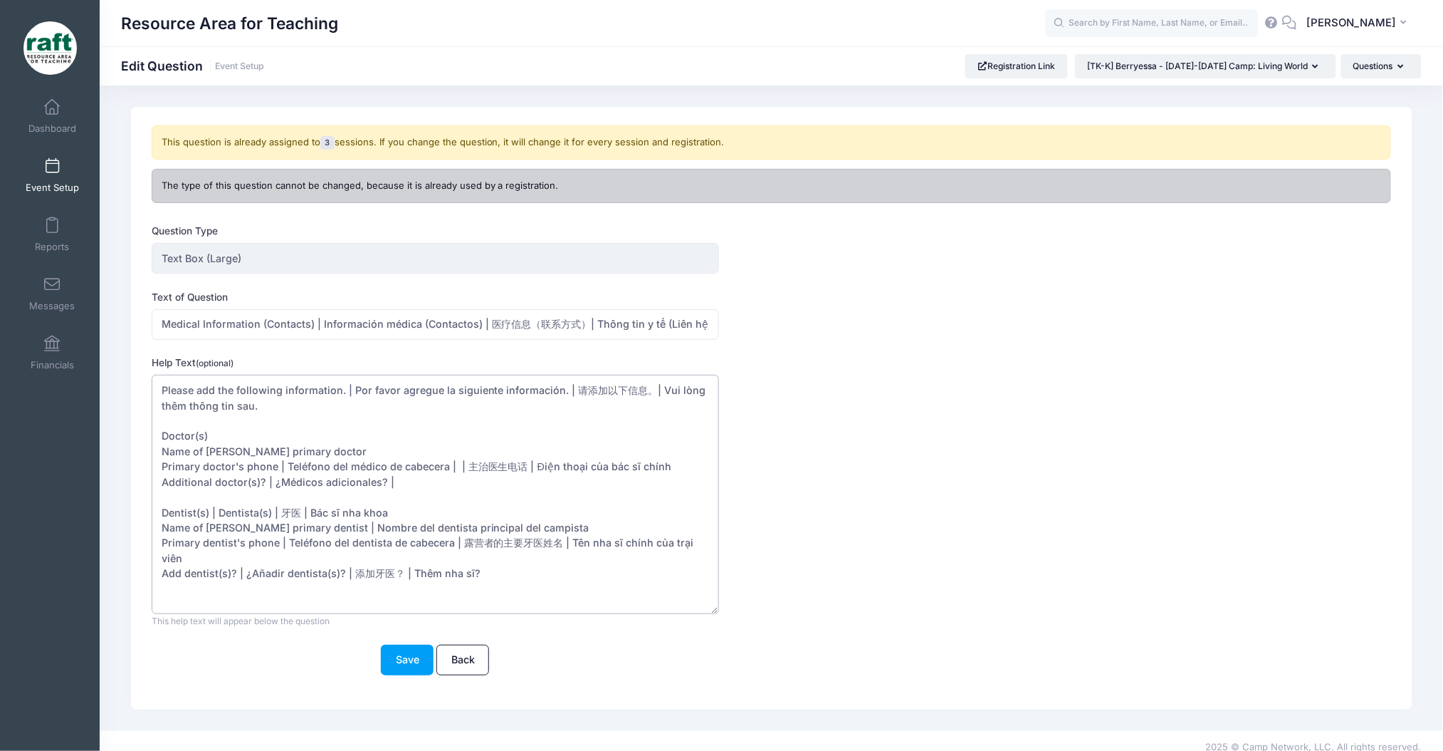
drag, startPoint x: 672, startPoint y: 464, endPoint x: 276, endPoint y: 470, distance: 396.7
click at [276, 470] on textarea "Please add the following information. | Por favor agregue la siguiente informac…" at bounding box center [436, 494] width 568 height 239
drag, startPoint x: 419, startPoint y: 476, endPoint x: 264, endPoint y: 489, distance: 155.8
click at [264, 489] on textarea "Please add the following information. | Por favor agregue la siguiente informac…" at bounding box center [436, 494] width 568 height 239
click at [358, 456] on textarea "Please add the following information. | Por favor agregue la siguiente informac…" at bounding box center [436, 494] width 568 height 239
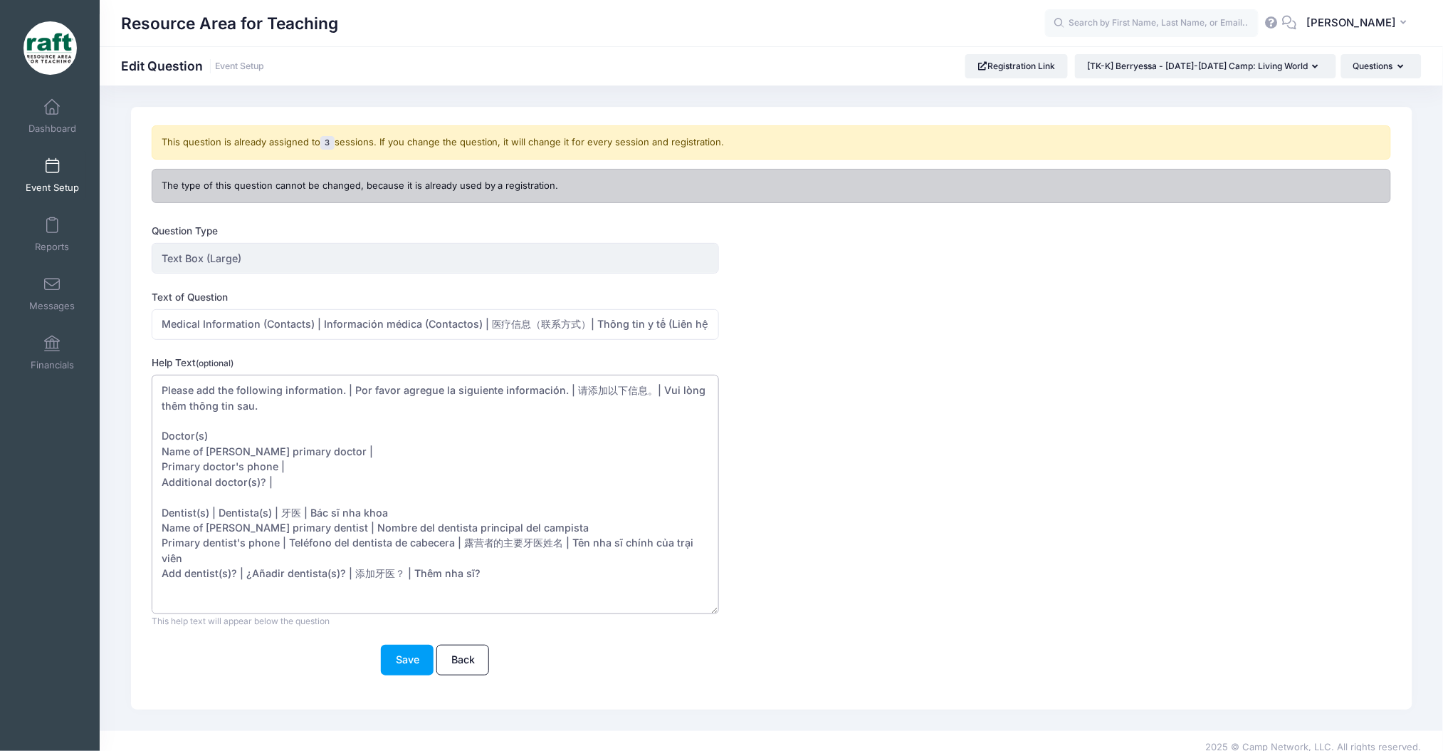
click at [392, 520] on textarea "Please add the following information. | Por favor agregue la siguiente informac…" at bounding box center [436, 494] width 568 height 239
click at [397, 511] on textarea "Please add the following information. | Por favor agregue la siguiente informac…" at bounding box center [436, 494] width 568 height 239
drag, startPoint x: 550, startPoint y: 529, endPoint x: 337, endPoint y: 528, distance: 213.6
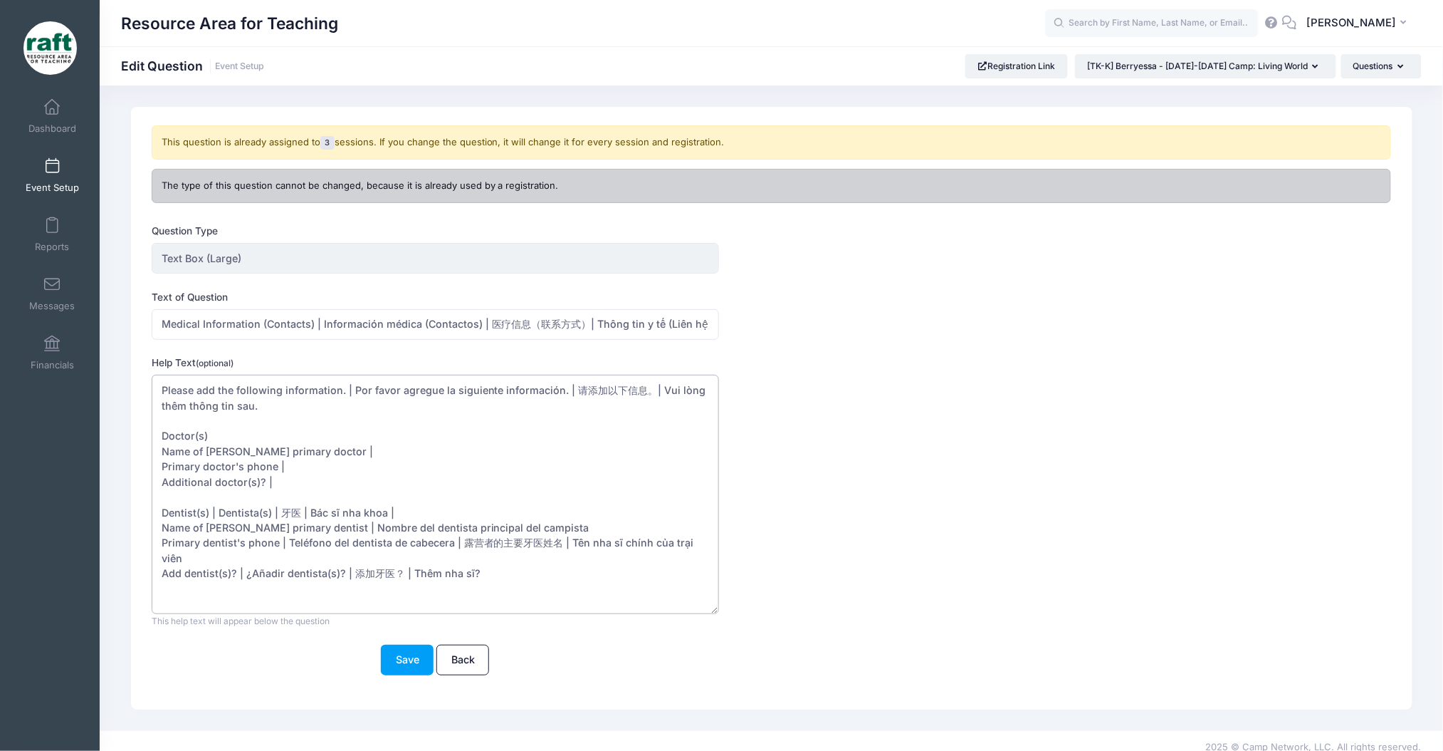
click at [337, 528] on textarea "Please add the following information. | Por favor agregue la siguiente informac…" at bounding box center [436, 494] width 568 height 239
click at [362, 570] on textarea "Please add the following information. | Por favor agregue la siguiente informac…" at bounding box center [436, 494] width 568 height 239
drag, startPoint x: 351, startPoint y: 563, endPoint x: 288, endPoint y: 545, distance: 66.0
click at [288, 545] on textarea "Please add the following information. | Por favor agregue la siguiente informac…" at bounding box center [436, 494] width 568 height 239
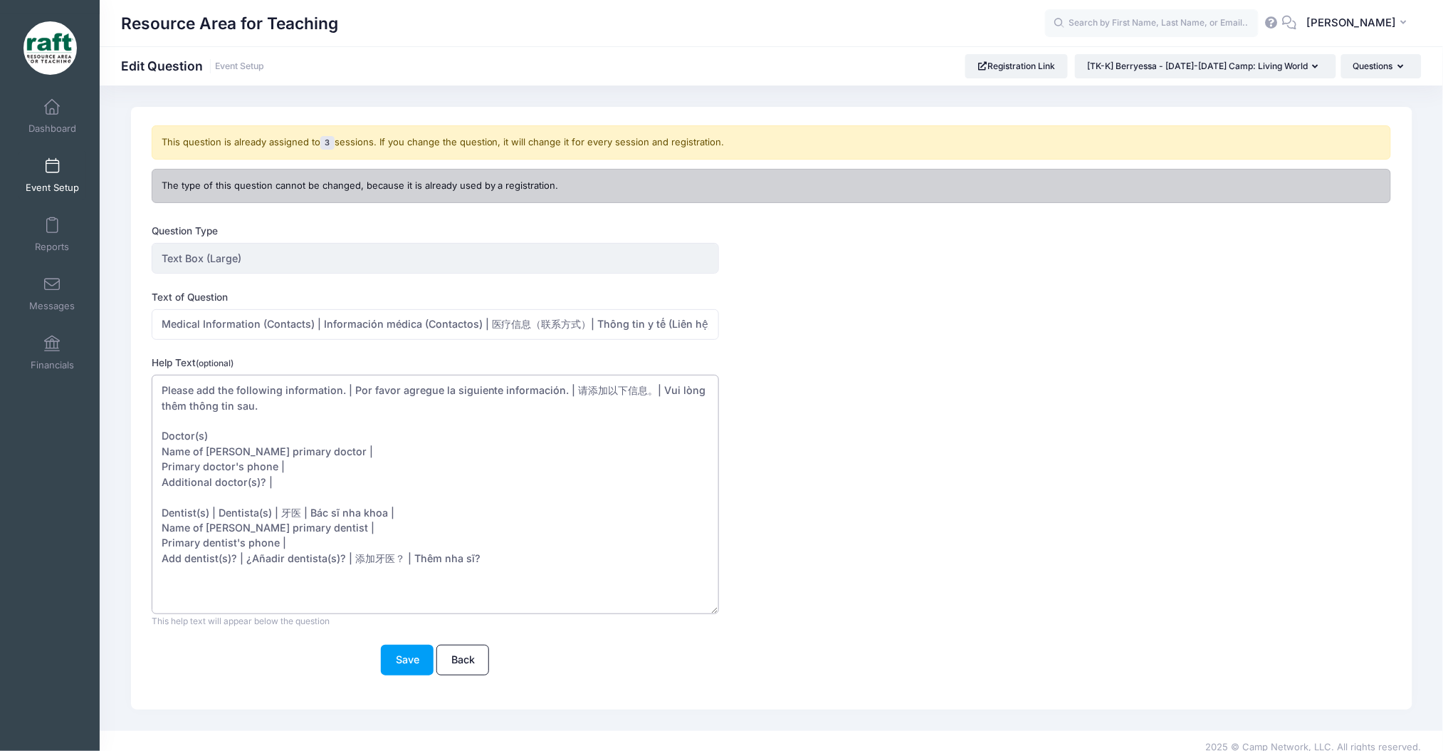
drag, startPoint x: 482, startPoint y: 551, endPoint x: 247, endPoint y: 563, distance: 235.3
click at [247, 563] on textarea "Please add the following information. | Por favor agregue la siguiente informac…" at bounding box center [436, 494] width 568 height 239
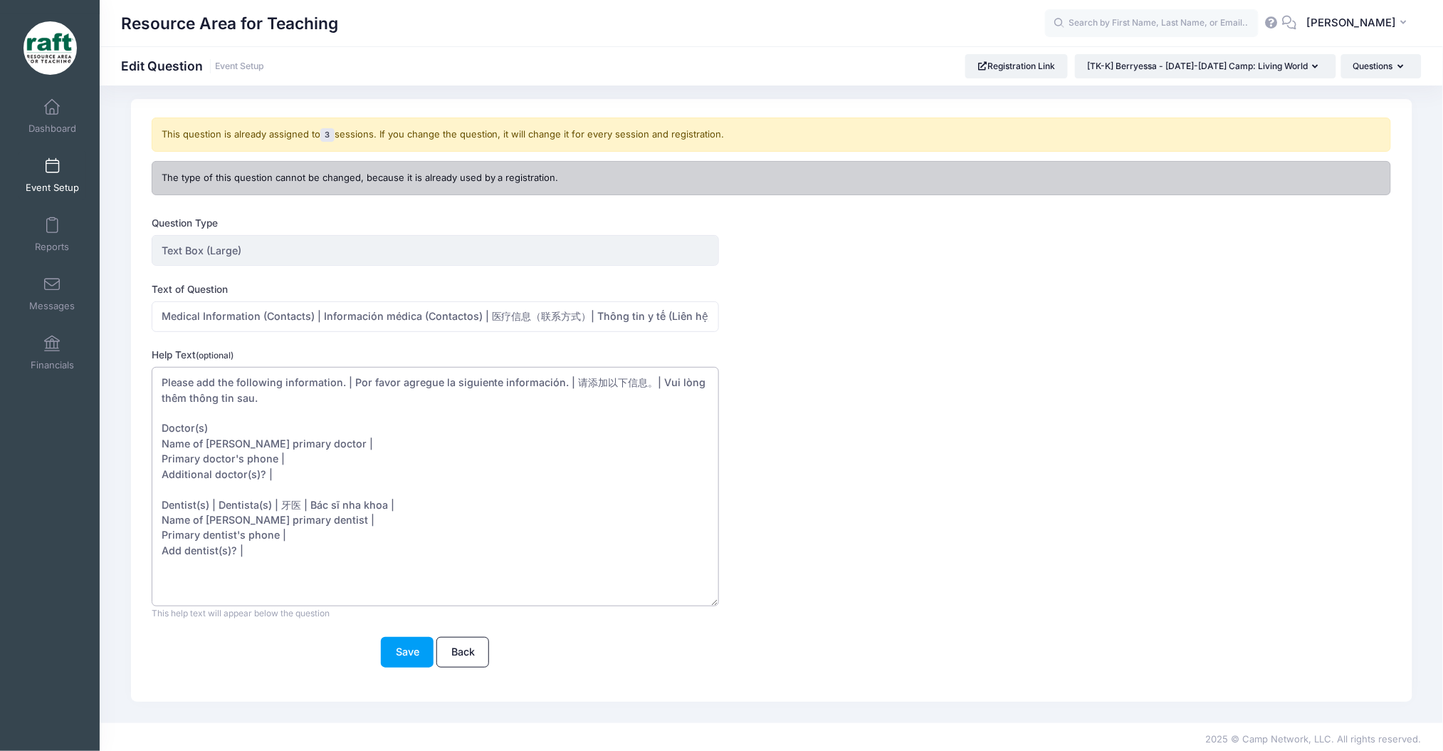
scroll to position [12, 0]
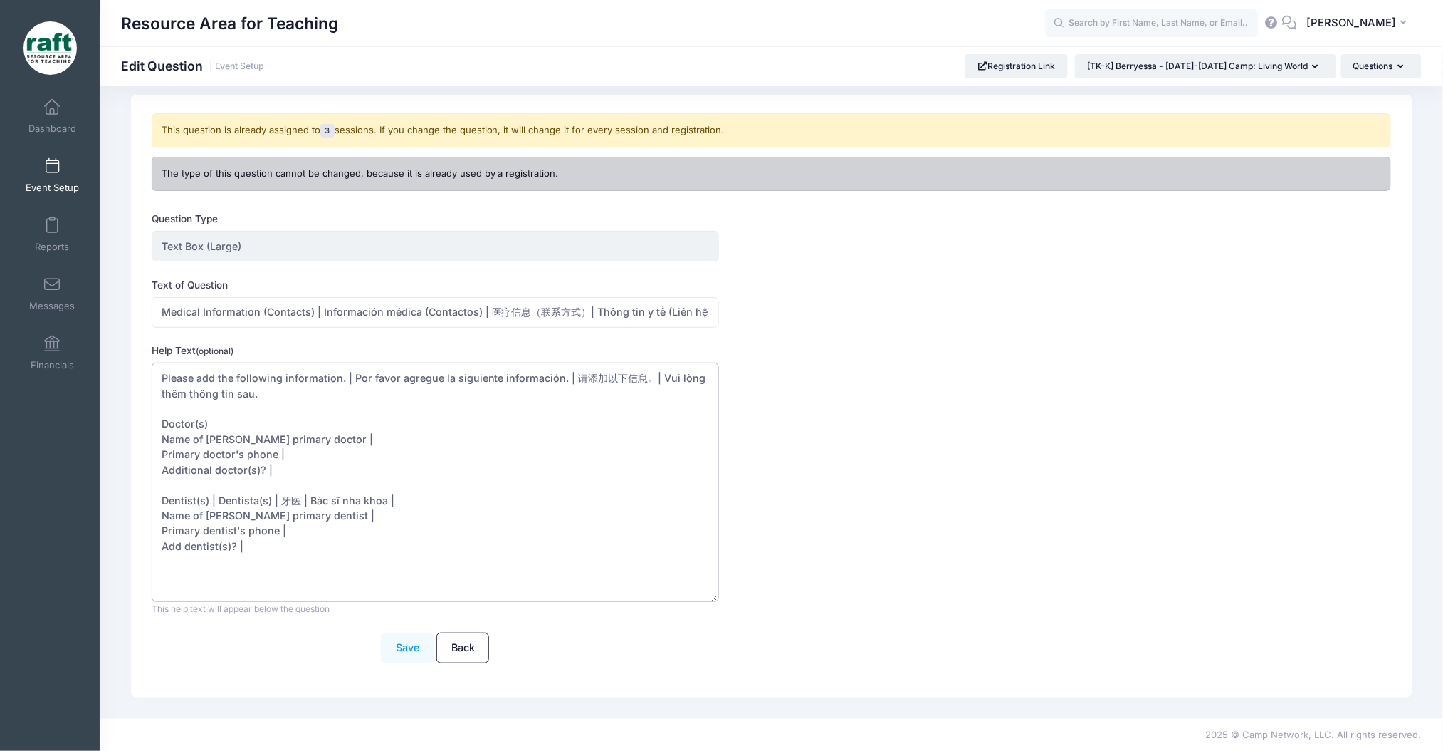
type textarea "Please add the following information. | Por favor agregue la siguiente informac…"
click at [407, 644] on button "Save" at bounding box center [407, 647] width 53 height 31
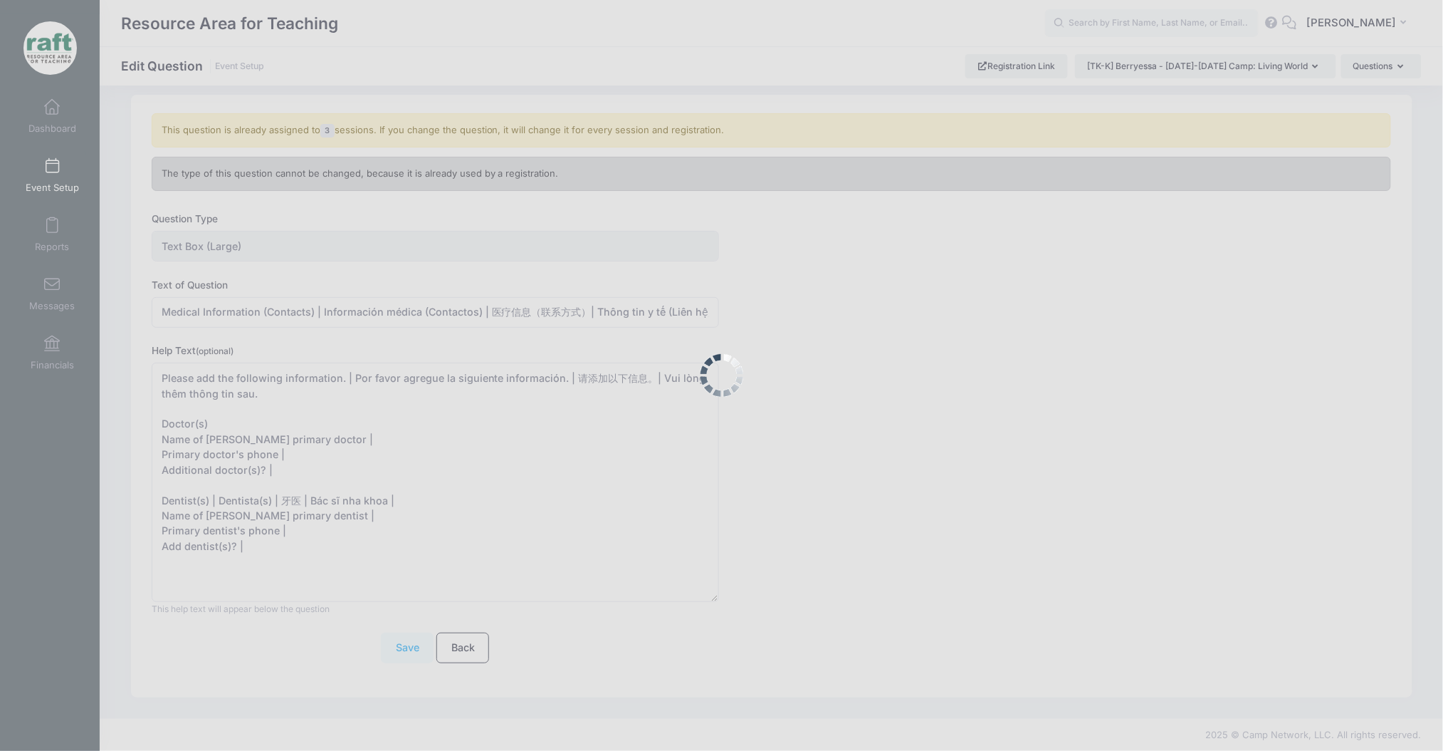
scroll to position [0, 0]
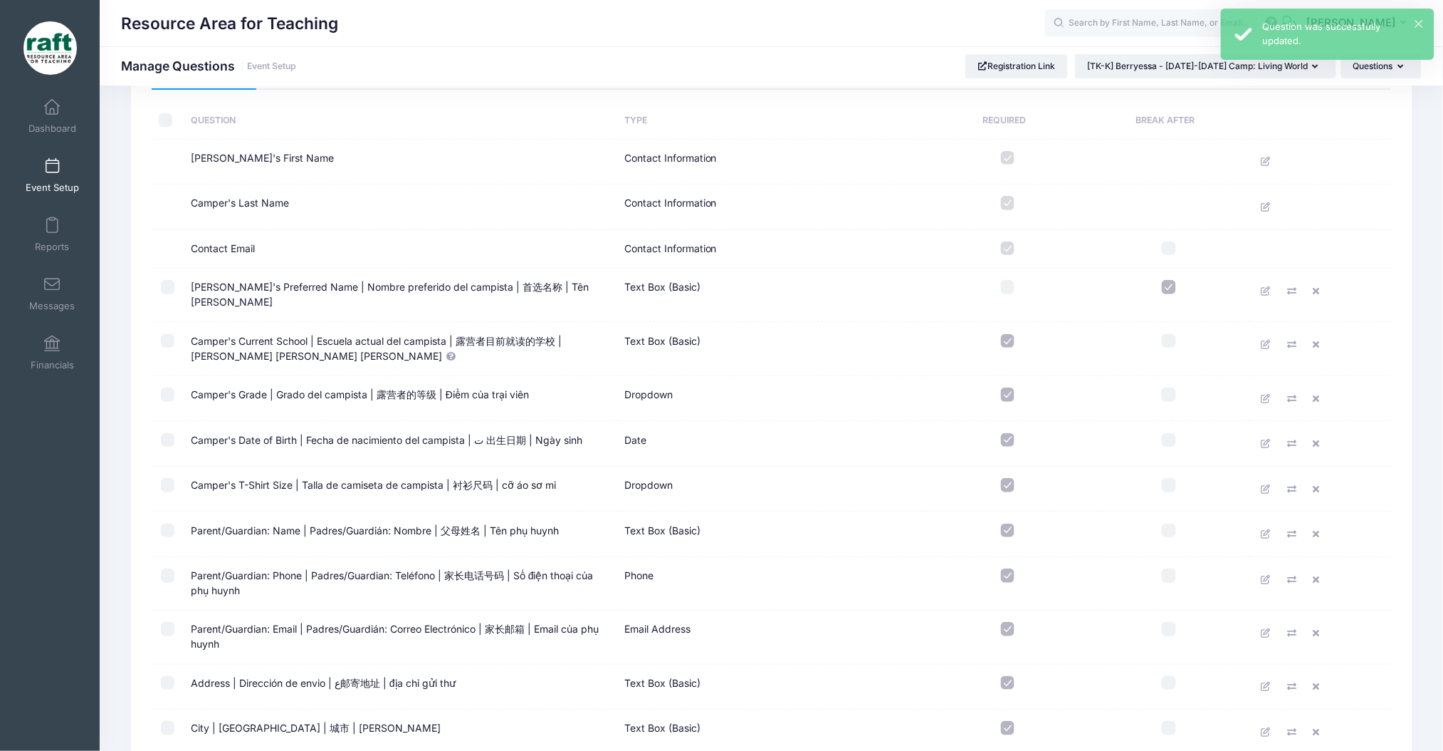
scroll to position [85, 0]
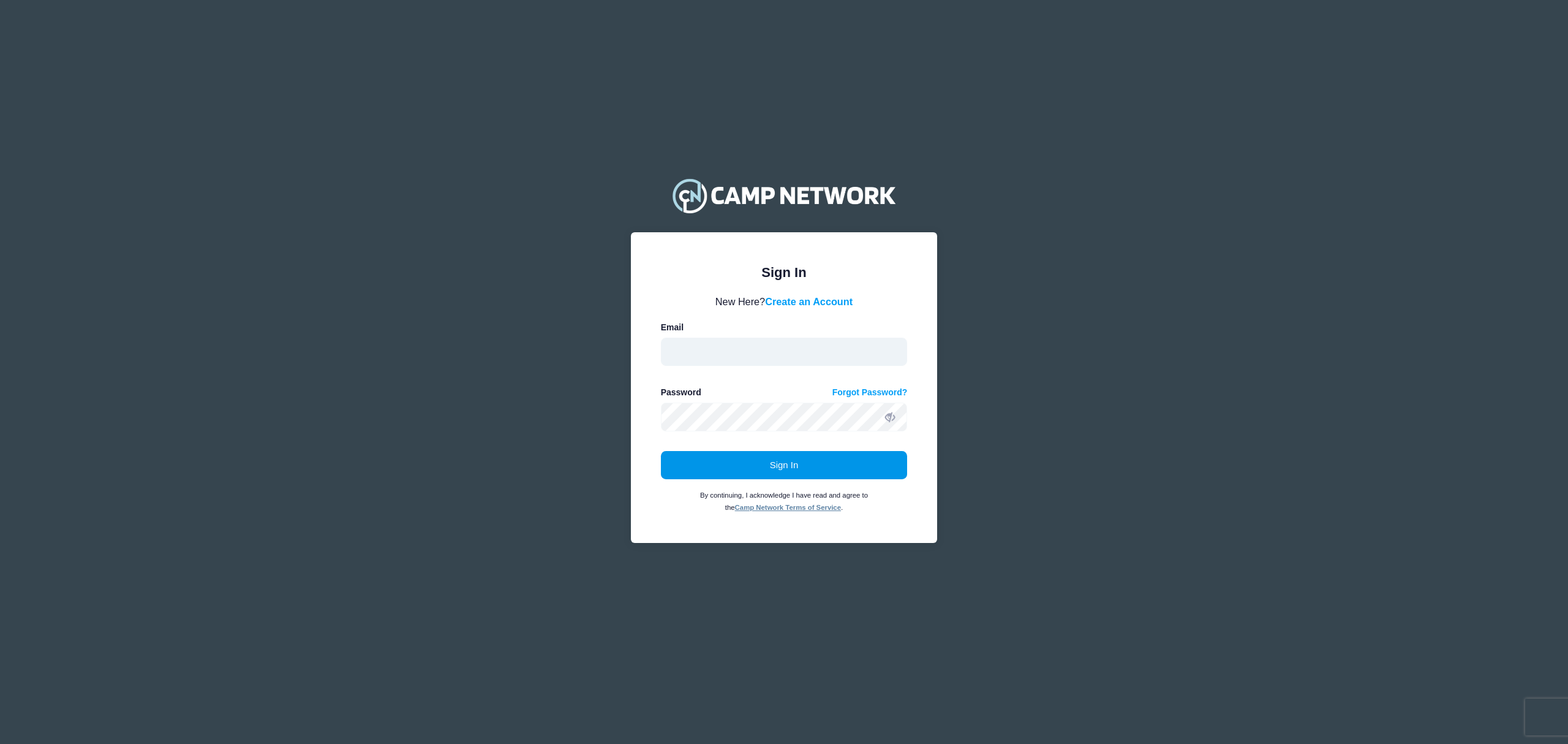
type input "aquidit@raft.net"
click at [839, 458] on button "Sign In" at bounding box center [784, 464] width 247 height 28
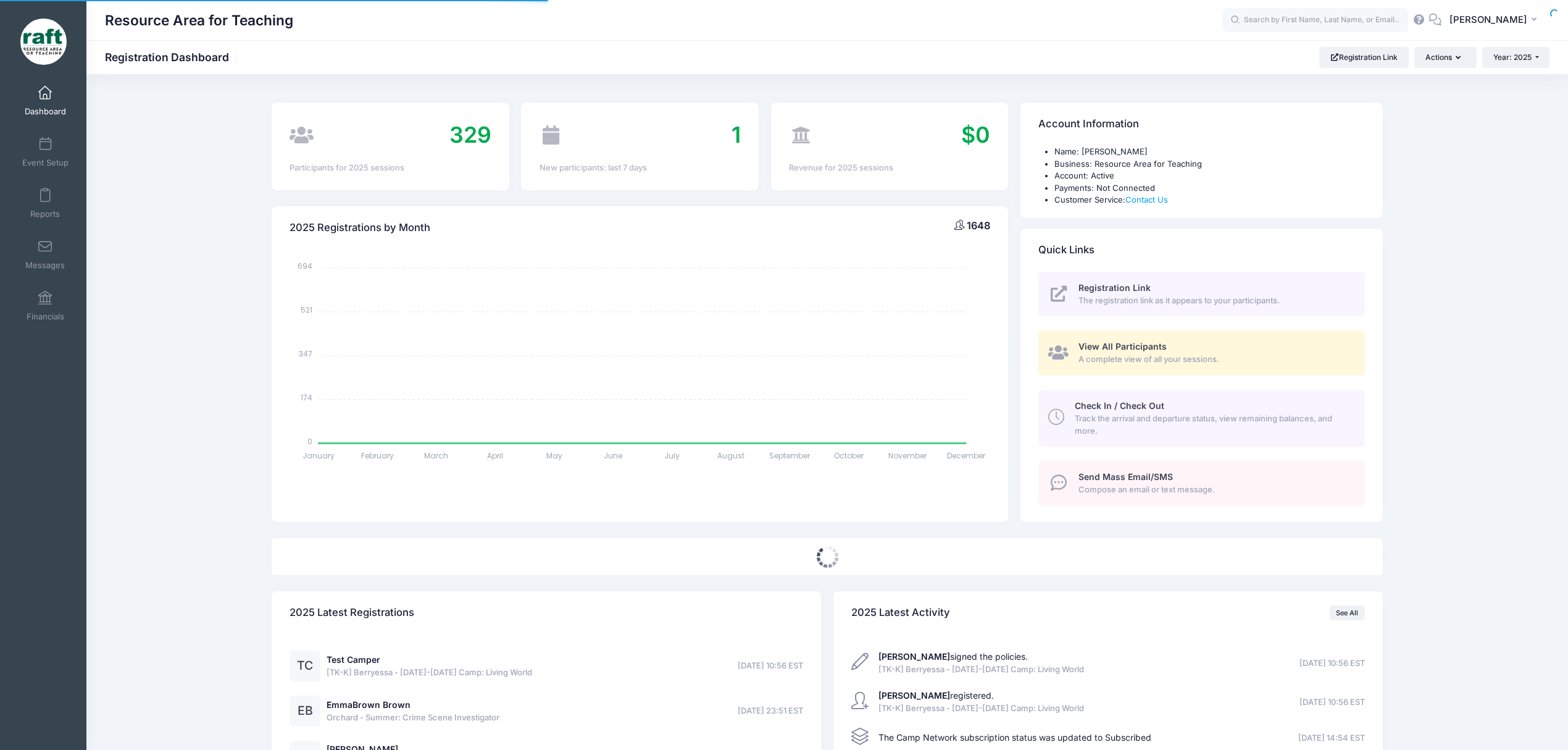
select select
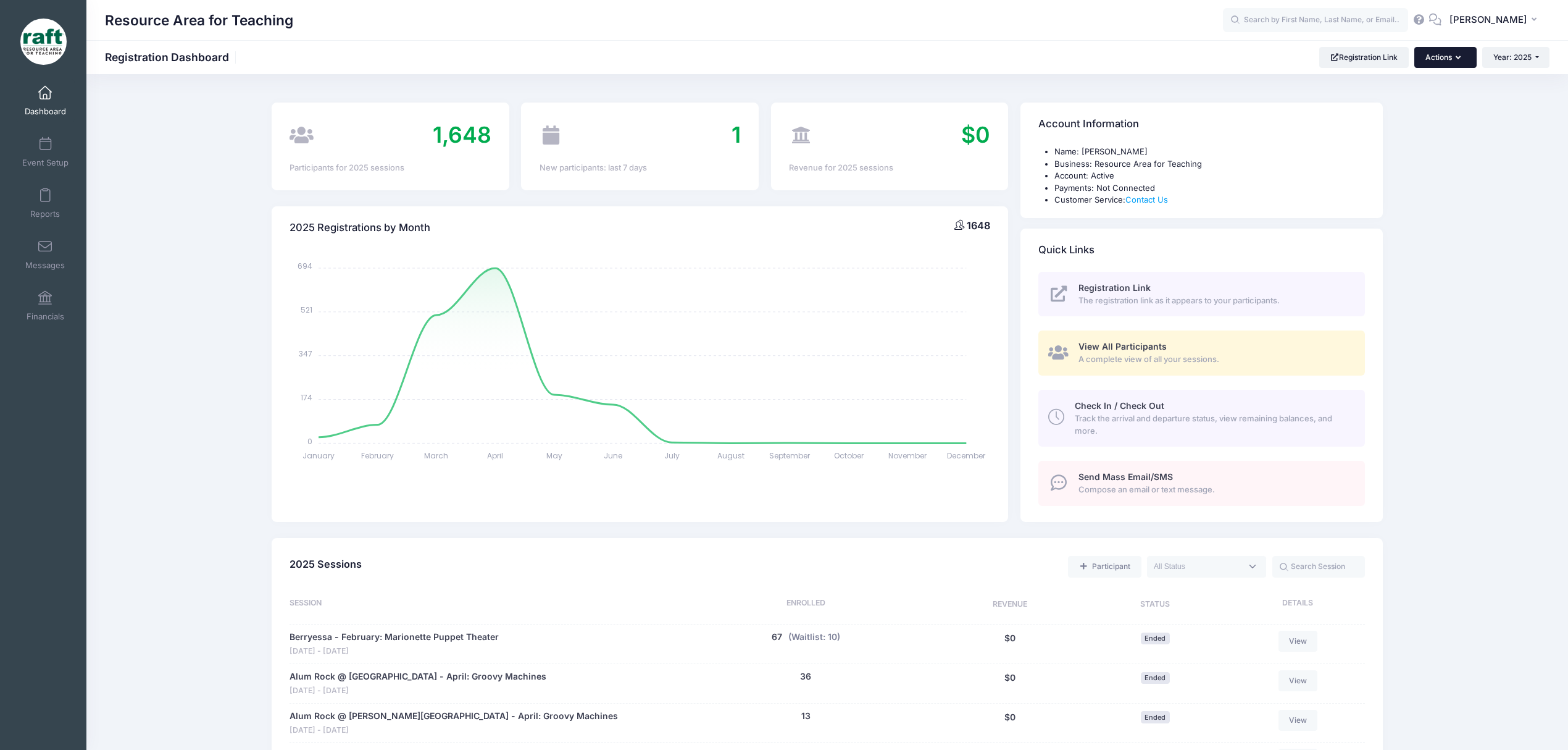
click at [1435, 63] on button "Actions" at bounding box center [1444, 57] width 62 height 21
click at [1386, 53] on link "Registration Link" at bounding box center [1363, 57] width 89 height 21
click at [29, 155] on link "Event Setup" at bounding box center [46, 152] width 59 height 43
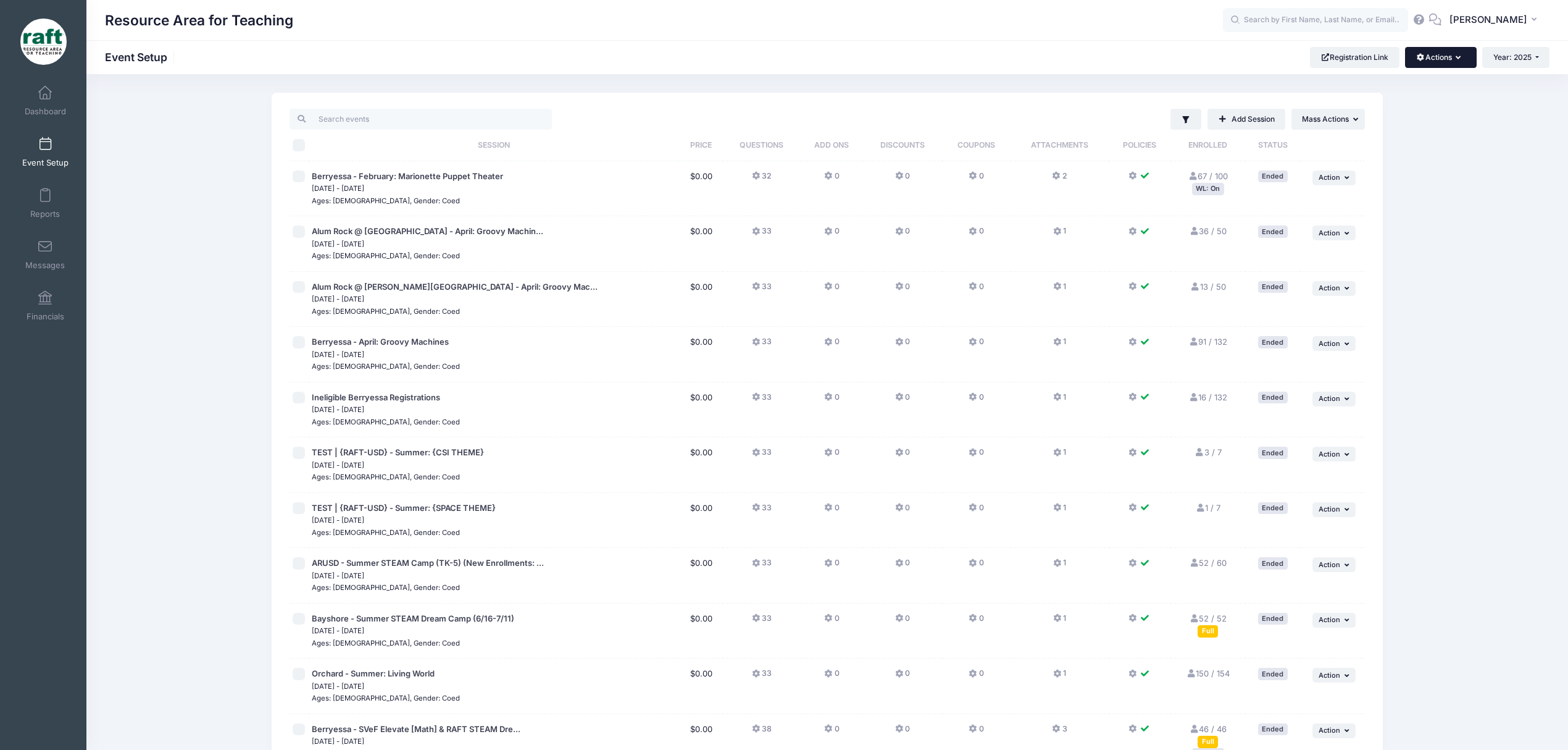
click at [1434, 55] on button "Actions" at bounding box center [1441, 57] width 71 height 21
click at [1435, 87] on link "Manage Registration Links" at bounding box center [1400, 88] width 142 height 23
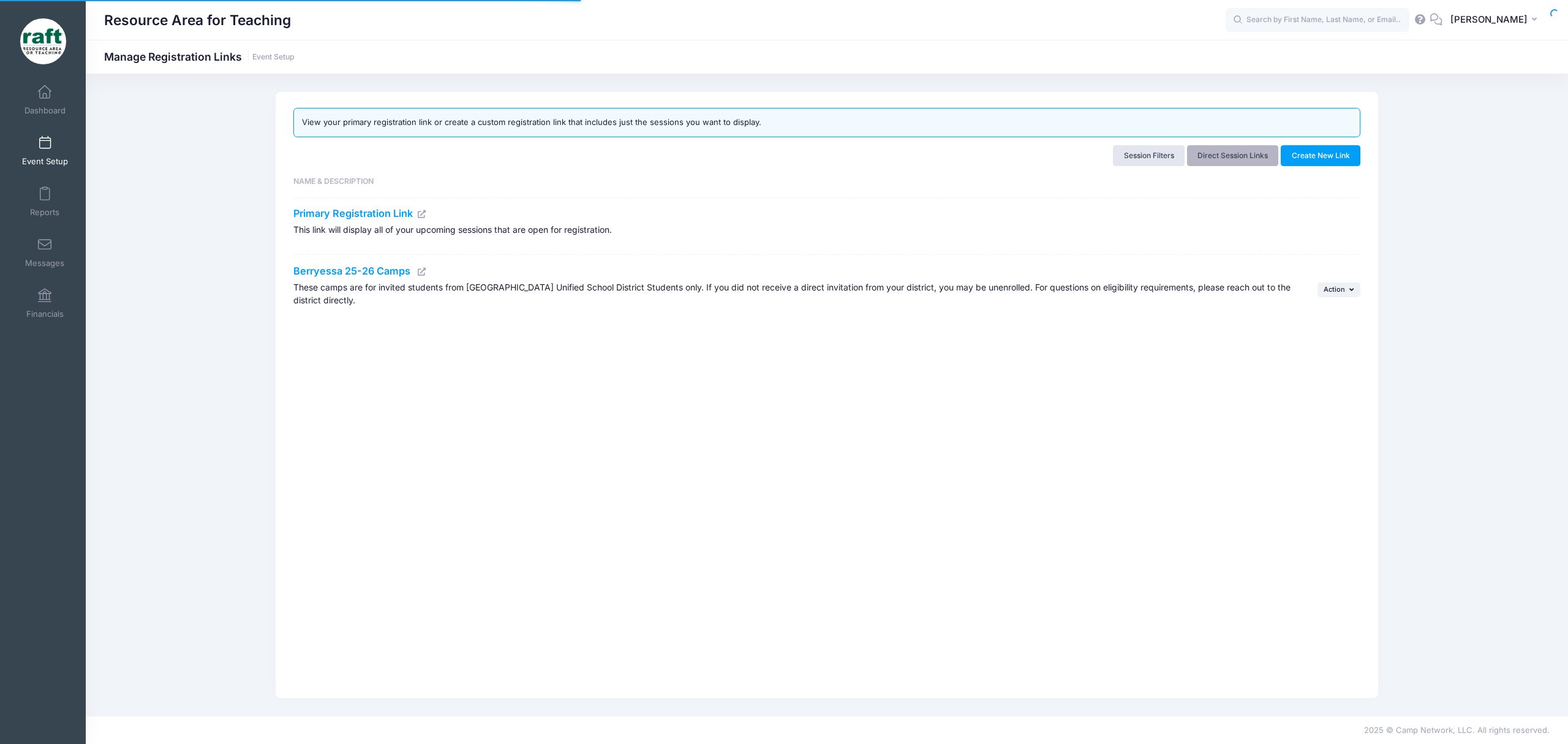
click at [1250, 148] on link "Direct Session Links" at bounding box center [1233, 156] width 92 height 21
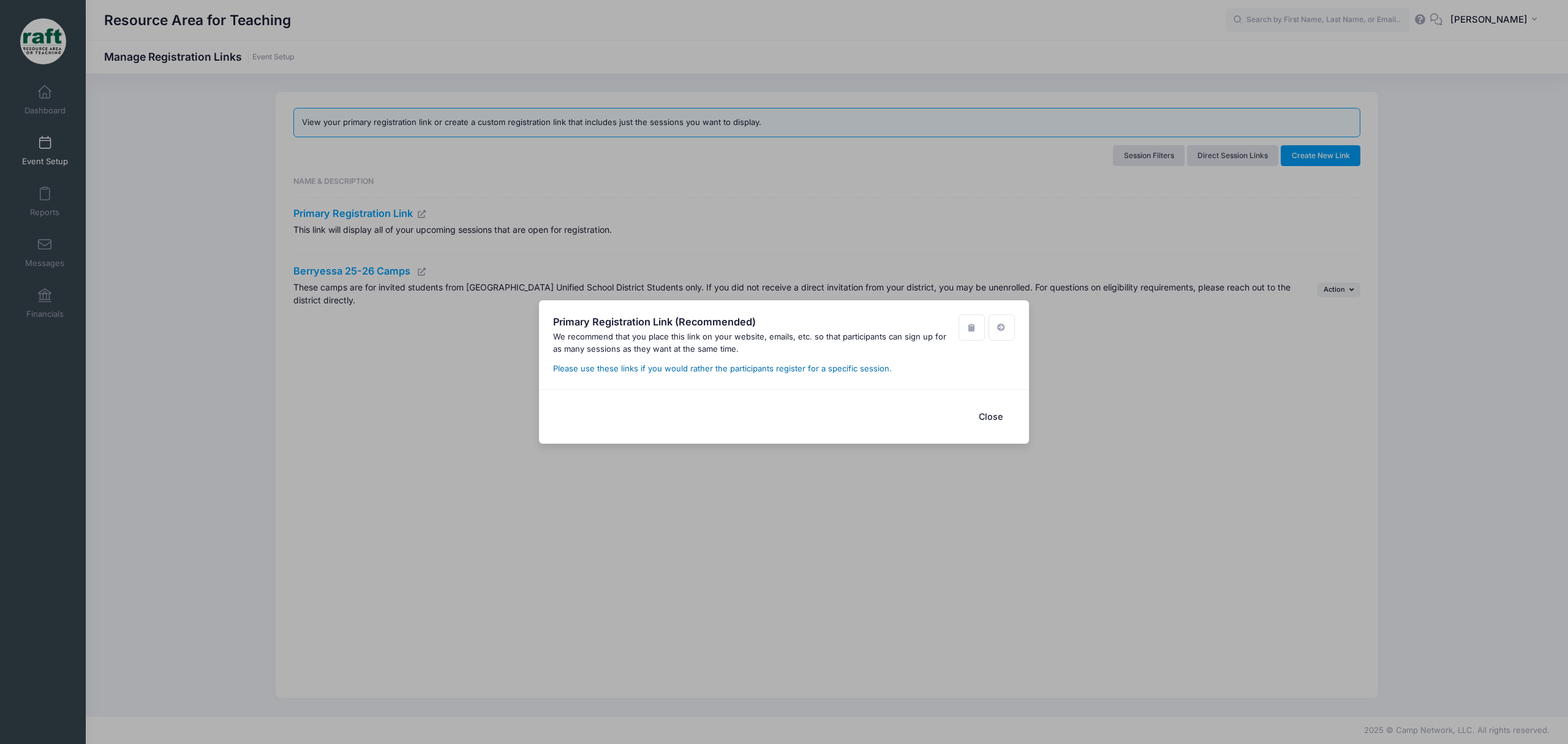
click at [786, 366] on link "Please use these links if you would rather the participants register for a spec…" at bounding box center [723, 367] width 339 height 9
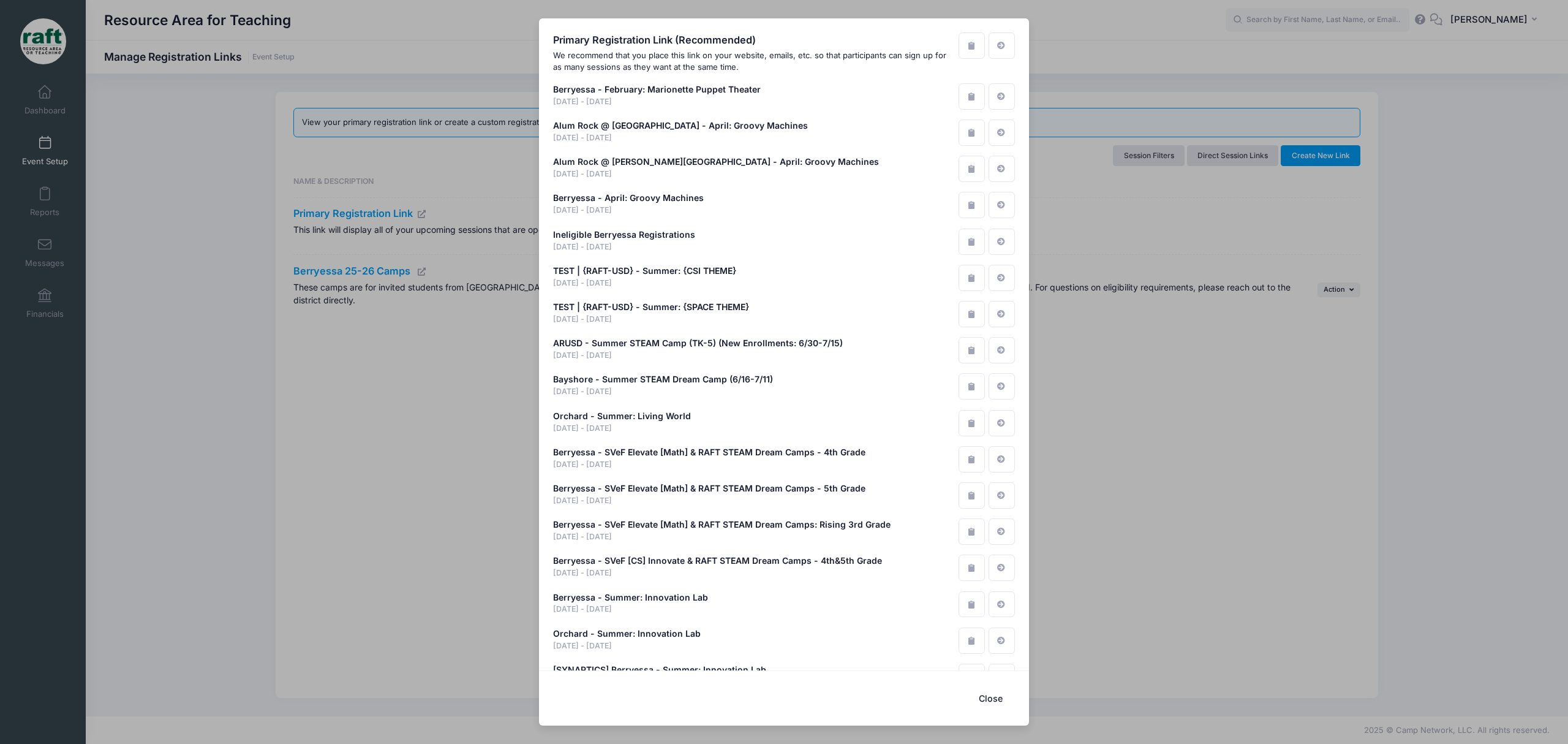
scroll to position [576, 0]
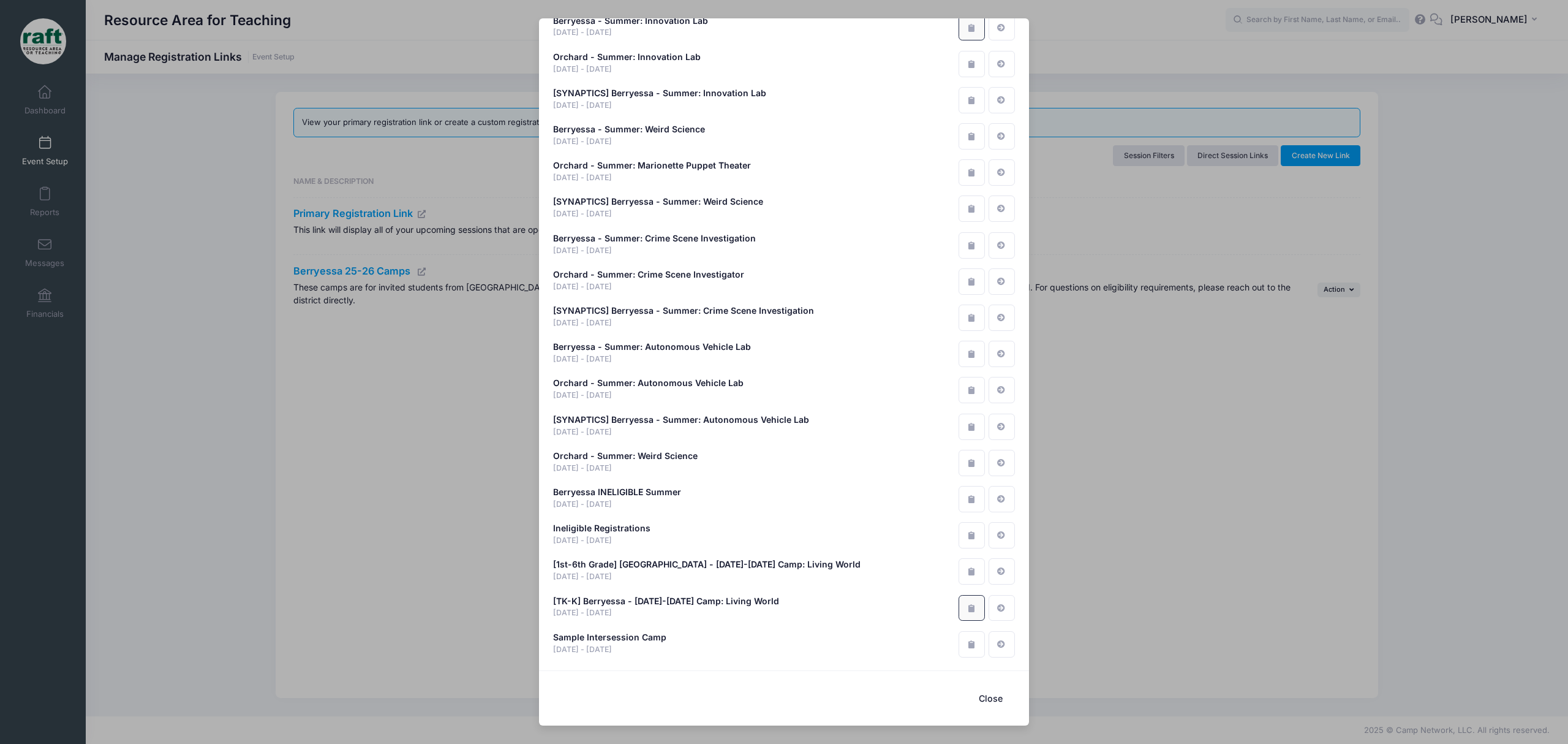
click at [970, 599] on button "button" at bounding box center [971, 607] width 27 height 27
click at [958, 580] on button "button" at bounding box center [971, 571] width 27 height 27
click at [1470, 89] on div "Primary Registration Link (Recommended) We recommend that you place this link o…" at bounding box center [784, 372] width 1568 height 744
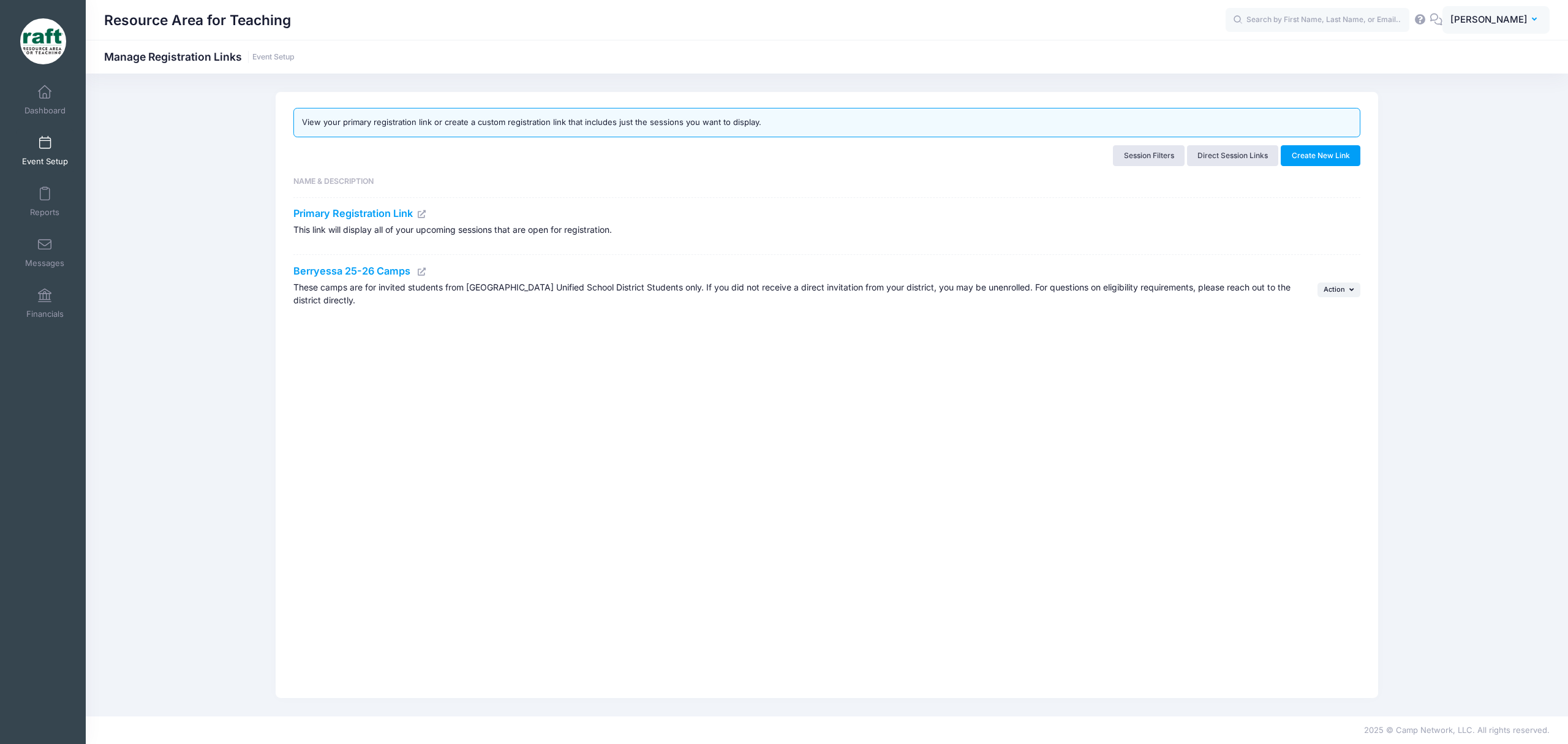
click at [1504, 30] on button "AQ [PERSON_NAME]" at bounding box center [1496, 20] width 108 height 28
click at [1495, 122] on link "Settings" at bounding box center [1465, 124] width 149 height 23
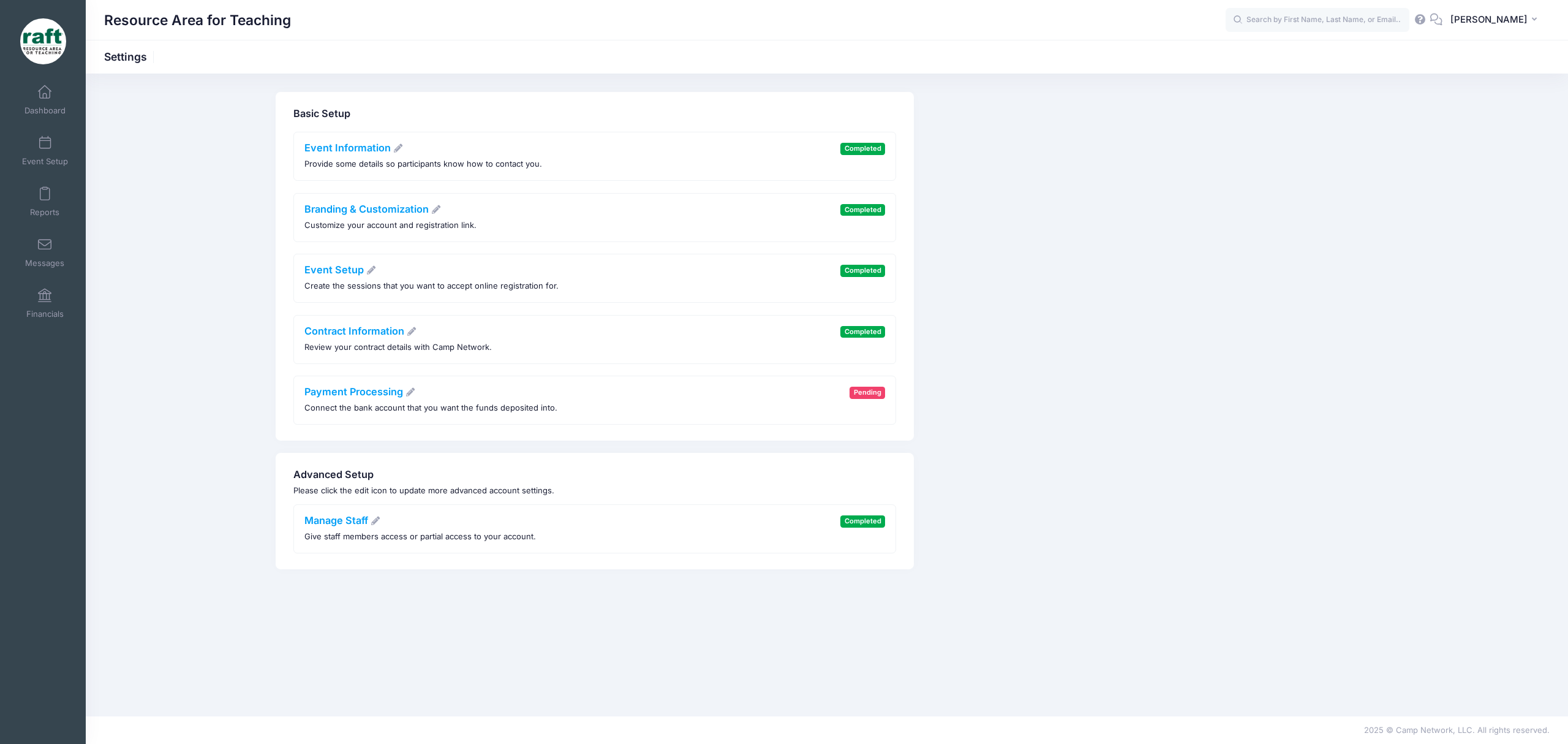
click at [334, 532] on p "Give staff members access or partial access to your account." at bounding box center [420, 537] width 231 height 12
click at [329, 526] on link "Manage Staff" at bounding box center [342, 520] width 77 height 12
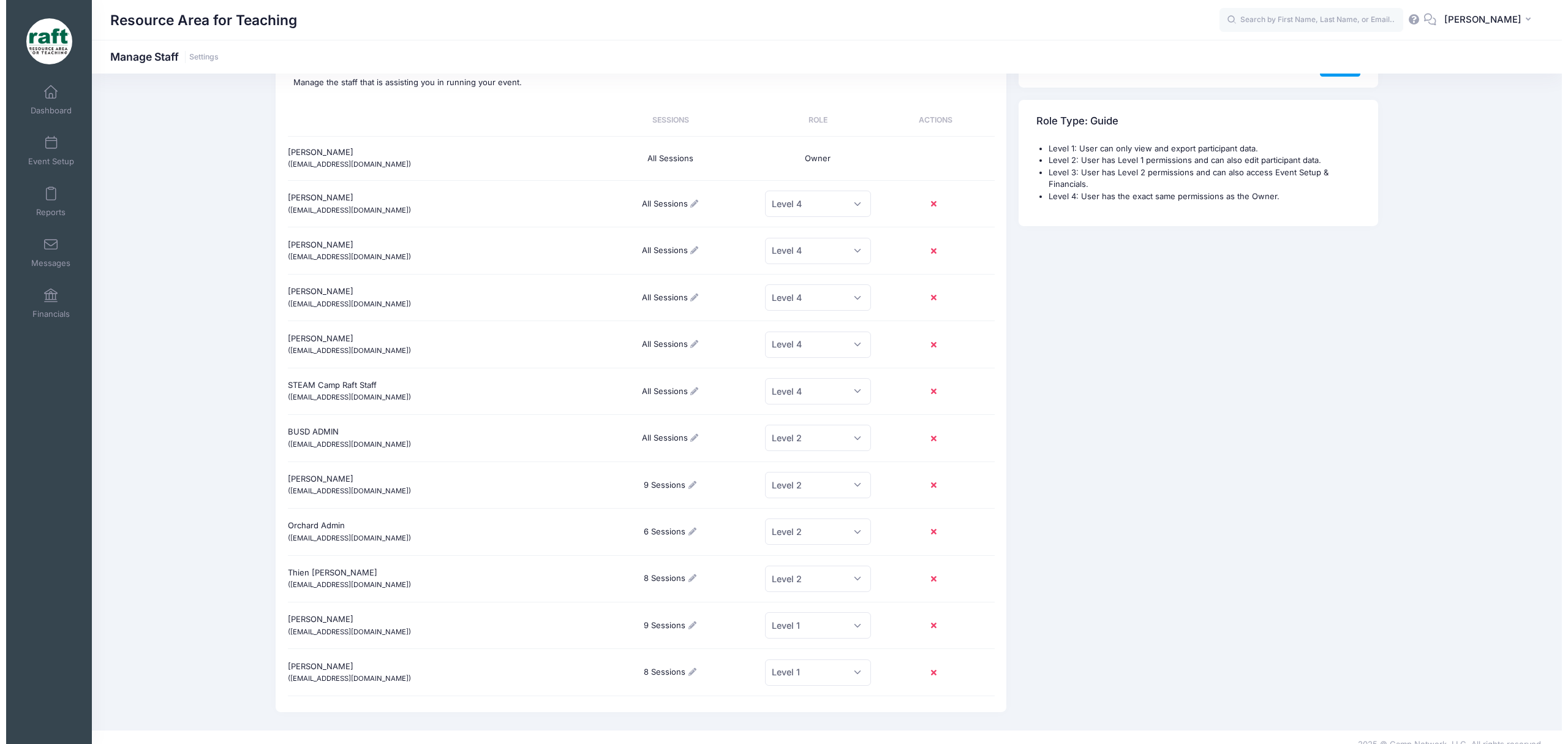
scroll to position [69, 0]
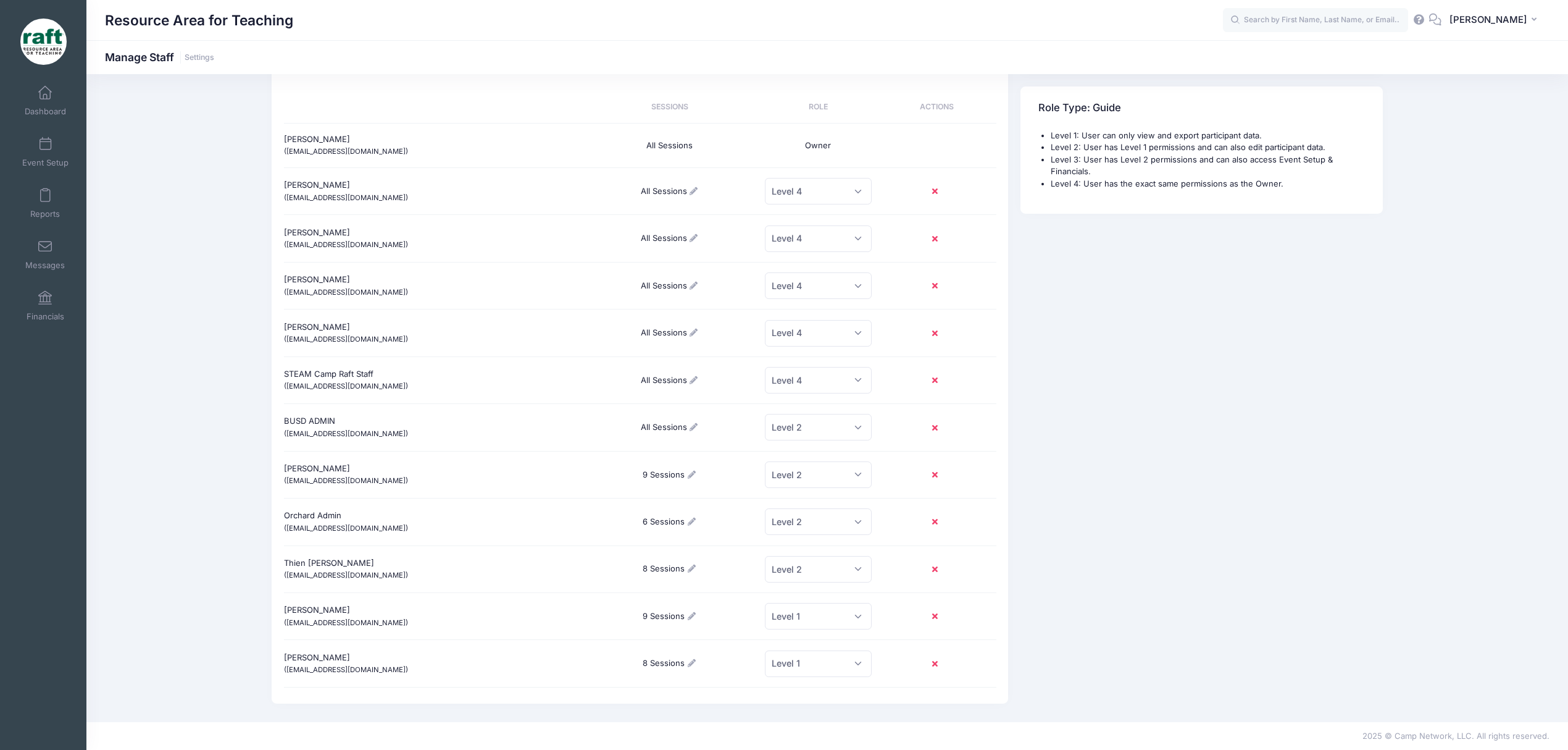
click at [351, 576] on div "Thien [PERSON_NAME] ([EMAIL_ADDRESS][DOMAIN_NAME])" at bounding box center [433, 568] width 297 height 44
click at [670, 576] on div "8 Sessions" at bounding box center [670, 568] width 179 height 32
click at [677, 564] on div "8 Sessions" at bounding box center [670, 568] width 179 height 32
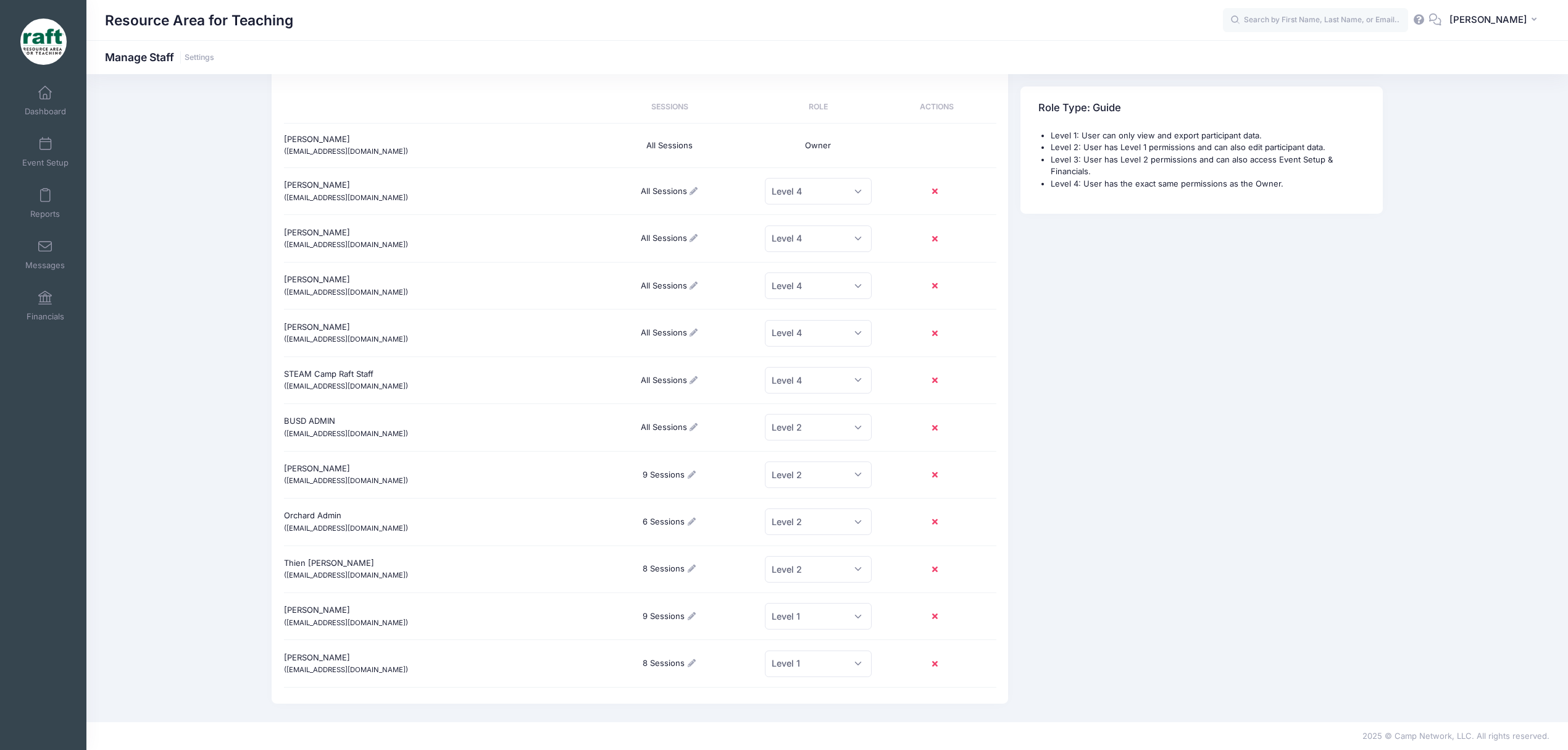
click at [692, 564] on icon at bounding box center [691, 568] width 10 height 8
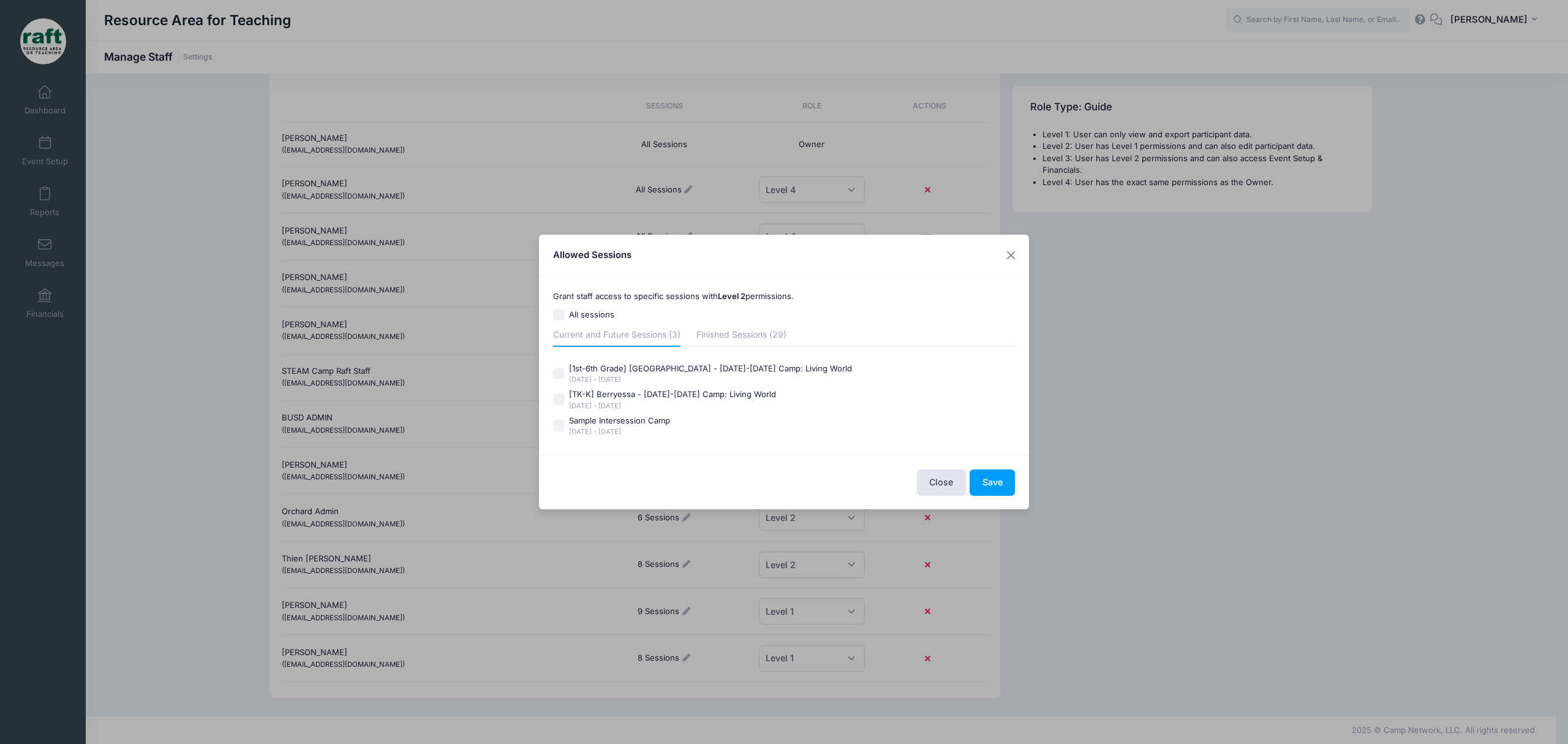
click at [620, 369] on div "[1st-6th Grade] [GEOGRAPHIC_DATA] - [DATE]-[DATE] Camp: Living World" at bounding box center [710, 369] width 283 height 12
click at [565, 369] on input "[1st-6th Grade] [GEOGRAPHIC_DATA] - [DATE]-[DATE] Camp: Living World [DATE] - […" at bounding box center [559, 373] width 12 height 12
checkbox input "true"
click at [620, 392] on div "[TK-K] Berryessa - [DATE]-[DATE] Camp: Living World" at bounding box center [673, 394] width 207 height 12
click at [565, 393] on input "[TK-K] Berryessa - [DATE]-[DATE] Camp: Living World [DATE] - [DATE]" at bounding box center [559, 399] width 12 height 12
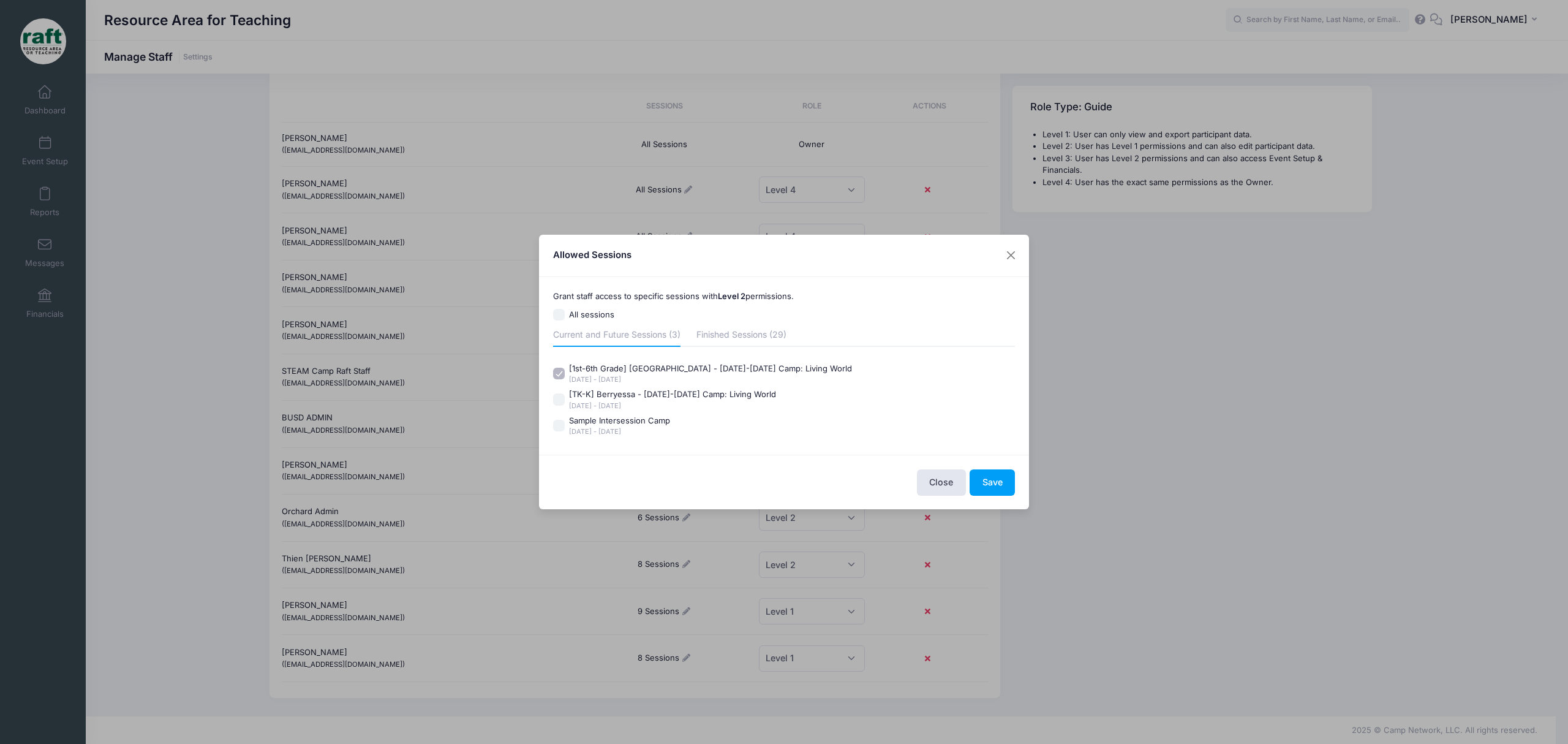
checkbox input "true"
click at [981, 482] on button "Save" at bounding box center [992, 482] width 46 height 27
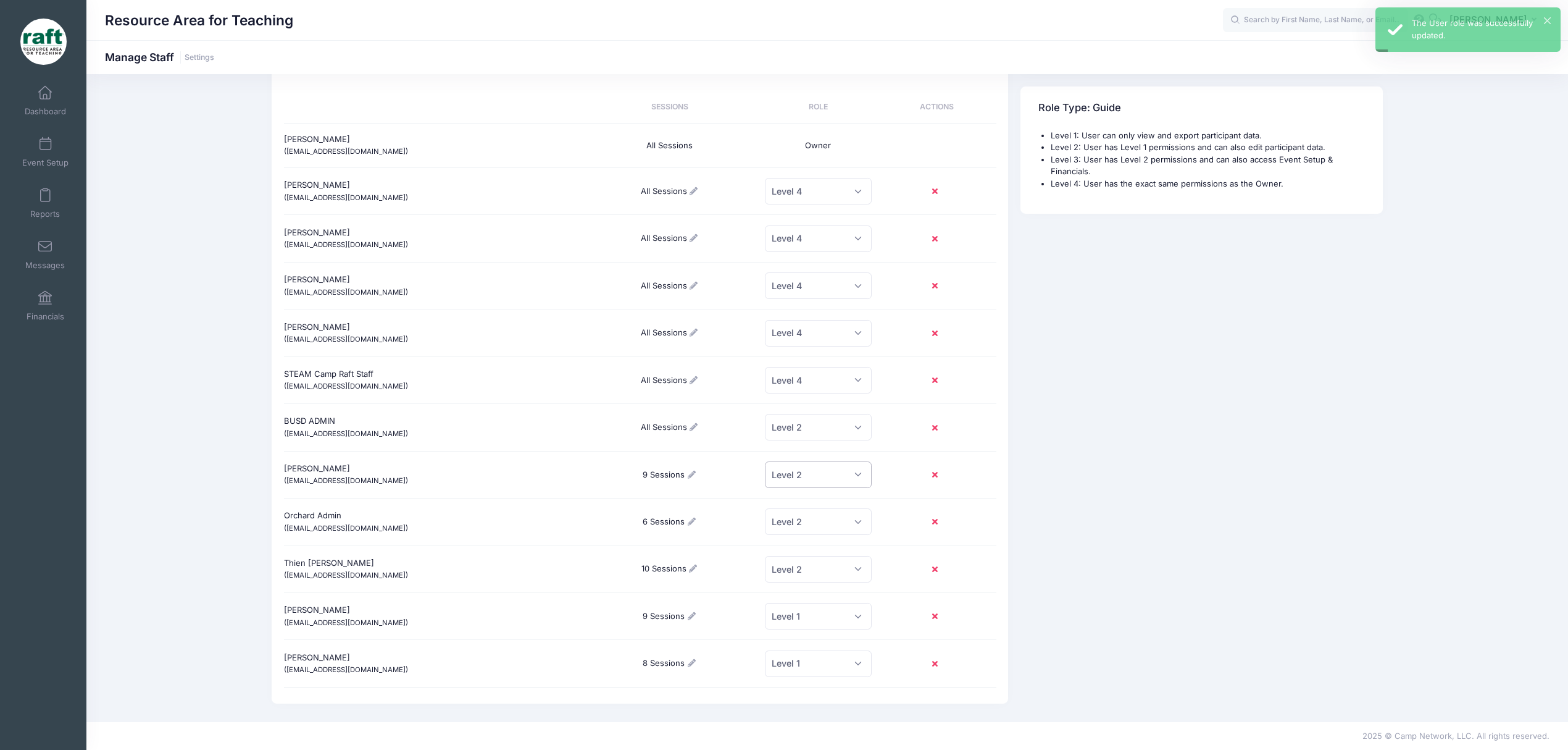
click at [811, 467] on select "Select a Role Level 1 Level 2 Level 3 Level 4" at bounding box center [817, 474] width 107 height 27
click at [687, 460] on div "9 Sessions" at bounding box center [670, 473] width 179 height 32
click at [683, 465] on div "9 Sessions" at bounding box center [670, 473] width 179 height 32
click at [689, 471] on icon at bounding box center [691, 474] width 10 height 8
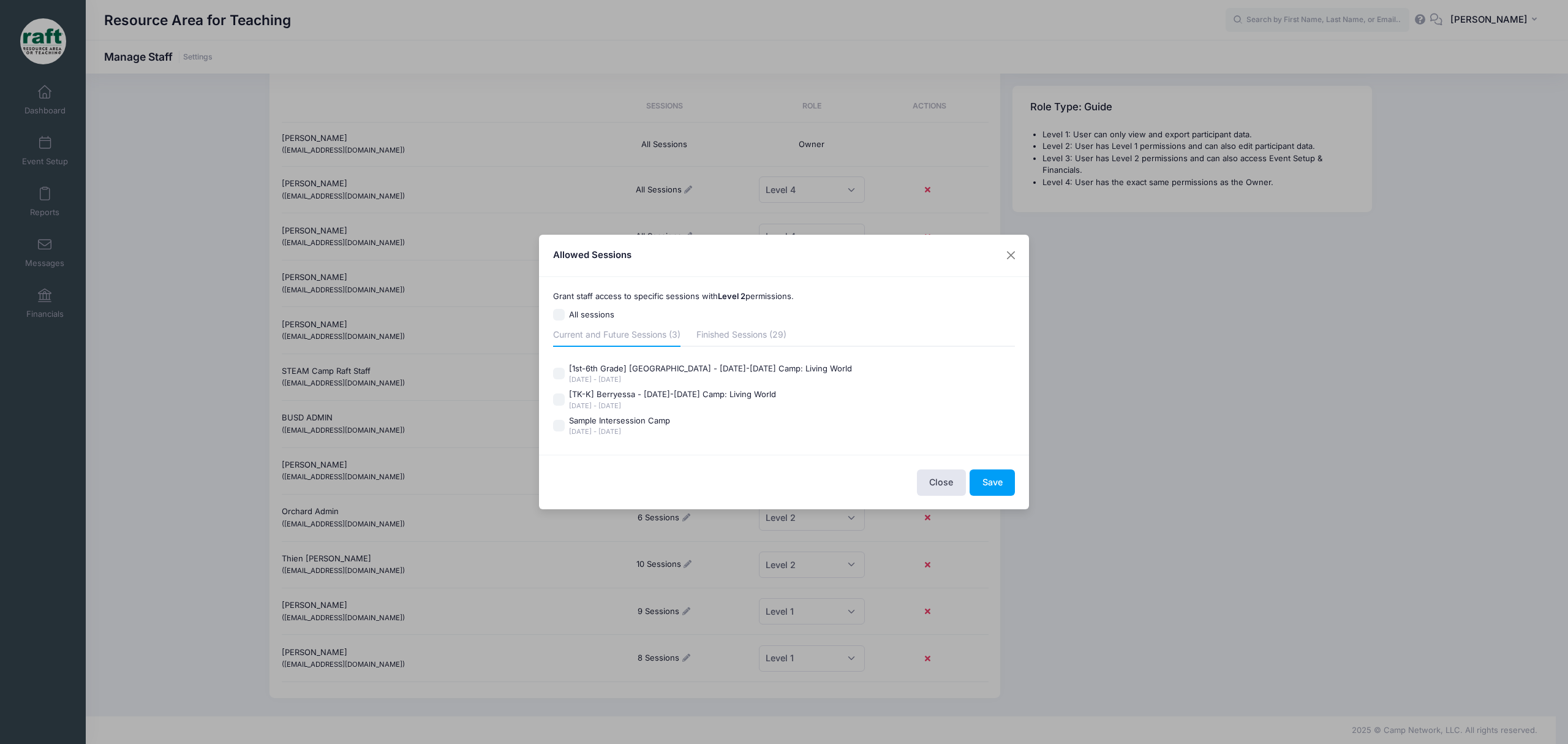
click at [603, 384] on div "Oct 6 - Oct 10, 2025" at bounding box center [710, 379] width 283 height 10
click at [565, 380] on input "[1st-6th Grade] Berryessa - Oct 6-10 Camp: Living World Oct 6 - Oct 10, 2025" at bounding box center [559, 373] width 12 height 12
click at [603, 367] on div "[1st-6th Grade] Berryessa - Oct 6-10 Camp: Living World" at bounding box center [710, 369] width 283 height 12
click at [565, 367] on input "[1st-6th Grade] Berryessa - Oct 6-10 Camp: Living World Oct 6 - Oct 10, 2025" at bounding box center [559, 373] width 12 height 12
click at [606, 382] on div "Oct 6 - Oct 10, 2025" at bounding box center [710, 379] width 283 height 10
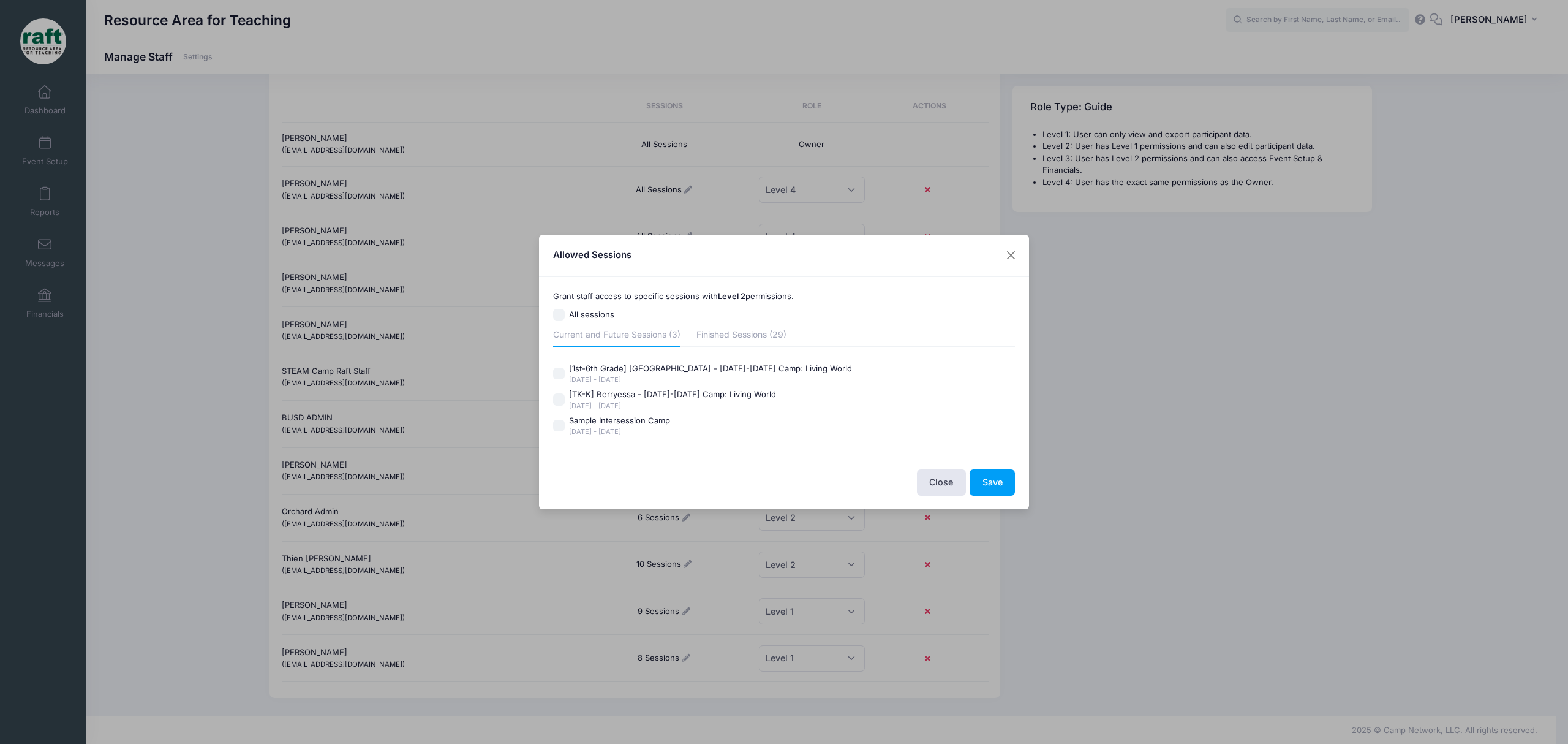
click at [565, 380] on input "[1st-6th Grade] Berryessa - Oct 6-10 Camp: Living World Oct 6 - Oct 10, 2025" at bounding box center [559, 373] width 12 height 12
click at [613, 383] on div "Oct 6 - Oct 10, 2025" at bounding box center [710, 379] width 283 height 10
click at [565, 380] on input "[1st-6th Grade] Berryessa - Oct 6-10 Camp: Living World Oct 6 - Oct 10, 2025" at bounding box center [559, 373] width 12 height 12
checkbox input "false"
click at [655, 399] on div "[TK-K] Berryessa - Oct 6-10 Camp: Living World" at bounding box center [673, 394] width 207 height 12
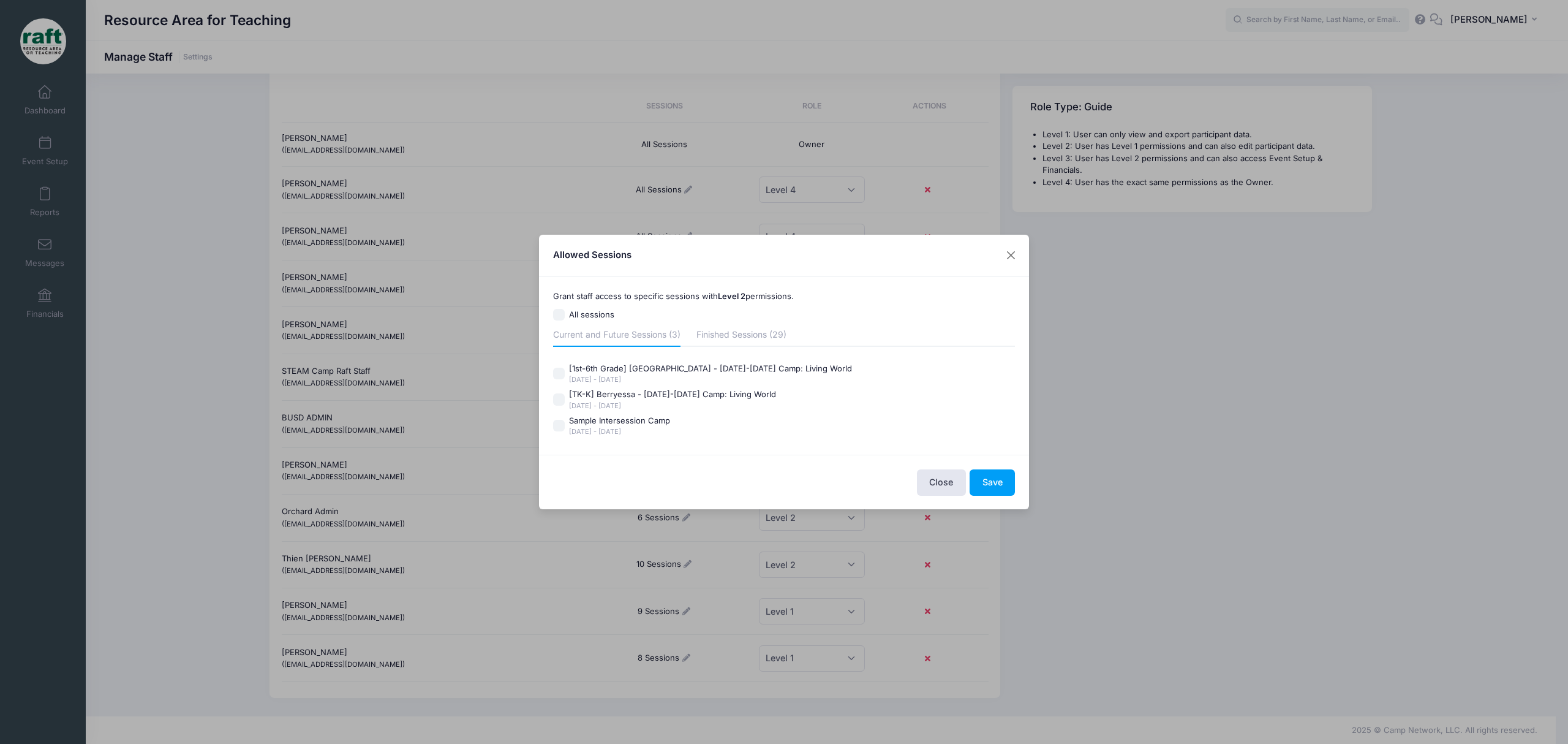
click at [565, 399] on input "[TK-K] Berryessa - Oct 6-10 Camp: Living World Oct 6 - Oct 10, 2025" at bounding box center [559, 399] width 12 height 12
checkbox input "true"
click at [638, 376] on div "[DATE] - [DATE]" at bounding box center [710, 379] width 283 height 10
click at [565, 376] on input "[1st-6th Grade] Berryessa - Oct 6-10 Camp: Living World Oct 6 - Oct 10, 2025" at bounding box center [559, 373] width 12 height 12
checkbox input "true"
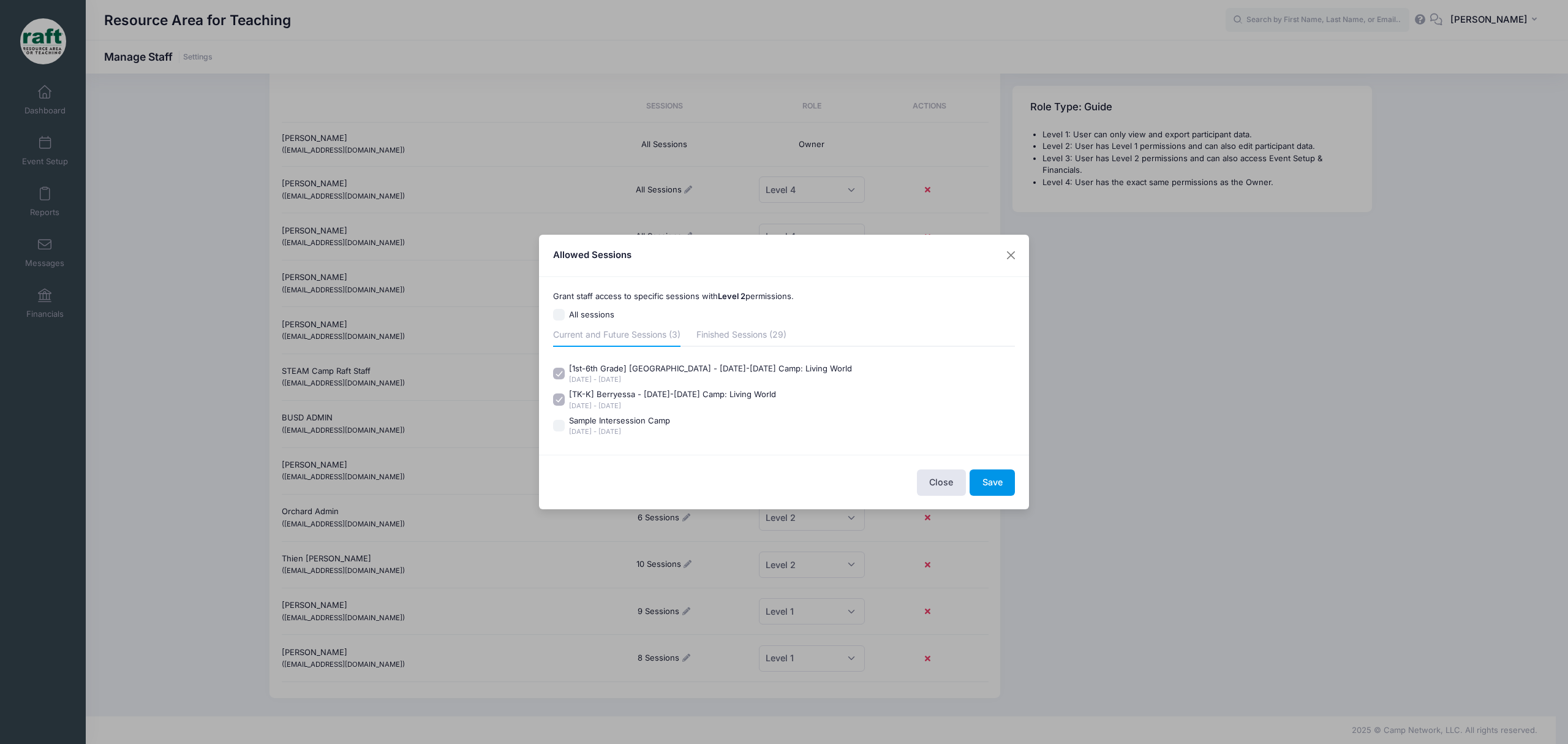
click at [1012, 471] on button "Save" at bounding box center [992, 482] width 46 height 27
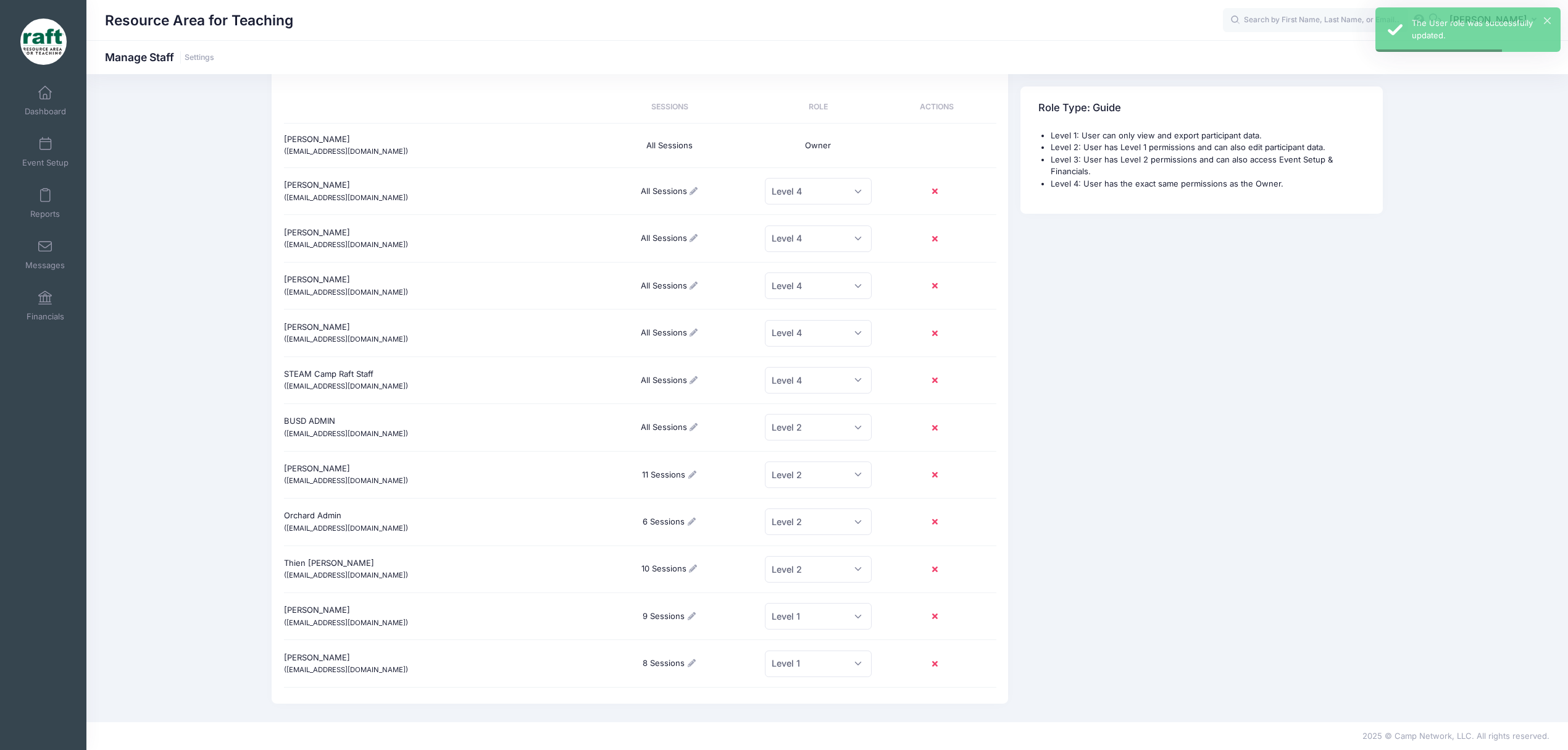
click at [676, 421] on div "All Sessions" at bounding box center [670, 427] width 179 height 32
click at [689, 423] on icon at bounding box center [693, 427] width 10 height 8
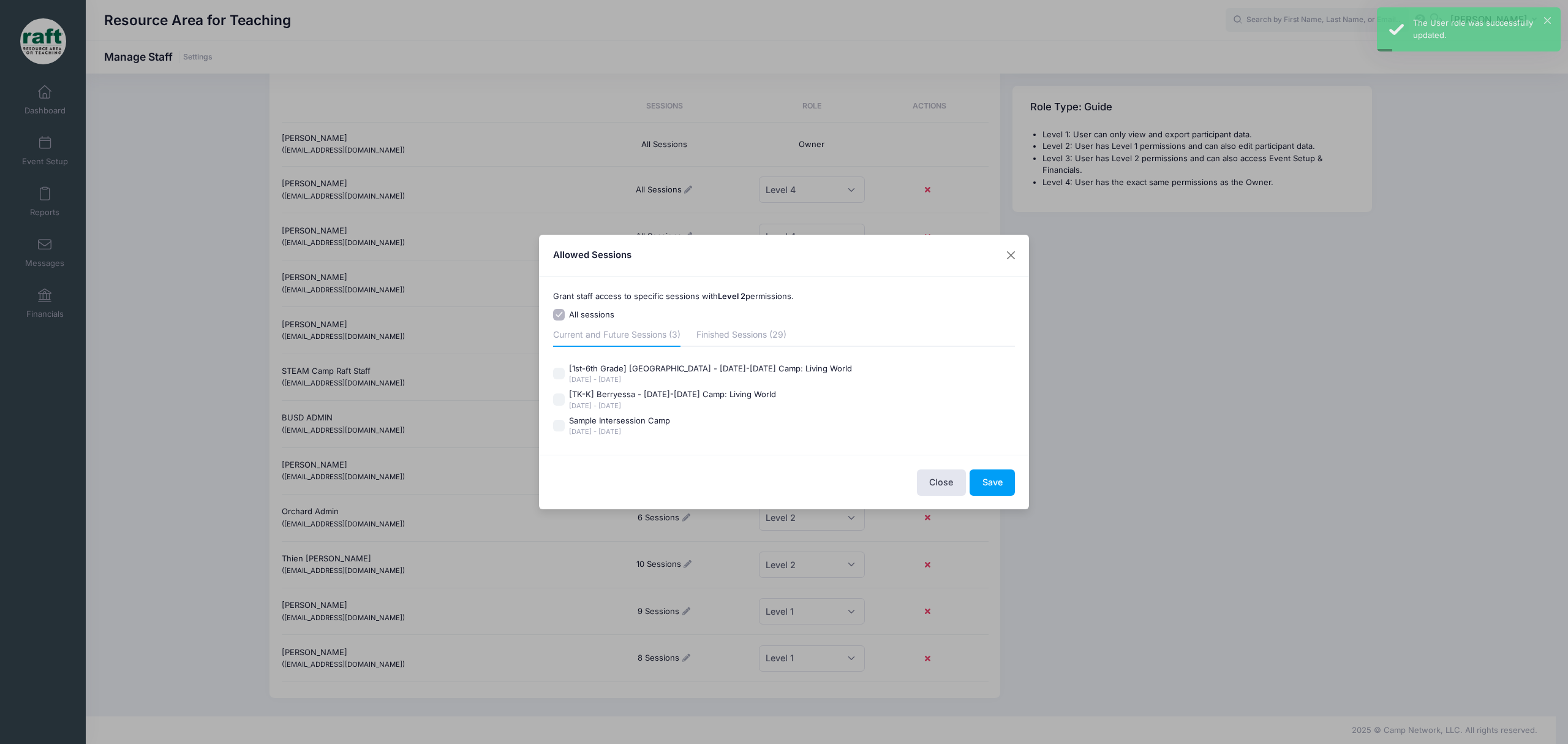
click at [560, 315] on input "All sessions" at bounding box center [559, 315] width 12 height 12
checkbox input "false"
click at [569, 373] on label "[1st-6th Grade] Berryessa - Oct 6-10 Camp: Living World Oct 6 - Oct 10, 2025" at bounding box center [784, 374] width 463 height 22
click at [565, 373] on input "[1st-6th Grade] Berryessa - Oct 6-10 Camp: Living World Oct 6 - Oct 10, 2025" at bounding box center [559, 373] width 12 height 12
checkbox input "true"
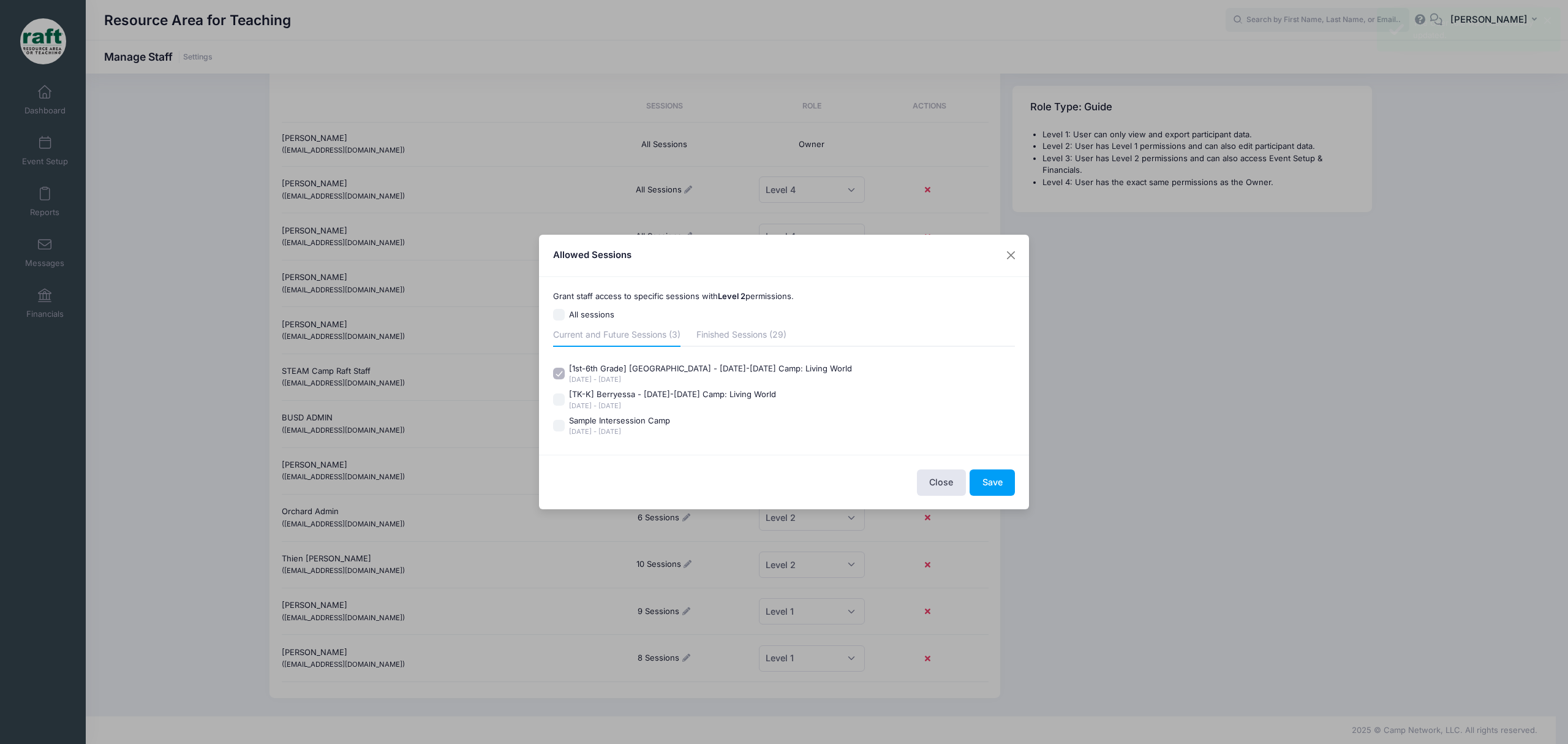
click at [562, 408] on label "[TK-K] Berryessa - Oct 6-10 Camp: Living World Oct 6 - Oct 10, 2025" at bounding box center [784, 399] width 463 height 22
click at [562, 405] on input "[TK-K] Berryessa - Oct 6-10 Camp: Living World Oct 6 - Oct 10, 2025" at bounding box center [559, 399] width 12 height 12
click at [1005, 469] on button "Save" at bounding box center [992, 482] width 46 height 27
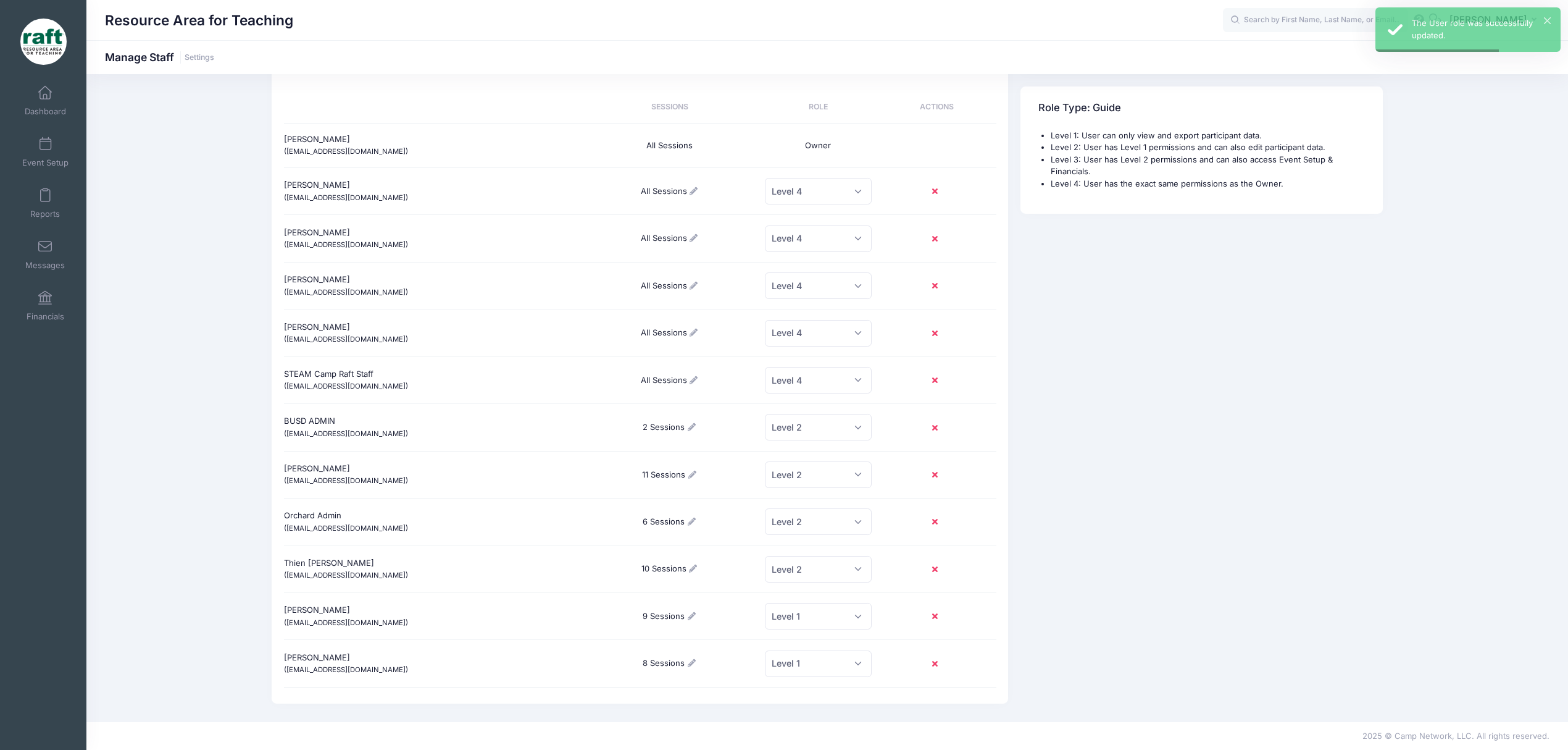
click at [658, 421] on div "2 Sessions" at bounding box center [670, 427] width 179 height 32
click at [686, 416] on div "2 Sessions" at bounding box center [670, 427] width 179 height 32
click at [693, 426] on icon at bounding box center [691, 427] width 10 height 8
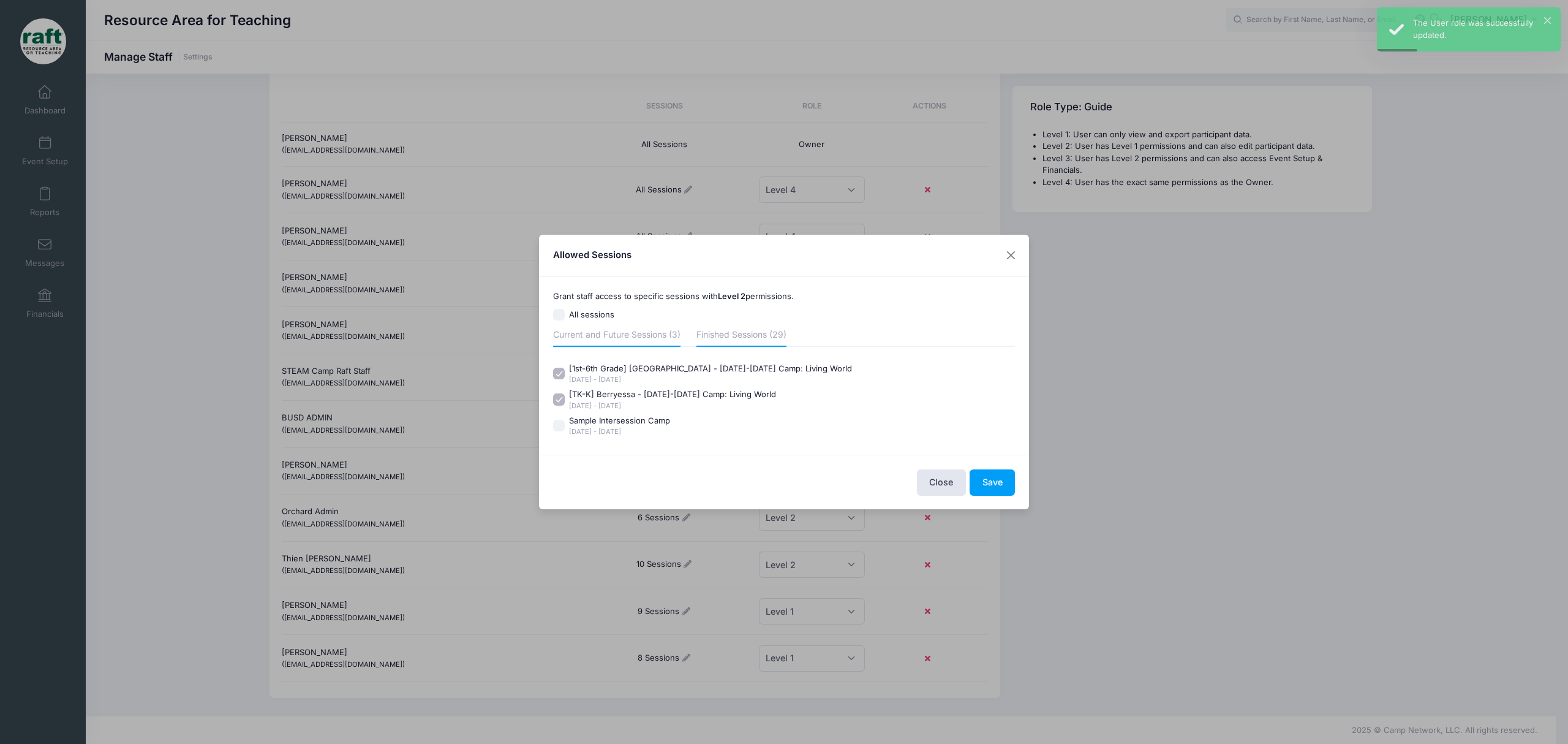
click at [708, 333] on link "Finished Sessions (29)" at bounding box center [741, 335] width 90 height 22
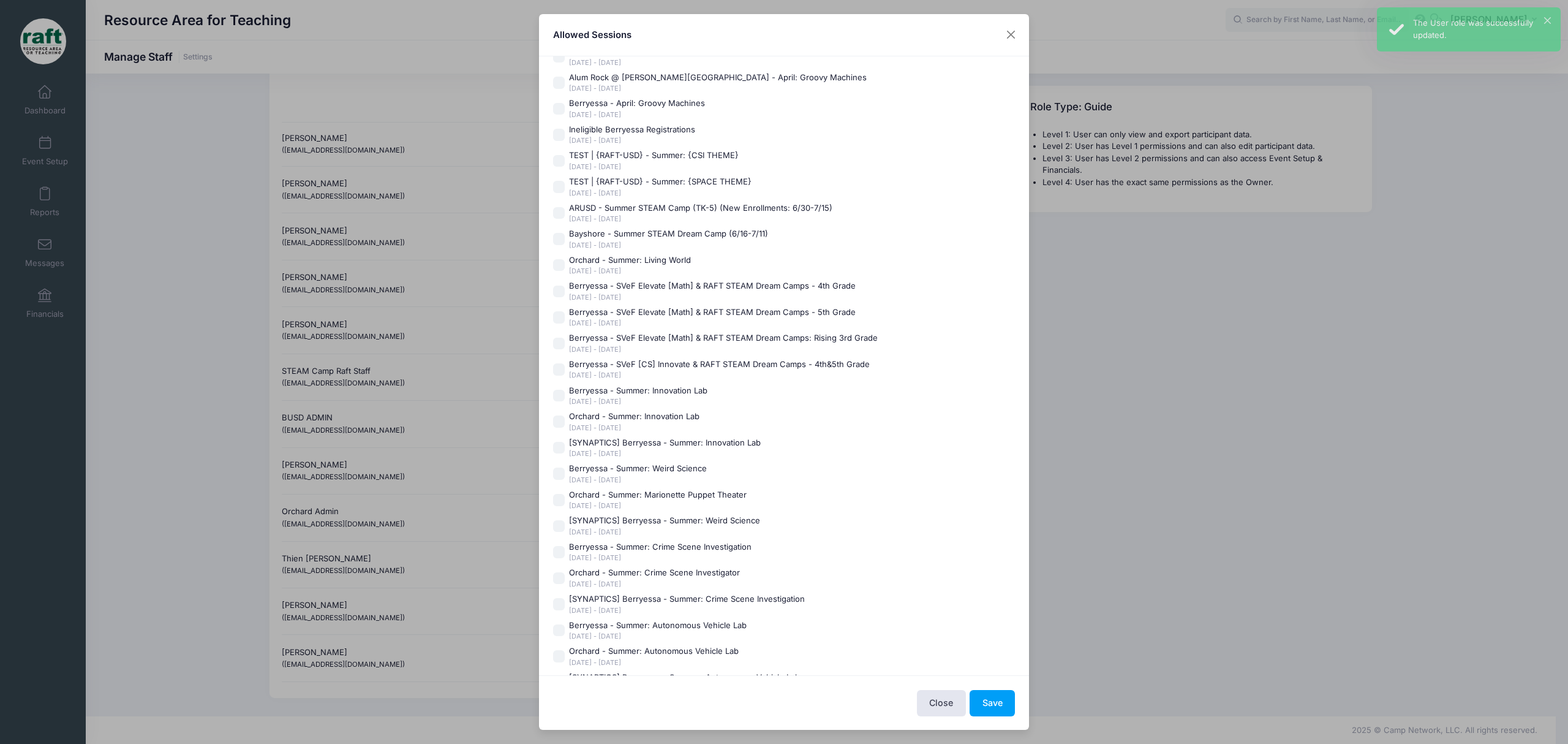
scroll to position [236, 0]
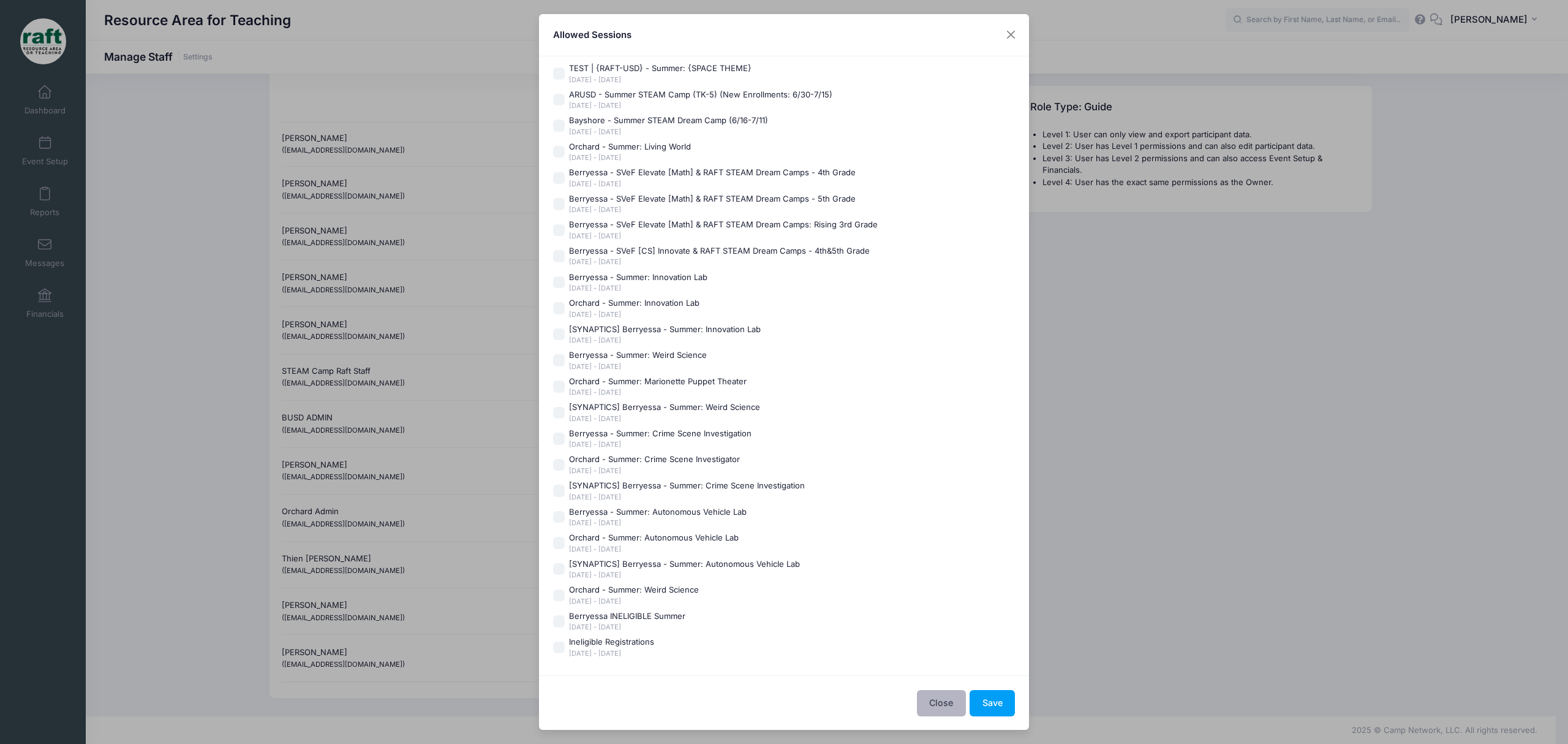
drag, startPoint x: 938, startPoint y: 701, endPoint x: 997, endPoint y: 628, distance: 93.9
click at [997, 628] on div "Allowed Sessions Grant staff access to specific sessions with Level 2 permissio…" at bounding box center [784, 372] width 490 height 716
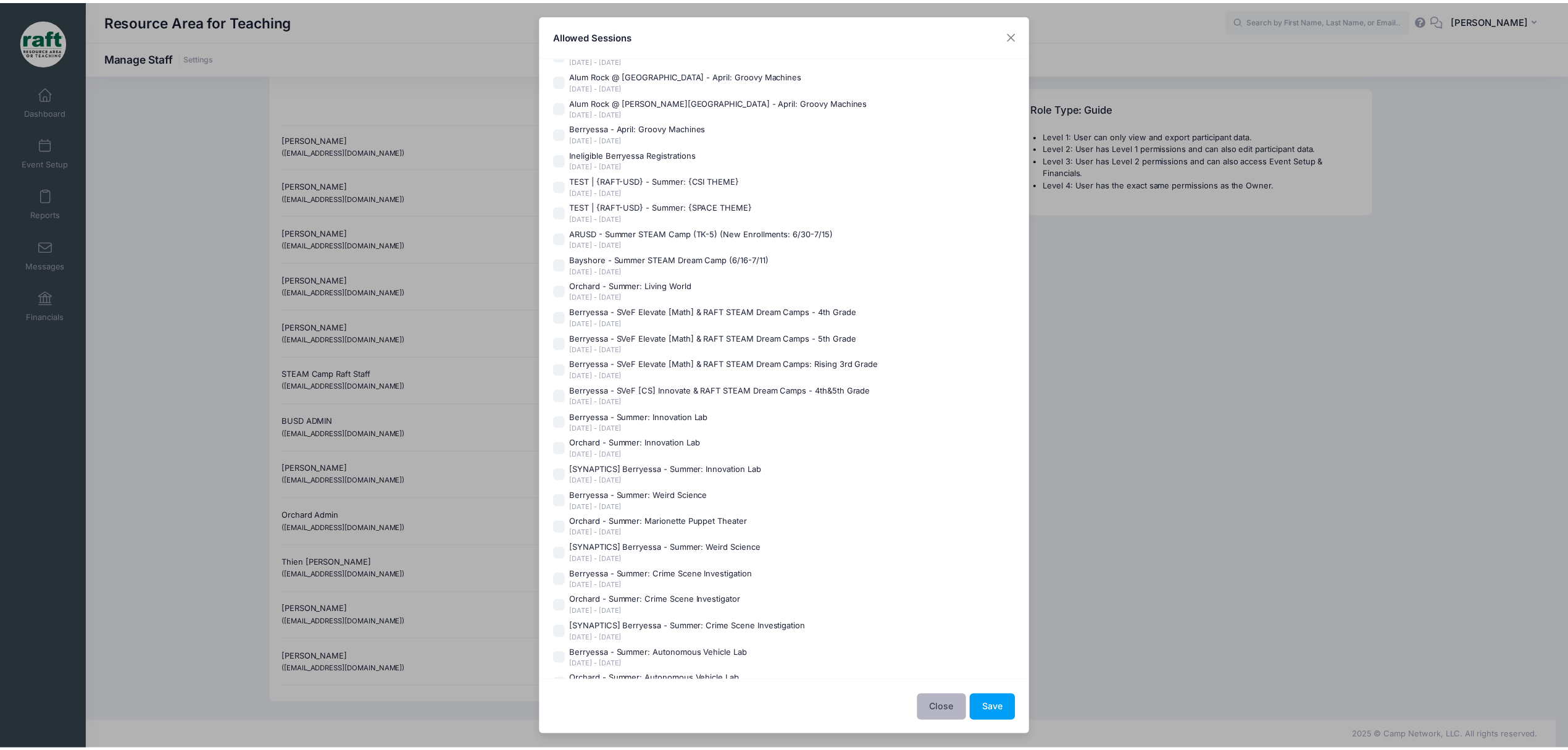
scroll to position [0, 0]
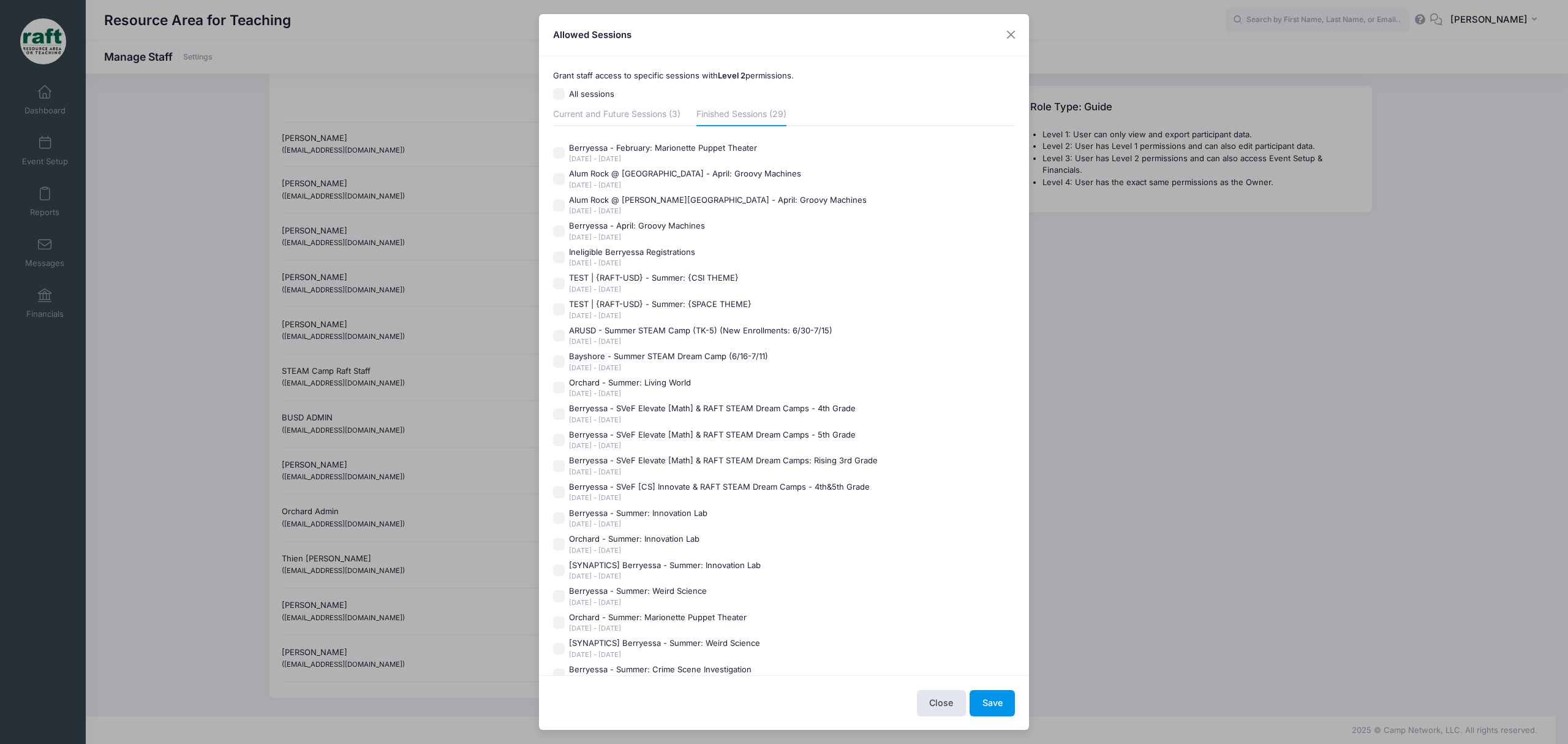
click at [997, 701] on button "Save" at bounding box center [992, 703] width 46 height 27
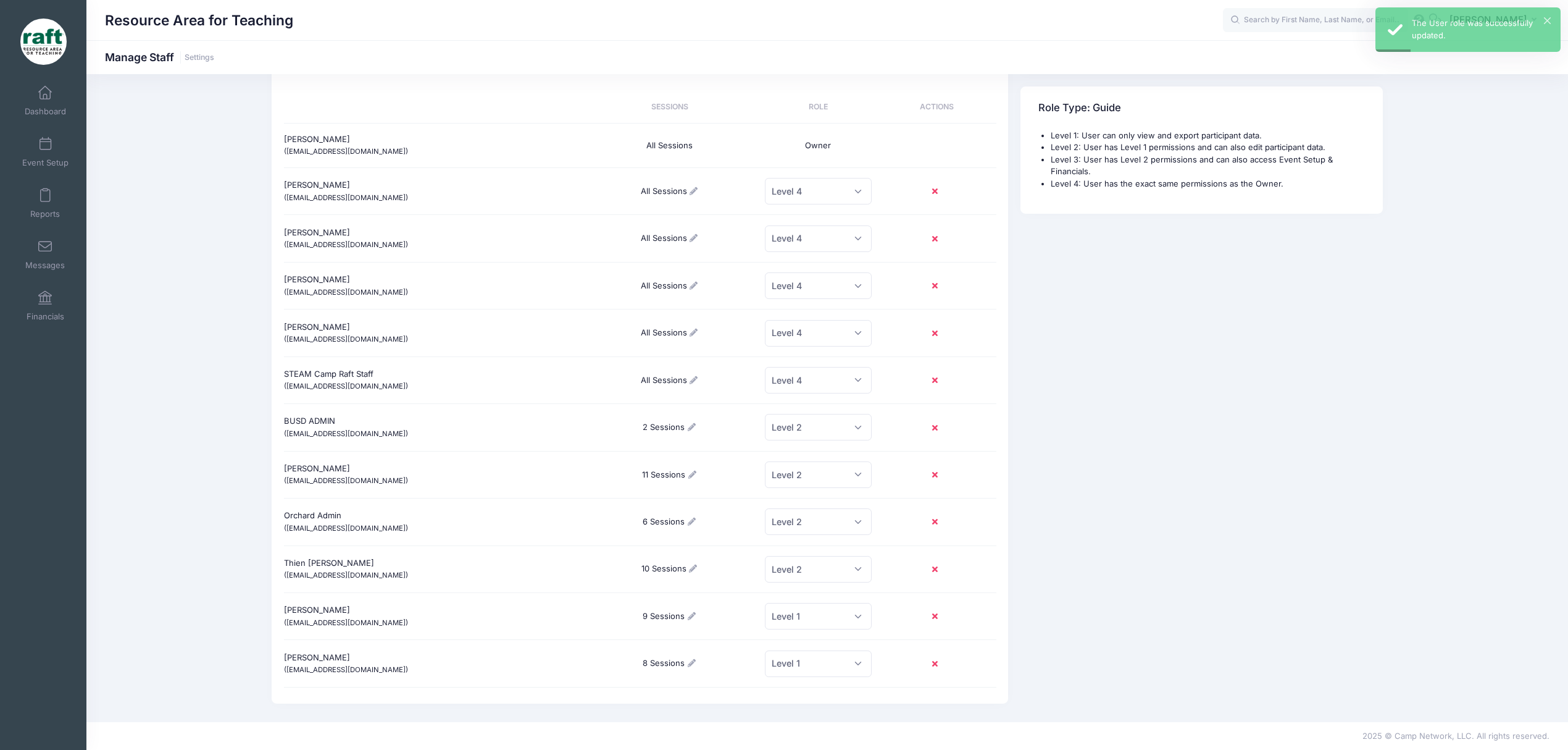
click at [689, 613] on icon at bounding box center [691, 616] width 10 height 8
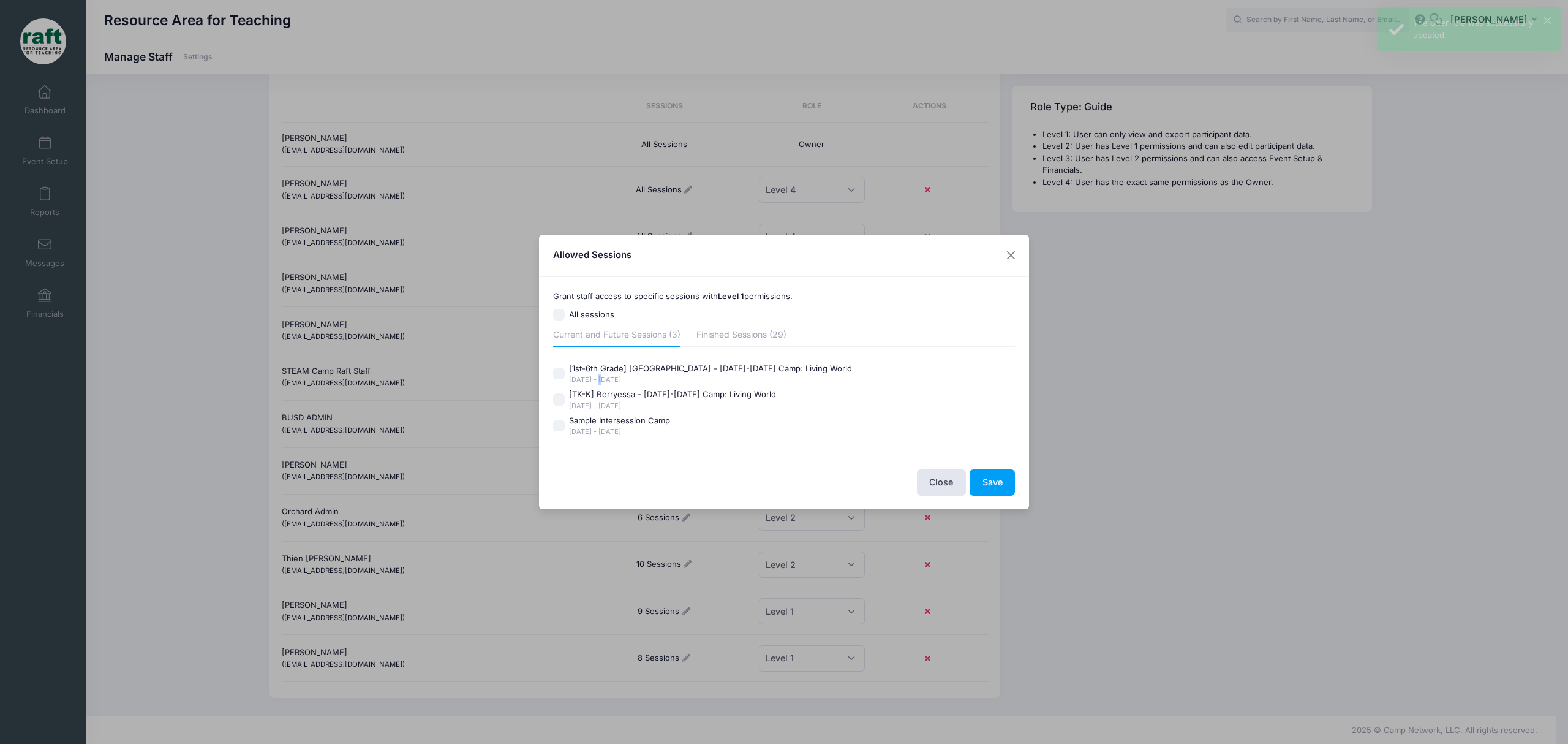
click at [599, 376] on div "Oct 6 - Oct 10, 2025" at bounding box center [710, 379] width 283 height 10
click at [581, 390] on div "[TK-K] Berryessa - [DATE]-[DATE] Camp: Living World" at bounding box center [673, 394] width 207 height 12
click at [565, 393] on input "[TK-K] Berryessa - Oct 6-10 Camp: Living World Oct 6 - Oct 10, 2025" at bounding box center [559, 399] width 12 height 12
checkbox input "true"
click at [563, 368] on input "[1st-6th Grade] Berryessa - Oct 6-10 Camp: Living World Oct 6 - Oct 10, 2025" at bounding box center [559, 373] width 12 height 12
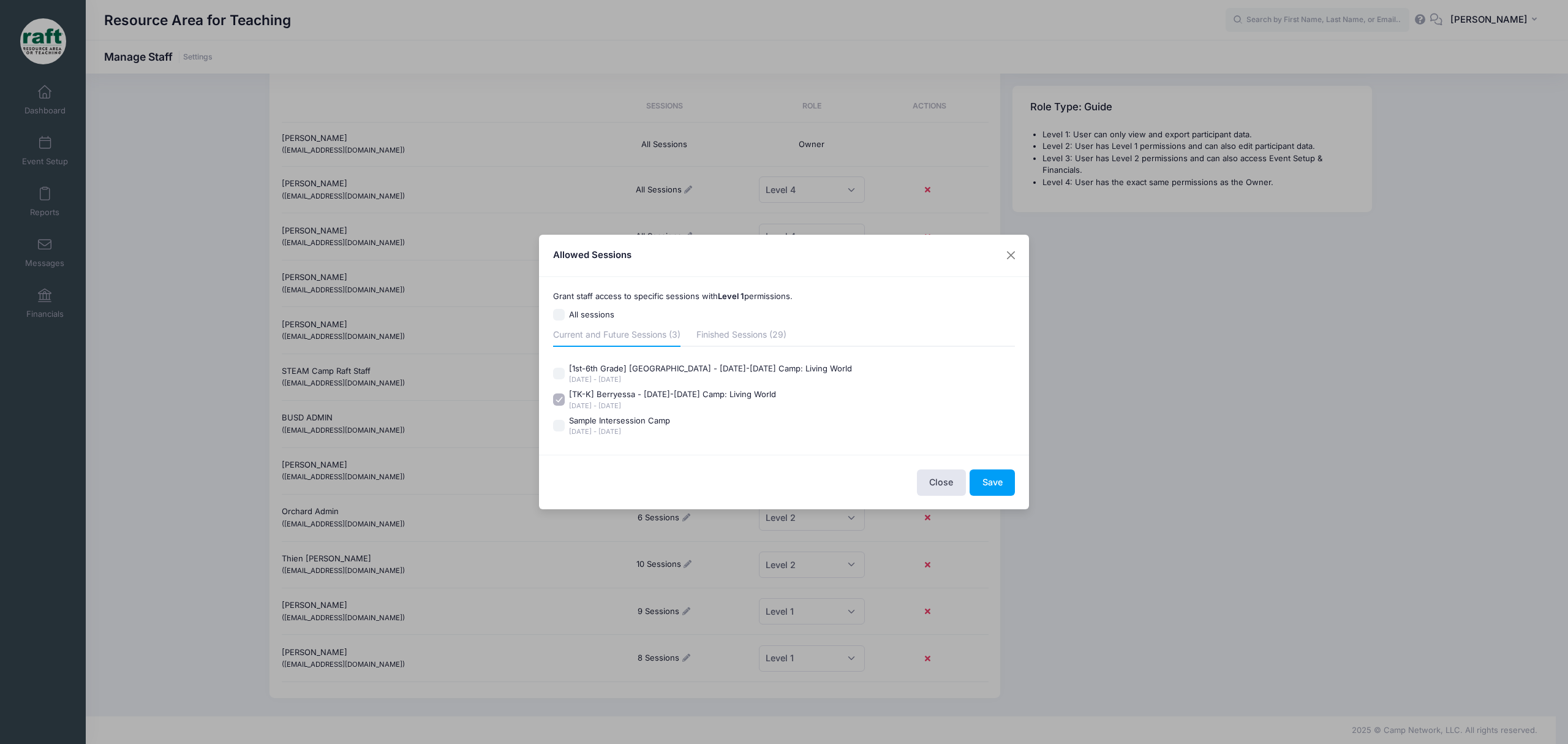
checkbox input "true"
click at [974, 489] on button "Save" at bounding box center [992, 482] width 46 height 27
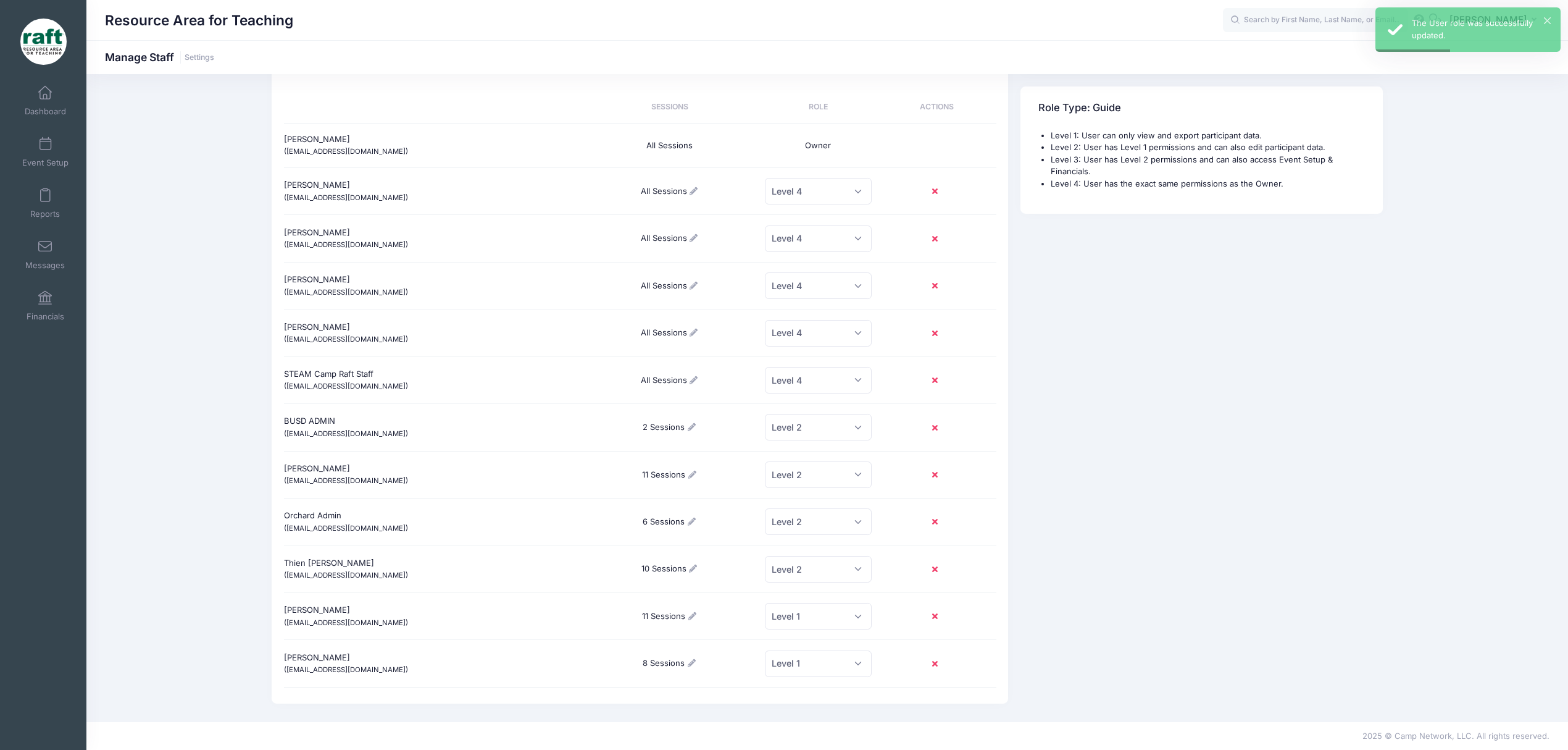
click at [685, 662] on div "8 Sessions" at bounding box center [670, 662] width 179 height 32
click at [699, 662] on div "8 Sessions" at bounding box center [670, 662] width 179 height 32
click at [698, 662] on div "8 Sessions" at bounding box center [670, 662] width 179 height 32
click at [694, 660] on icon at bounding box center [691, 662] width 10 height 8
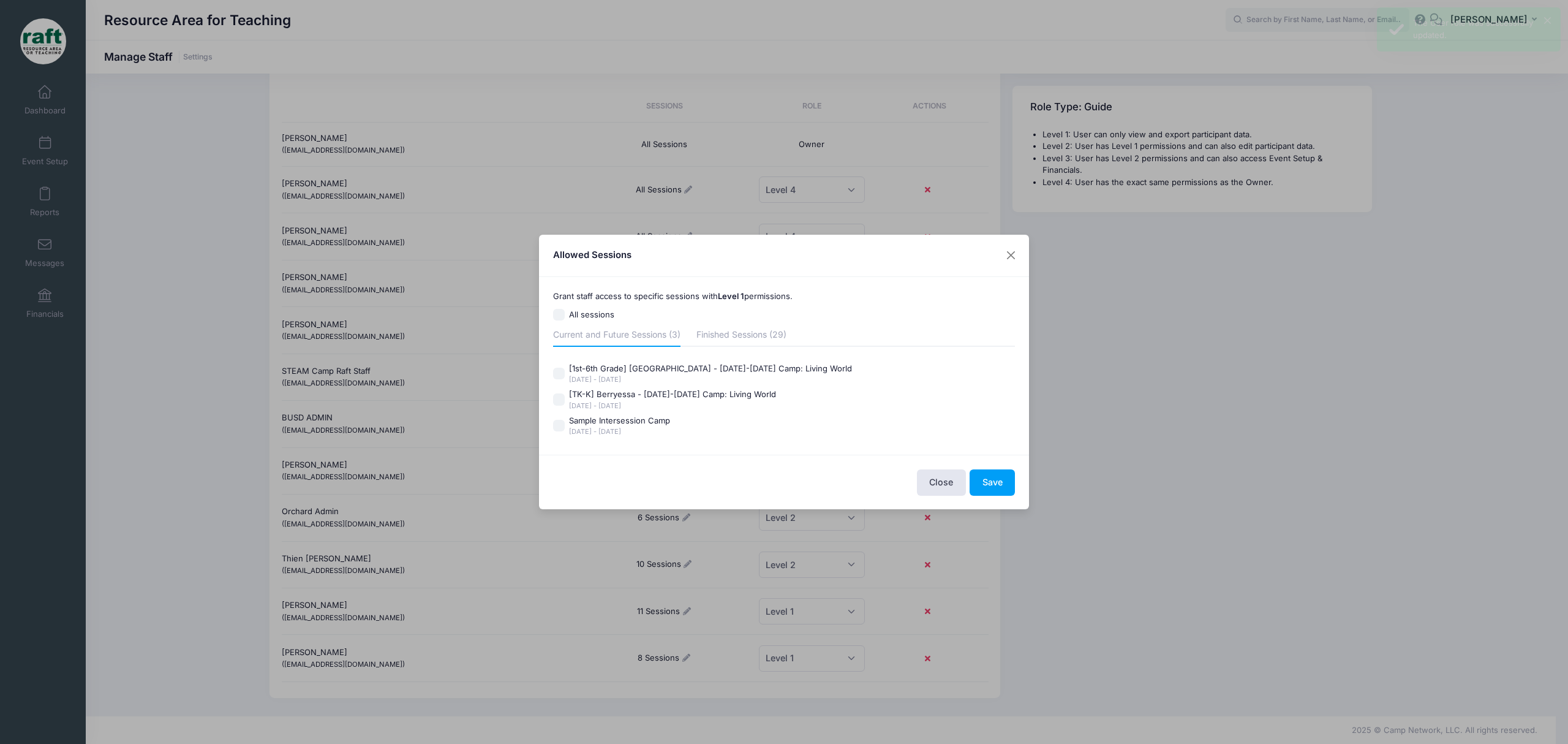
click at [620, 397] on div "[TK-K] Berryessa - [DATE]-[DATE] Camp: Living World" at bounding box center [673, 394] width 207 height 12
click at [565, 397] on input "[TK-K] Berryessa - Oct 6-10 Camp: Living World Oct 6 - Oct 10, 2025" at bounding box center [559, 399] width 12 height 12
checkbox input "true"
click at [591, 378] on div "Oct 6 - Oct 10, 2025" at bounding box center [710, 379] width 283 height 10
click at [565, 378] on input "[1st-6th Grade] Berryessa - Oct 6-10 Camp: Living World Oct 6 - Oct 10, 2025" at bounding box center [559, 373] width 12 height 12
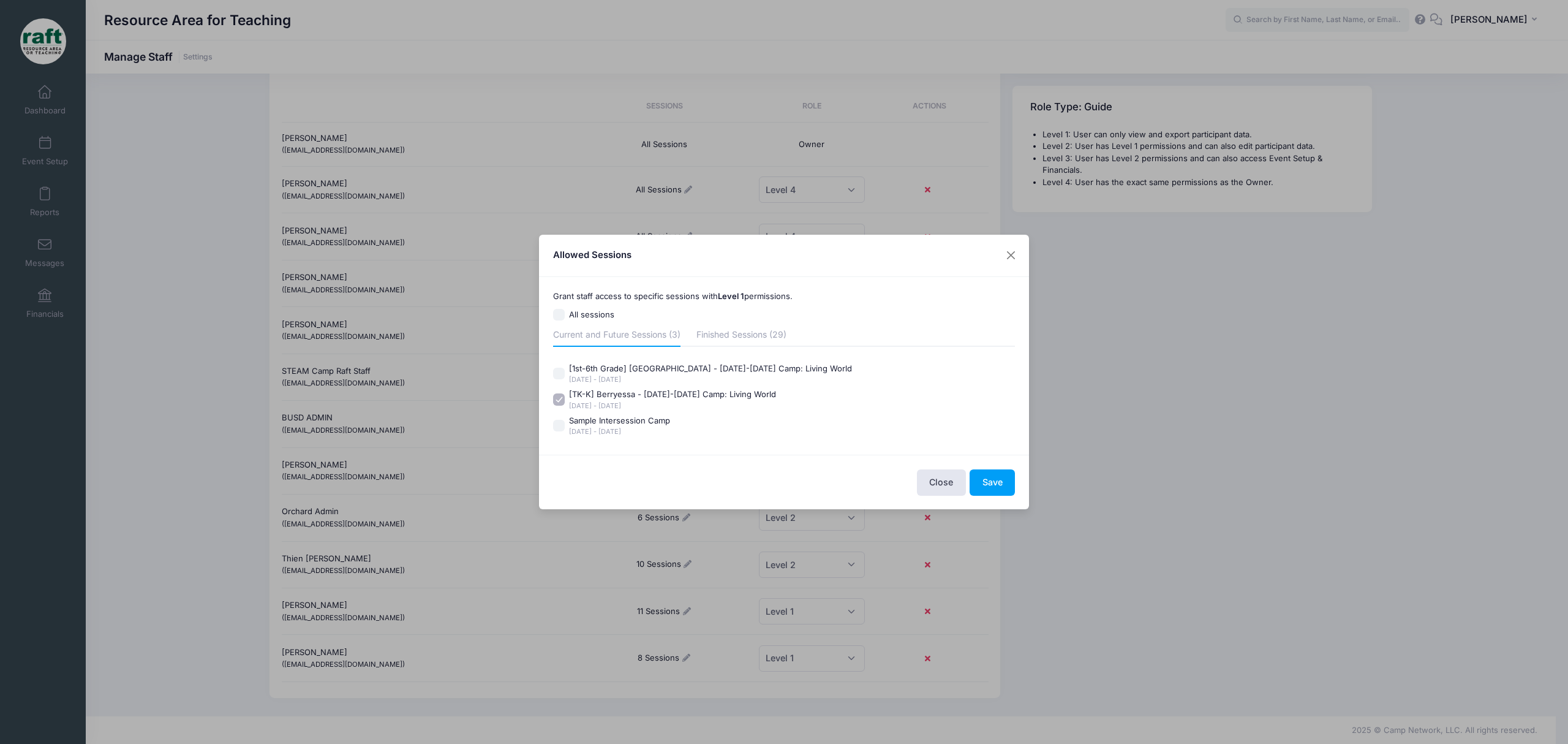
checkbox input "true"
click at [1007, 490] on button "Save" at bounding box center [992, 482] width 46 height 27
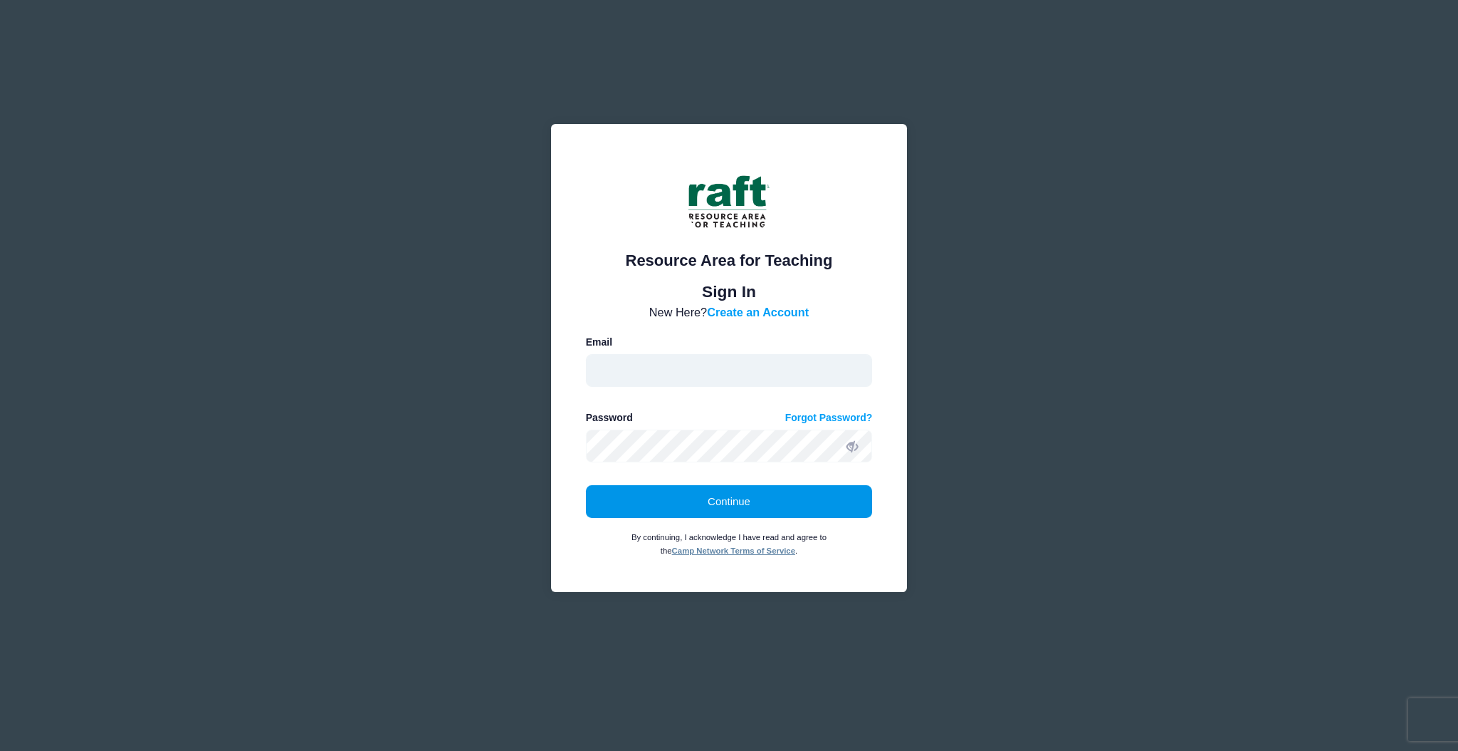
type input "[EMAIL_ADDRESS][DOMAIN_NAME]"
click at [781, 516] on button "Continue" at bounding box center [729, 501] width 287 height 33
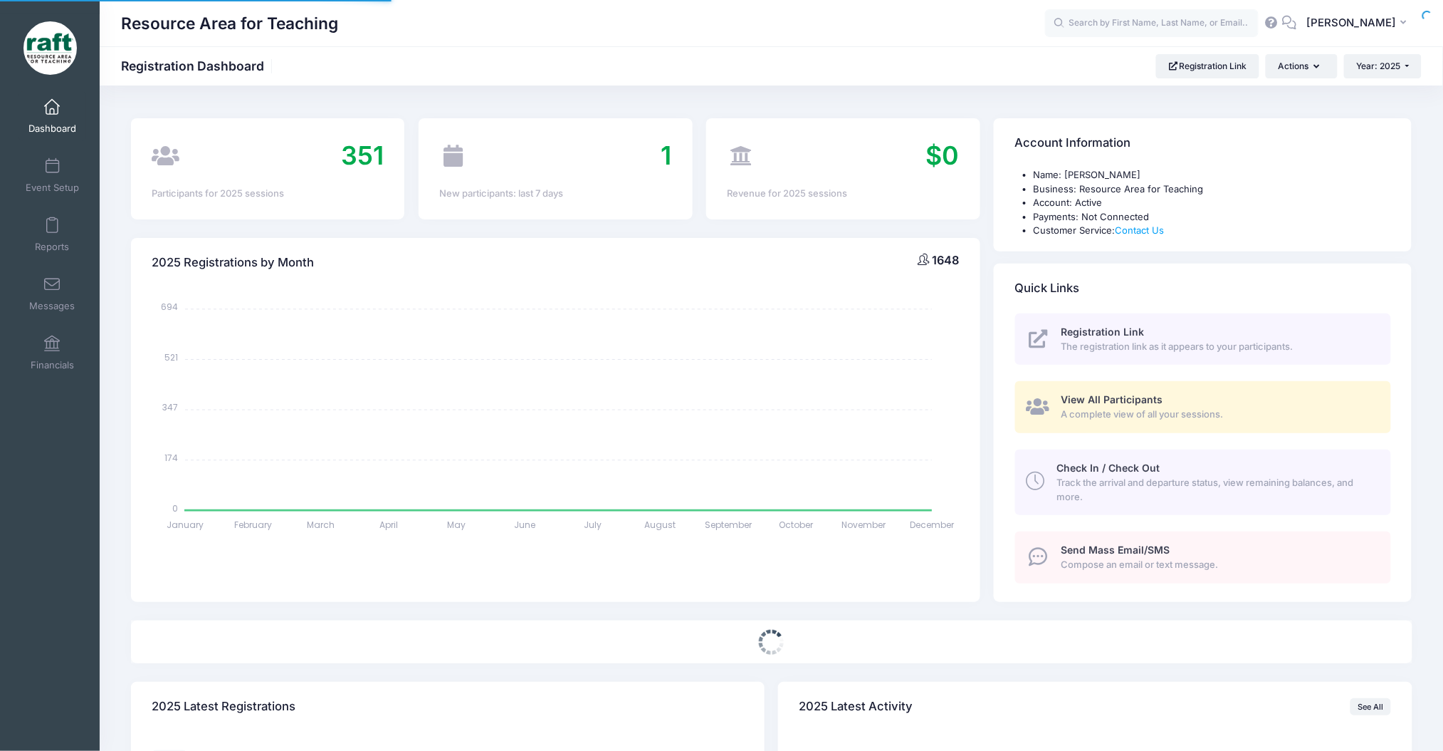
select select
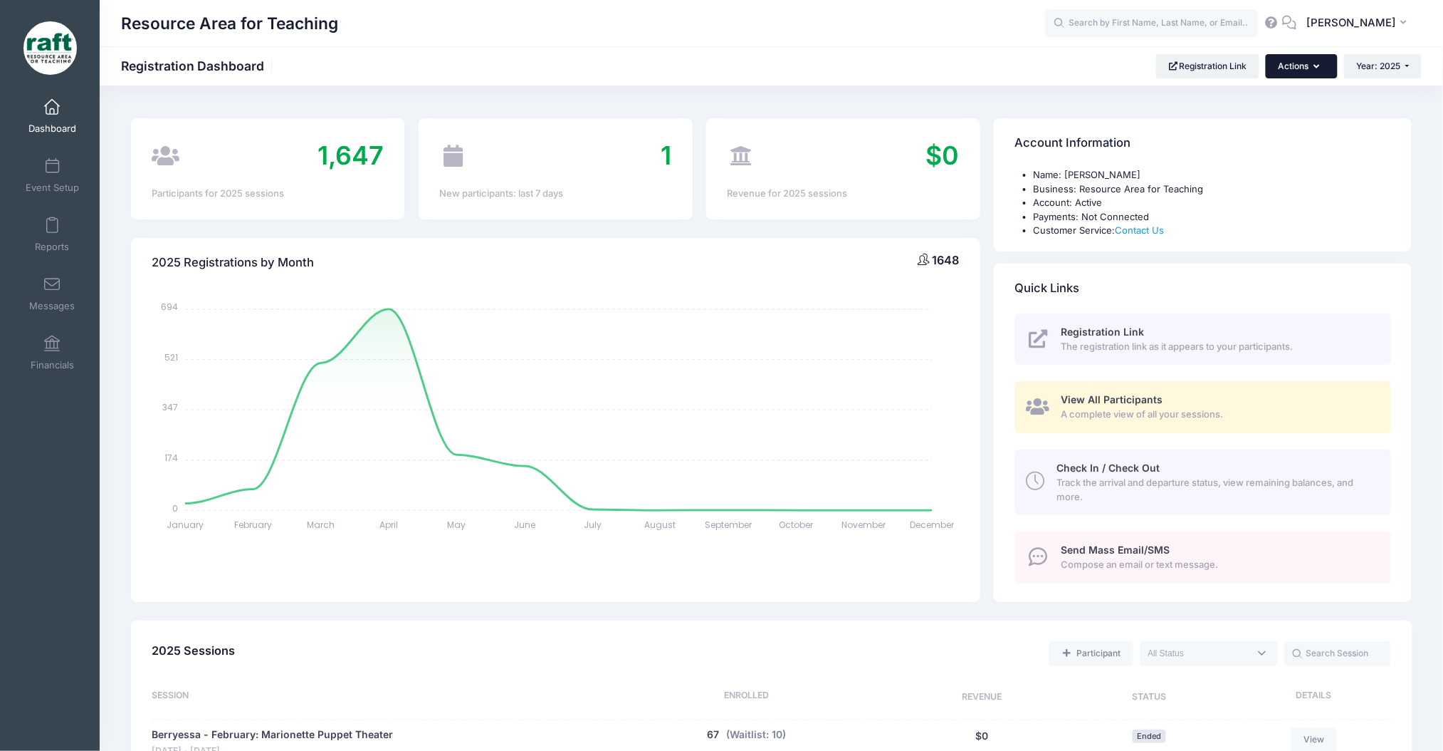
click at [1289, 78] on button "Actions" at bounding box center [1301, 66] width 71 height 24
click at [32, 188] on span "Event Setup" at bounding box center [52, 188] width 53 height 12
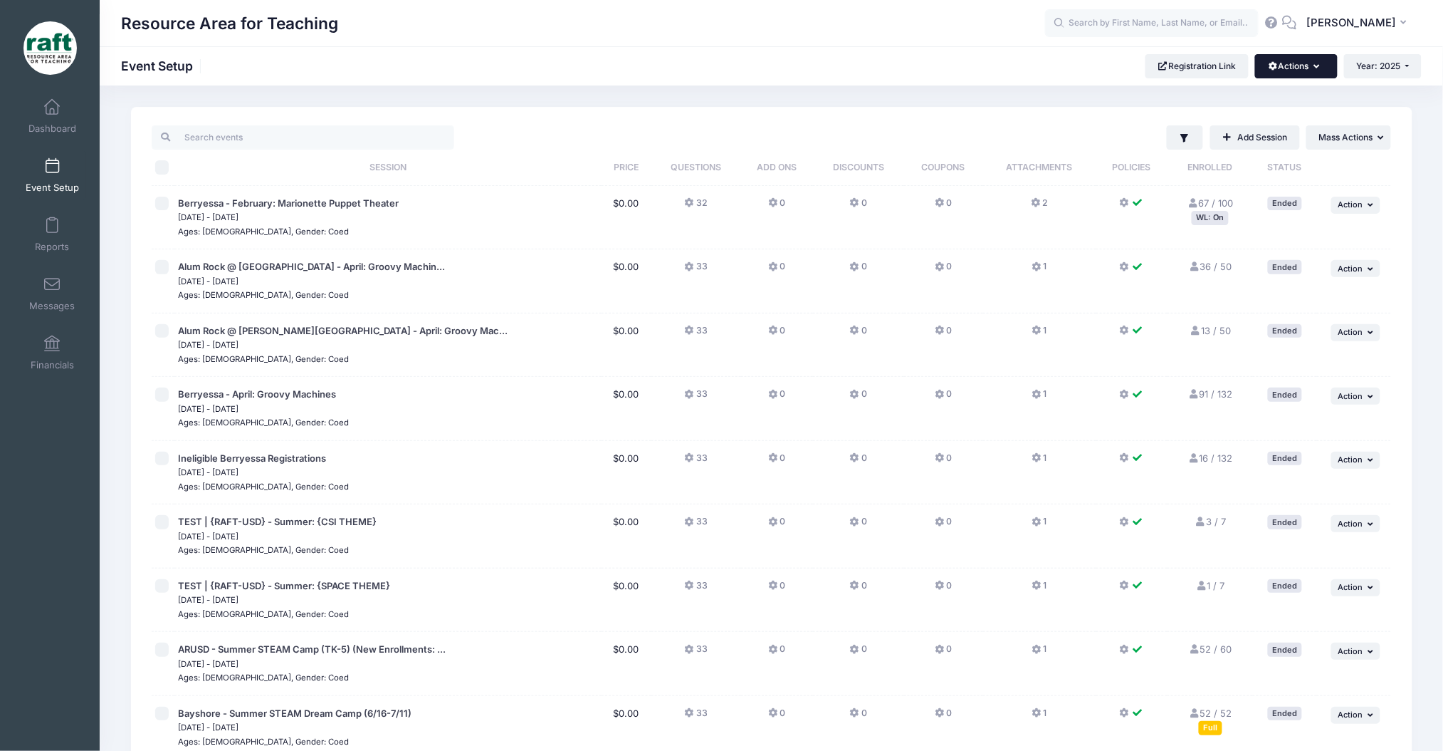
click at [1301, 70] on button "Actions" at bounding box center [1296, 66] width 82 height 24
click at [943, 135] on div "Filter Filter Options Show: Active Live Completed Add Session ... Mass Actions …" at bounding box center [926, 137] width 931 height 24
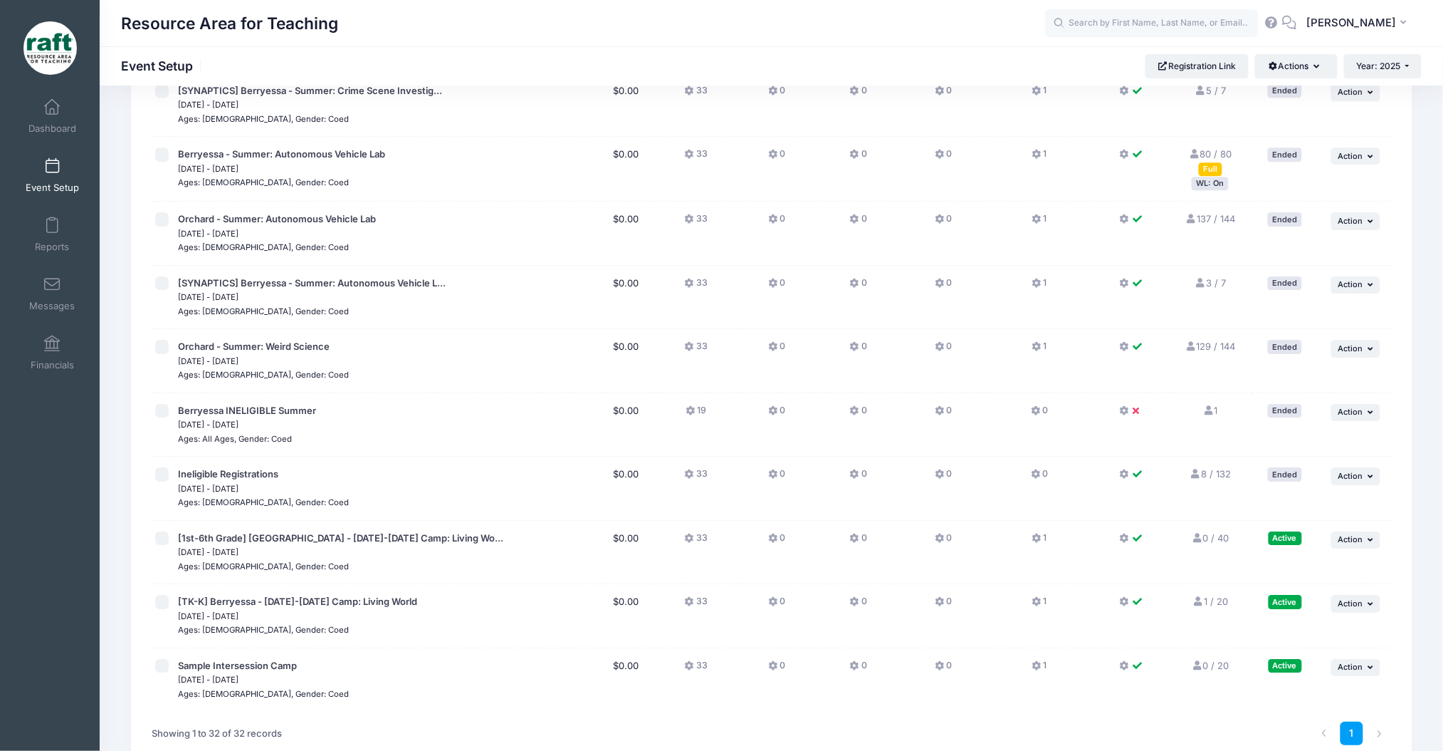
scroll to position [1605, 0]
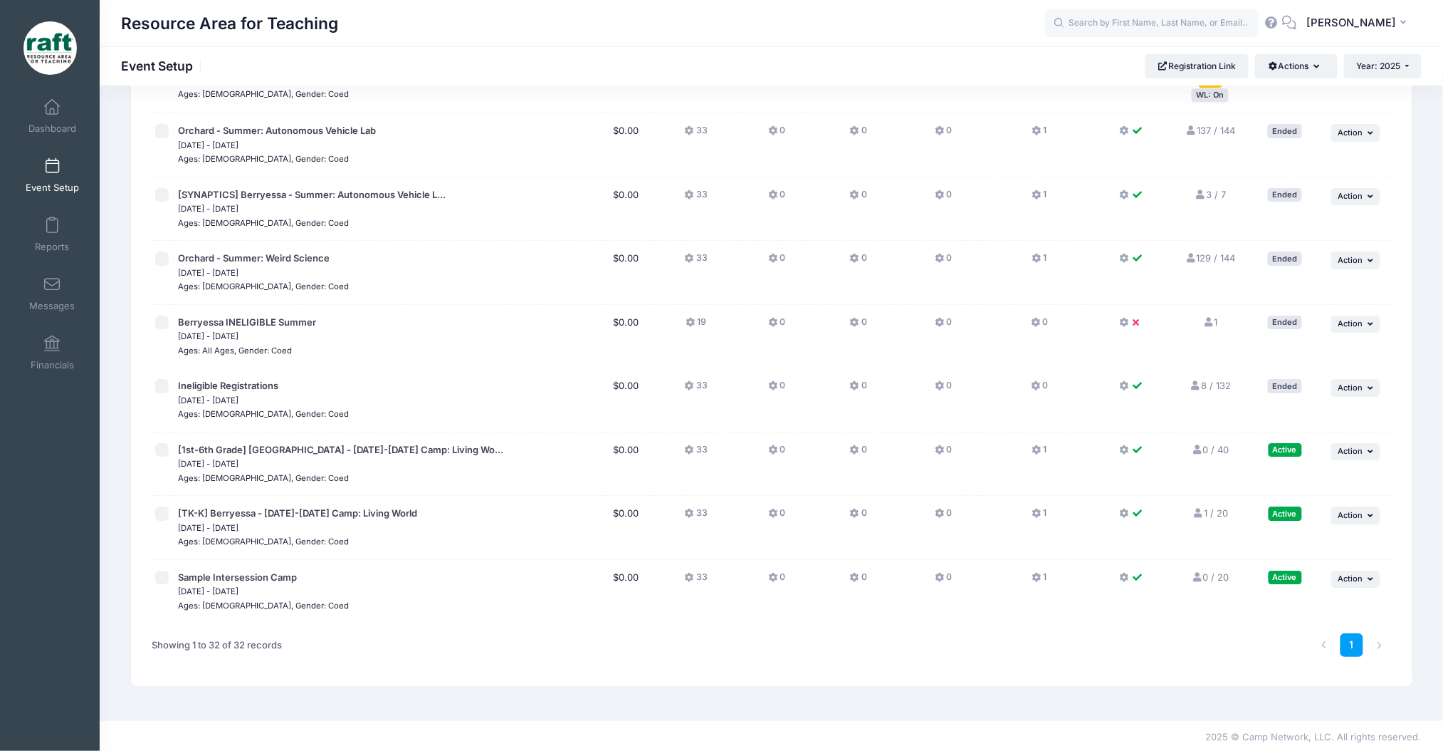
click at [1377, 563] on td "... Action Resume Session Pause Session Edit Session Duplicate Session Delete S…" at bounding box center [1354, 591] width 74 height 63
click at [1367, 575] on button "... Action" at bounding box center [1357, 578] width 50 height 17
click at [1315, 612] on link "Pause Session" at bounding box center [1309, 608] width 129 height 27
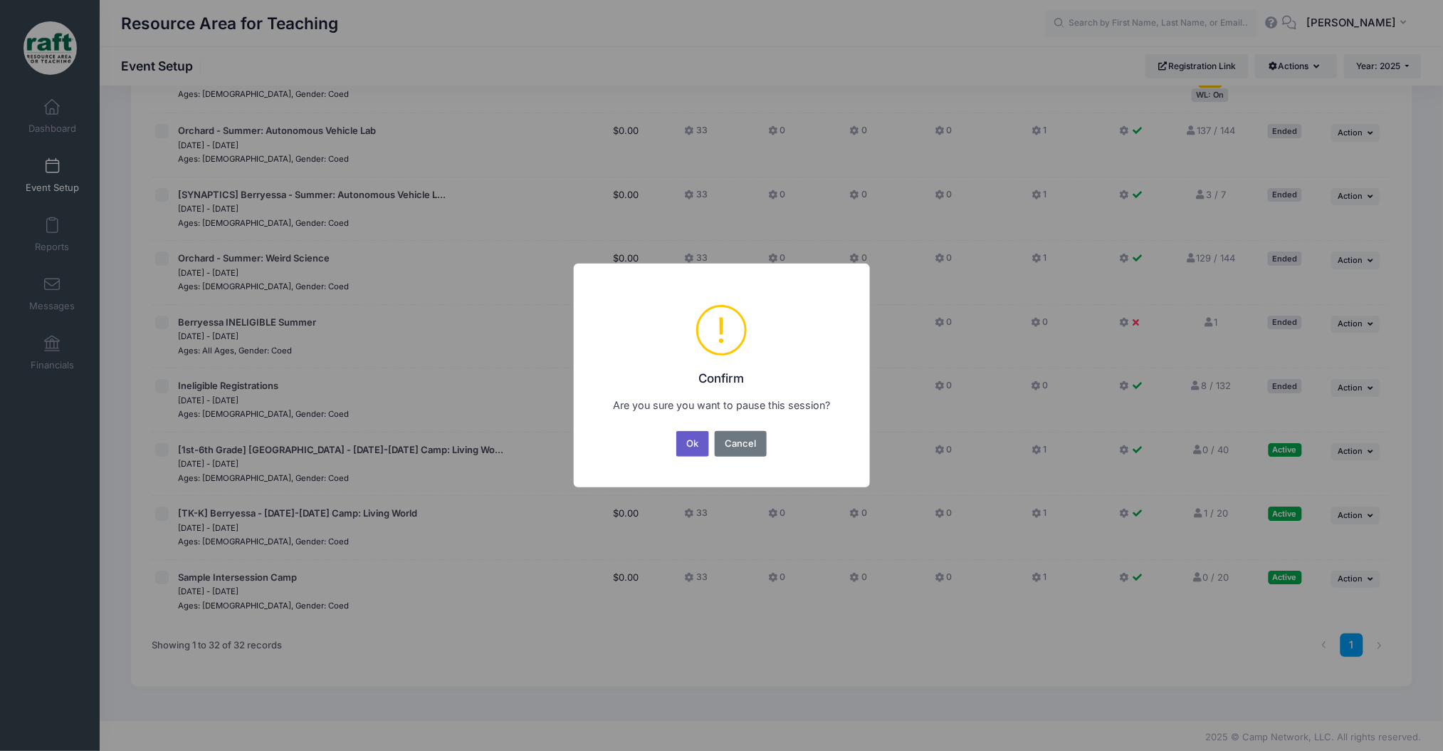
click at [691, 447] on button "Ok" at bounding box center [693, 444] width 33 height 26
